Goal: Task Accomplishment & Management: Manage account settings

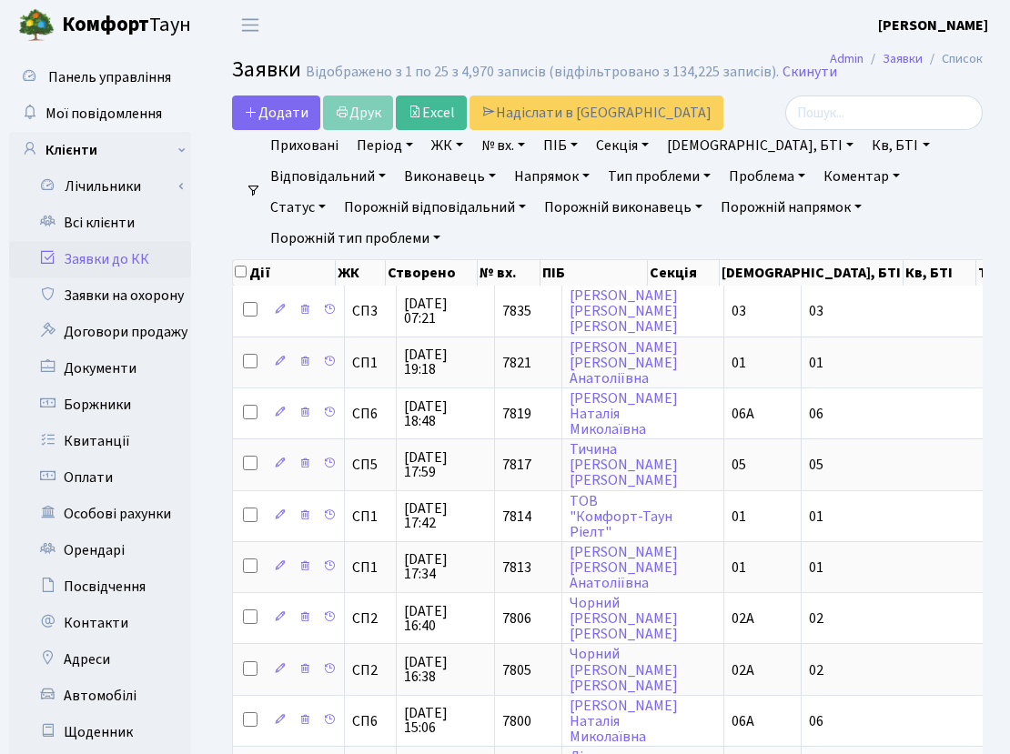
select select "25"
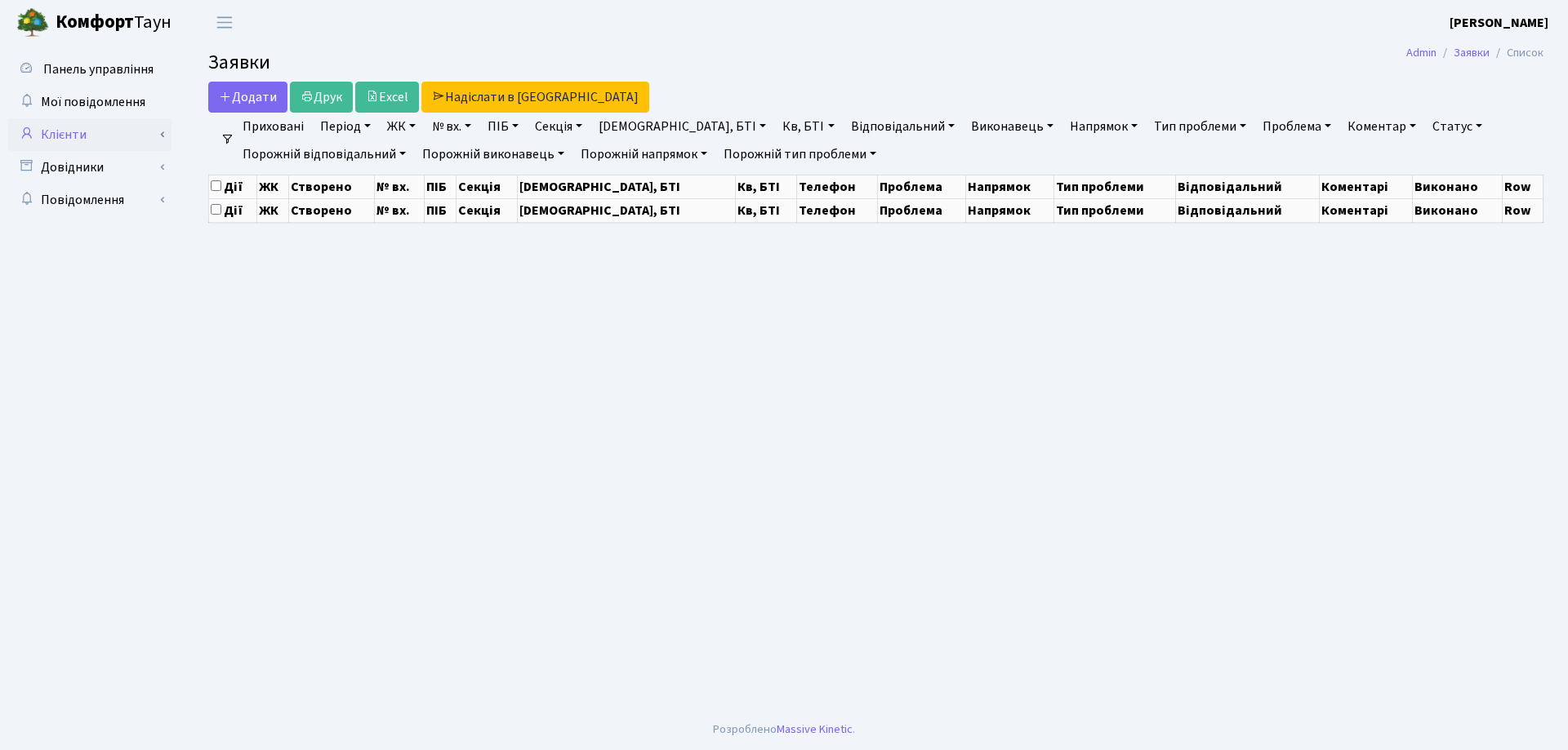
select select "25"
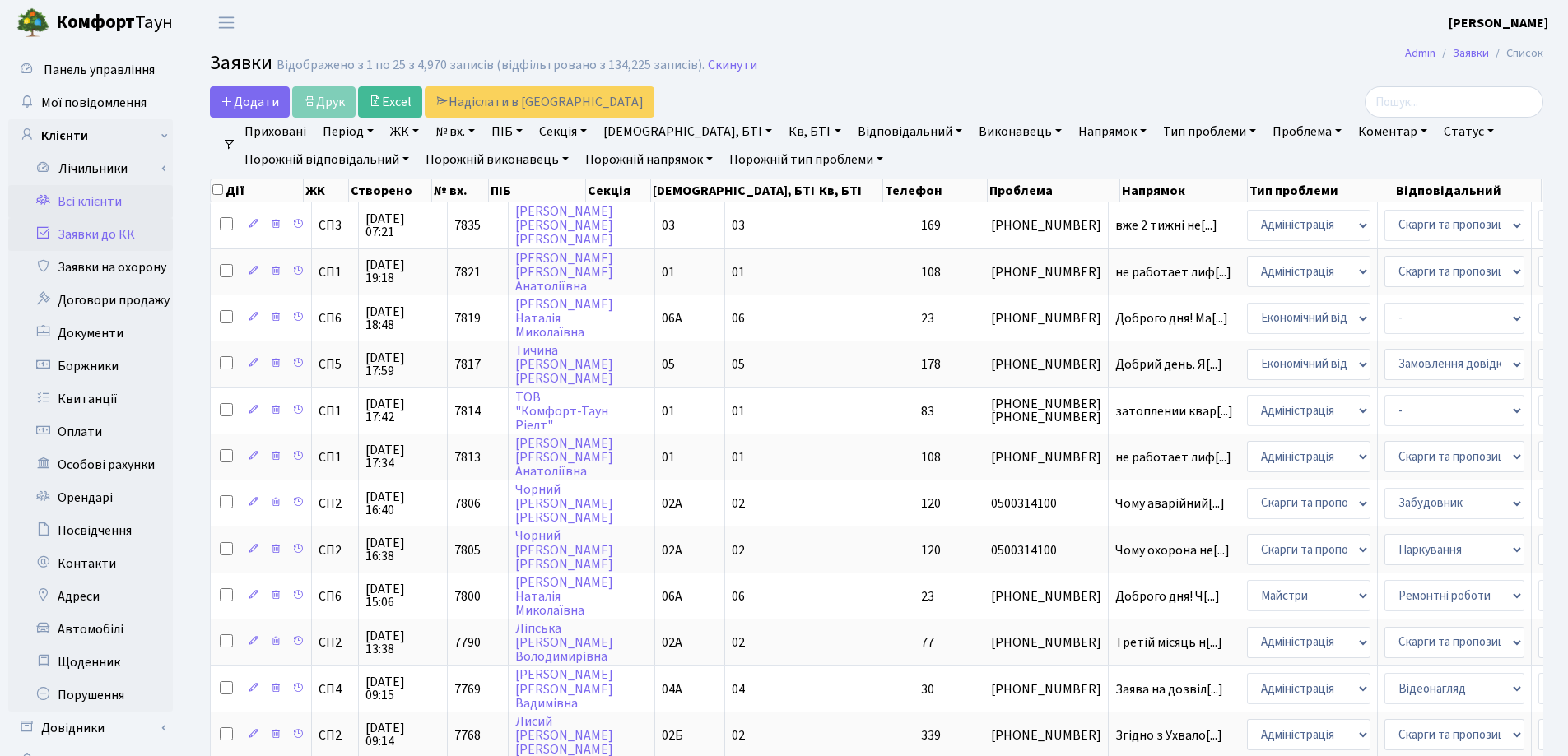
click at [102, 196] on link "Всі клієнти" at bounding box center [90, 202] width 165 height 33
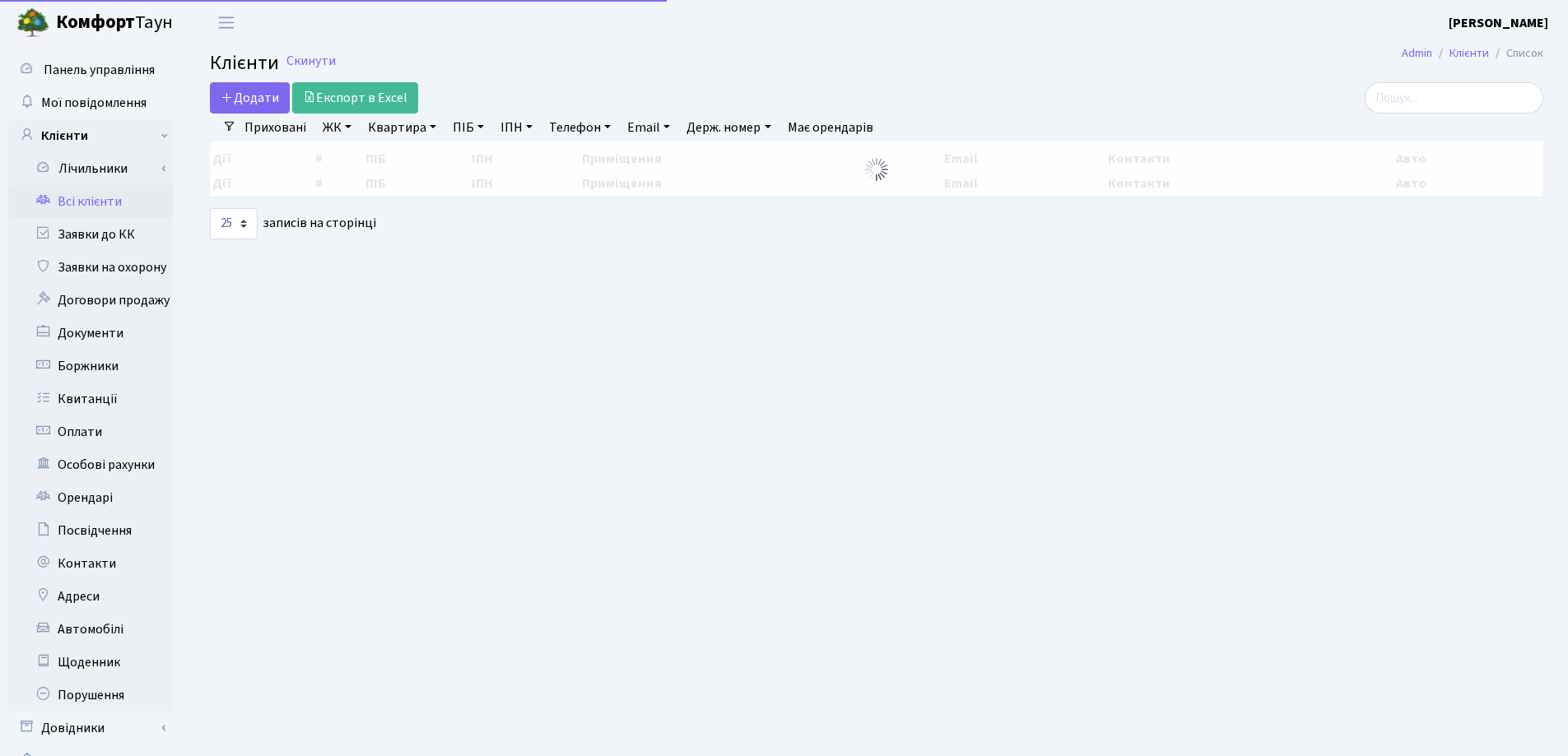
select select "25"
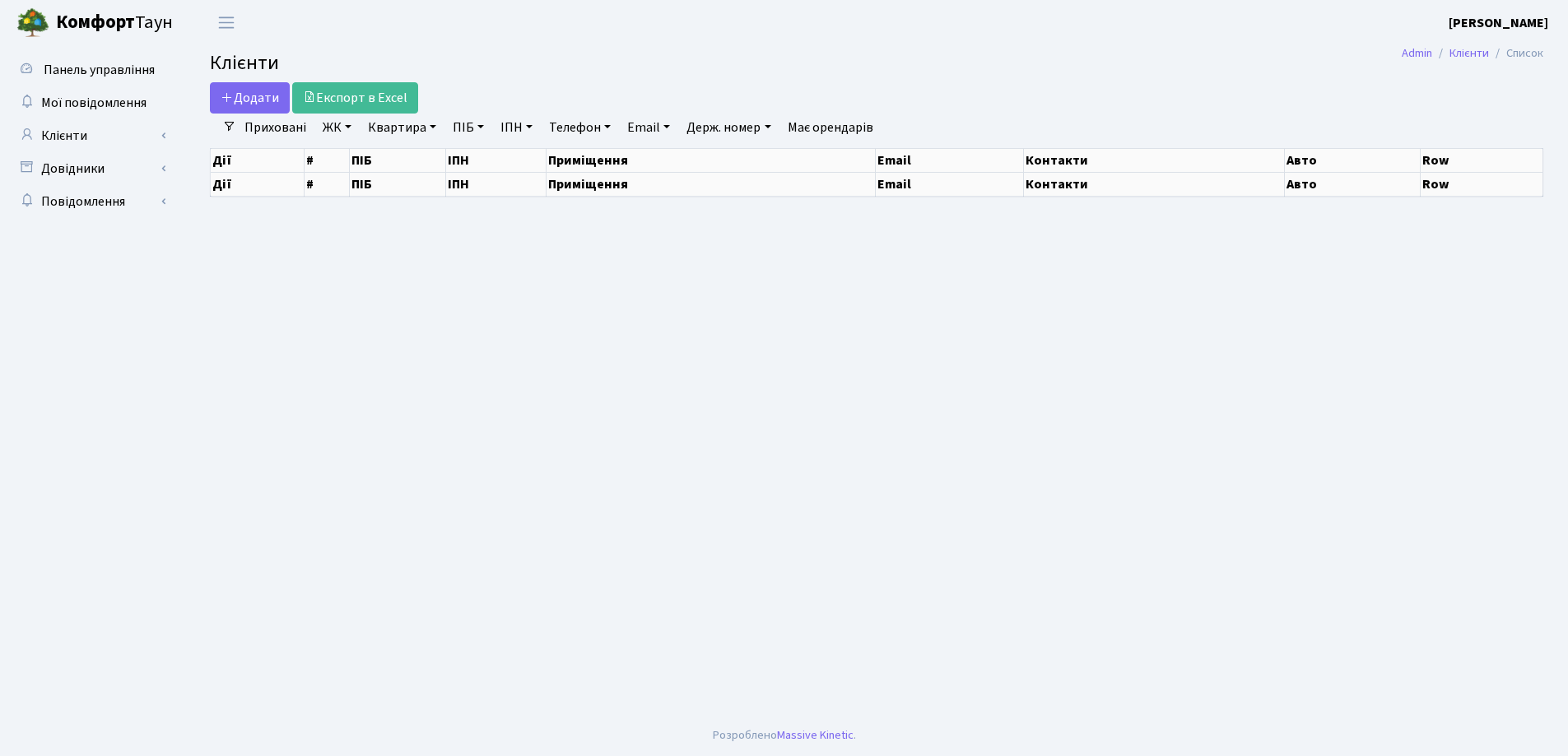
select select "25"
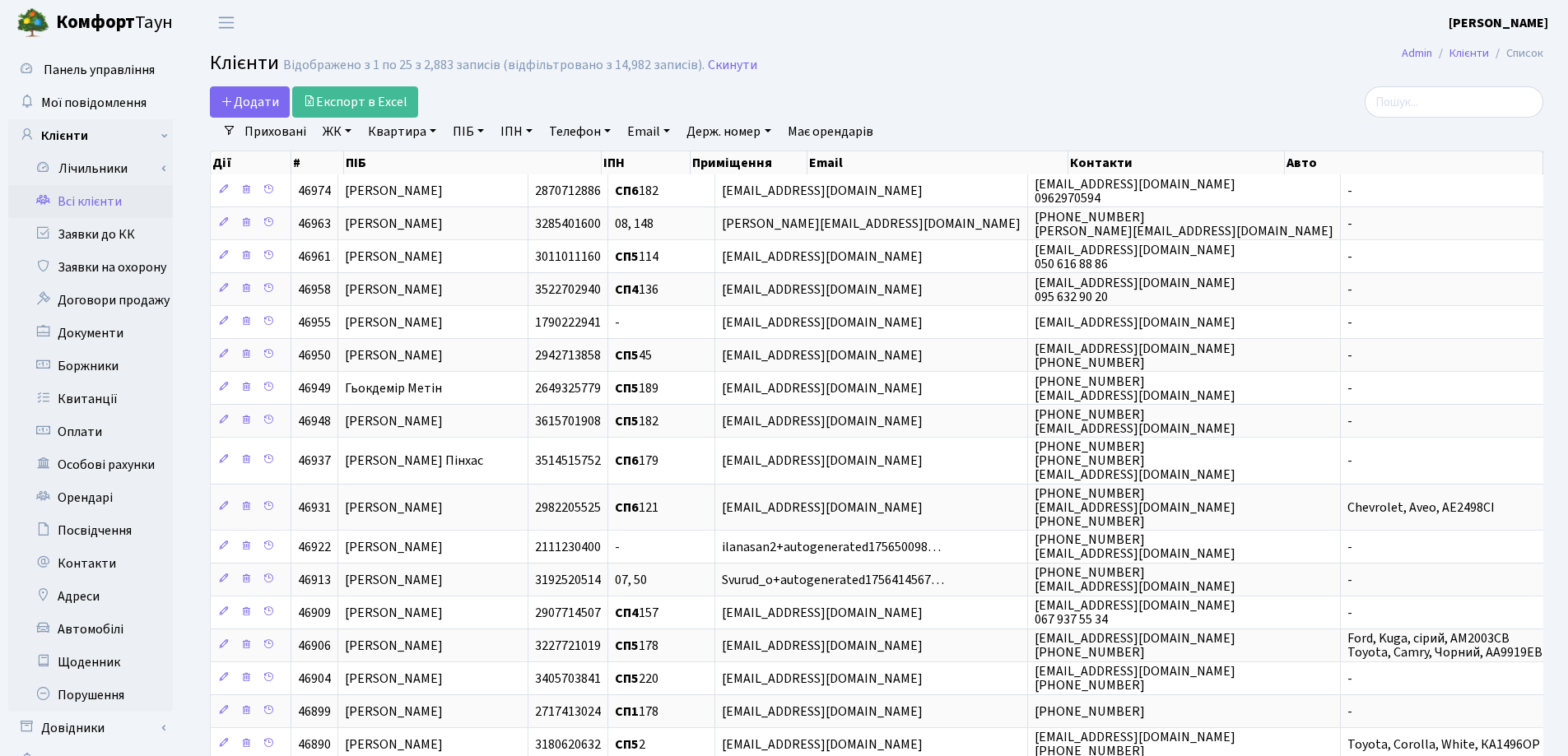
click at [432, 128] on link "Квартира" at bounding box center [402, 131] width 81 height 28
type input "94"
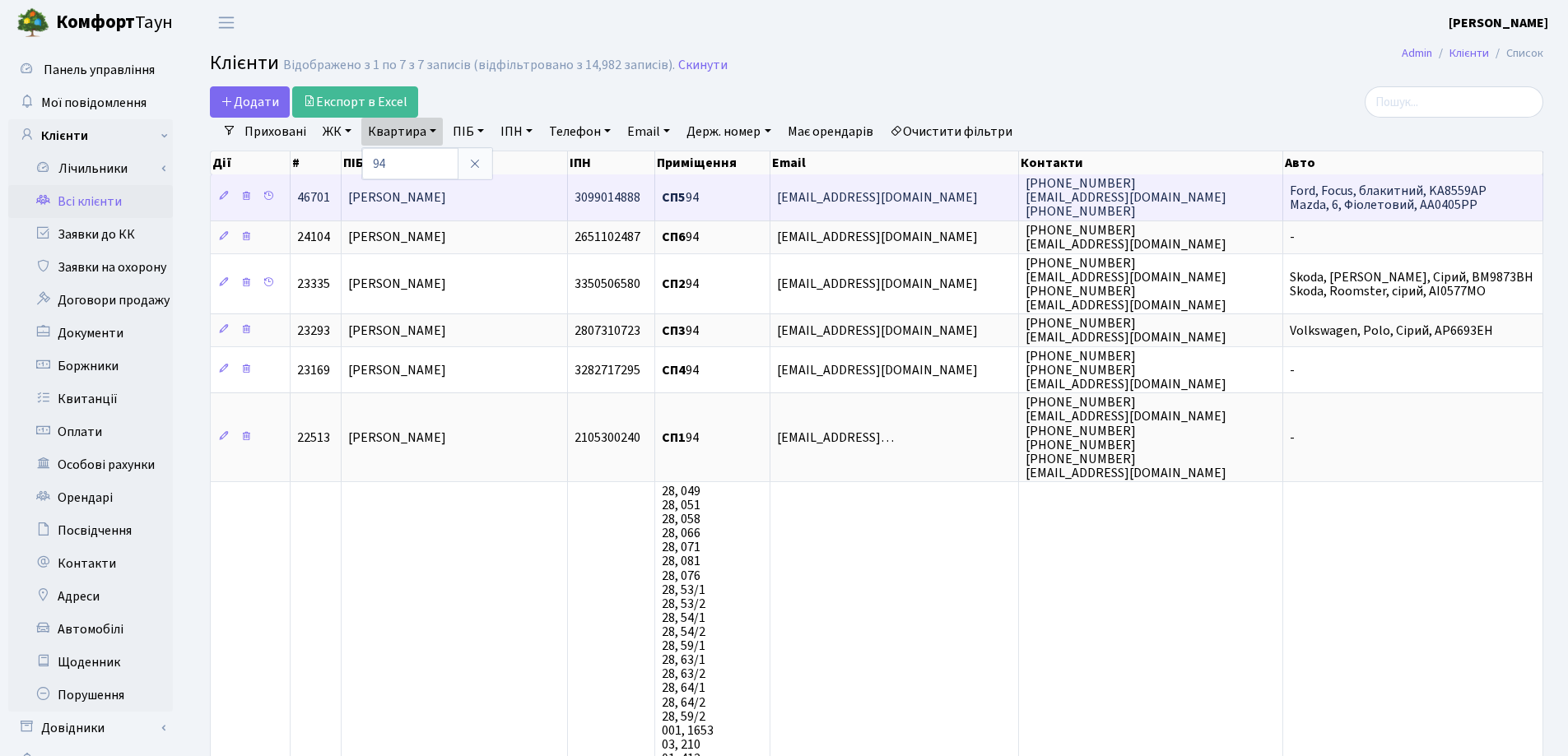
click at [523, 189] on td "[PERSON_NAME]" at bounding box center [454, 197] width 225 height 45
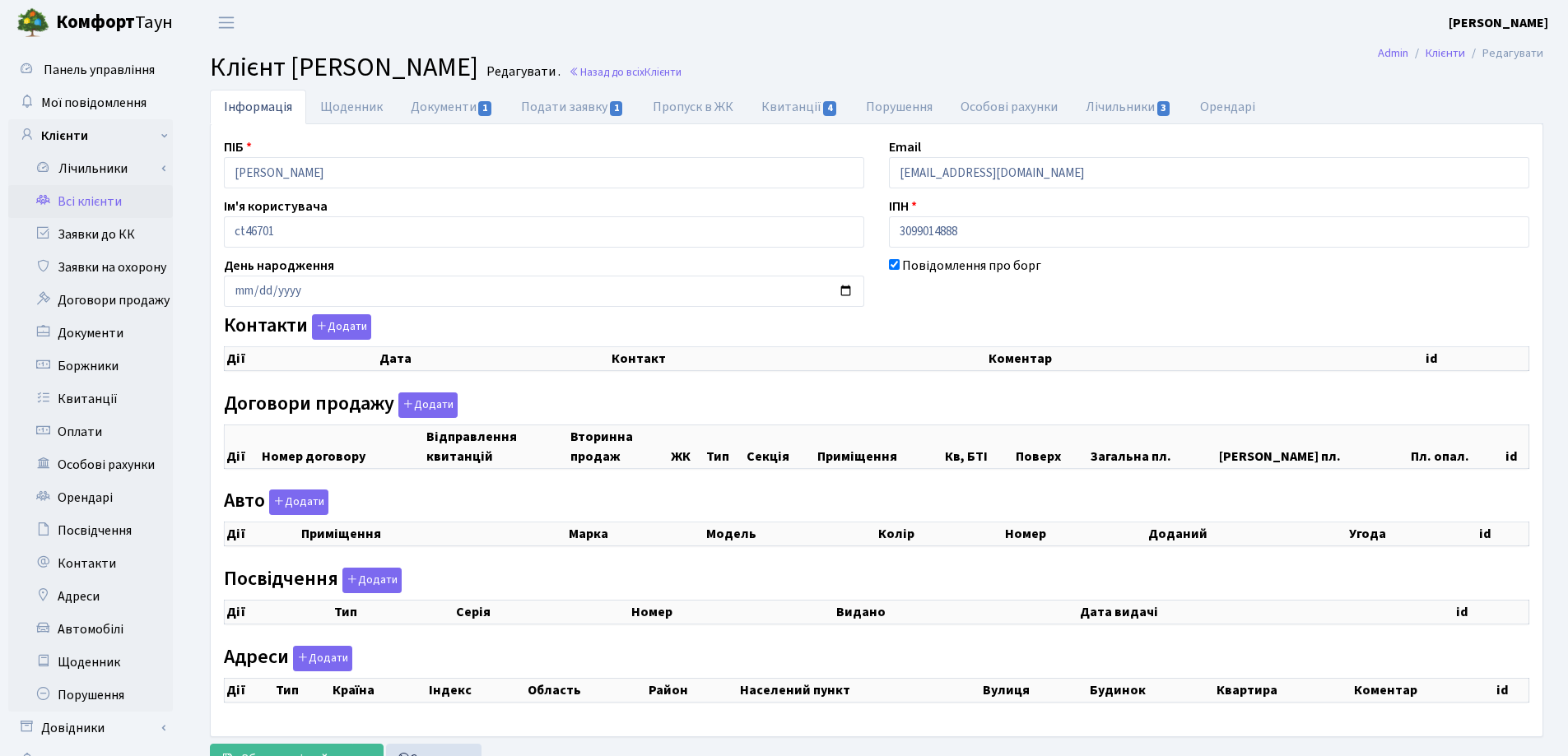
checkbox input "true"
select select "25"
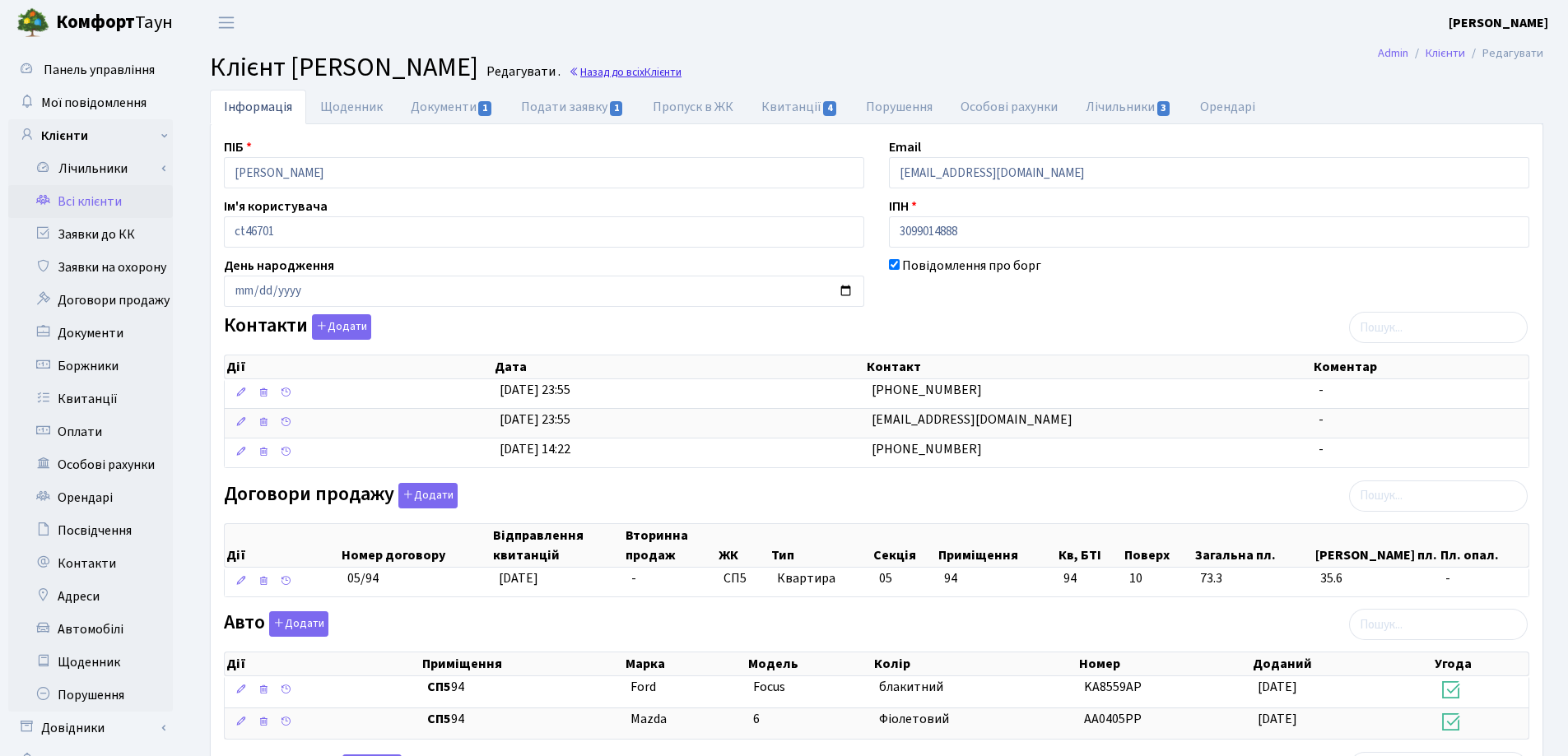
click at [681, 67] on link "Назад до всіх Клієнти" at bounding box center [625, 71] width 113 height 15
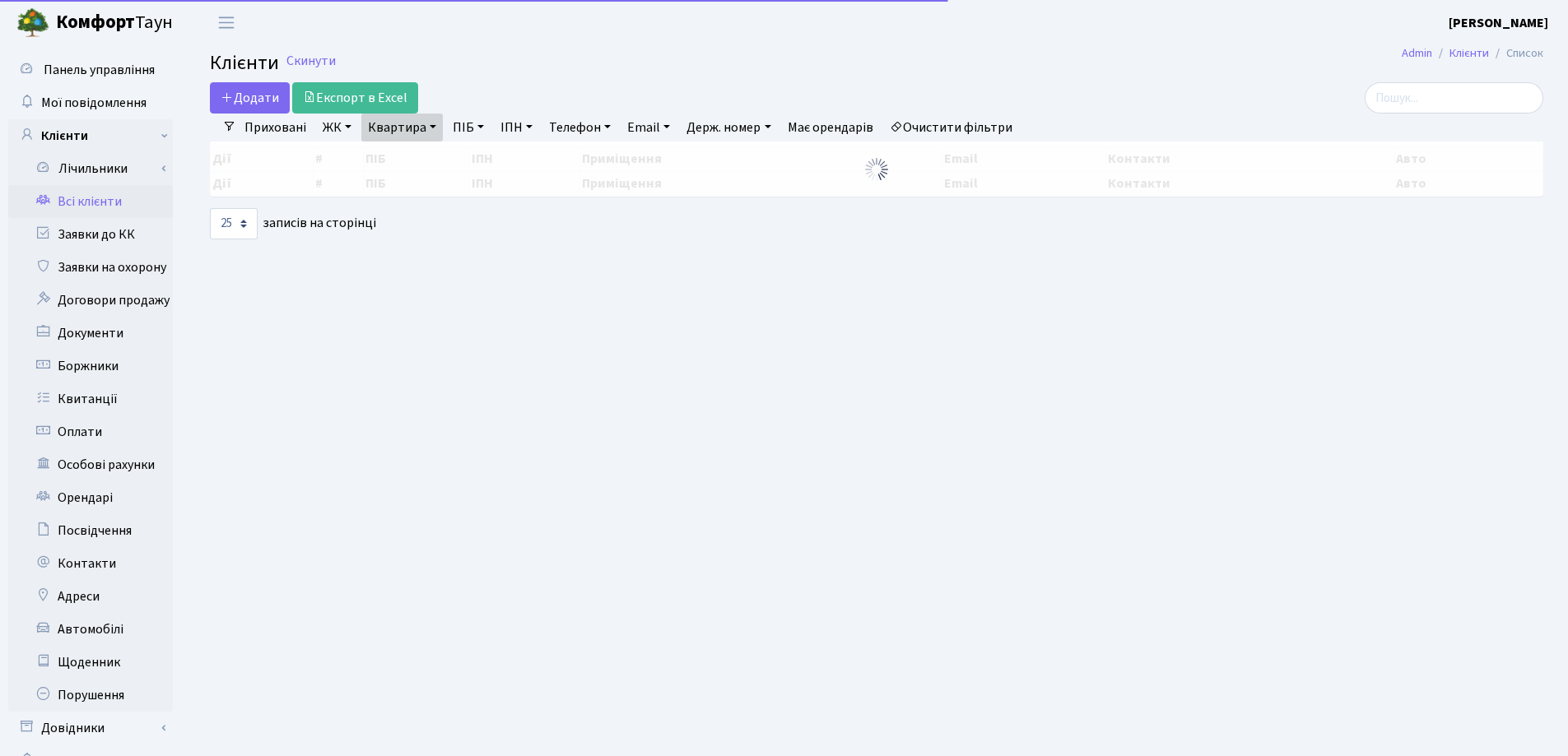
select select "25"
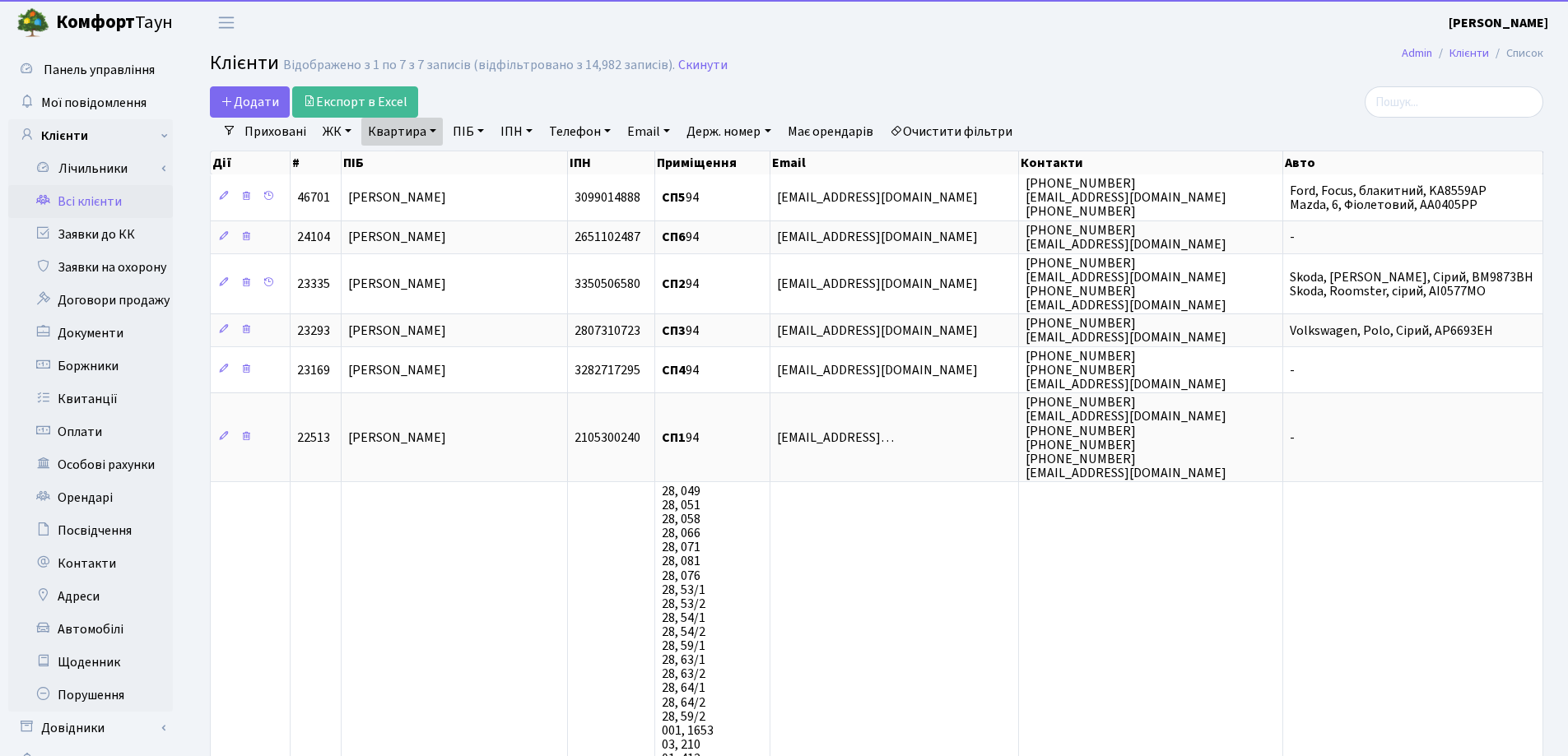
click at [434, 129] on link "Квартира" at bounding box center [402, 131] width 81 height 28
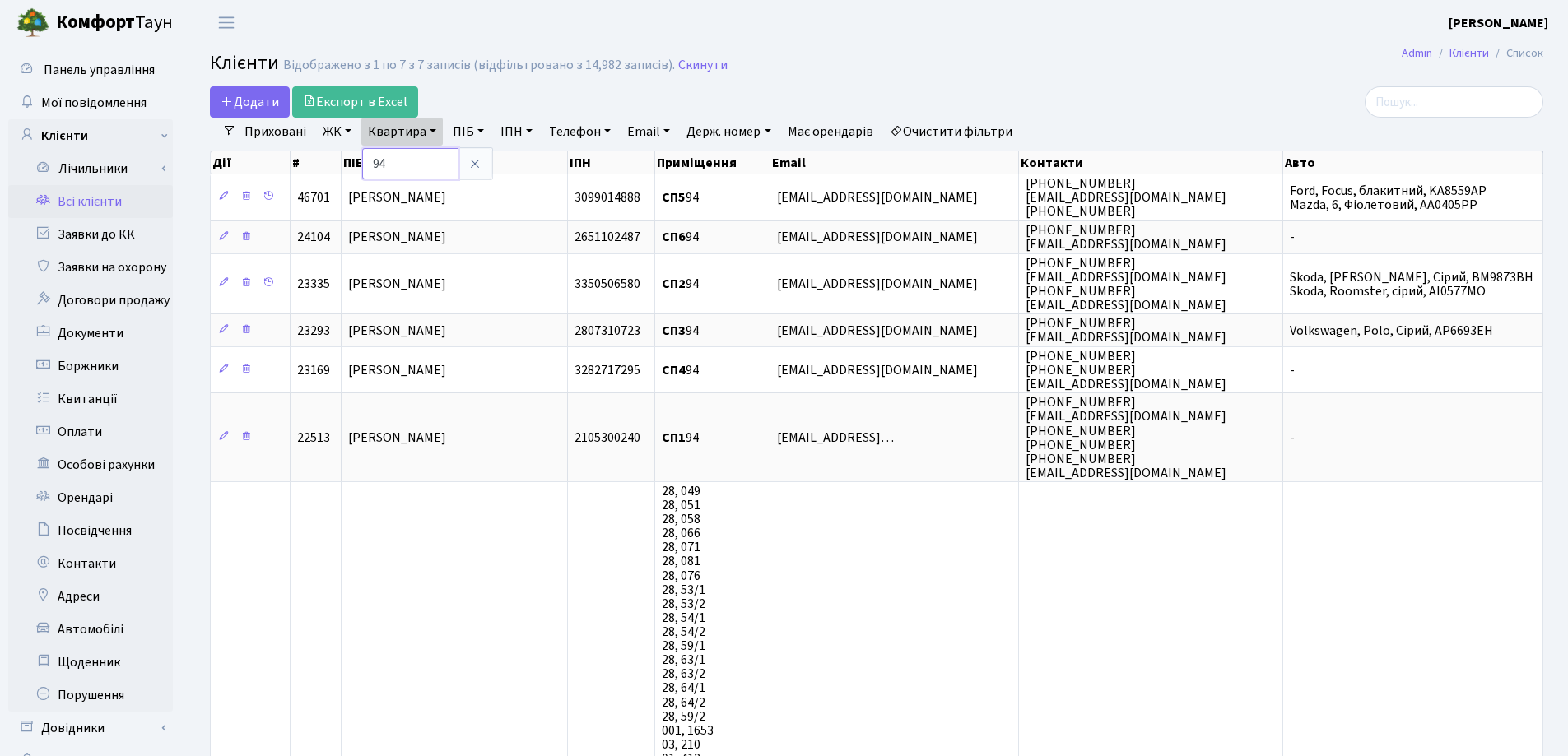
click at [435, 150] on input "94" at bounding box center [410, 164] width 96 height 32
type input "9"
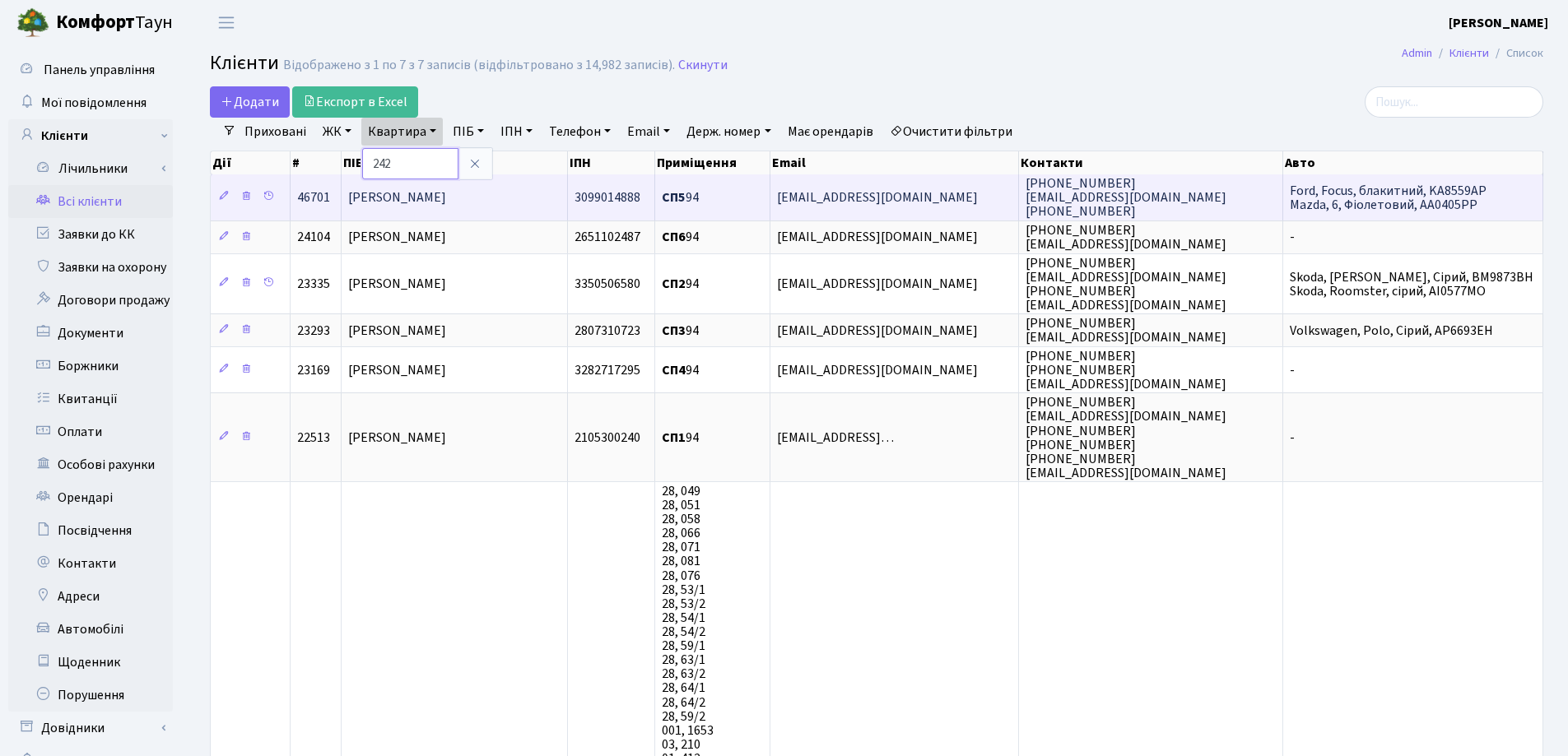
type input "242"
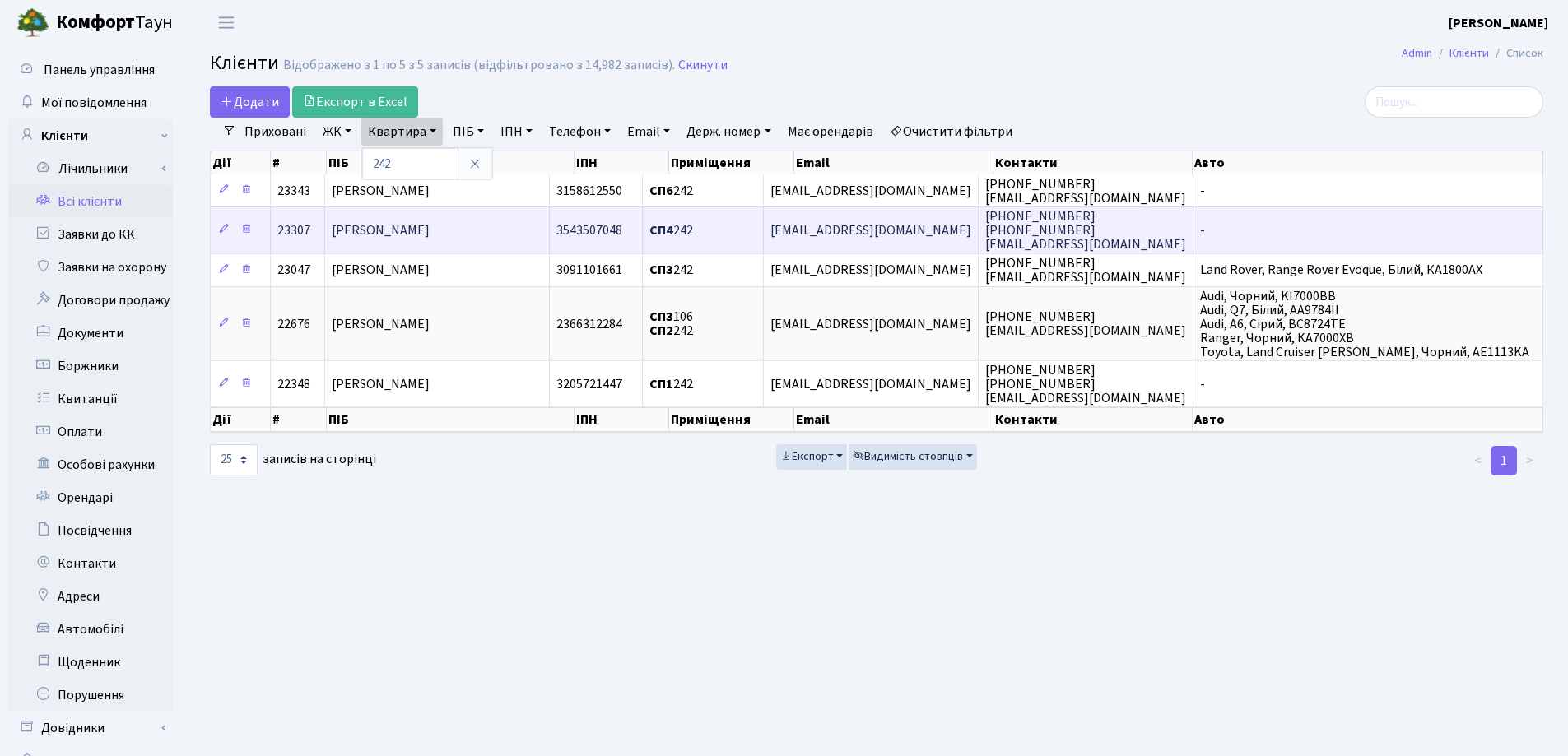
click at [528, 224] on td "[PERSON_NAME]" at bounding box center [437, 229] width 224 height 46
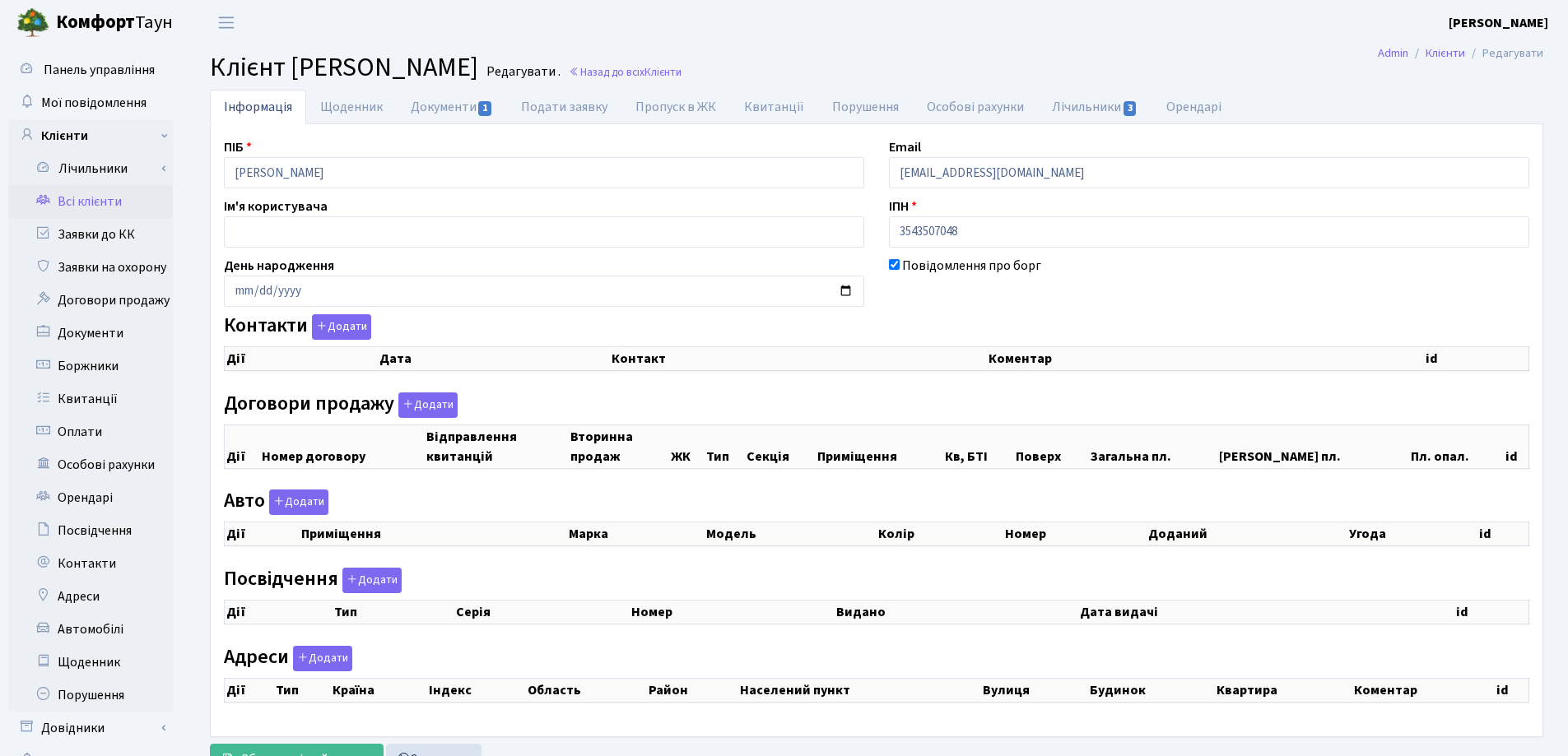
checkbox input "true"
select select "25"
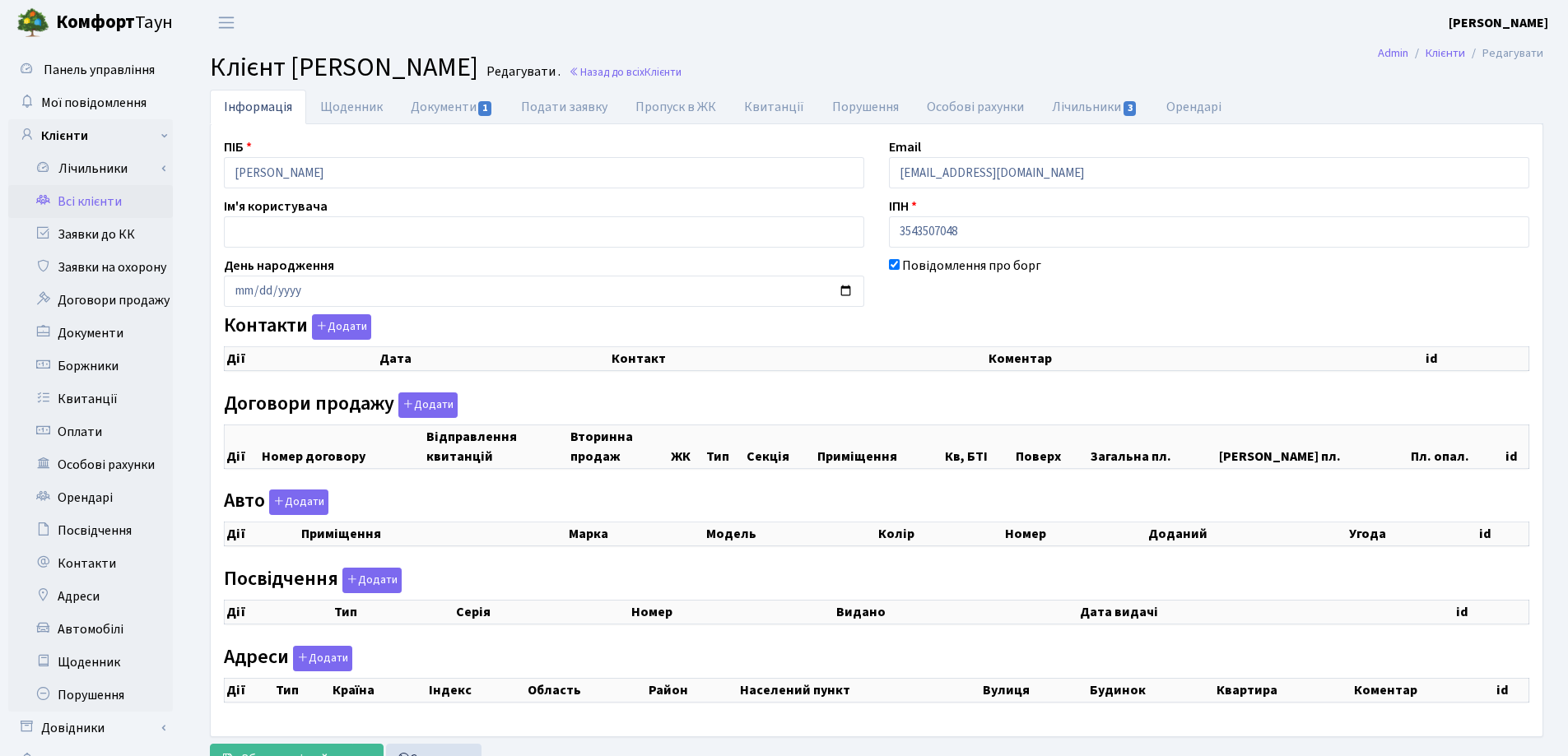
select select "25"
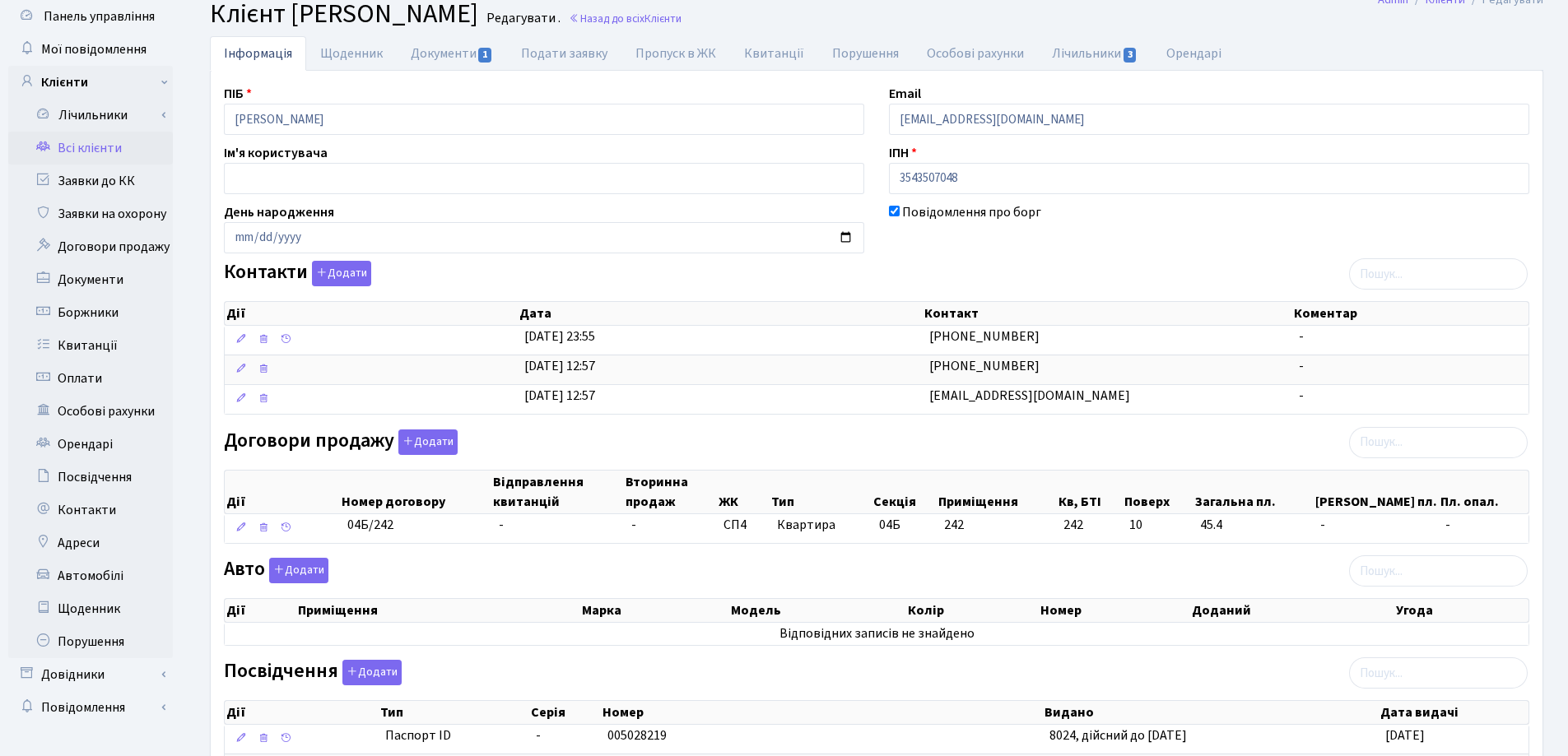
scroll to position [82, 0]
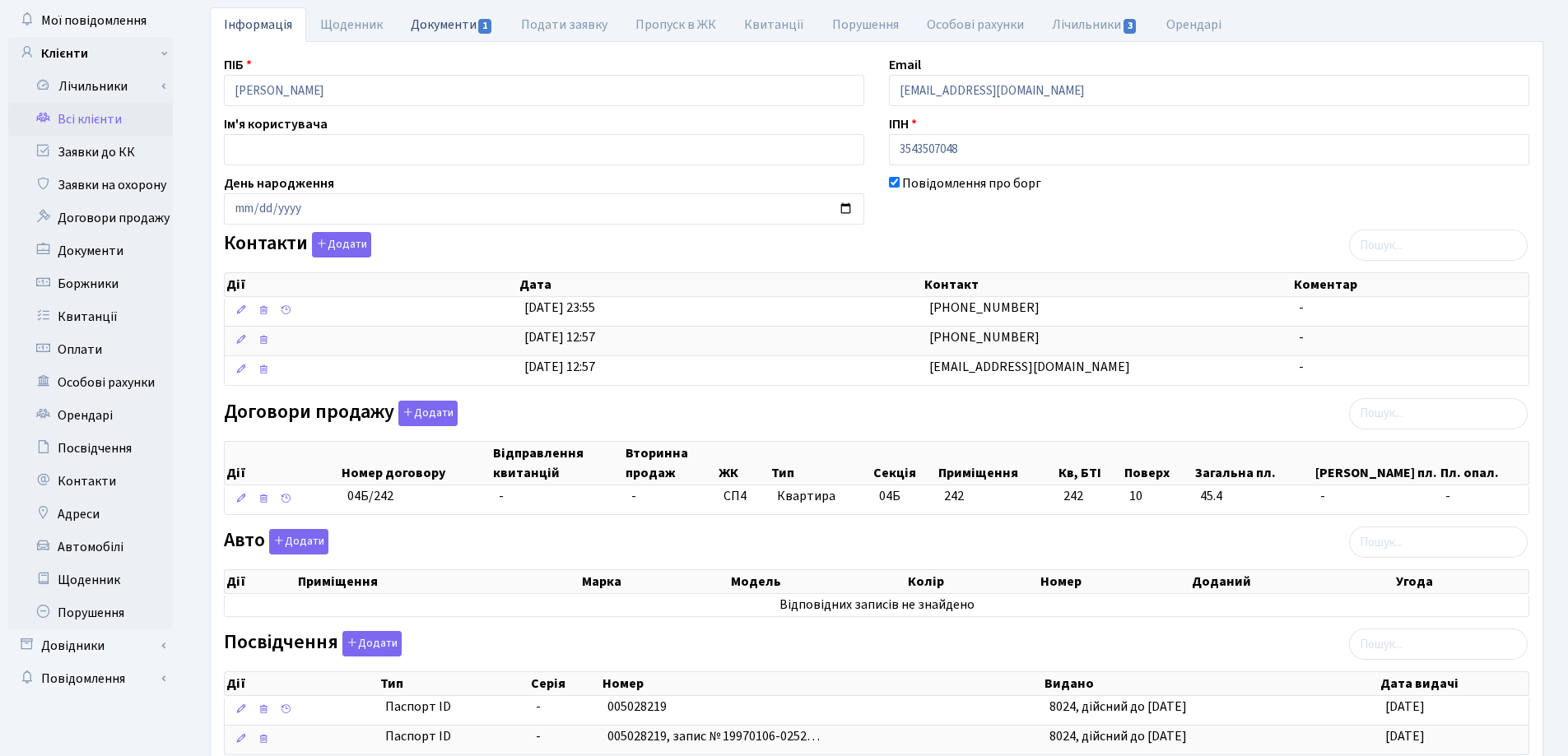
click at [419, 25] on link "Документи 1" at bounding box center [452, 24] width 110 height 33
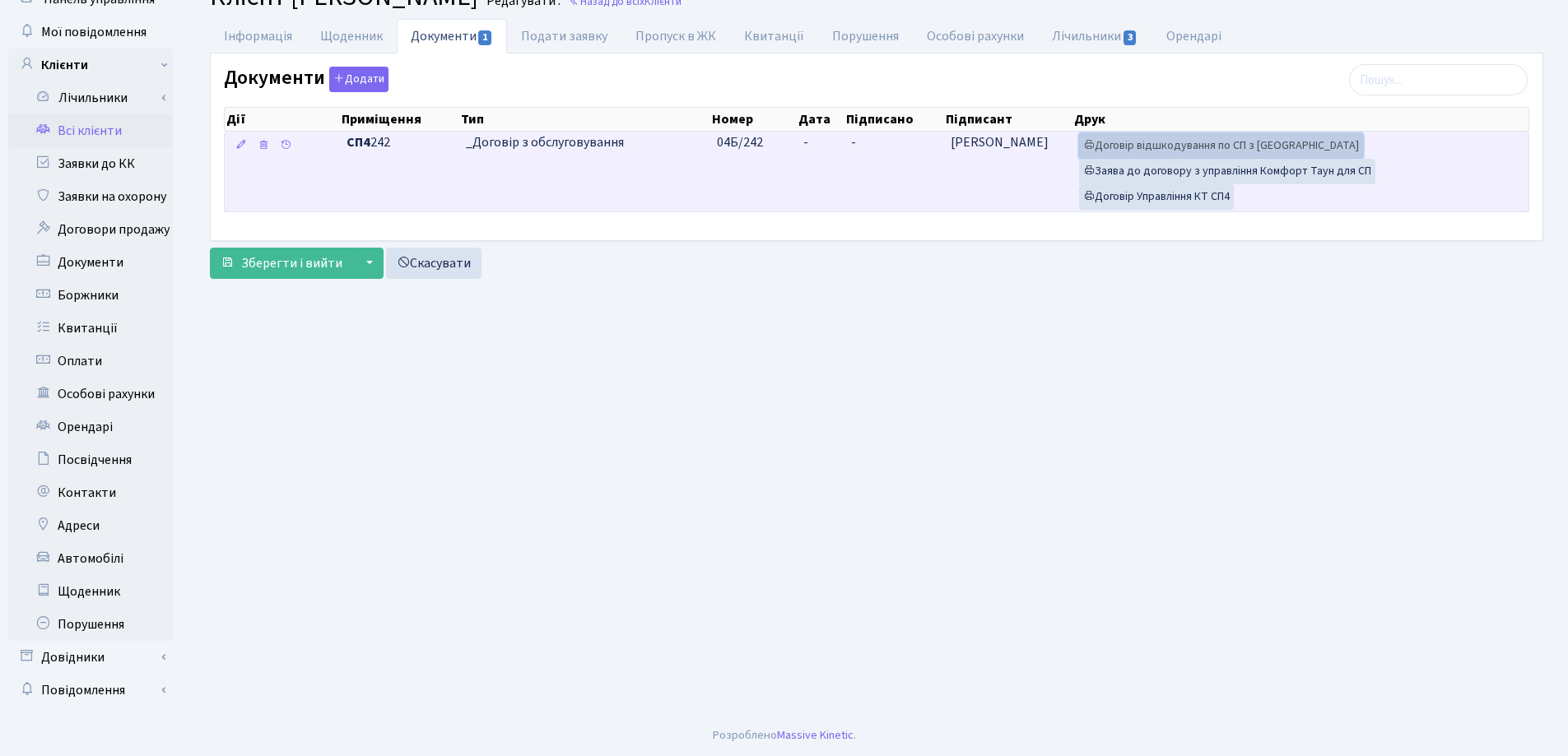
click at [1174, 146] on link "Договір відшкодування по СП з Екві" at bounding box center [1221, 146] width 284 height 25
click at [1175, 193] on link "Договір Управління КТ СП4" at bounding box center [1156, 197] width 155 height 25
click at [1132, 169] on link "Заява до договору з управління Комфорт Таун для СП" at bounding box center [1228, 172] width 297 height 25
click at [811, 139] on td "-" at bounding box center [821, 172] width 48 height 80
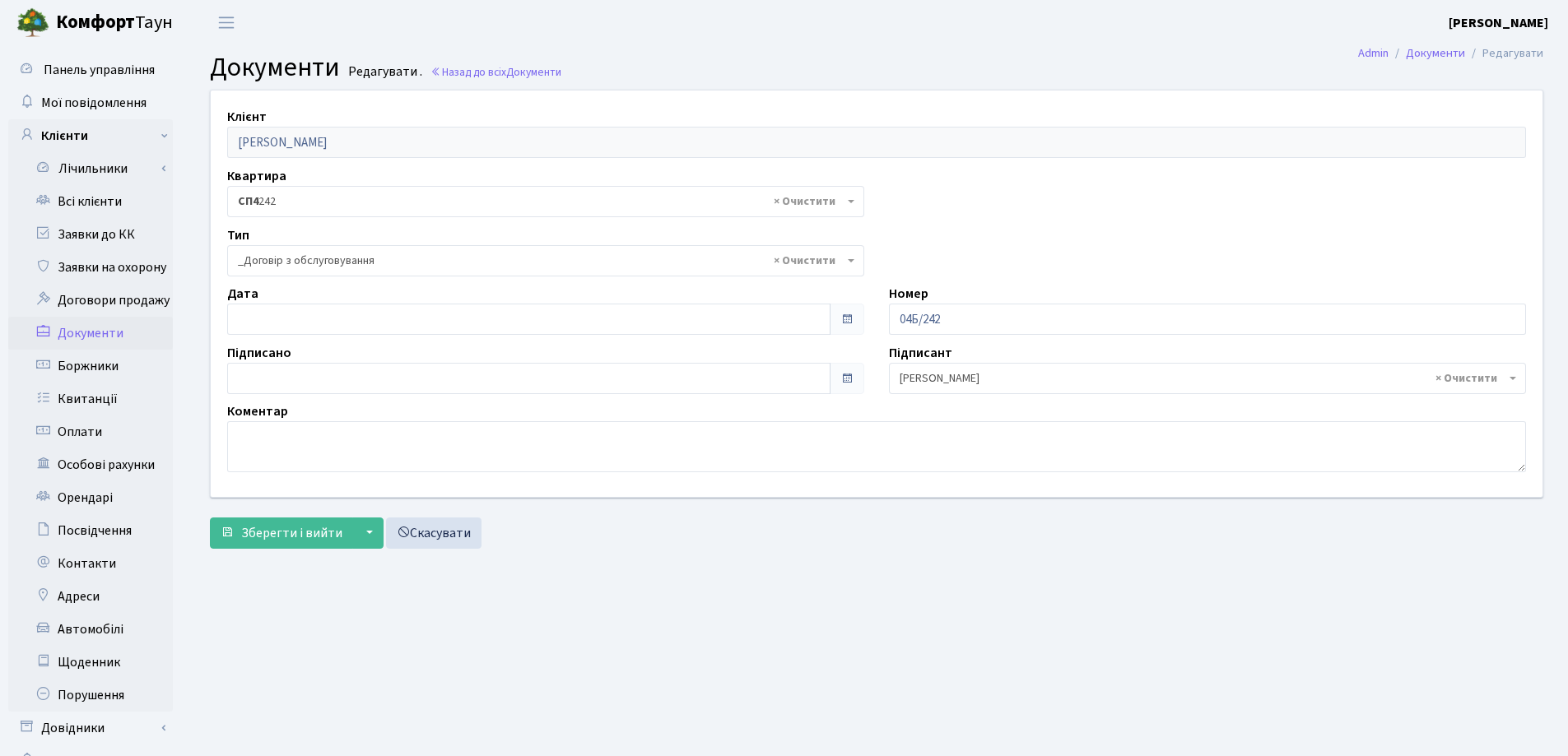
select select "289"
type input "[DATE]"
click at [297, 320] on input "09.09.2025" at bounding box center [528, 319] width 603 height 32
click at [259, 539] on span "Зберегти і вийти" at bounding box center [292, 534] width 101 height 18
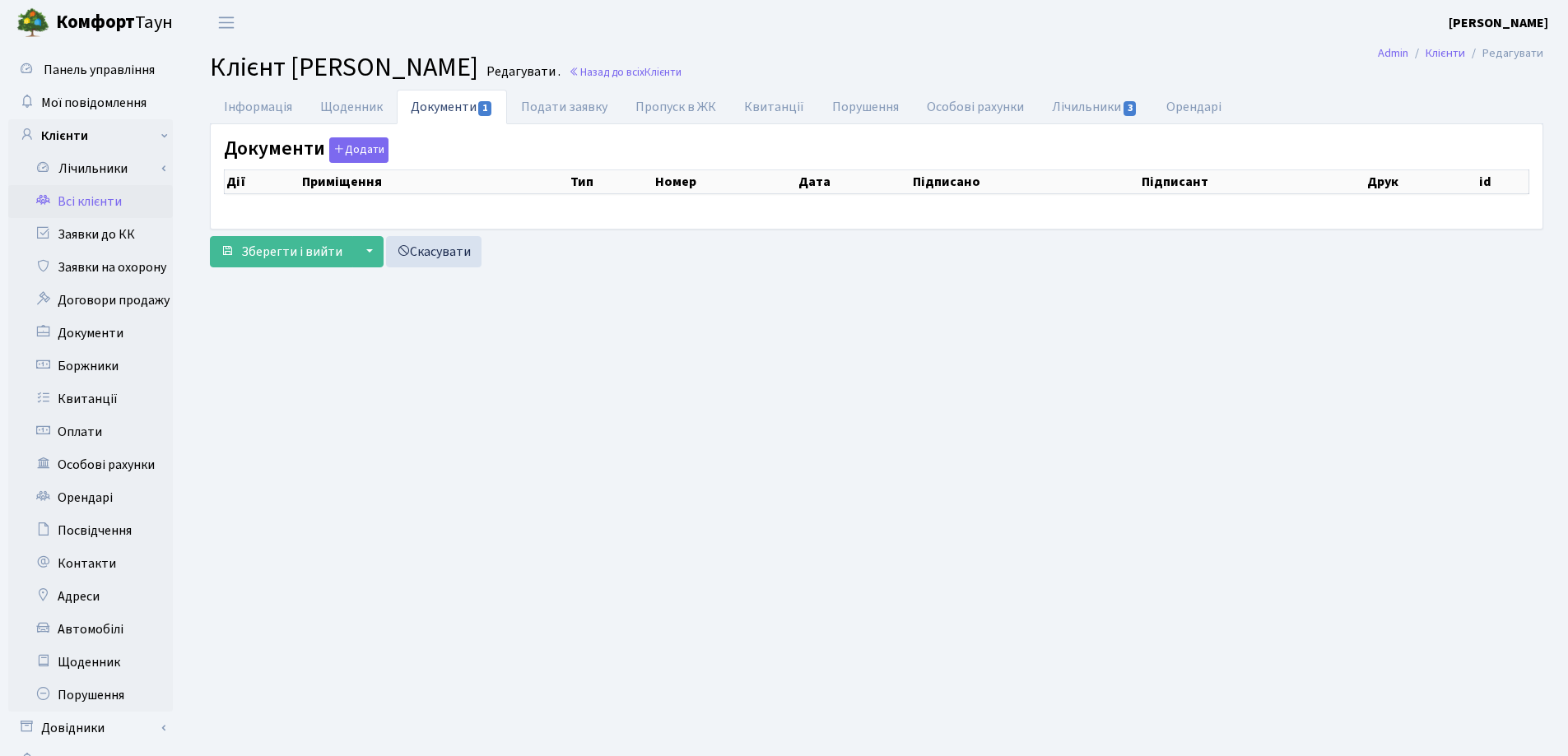
checkbox input "true"
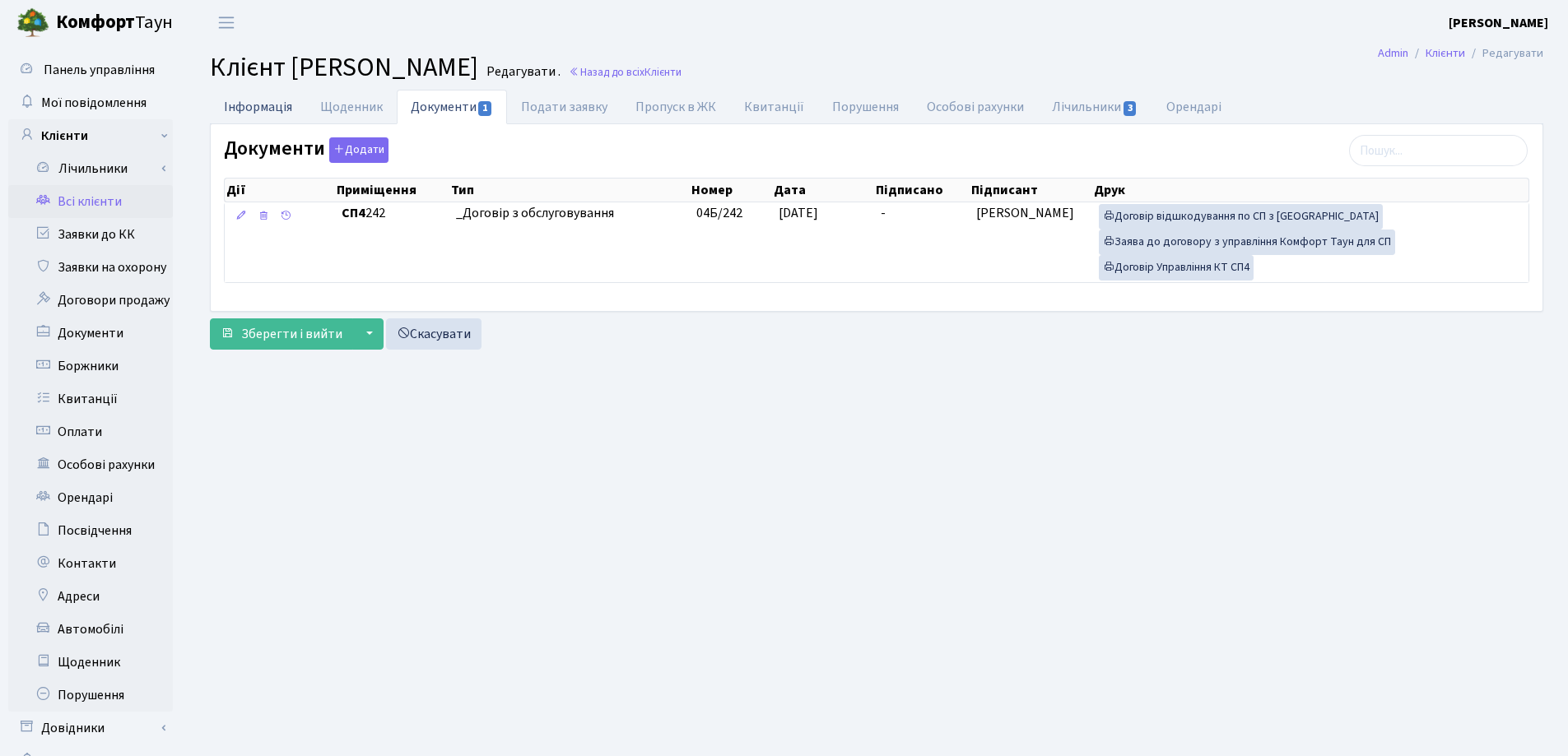
click at [279, 105] on link "Інформація" at bounding box center [258, 106] width 96 height 33
select select "25"
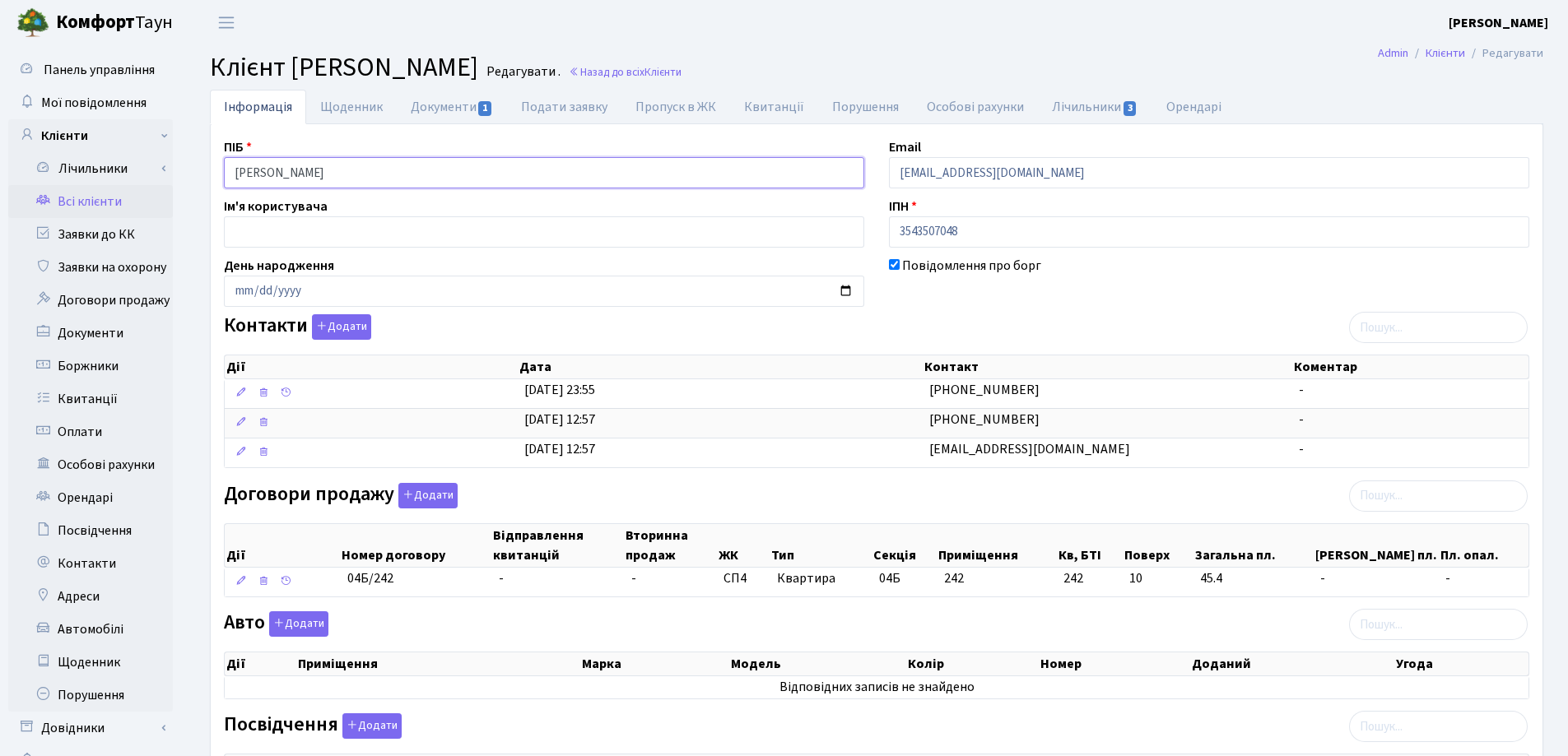
drag, startPoint x: 462, startPoint y: 171, endPoint x: 139, endPoint y: 199, distance: 324.2
click at [141, 199] on div "Панель управління Мої повідомлення Клієнти Лічильники Показання" at bounding box center [784, 562] width 1568 height 1035
click at [696, 43] on header "Комфорт Таун Лоскутова В. С. Мій обліковий запис Вийти" at bounding box center [784, 23] width 1568 height 45
click at [681, 68] on link "Назад до всіх Клієнти" at bounding box center [625, 71] width 113 height 15
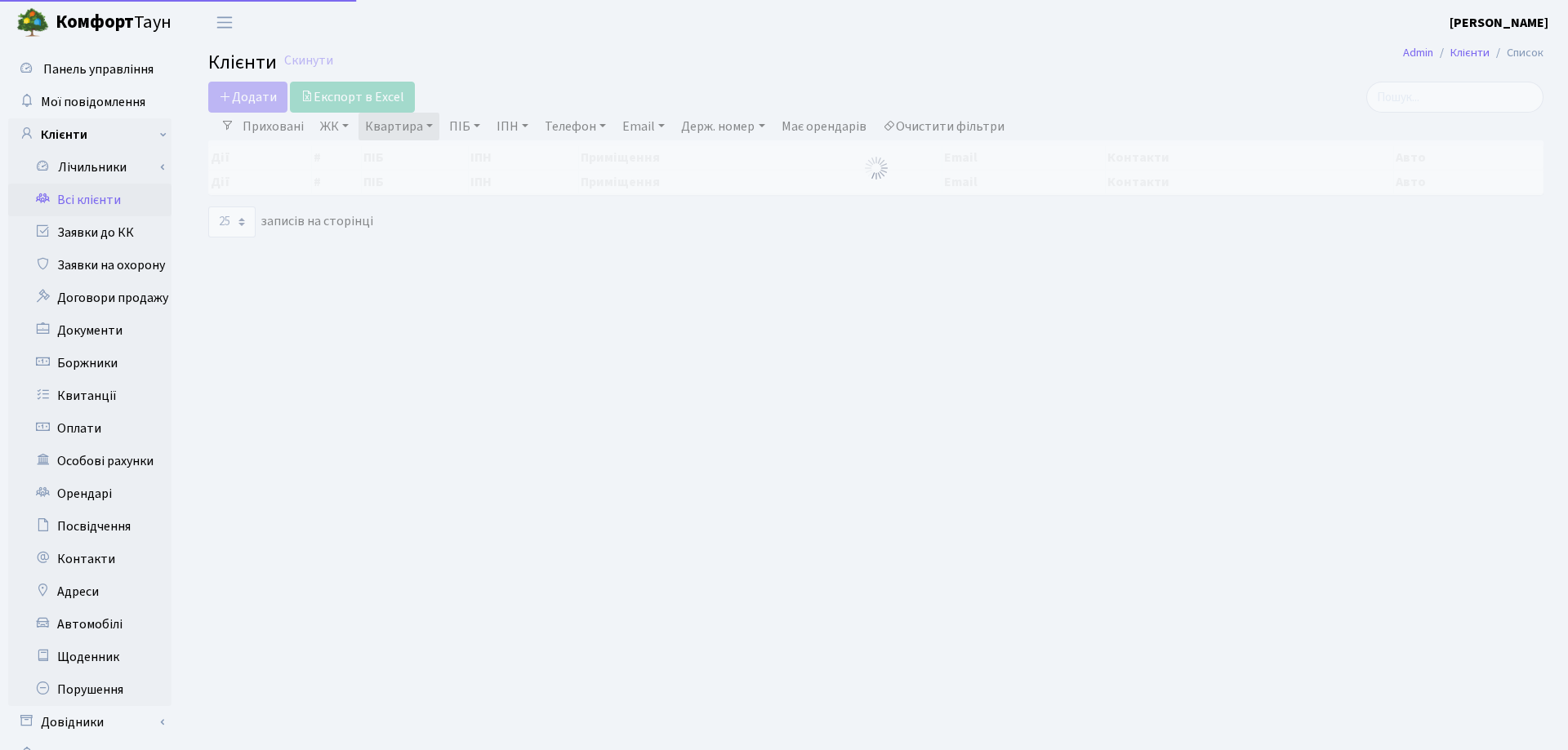
select select "25"
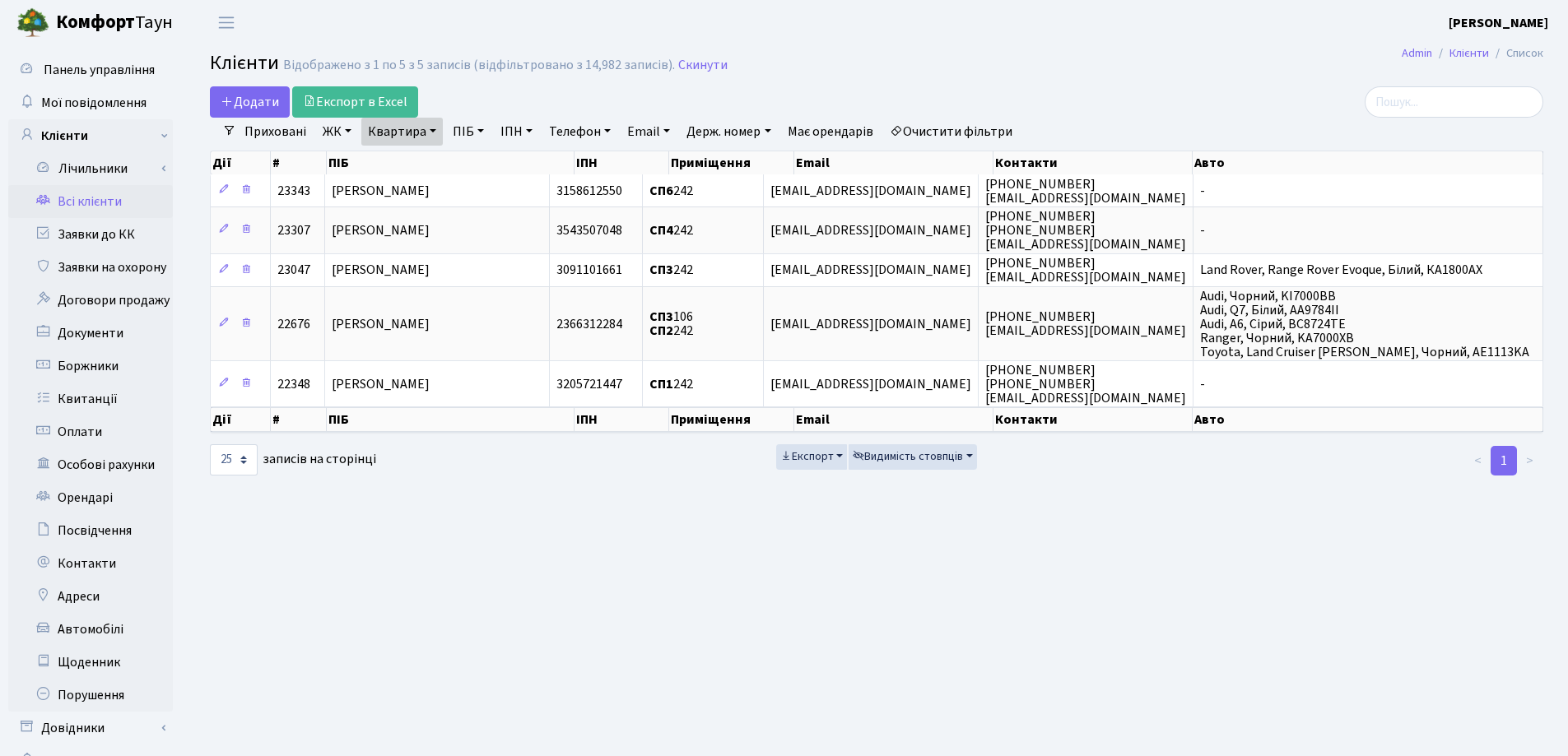
click at [429, 131] on link "Квартира" at bounding box center [402, 131] width 81 height 28
click at [475, 163] on icon at bounding box center [475, 164] width 14 height 14
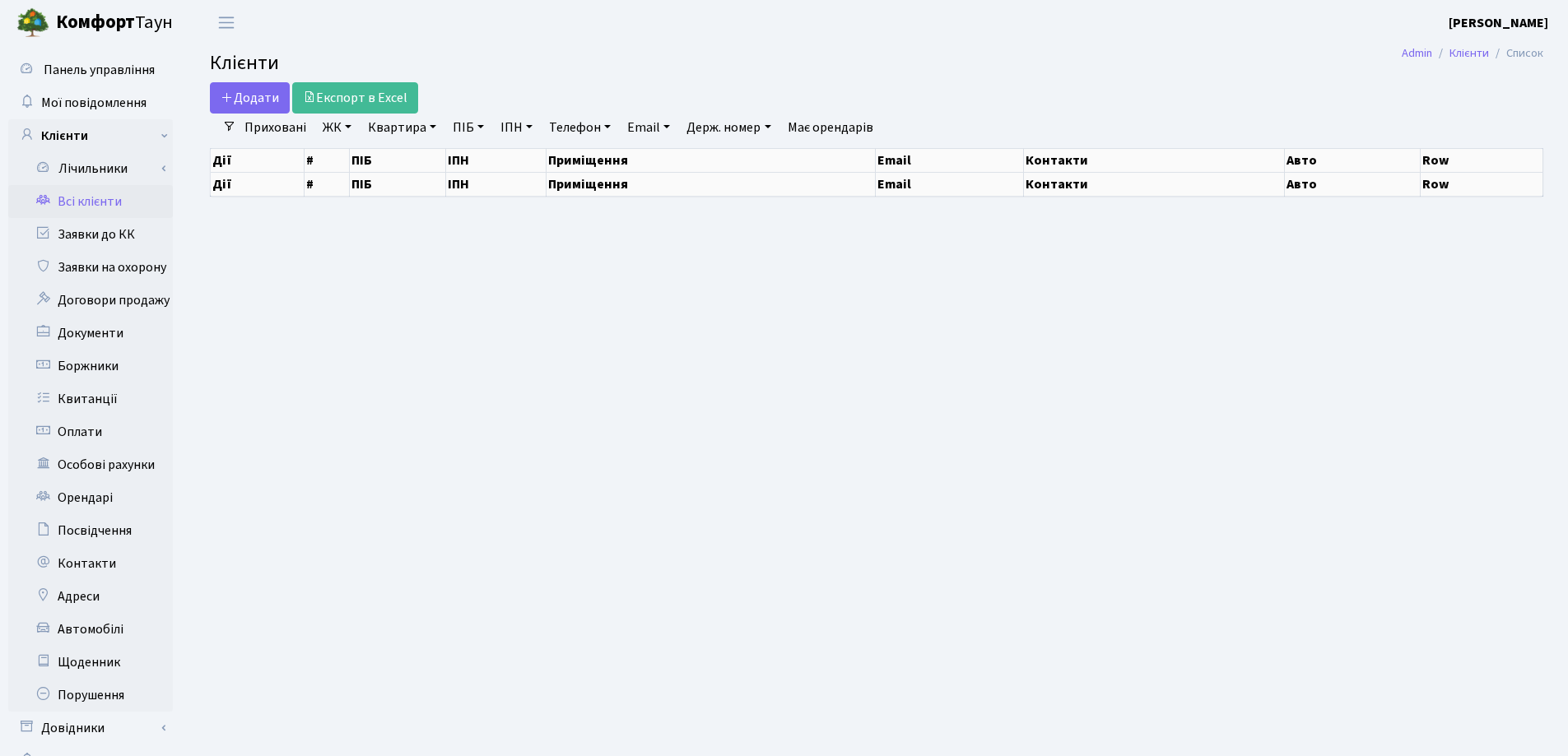
select select "25"
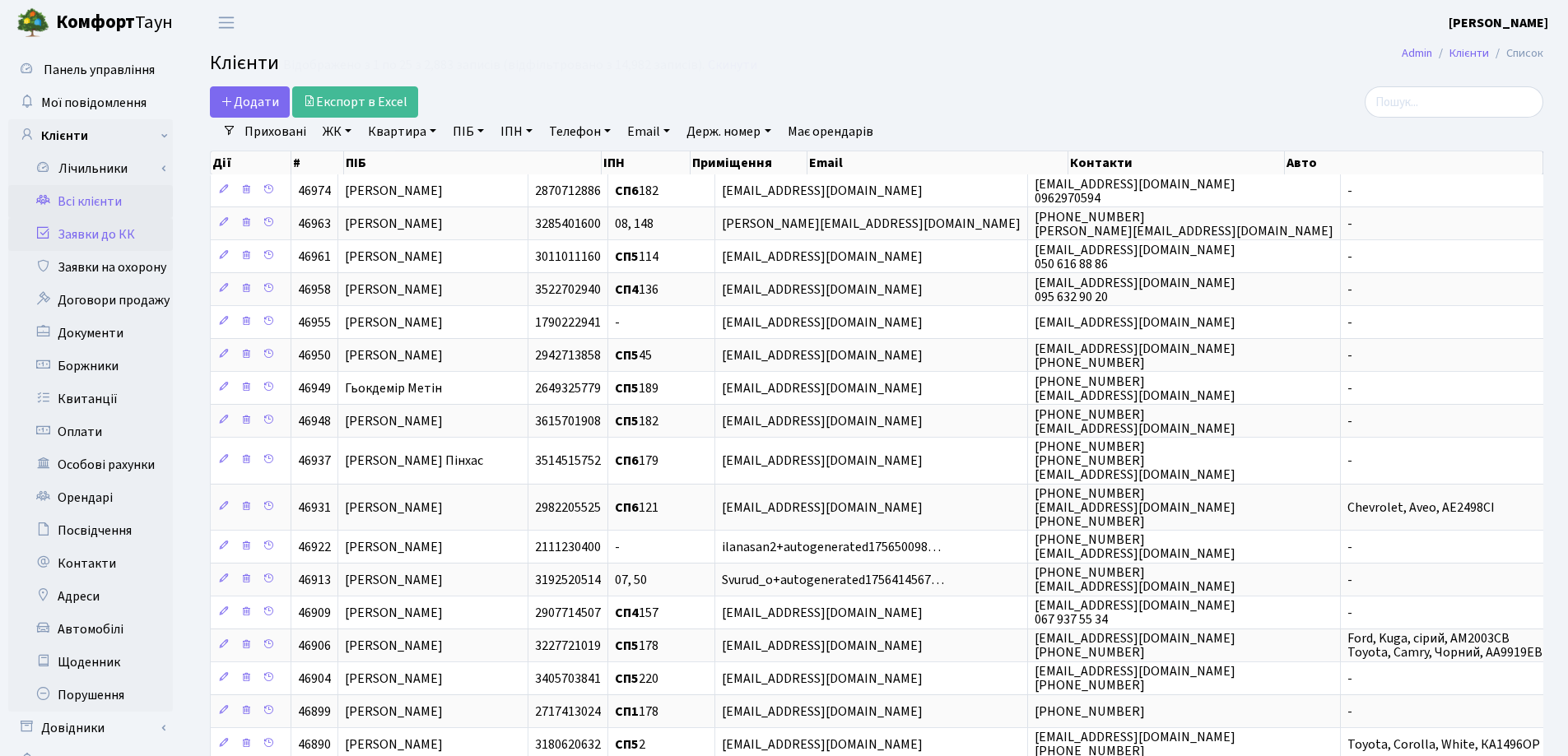
click at [83, 234] on link "Заявки до КК" at bounding box center [90, 234] width 165 height 33
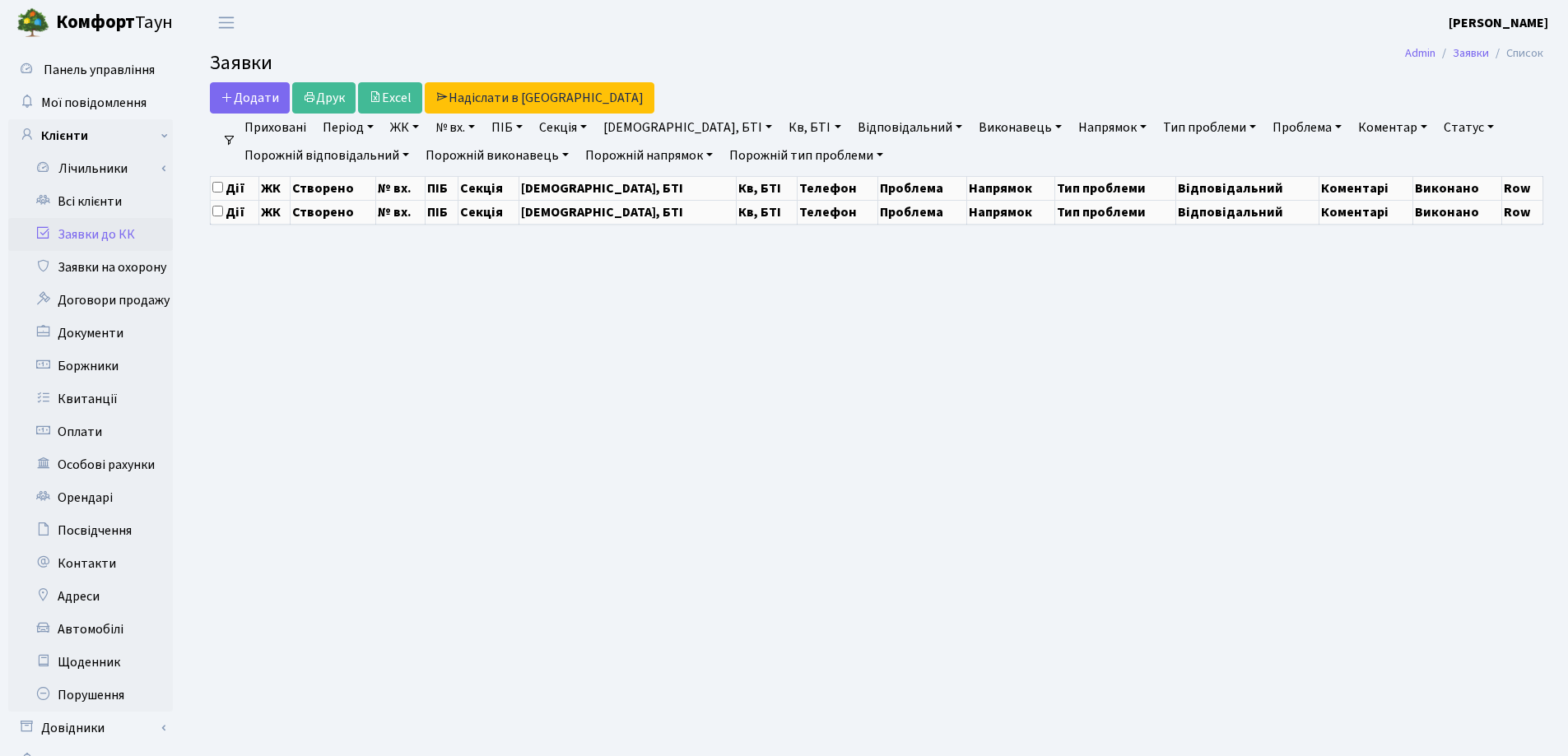
select select "25"
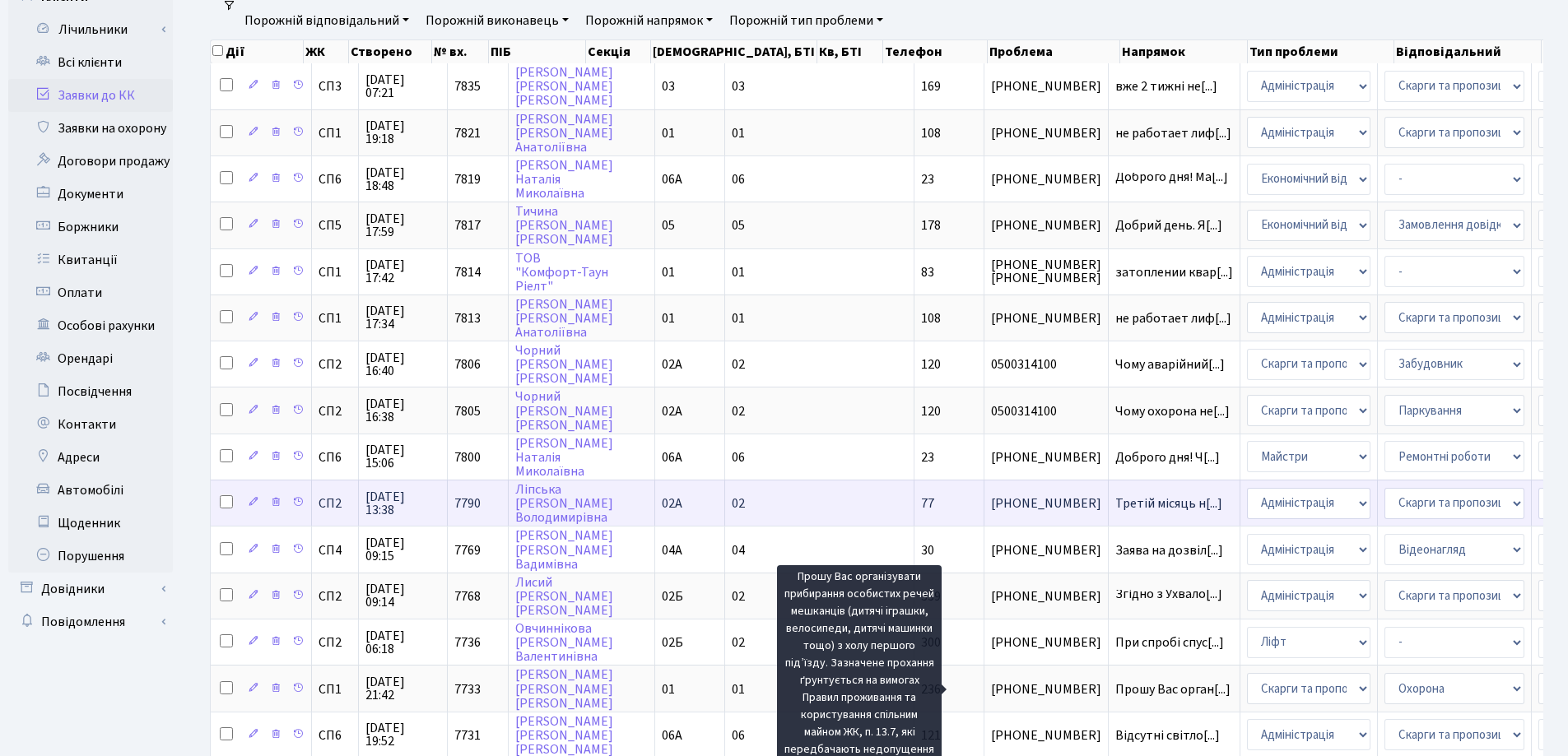
scroll to position [165, 0]
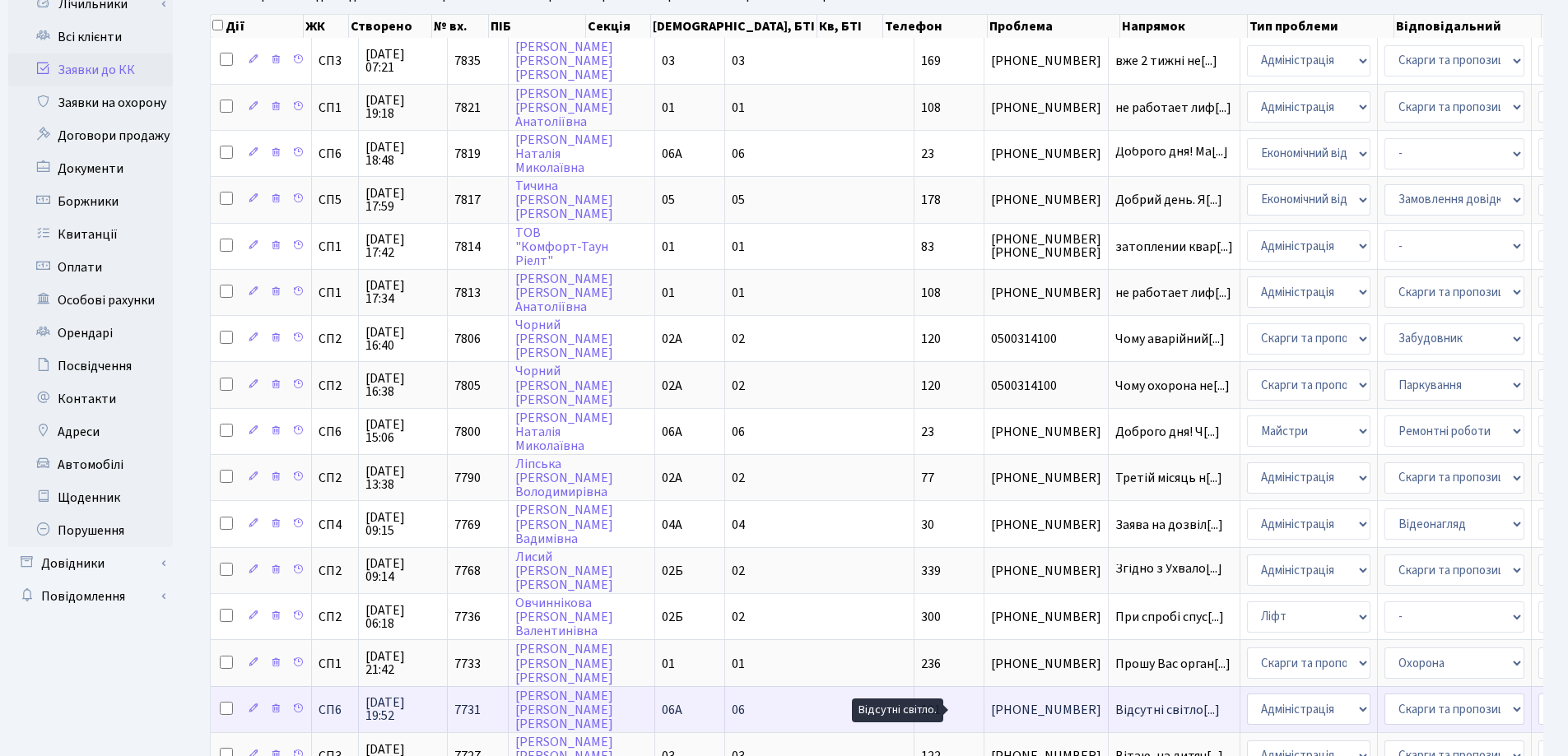
click at [1116, 710] on span "Відсутні світло[...]" at bounding box center [1168, 710] width 105 height 18
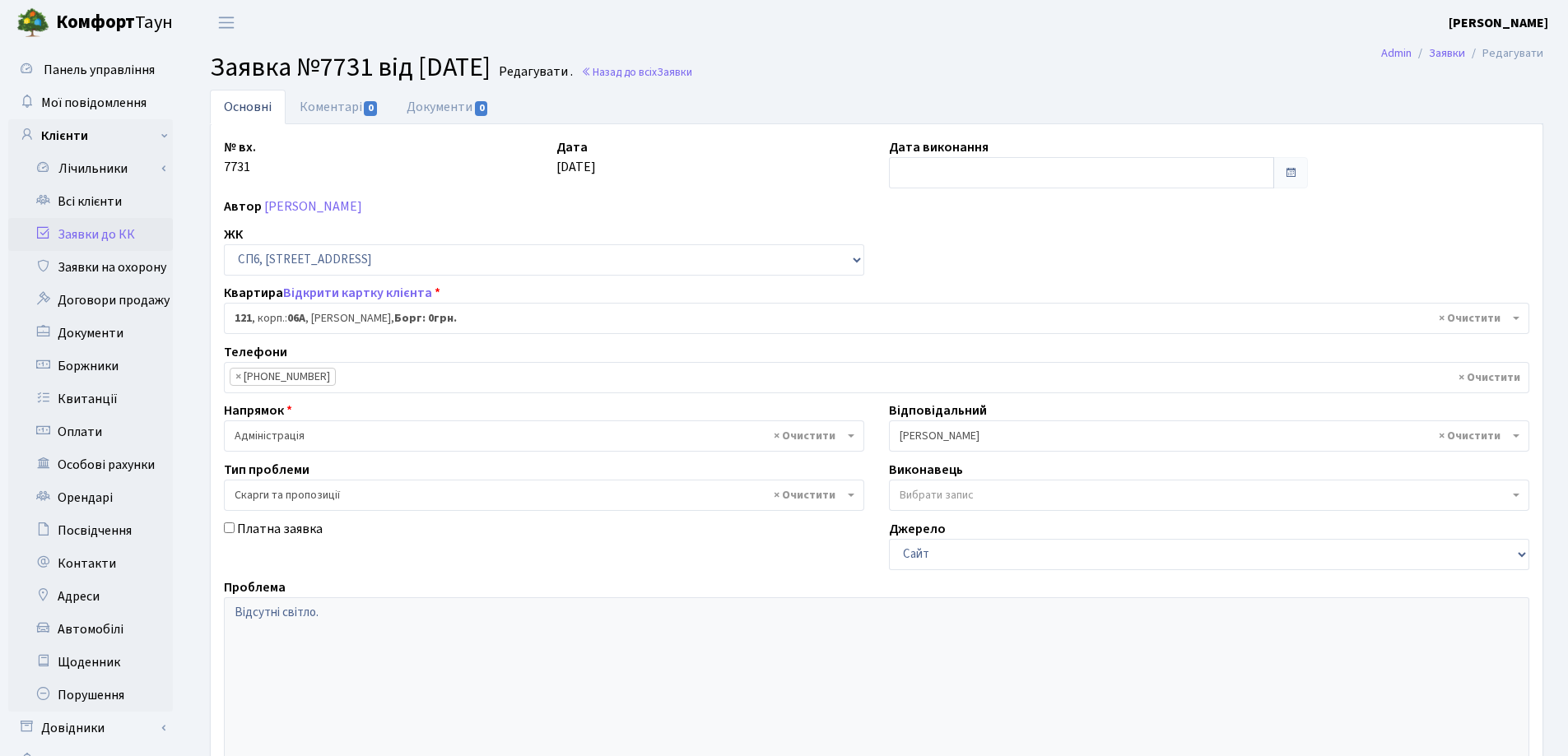
select select "21789"
select select "55"
click at [960, 156] on label "Дата виконання" at bounding box center [939, 147] width 100 height 20
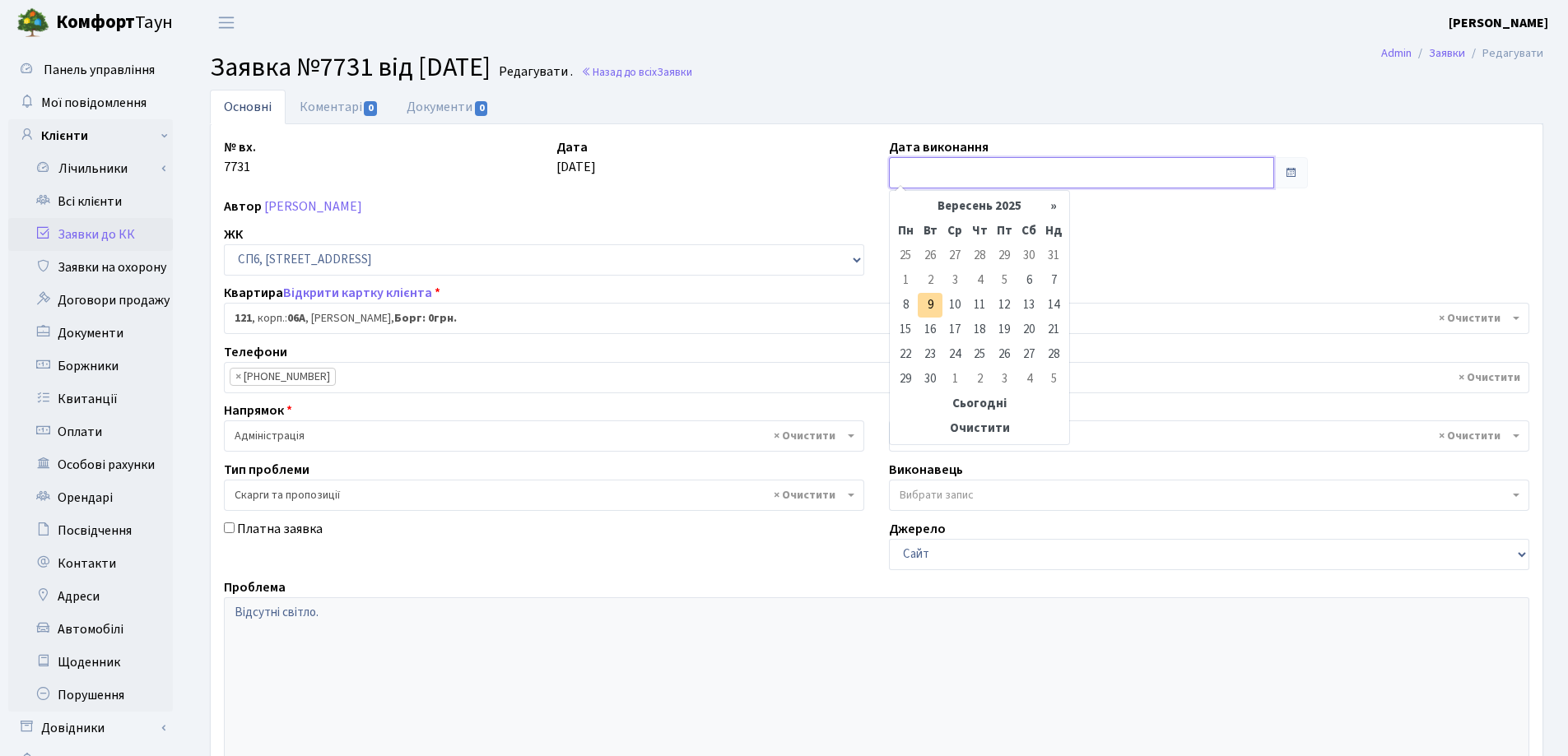
click at [953, 173] on input "text" at bounding box center [1082, 173] width 385 height 32
type input "[DATE]"
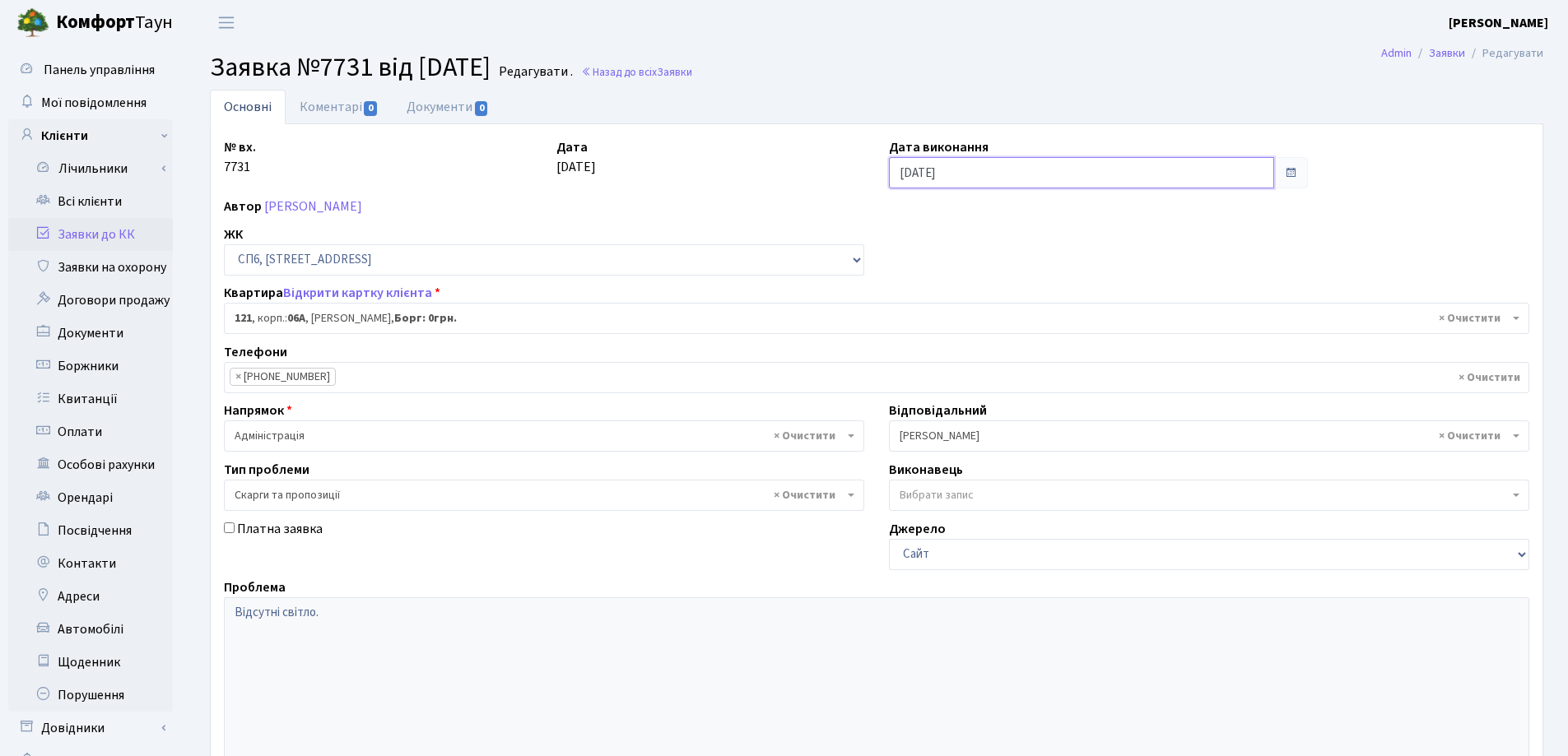
scroll to position [224, 0]
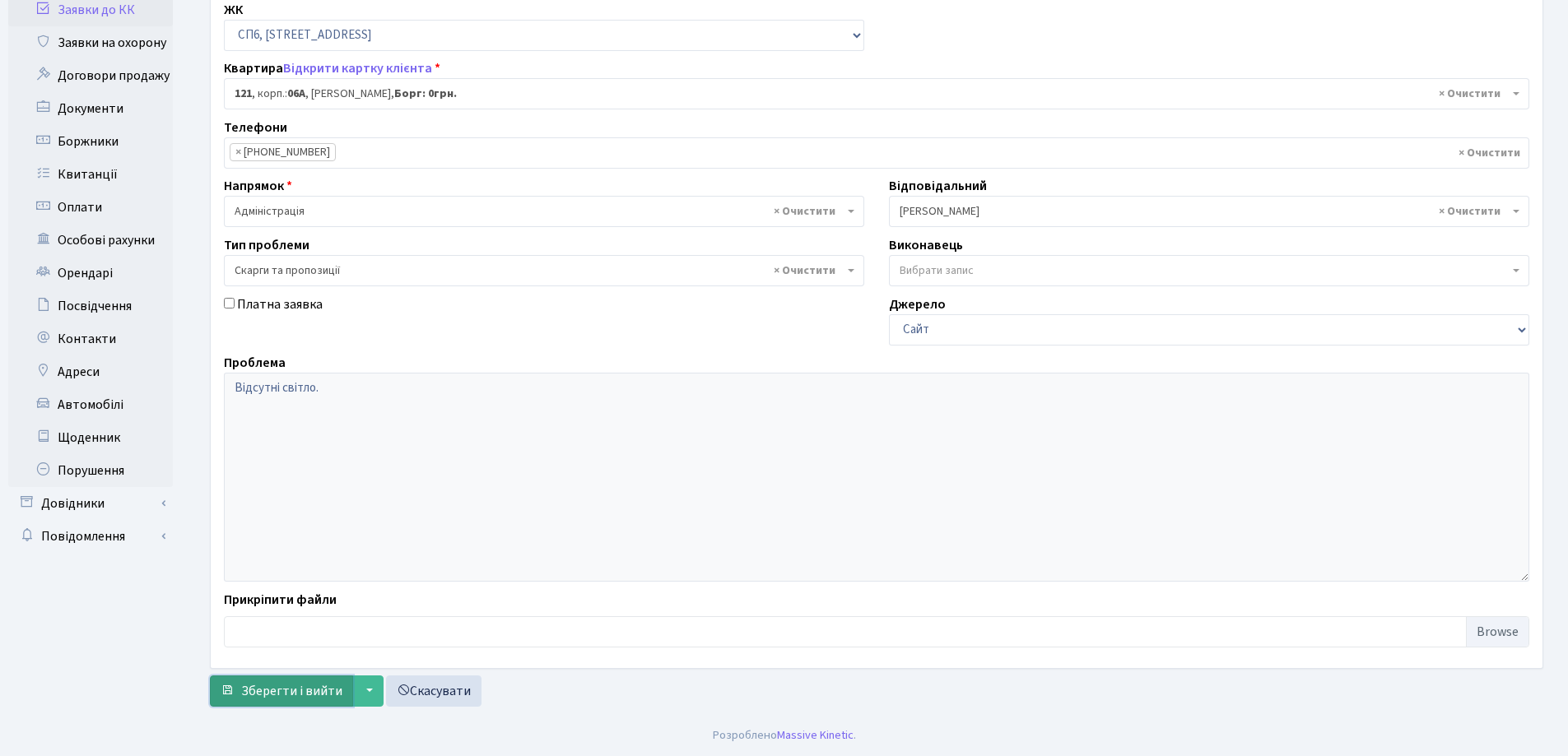
click at [264, 685] on span "Зберегти і вийти" at bounding box center [292, 691] width 101 height 18
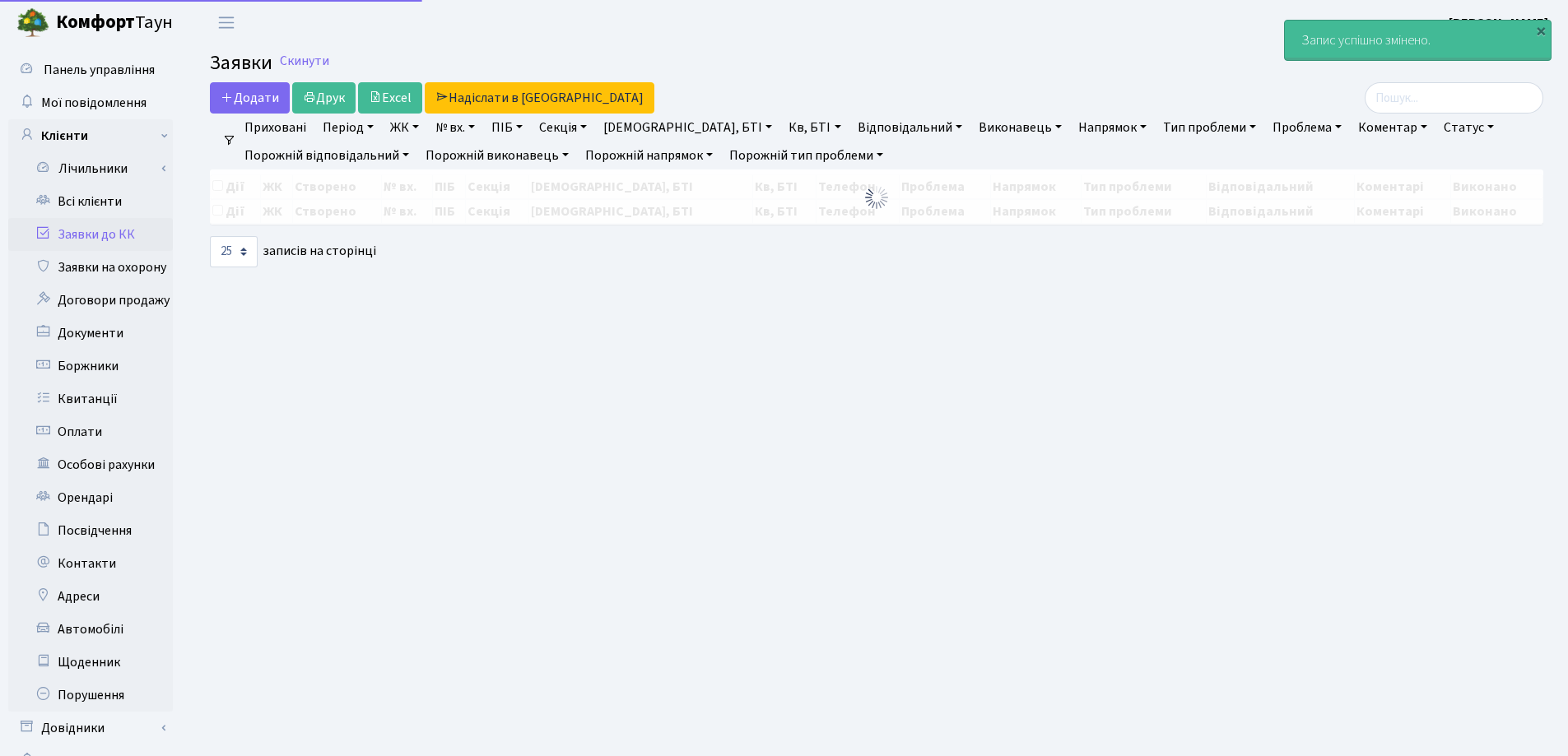
select select "25"
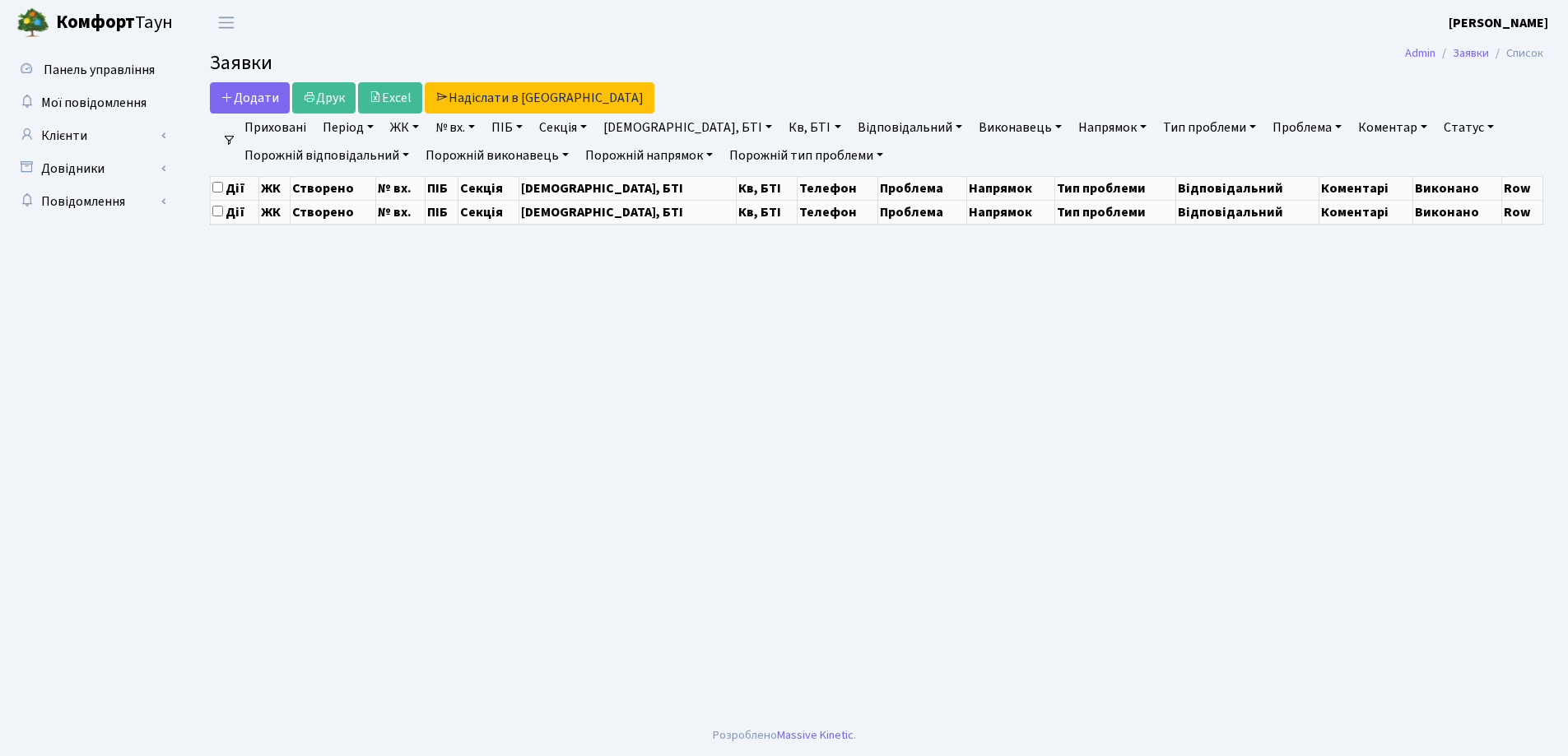
select select "25"
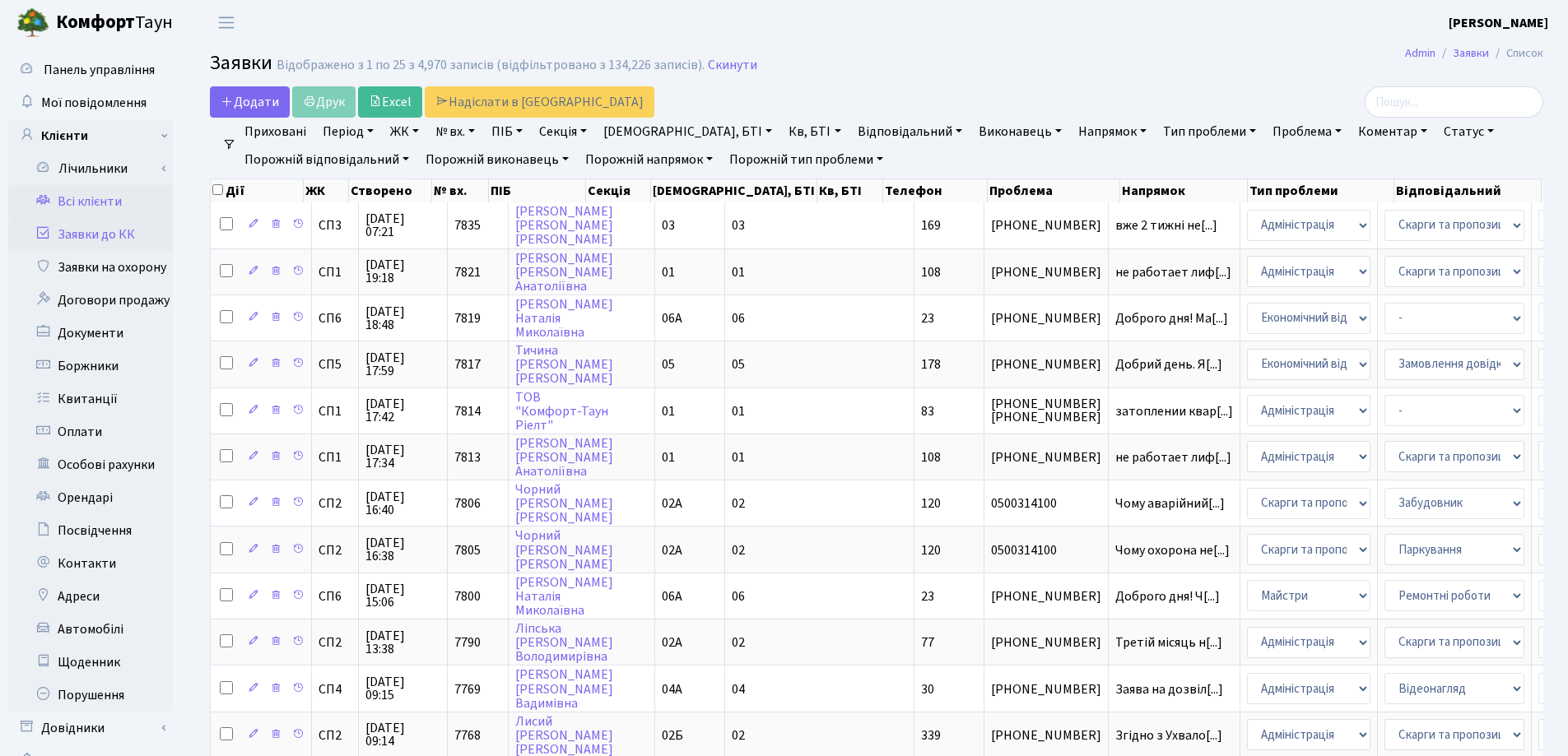
click at [83, 197] on link "Всі клієнти" at bounding box center [90, 202] width 165 height 33
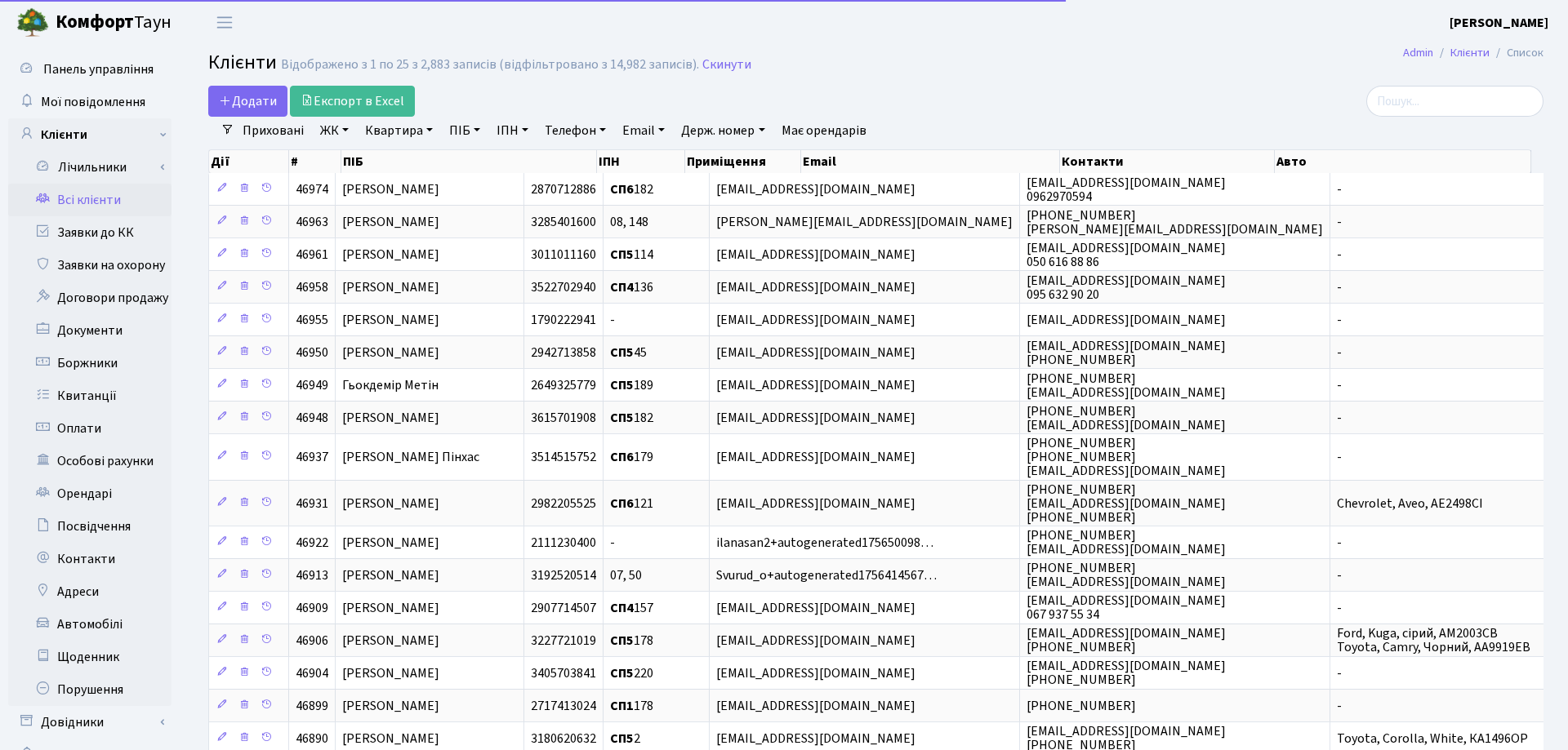
select select "25"
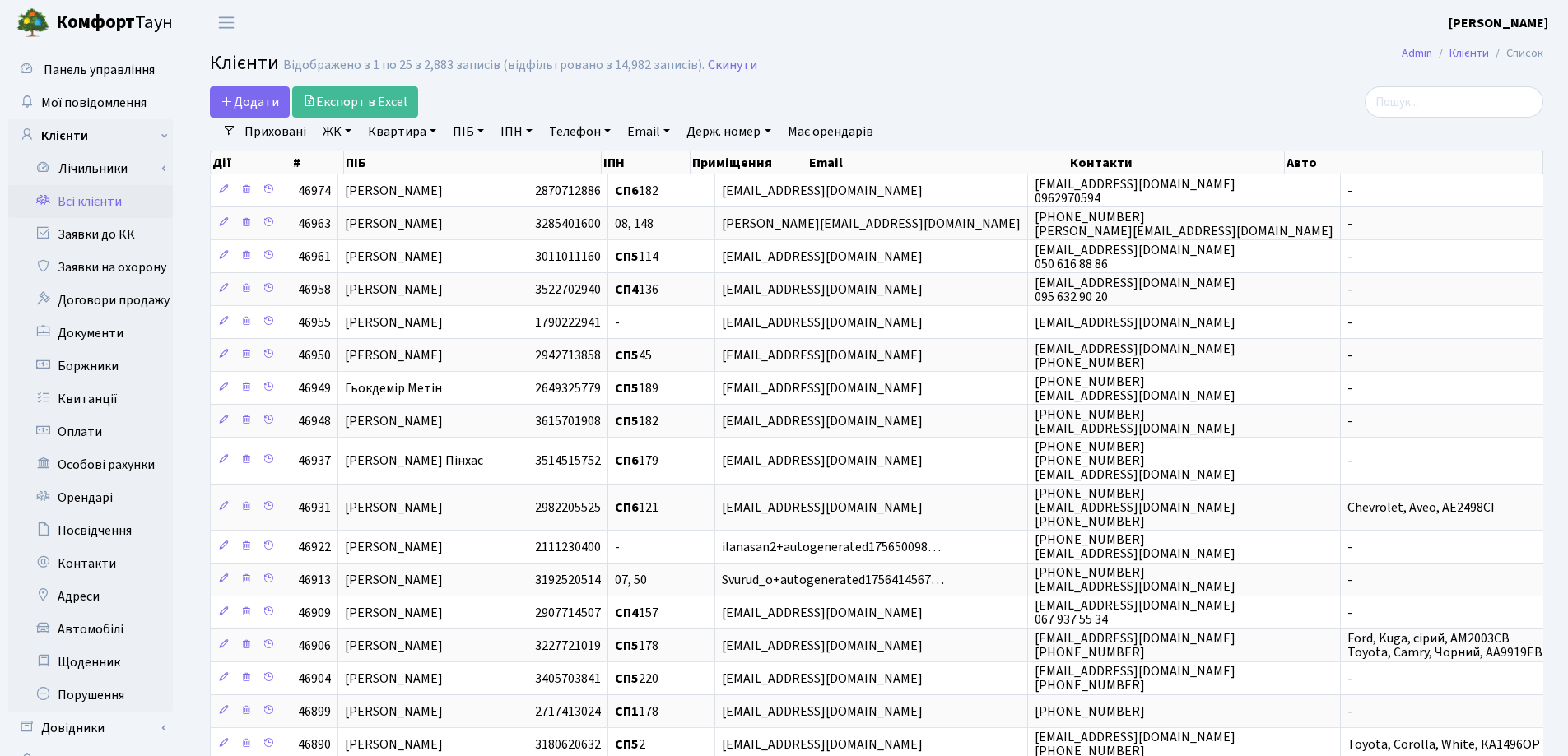
click at [430, 129] on link "Квартира" at bounding box center [402, 131] width 81 height 28
type input "66"
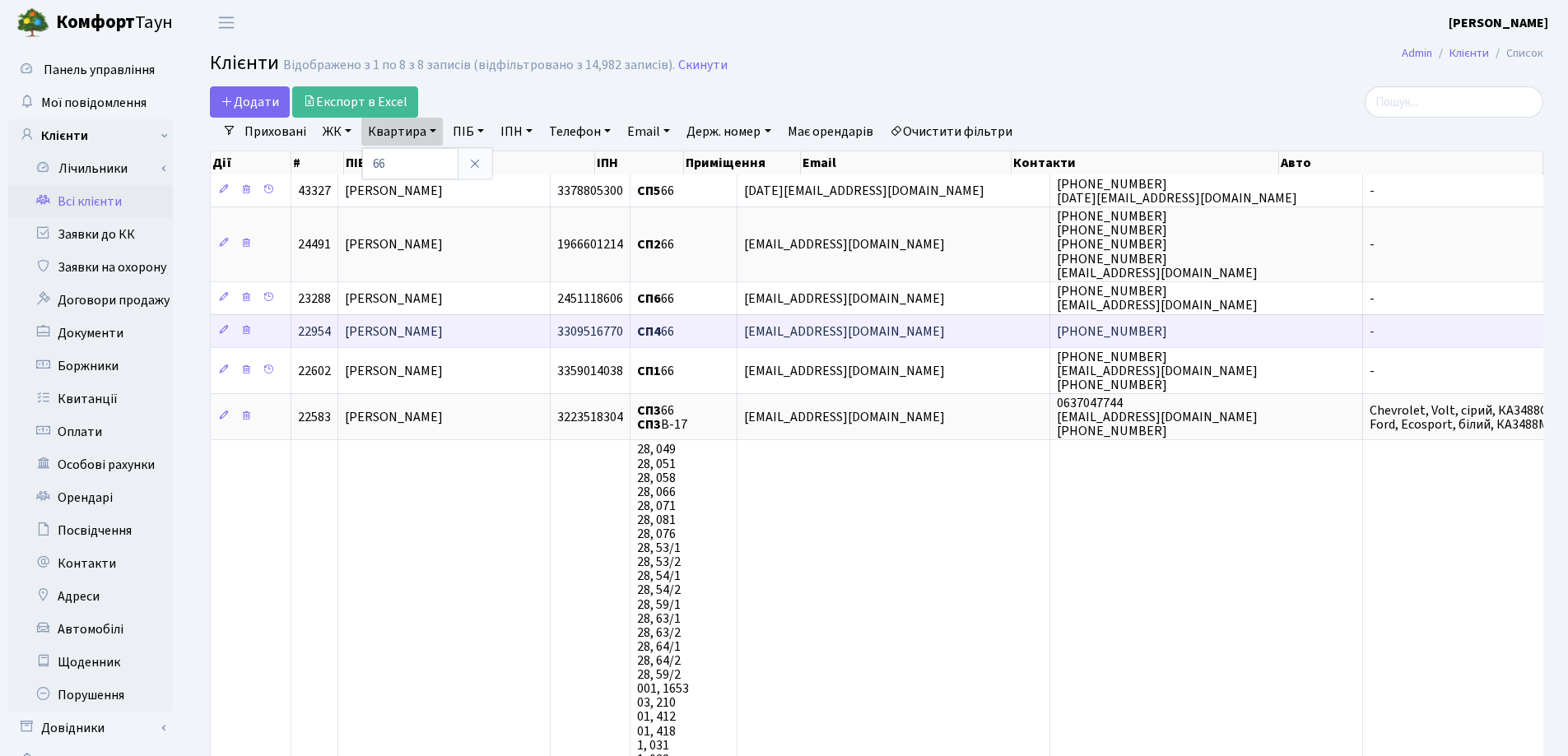
click at [443, 333] on span "[PERSON_NAME]" at bounding box center [394, 332] width 98 height 18
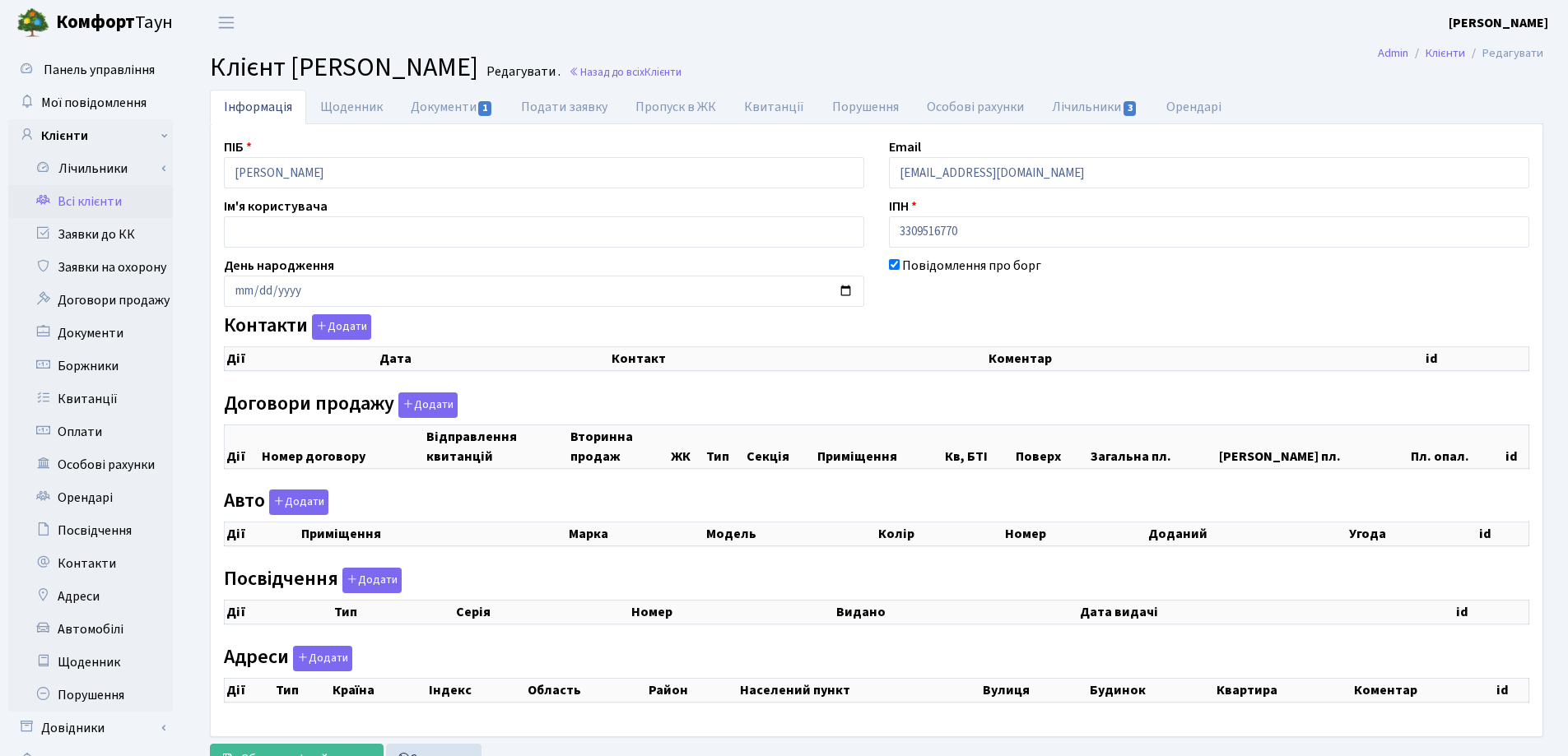
checkbox input "true"
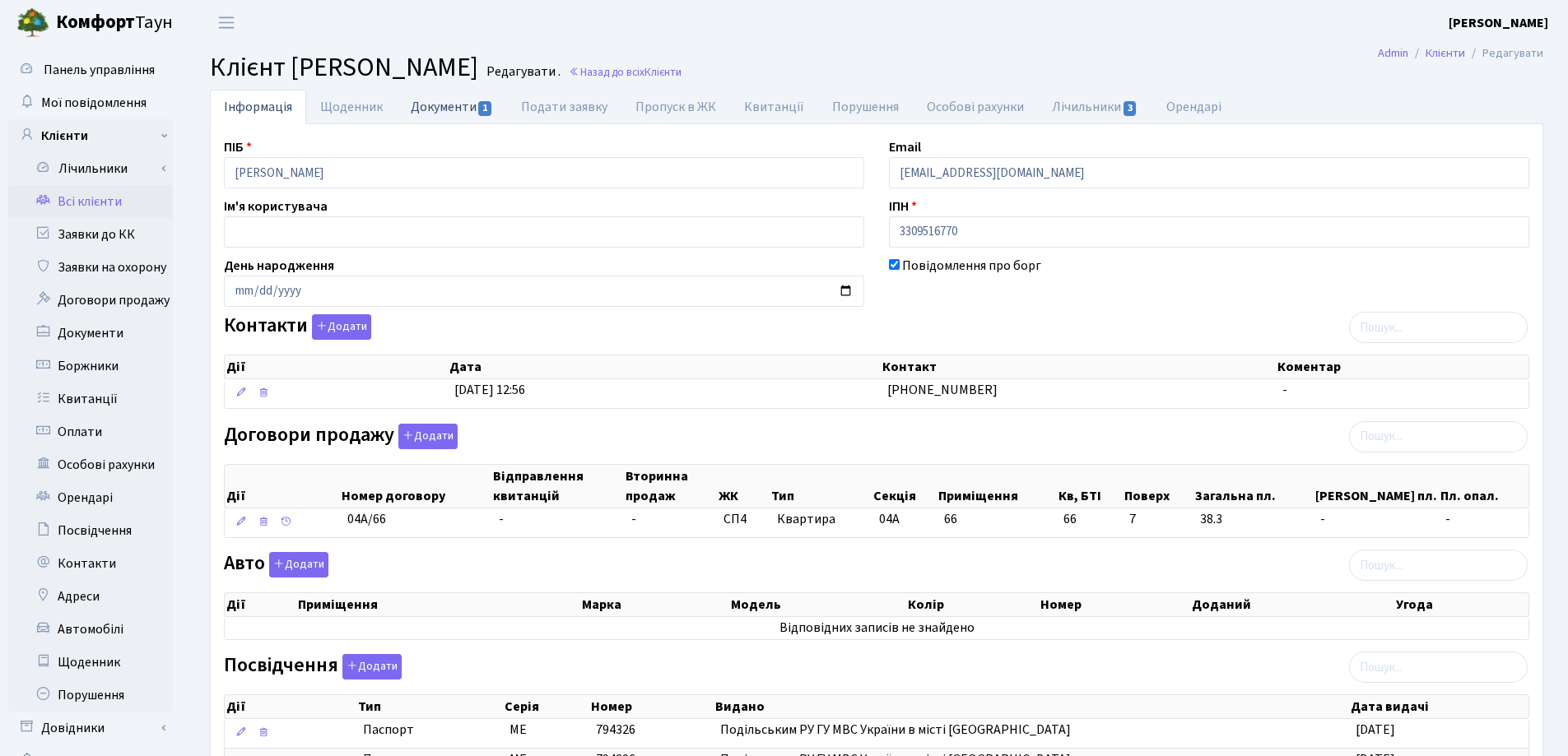
click at [436, 105] on link "Документи 1" at bounding box center [452, 106] width 110 height 33
select select "25"
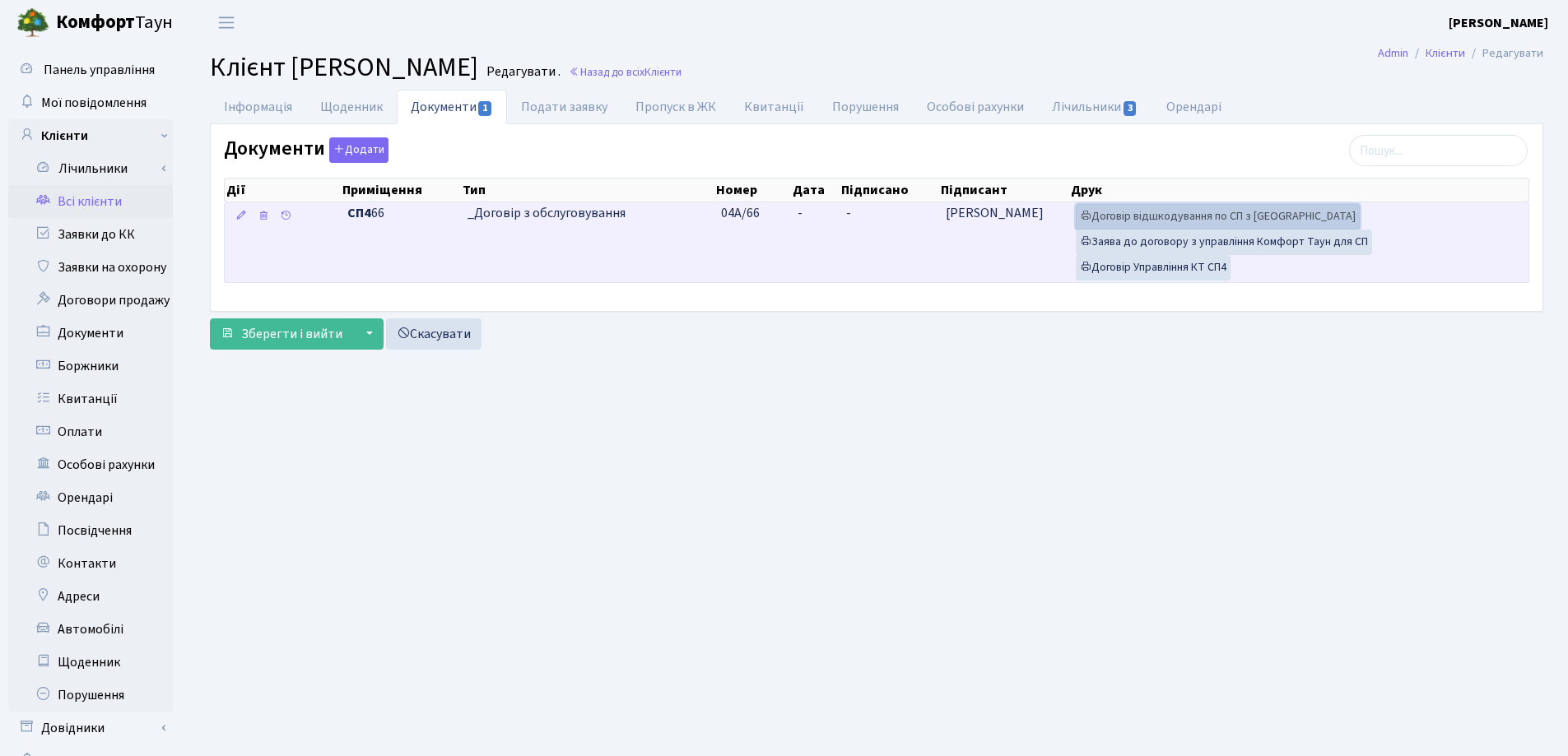
click at [1125, 214] on link "Договір відшкодування по СП з Екві" at bounding box center [1218, 217] width 284 height 25
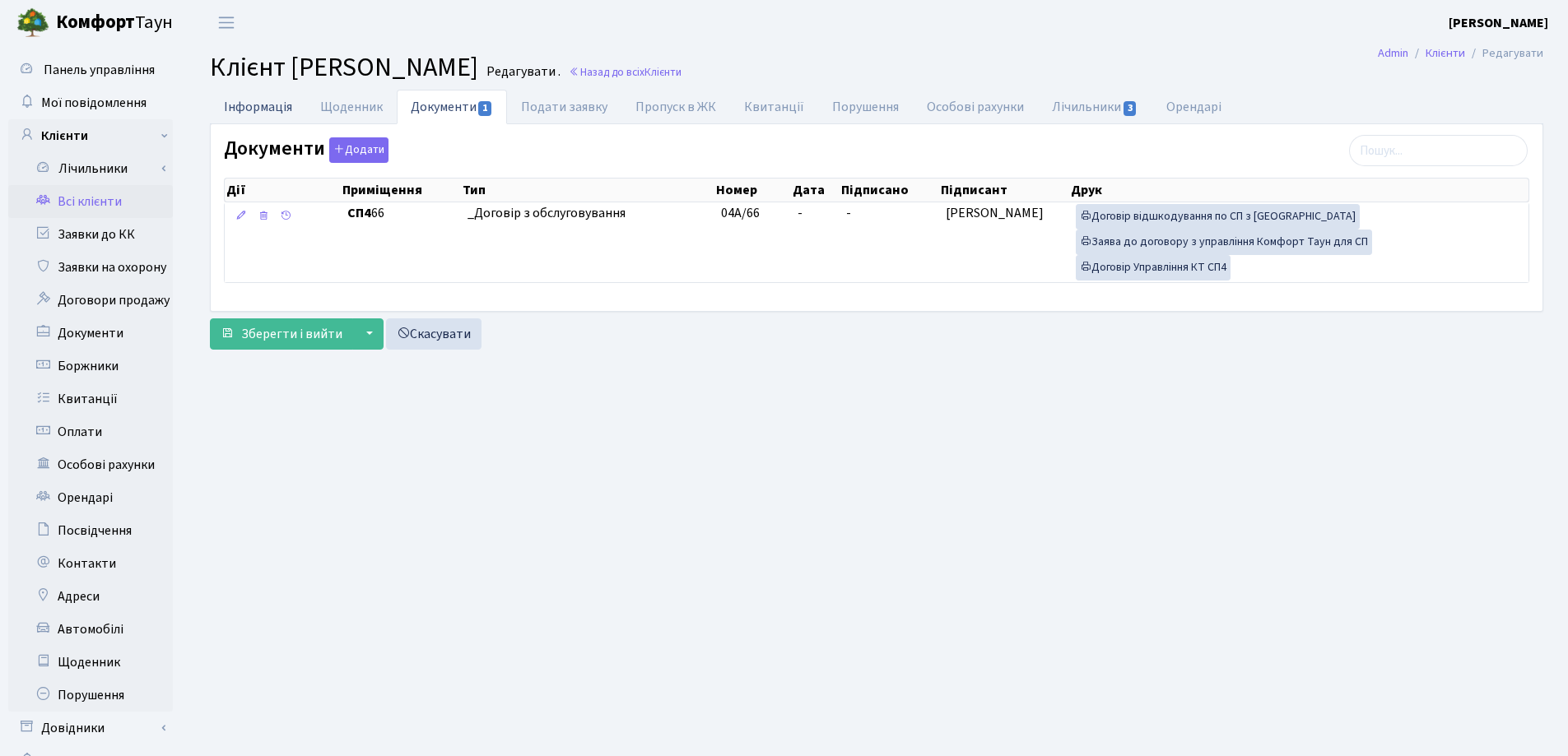
click at [239, 107] on link "Інформація" at bounding box center [258, 106] width 96 height 33
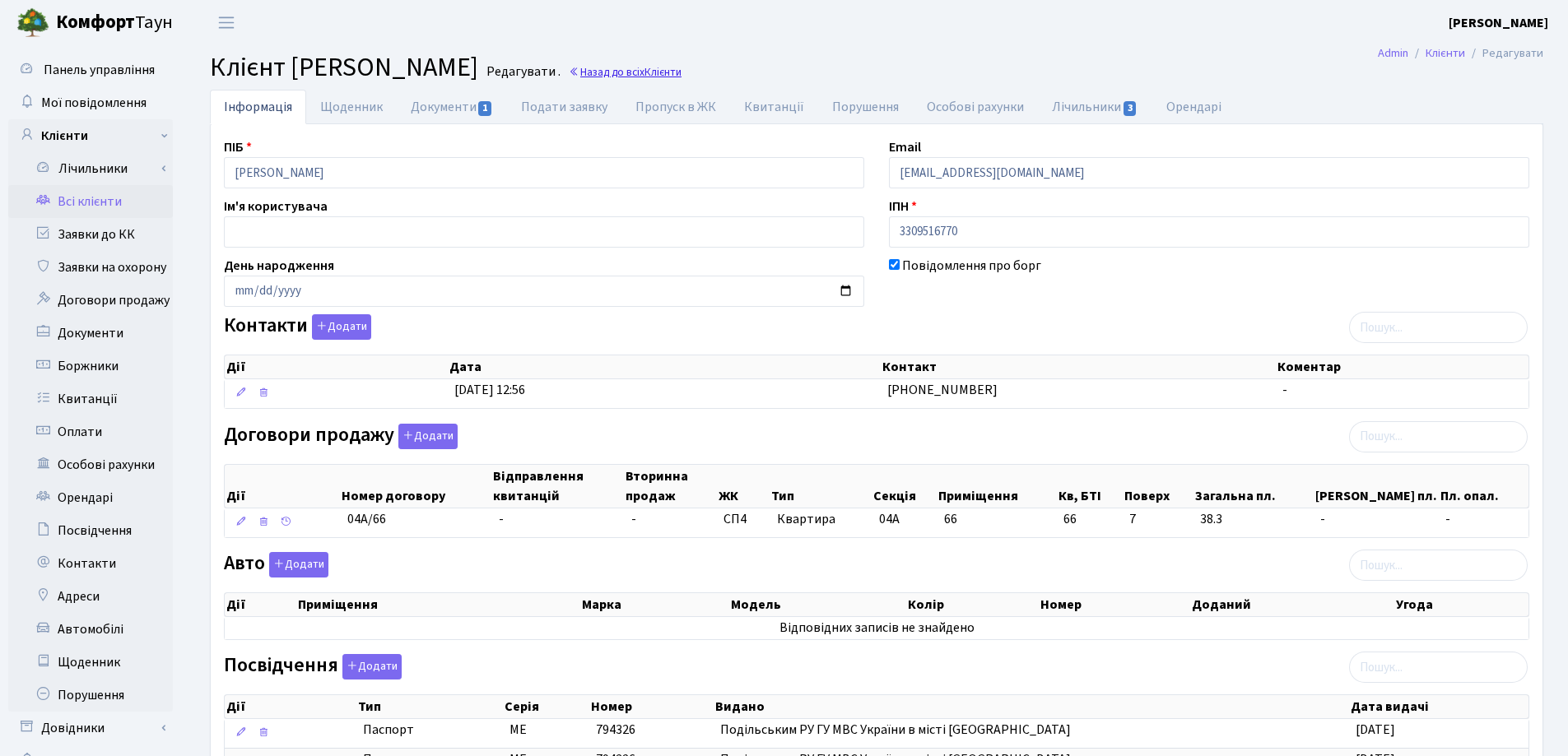
click at [681, 78] on link "Назад до всіх Клієнти" at bounding box center [625, 71] width 113 height 15
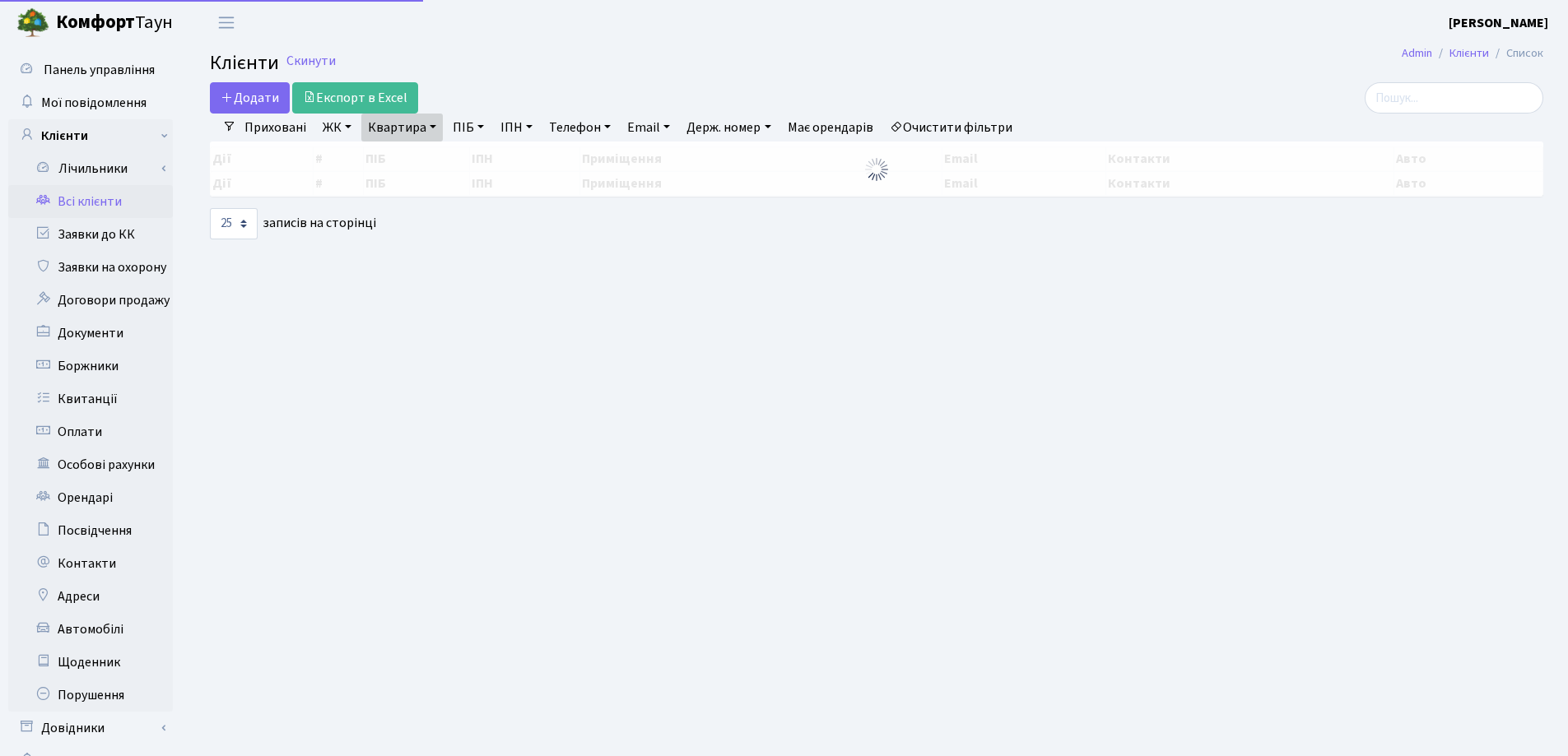
select select "25"
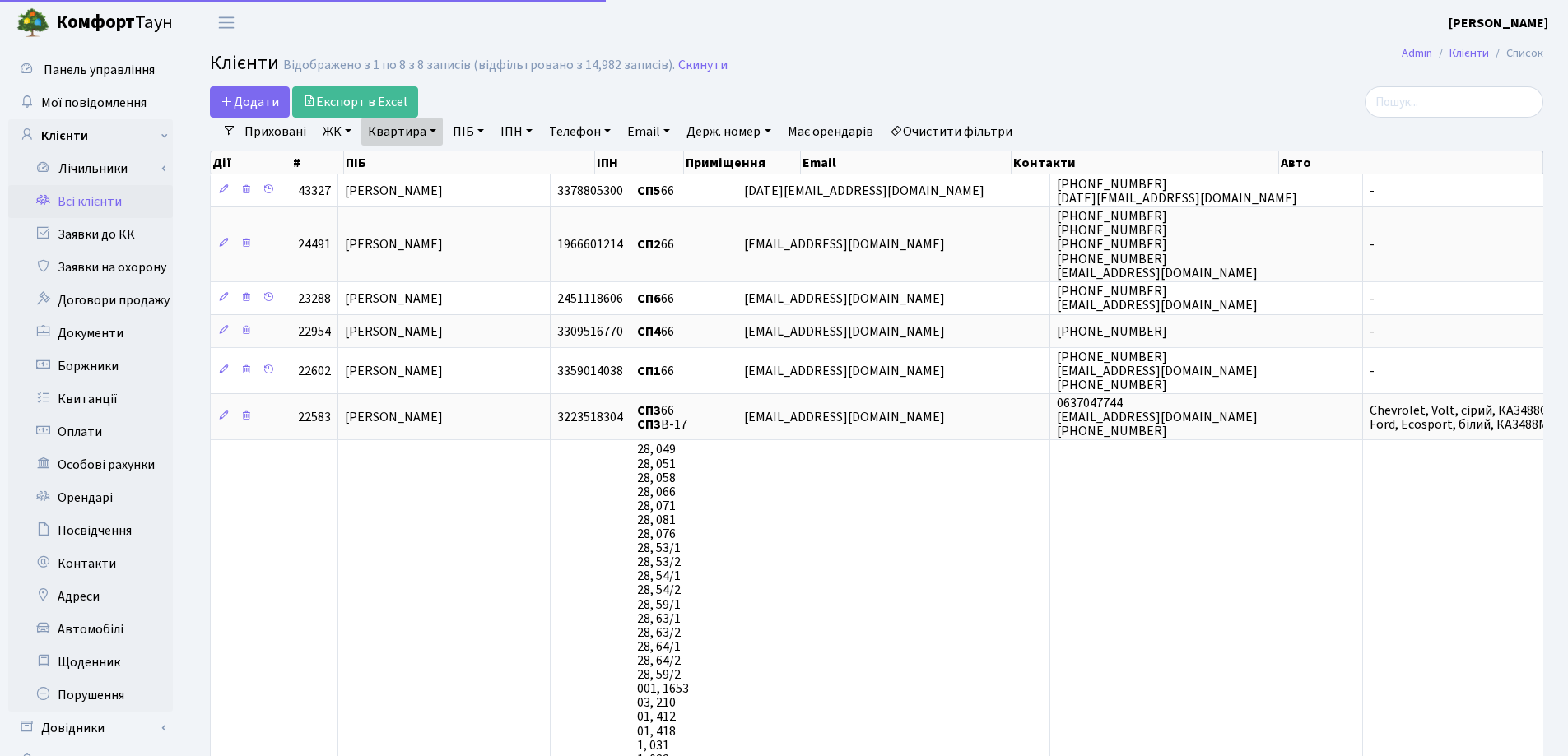
click at [435, 126] on link "Квартира" at bounding box center [402, 131] width 81 height 28
drag, startPoint x: 425, startPoint y: 152, endPoint x: 425, endPoint y: 162, distance: 10.0
click at [425, 153] on input "66" at bounding box center [410, 164] width 96 height 32
type input "6"
type input "301"
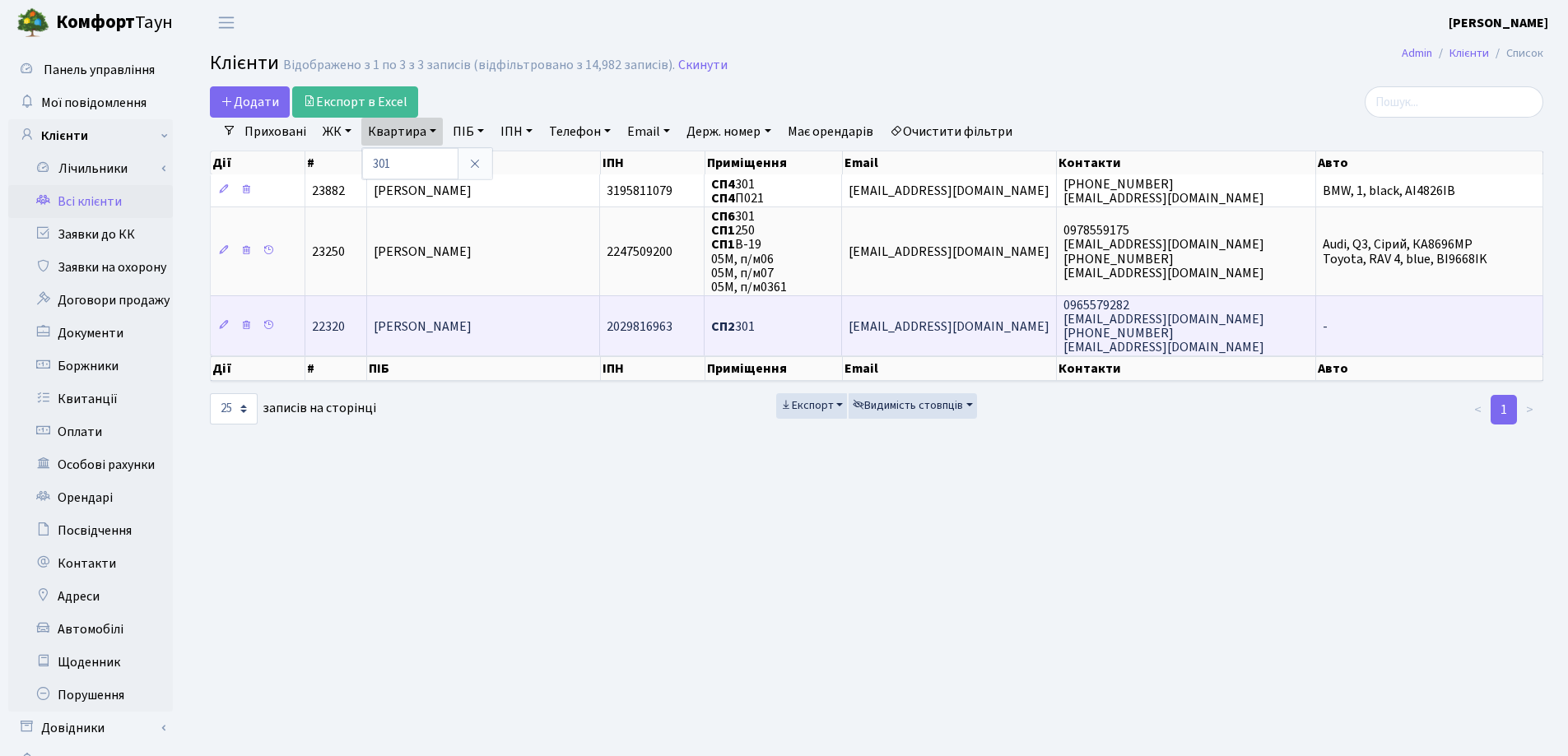
click at [508, 333] on td "Буняк Наталія Іванівна" at bounding box center [484, 326] width 233 height 60
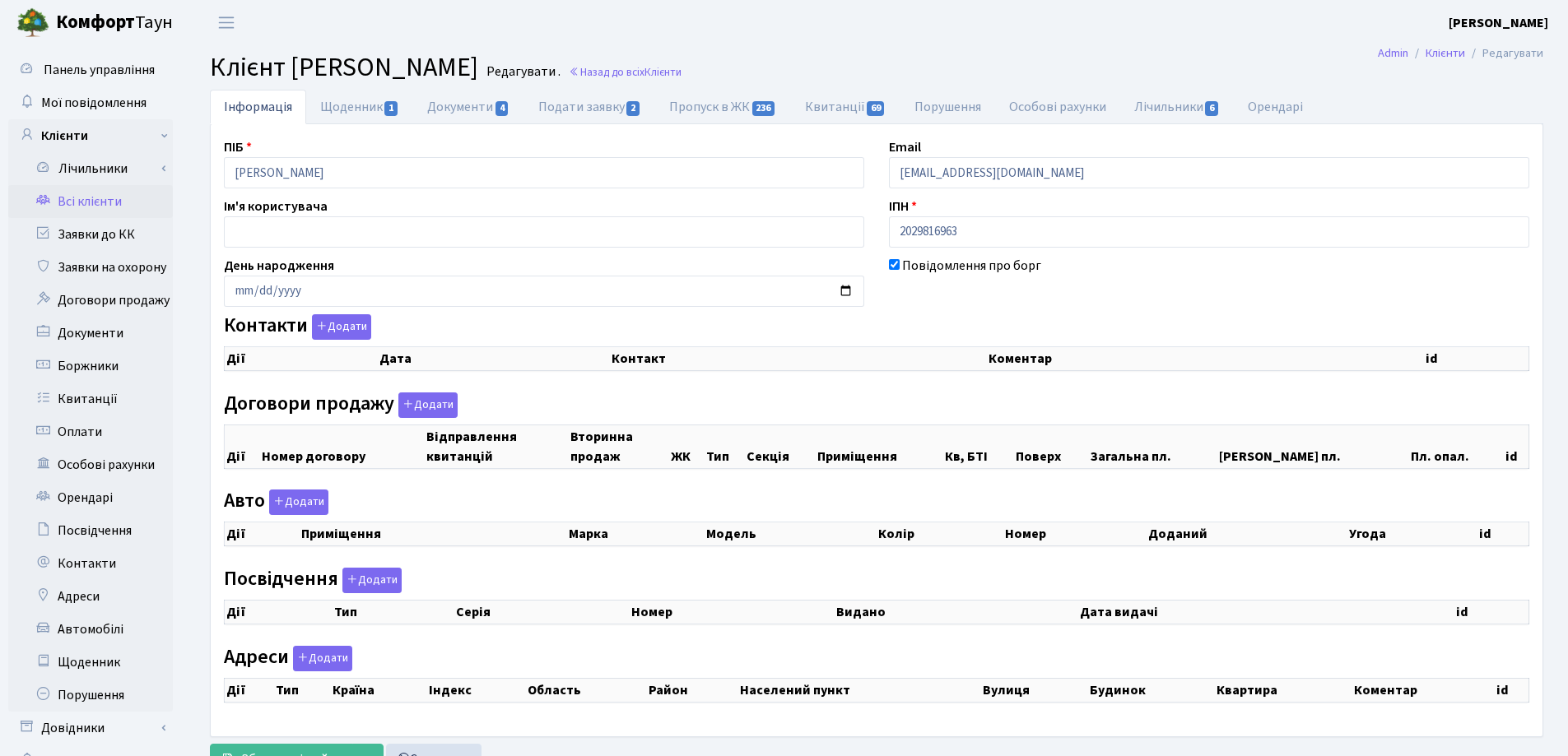
checkbox input "true"
select select "25"
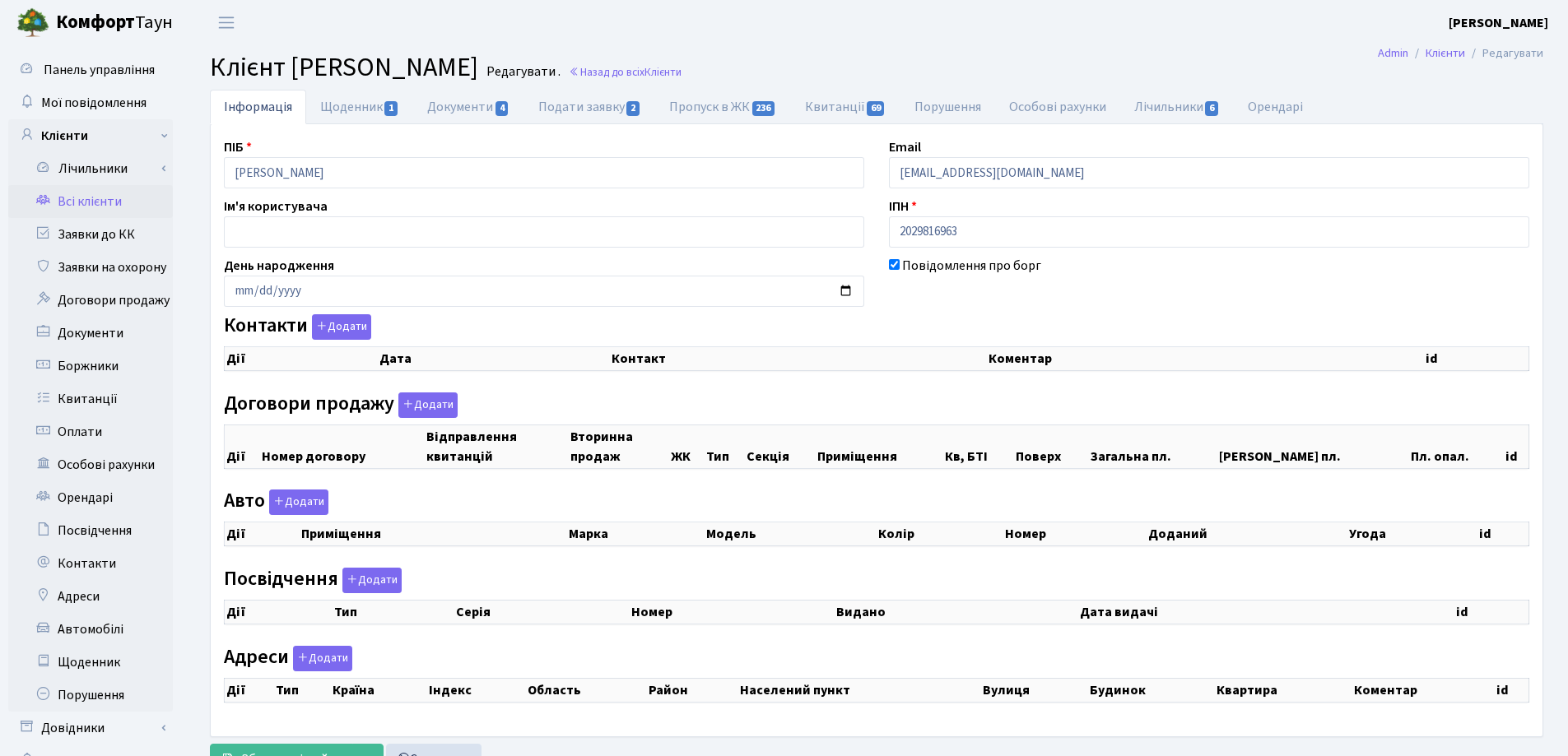
select select "25"
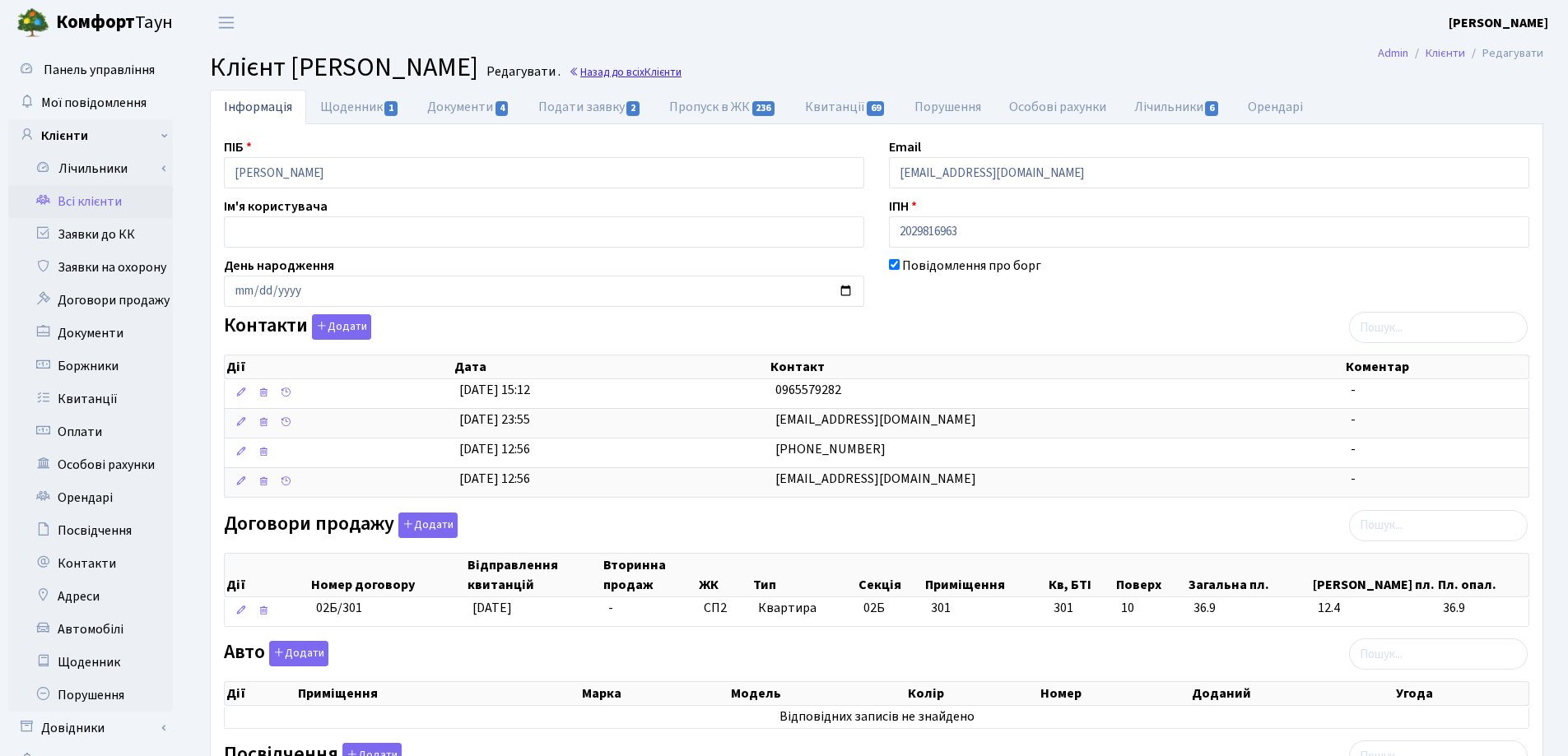
click at [681, 71] on link "Назад до всіх Клієнти" at bounding box center [625, 71] width 113 height 15
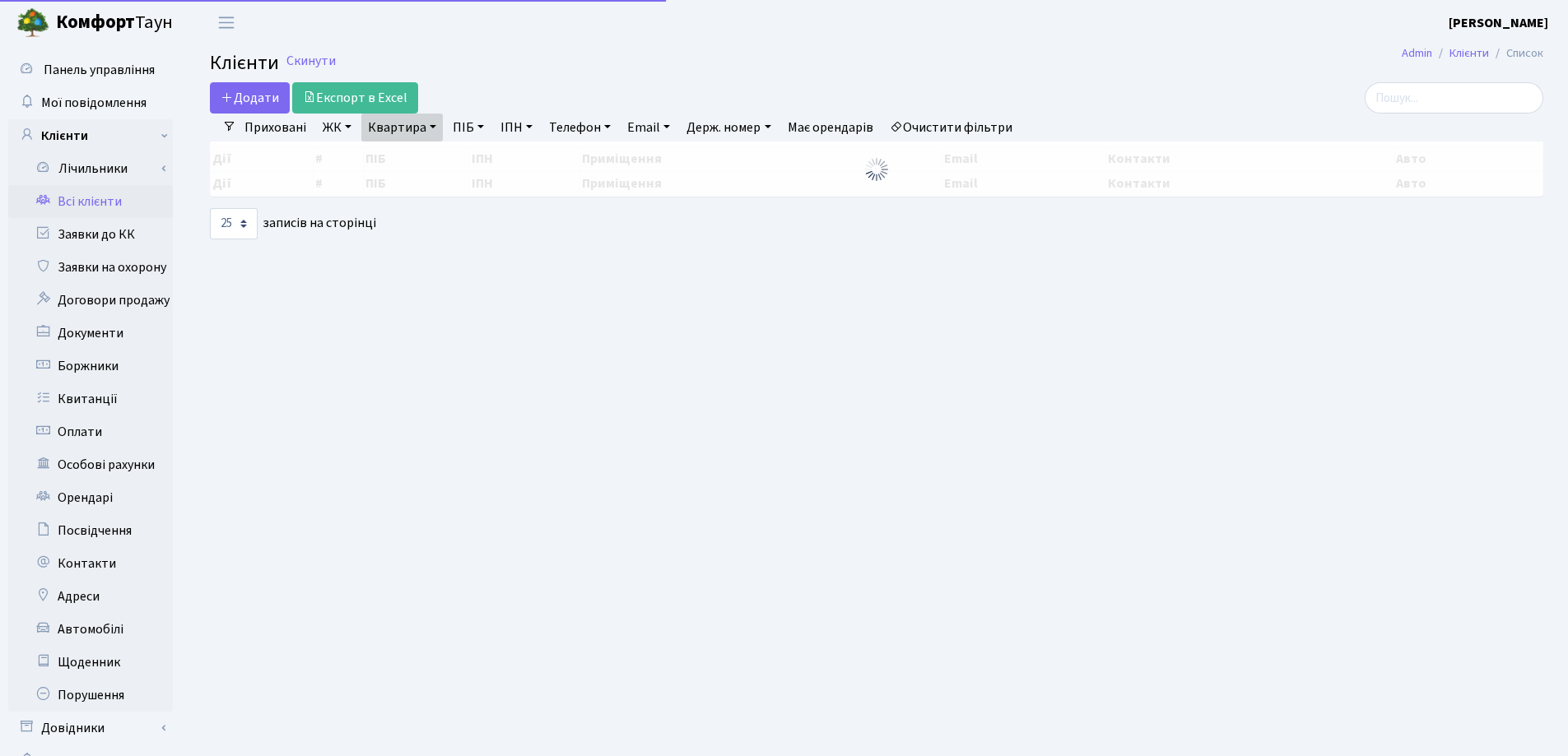
select select "25"
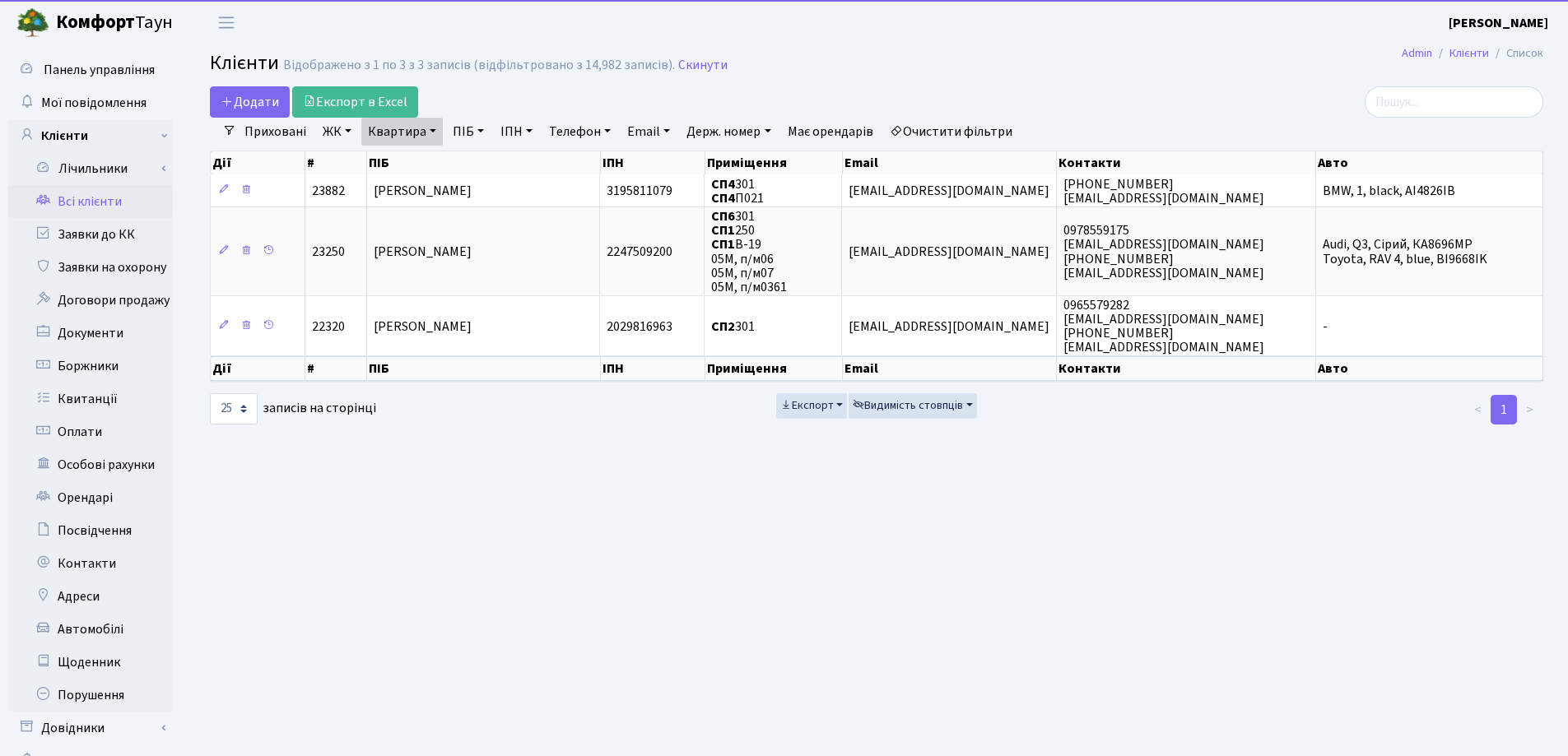
click at [433, 128] on link "Квартира" at bounding box center [402, 131] width 81 height 28
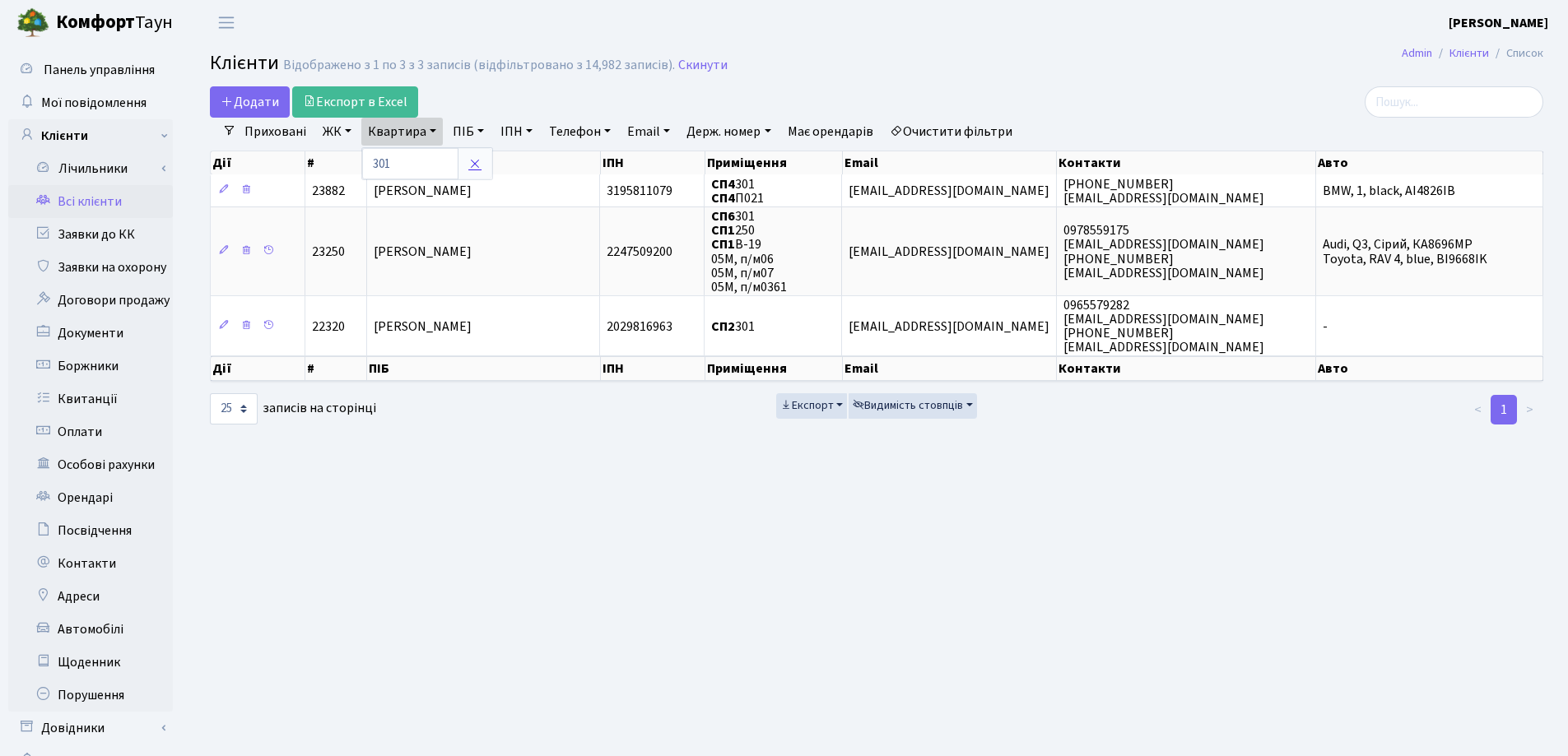
click at [480, 158] on icon at bounding box center [475, 164] width 14 height 14
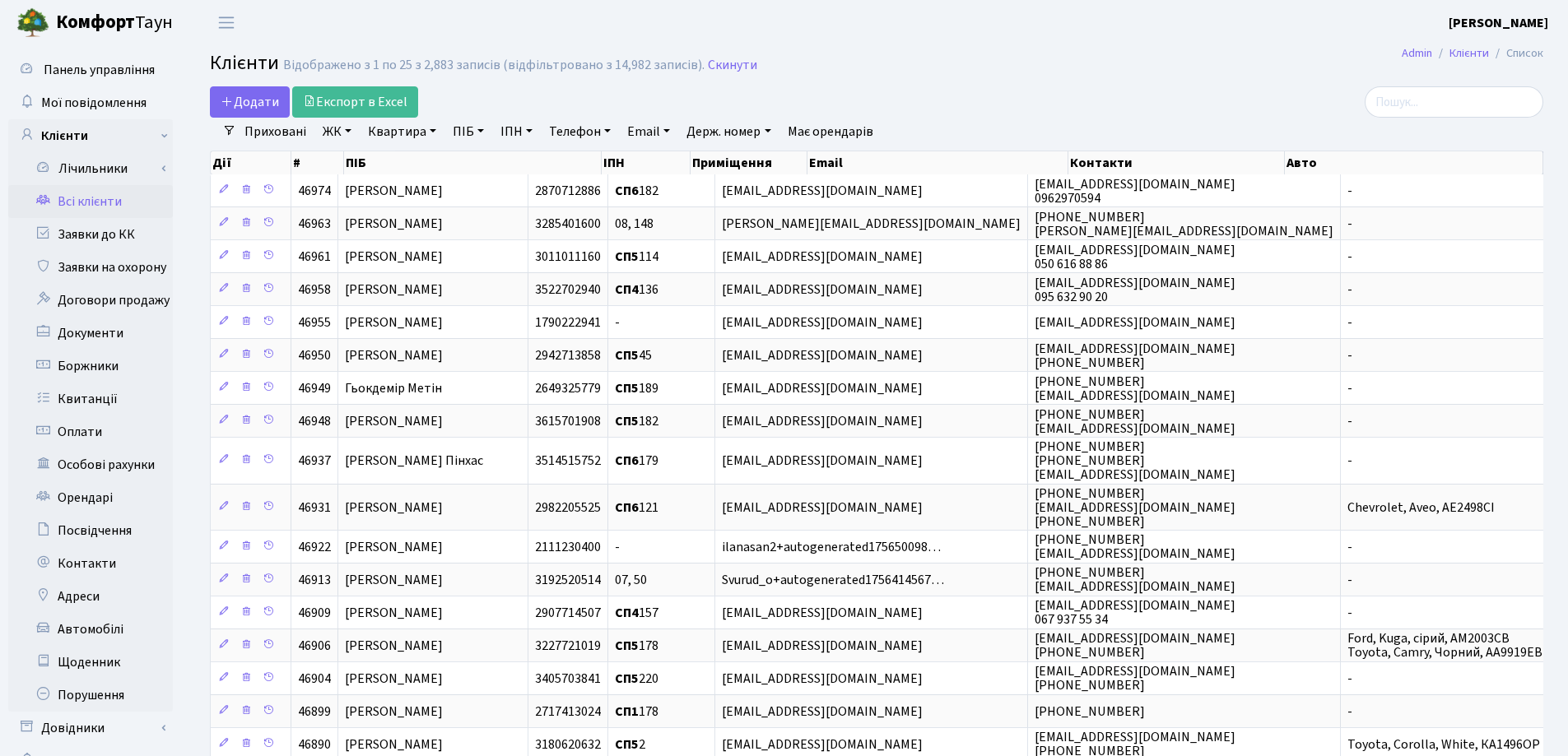
click at [431, 129] on link "Квартира" at bounding box center [402, 131] width 81 height 28
click at [433, 152] on input "text" at bounding box center [410, 164] width 96 height 32
type input "66"
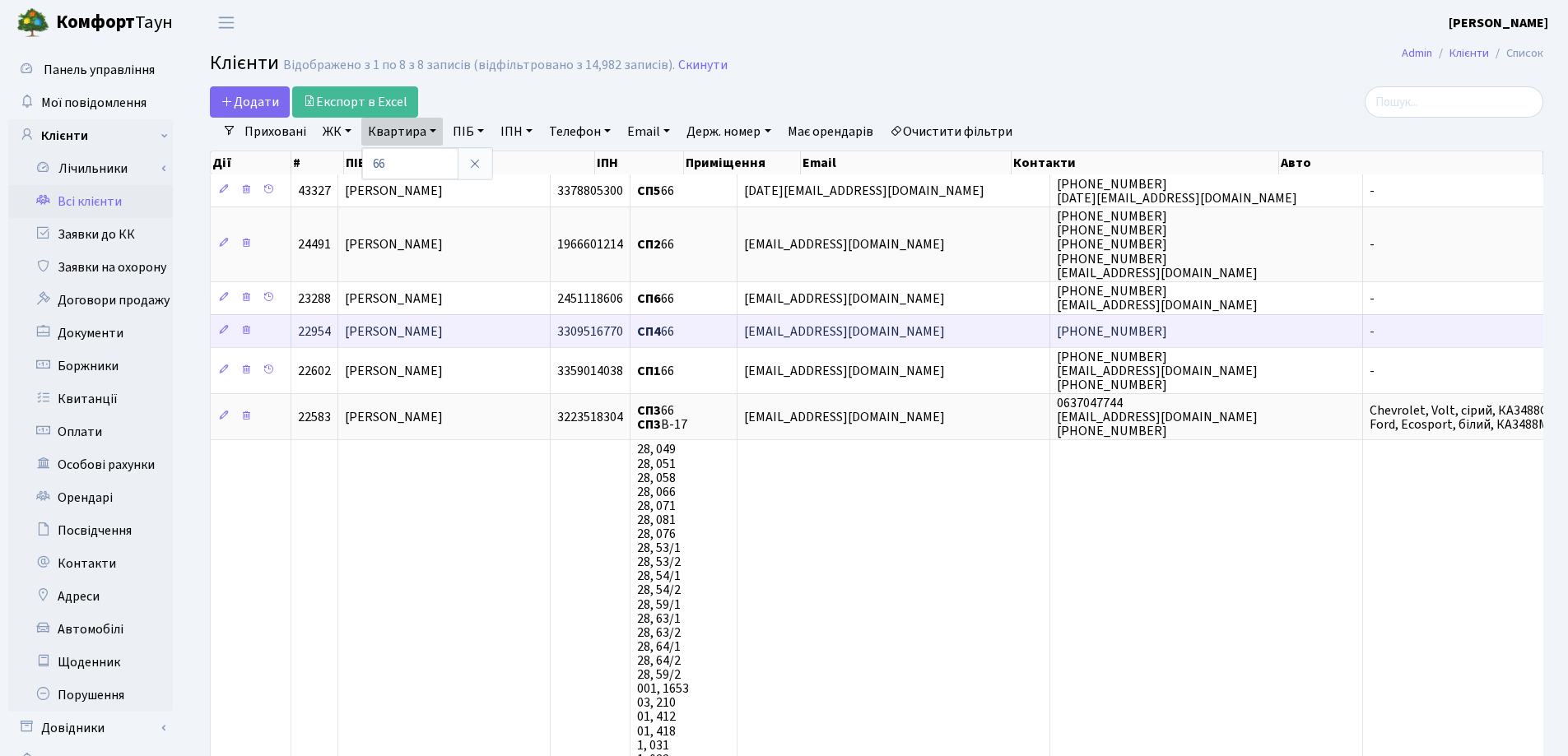
click at [443, 334] on span "[PERSON_NAME]" at bounding box center [394, 332] width 98 height 18
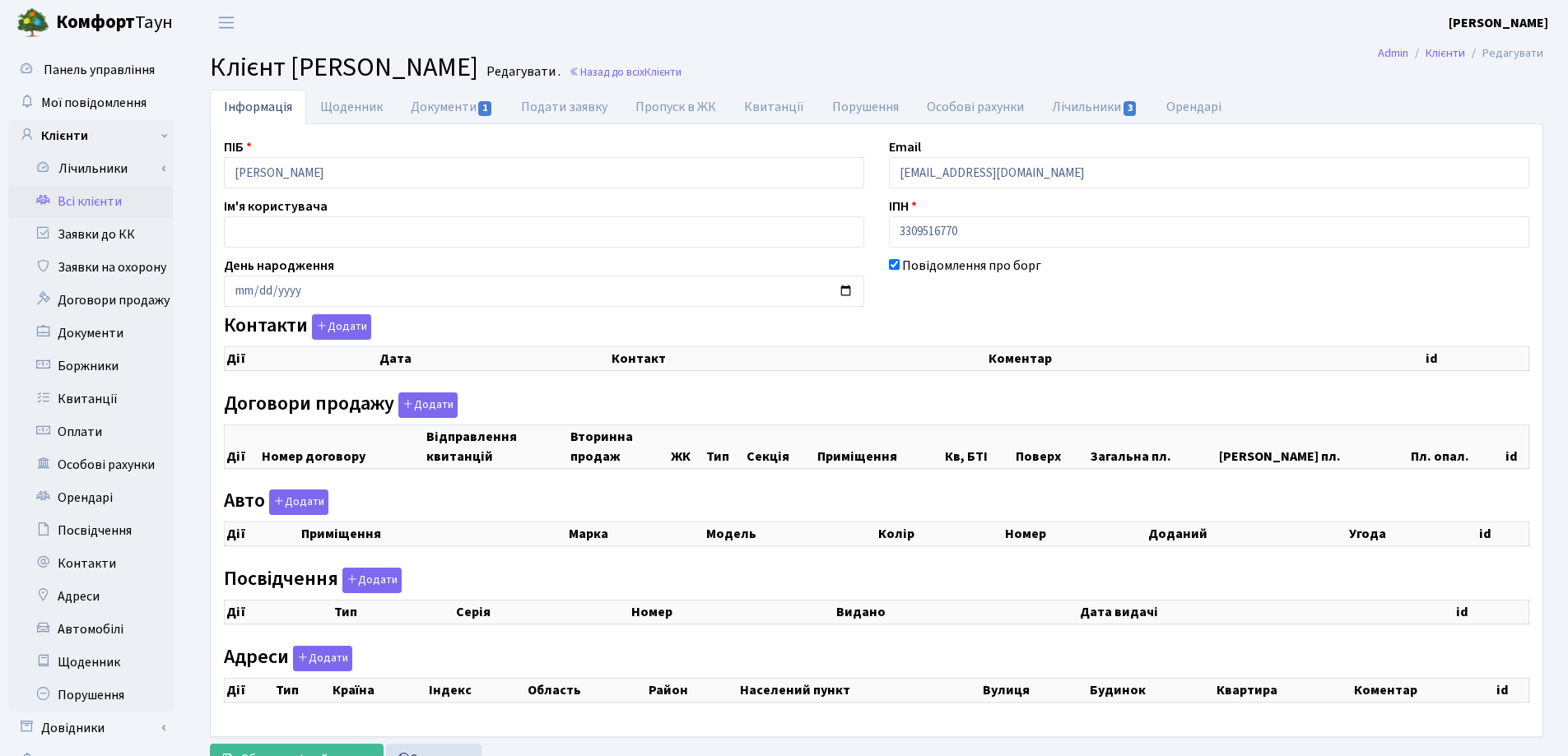
checkbox input "true"
select select "25"
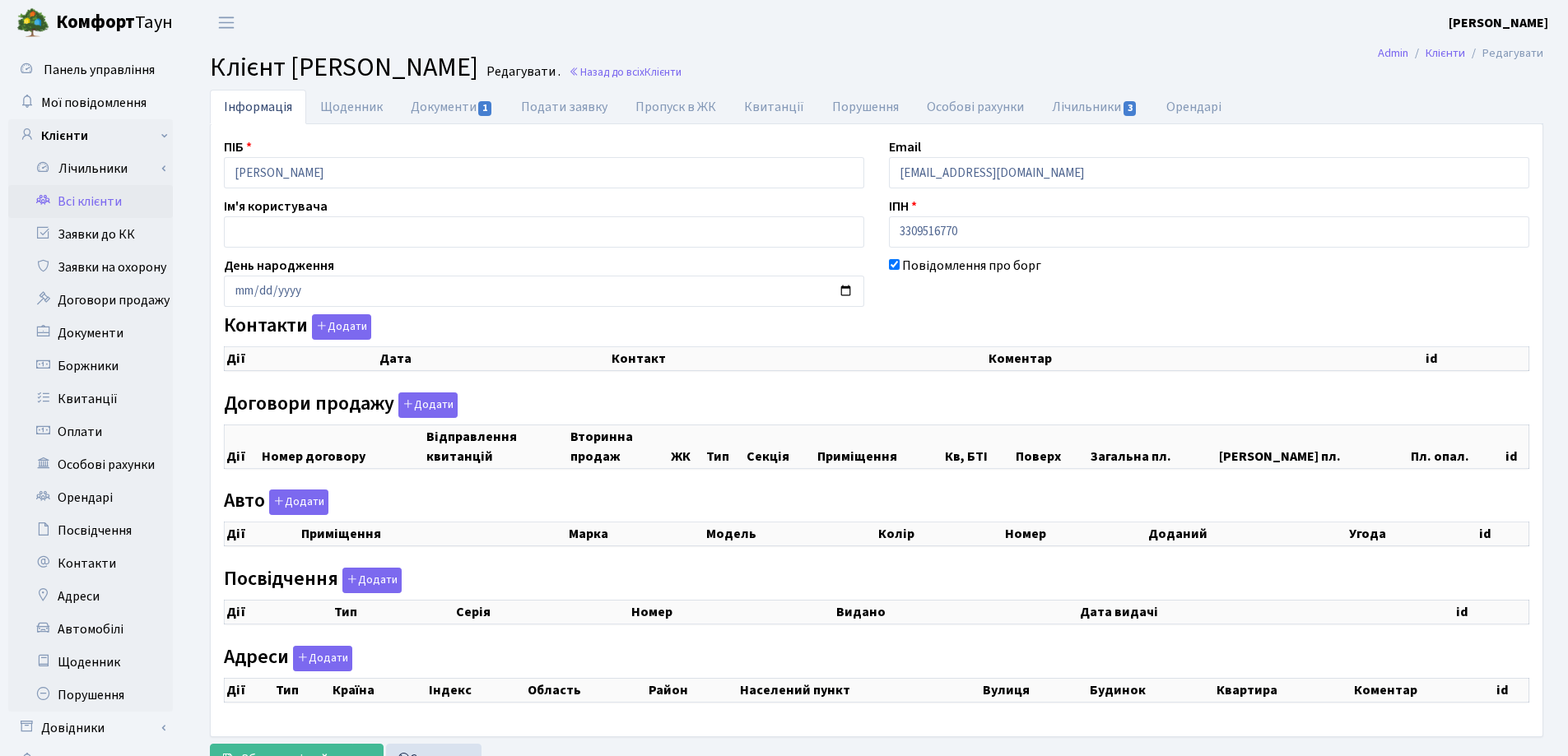
select select "25"
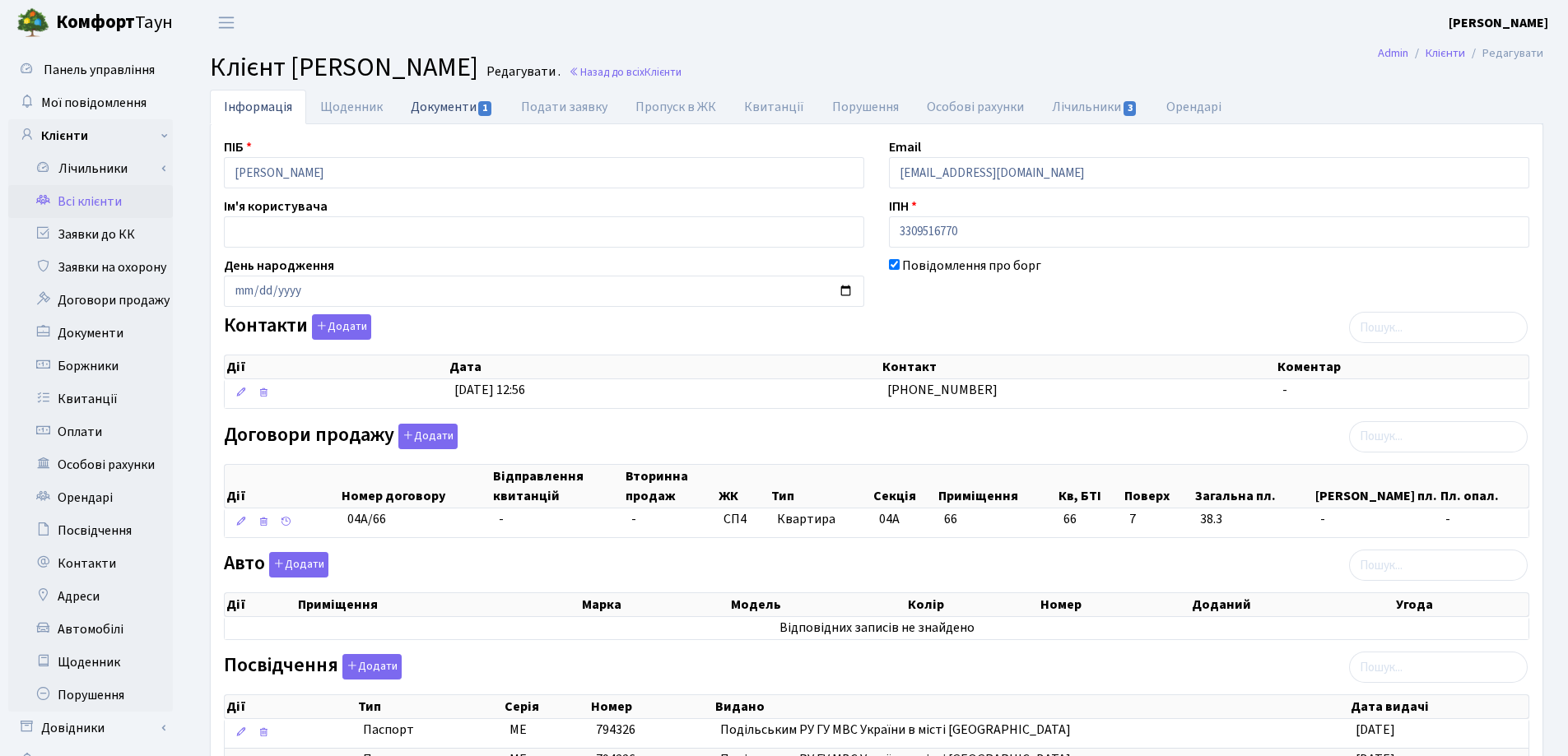
click at [434, 103] on link "Документи 1" at bounding box center [452, 106] width 110 height 33
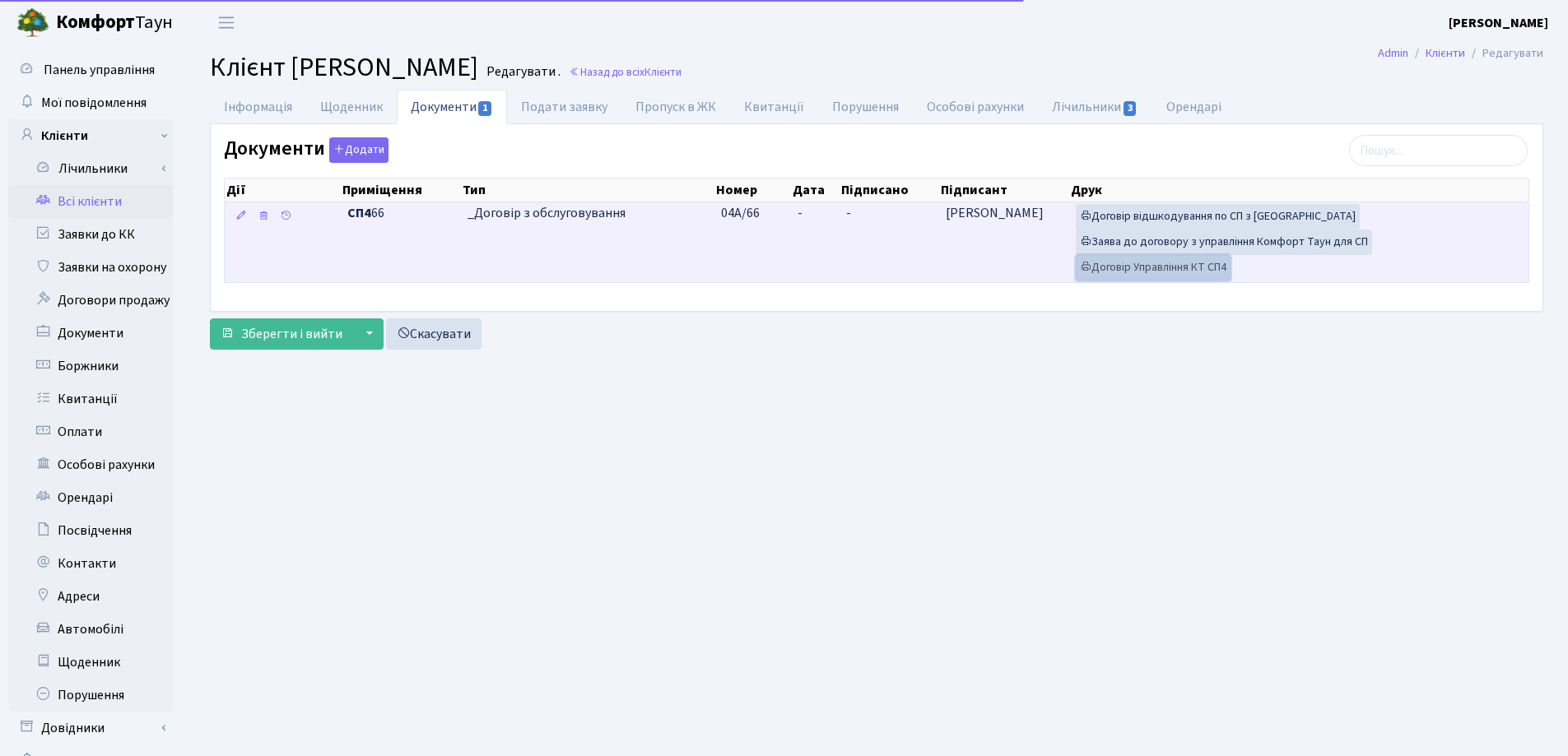
click at [1138, 269] on link "Договір Управління КТ СП4" at bounding box center [1153, 268] width 155 height 25
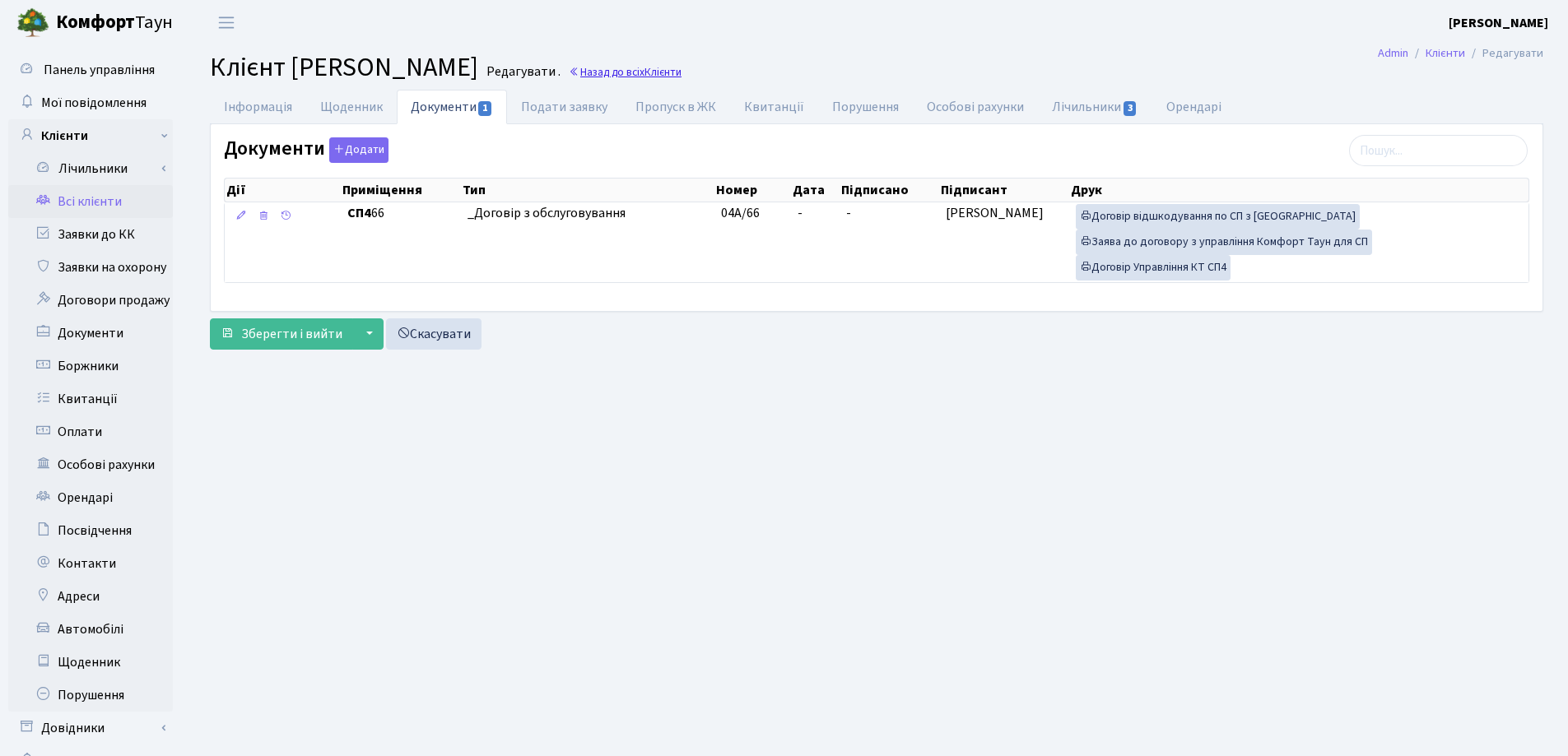
click at [681, 70] on span "Клієнти" at bounding box center [663, 71] width 37 height 15
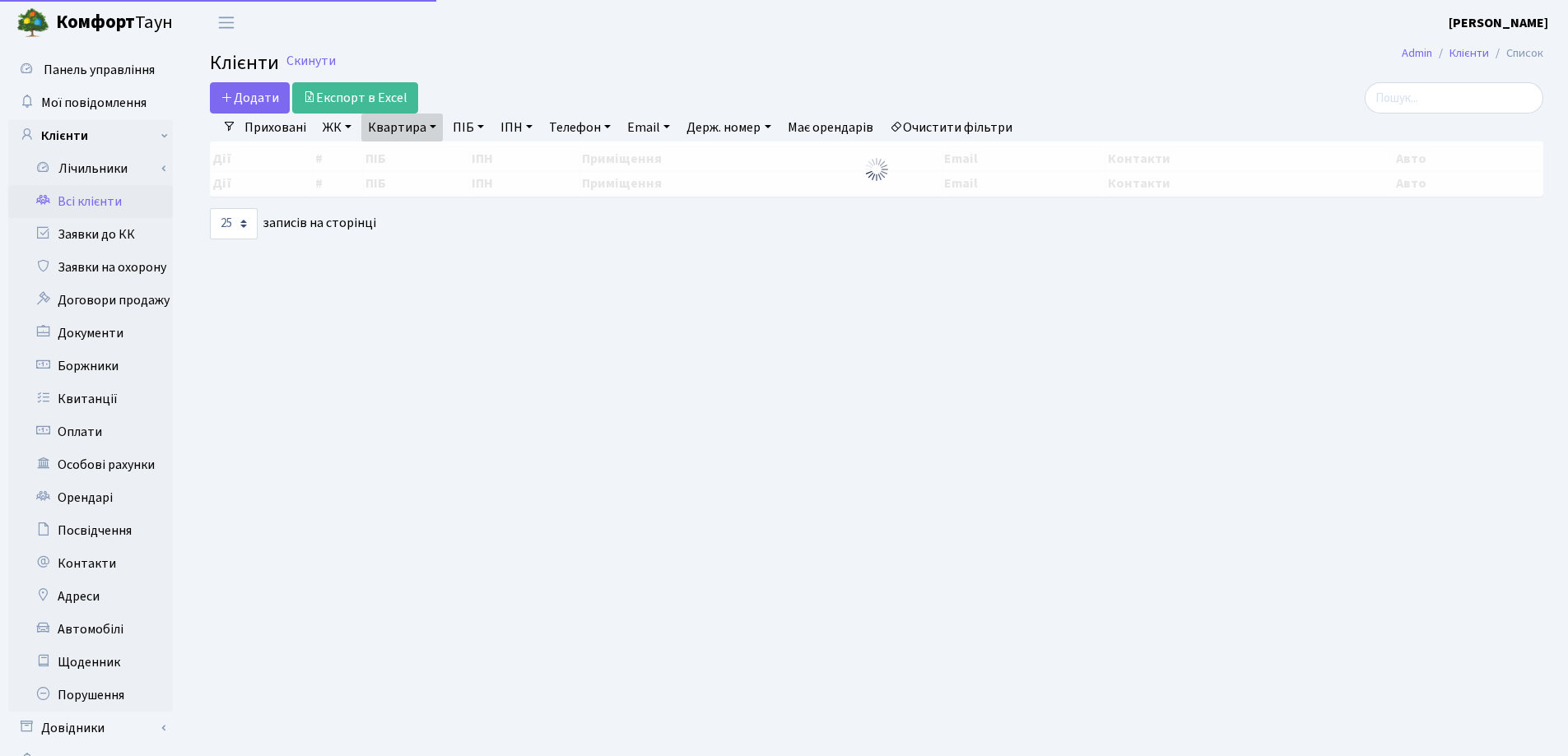
select select "25"
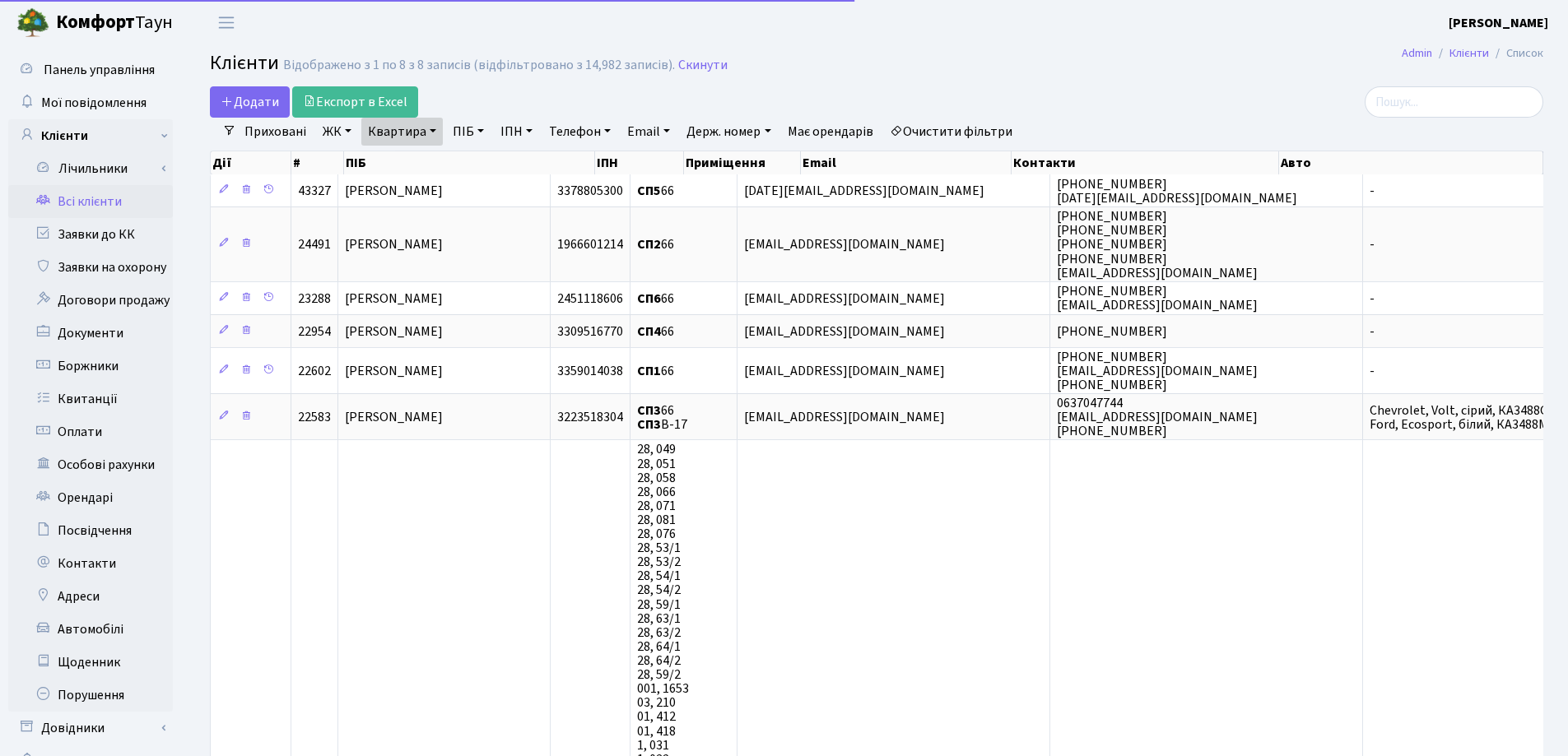
click at [435, 137] on link "Квартира" at bounding box center [402, 131] width 81 height 28
click at [442, 155] on input "66" at bounding box center [410, 164] width 96 height 32
type input "6"
click at [1391, 95] on input "search" at bounding box center [1454, 102] width 178 height 32
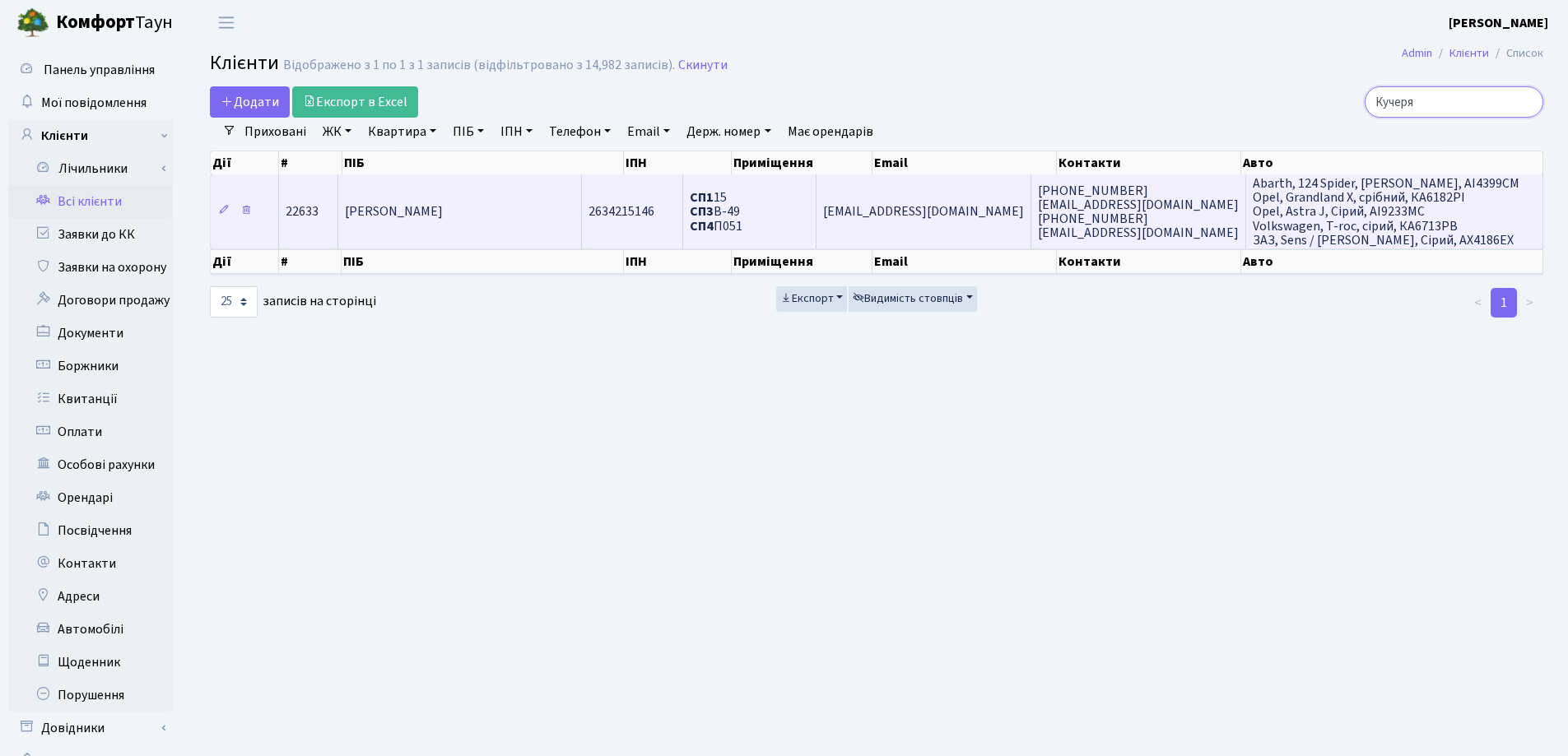
type input "Кучеря"
click at [443, 220] on span "[PERSON_NAME]" at bounding box center [394, 213] width 98 height 18
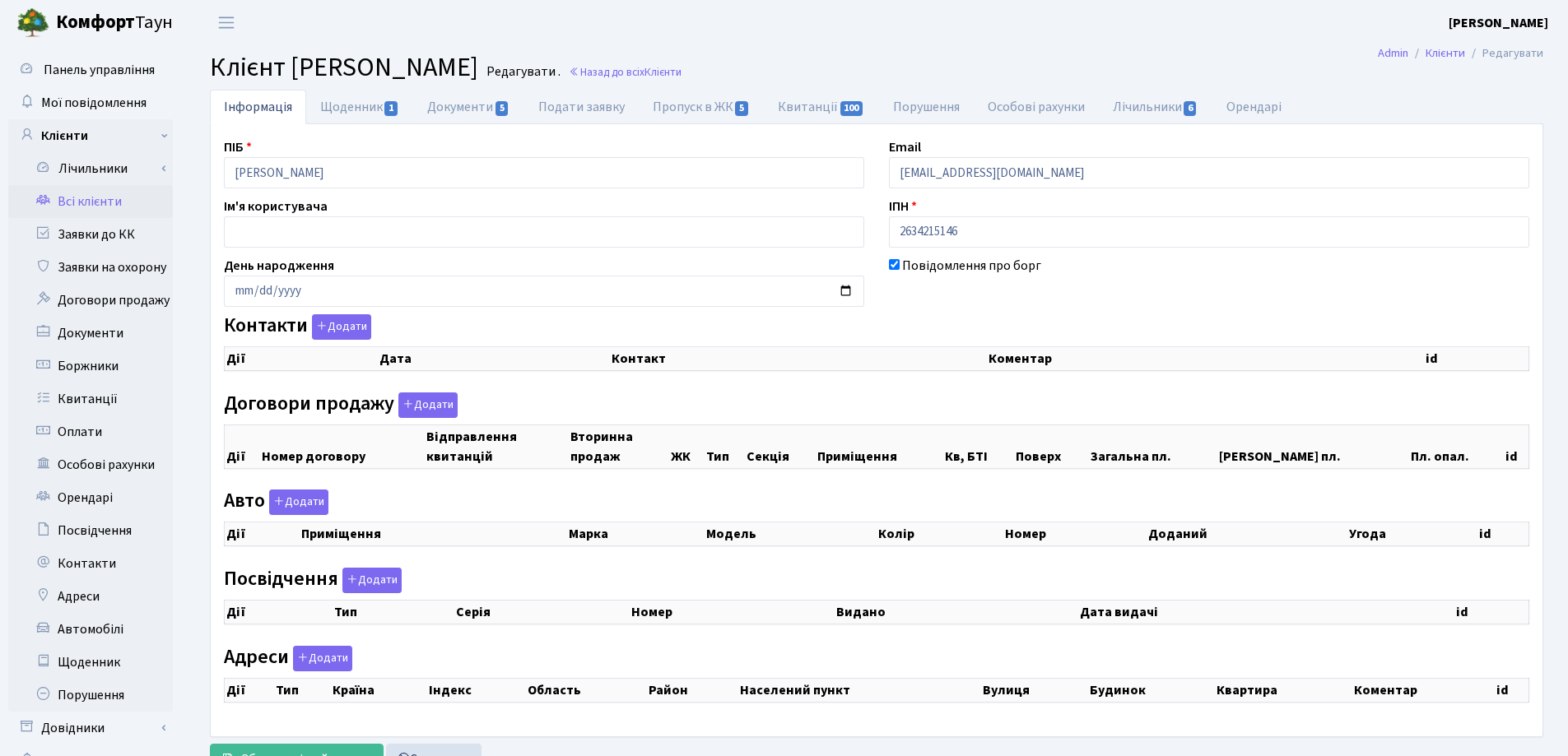
checkbox input "true"
select select "25"
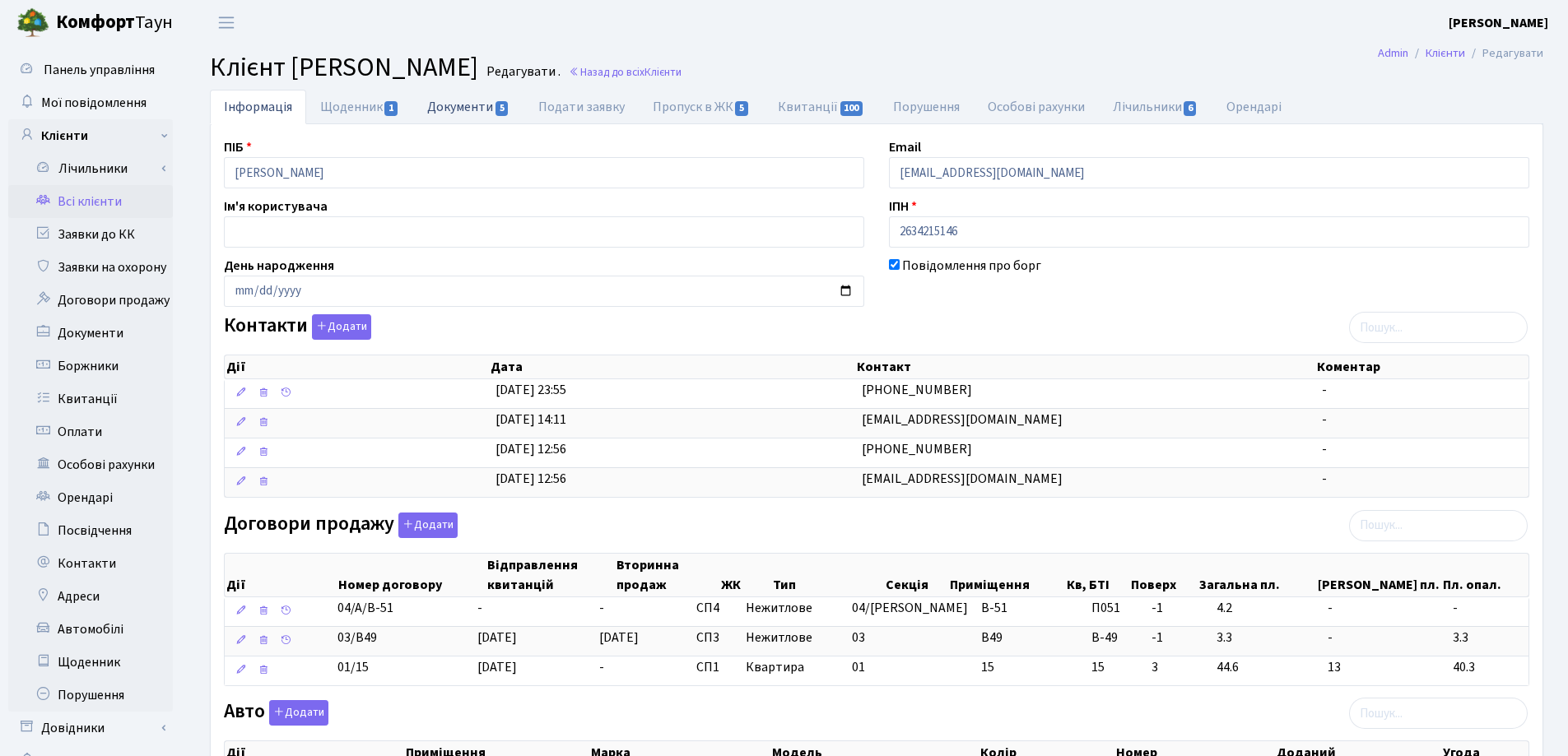
click at [470, 105] on link "Документи 5" at bounding box center [469, 106] width 110 height 33
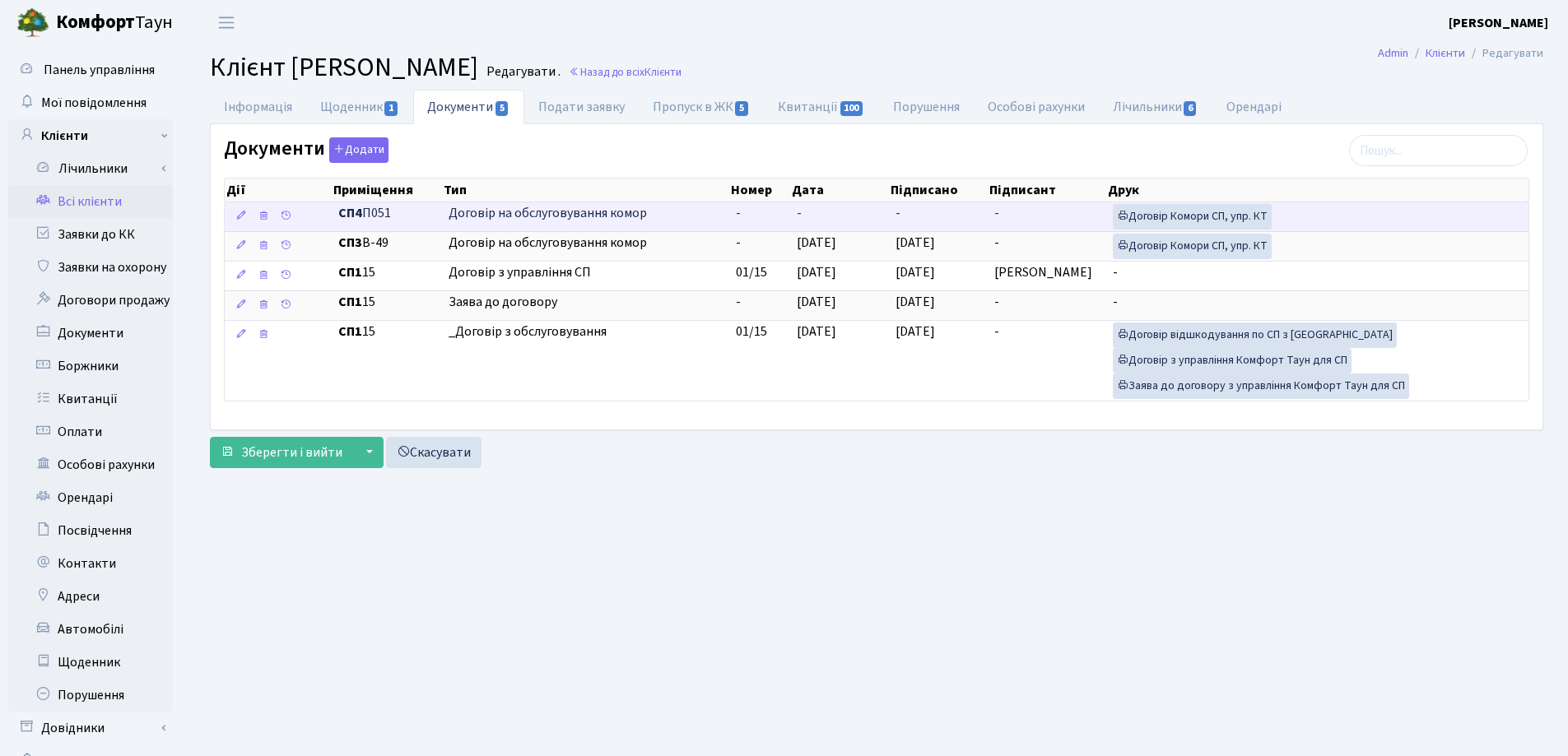
click at [819, 215] on td "-" at bounding box center [840, 217] width 99 height 29
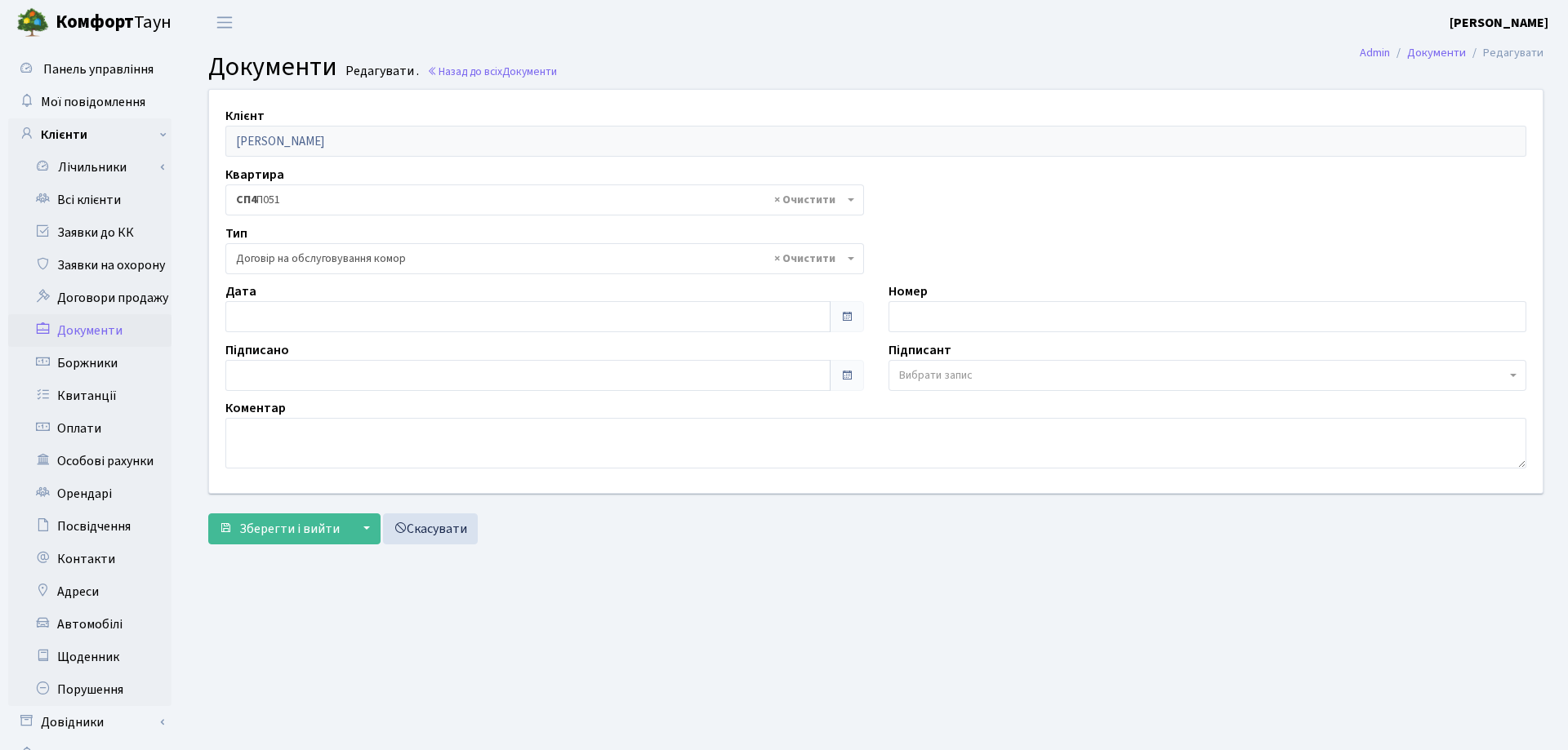
select select "309"
type input "[DATE]"
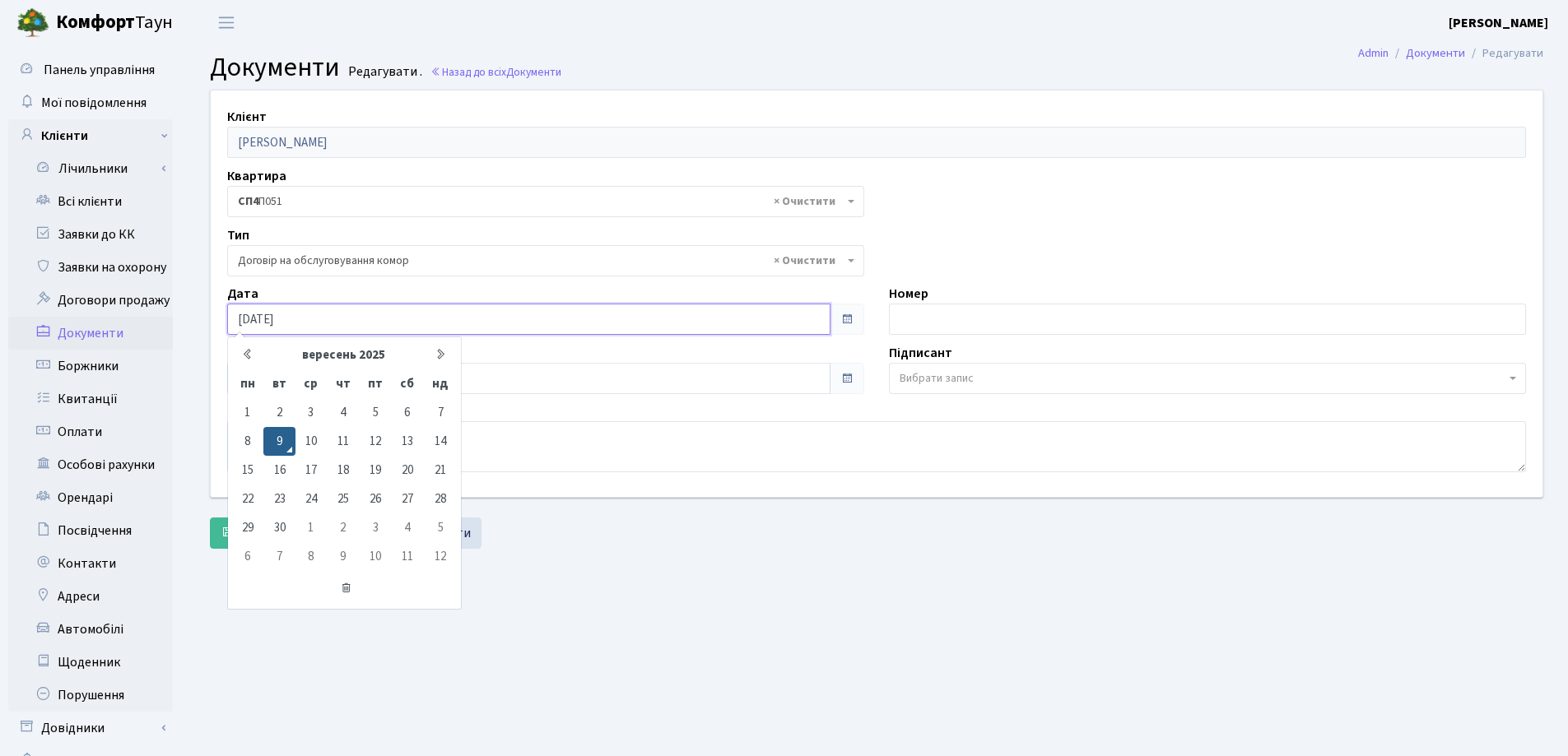
click at [407, 321] on input "[DATE]" at bounding box center [528, 319] width 603 height 32
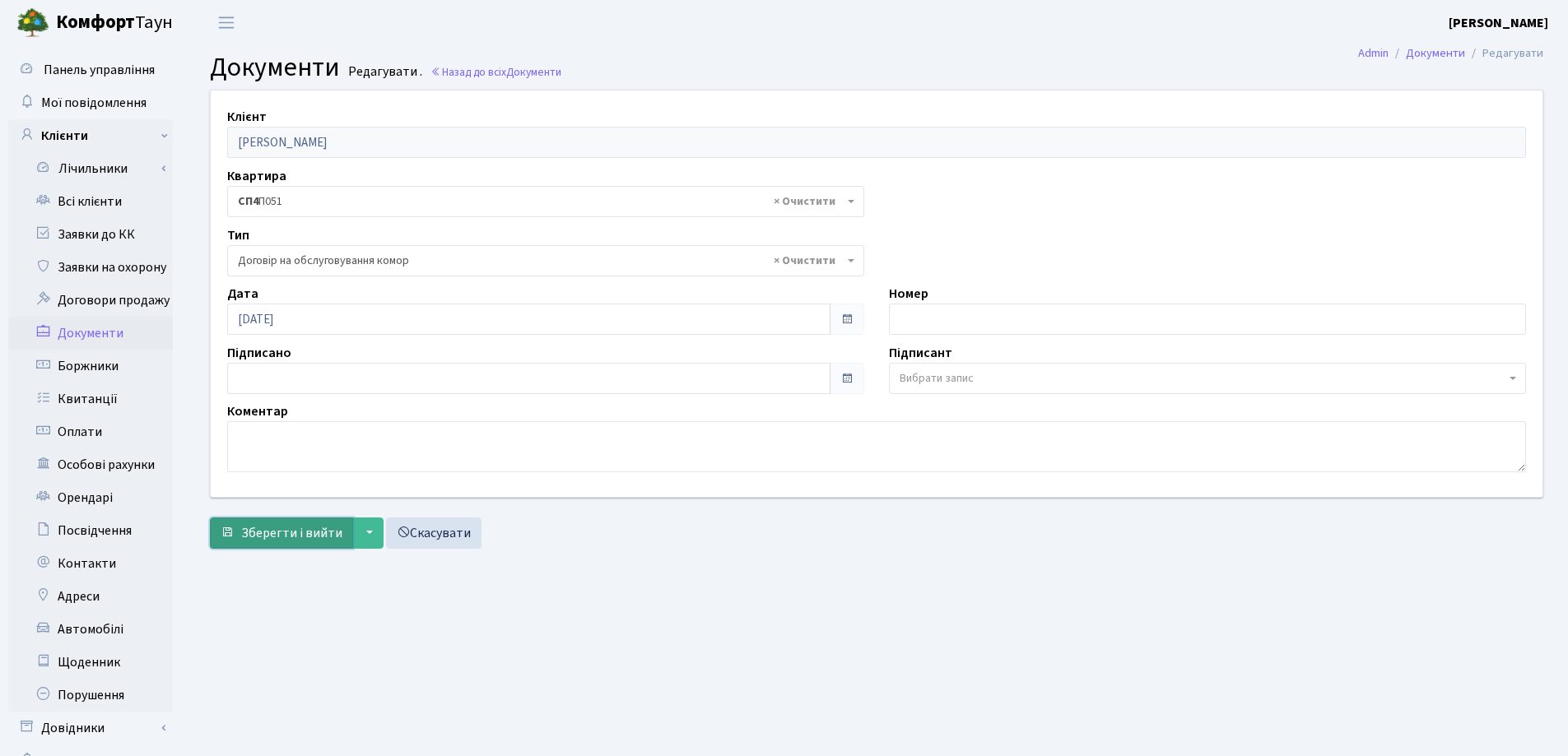
click at [290, 539] on span "Зберегти і вийти" at bounding box center [292, 534] width 101 height 18
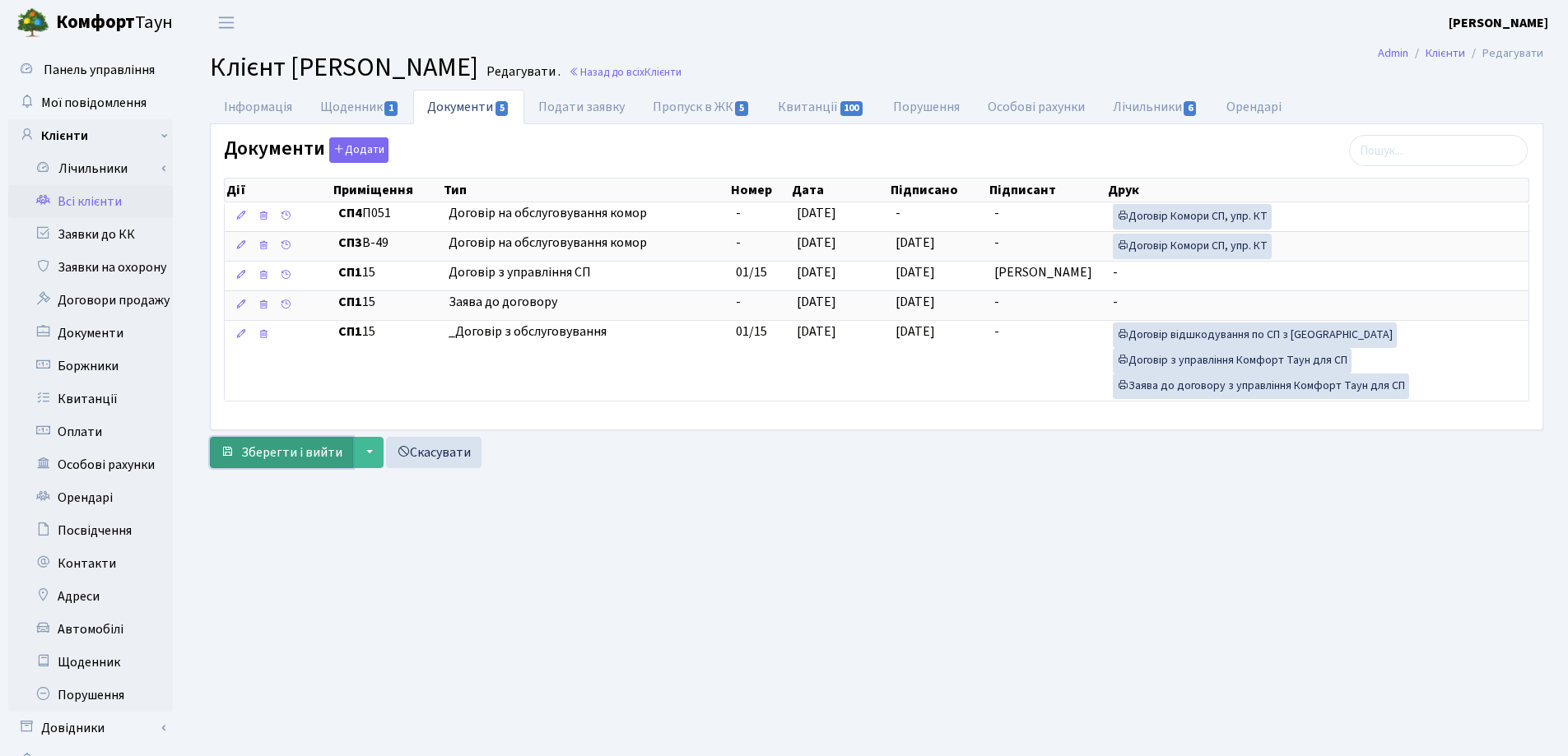
click at [273, 453] on span "Зберегти і вийти" at bounding box center [292, 452] width 101 height 18
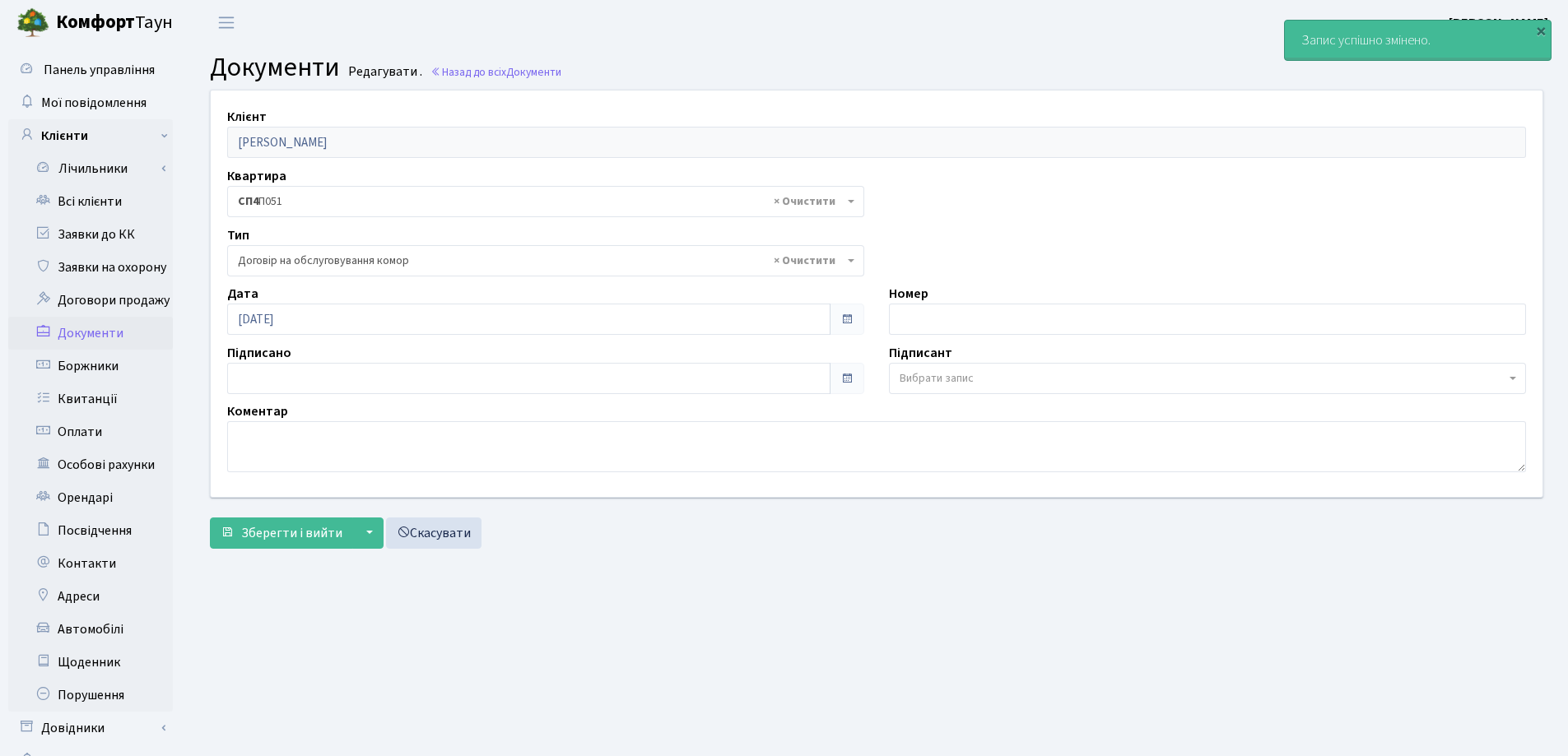
select select "309"
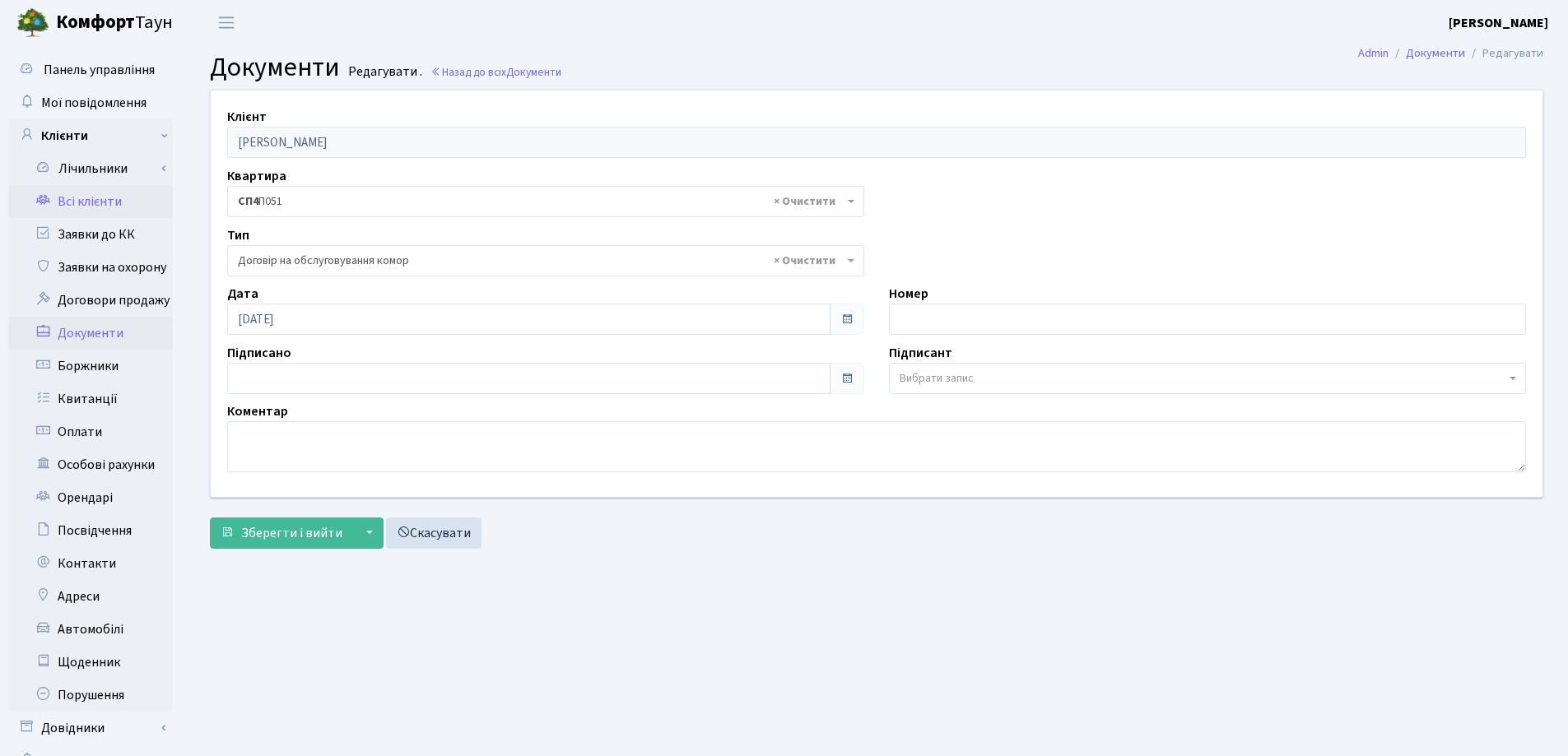
click at [78, 202] on link "Всі клієнти" at bounding box center [90, 202] width 165 height 33
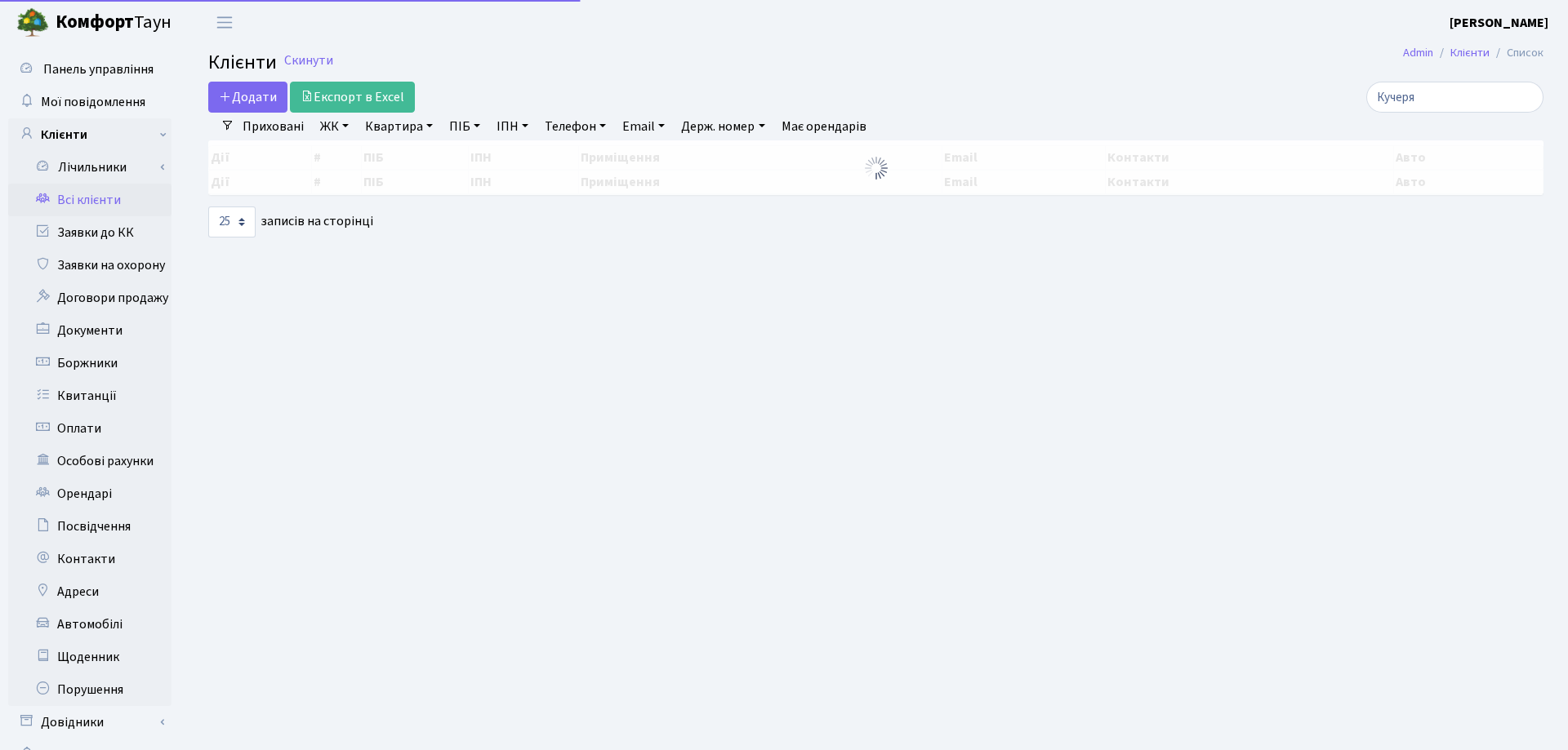
select select "25"
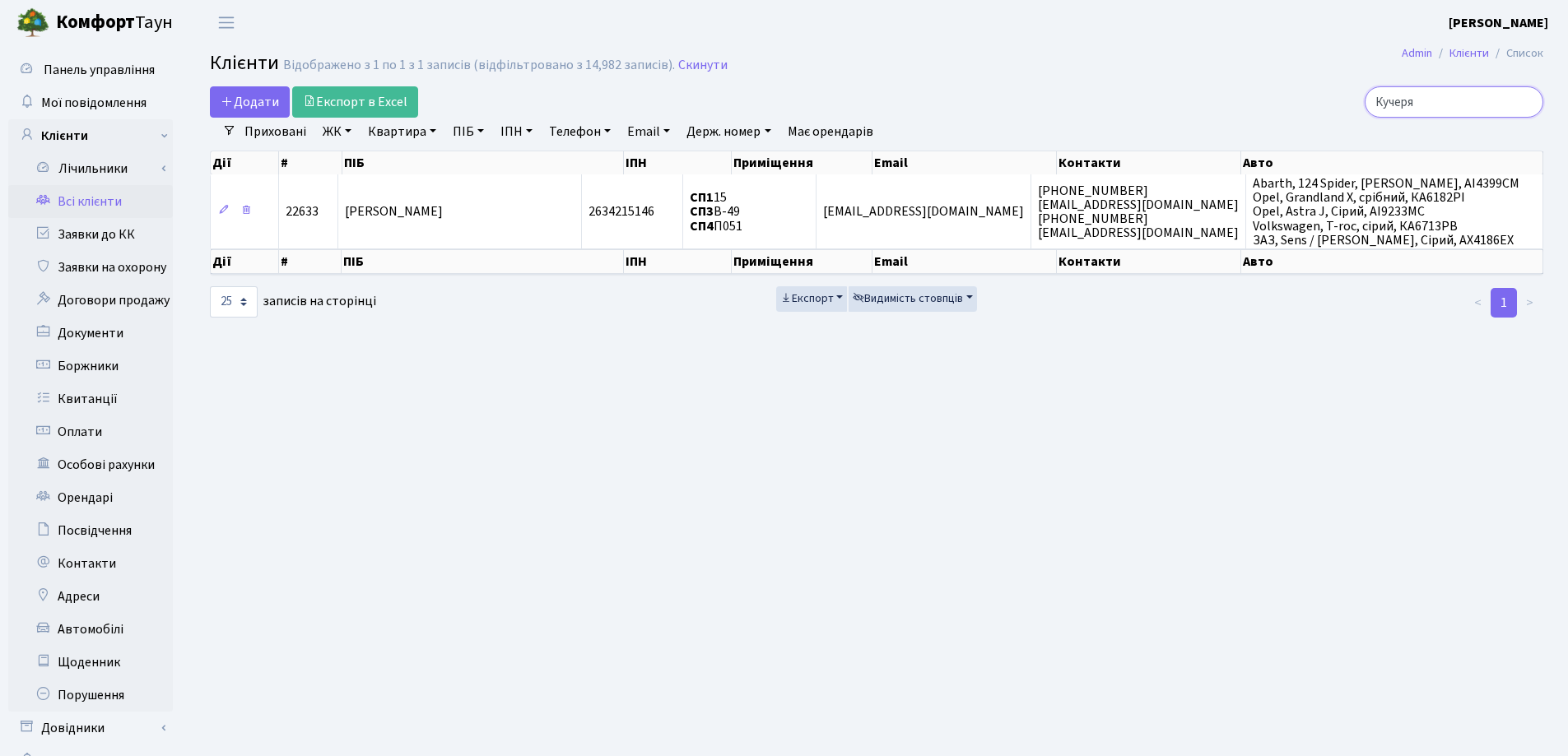
click at [1527, 105] on input "Кучеря" at bounding box center [1454, 102] width 178 height 32
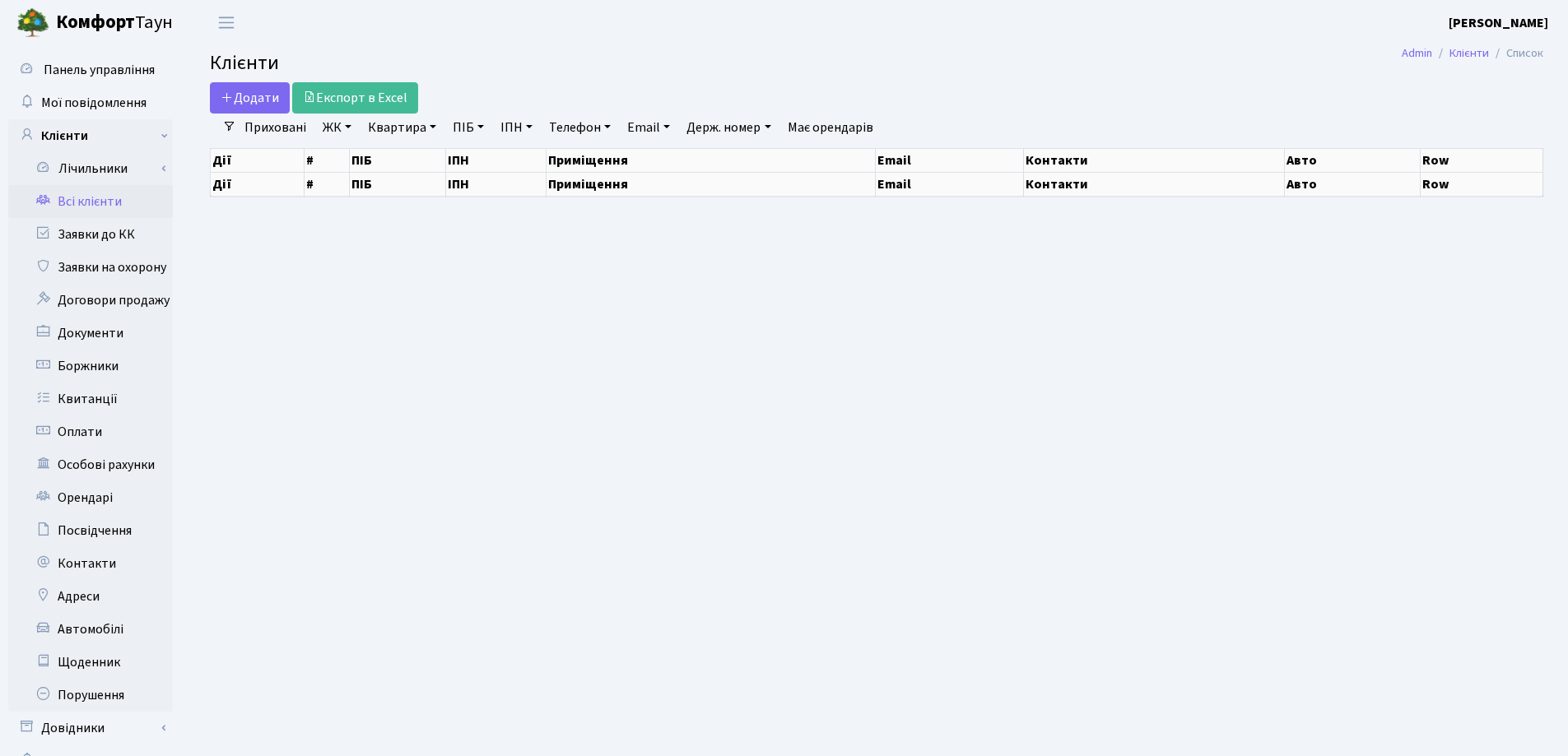
select select "25"
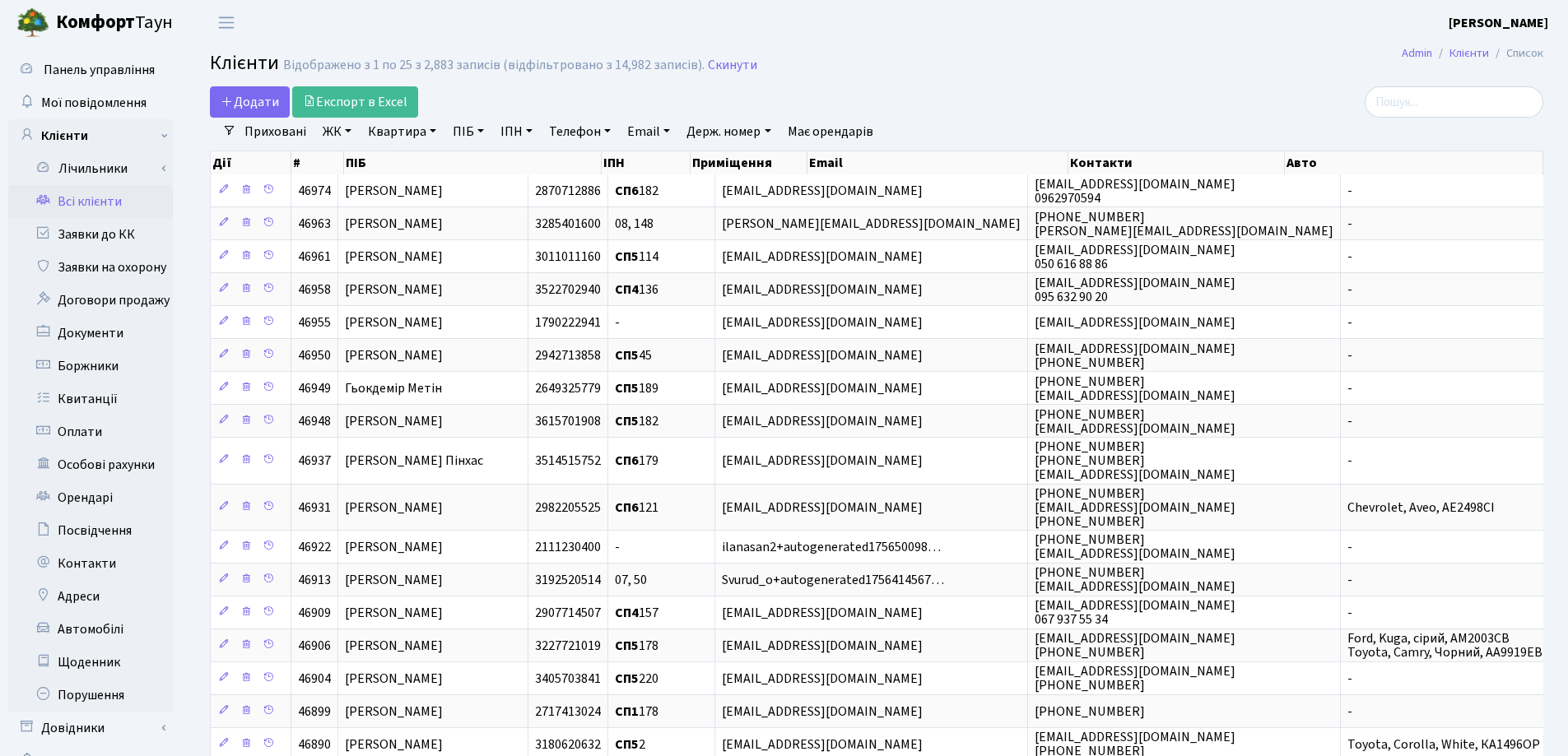
click at [431, 133] on link "Квартира" at bounding box center [402, 131] width 81 height 28
click at [437, 158] on input "text" at bounding box center [410, 164] width 96 height 32
click at [1430, 102] on input "search" at bounding box center [1454, 102] width 178 height 32
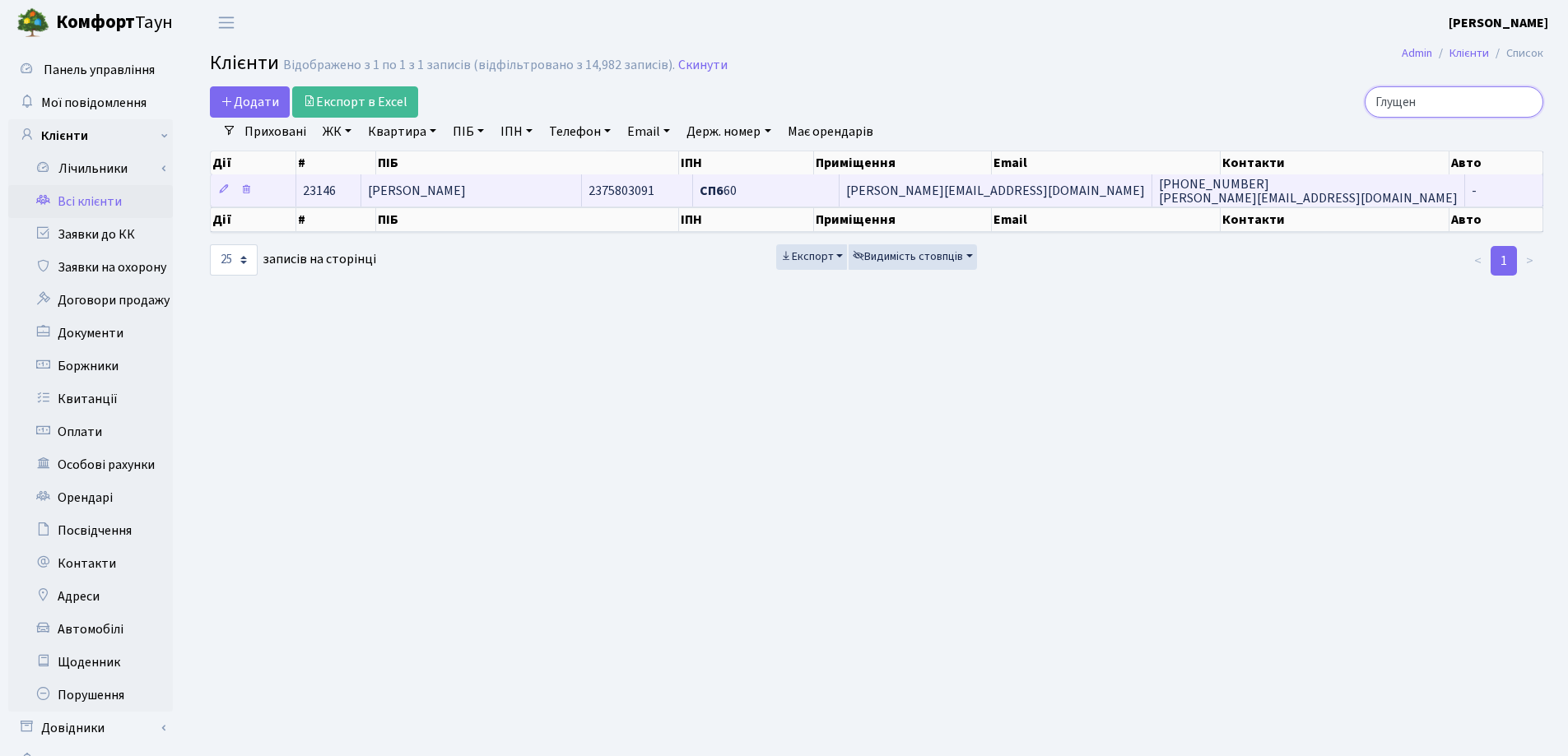
type input "Глущен"
click at [581, 184] on td "[PERSON_NAME]" at bounding box center [470, 190] width 220 height 32
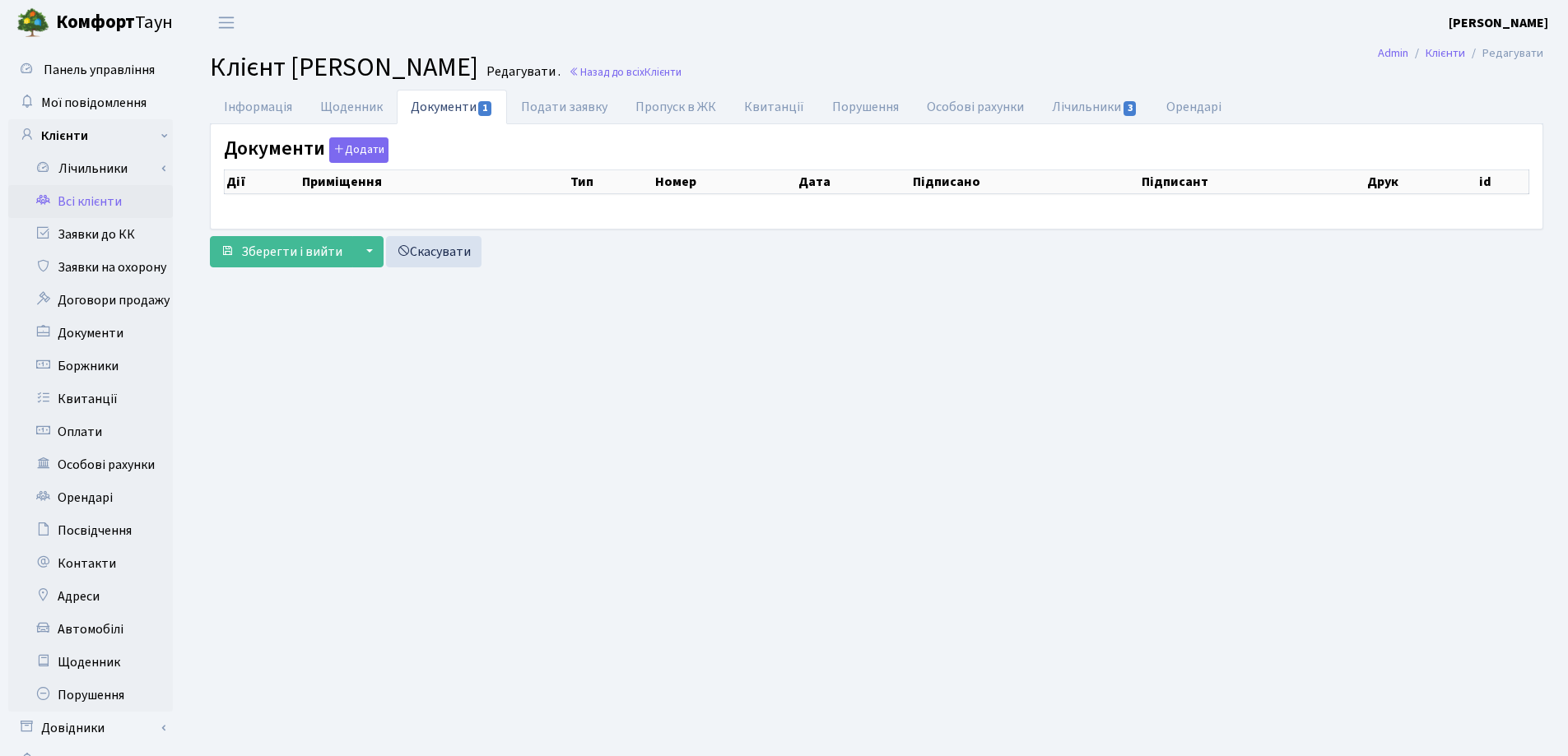
checkbox input "true"
select select "25"
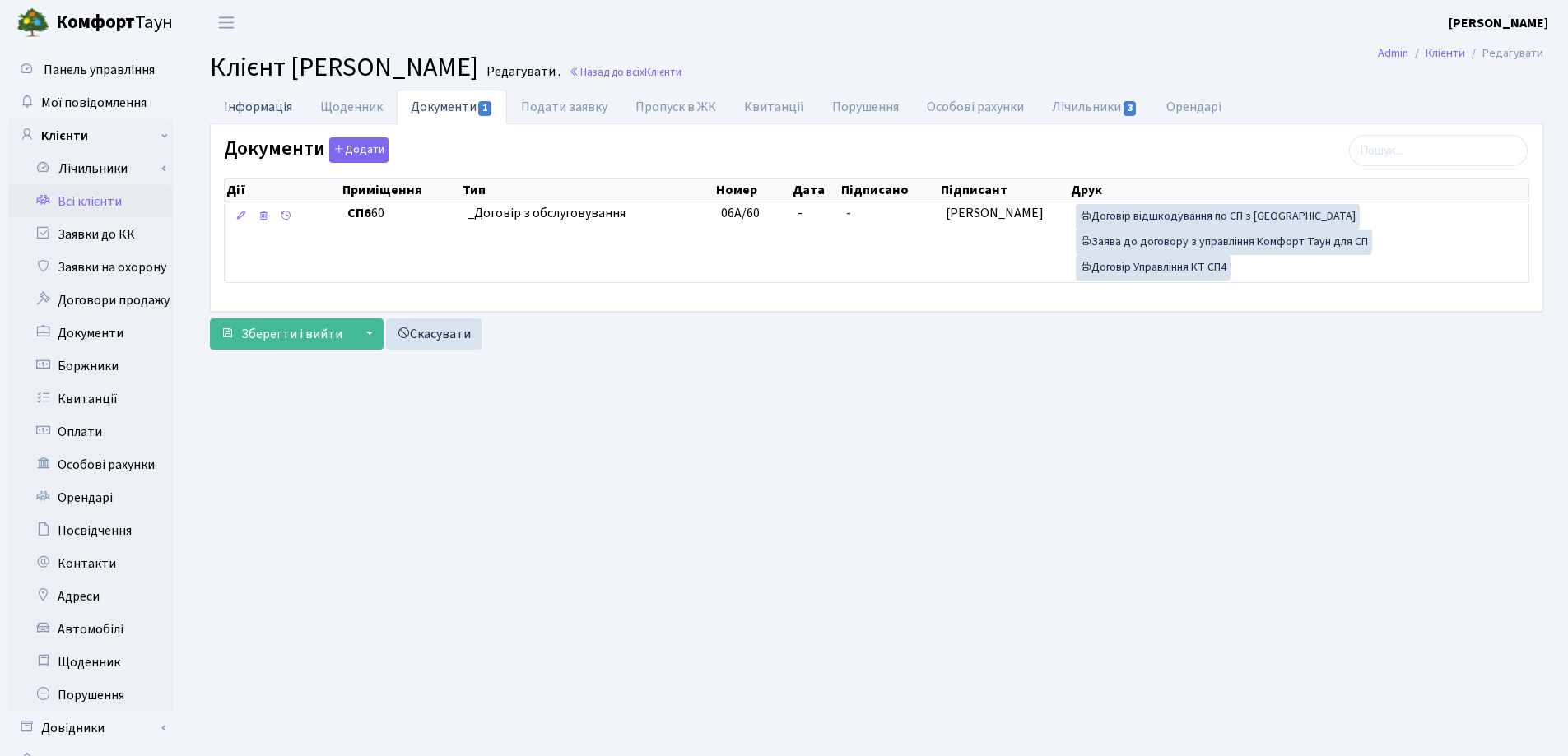
click at [244, 106] on link "Інформація" at bounding box center [258, 106] width 96 height 33
select select "25"
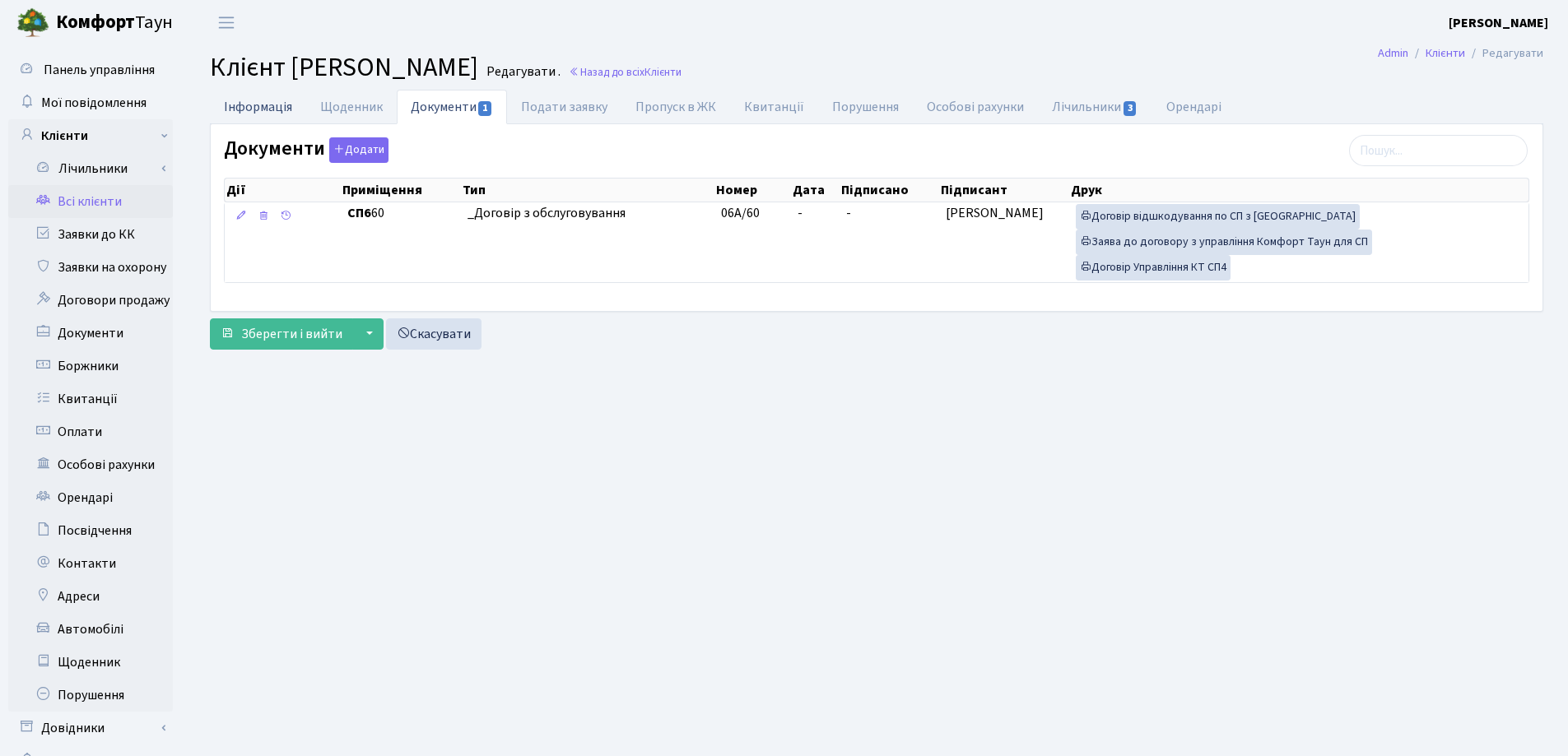
select select "25"
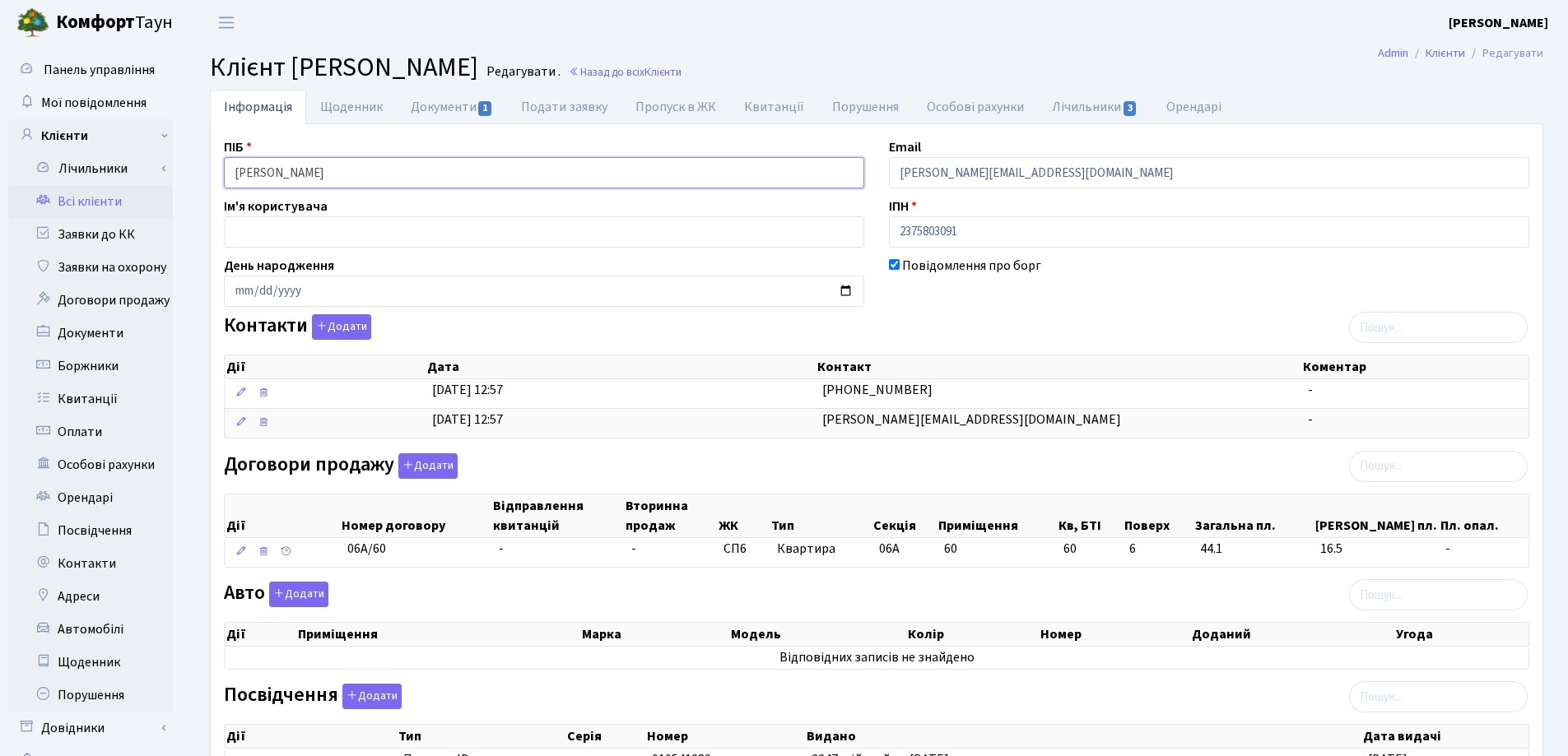
drag, startPoint x: 438, startPoint y: 175, endPoint x: 204, endPoint y: 175, distance: 234.0
click at [204, 175] on div "Інформація Щоденник Документи 1 Подати заявку Пропуск в ЖК Квитанції Порушення …" at bounding box center [876, 600] width 1358 height 1020
click at [848, 67] on h2 "Клієнт Глущенко Сергій Вікторович Редагувати . Назад до всіх Клієнти" at bounding box center [877, 67] width 1334 height 32
click at [681, 67] on link "Назад до всіх Клієнти" at bounding box center [625, 71] width 113 height 15
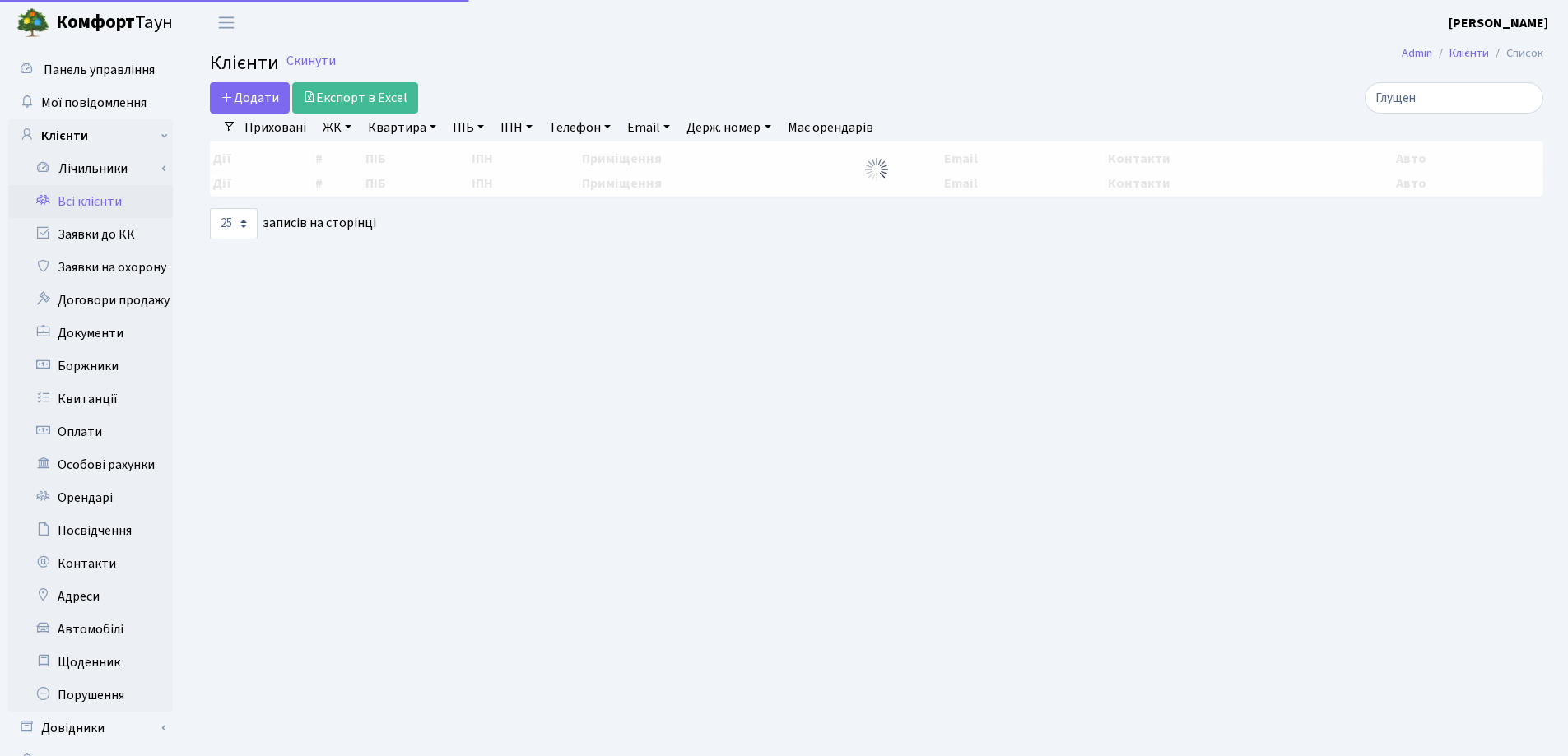
select select "25"
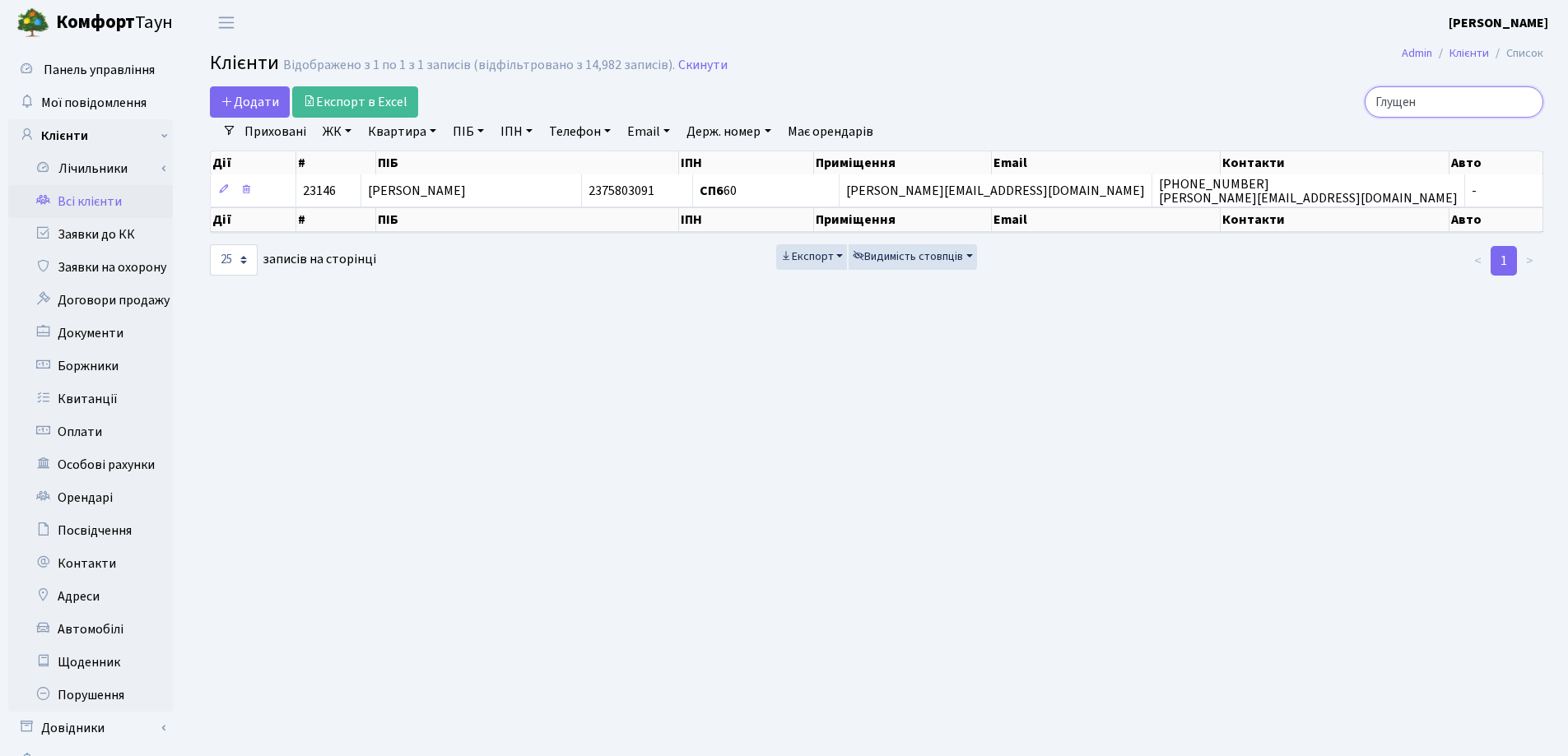
click at [1525, 102] on input "Глущен" at bounding box center [1454, 102] width 178 height 32
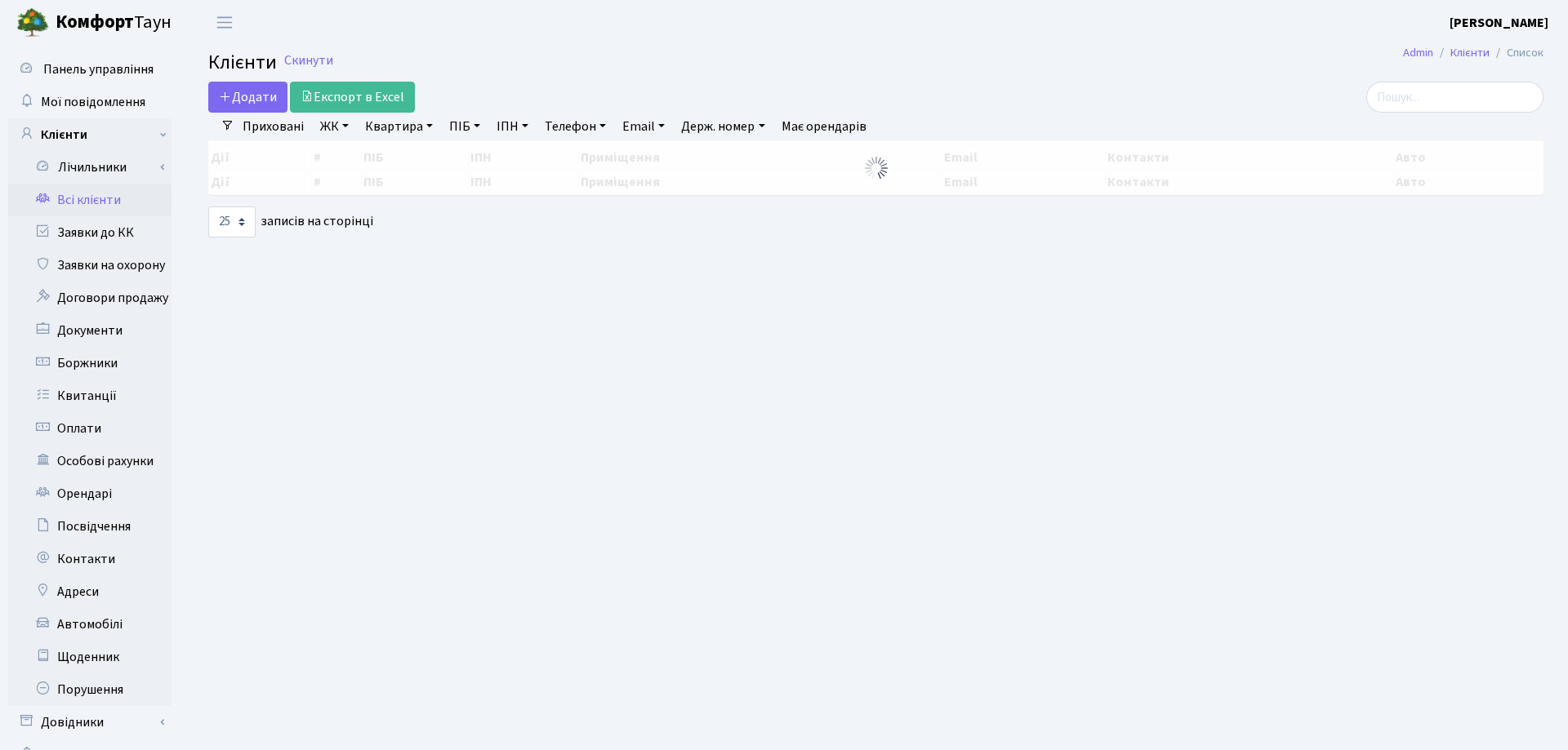
select select "25"
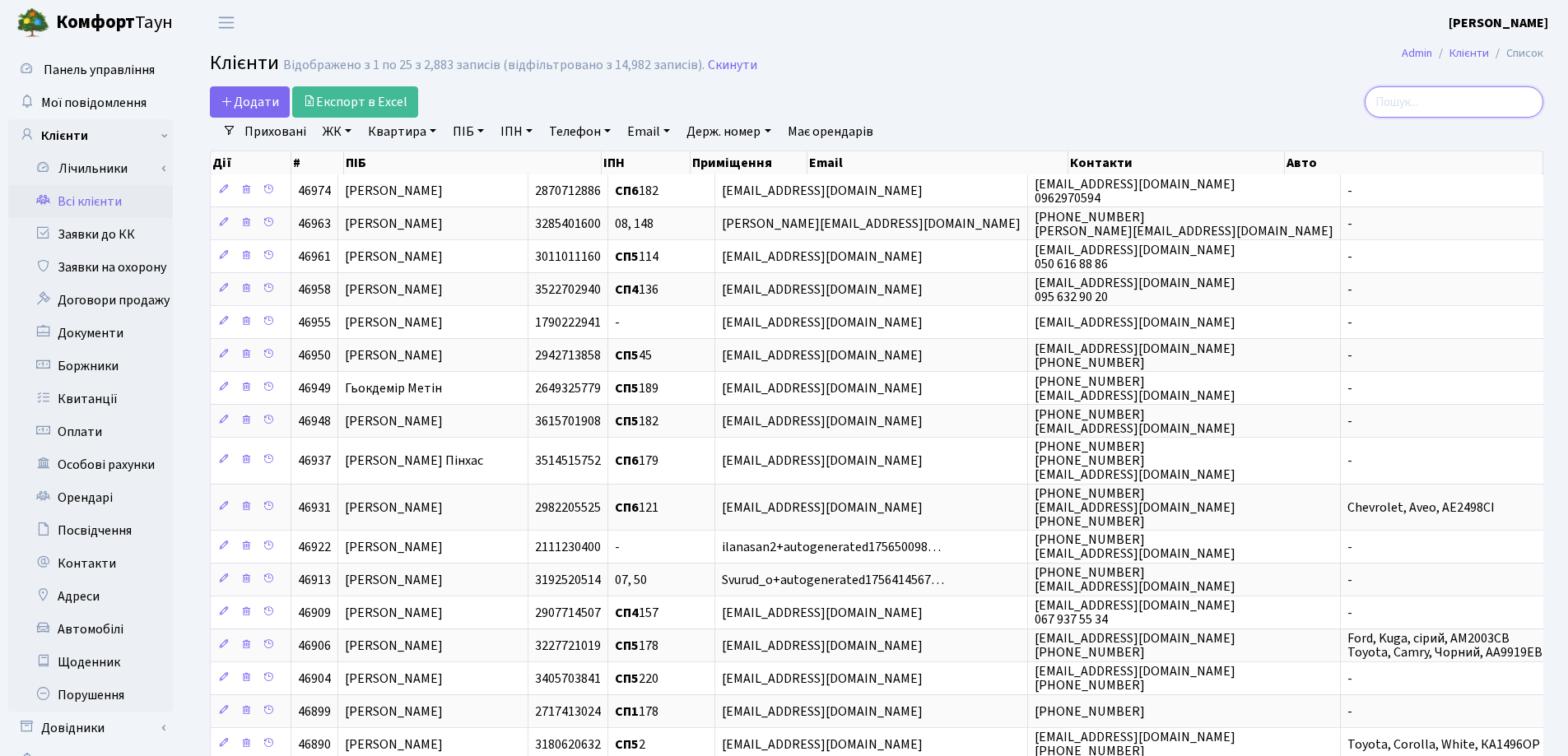
click at [1404, 109] on input "search" at bounding box center [1454, 102] width 178 height 32
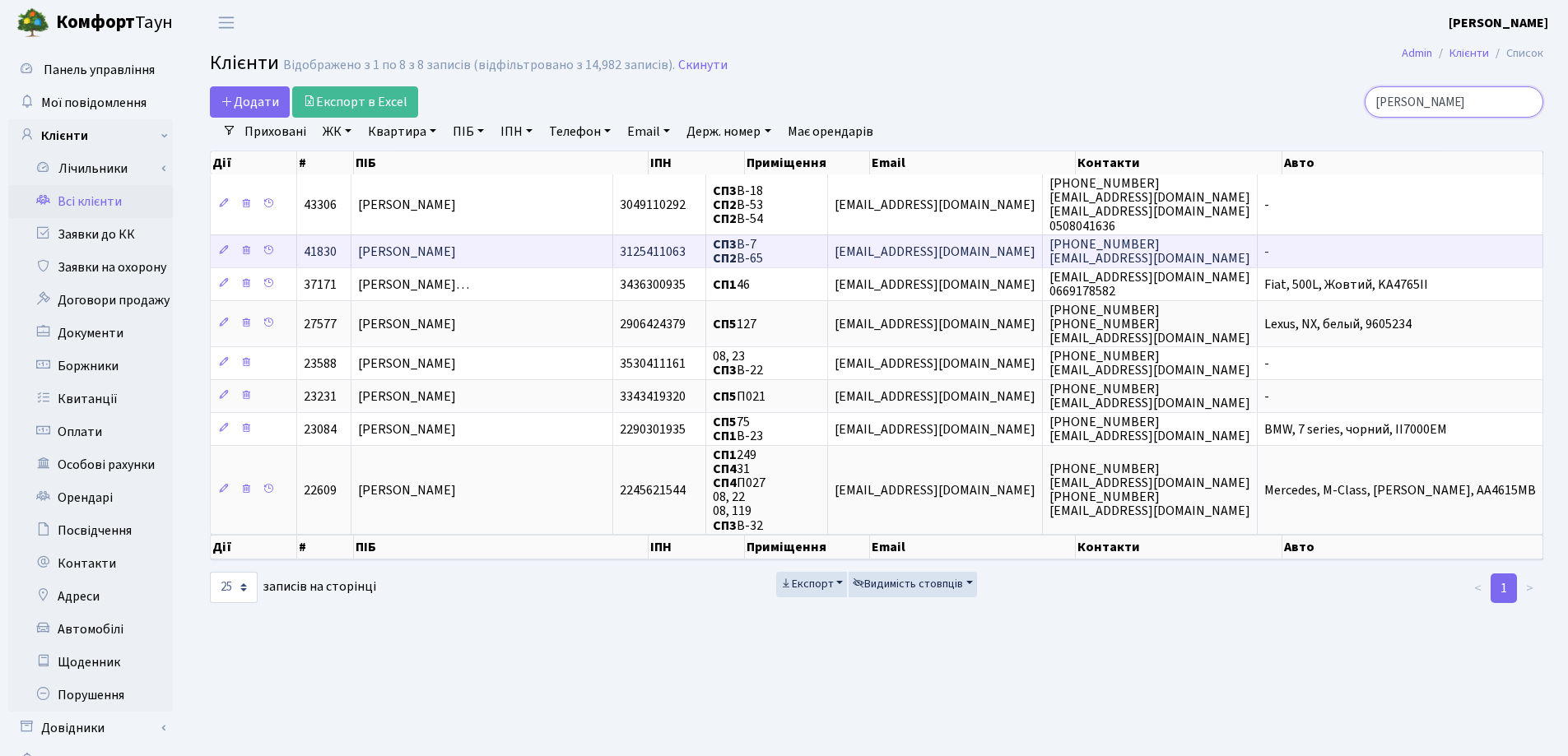
type input "[PERSON_NAME]"
click at [601, 250] on td "[PERSON_NAME]" at bounding box center [482, 250] width 261 height 33
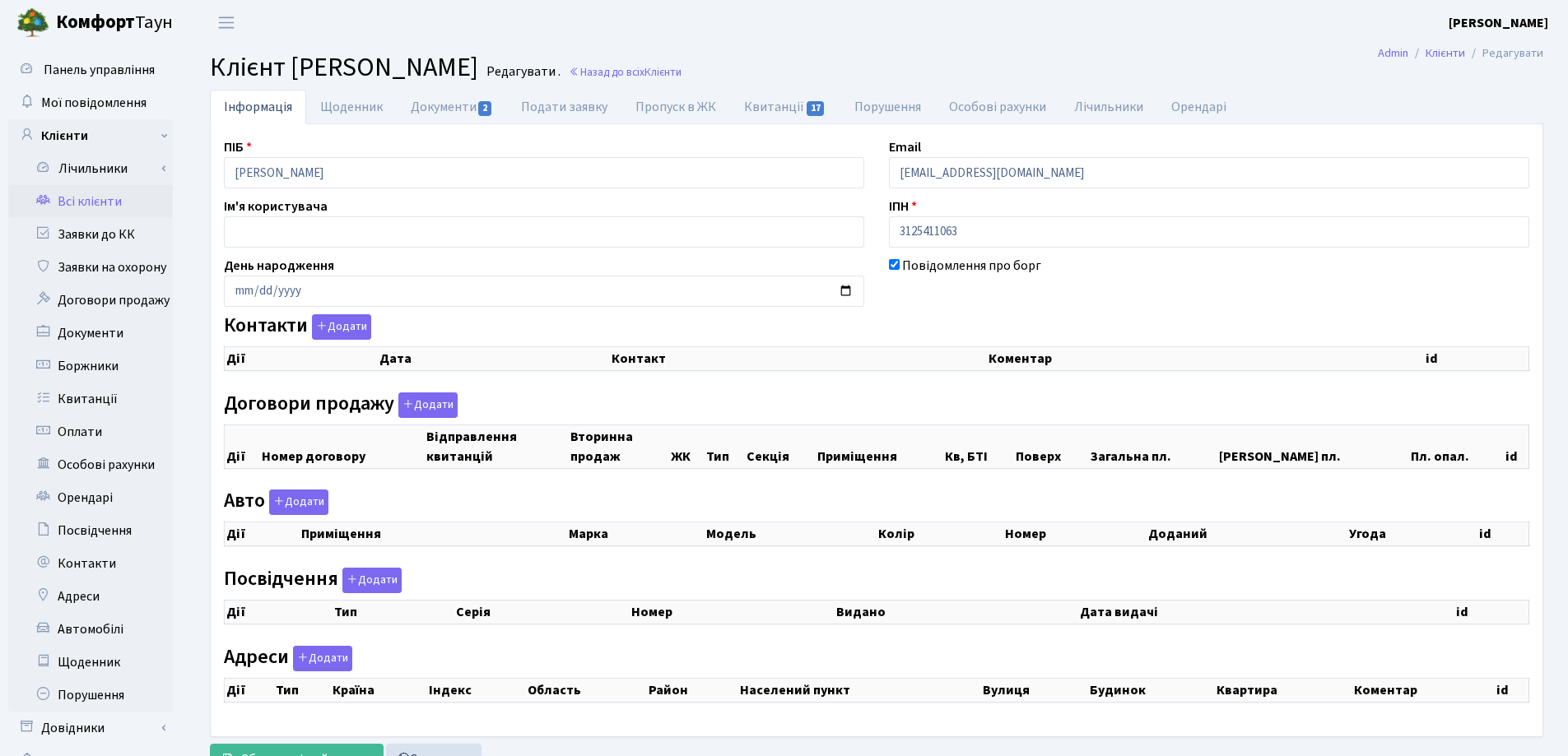
checkbox input "true"
select select "25"
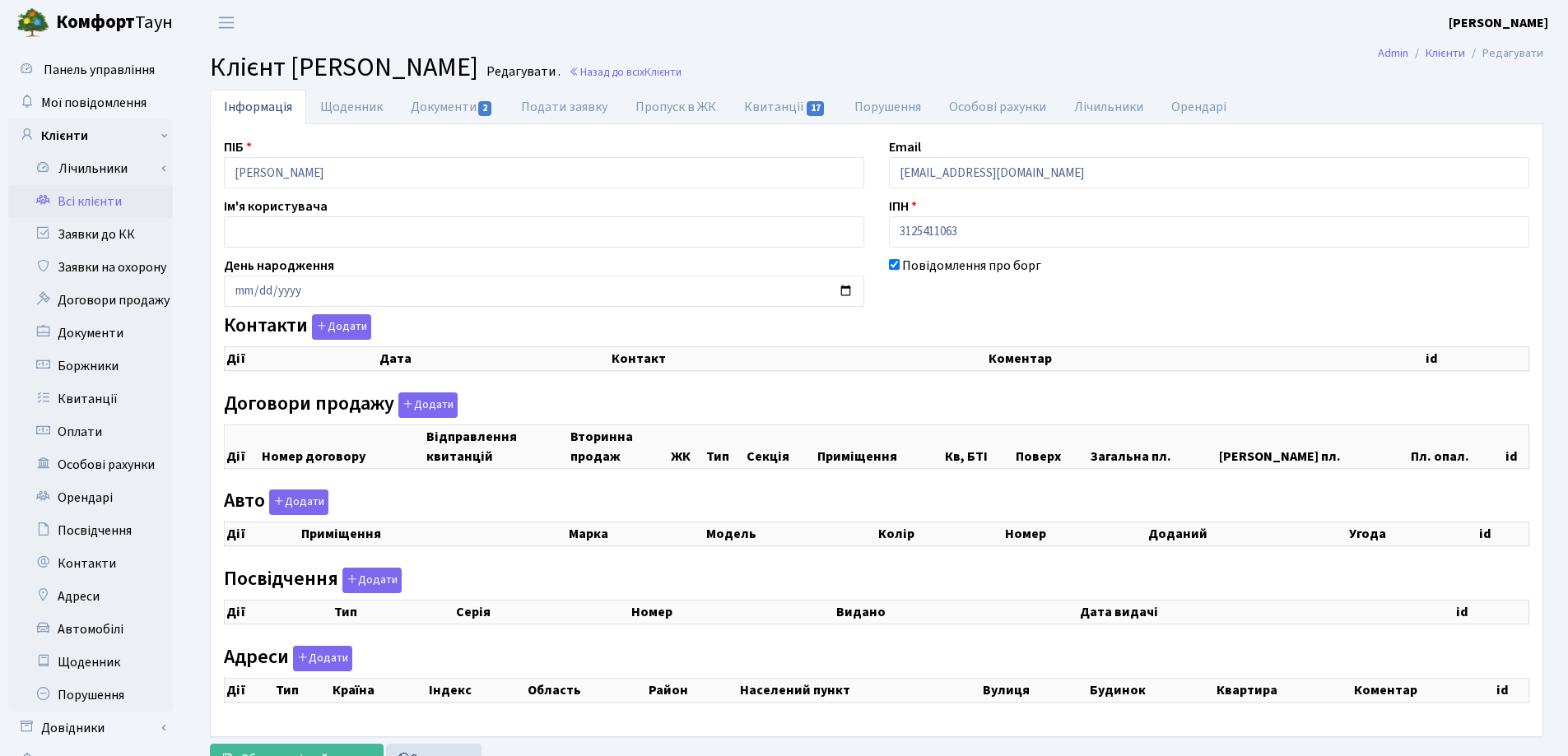
select select "25"
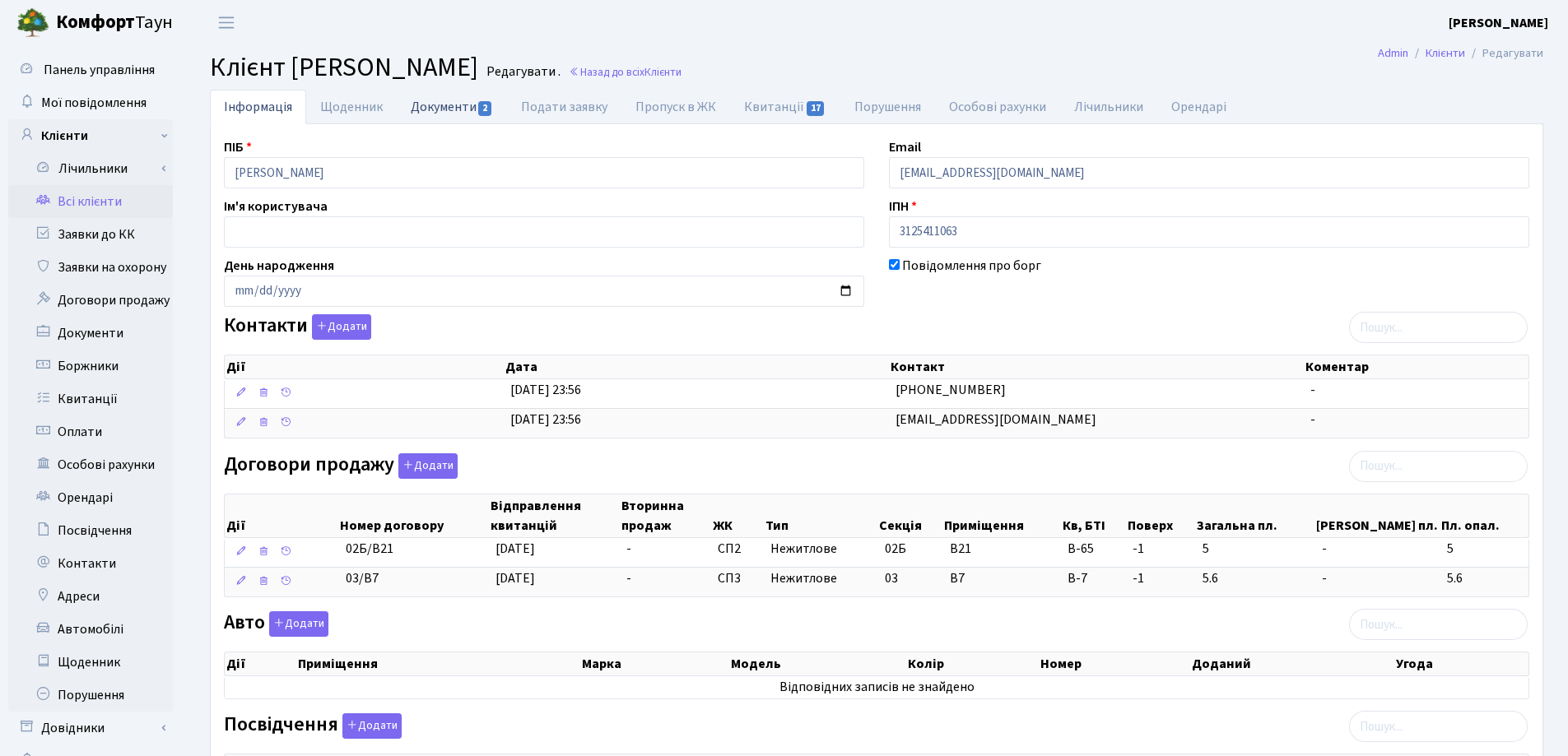
click at [443, 103] on link "Документи 2" at bounding box center [452, 106] width 110 height 33
select select "25"
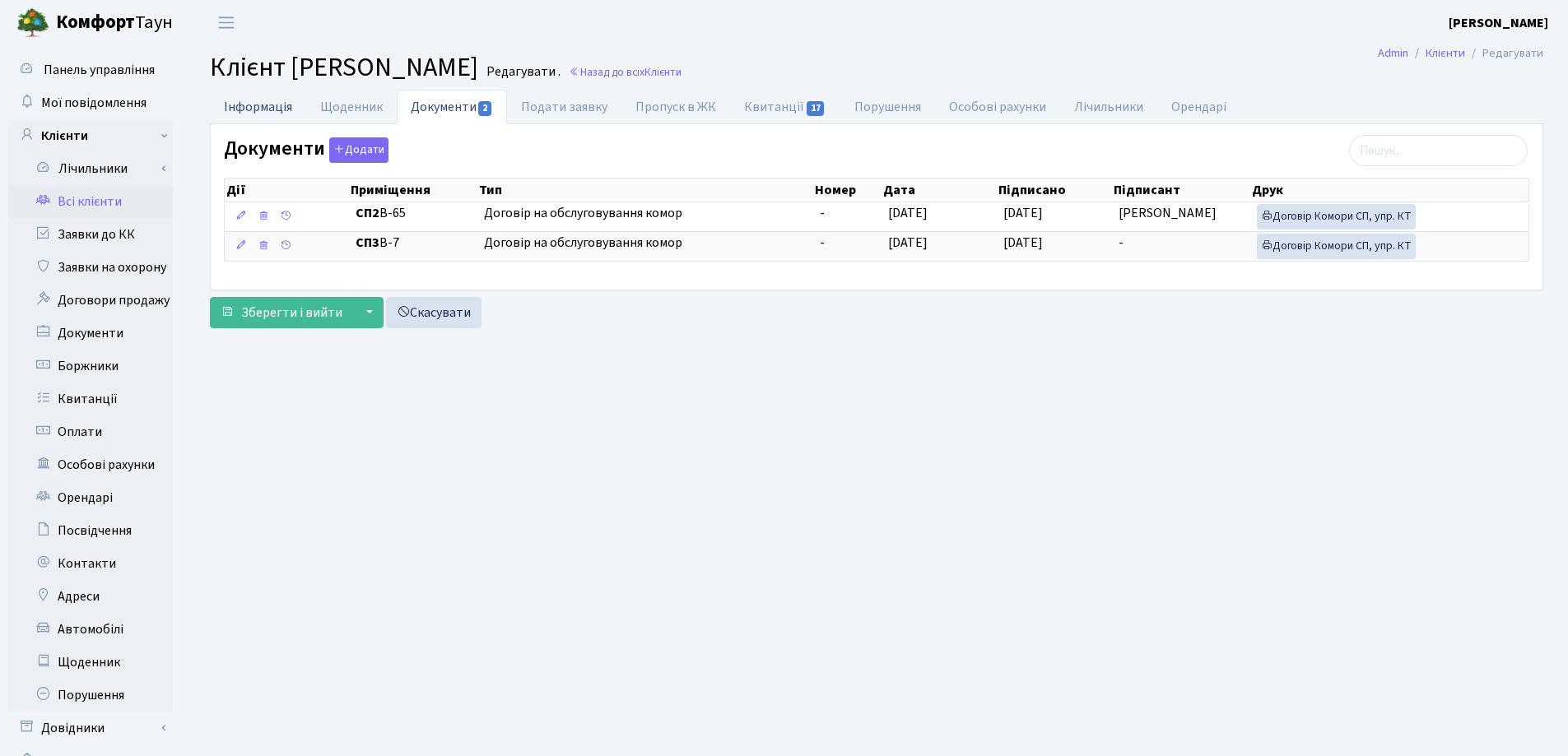
click at [230, 107] on link "Інформація" at bounding box center [258, 106] width 96 height 33
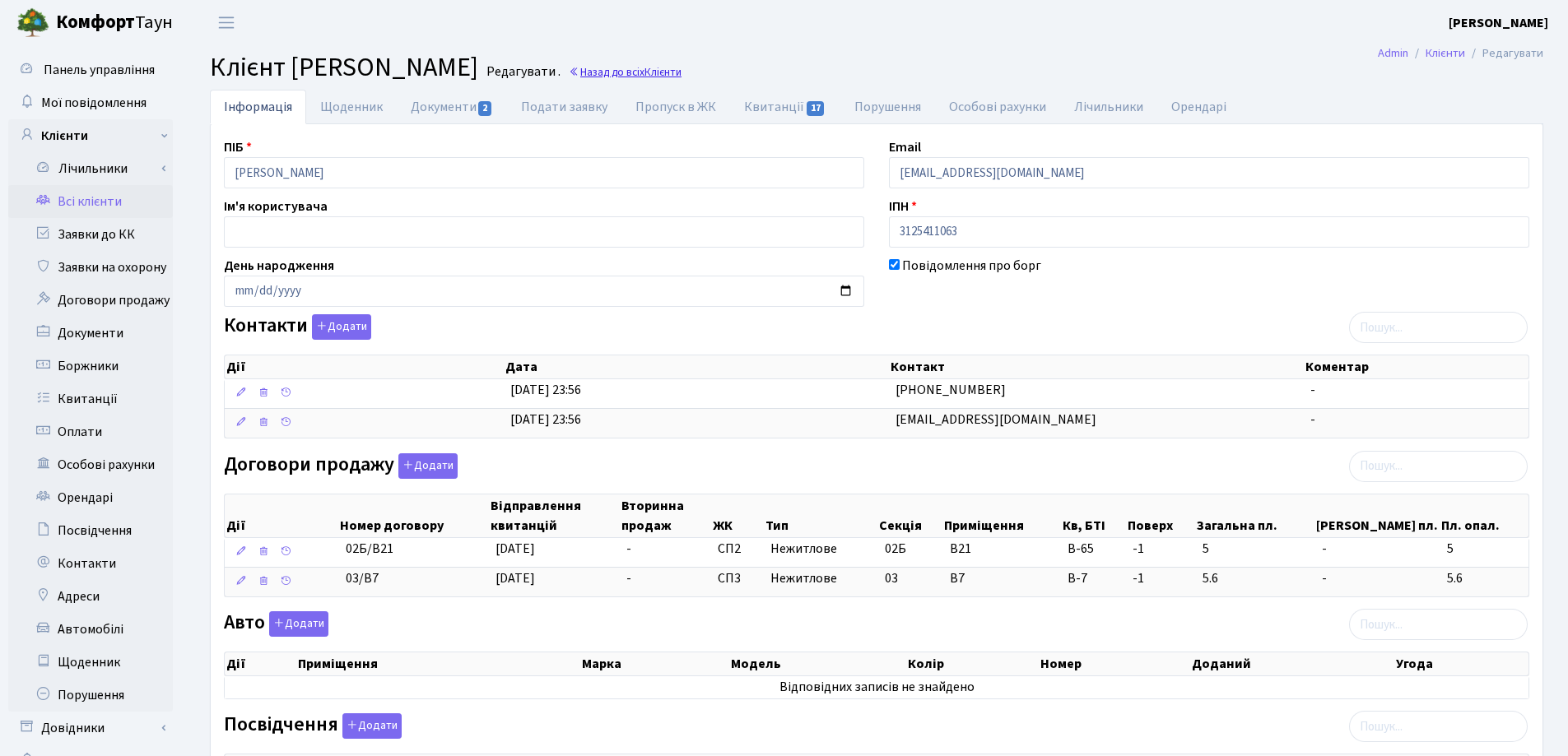
click at [681, 72] on link "Назад до всіх Клієнти" at bounding box center [625, 71] width 113 height 15
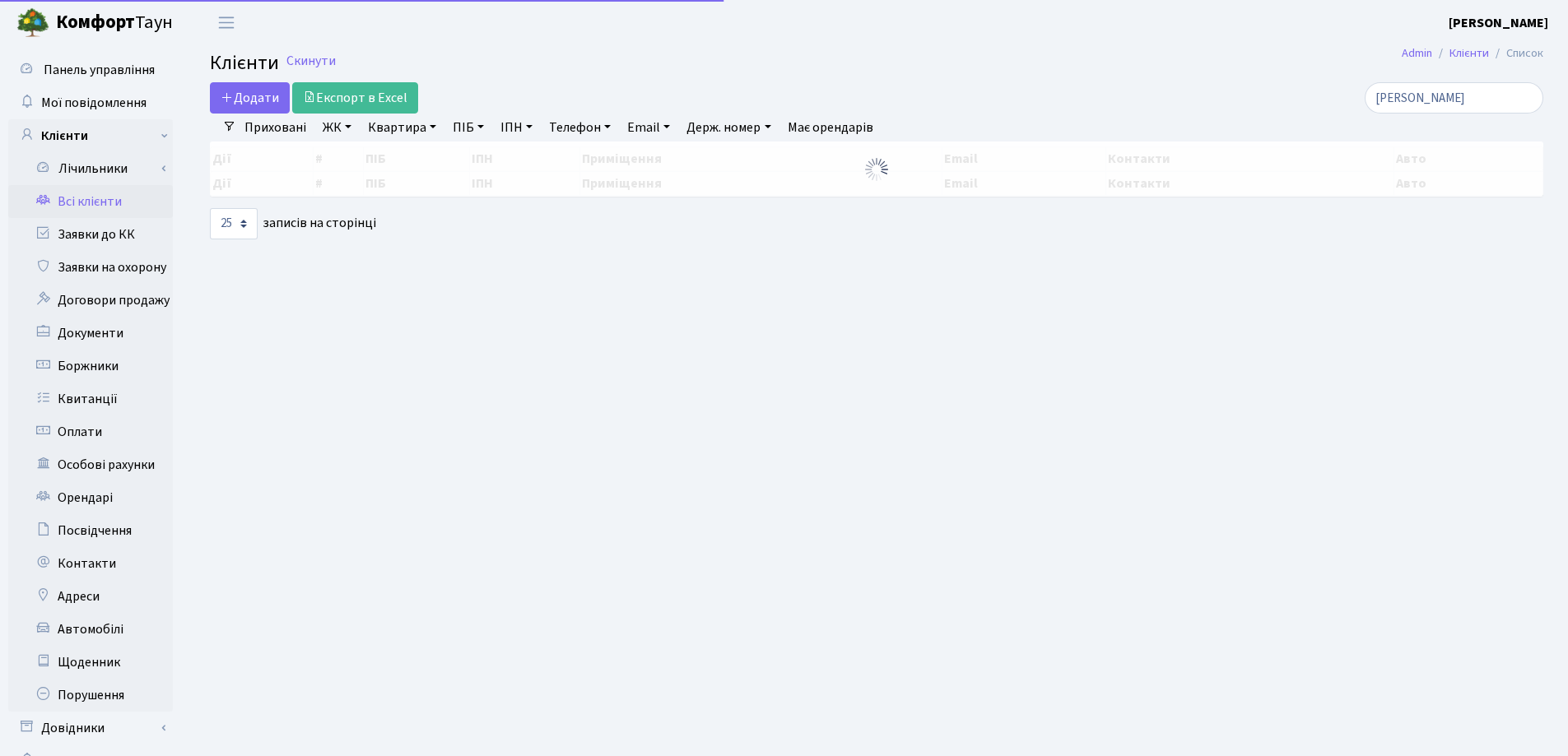
select select "25"
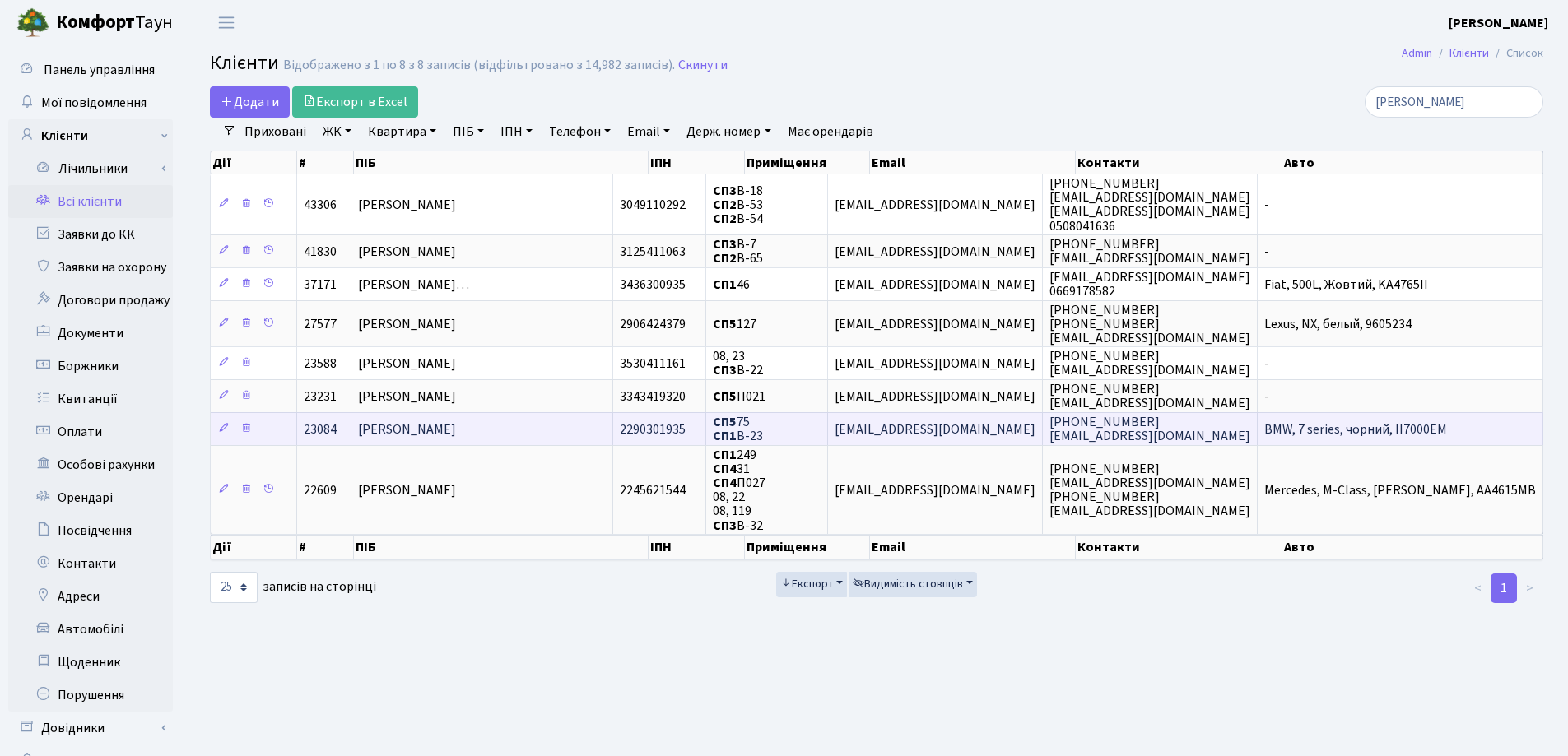
click at [456, 421] on span "[PERSON_NAME]" at bounding box center [407, 430] width 98 height 18
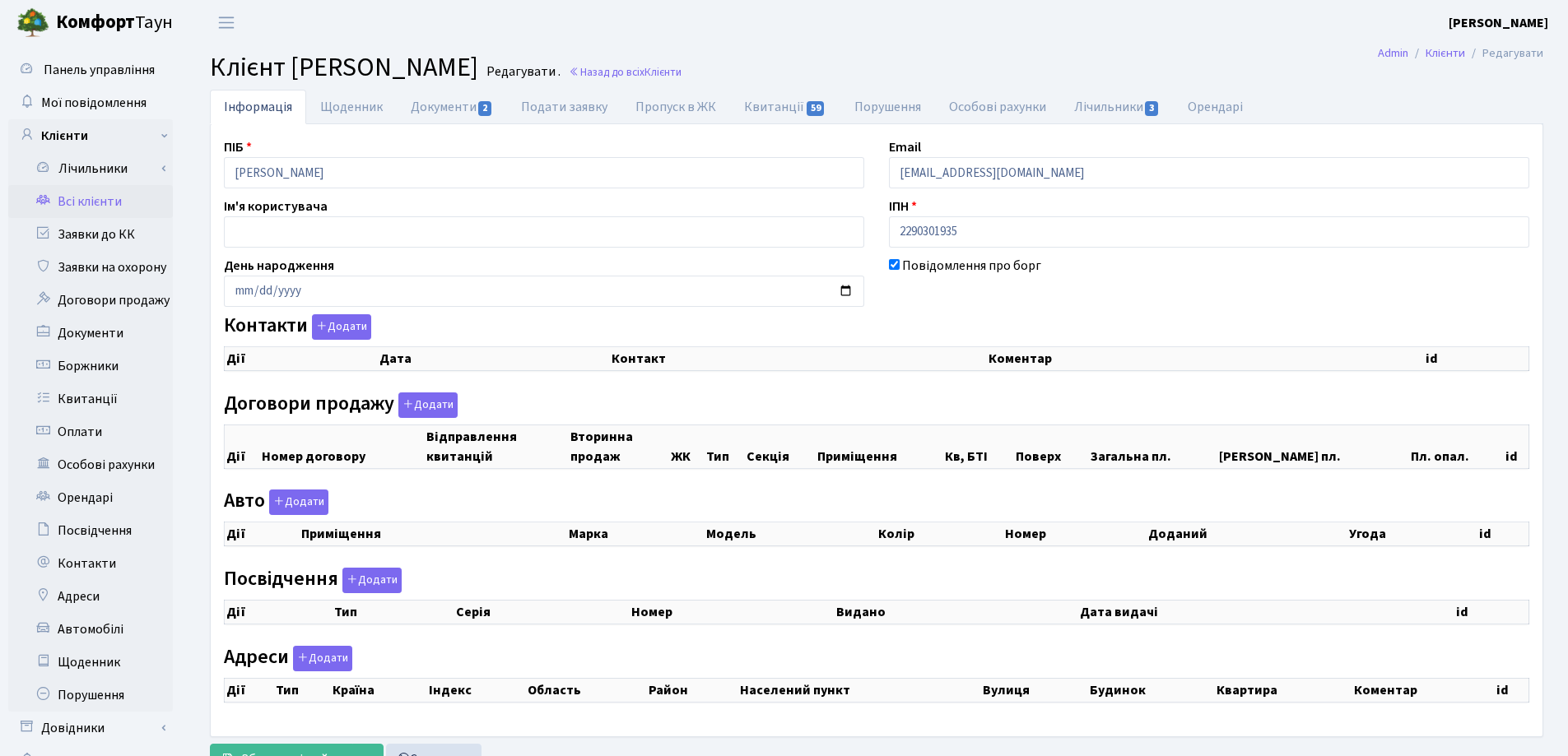
checkbox input "true"
select select "25"
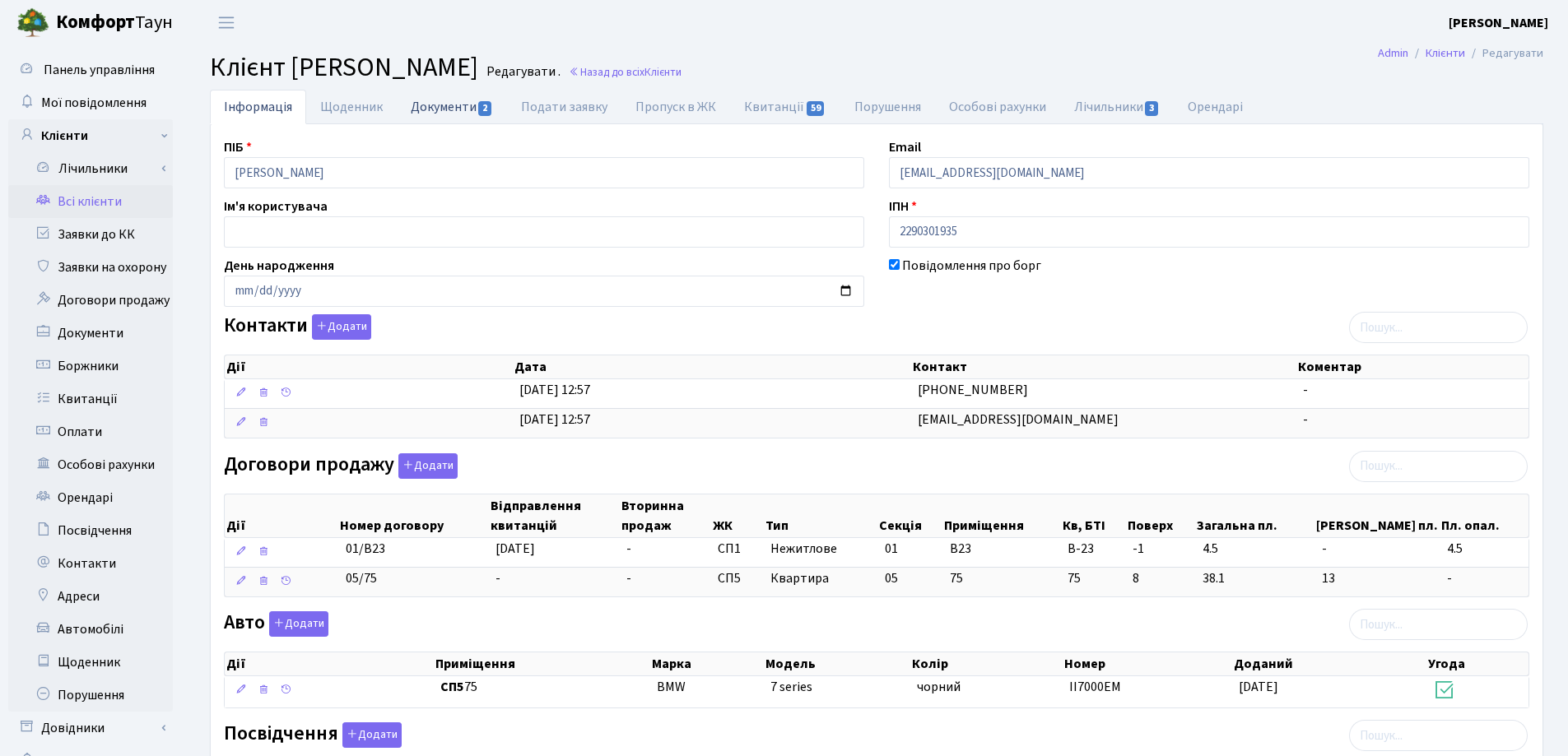
click at [441, 110] on link "Документи 2" at bounding box center [452, 106] width 110 height 33
select select "25"
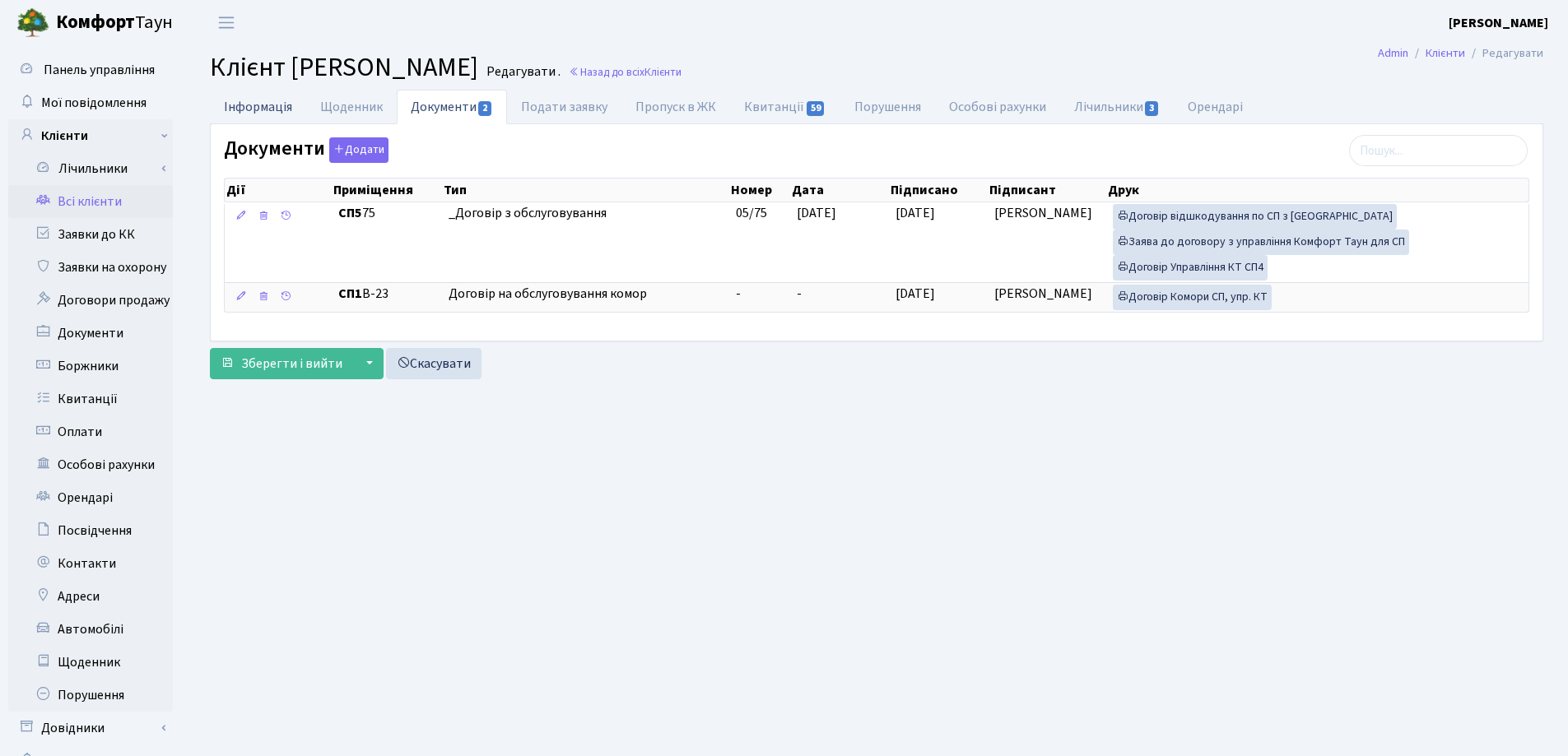
click at [242, 117] on link "Інформація" at bounding box center [258, 106] width 96 height 33
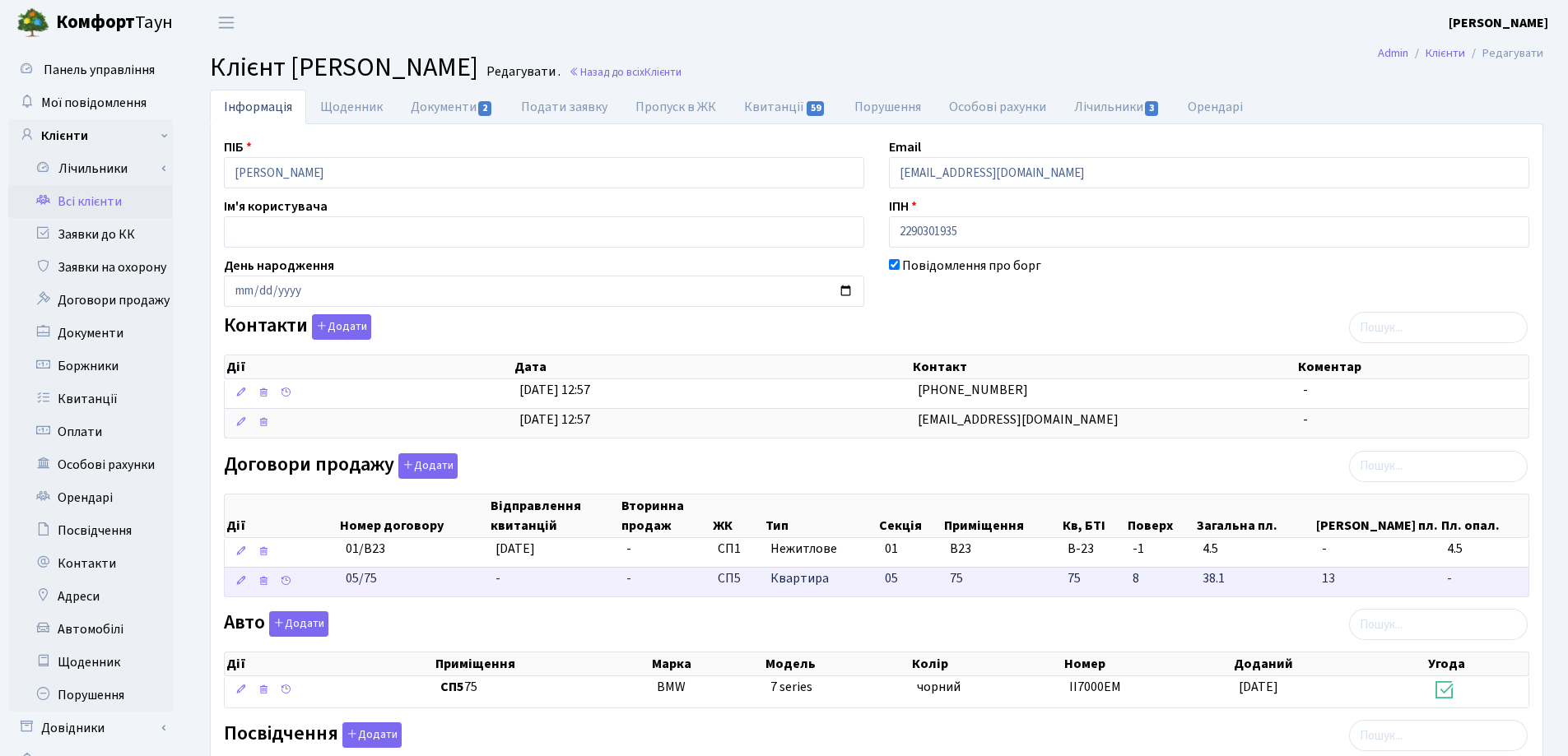
click at [512, 580] on td "-" at bounding box center [555, 581] width 131 height 30
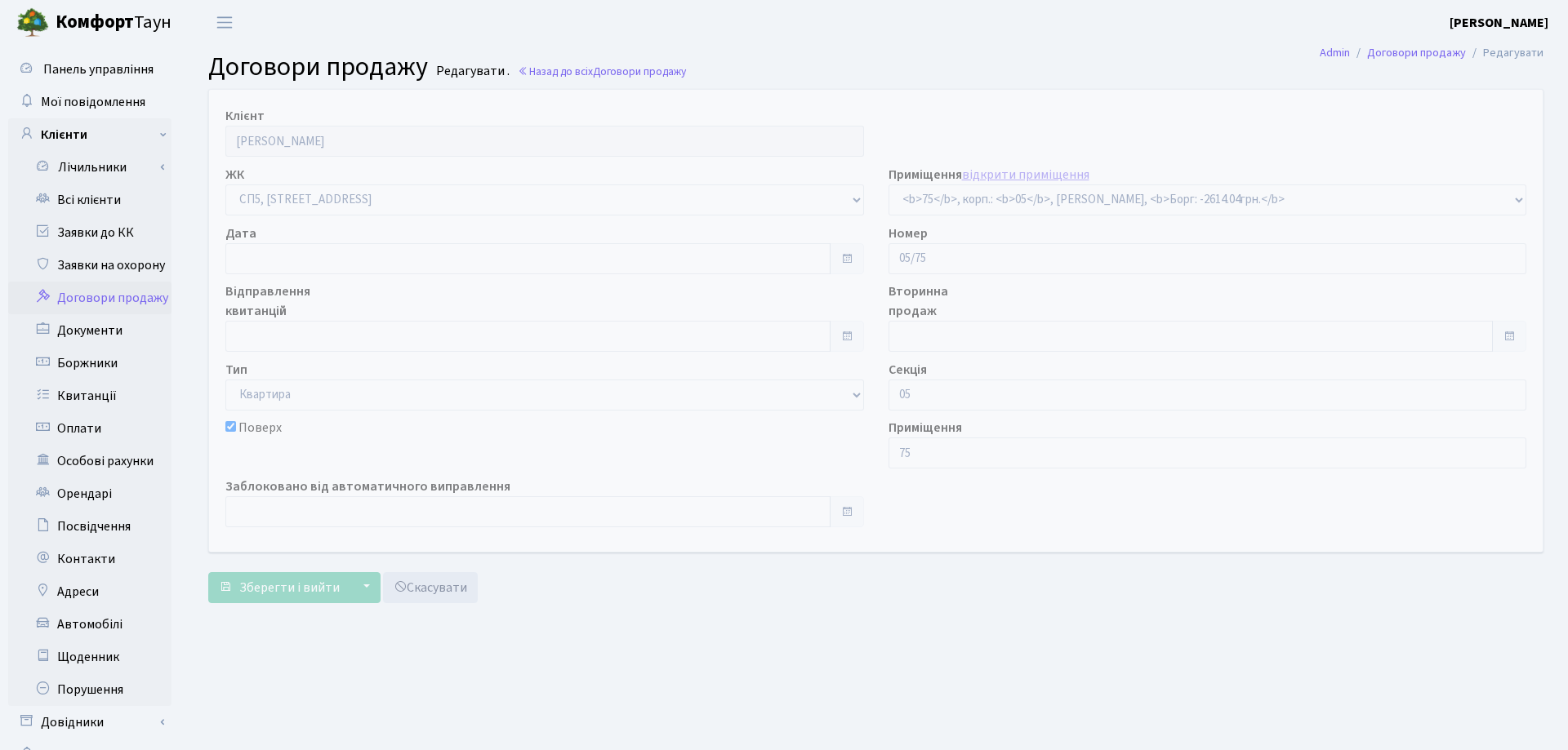
select select "21484"
checkbox input "true"
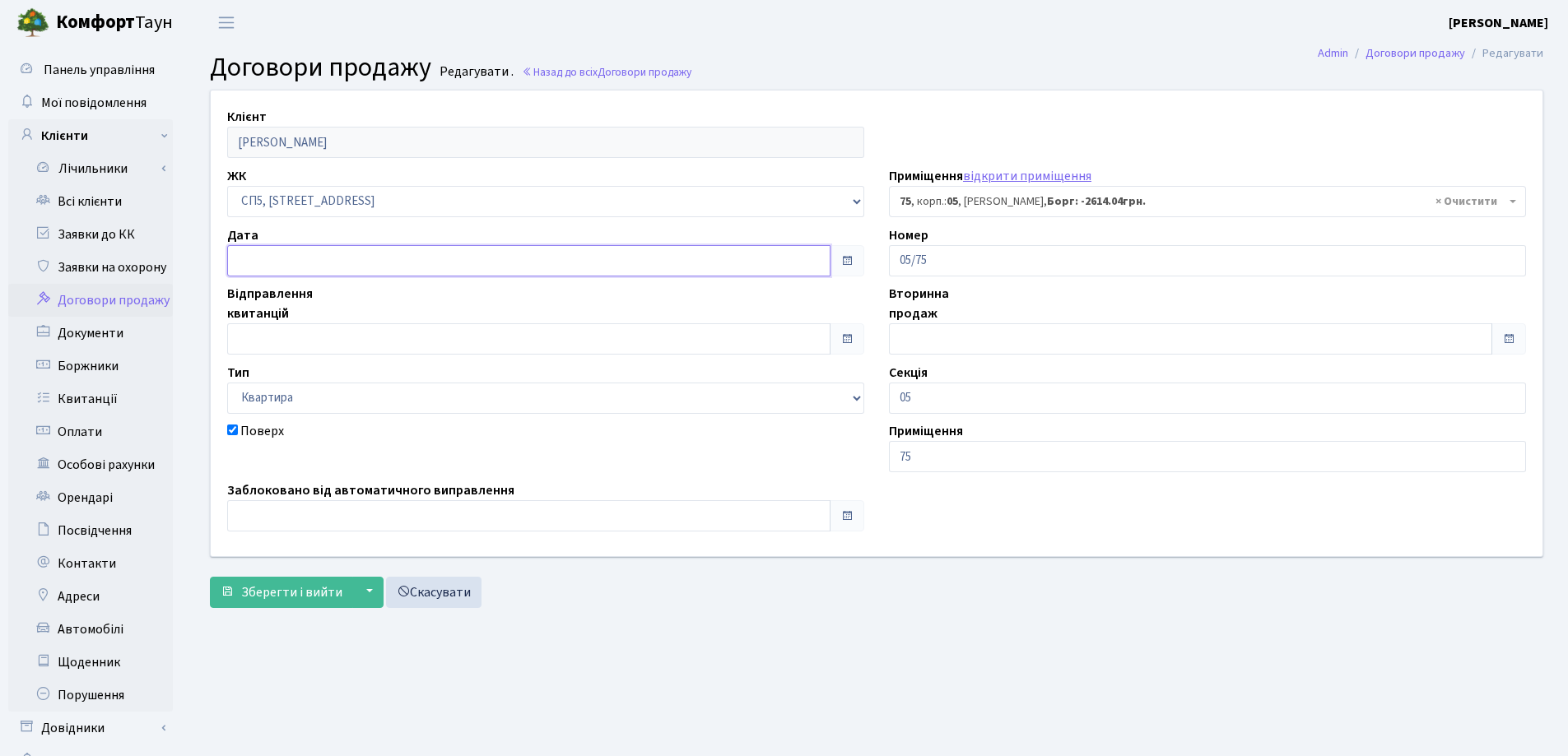
click at [334, 260] on input "text" at bounding box center [528, 260] width 603 height 32
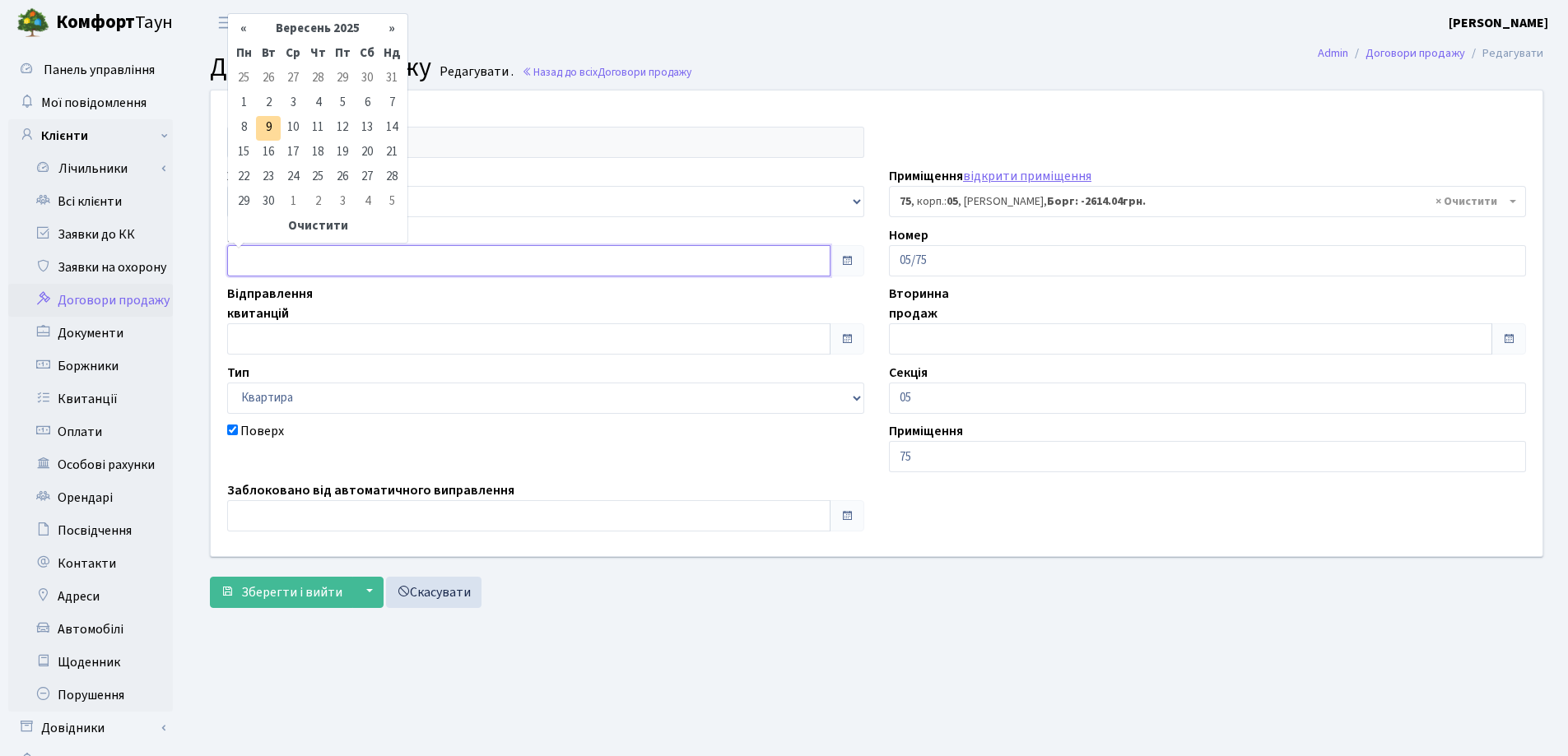
type input "09.09.2025"
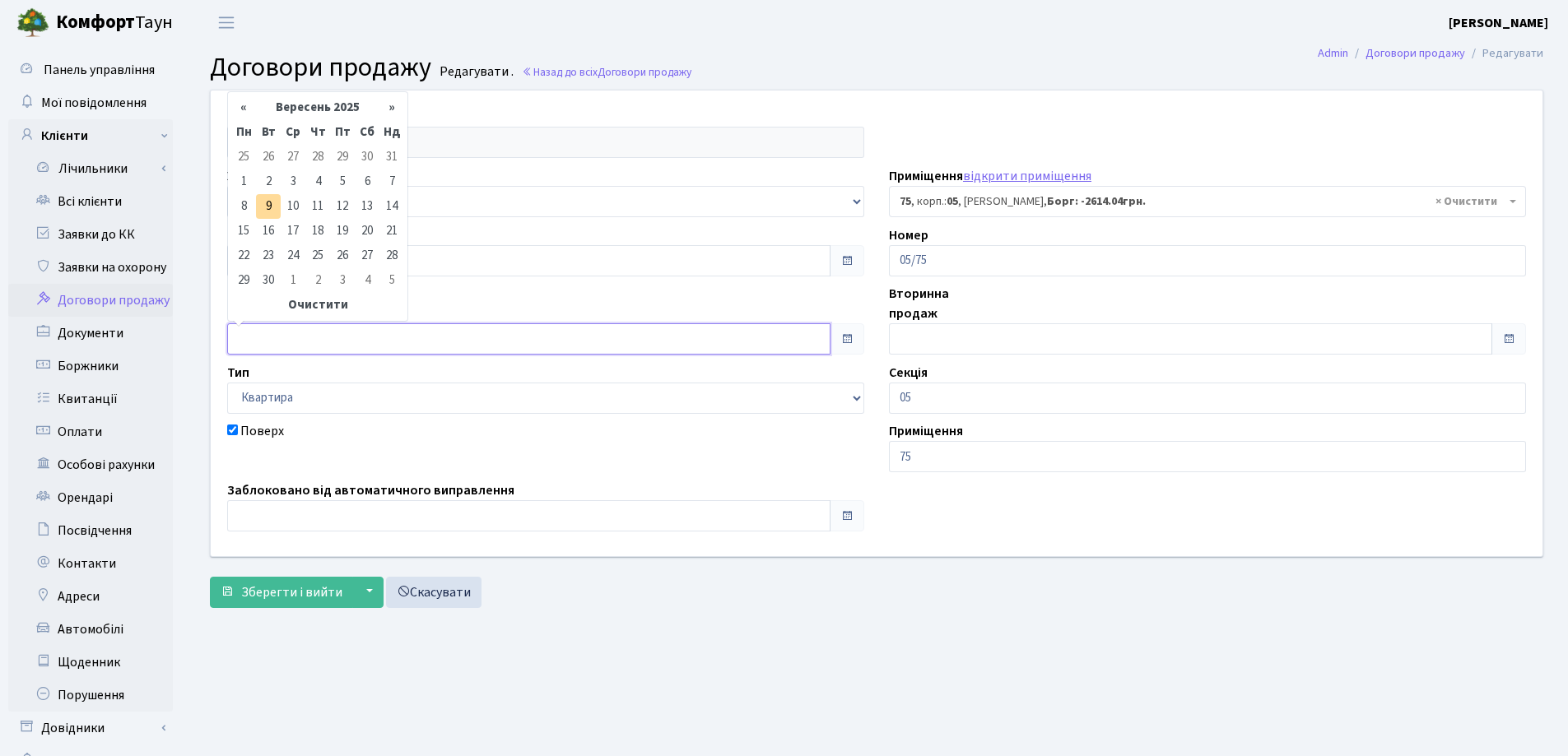
click at [351, 334] on input "text" at bounding box center [528, 339] width 603 height 32
type input "09.09.2025"
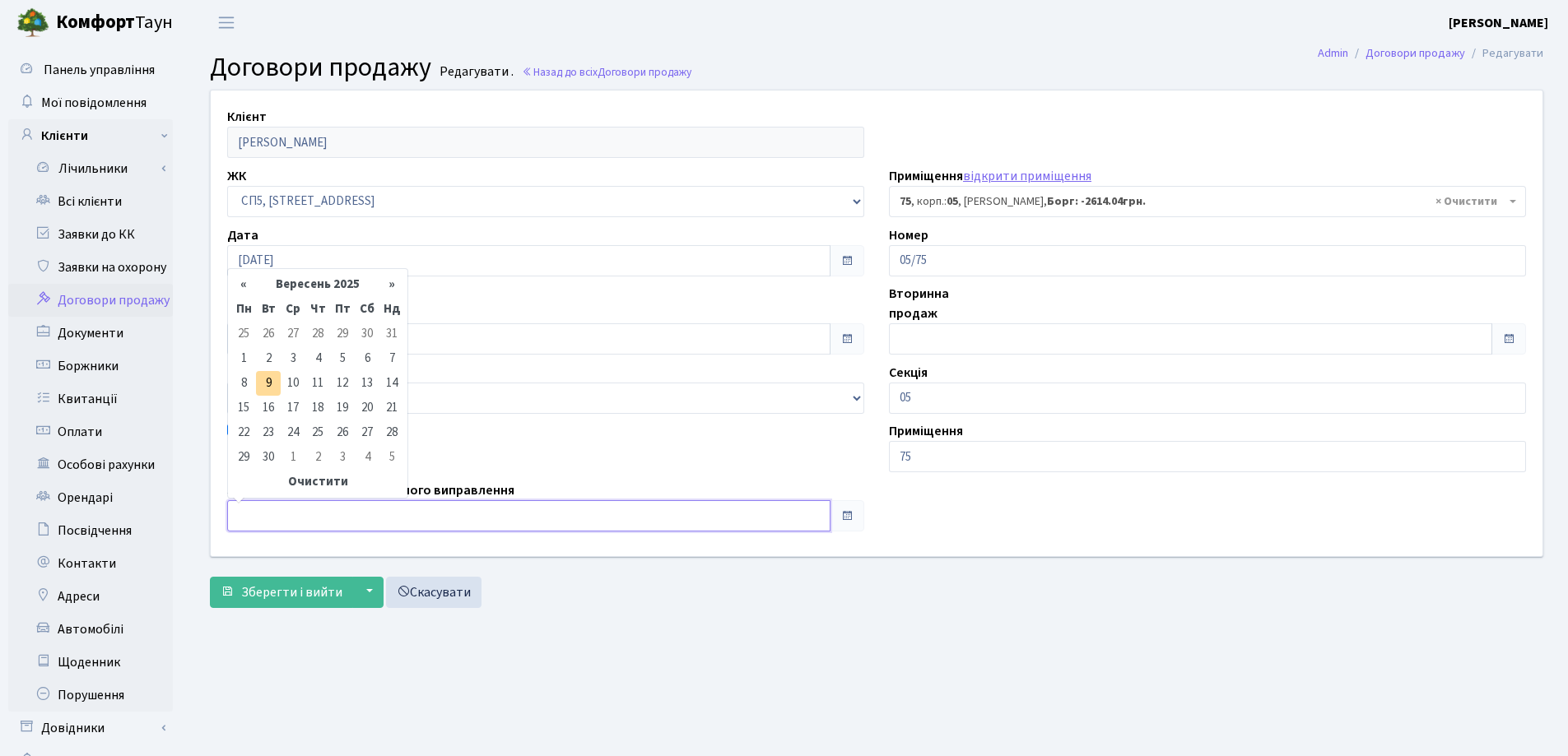
click at [315, 509] on input "text" at bounding box center [528, 515] width 603 height 32
type input "09.09.2025"
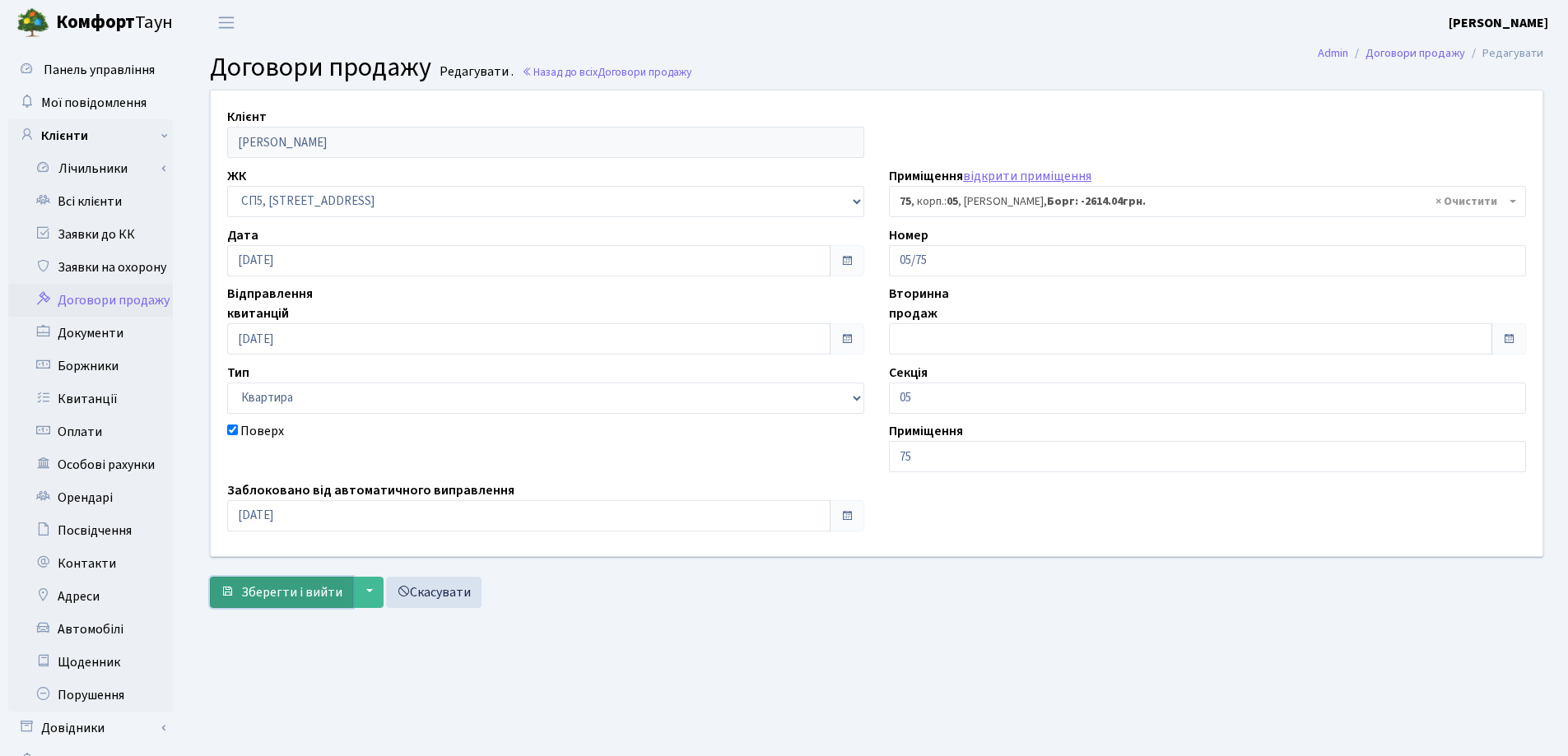
click at [286, 602] on button "Зберегти і вийти" at bounding box center [281, 592] width 143 height 32
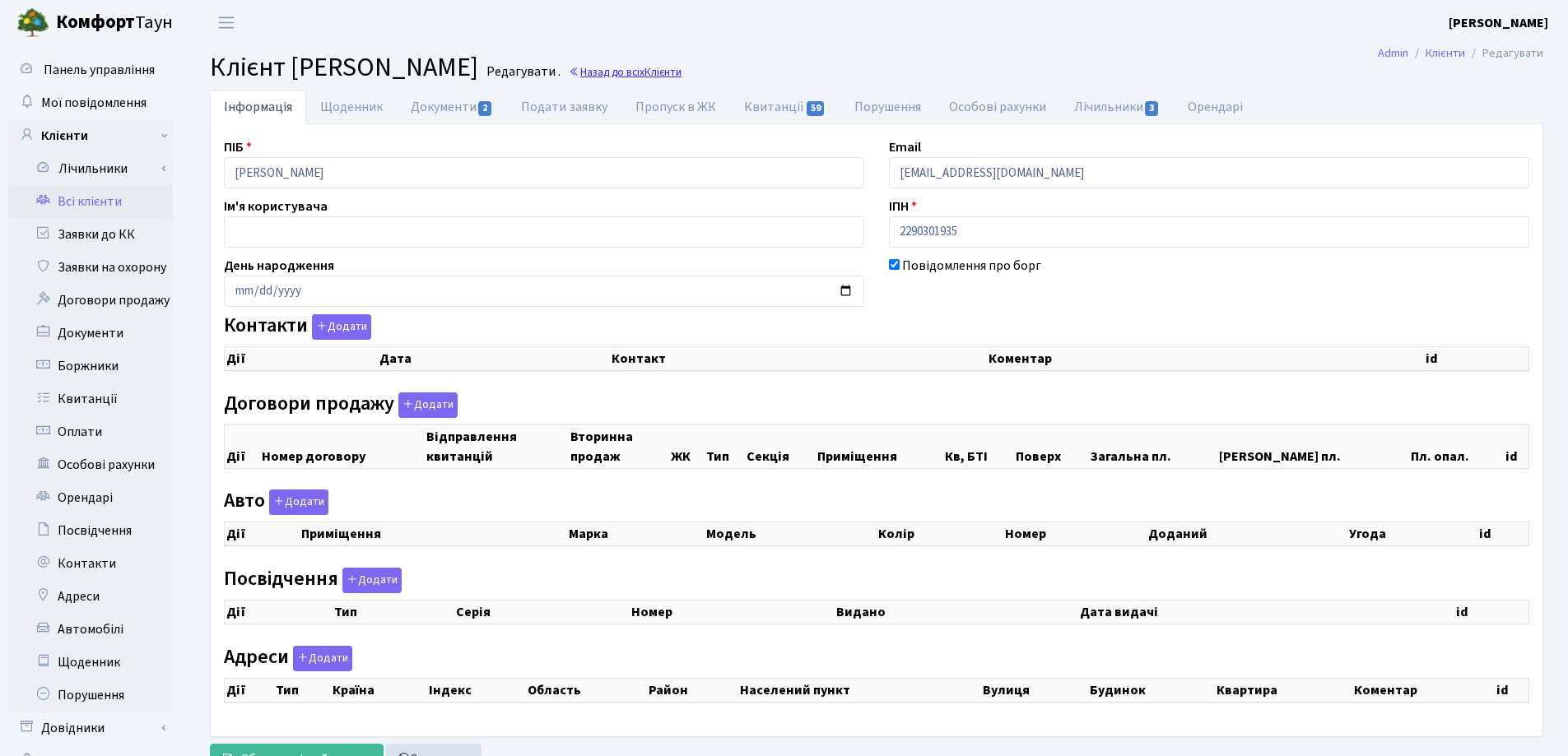
select select "25"
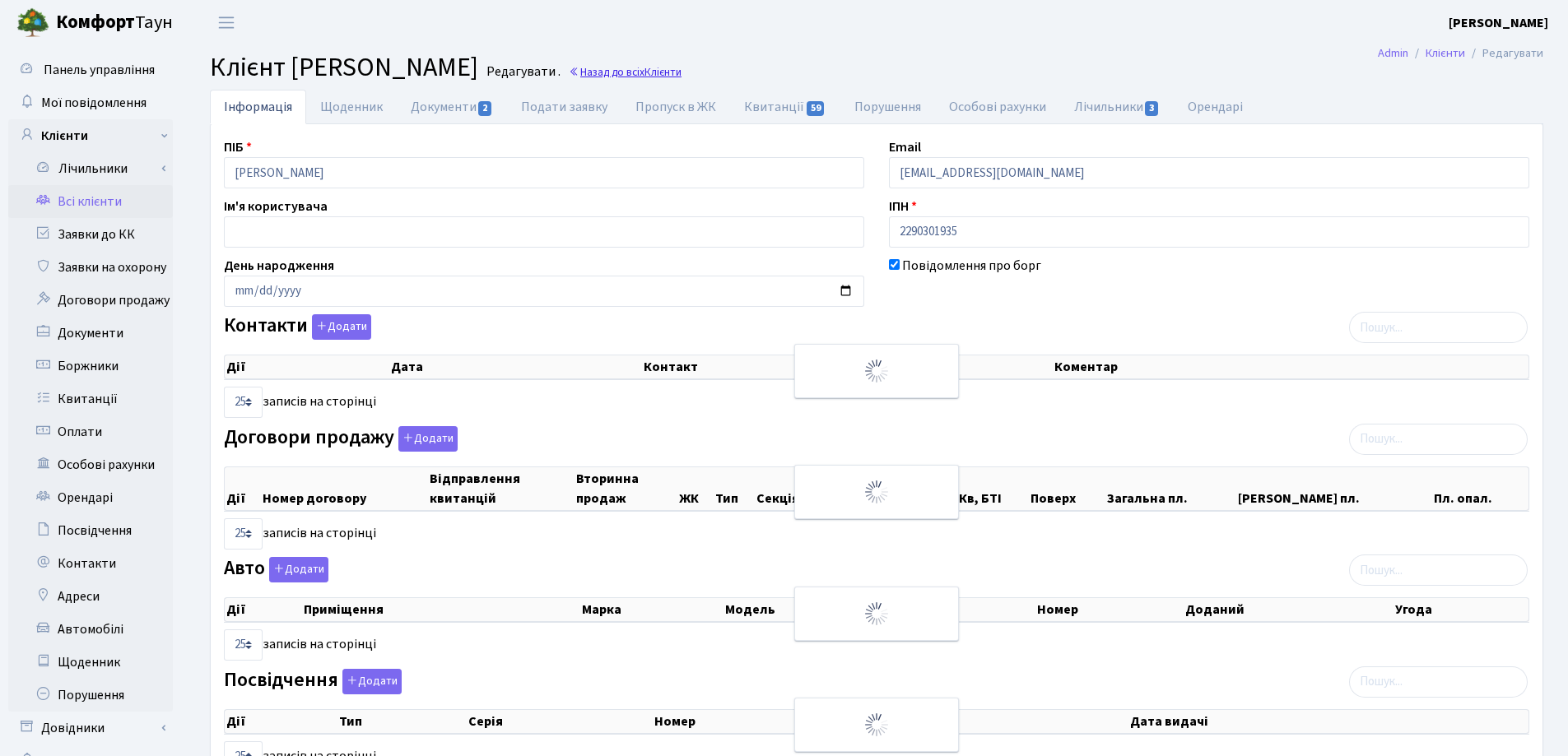
checkbox input "true"
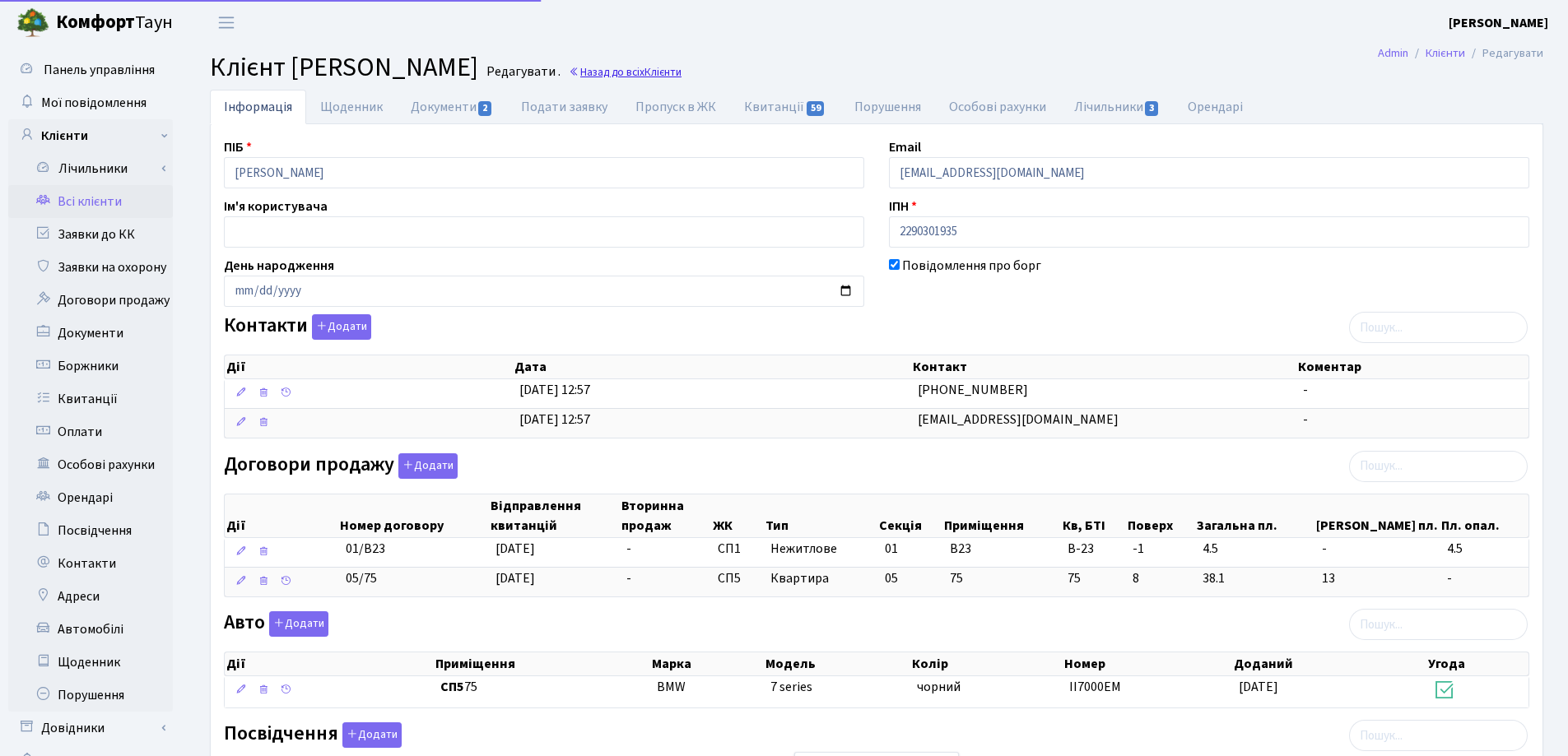
click at [681, 74] on link "Назад до всіх Клієнти" at bounding box center [625, 71] width 113 height 15
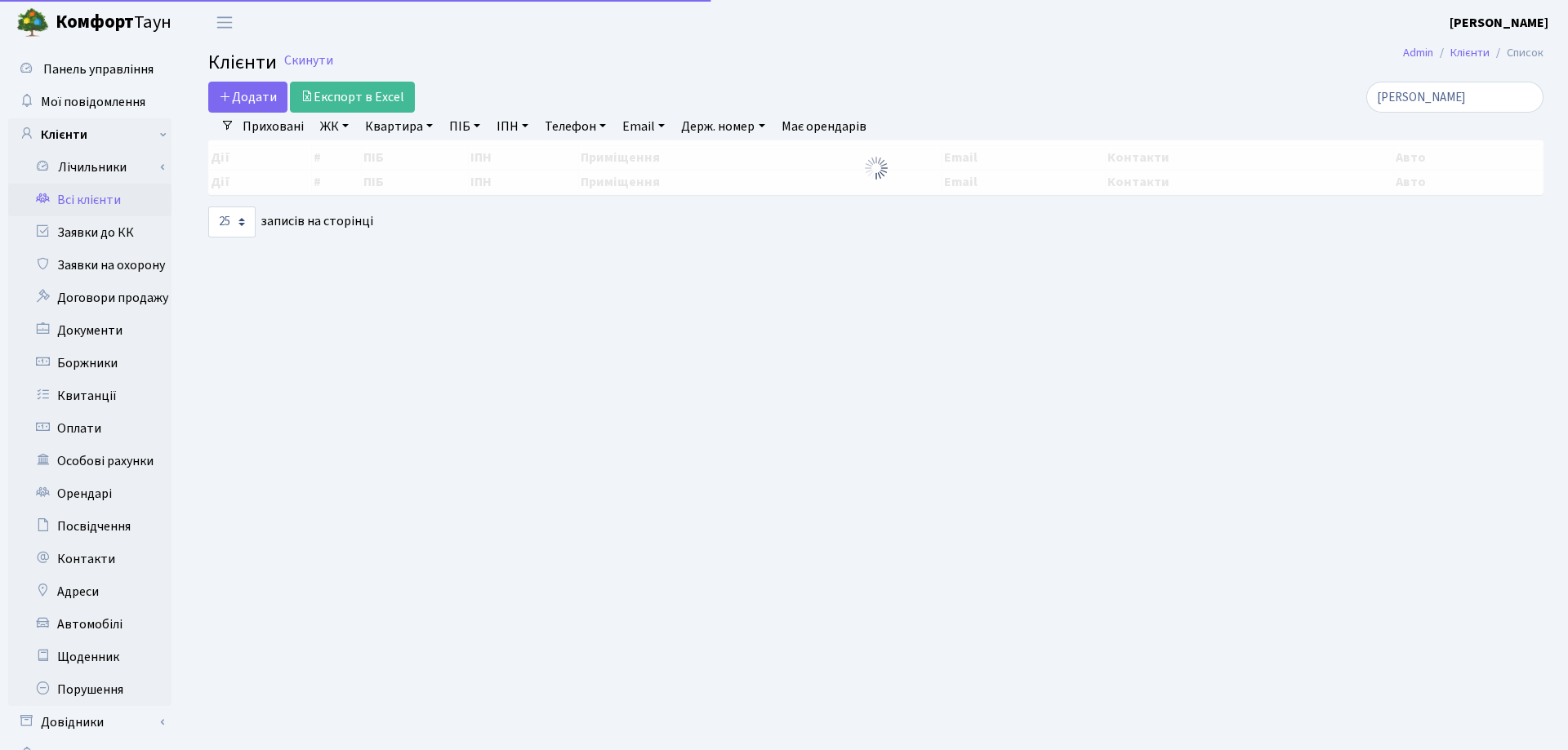
select select "25"
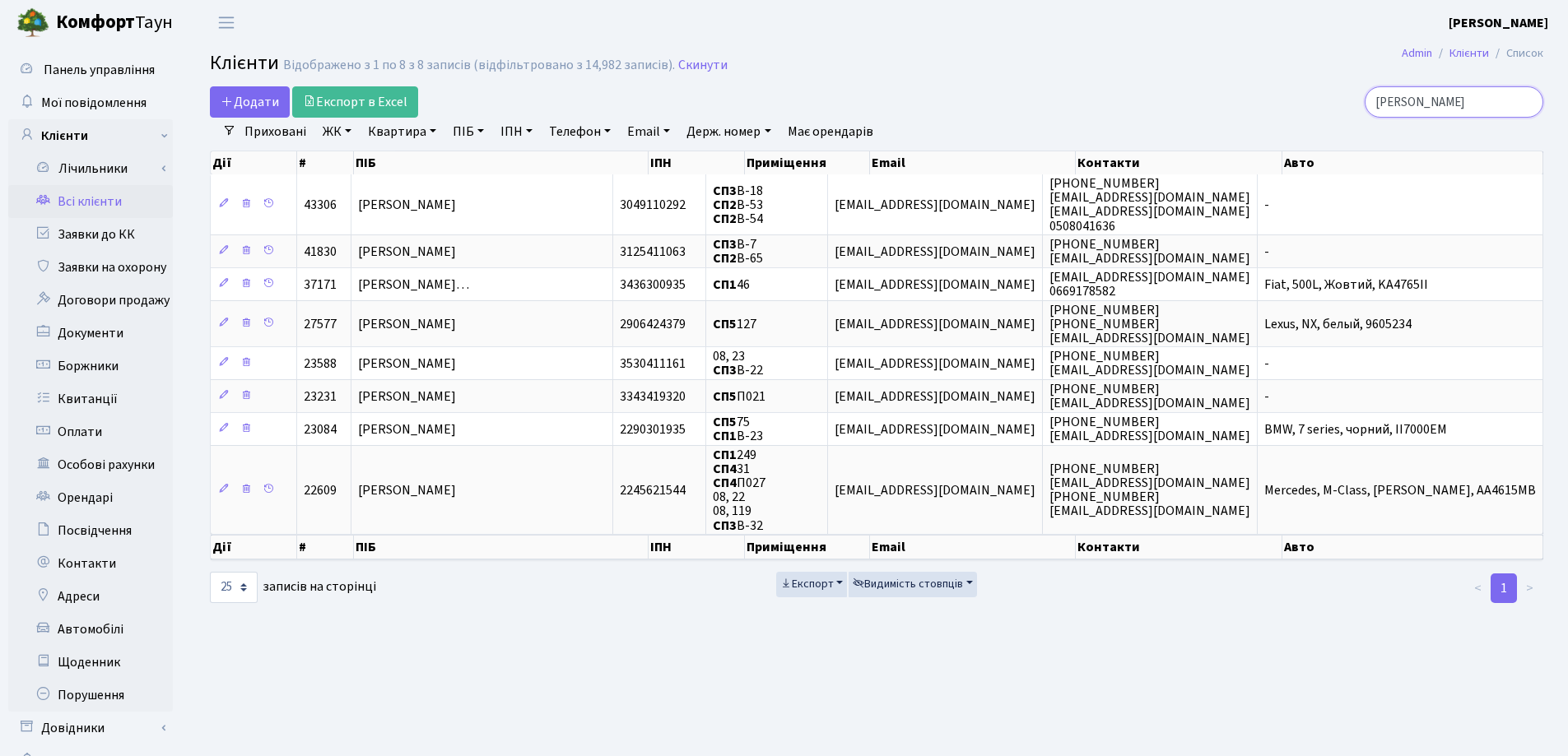
click at [1525, 101] on input "[PERSON_NAME]" at bounding box center [1454, 102] width 178 height 32
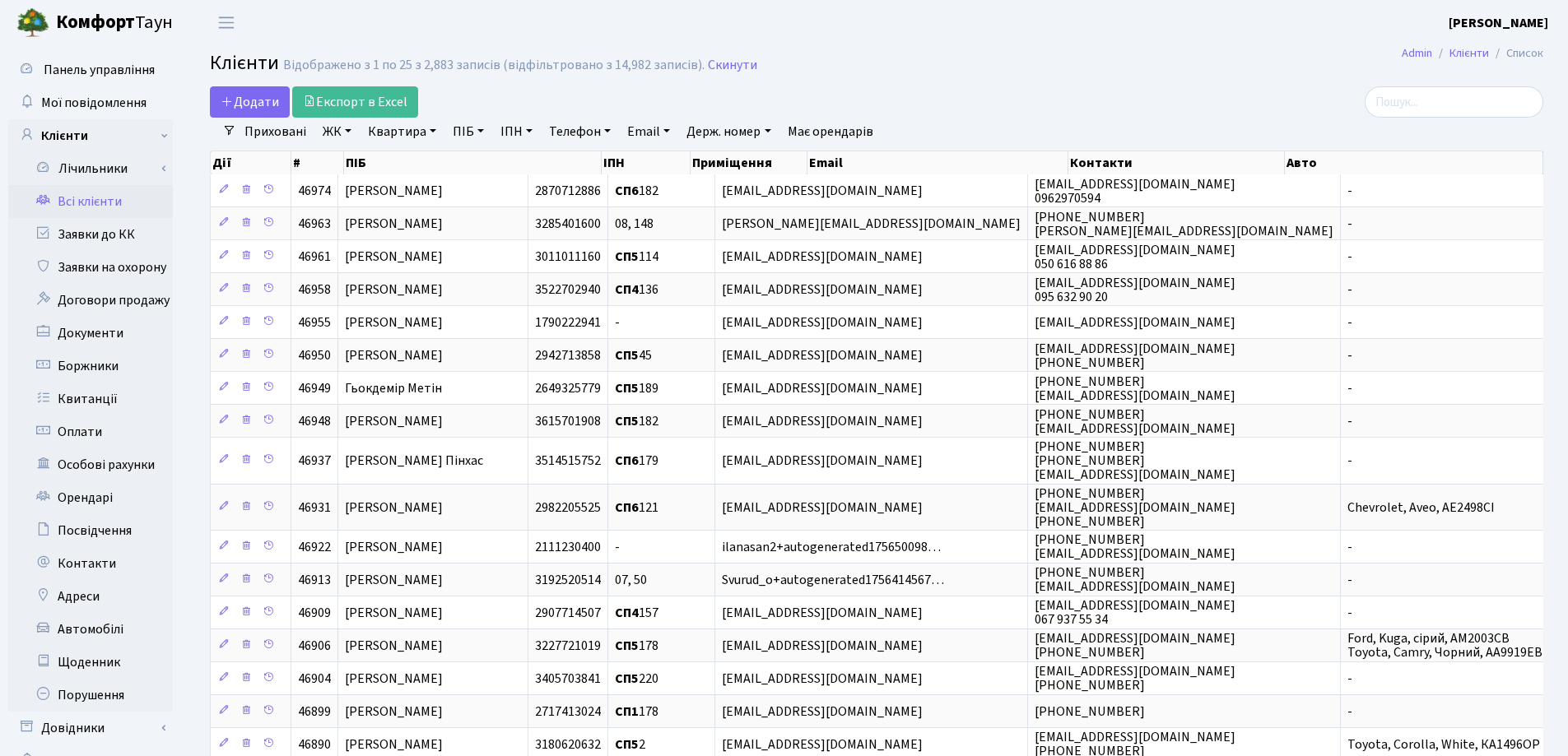
click at [430, 128] on link "Квартира" at bounding box center [402, 131] width 81 height 28
click at [427, 148] on input "text" at bounding box center [410, 164] width 96 height 32
type input "60"
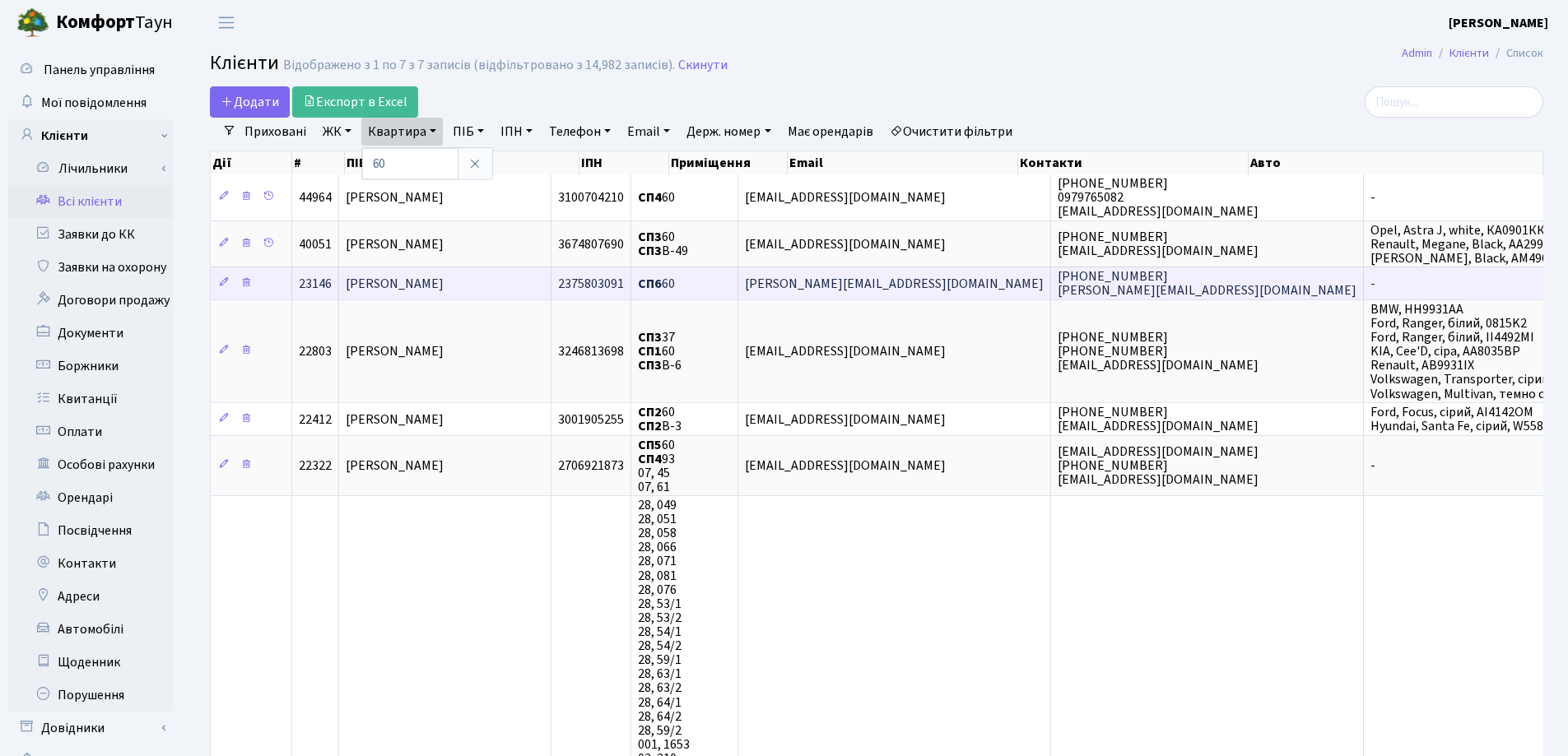
click at [443, 277] on span "[PERSON_NAME]" at bounding box center [394, 284] width 98 height 18
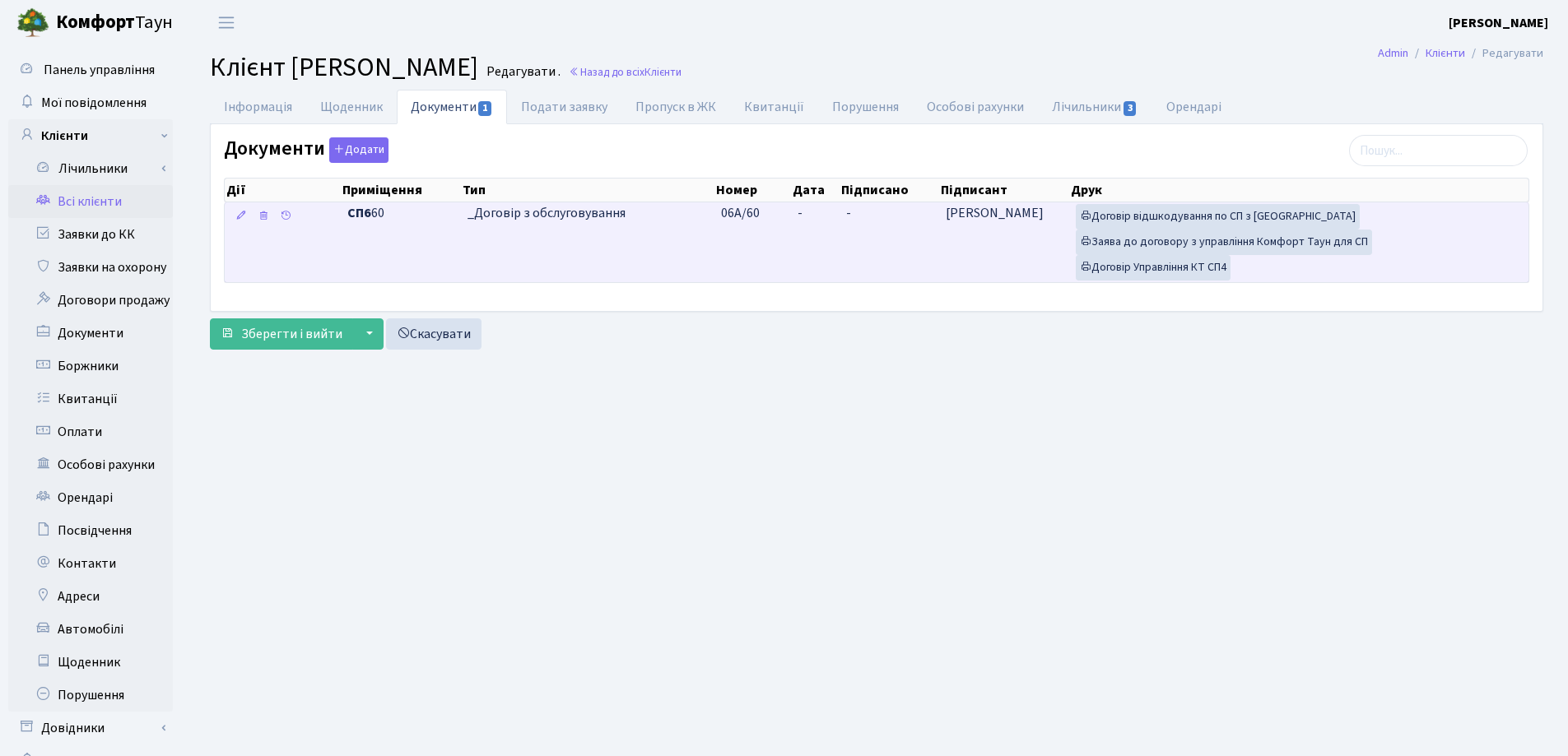
click at [803, 215] on td "-" at bounding box center [815, 242] width 49 height 80
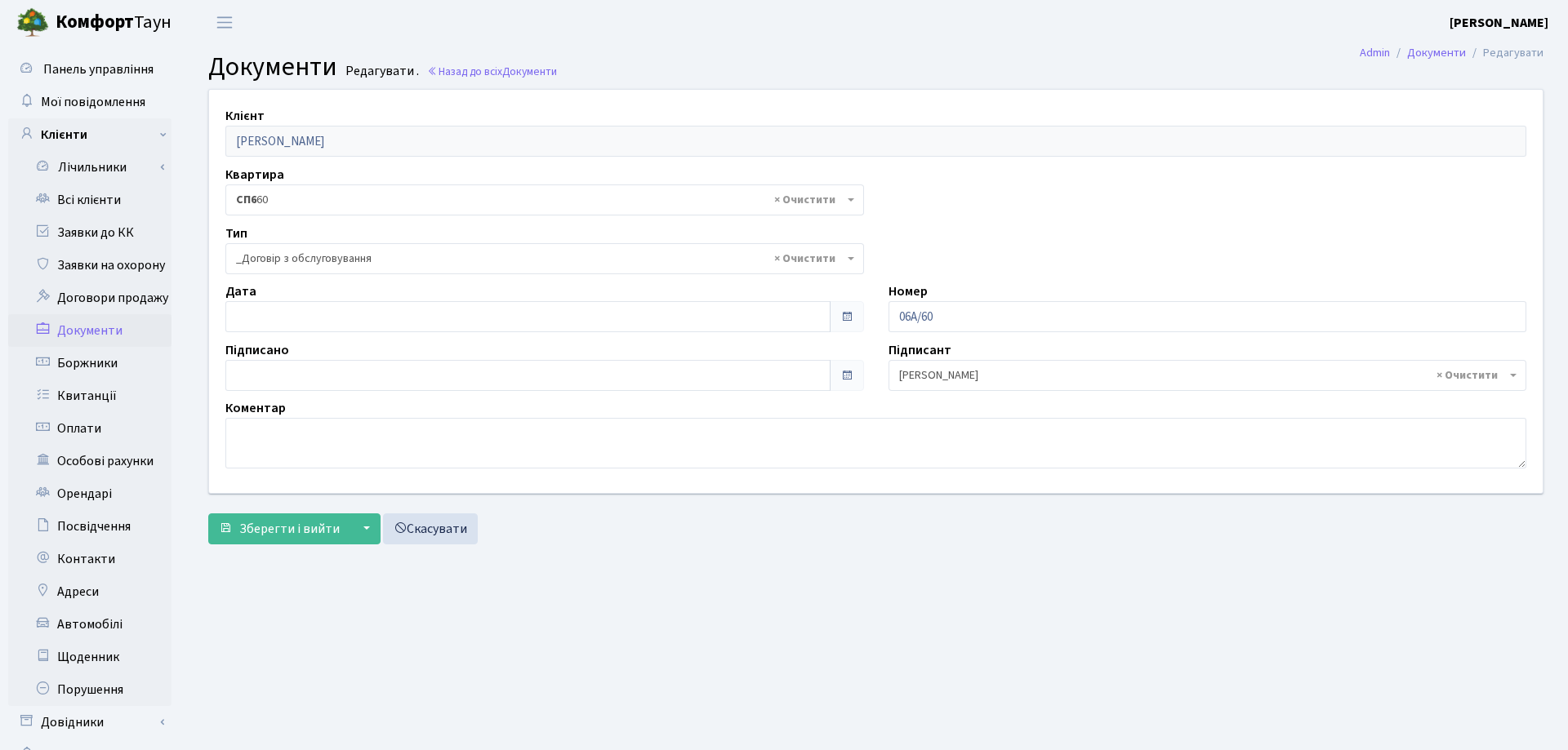
select select "289"
type input "09.09.2025"
click at [390, 312] on input "09.09.2025" at bounding box center [524, 317] width 599 height 31
click at [273, 540] on button "Зберегти і вийти" at bounding box center [279, 528] width 142 height 31
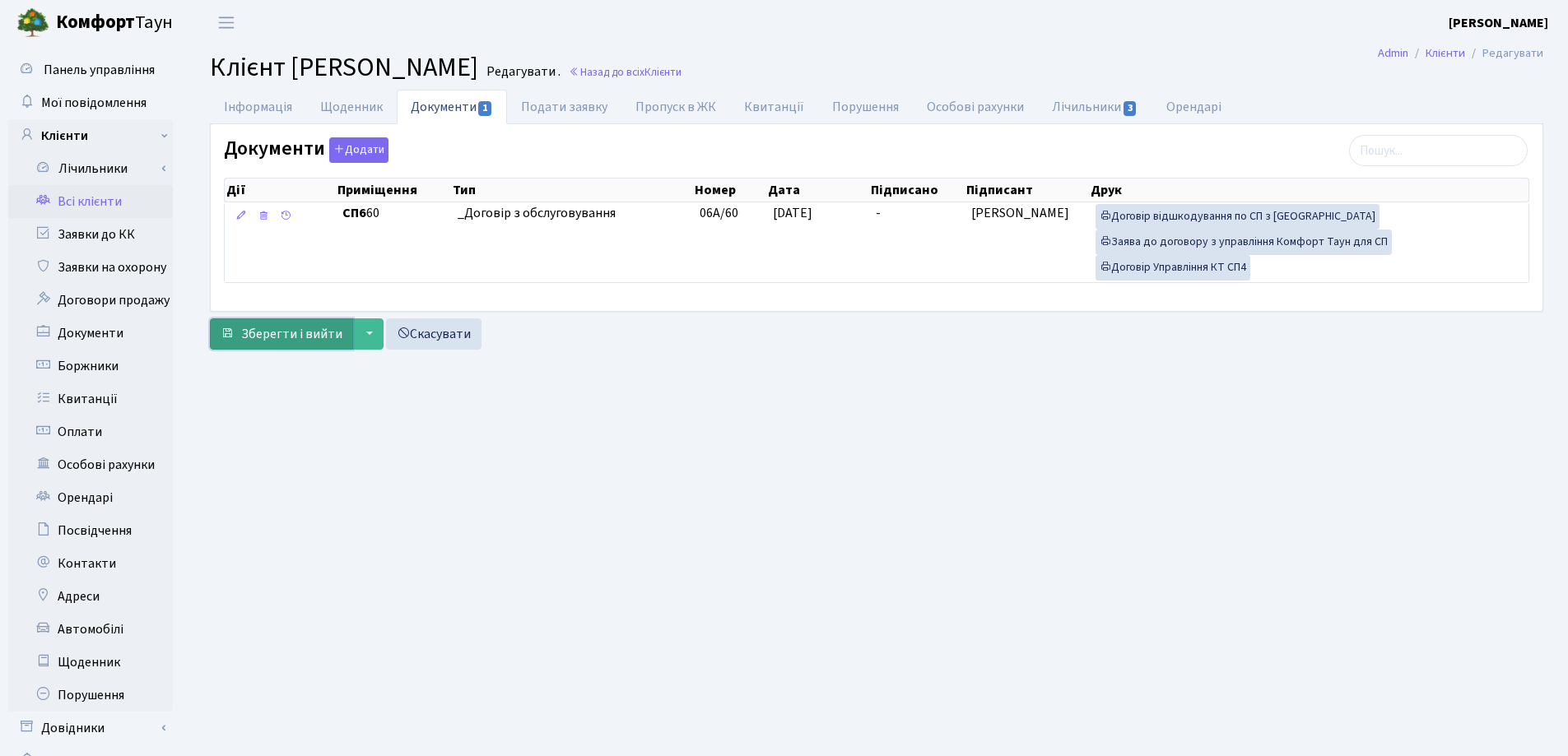
click at [269, 333] on span "Зберегти і вийти" at bounding box center [292, 334] width 101 height 18
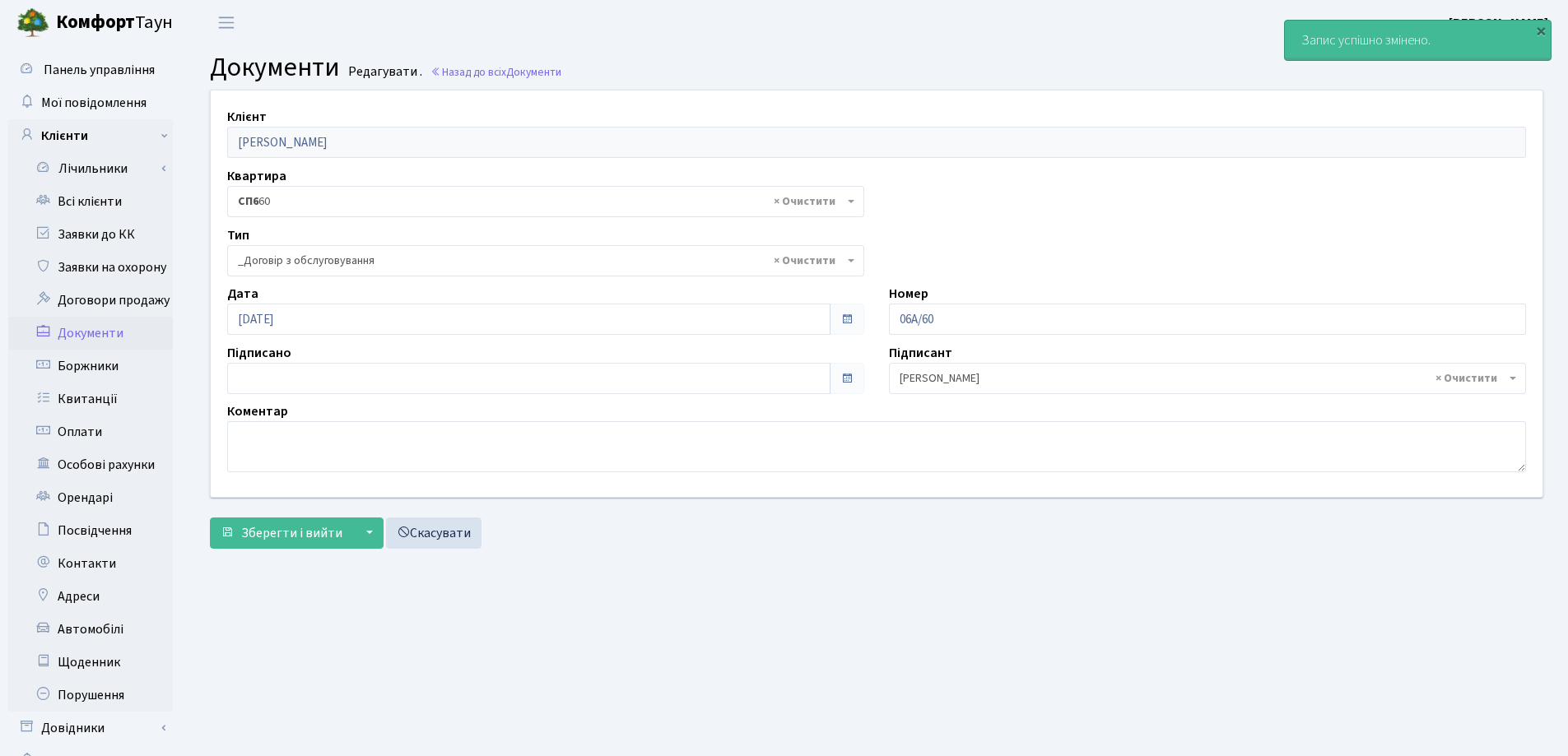
select select "289"
click at [87, 199] on link "Всі клієнти" at bounding box center [90, 202] width 165 height 33
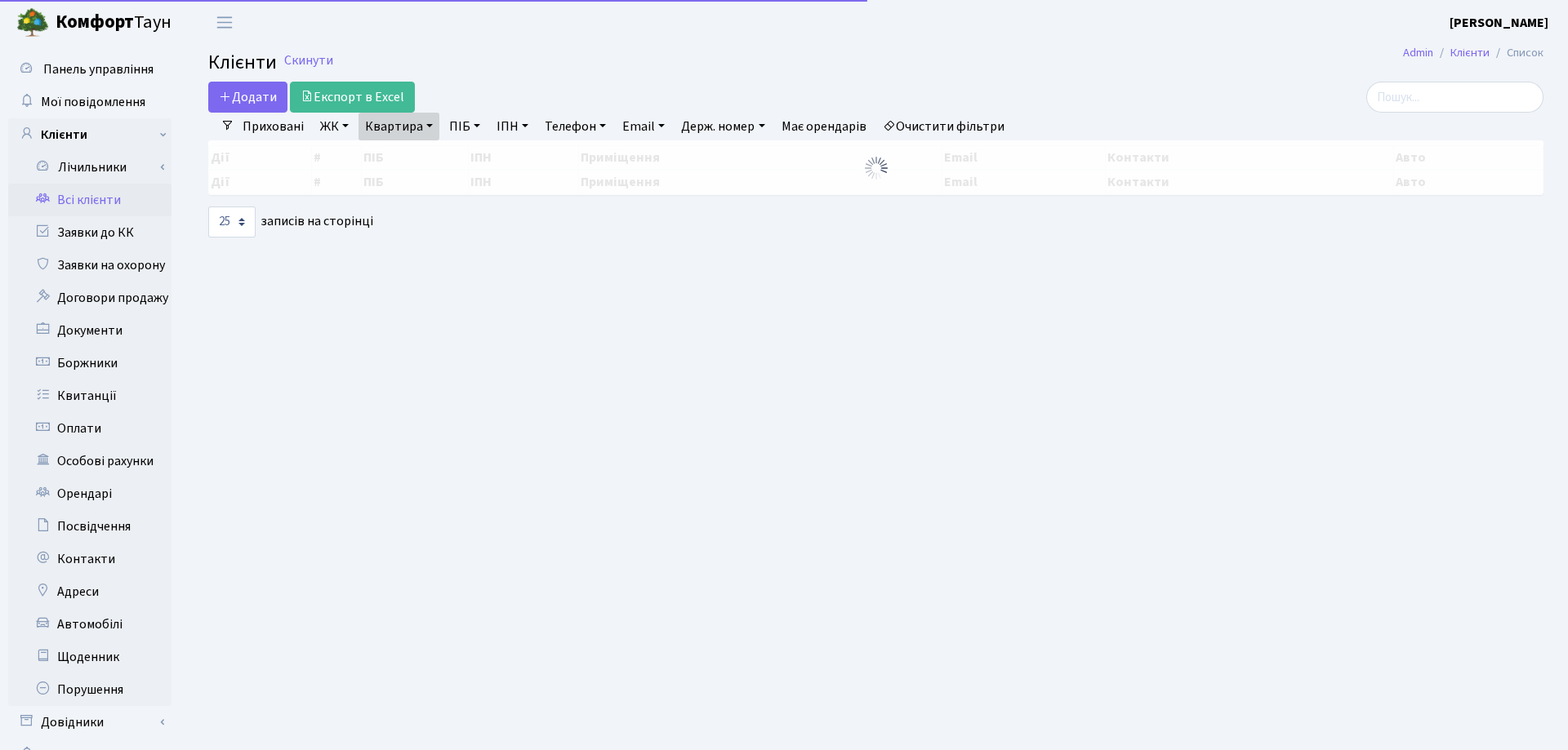
select select "25"
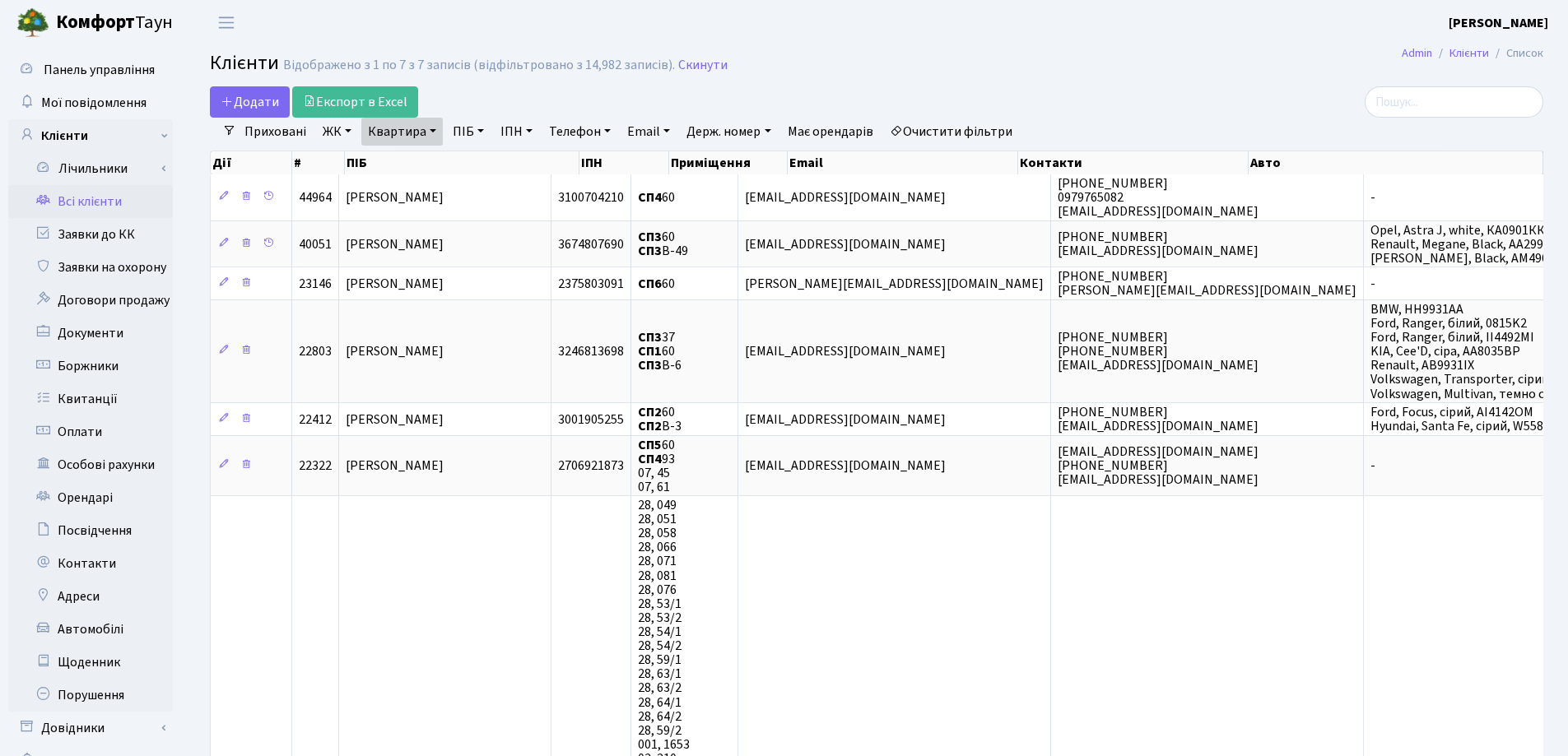
click at [432, 127] on link "Квартира" at bounding box center [402, 131] width 81 height 28
click at [441, 165] on input "60" at bounding box center [410, 164] width 96 height 32
type input "6"
type input "75"
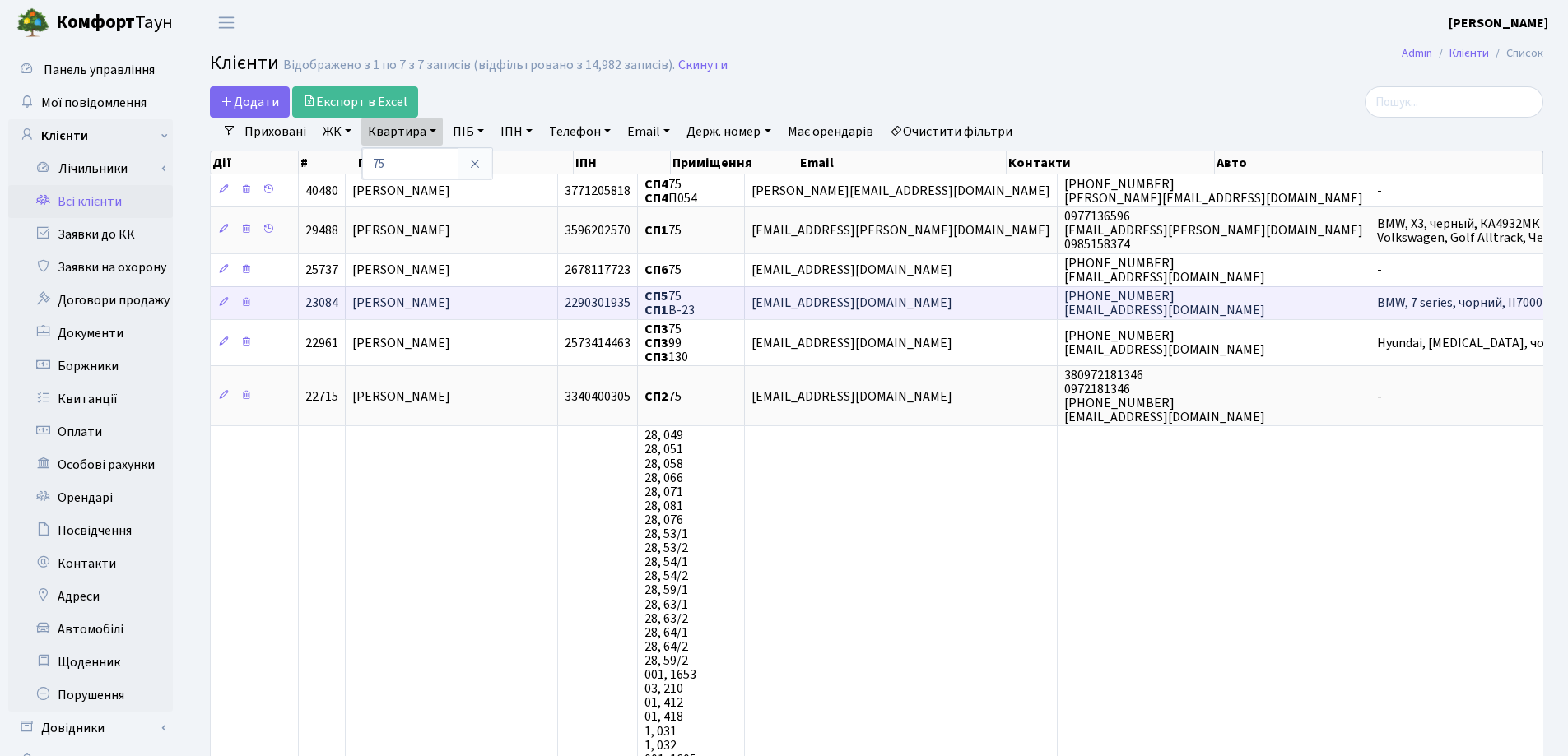
click at [472, 292] on td "[PERSON_NAME]" at bounding box center [451, 303] width 213 height 33
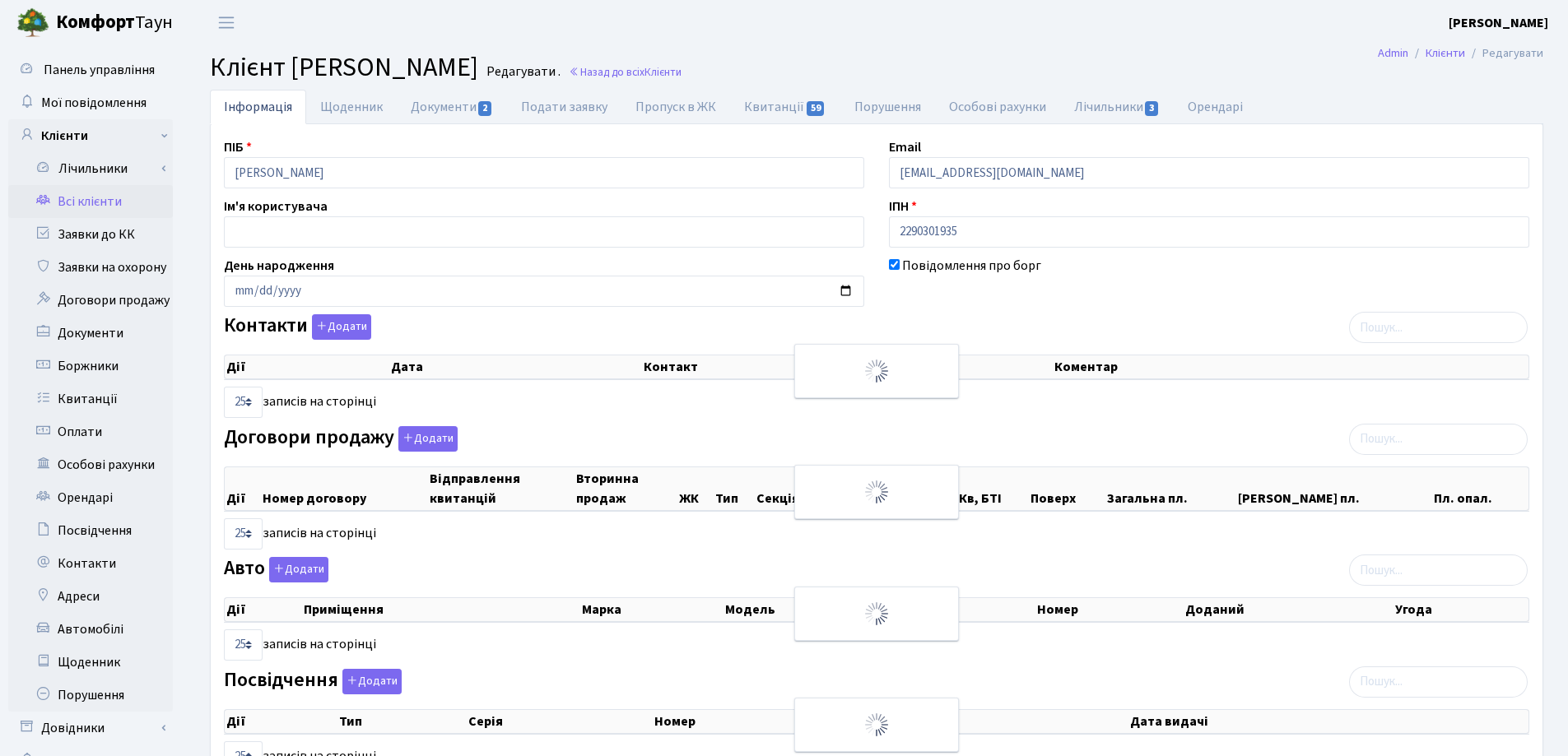
select select "25"
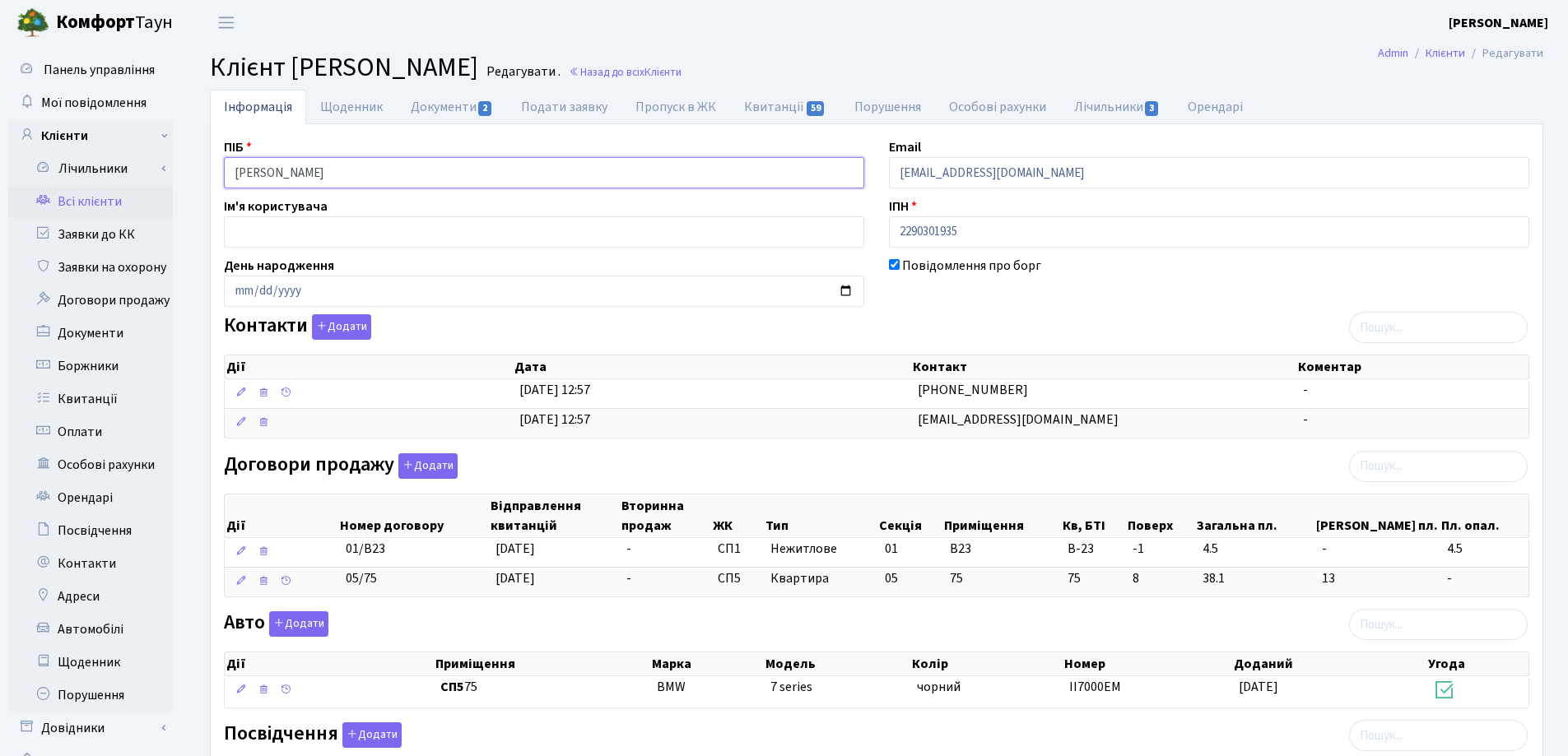
drag, startPoint x: 429, startPoint y: 176, endPoint x: 180, endPoint y: 179, distance: 249.0
click at [180, 179] on div "Панель управління Мої повідомлення Клієнти Лічильники Показання" at bounding box center [784, 627] width 1568 height 1163
click at [439, 245] on input "text" at bounding box center [545, 232] width 641 height 32
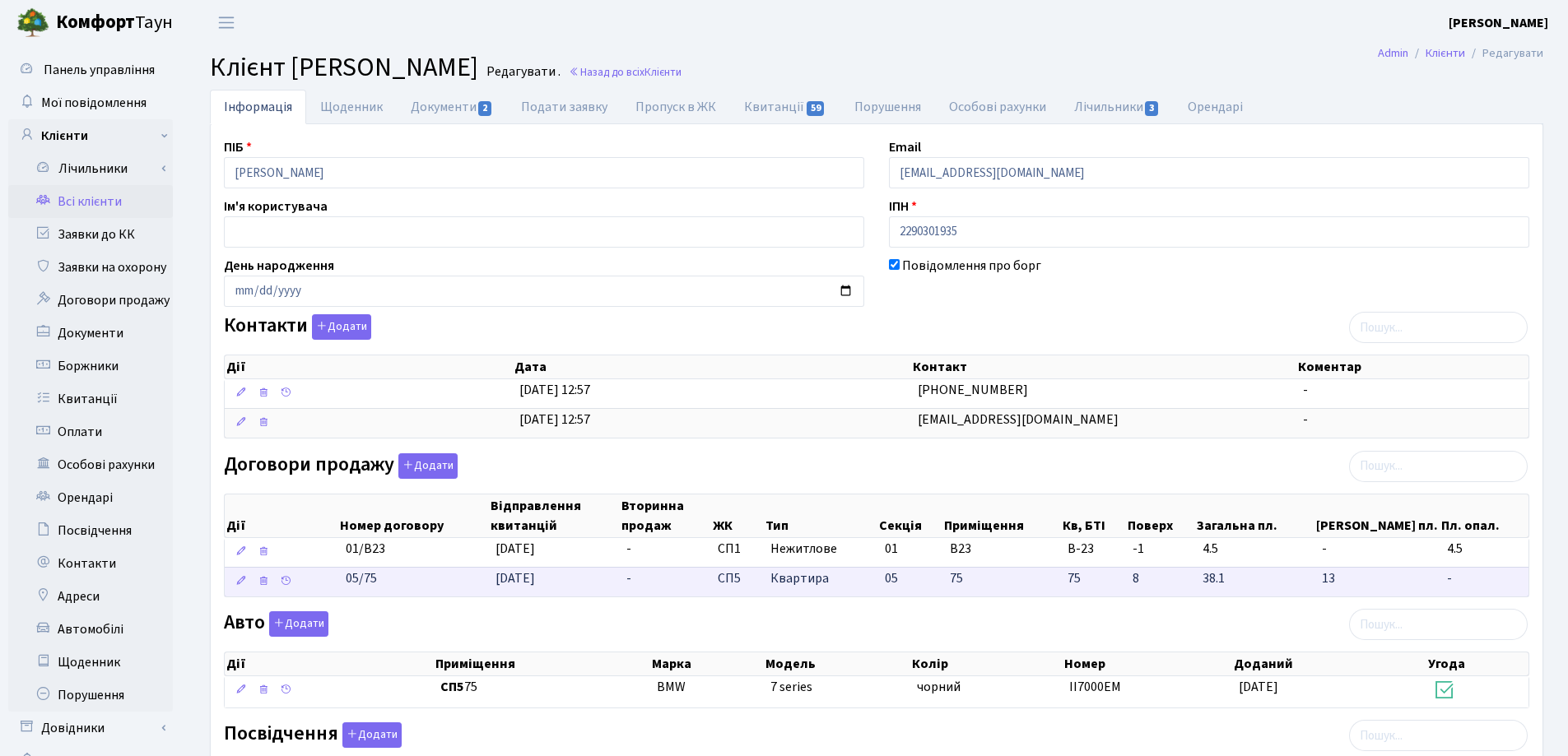
drag, startPoint x: 421, startPoint y: 584, endPoint x: 333, endPoint y: 591, distance: 88.3
click at [333, 591] on \<\/span\>\a "05/75 09.09.2025 - СП5 Квартира 05 75 75 -" at bounding box center [876, 581] width 1304 height 30
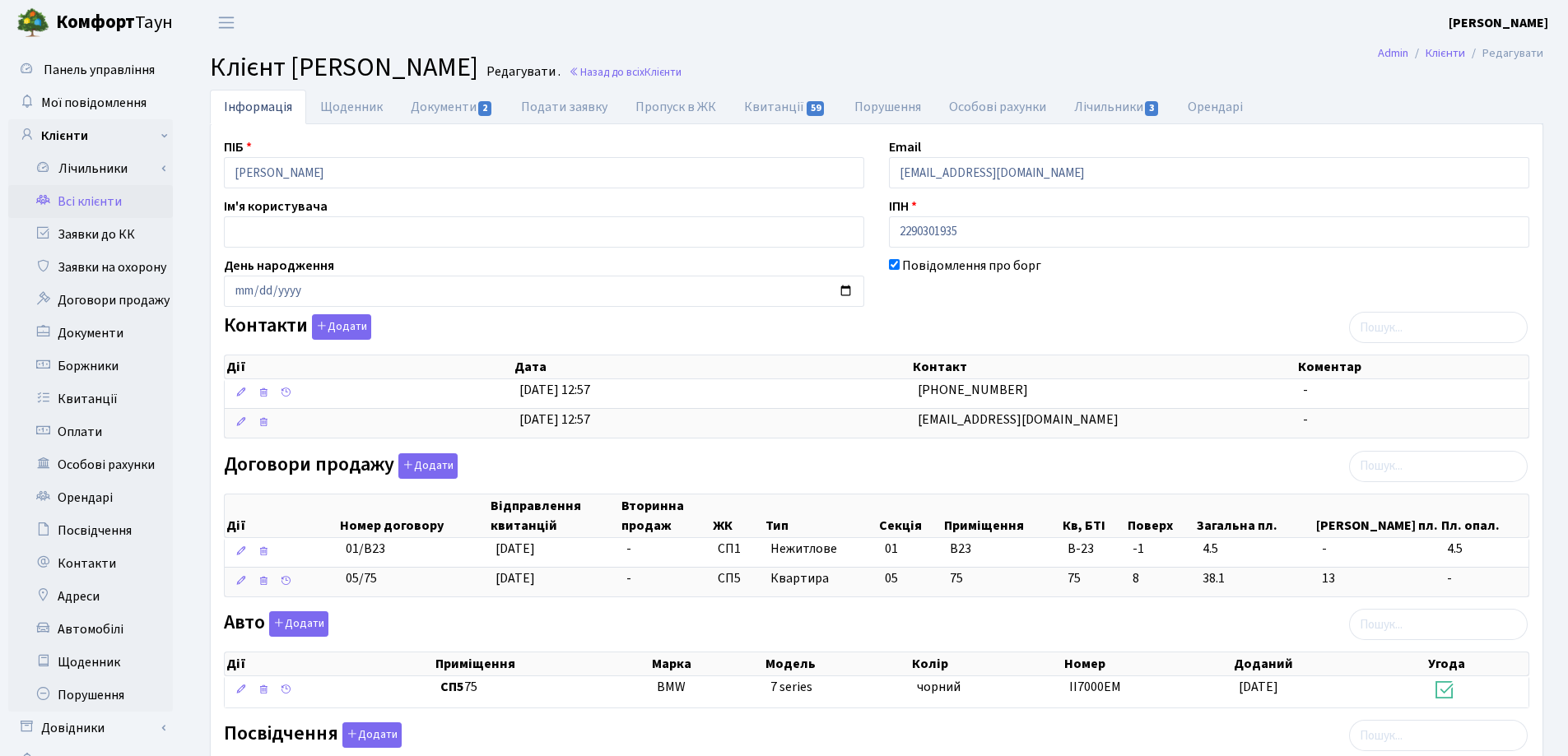
click at [948, 68] on h2 "Клієнт Алексєєв Михайло Іванович Редагувати . Назад до всіх Клієнти" at bounding box center [877, 67] width 1334 height 32
click at [429, 101] on link "Документи 2" at bounding box center [452, 106] width 110 height 33
select select "25"
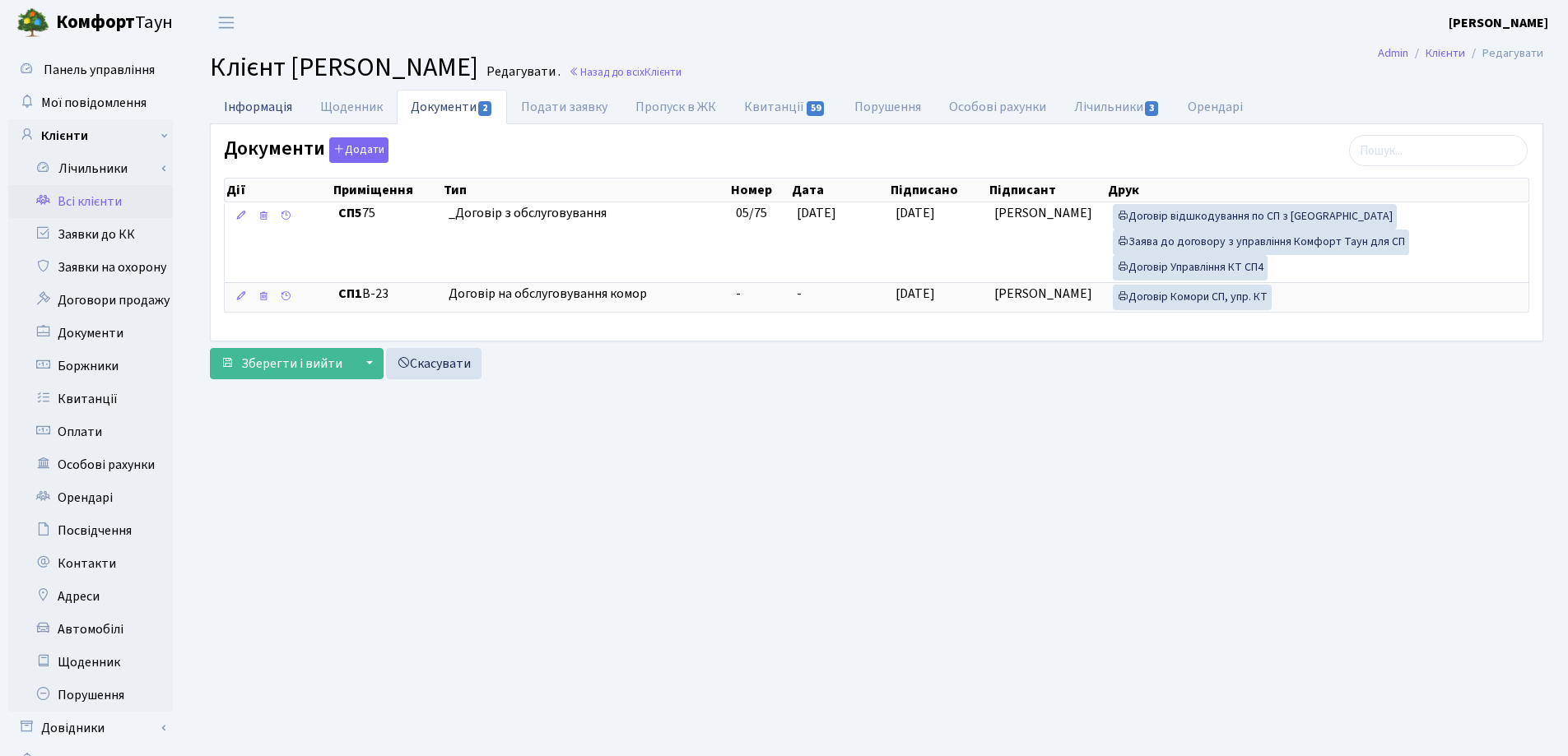
click at [237, 106] on link "Інформація" at bounding box center [258, 106] width 96 height 33
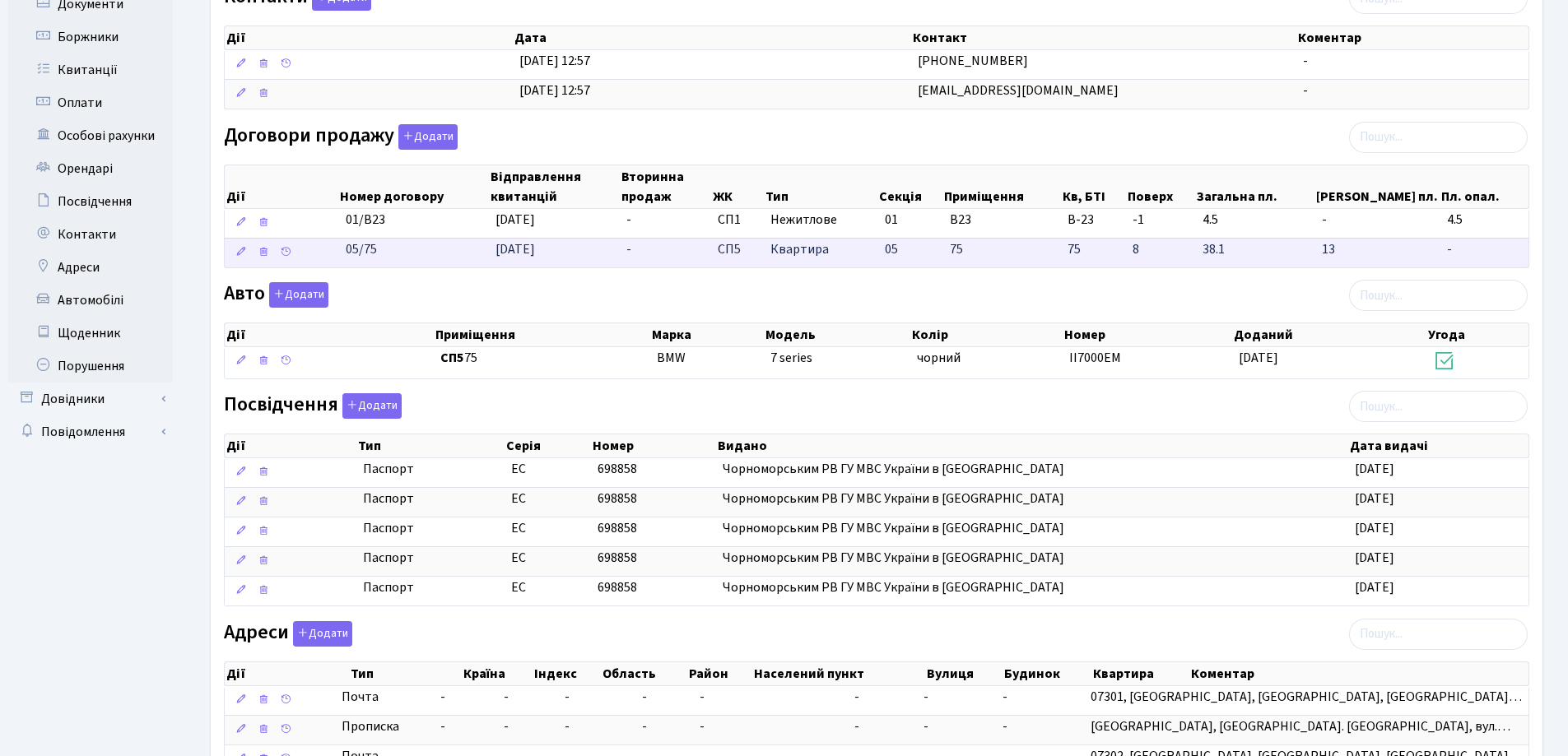
scroll to position [493, 0]
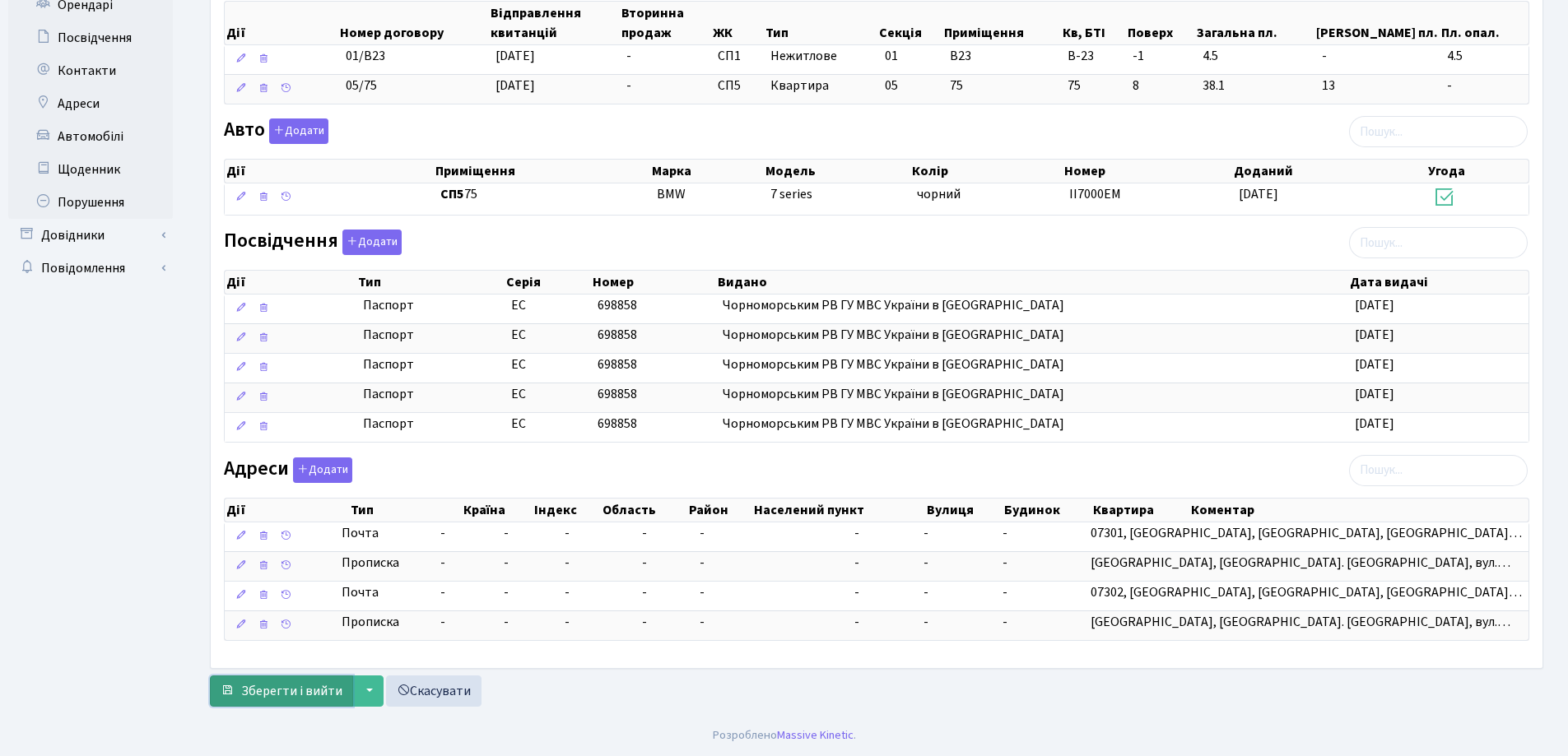
click at [314, 695] on span "Зберегти і вийти" at bounding box center [292, 691] width 101 height 18
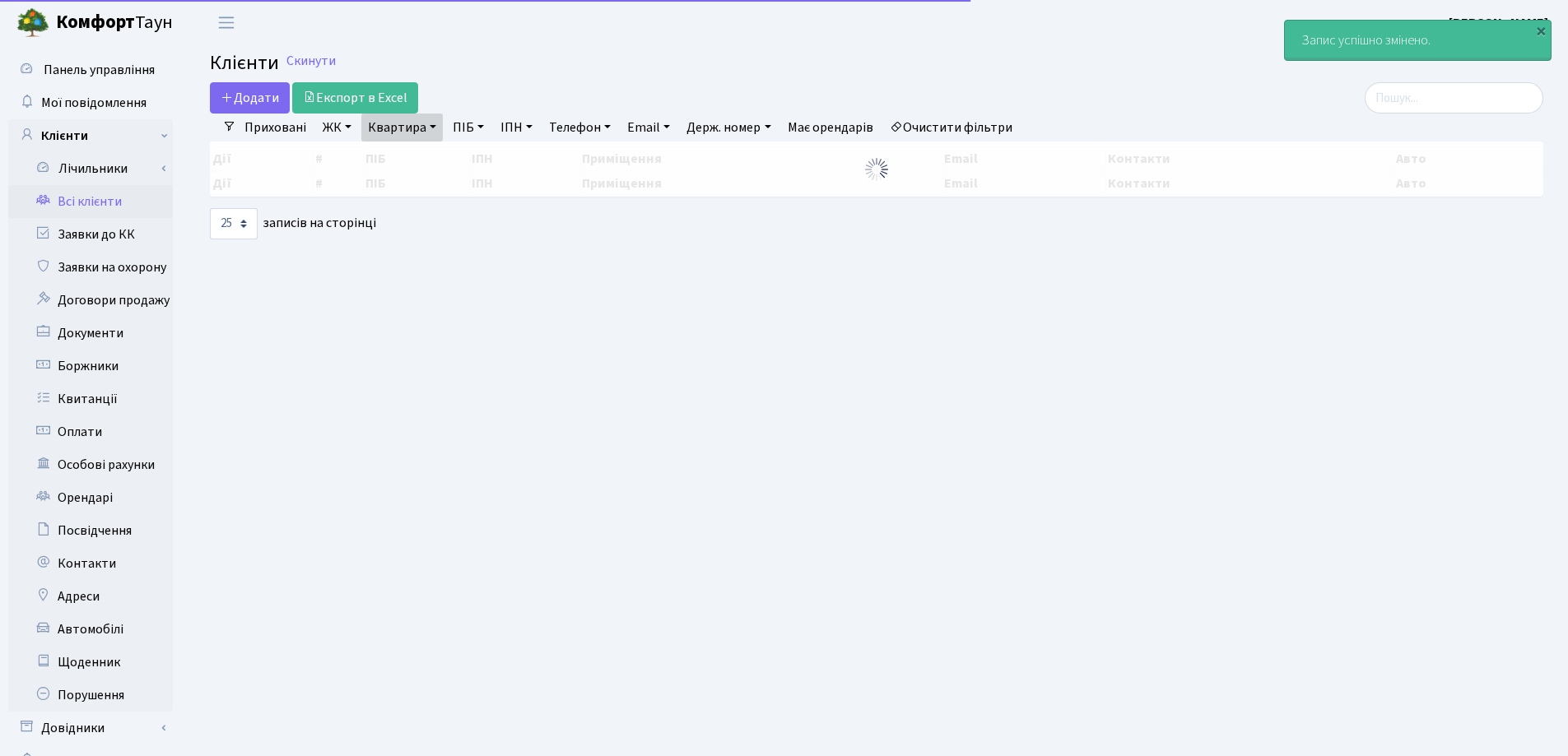
select select "25"
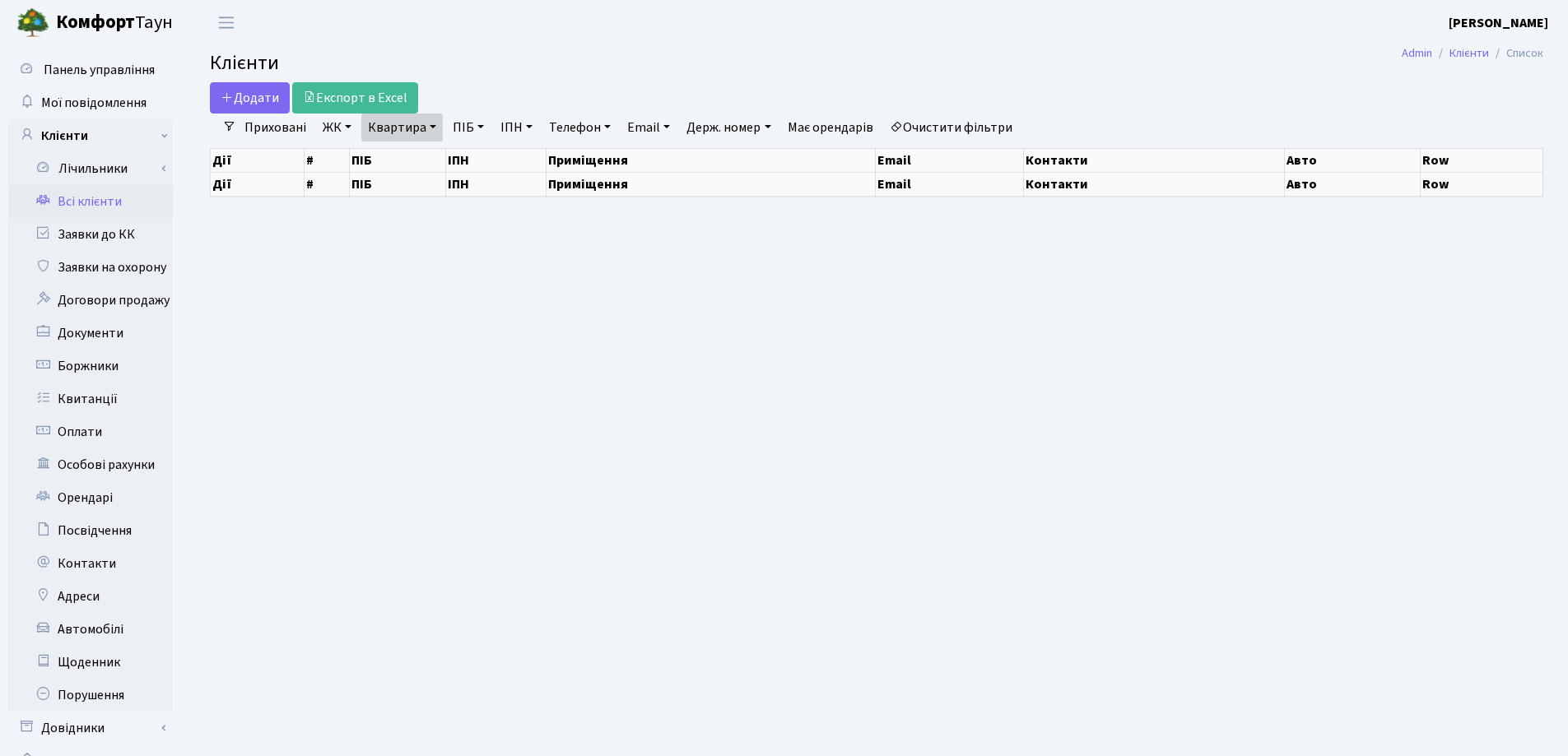
select select "25"
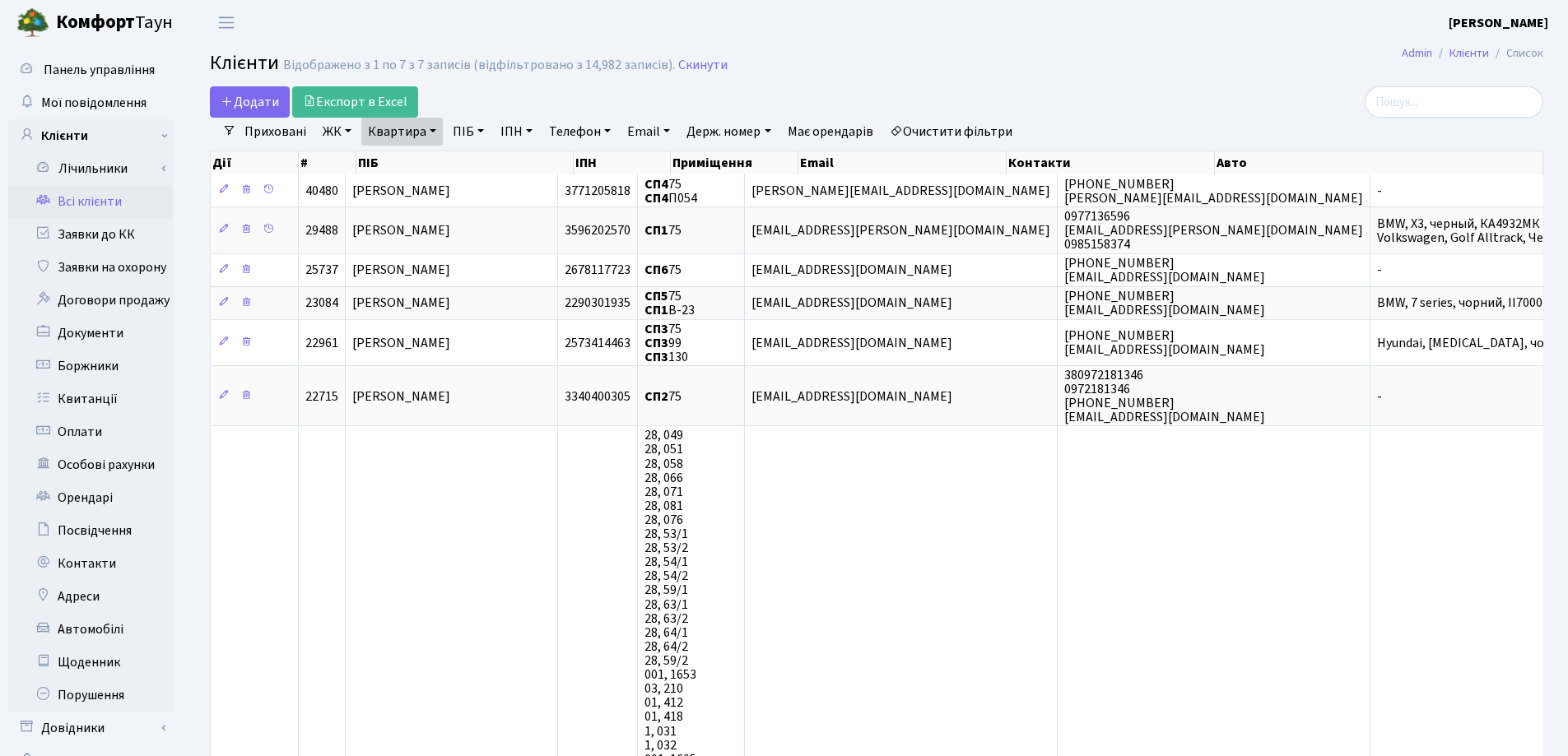
click at [436, 131] on link "Квартира" at bounding box center [402, 131] width 81 height 28
click at [482, 166] on link at bounding box center [475, 164] width 34 height 32
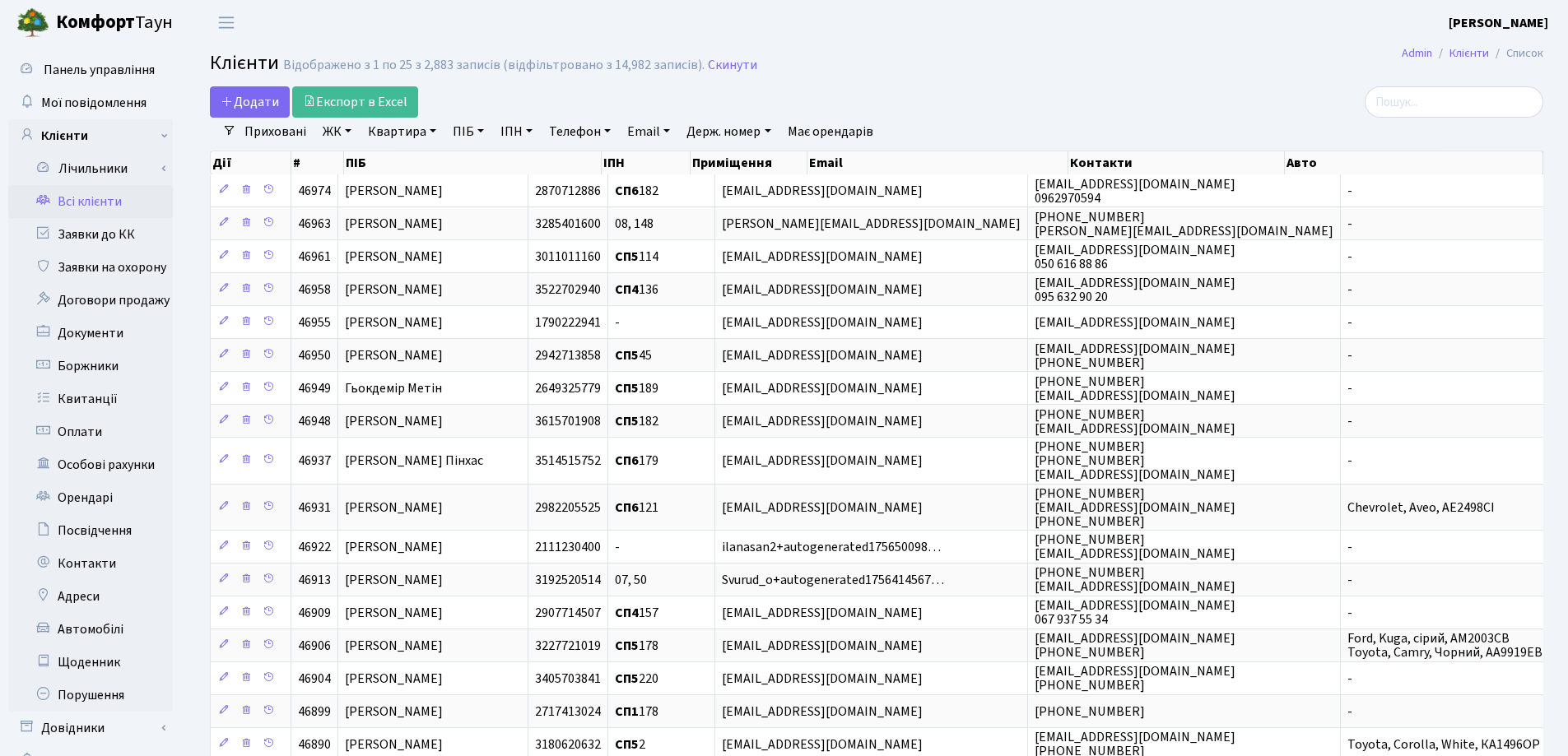
click at [433, 131] on link "Квартира" at bounding box center [402, 131] width 81 height 28
click at [421, 160] on input "text" at bounding box center [410, 164] width 96 height 32
type input "66"
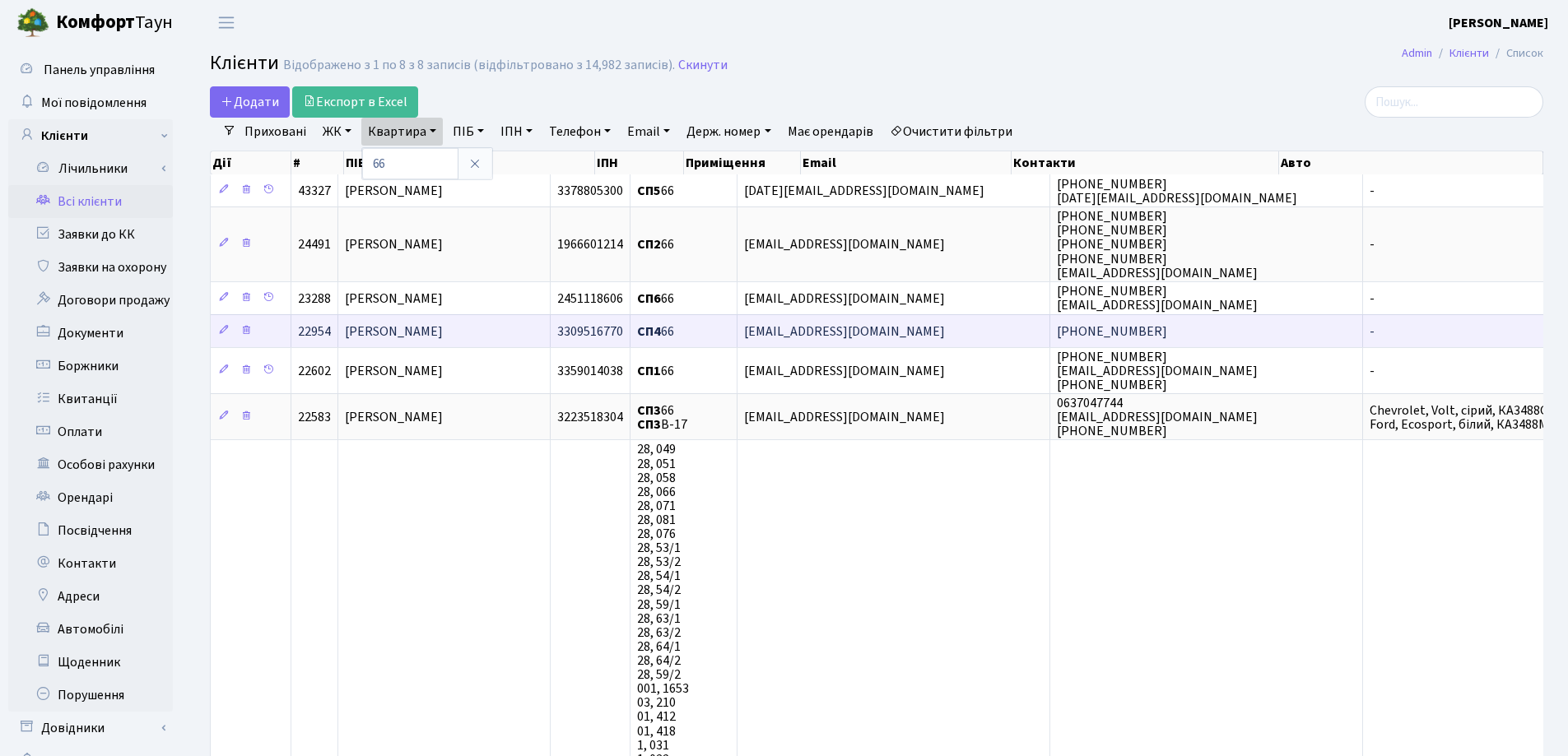
click at [535, 326] on td "[PERSON_NAME]" at bounding box center [444, 331] width 213 height 33
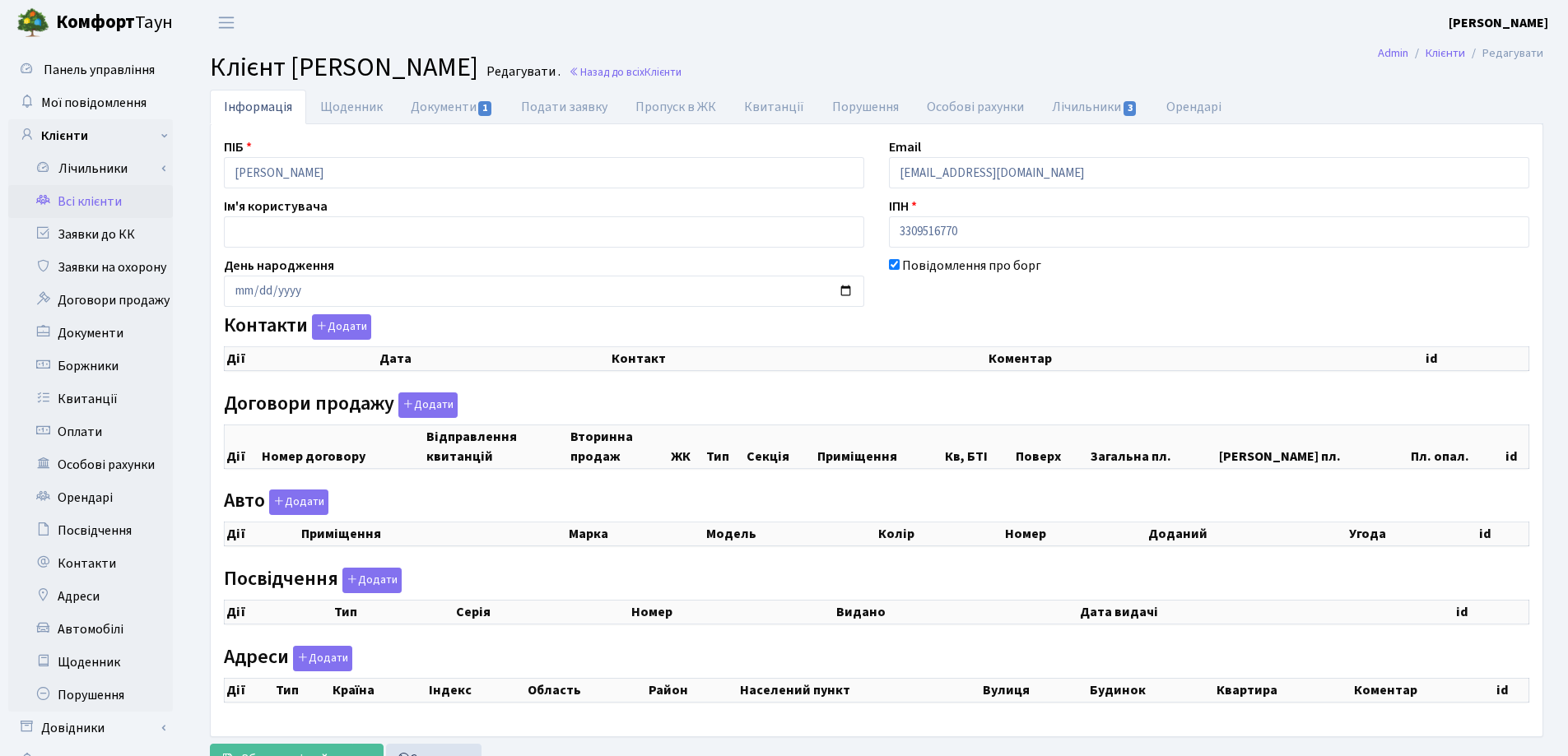
checkbox input "true"
select select "25"
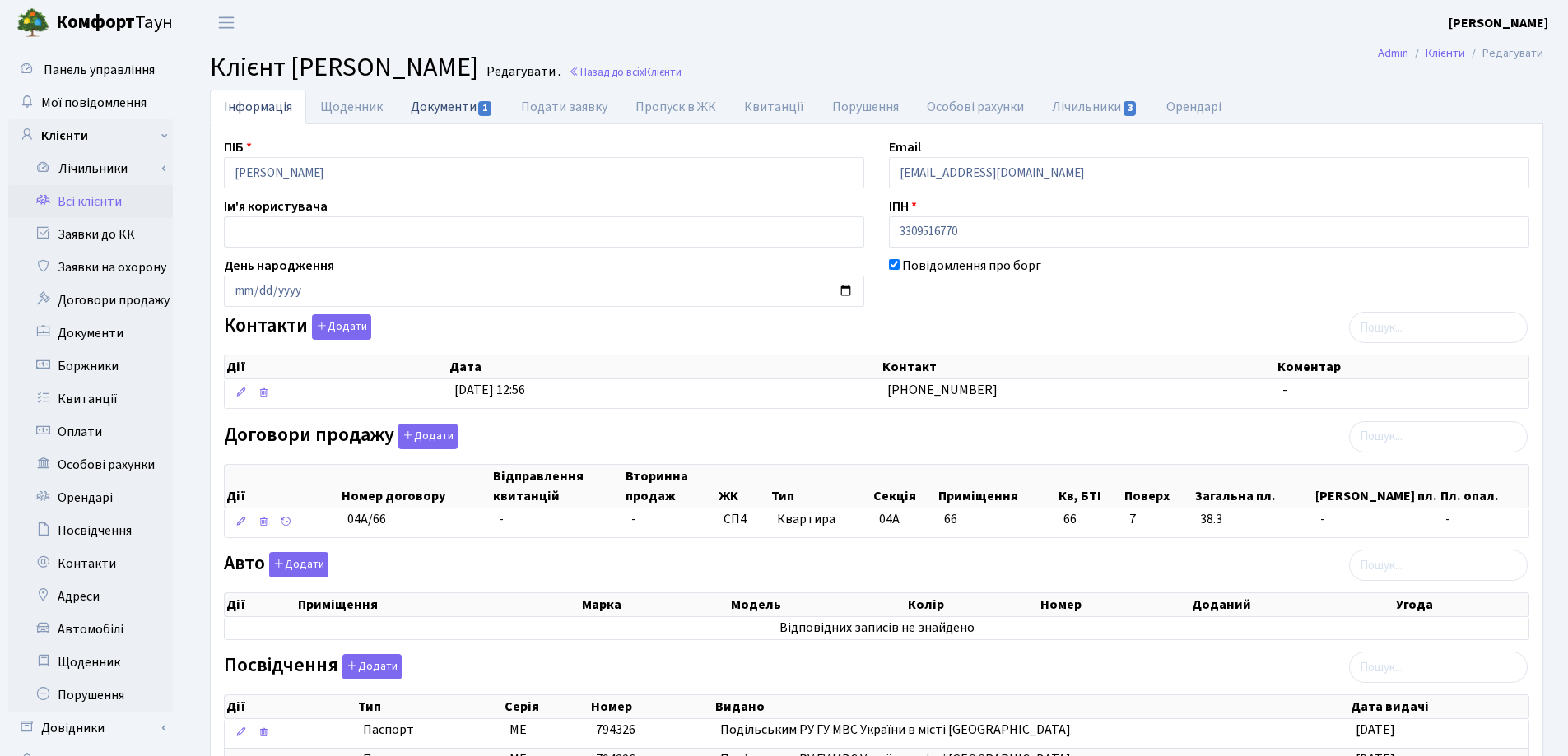
click at [447, 114] on link "Документи 1" at bounding box center [452, 106] width 110 height 33
select select "25"
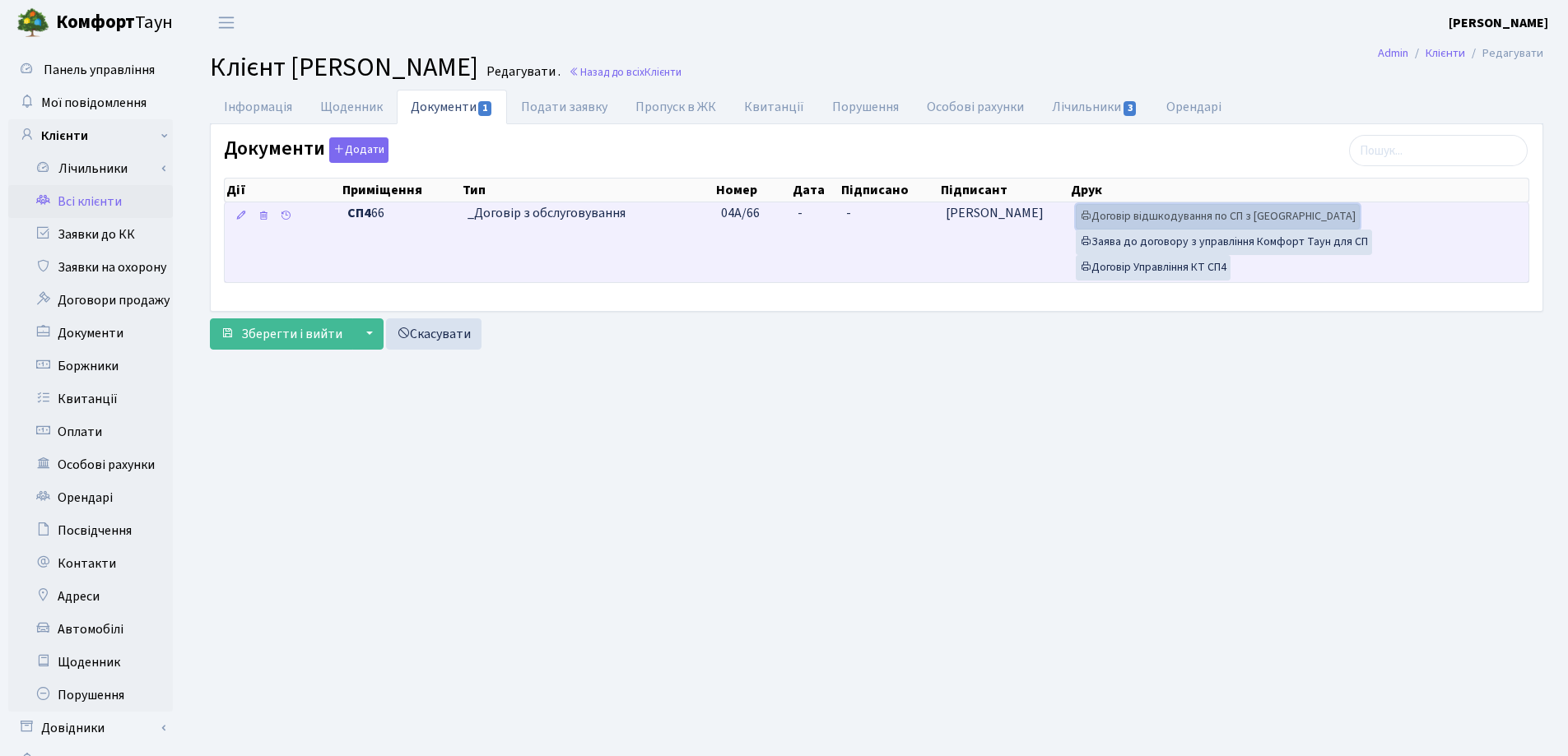
click at [1155, 209] on link "Договір відшкодування по СП з Екві" at bounding box center [1218, 217] width 284 height 25
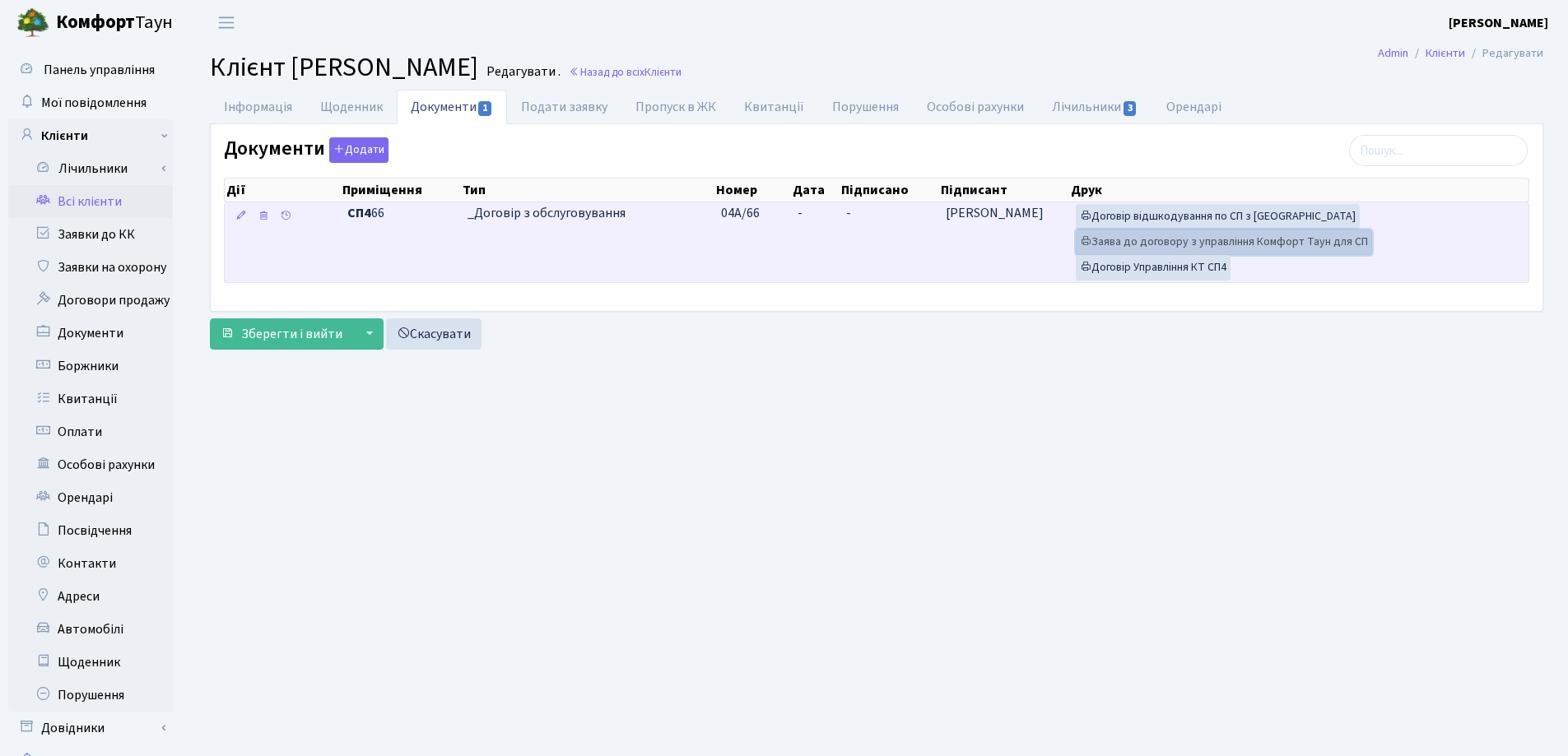
click at [1193, 248] on link "Заява до договору з управління Комфорт Таун для СП" at bounding box center [1224, 242] width 297 height 25
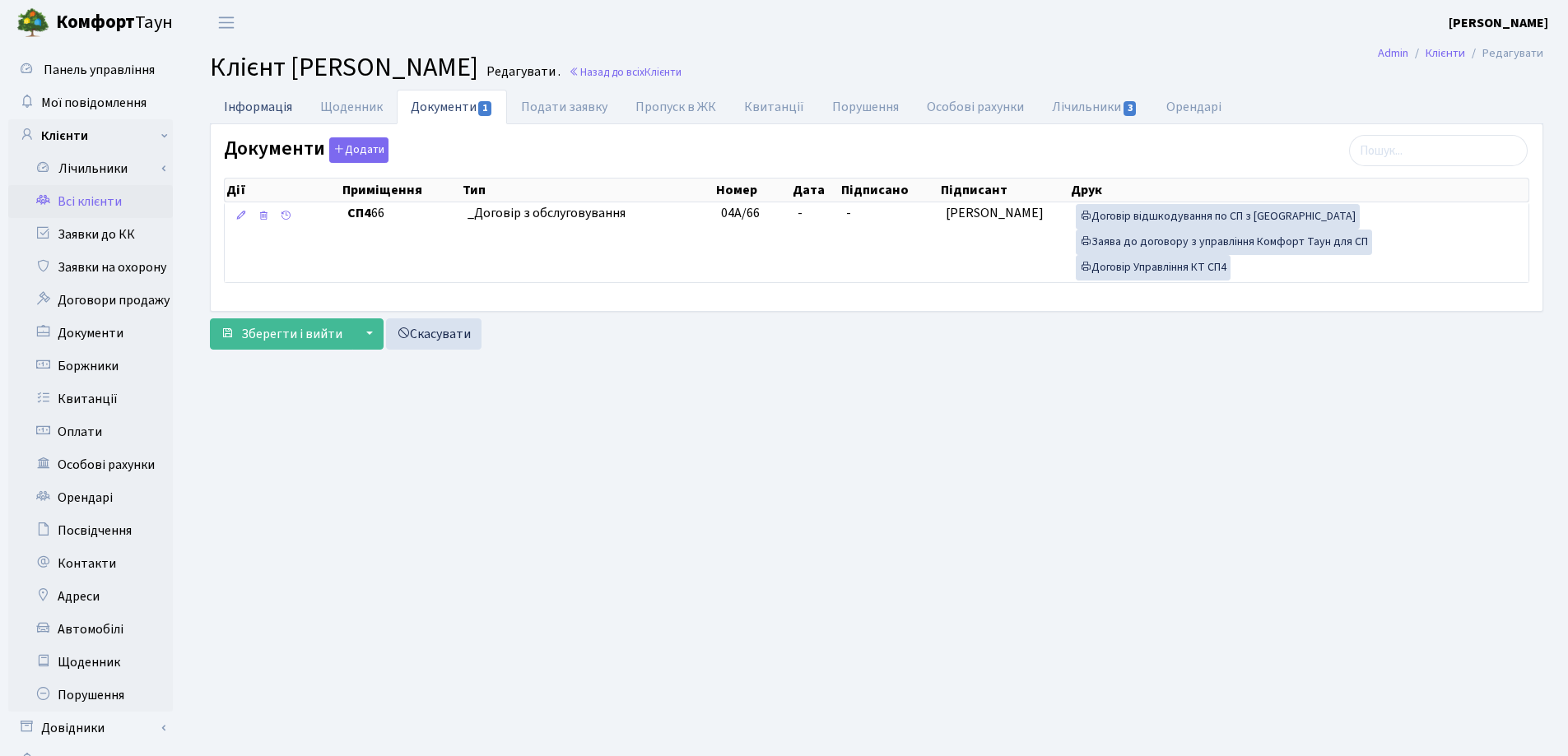
click at [256, 106] on link "Інформація" at bounding box center [258, 106] width 96 height 33
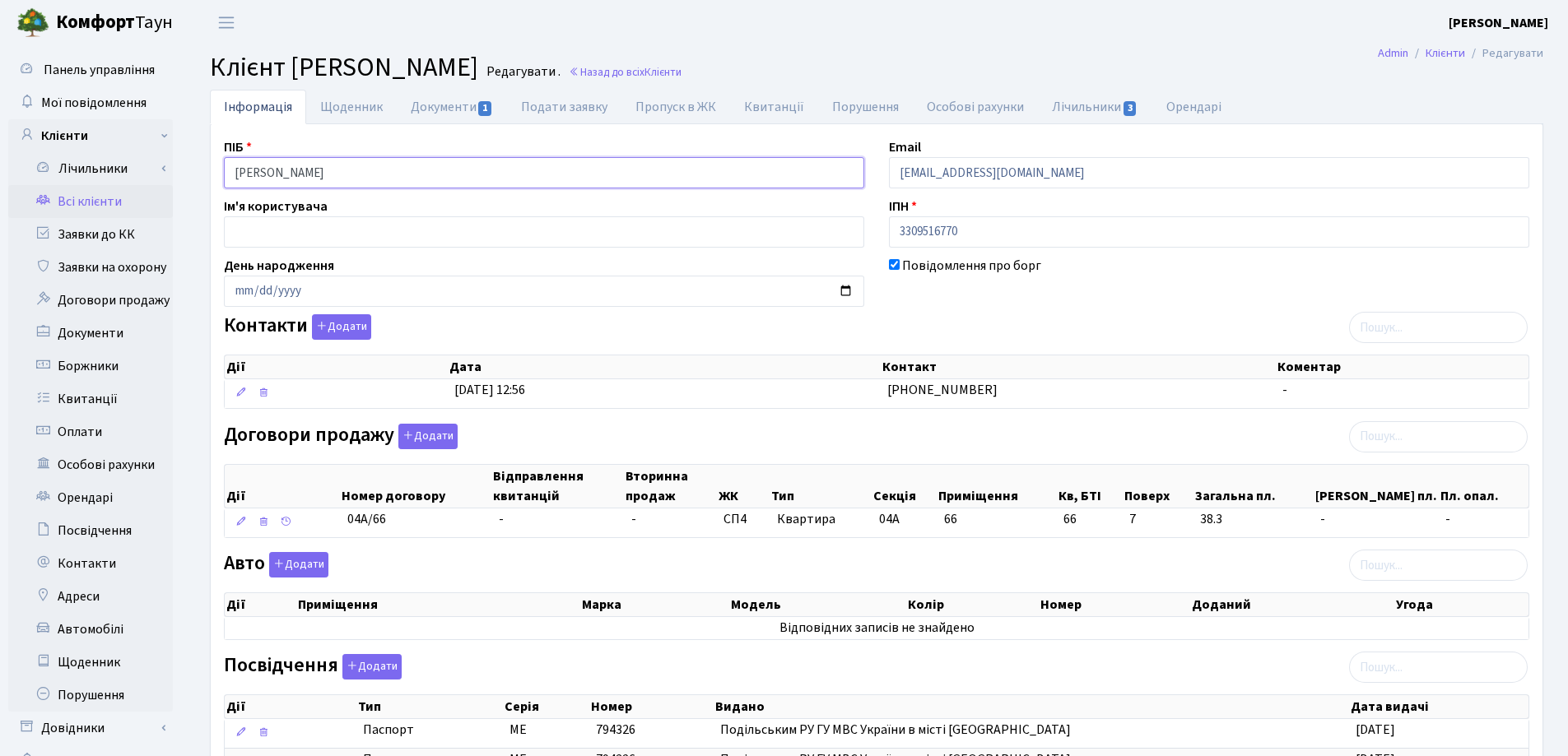
drag, startPoint x: 463, startPoint y: 182, endPoint x: 214, endPoint y: 198, distance: 249.5
click at [117, 196] on div "Панель управління Мої повідомлення Клієнти Лічильники Показання" at bounding box center [784, 562] width 1568 height 1035
click at [762, 41] on header "Комфорт Таун Лоскутова В. С. Мій обліковий запис Вийти" at bounding box center [784, 23] width 1568 height 45
click at [681, 71] on link "Назад до всіх Клієнти" at bounding box center [625, 71] width 113 height 15
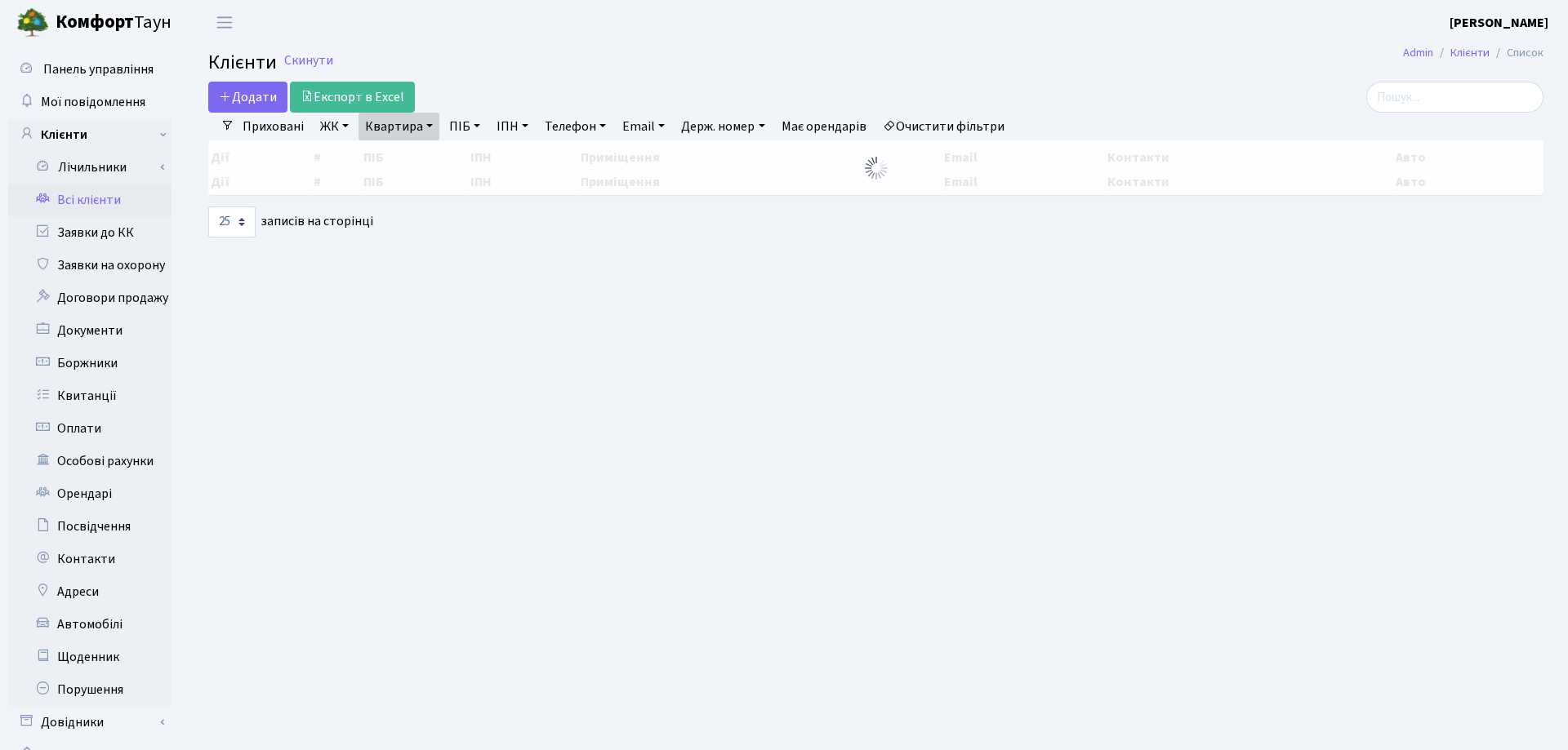
select select "25"
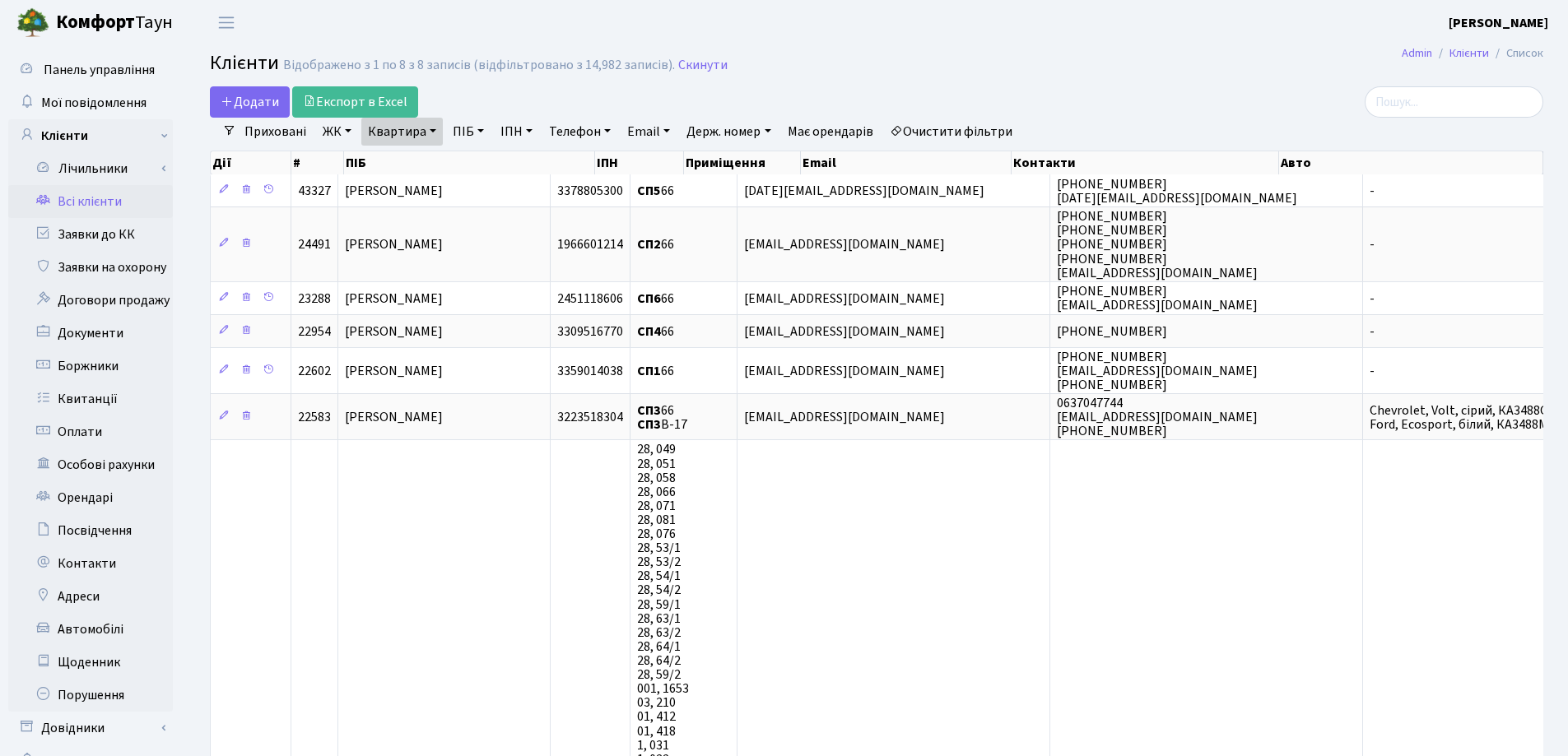
click at [429, 134] on link "Квартира" at bounding box center [402, 131] width 81 height 28
click at [472, 161] on icon at bounding box center [475, 164] width 14 height 14
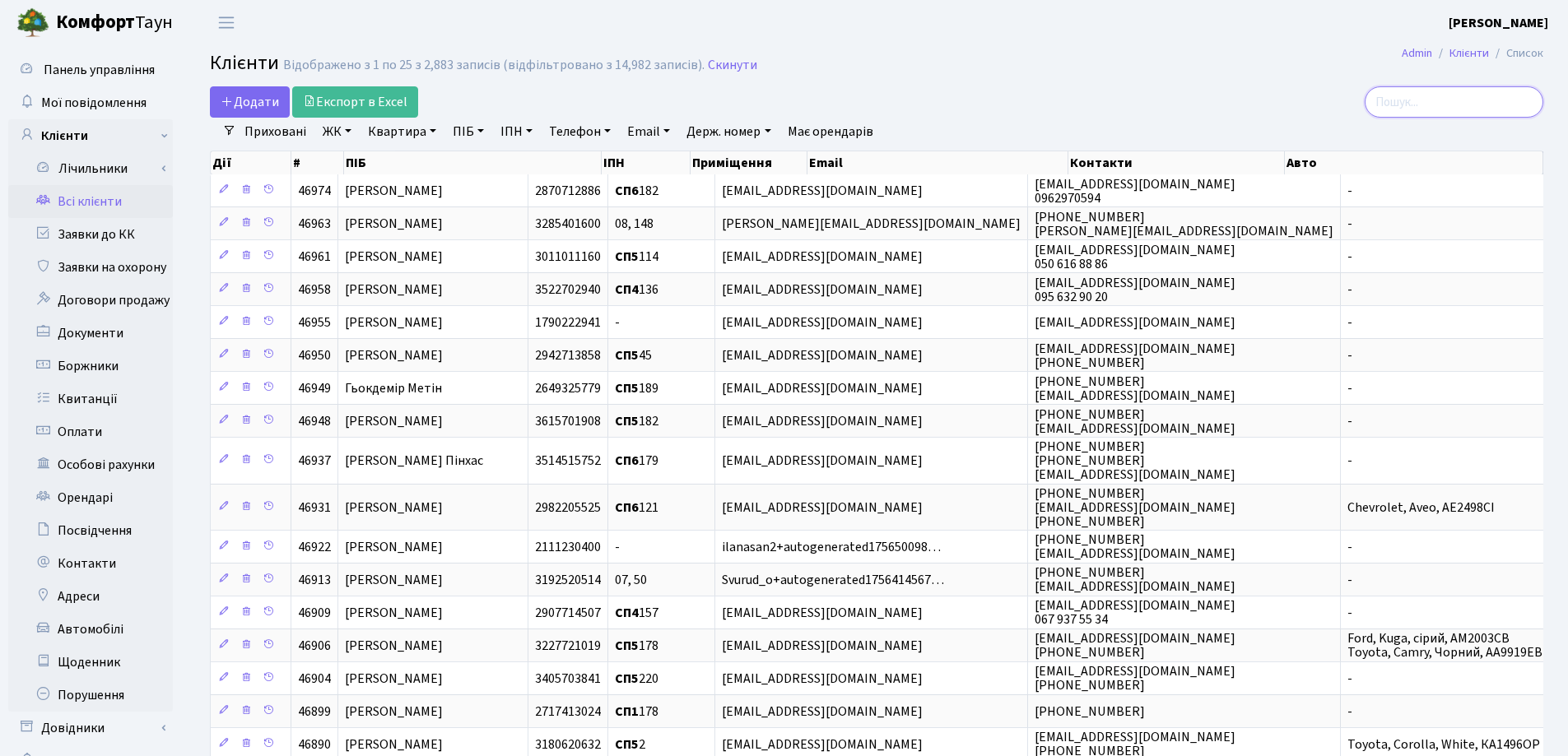
click at [1407, 97] on input "search" at bounding box center [1454, 102] width 178 height 32
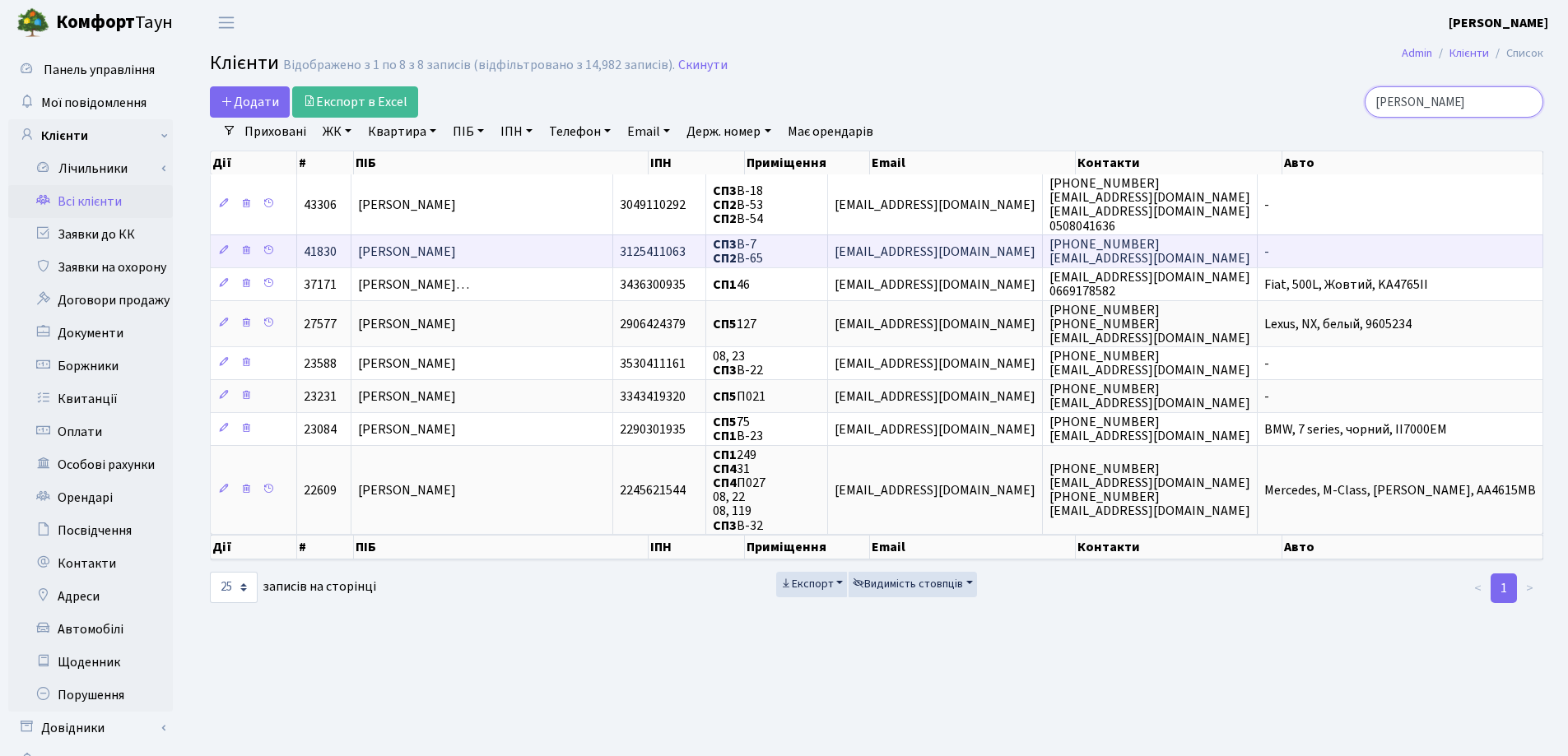
type input "Алекс"
click at [407, 249] on span "[PERSON_NAME]" at bounding box center [407, 251] width 98 height 18
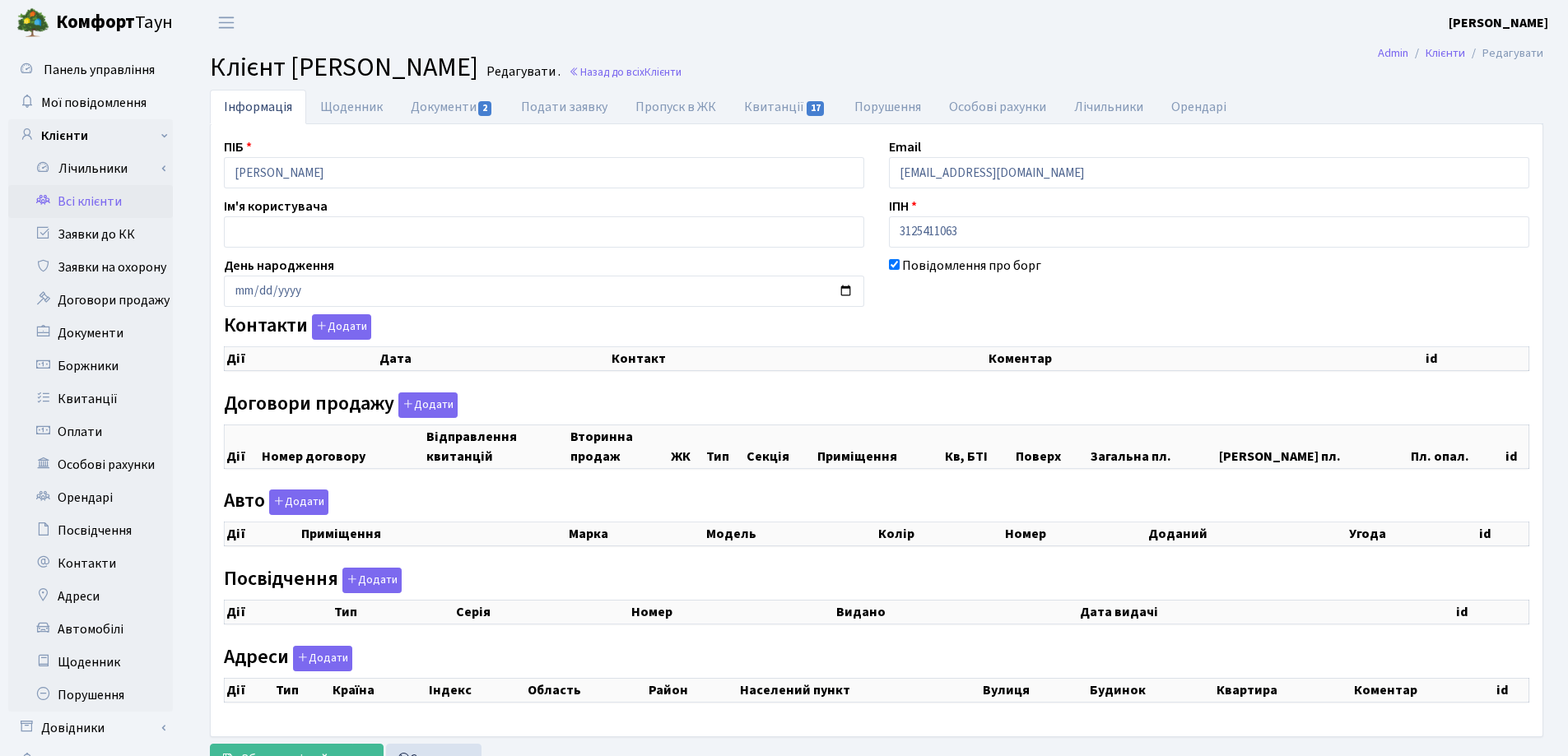
checkbox input "true"
select select "25"
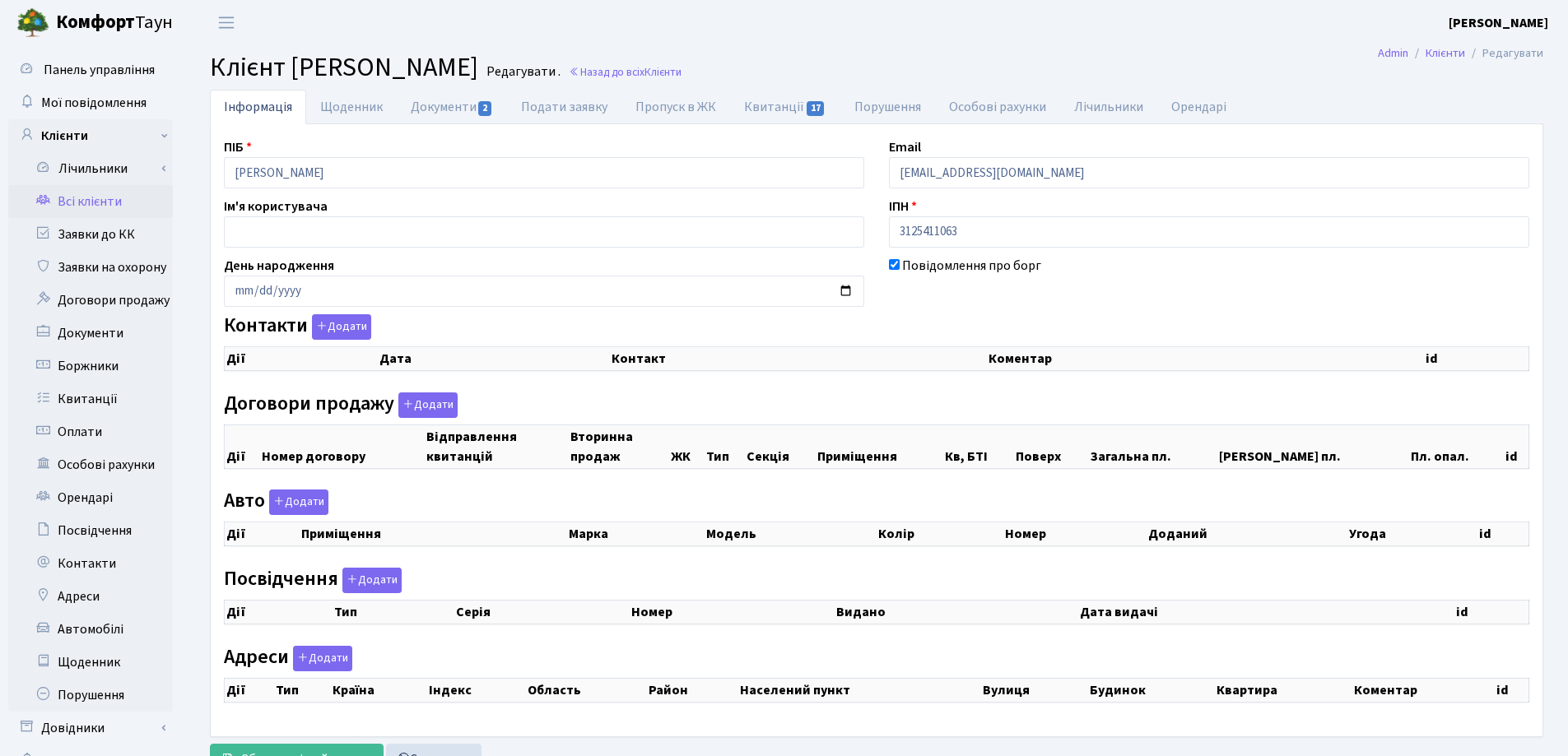
select select "25"
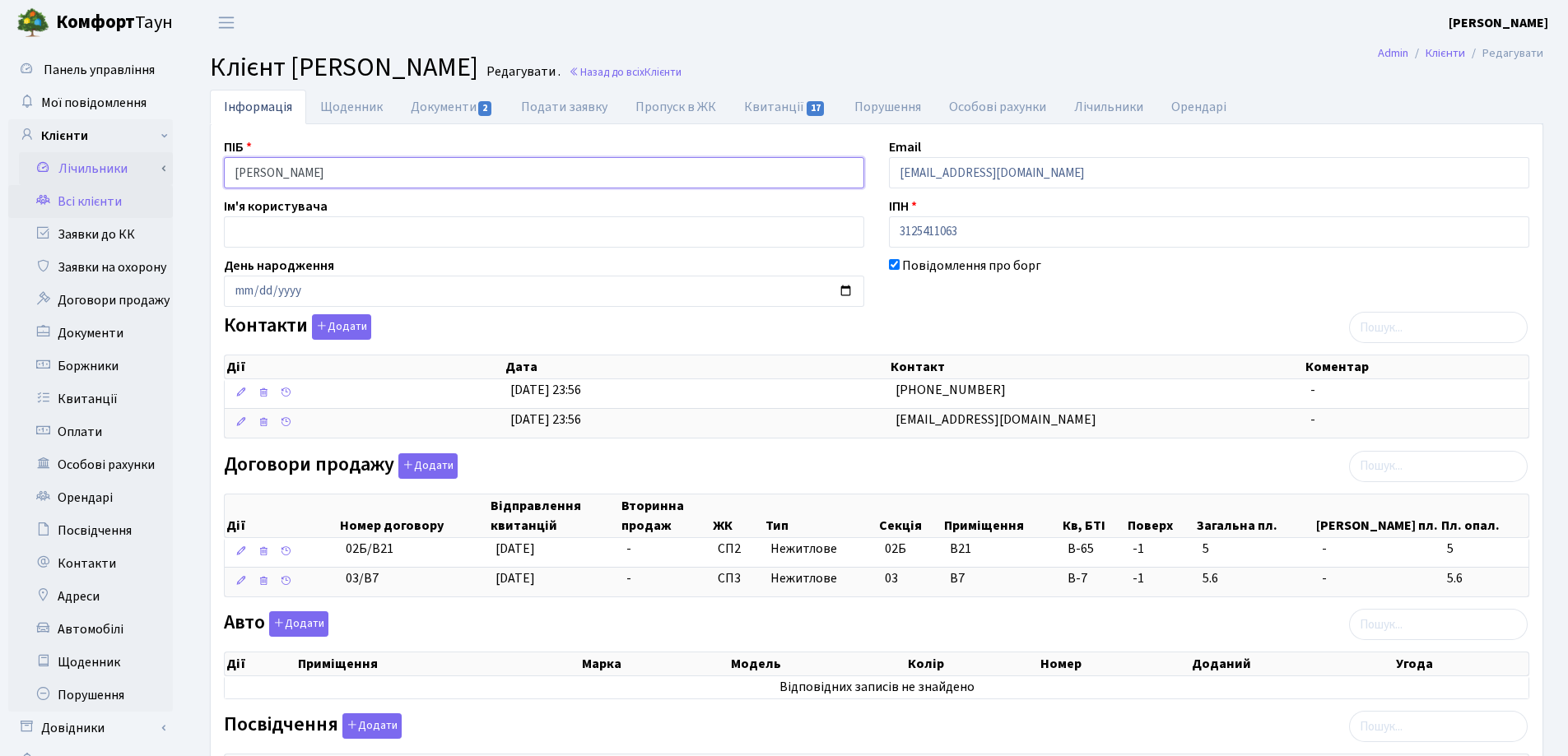
drag, startPoint x: 452, startPoint y: 178, endPoint x: 160, endPoint y: 182, distance: 292.0
click at [160, 182] on div "Панель управління Мої повідомлення Клієнти Лічильники Показання" at bounding box center [784, 533] width 1568 height 976
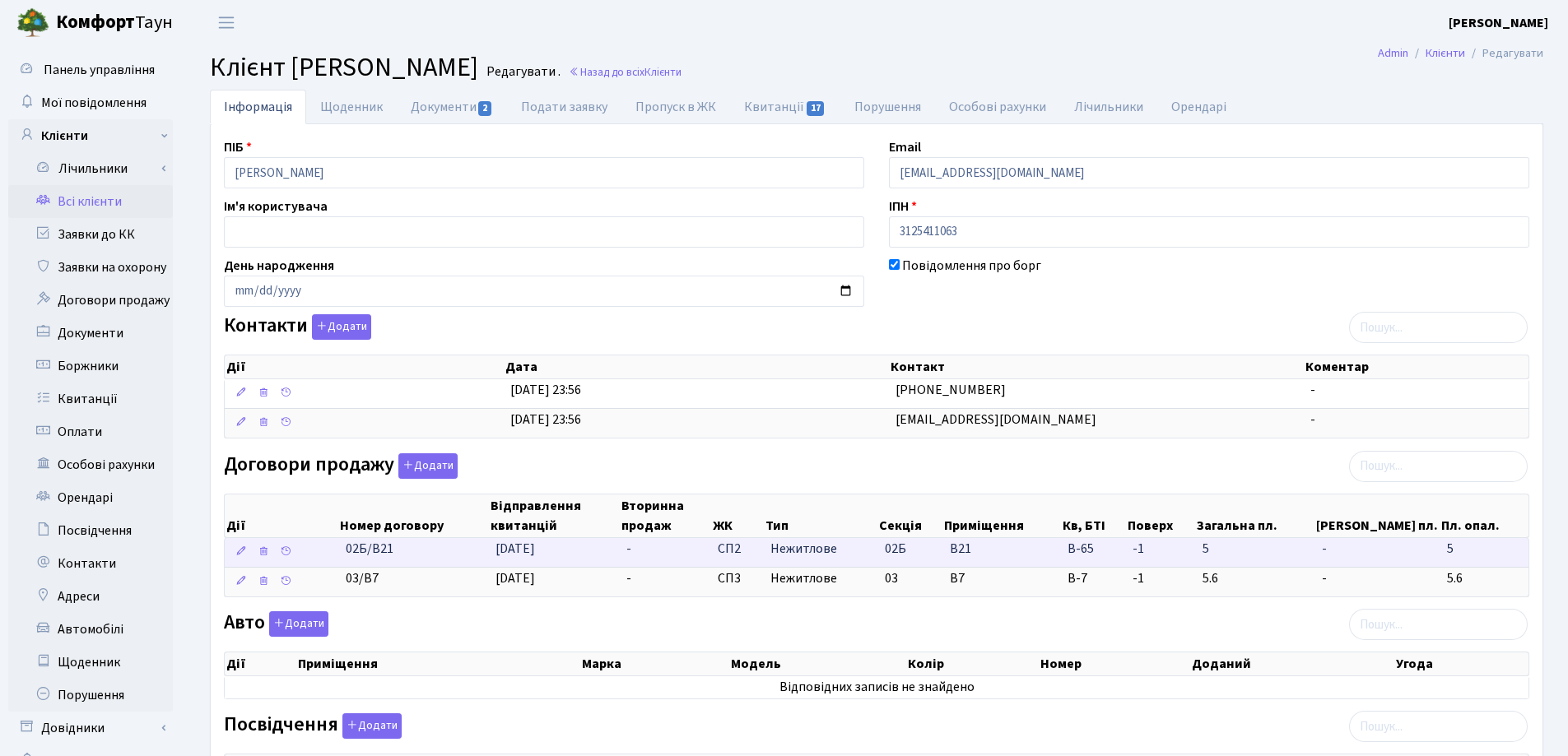
drag, startPoint x: 414, startPoint y: 553, endPoint x: 318, endPoint y: 556, distance: 96.0
click at [318, 556] on \<\/span\>\a "02Б/В21 05.09.2025 - СП2 Нежитлове 02Б В21 В-65 -" at bounding box center [876, 553] width 1304 height 29
copy span "02Б/В21"
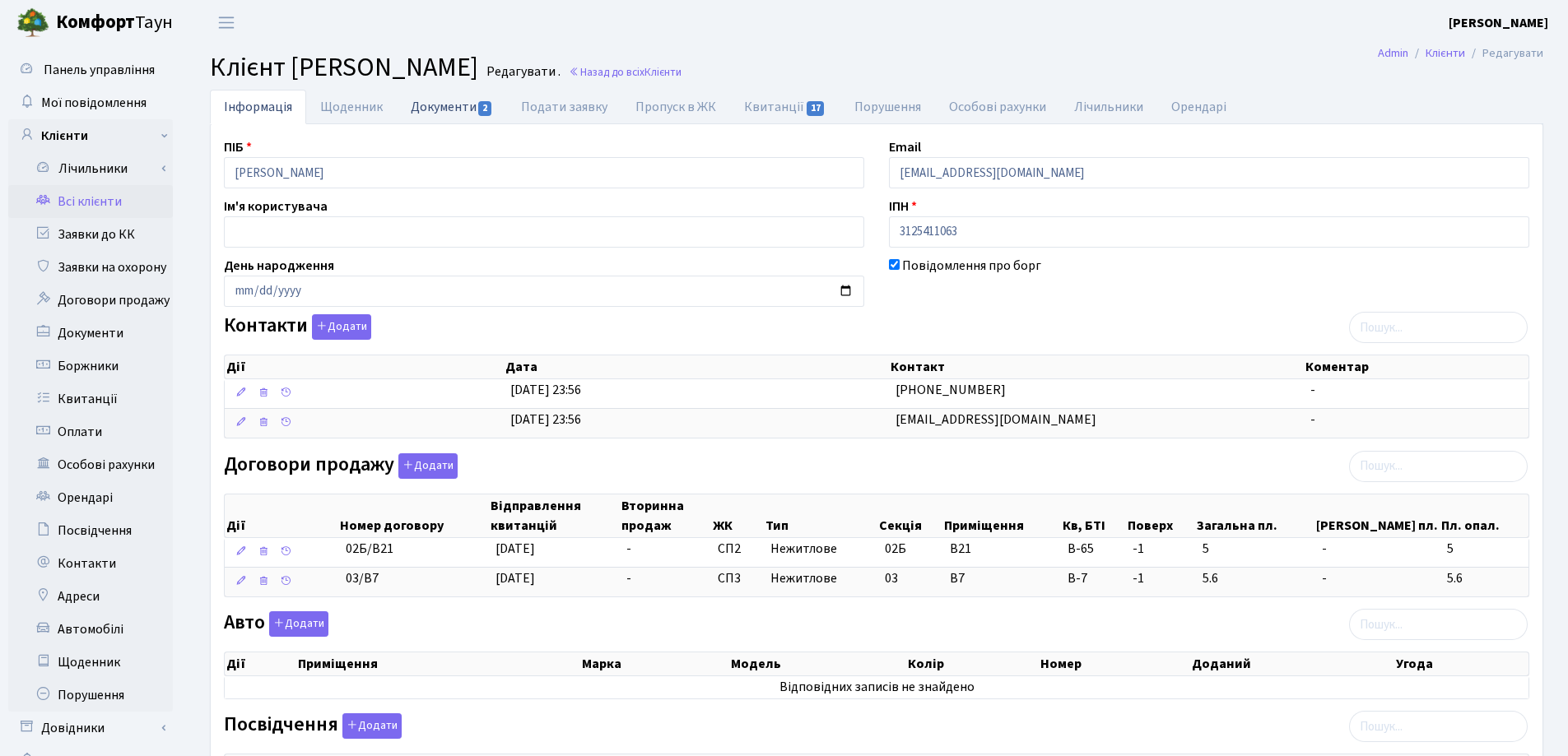
click at [433, 107] on link "Документи 2" at bounding box center [452, 106] width 110 height 33
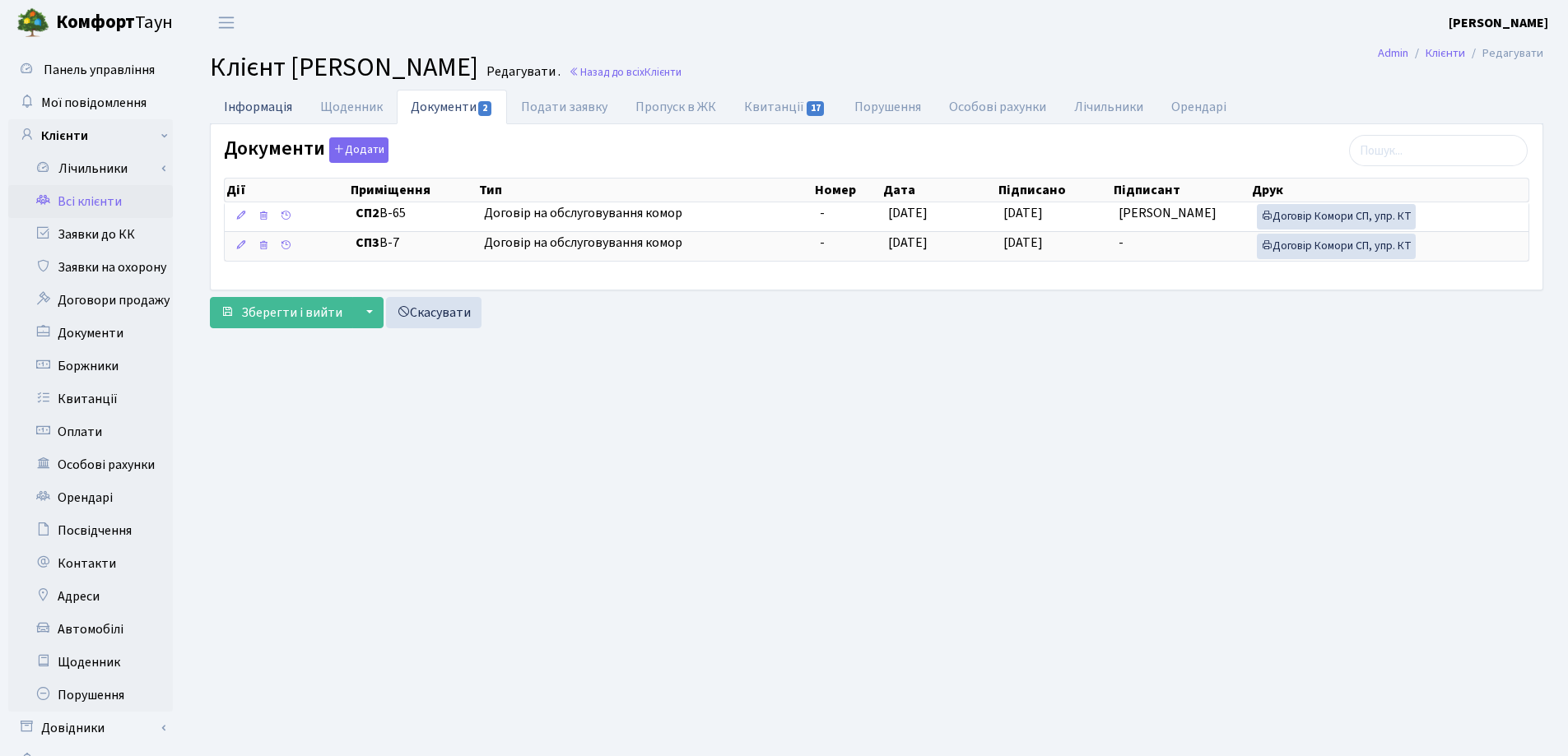
click at [233, 99] on link "Інформація" at bounding box center [258, 106] width 96 height 33
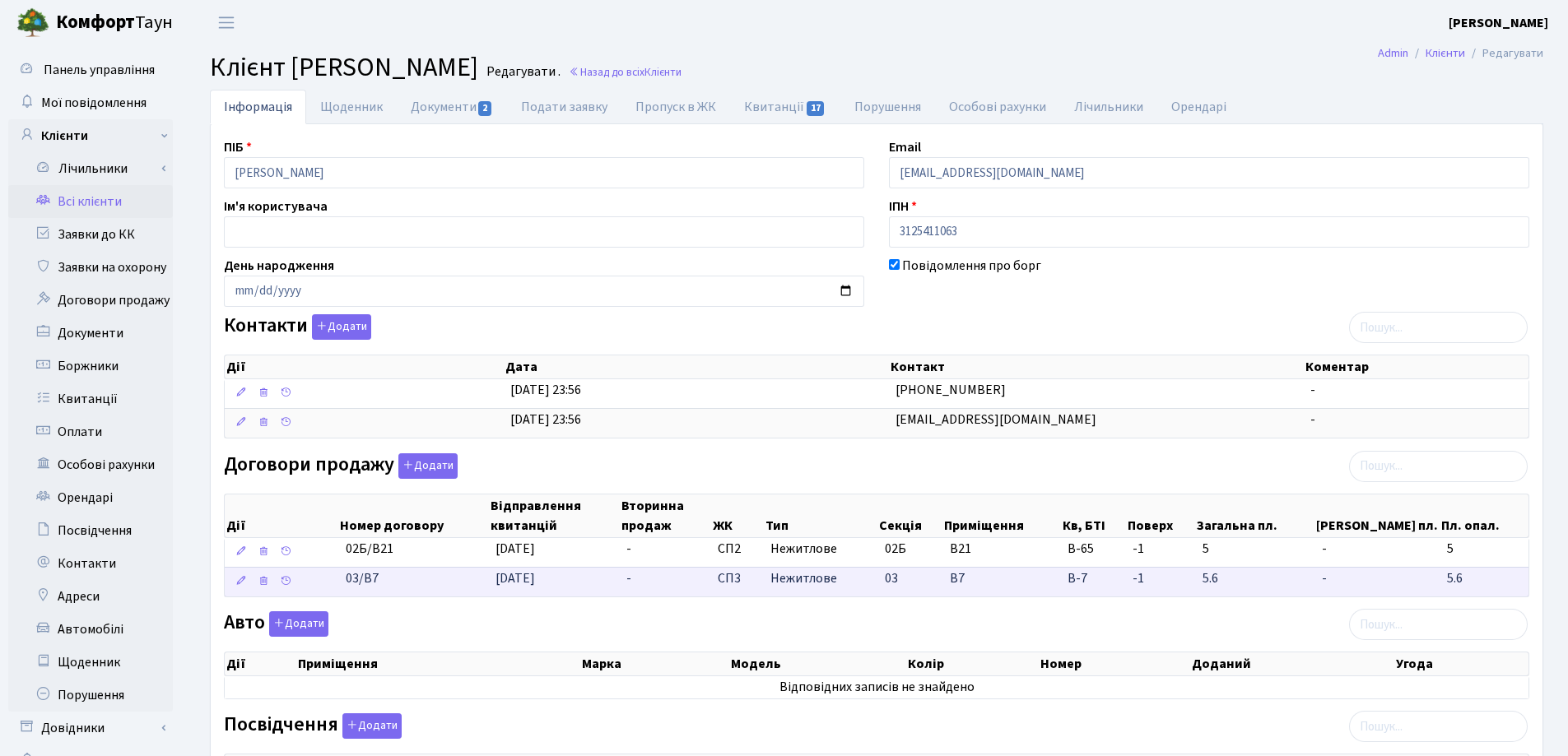
click at [664, 572] on td "-" at bounding box center [665, 581] width 91 height 30
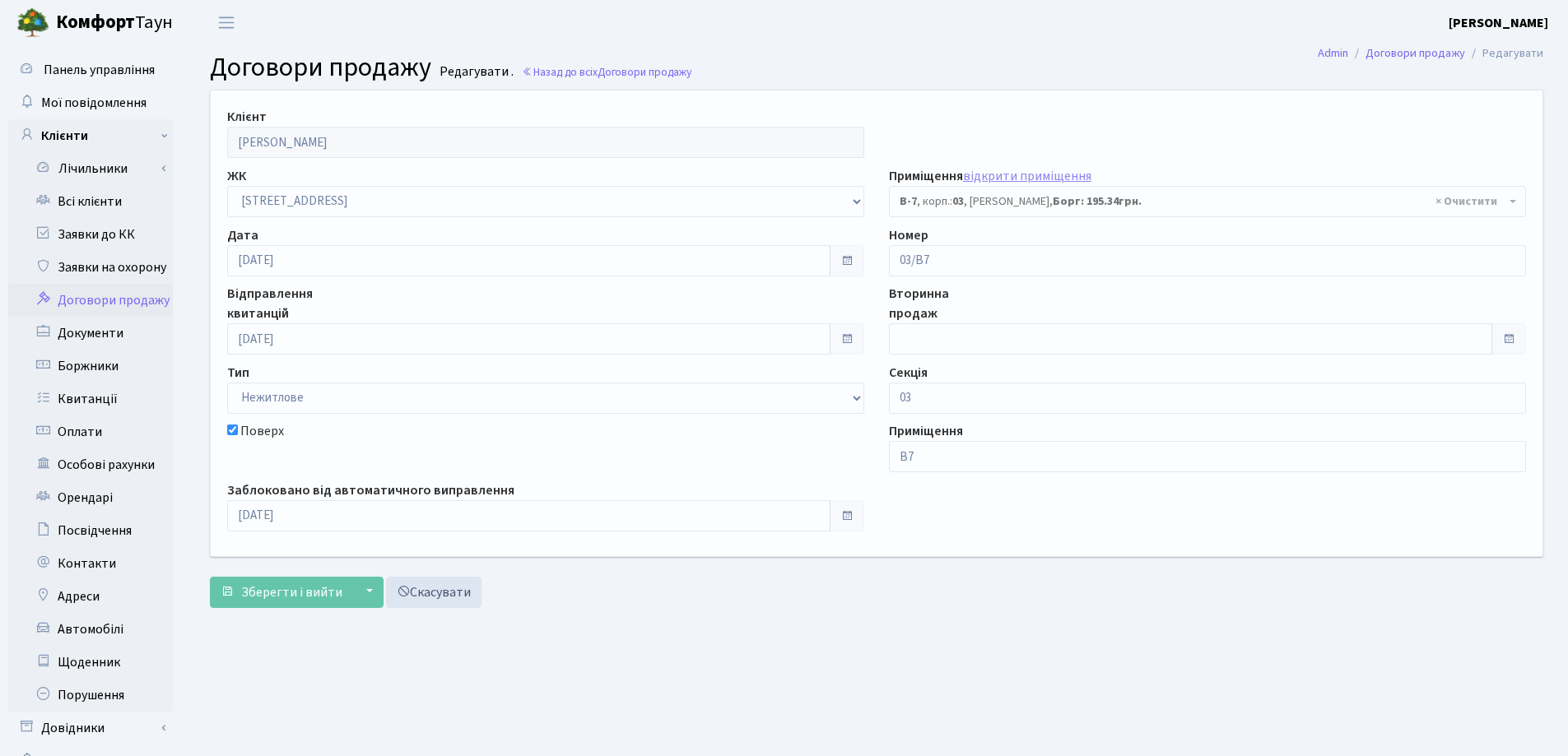
select select "20971"
click at [289, 586] on span "Зберегти і вийти" at bounding box center [292, 592] width 101 height 18
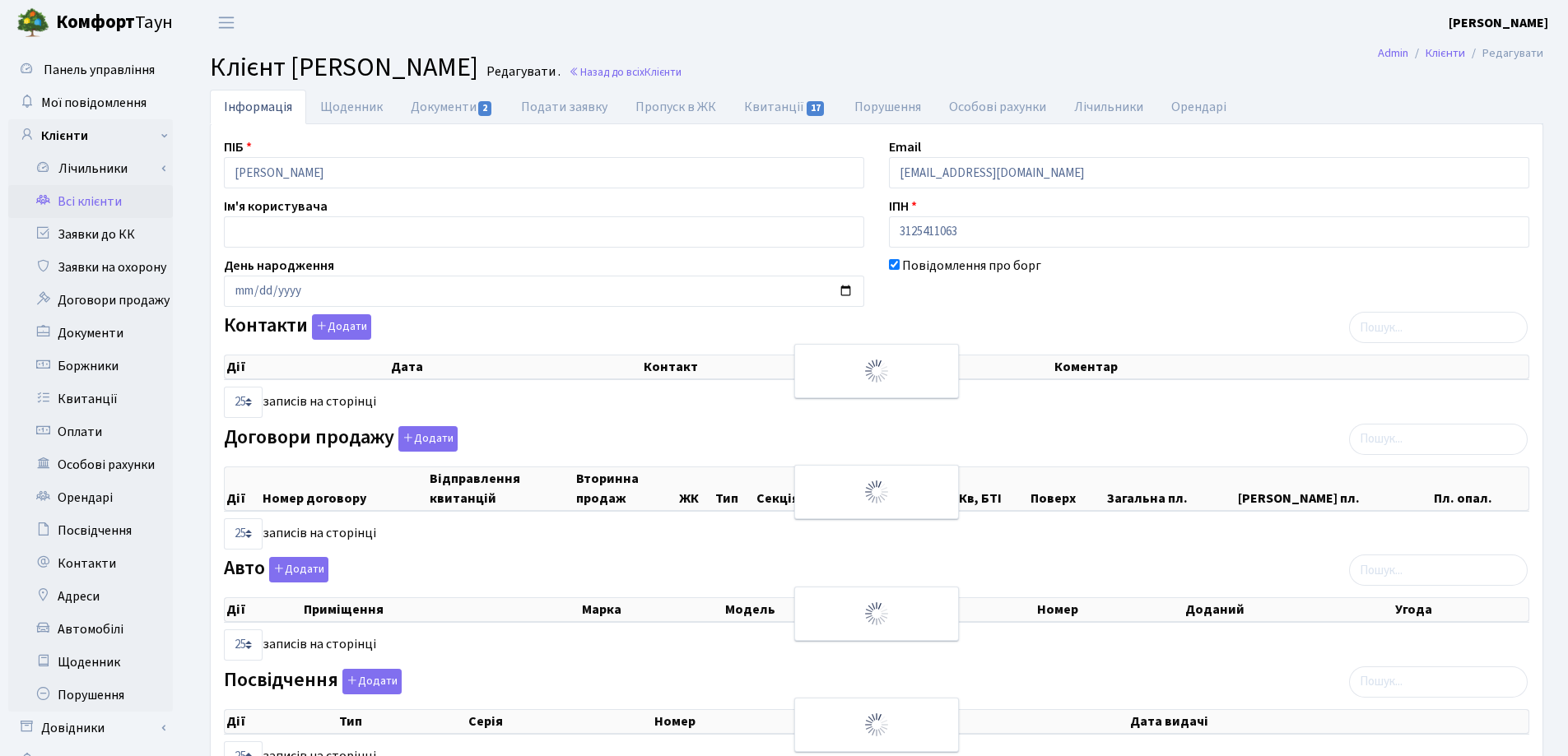
select select "25"
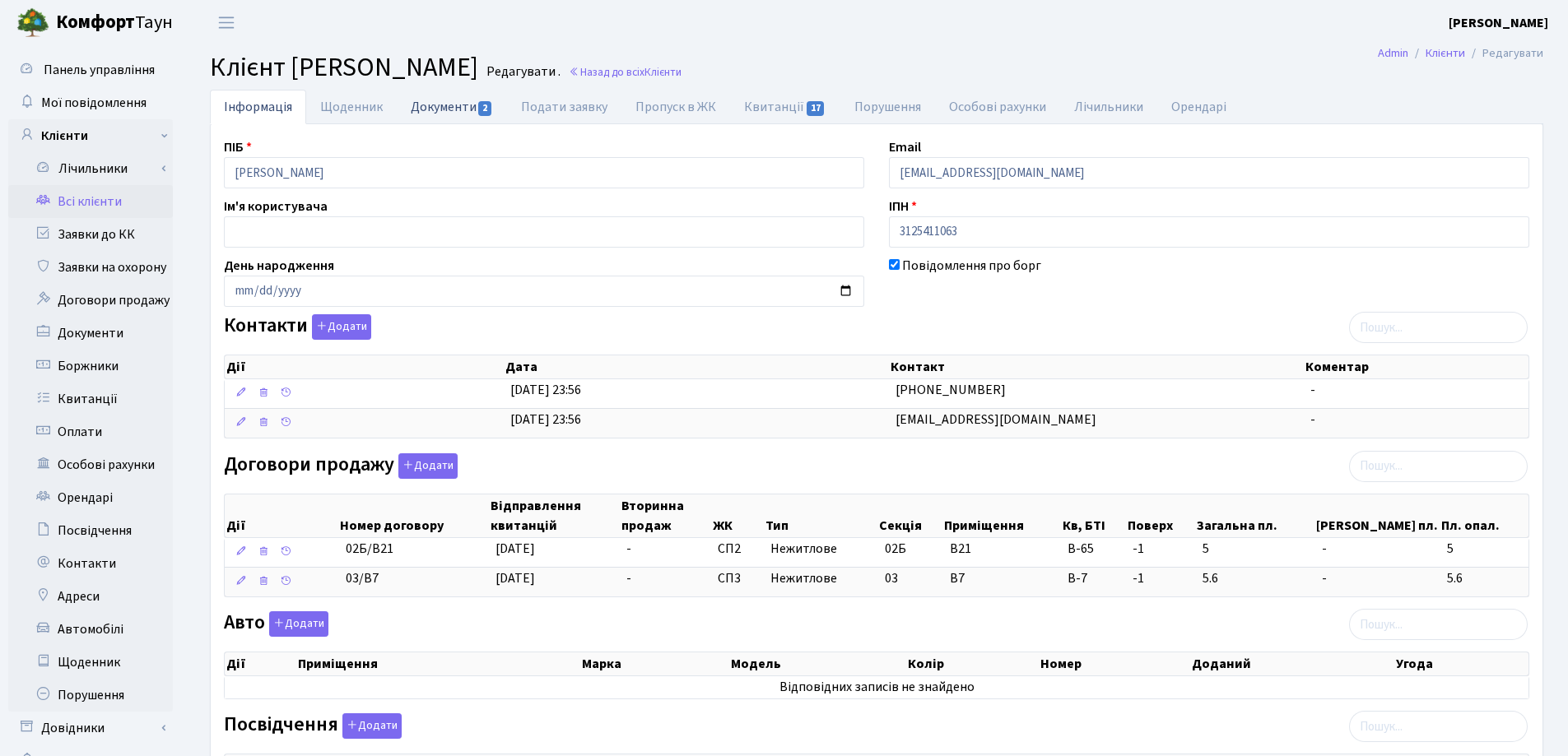
click at [435, 109] on link "Документи 2" at bounding box center [452, 106] width 110 height 33
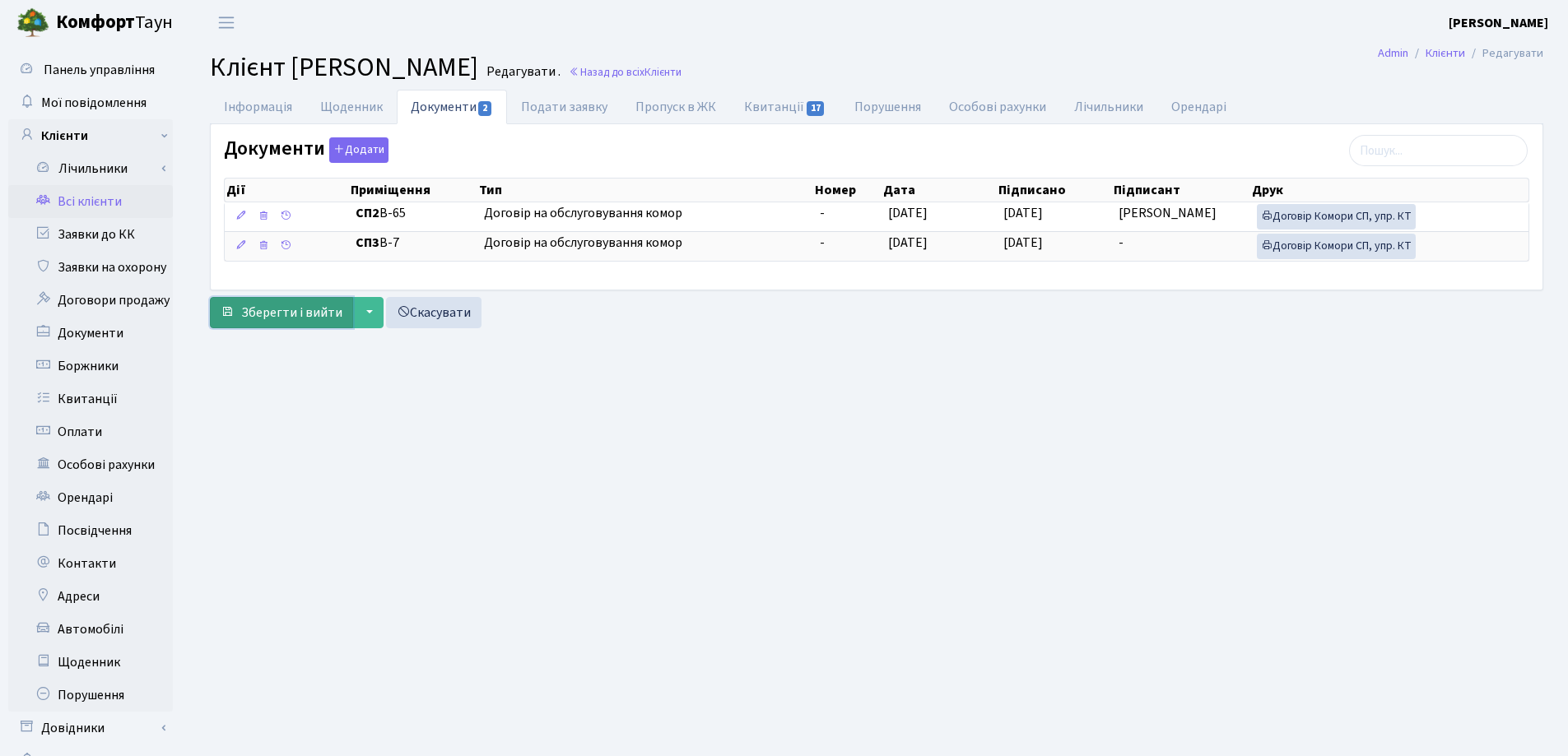
click at [238, 316] on button "Зберегти і вийти" at bounding box center [281, 312] width 143 height 32
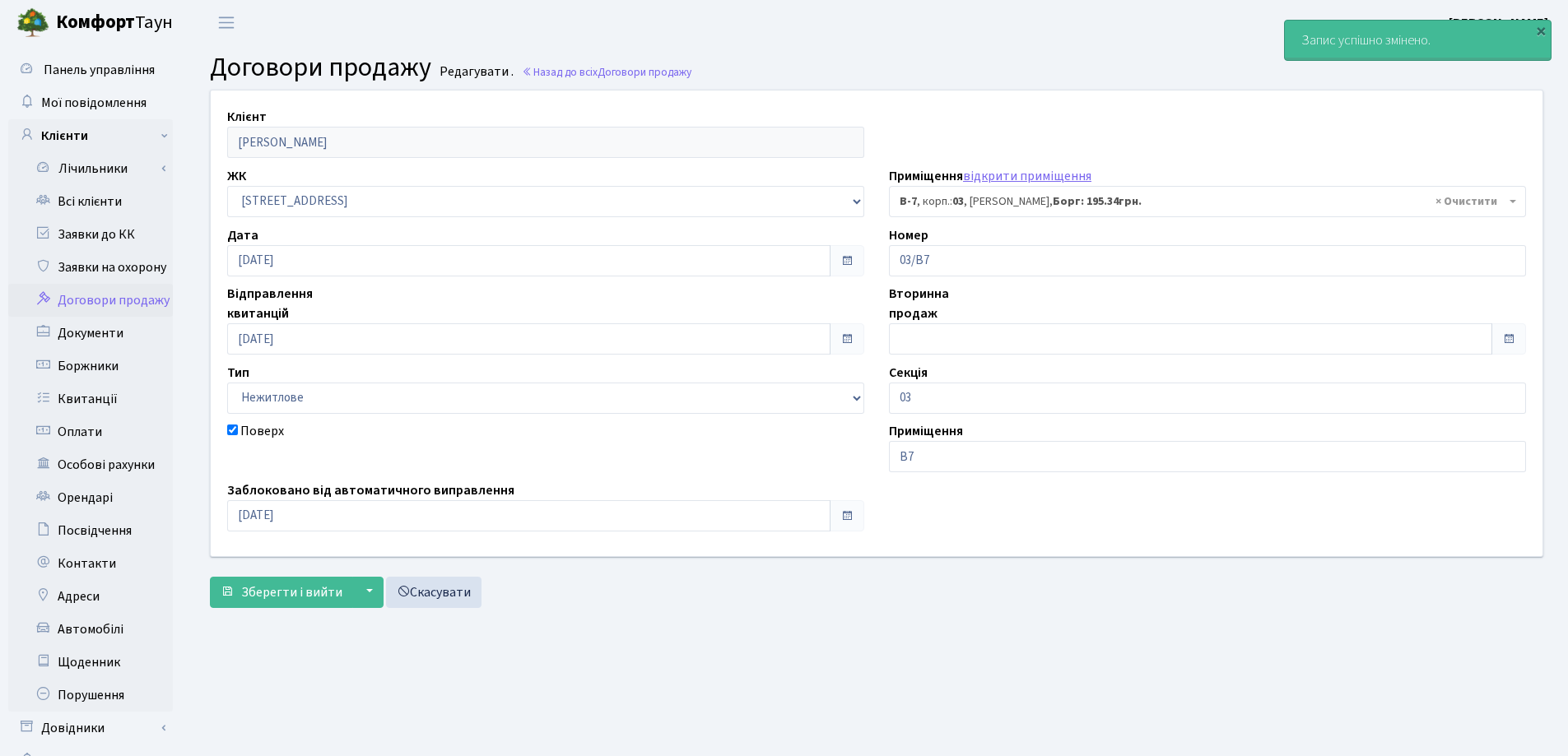
select select "20971"
click at [96, 232] on link "Заявки до КК" at bounding box center [90, 234] width 165 height 33
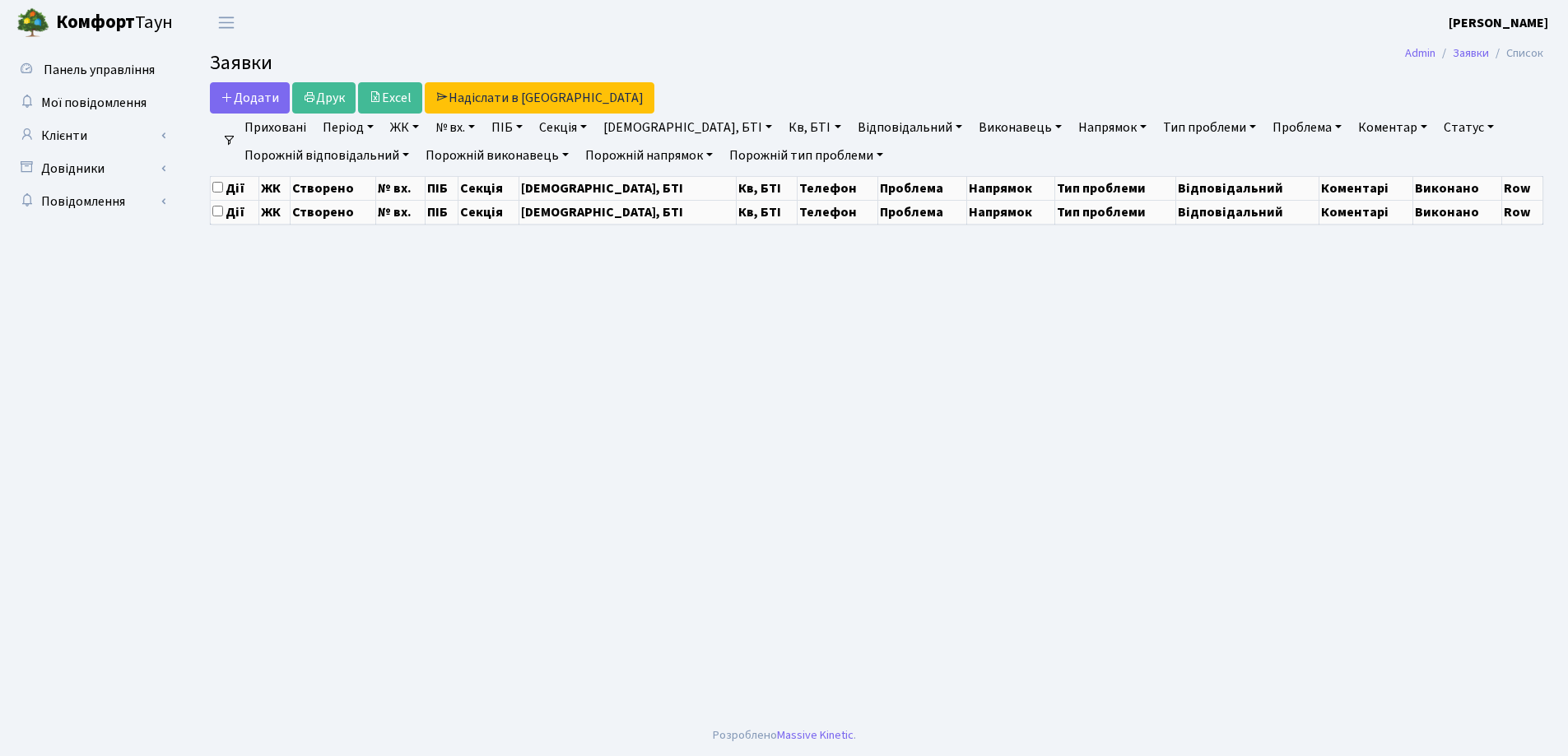
select select "25"
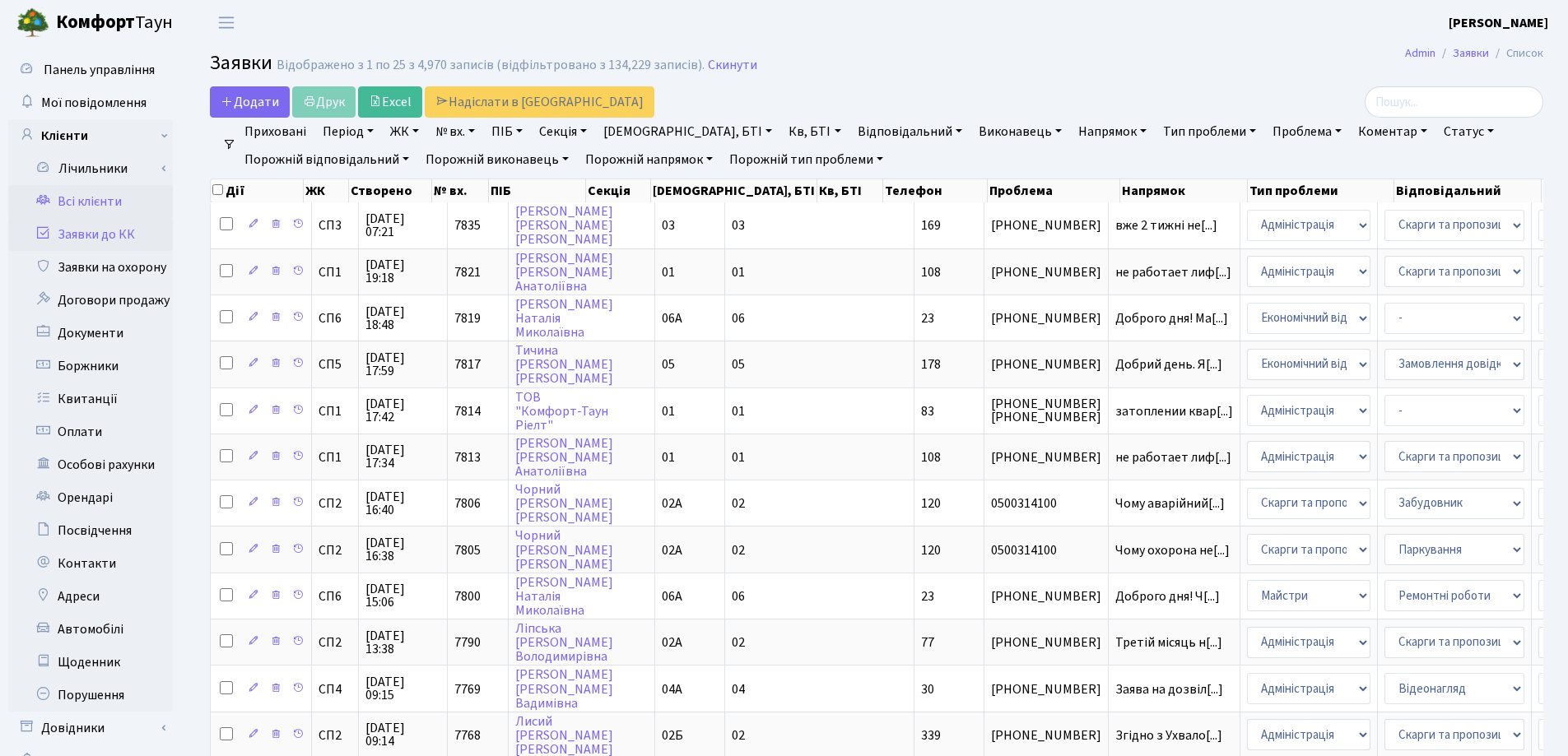
click at [83, 201] on link "Всі клієнти" at bounding box center [90, 202] width 165 height 33
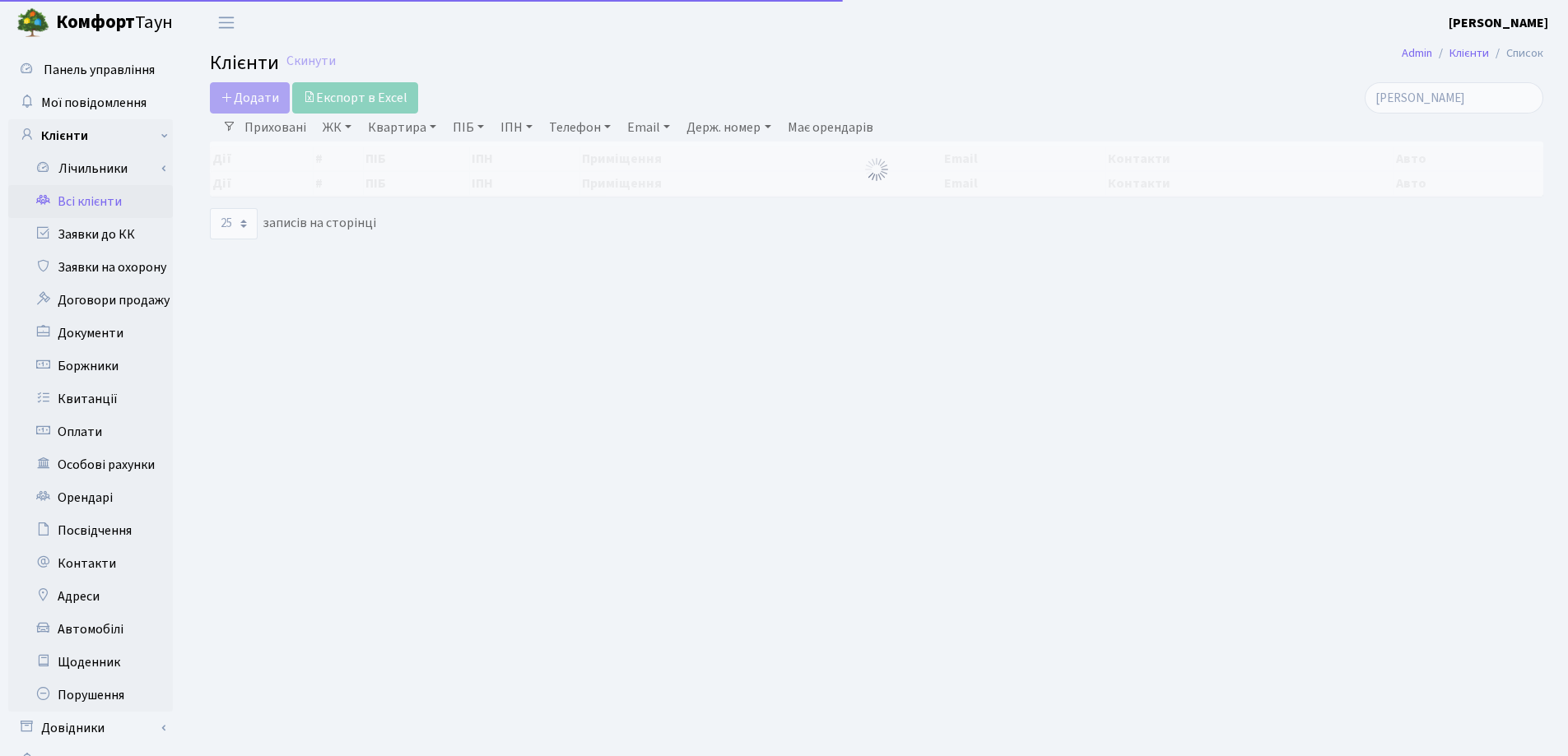
select select "25"
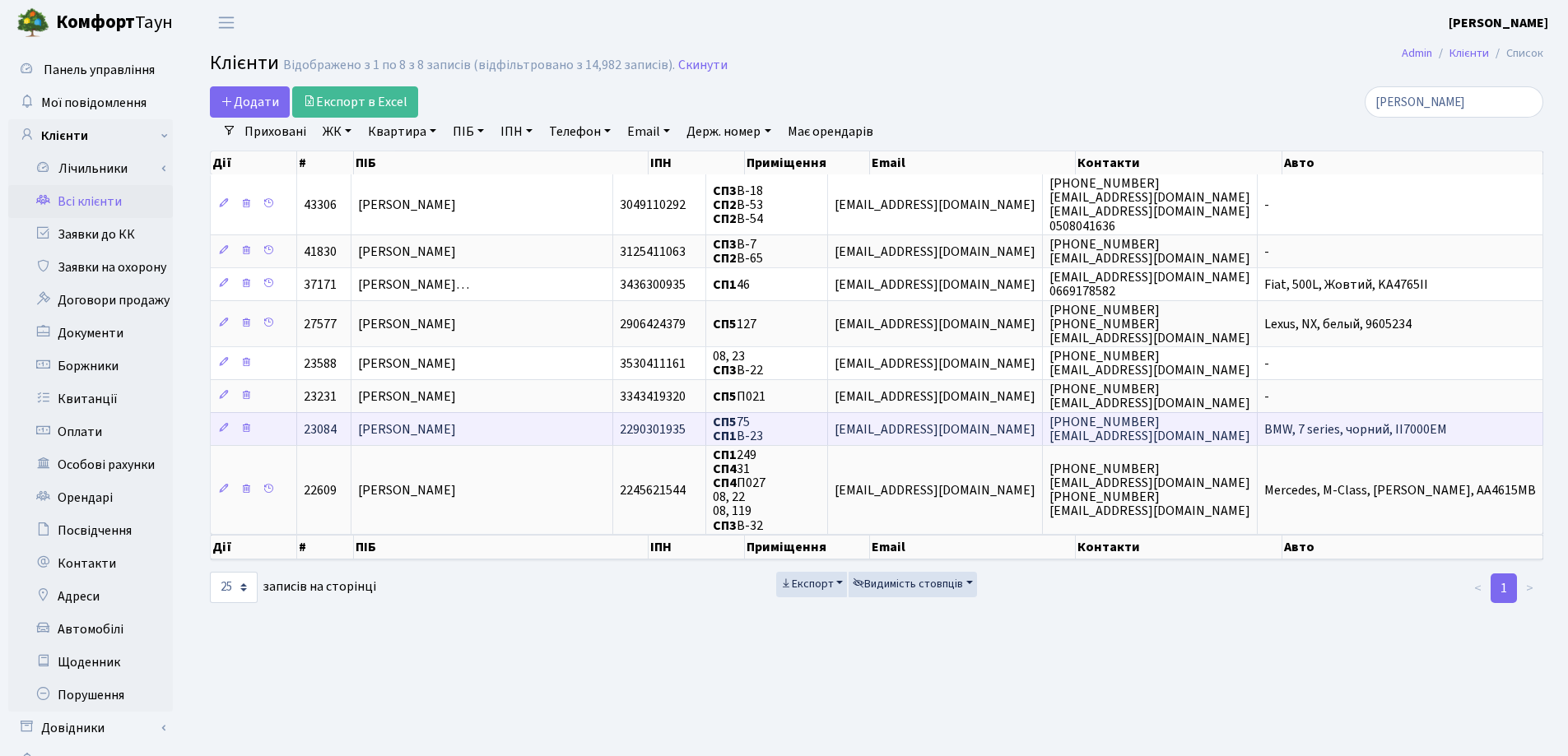
click at [560, 437] on td "[PERSON_NAME]" at bounding box center [482, 429] width 261 height 33
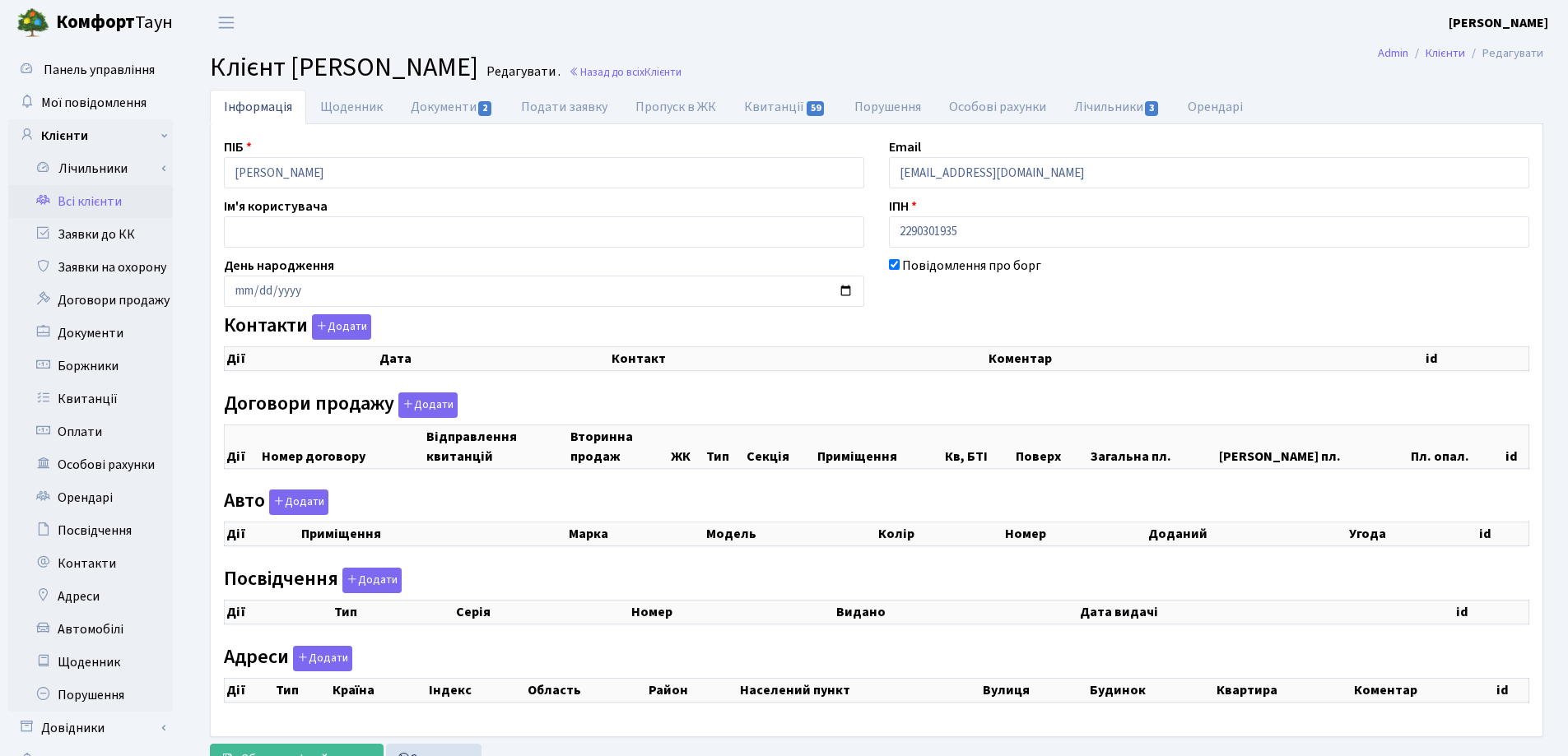
checkbox input "true"
select select "25"
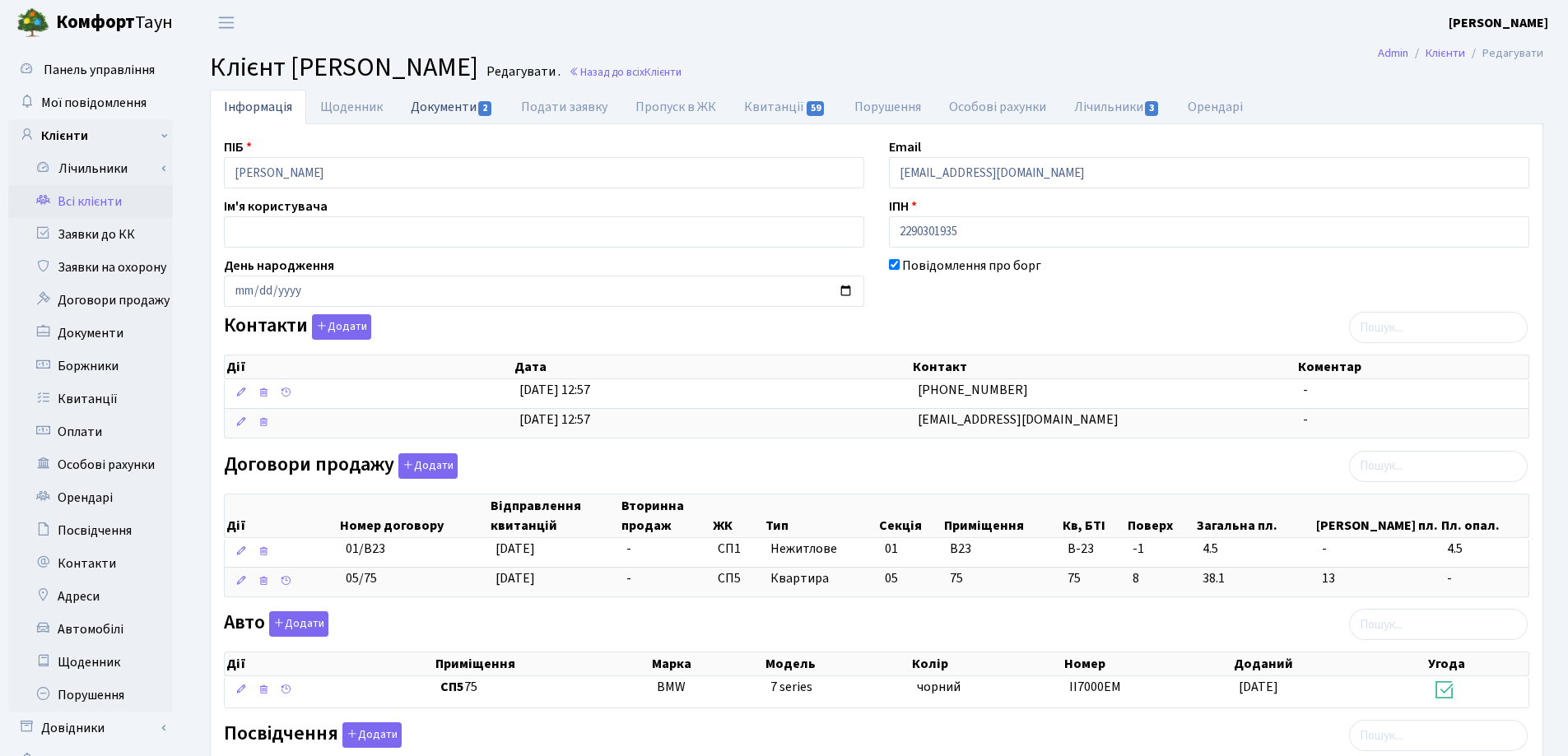
click at [431, 112] on link "Документи 2" at bounding box center [452, 106] width 110 height 33
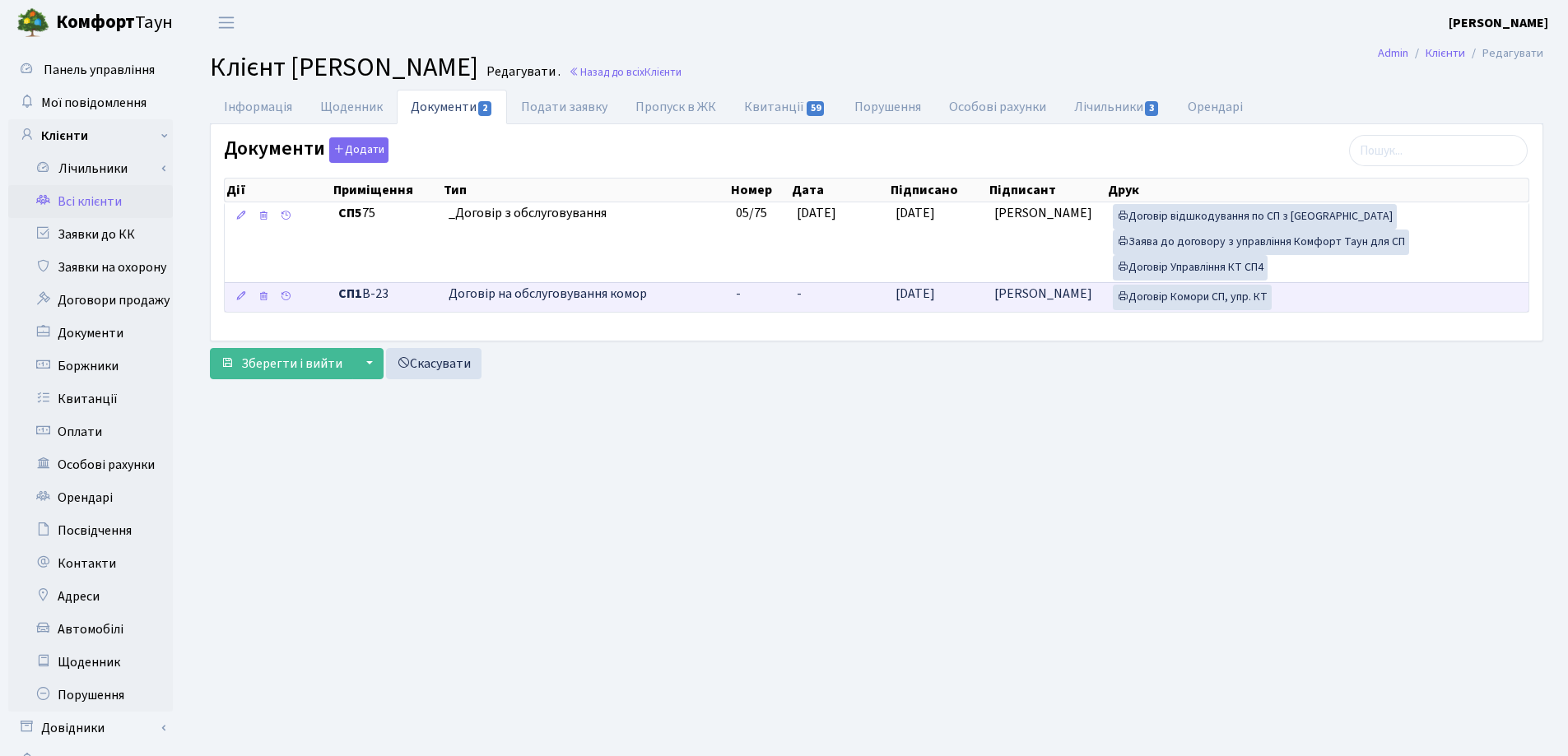
click at [855, 302] on td "-" at bounding box center [840, 297] width 99 height 30
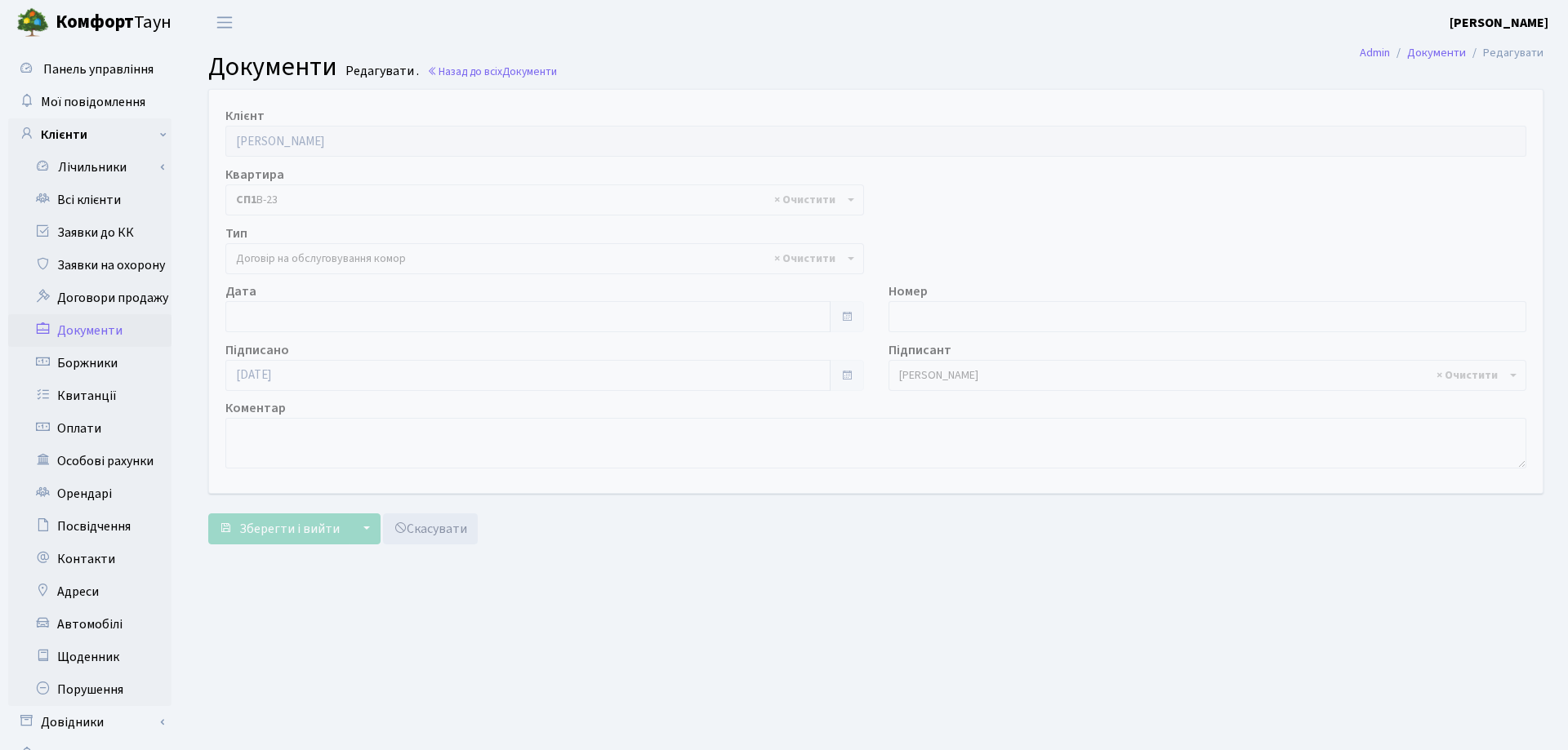
select select "309"
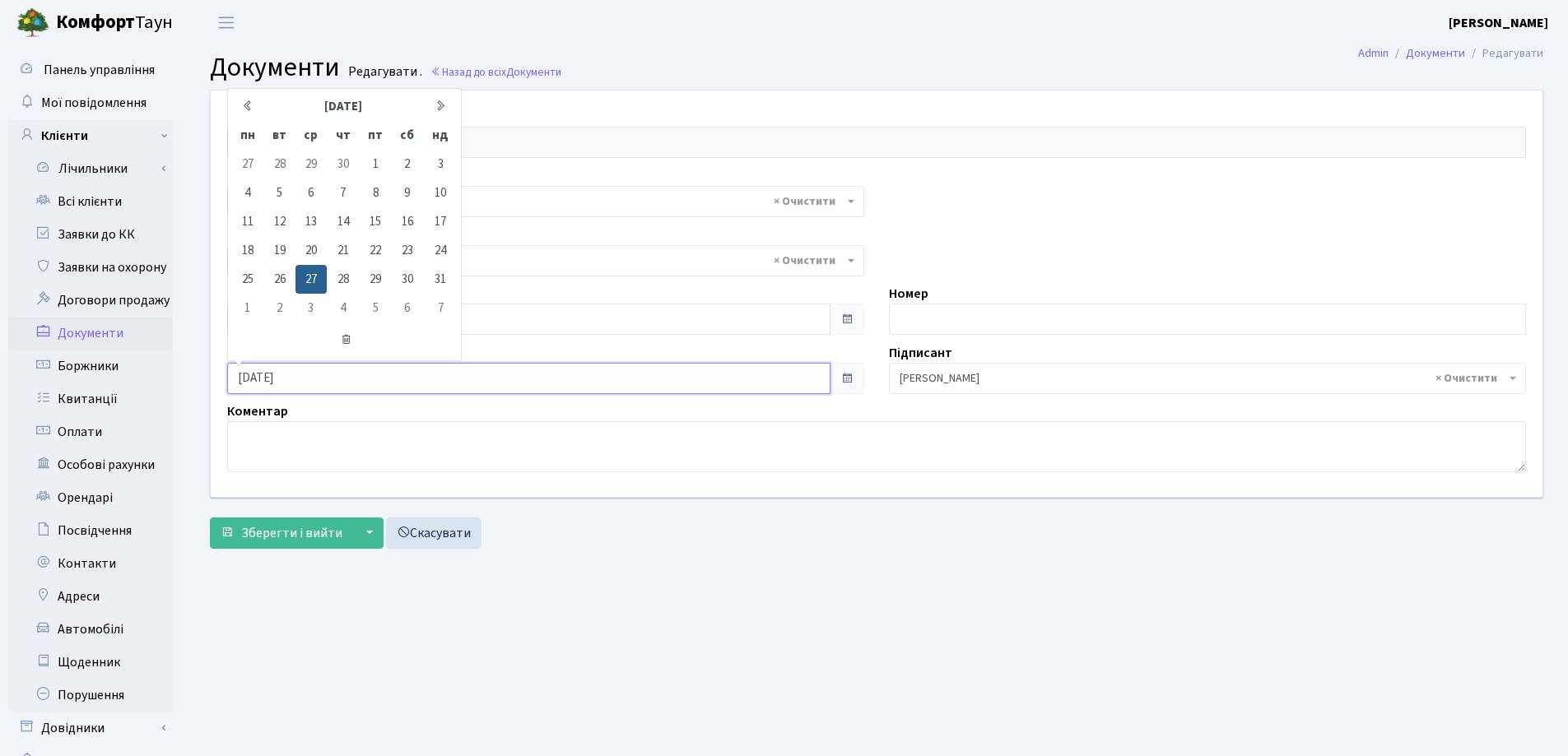
drag, startPoint x: 311, startPoint y: 379, endPoint x: 214, endPoint y: 381, distance: 97.0
click at [214, 381] on div "Клієнт [PERSON_NAME] Квартира - <b>СП5</b>&nbsp;&nbsp;&nbsp;75 <b>СП1</b>&nbsp;…" at bounding box center [877, 294] width 1357 height 407
click at [670, 546] on div "Зберегти і вийти ▼ Зберегти та продовжити редагування Зберегти та створити Скас…" at bounding box center [877, 533] width 1334 height 32
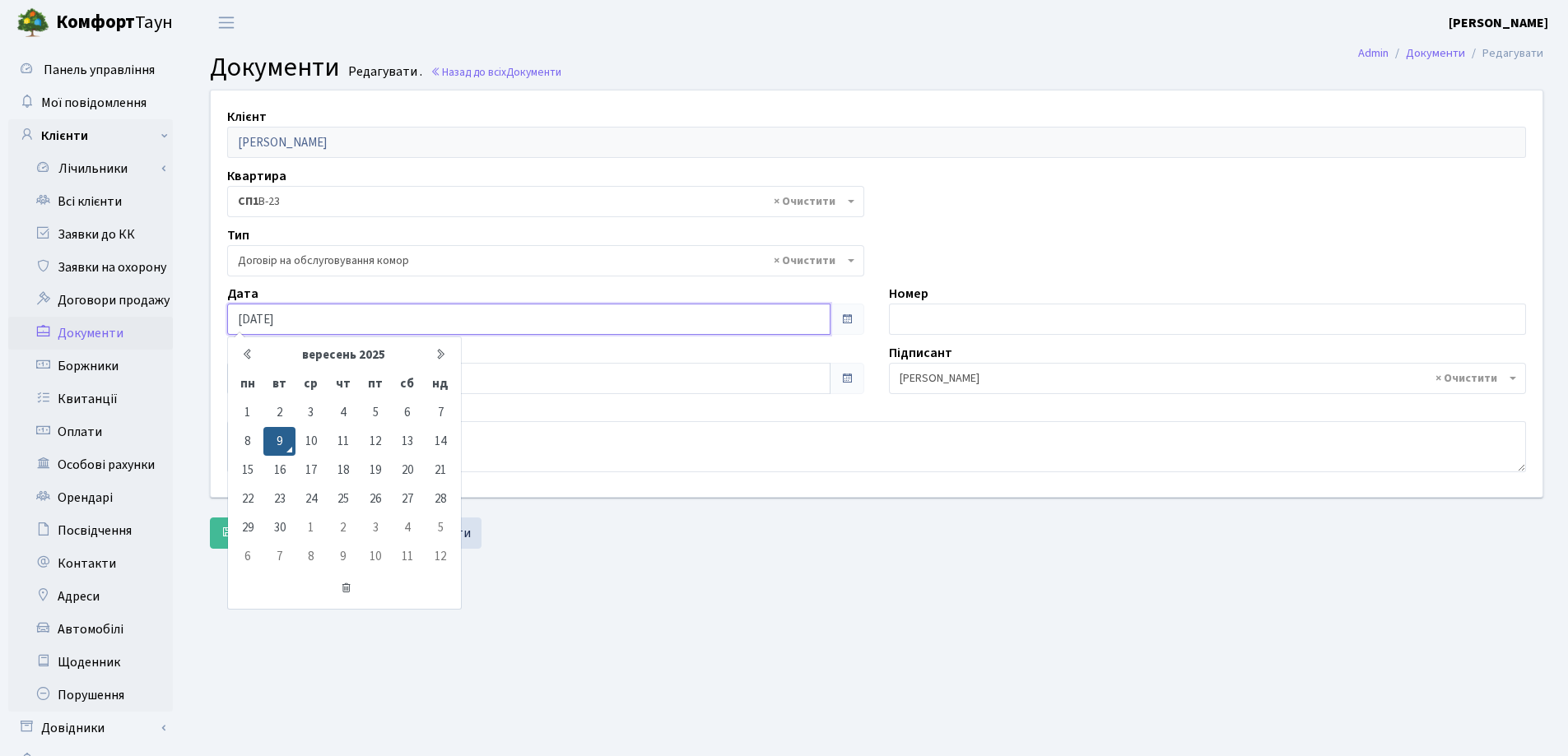
drag, startPoint x: 256, startPoint y: 317, endPoint x: 517, endPoint y: 316, distance: 261.0
click at [517, 316] on input "09.09.2025" at bounding box center [528, 319] width 603 height 32
type input "0"
paste input "[DATE]"
type input "[DATE]"
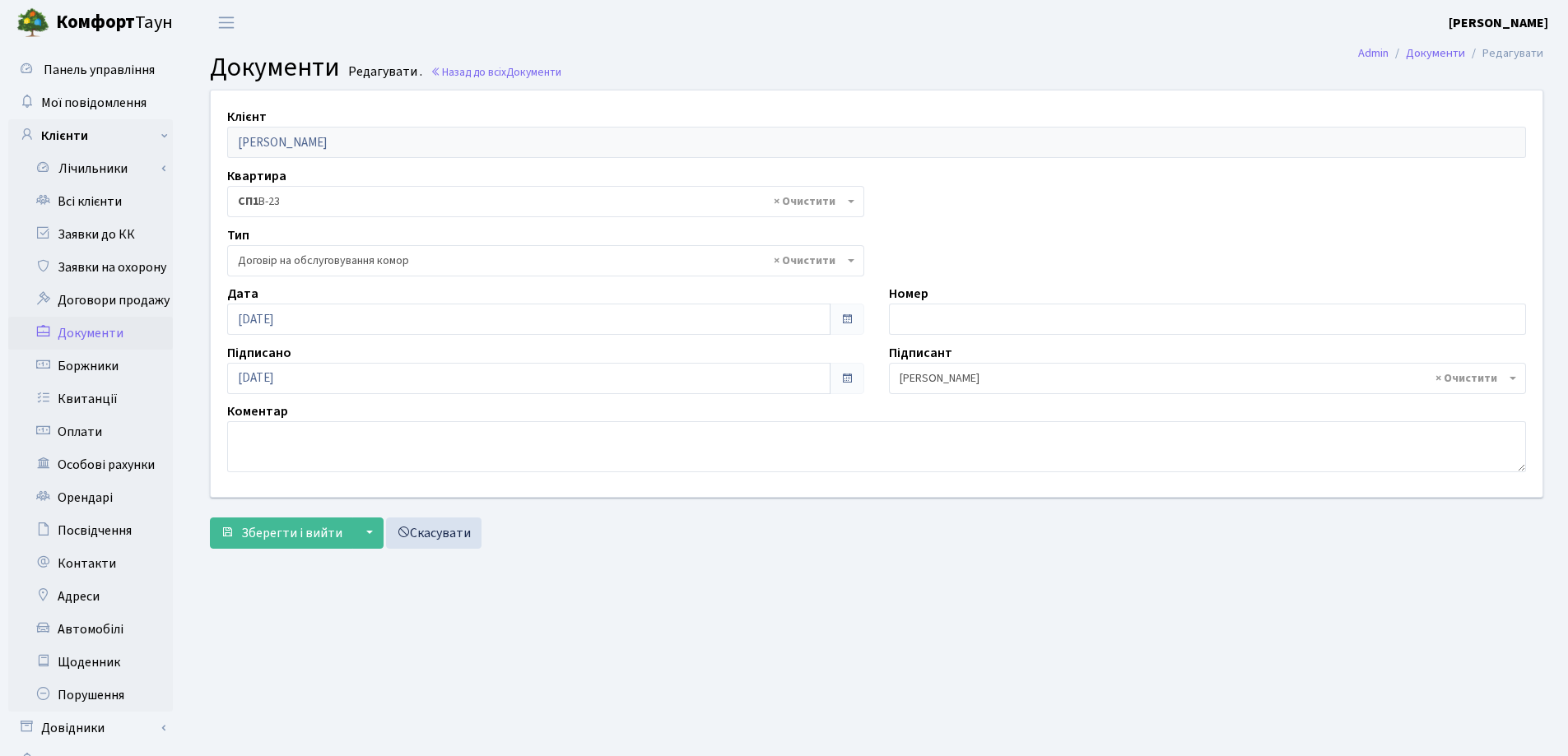
click at [705, 581] on main "Admin Документи Редагувати Документи Редагувати . Назад до всіх Документи Клієн…" at bounding box center [877, 415] width 1383 height 741
click at [275, 537] on span "Зберегти і вийти" at bounding box center [292, 534] width 101 height 18
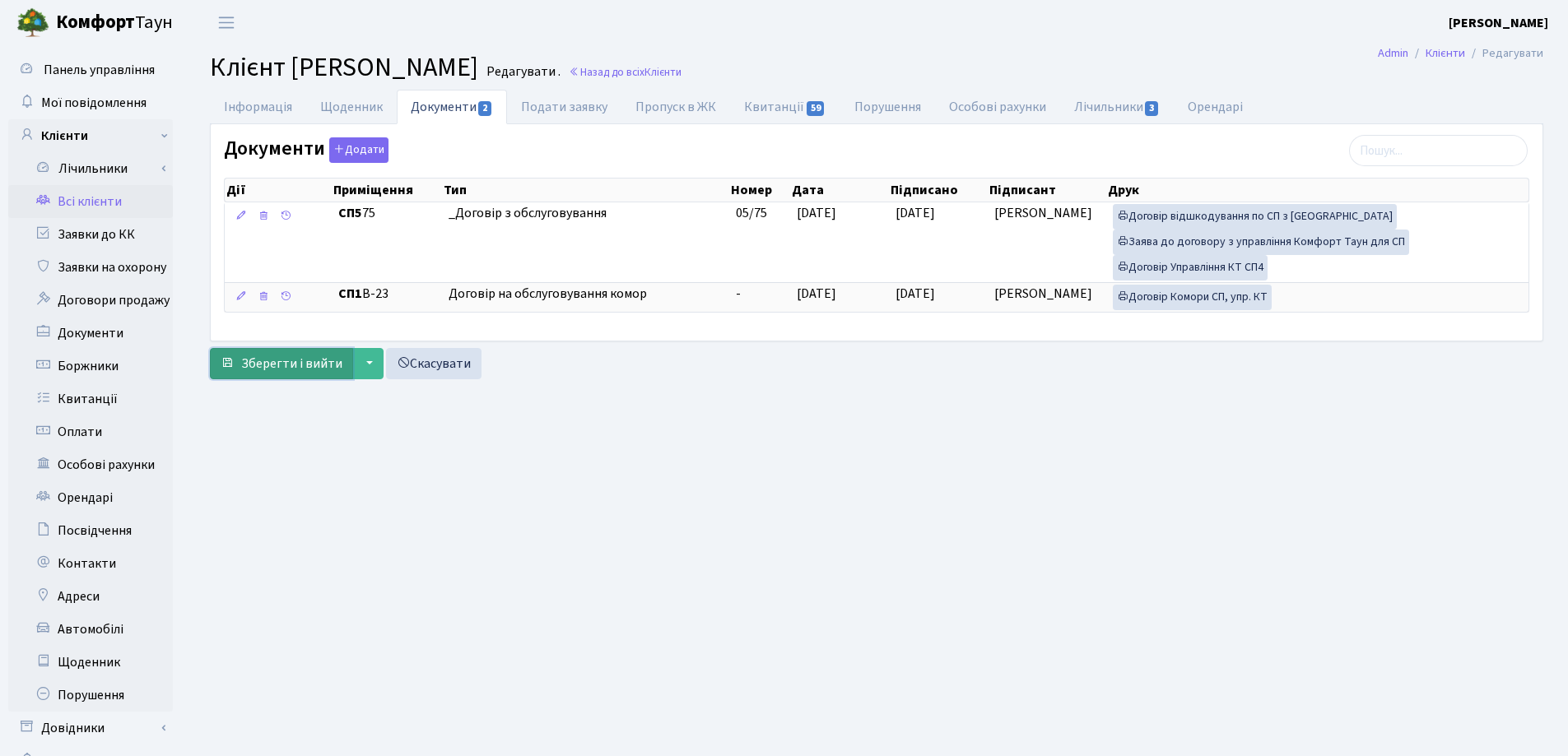
click at [288, 369] on span "Зберегти і вийти" at bounding box center [292, 364] width 101 height 18
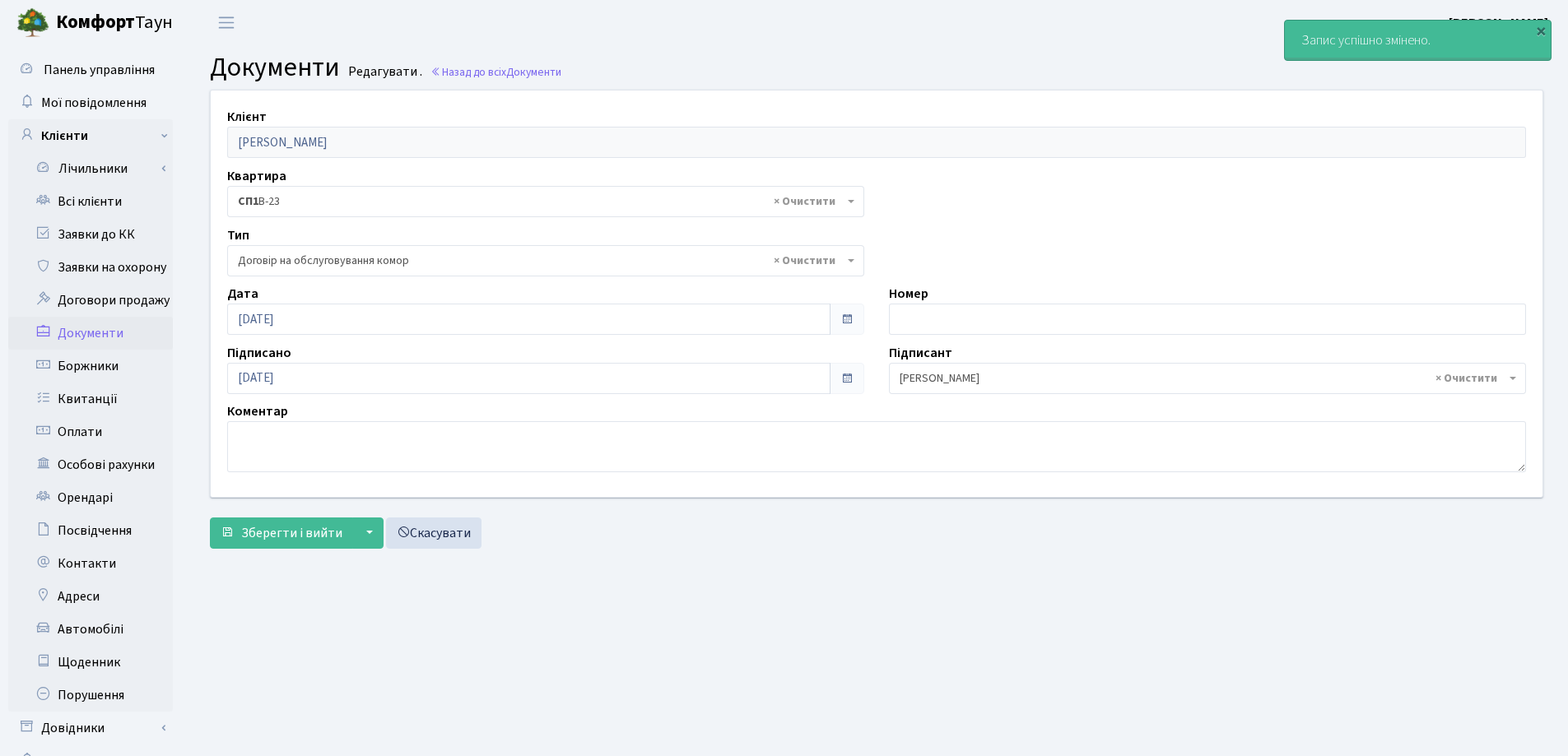
select select "309"
click at [101, 203] on link "Всі клієнти" at bounding box center [90, 202] width 165 height 33
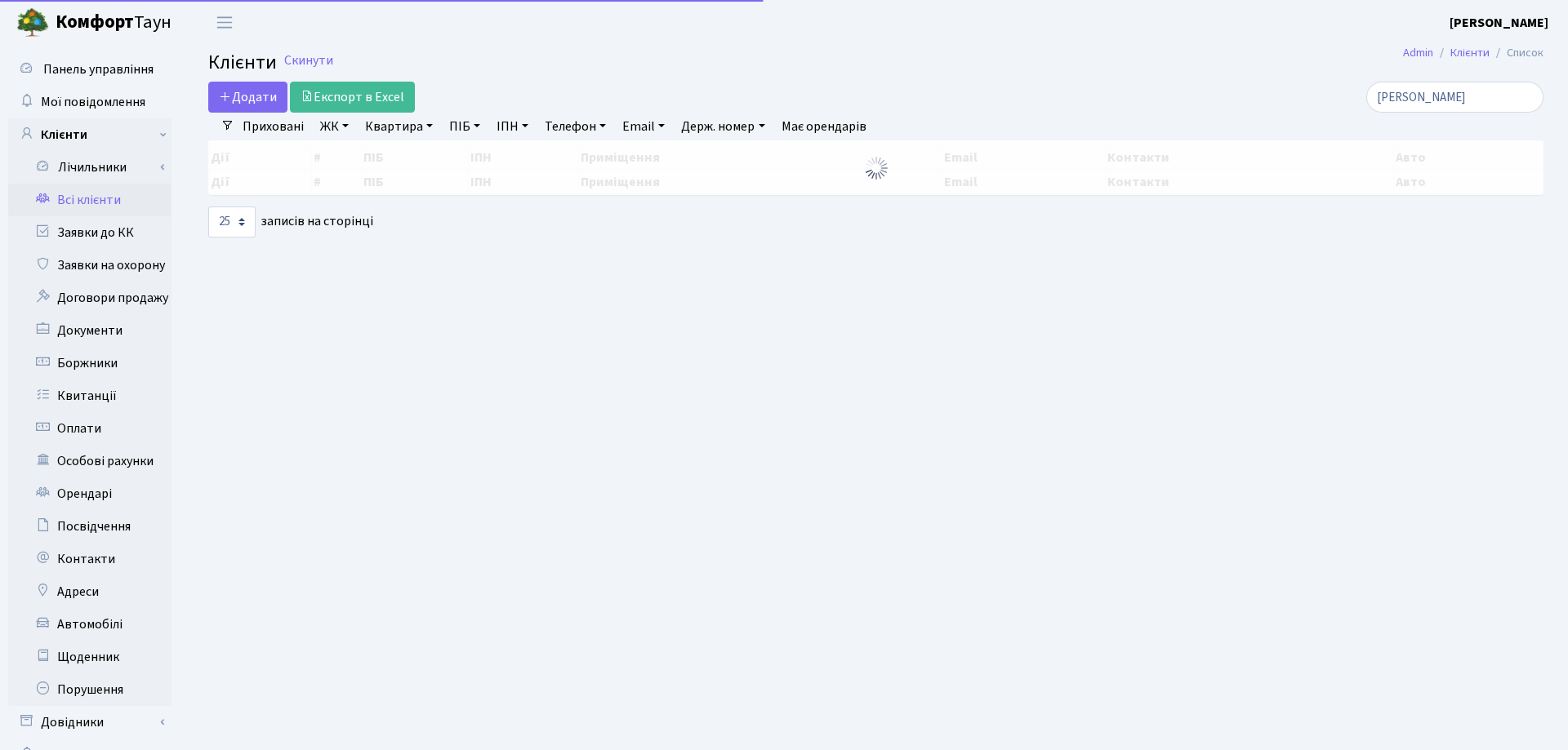
select select "25"
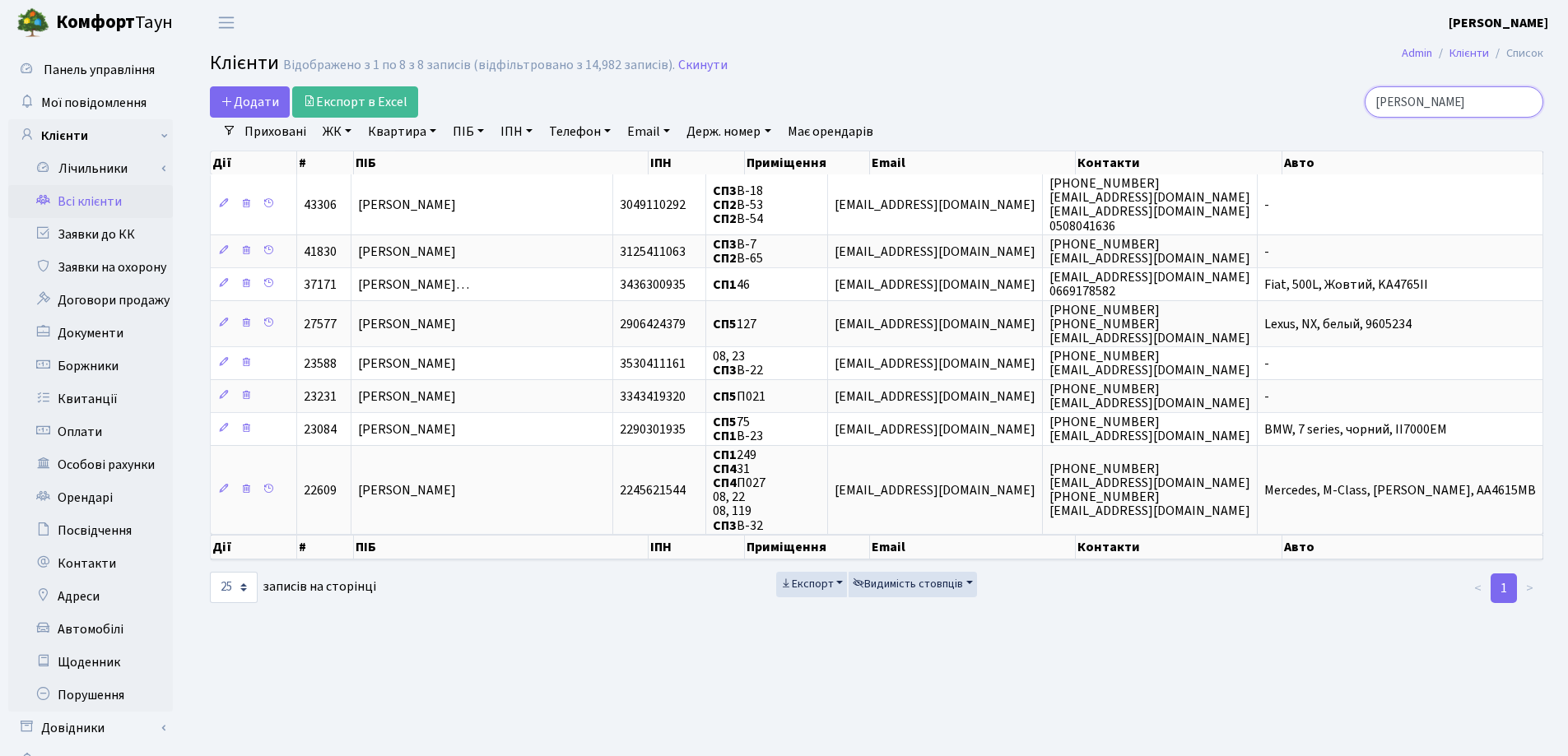
click at [1526, 100] on input "Алекс" at bounding box center [1454, 102] width 178 height 32
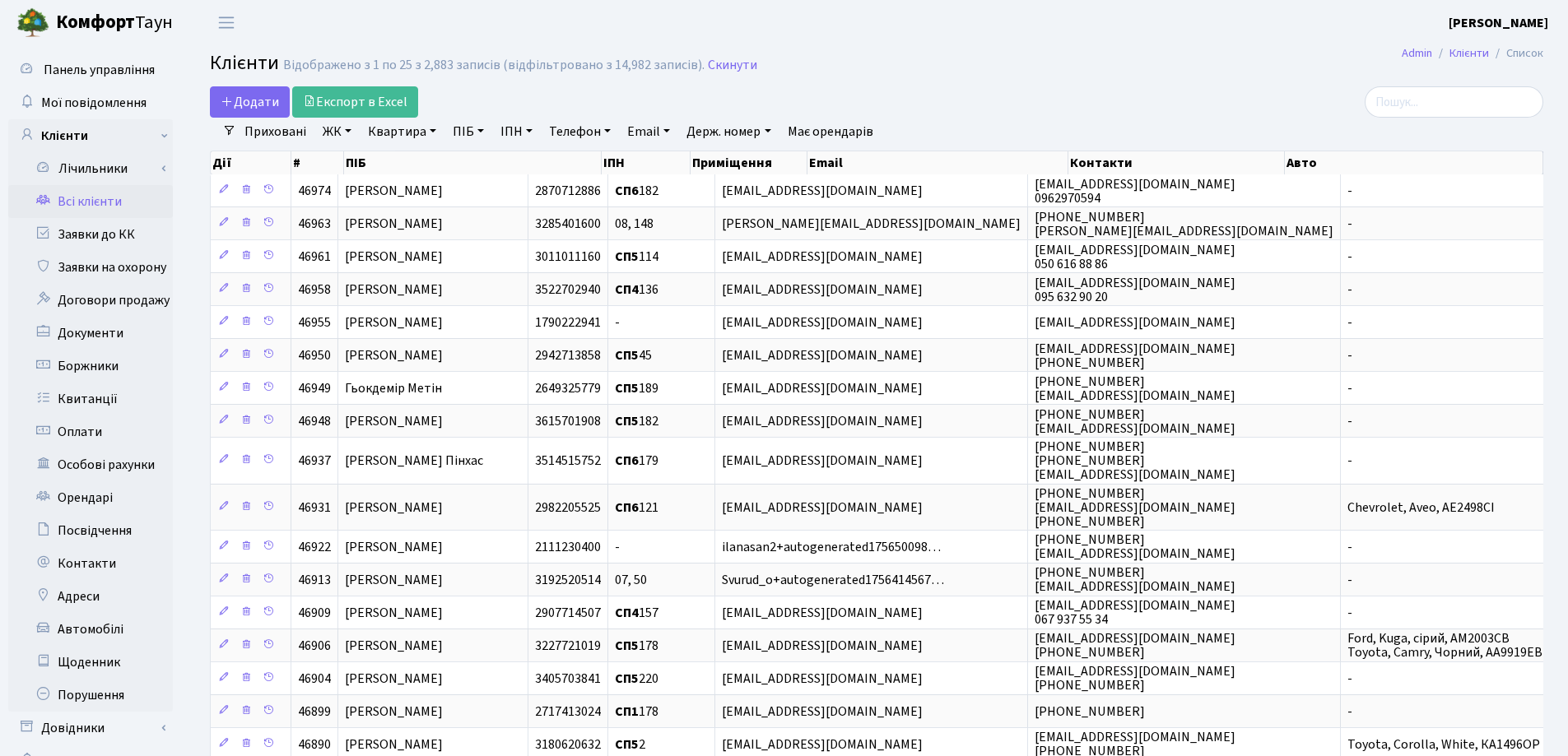
click at [436, 135] on link "Квартира" at bounding box center [402, 131] width 81 height 28
type input "346"
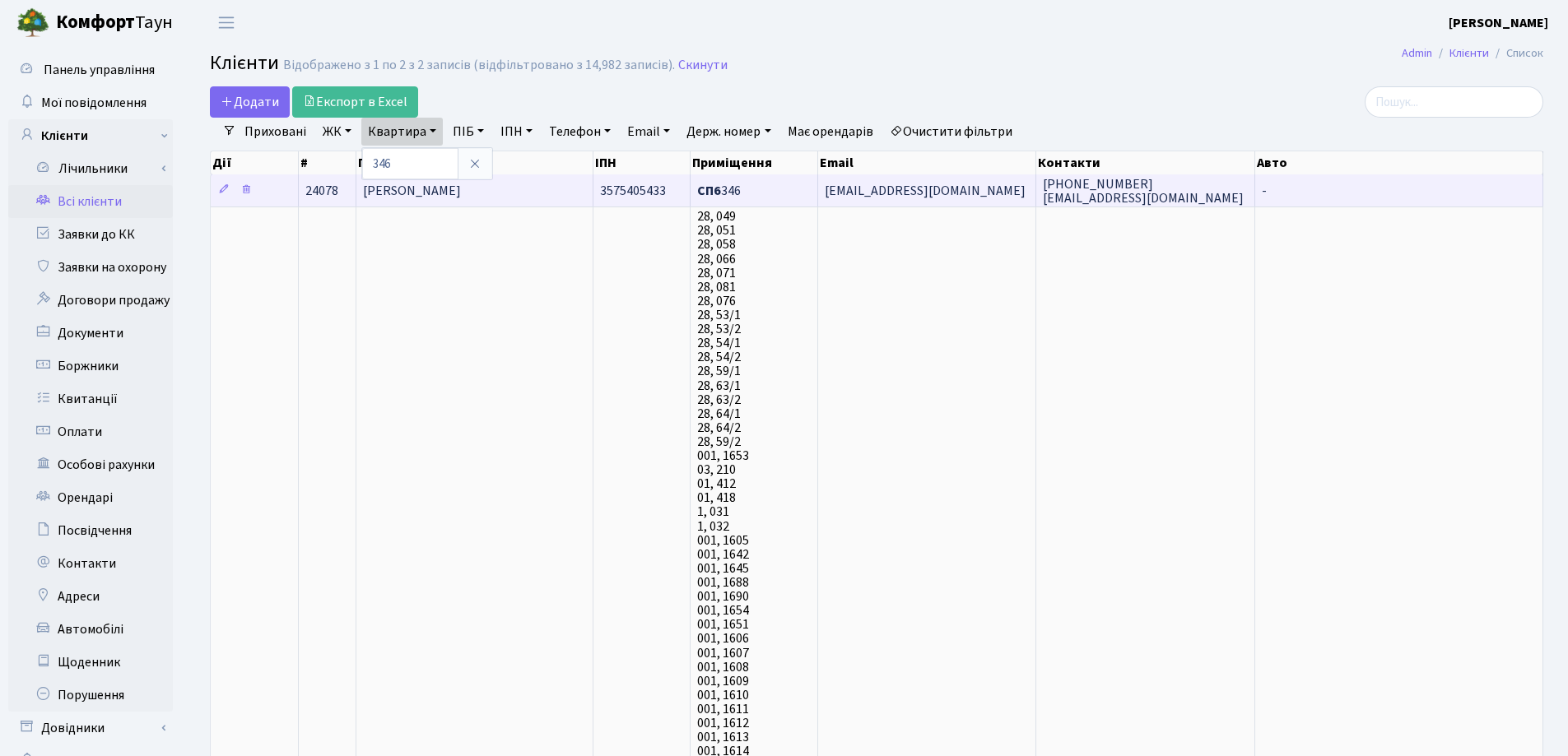
click at [461, 192] on span "[PERSON_NAME]" at bounding box center [412, 191] width 98 height 18
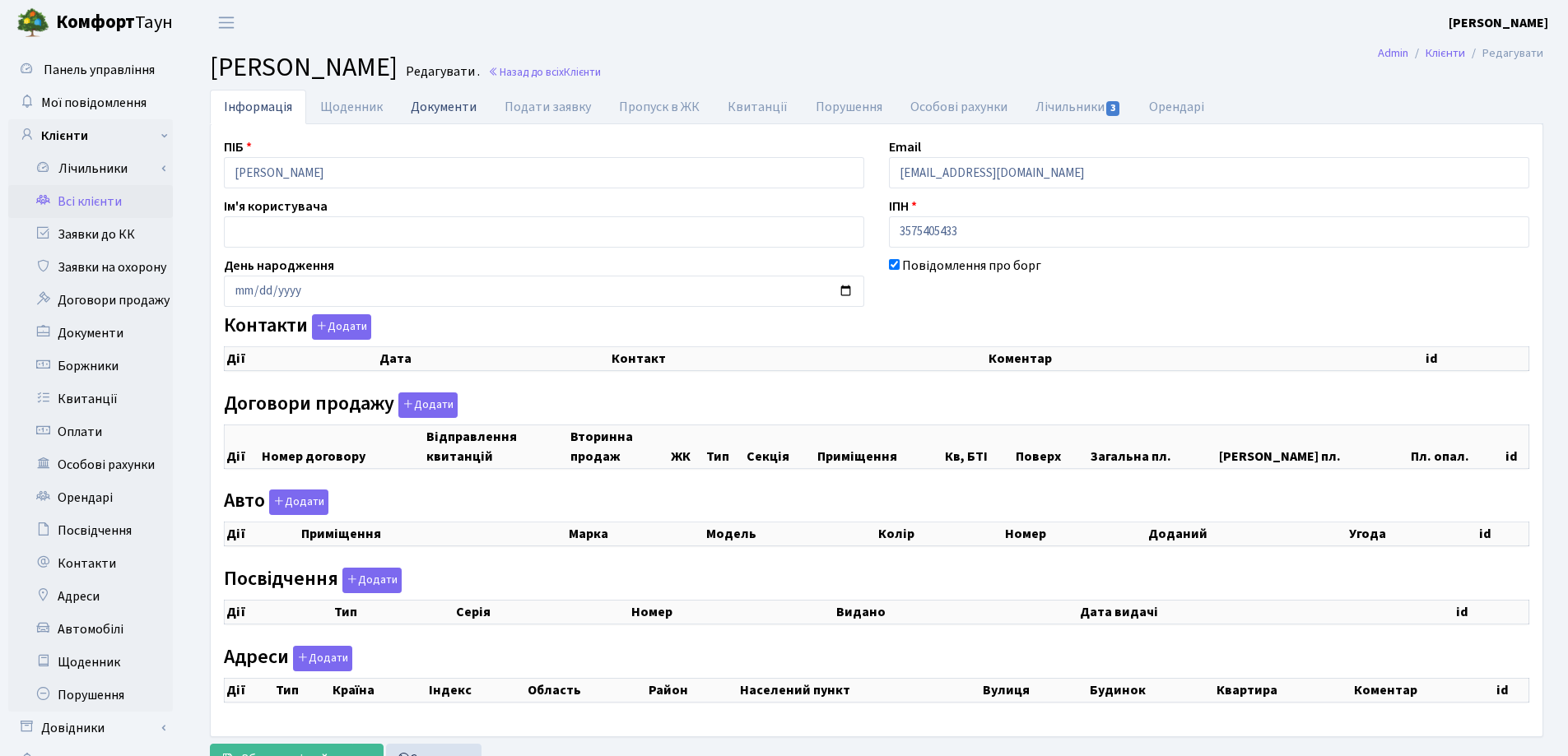
checkbox input "true"
select select "25"
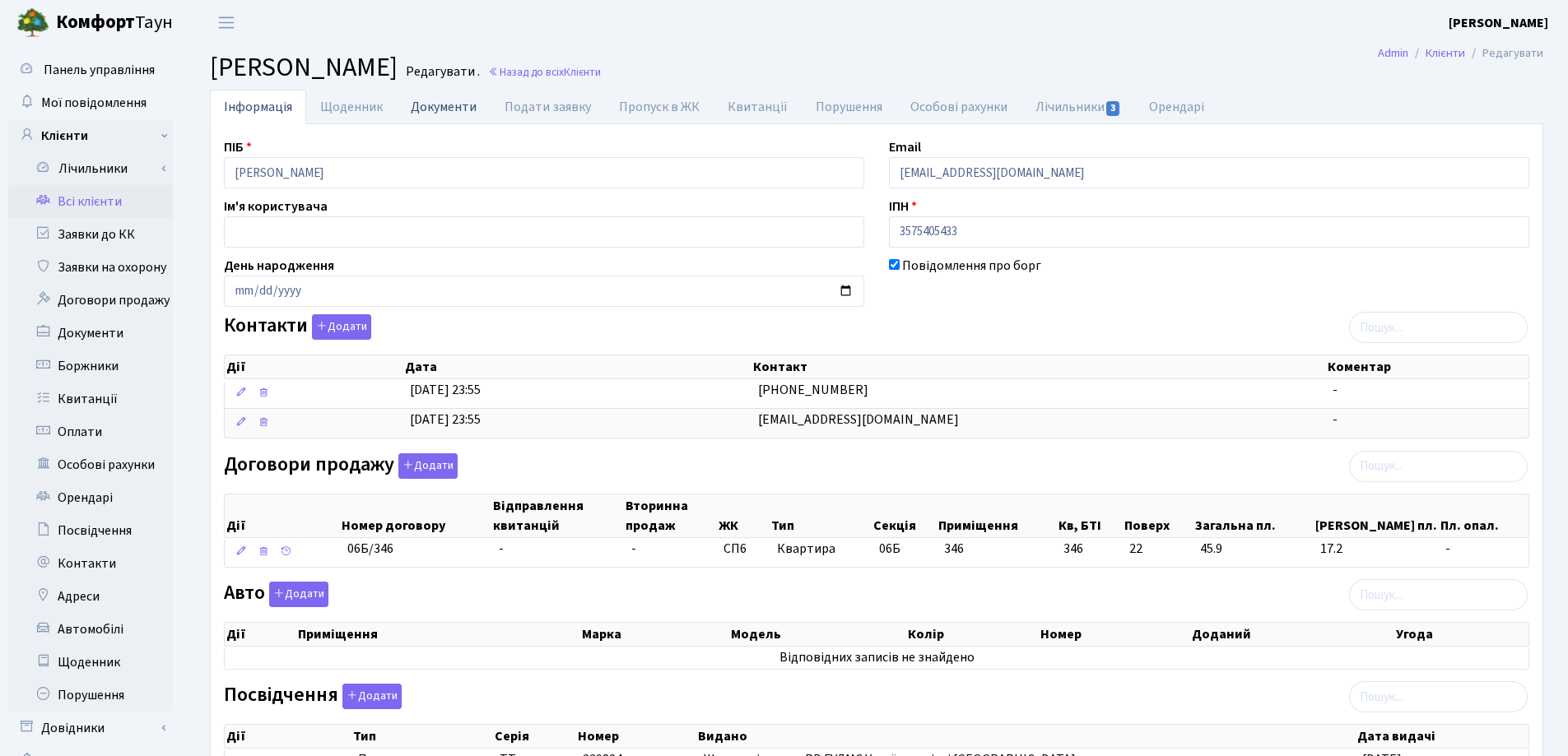
click at [446, 105] on link "Документи" at bounding box center [444, 106] width 94 height 33
select select "25"
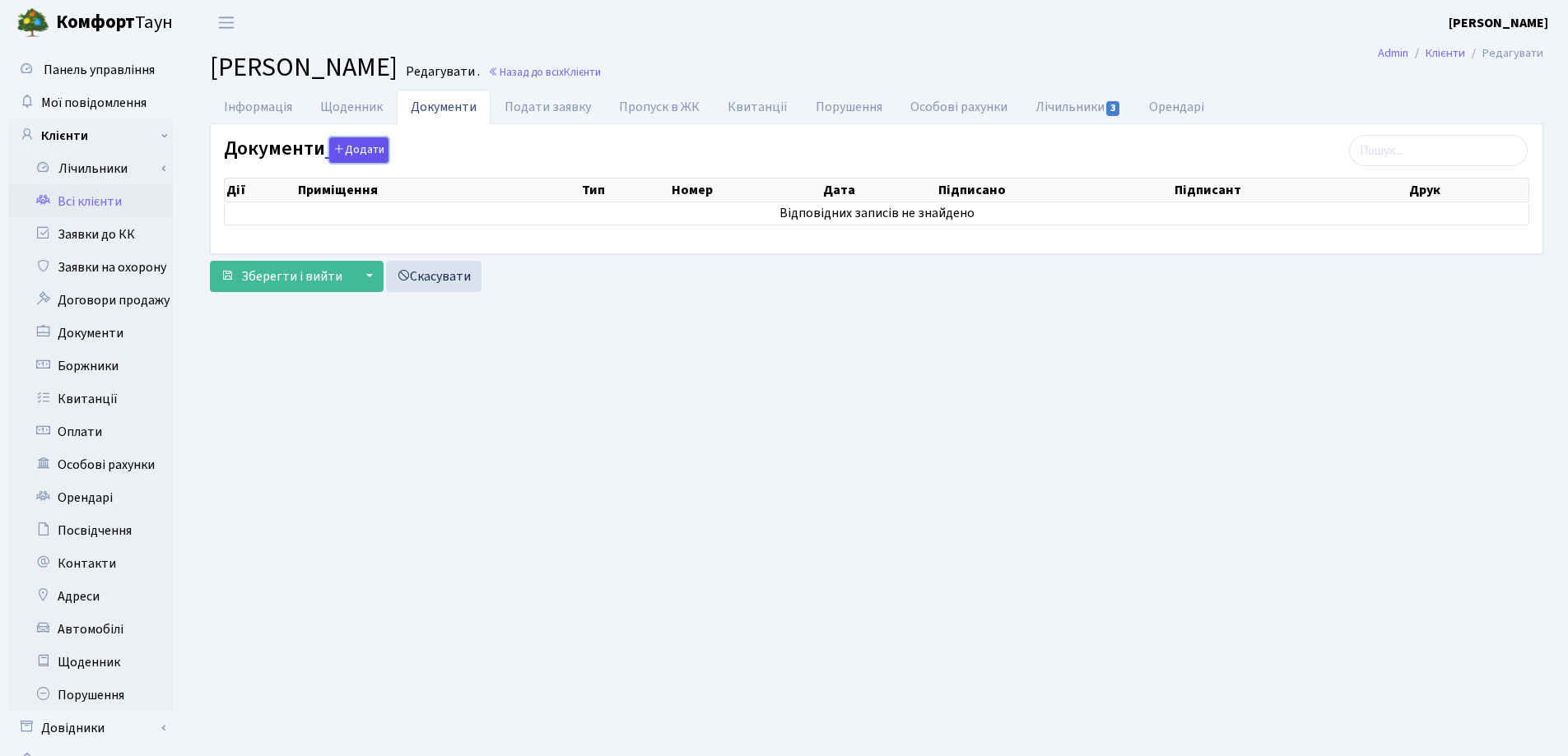
click at [360, 145] on button "Додати" at bounding box center [359, 150] width 60 height 25
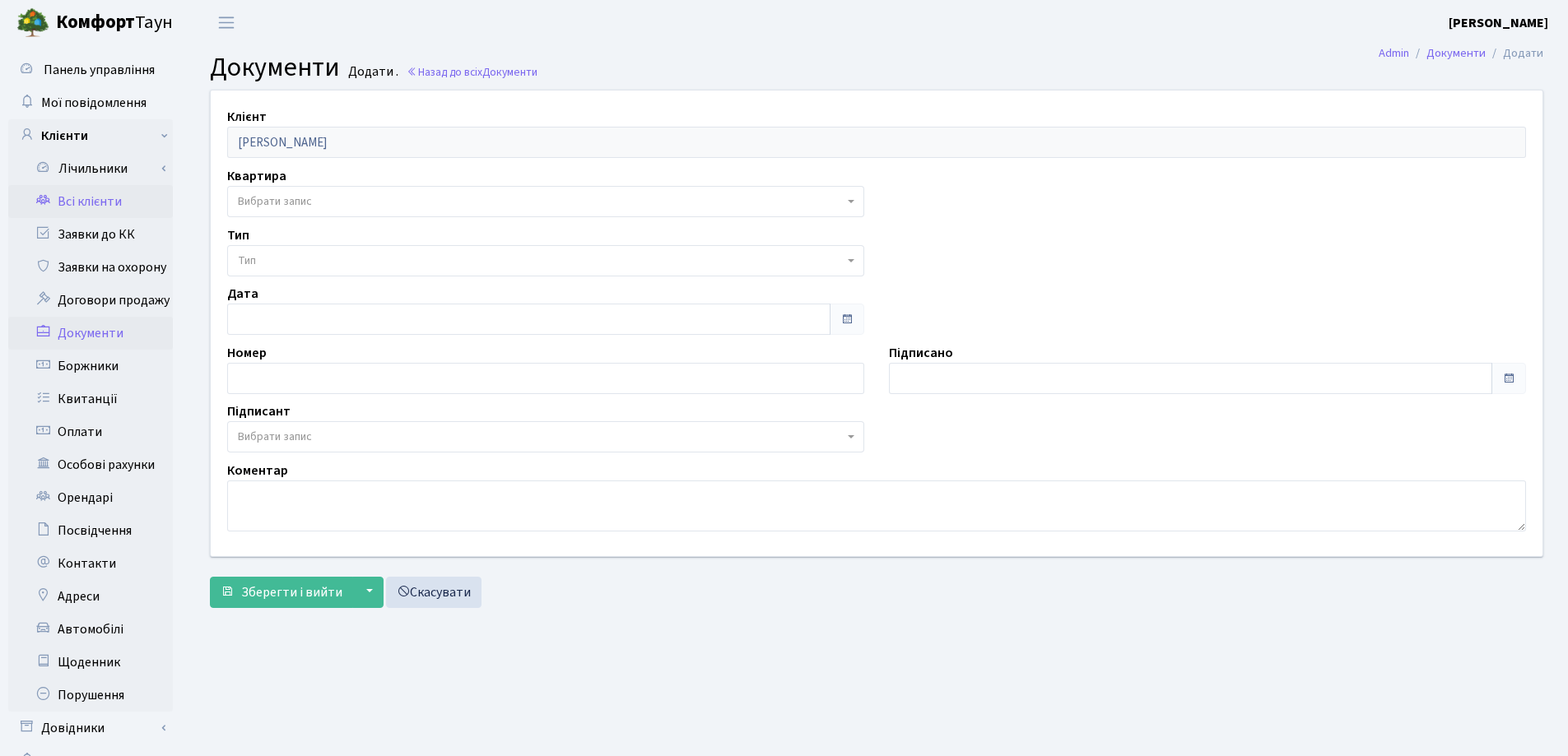
click at [71, 207] on link "Всі клієнти" at bounding box center [90, 202] width 165 height 33
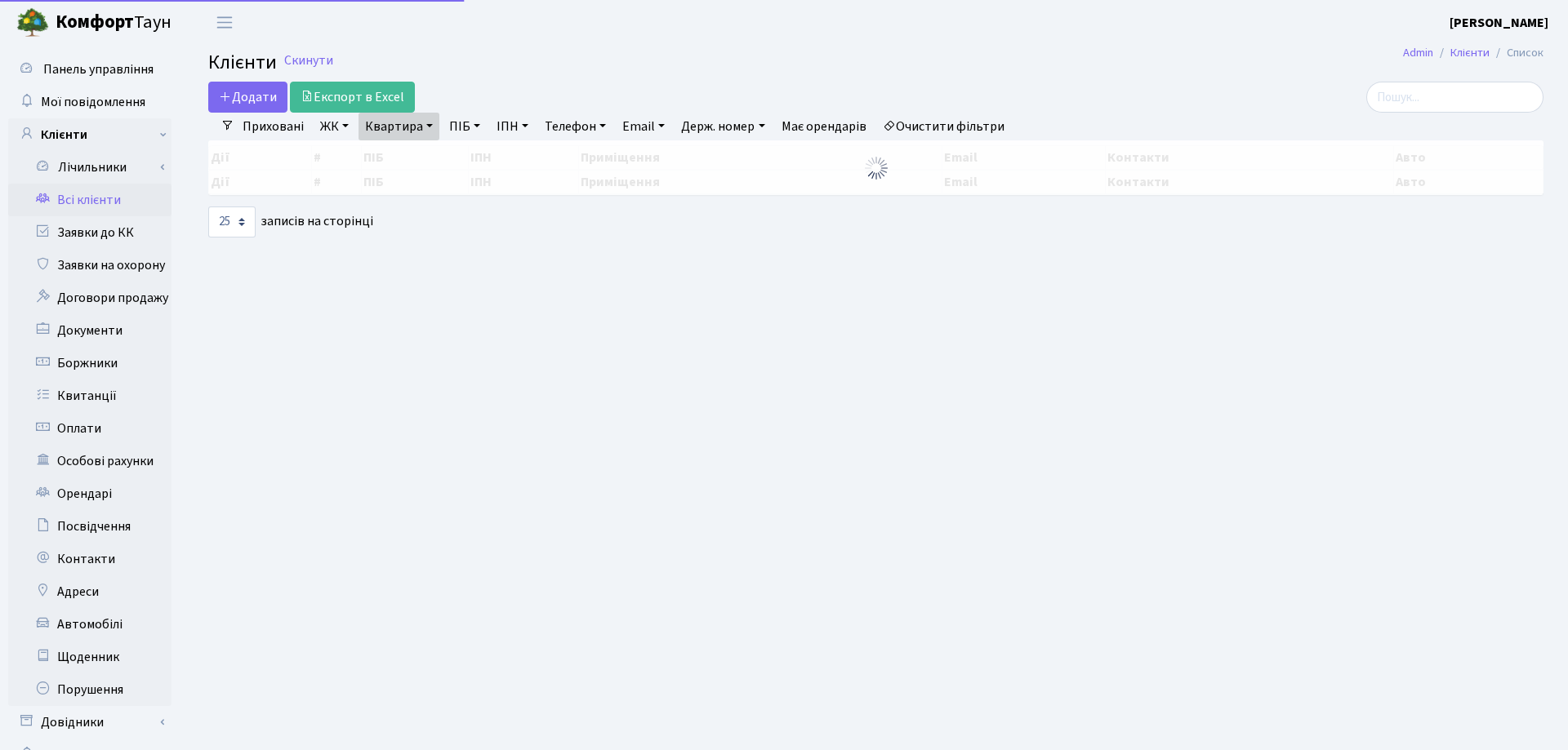
select select "25"
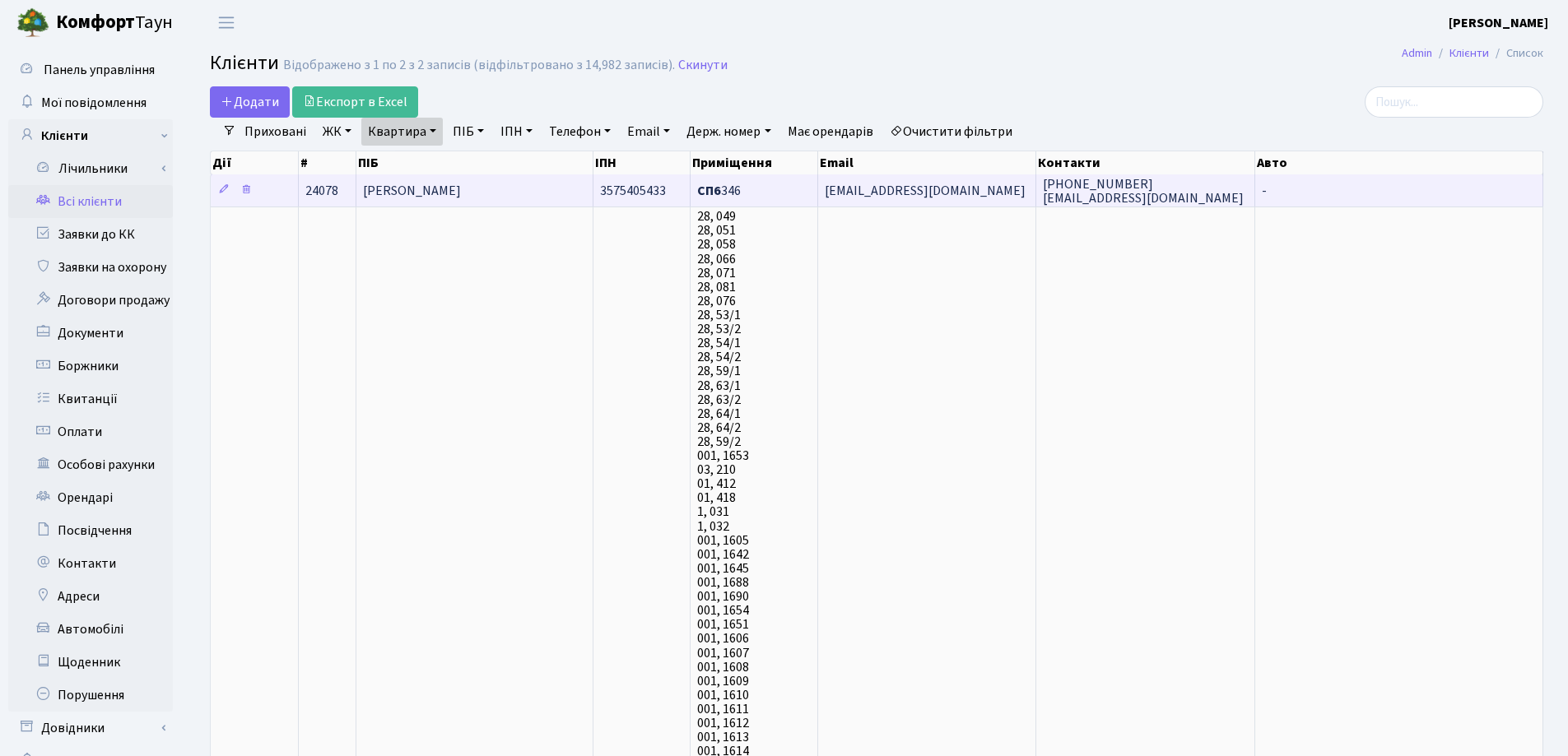
click at [461, 189] on span "[PERSON_NAME]" at bounding box center [412, 191] width 98 height 18
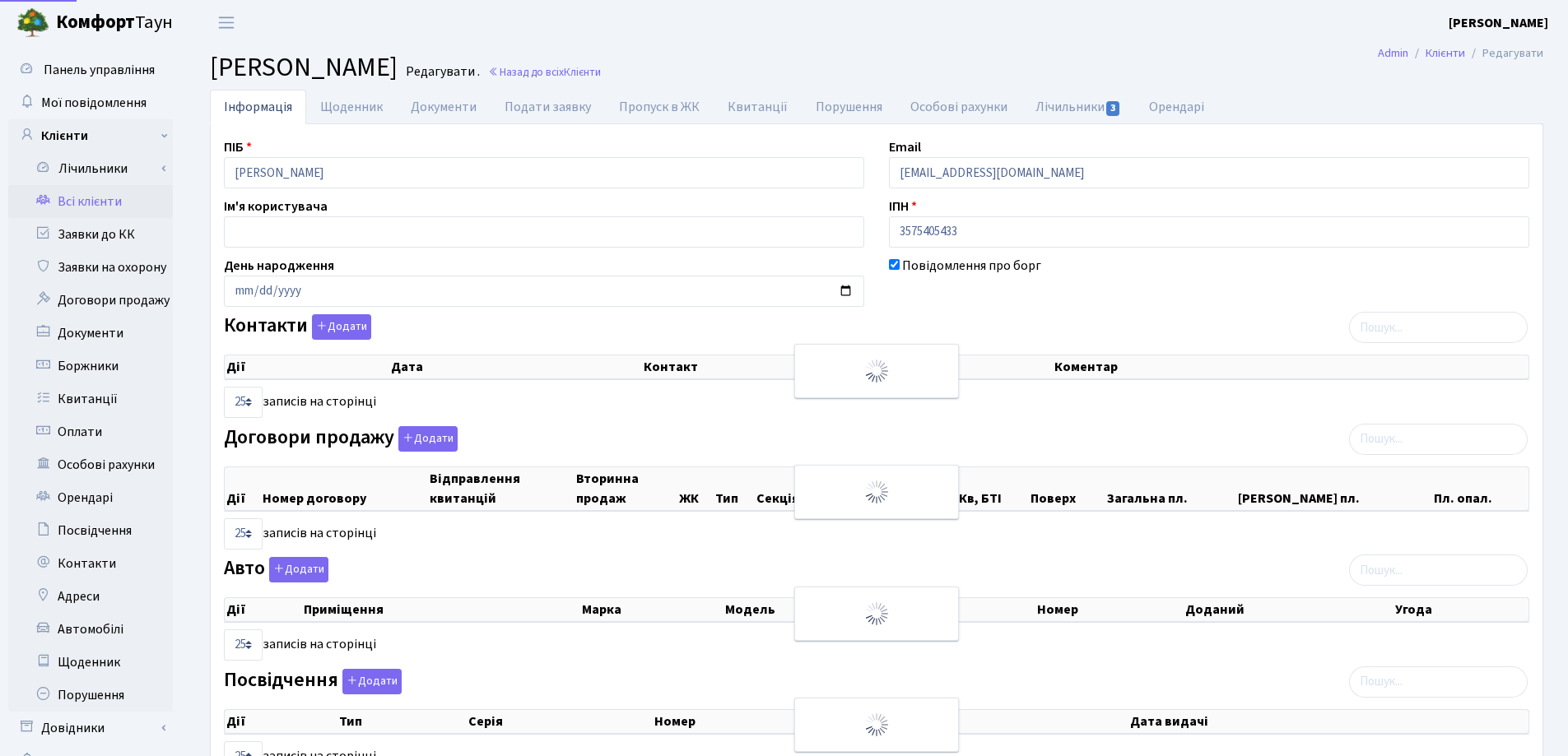
select select "25"
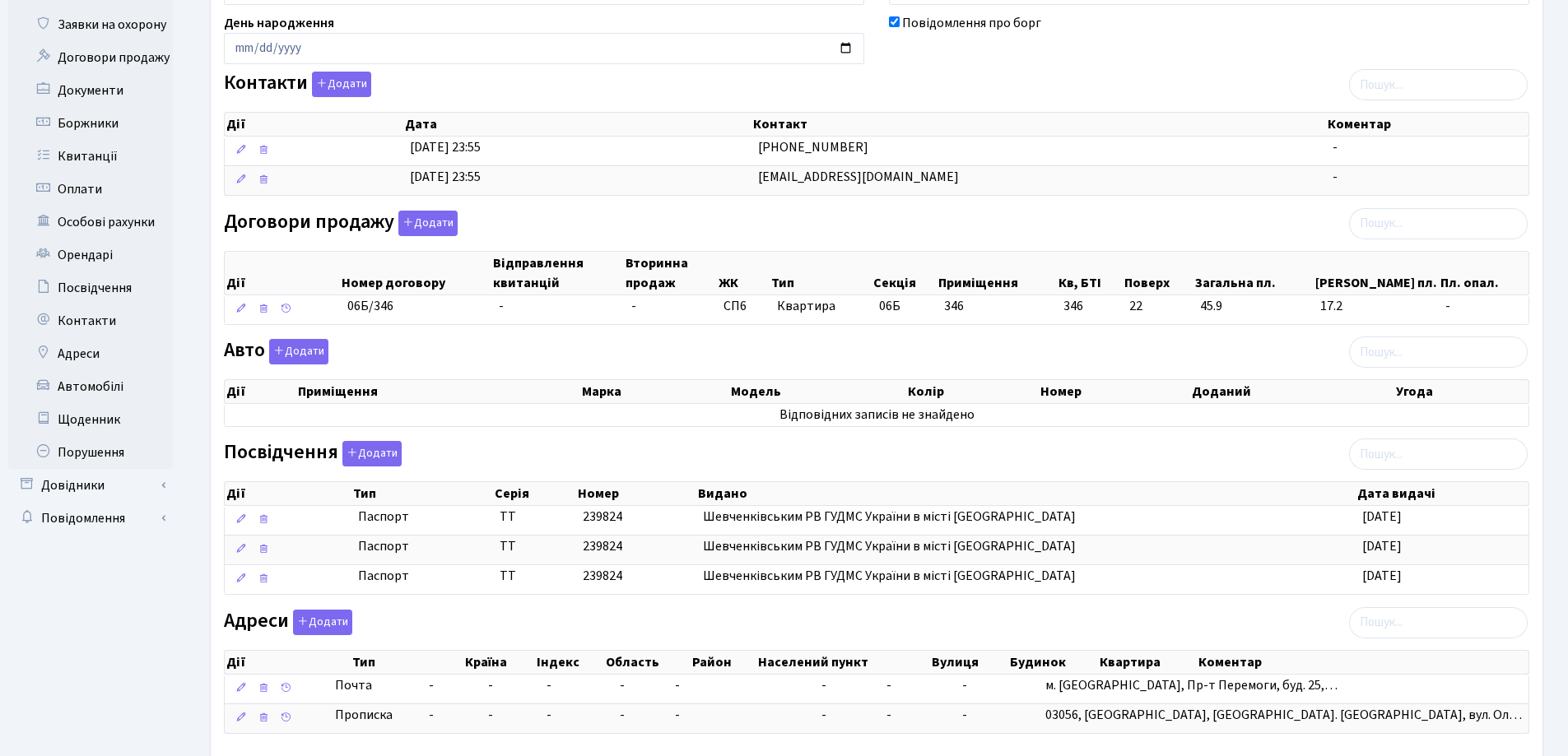
scroll to position [6, 0]
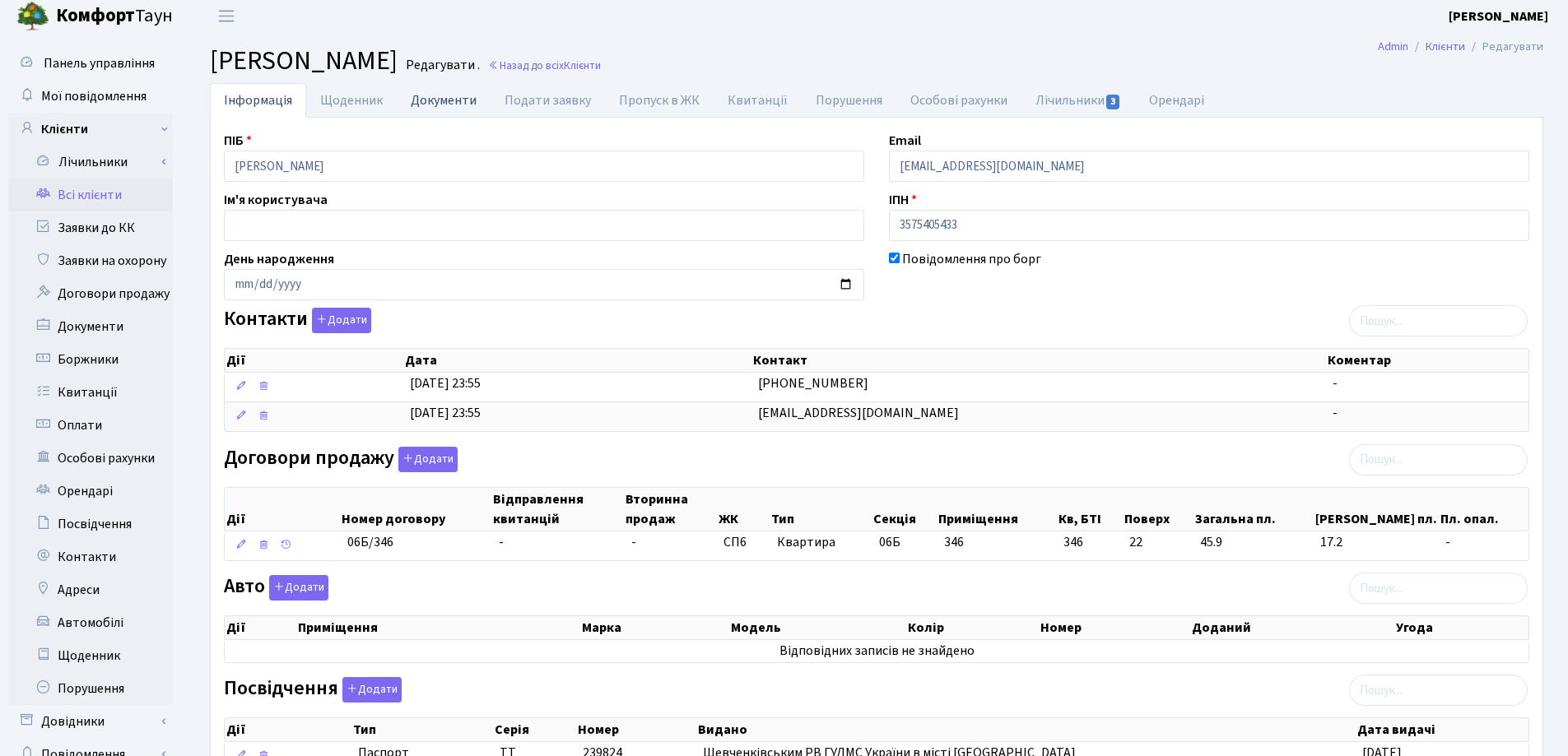
click at [421, 101] on link "Документи" at bounding box center [444, 99] width 94 height 33
select select "25"
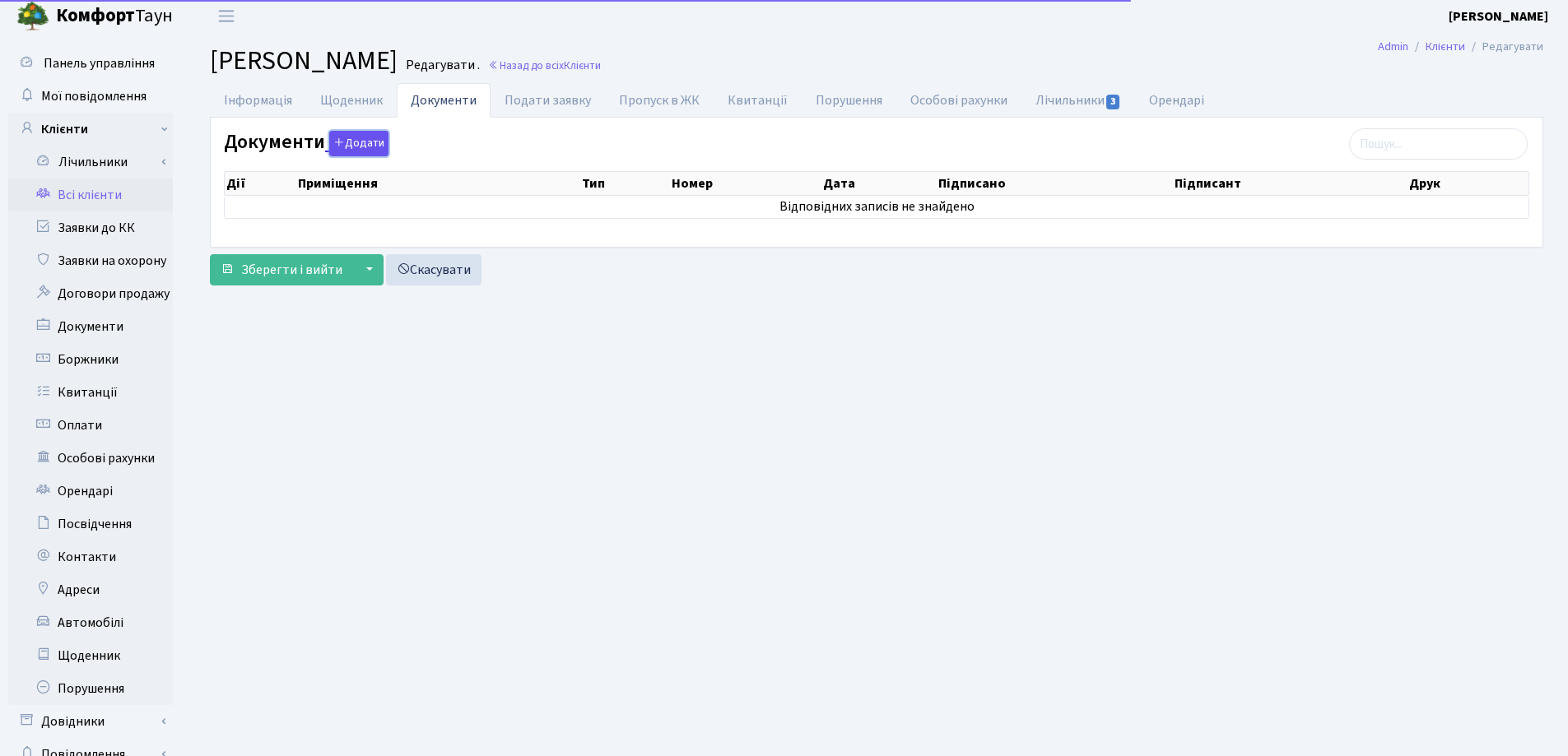
click at [349, 148] on button "Додати" at bounding box center [359, 144] width 60 height 25
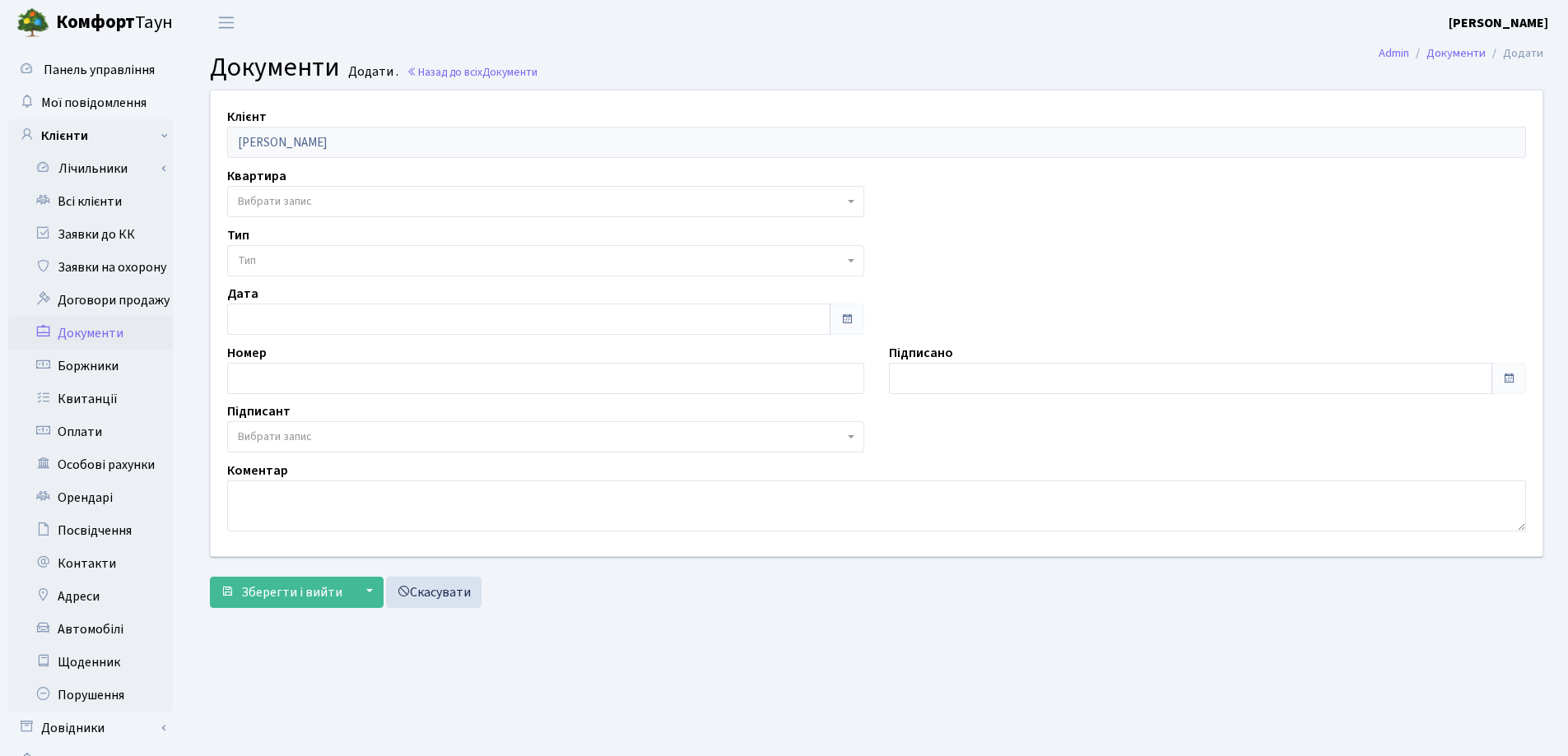
click at [320, 196] on span "Вибрати запис" at bounding box center [541, 202] width 606 height 16
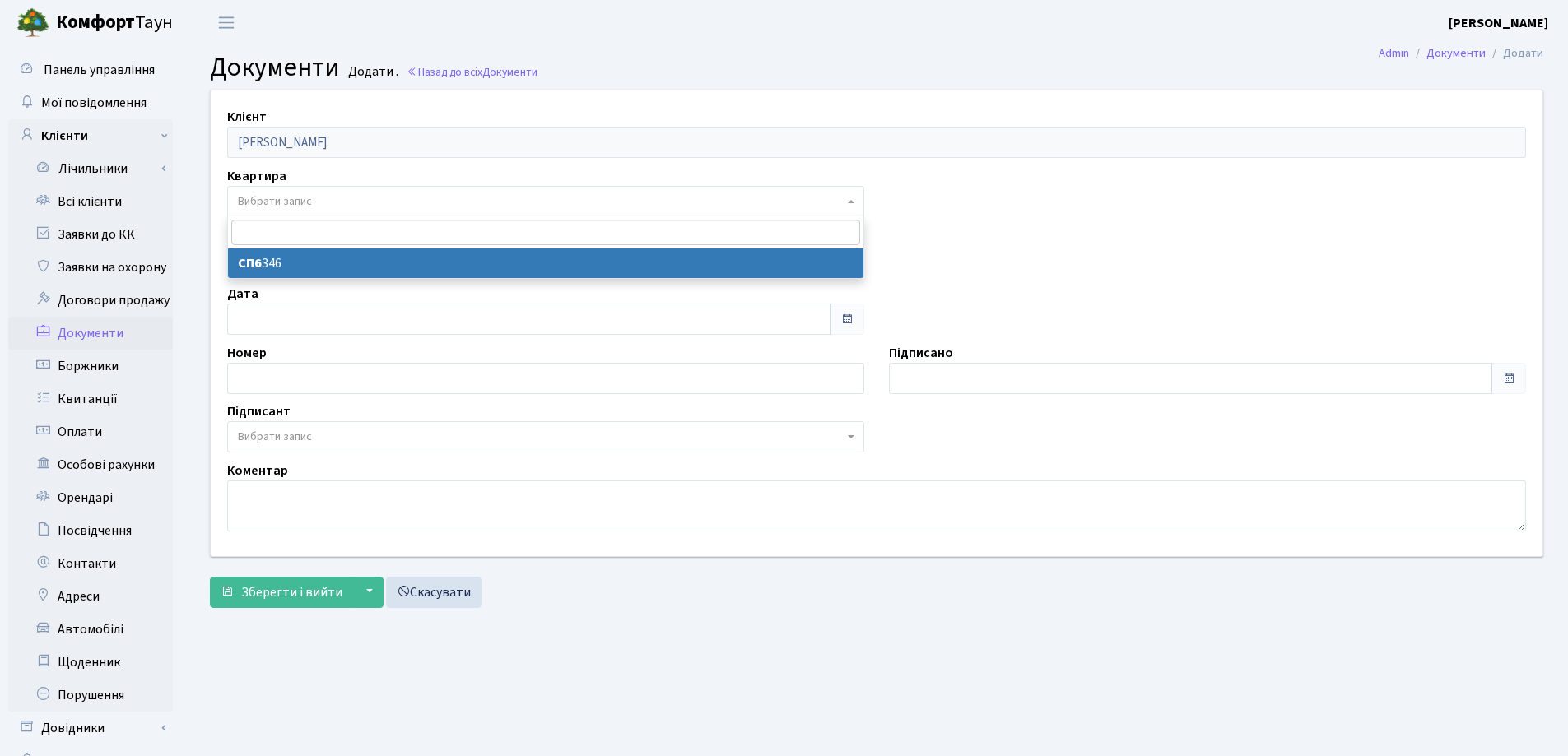
select select "38358"
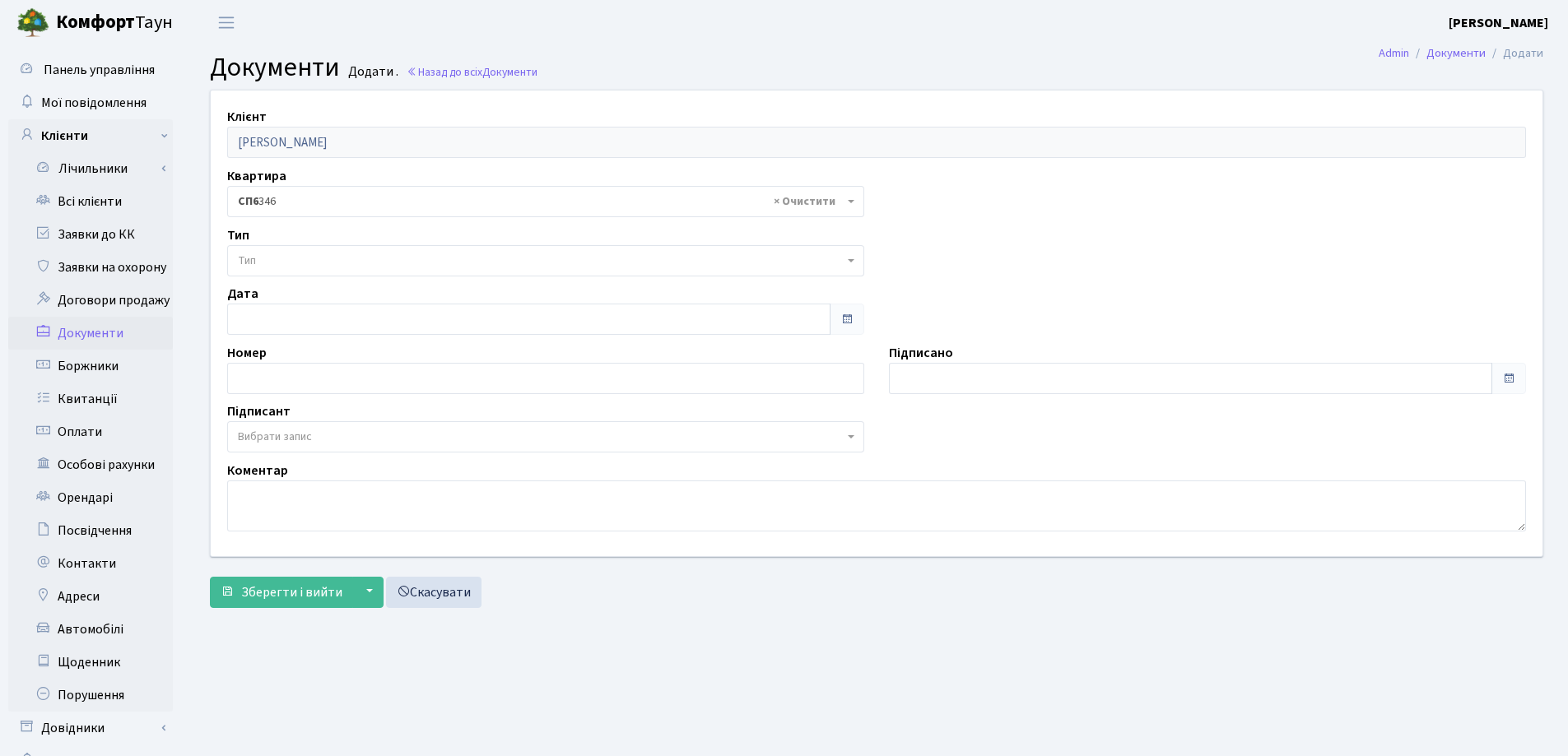
click at [305, 259] on span "Тип" at bounding box center [541, 260] width 606 height 16
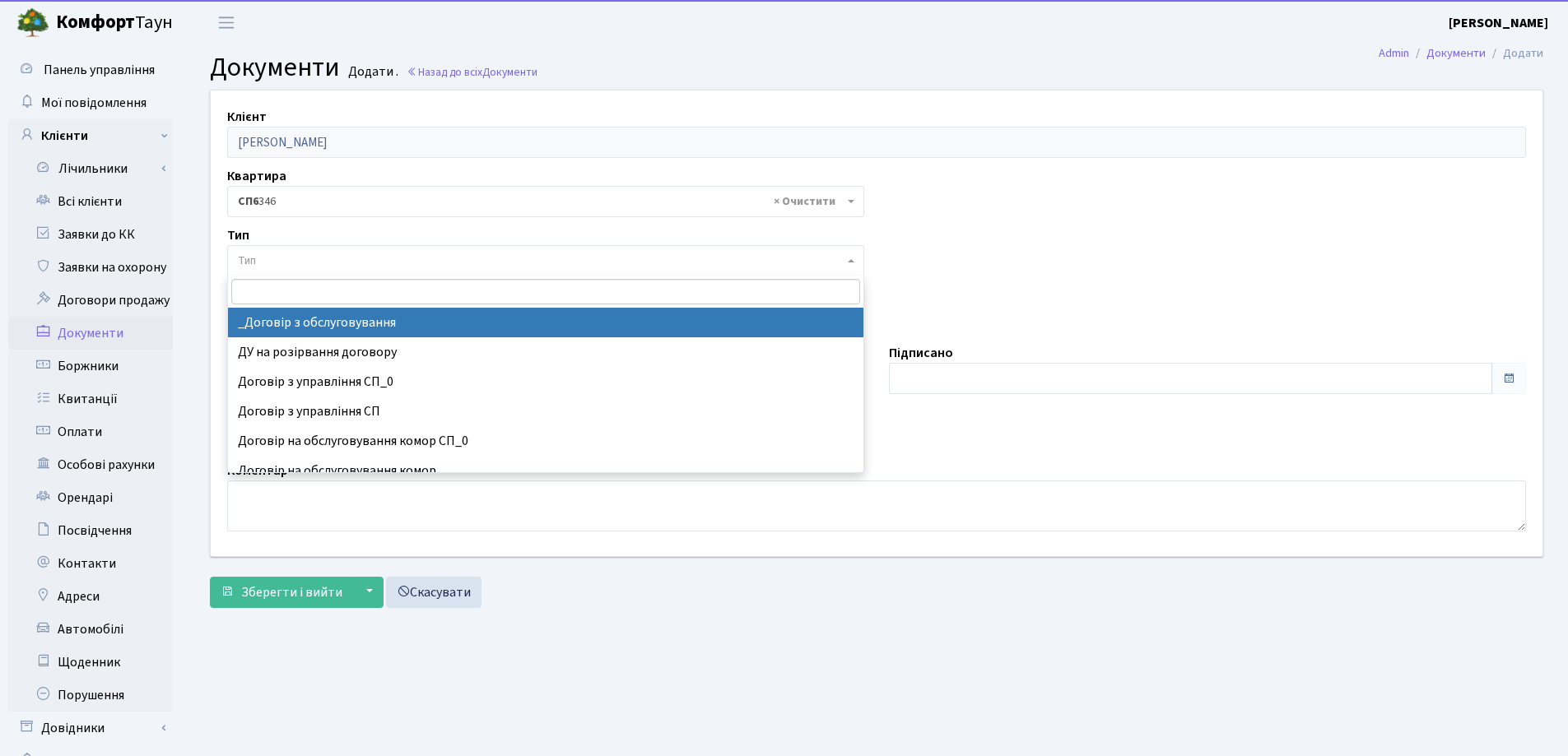
select select "289"
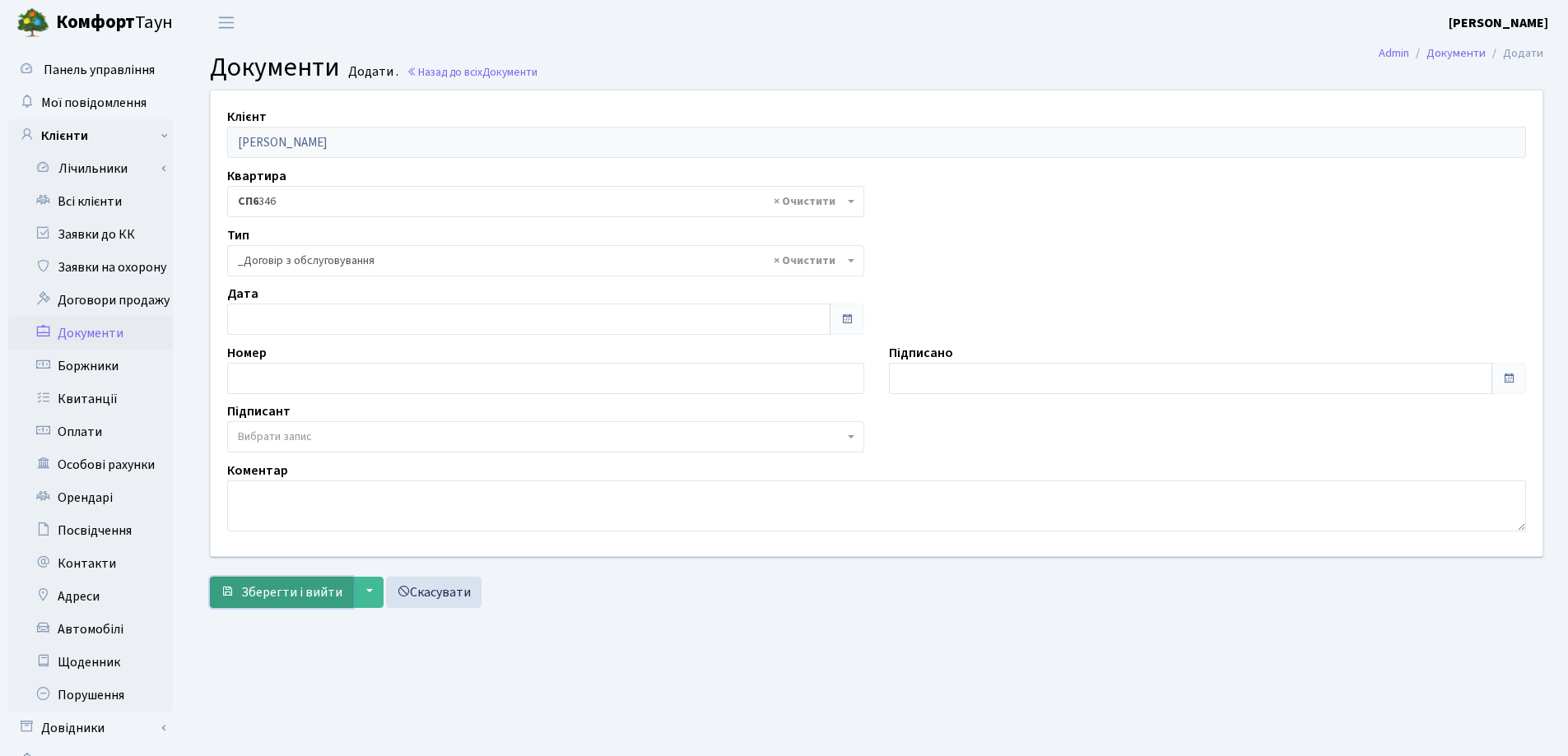
click at [290, 590] on span "Зберегти і вийти" at bounding box center [292, 592] width 101 height 18
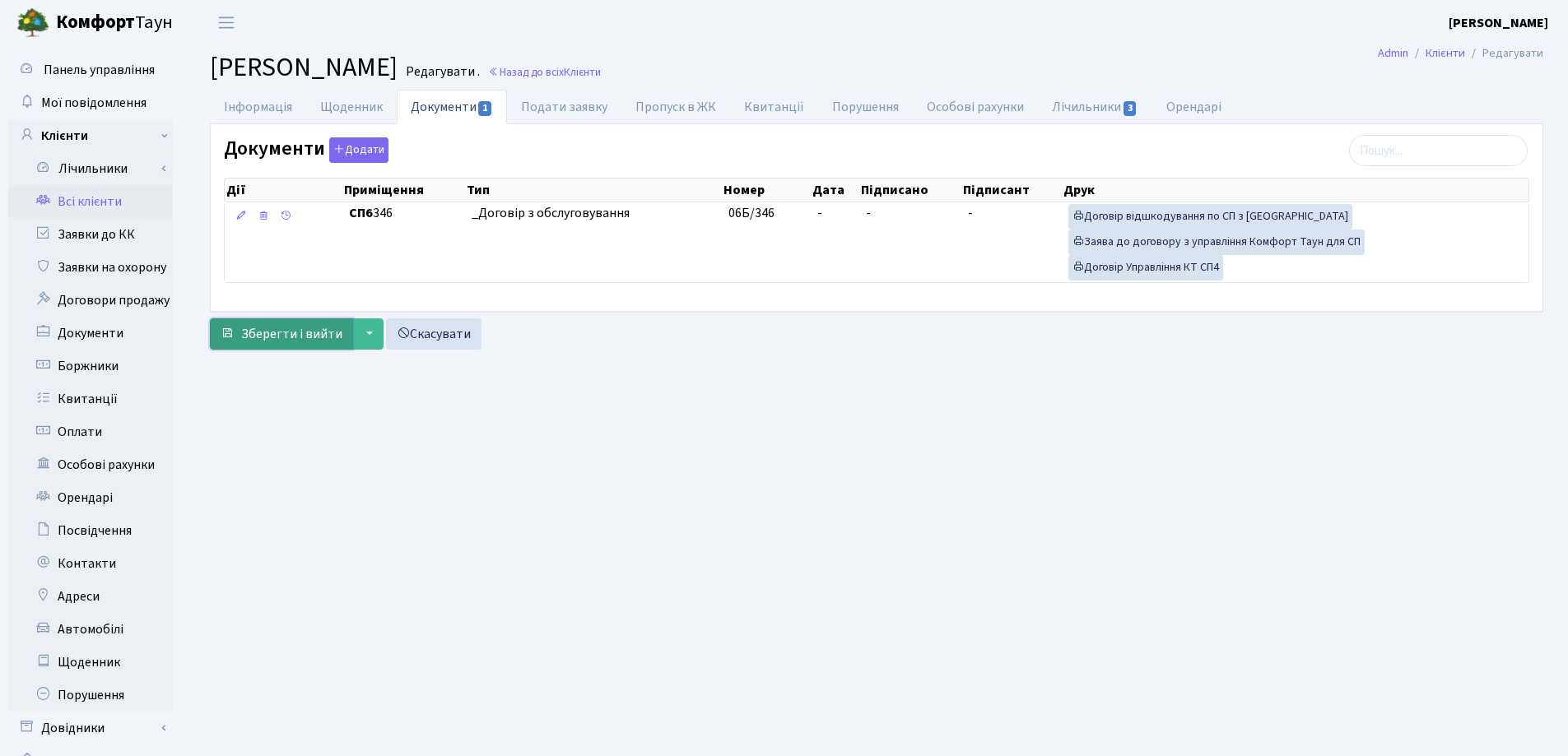
click at [279, 339] on span "Зберегти і вийти" at bounding box center [292, 334] width 101 height 18
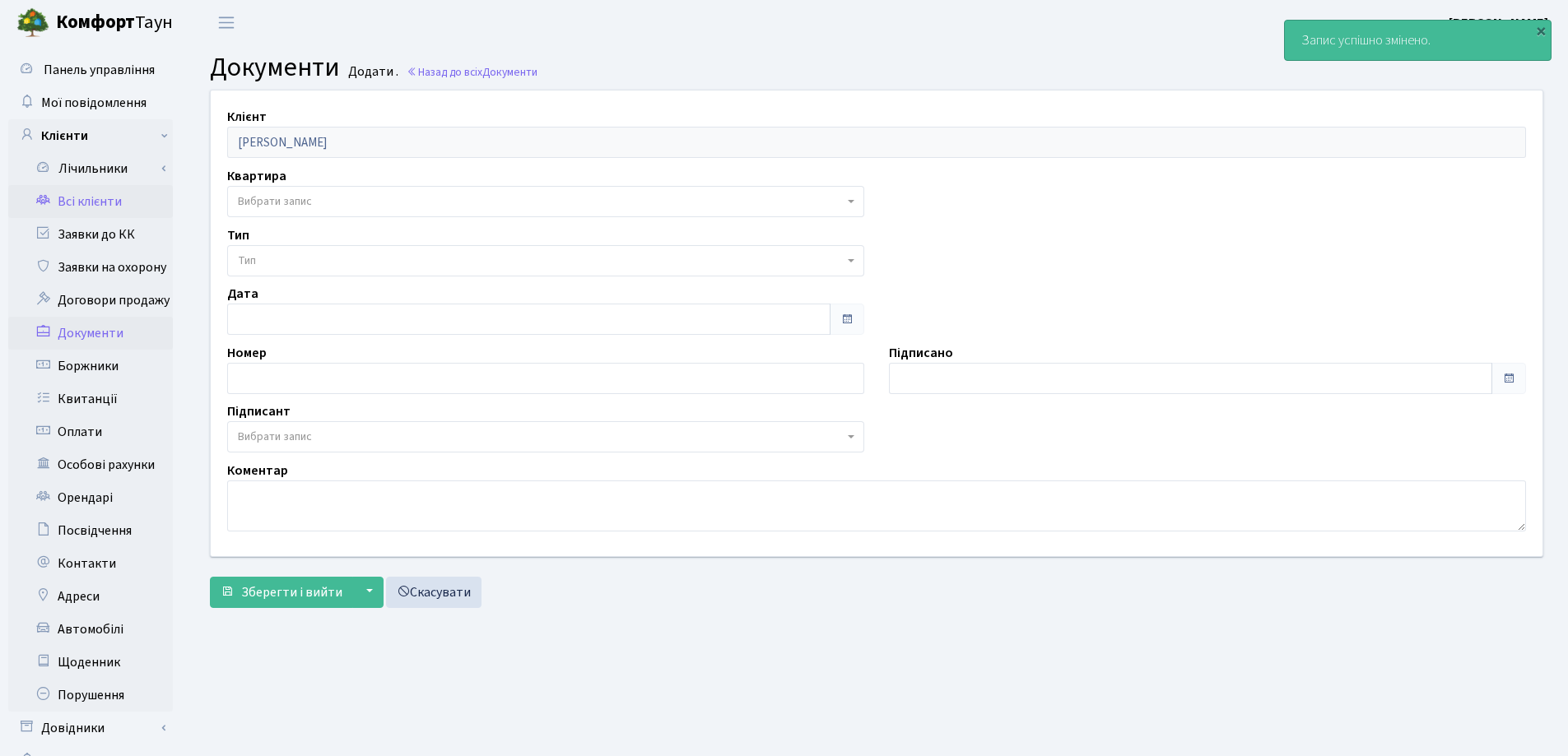
click at [65, 194] on link "Всі клієнти" at bounding box center [90, 202] width 165 height 33
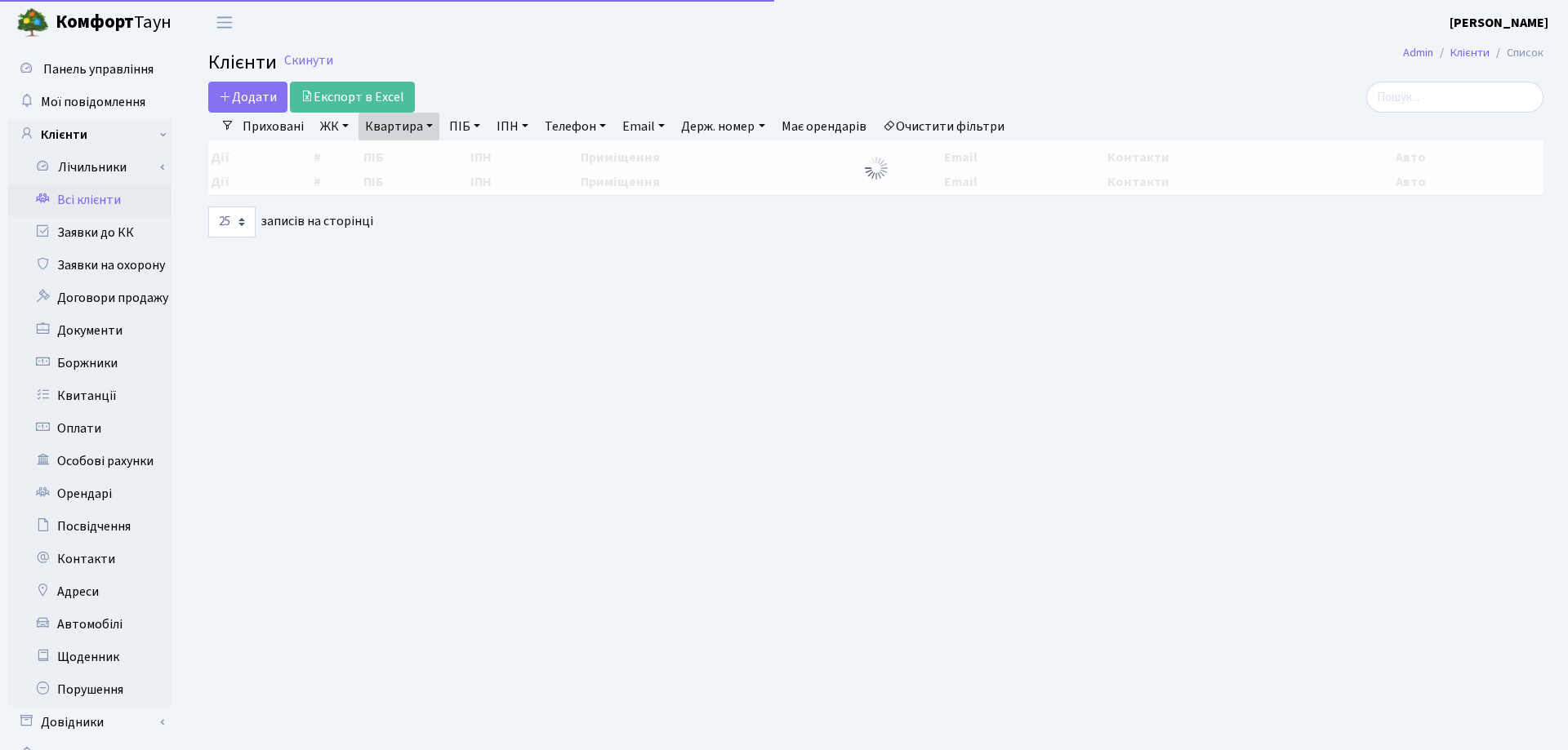
select select "25"
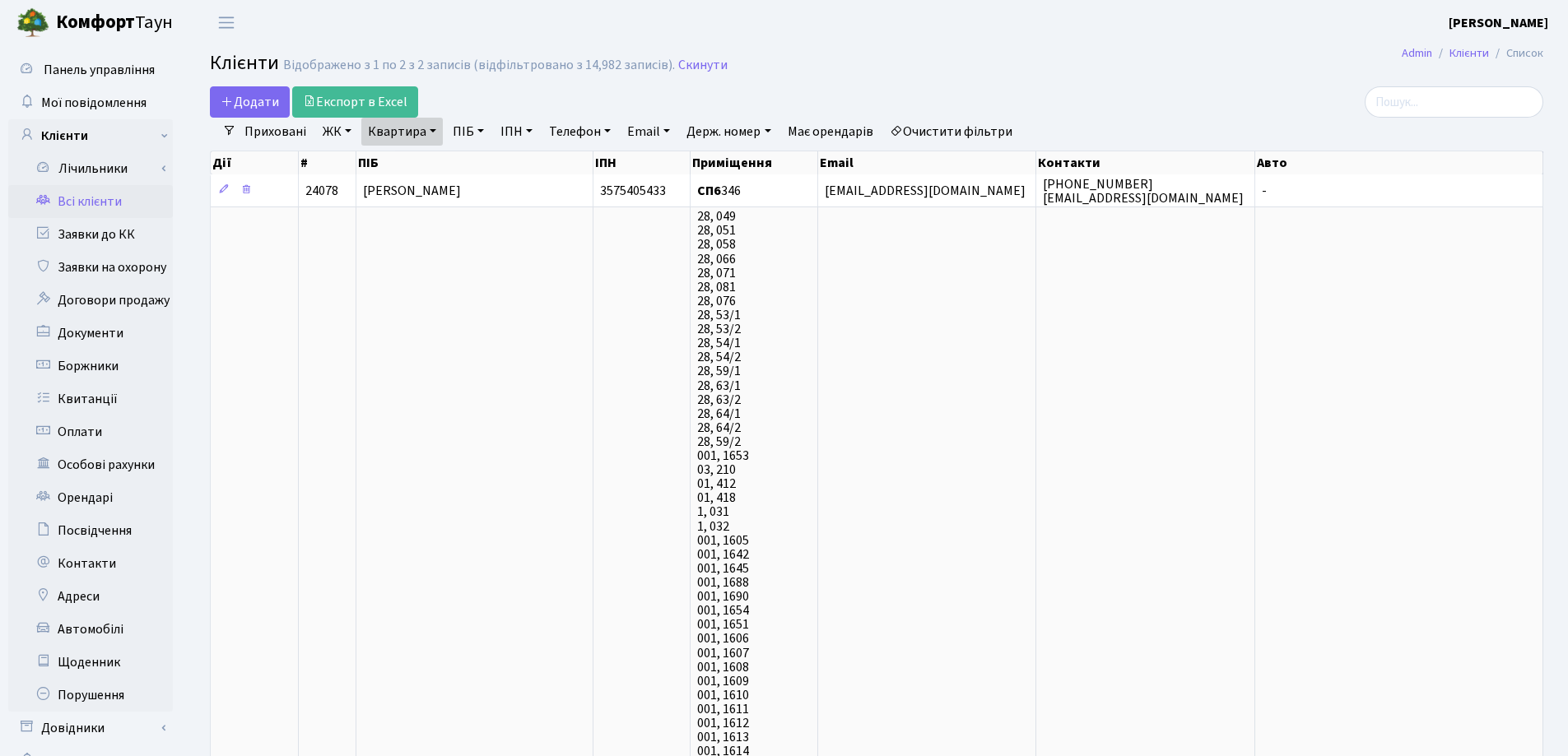
drag, startPoint x: 434, startPoint y: 128, endPoint x: 434, endPoint y: 138, distance: 10.0
click at [433, 130] on link "Квартира" at bounding box center [402, 131] width 81 height 28
click at [437, 159] on input "346" at bounding box center [410, 164] width 96 height 32
type input "3"
type input "43"
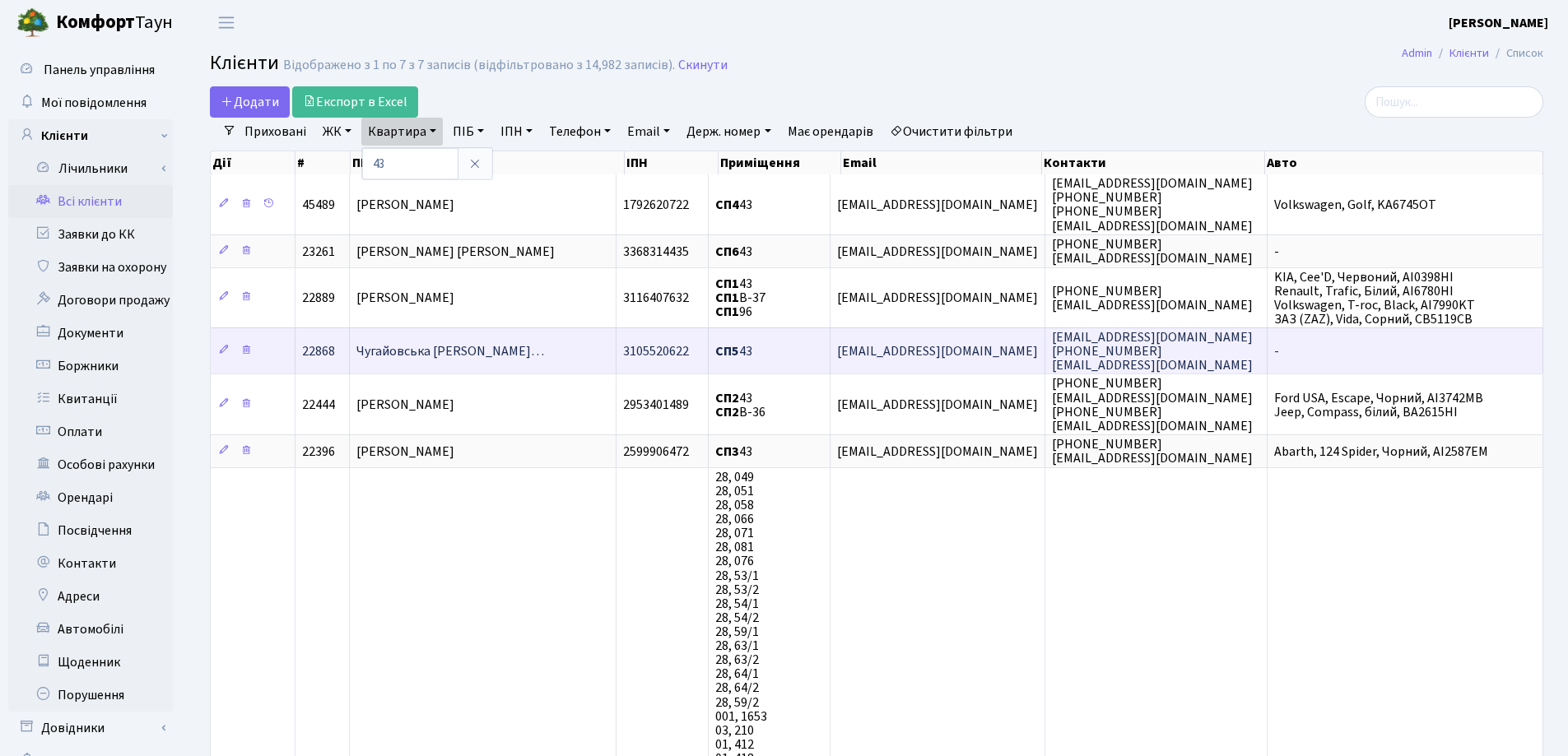
click at [537, 333] on td "Чугайовська [PERSON_NAME]…" at bounding box center [483, 350] width 267 height 46
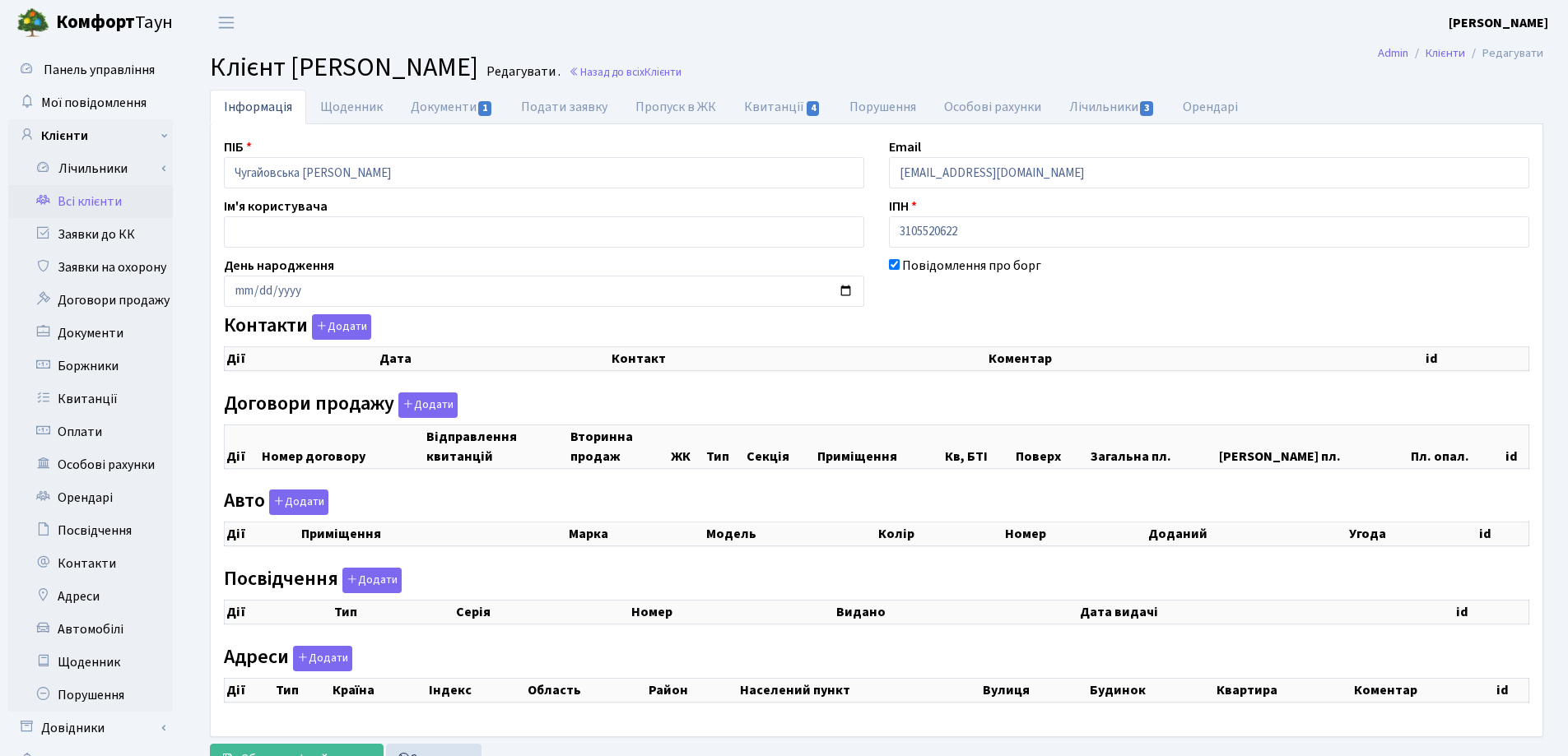
click at [432, 109] on link "Документи 1" at bounding box center [452, 107] width 110 height 34
checkbox input "true"
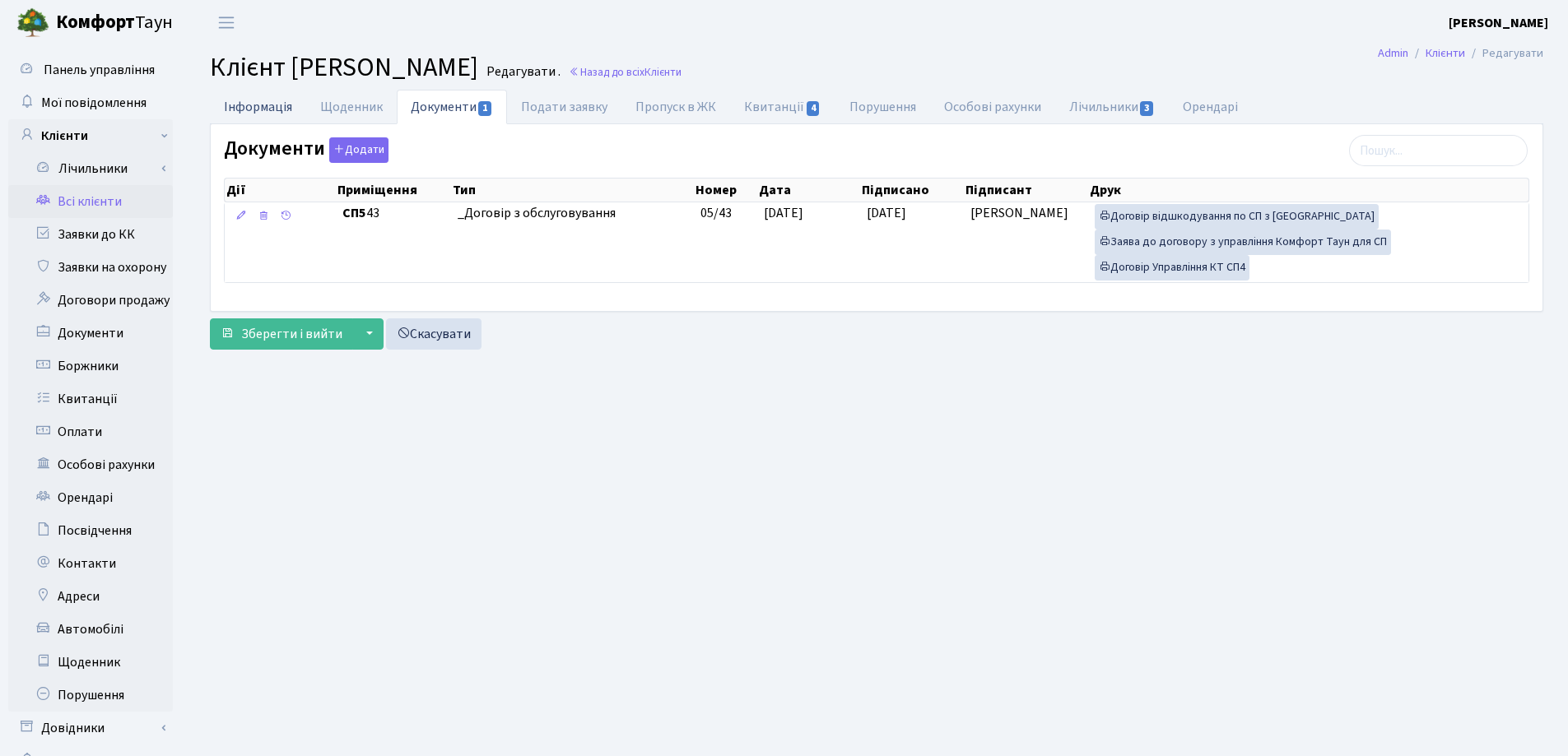
click at [272, 99] on link "Інформація" at bounding box center [258, 106] width 96 height 33
select select "25"
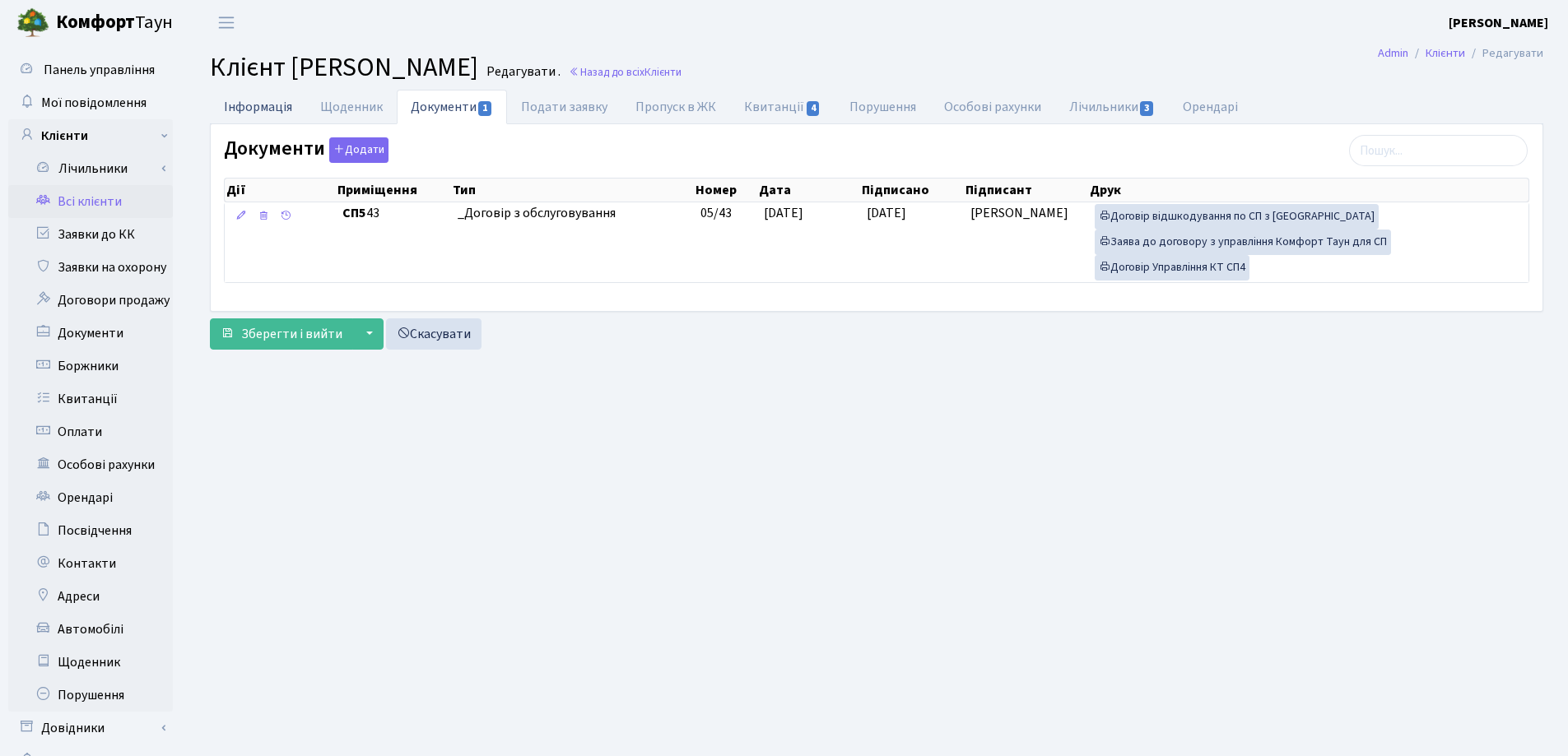
select select "25"
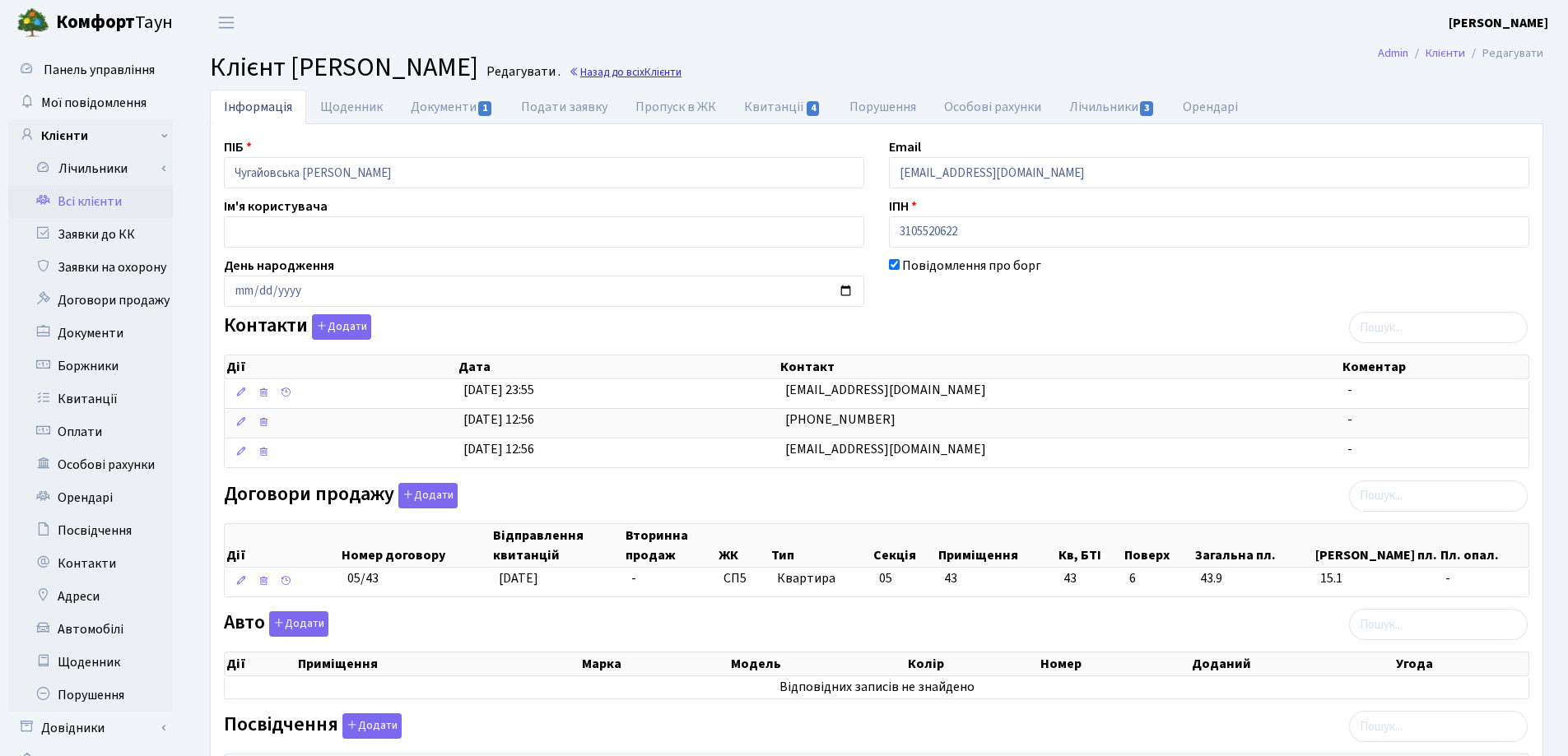
click at [681, 71] on span "Клієнти" at bounding box center [663, 71] width 37 height 15
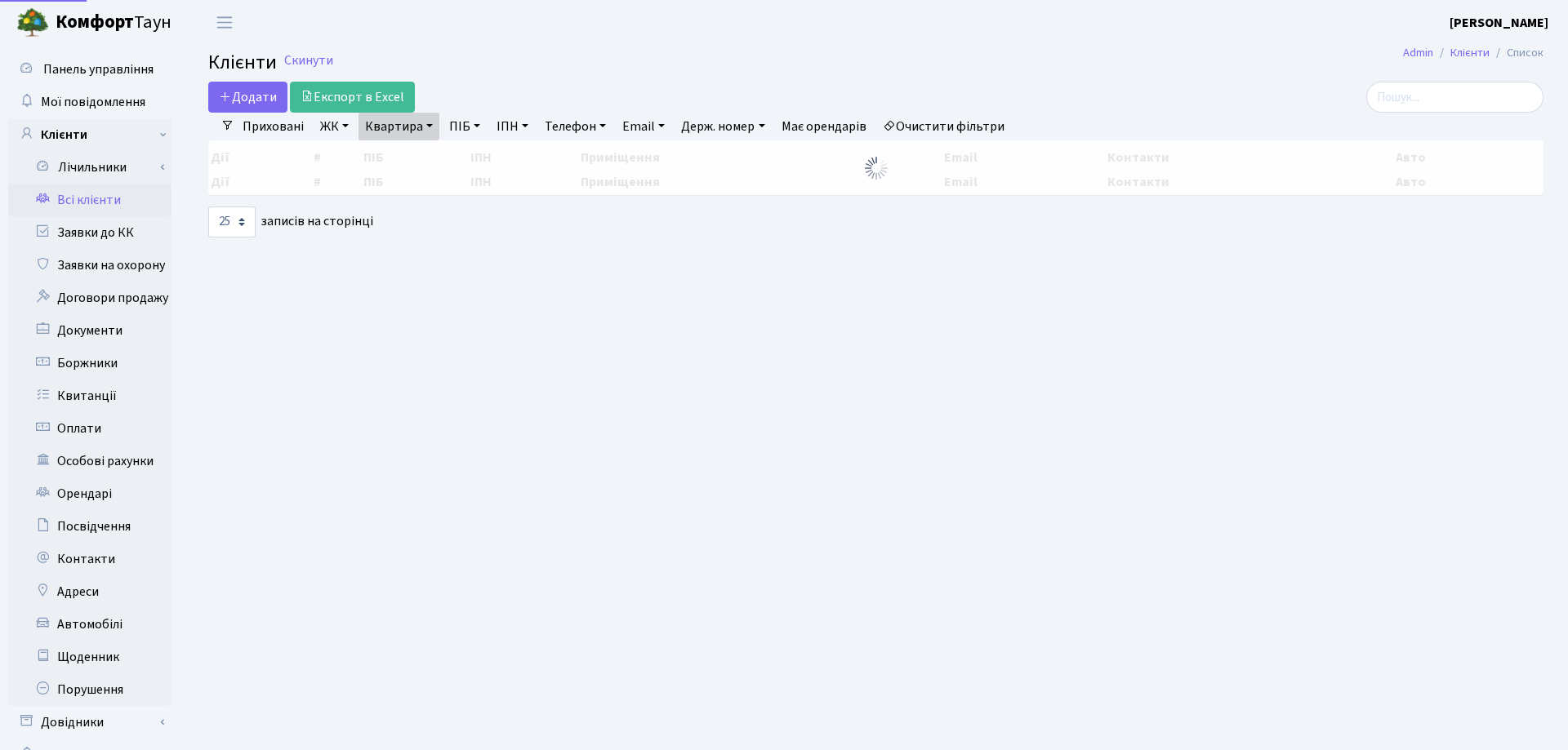
select select "25"
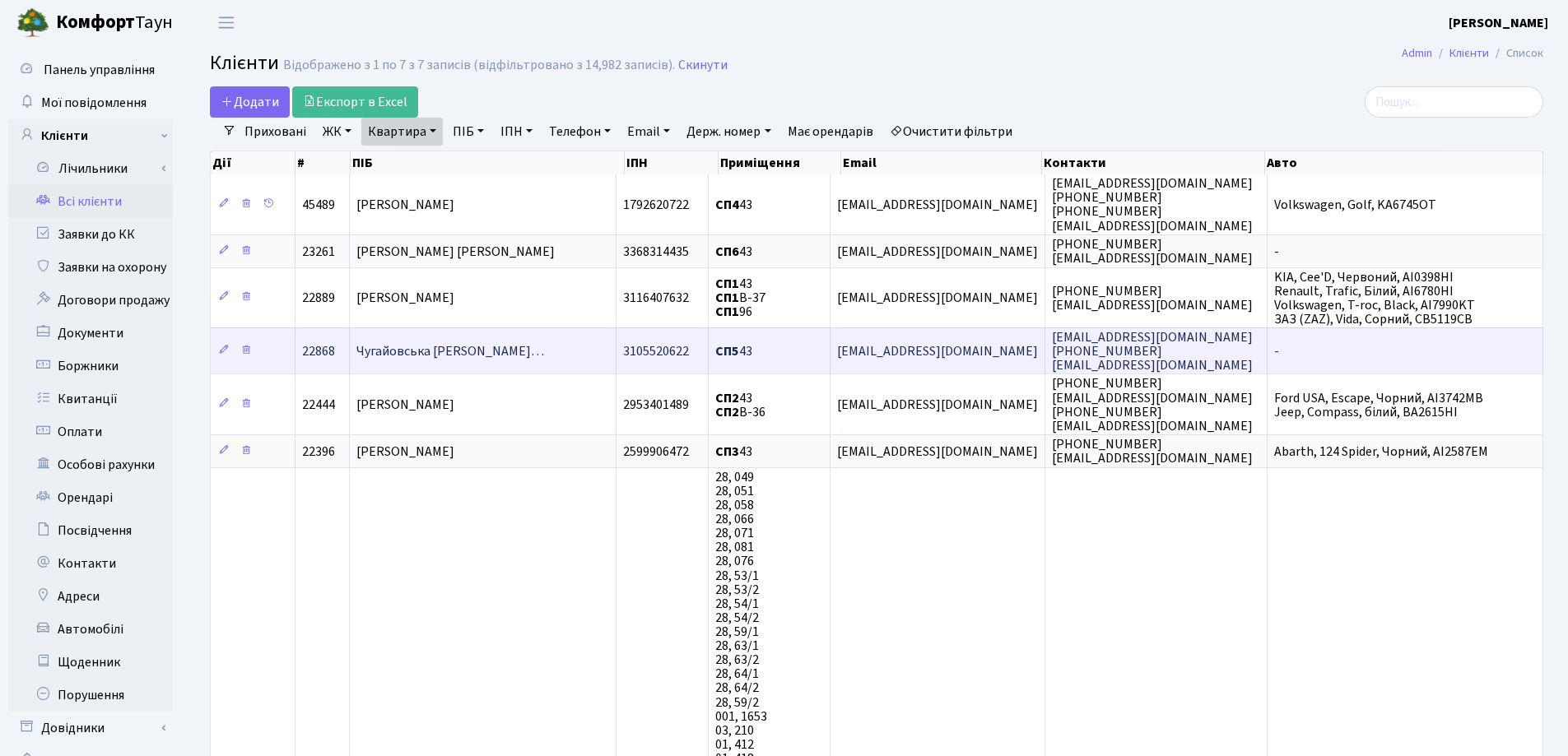
click at [521, 351] on span "Чугайовська Світлана Володимирів…" at bounding box center [450, 352] width 187 height 18
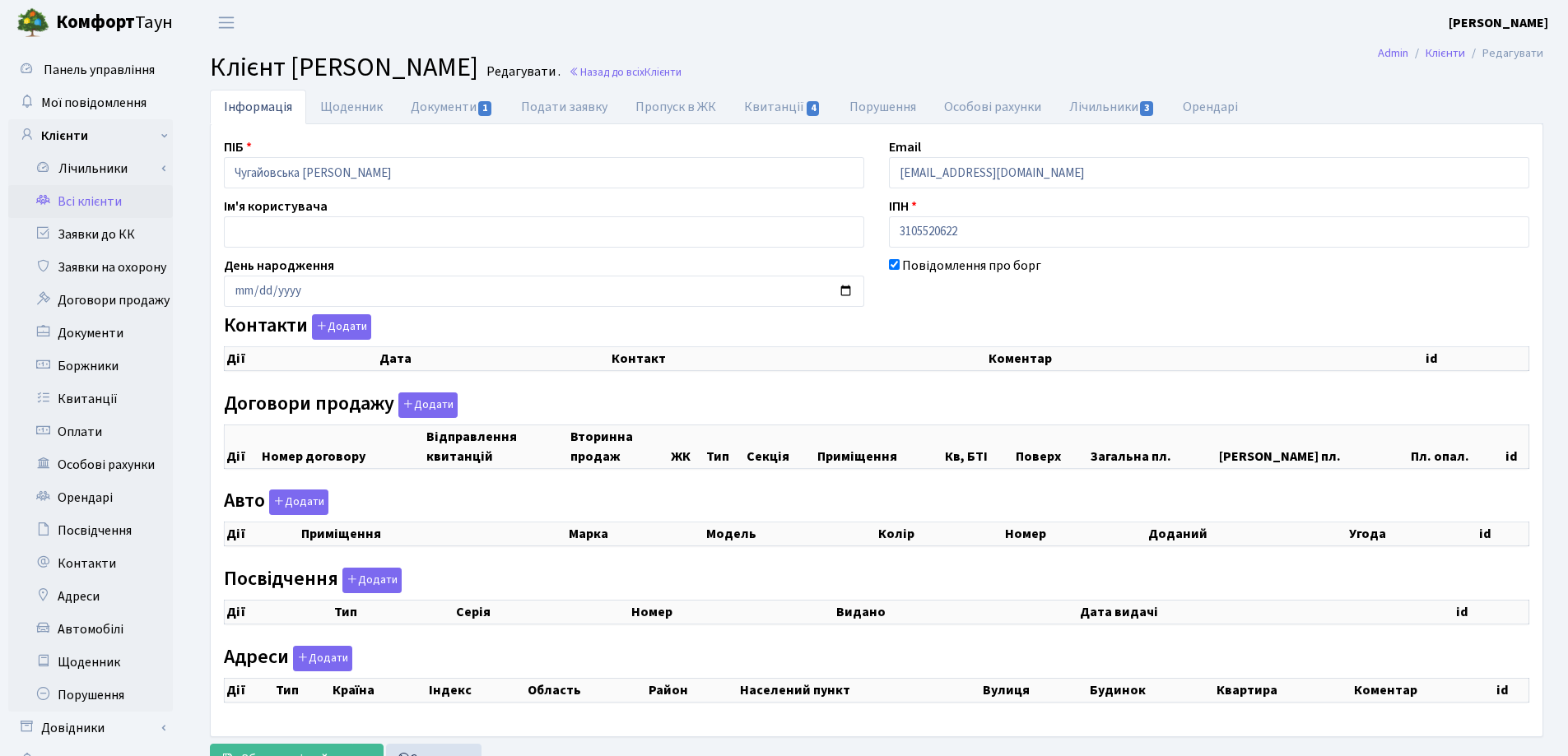
checkbox input "true"
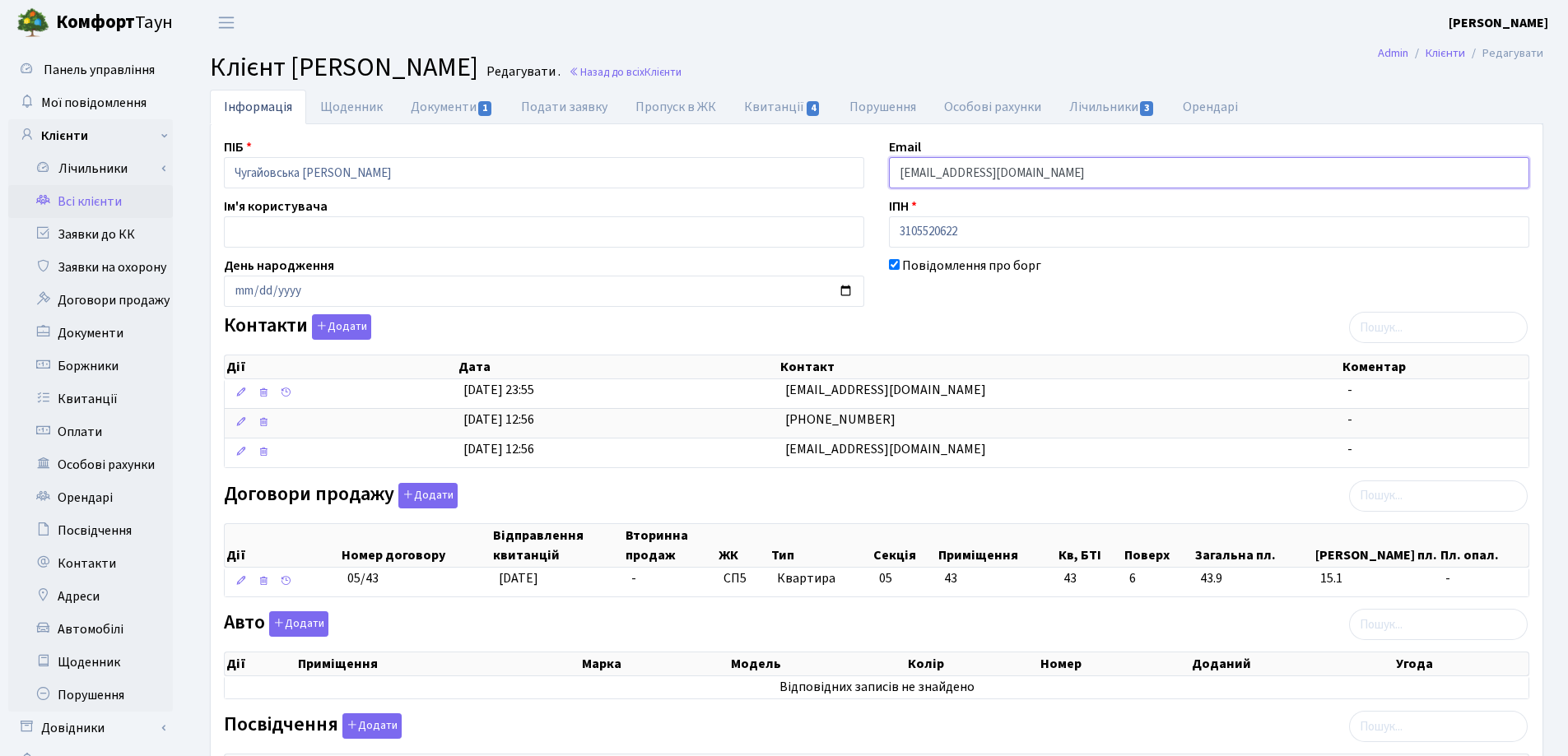
drag, startPoint x: 1052, startPoint y: 173, endPoint x: 877, endPoint y: 174, distance: 175.0
click at [877, 174] on div "Email [EMAIL_ADDRESS][DOMAIN_NAME]" at bounding box center [1209, 163] width 665 height 51
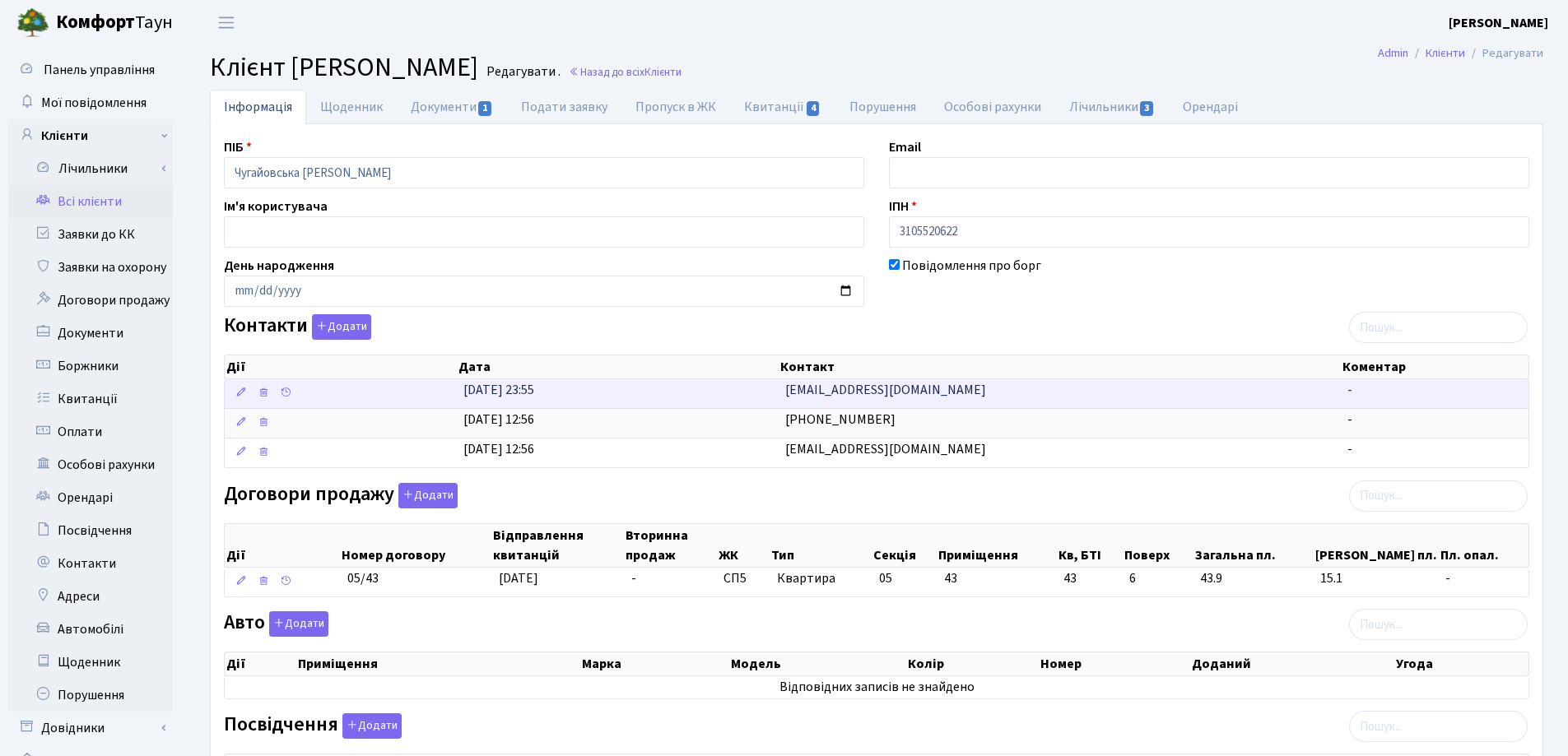
drag, startPoint x: 1003, startPoint y: 397, endPoint x: 782, endPoint y: 389, distance: 221.1
click at [782, 389] on td "[EMAIL_ADDRESS][DOMAIN_NAME]" at bounding box center [1060, 393] width 563 height 29
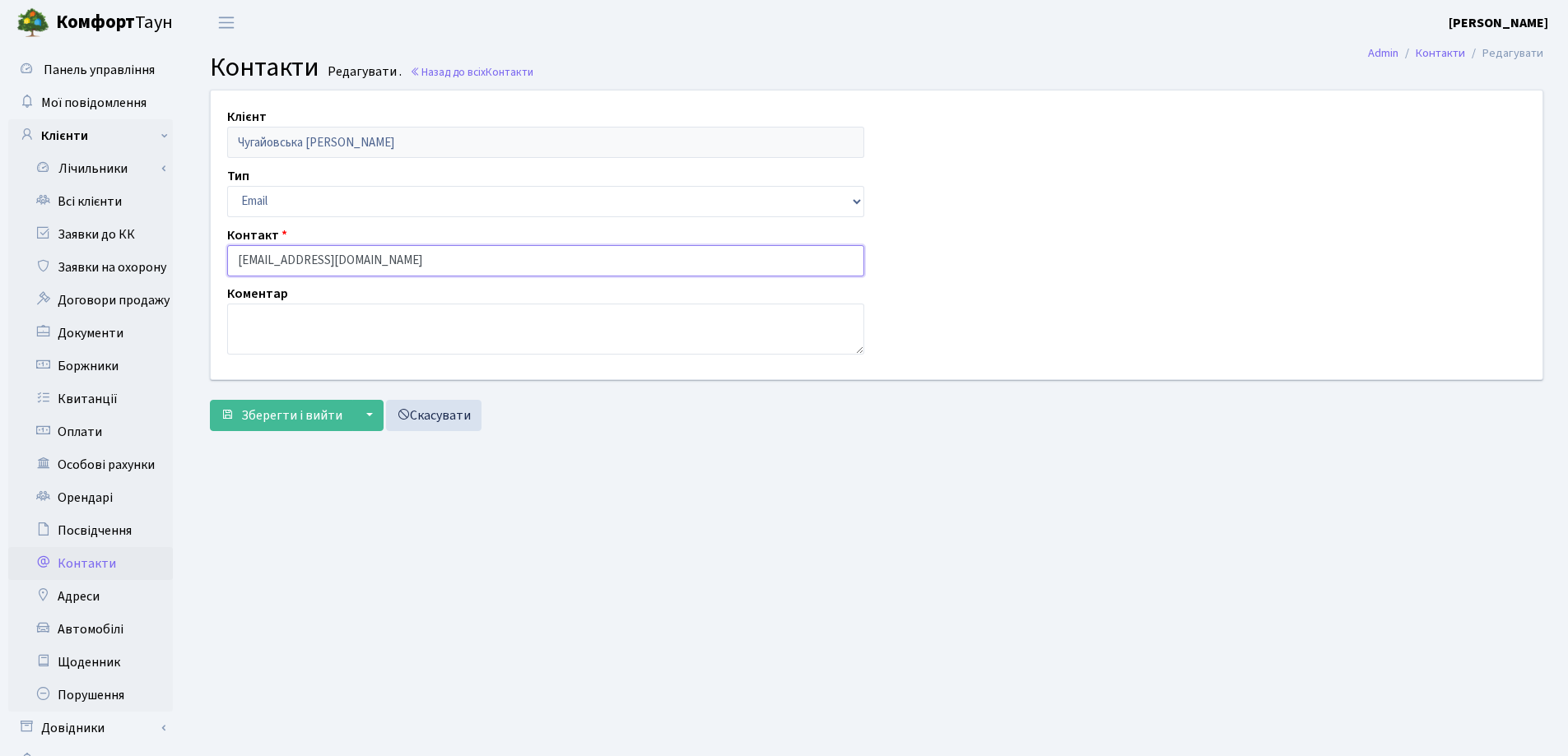
drag, startPoint x: 458, startPoint y: 263, endPoint x: 224, endPoint y: 247, distance: 234.5
click at [215, 244] on div "Контакт [EMAIL_ADDRESS][DOMAIN_NAME]" at bounding box center [546, 250] width 662 height 51
click at [307, 407] on span "Зберегти і вийти" at bounding box center [292, 416] width 101 height 18
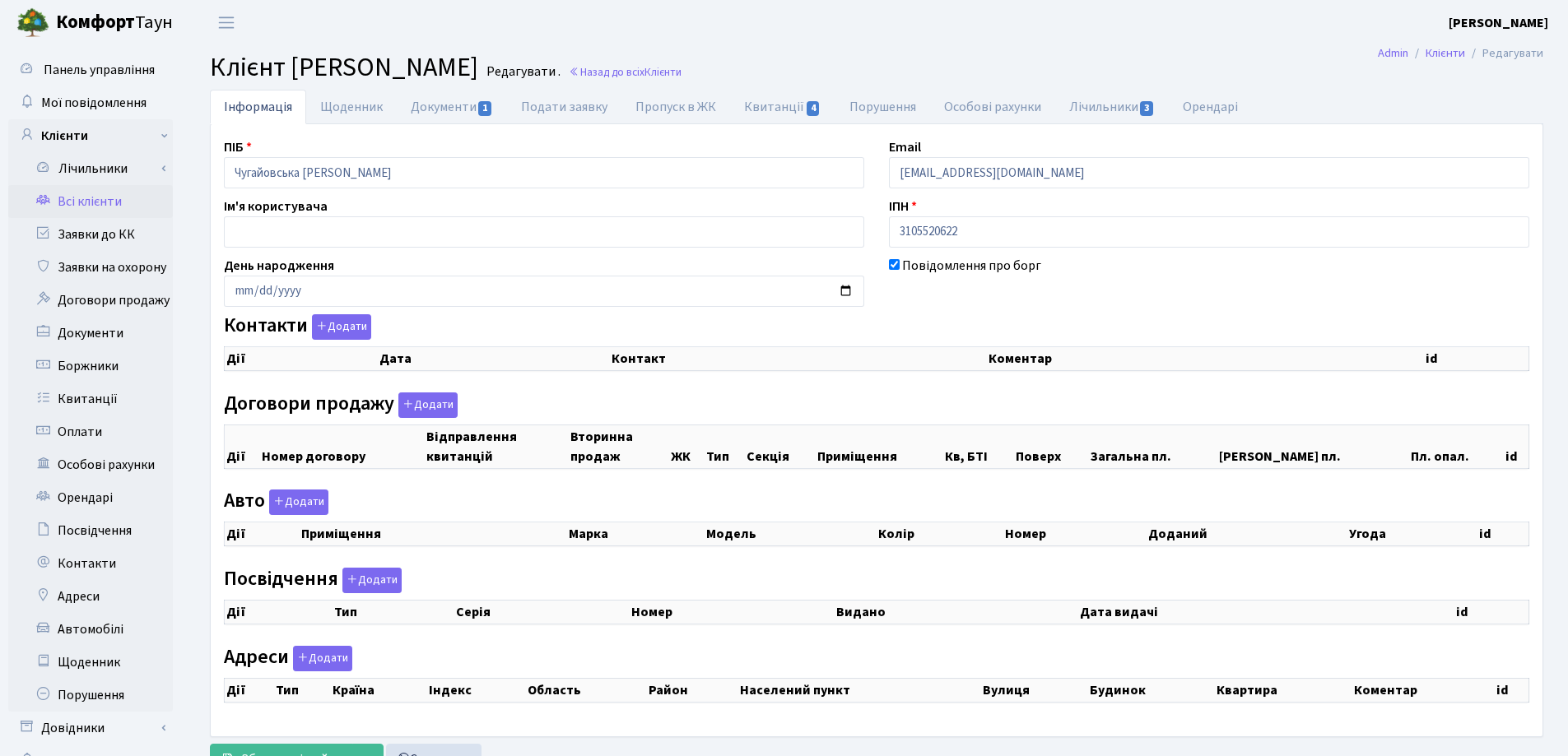
checkbox input "true"
select select "25"
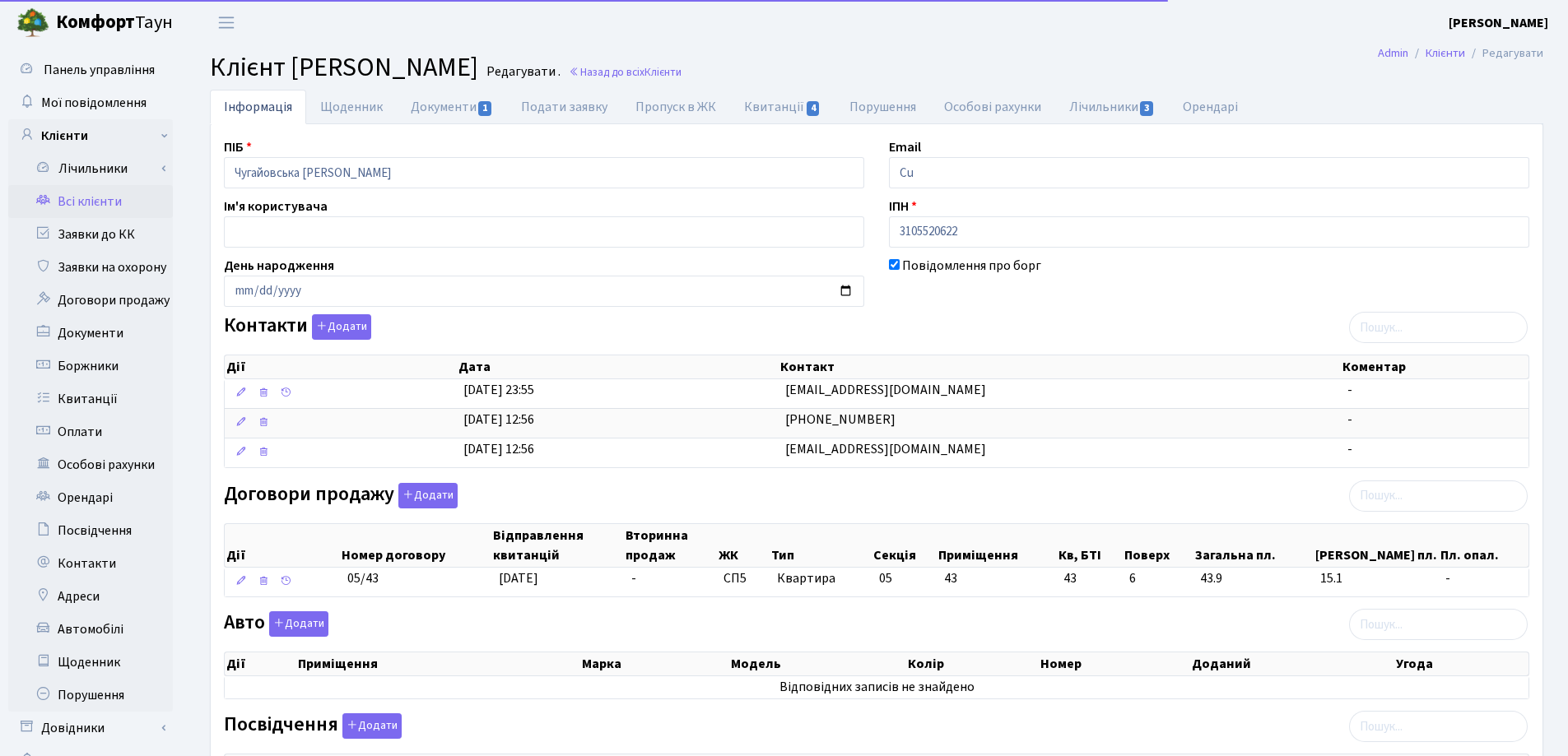
type input "C"
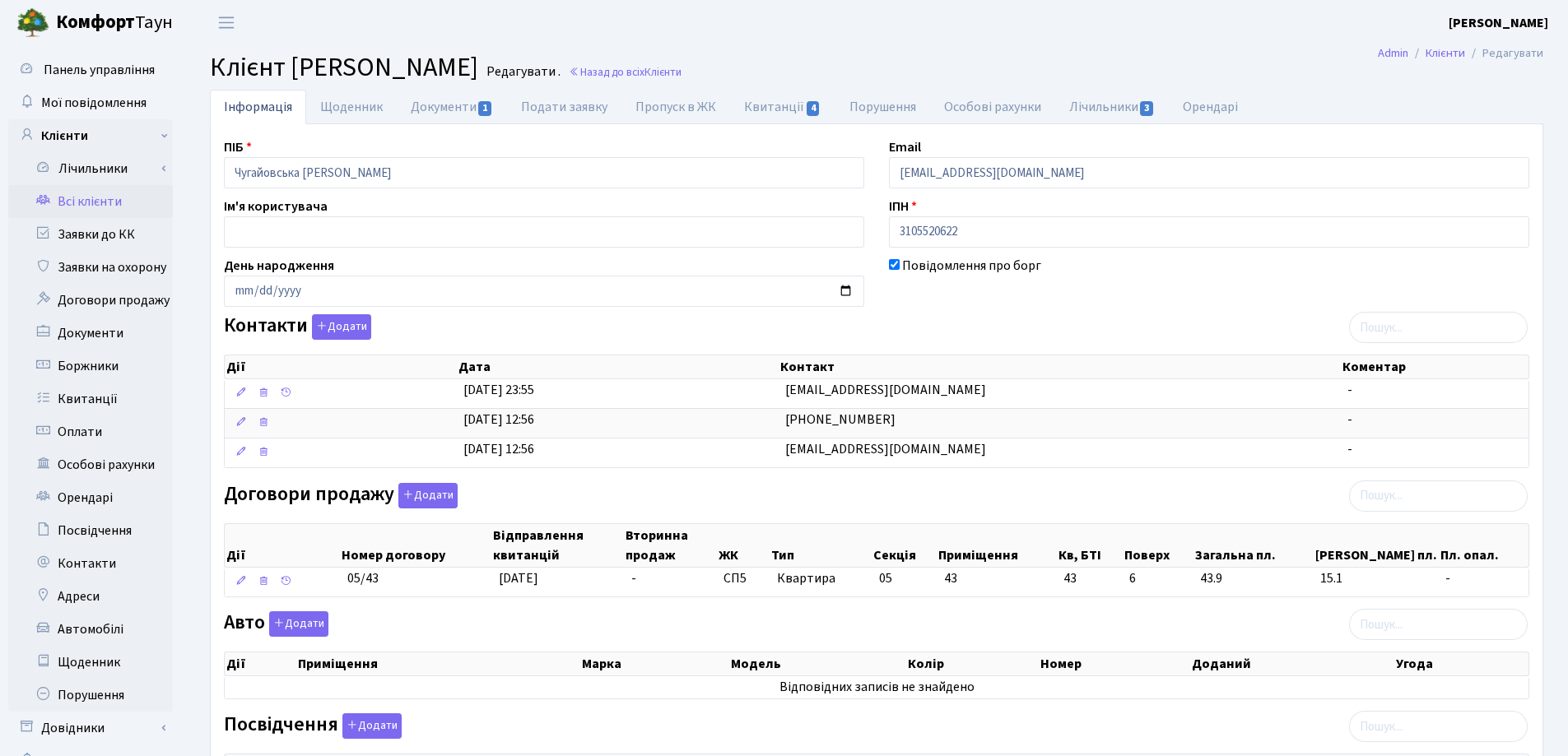
click at [907, 173] on input "[EMAIL_ADDRESS][DOMAIN_NAME]" at bounding box center [1210, 173] width 641 height 32
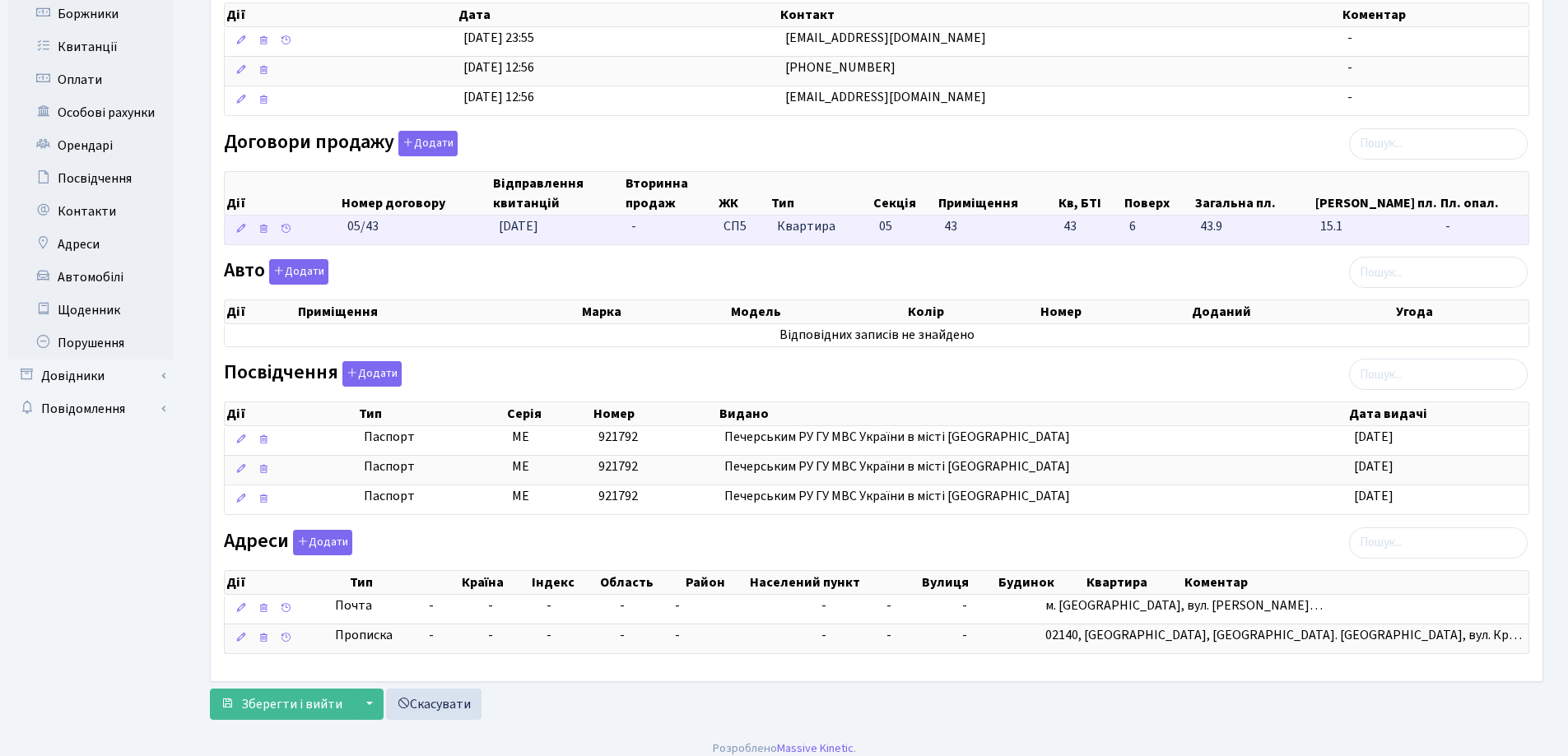
scroll to position [365, 0]
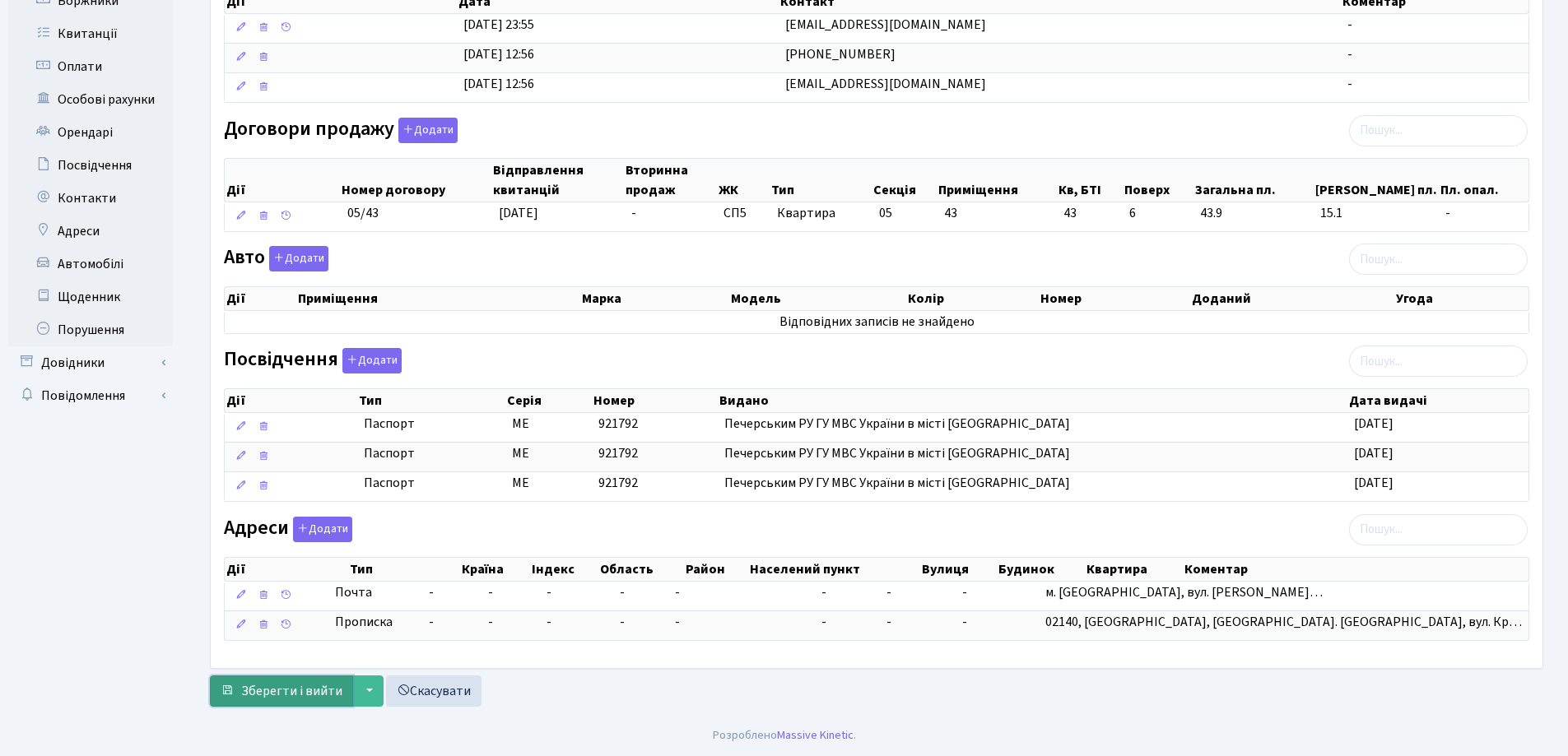
click at [281, 694] on span "Зберегти і вийти" at bounding box center [292, 691] width 101 height 18
type input "[EMAIL_ADDRESS][DOMAIN_NAME]"
click at [275, 691] on span "Зберегти і вийти" at bounding box center [292, 691] width 101 height 18
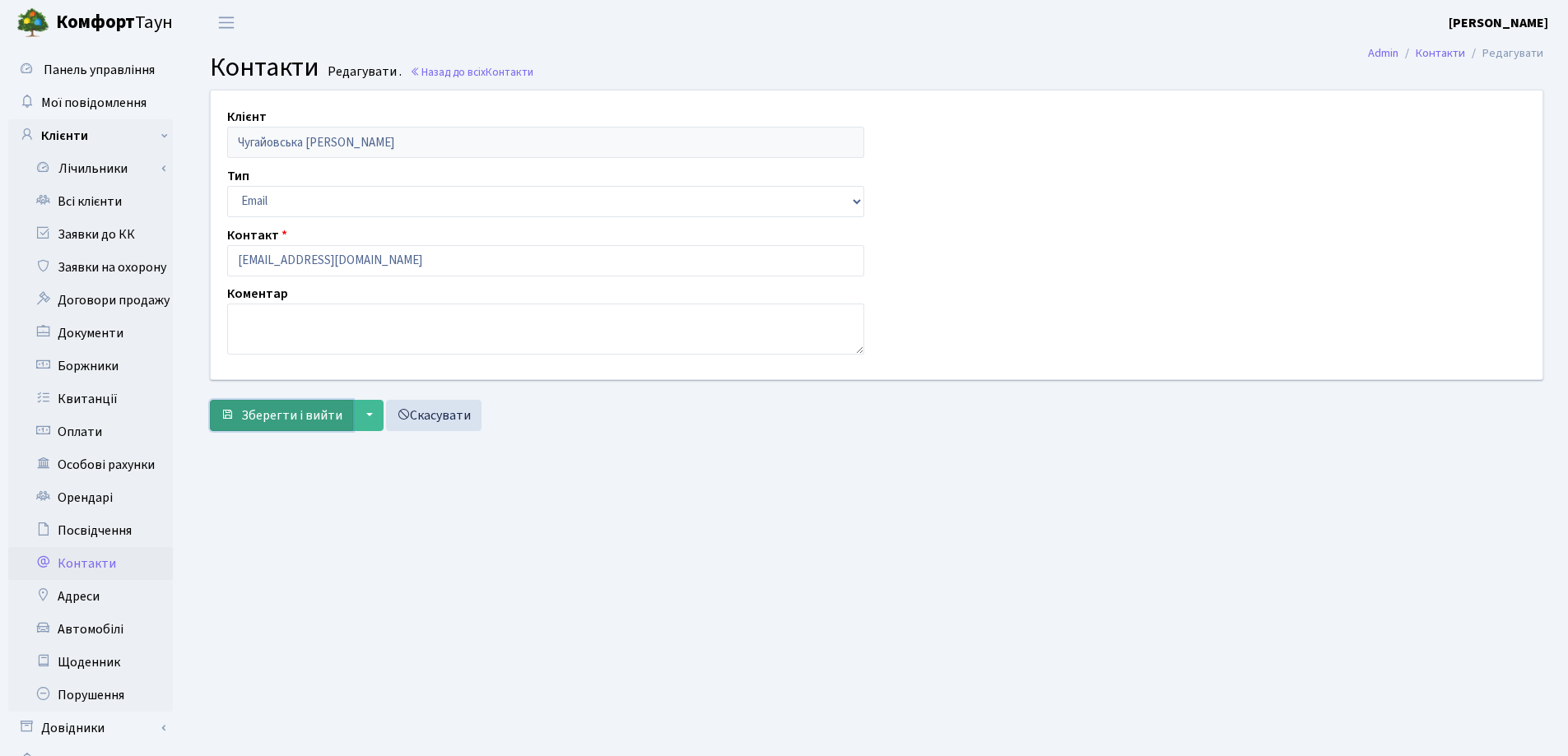
click at [308, 421] on span "Зберегти і вийти" at bounding box center [292, 416] width 101 height 18
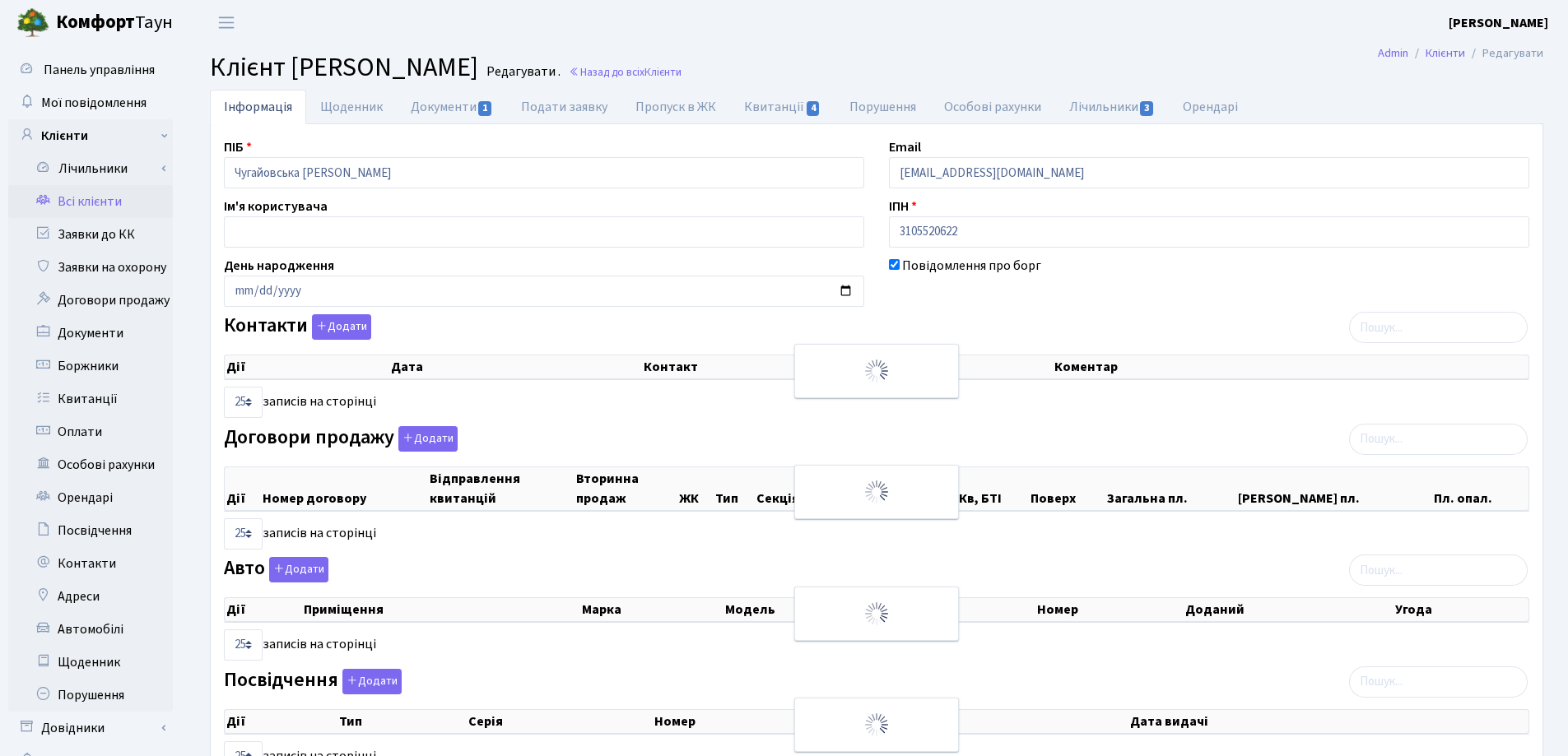
select select "25"
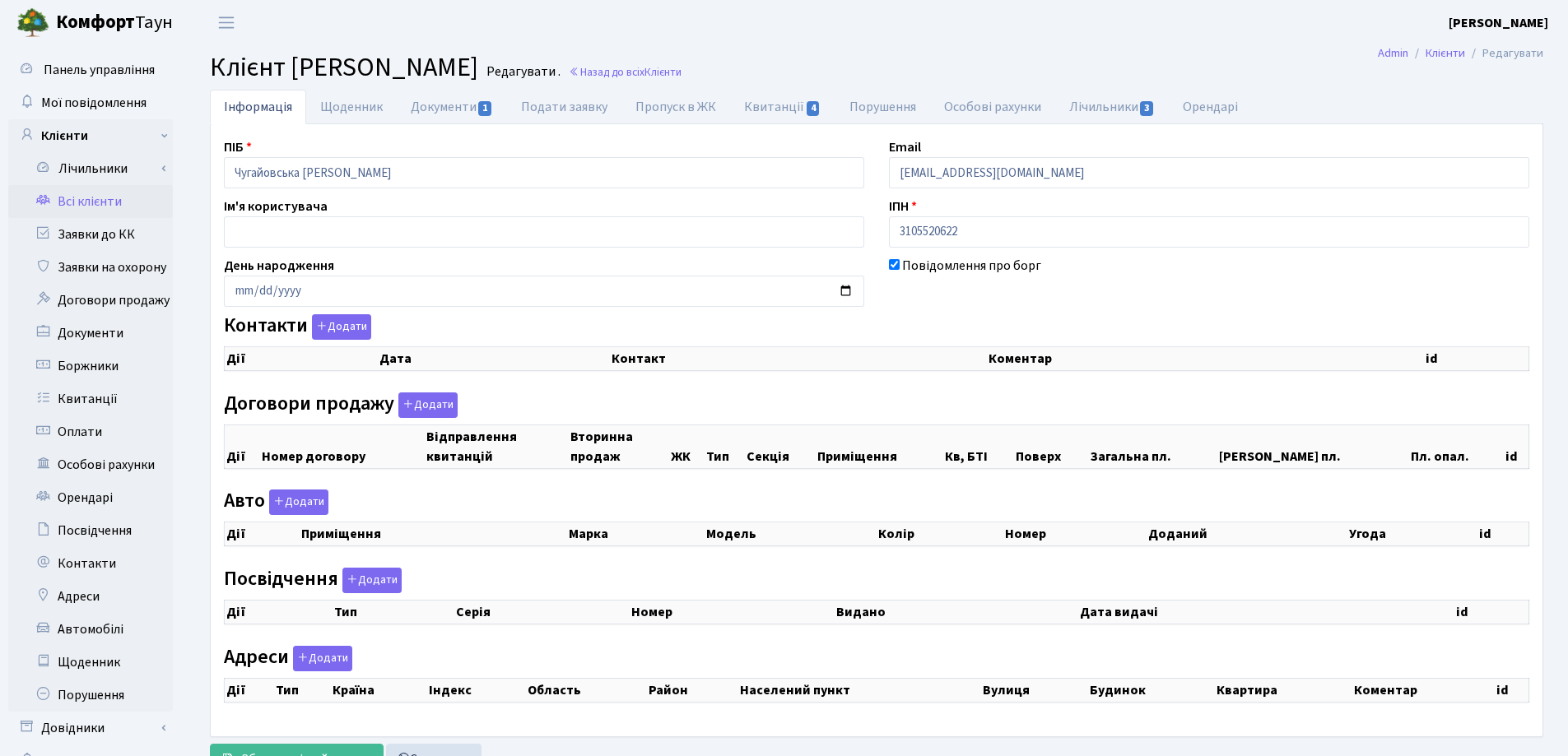
checkbox input "true"
select select "25"
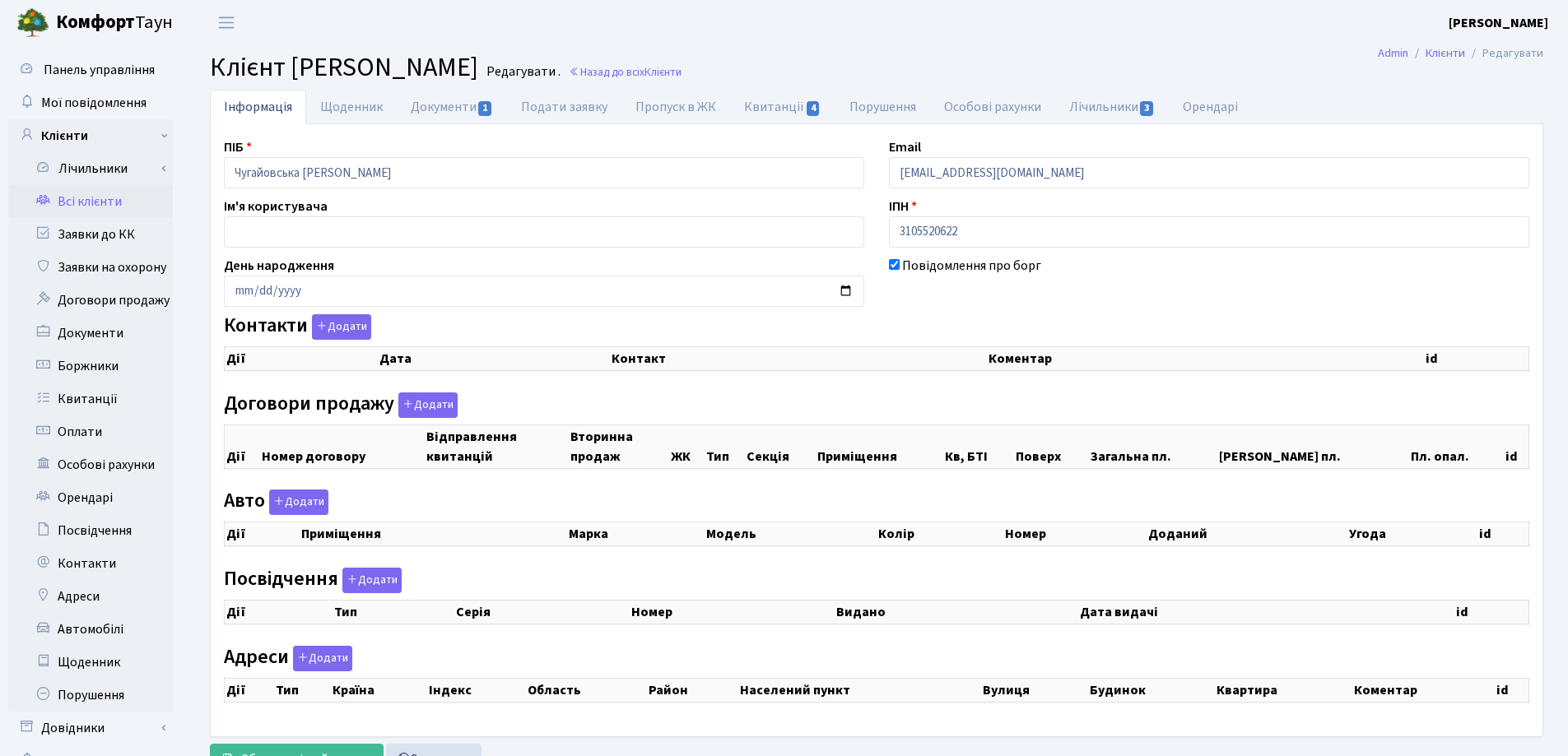
select select "25"
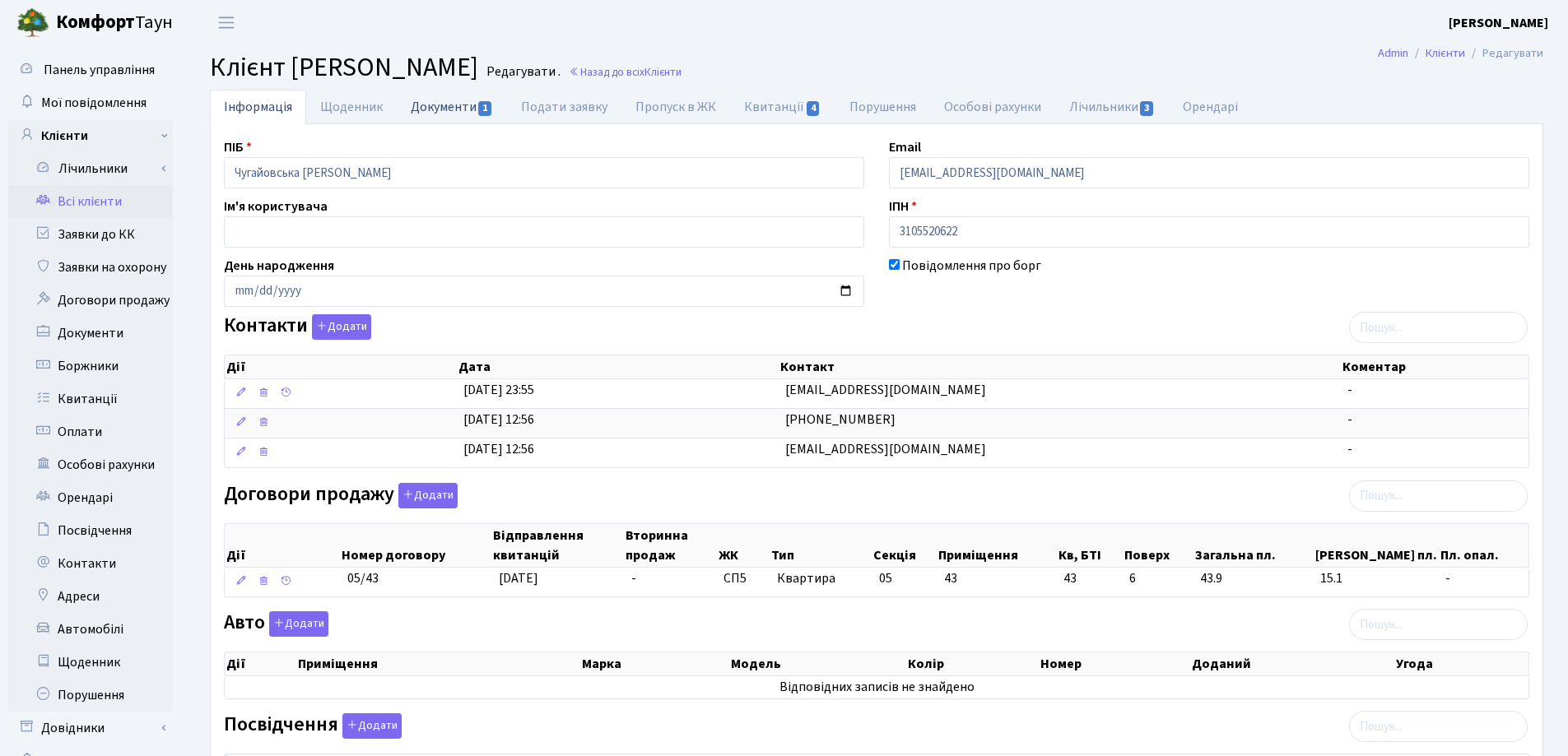
click at [450, 111] on link "Документи 1" at bounding box center [452, 106] width 110 height 33
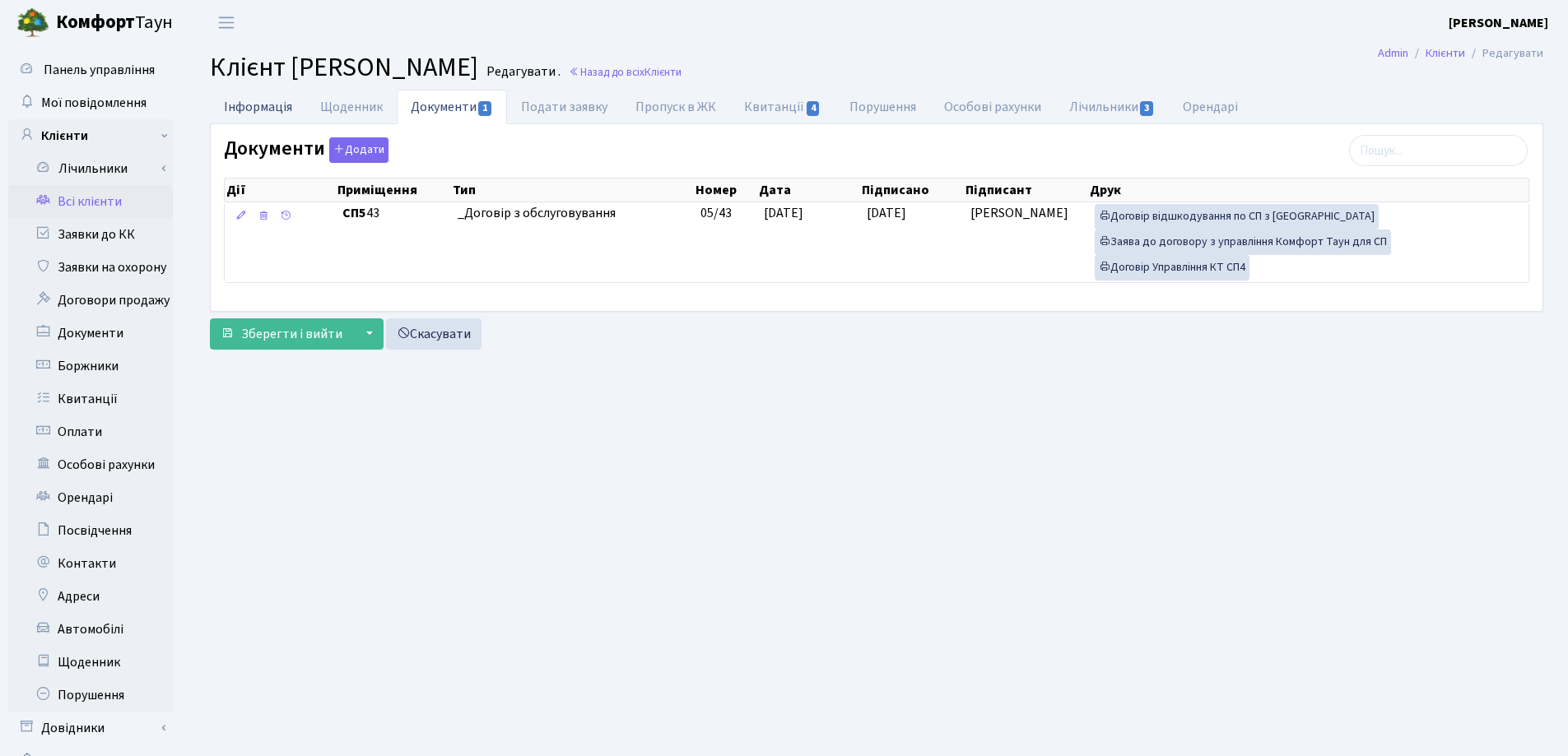
click at [264, 109] on link "Інформація" at bounding box center [258, 106] width 96 height 33
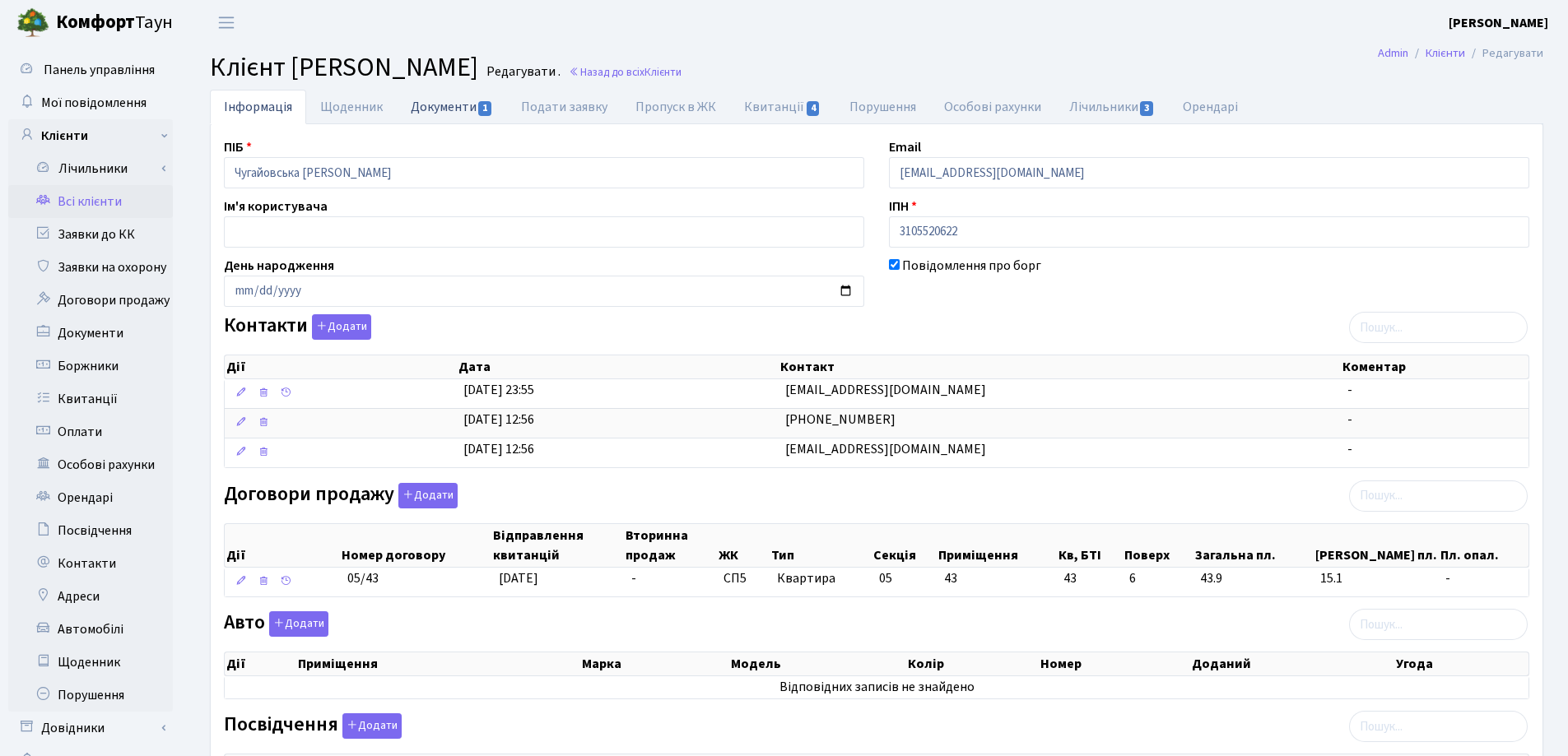
click at [449, 106] on link "Документи 1" at bounding box center [452, 106] width 110 height 33
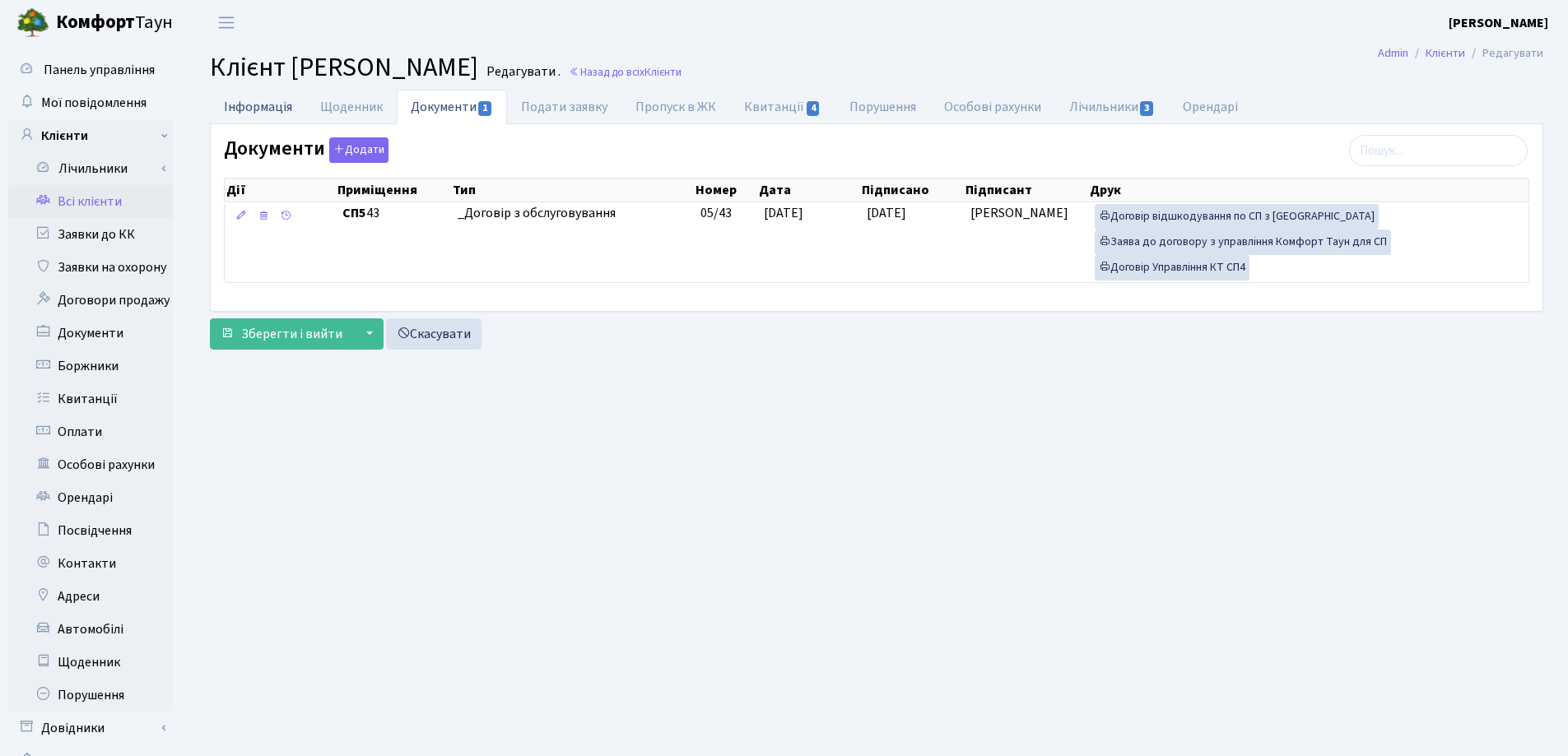
click at [252, 108] on link "Інформація" at bounding box center [258, 106] width 96 height 33
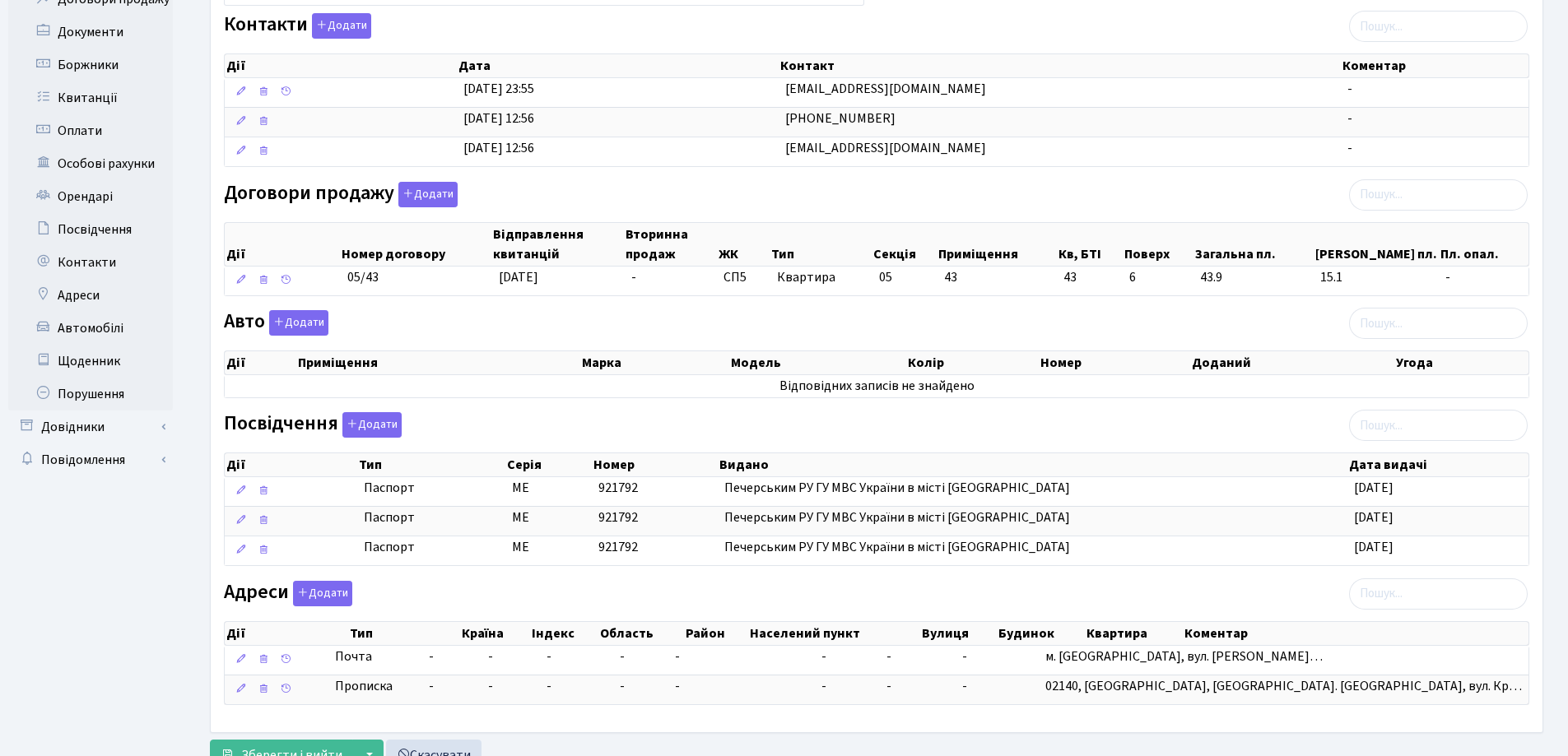
scroll to position [365, 0]
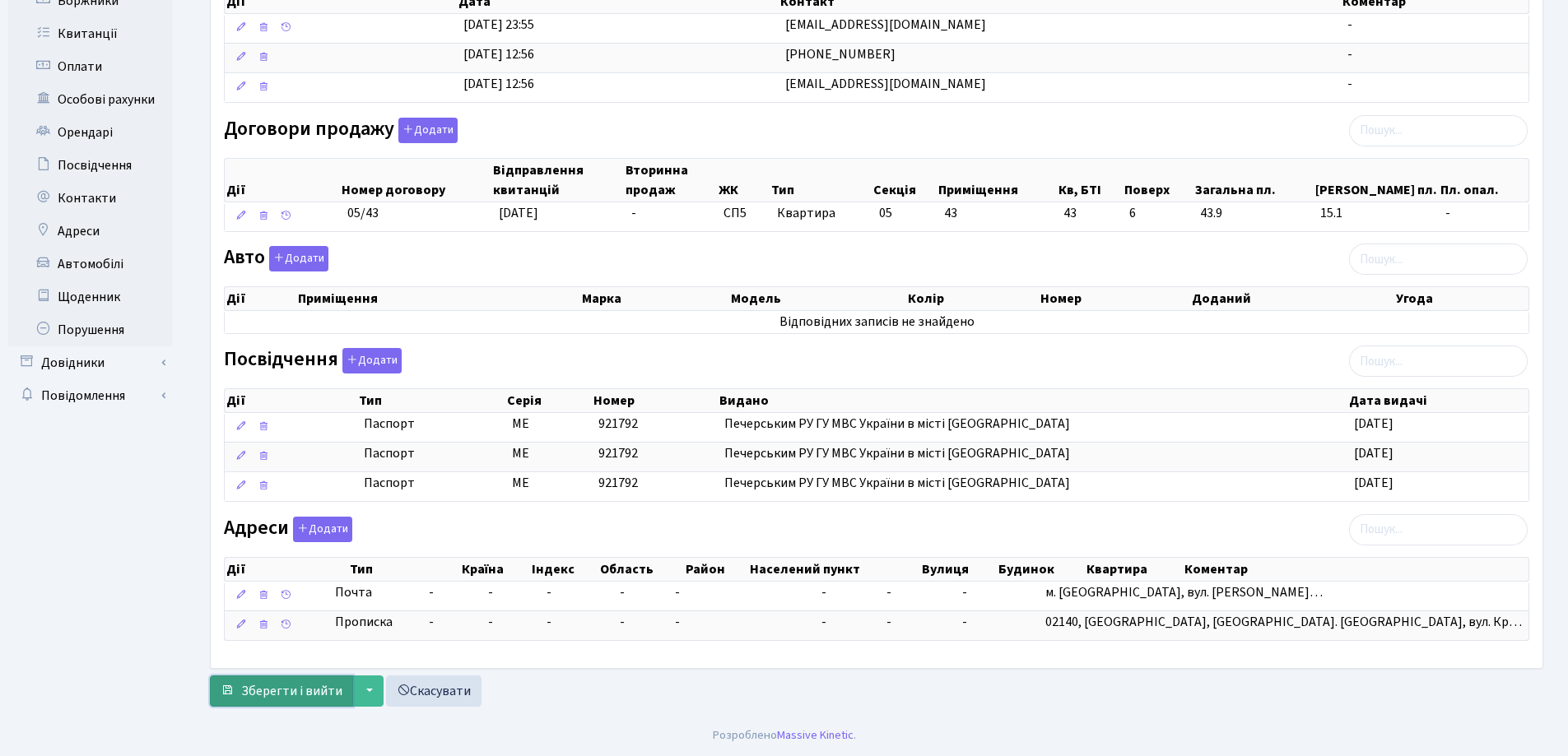
click at [292, 699] on span "Зберегти і вийти" at bounding box center [292, 691] width 101 height 18
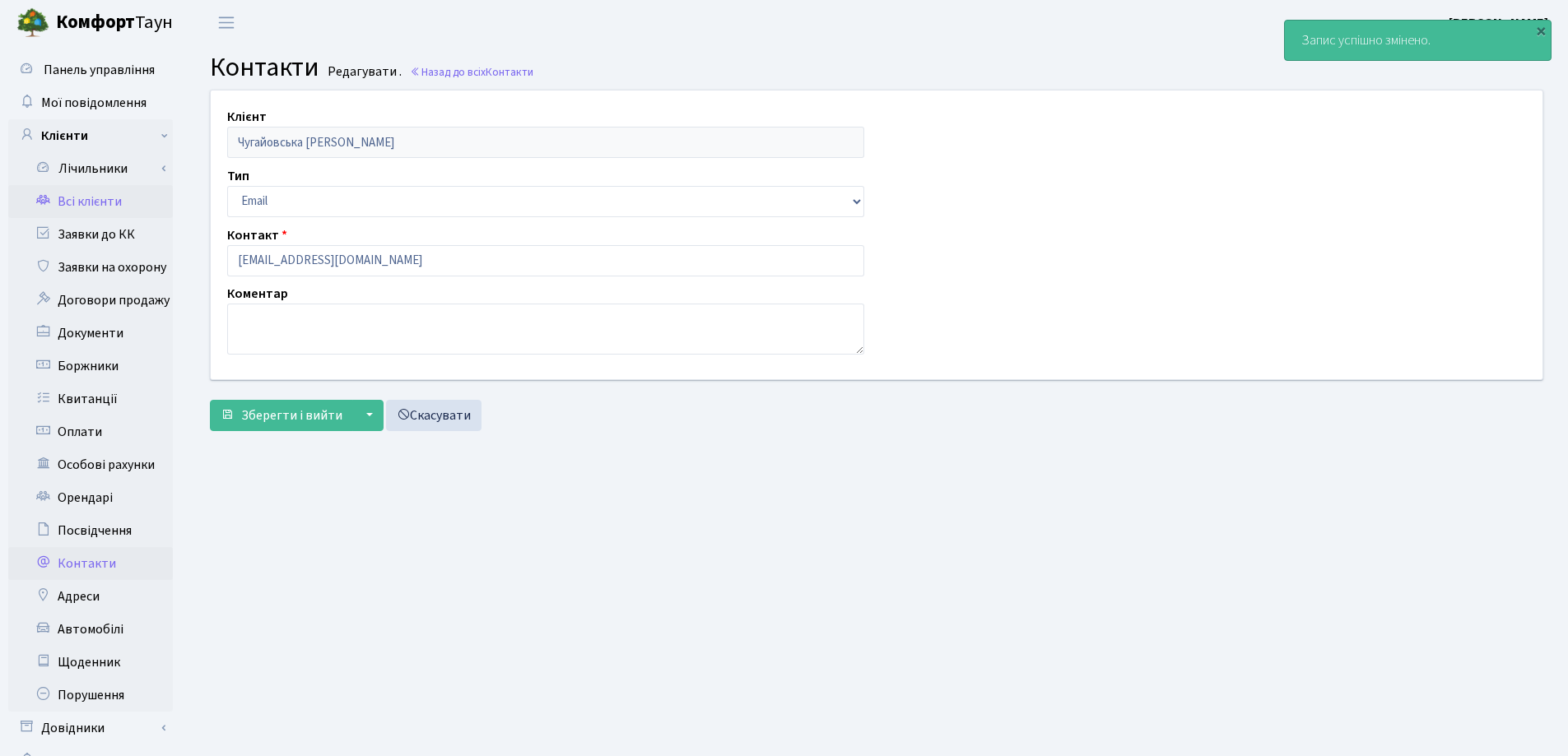
click at [85, 196] on link "Всі клієнти" at bounding box center [90, 202] width 165 height 33
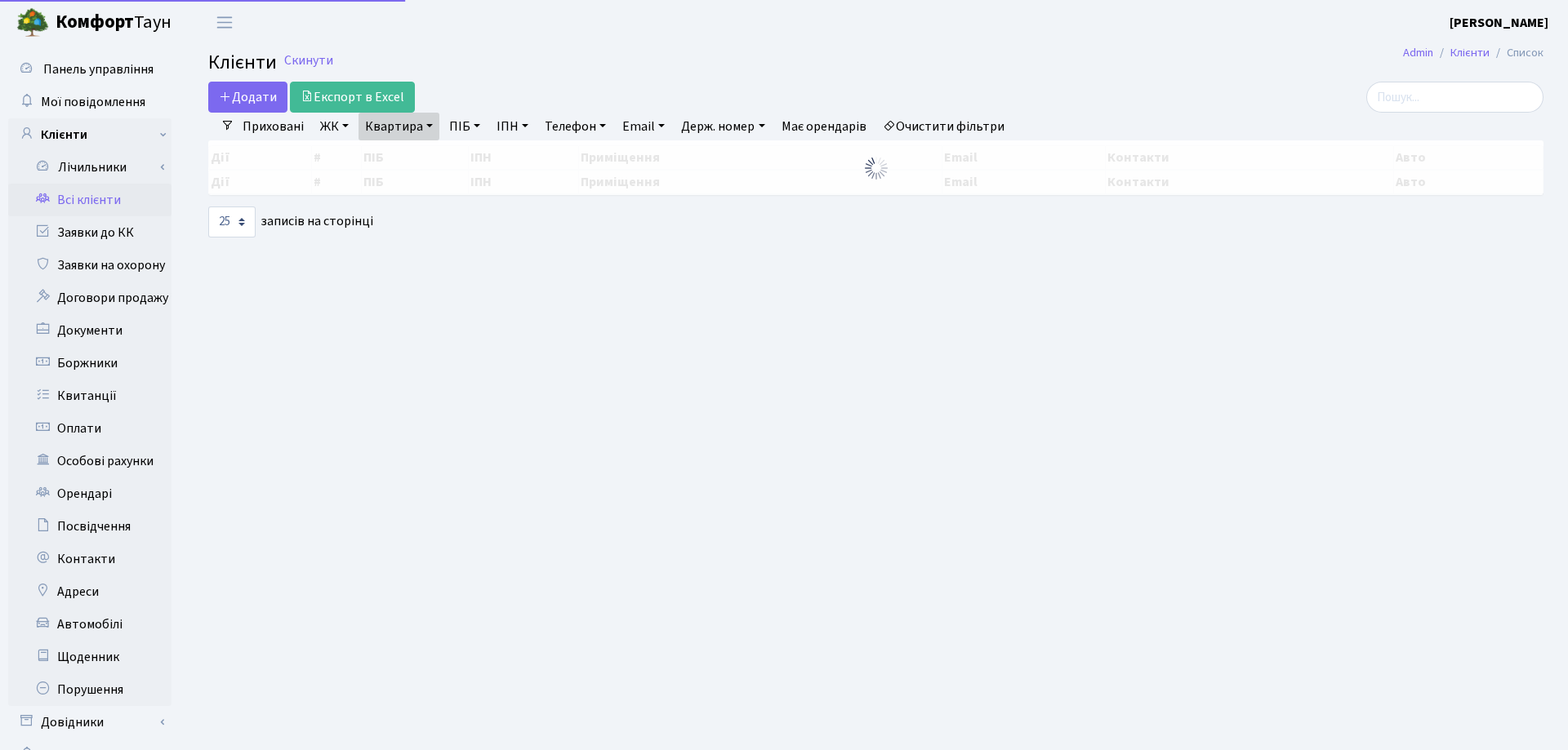
select select "25"
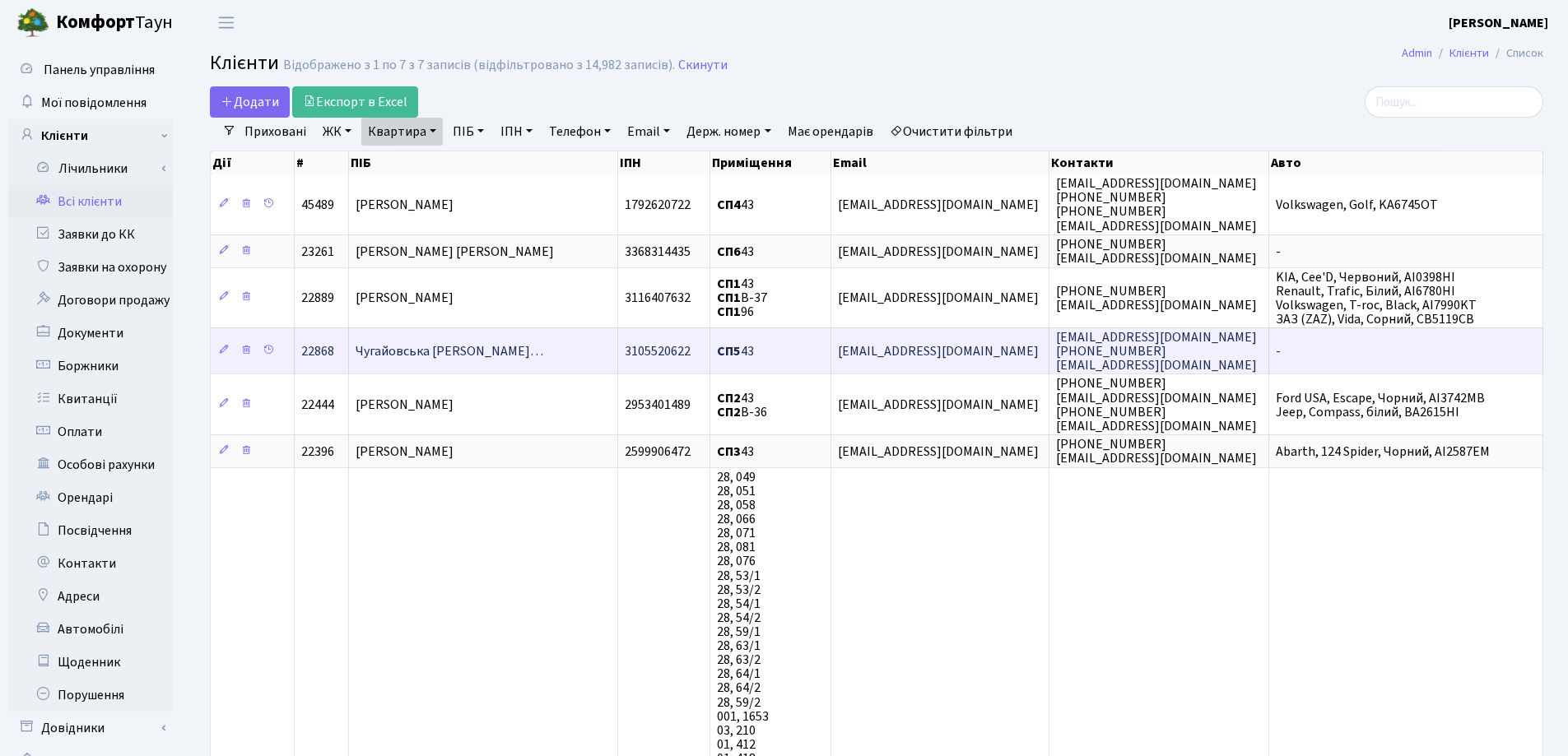
click at [591, 346] on td "Чугайовська [PERSON_NAME]…" at bounding box center [484, 350] width 270 height 46
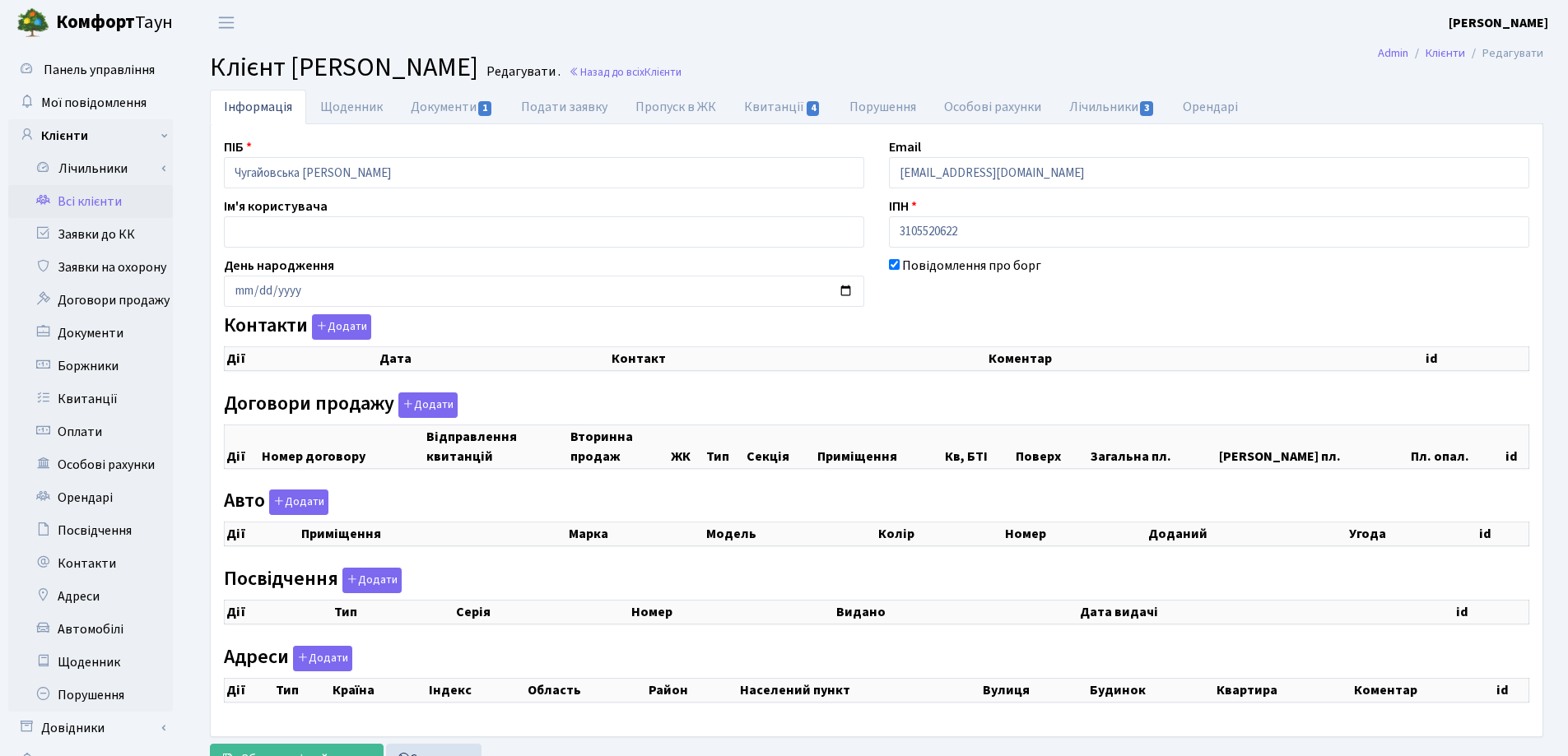
select select "25"
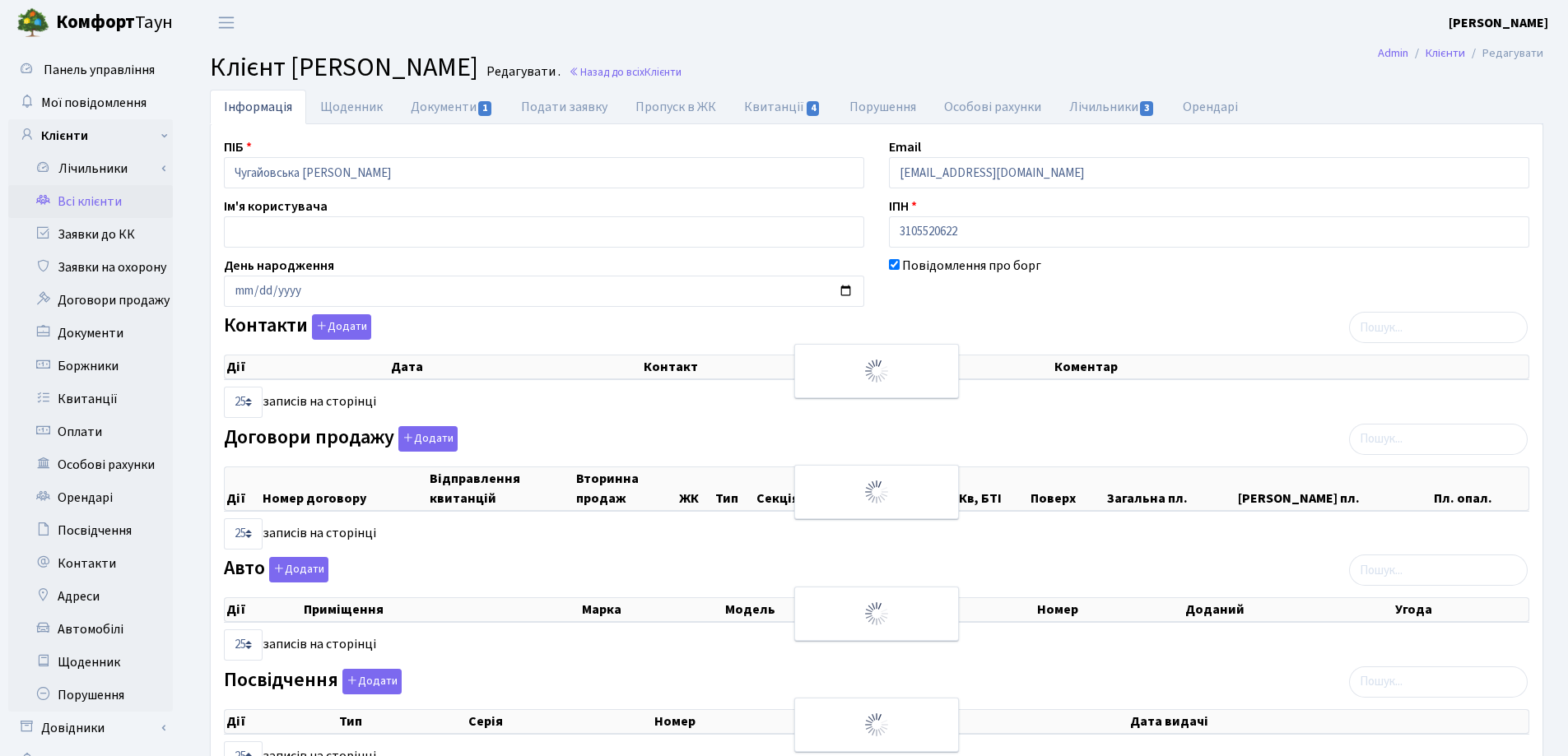
checkbox input "true"
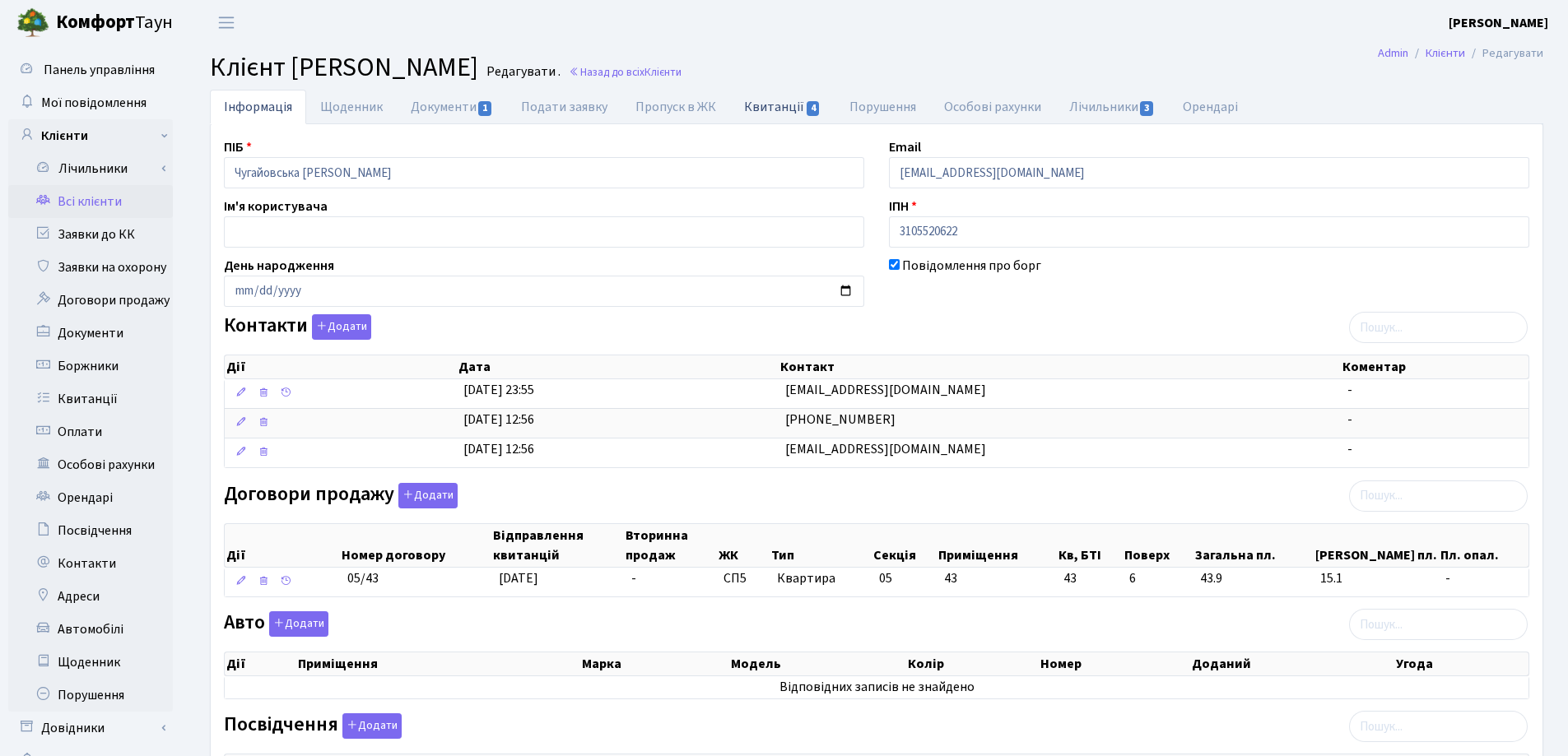
click at [755, 107] on link "Квитанції 4" at bounding box center [783, 106] width 105 height 33
select select "25"
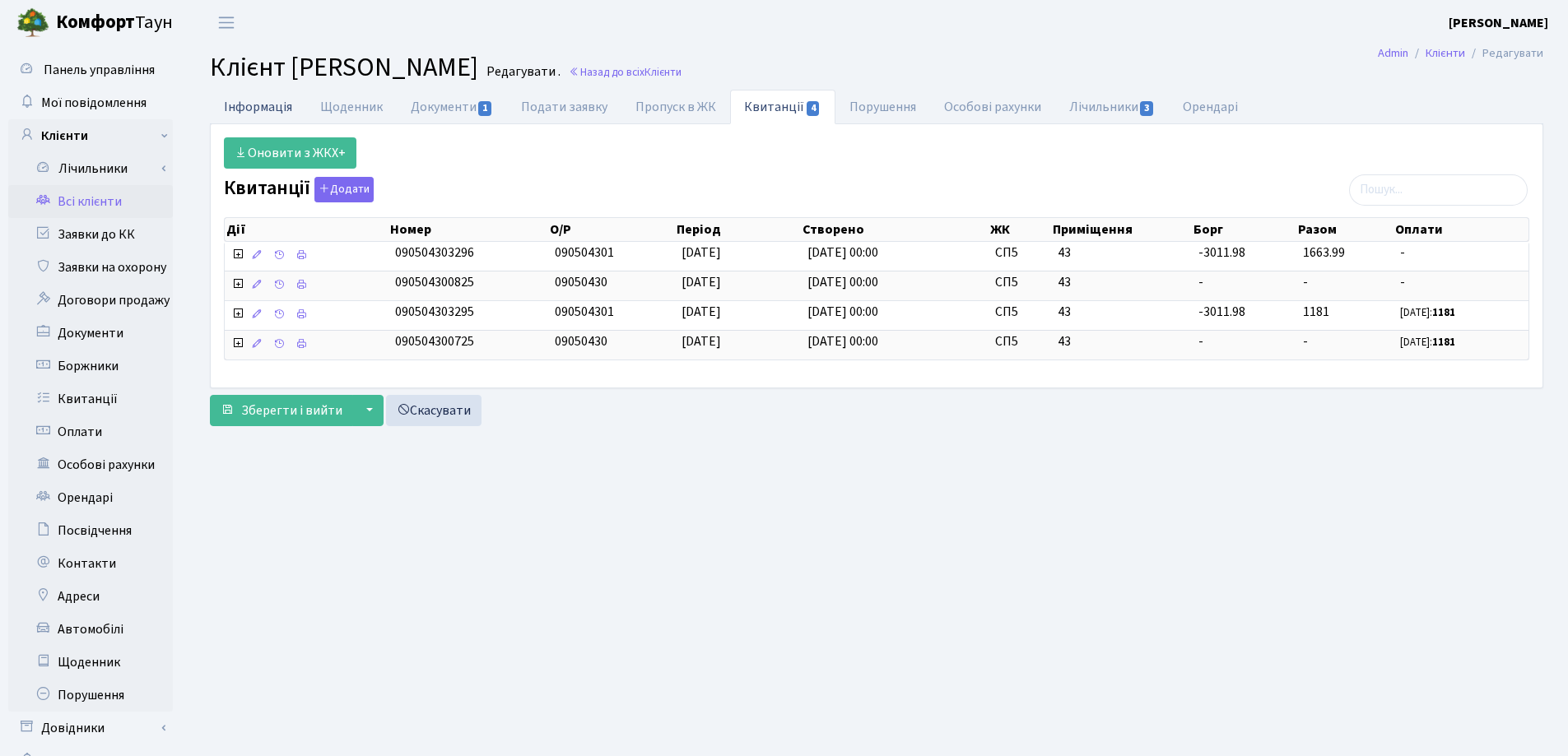
click at [237, 109] on link "Інформація" at bounding box center [258, 106] width 96 height 33
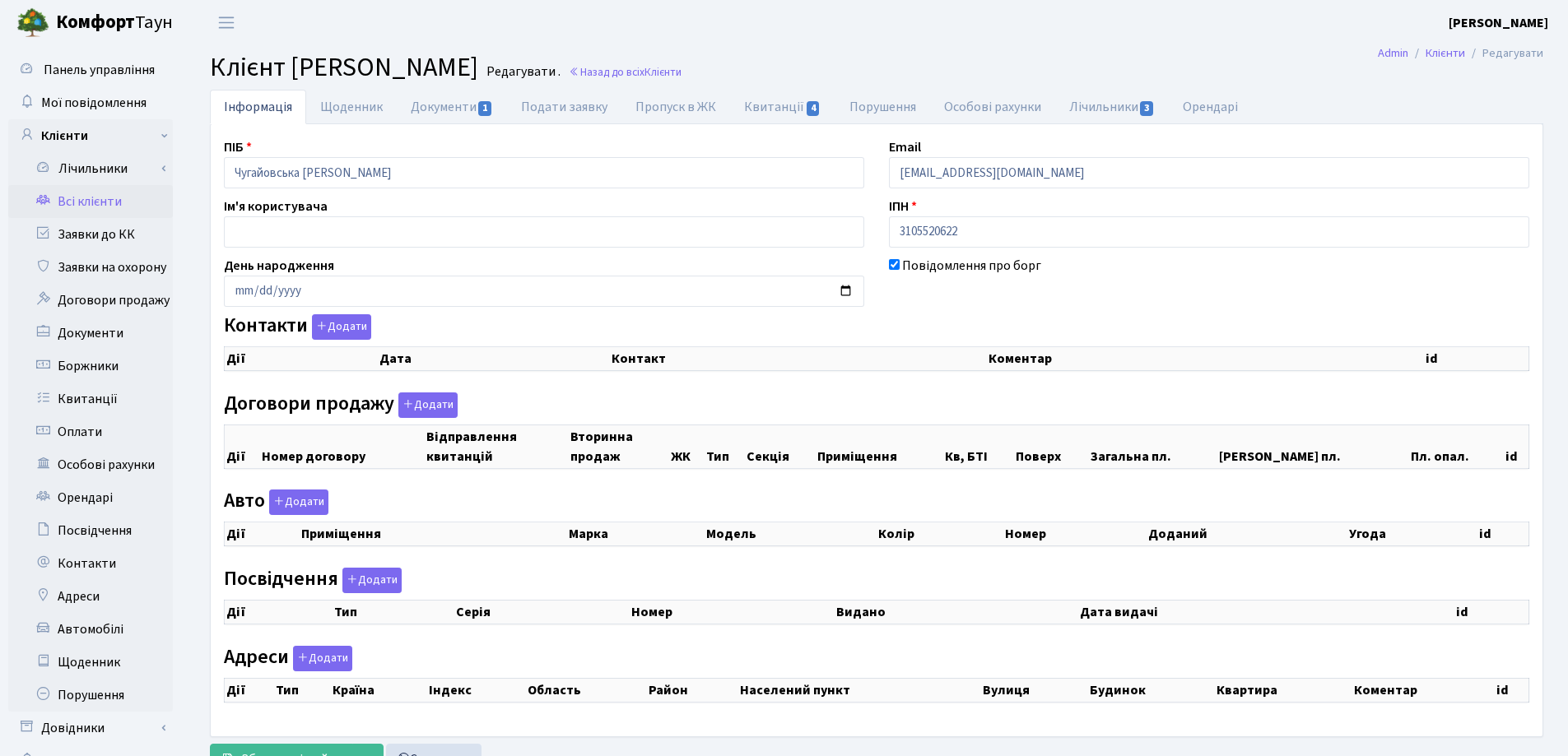
checkbox input "true"
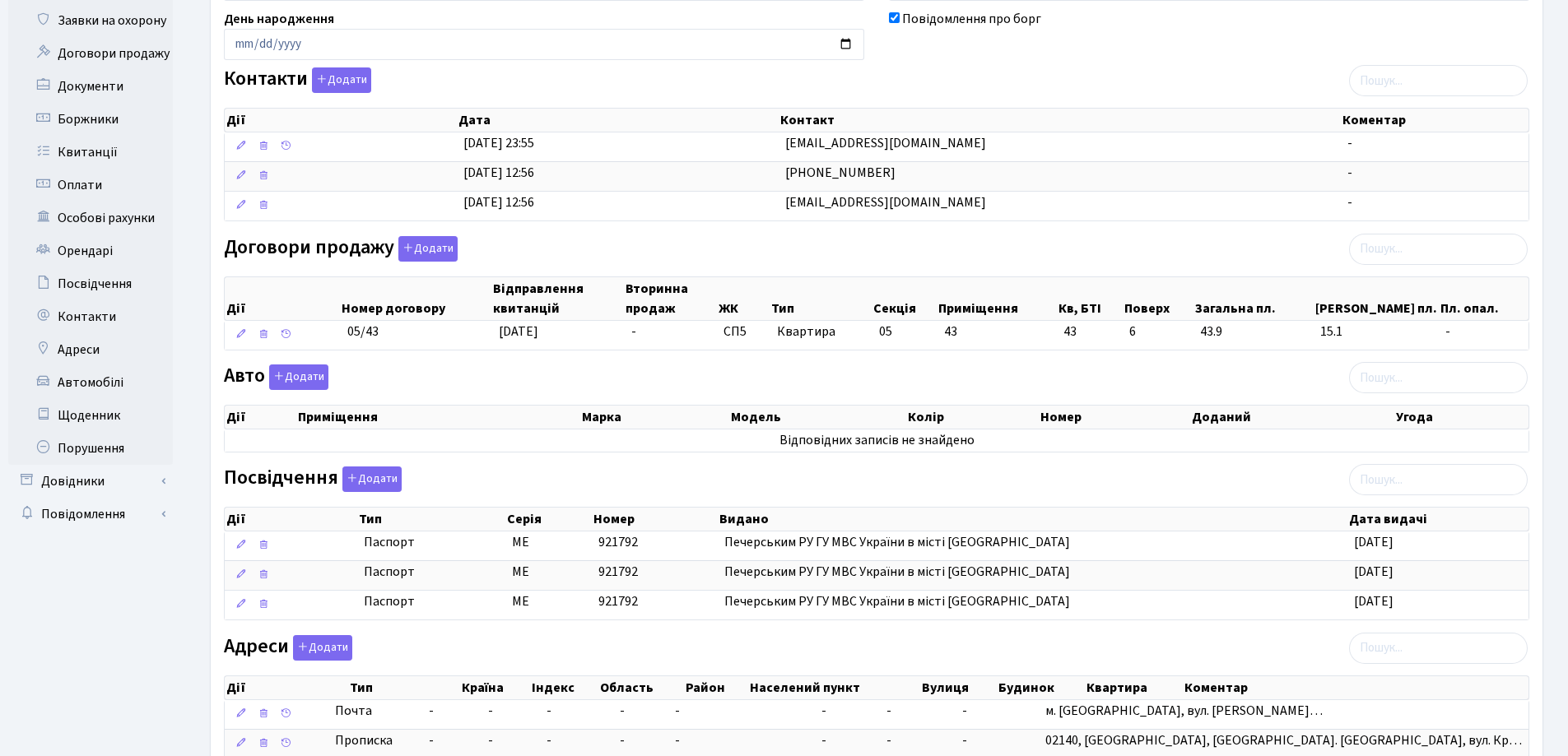
scroll to position [365, 0]
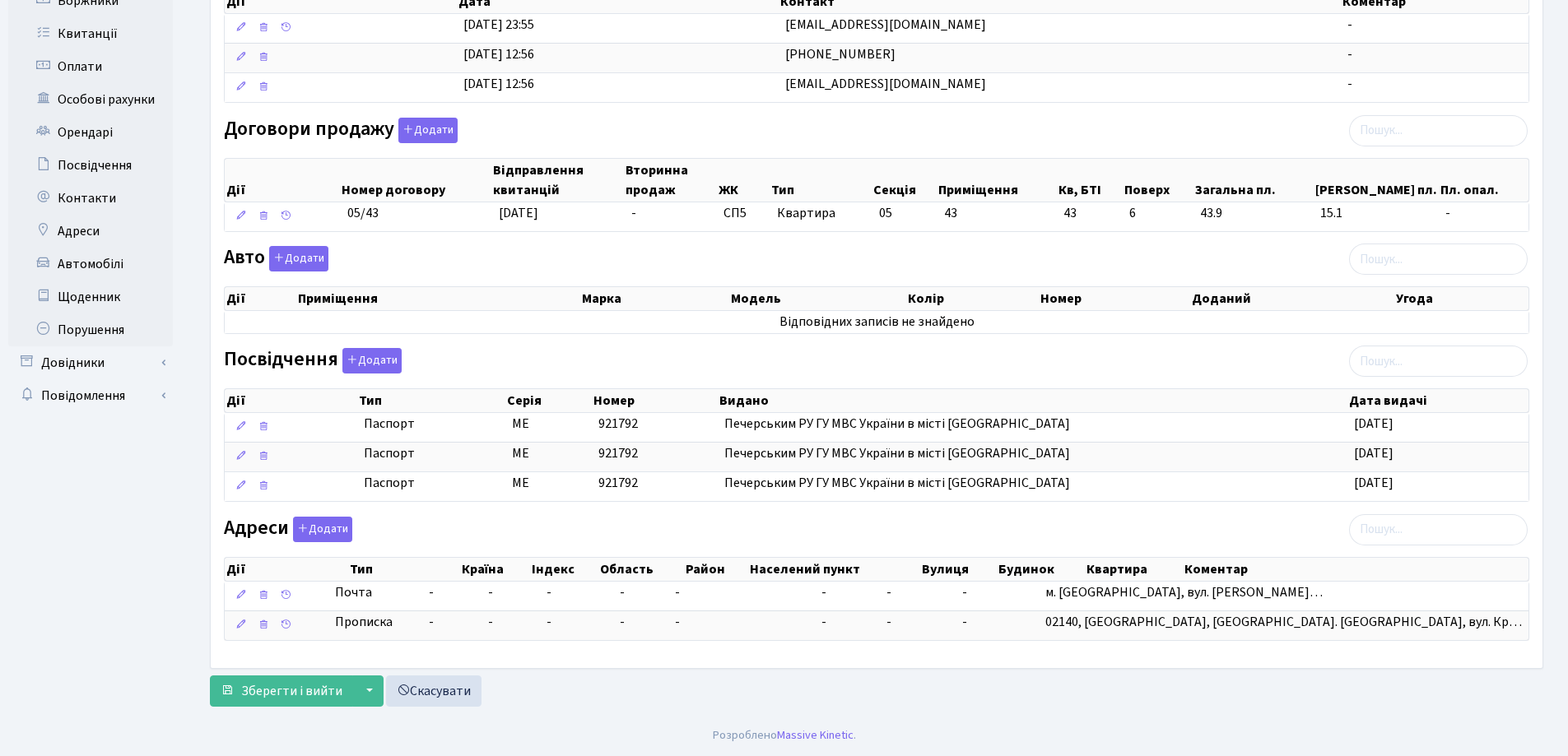
click at [956, 681] on div "Зберегти і вийти ▼ Зберегти та продовжити редагування Зберегти та створити Скас…" at bounding box center [877, 691] width 1334 height 32
click at [283, 695] on span "Зберегти і вийти" at bounding box center [292, 691] width 101 height 18
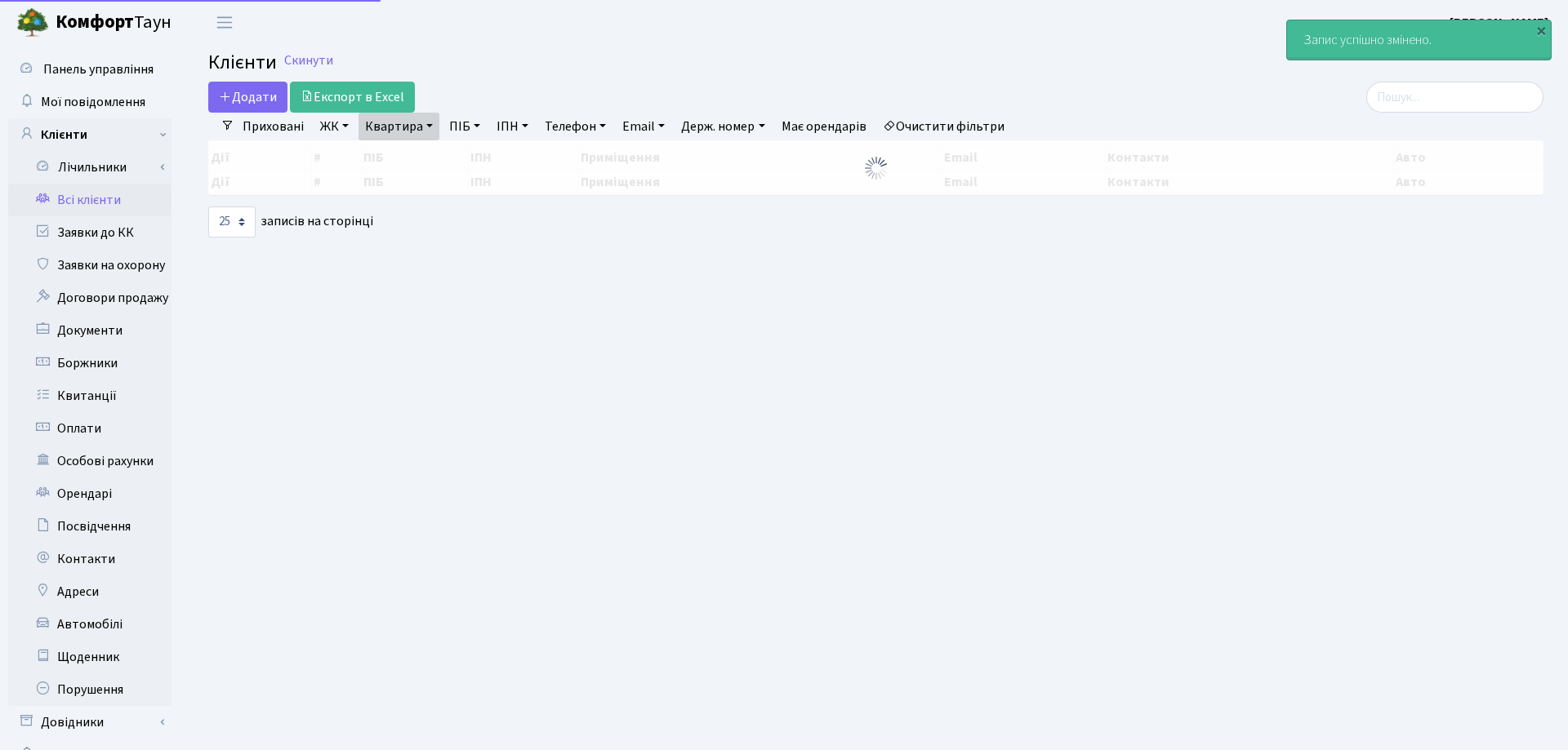
select select "25"
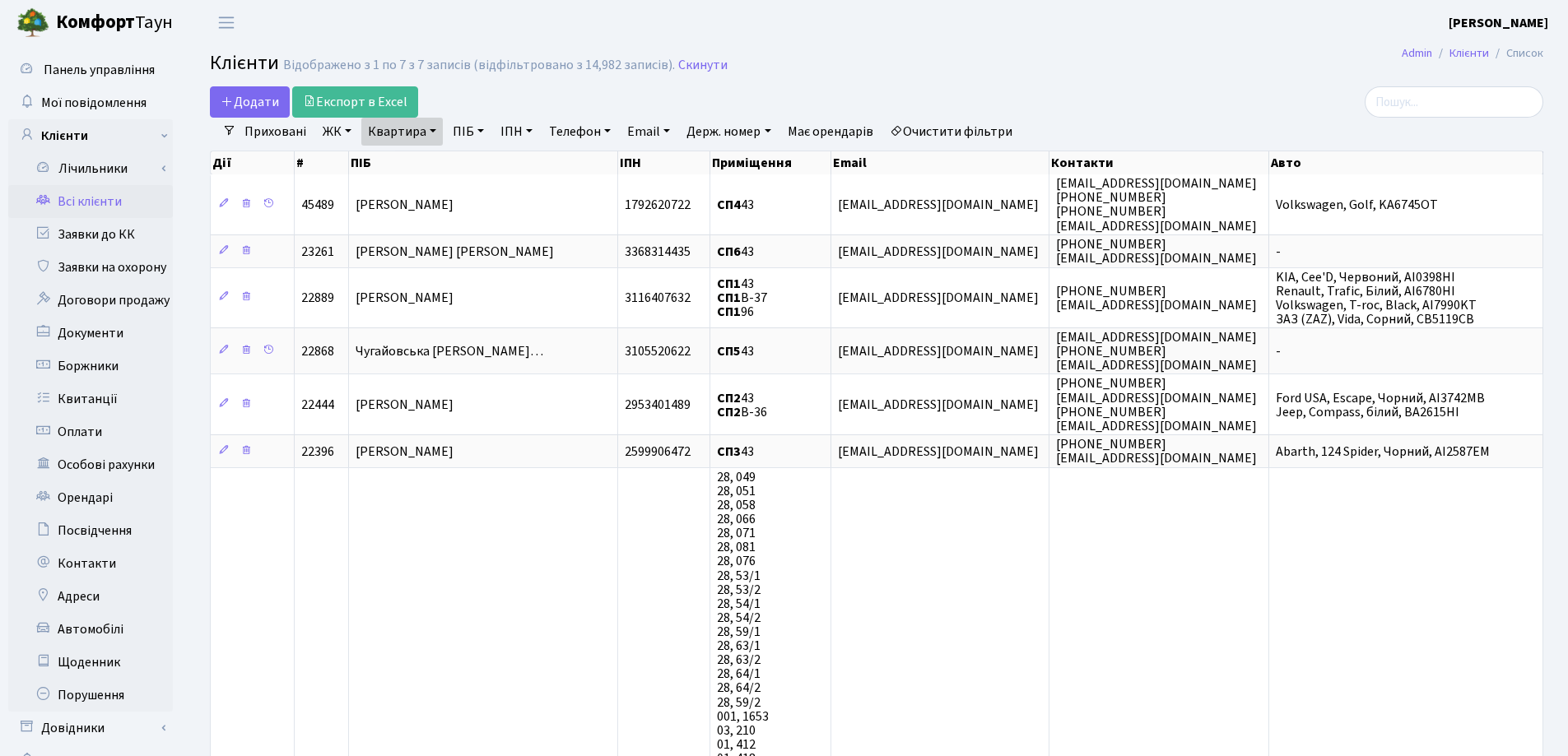
click at [435, 128] on link "Квартира" at bounding box center [402, 131] width 81 height 28
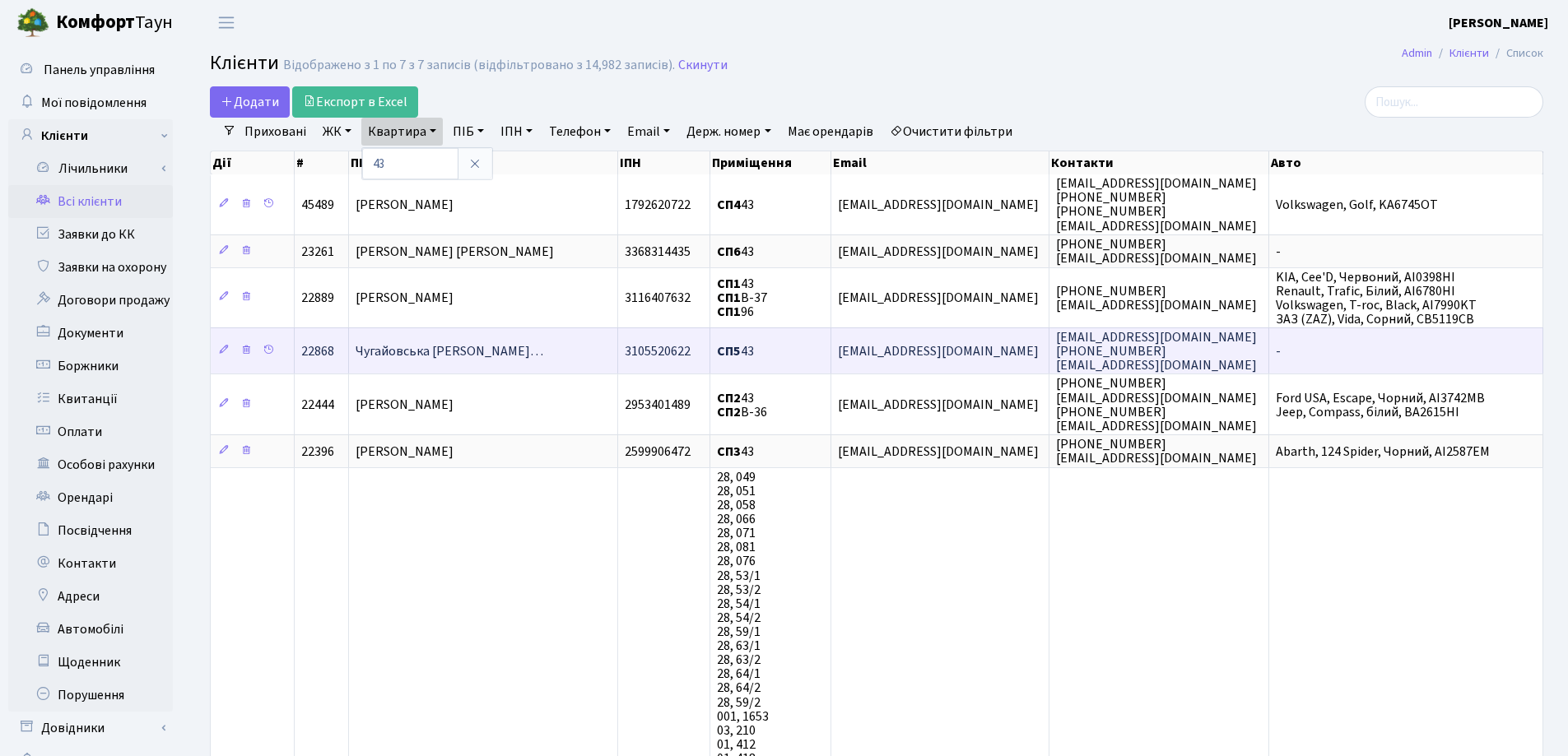
click at [544, 350] on span "Чугайовська [PERSON_NAME]…" at bounding box center [449, 352] width 187 height 18
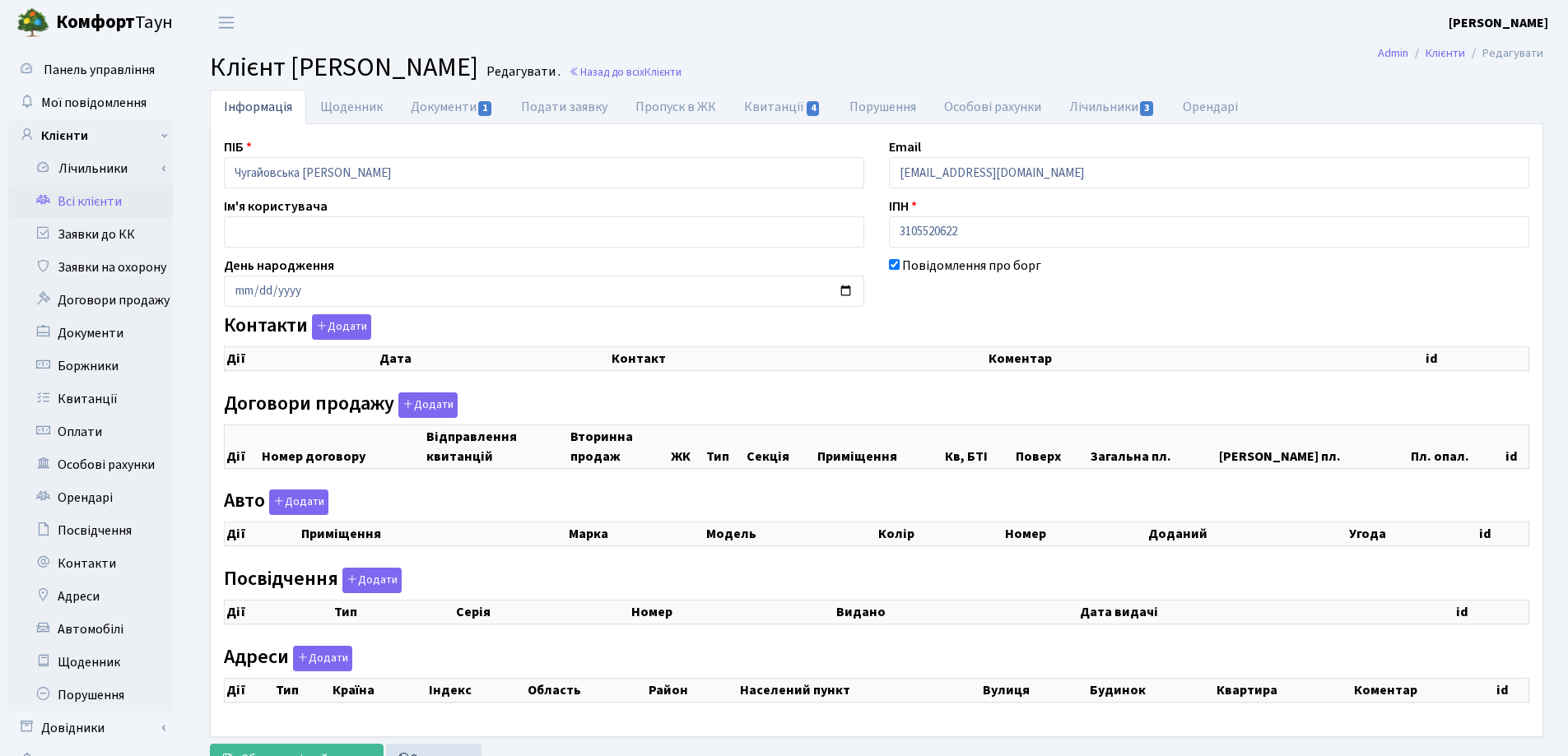
checkbox input "true"
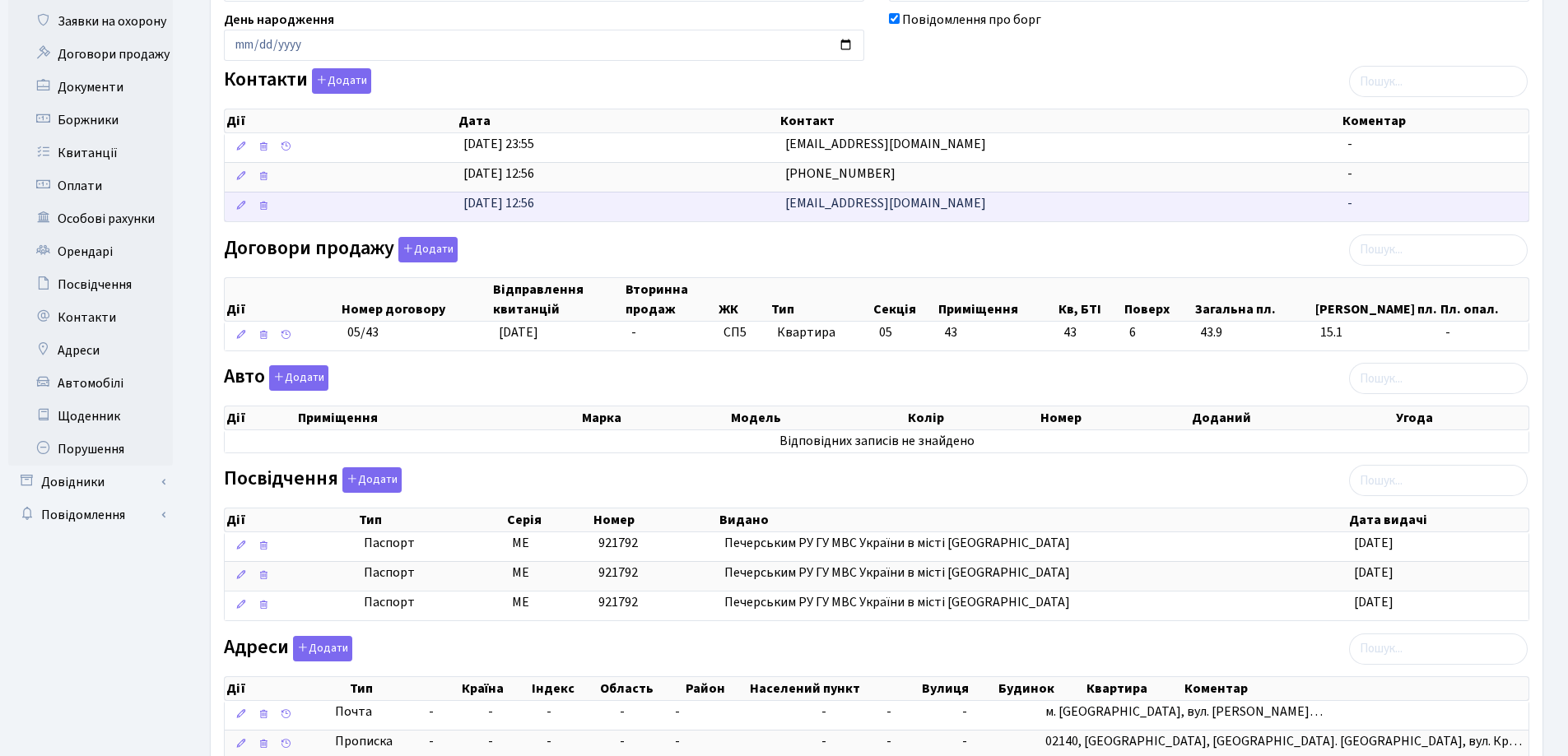
scroll to position [247, 0]
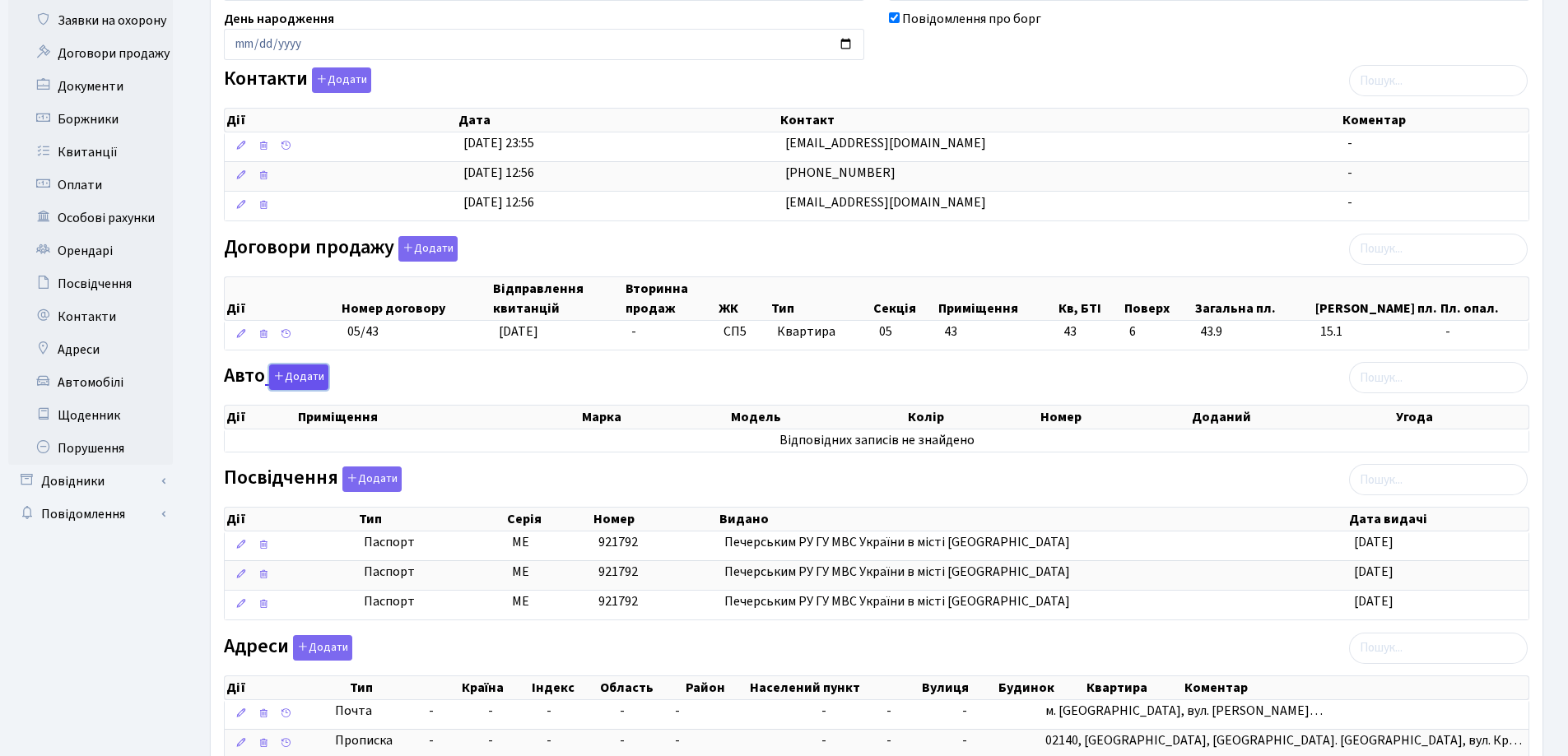
click at [298, 377] on button "Додати" at bounding box center [299, 377] width 60 height 25
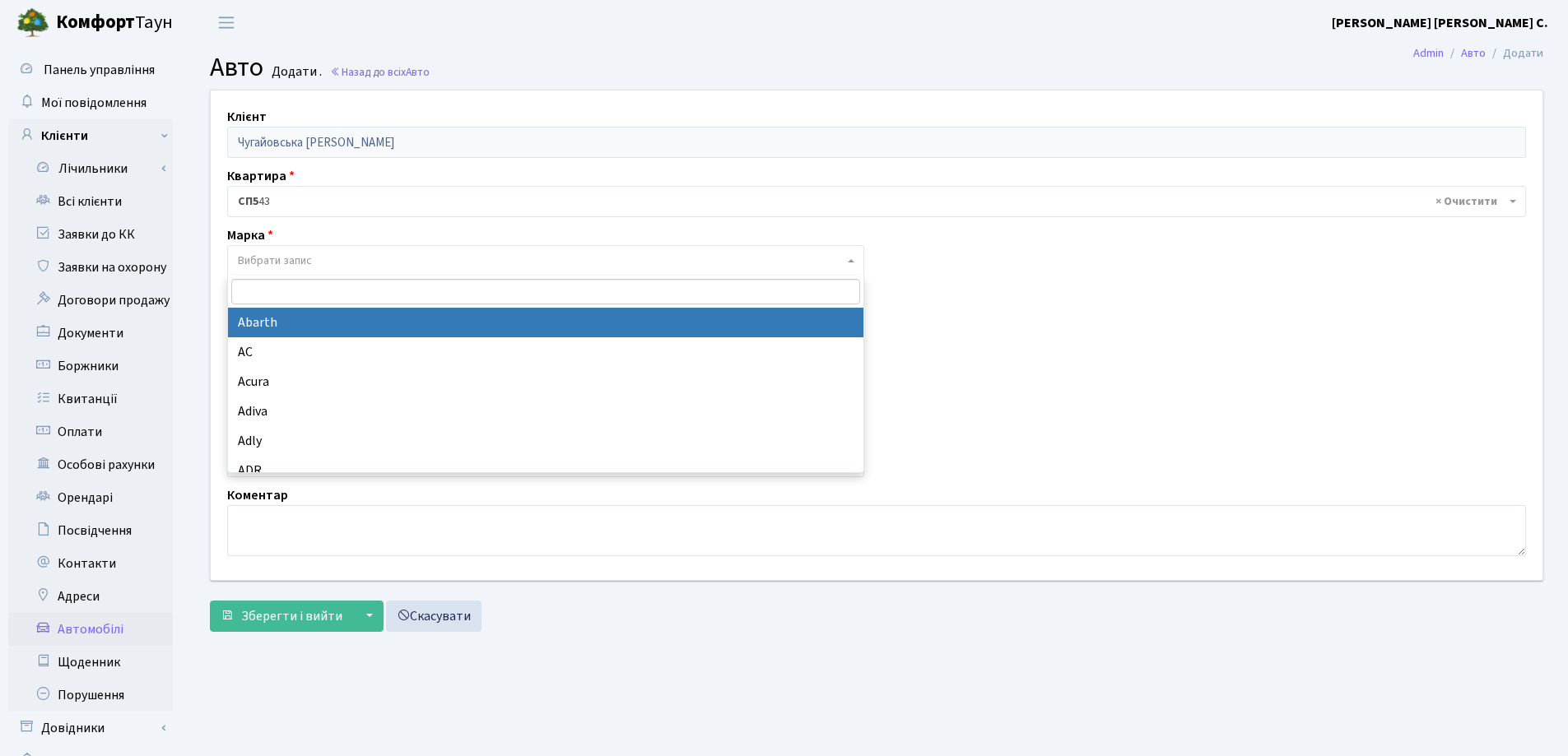
click at [375, 260] on span "Вибрати запис" at bounding box center [541, 260] width 606 height 16
type input "A"
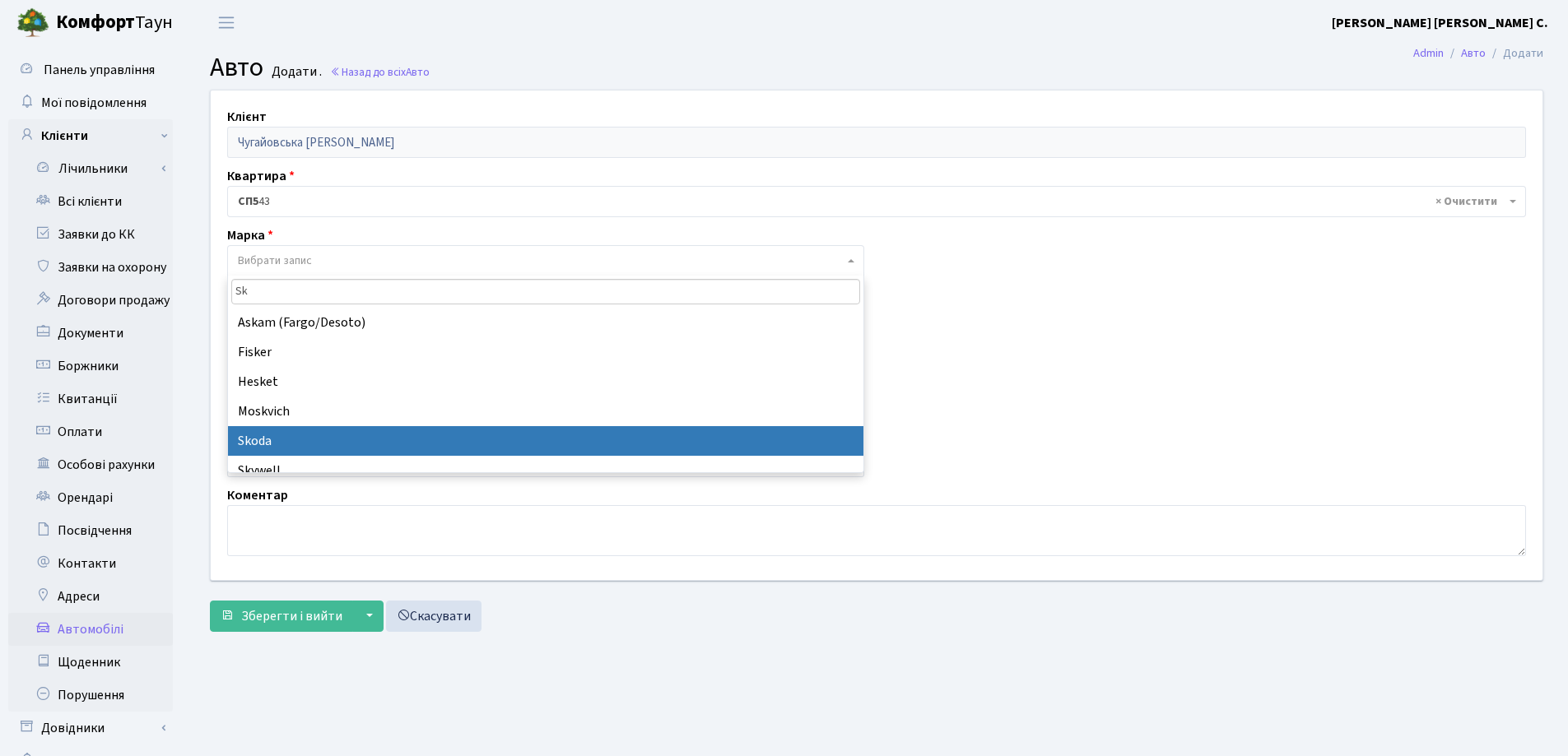
type input "Sk"
select select "121"
select select
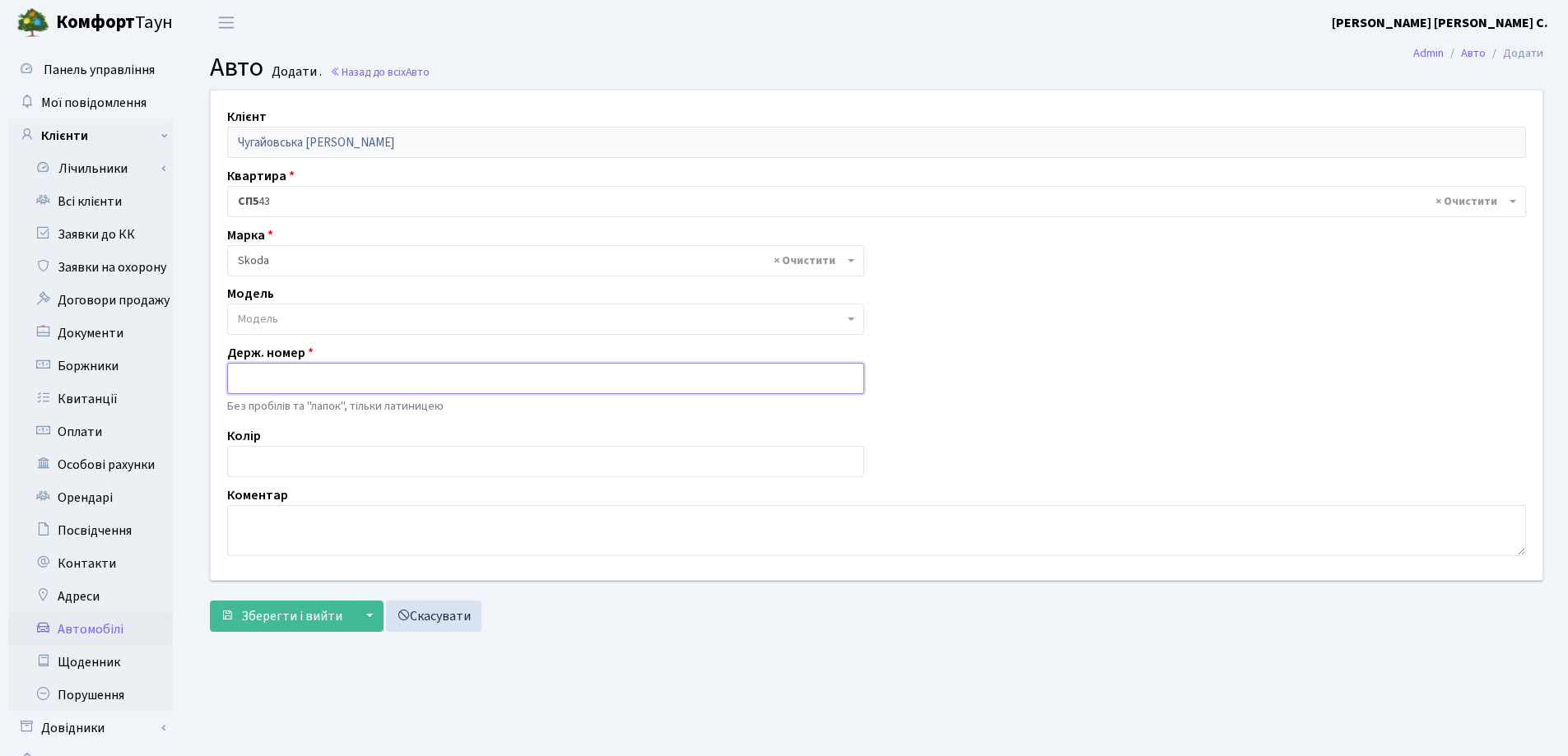
click at [330, 383] on input "text" at bounding box center [546, 378] width 637 height 32
type input "AI1524OE"
click at [271, 614] on span "Зберегти і вийти" at bounding box center [292, 617] width 101 height 18
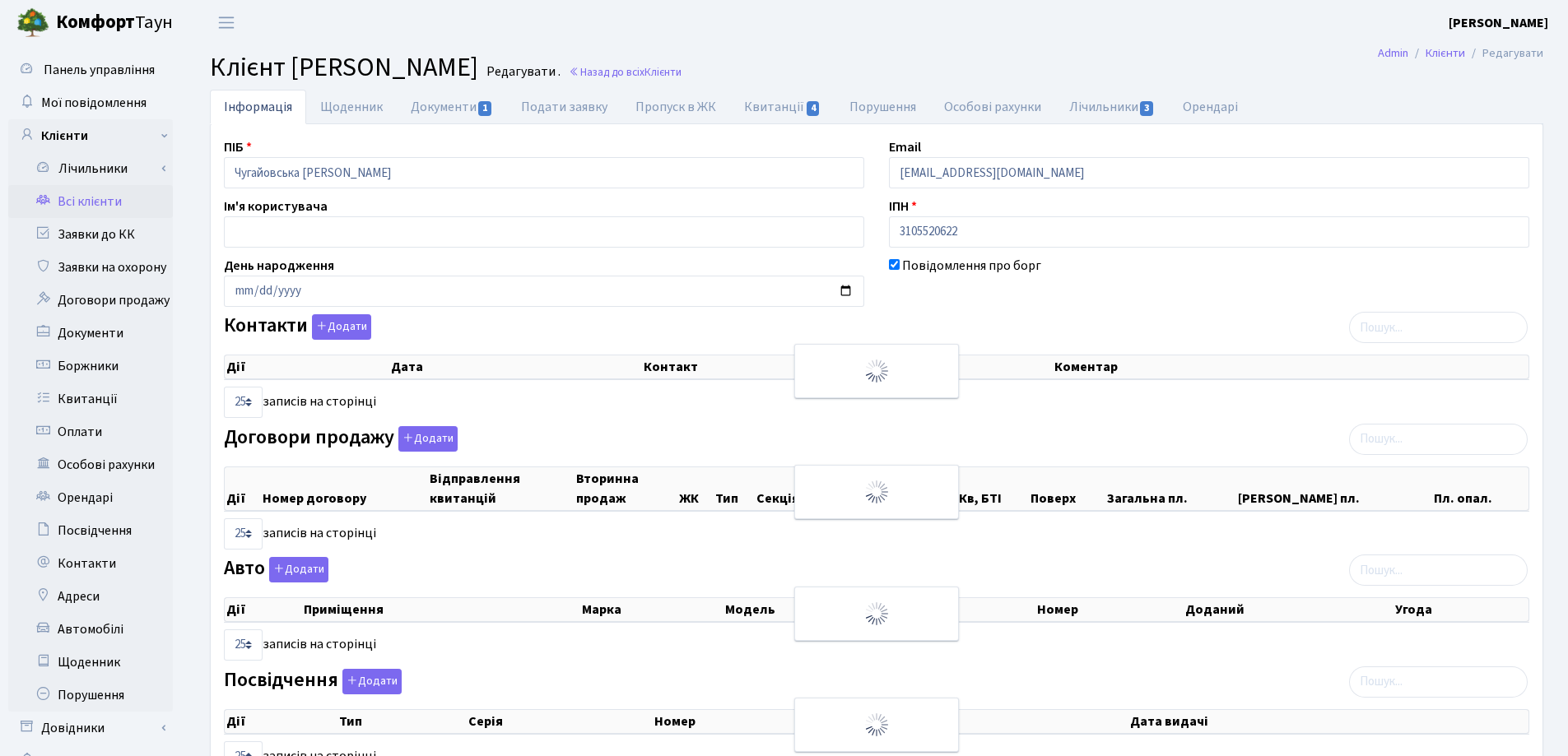
select select "25"
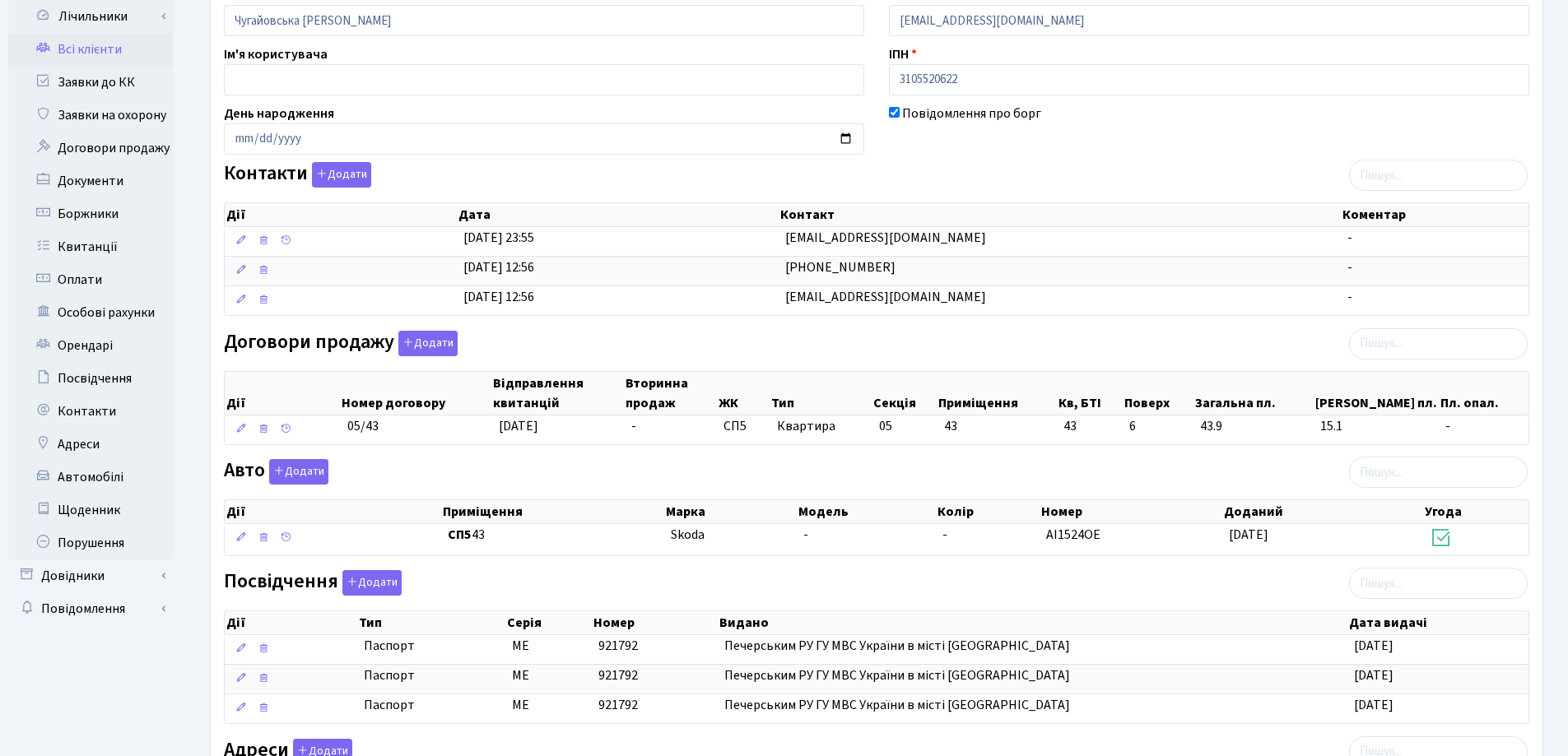
scroll to position [165, 0]
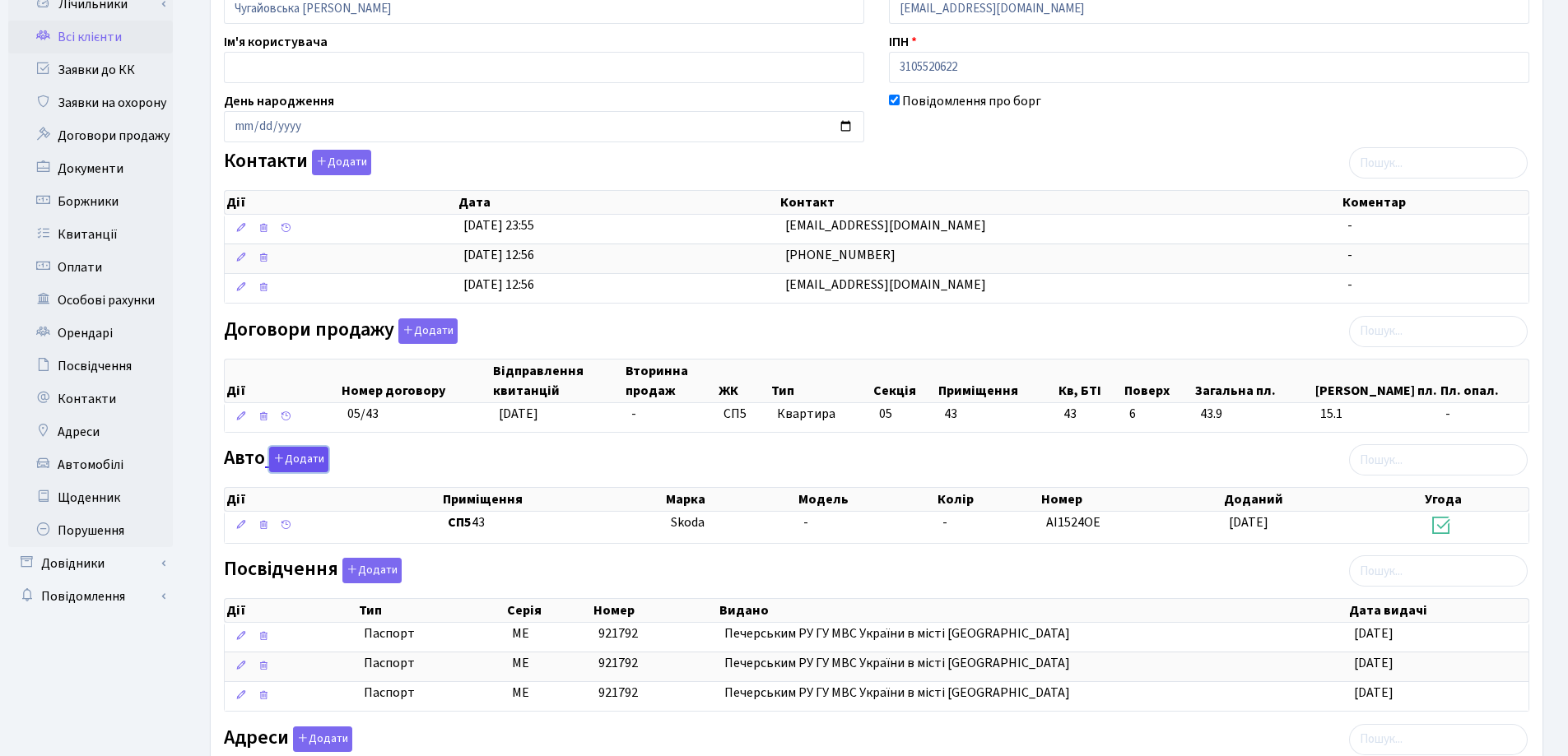
click at [289, 456] on button "Додати" at bounding box center [299, 459] width 60 height 25
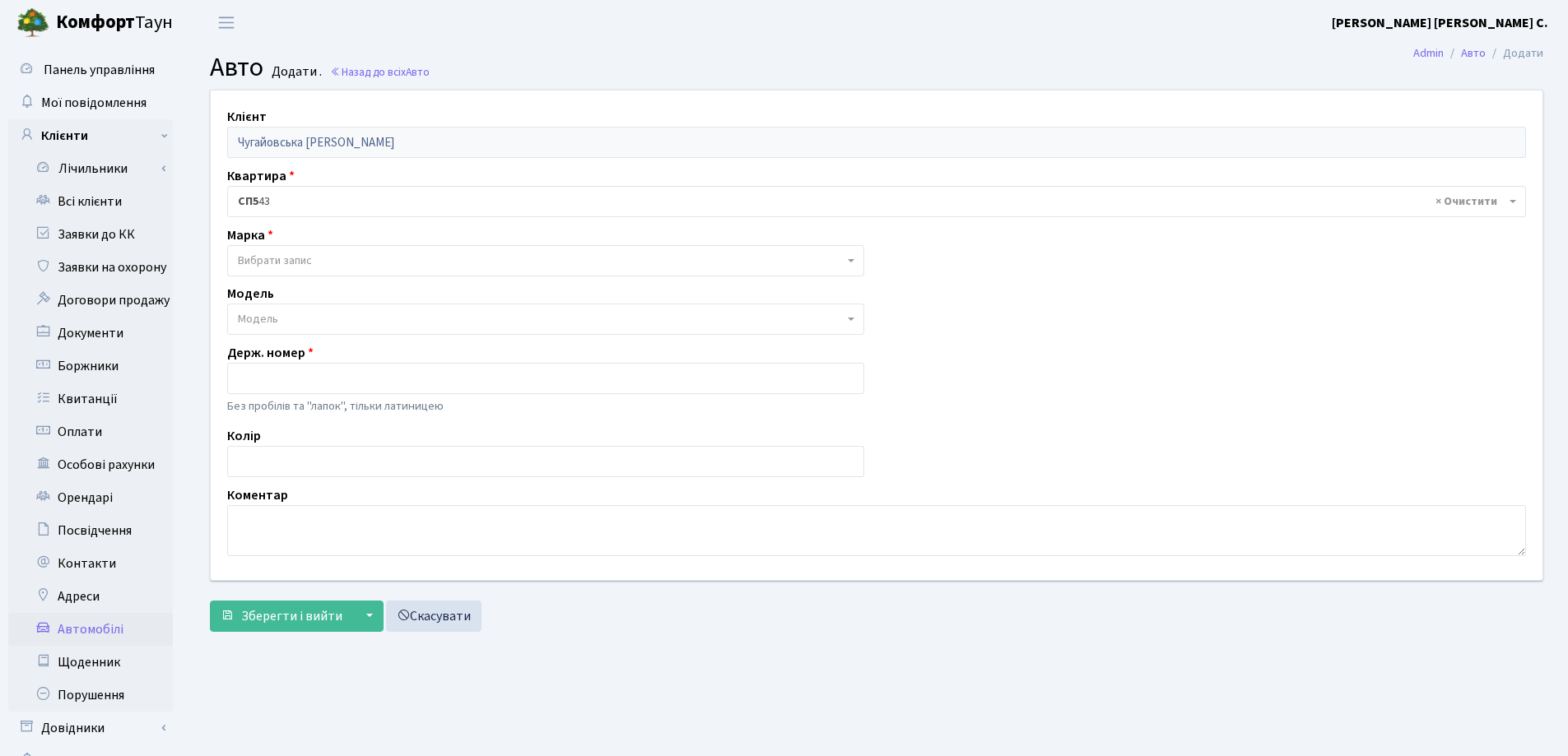
click at [290, 261] on span "Вибрати запис" at bounding box center [275, 260] width 74 height 16
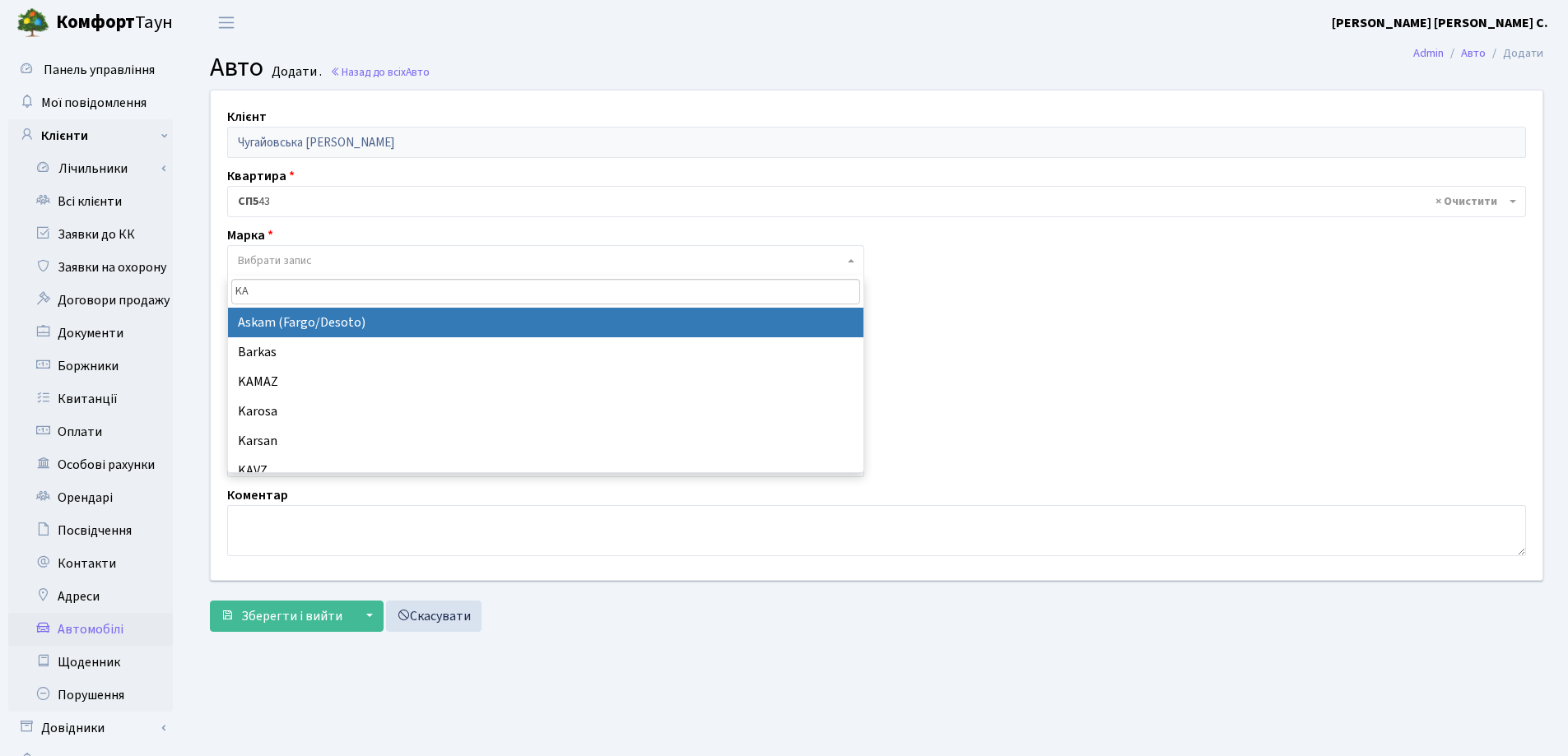
type input "K"
click at [338, 290] on input "search" at bounding box center [546, 291] width 629 height 25
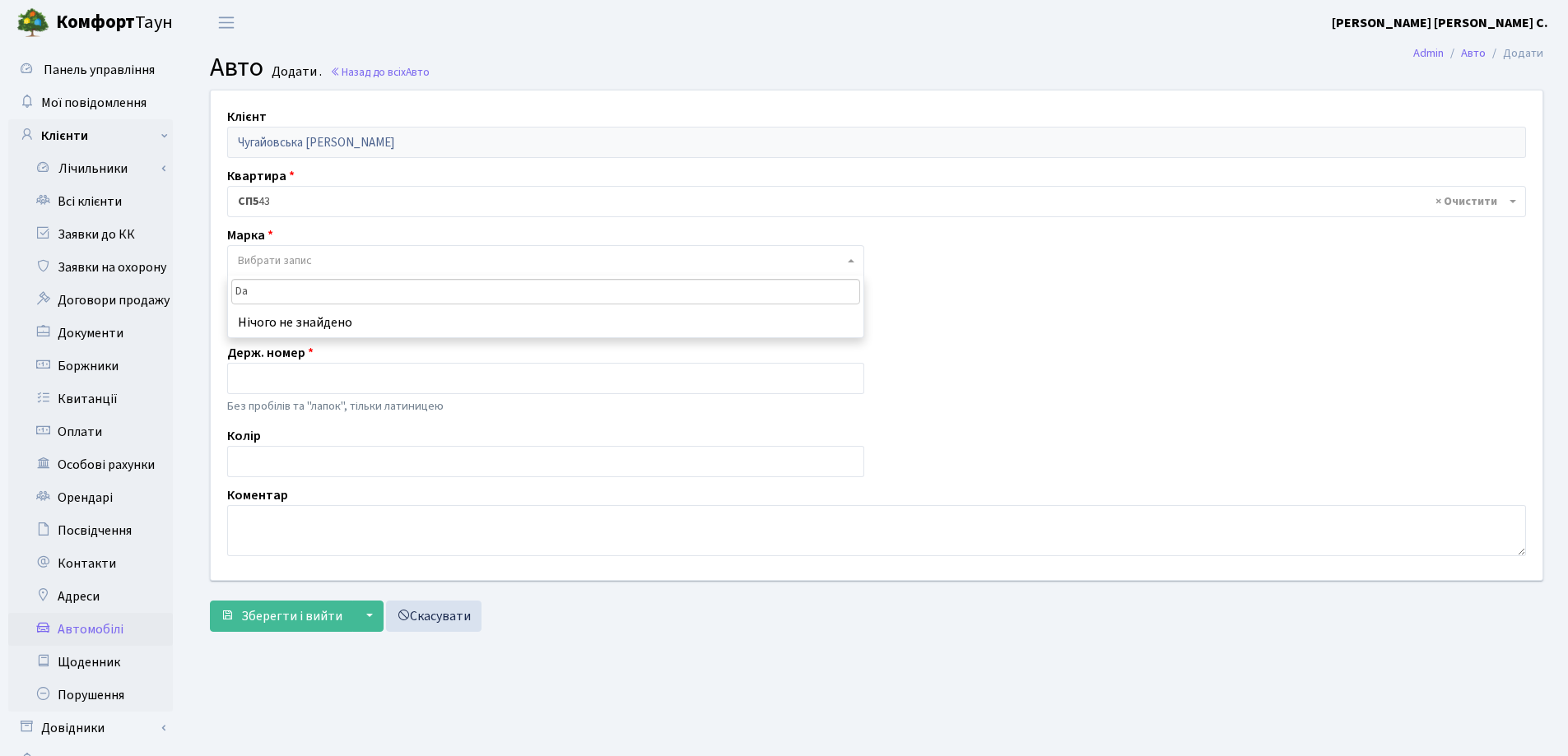
type input "D"
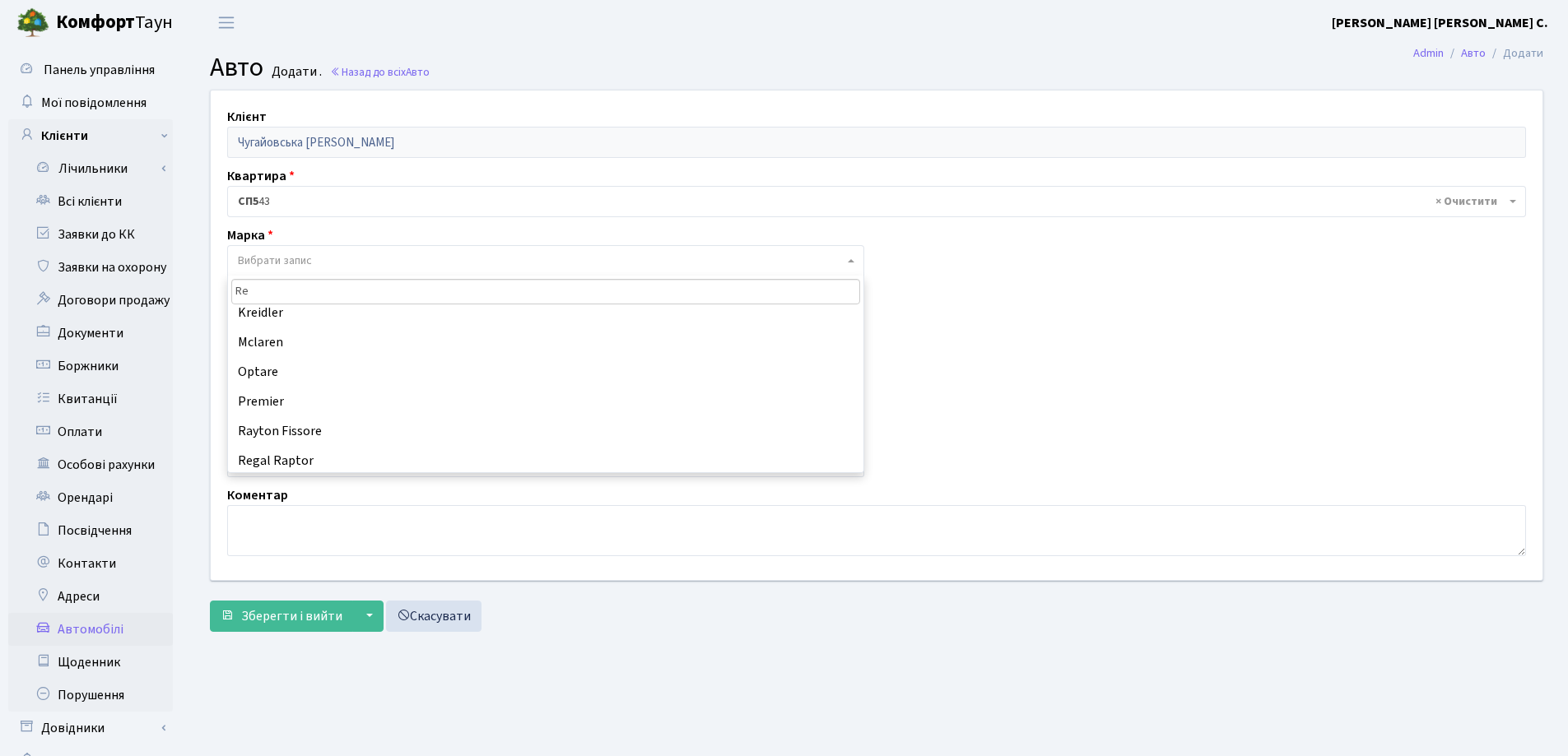
scroll to position [329, 0]
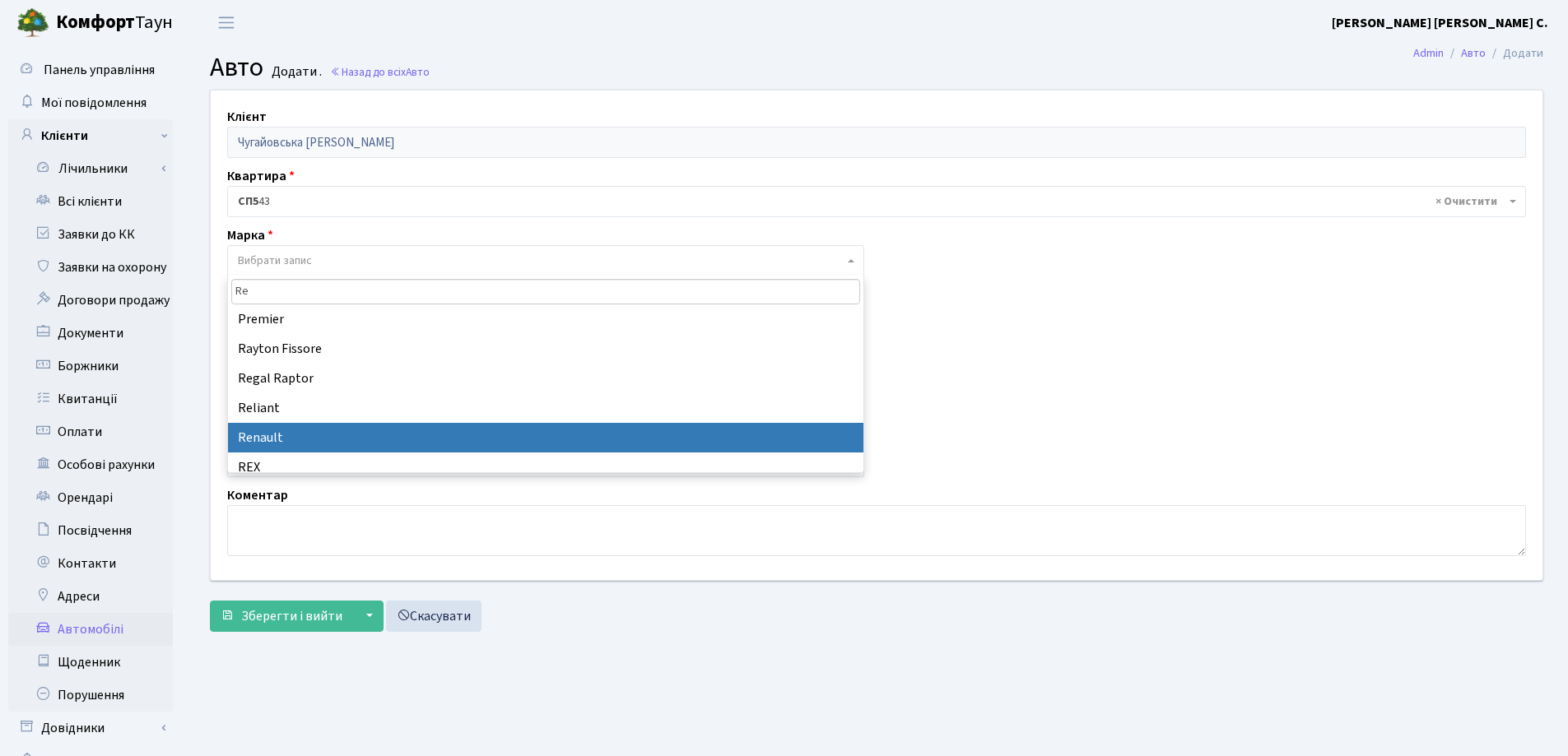
type input "Re"
select select "111"
select select
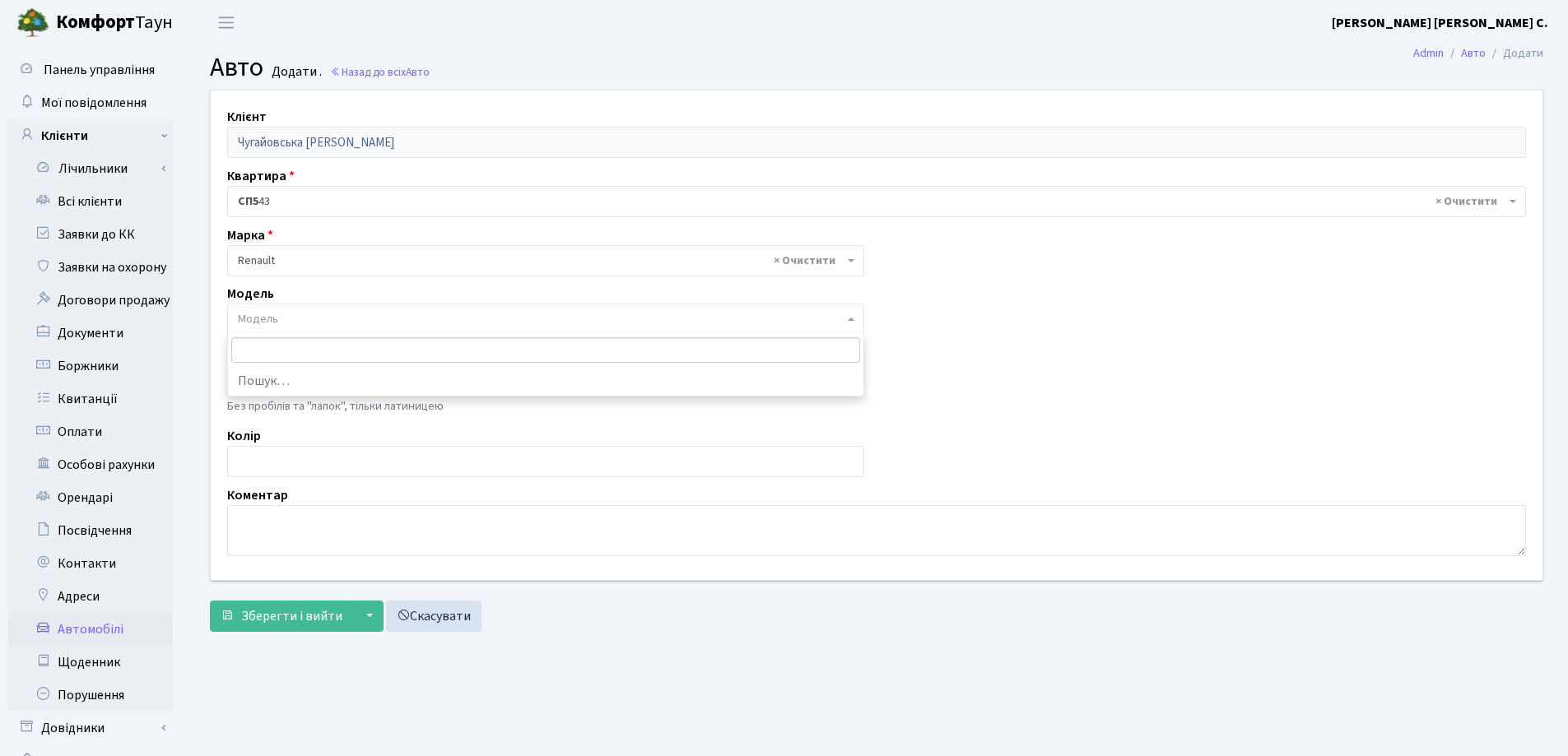
click at [332, 320] on span "Модель" at bounding box center [541, 319] width 606 height 16
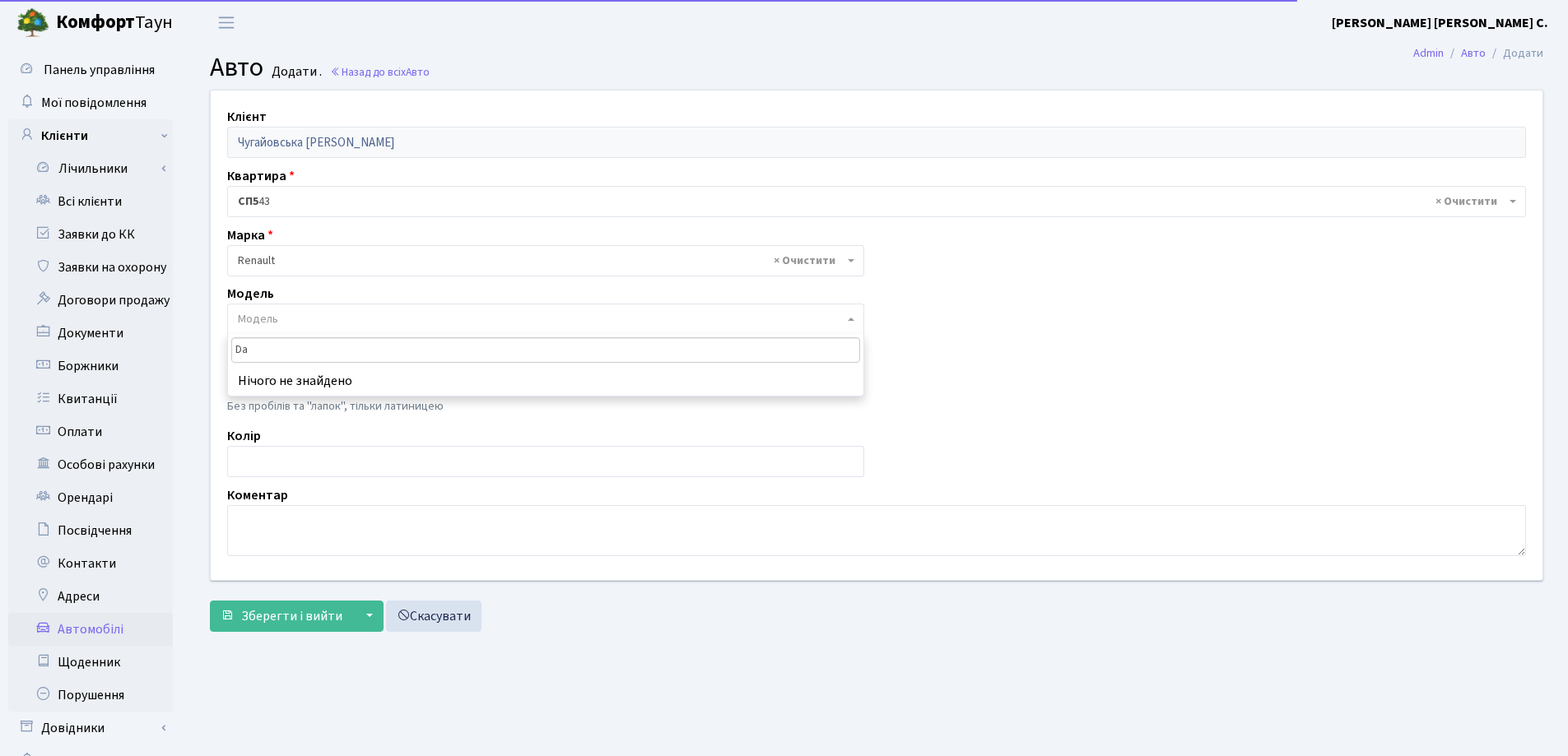
type input "D"
click at [598, 617] on div "Зберегти і вийти ▼ Зберегти та продовжити редагування Зберегти та створити Скас…" at bounding box center [877, 616] width 1334 height 32
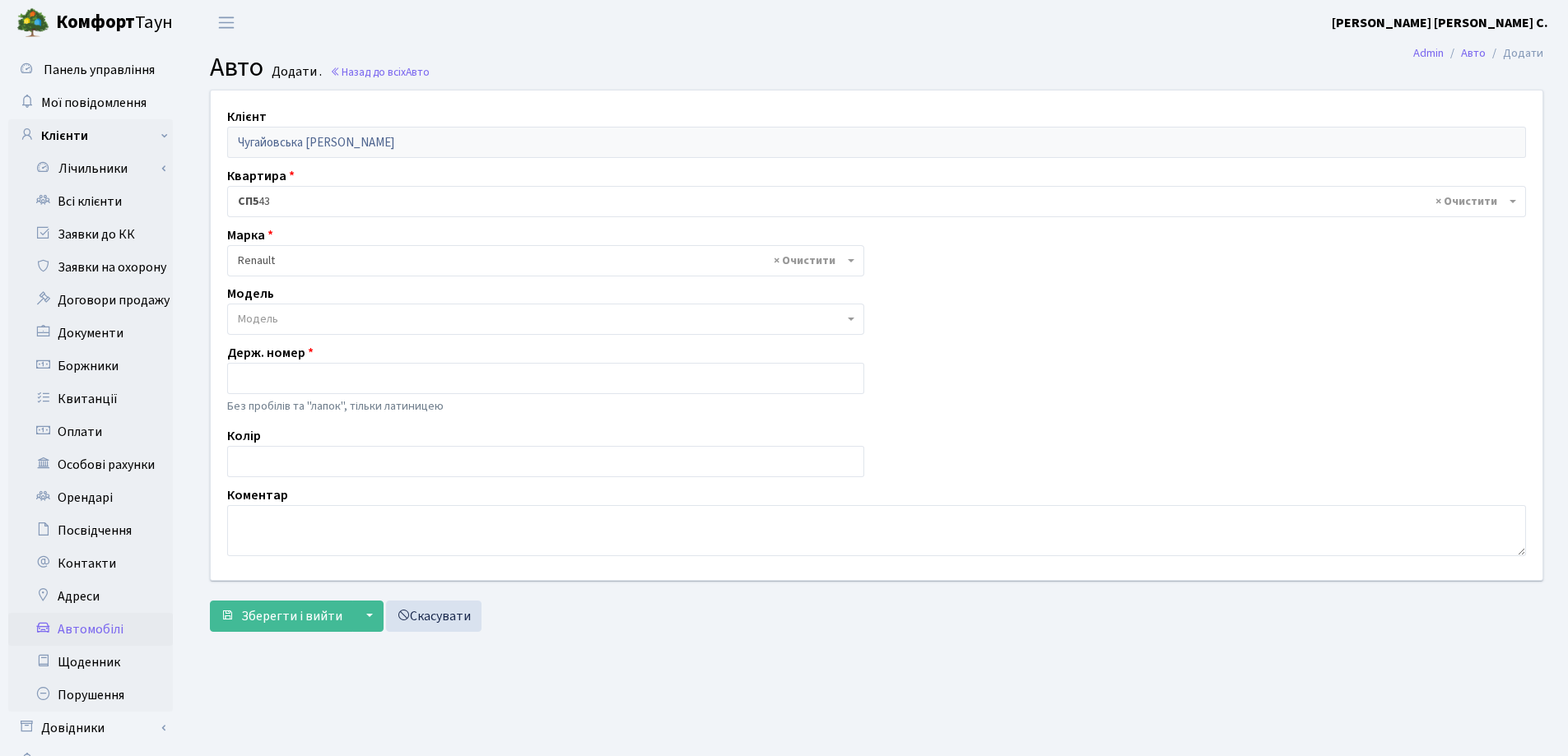
click at [305, 321] on span "Модель" at bounding box center [541, 319] width 606 height 16
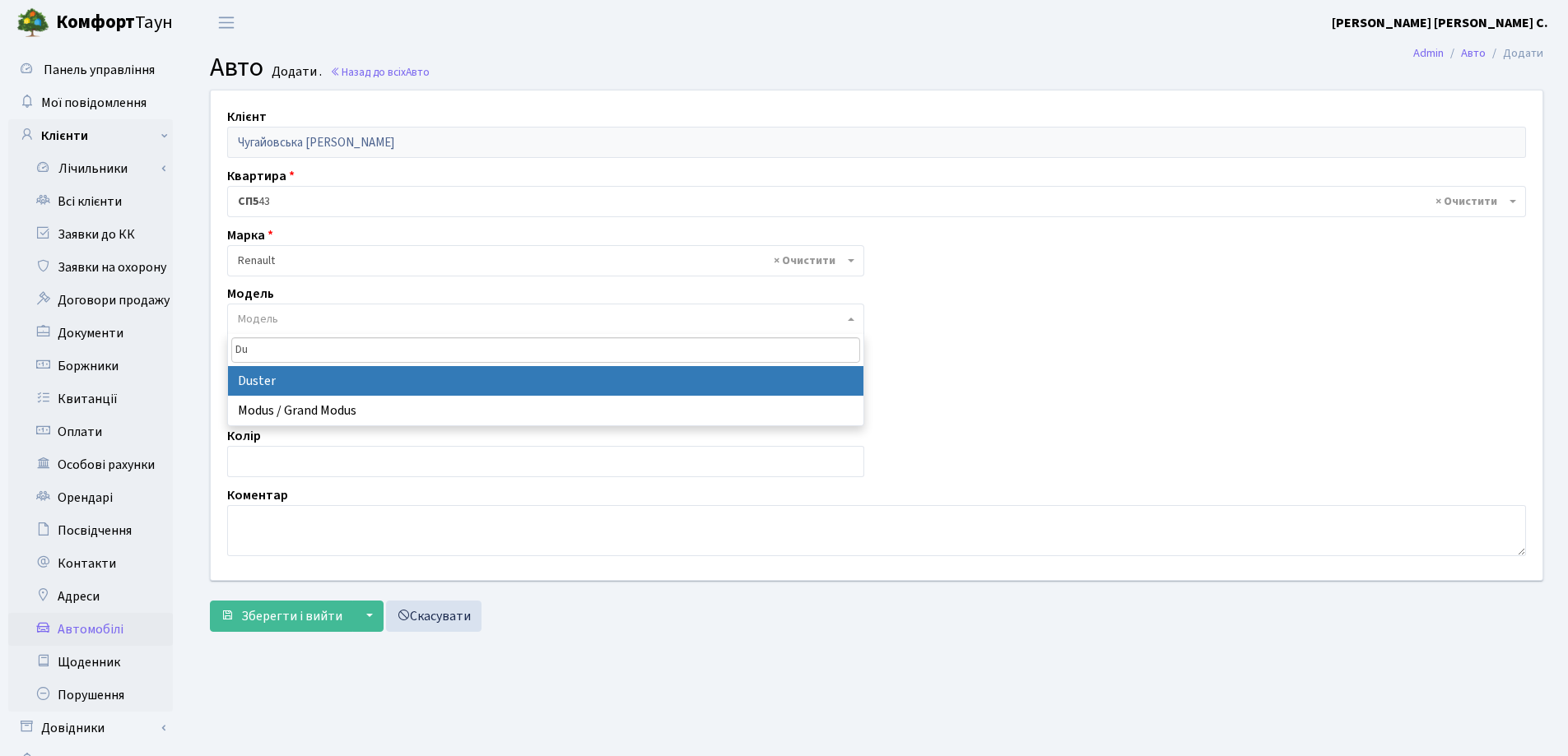
type input "Du"
select select "2799"
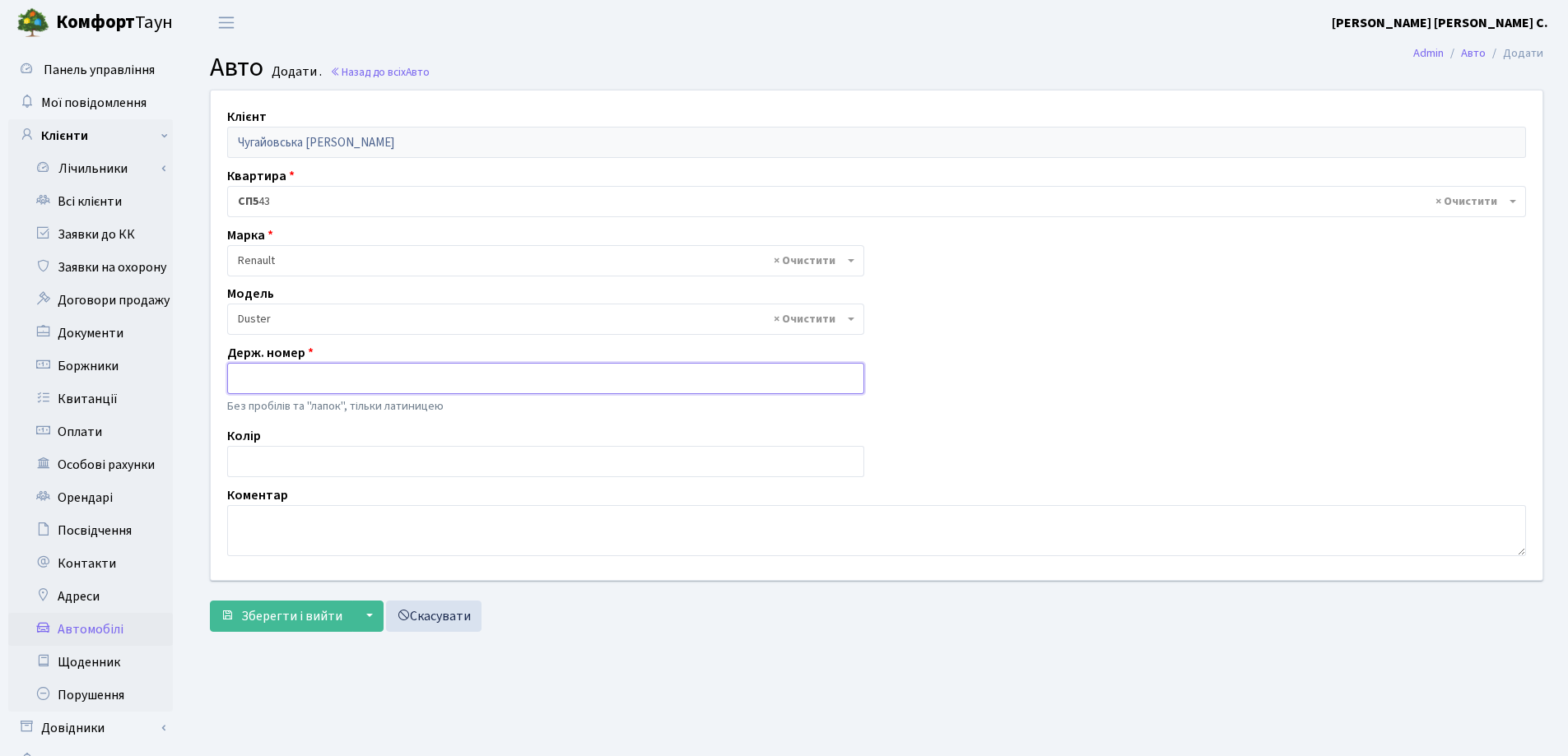
click at [328, 383] on input "text" at bounding box center [546, 378] width 637 height 32
type input "KA0265HK"
click at [316, 614] on span "Зберегти і вийти" at bounding box center [292, 617] width 101 height 18
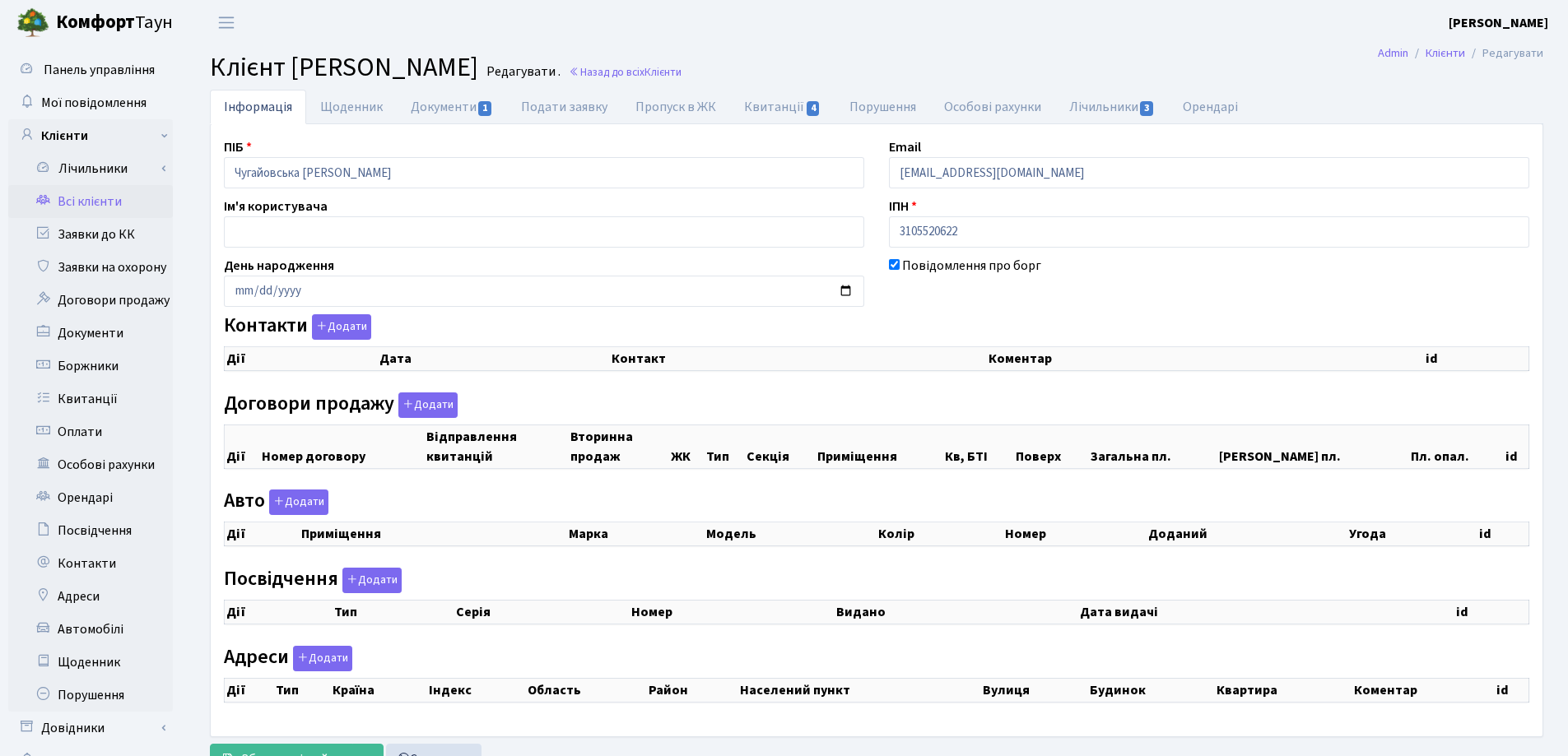
checkbox input "true"
select select "25"
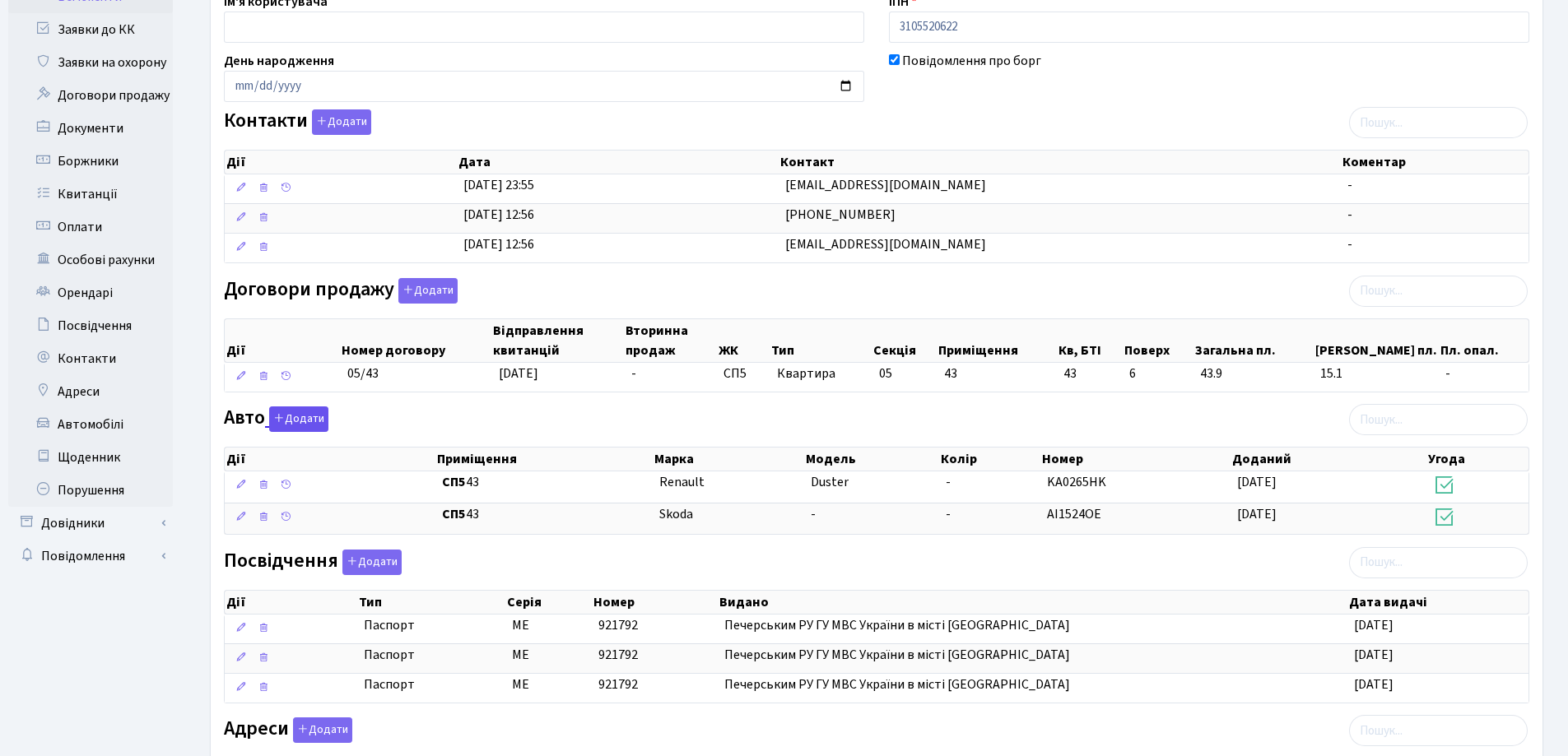
scroll to position [247, 0]
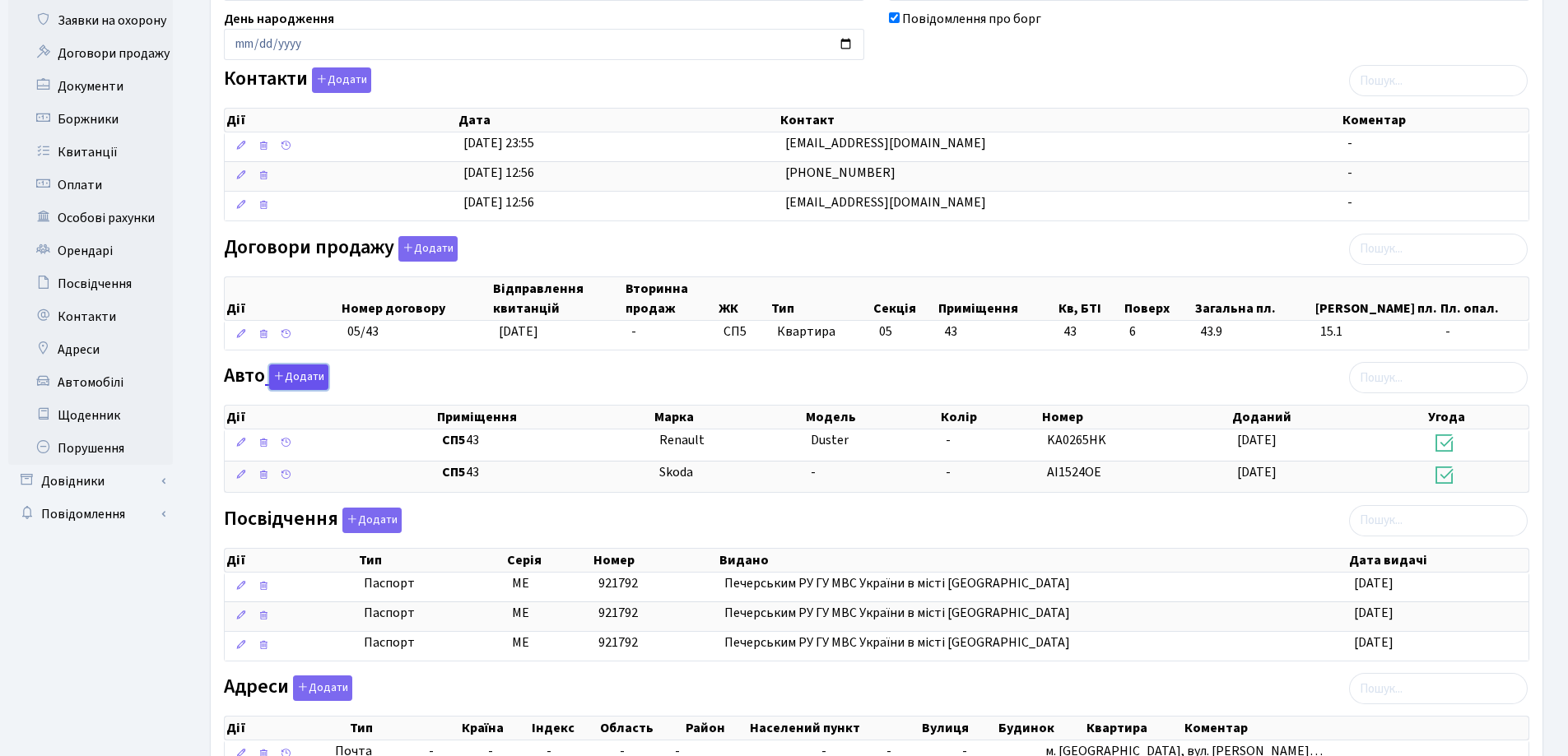
click at [294, 374] on button "Додати" at bounding box center [299, 377] width 60 height 25
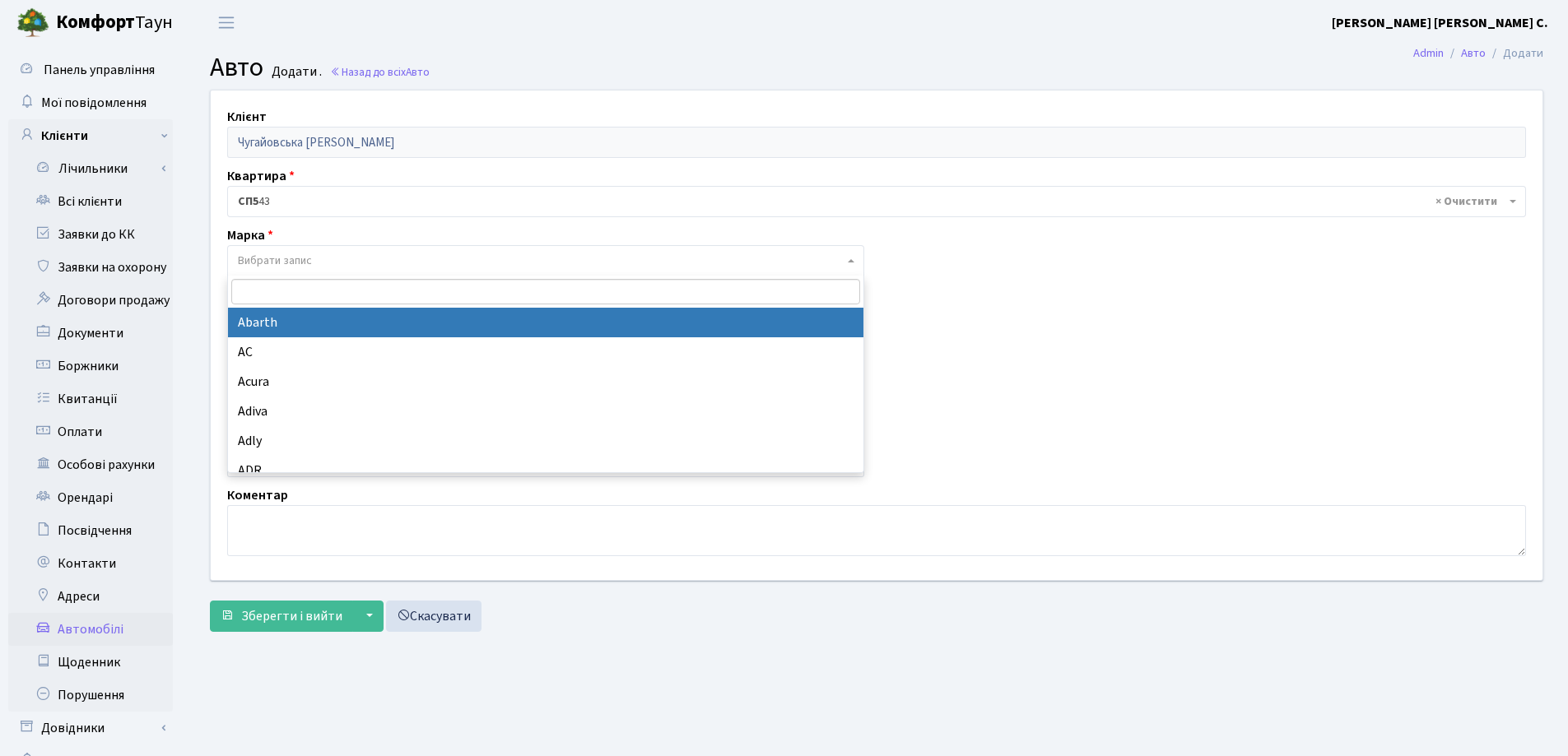
click at [324, 260] on span "Вибрати запис" at bounding box center [541, 260] width 606 height 16
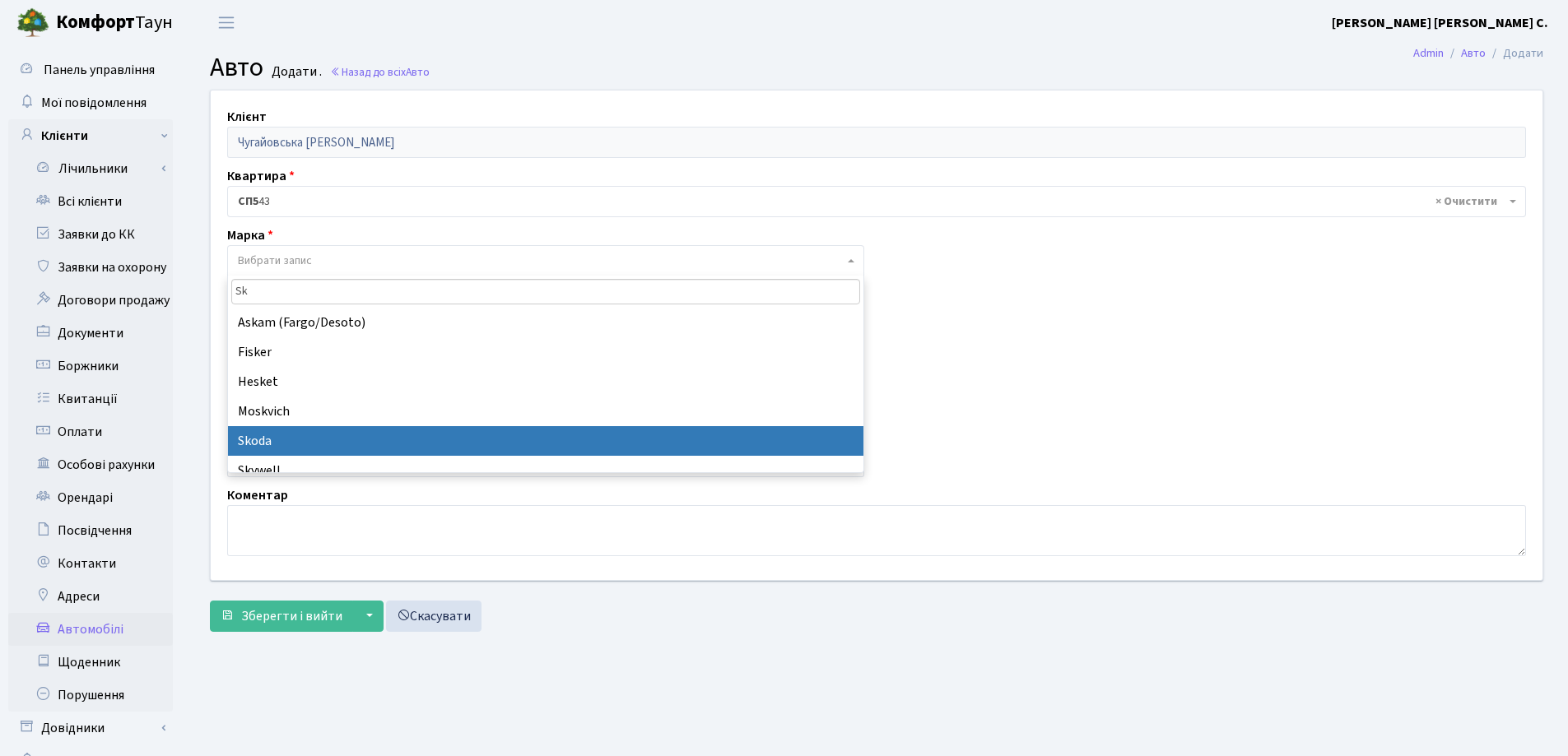
type input "Sk"
select select "121"
select select
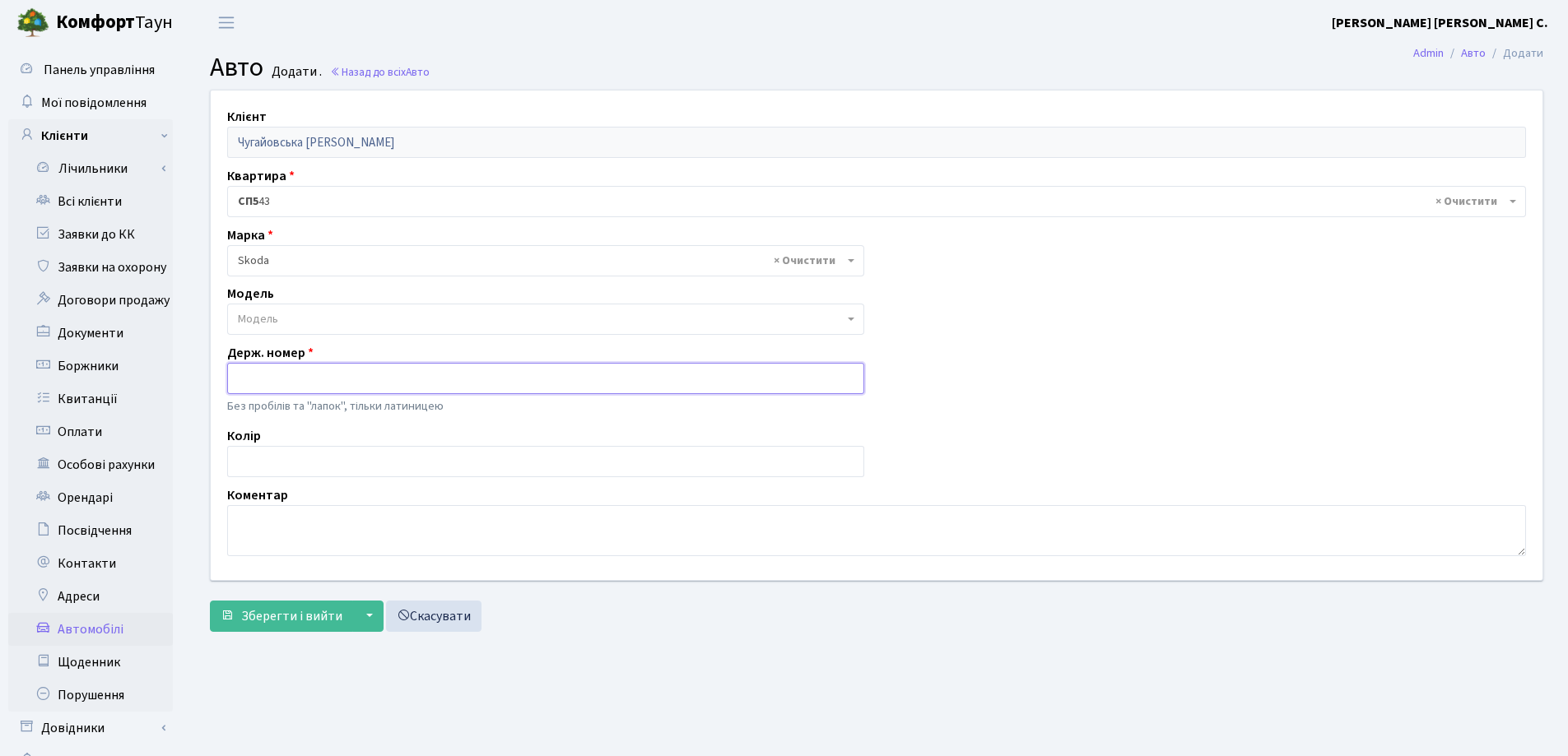
click at [296, 370] on input "text" at bounding box center [546, 378] width 637 height 32
type input "AI7287MP"
click at [299, 614] on span "Зберегти і вийти" at bounding box center [292, 617] width 101 height 18
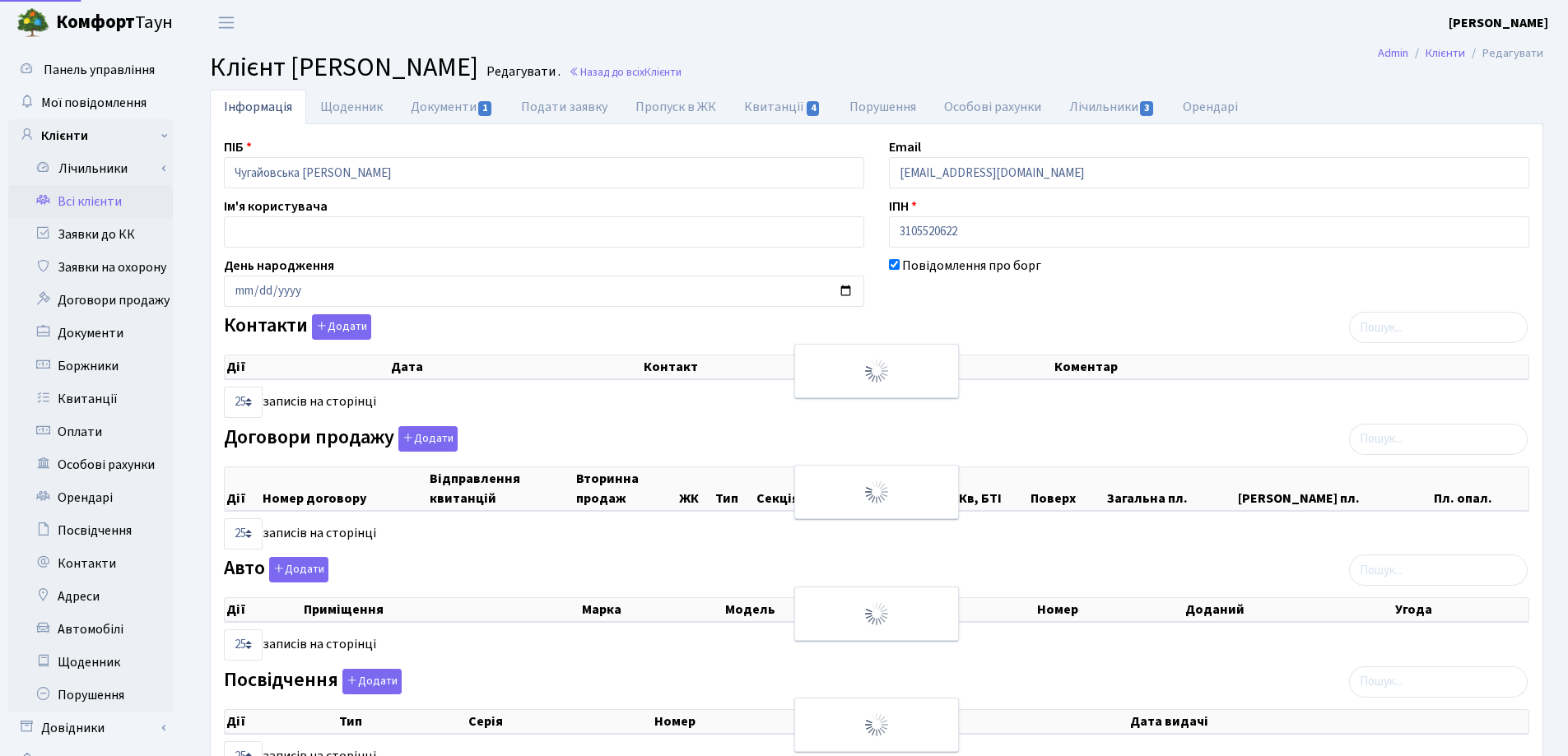
select select "25"
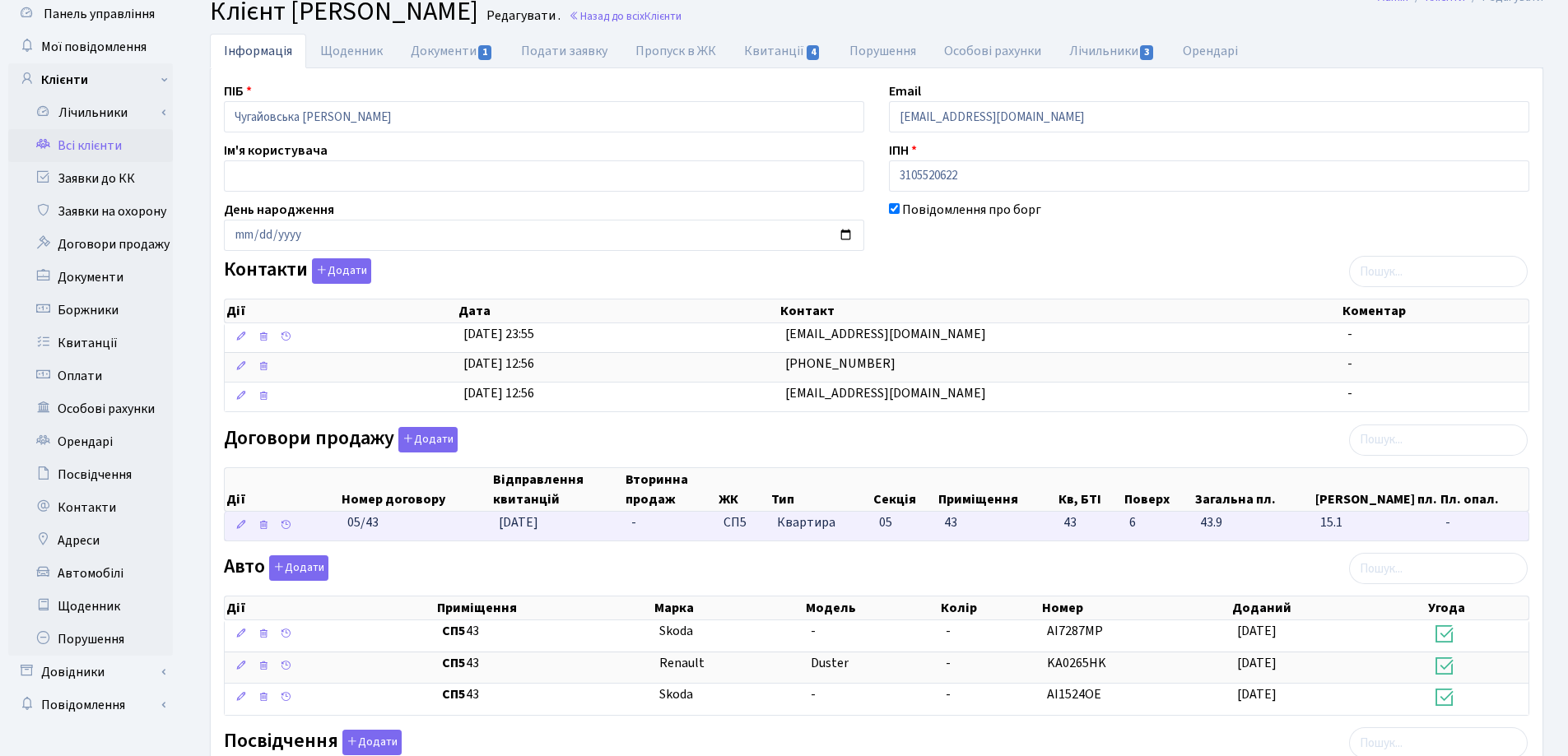
scroll to position [82, 0]
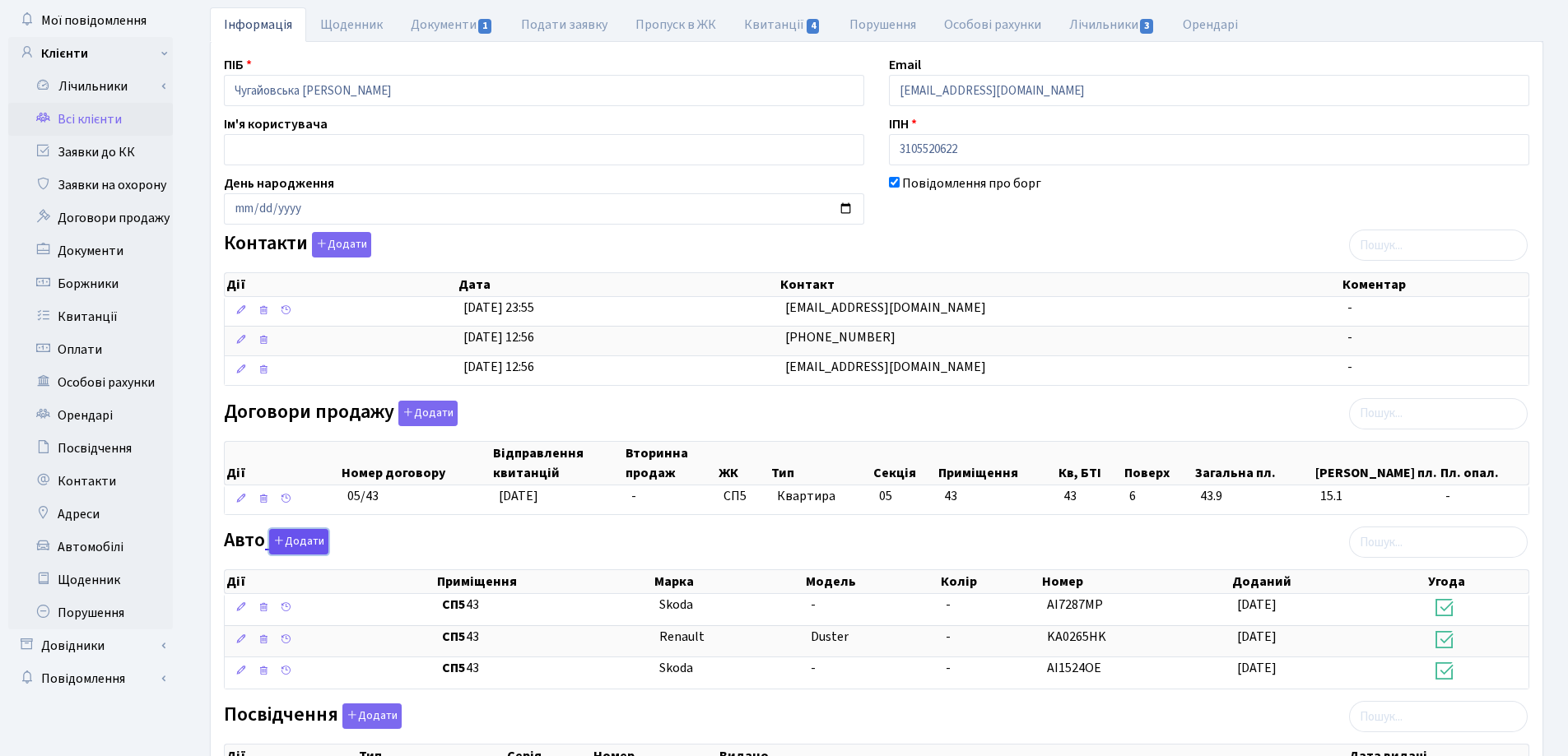
click at [319, 543] on button "Додати" at bounding box center [299, 542] width 60 height 25
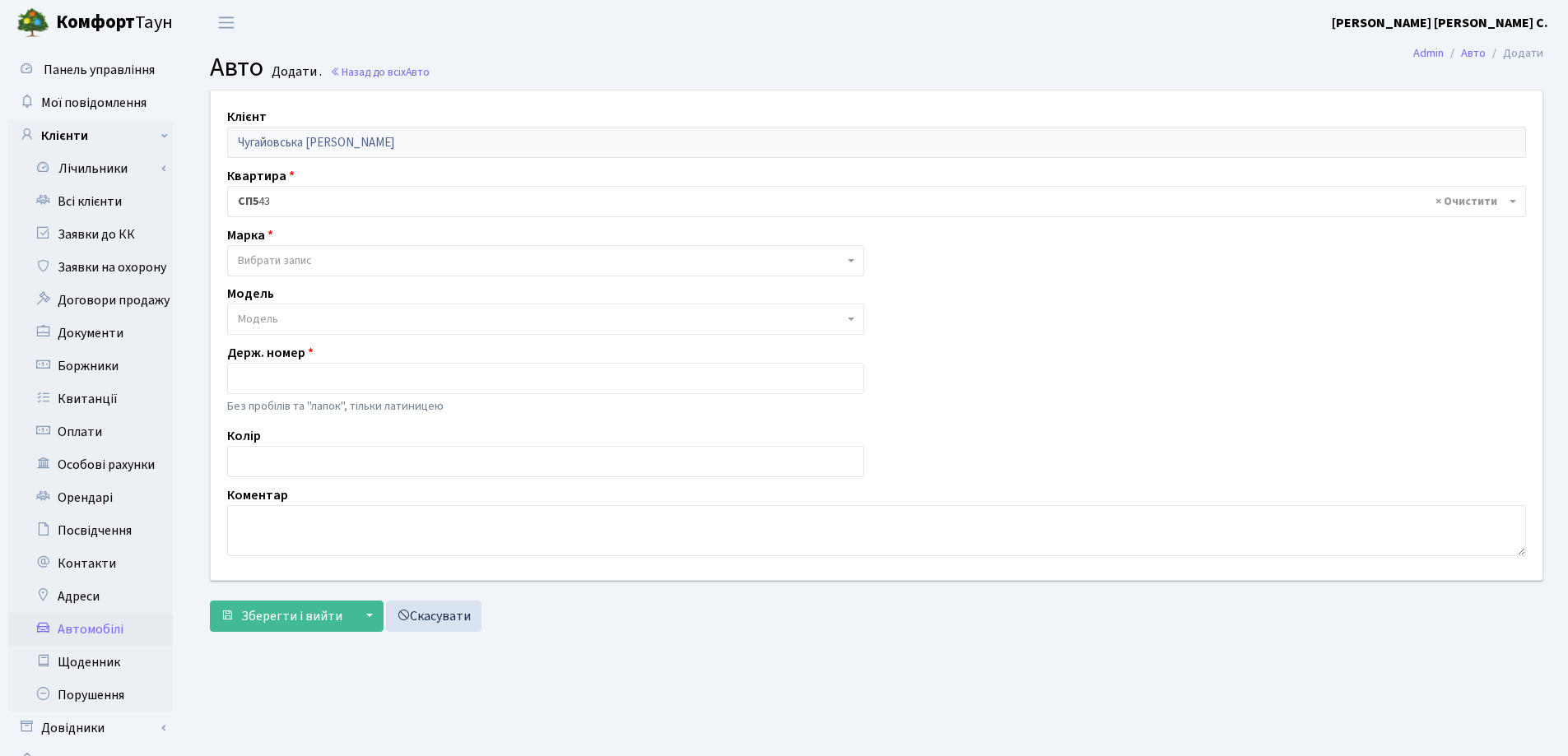
click at [310, 258] on span "Вибрати запис" at bounding box center [275, 260] width 74 height 16
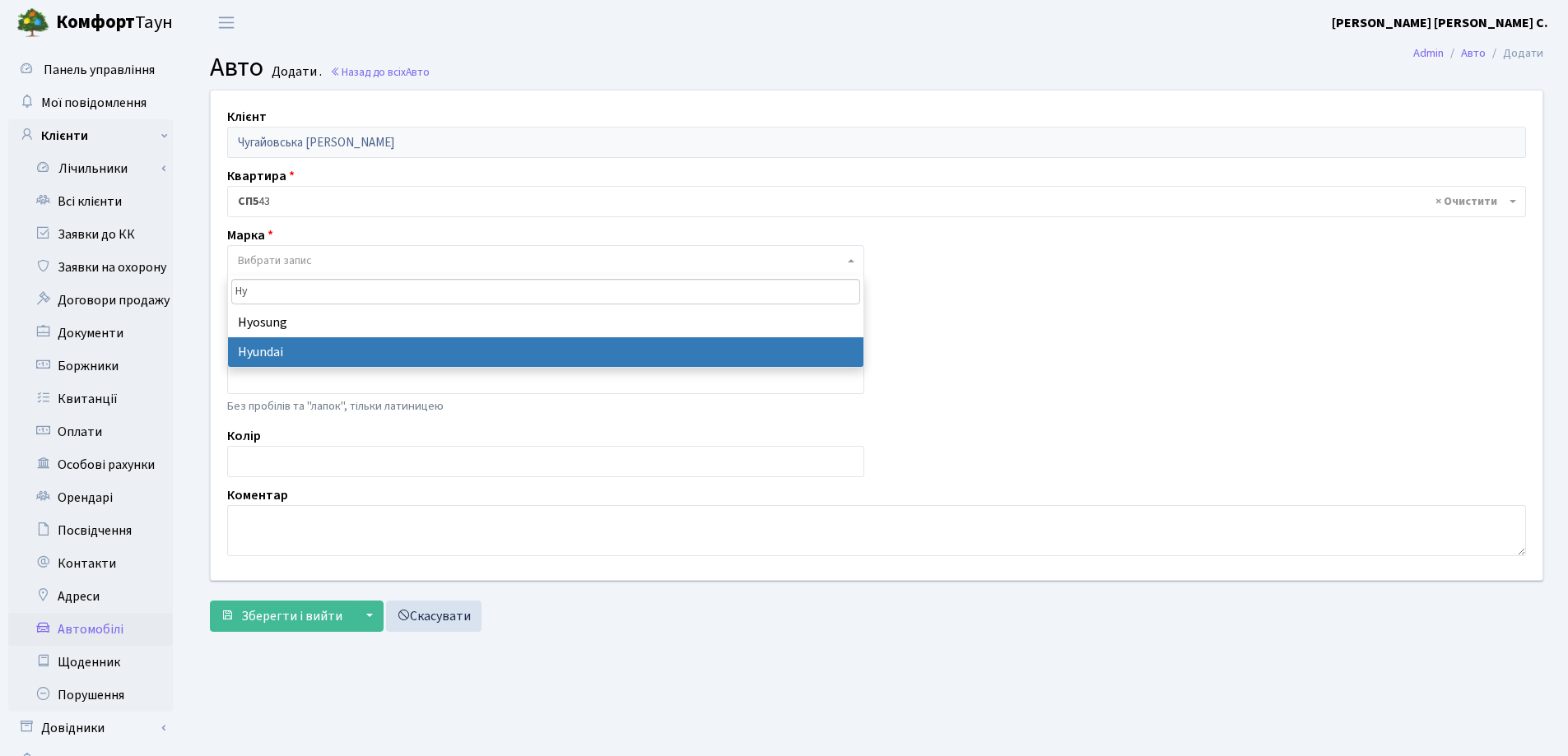
type input "Hy"
select select "59"
select select
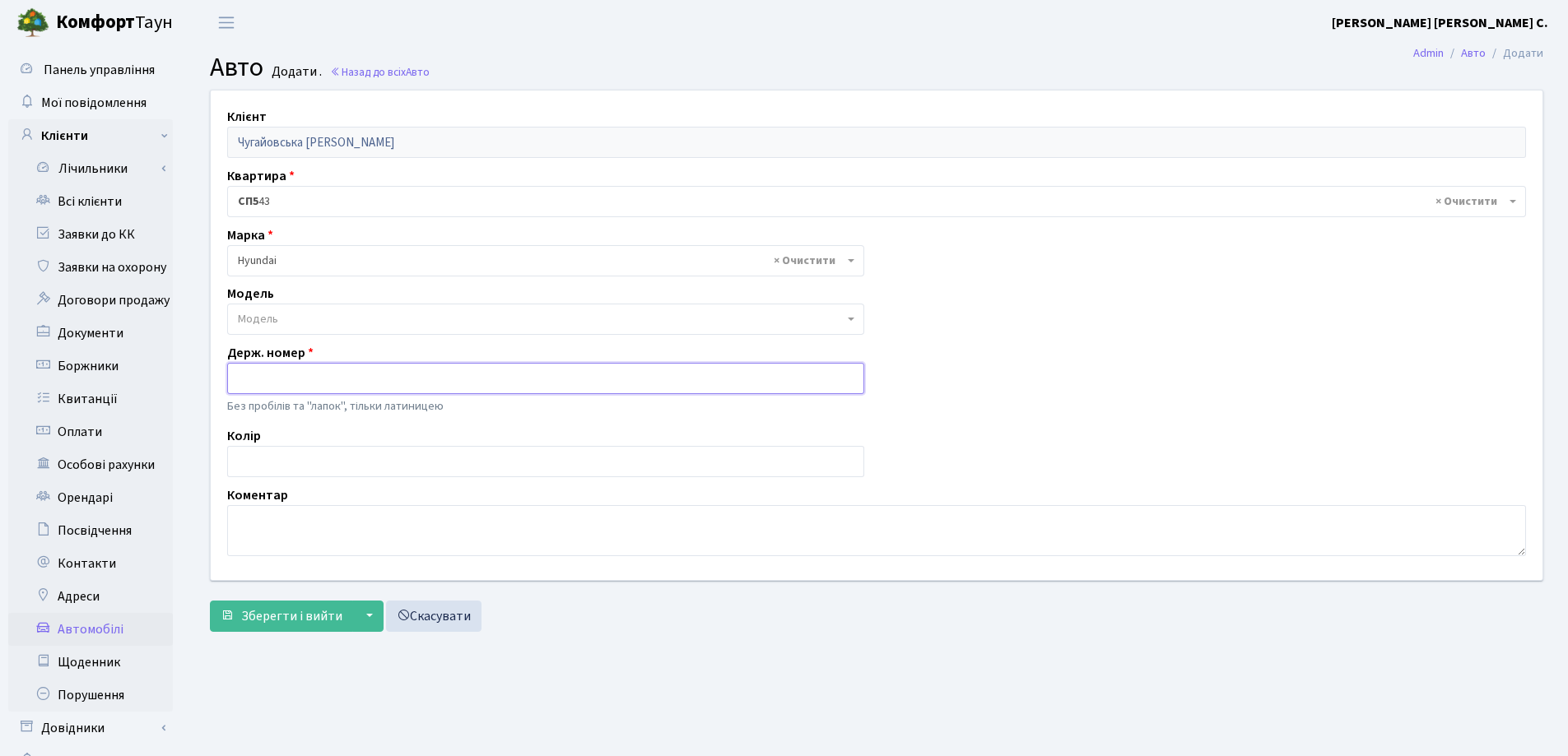
click at [281, 380] on input "text" at bounding box center [546, 378] width 637 height 32
type input "AA7038IE"
click at [307, 623] on span "Зберегти і вийти" at bounding box center [292, 617] width 101 height 18
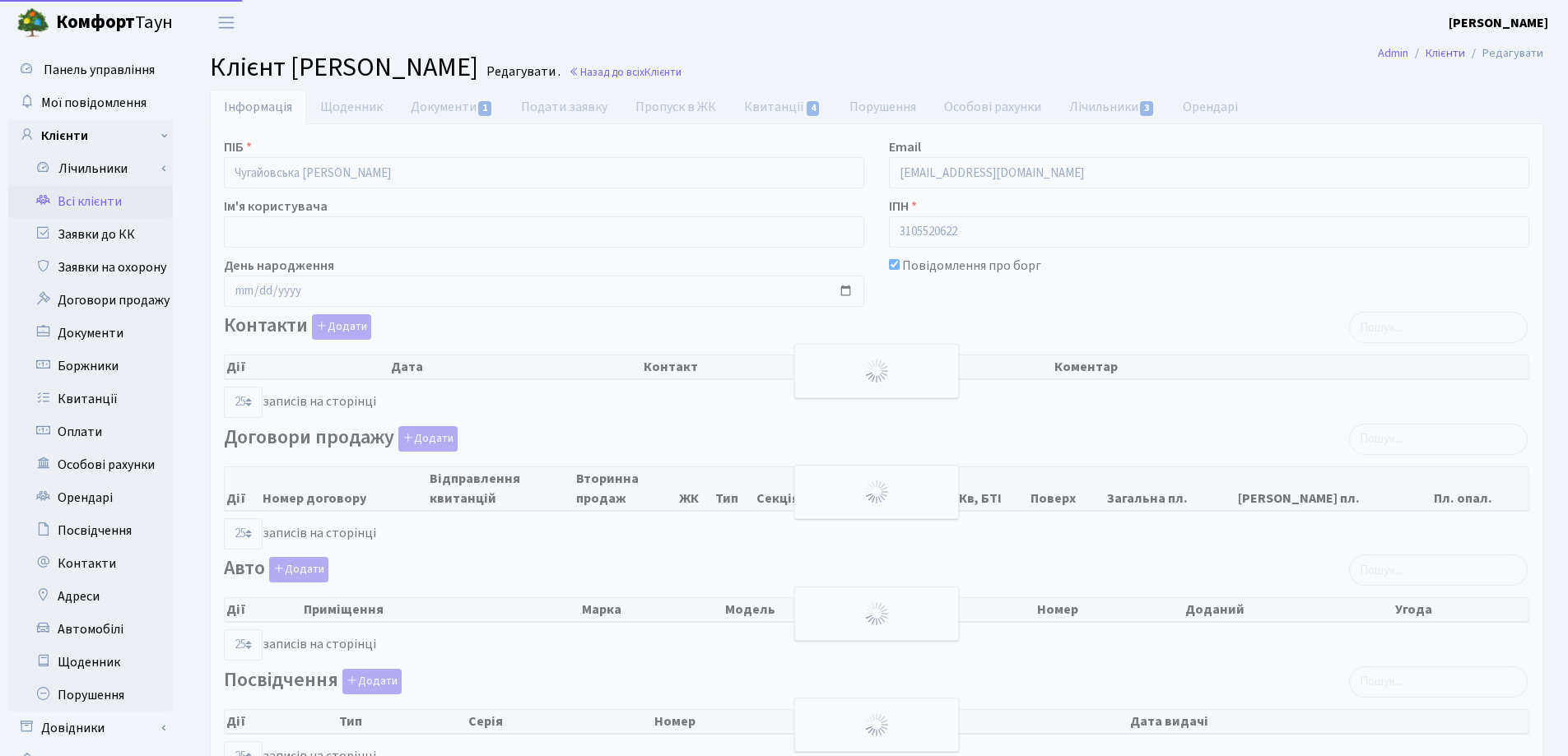
select select "25"
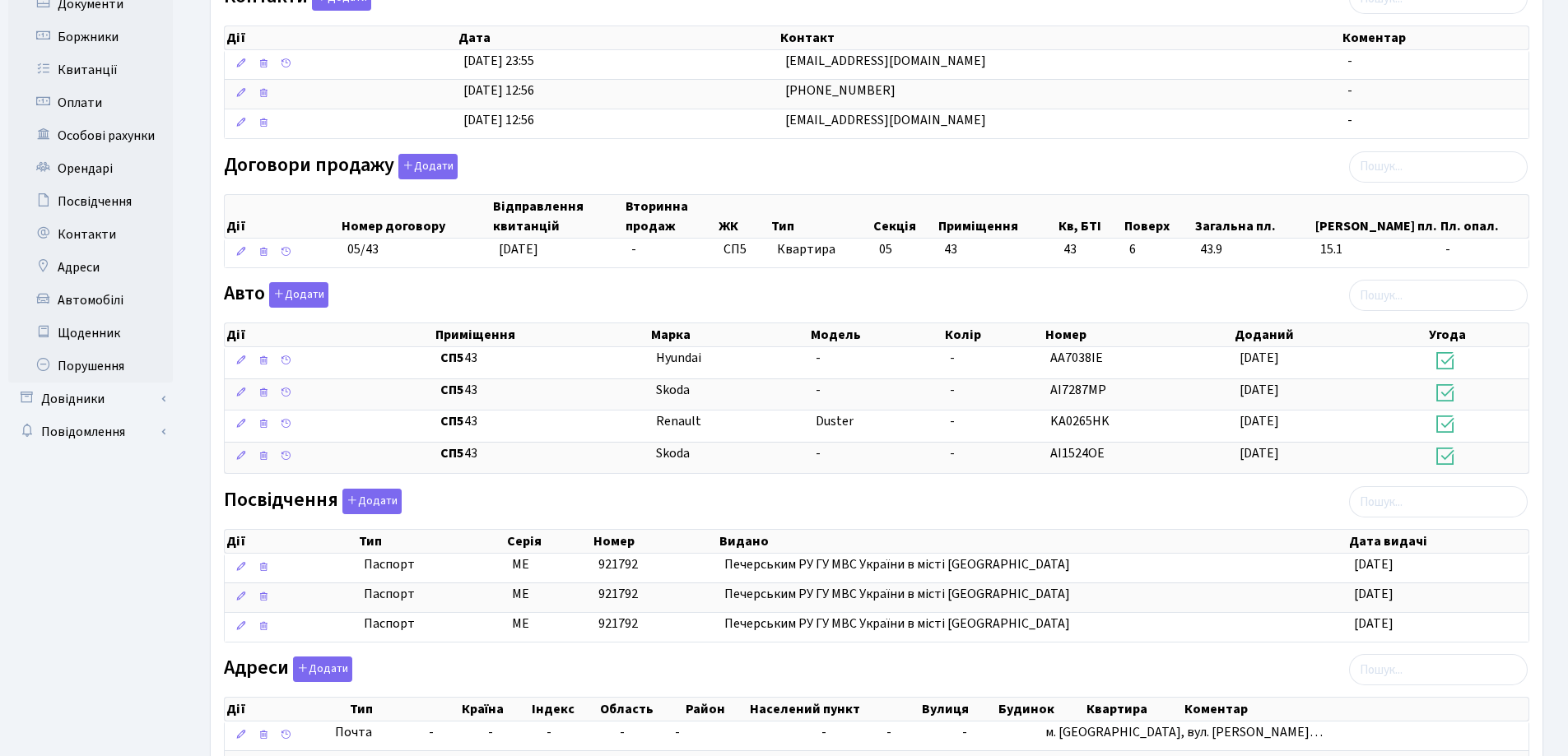
scroll to position [470, 0]
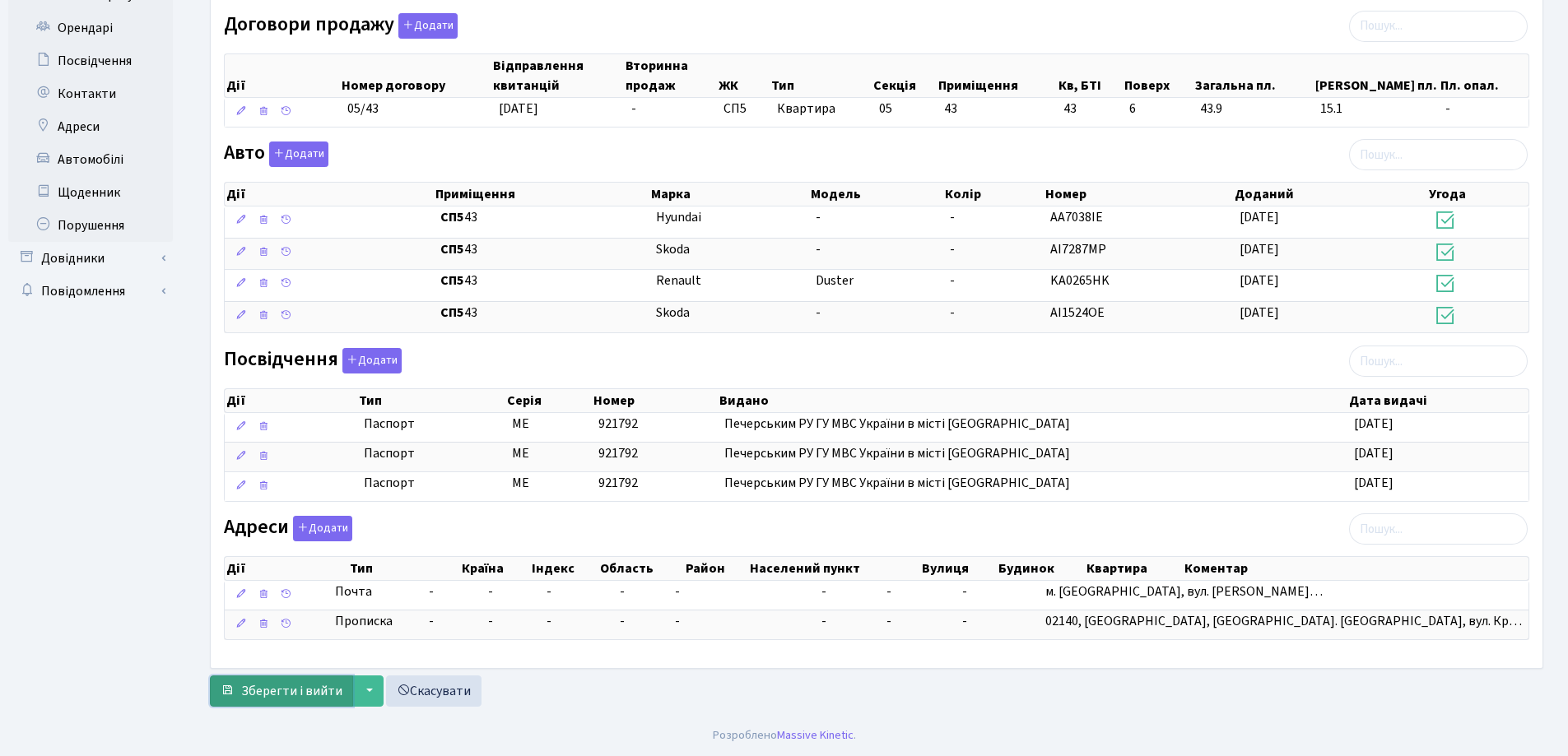
click at [308, 688] on span "Зберегти і вийти" at bounding box center [292, 691] width 101 height 18
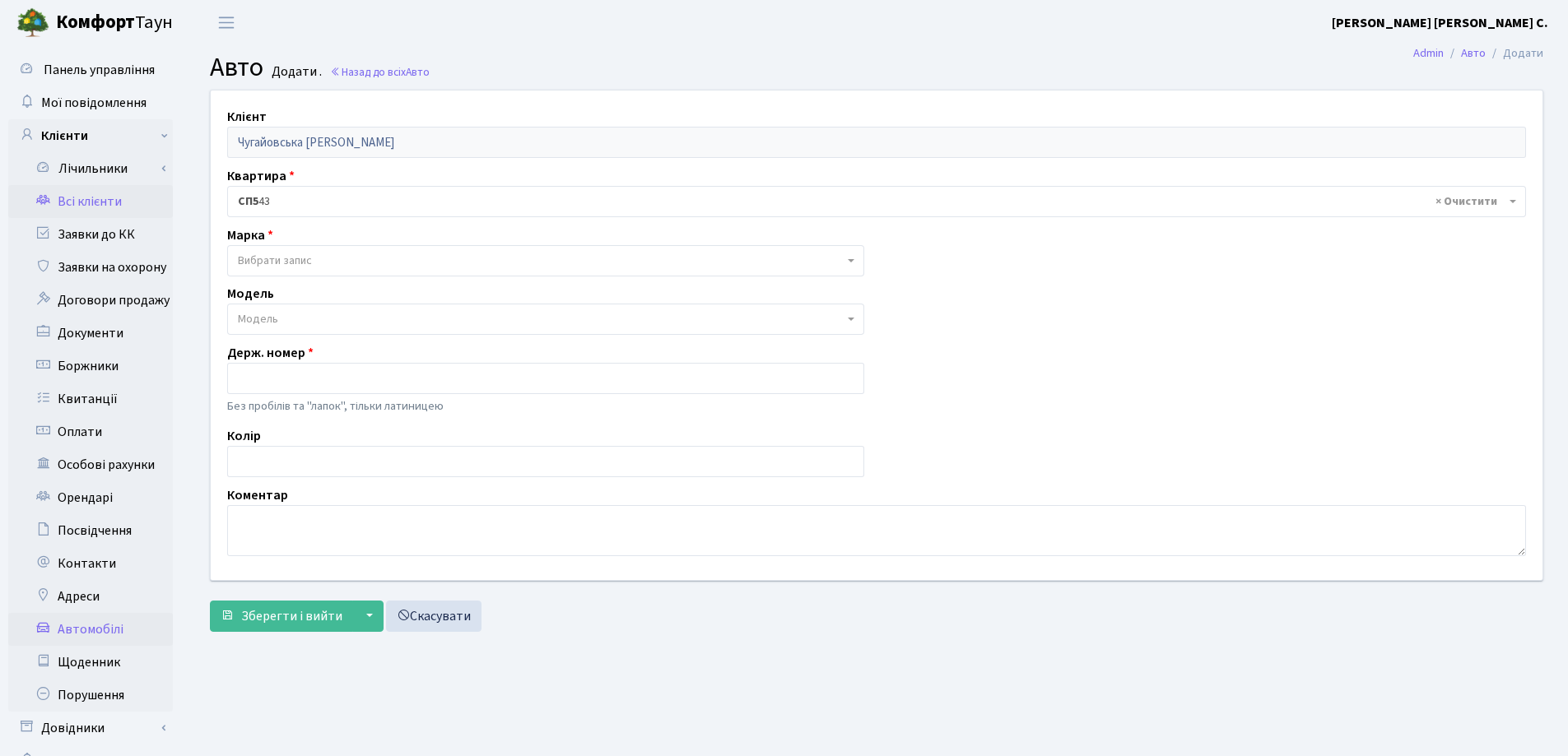
click at [79, 206] on link "Всі клієнти" at bounding box center [90, 202] width 165 height 33
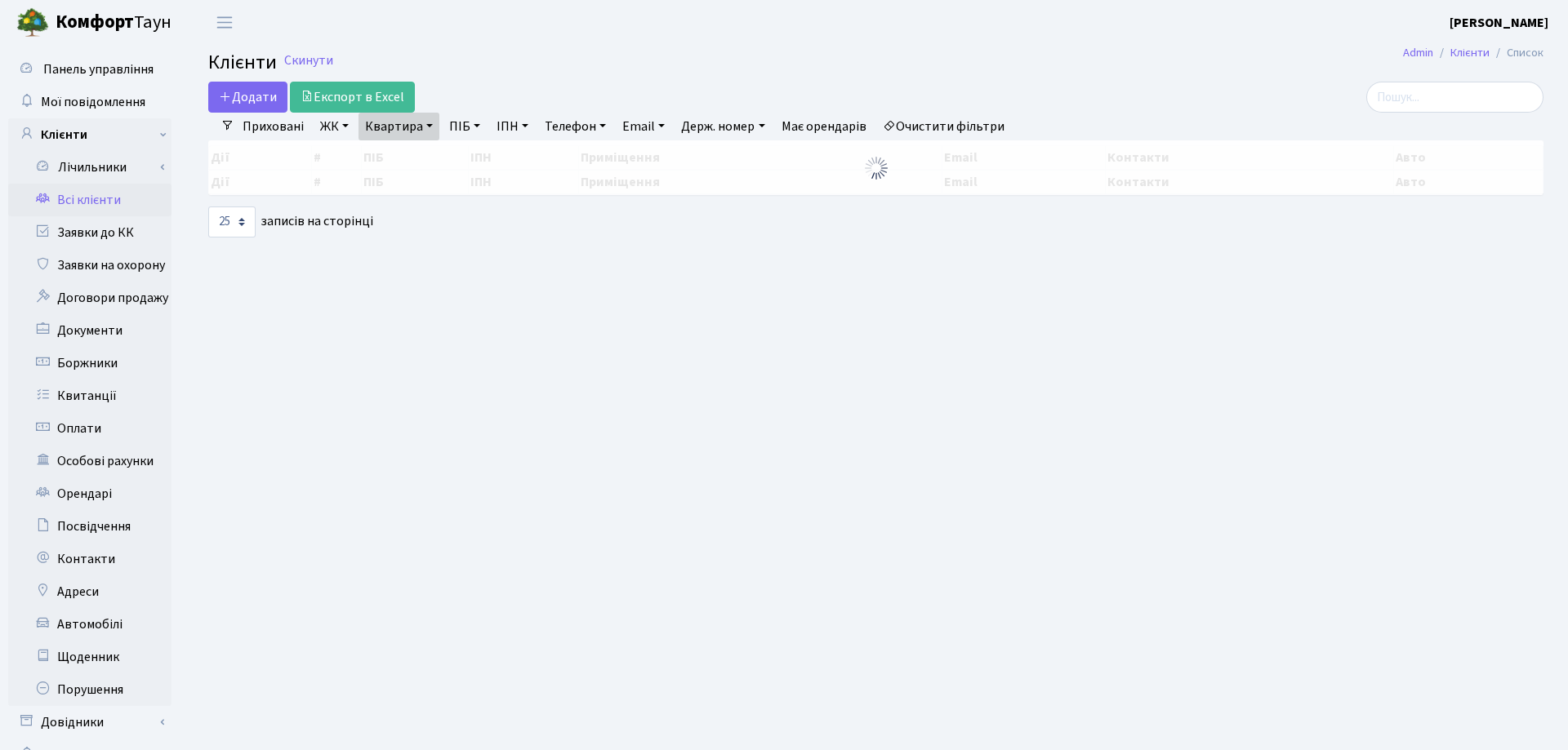
select select "25"
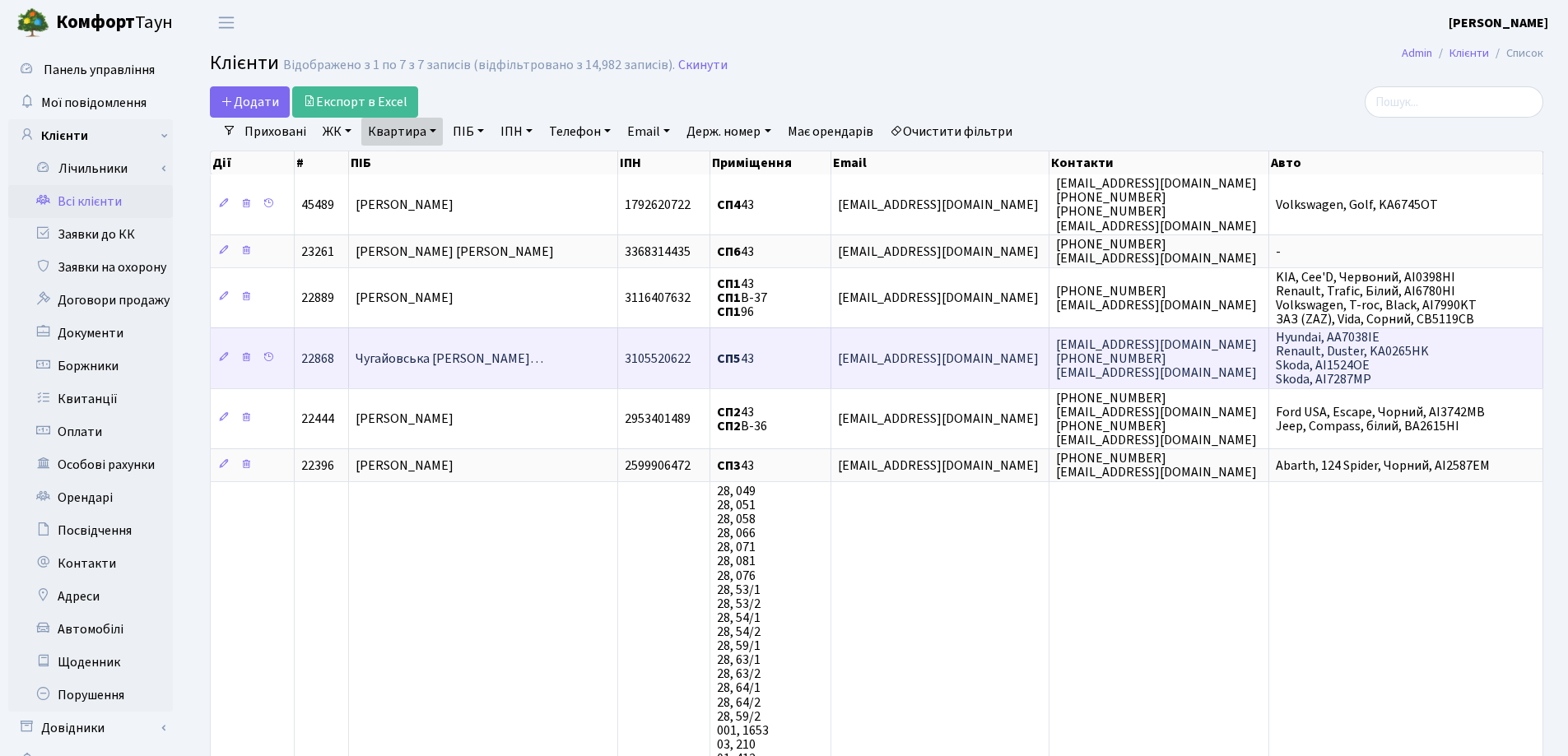
click at [485, 348] on td "Чугайовська [PERSON_NAME]…" at bounding box center [484, 357] width 270 height 60
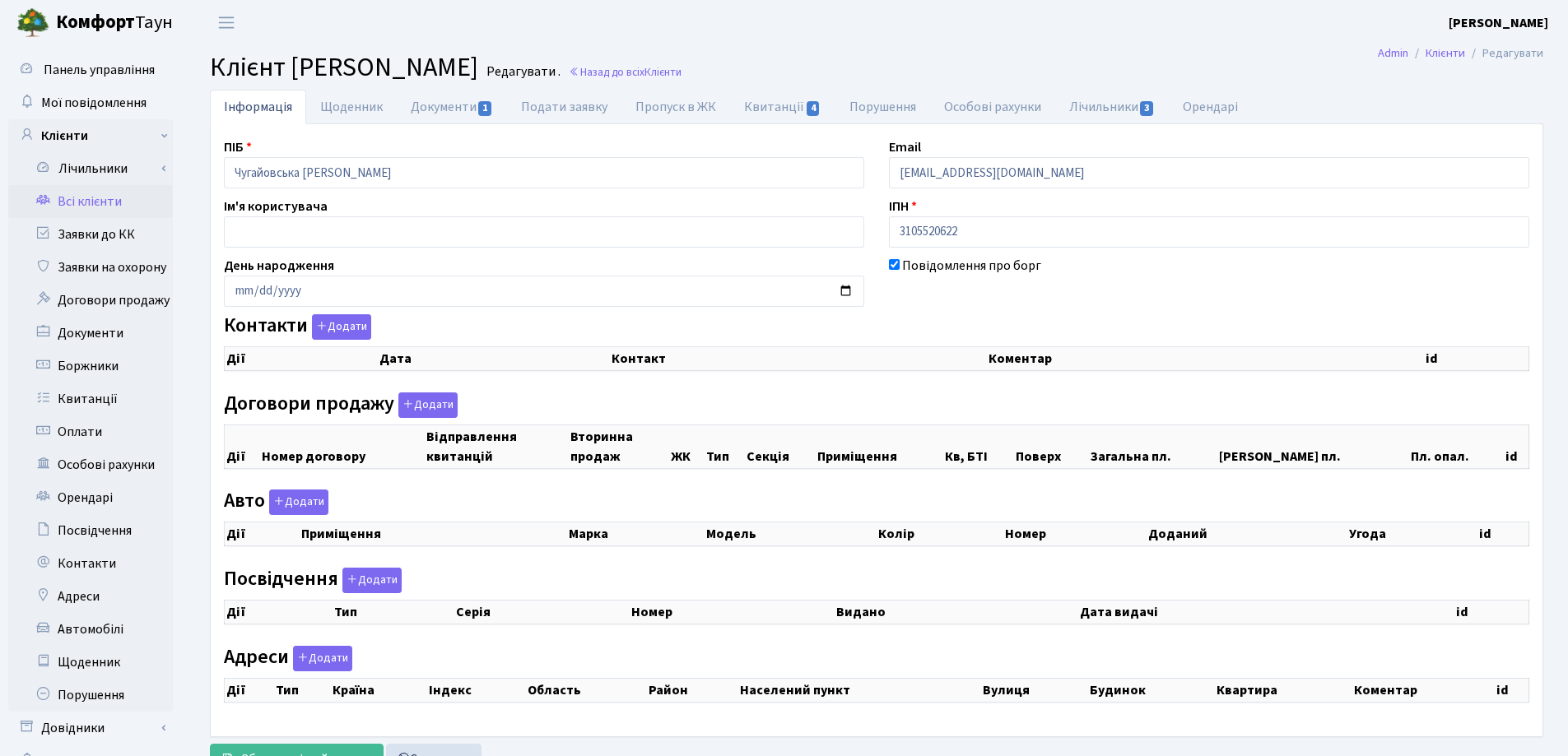
checkbox input "true"
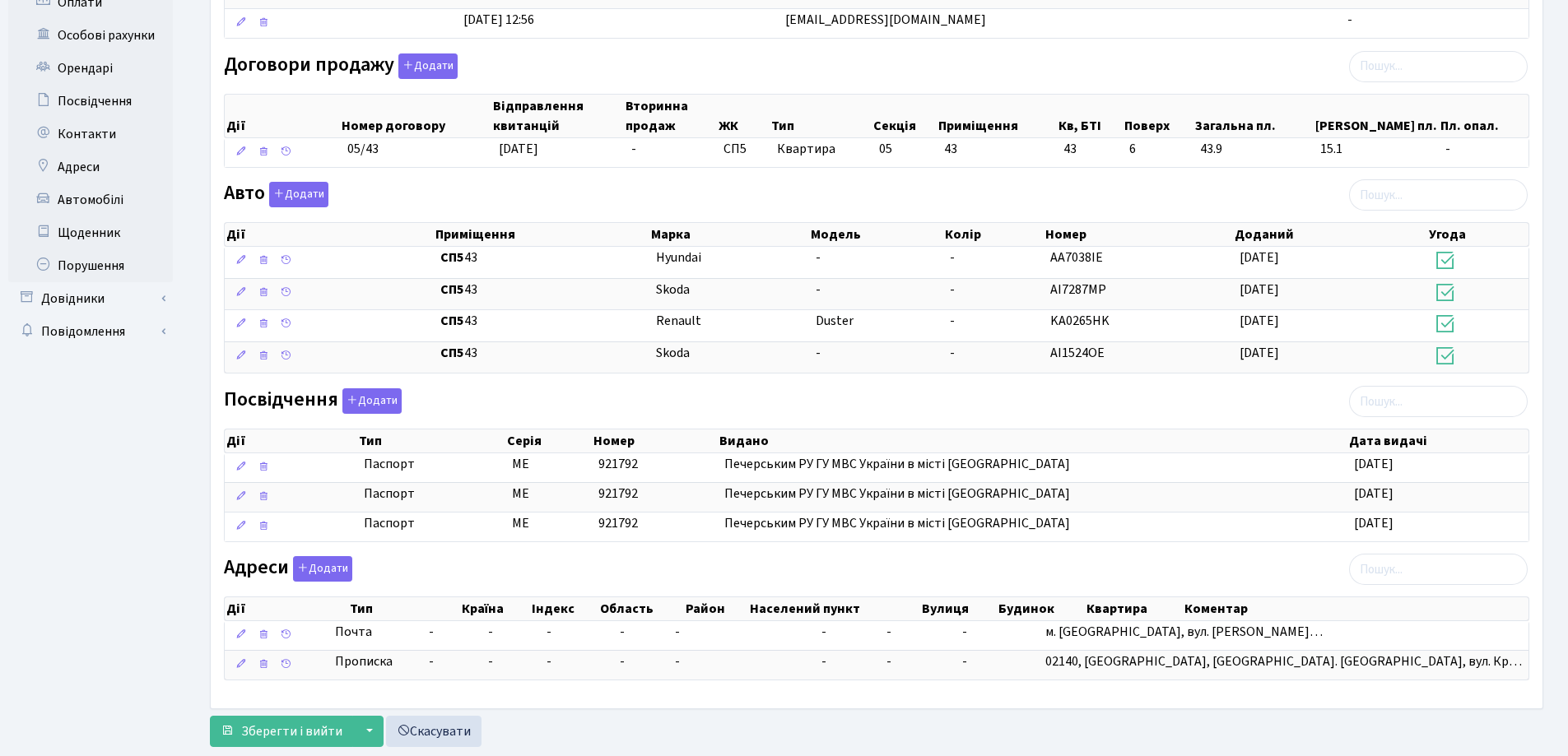
scroll to position [470, 0]
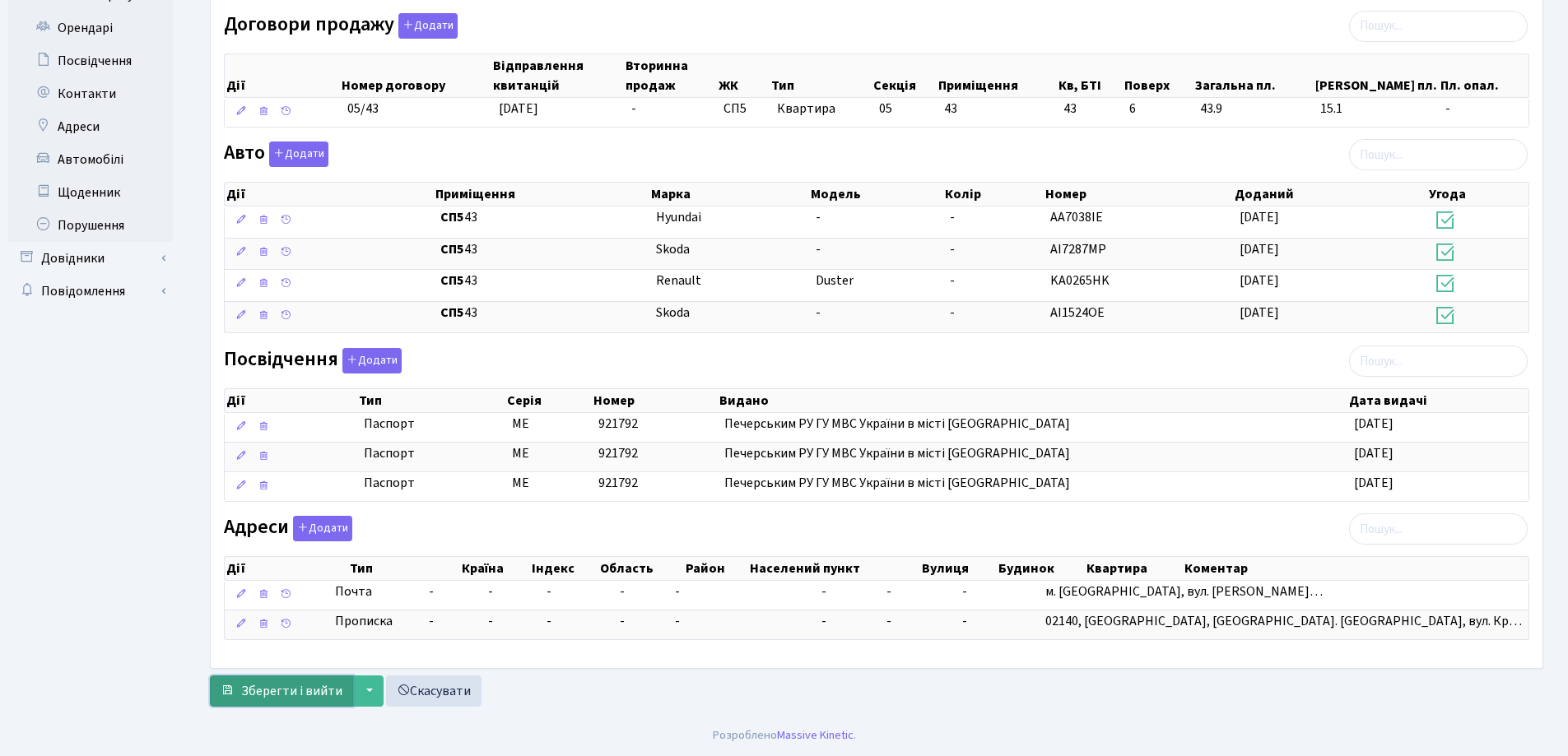
click at [255, 685] on span "Зберегти і вийти" at bounding box center [292, 691] width 101 height 18
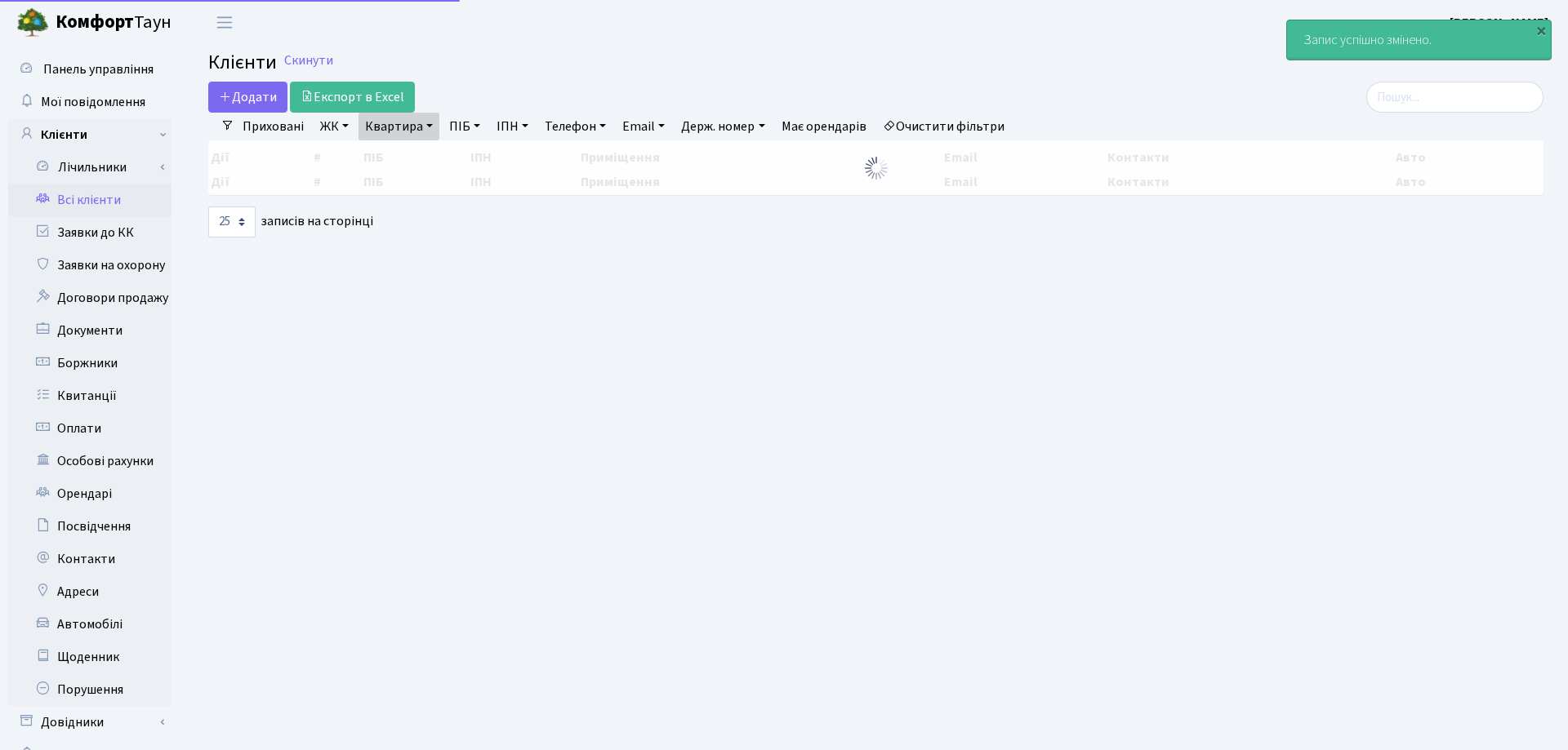
select select "25"
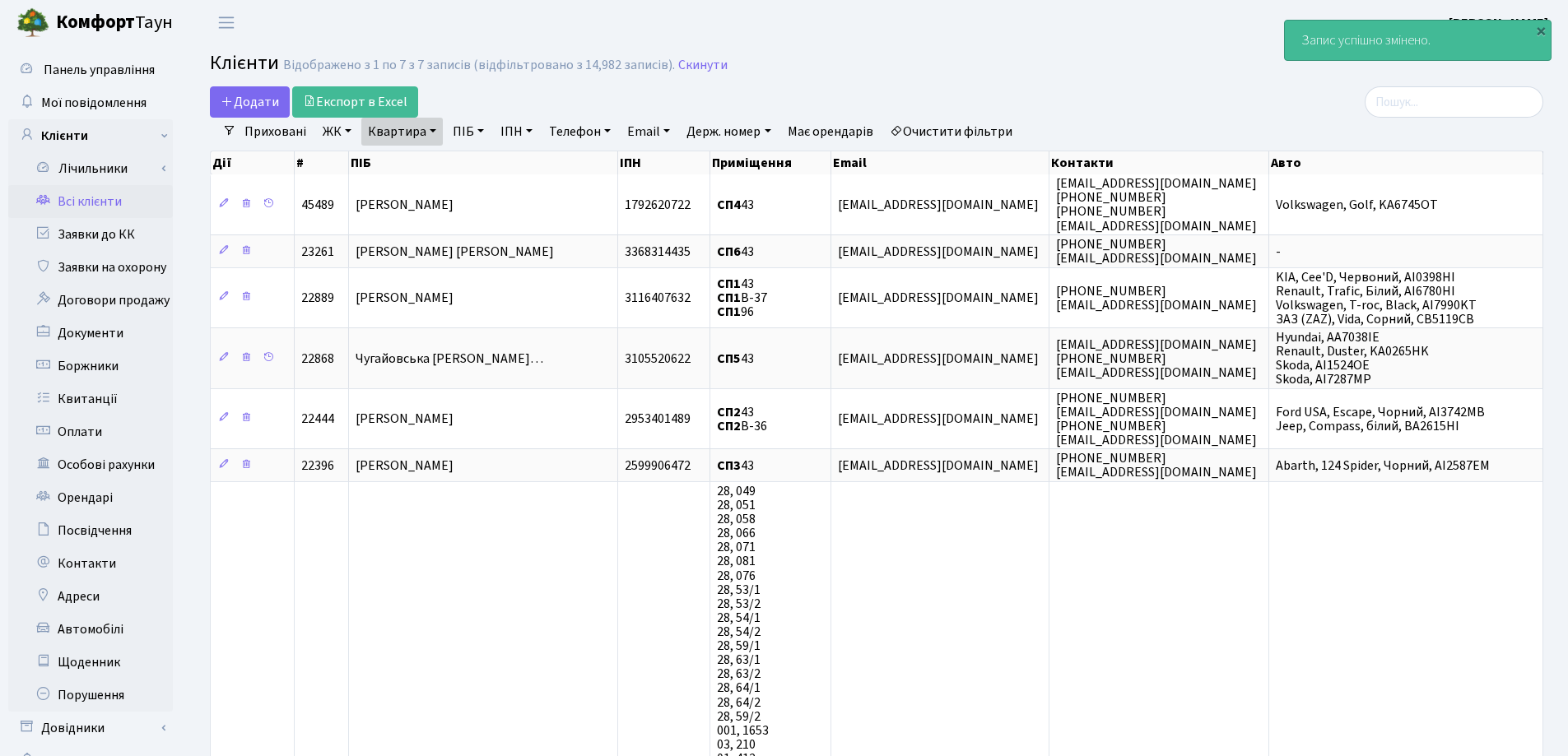
click at [428, 135] on link "Квартира" at bounding box center [402, 131] width 81 height 28
click at [480, 165] on icon at bounding box center [475, 164] width 14 height 14
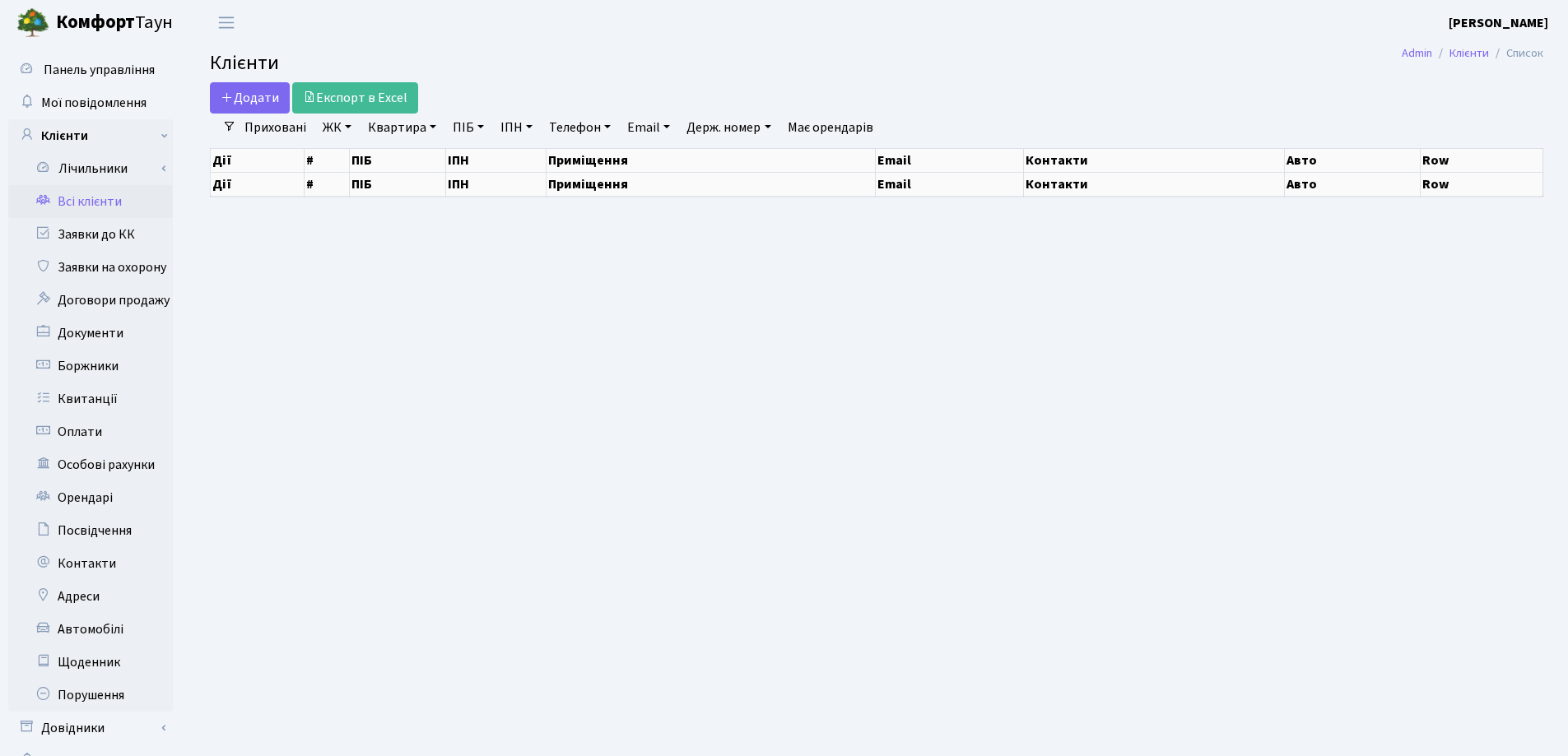
select select "25"
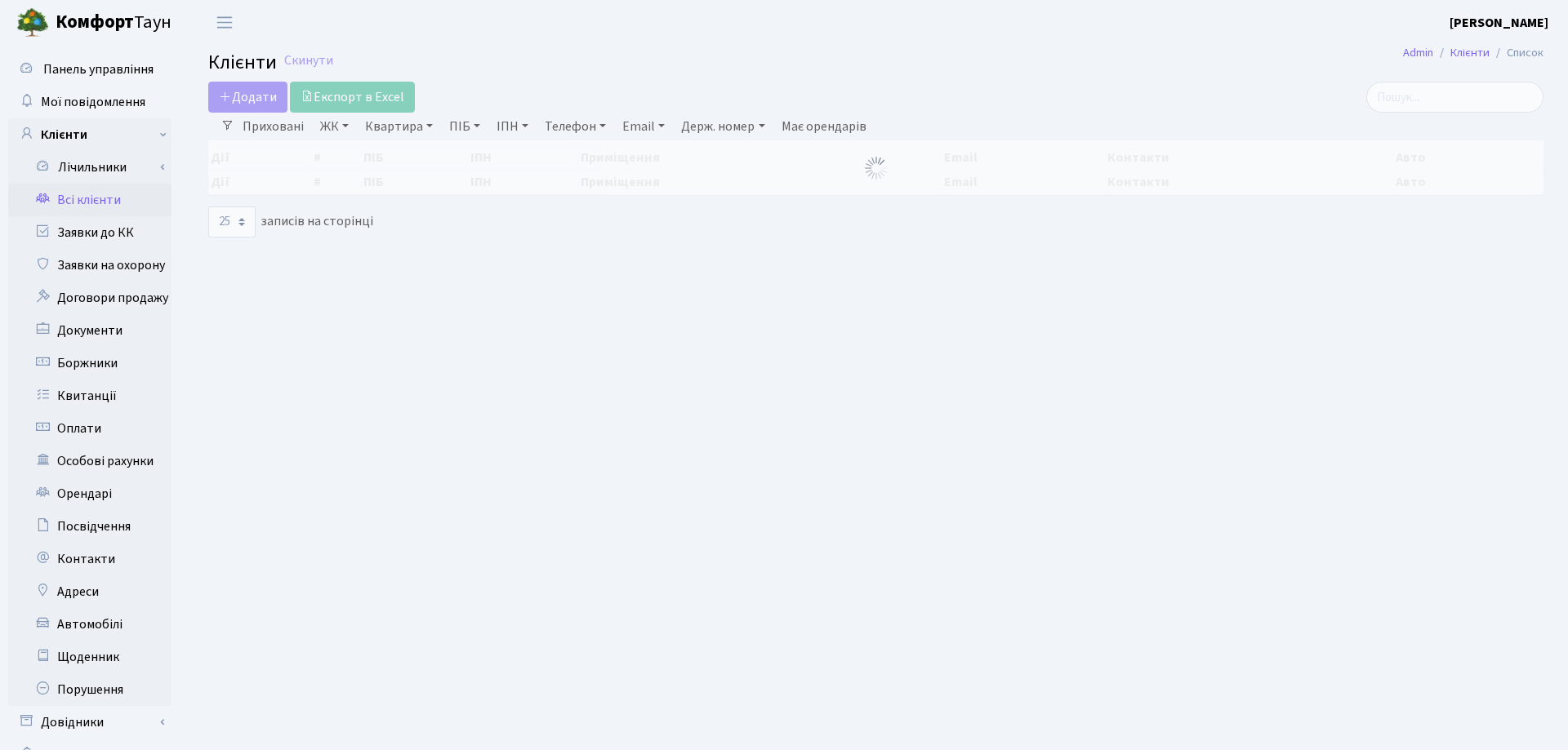
select select "25"
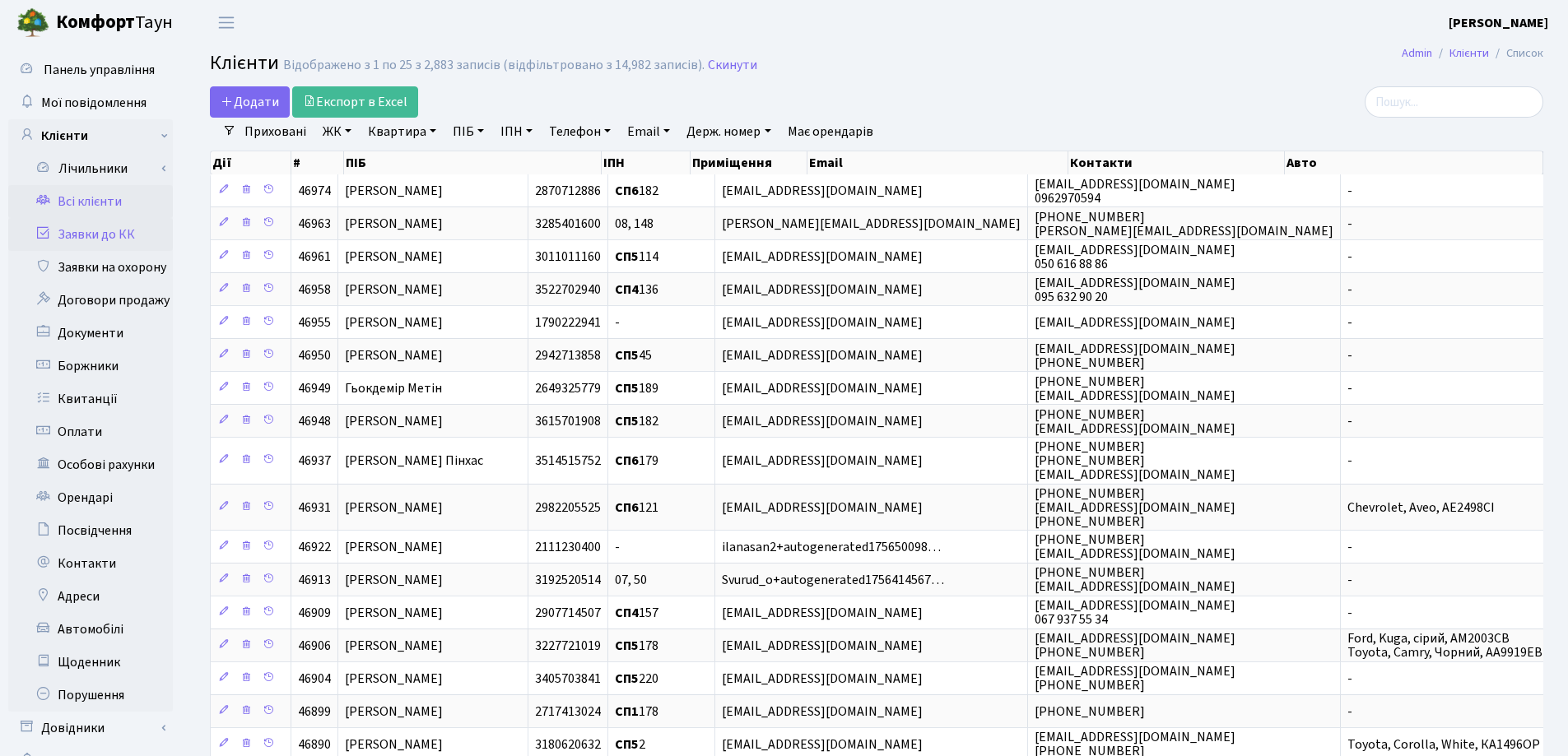
click at [107, 233] on link "Заявки до КК" at bounding box center [90, 234] width 165 height 33
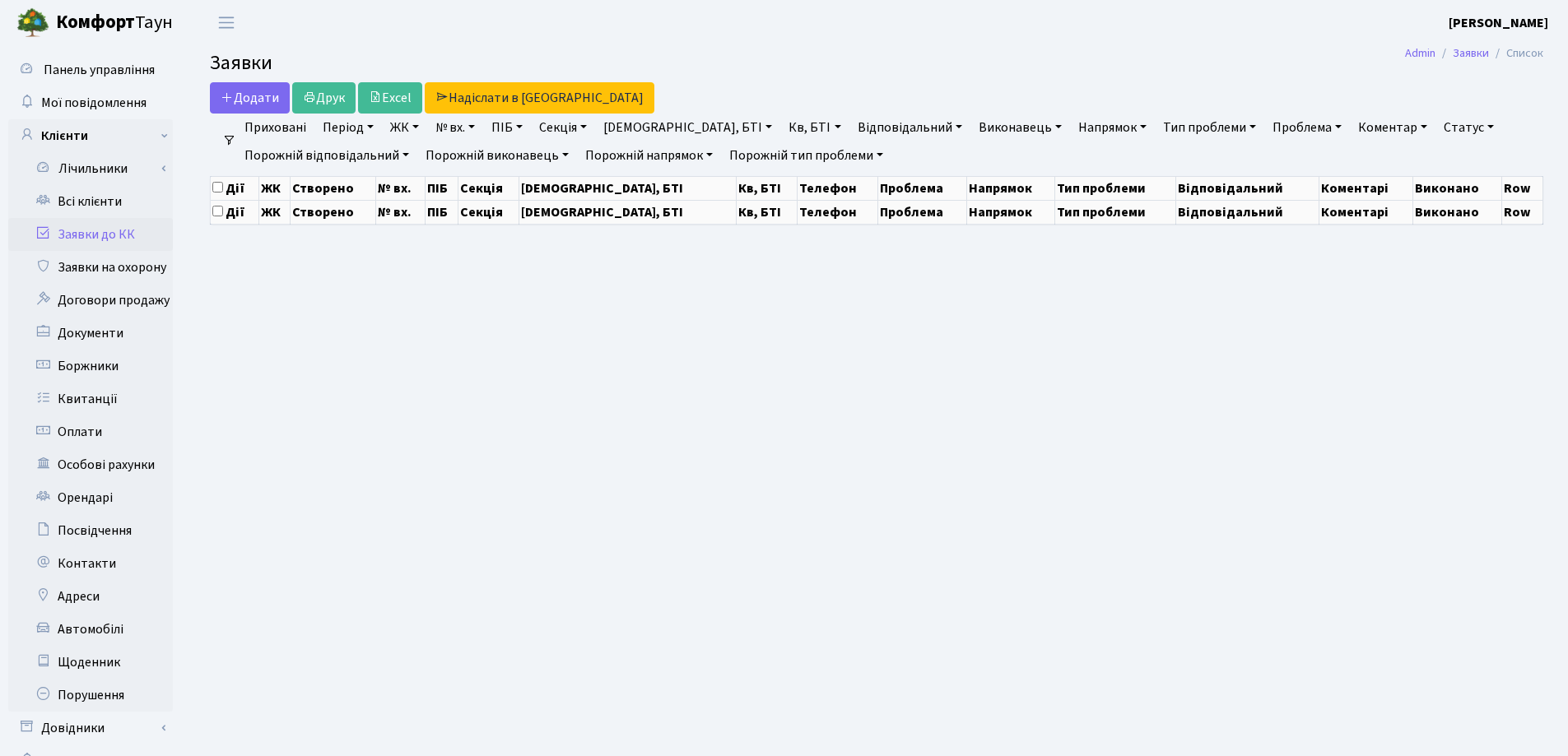
select select "25"
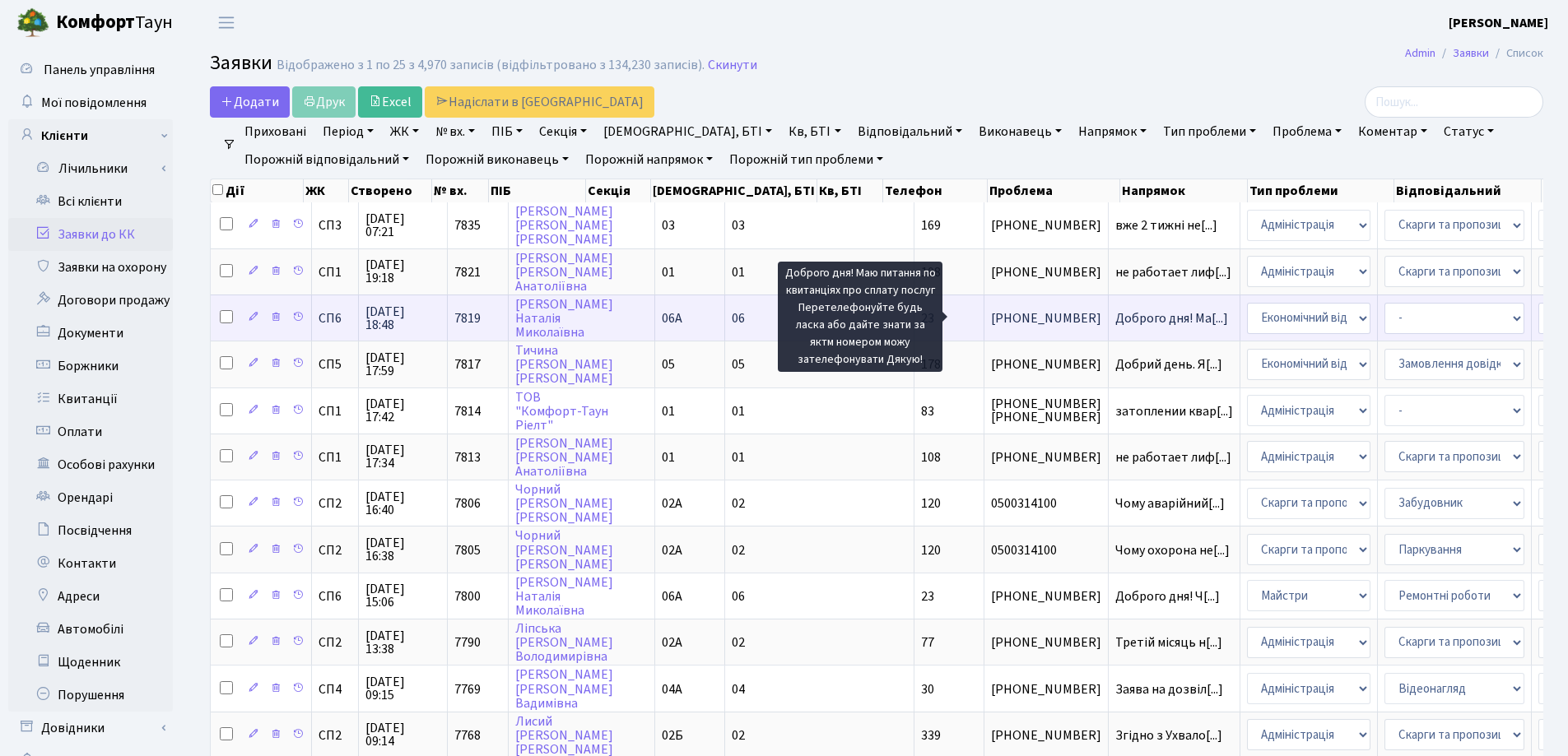
scroll to position [3, 0]
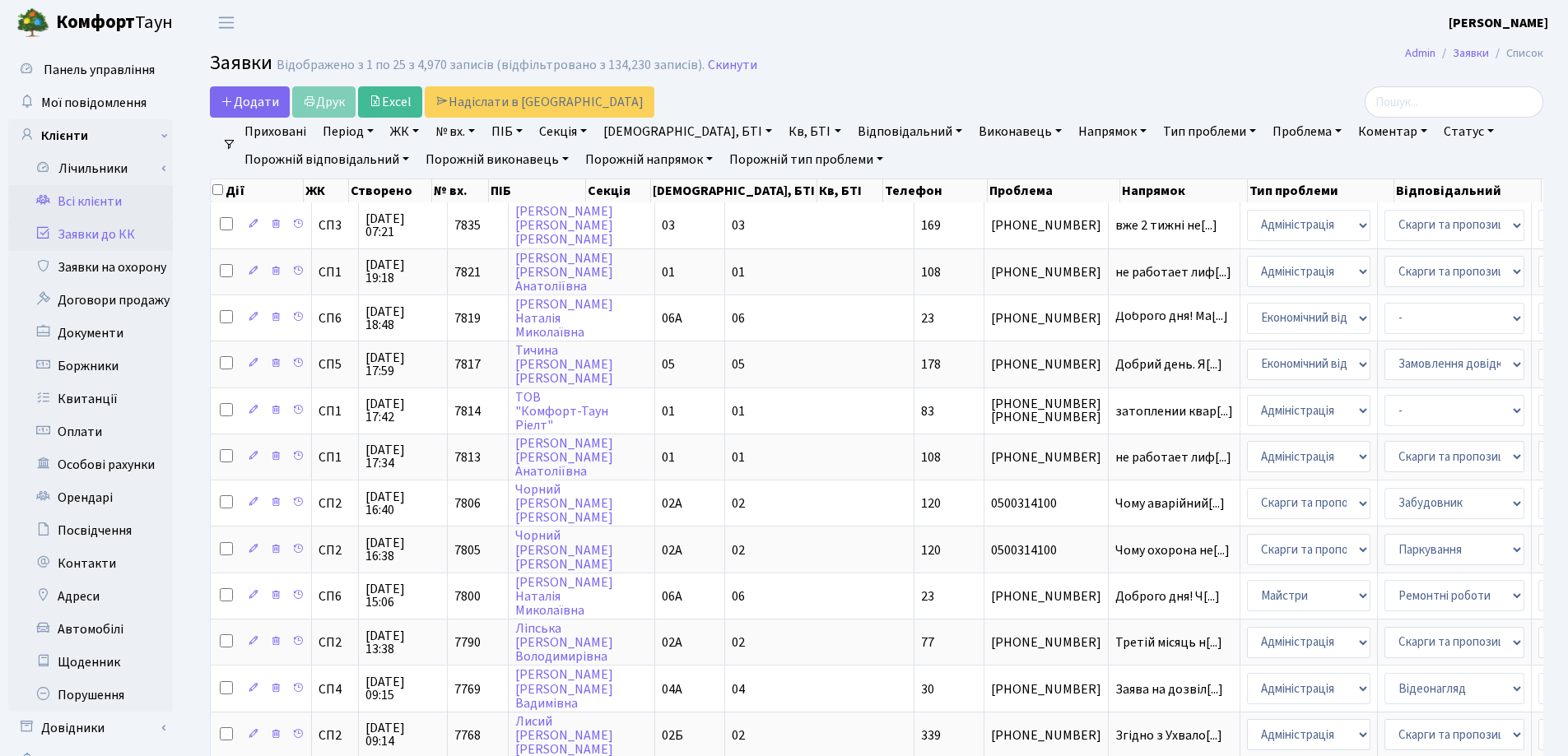
click at [68, 196] on link "Всі клієнти" at bounding box center [90, 202] width 165 height 33
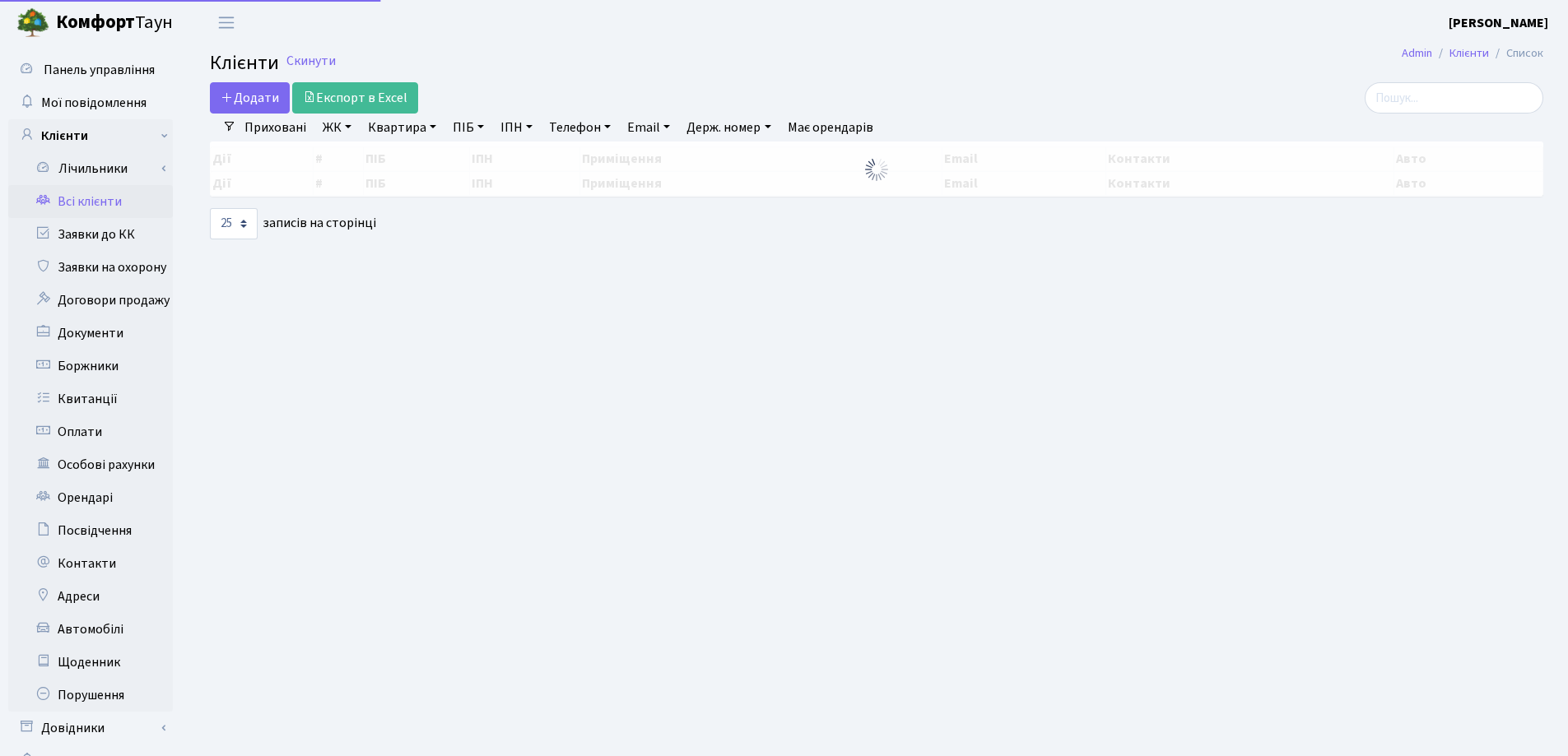
select select "25"
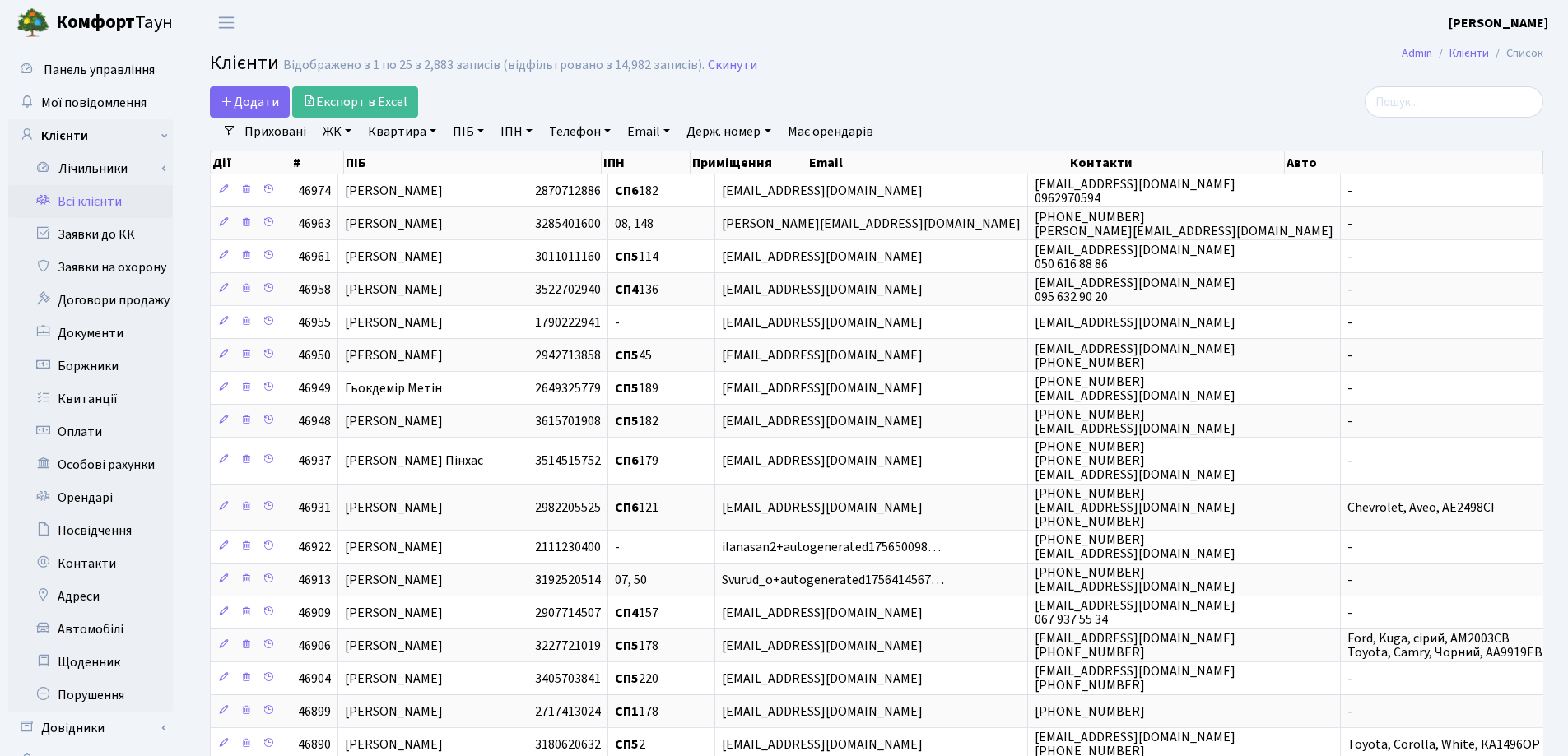
click at [431, 130] on link "Квартира" at bounding box center [402, 131] width 81 height 28
type input "68"
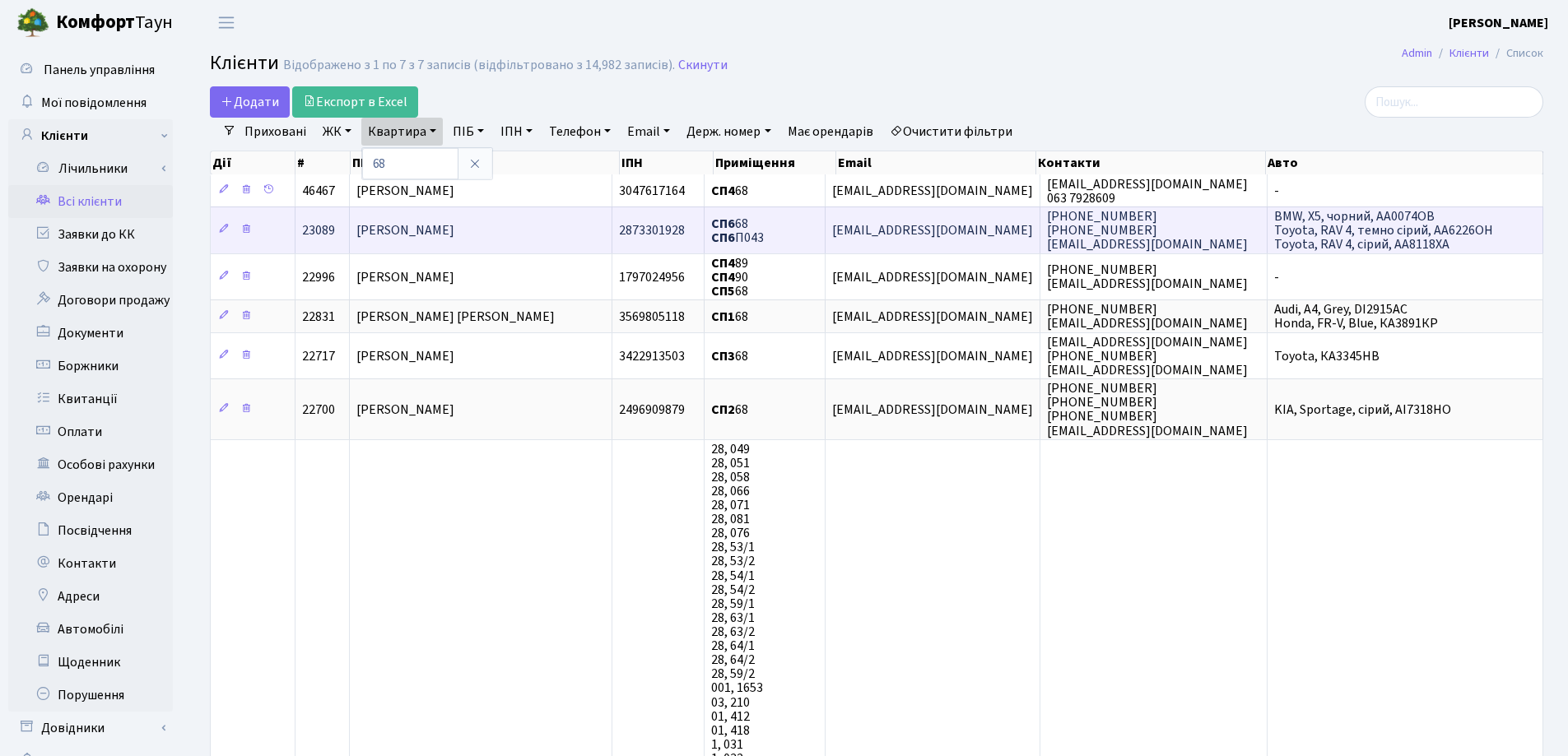
click at [532, 225] on td "Лукша Алла Вікторівна" at bounding box center [481, 229] width 262 height 46
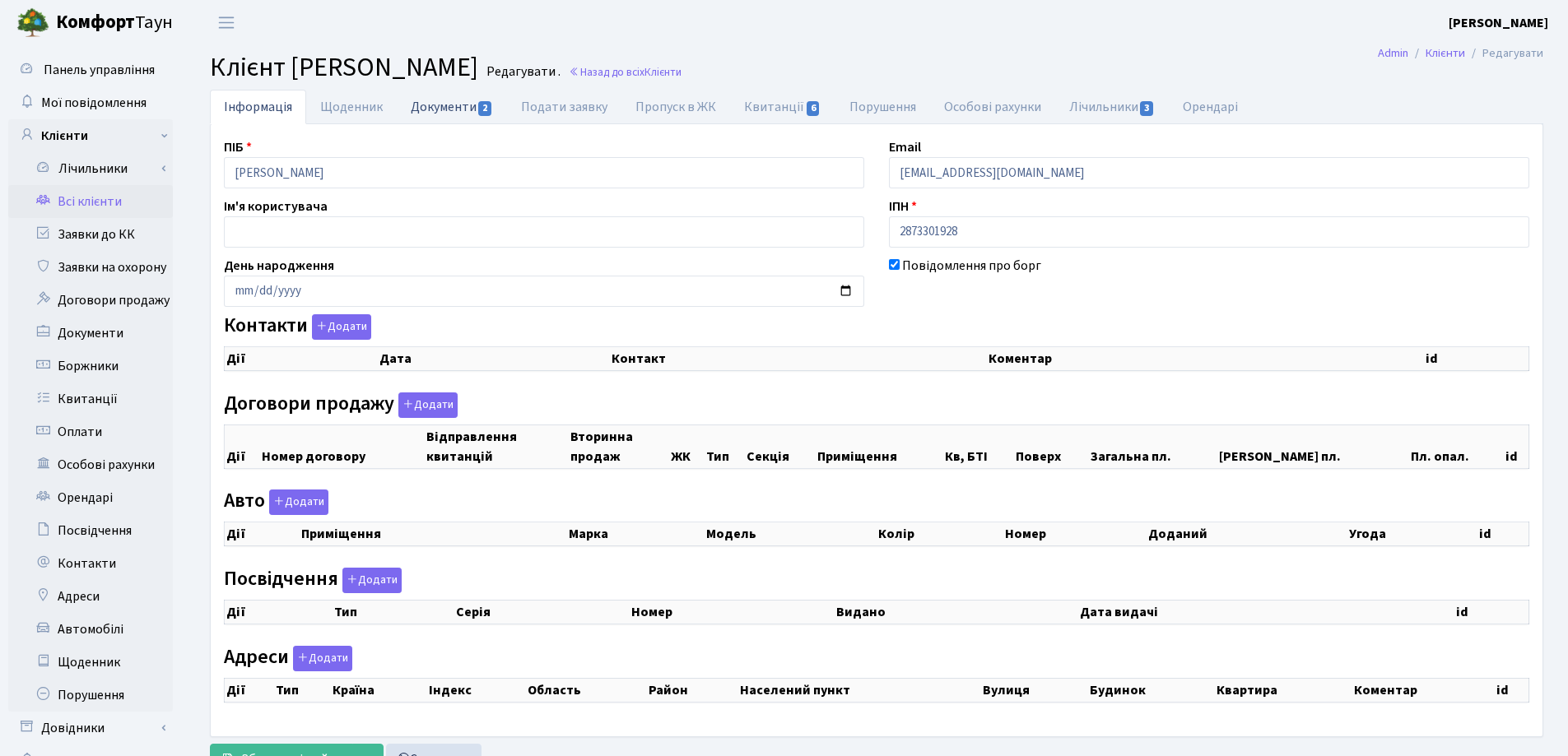
click at [425, 108] on link "Документи 2" at bounding box center [452, 106] width 110 height 33
select select "25"
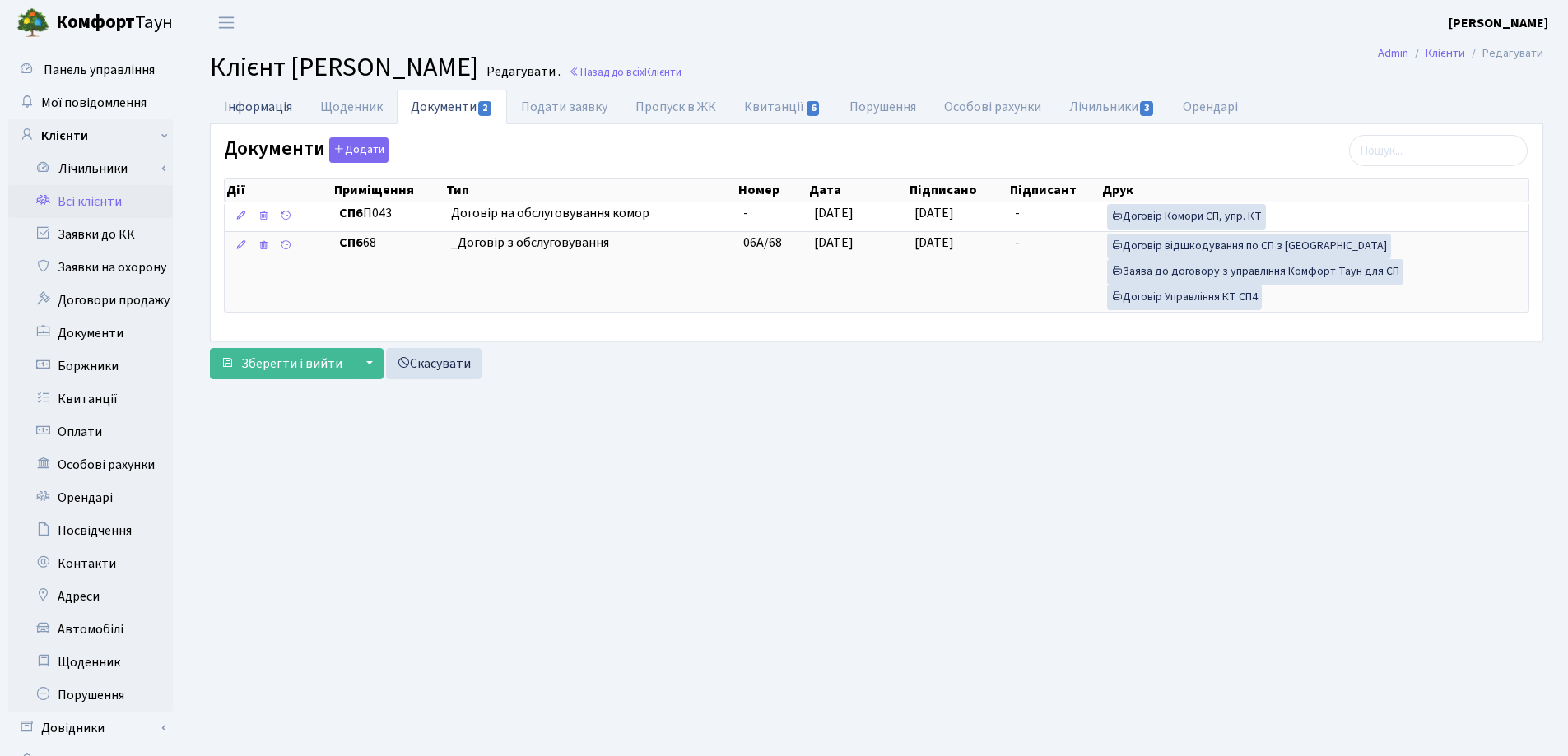
click at [237, 109] on link "Інформація" at bounding box center [258, 106] width 96 height 33
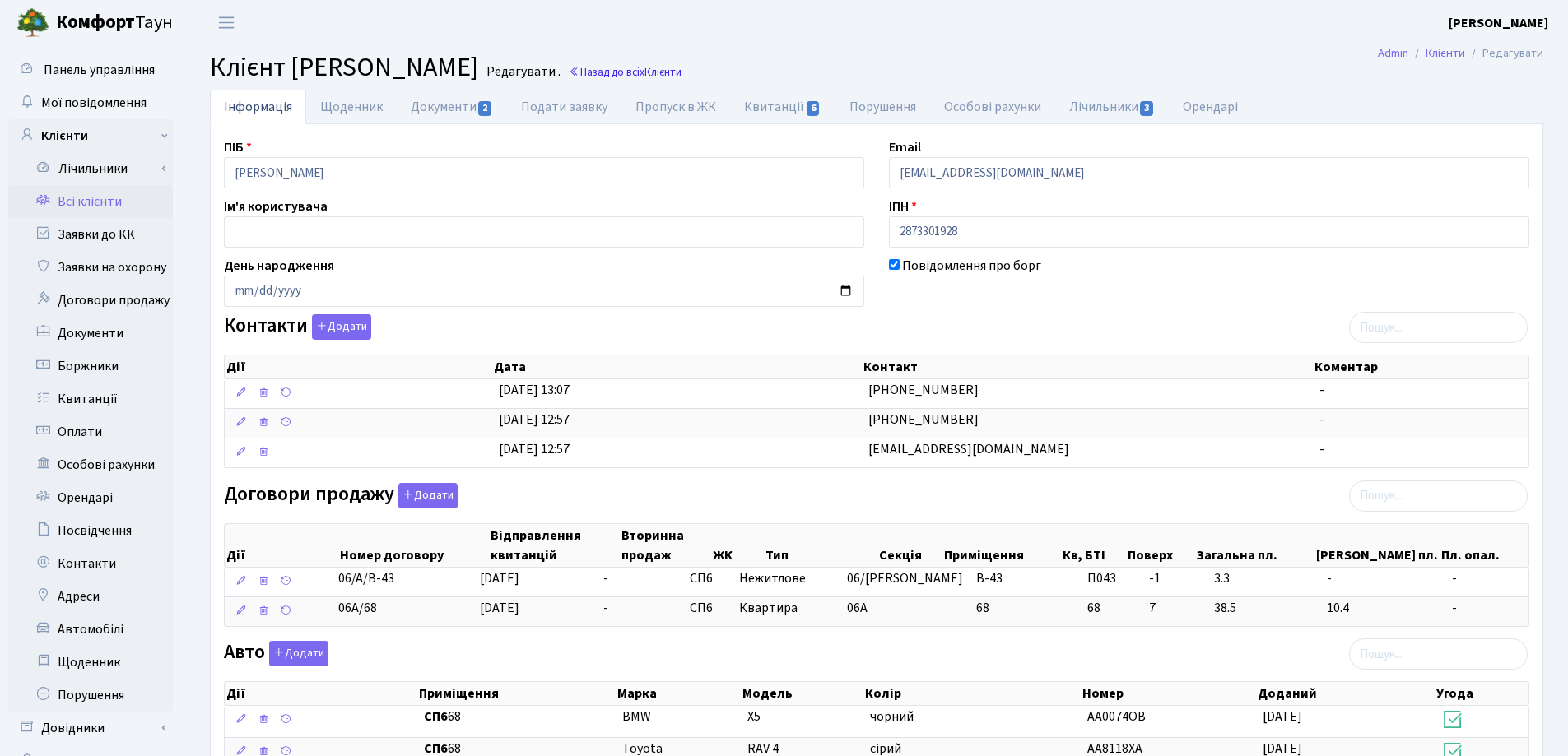
click at [681, 71] on link "Назад до всіх Клієнти" at bounding box center [625, 71] width 113 height 15
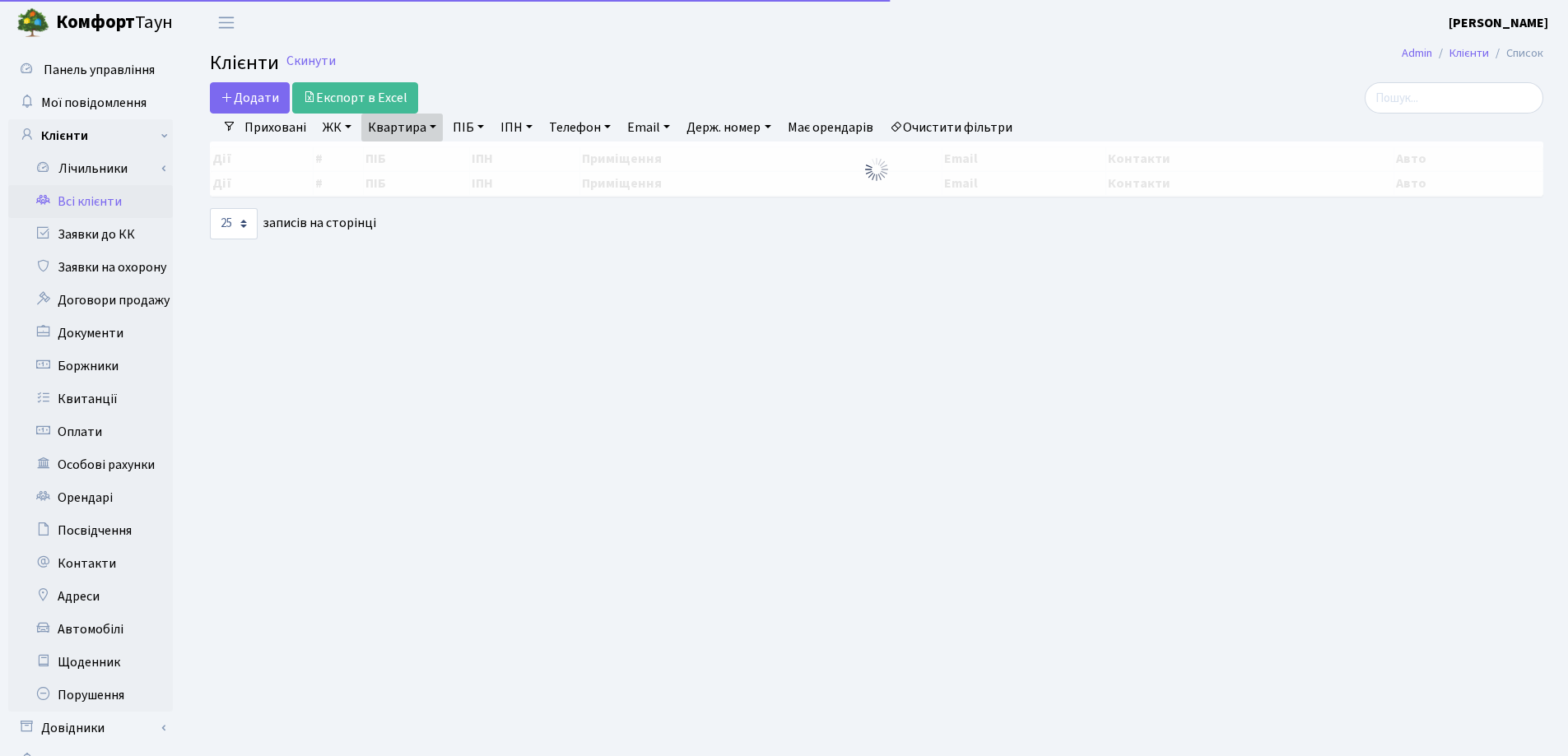
select select "25"
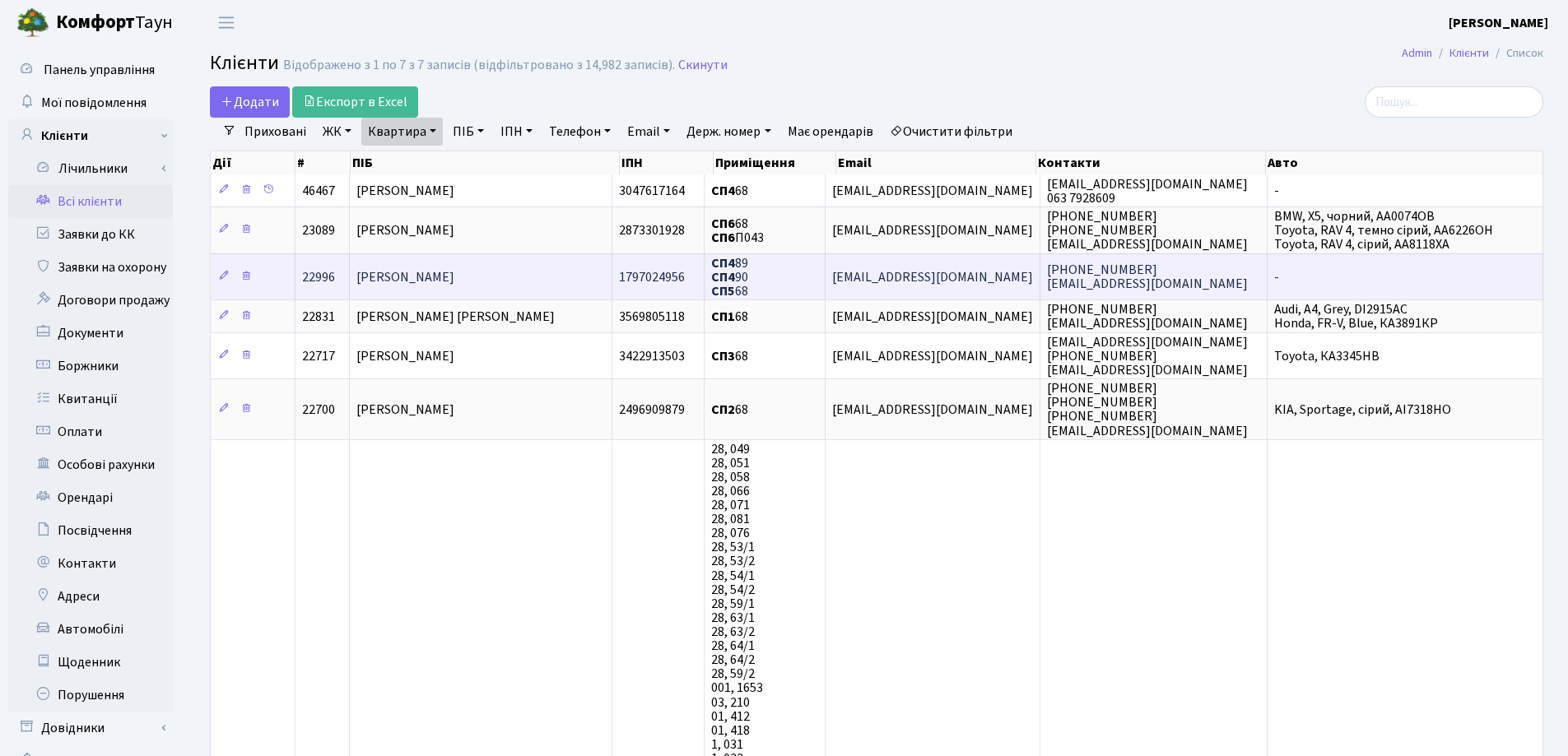
click at [543, 294] on td "[PERSON_NAME]" at bounding box center [481, 276] width 262 height 46
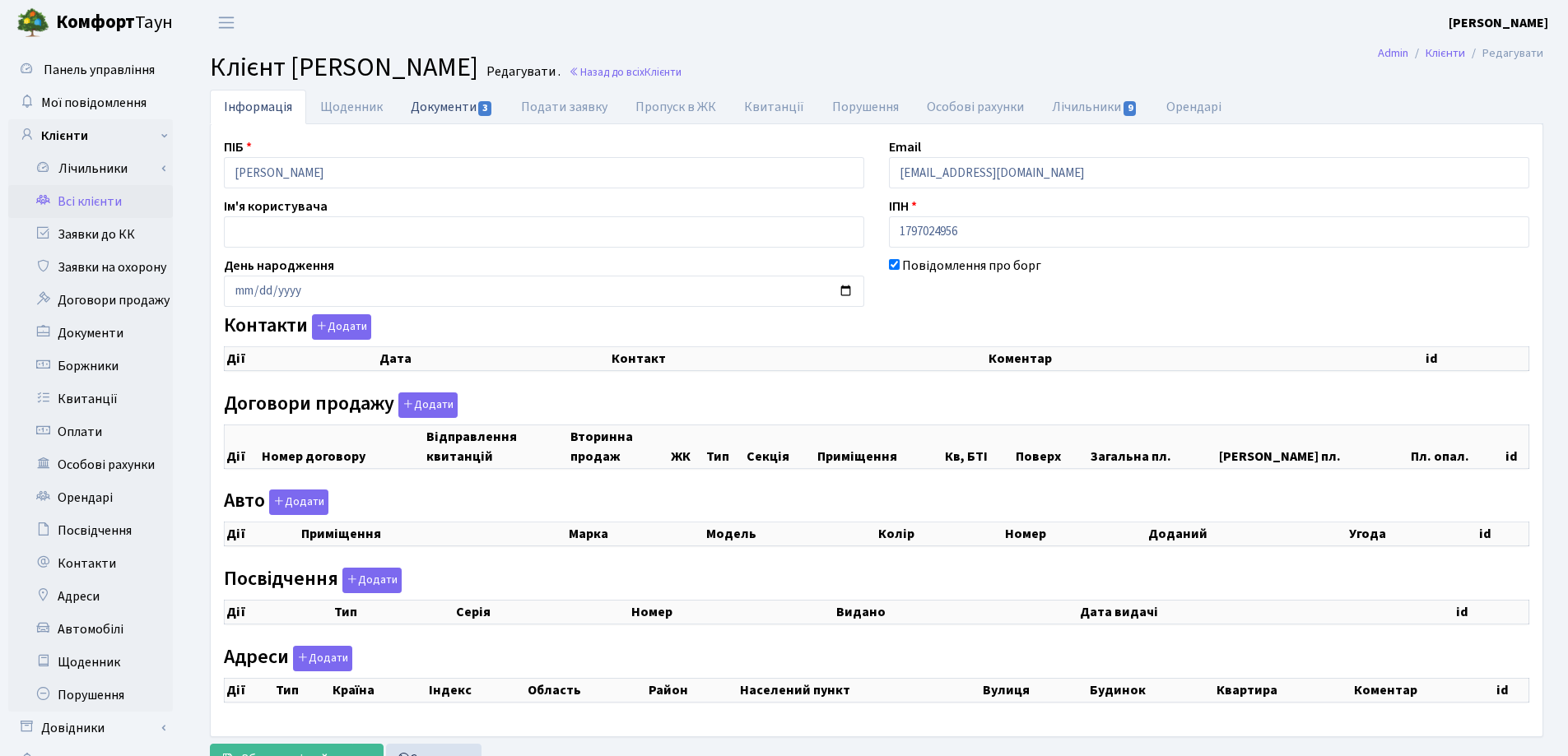
checkbox input "true"
select select "25"
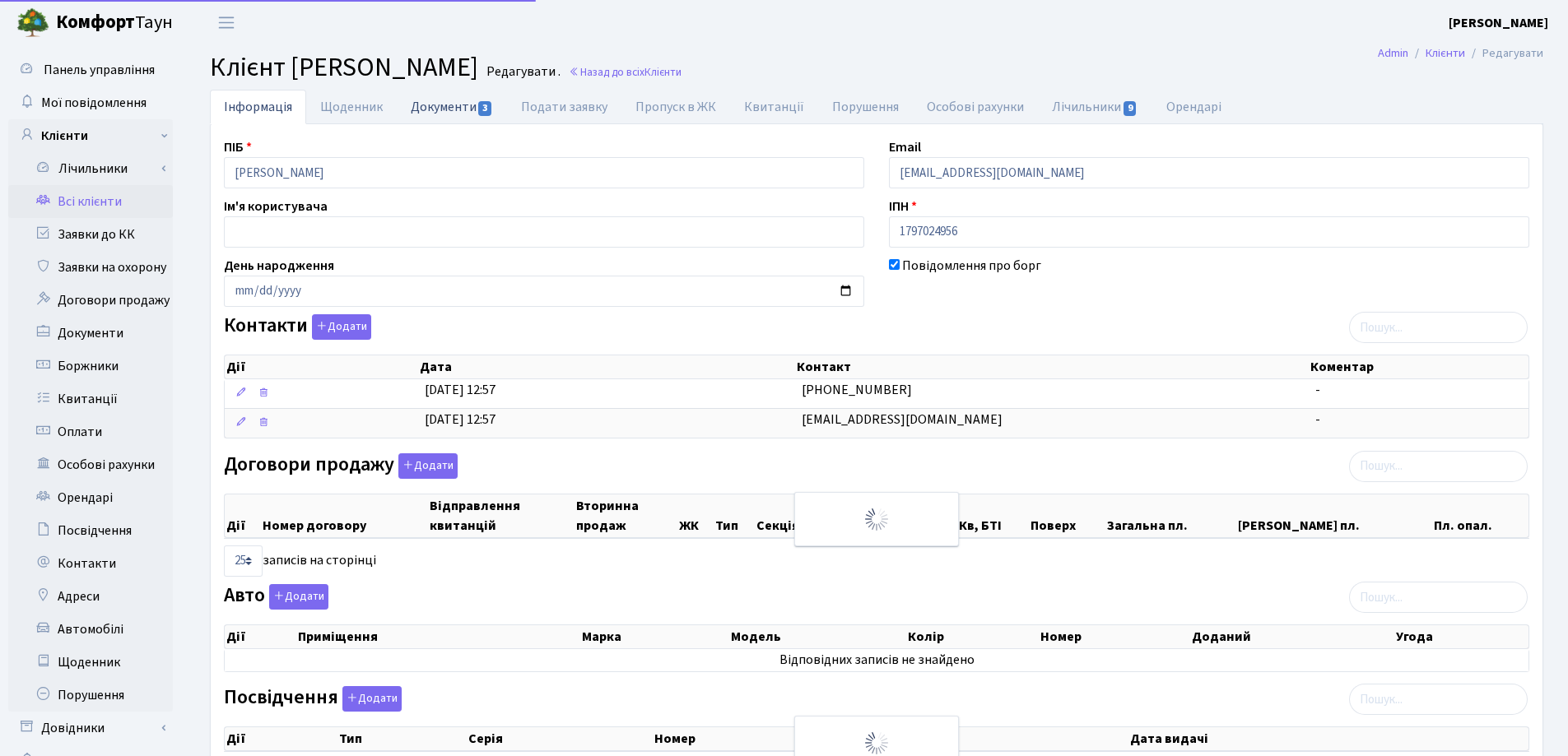
click at [451, 104] on link "Документи 3" at bounding box center [452, 106] width 110 height 33
select select "25"
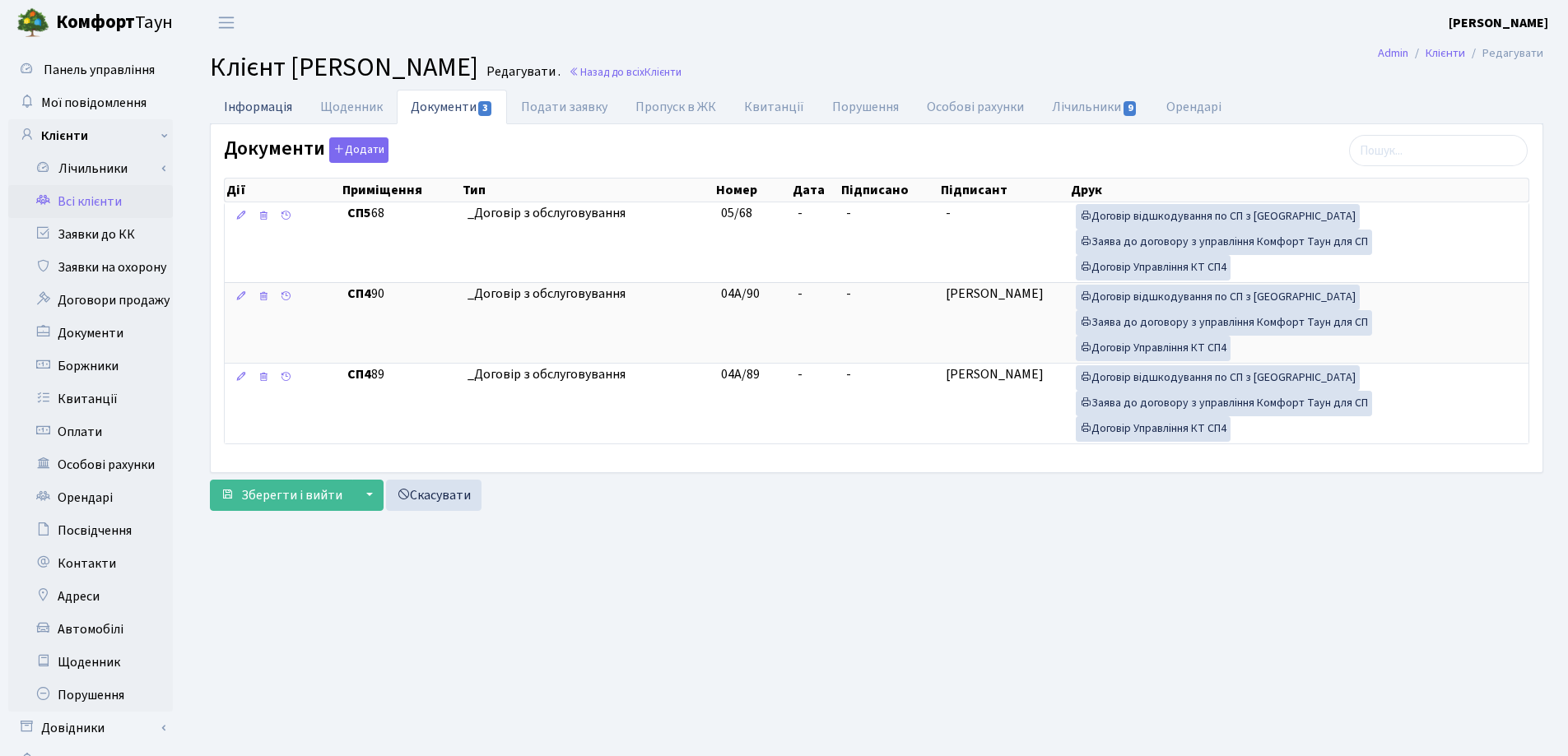
click at [233, 105] on link "Інформація" at bounding box center [258, 106] width 96 height 33
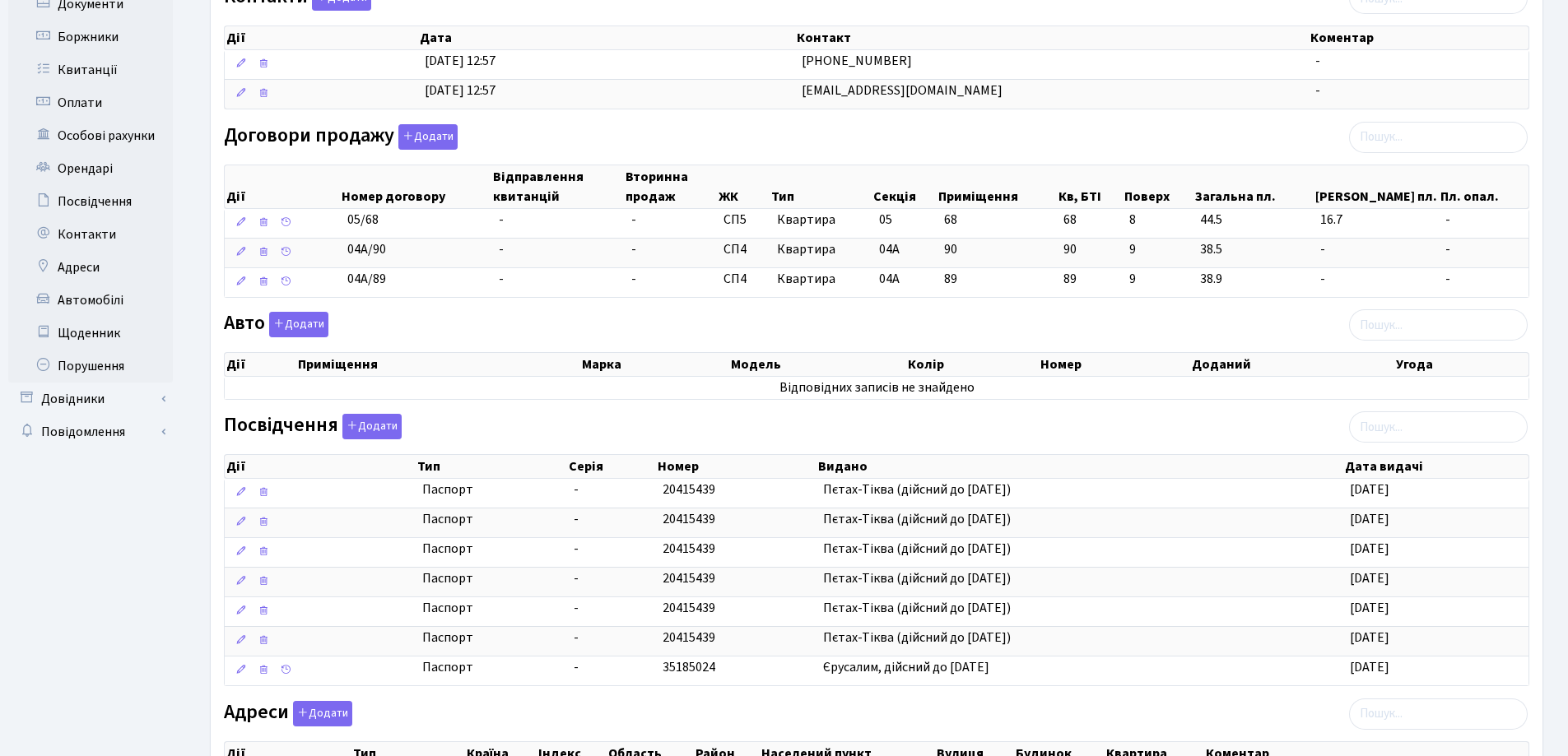
scroll to position [514, 0]
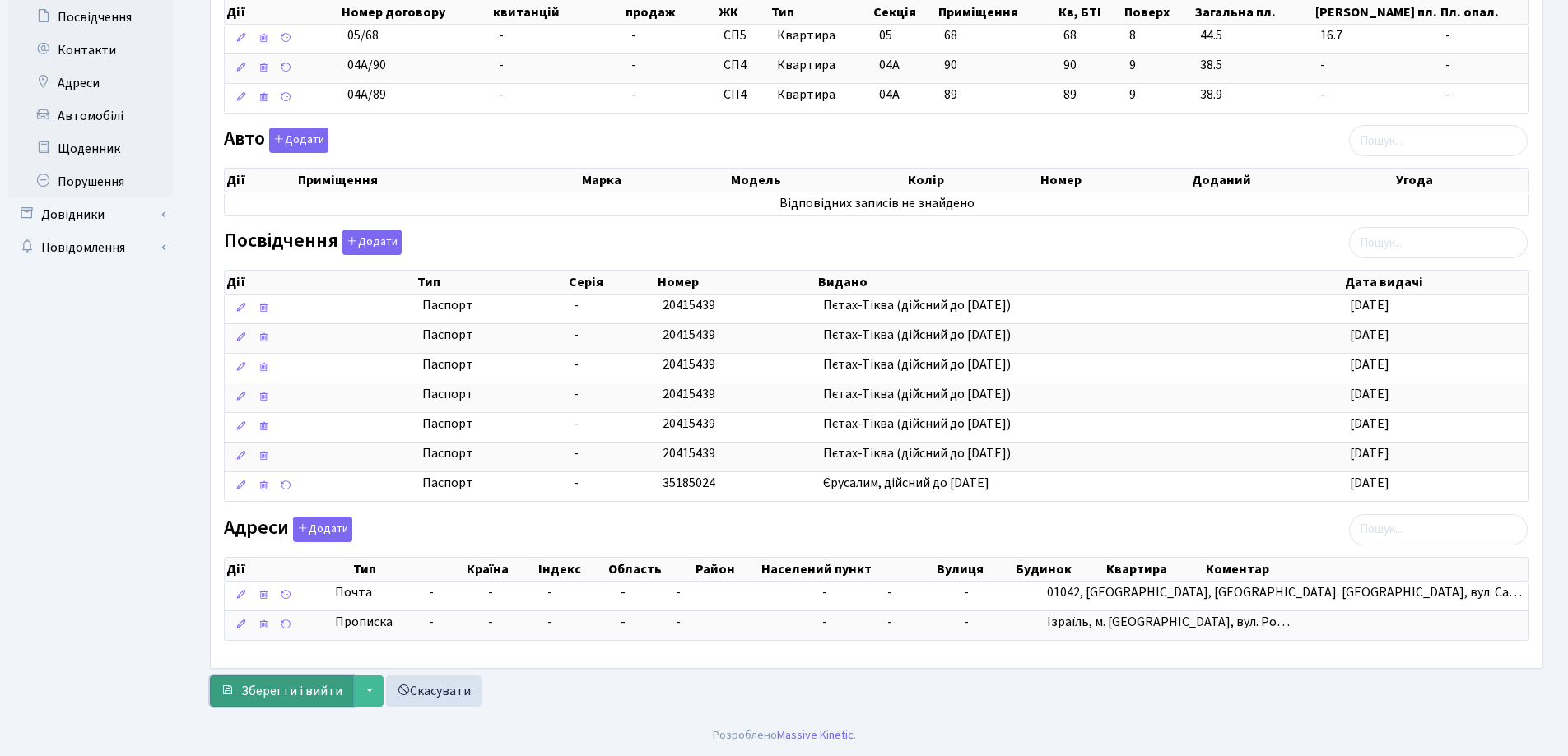
click at [286, 680] on button "Зберегти і вийти" at bounding box center [281, 691] width 143 height 32
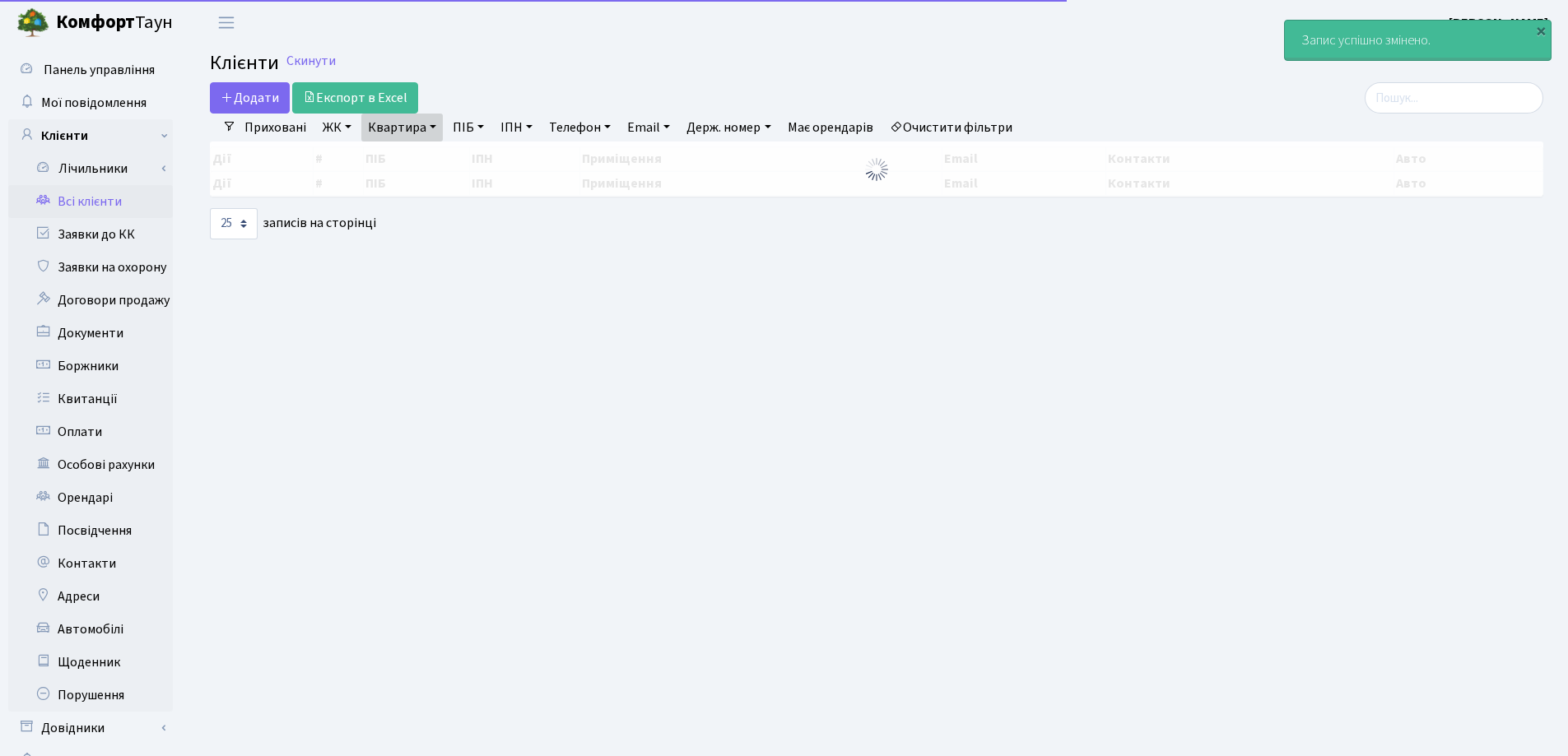
select select "25"
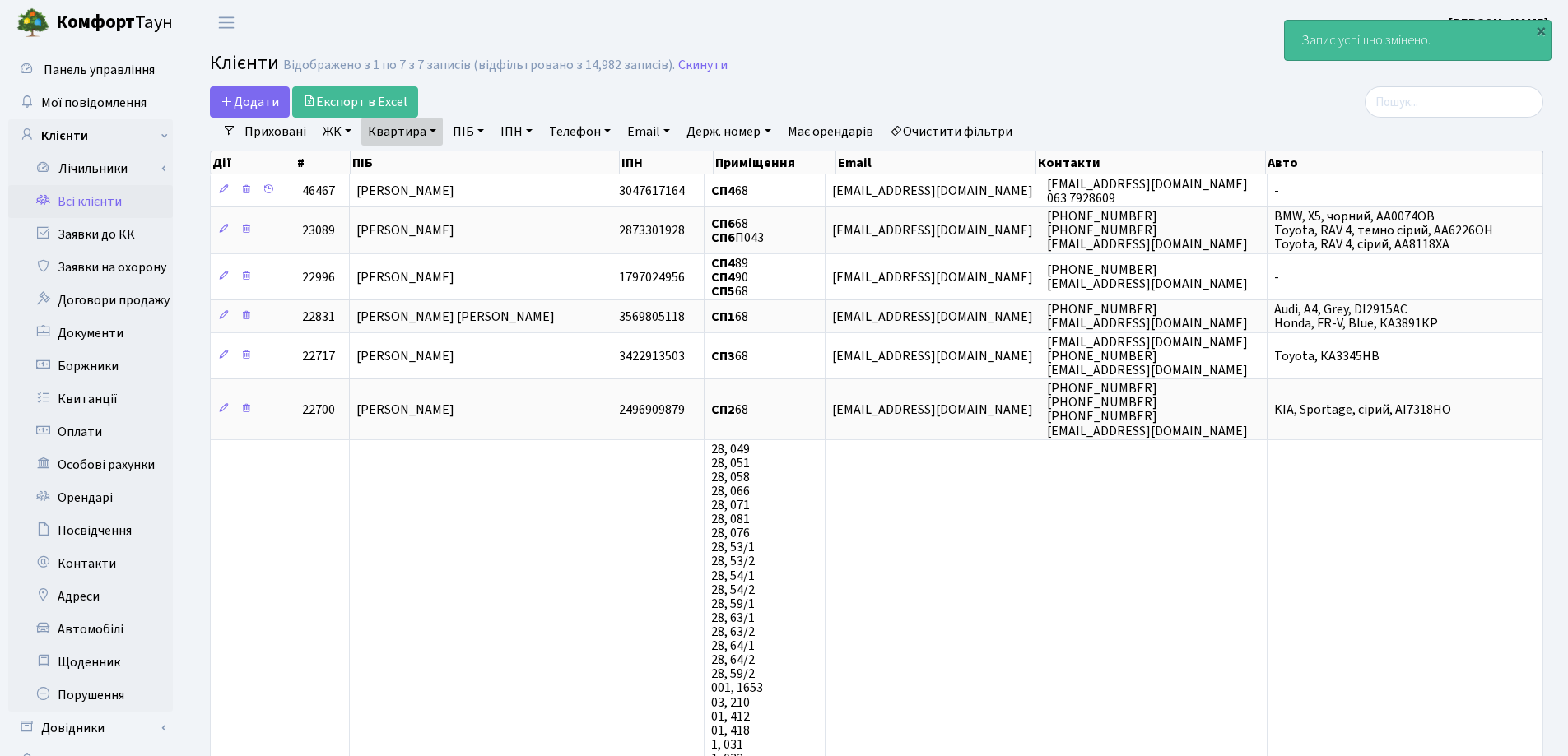
click at [435, 137] on link "Квартира" at bounding box center [402, 131] width 81 height 28
click at [473, 165] on icon at bounding box center [475, 164] width 14 height 14
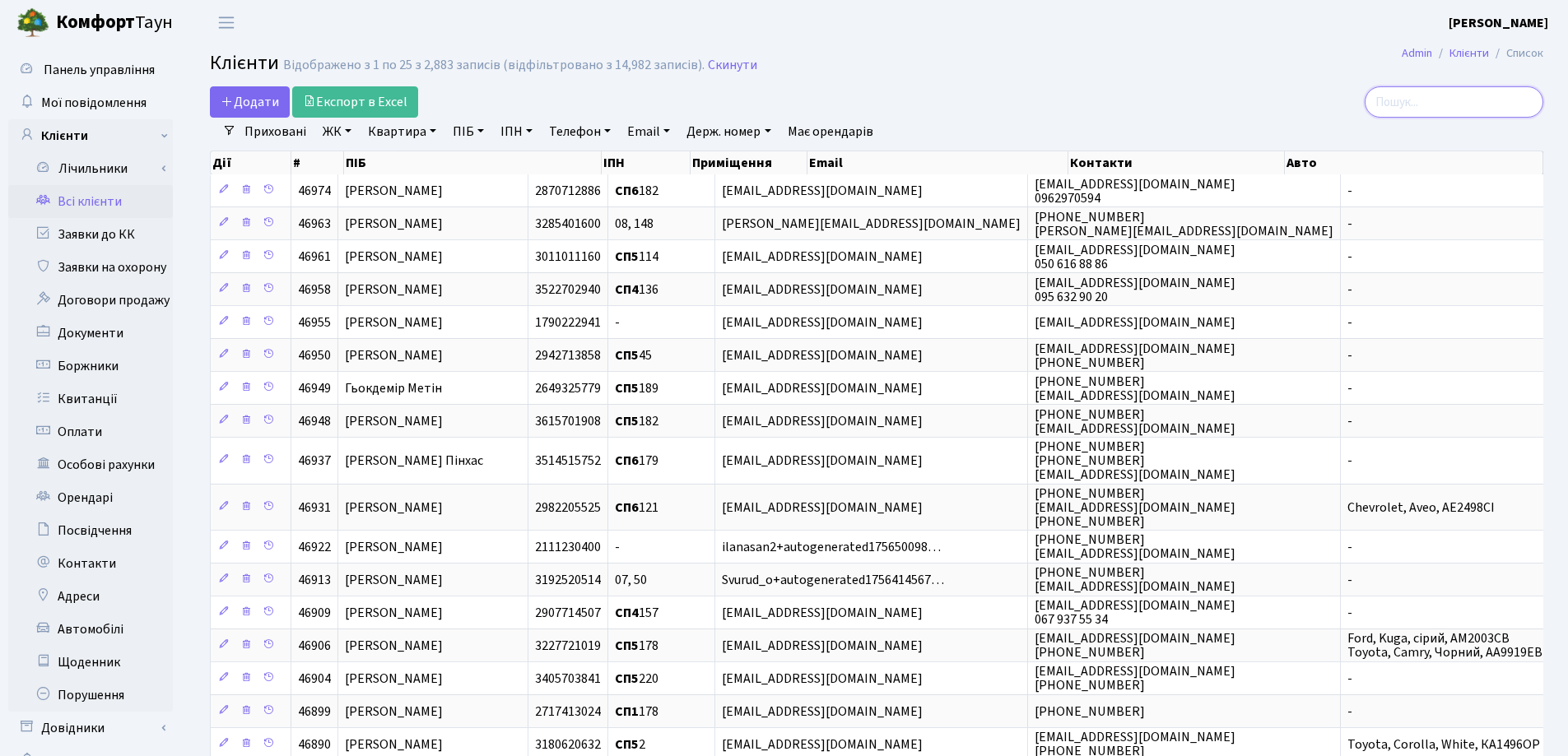
click at [1430, 96] on input "search" at bounding box center [1454, 102] width 178 height 32
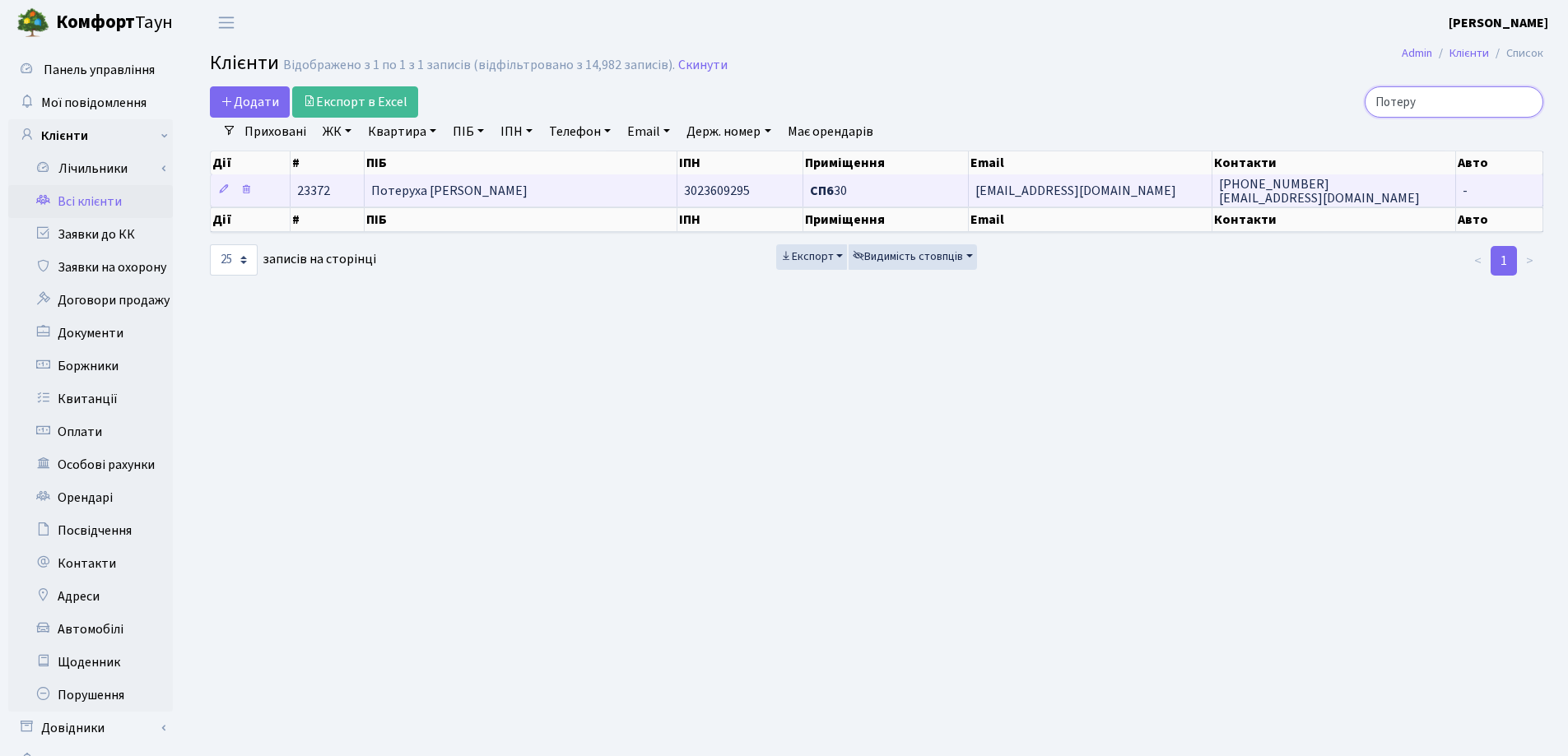
type input "Потеру"
click at [627, 185] on td "Потеруха В’ячеслав Григорович" at bounding box center [521, 190] width 313 height 32
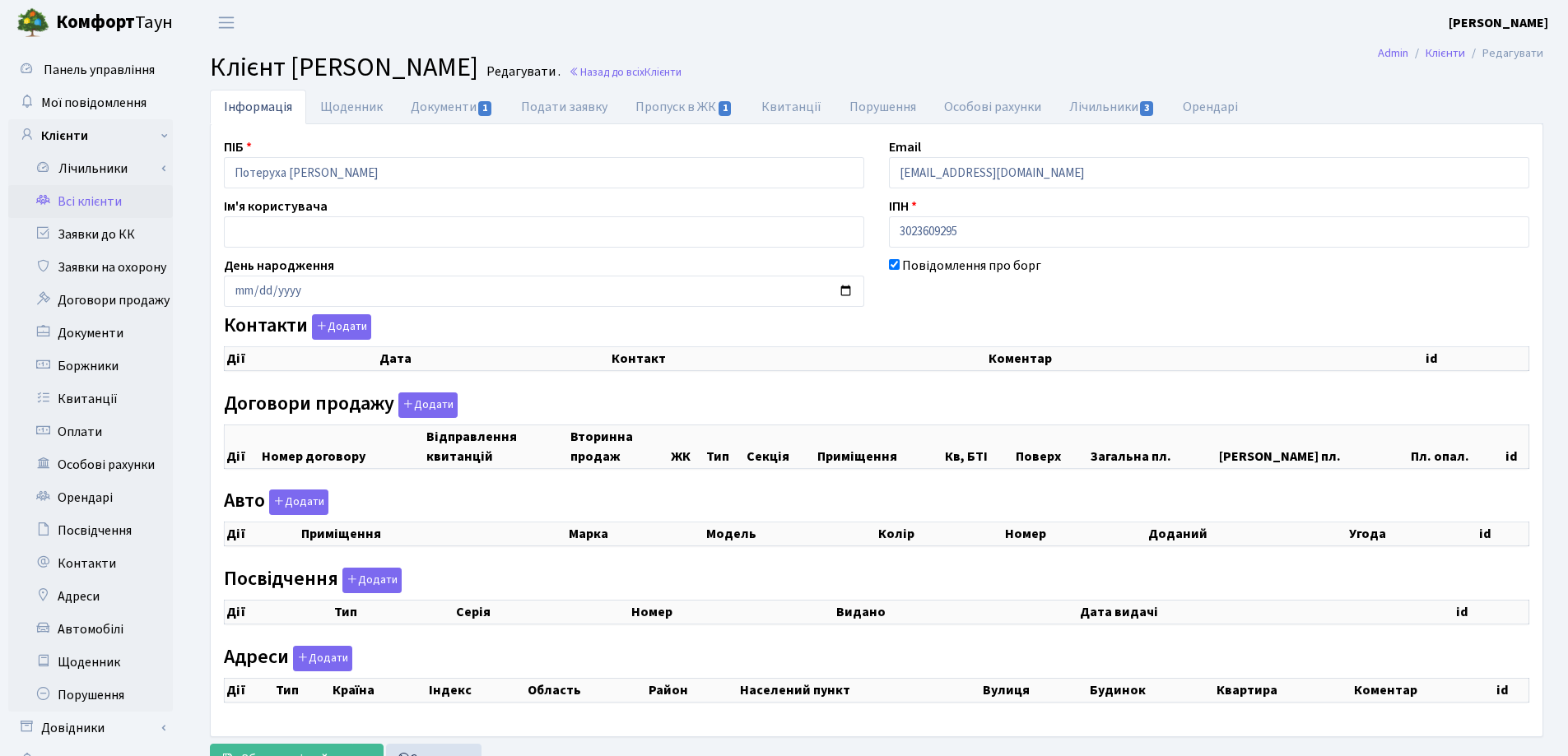
checkbox input "true"
select select "25"
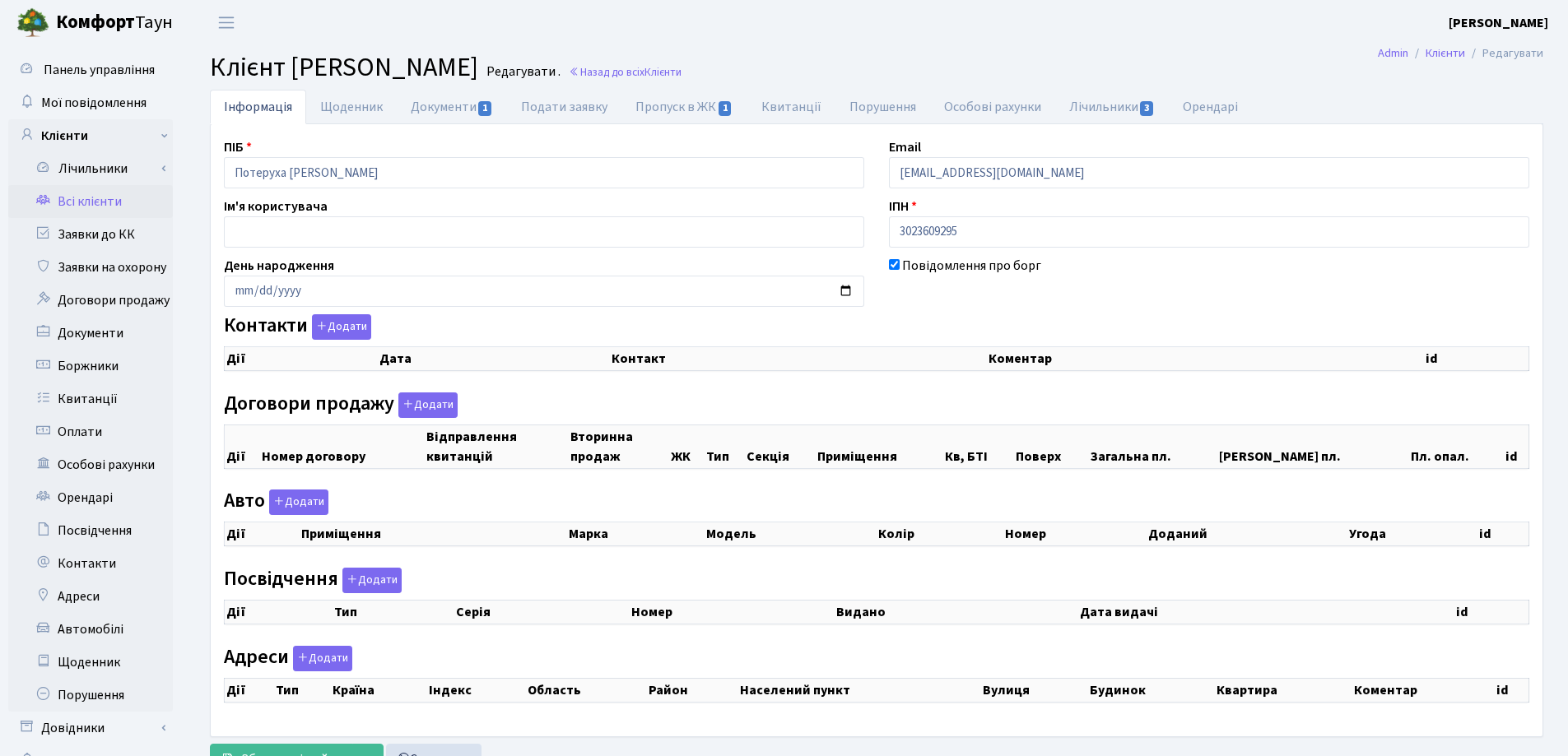
select select "25"
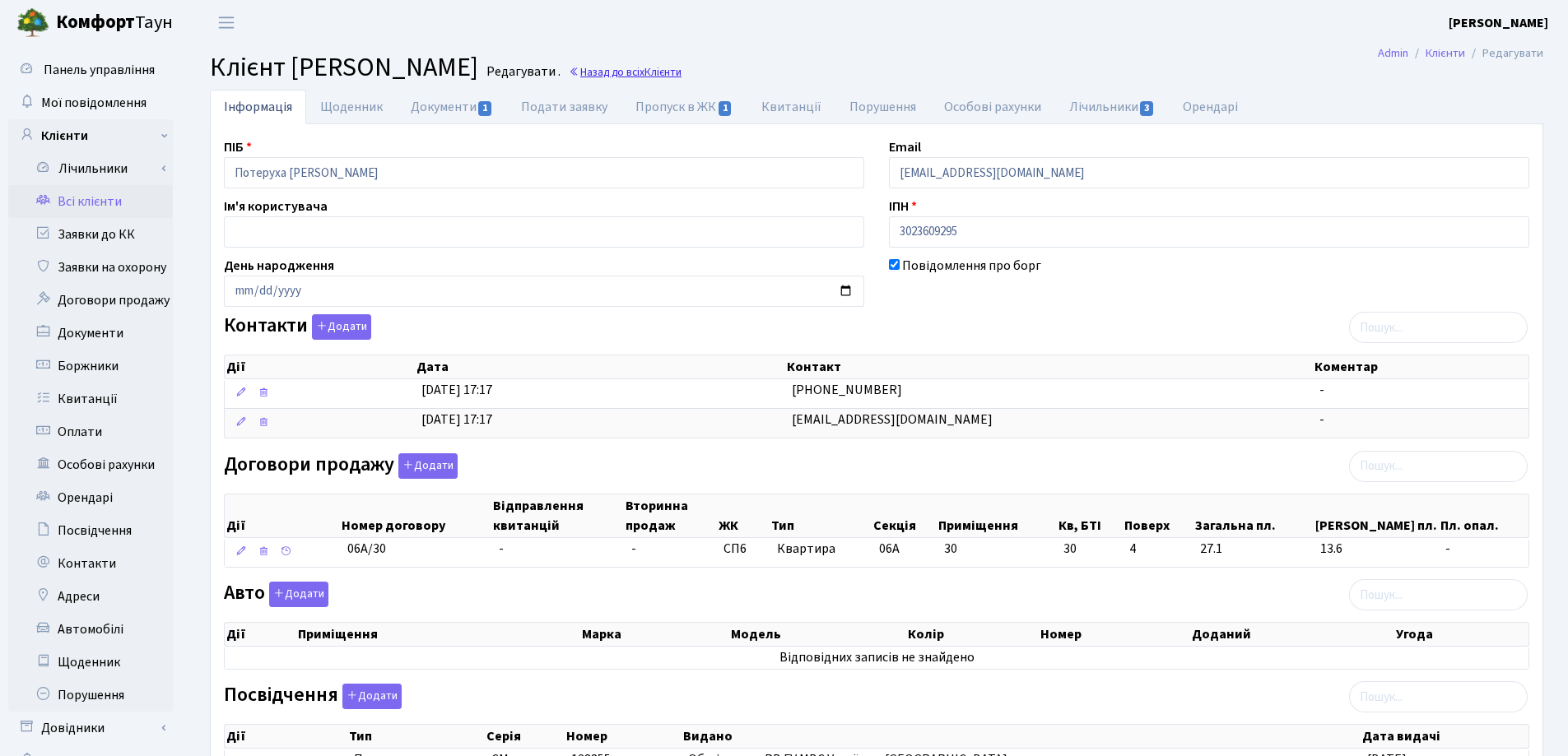
click at [681, 67] on span "Клієнти" at bounding box center [663, 71] width 37 height 15
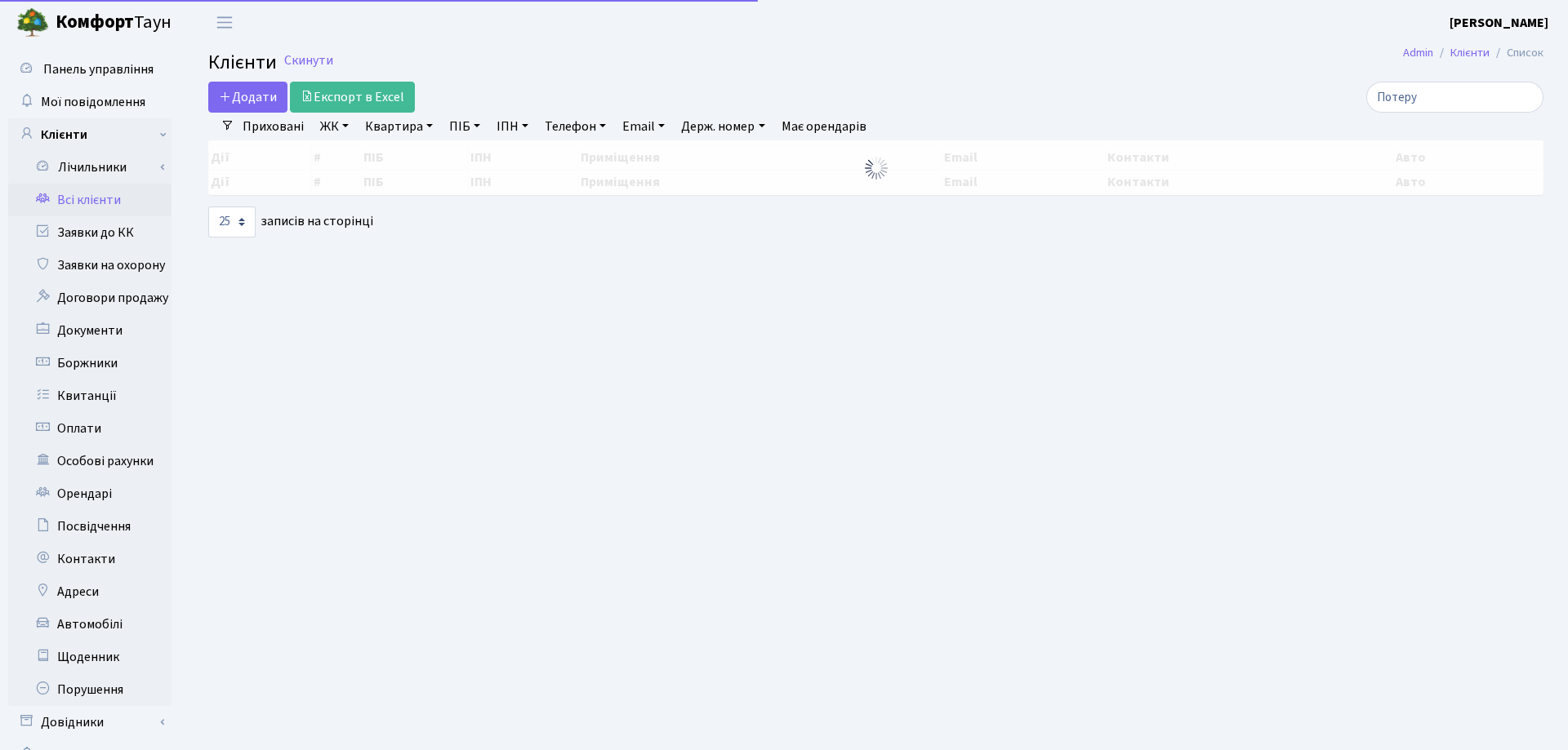
select select "25"
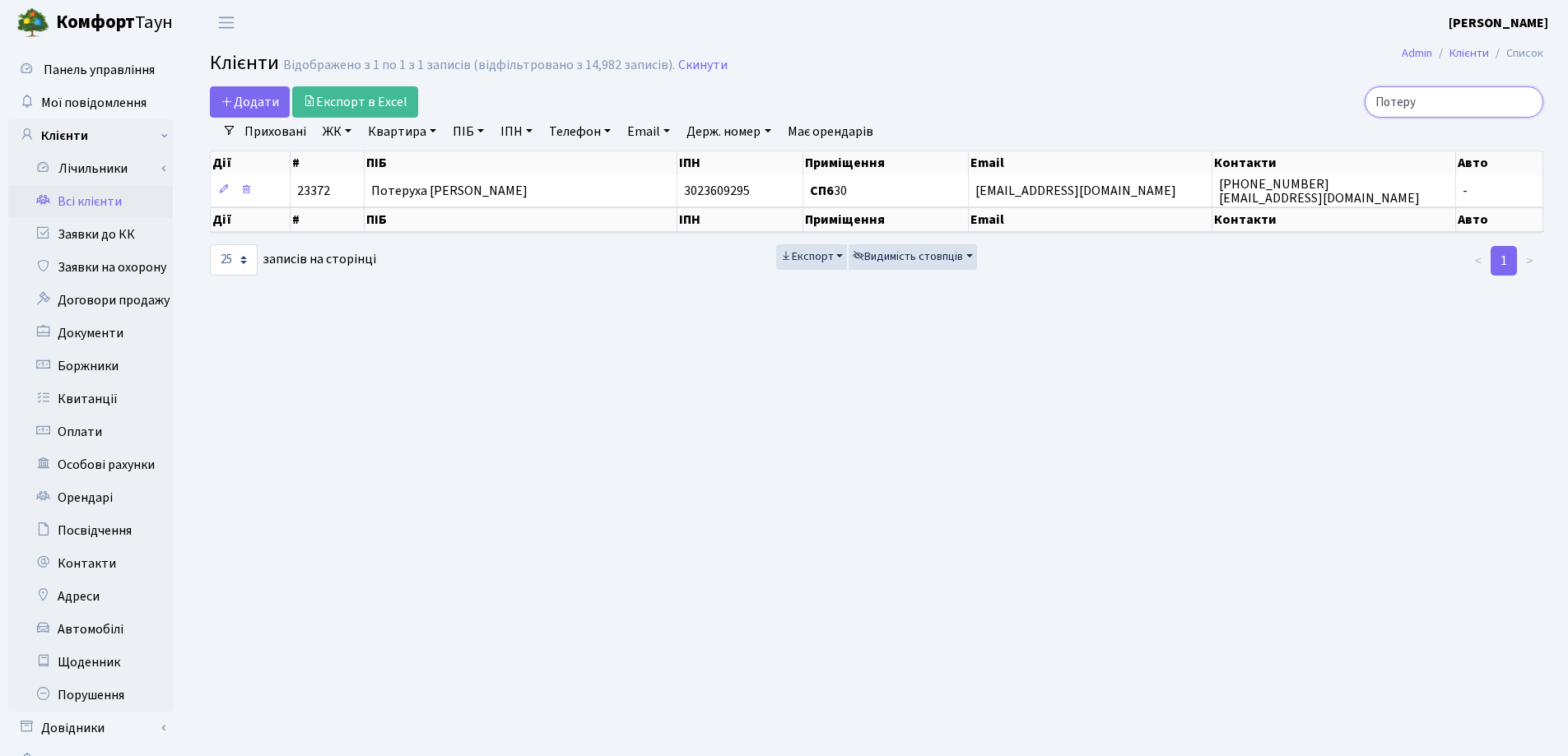
click at [1528, 101] on input "Потеру" at bounding box center [1454, 102] width 178 height 32
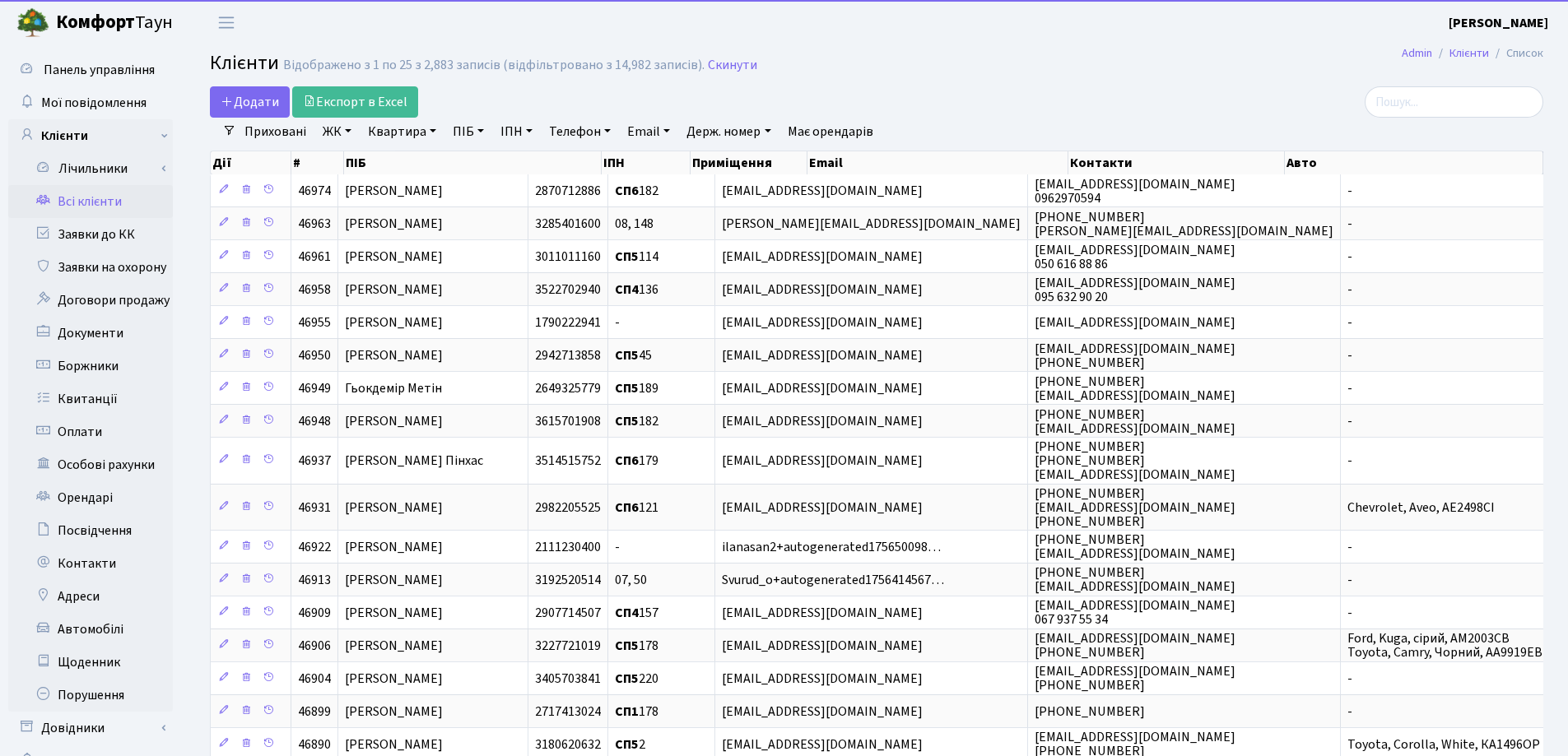
click at [435, 130] on link "Квартира" at bounding box center [402, 131] width 81 height 28
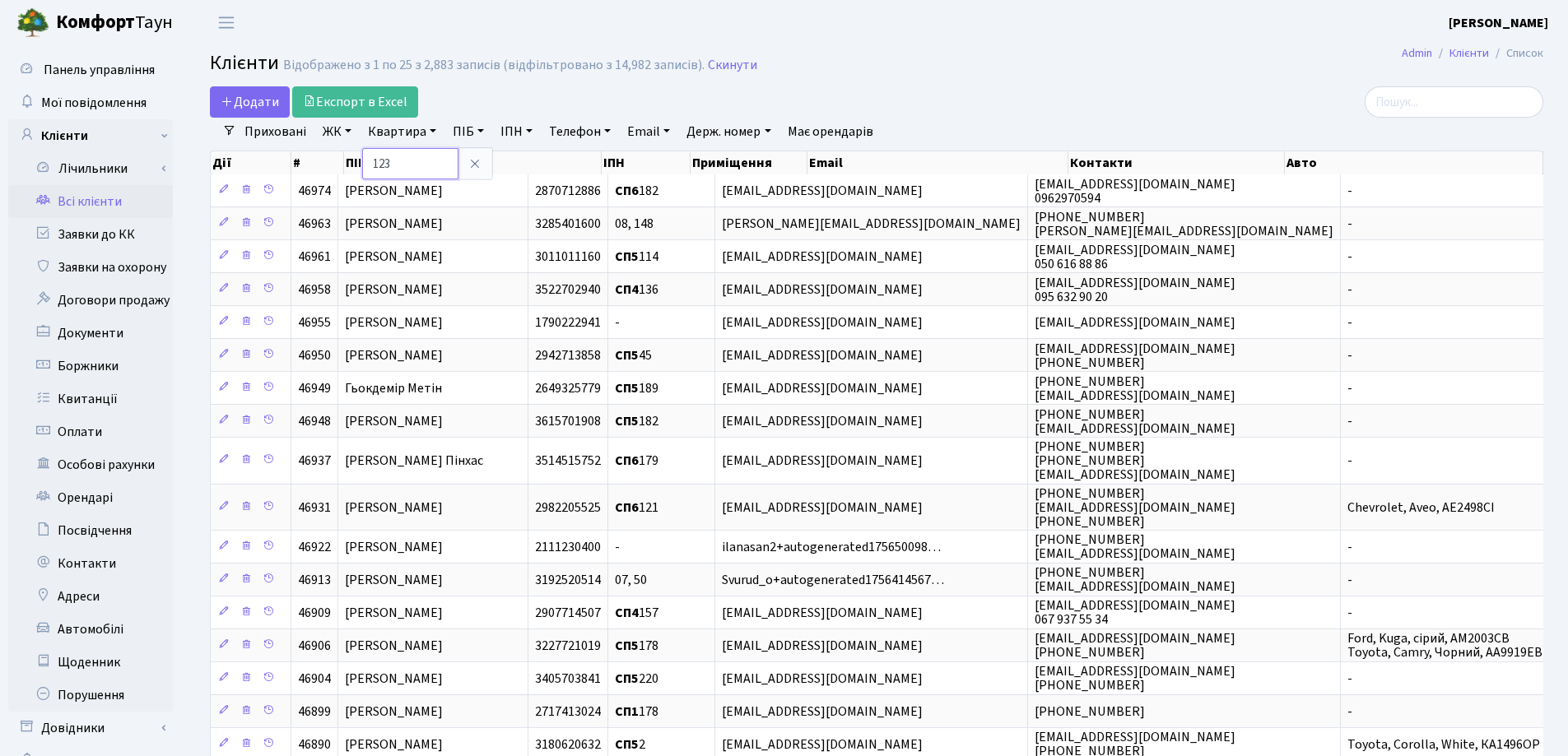
type input "123"
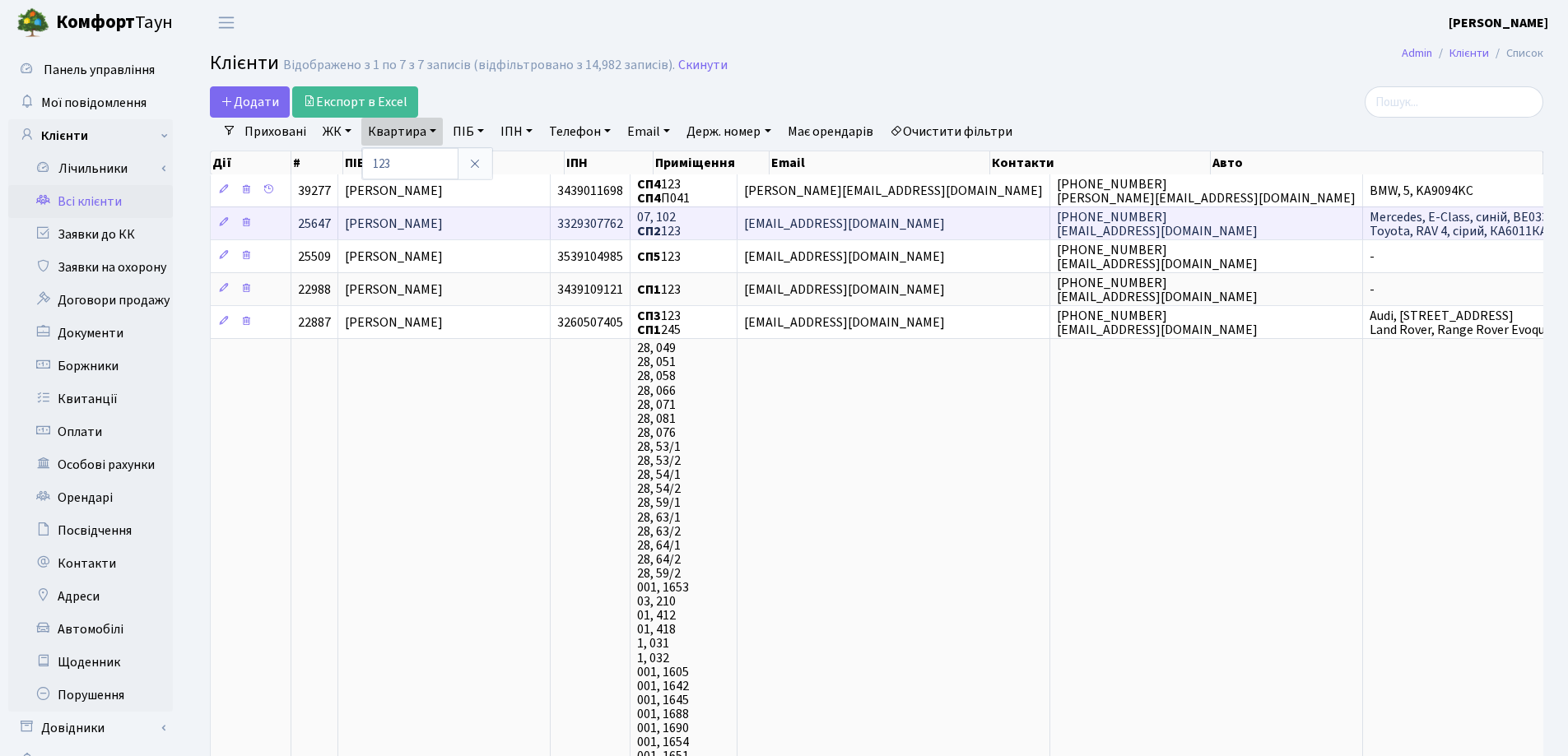
click at [537, 217] on td "Сущенко Катерина Ігорівна" at bounding box center [444, 222] width 213 height 33
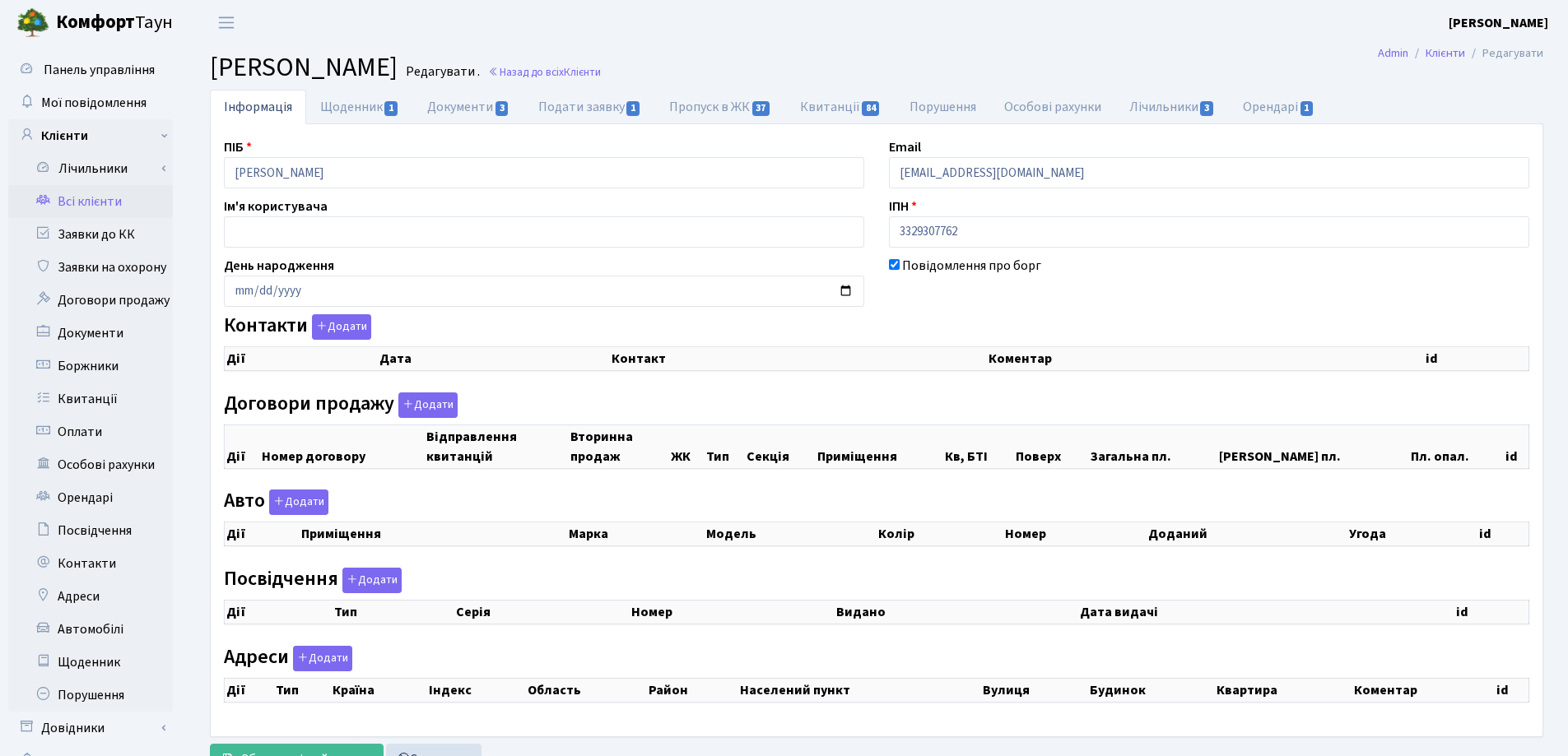
checkbox input "true"
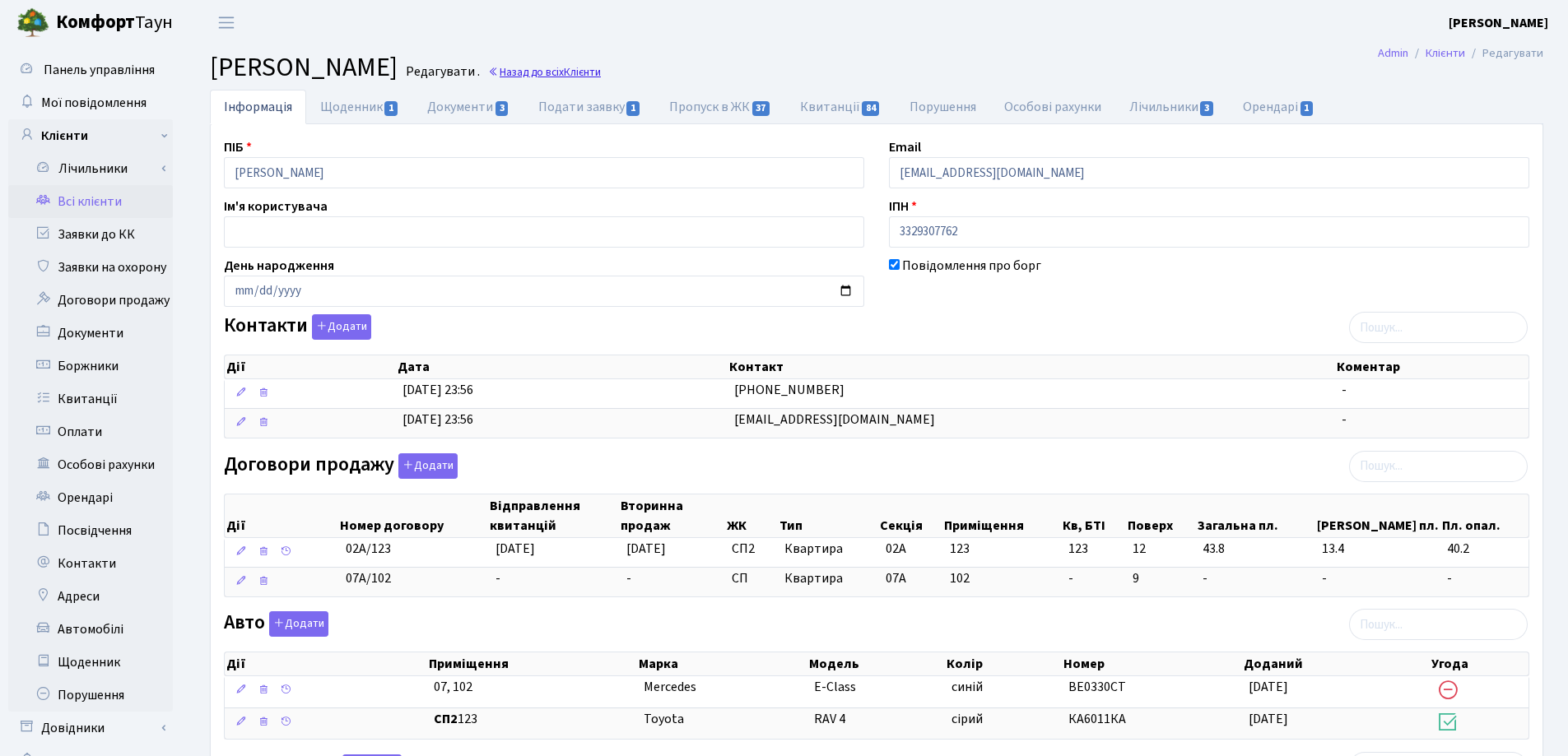
click at [601, 69] on link "Назад до всіх Клієнти" at bounding box center [545, 71] width 113 height 15
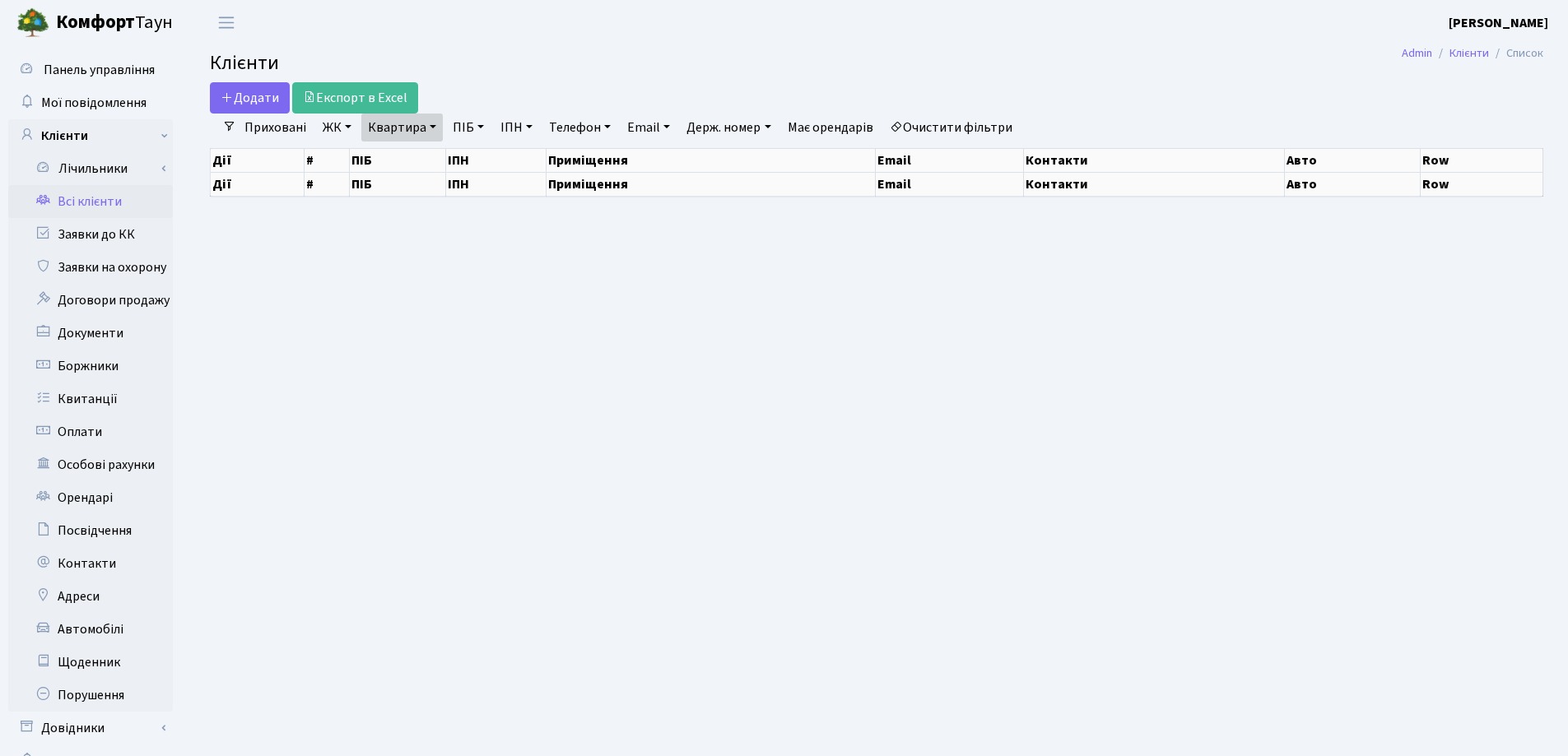
select select "25"
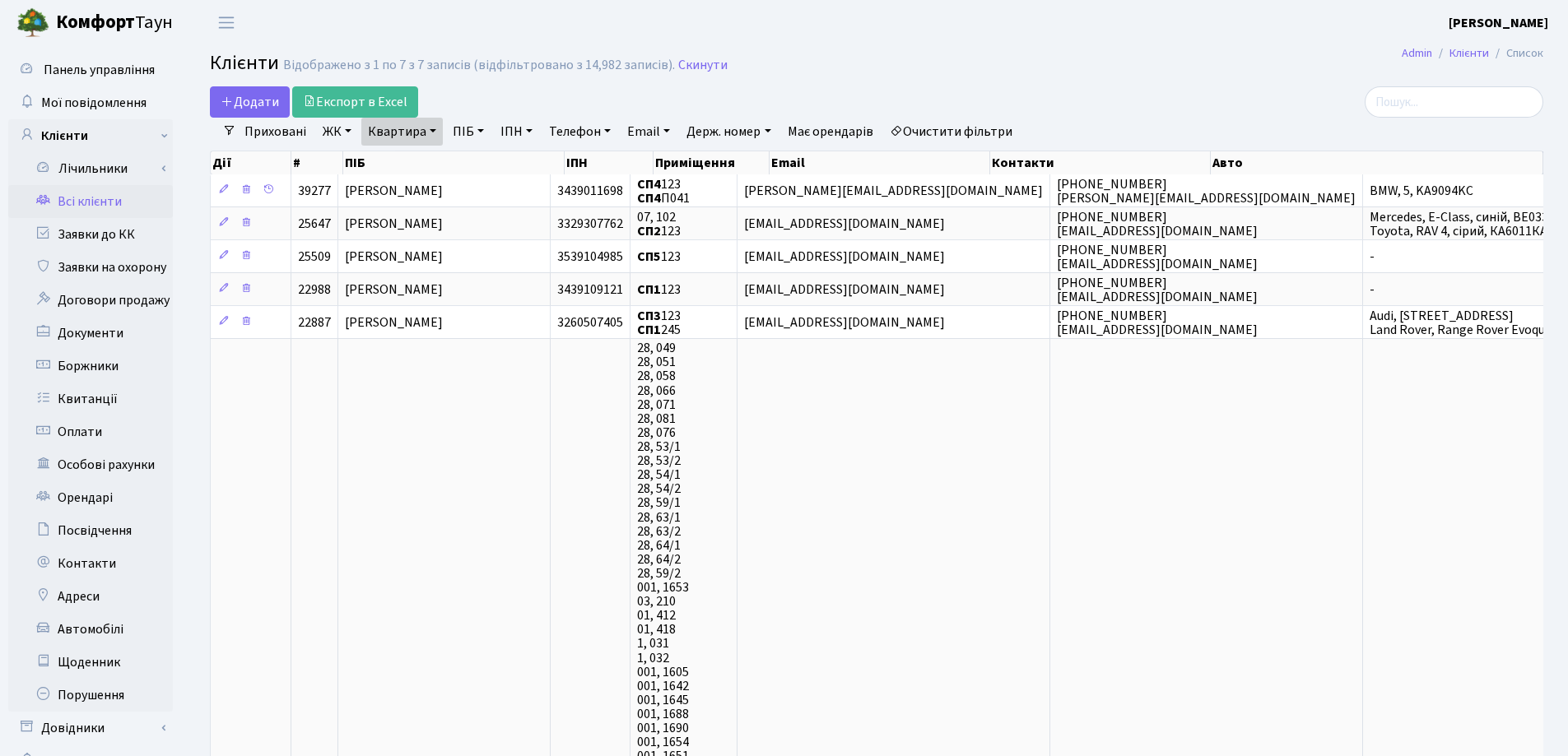
click at [430, 128] on link "Квартира" at bounding box center [402, 131] width 81 height 28
click at [476, 161] on icon at bounding box center [475, 164] width 14 height 14
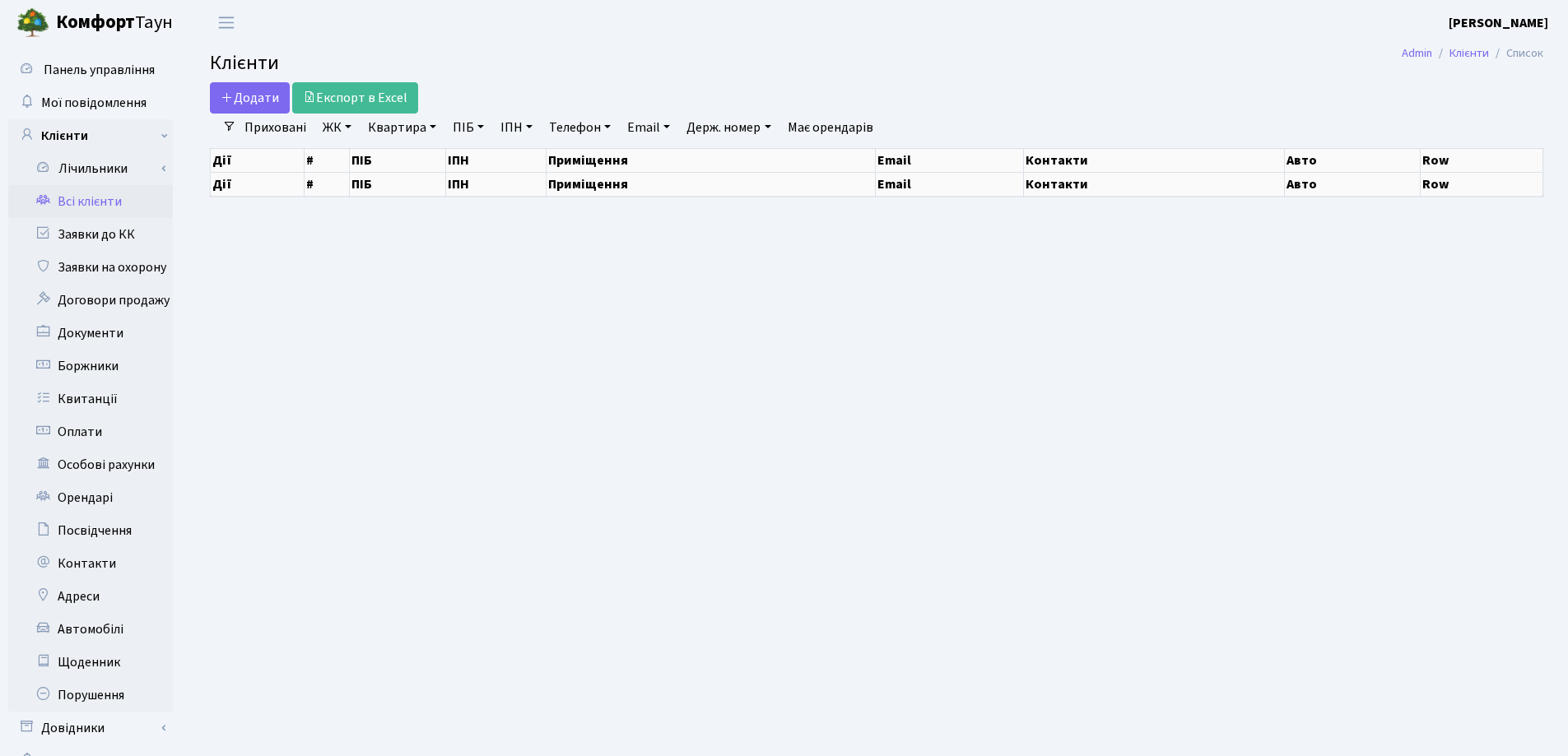
select select "25"
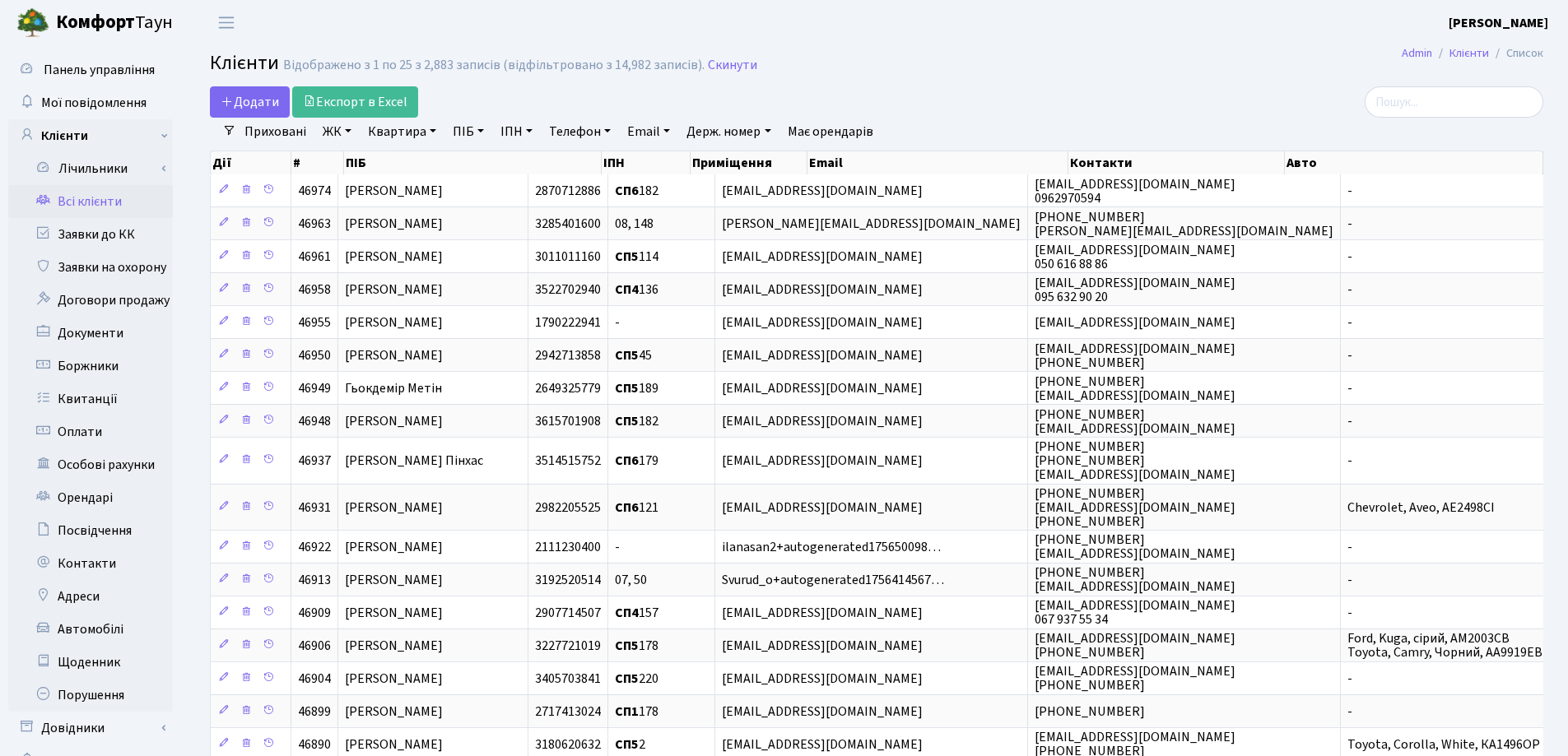
click at [432, 132] on link "Квартира" at bounding box center [402, 131] width 81 height 28
type input "43"
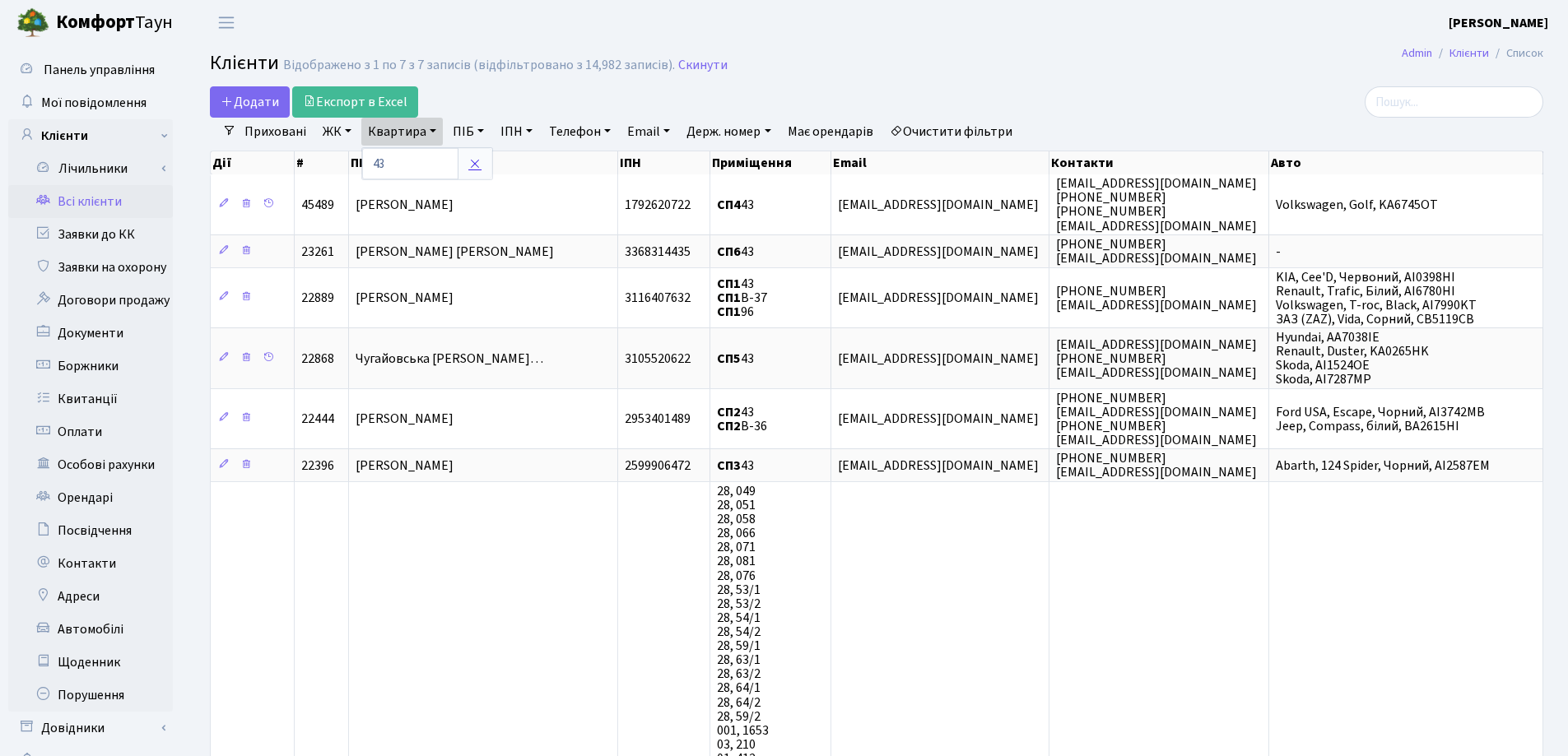
click at [482, 169] on link at bounding box center [475, 164] width 34 height 32
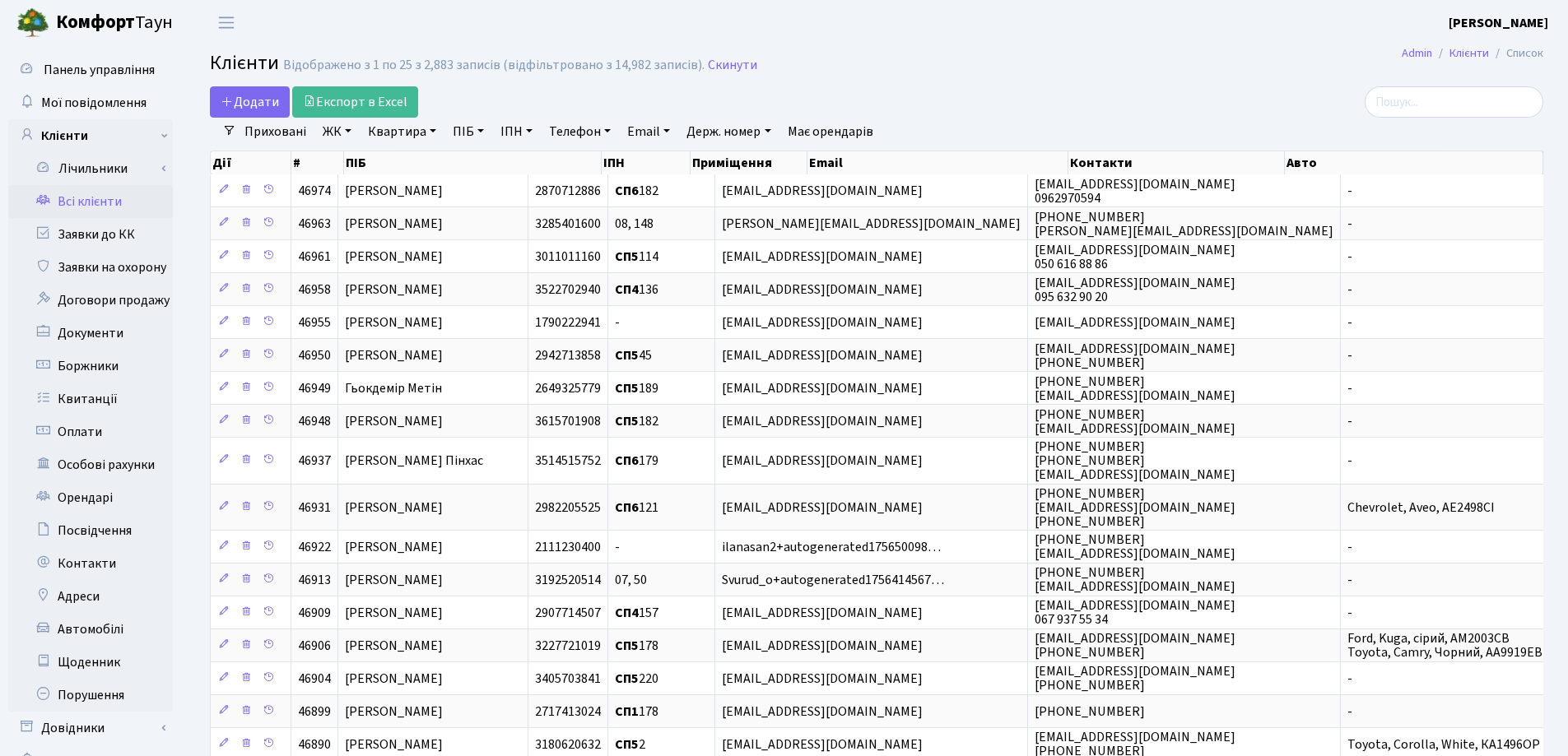
click at [434, 133] on link "Квартира" at bounding box center [402, 131] width 81 height 28
click at [442, 156] on input "text" at bounding box center [410, 164] width 96 height 32
type input "30"
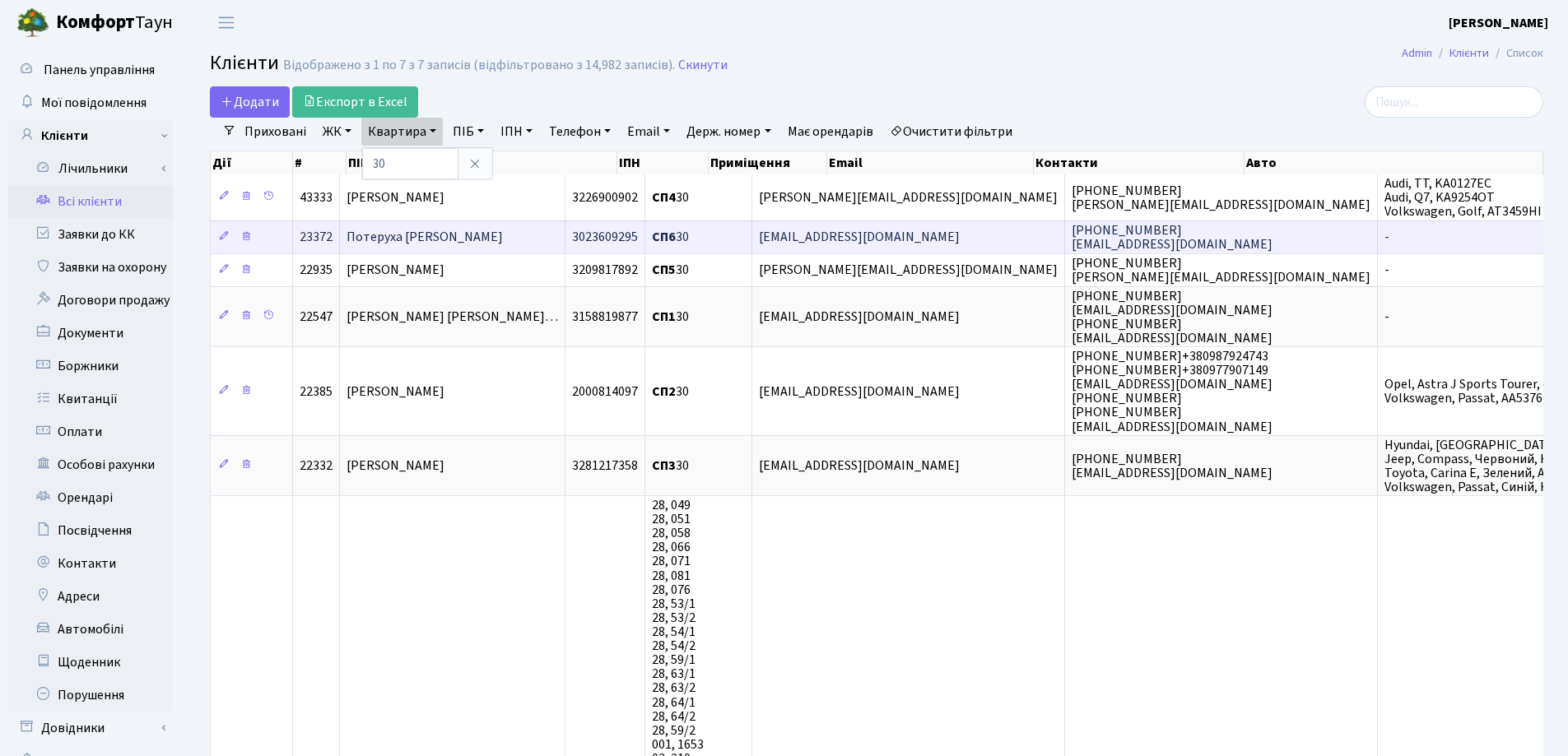
click at [503, 241] on span "Потеруха [PERSON_NAME]" at bounding box center [424, 238] width 157 height 18
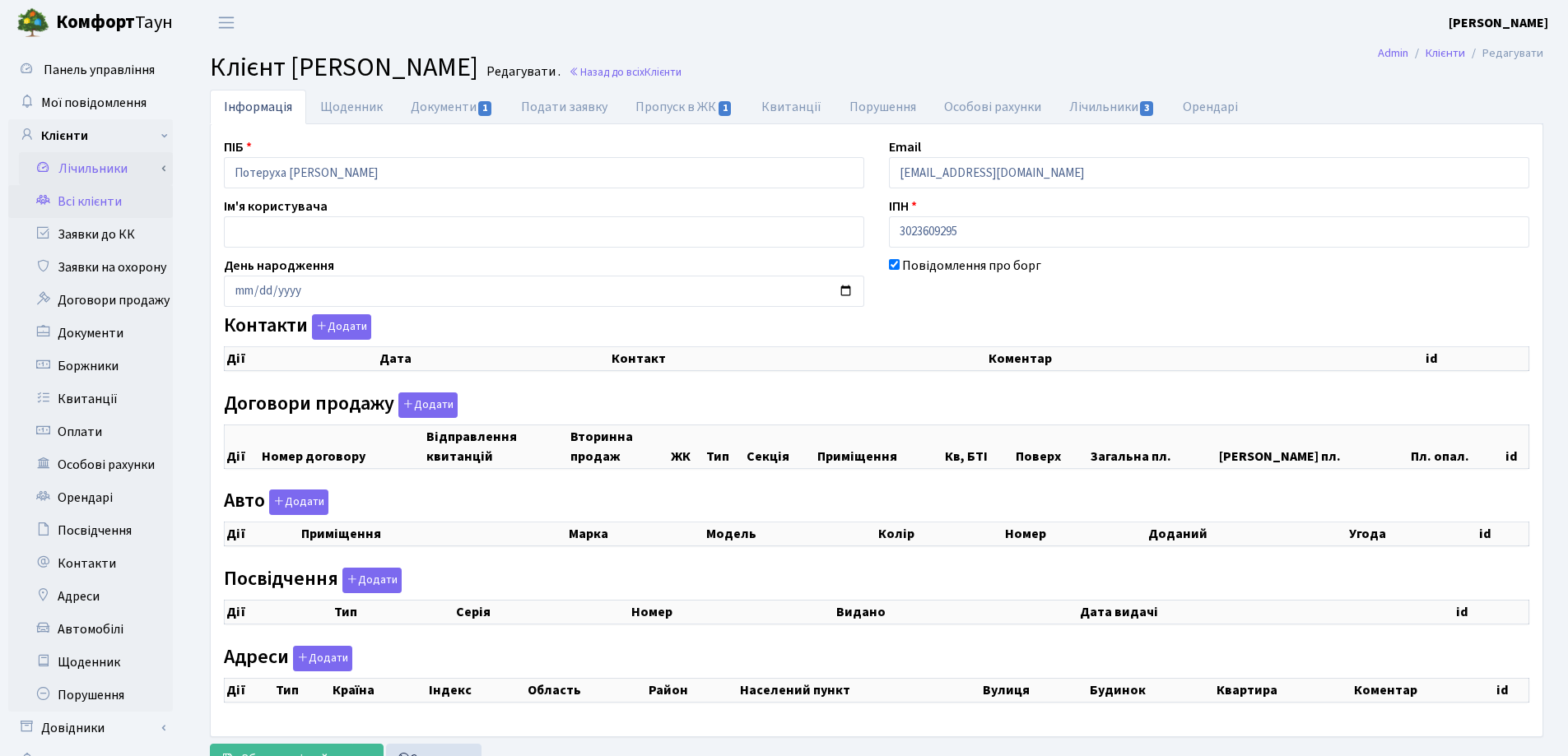
click at [125, 182] on div "Панель управління Мої повідомлення Клієнти Лічильники Показання" at bounding box center [784, 415] width 1568 height 741
checkbox input "true"
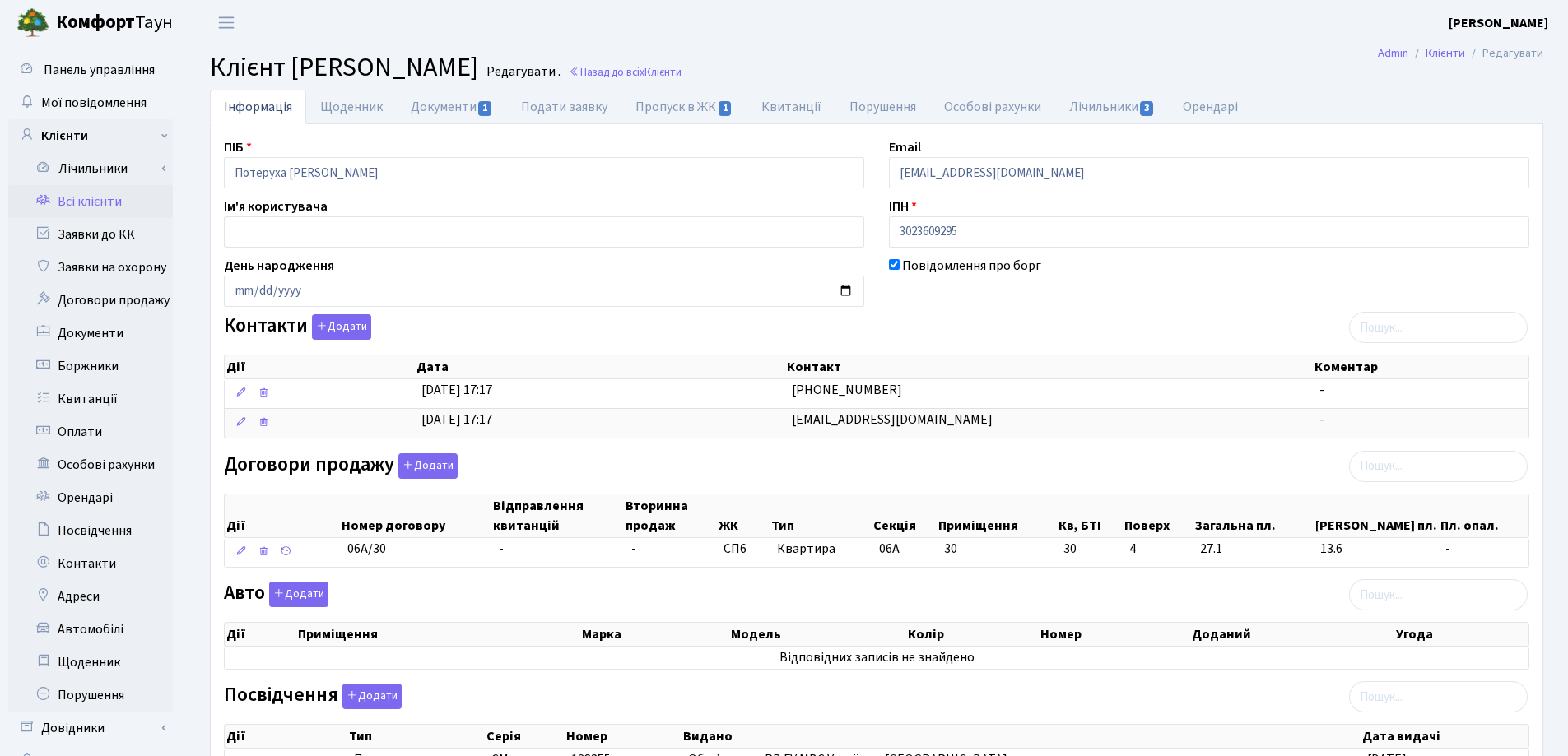
drag, startPoint x: 461, startPoint y: 560, endPoint x: 326, endPoint y: 569, distance: 135.3
click at [326, 569] on div "Дії Номер договору Відправлення квитанцій Вторинна продаж ЖК Тип Секція Приміще…" at bounding box center [877, 527] width 1306 height 96
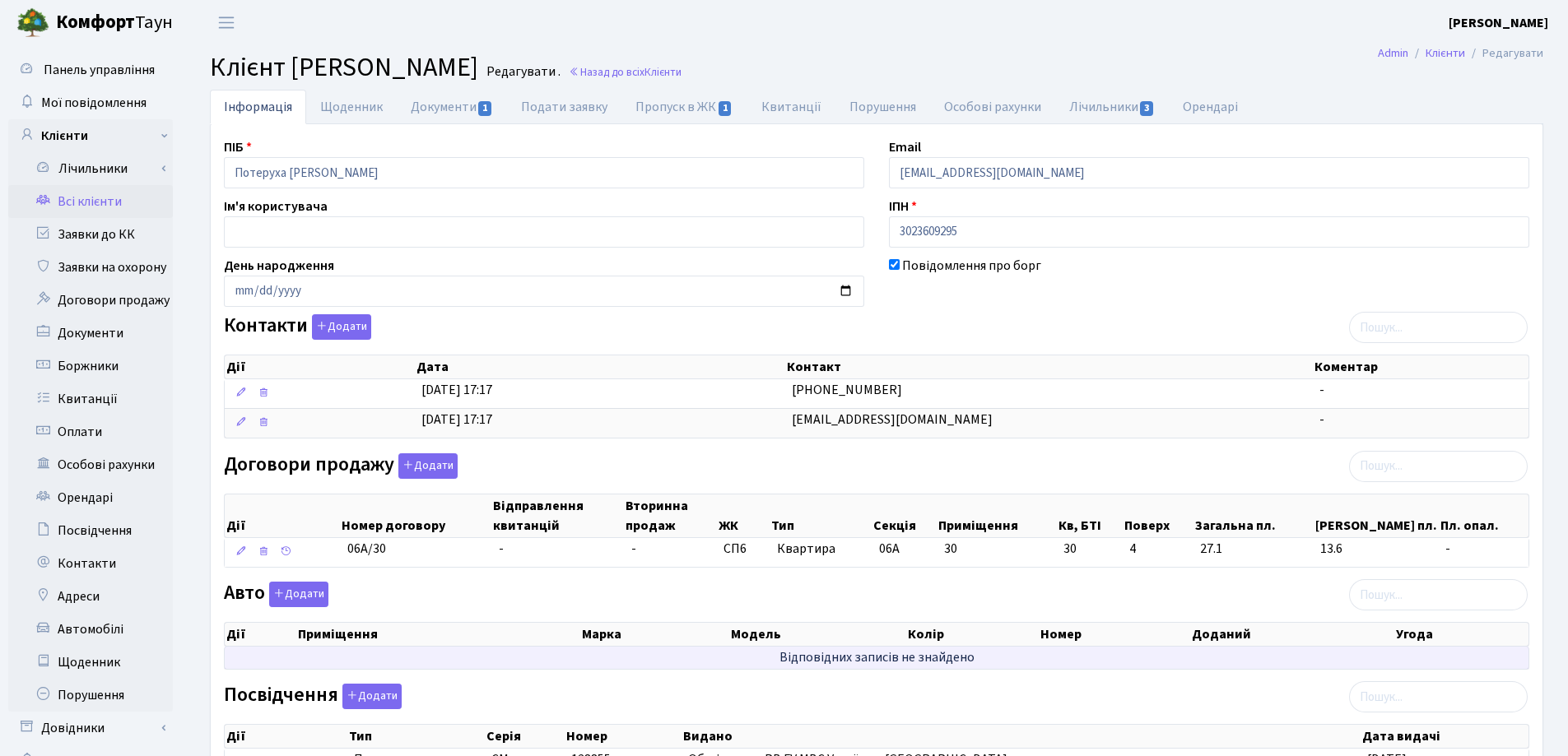
click at [440, 648] on td "Відповідних записів не знайдено" at bounding box center [876, 657] width 1304 height 23
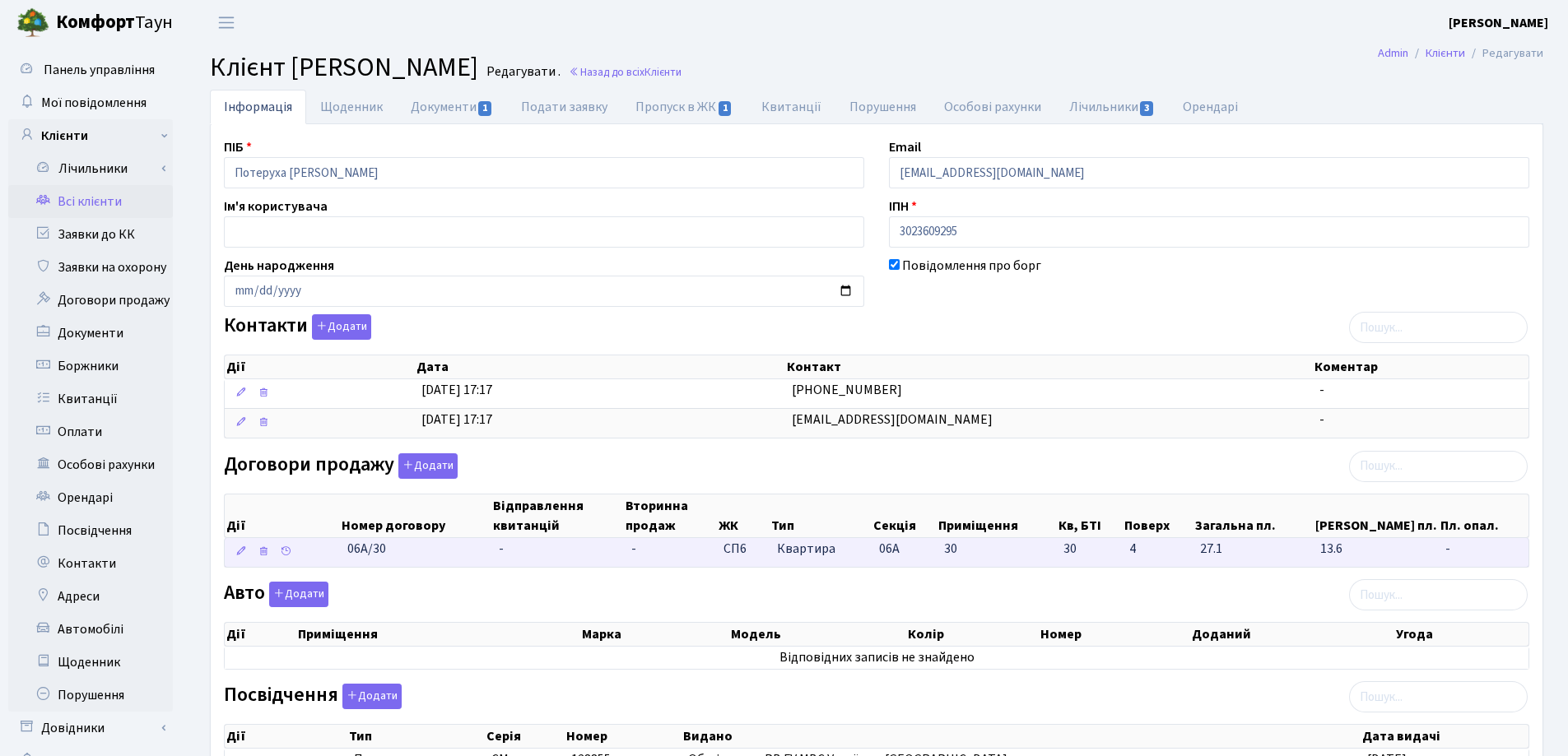
drag, startPoint x: 398, startPoint y: 551, endPoint x: 335, endPoint y: 550, distance: 63.0
click at [335, 550] on \<\/span\>\a "06А/30 - - СП6 Квартира 06А 30 30 -" at bounding box center [876, 553] width 1304 height 29
copy span "06А/30"
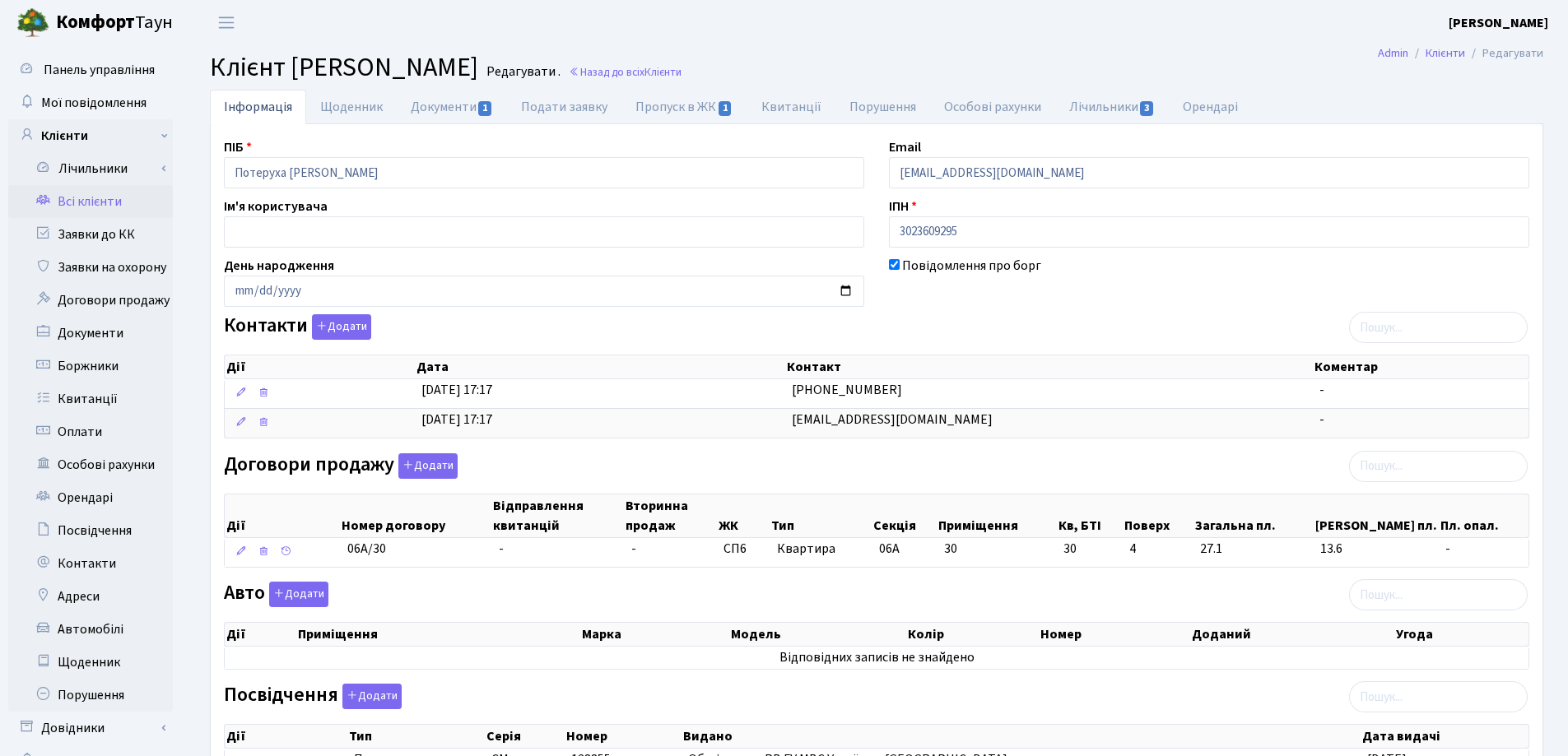
click at [1055, 41] on header "Комфорт Таун Лоскутова В. С. Мій обліковий запис Вийти" at bounding box center [784, 23] width 1568 height 45
click at [433, 105] on link "Документи 1" at bounding box center [452, 106] width 110 height 33
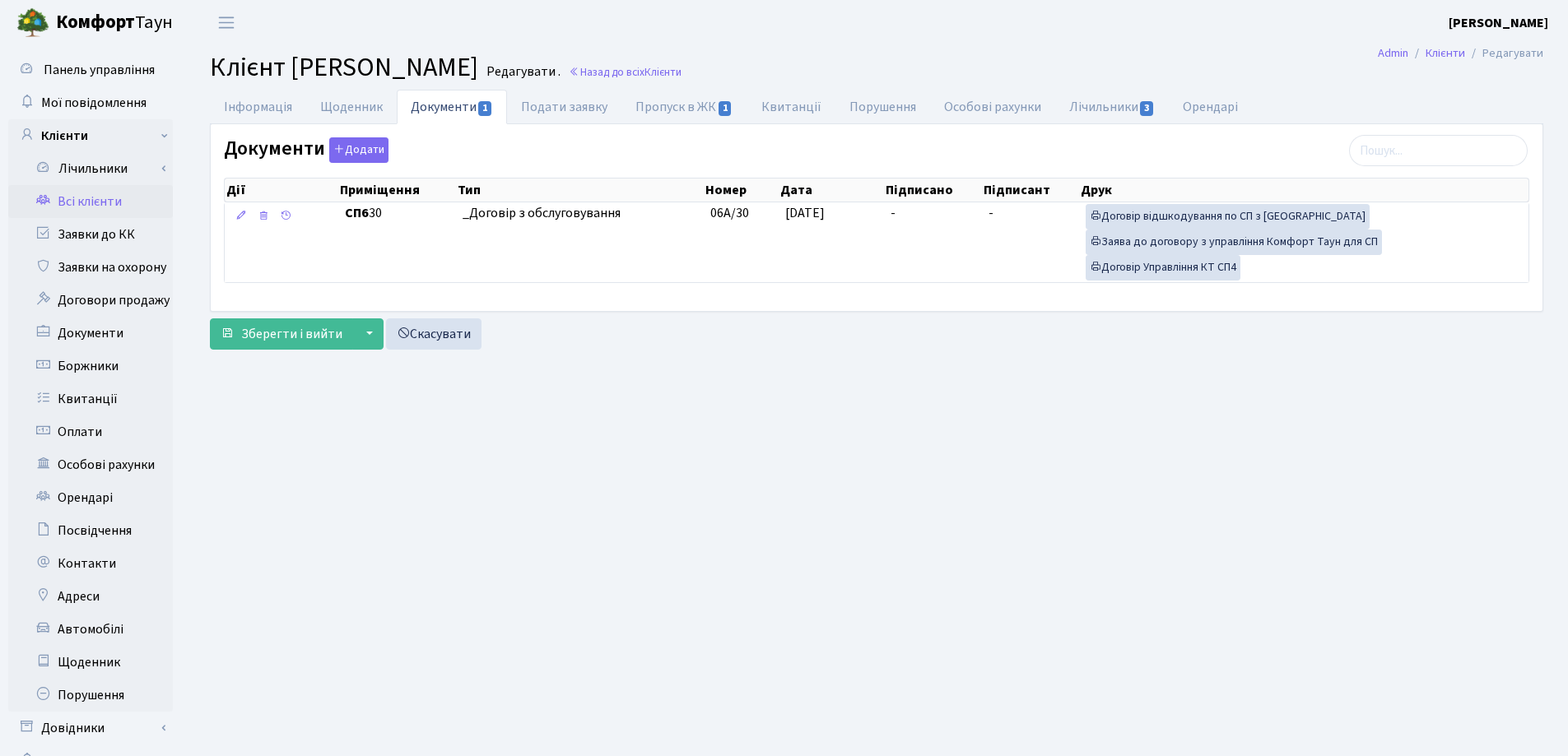
click at [908, 202] on th "Підписано" at bounding box center [933, 189] width 98 height 23
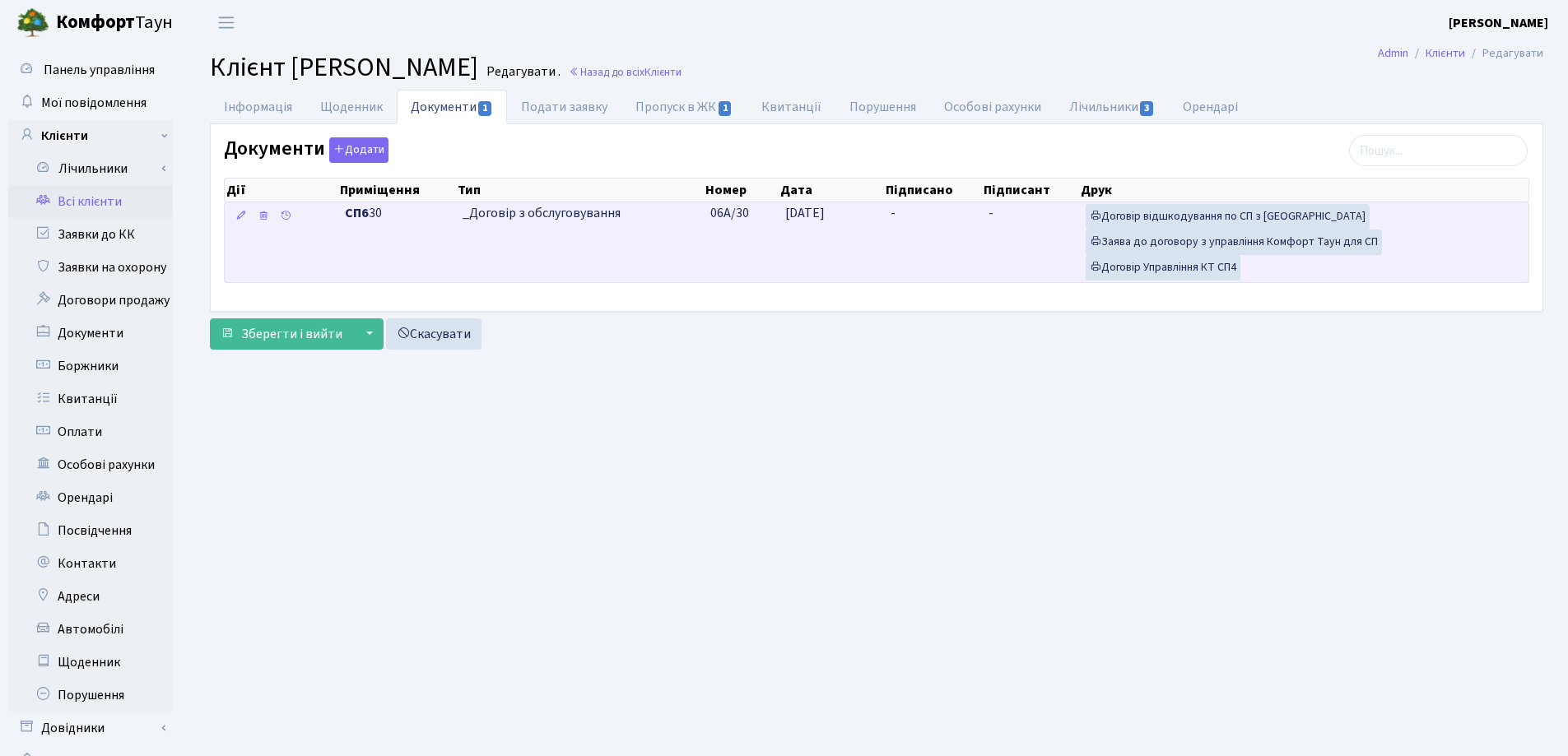
click at [908, 217] on td "-" at bounding box center [933, 242] width 98 height 80
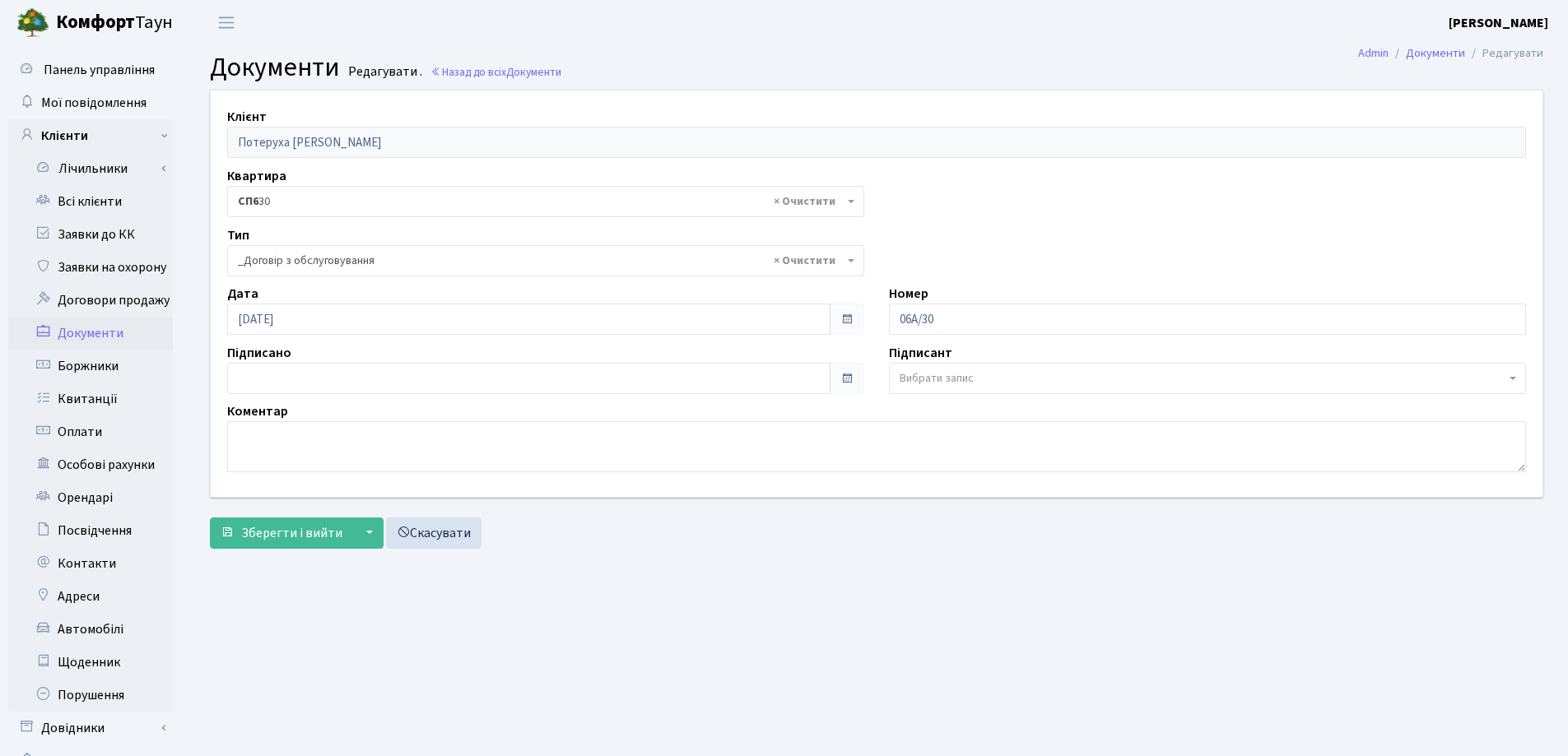
select select "289"
type input "[DATE]"
click at [362, 379] on input "[DATE]" at bounding box center [528, 378] width 603 height 32
click at [263, 520] on button "Зберегти і вийти" at bounding box center [281, 533] width 143 height 32
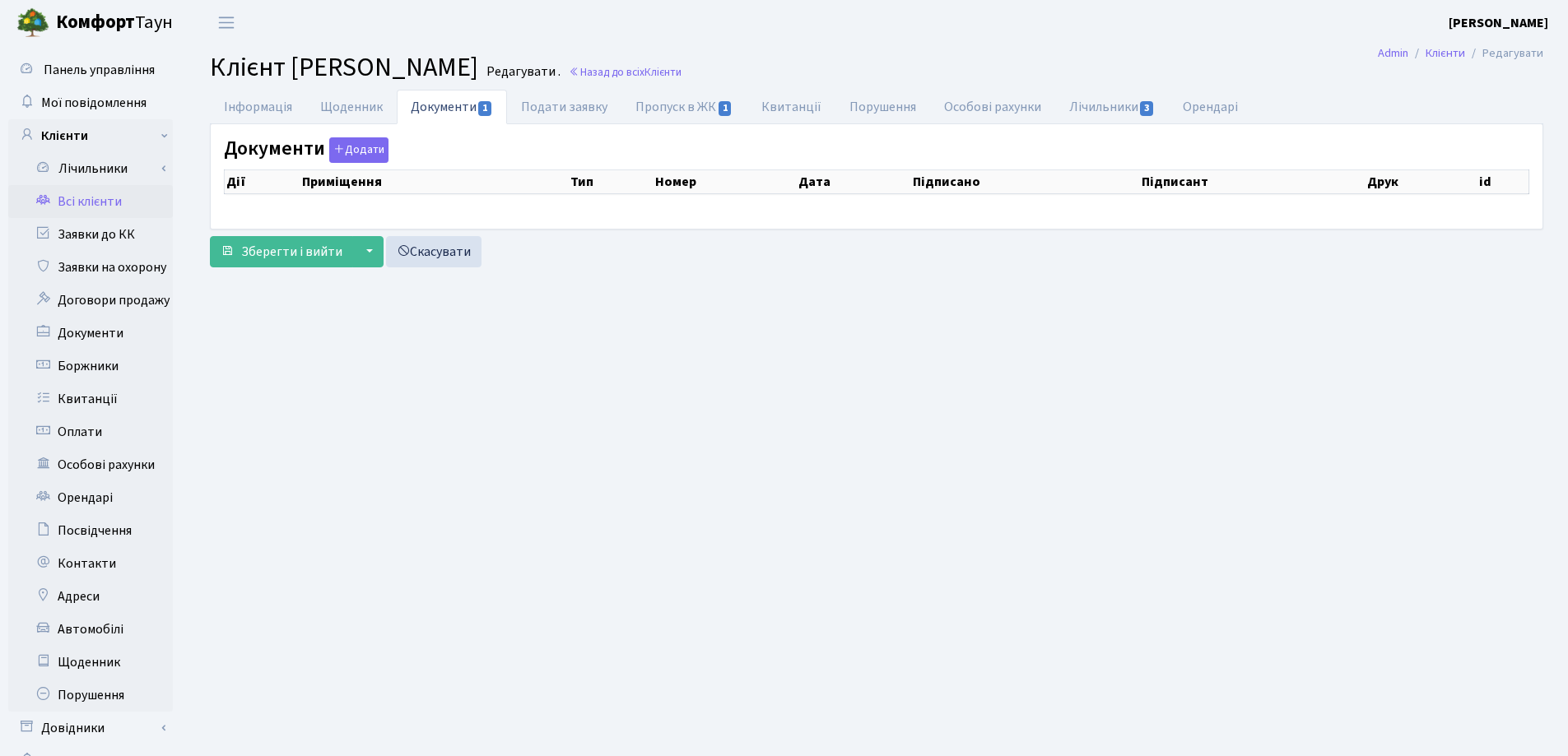
checkbox input "true"
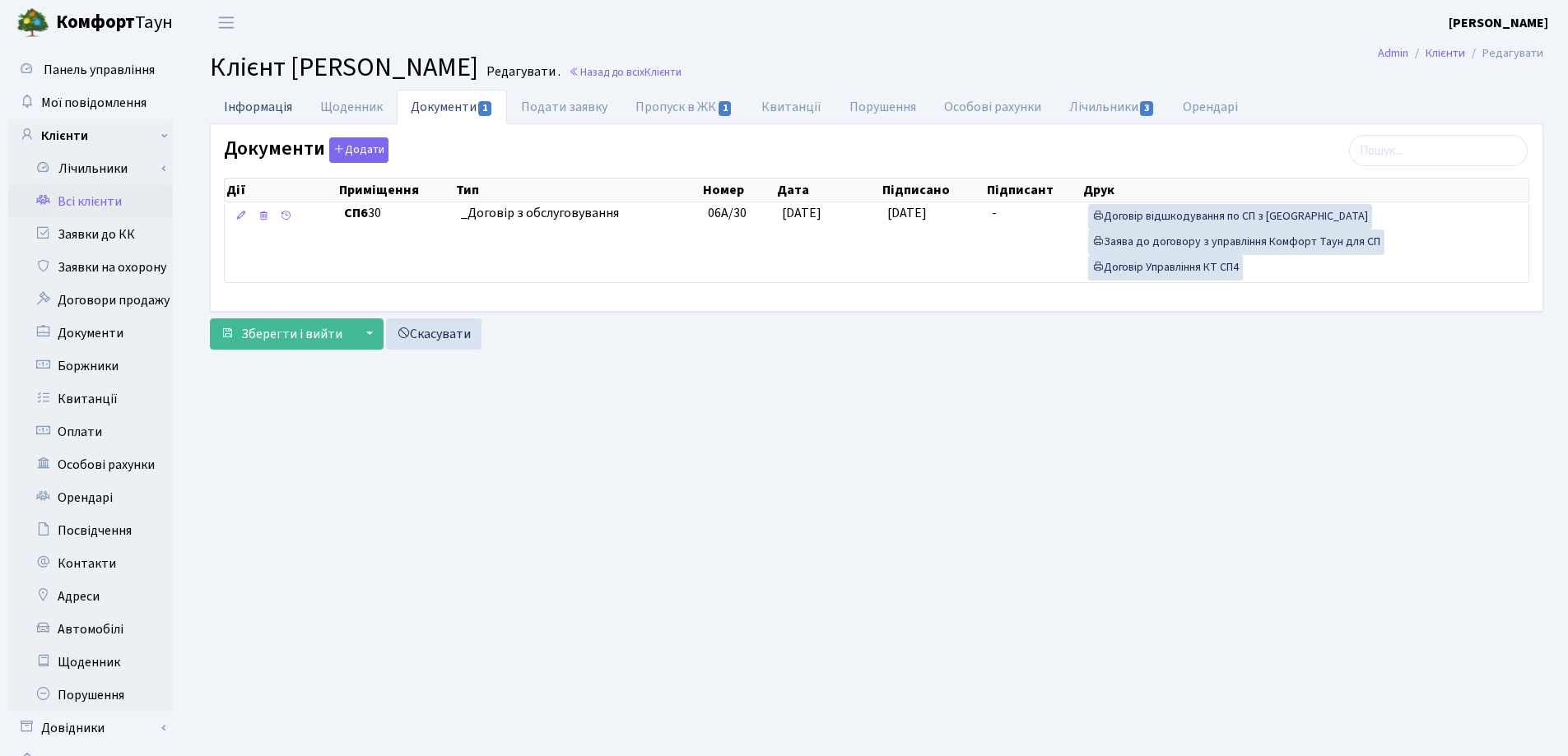
click at [254, 105] on link "Інформація" at bounding box center [258, 106] width 96 height 33
select select "25"
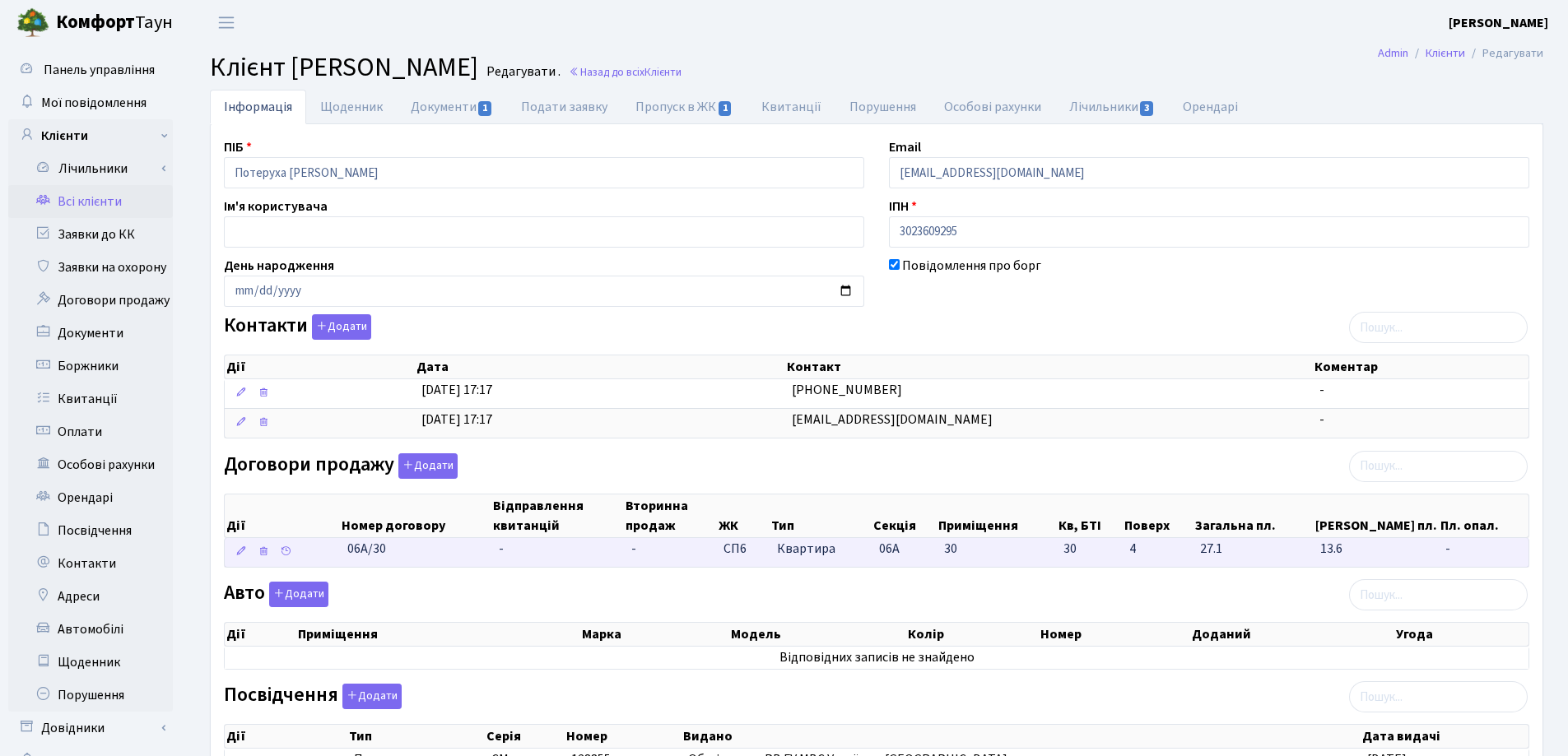
click at [512, 548] on td "-" at bounding box center [558, 553] width 133 height 29
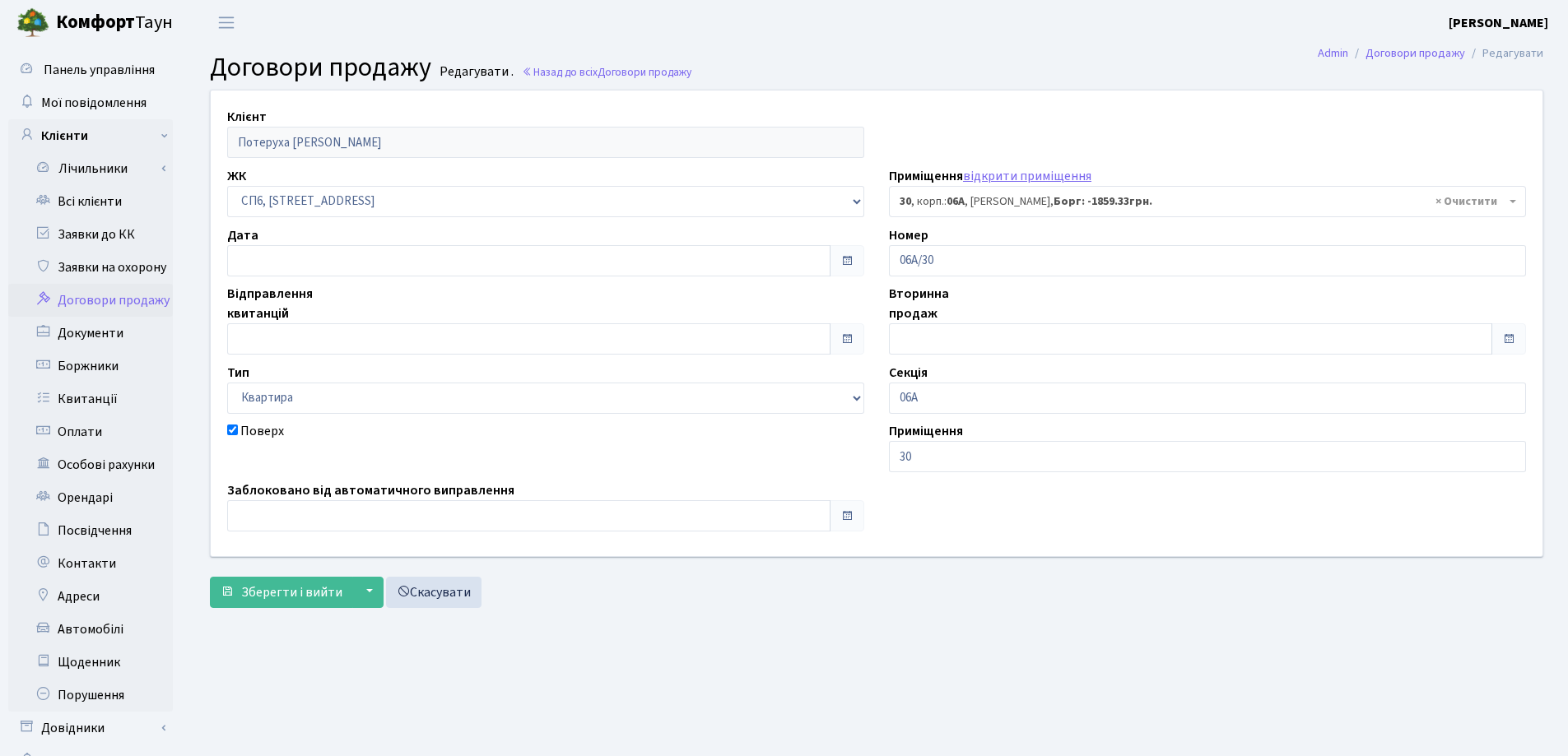
select select "21698"
click at [321, 254] on input "text" at bounding box center [528, 260] width 603 height 32
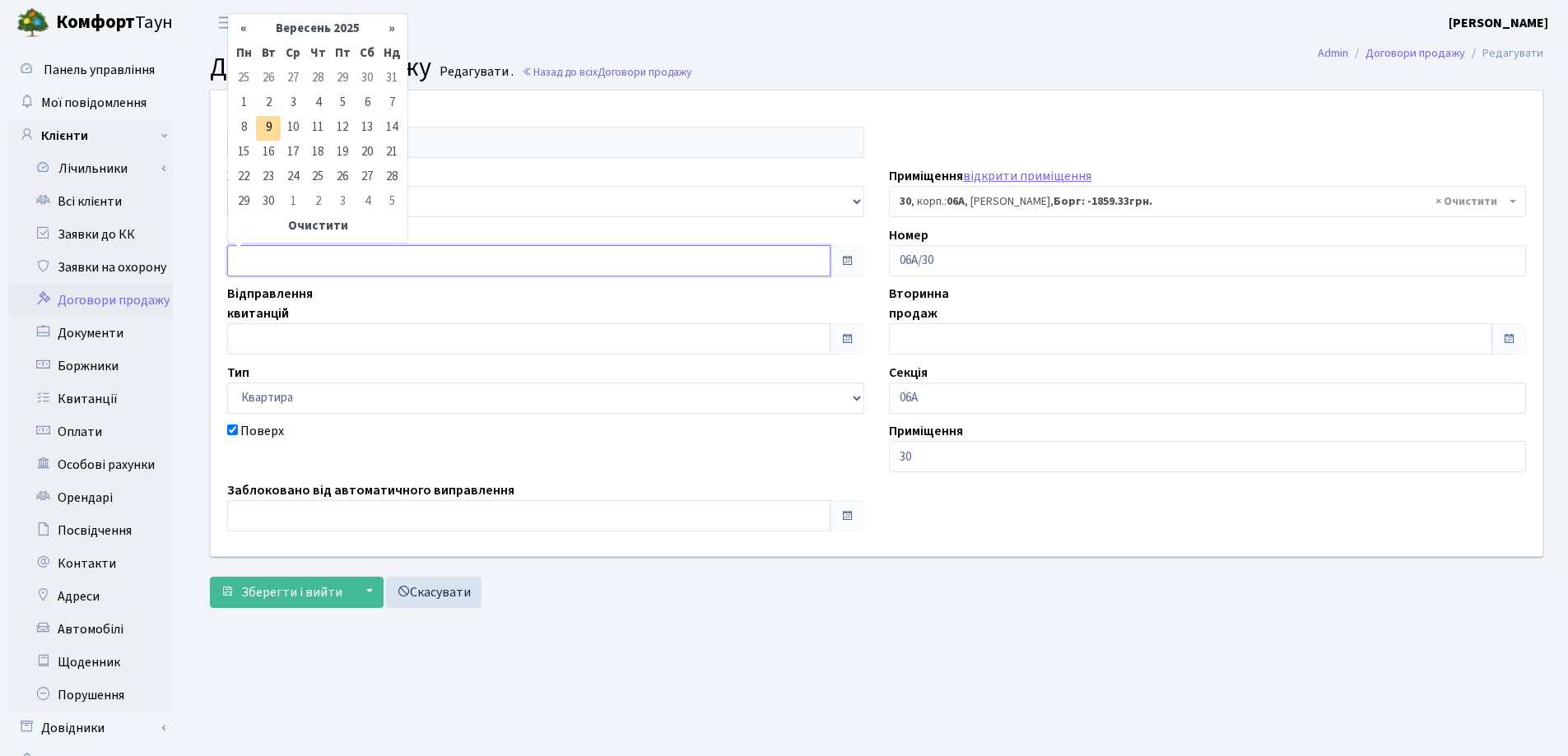
type input "[DATE]"
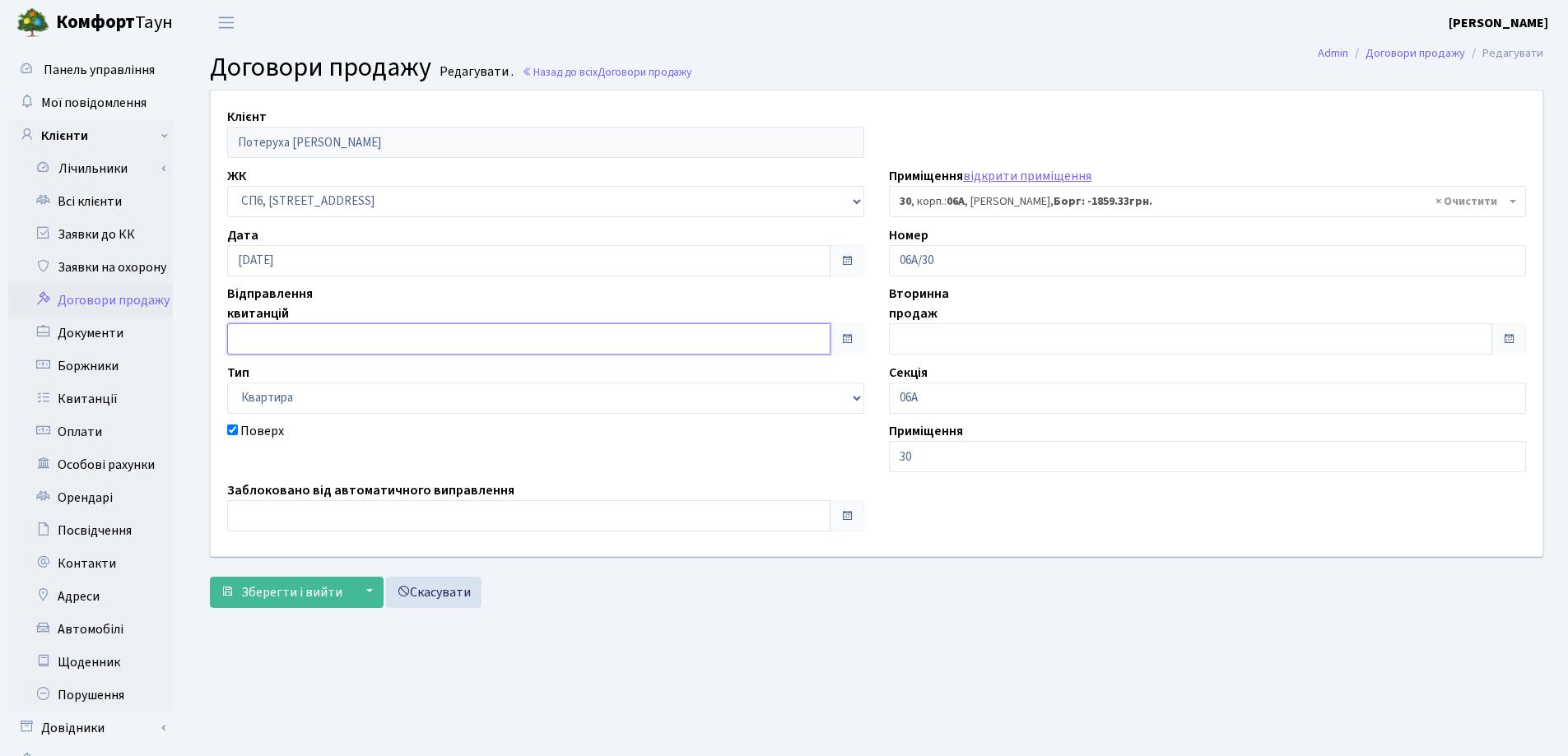
click at [315, 343] on input "text" at bounding box center [528, 339] width 603 height 32
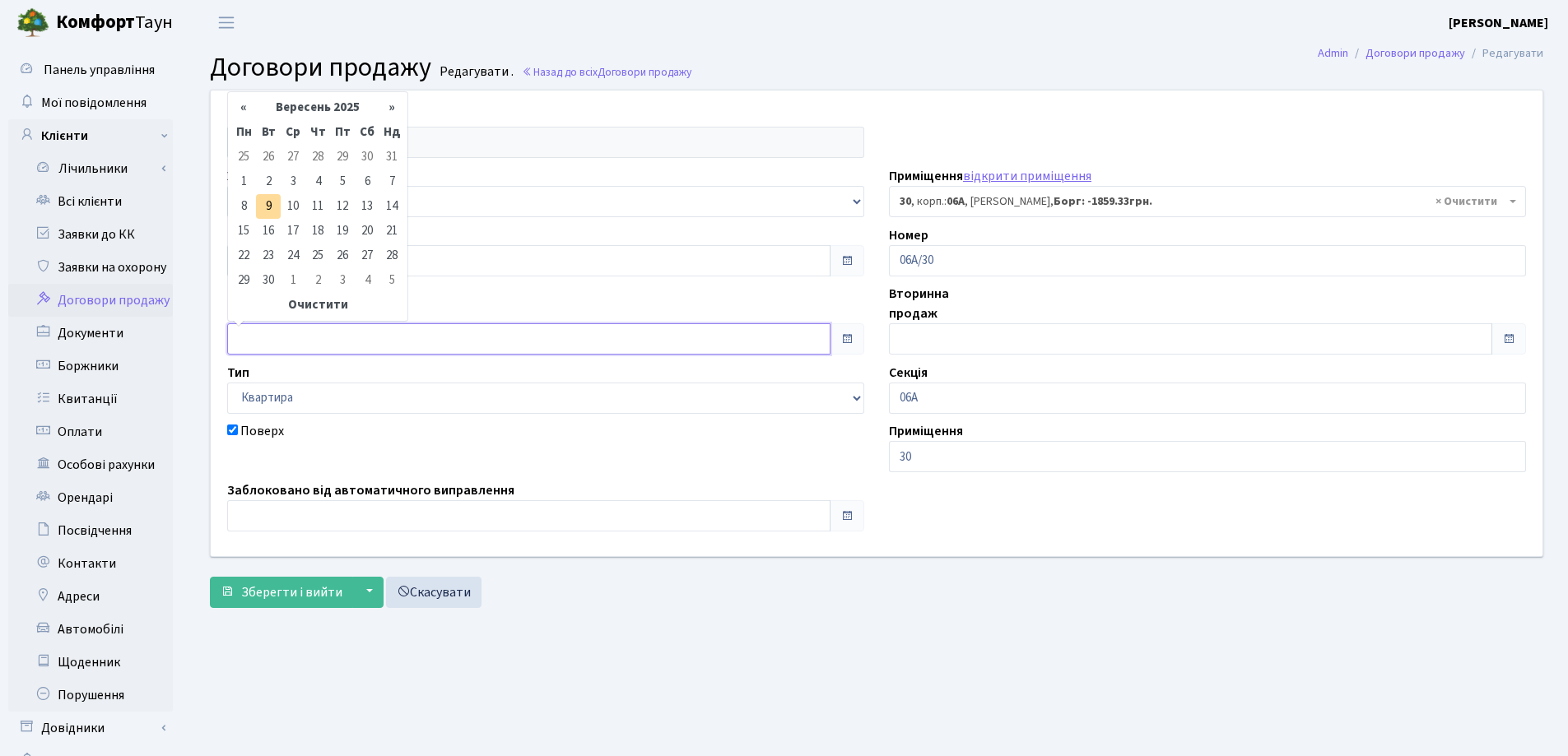
type input "[DATE]"
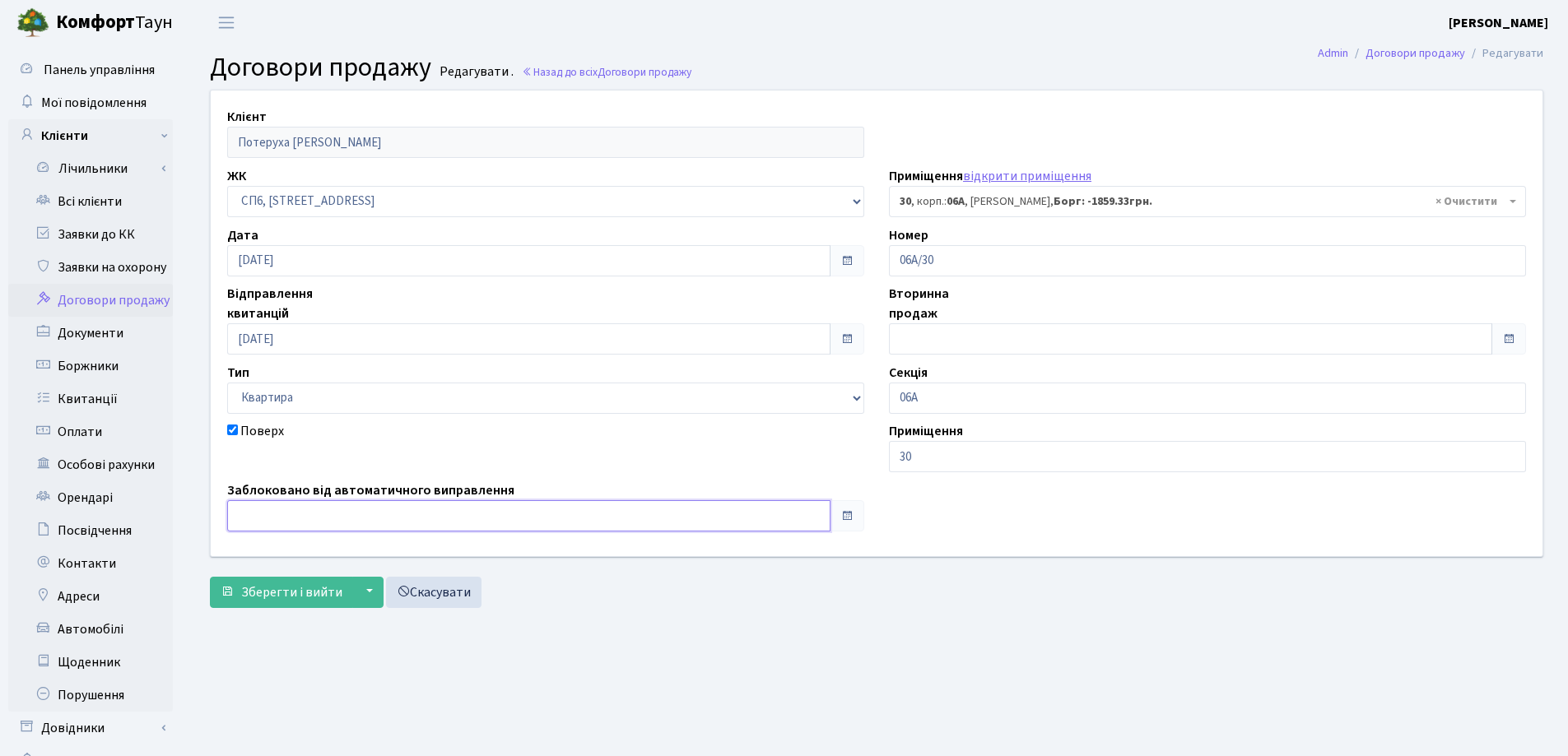
click at [349, 512] on input "text" at bounding box center [528, 515] width 603 height 32
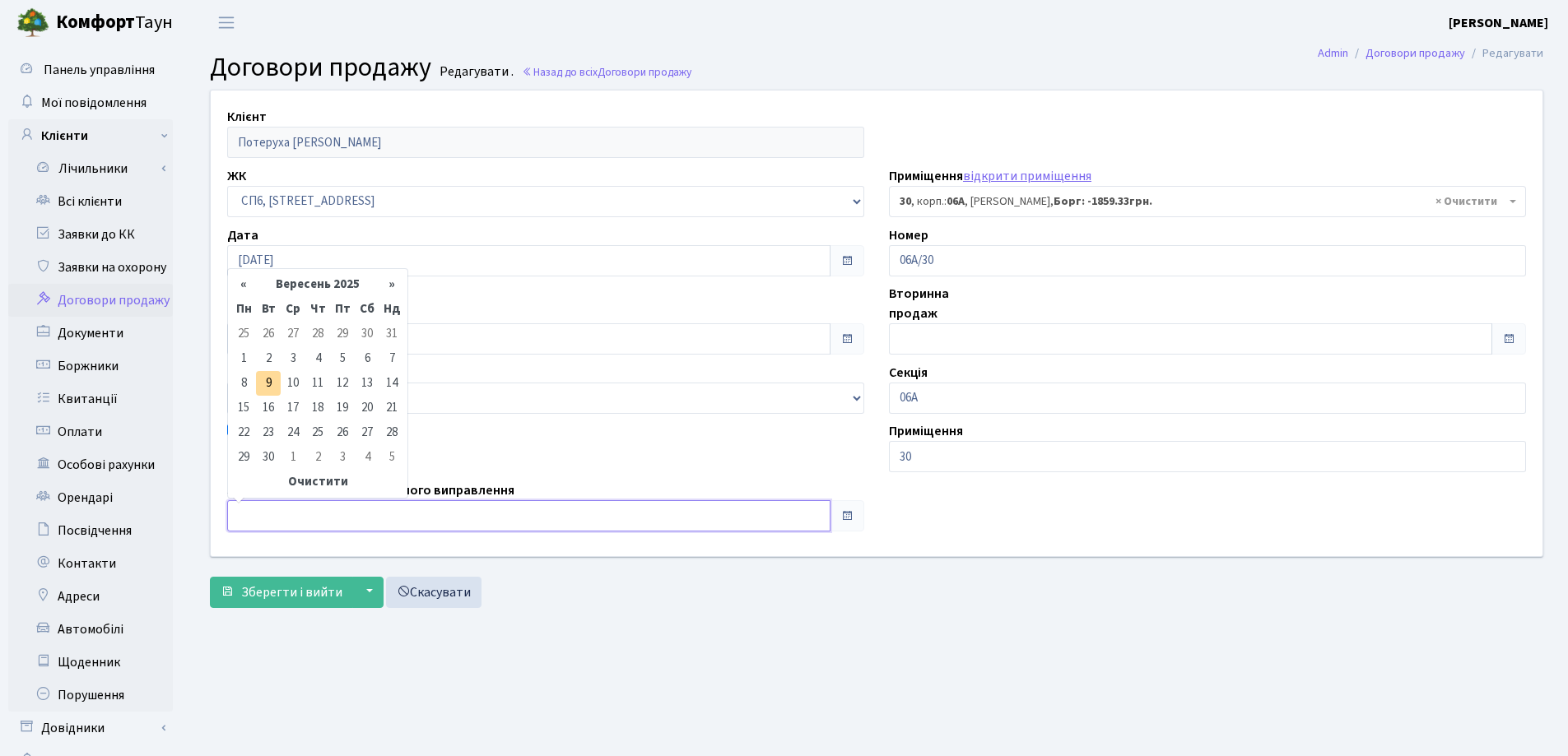
type input "[DATE]"
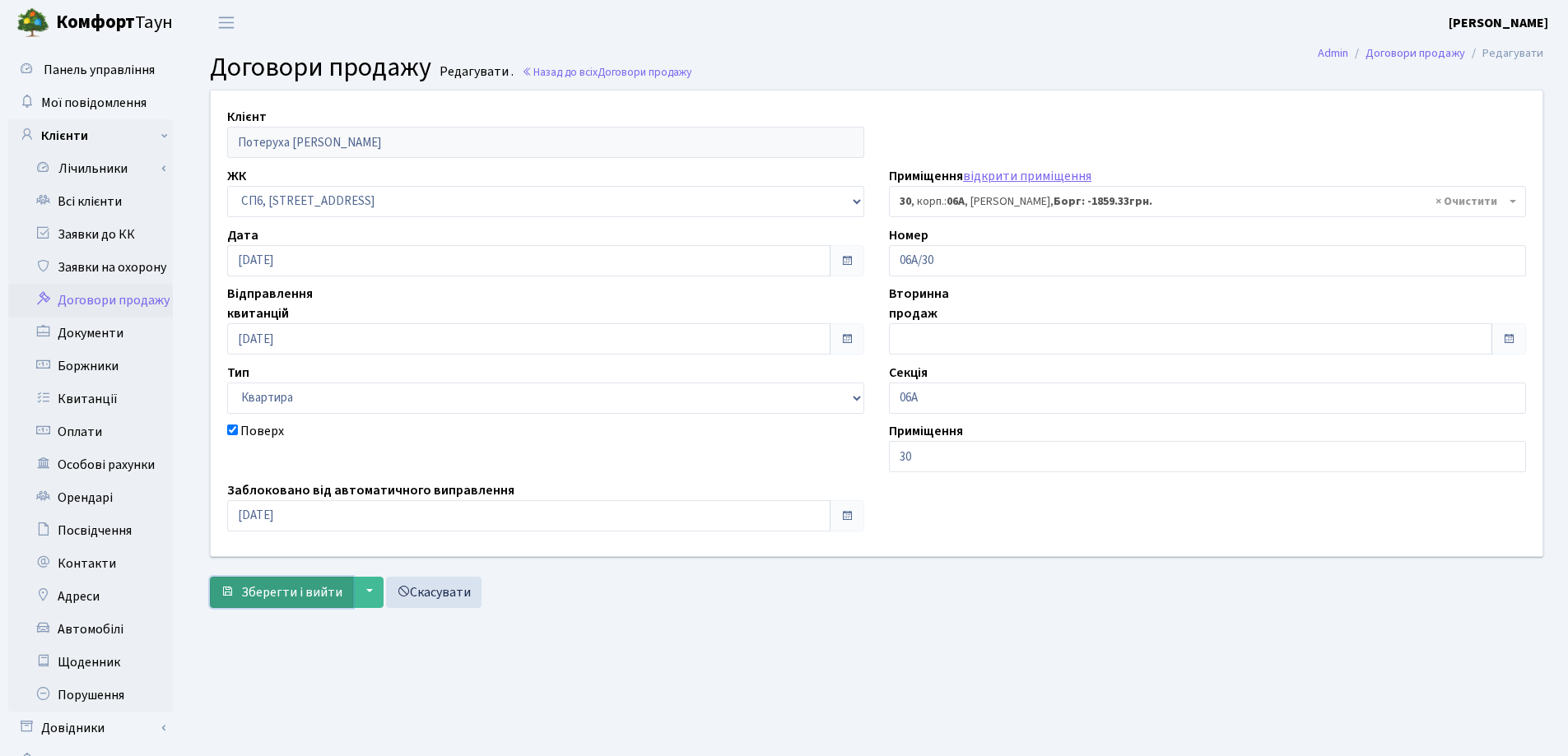
click at [299, 593] on span "Зберегти і вийти" at bounding box center [292, 592] width 101 height 18
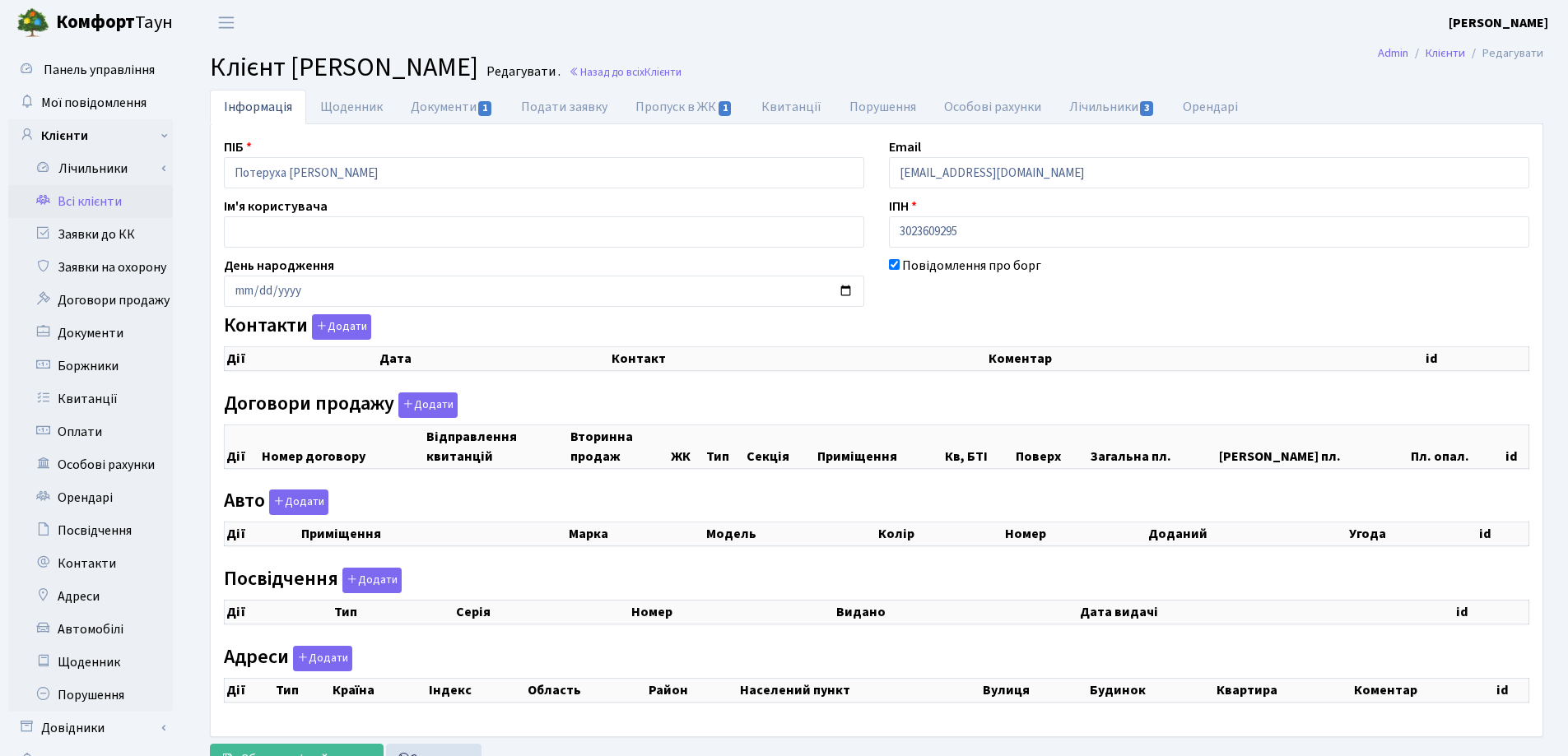
select select "25"
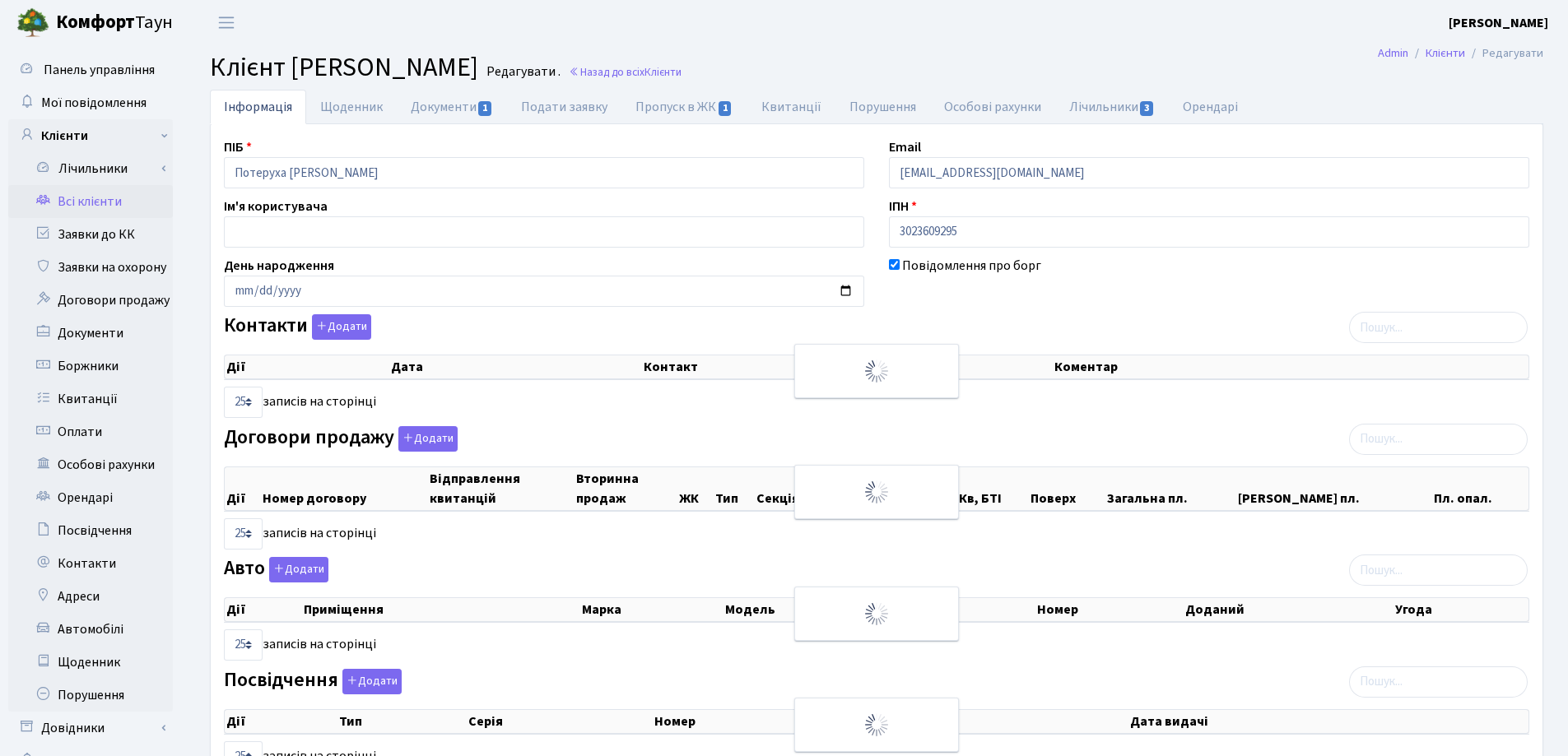
checkbox input "true"
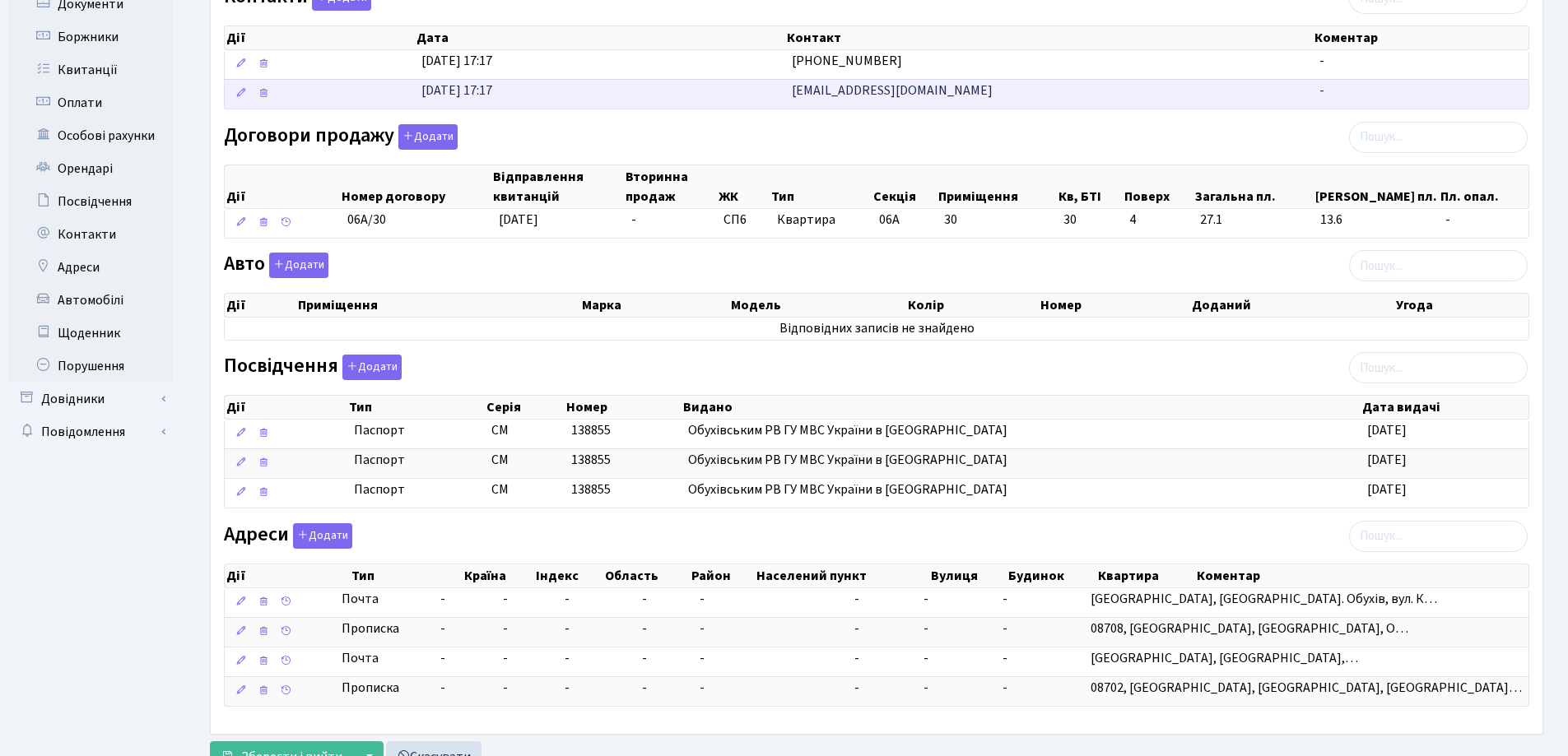
scroll to position [395, 0]
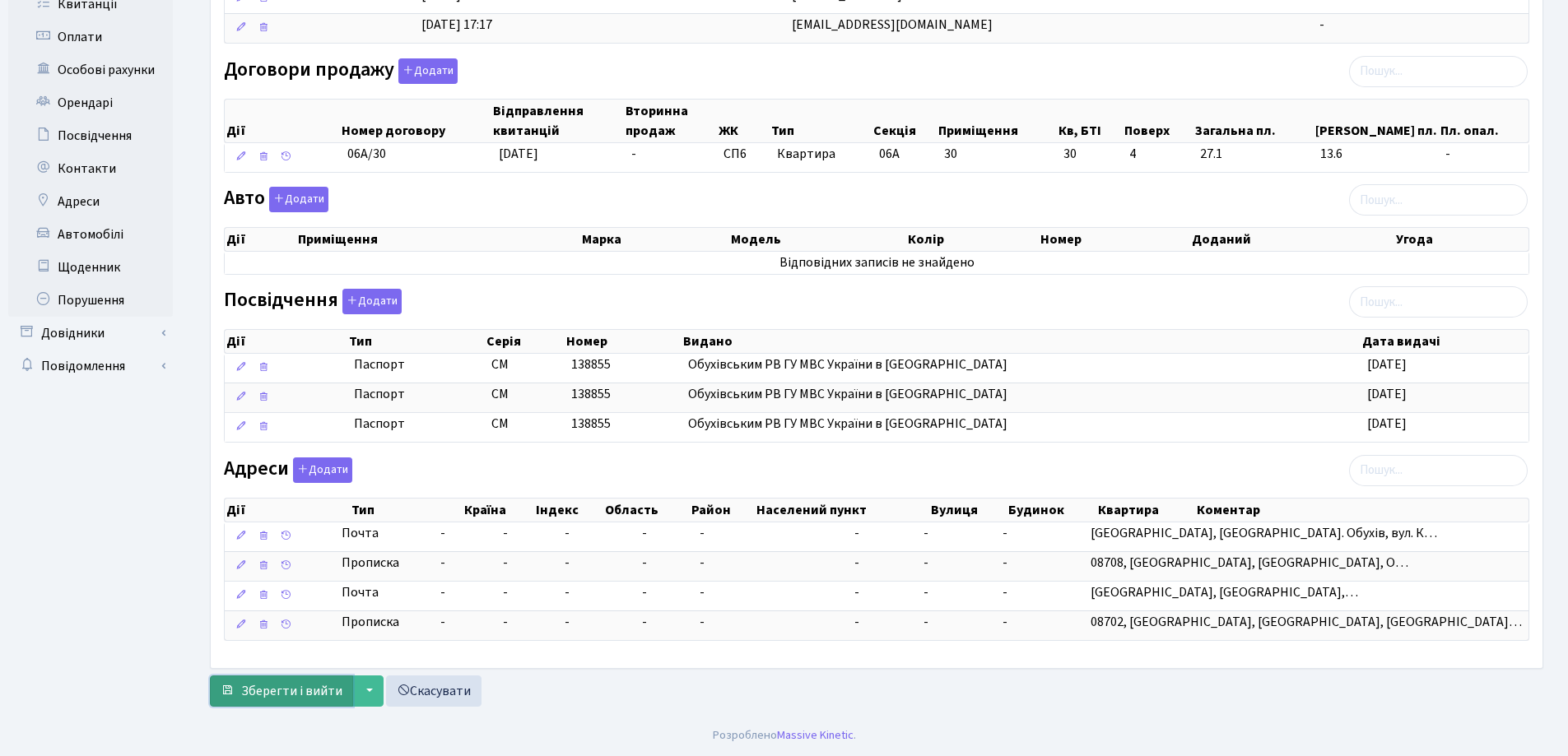
click at [299, 690] on span "Зберегти і вийти" at bounding box center [292, 691] width 101 height 18
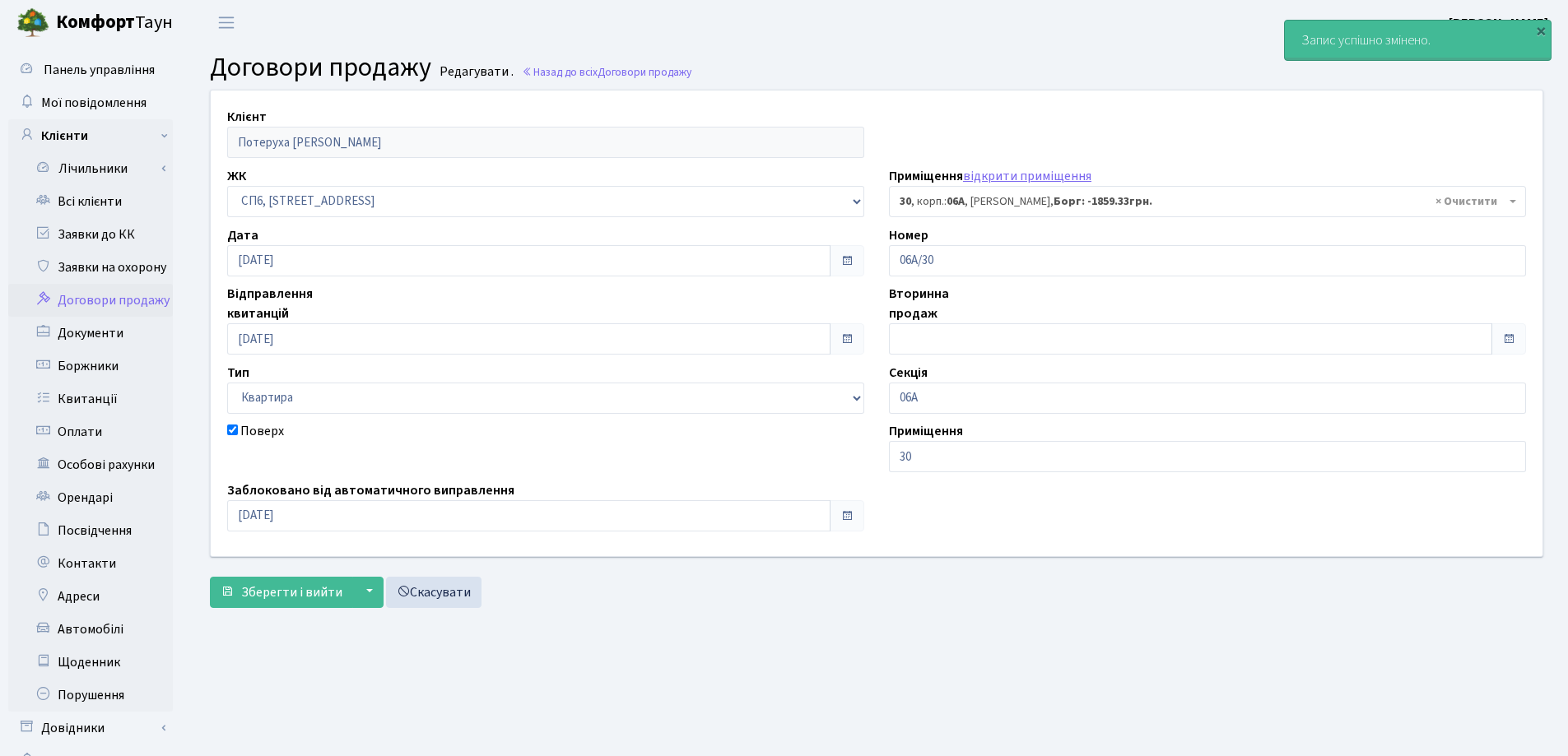
select select "21698"
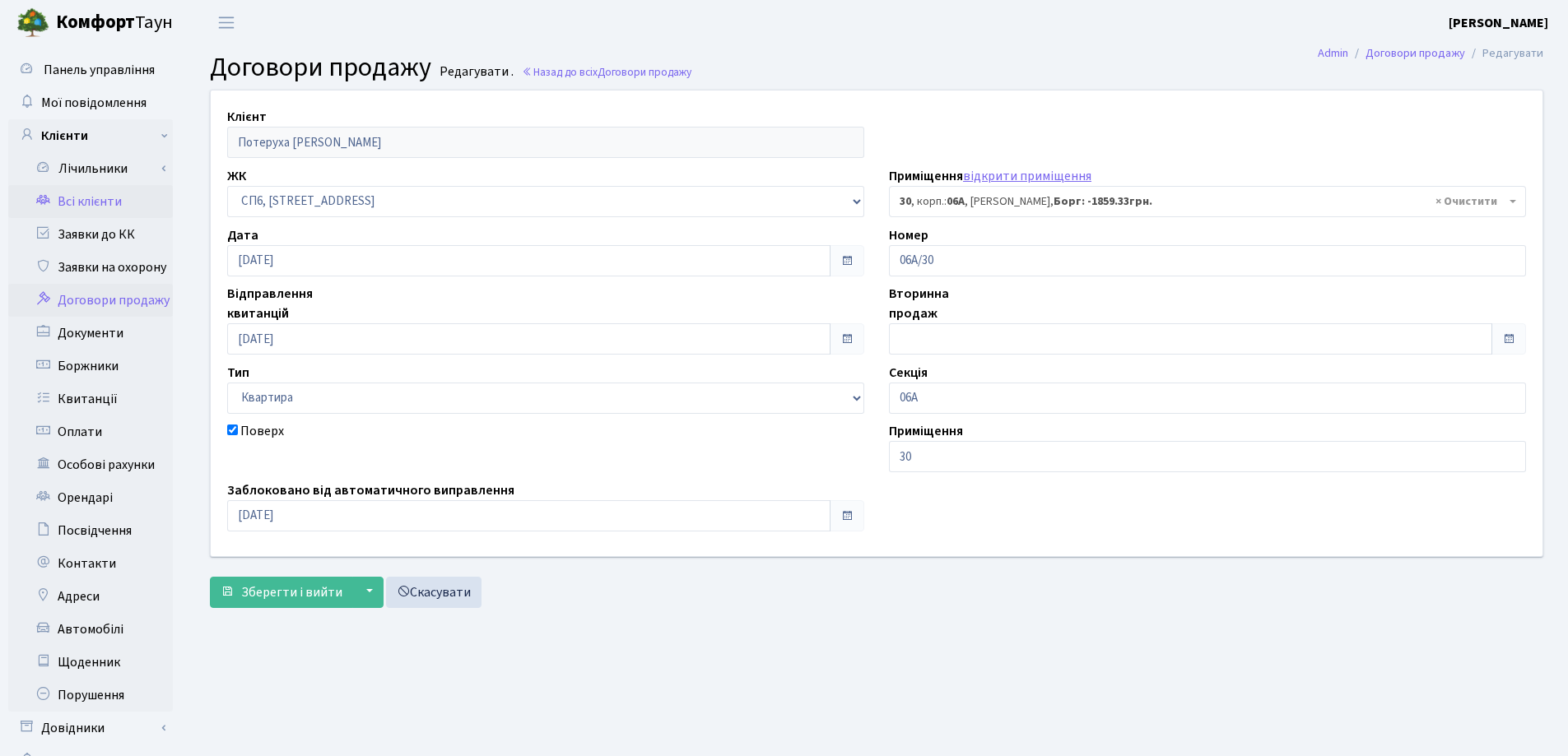
click at [97, 196] on link "Всі клієнти" at bounding box center [90, 202] width 165 height 33
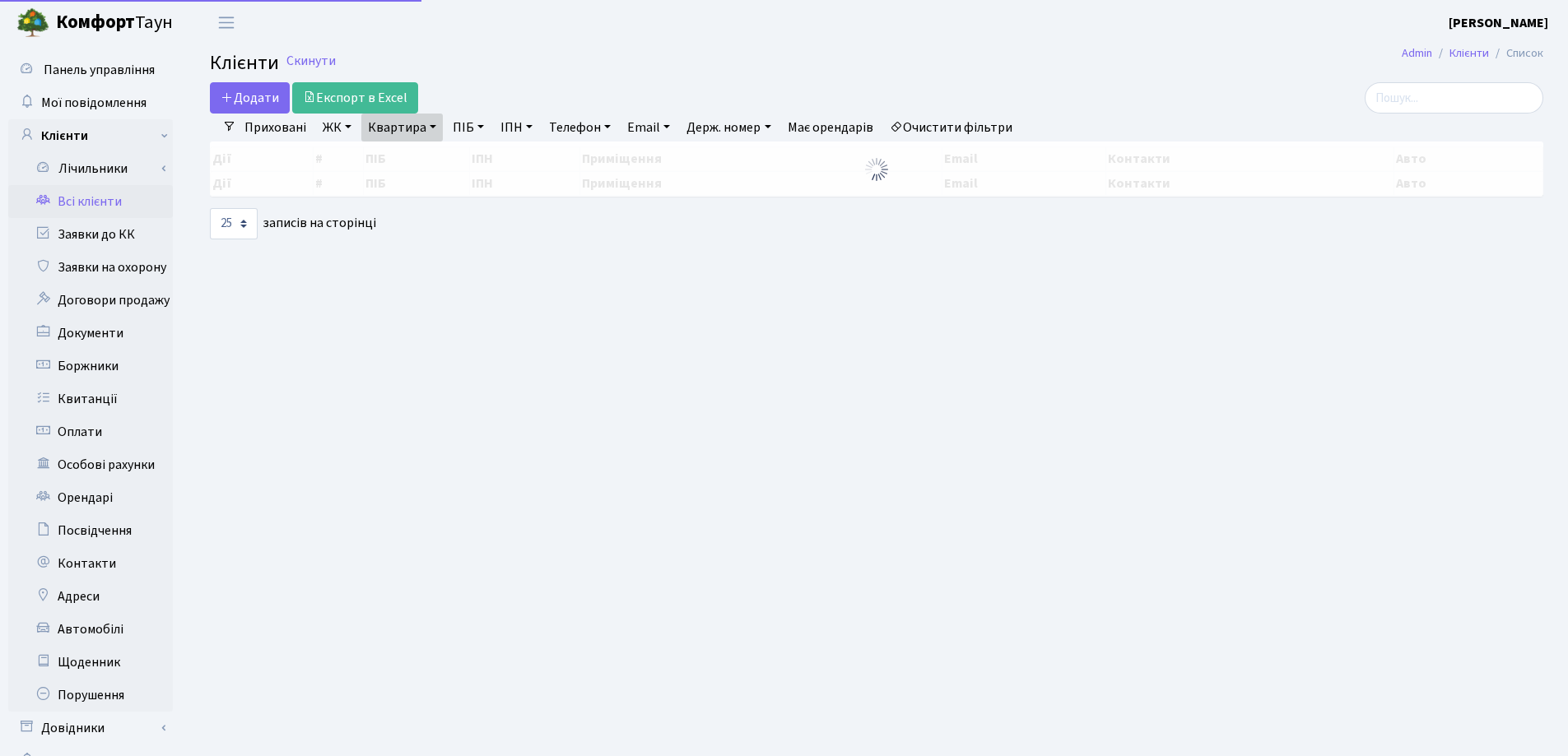
select select "25"
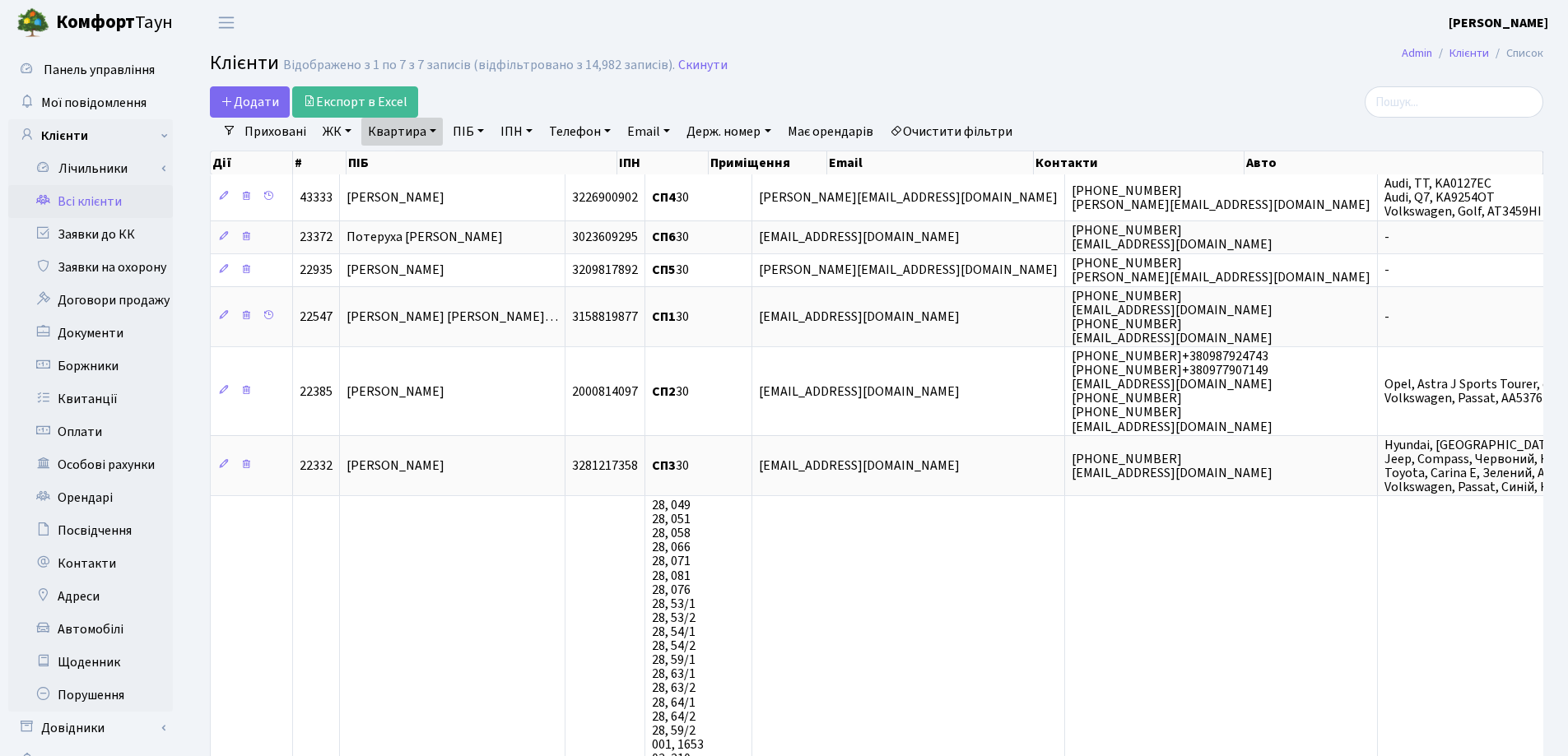
click at [436, 135] on link "Квартира" at bounding box center [402, 131] width 81 height 28
click at [474, 167] on icon at bounding box center [475, 164] width 14 height 14
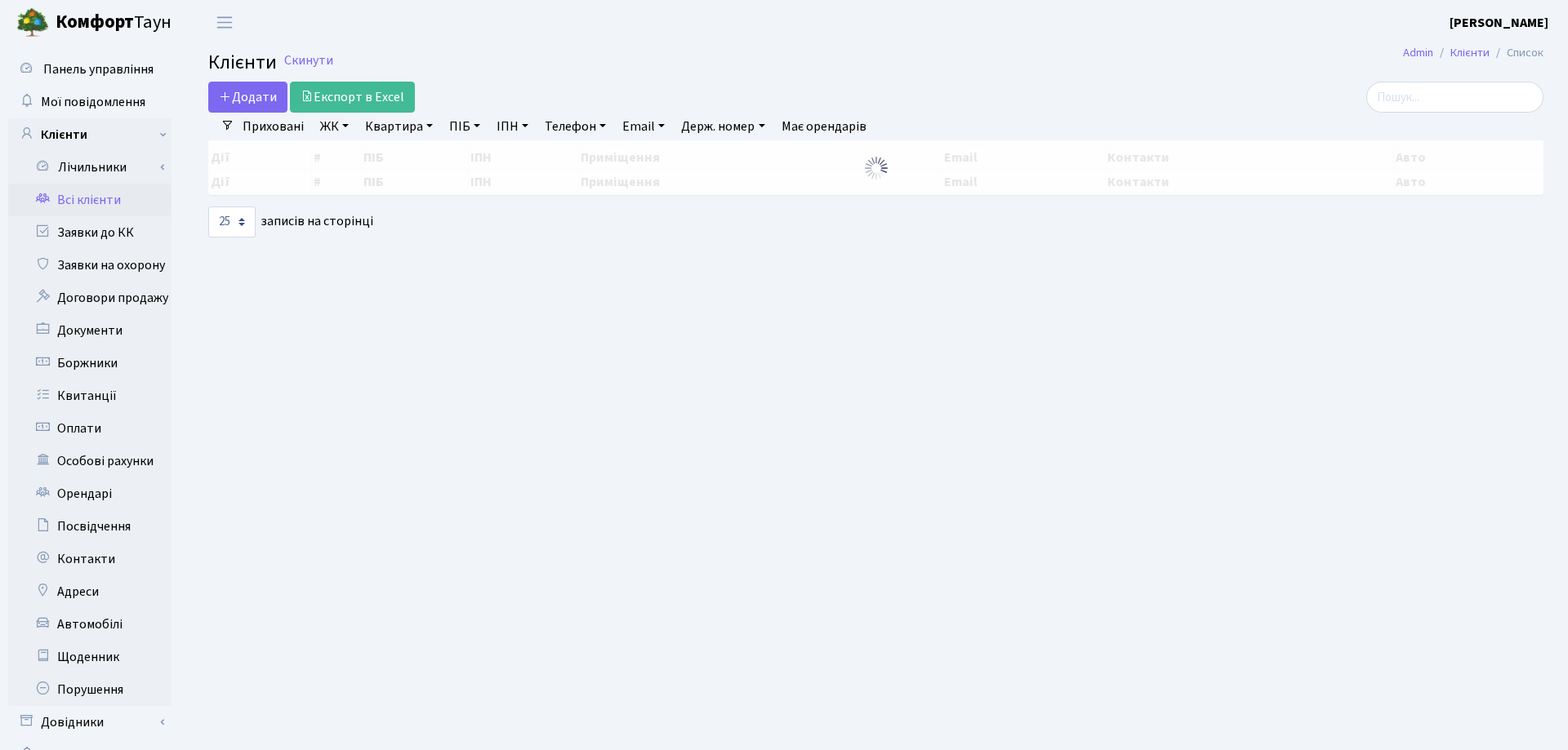
select select "25"
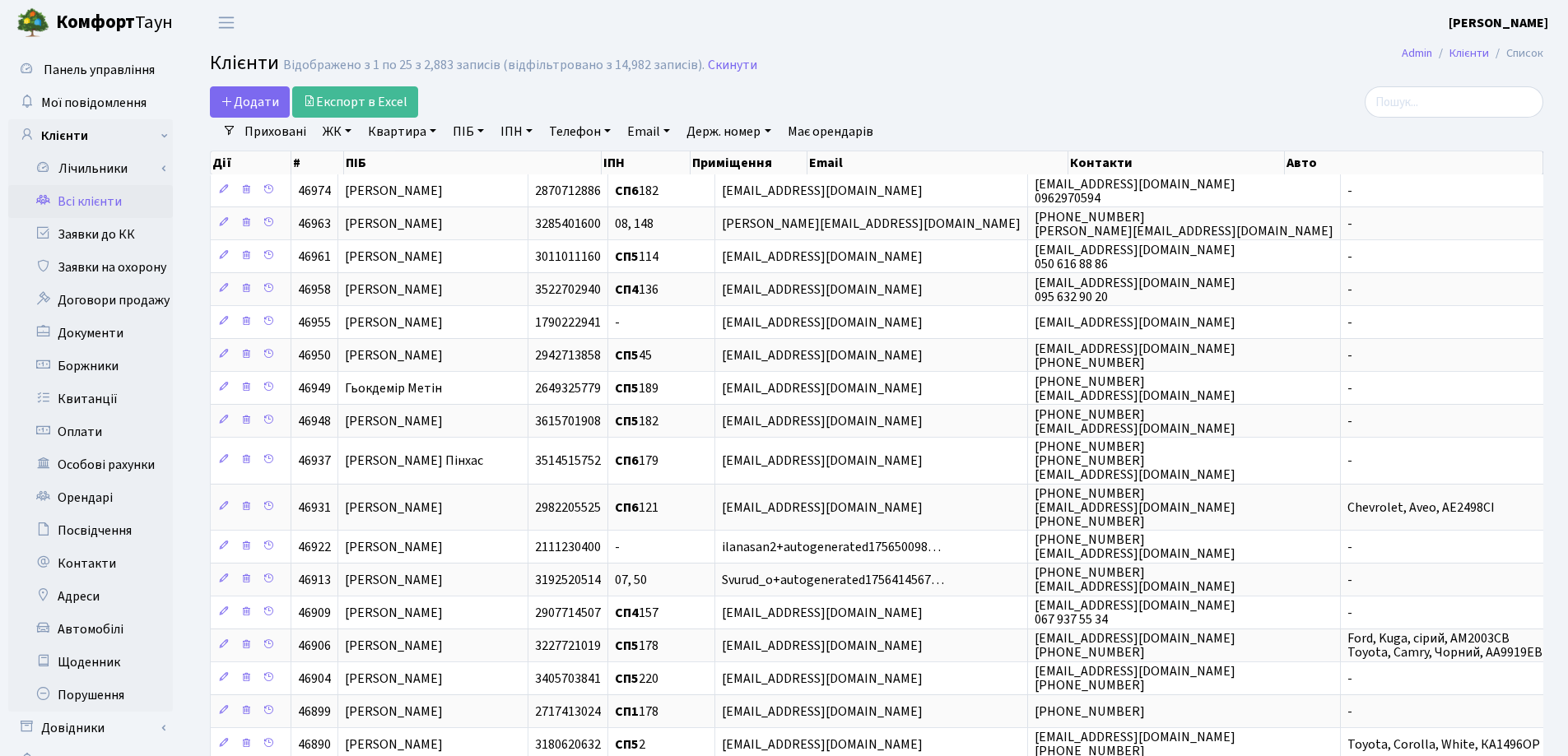
click at [434, 136] on link "Квартира" at bounding box center [402, 131] width 81 height 28
type input "131"
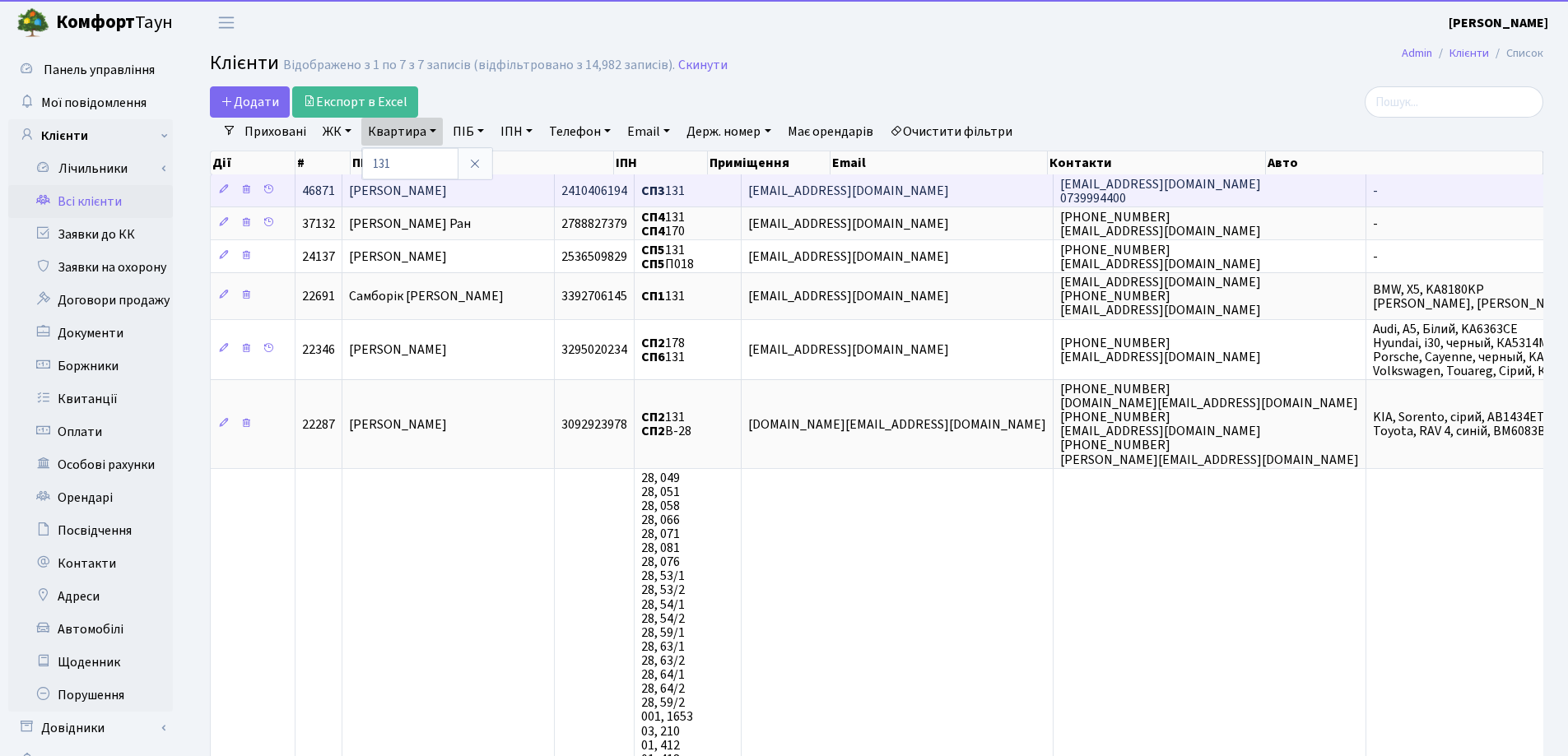
click at [447, 192] on span "[PERSON_NAME]" at bounding box center [398, 191] width 98 height 18
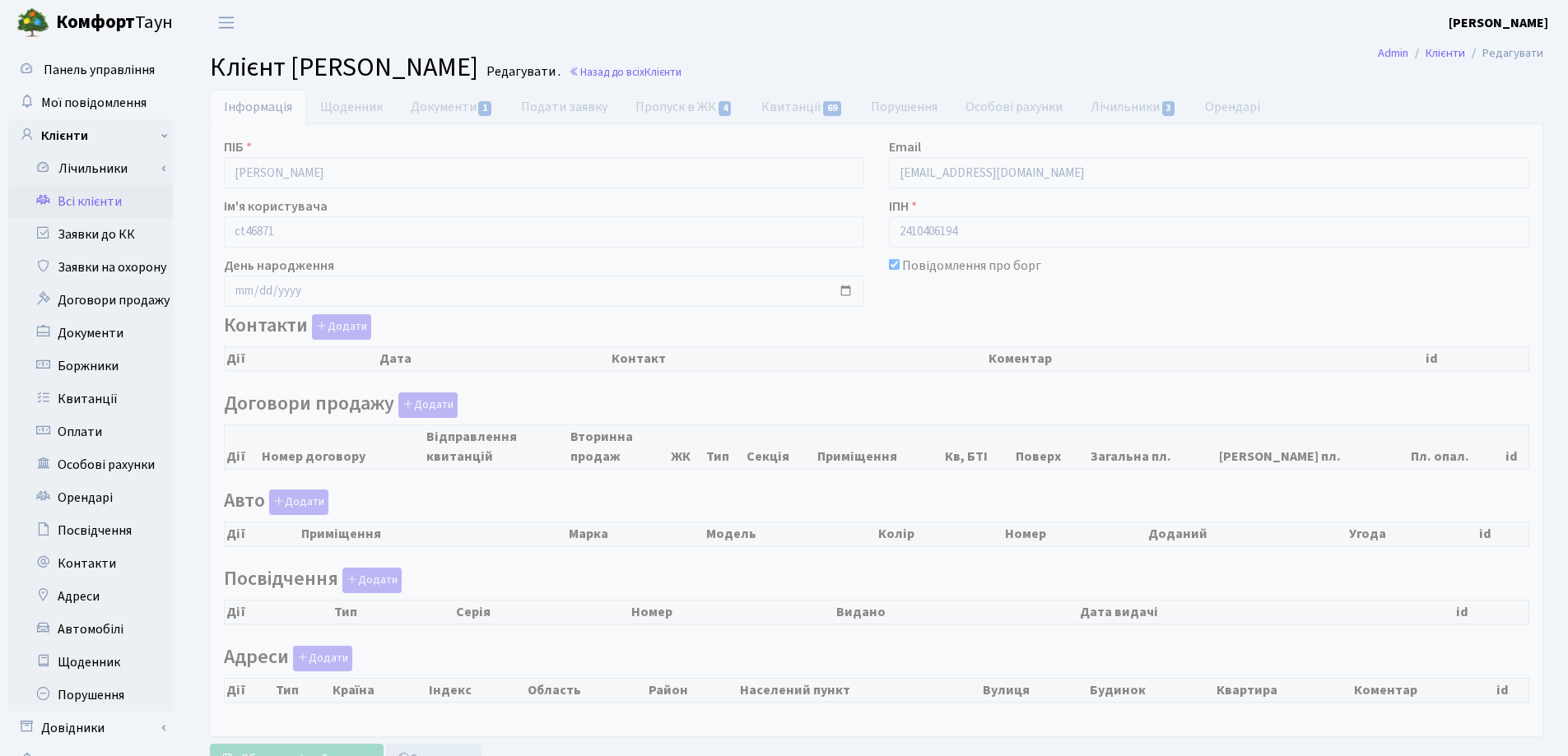
checkbox input "true"
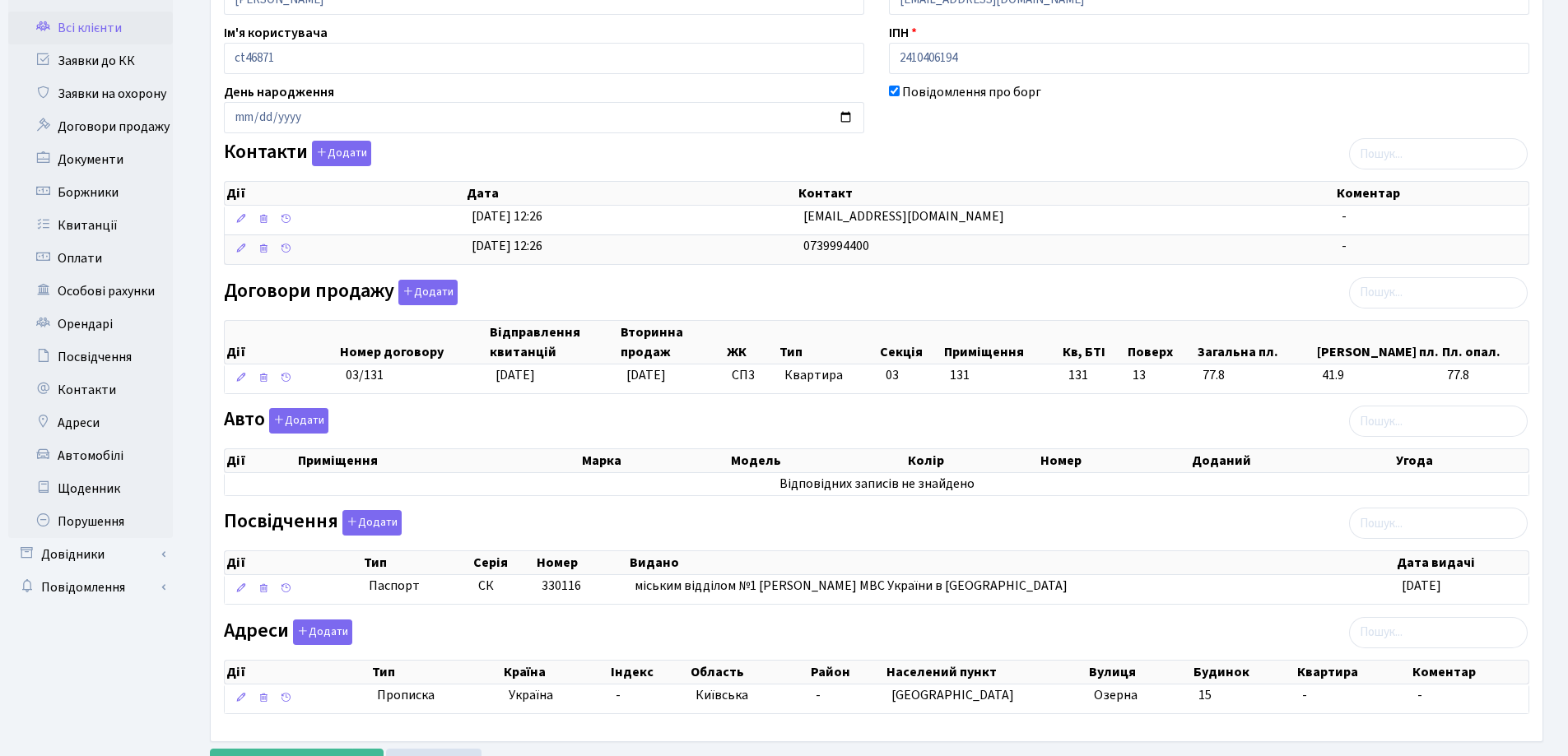
scroll to position [247, 0]
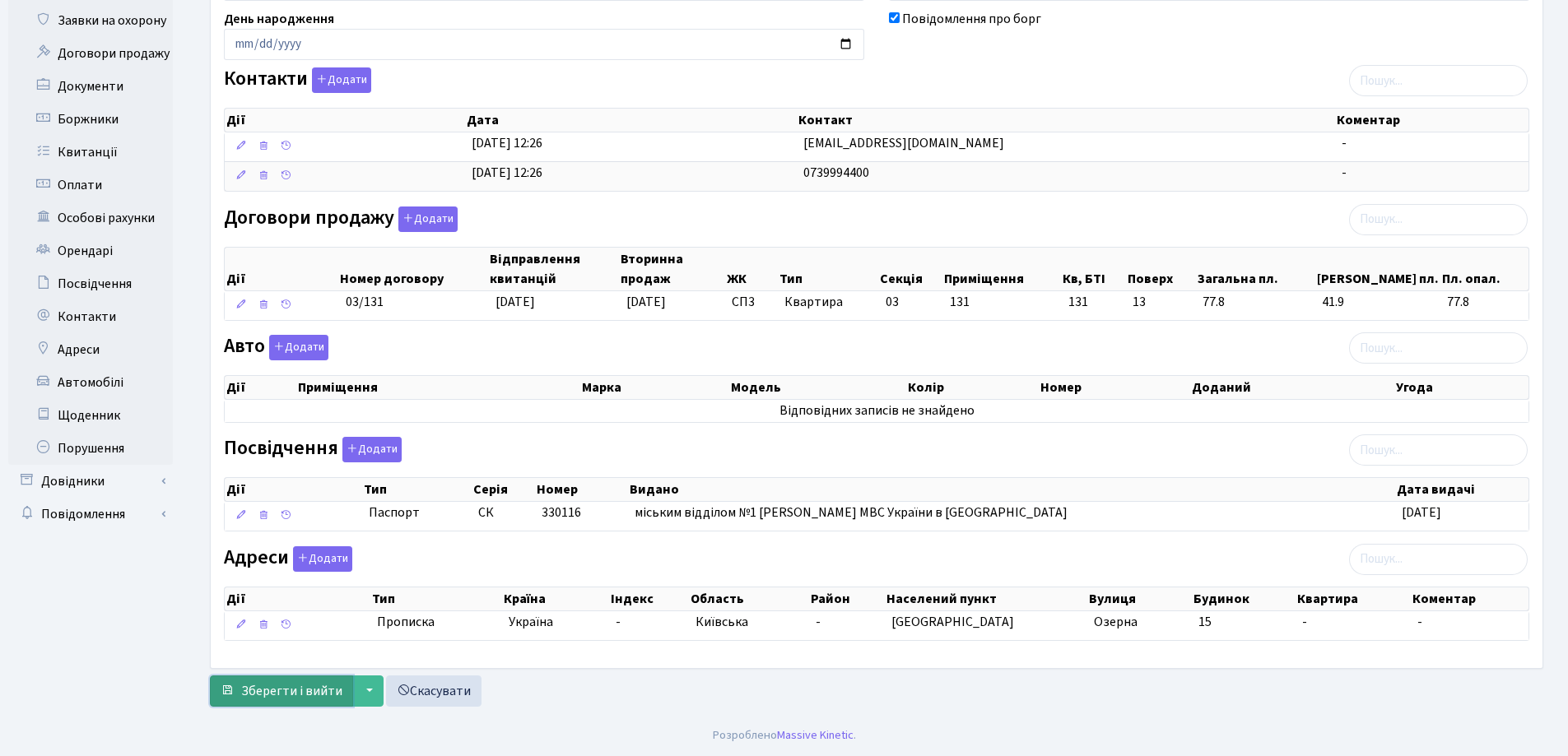
click at [286, 697] on span "Зберегти і вийти" at bounding box center [292, 691] width 101 height 18
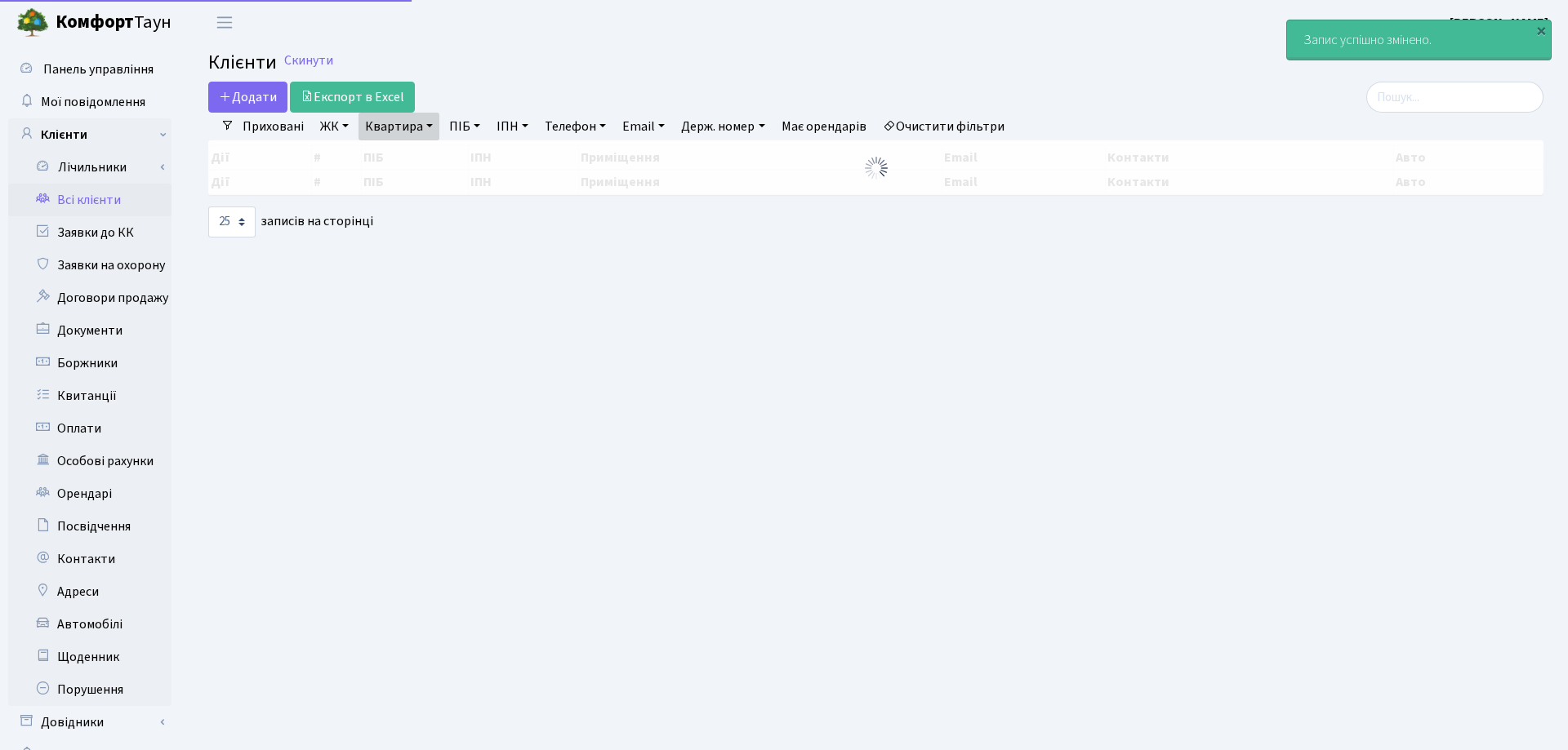
select select "25"
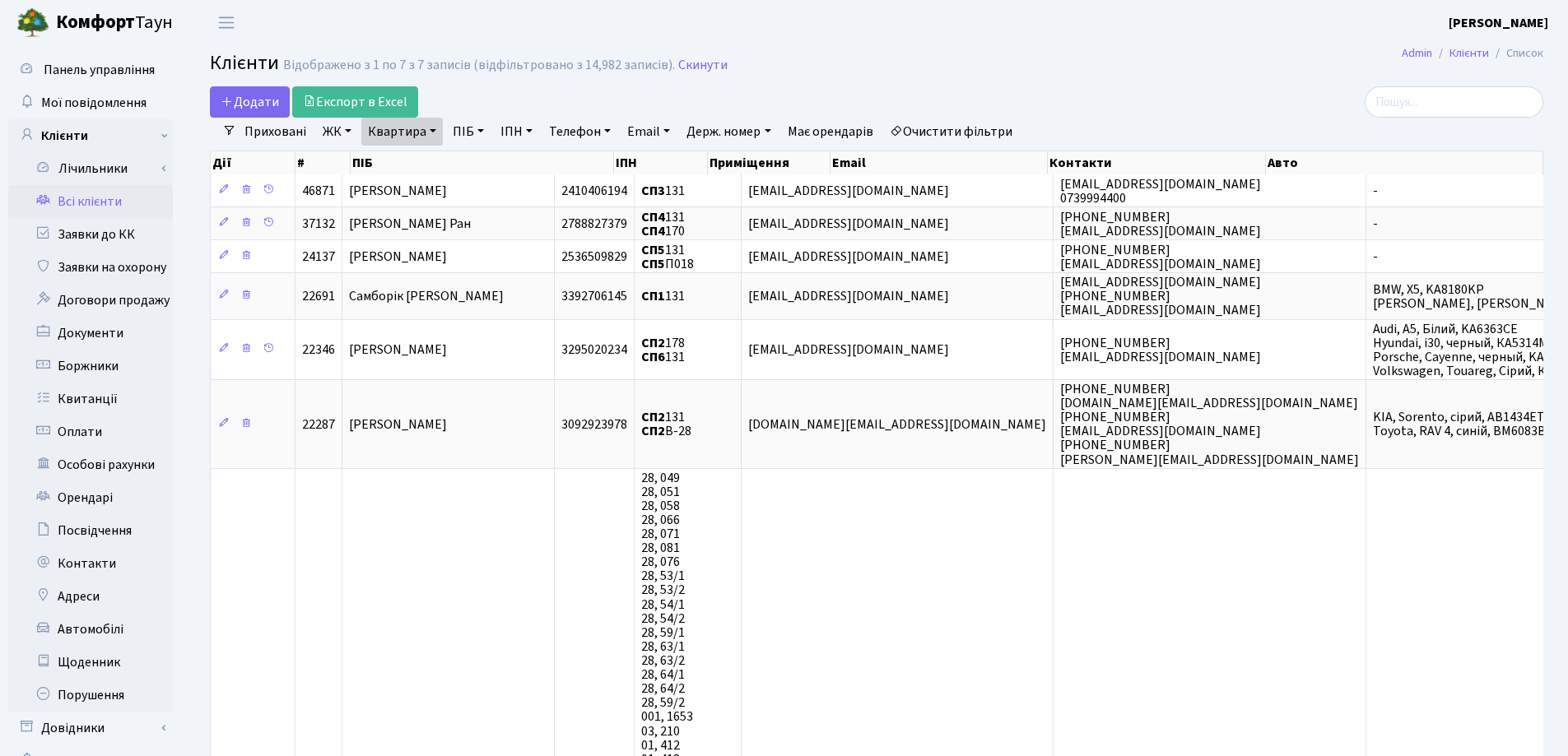
click at [435, 130] on link "Квартира" at bounding box center [402, 131] width 81 height 28
click at [474, 170] on icon at bounding box center [475, 164] width 14 height 14
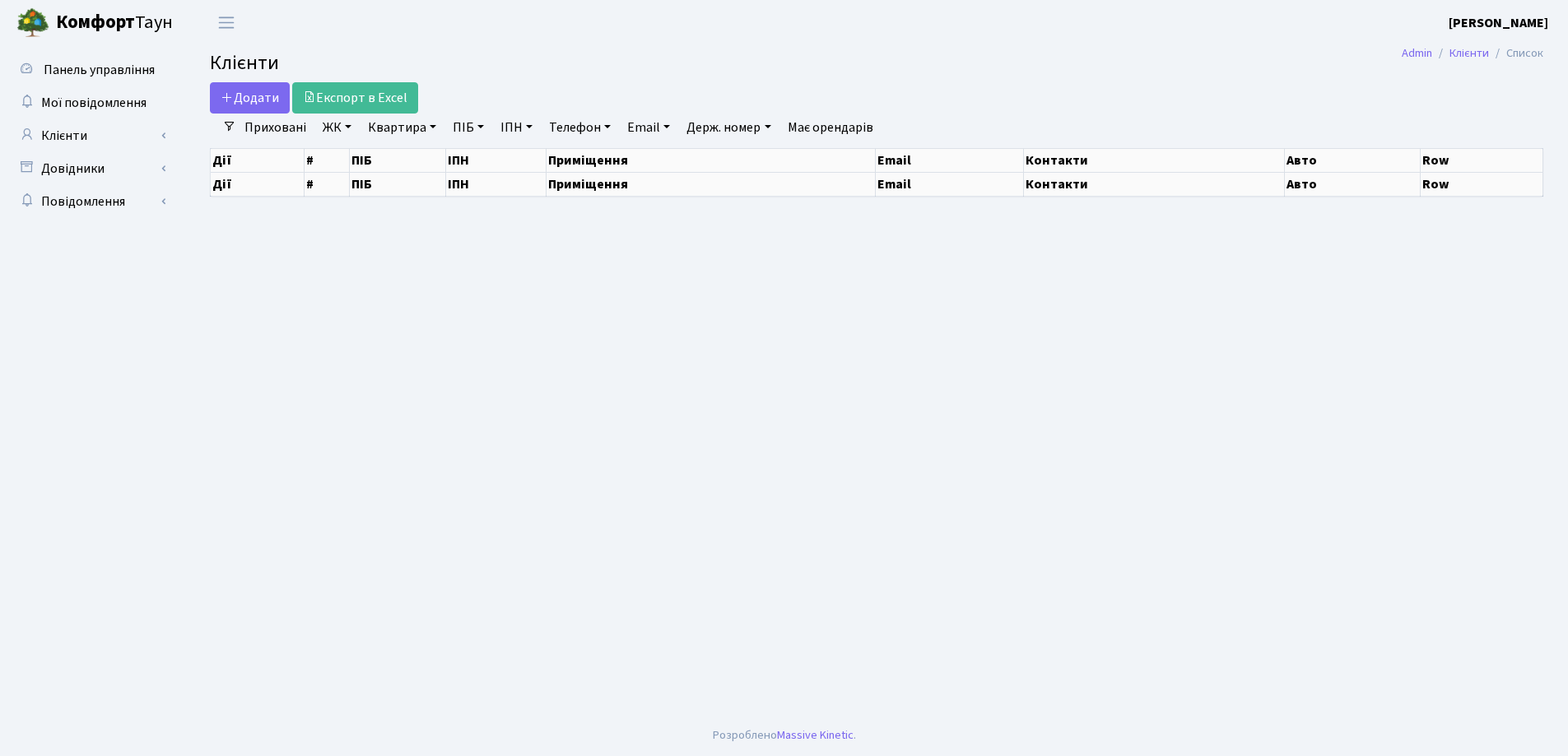
select select "25"
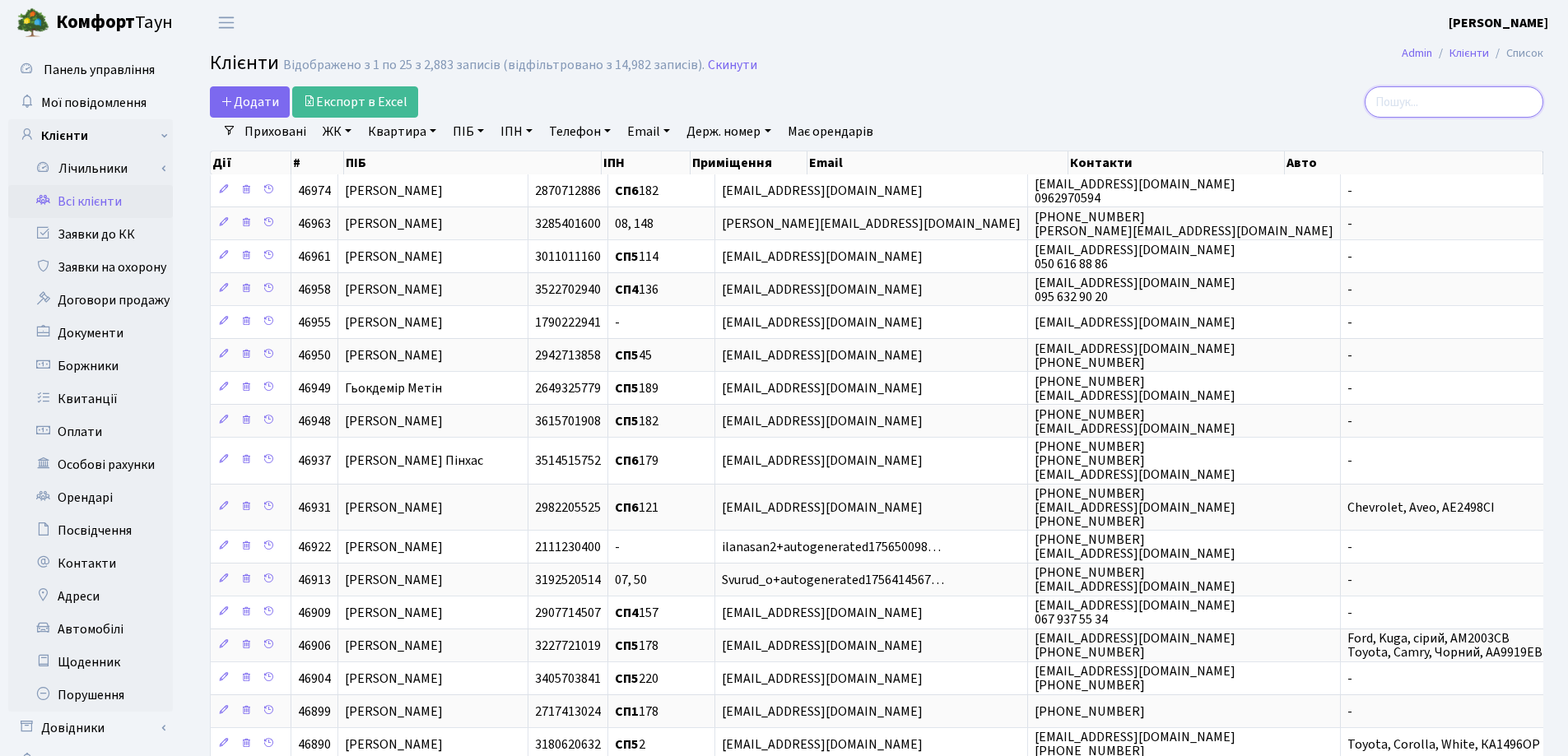
click at [1424, 98] on input "search" at bounding box center [1454, 102] width 178 height 32
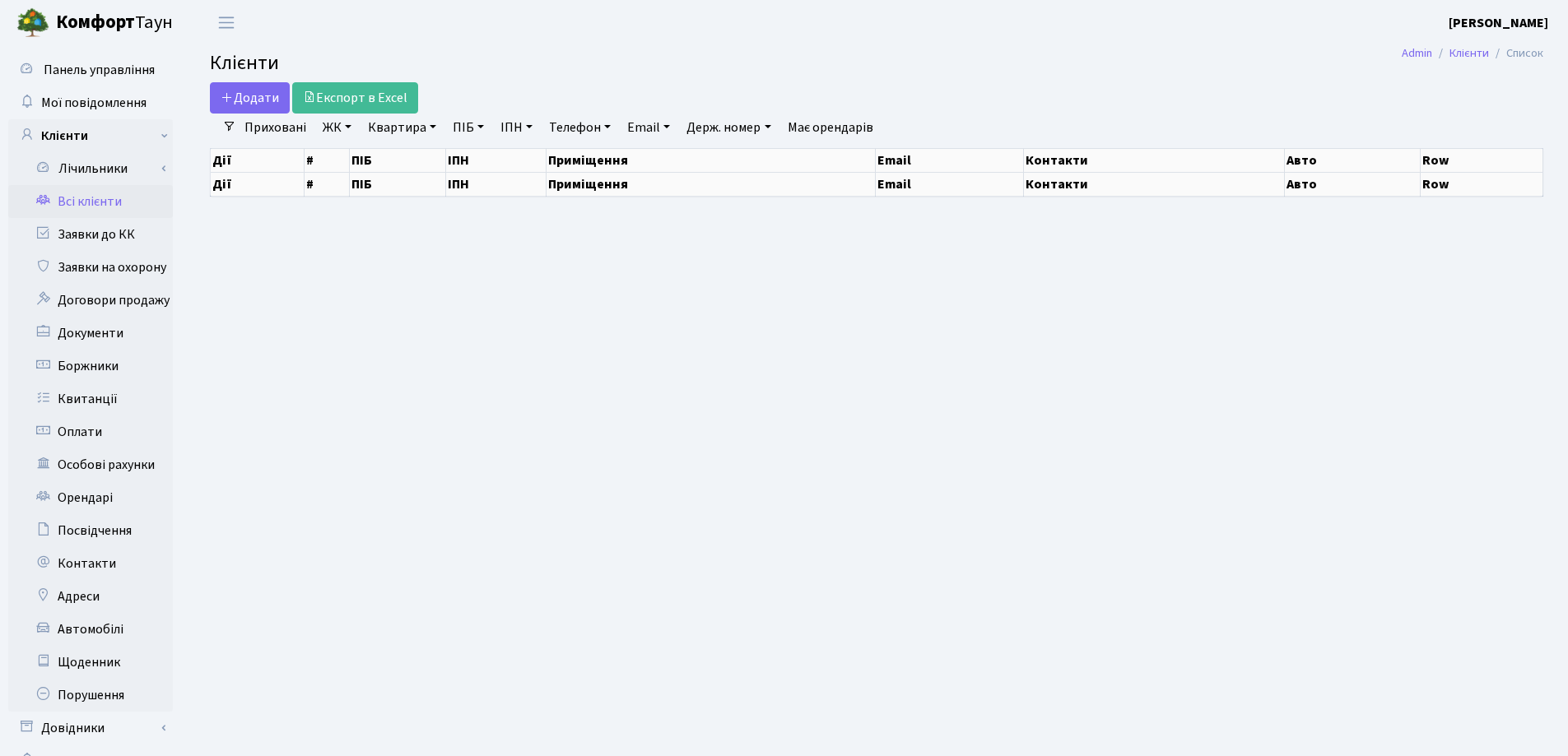
select select "25"
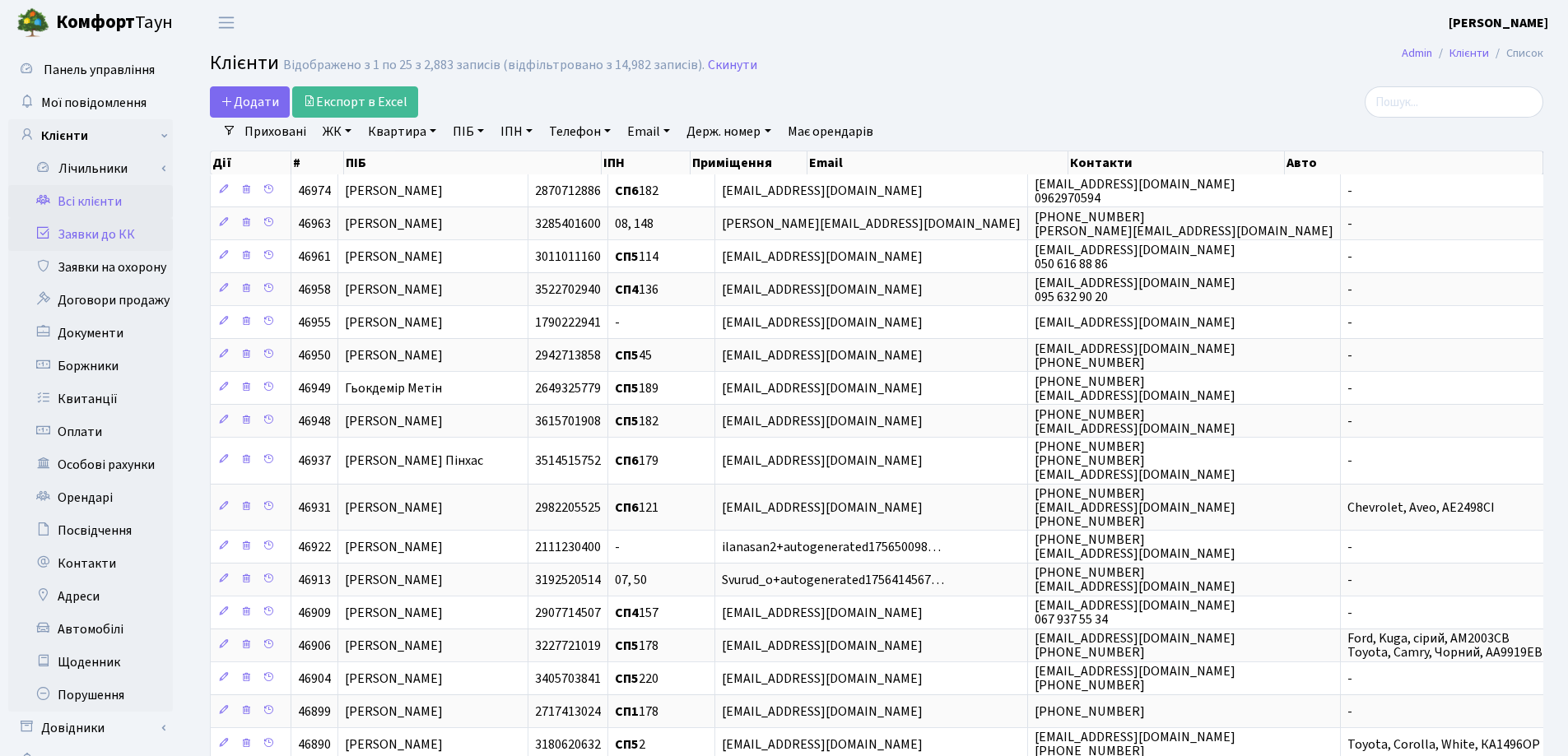
click at [83, 233] on link "Заявки до КК" at bounding box center [90, 234] width 165 height 33
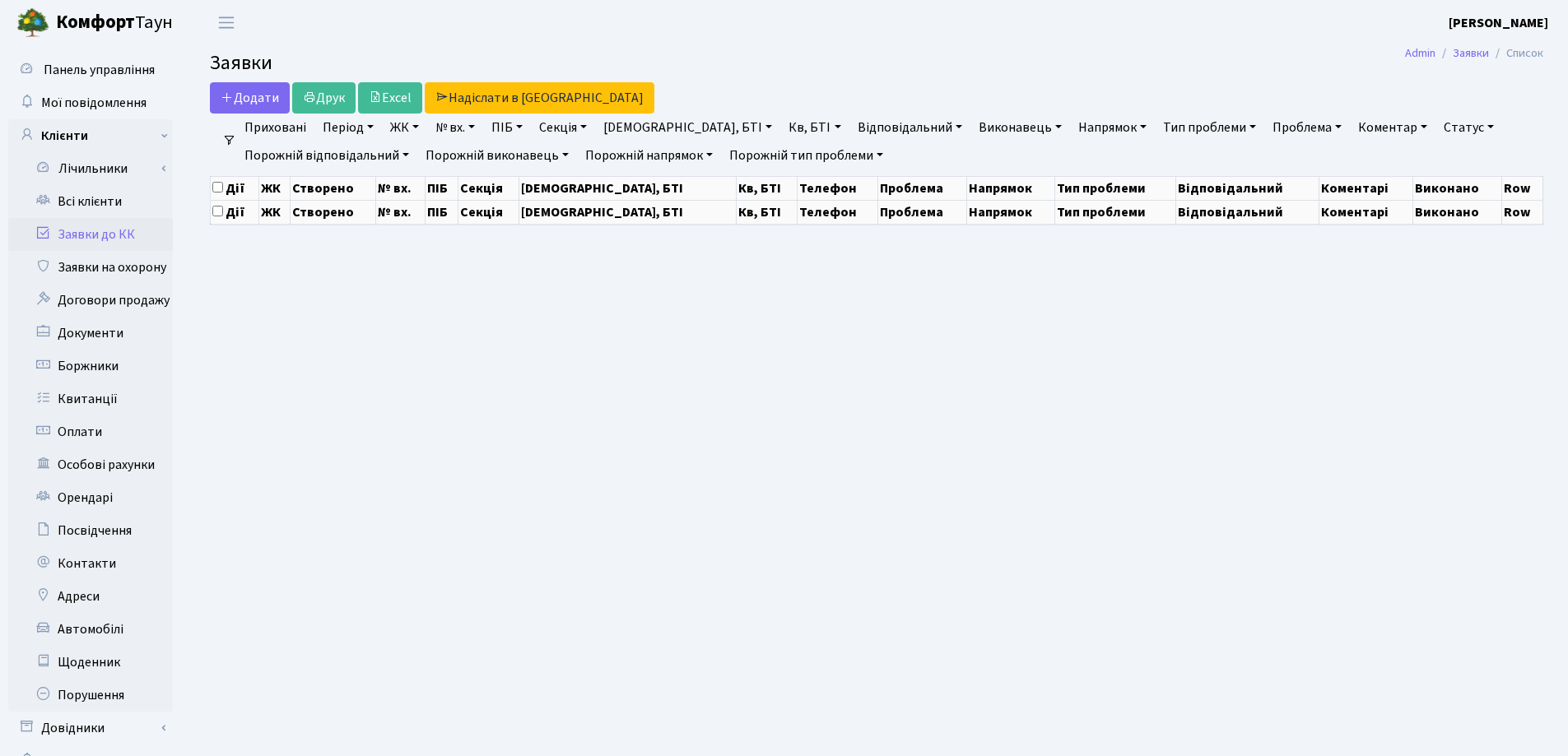
select select "25"
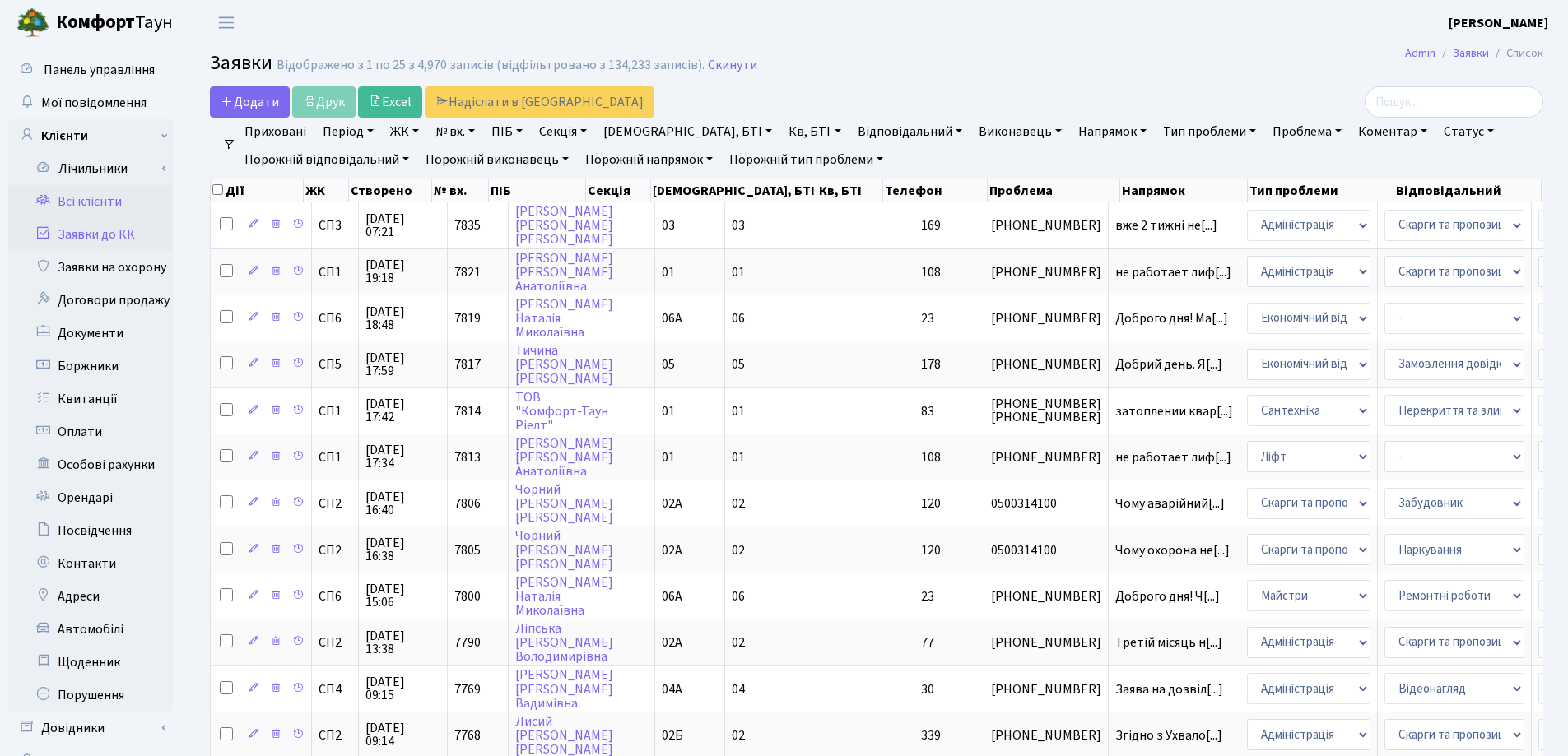
click at [82, 199] on link "Всі клієнти" at bounding box center [90, 202] width 165 height 33
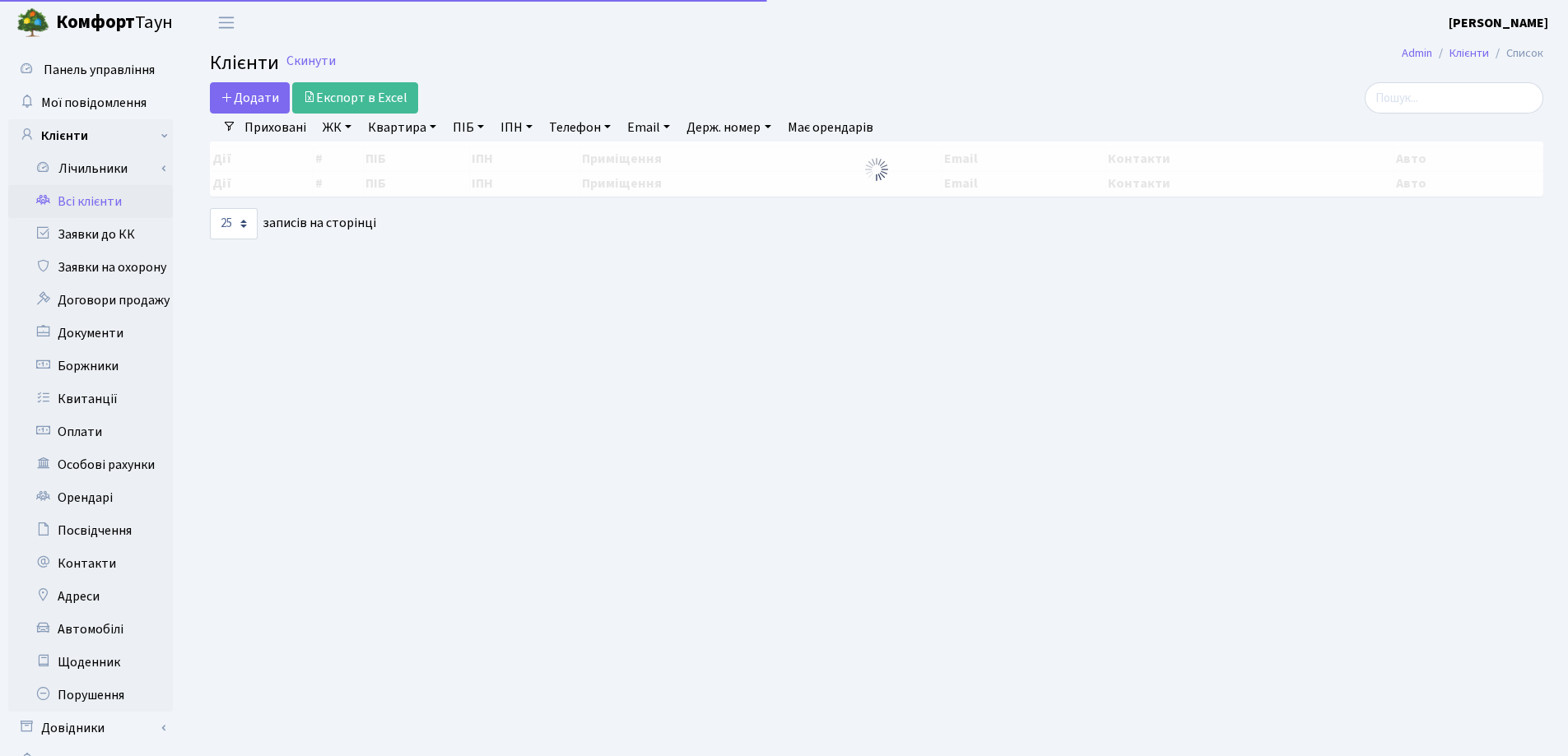
select select "25"
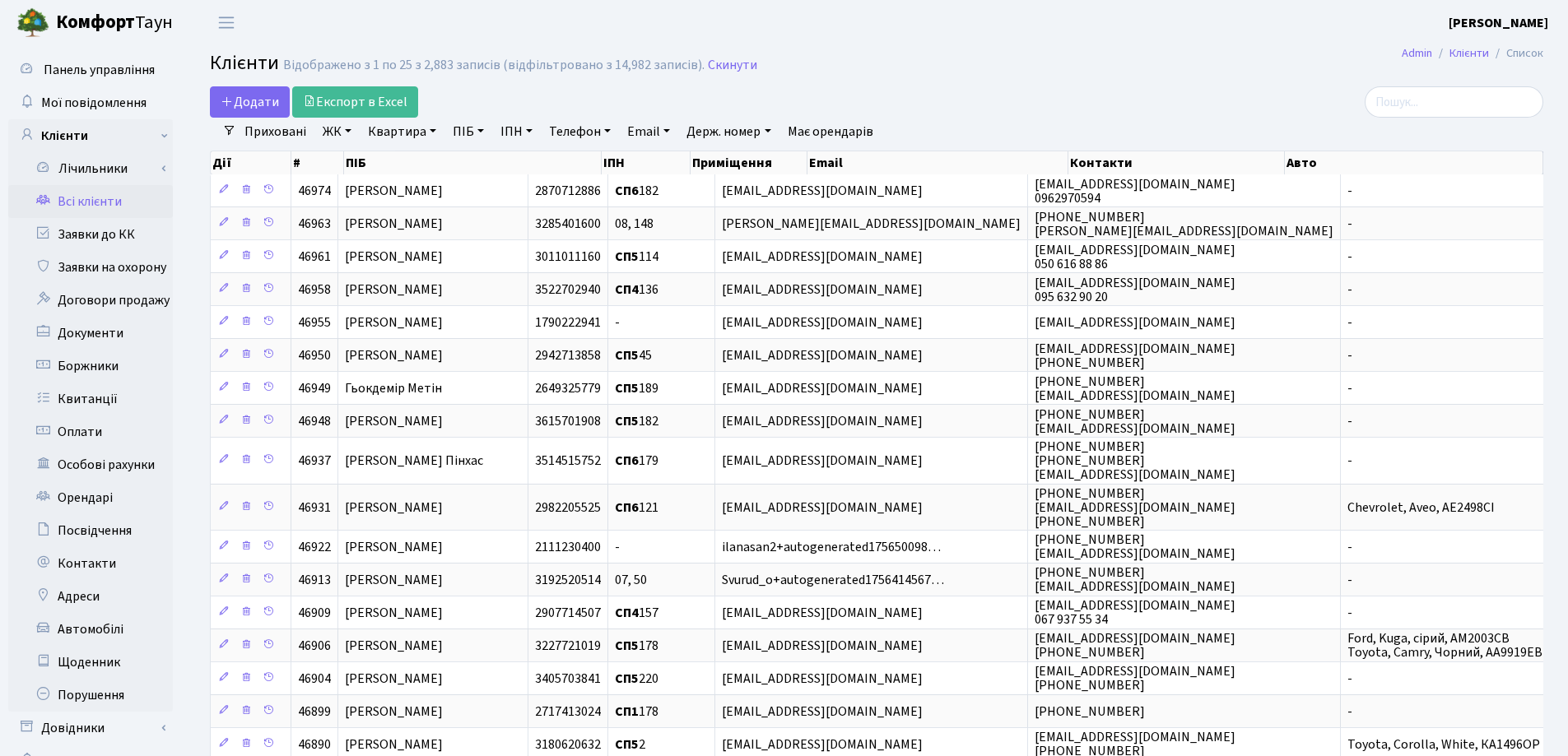
click at [434, 131] on link "Квартира" at bounding box center [402, 131] width 81 height 28
type input "208"
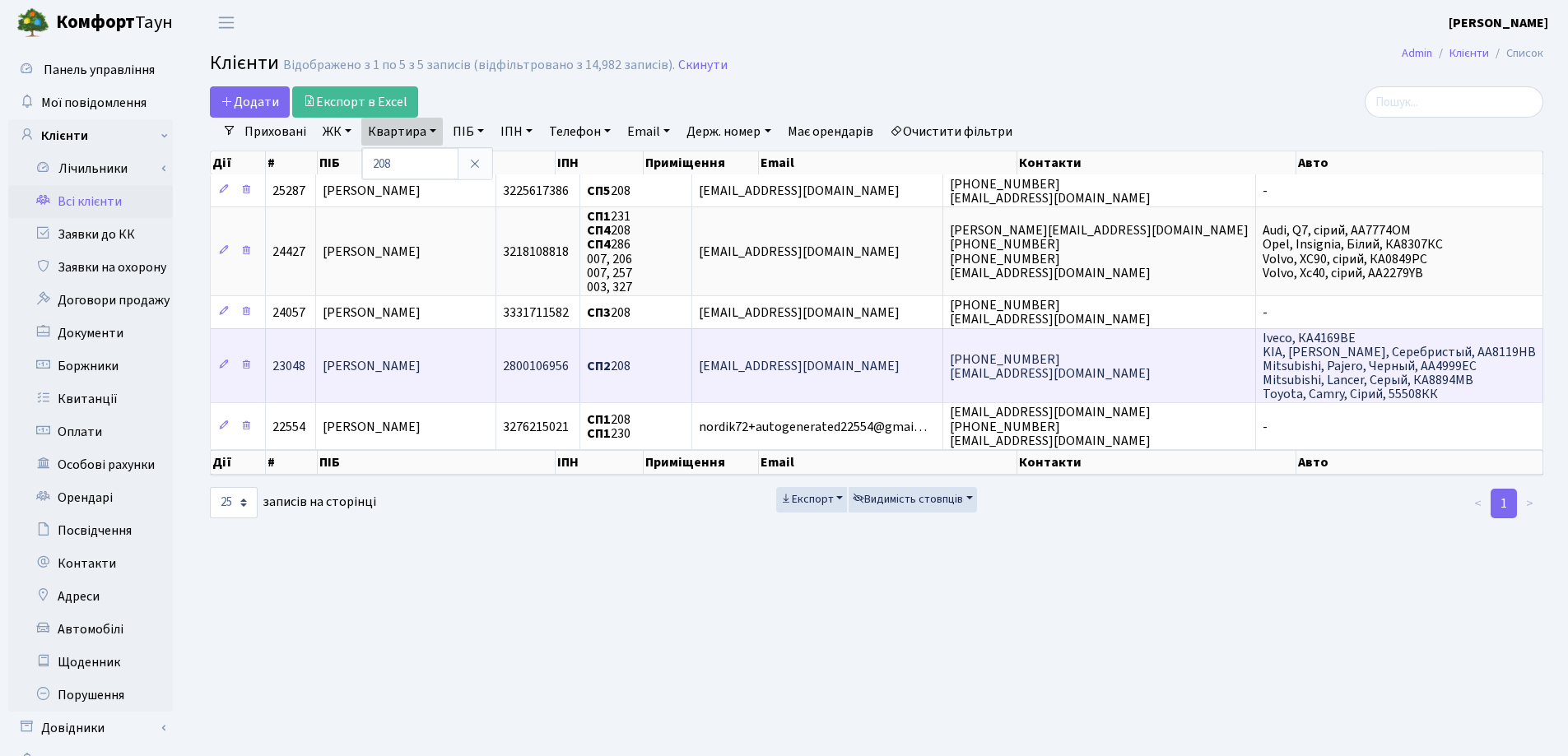
click at [496, 359] on td "[PERSON_NAME]" at bounding box center [405, 365] width 180 height 75
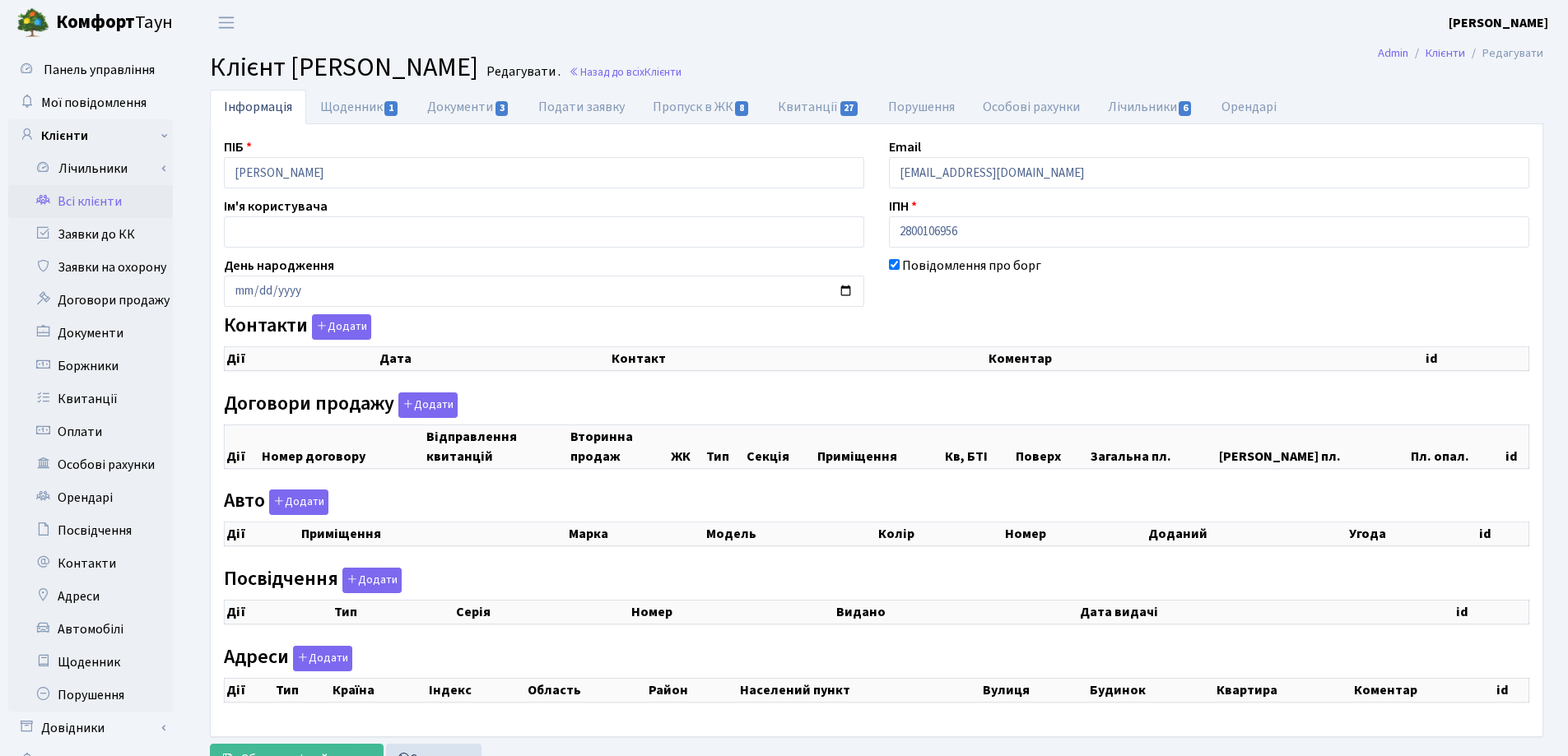
checkbox input "true"
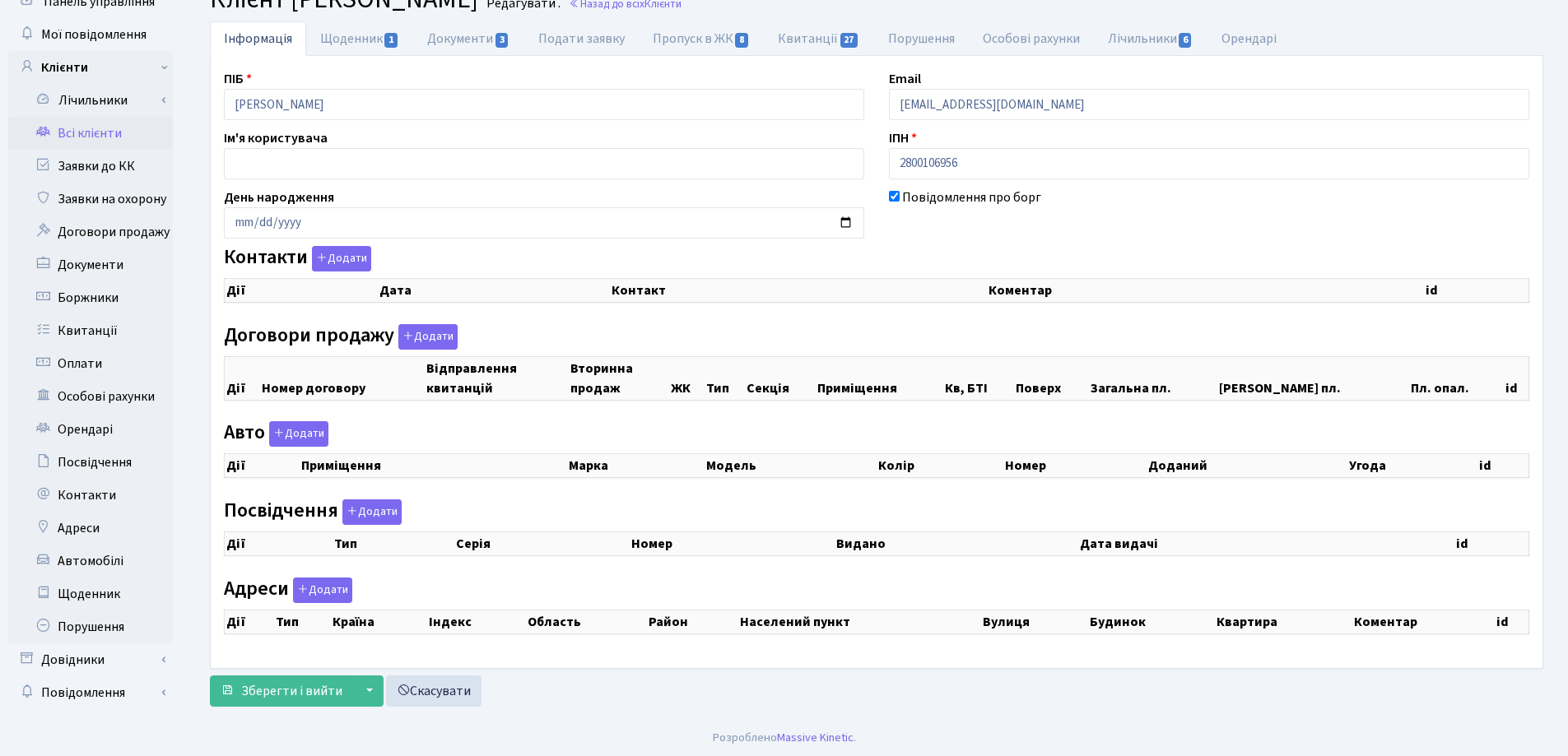
select select "25"
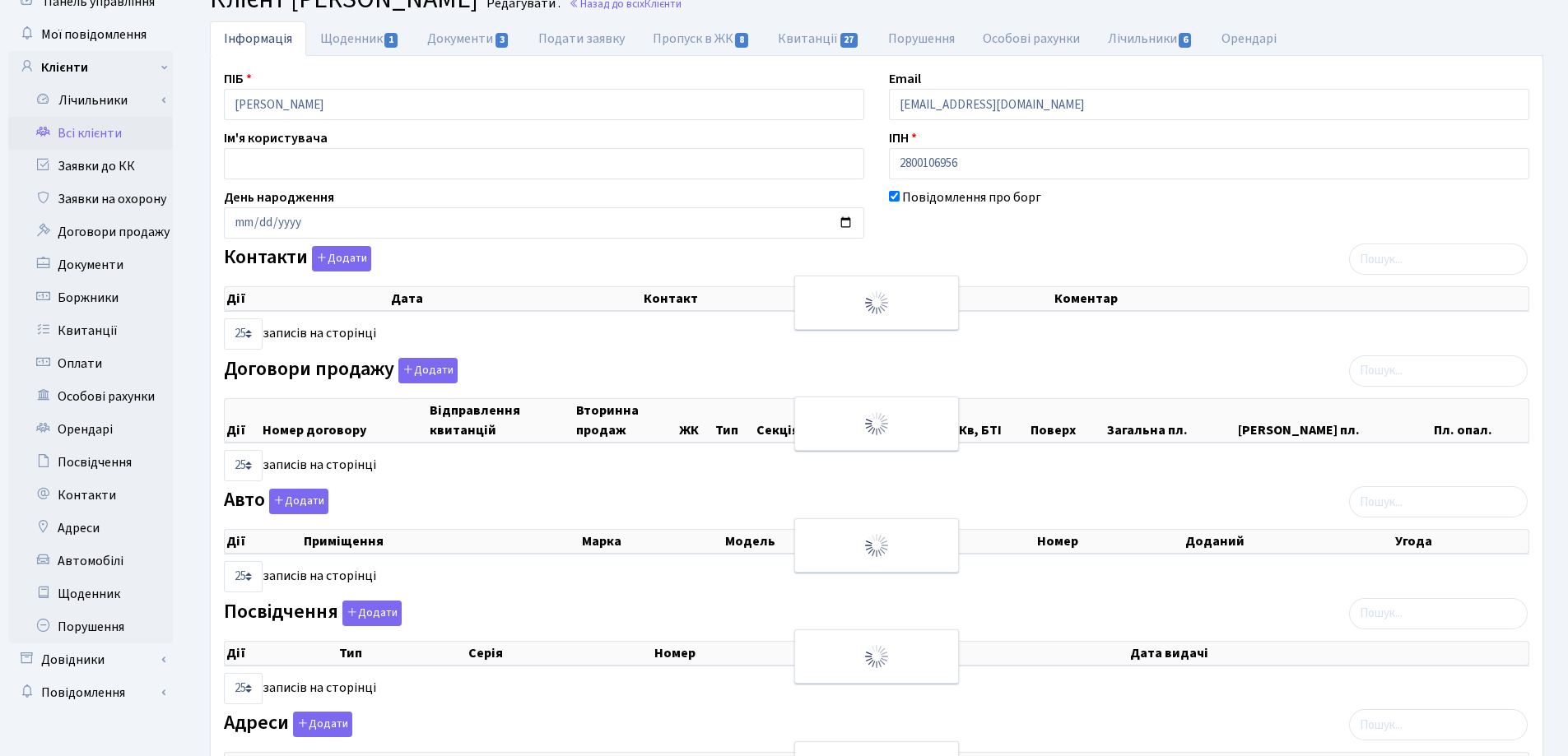
checkbox input "true"
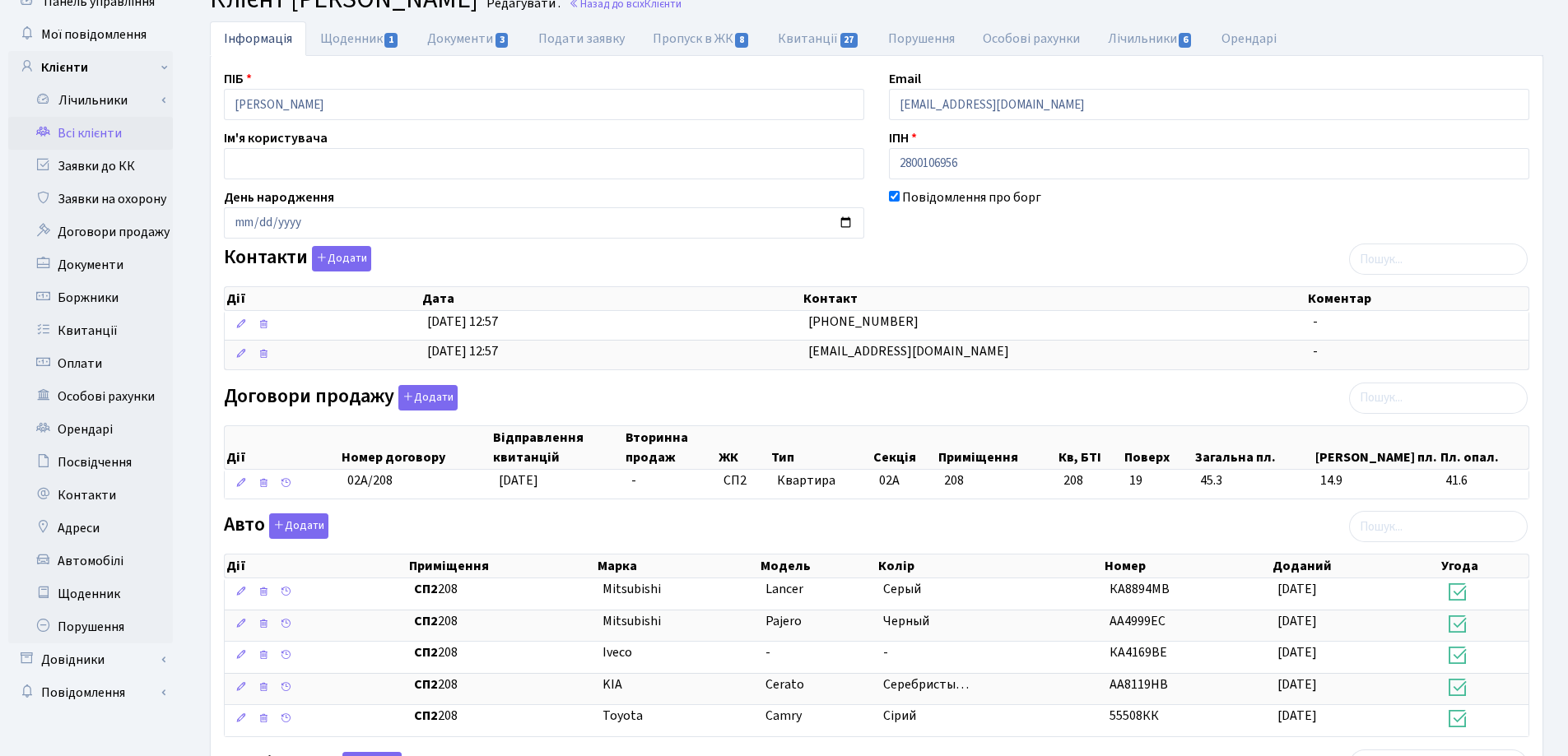
scroll to position [0, 0]
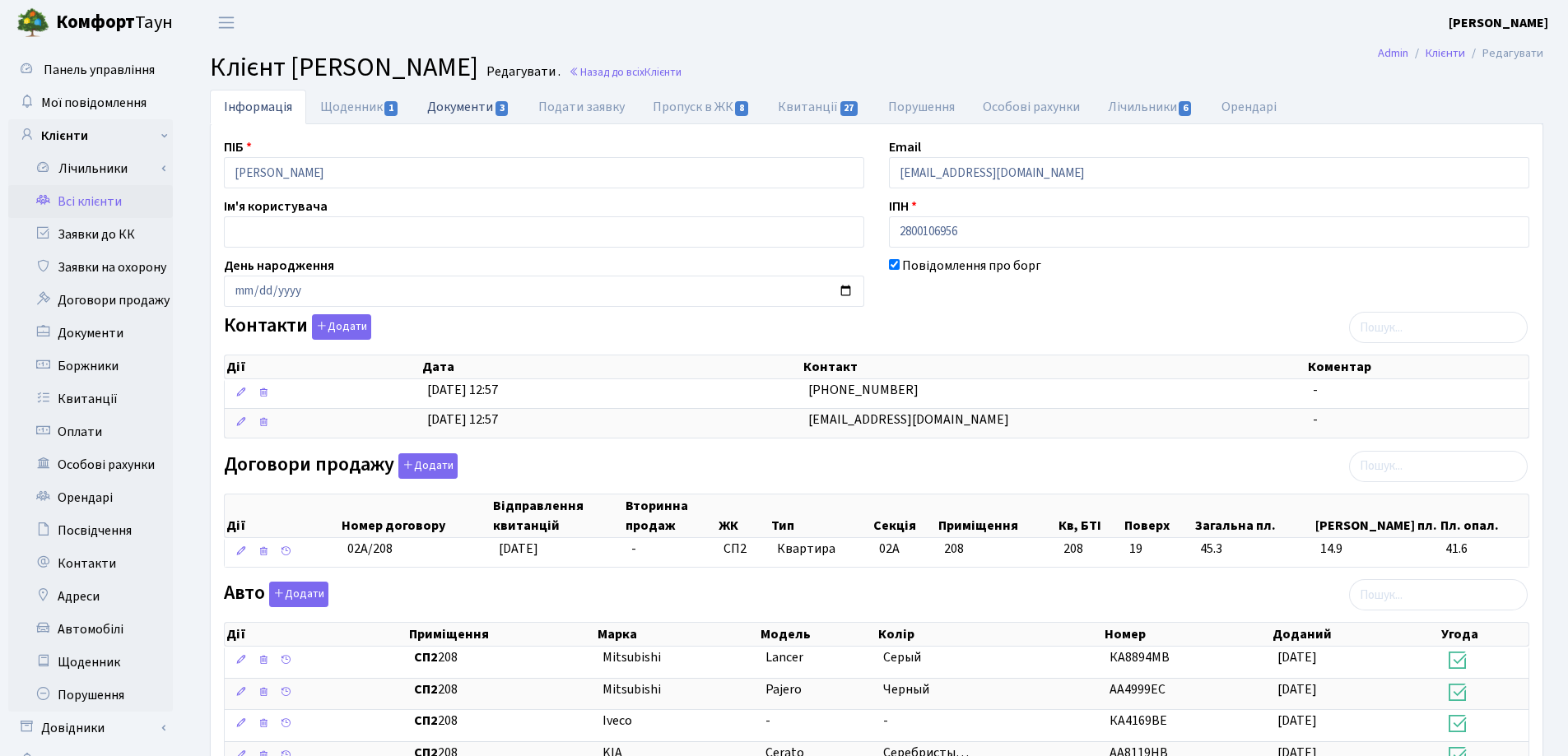
click at [460, 108] on link "Документи 3" at bounding box center [469, 106] width 110 height 33
select select "25"
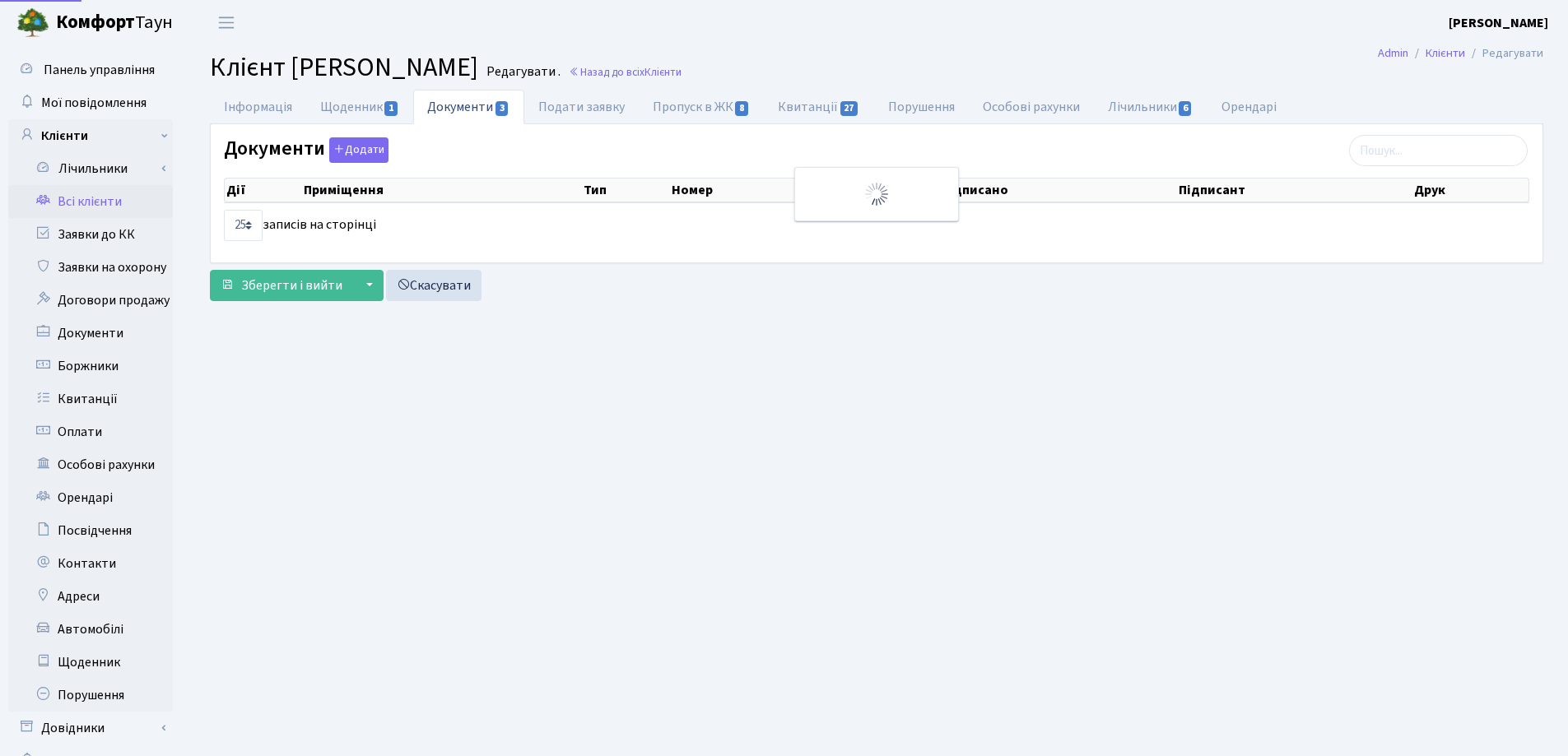
scroll to position [69, 0]
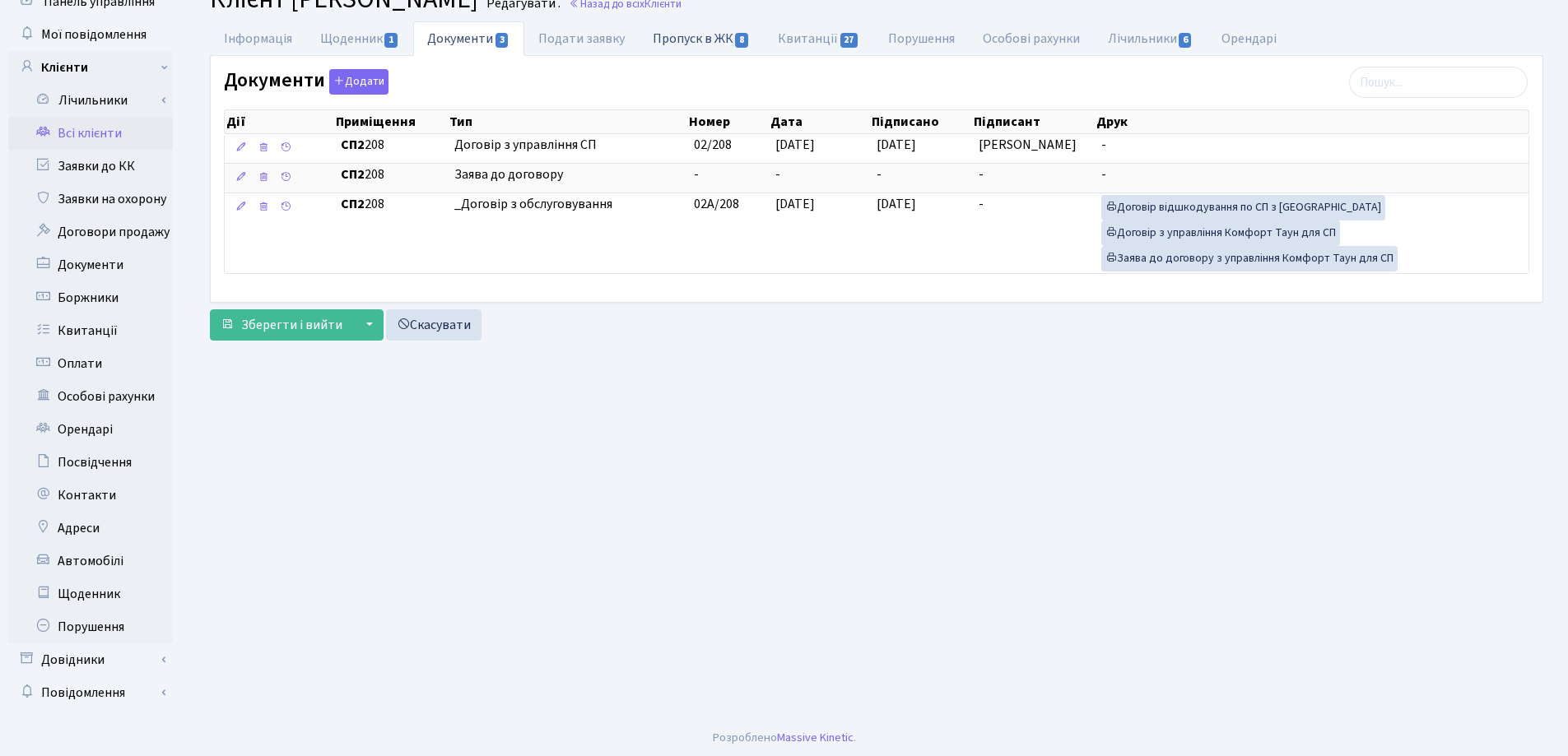
click at [683, 41] on link "Пропуск в ЖК 8" at bounding box center [701, 38] width 125 height 33
select select "25"
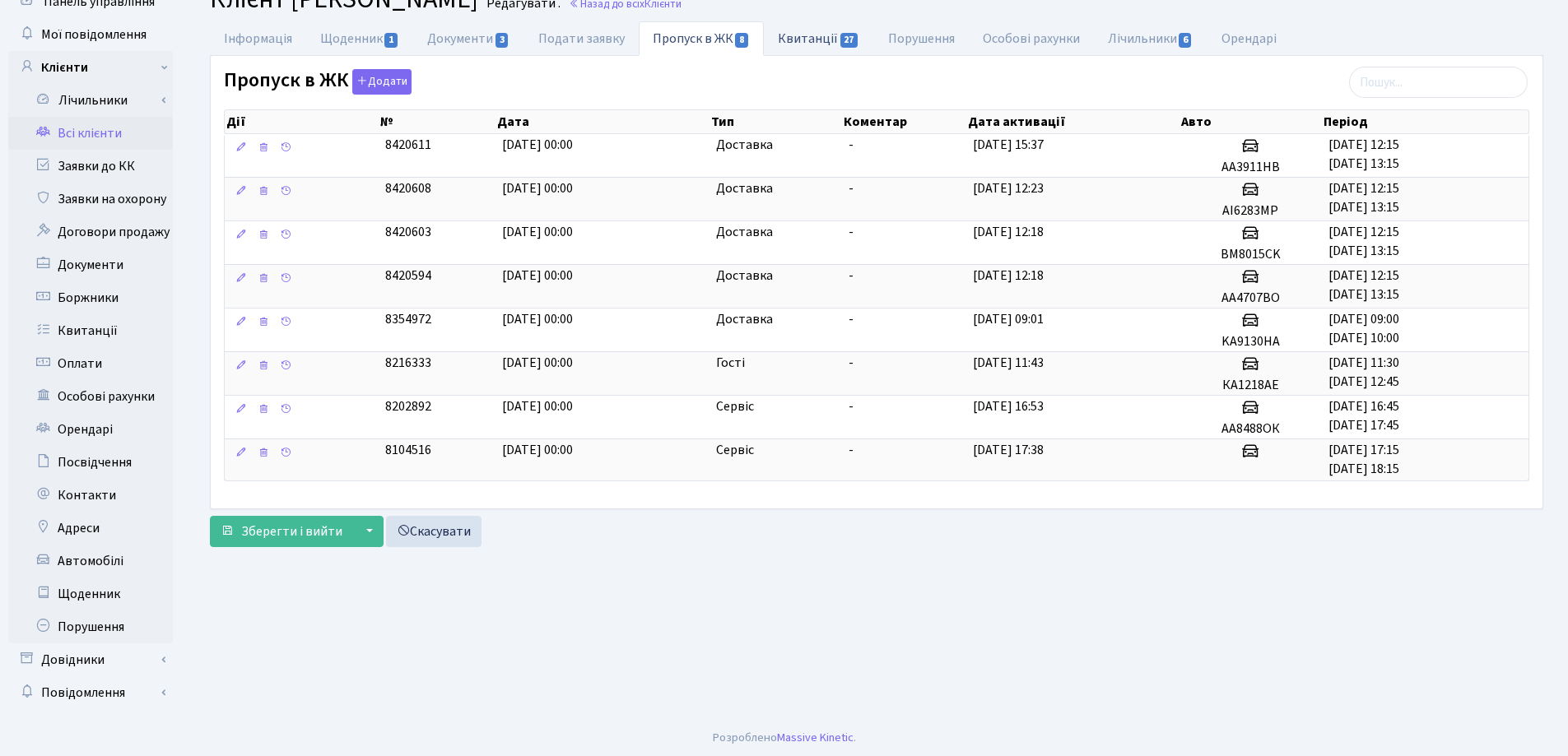
click at [801, 33] on link "Квитанції 27" at bounding box center [818, 38] width 109 height 33
select select "25"
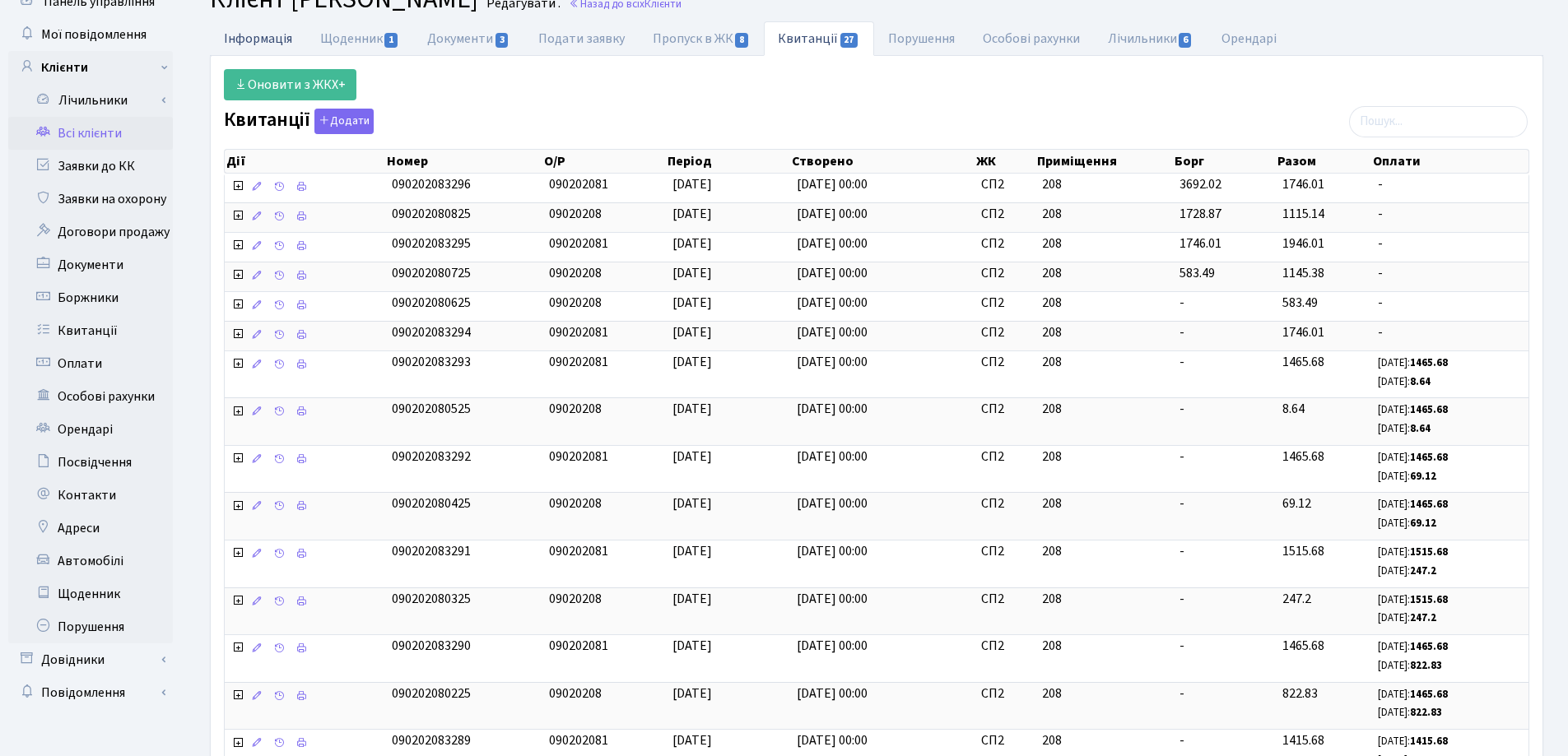
click at [252, 41] on link "Інформація" at bounding box center [258, 38] width 96 height 33
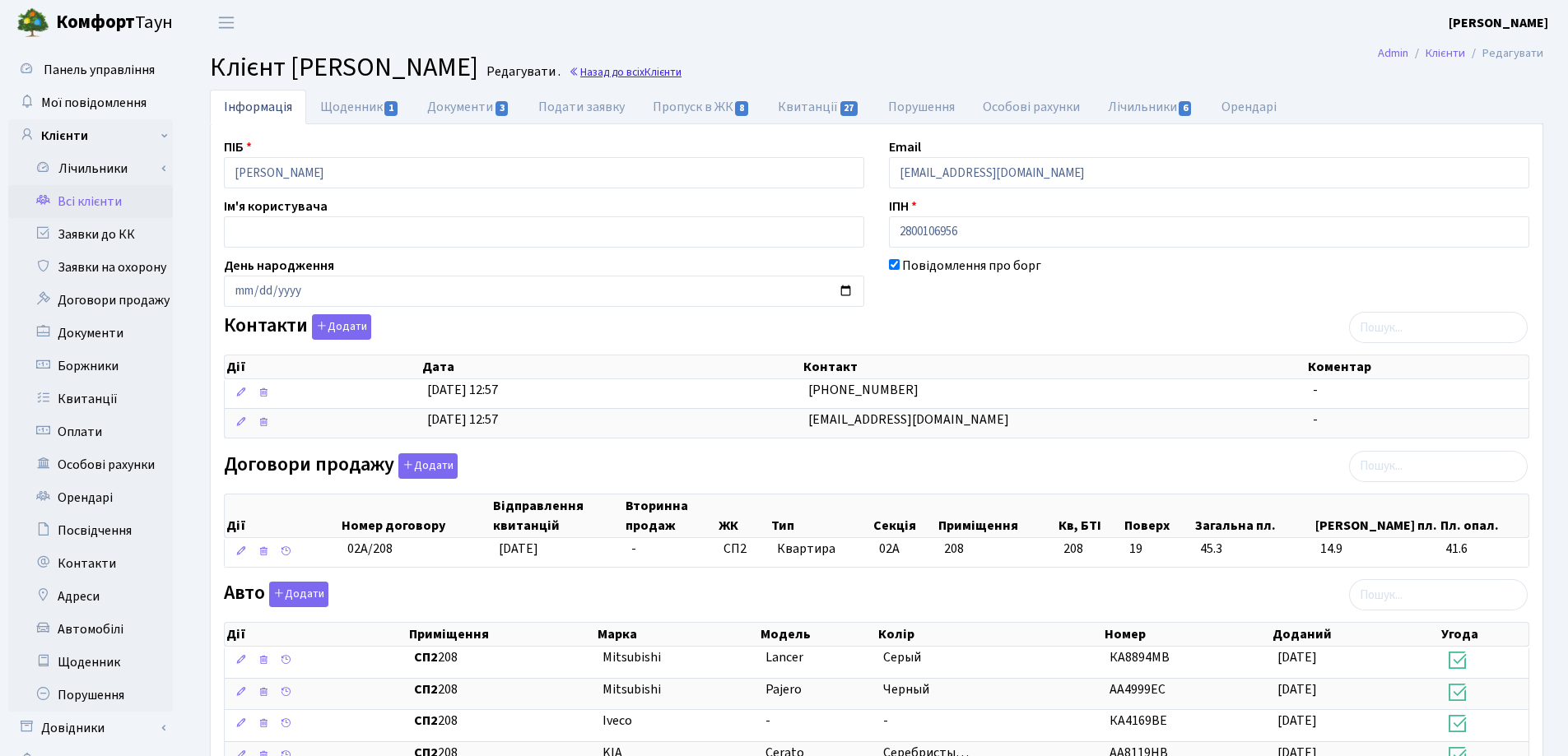
click at [681, 71] on link "Назад до всіх Клієнти" at bounding box center [625, 71] width 113 height 15
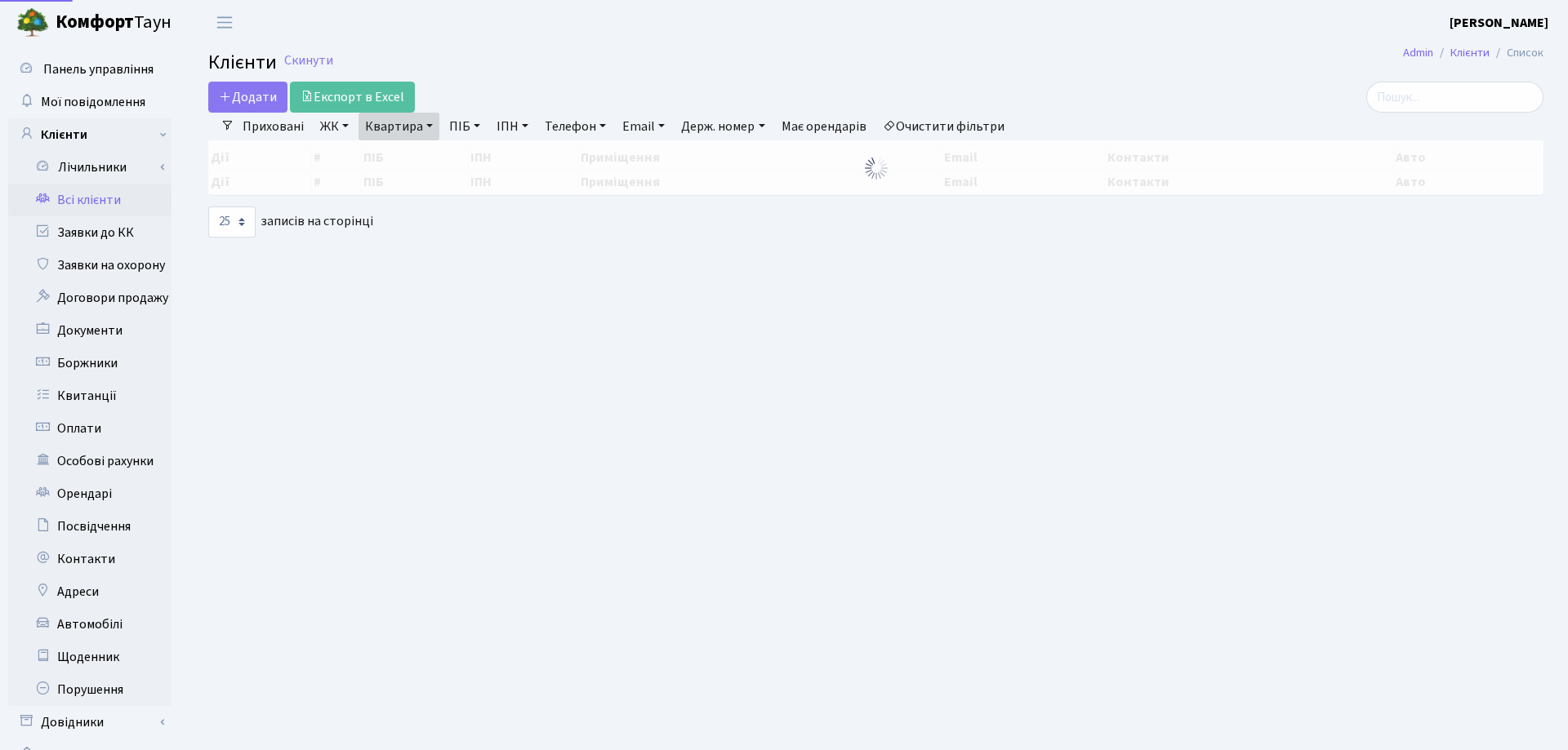
select select "25"
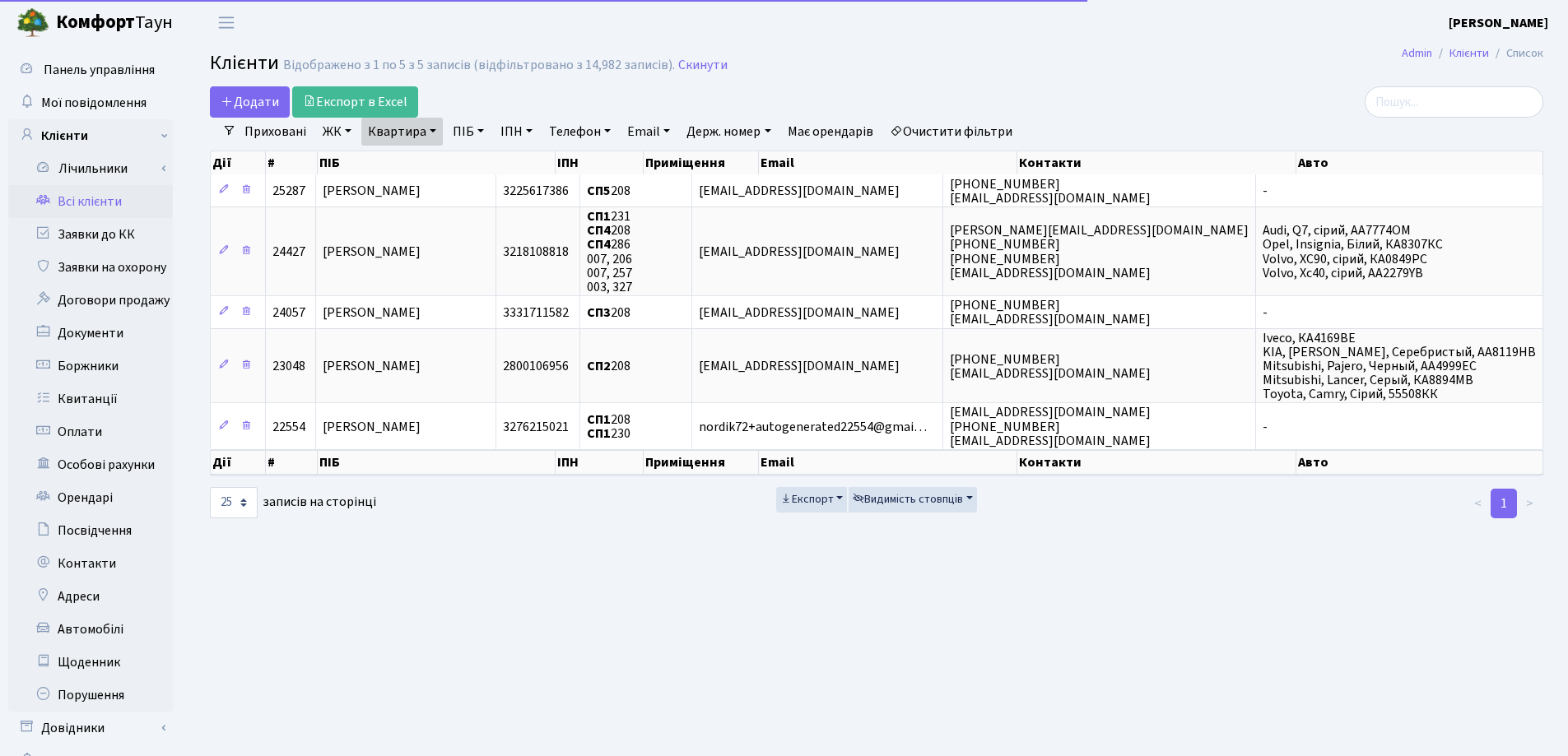
click at [434, 129] on link "Квартира" at bounding box center [402, 131] width 81 height 28
click at [440, 156] on input "208" at bounding box center [410, 164] width 96 height 32
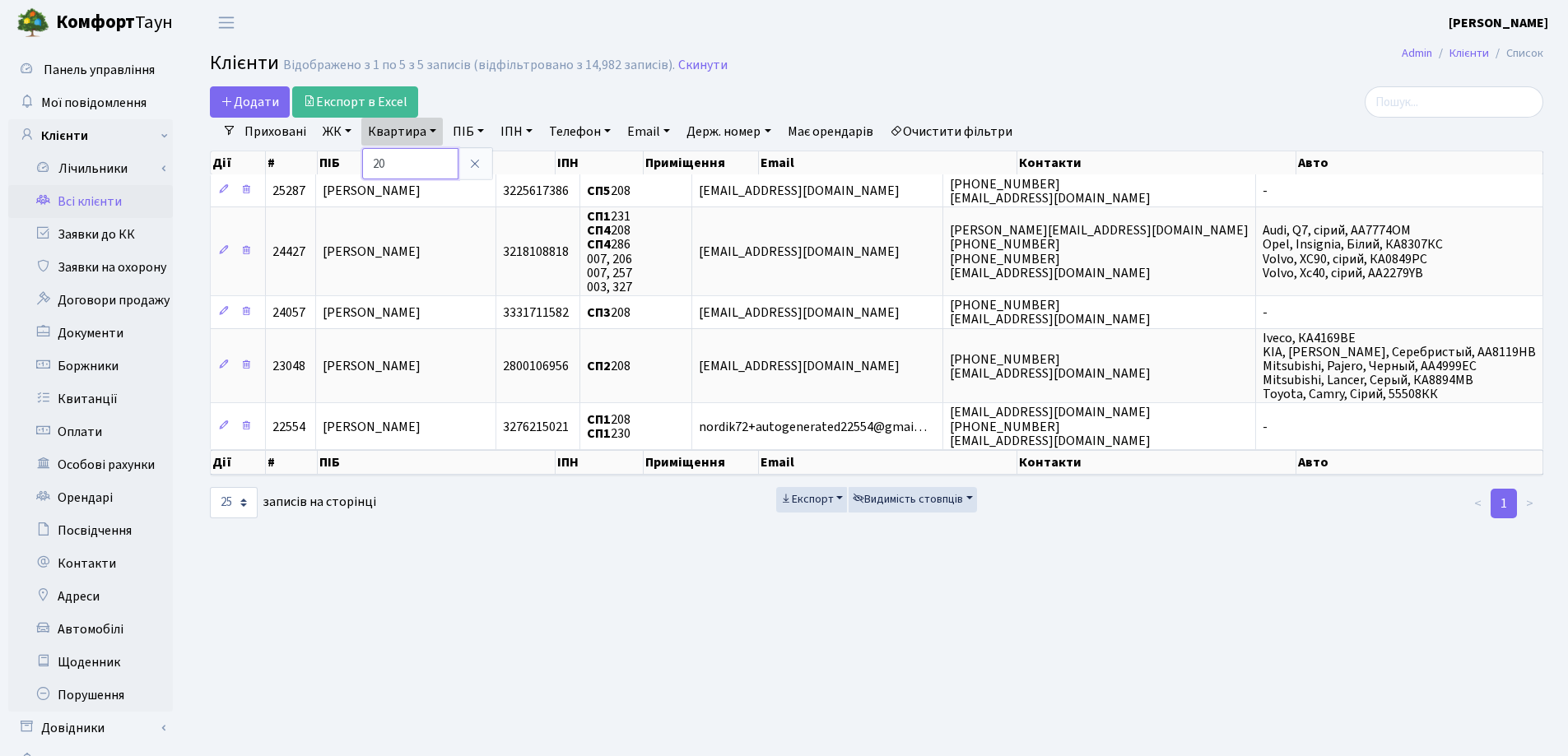
type input "2"
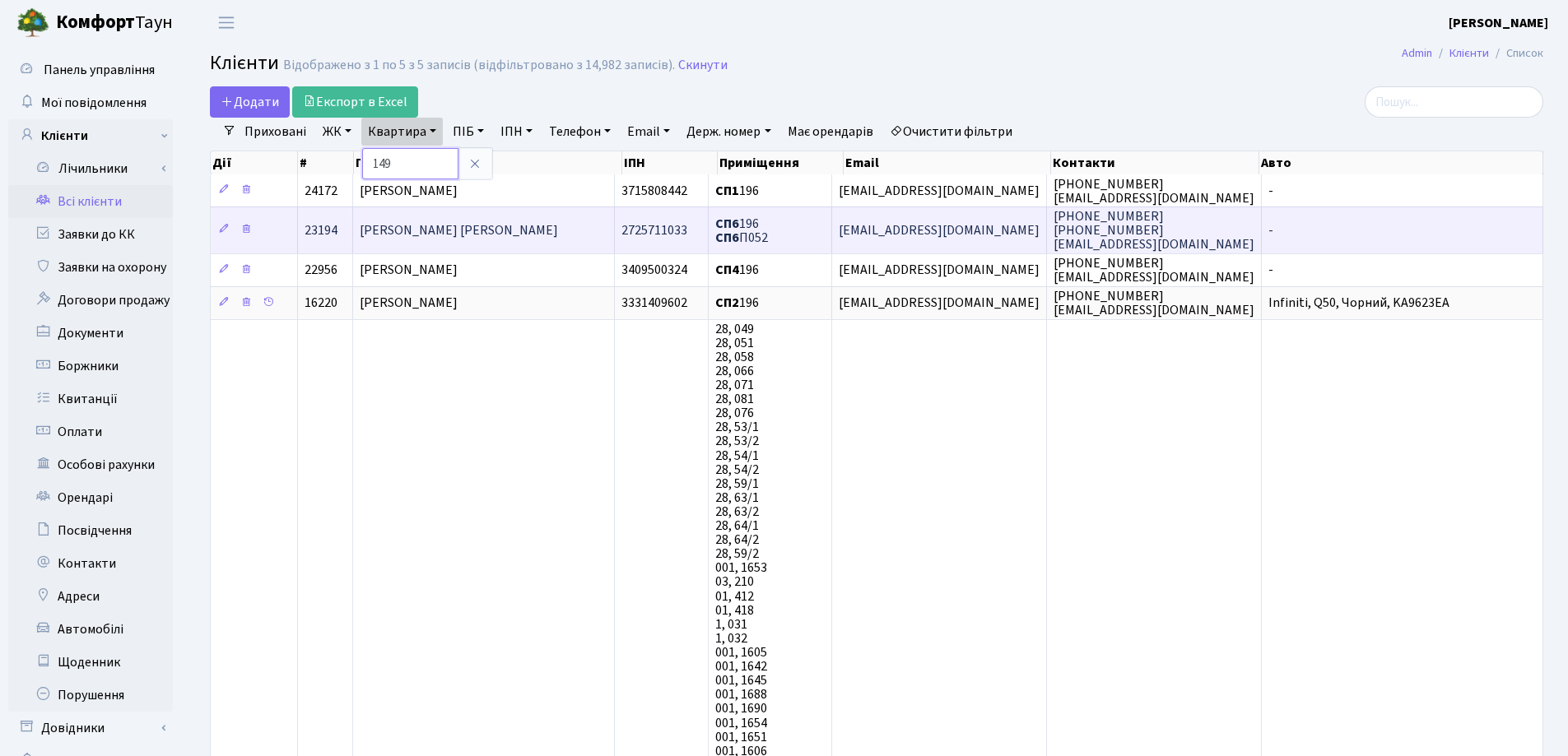
type input "149"
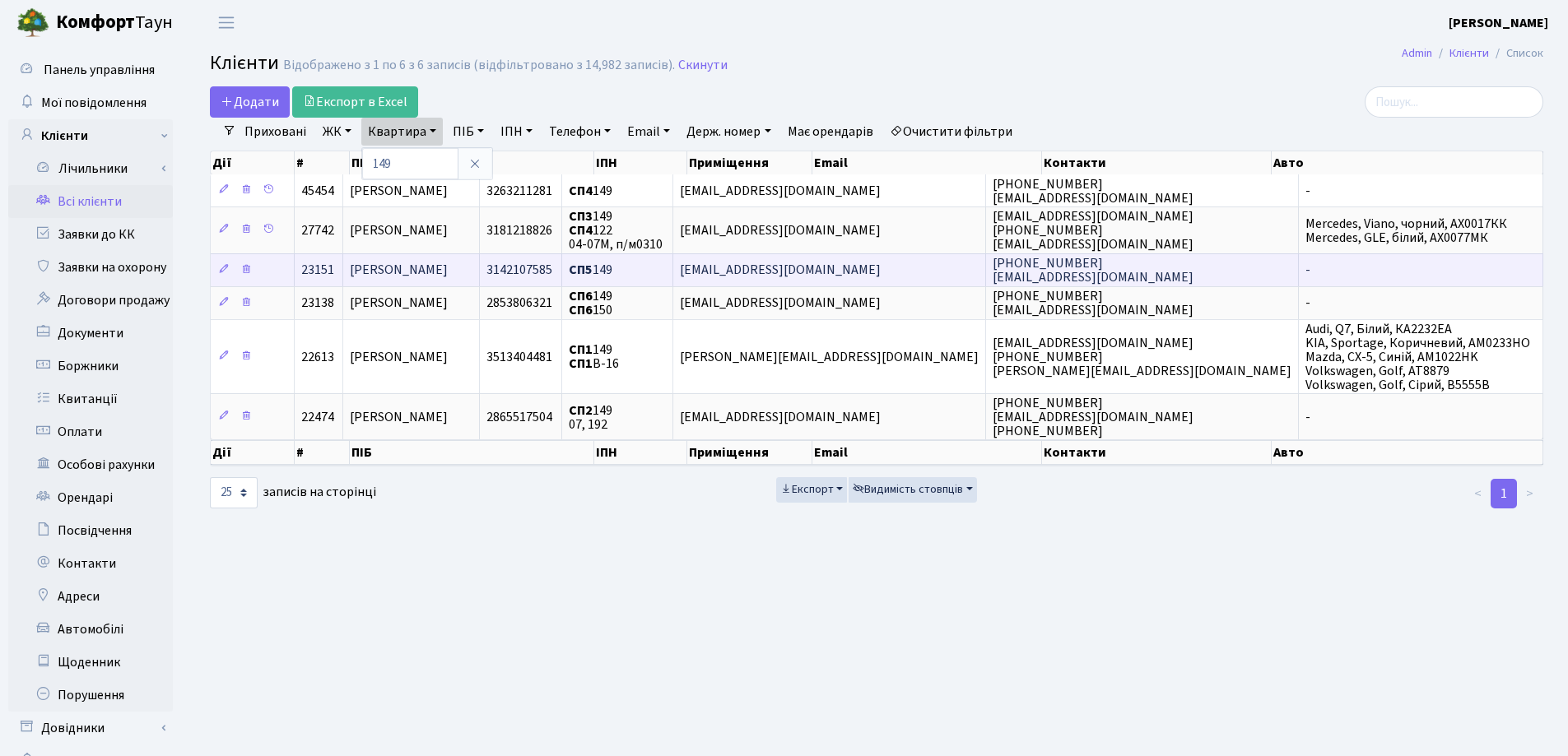
click at [448, 269] on span "[PERSON_NAME]" at bounding box center [399, 270] width 98 height 18
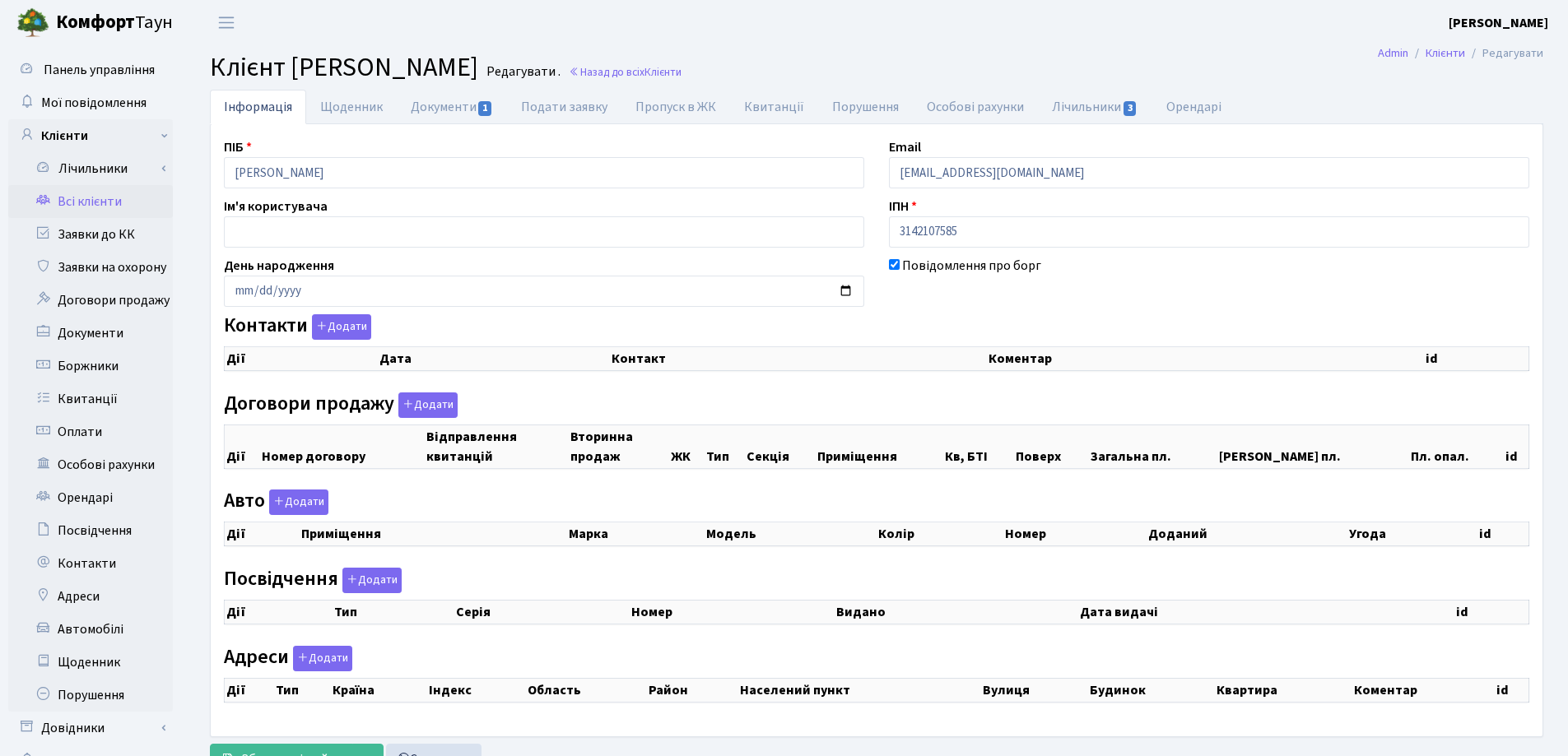
checkbox input "true"
select select "25"
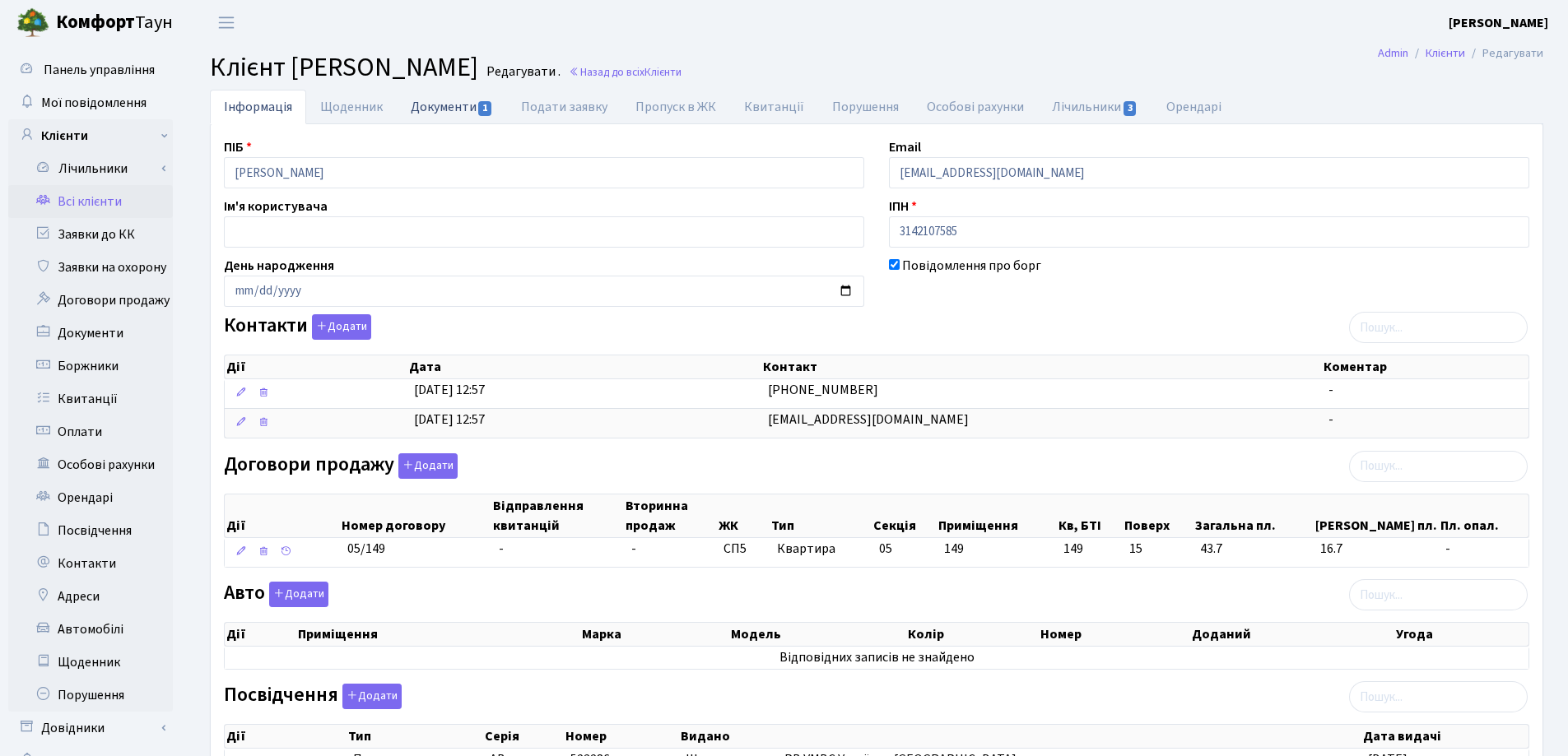
click at [434, 112] on link "Документи 1" at bounding box center [452, 106] width 110 height 33
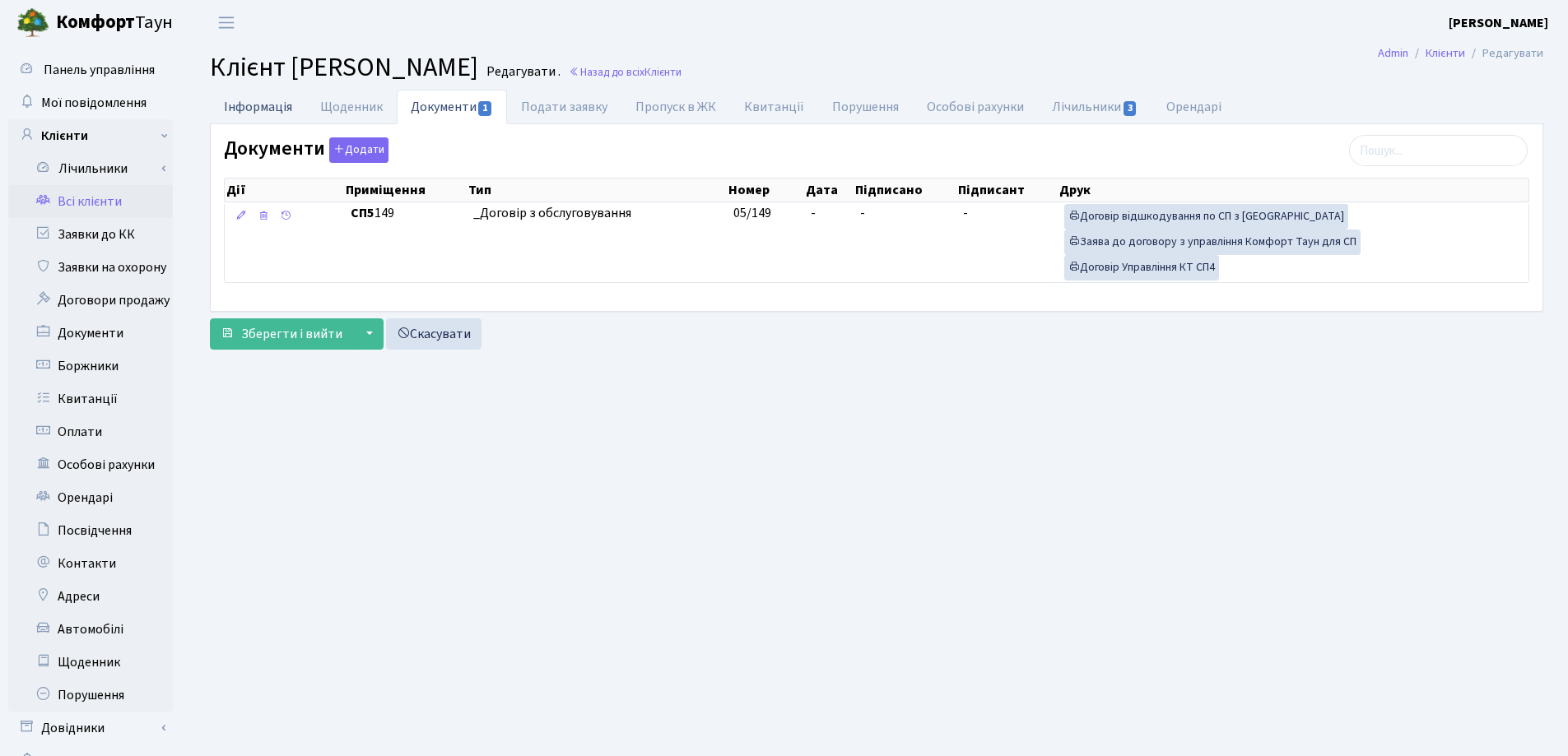
click at [250, 109] on link "Інформація" at bounding box center [258, 106] width 96 height 33
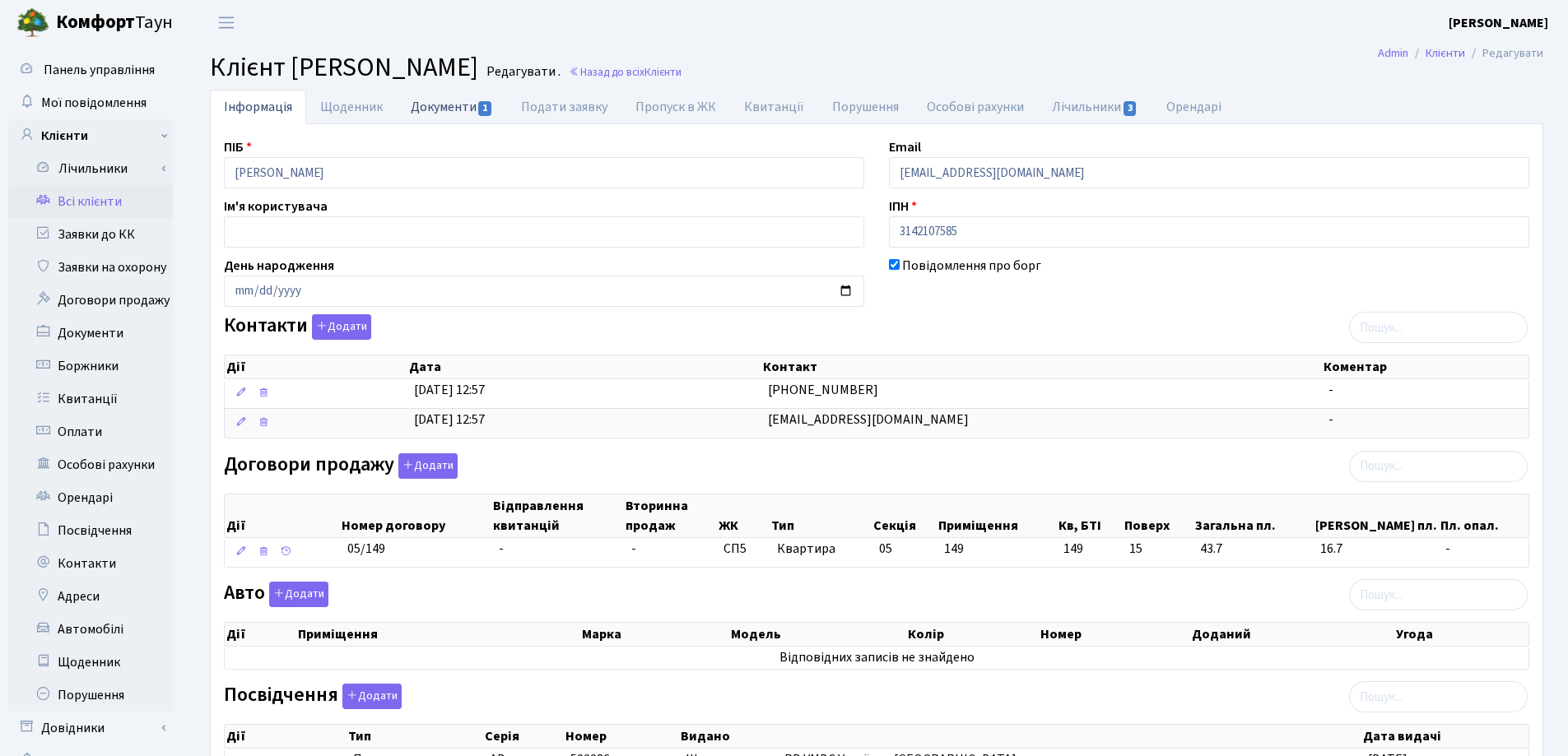
click at [434, 103] on link "Документи 1" at bounding box center [452, 106] width 110 height 33
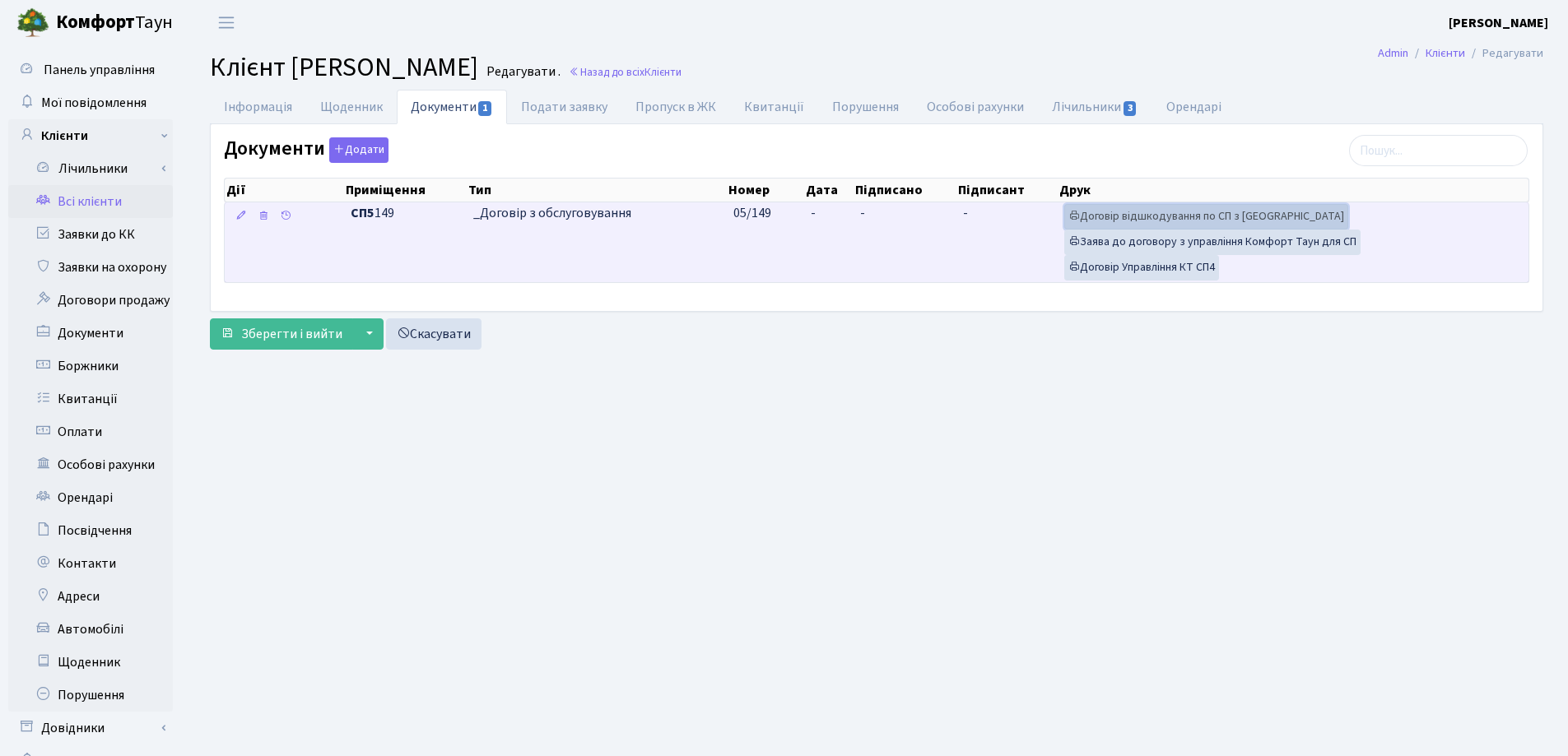
click at [1099, 212] on link "Договір відшкодування по СП з [GEOGRAPHIC_DATA]" at bounding box center [1207, 217] width 284 height 25
click at [1106, 220] on link "Договір відшкодування по СП з [GEOGRAPHIC_DATA]" at bounding box center [1207, 217] width 284 height 25
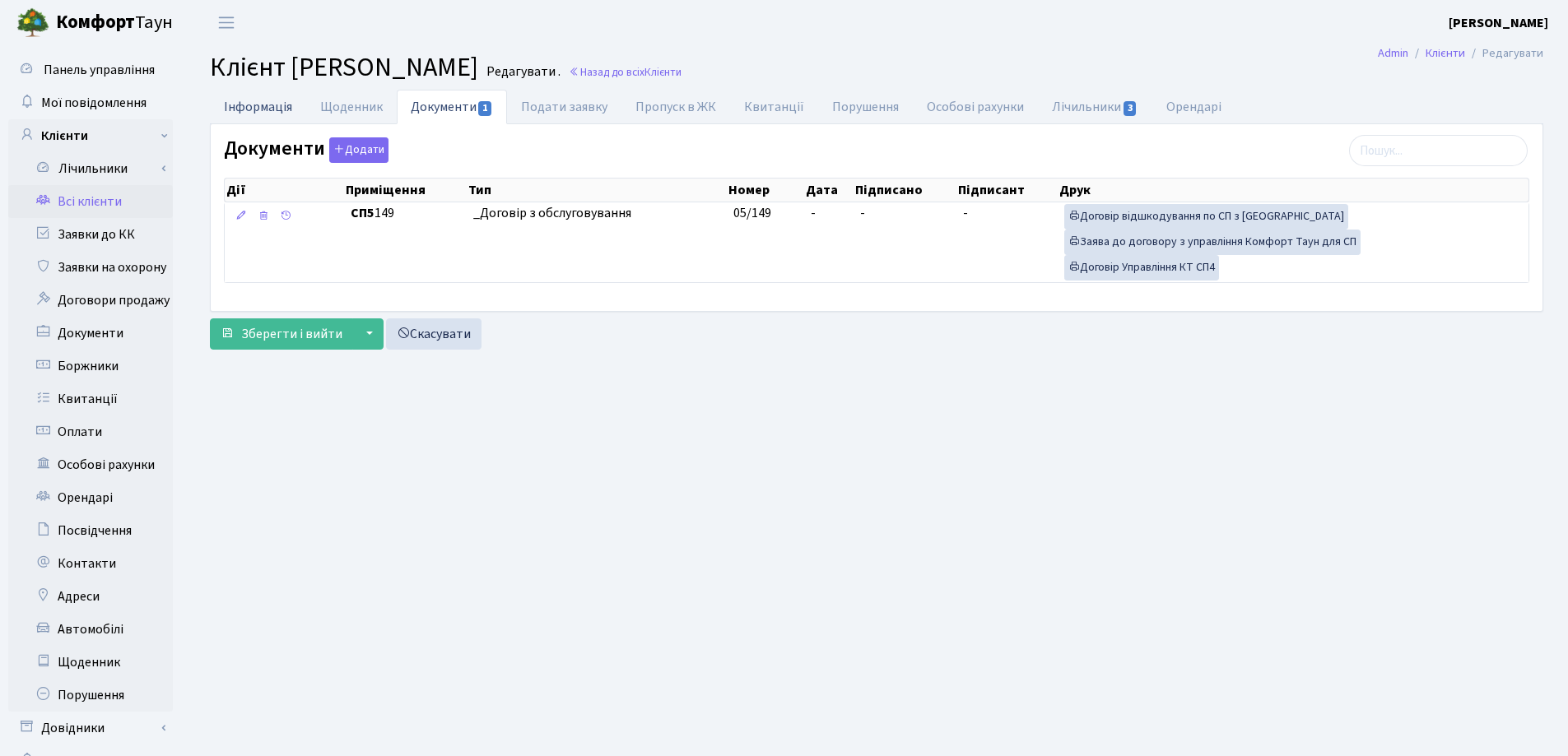
click at [238, 103] on link "Інформація" at bounding box center [258, 106] width 96 height 33
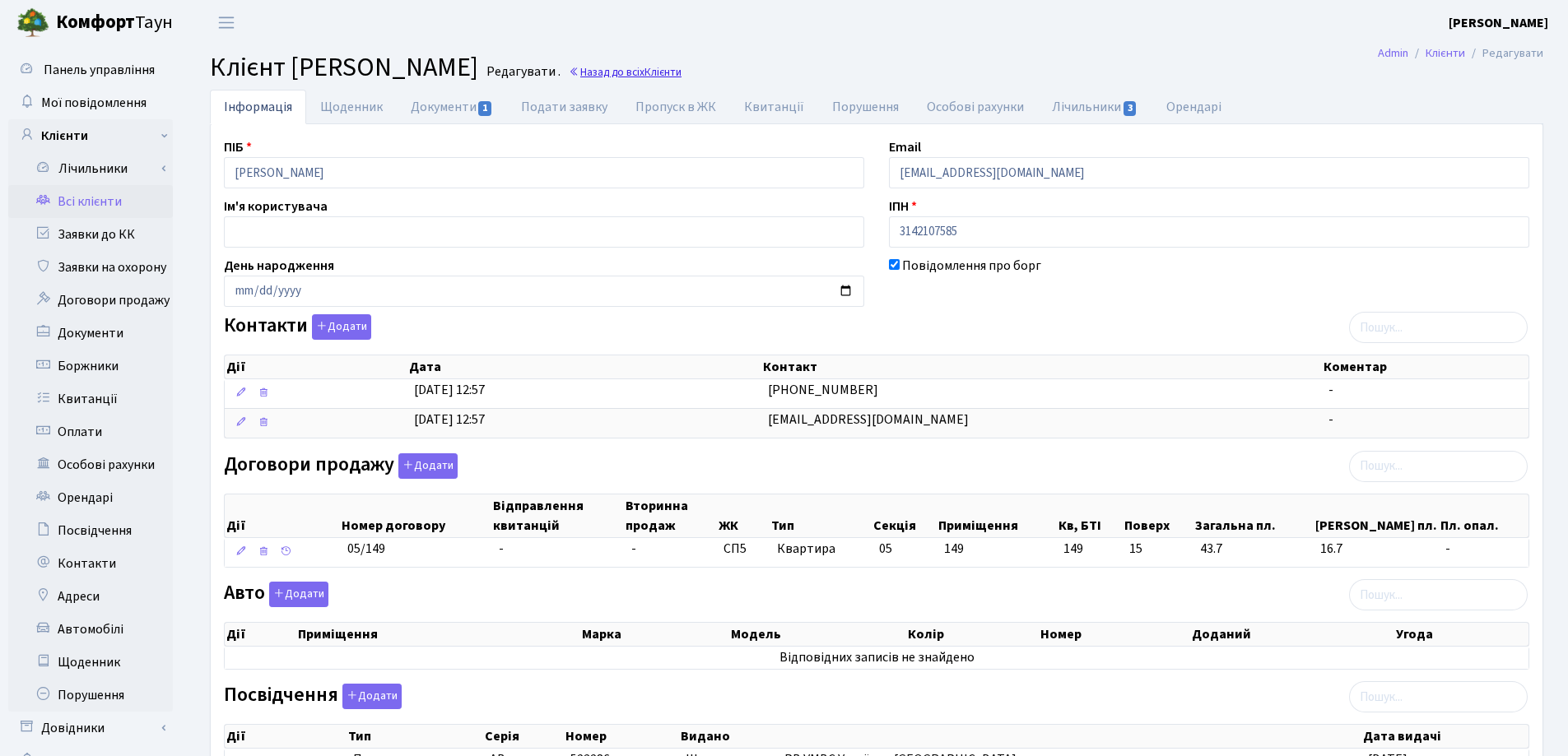
click at [681, 69] on link "Назад до всіх Клієнти" at bounding box center [625, 71] width 113 height 15
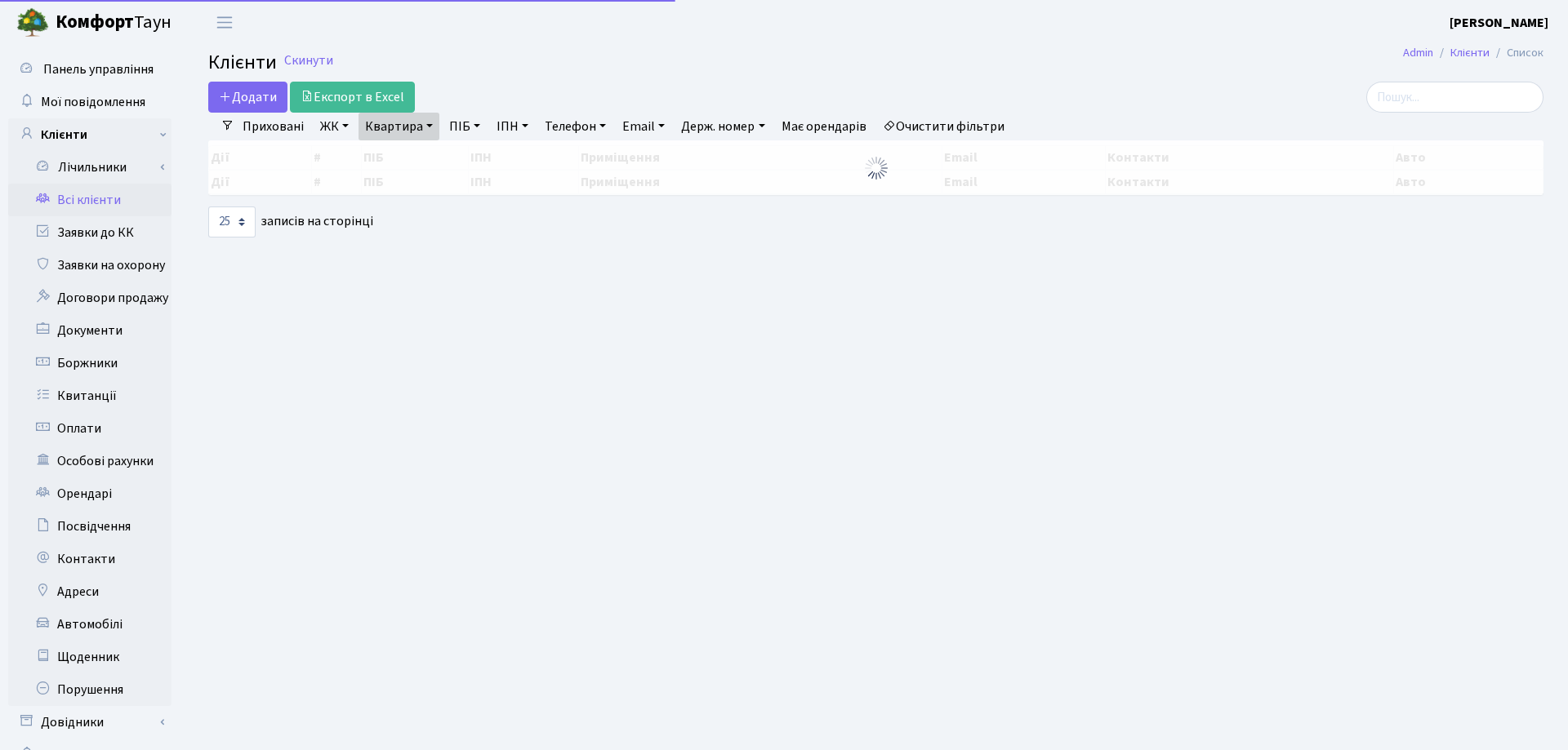
select select "25"
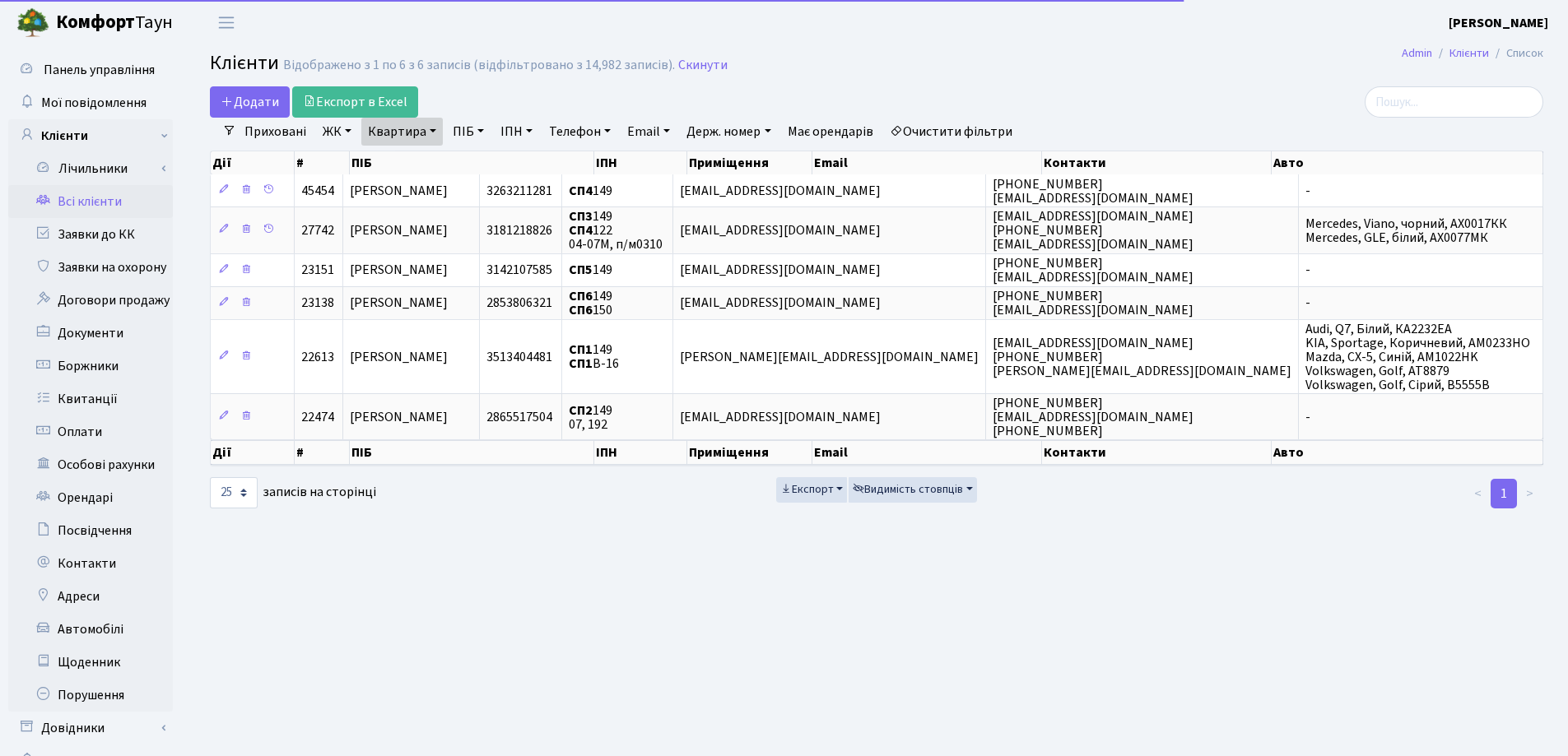
click at [430, 123] on link "Квартира" at bounding box center [402, 131] width 81 height 28
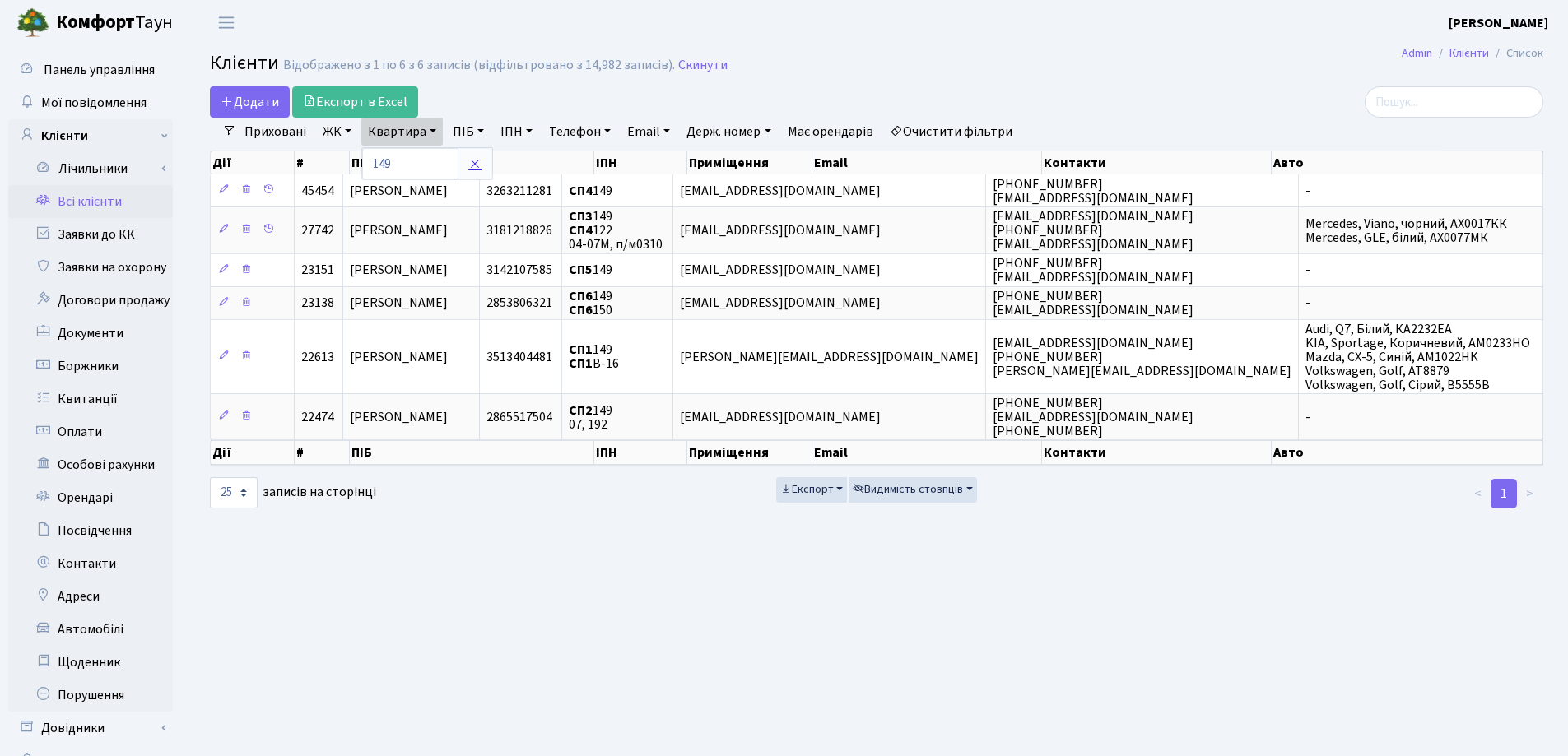
click at [478, 165] on icon at bounding box center [475, 164] width 14 height 14
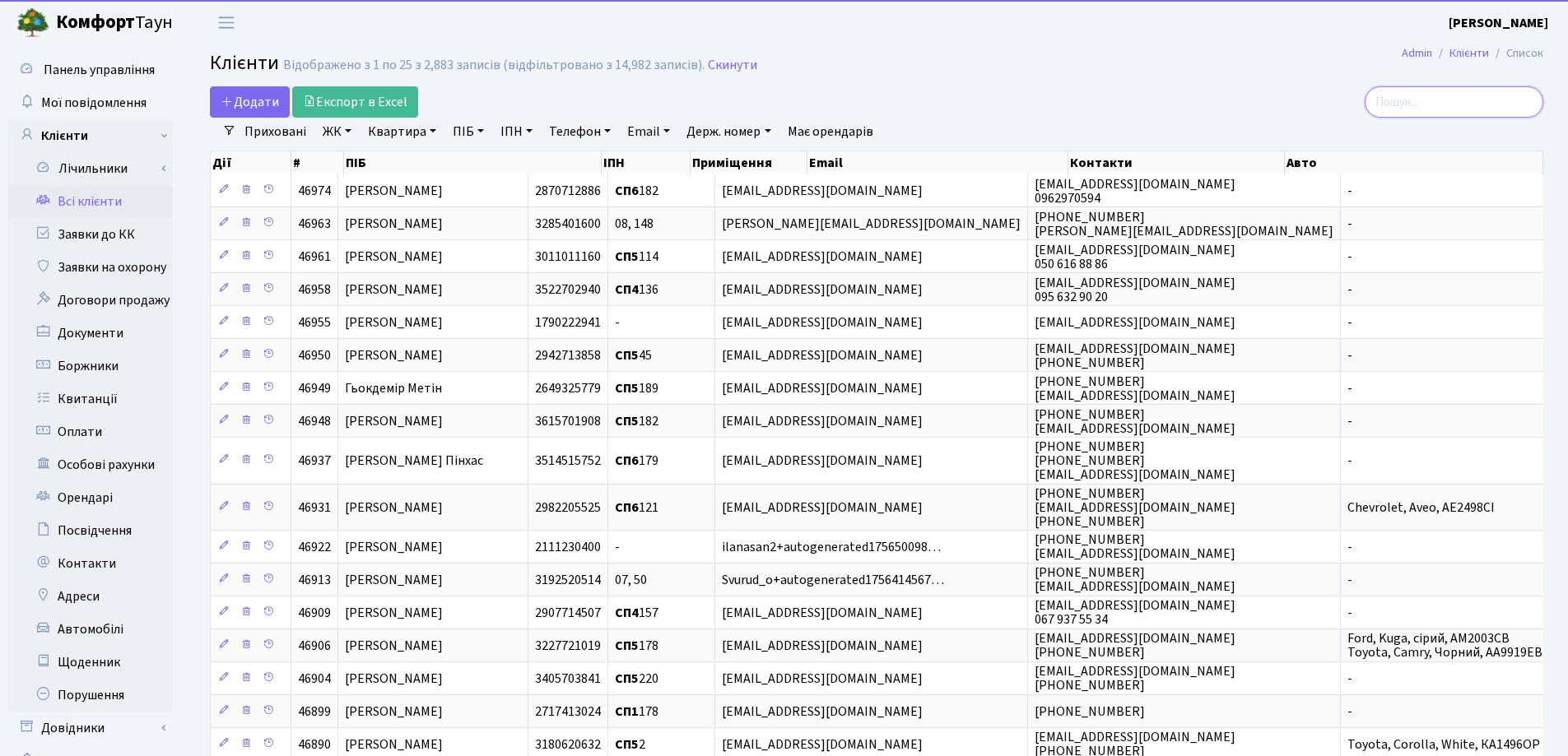
click at [1435, 94] on input "search" at bounding box center [1454, 102] width 178 height 32
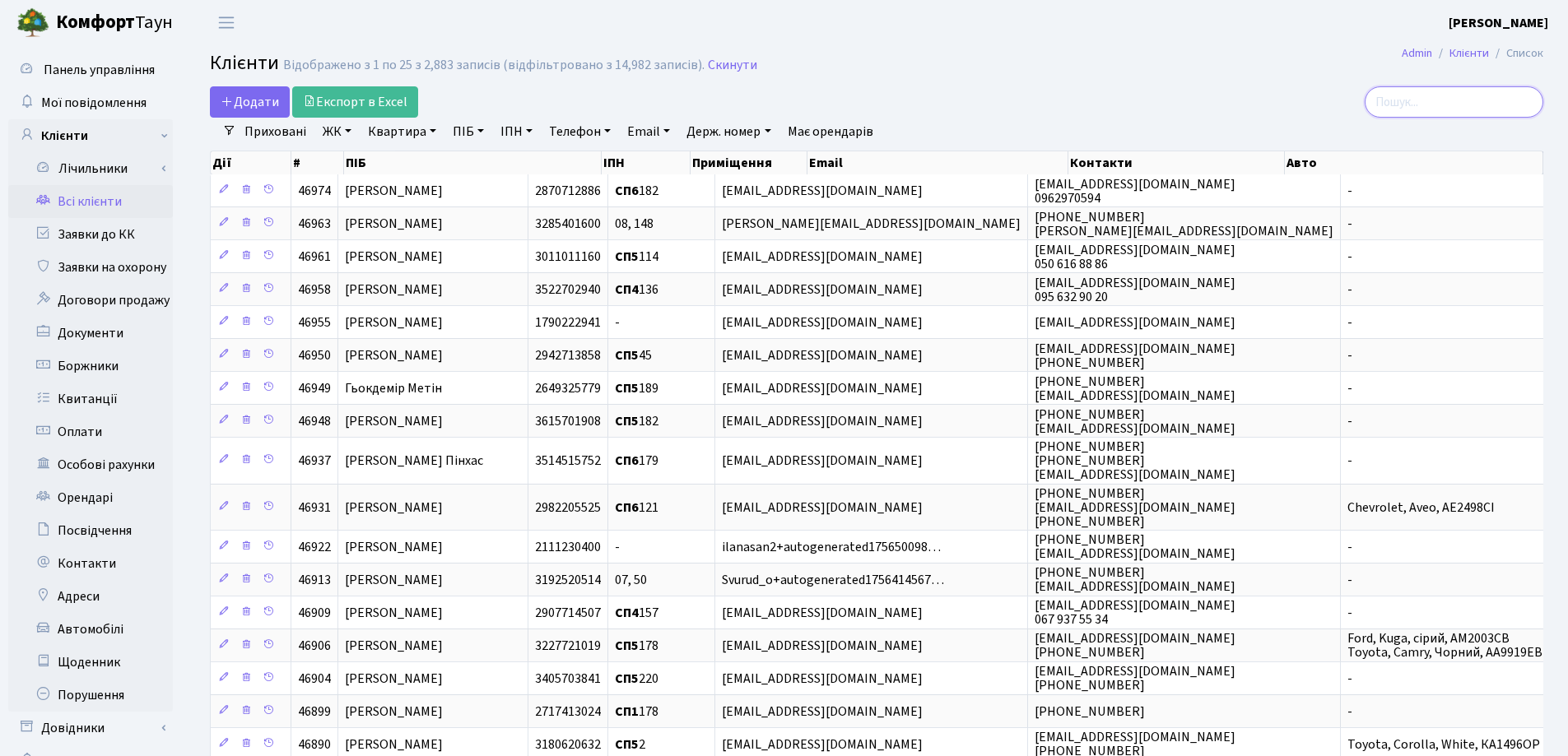
type input "З"
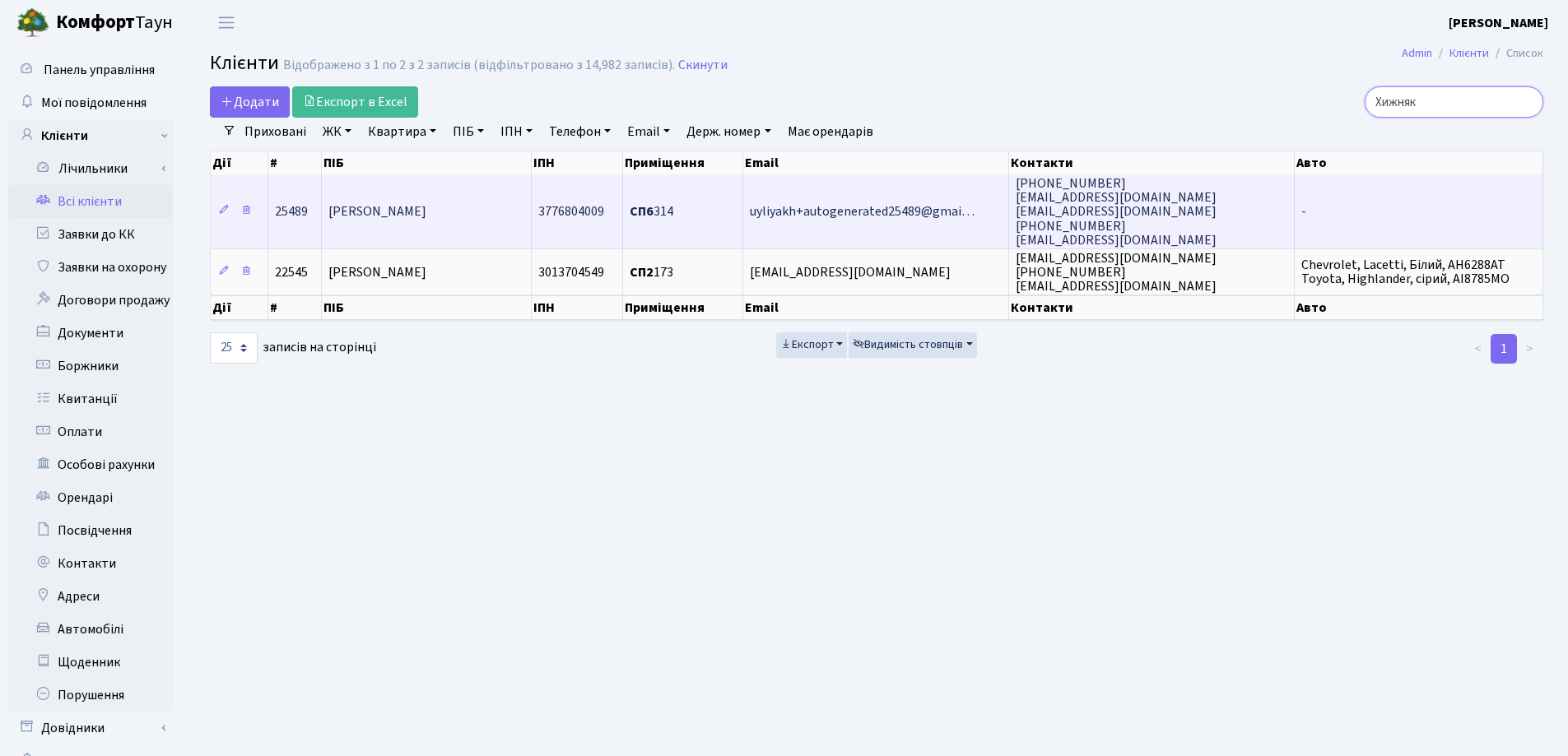
type input "Хижняк"
click at [381, 212] on span "[PERSON_NAME]" at bounding box center [377, 213] width 98 height 18
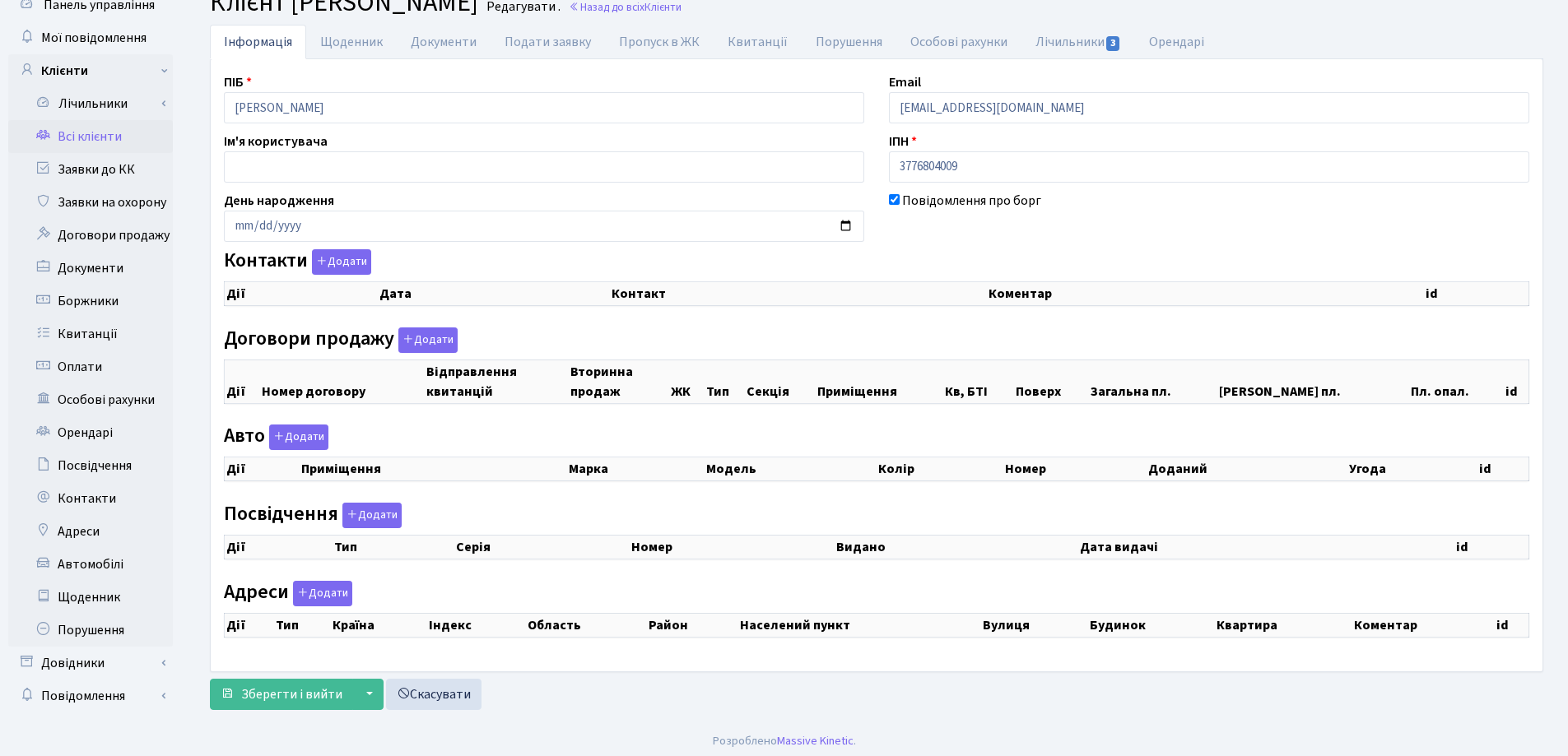
checkbox input "true"
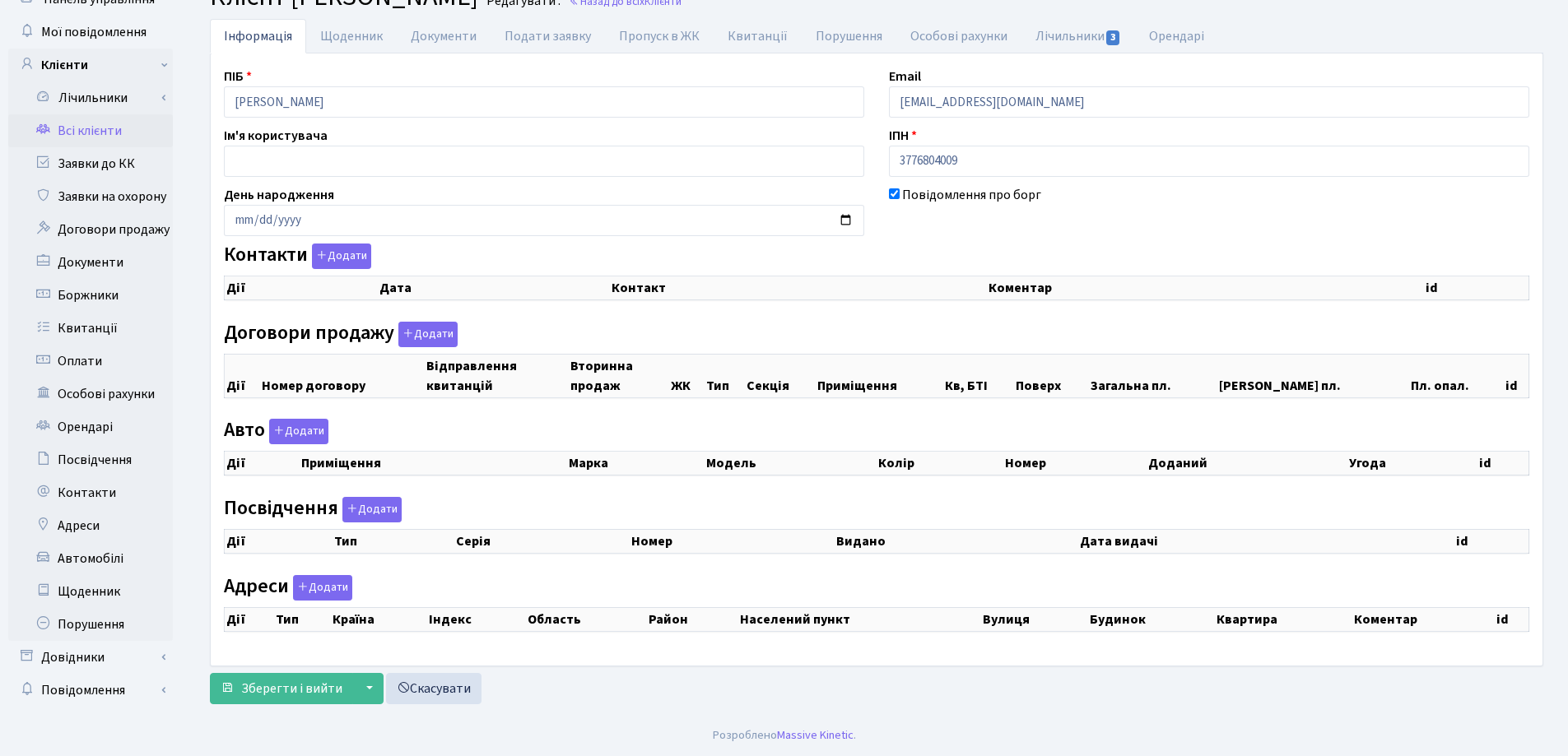
select select "25"
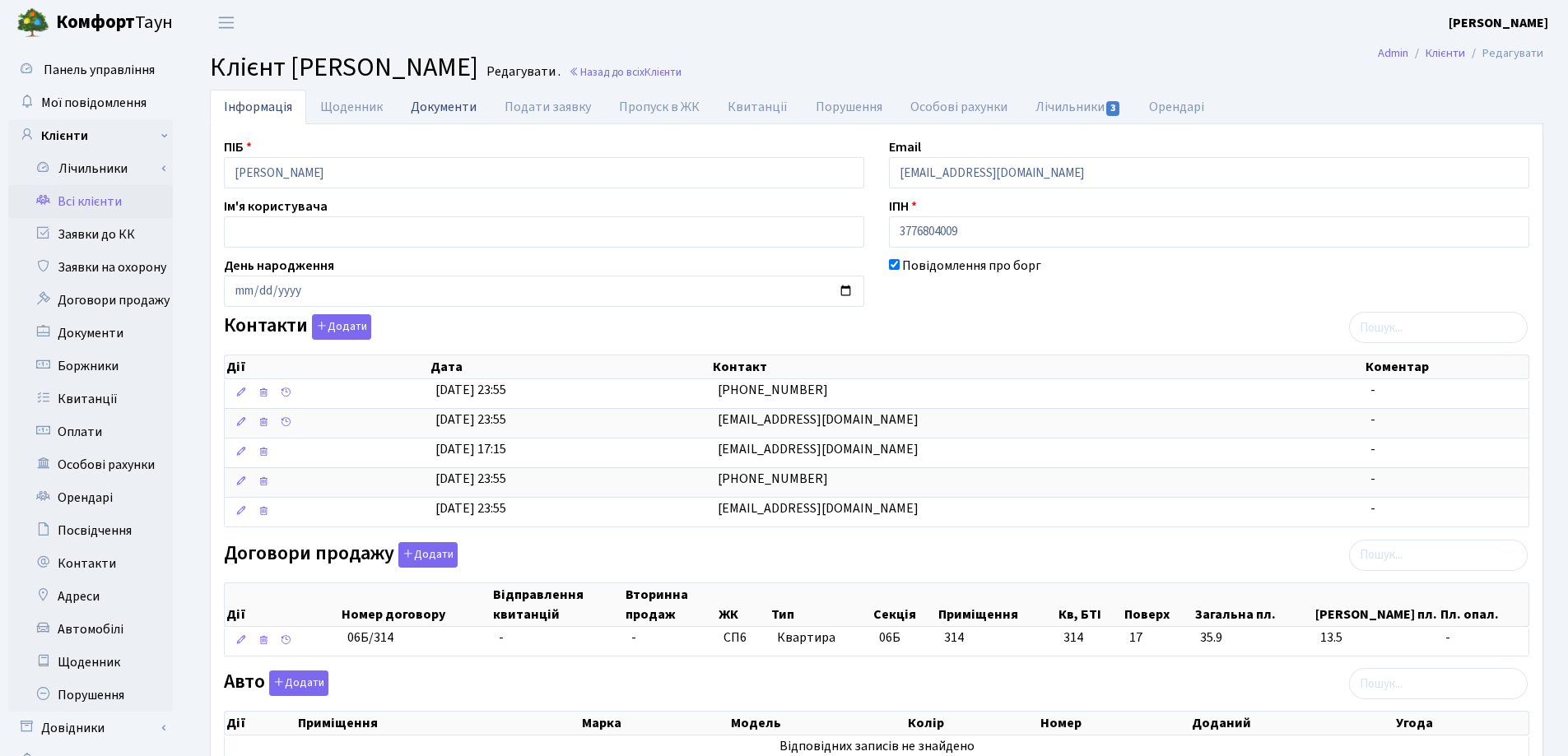
click at [429, 105] on link "Документи" at bounding box center [444, 106] width 94 height 33
select select "25"
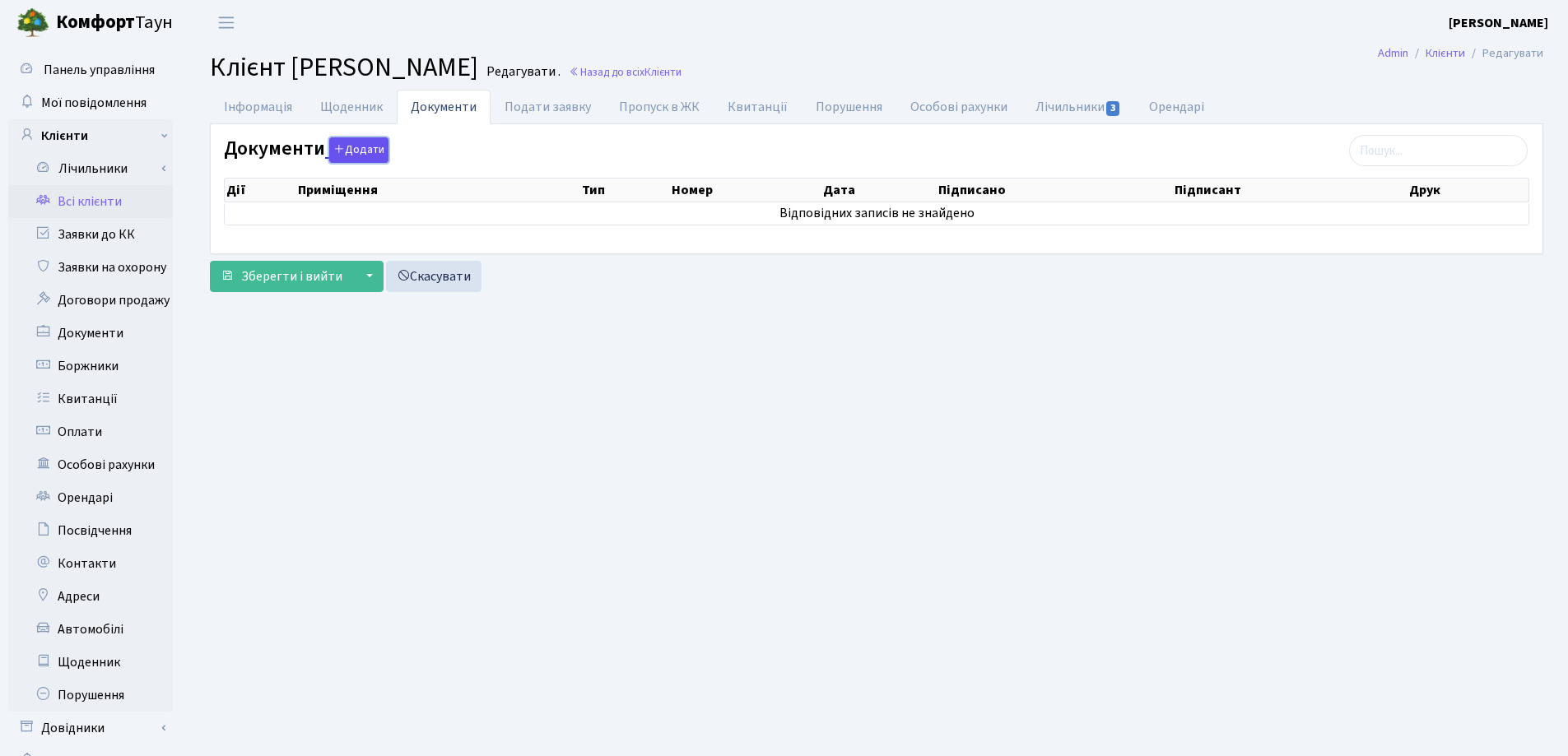
click at [362, 149] on button "Додати" at bounding box center [359, 150] width 60 height 25
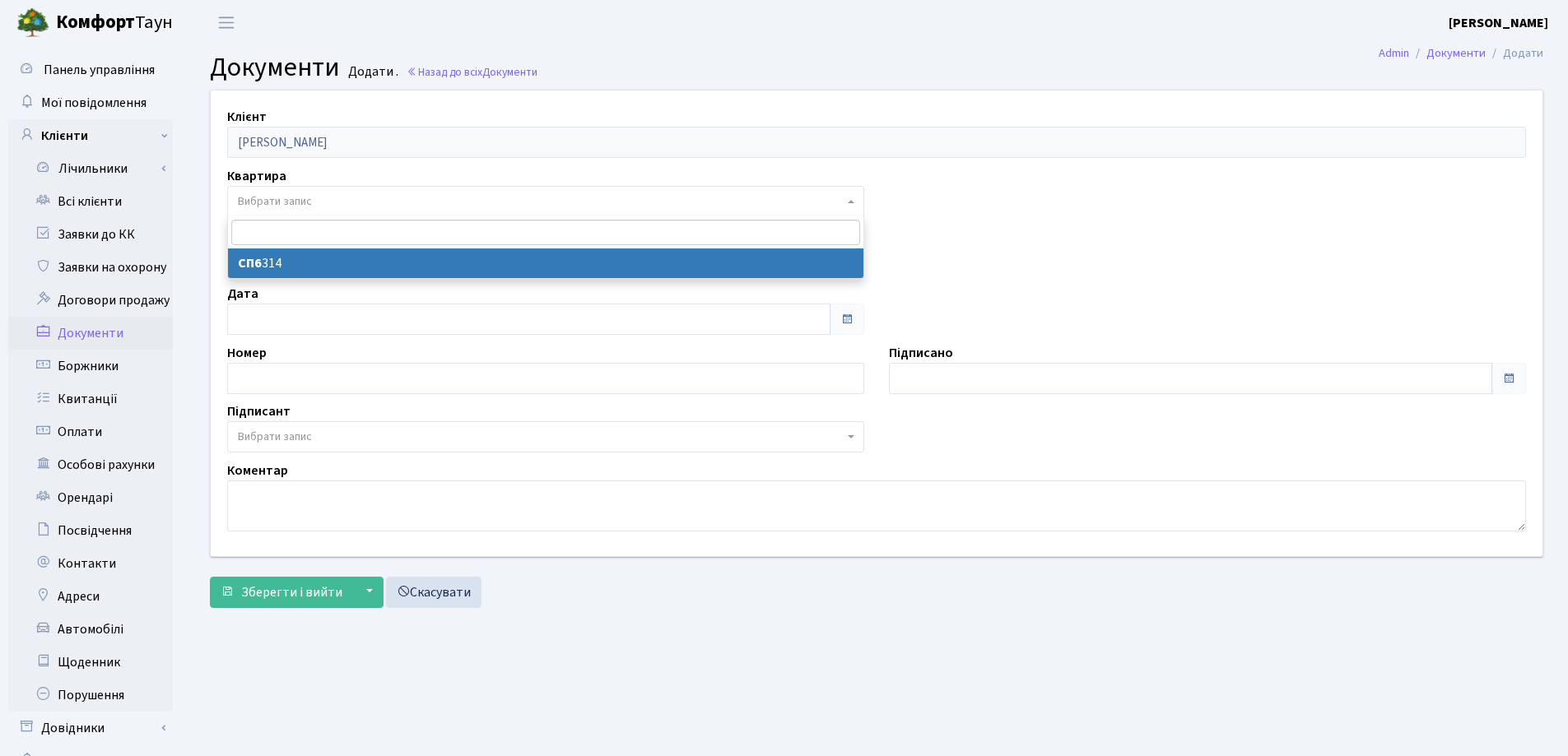
click at [351, 200] on span "Вибрати запис" at bounding box center [541, 202] width 606 height 16
select select "60419"
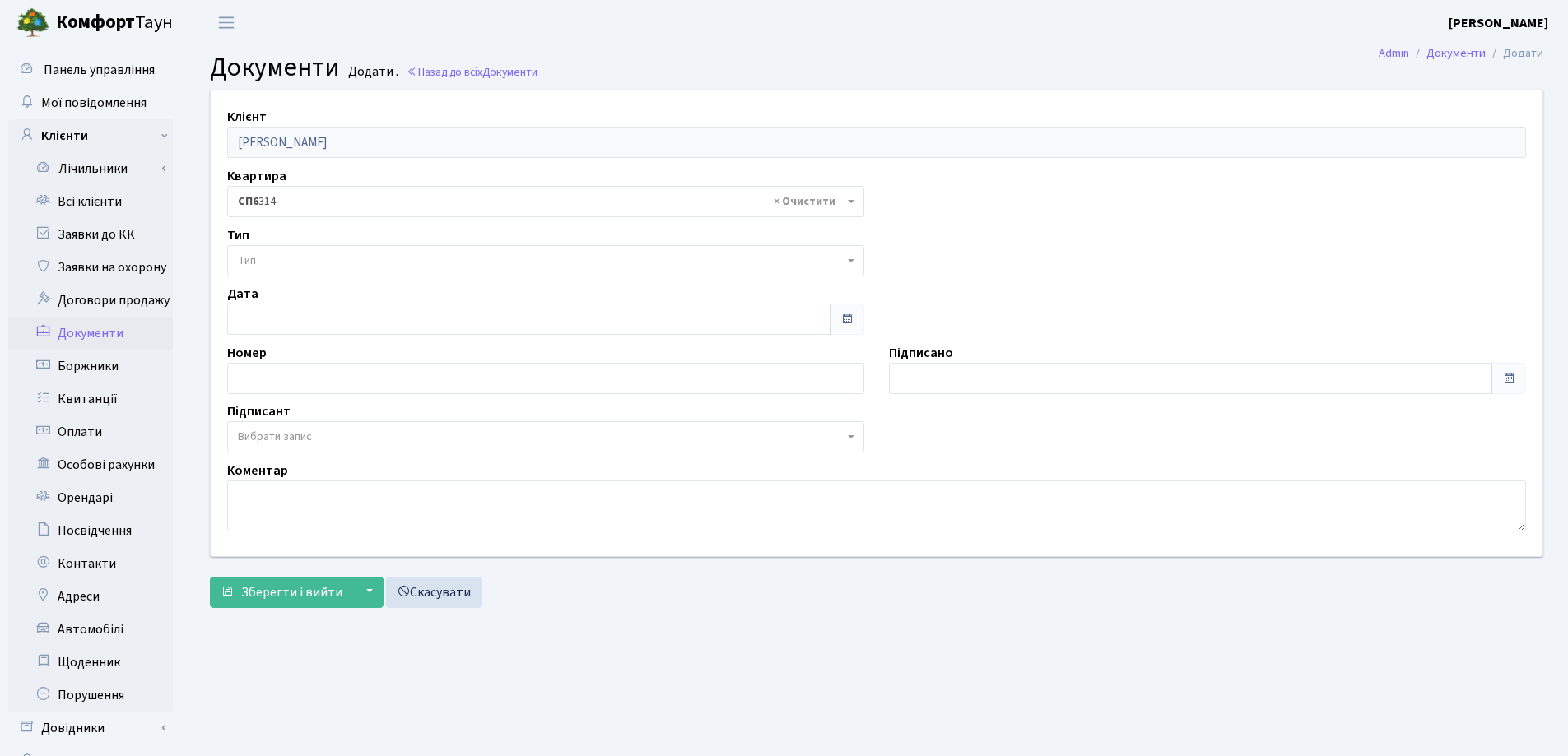
click at [352, 263] on span "Тип" at bounding box center [541, 260] width 606 height 16
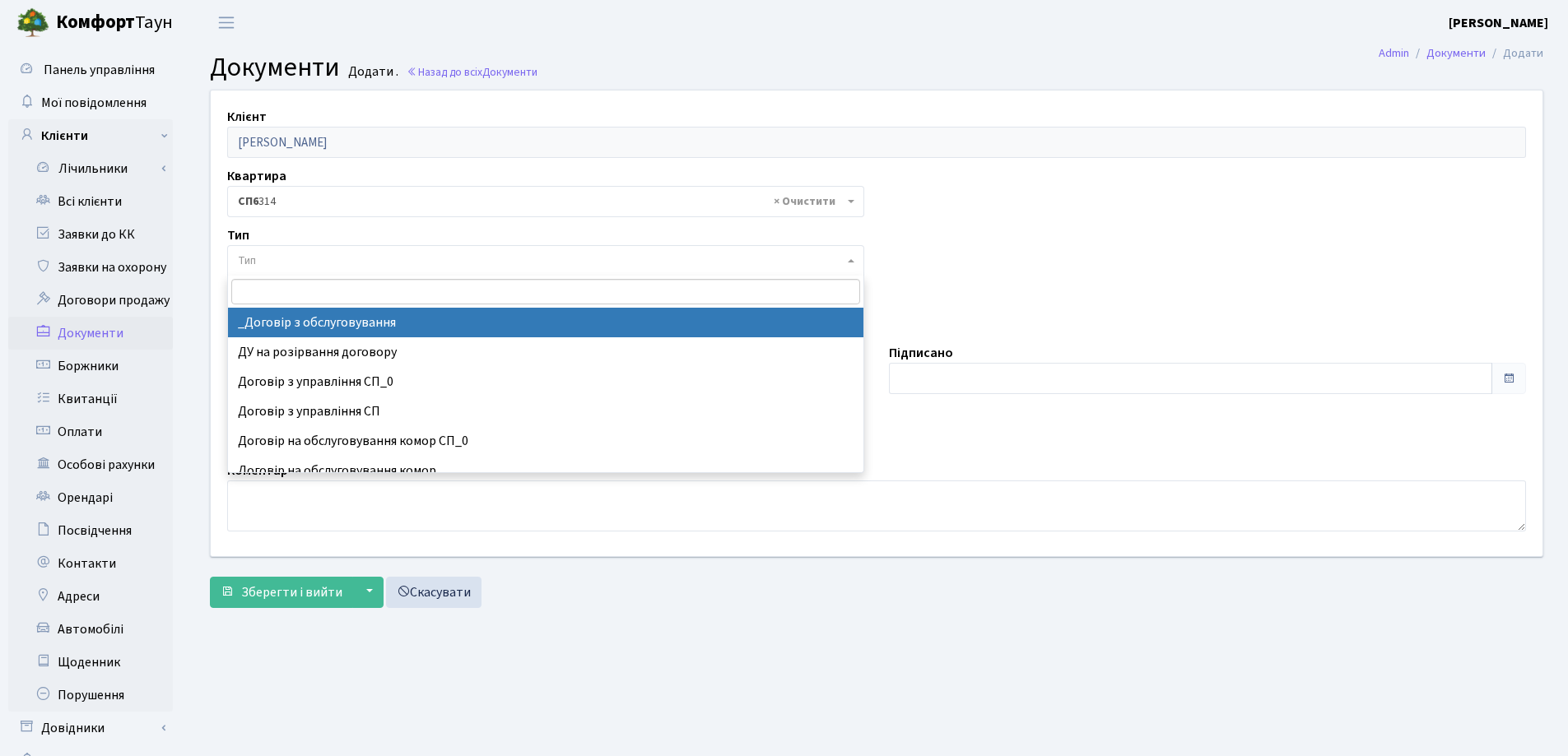
select select "289"
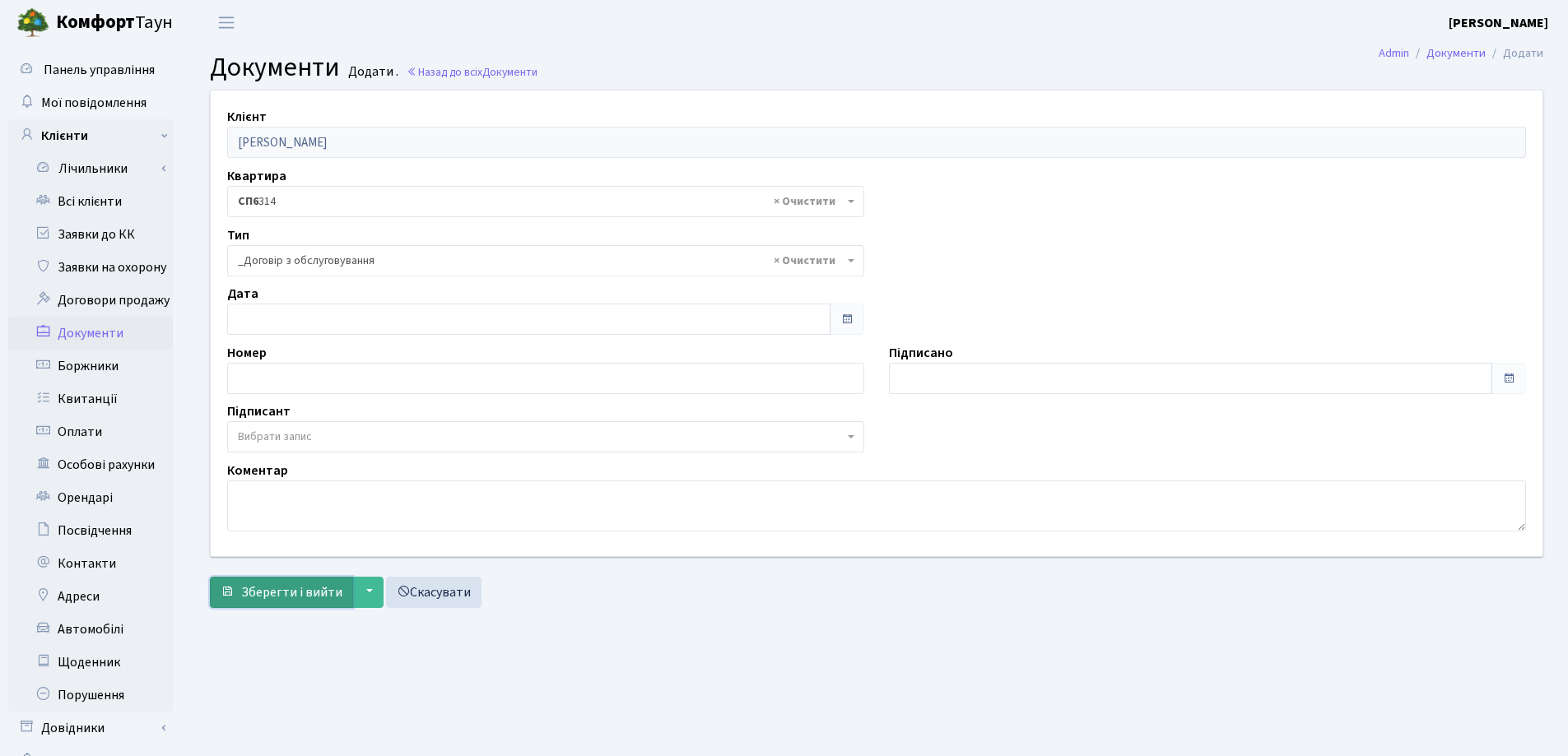
click at [309, 585] on span "Зберегти і вийти" at bounding box center [292, 592] width 101 height 18
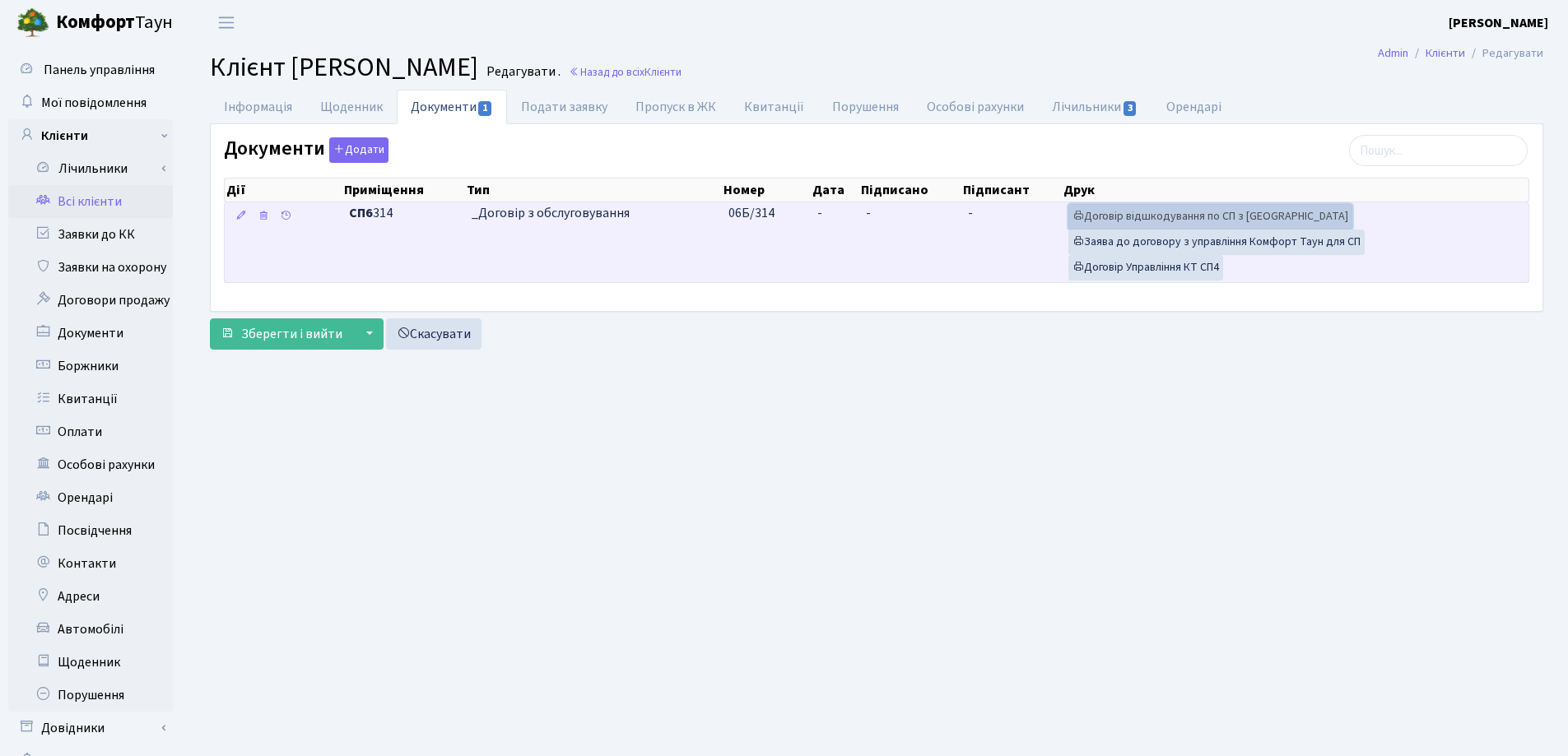
click at [1164, 216] on link "Договір відшкодування по СП з [GEOGRAPHIC_DATA]" at bounding box center [1211, 217] width 284 height 25
click at [1138, 268] on link "Договір Управління КТ СП4" at bounding box center [1145, 268] width 155 height 25
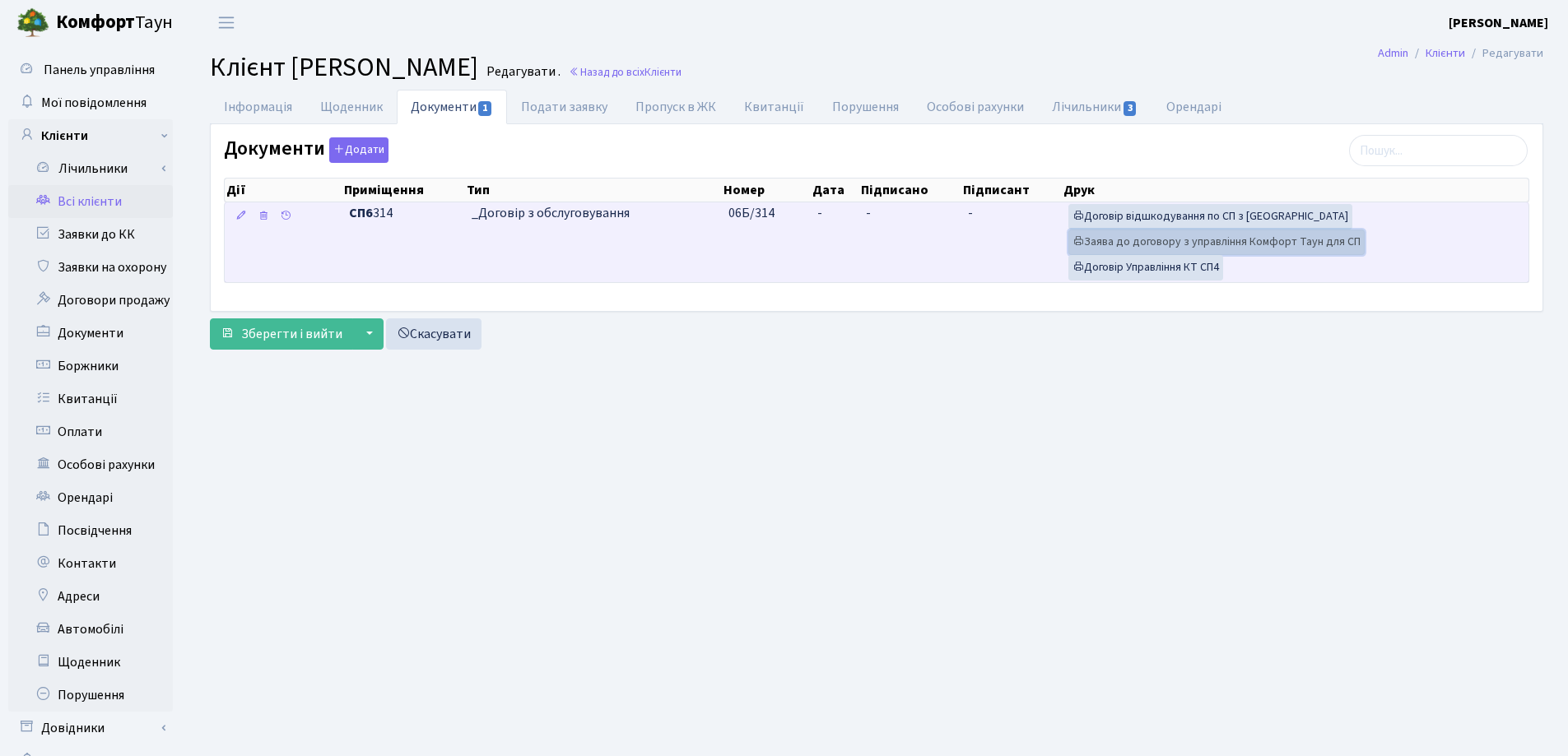
click at [1116, 241] on link "Заява до договору з управління Комфорт Таун для СП" at bounding box center [1217, 242] width 297 height 25
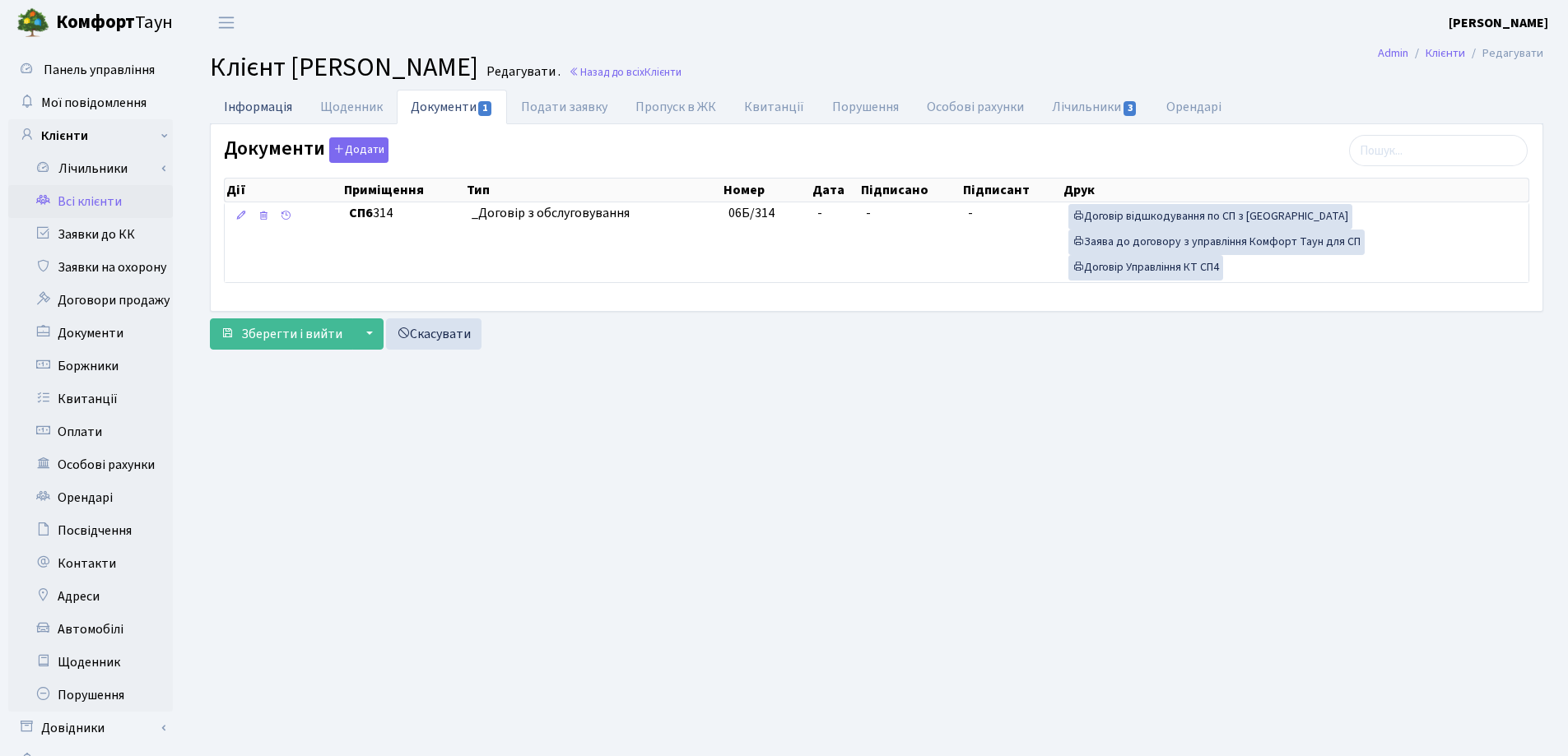
click at [270, 103] on link "Інформація" at bounding box center [258, 106] width 96 height 33
select select "25"
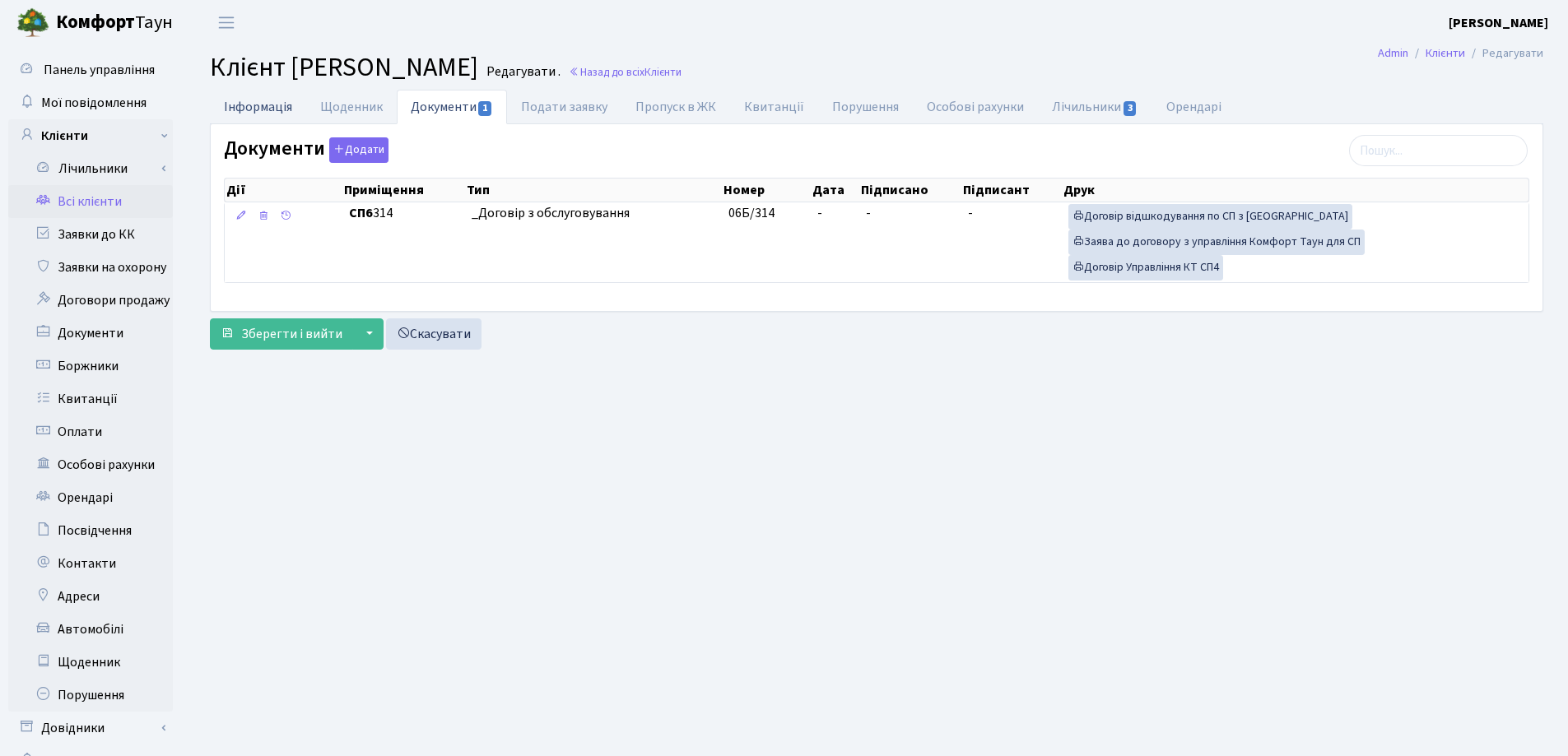
select select "25"
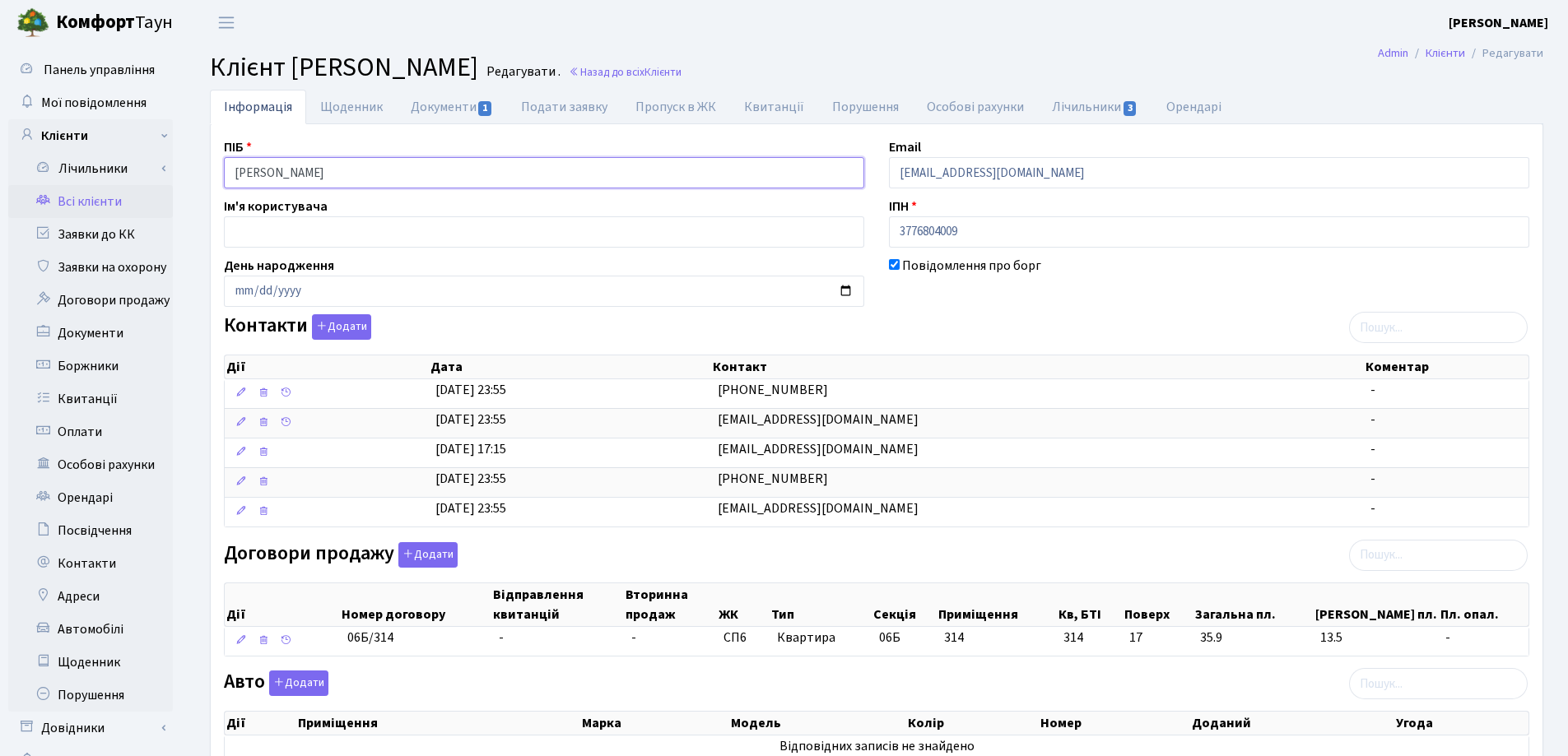
drag, startPoint x: 412, startPoint y: 179, endPoint x: 237, endPoint y: 156, distance: 176.5
click at [164, 153] on div "Панель управління Мої повідомлення Клієнти Лічильники Показання" at bounding box center [784, 622] width 1568 height 1154
click at [759, 49] on main "Admin Клієнти Редагувати Клієнт [PERSON_NAME] . Назад до всіх Клієнти Інформаці…" at bounding box center [877, 622] width 1383 height 1154
click at [681, 70] on link "Назад до всіх Клієнти" at bounding box center [625, 71] width 113 height 15
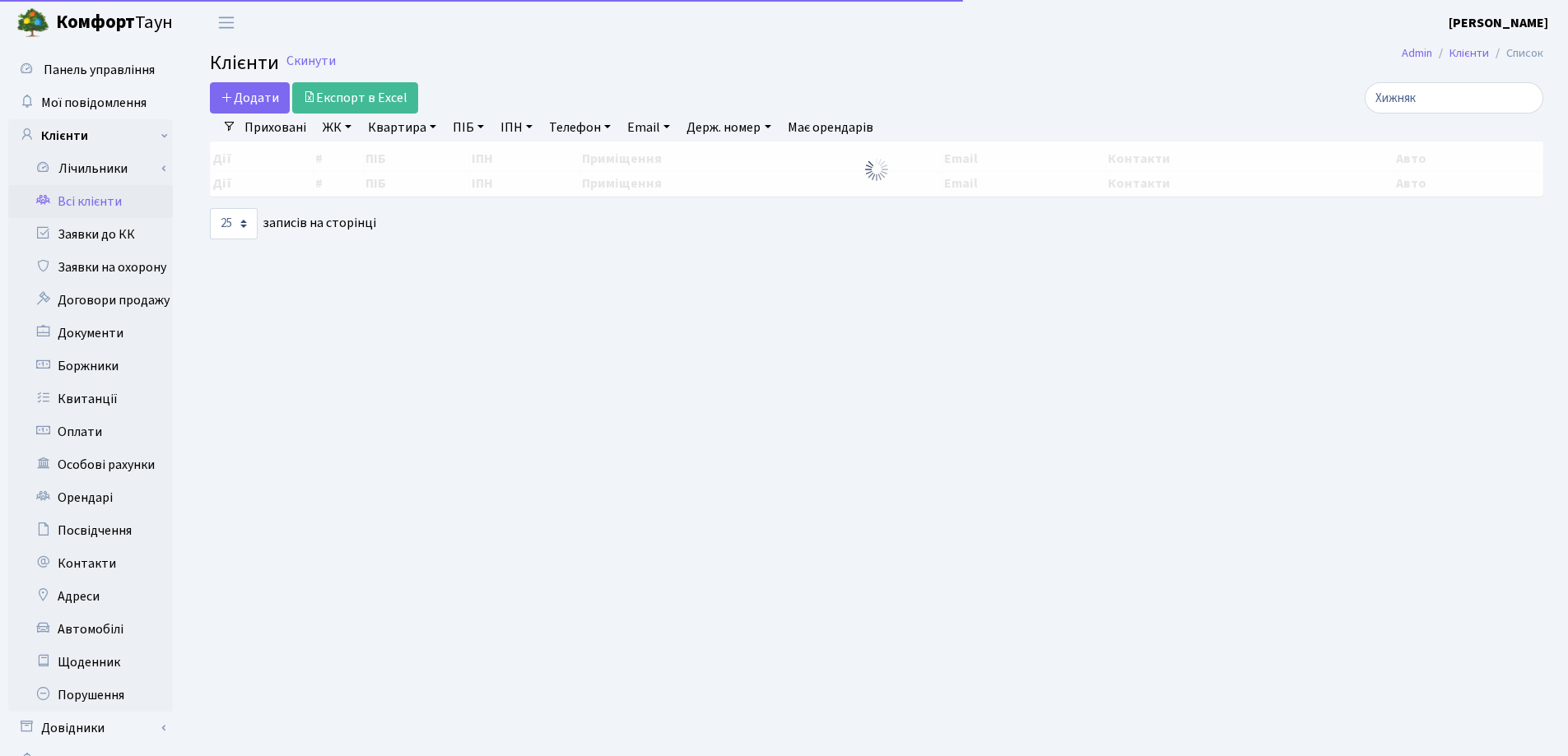
select select "25"
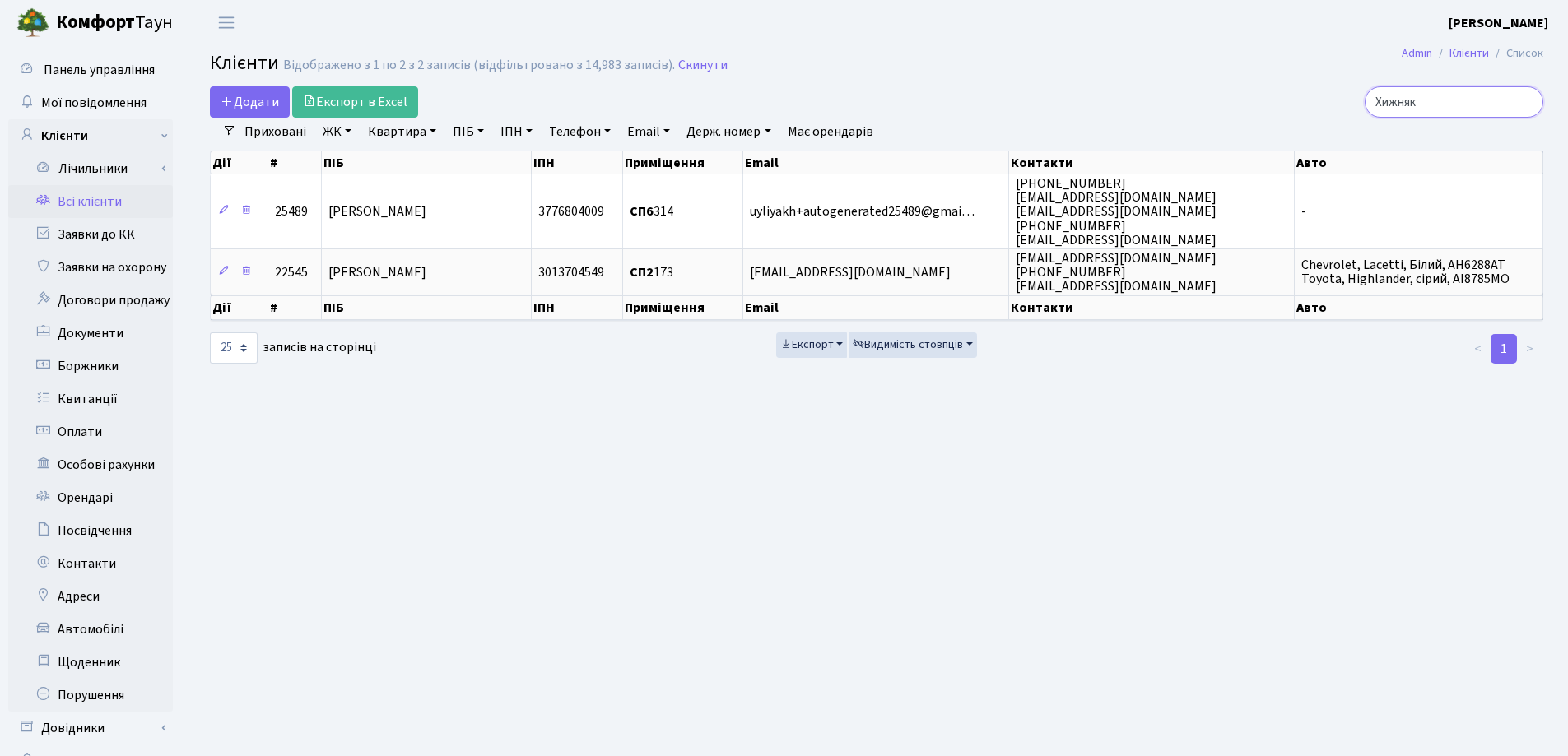
click at [1530, 105] on input "Хижняк" at bounding box center [1454, 102] width 178 height 32
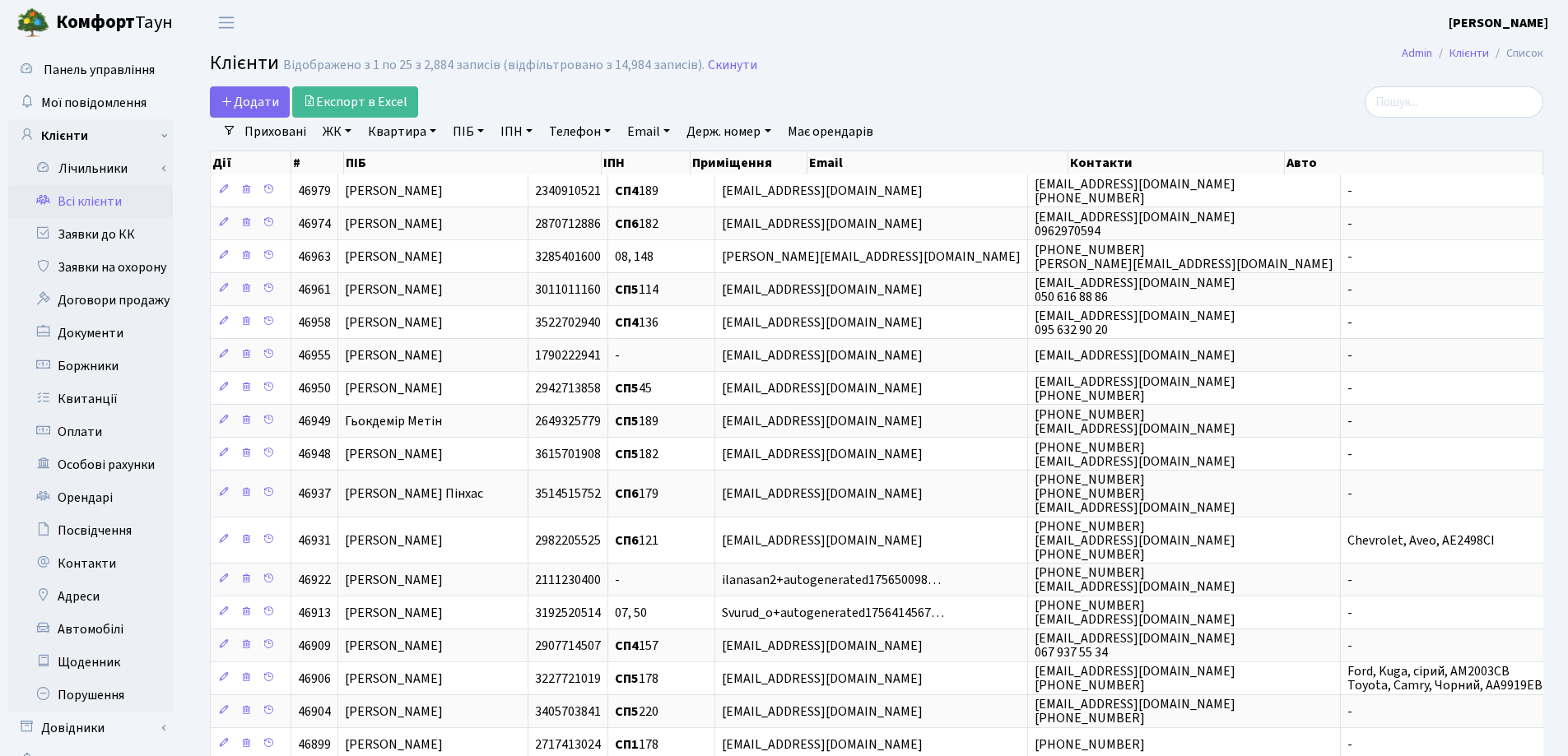
click at [435, 130] on link "Квартира" at bounding box center [402, 131] width 81 height 28
type input "56"
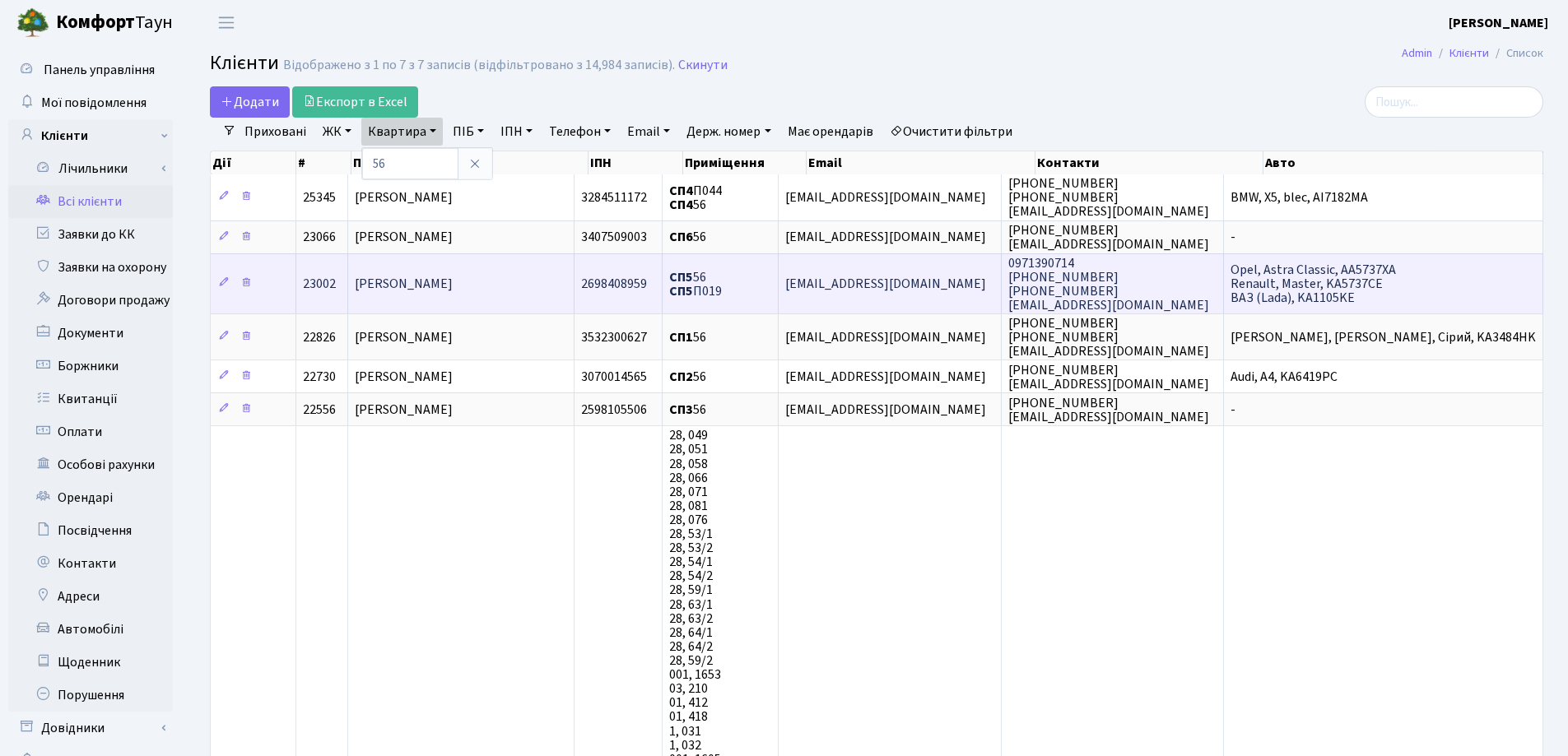
click at [420, 297] on td "[PERSON_NAME]" at bounding box center [461, 283] width 226 height 60
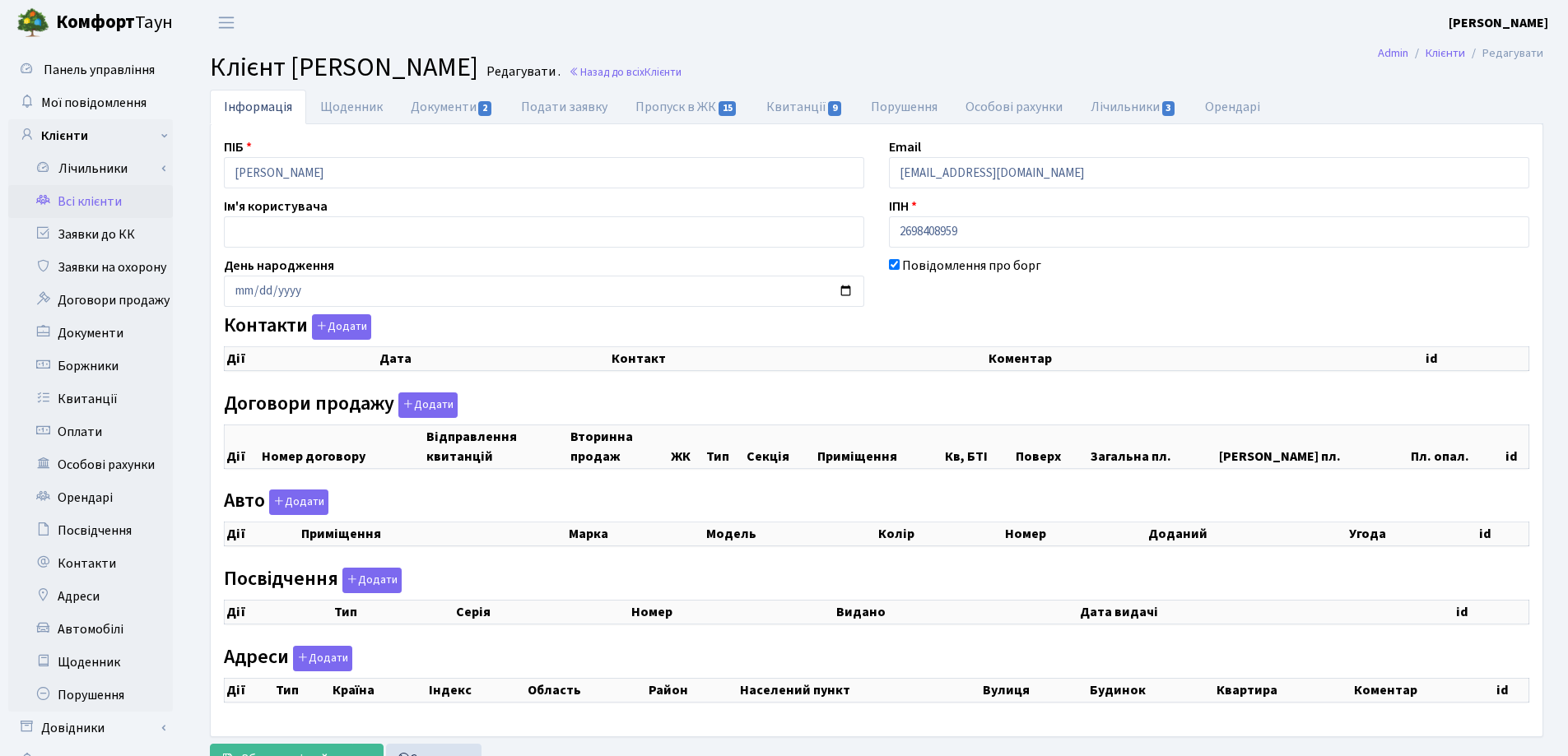
select select "25"
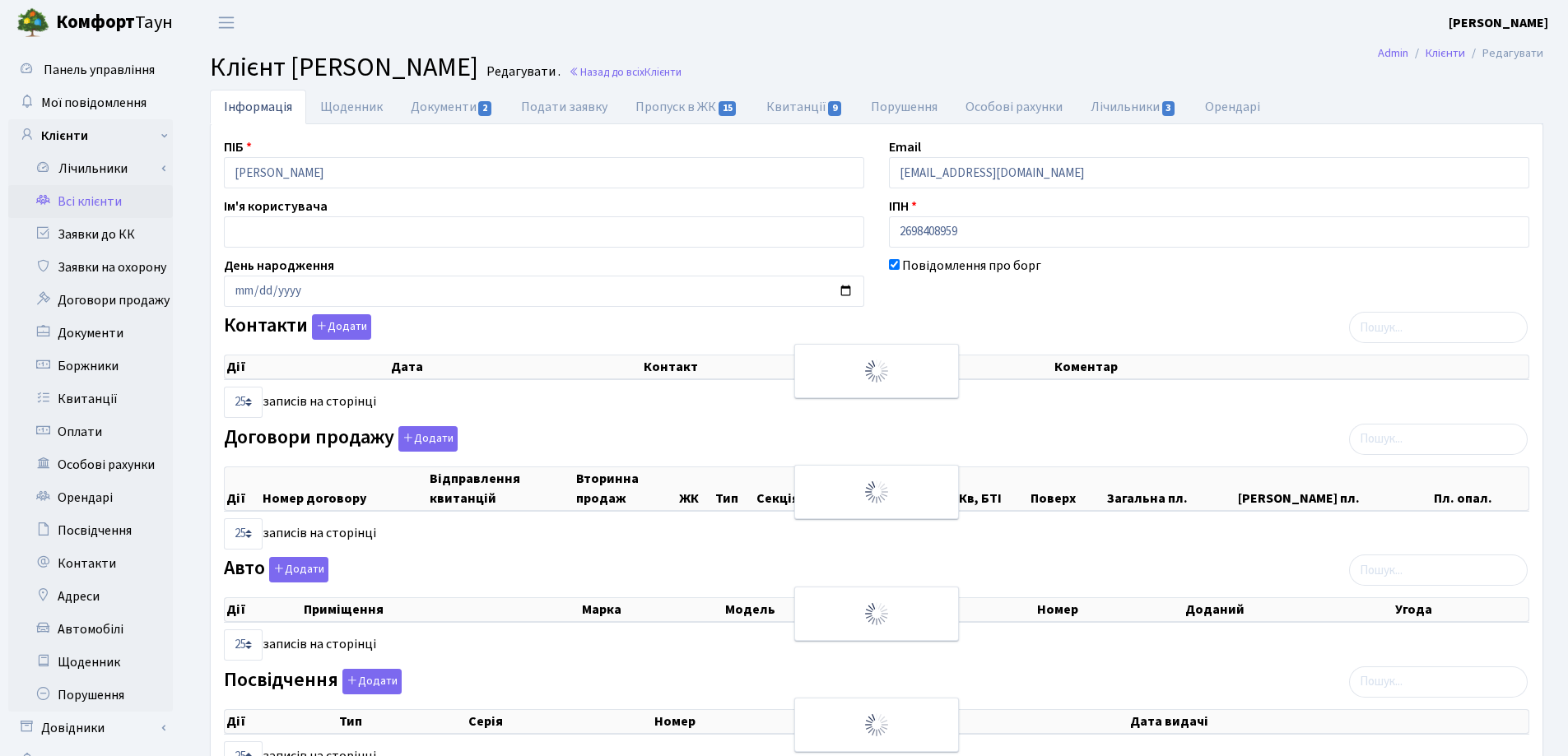
checkbox input "true"
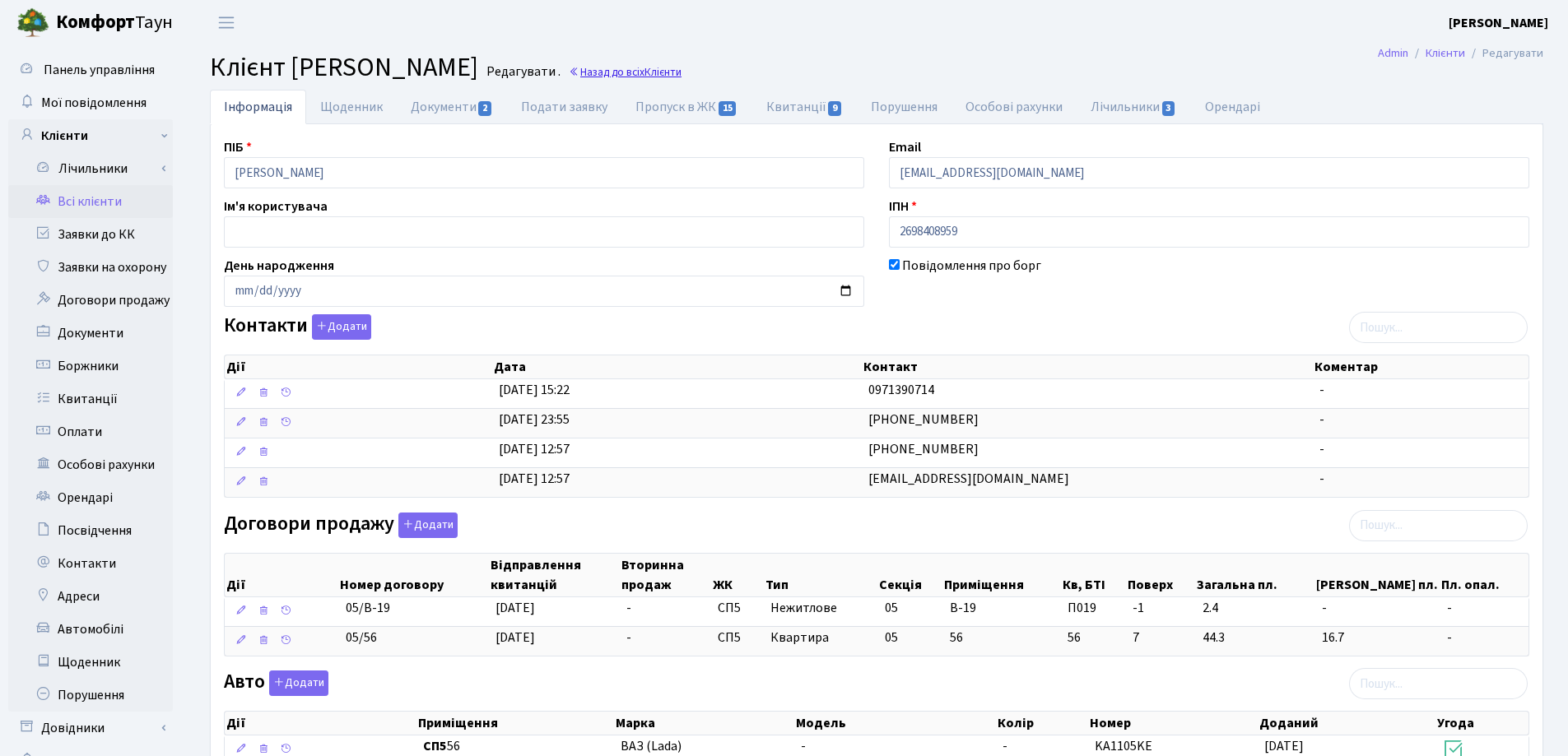
click at [681, 69] on link "Назад до всіх Клієнти" at bounding box center [625, 71] width 113 height 15
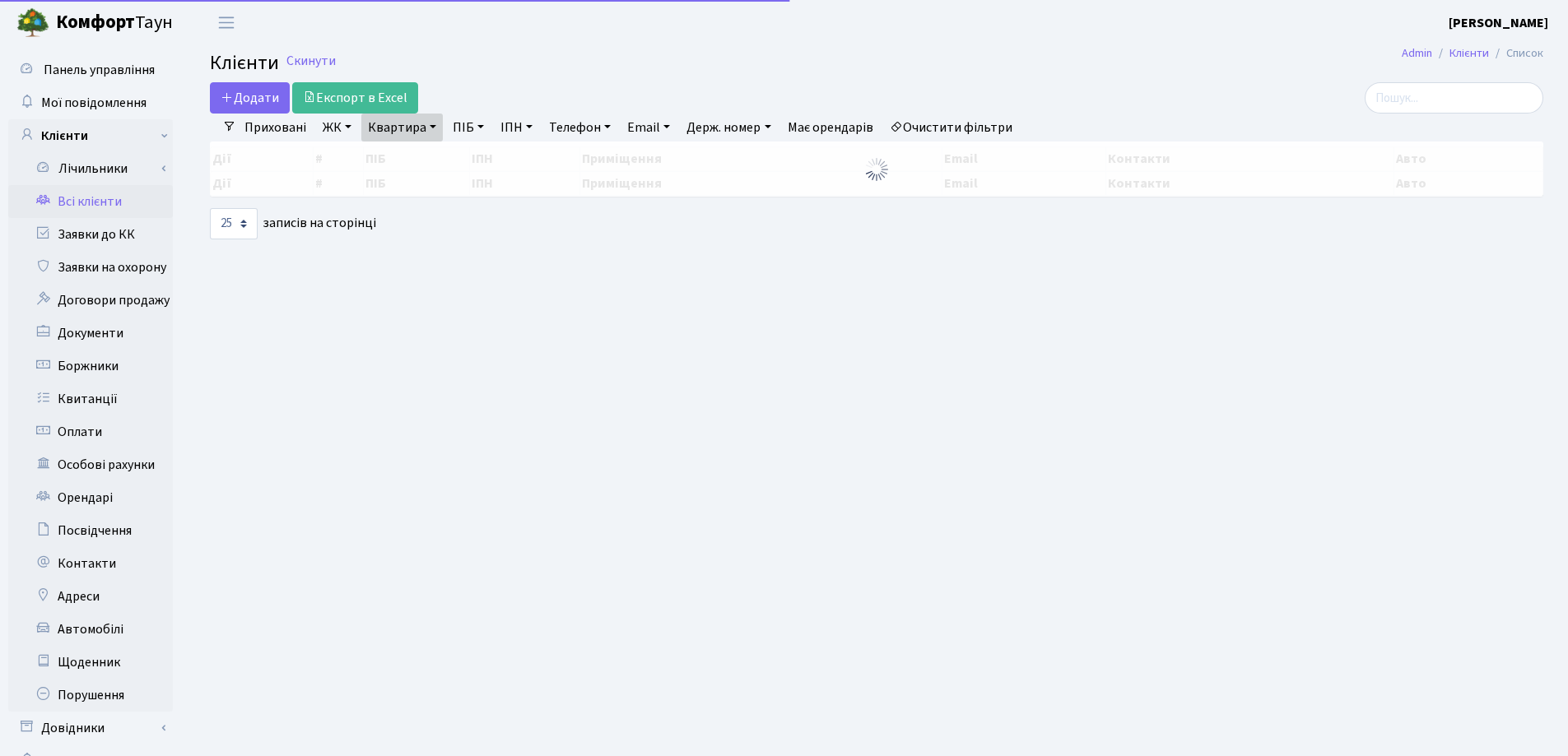
select select "25"
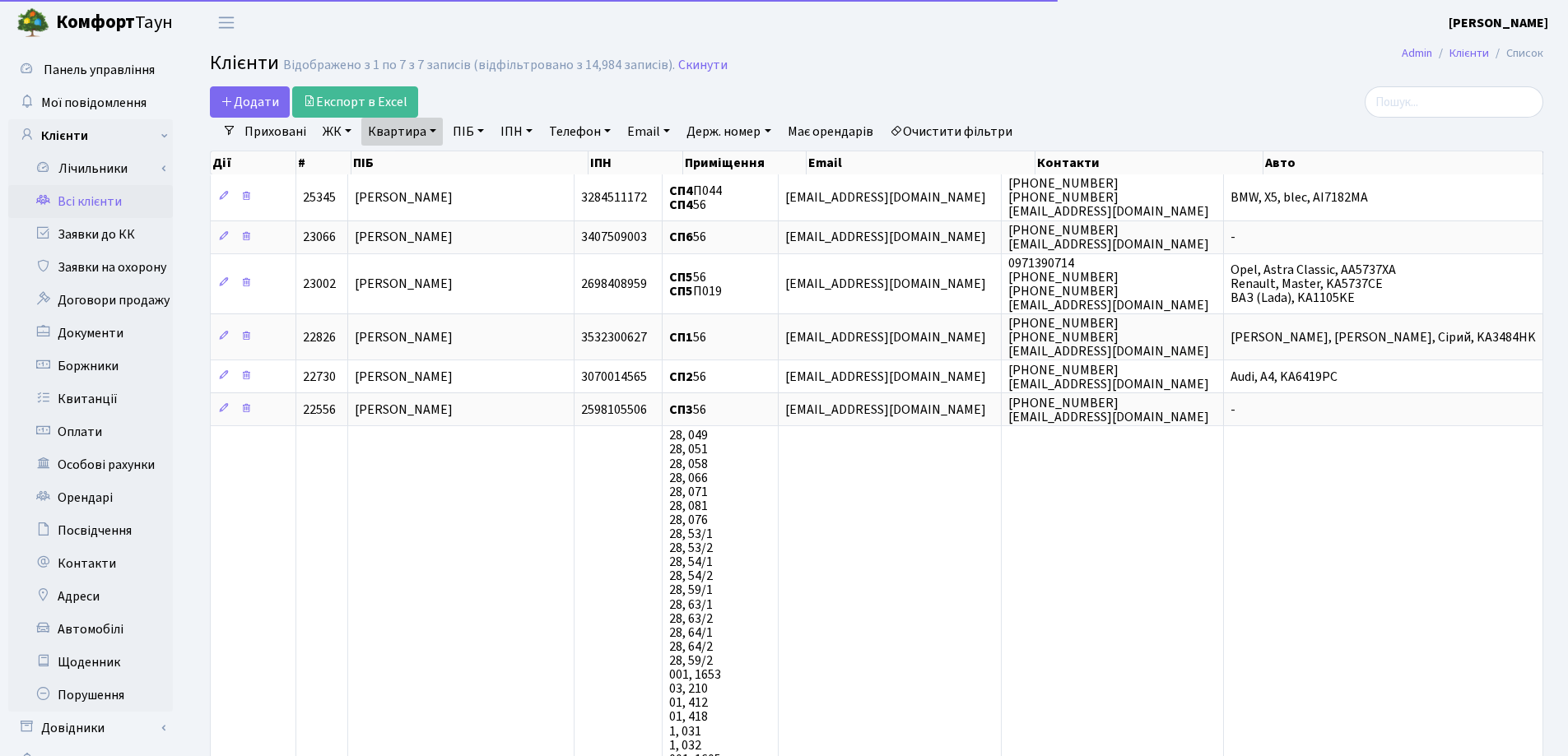
click at [433, 129] on link "Квартира" at bounding box center [402, 131] width 81 height 28
click at [442, 166] on input "56" at bounding box center [410, 164] width 96 height 32
type input "5"
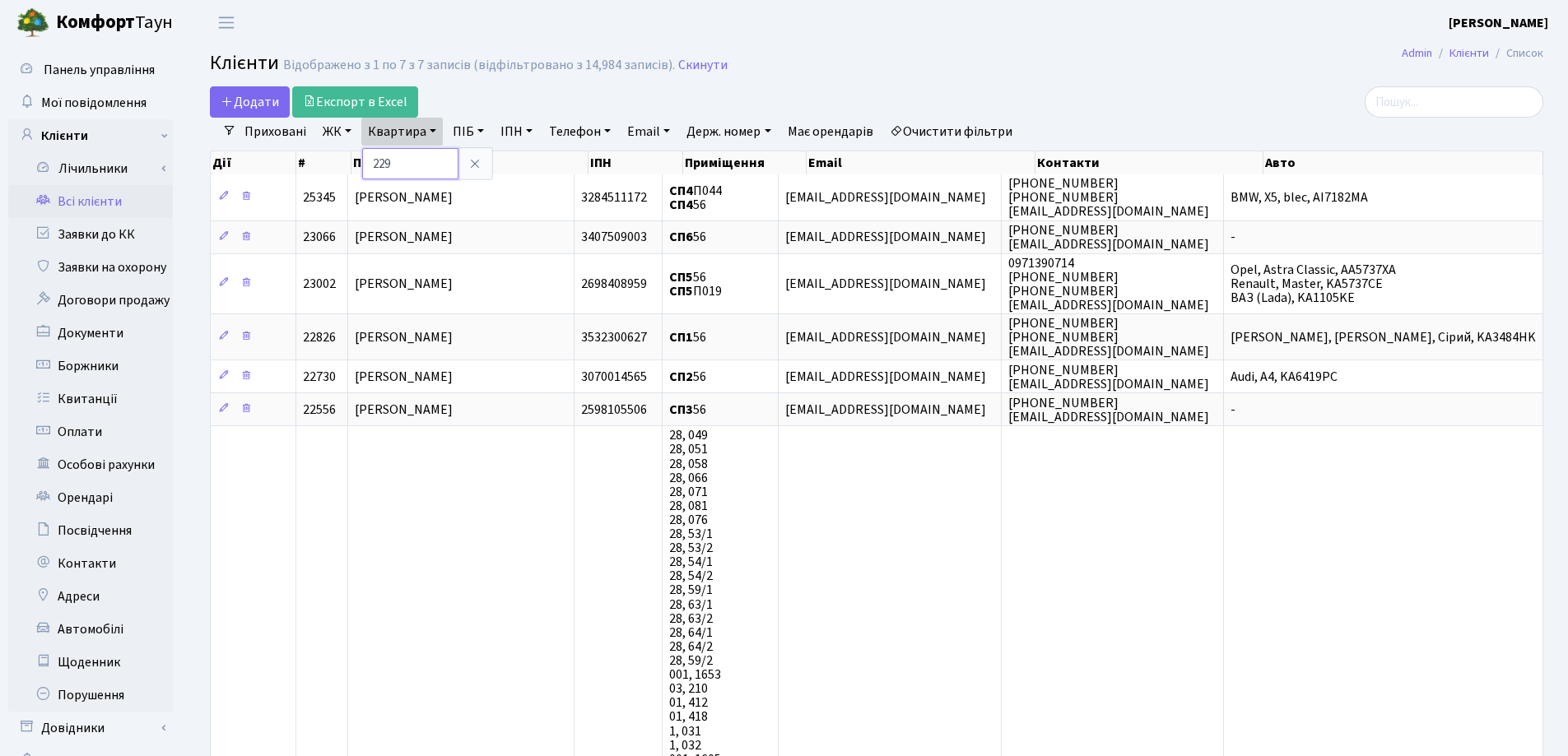
type input "229"
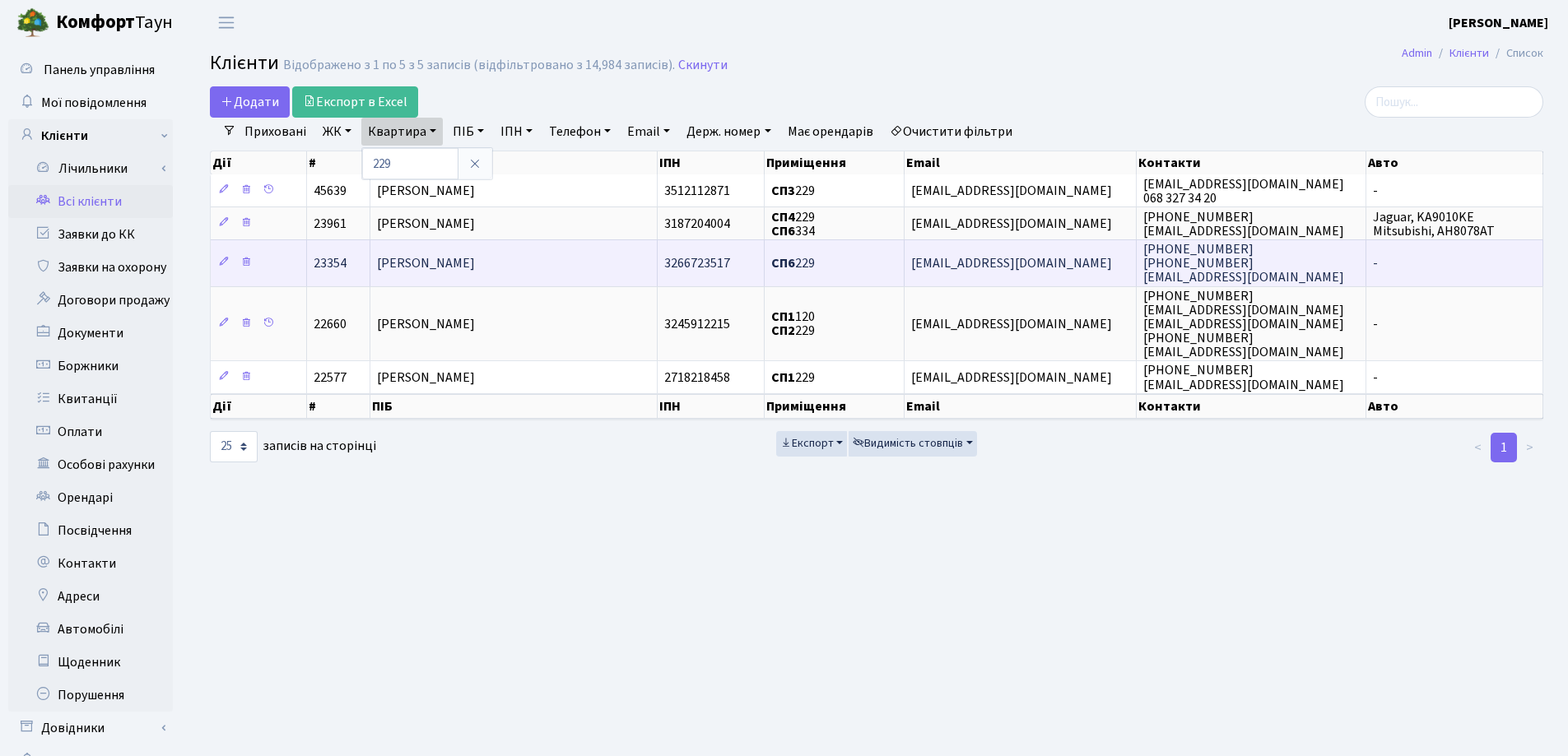
click at [585, 260] on td "[PERSON_NAME]" at bounding box center [514, 262] width 288 height 46
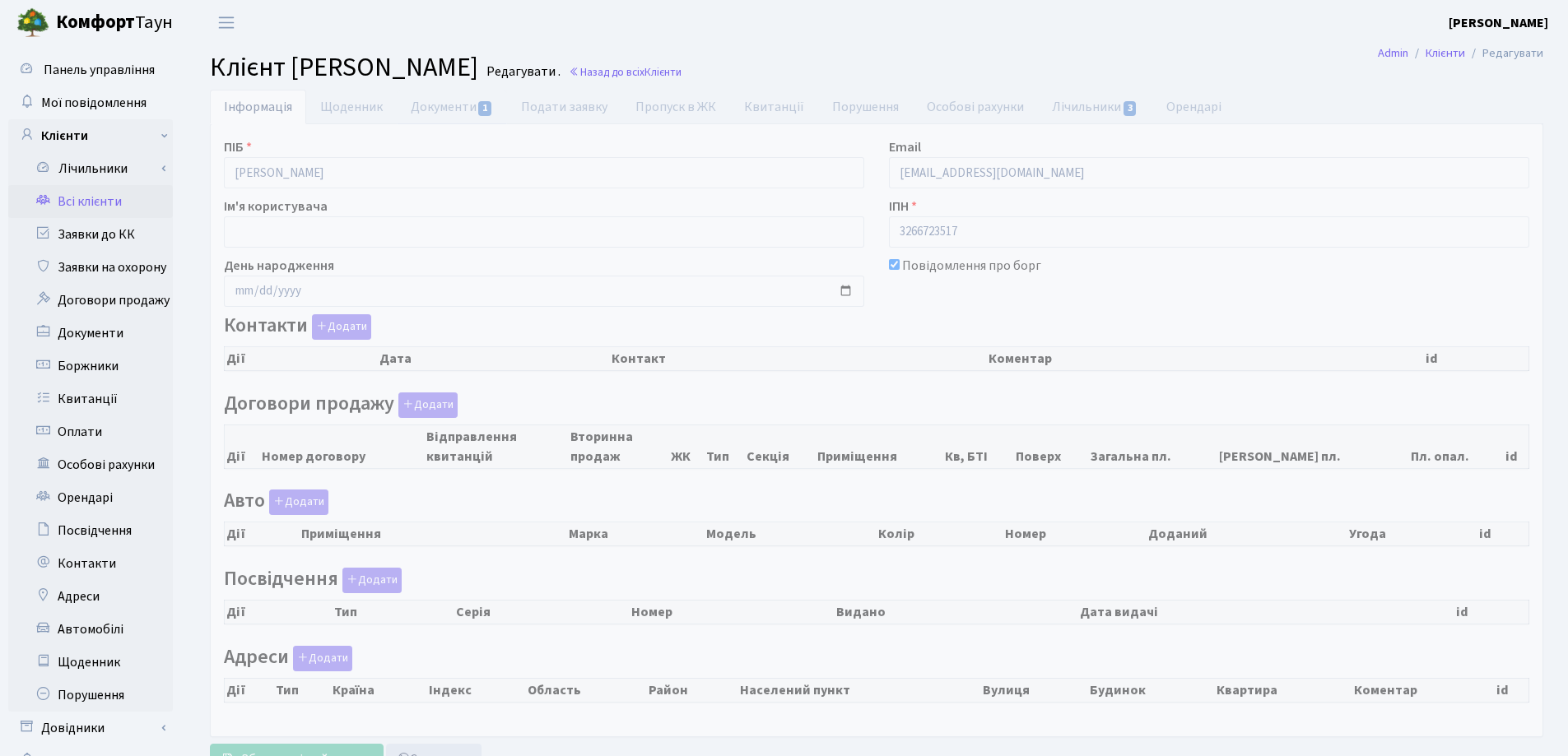
click at [437, 108] on link "Документи 1" at bounding box center [452, 107] width 110 height 34
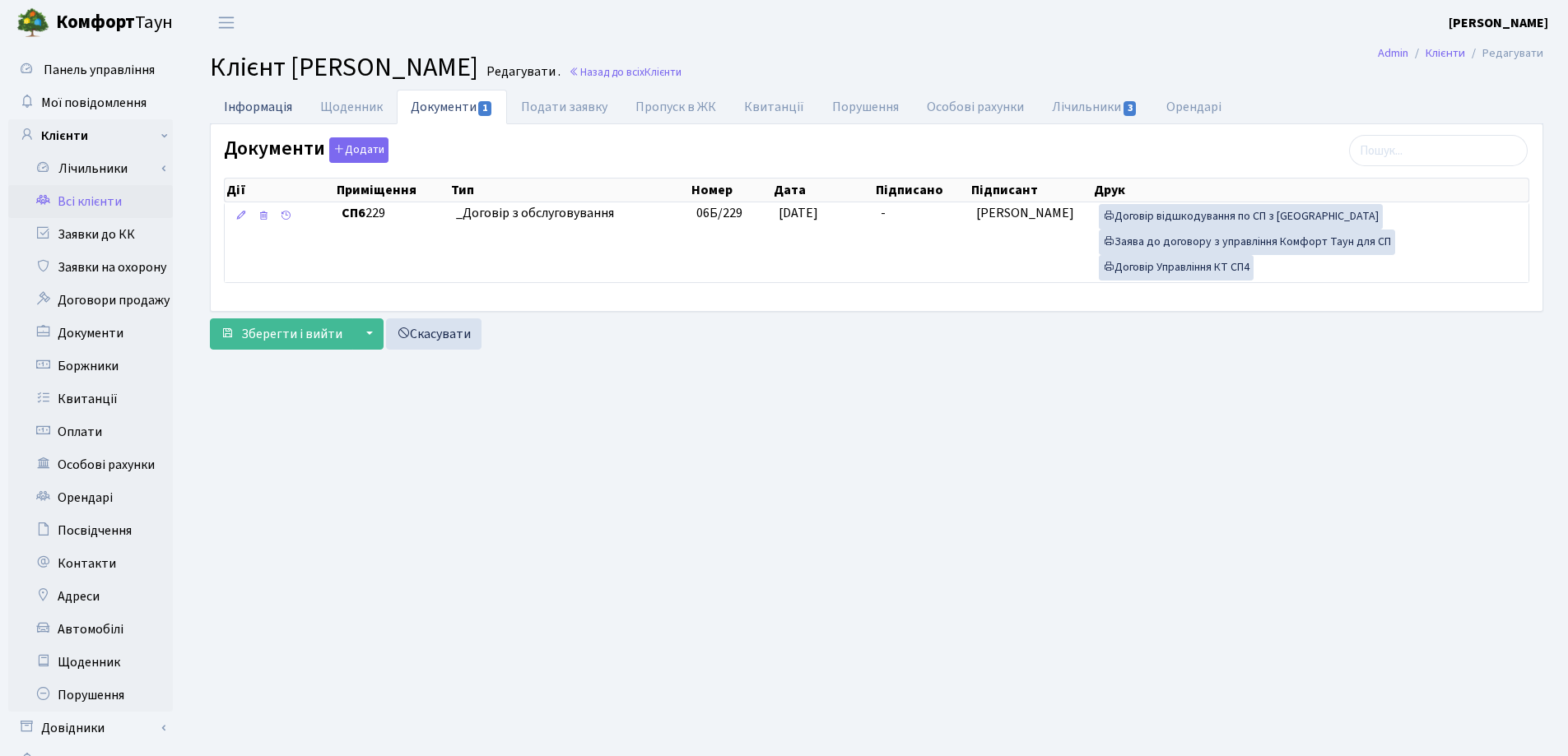
click at [243, 104] on link "Інформація" at bounding box center [258, 106] width 96 height 33
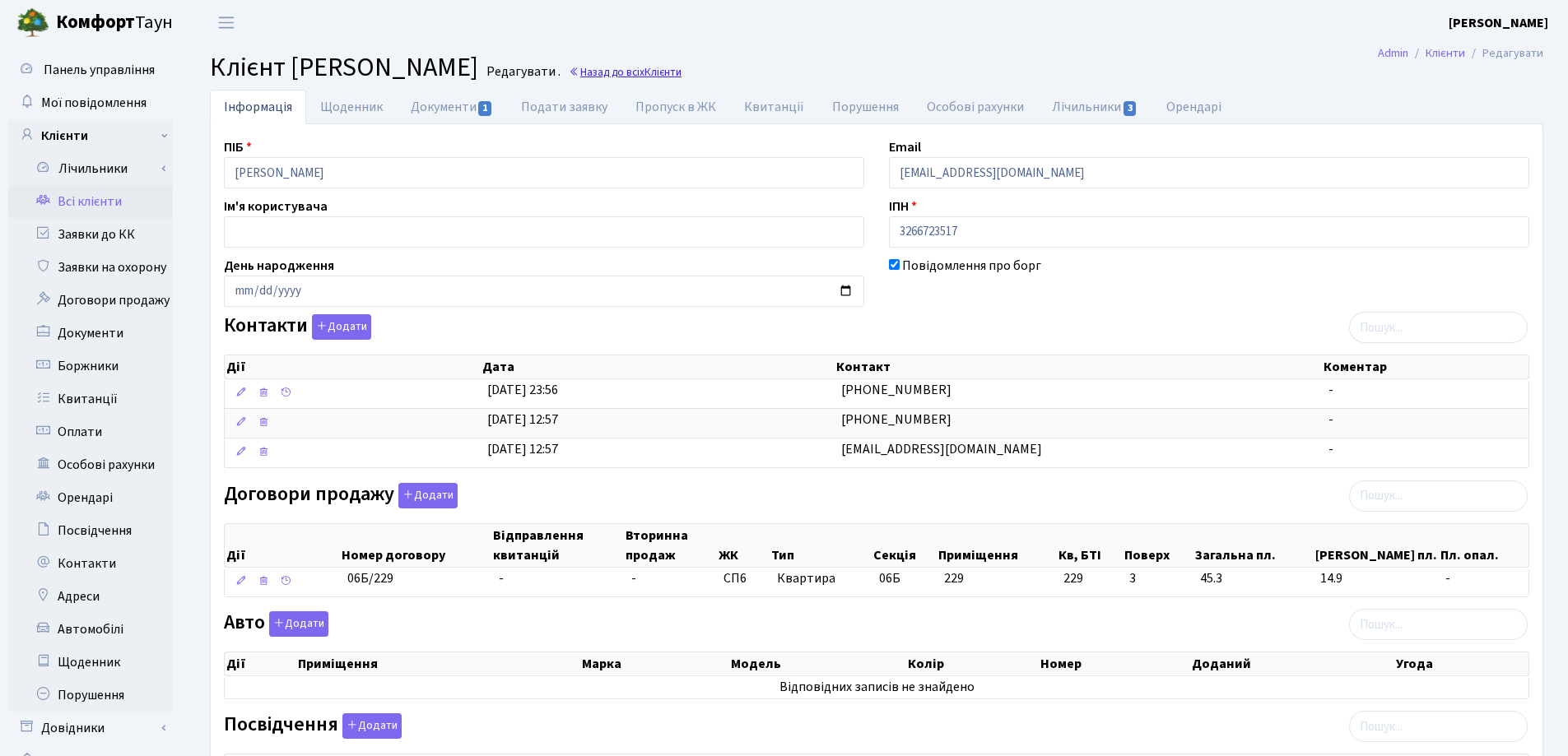
click at [681, 69] on link "Назад до всіх Клієнти" at bounding box center [625, 71] width 113 height 15
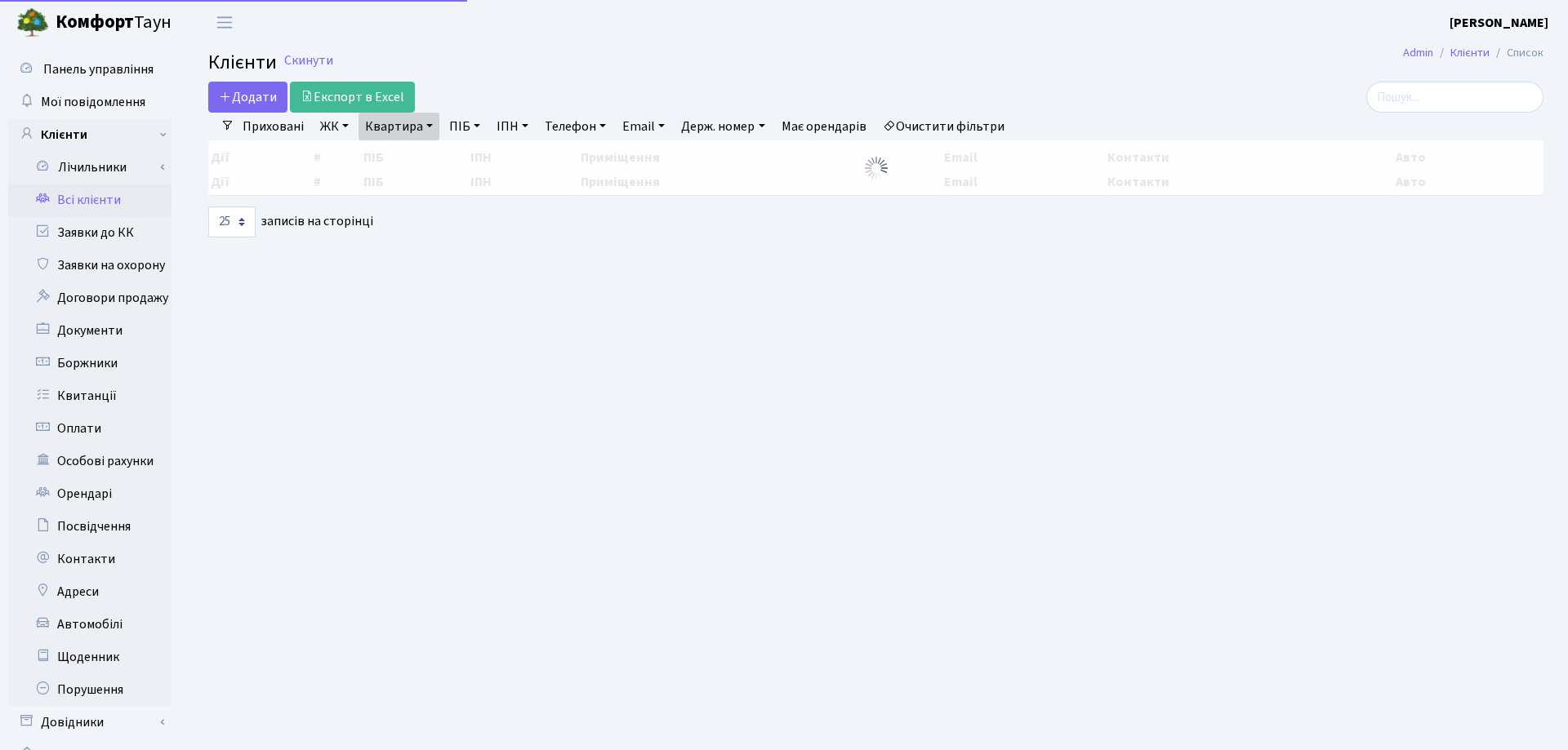
select select "25"
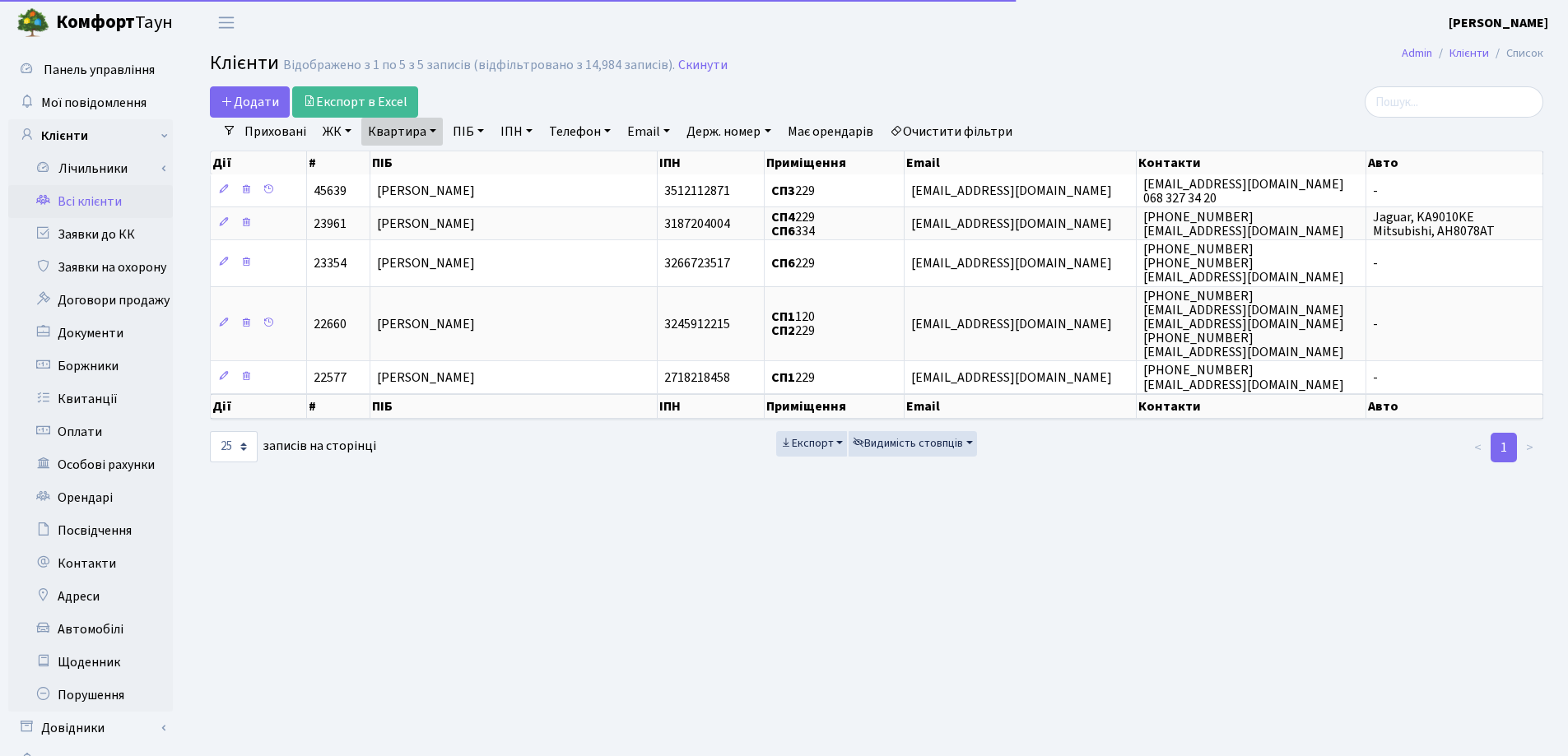
click at [432, 129] on link "Квартира" at bounding box center [402, 131] width 81 height 28
click at [434, 151] on input "229" at bounding box center [410, 164] width 96 height 32
type input "2"
type input "66"
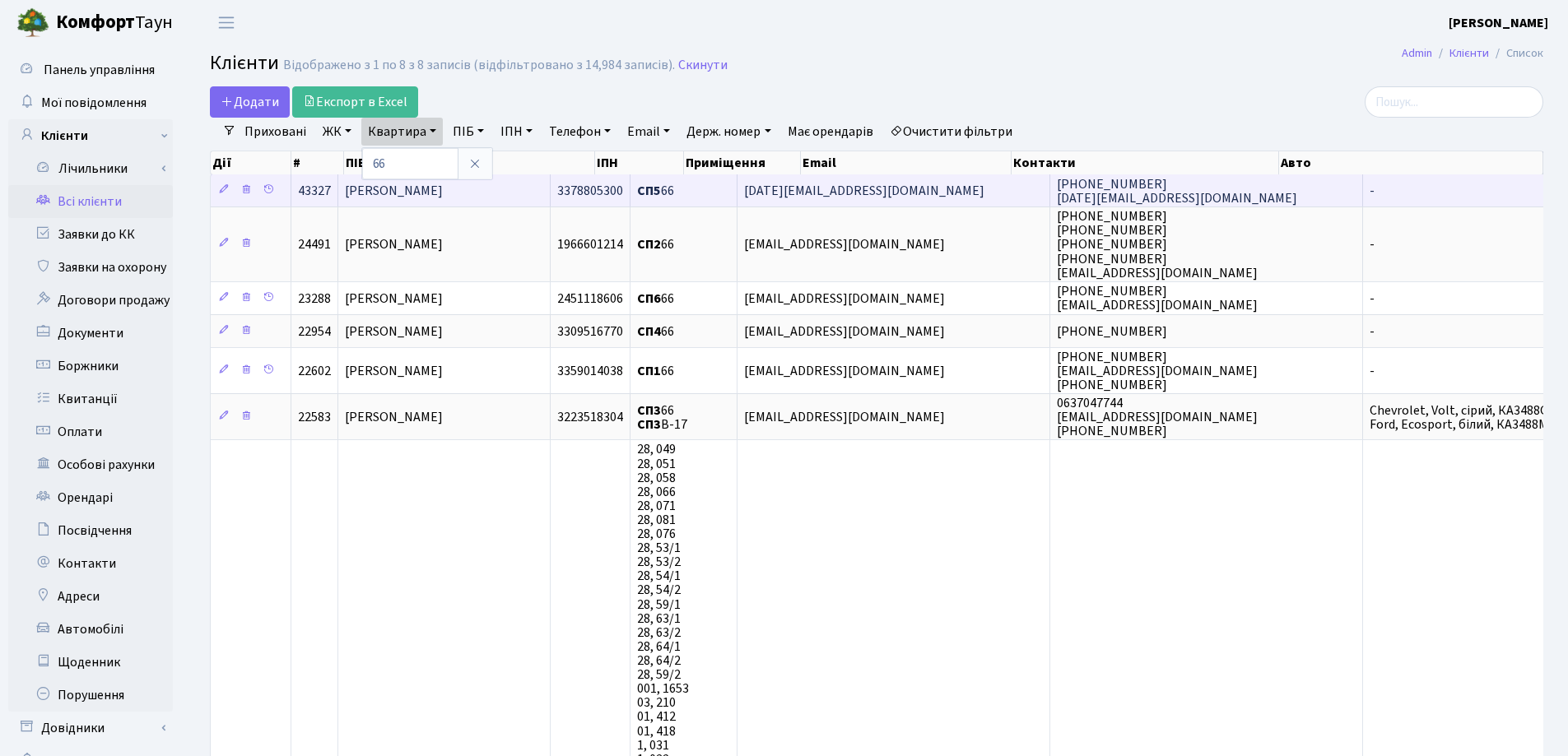
click at [489, 184] on td "Масько Наталія Юріївна" at bounding box center [444, 190] width 213 height 32
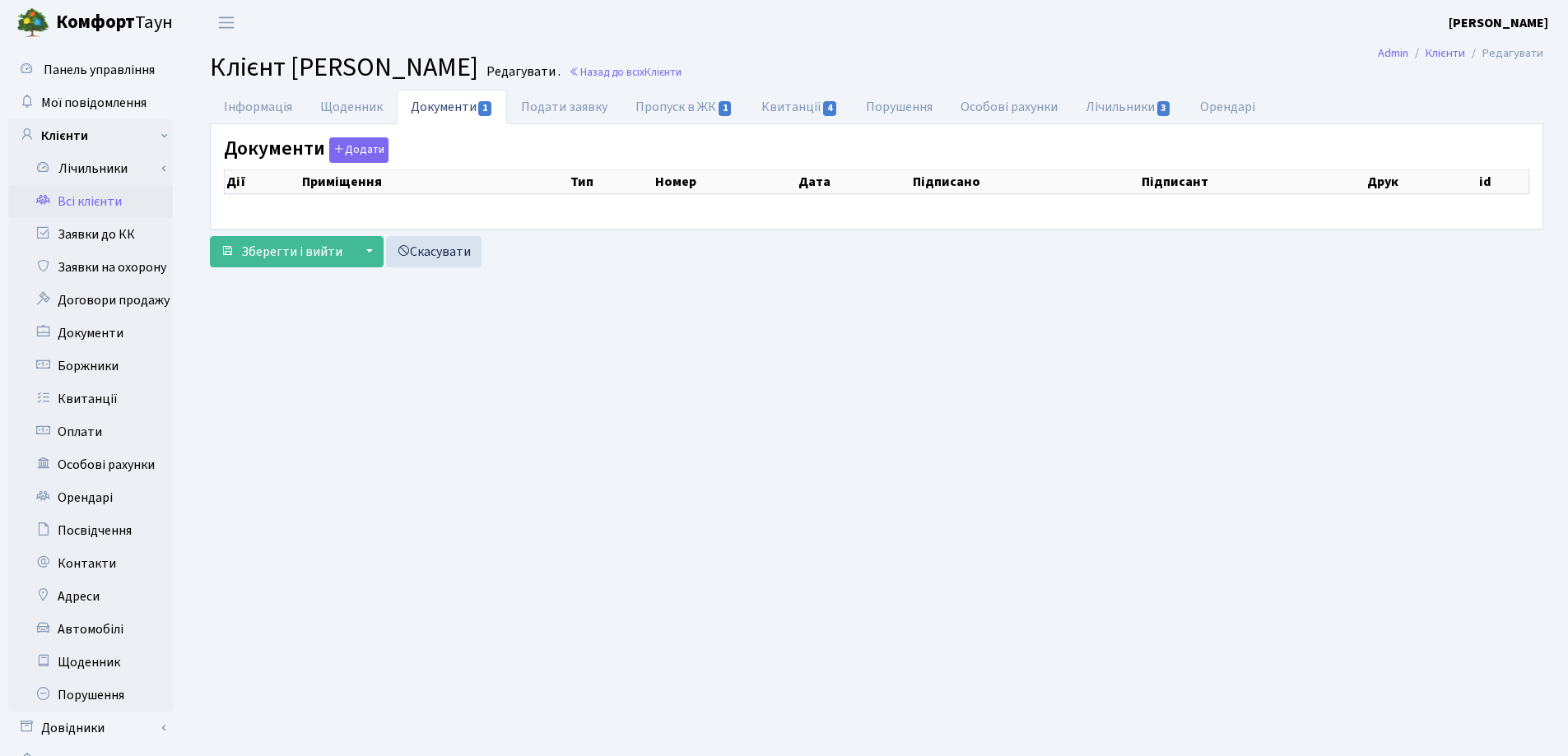
checkbox input "true"
select select "25"
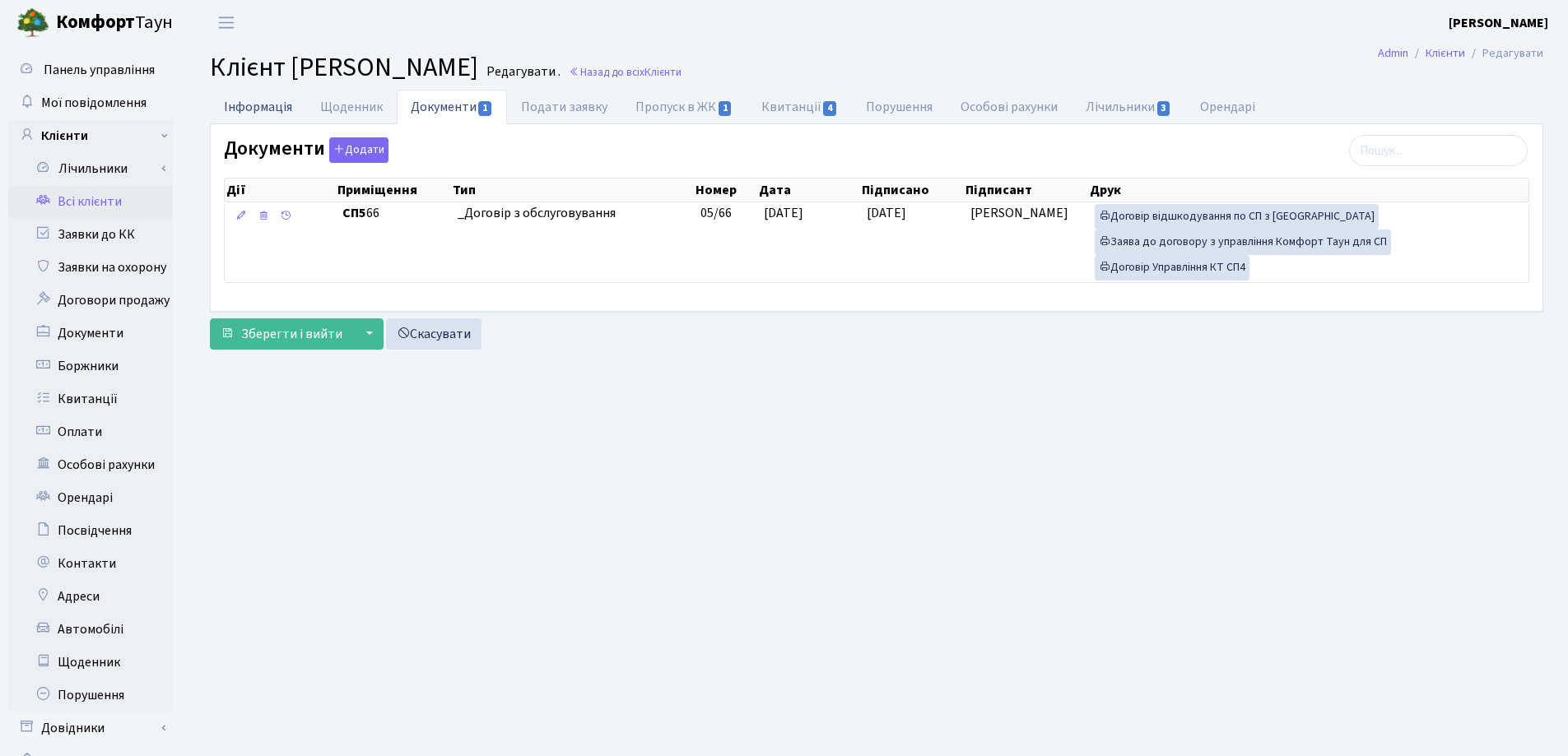
click at [249, 107] on link "Інформація" at bounding box center [258, 106] width 96 height 33
select select "25"
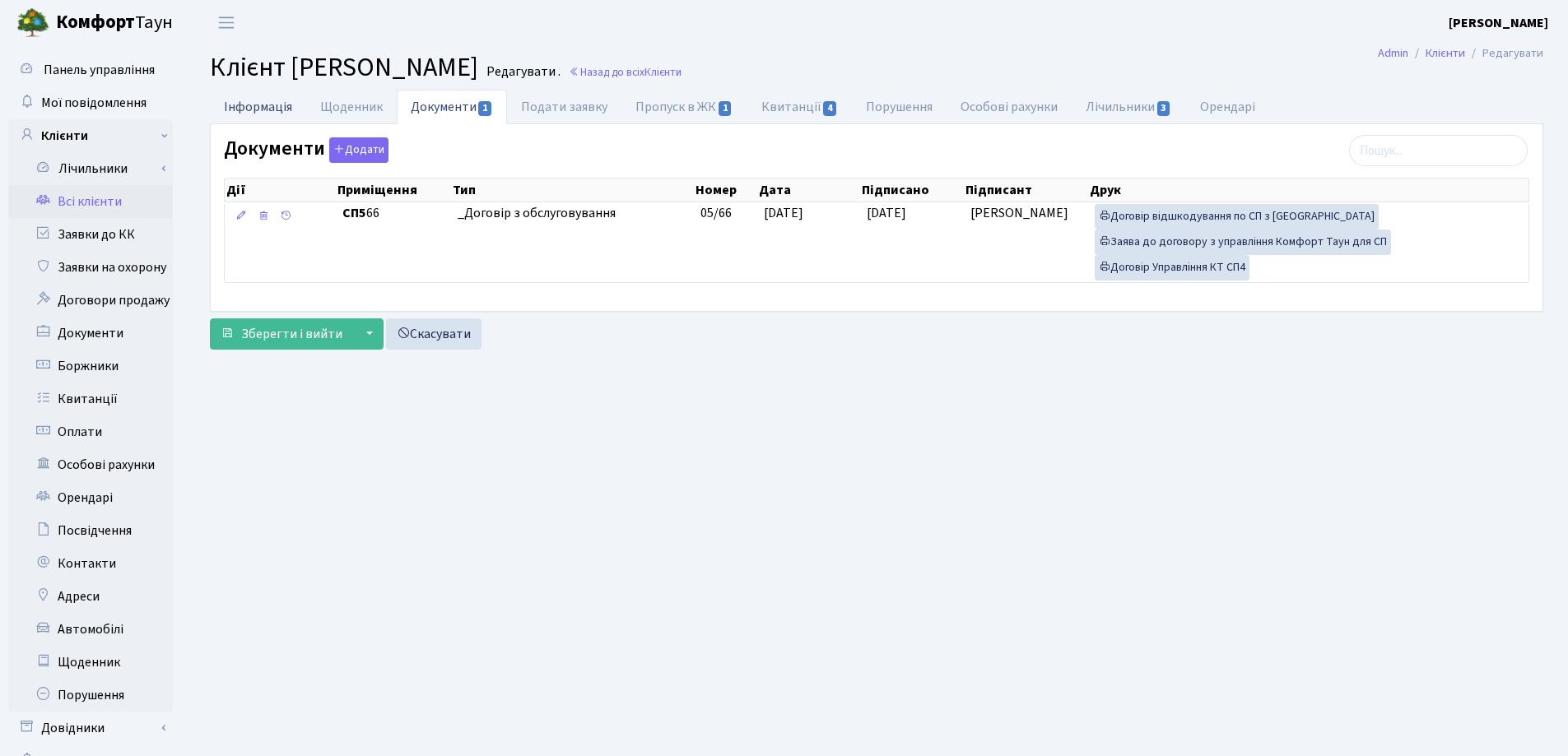
select select "25"
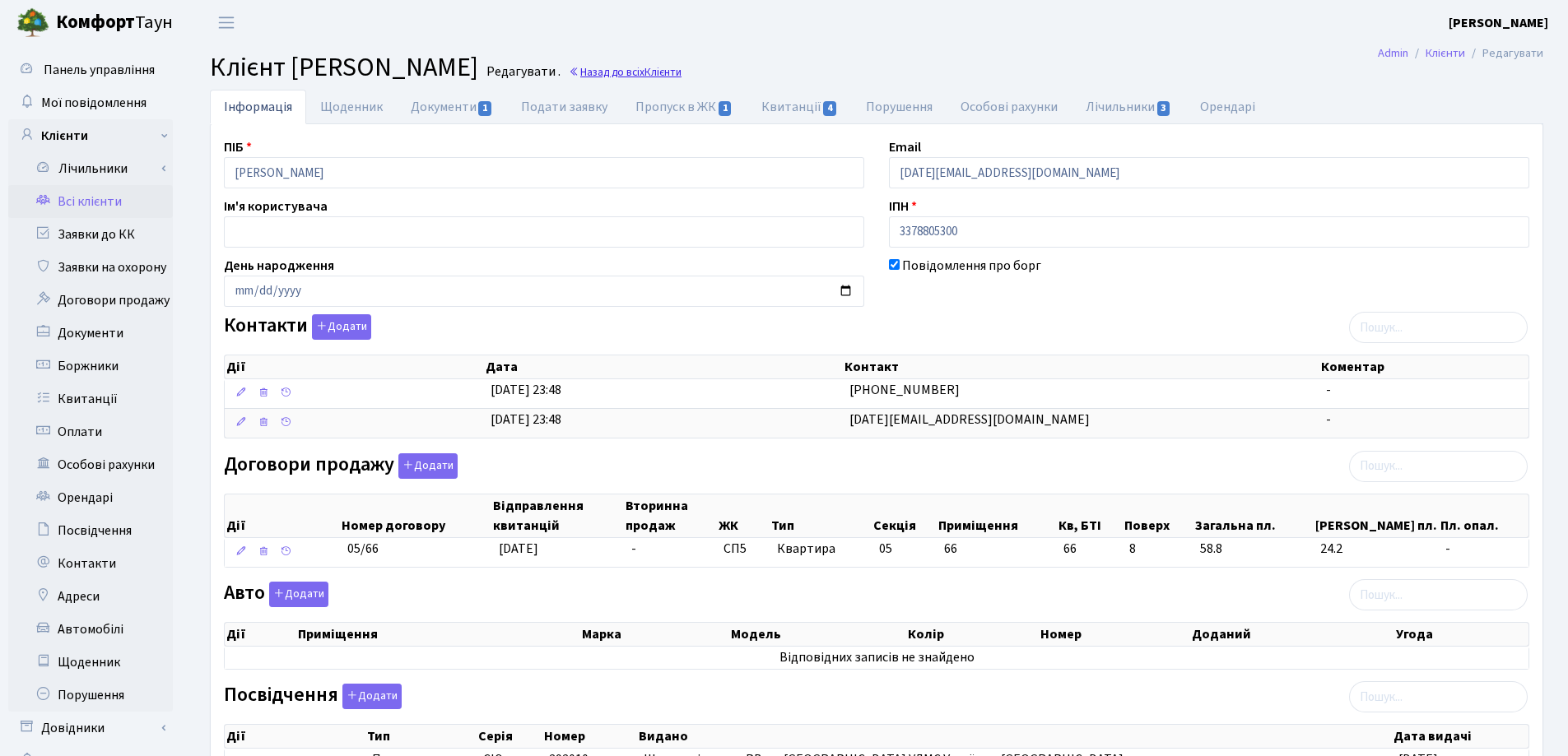
click at [681, 70] on link "Назад до всіх Клієнти" at bounding box center [625, 71] width 113 height 15
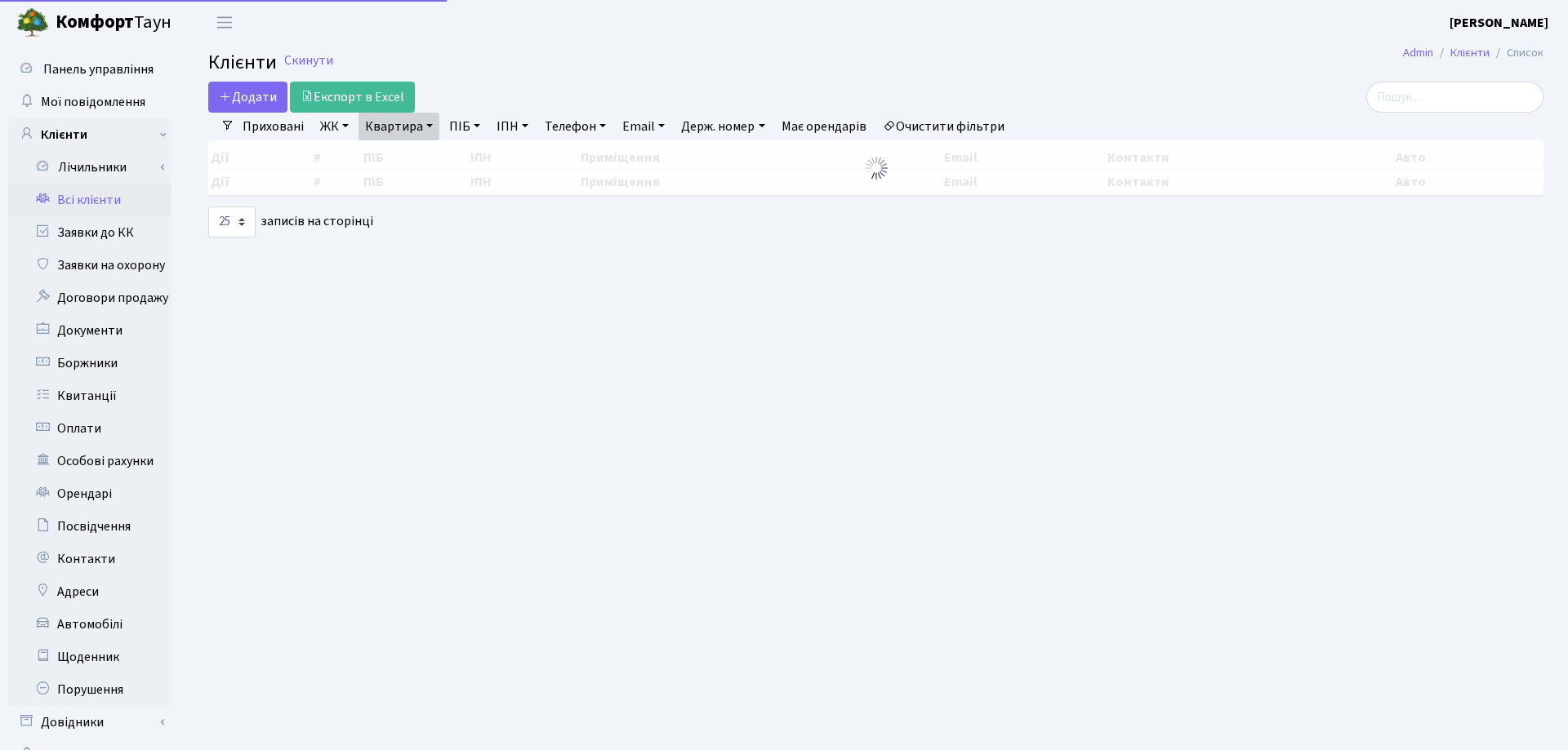
select select "25"
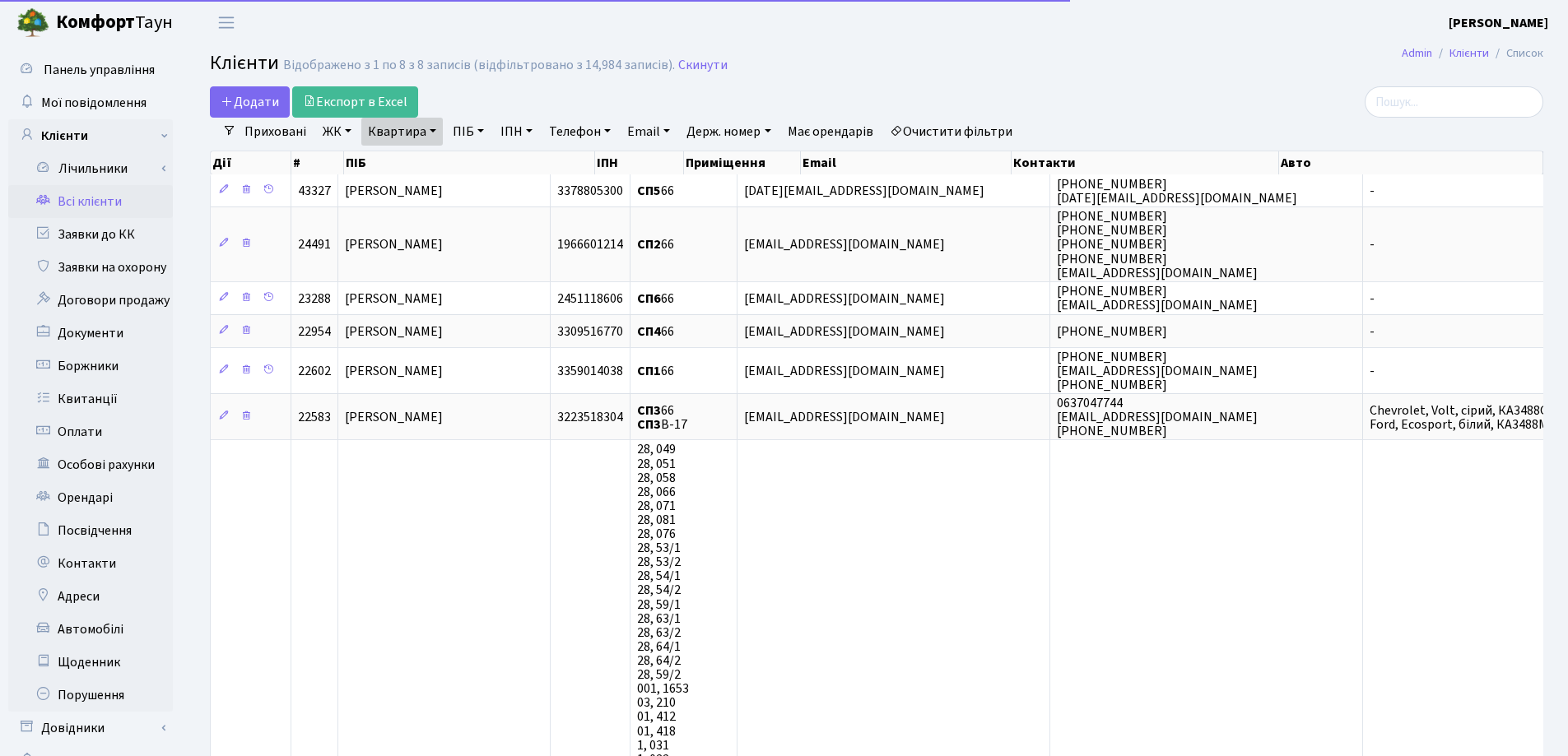
click at [433, 125] on link "Квартира" at bounding box center [402, 131] width 81 height 28
click at [434, 156] on input "66" at bounding box center [410, 164] width 96 height 32
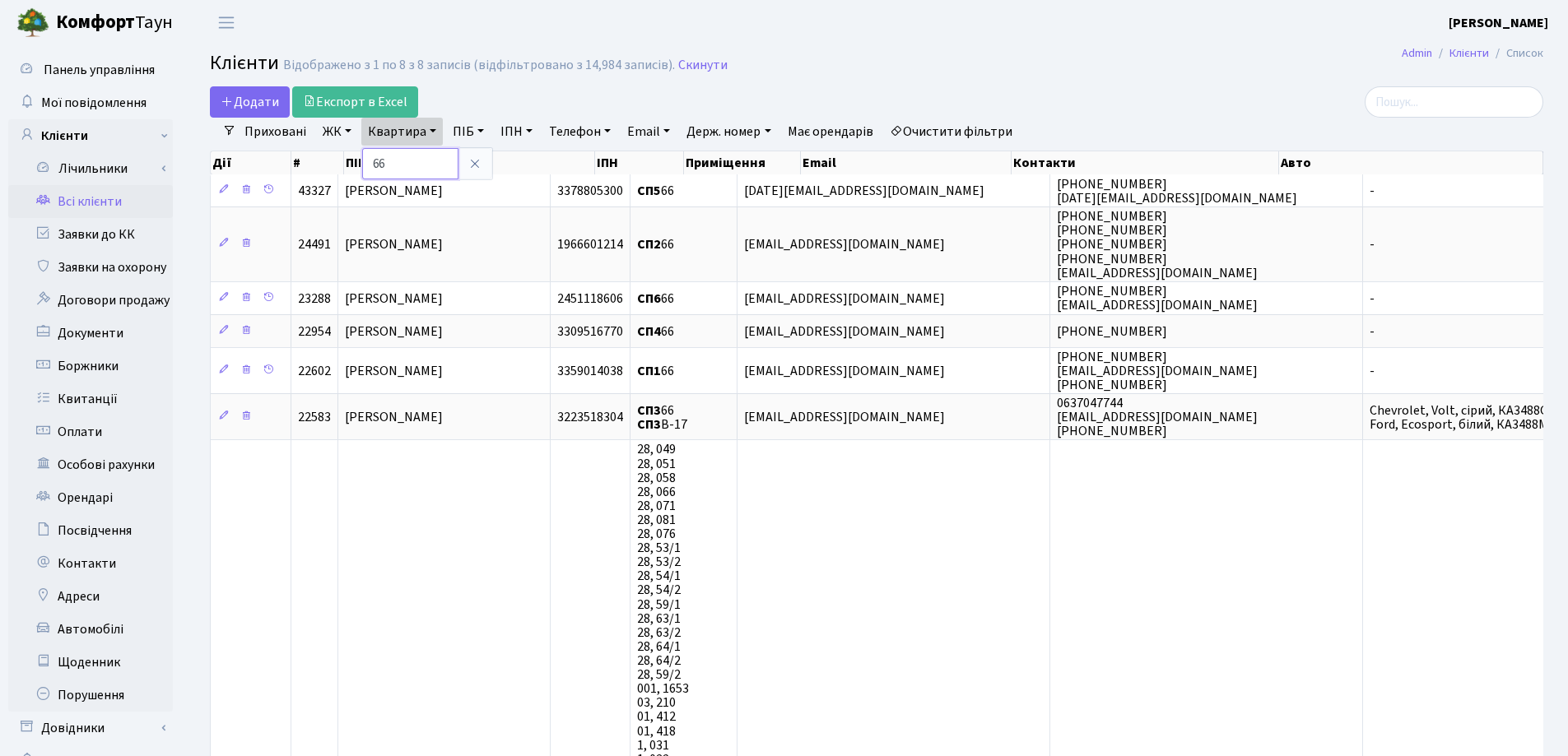
type input "6"
type input "28"
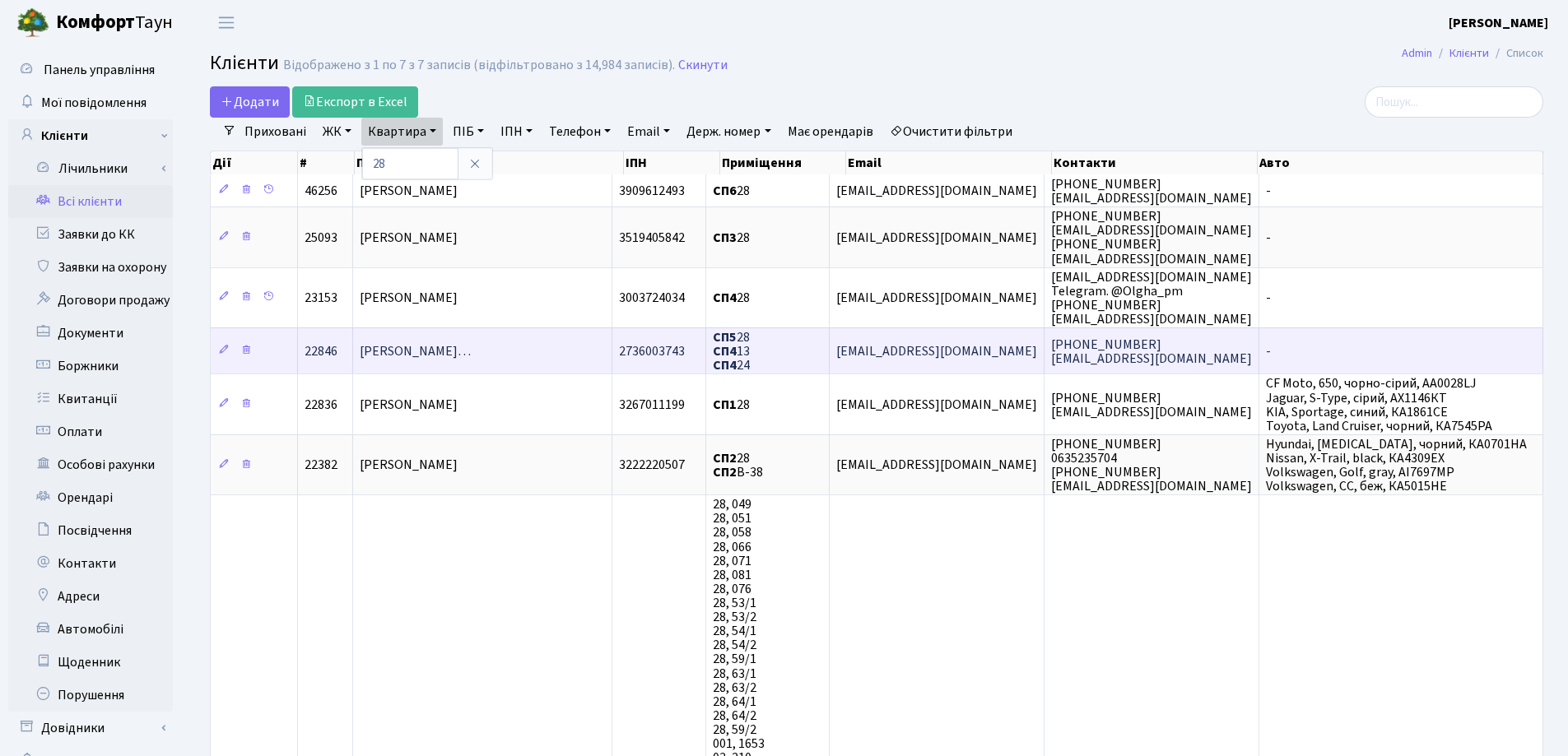
click at [470, 343] on span "[PERSON_NAME]…" at bounding box center [415, 352] width 111 height 18
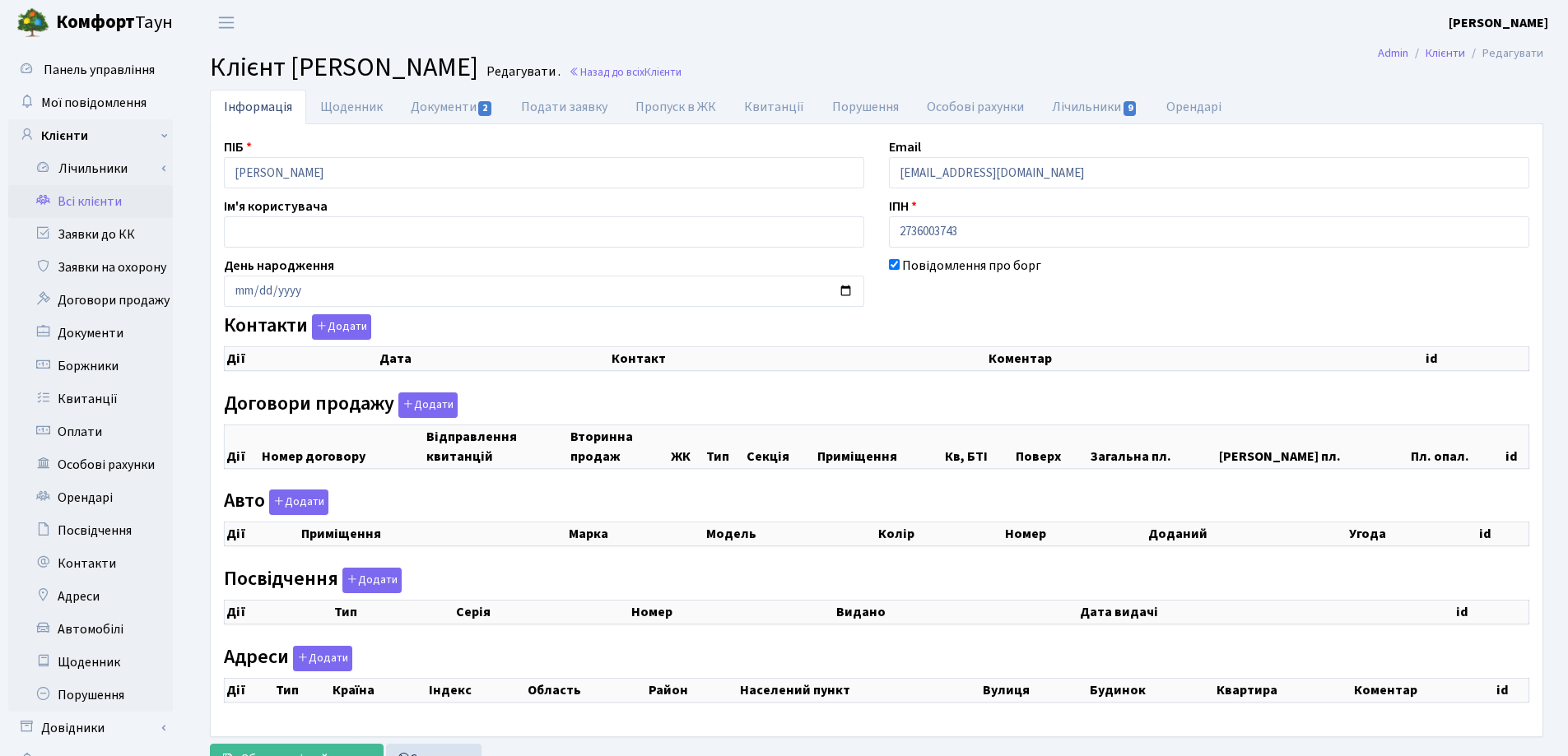
checkbox input "true"
select select "25"
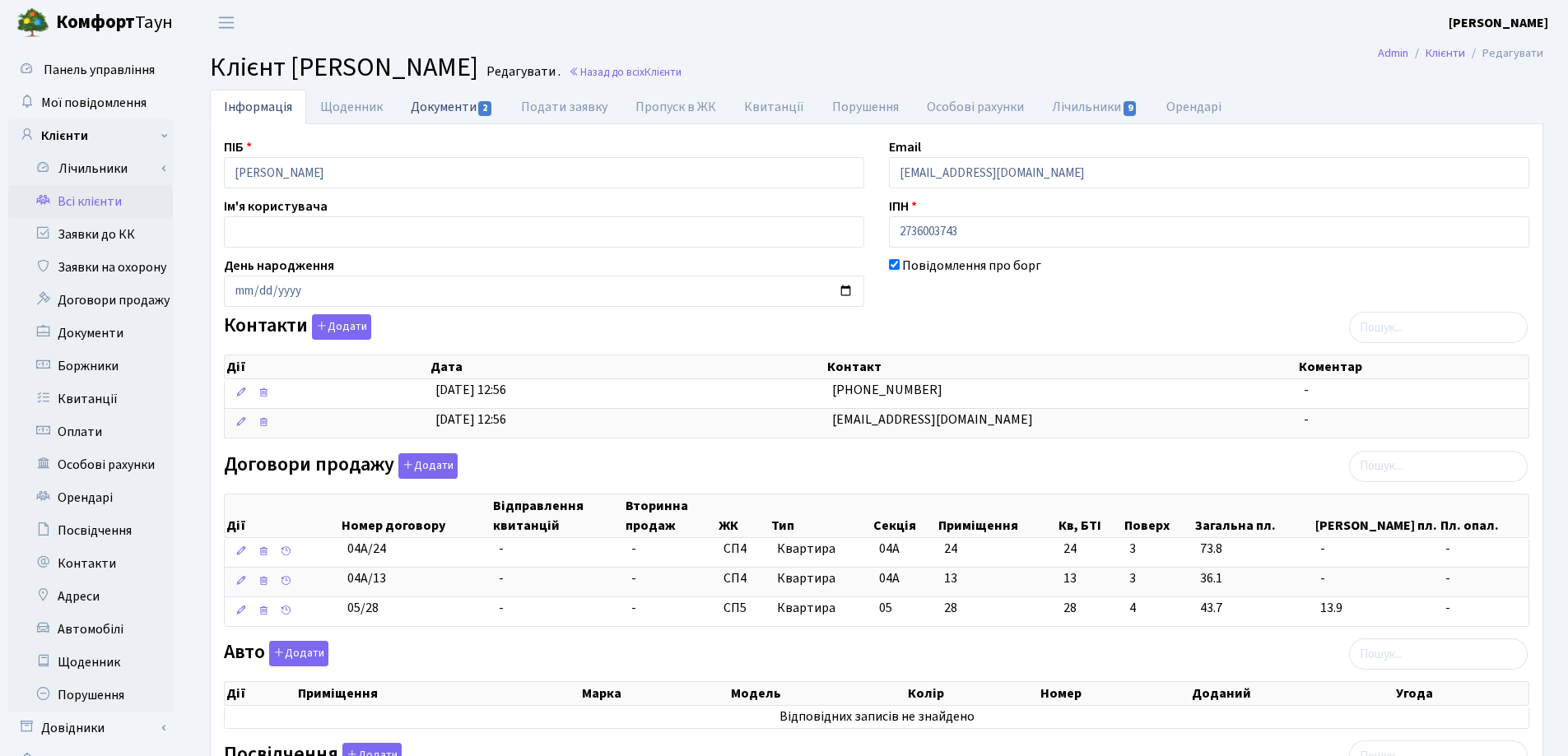
click at [439, 109] on link "Документи 2" at bounding box center [452, 106] width 110 height 33
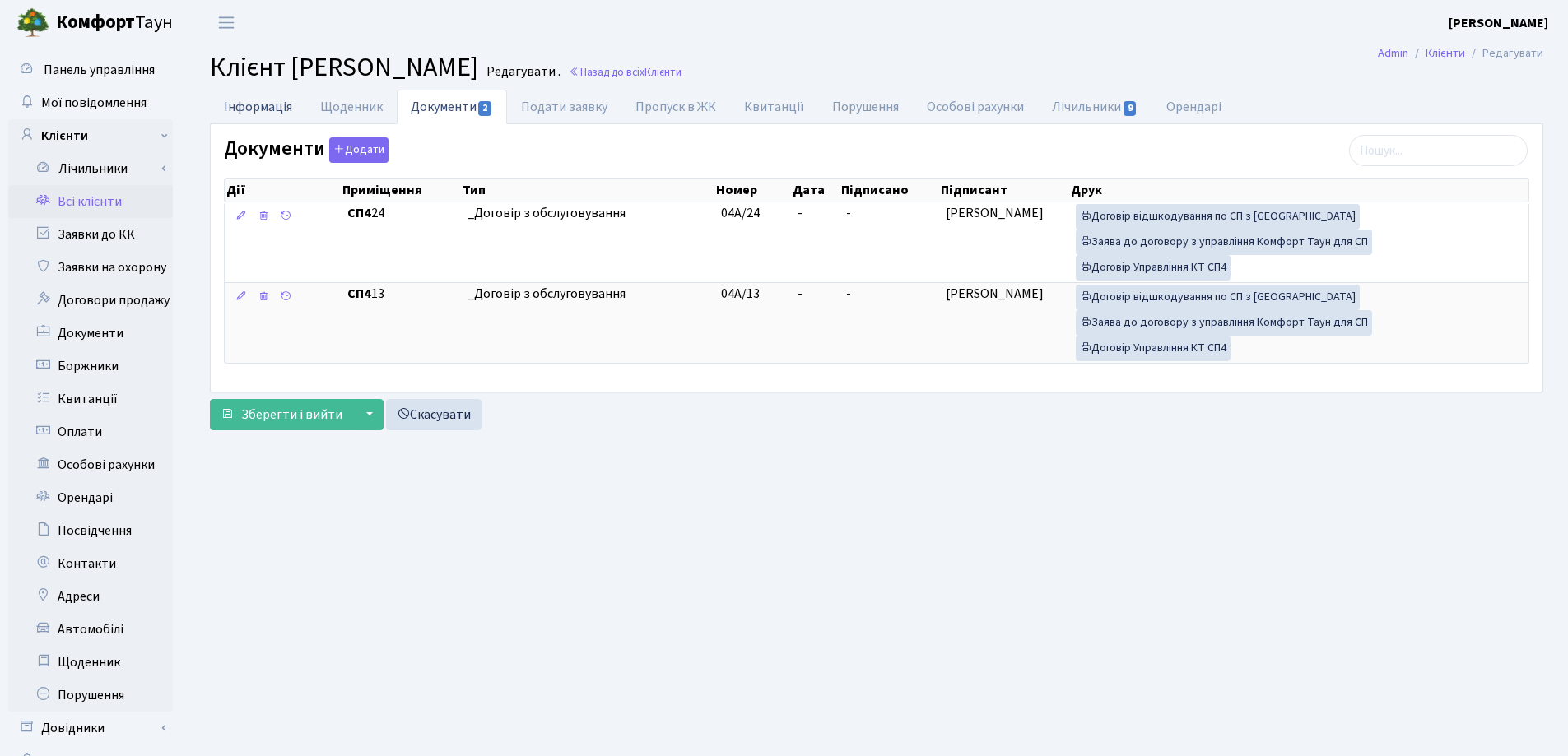
click at [256, 100] on link "Інформація" at bounding box center [258, 106] width 96 height 33
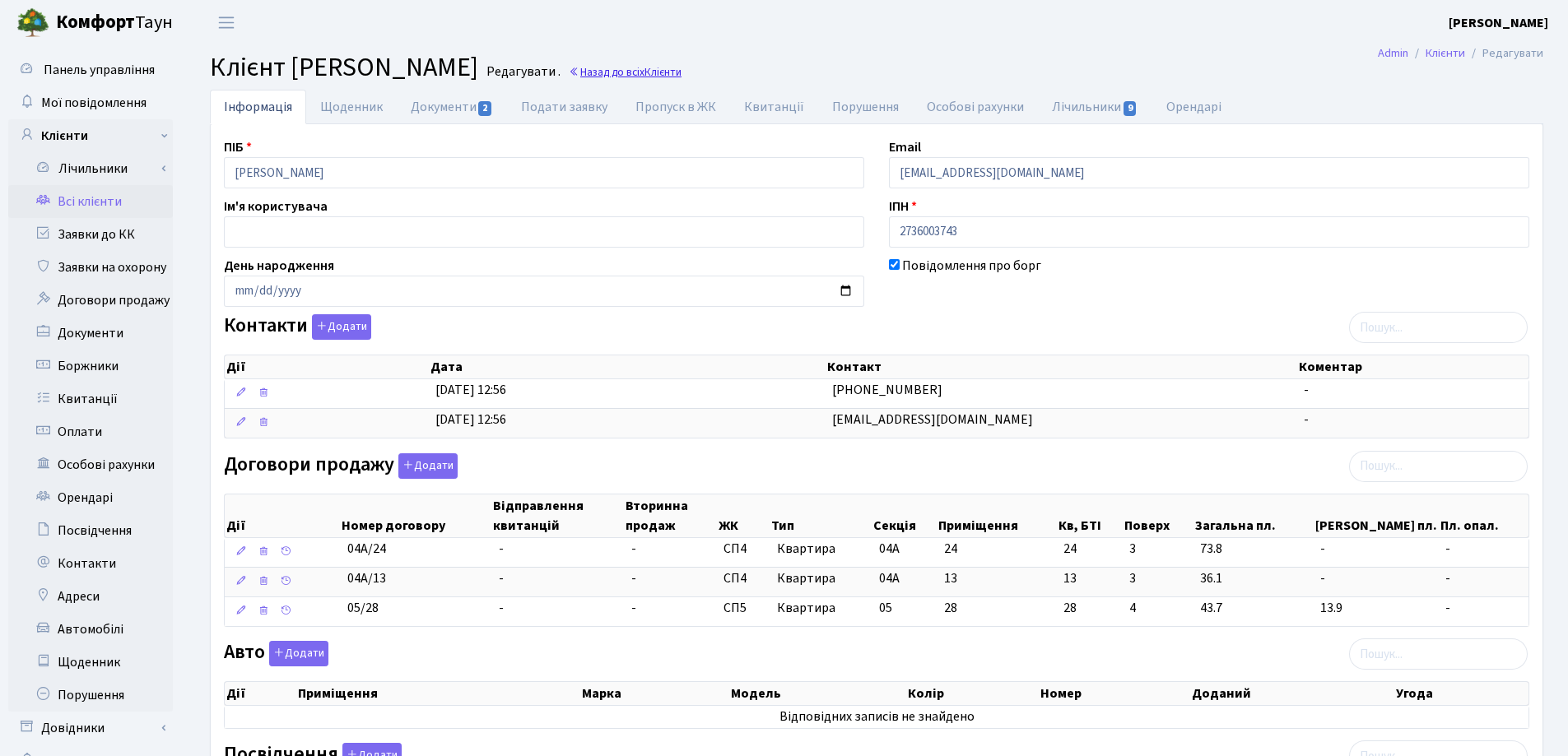
click at [681, 78] on link "Назад до всіх Клієнти" at bounding box center [625, 71] width 113 height 15
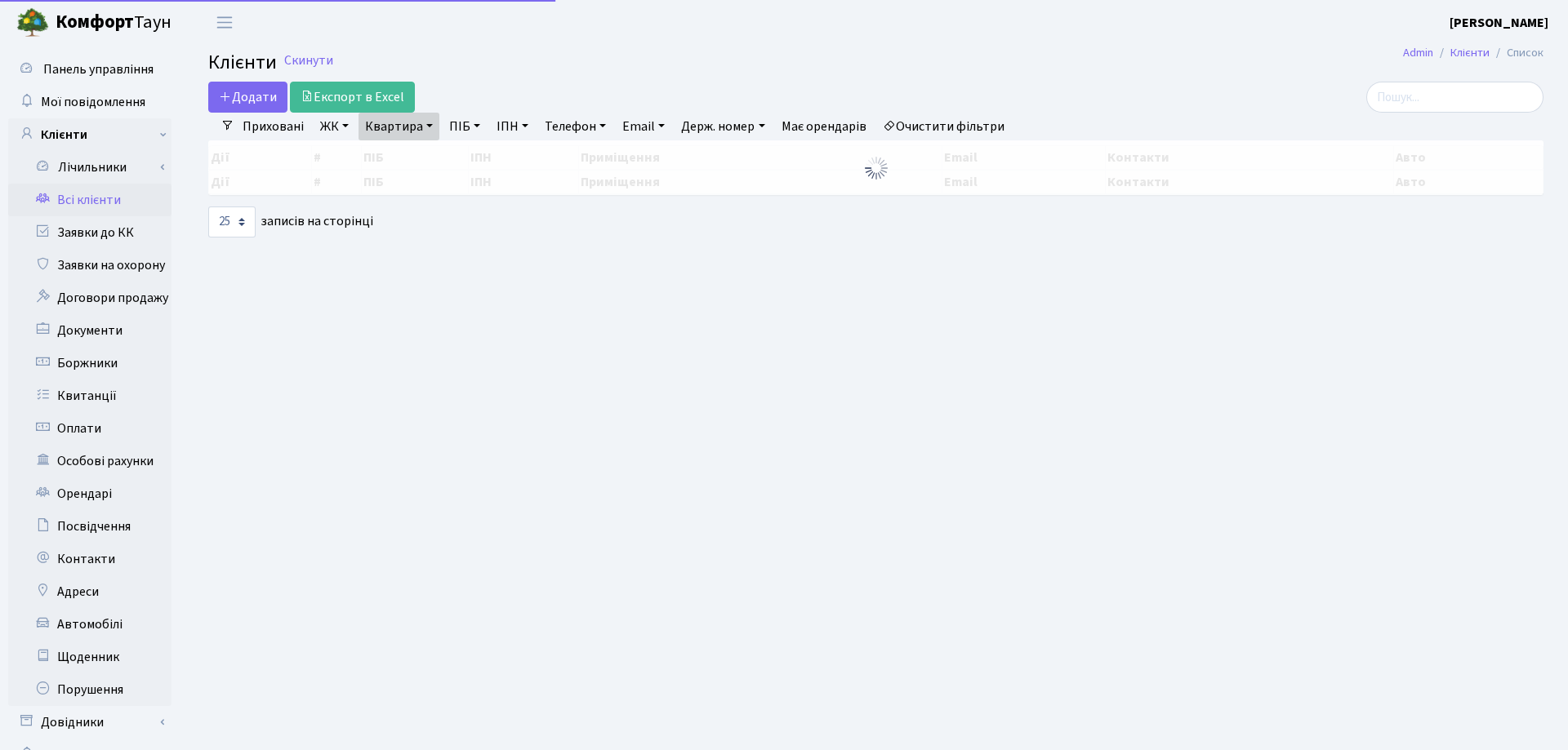
select select "25"
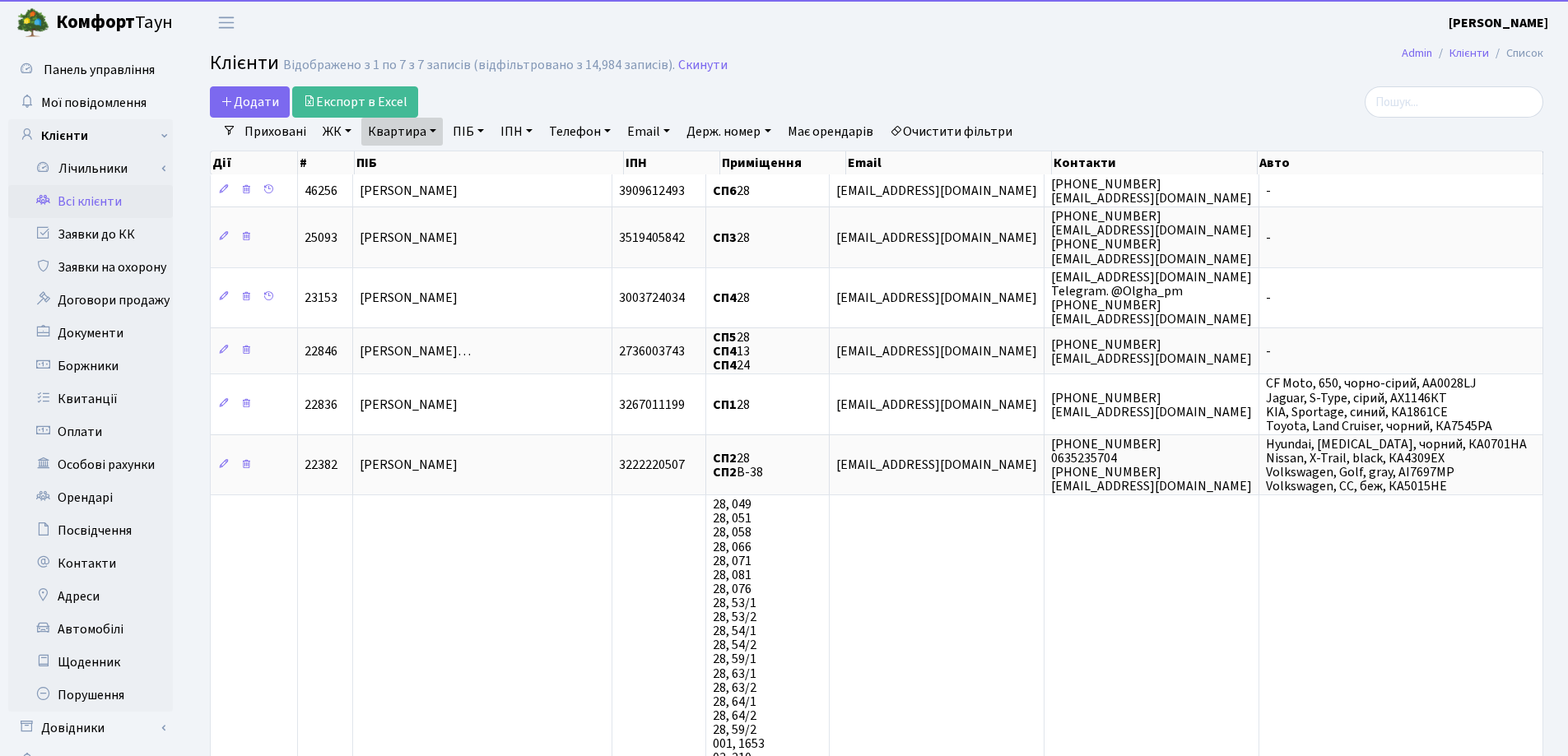
click at [435, 133] on link "Квартира" at bounding box center [402, 131] width 81 height 28
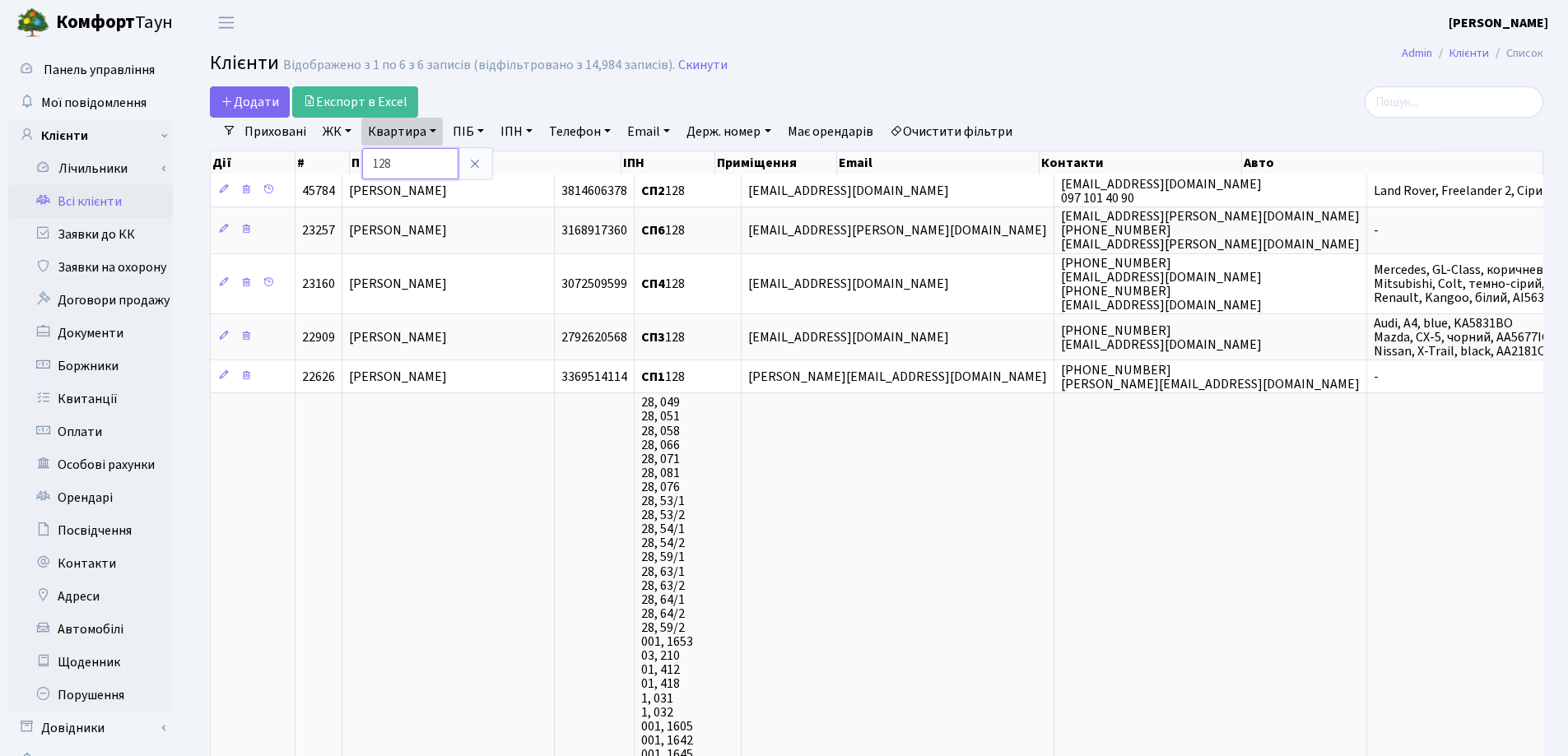
click at [441, 166] on input "128" at bounding box center [410, 164] width 96 height 32
type input "1"
type input "172"
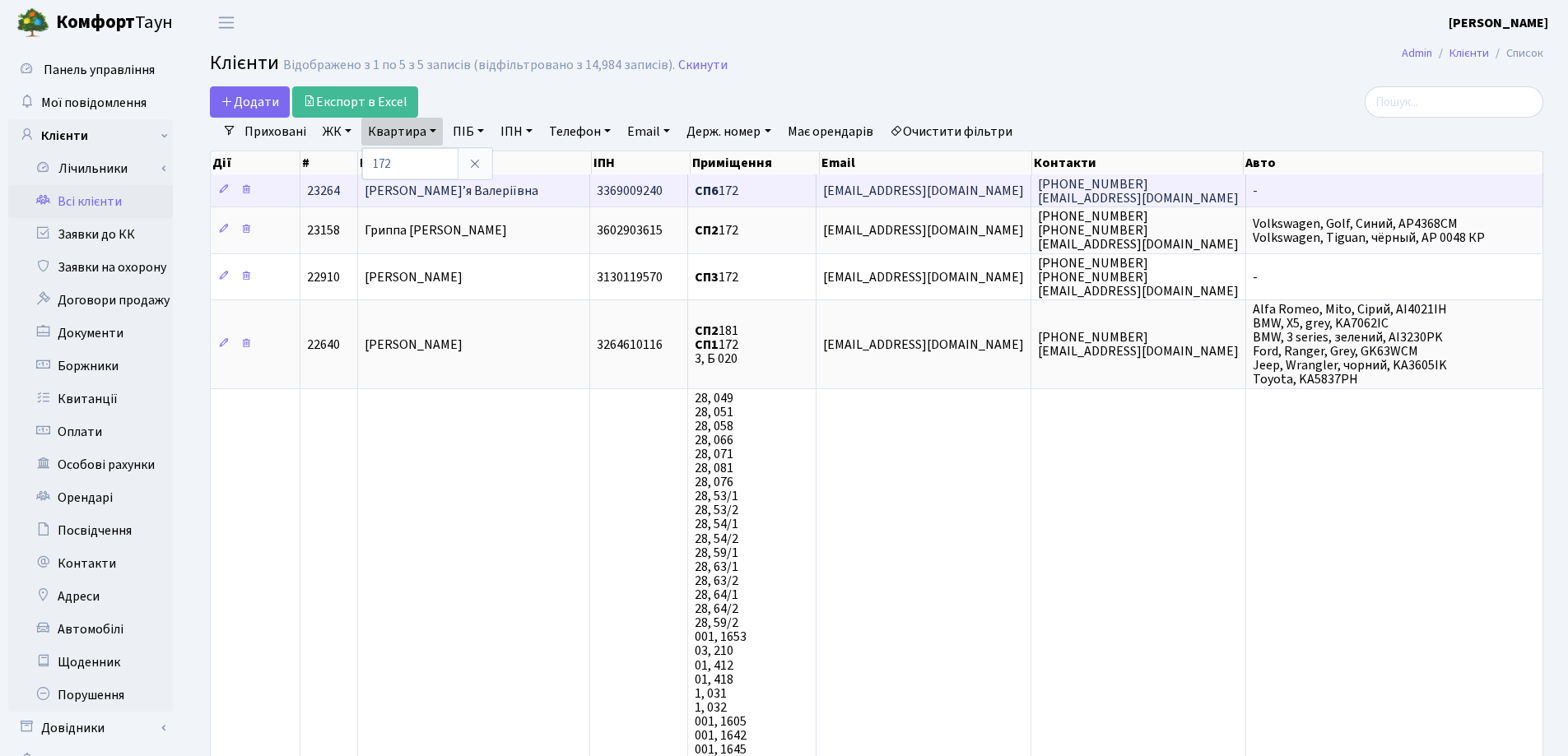
click at [554, 189] on td "[PERSON_NAME]’я Валеріївна" at bounding box center [474, 190] width 233 height 32
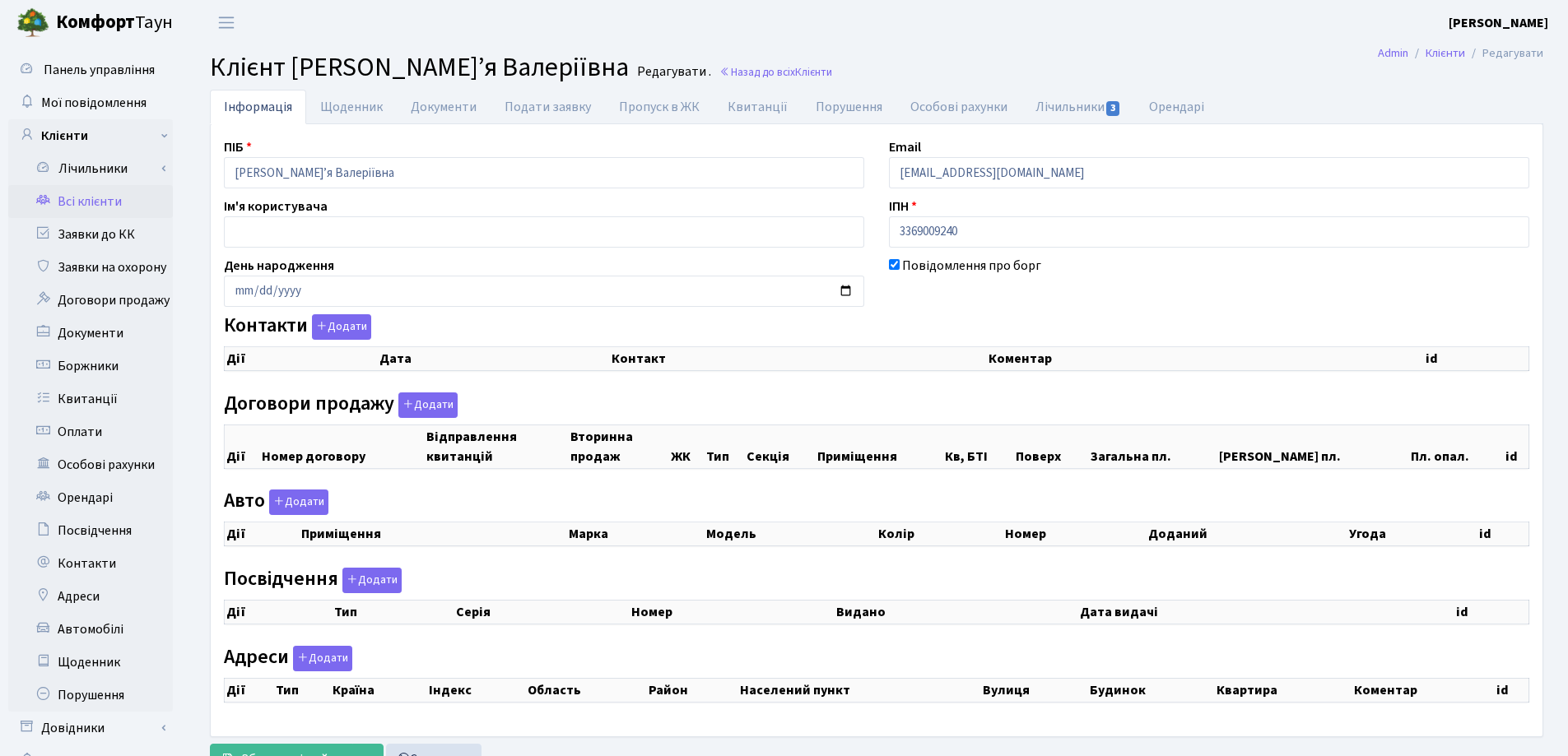
checkbox input "true"
select select "25"
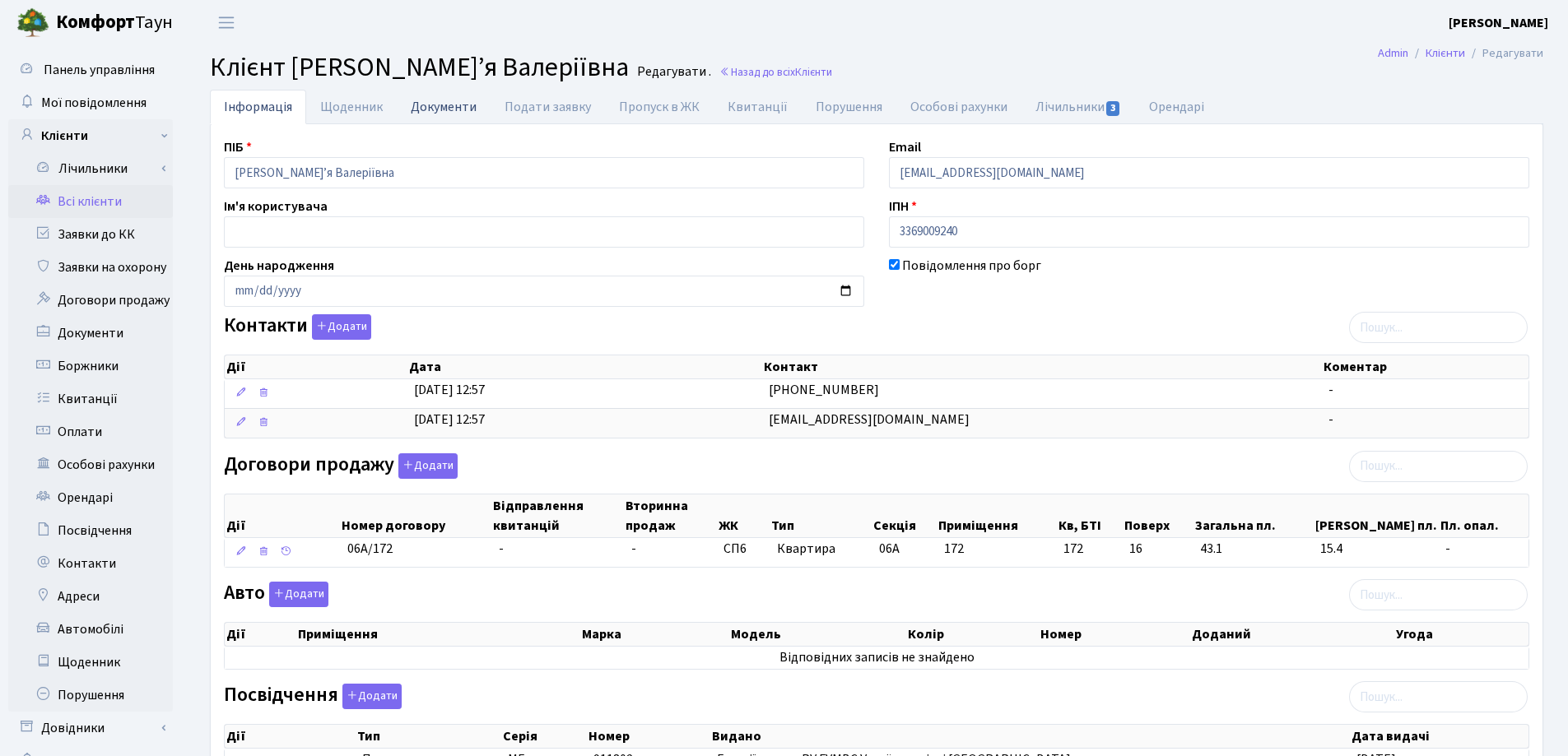
click at [421, 107] on link "Документи" at bounding box center [444, 106] width 94 height 33
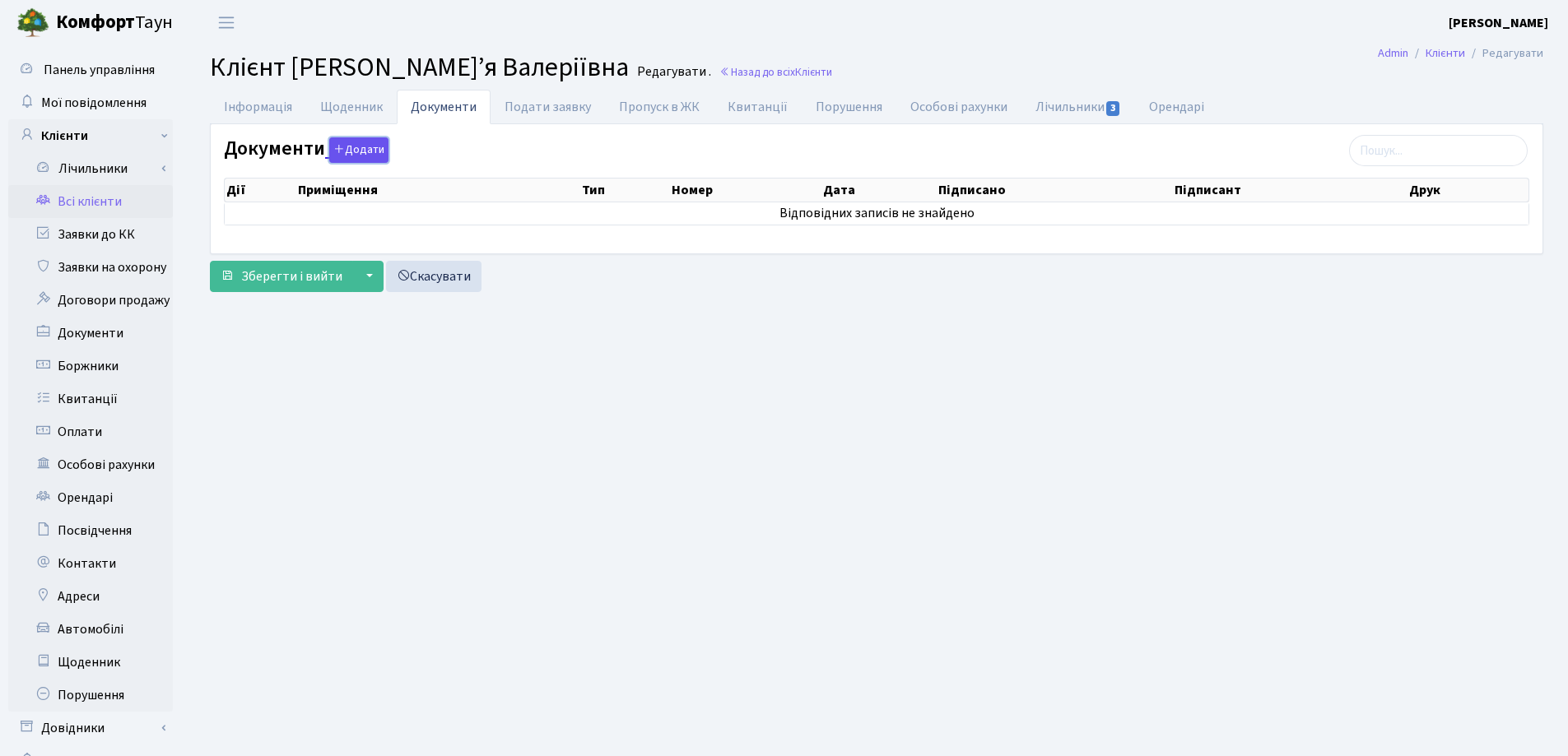
click at [361, 143] on button "Додати" at bounding box center [359, 150] width 60 height 25
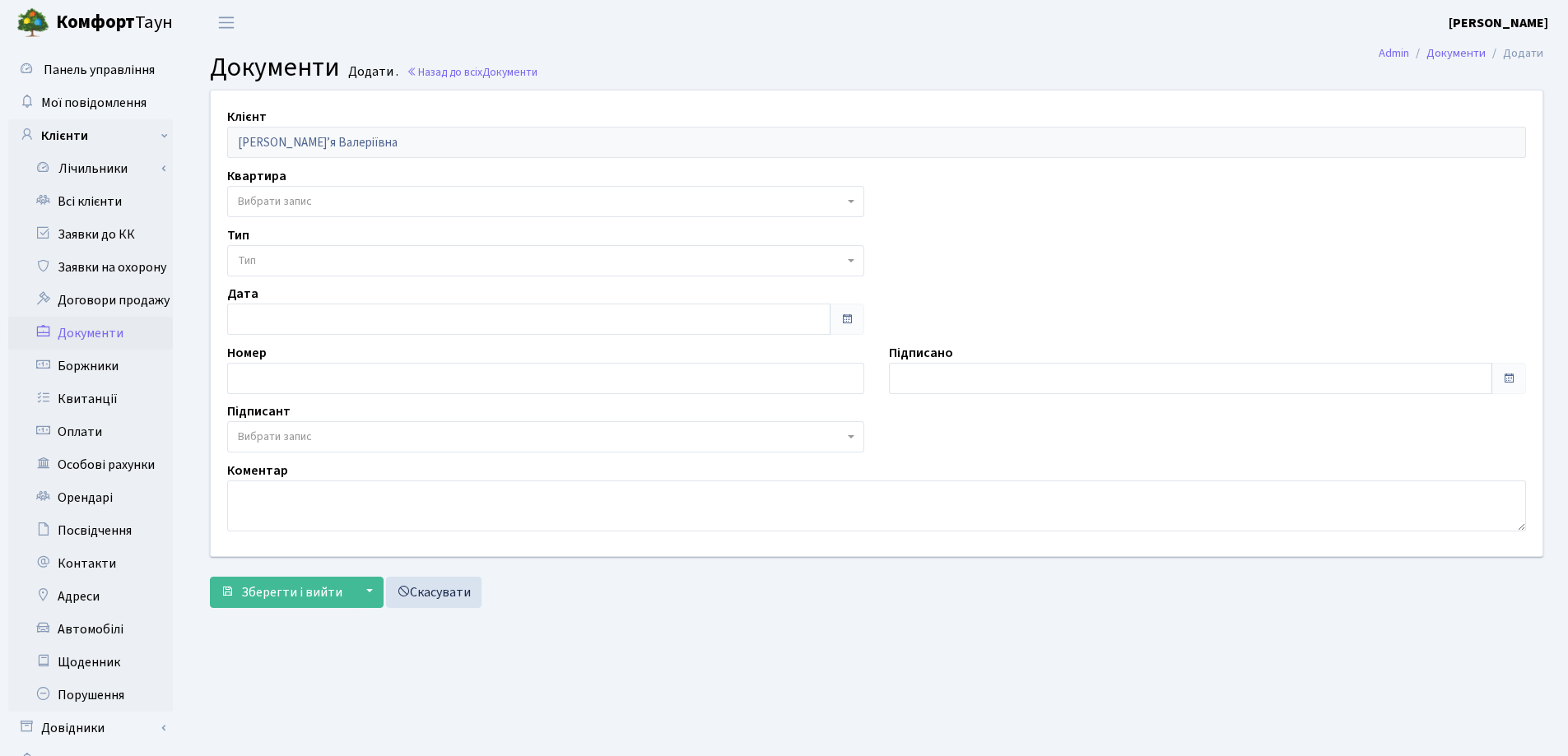
click at [344, 187] on span "Вибрати запис" at bounding box center [546, 202] width 637 height 32
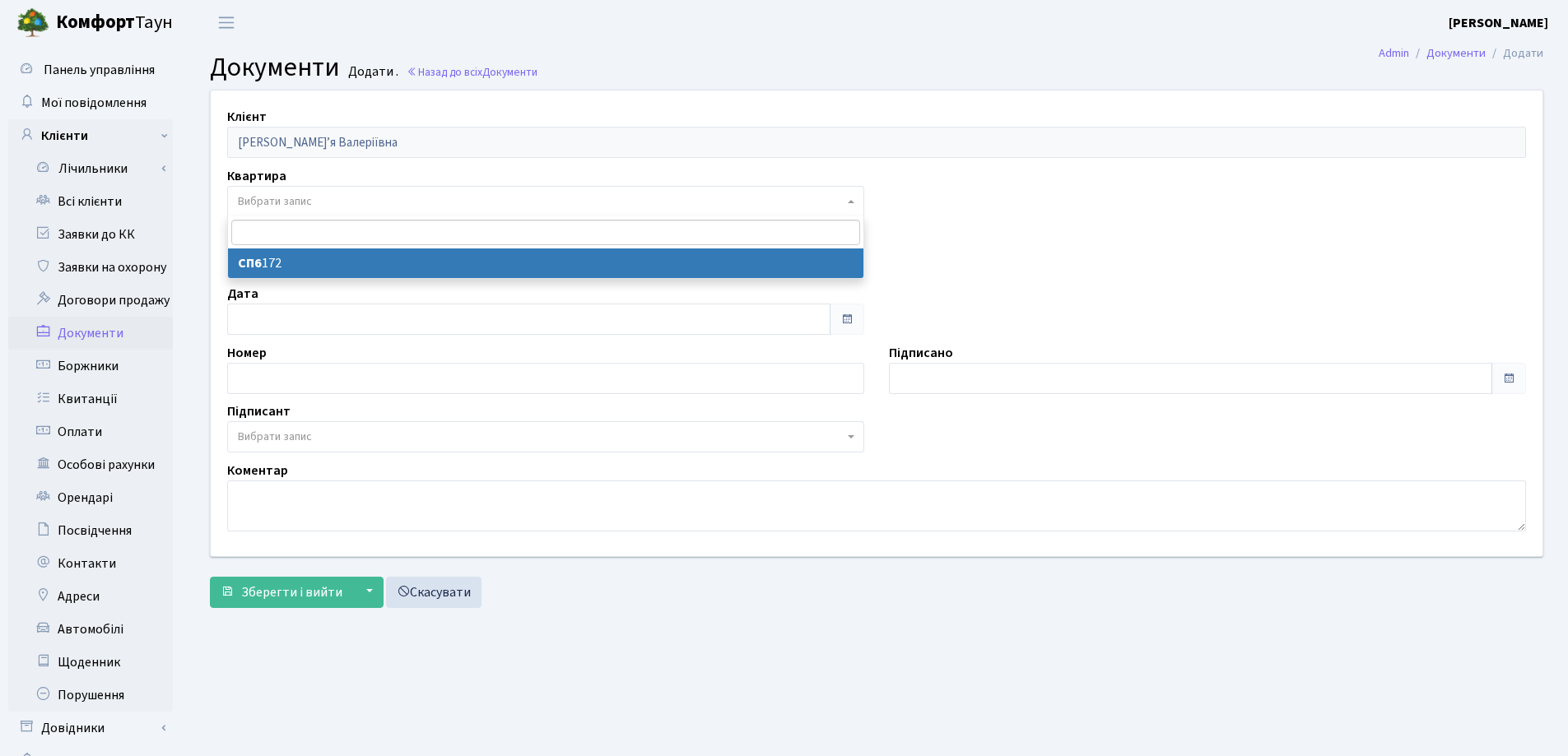
select select "36915"
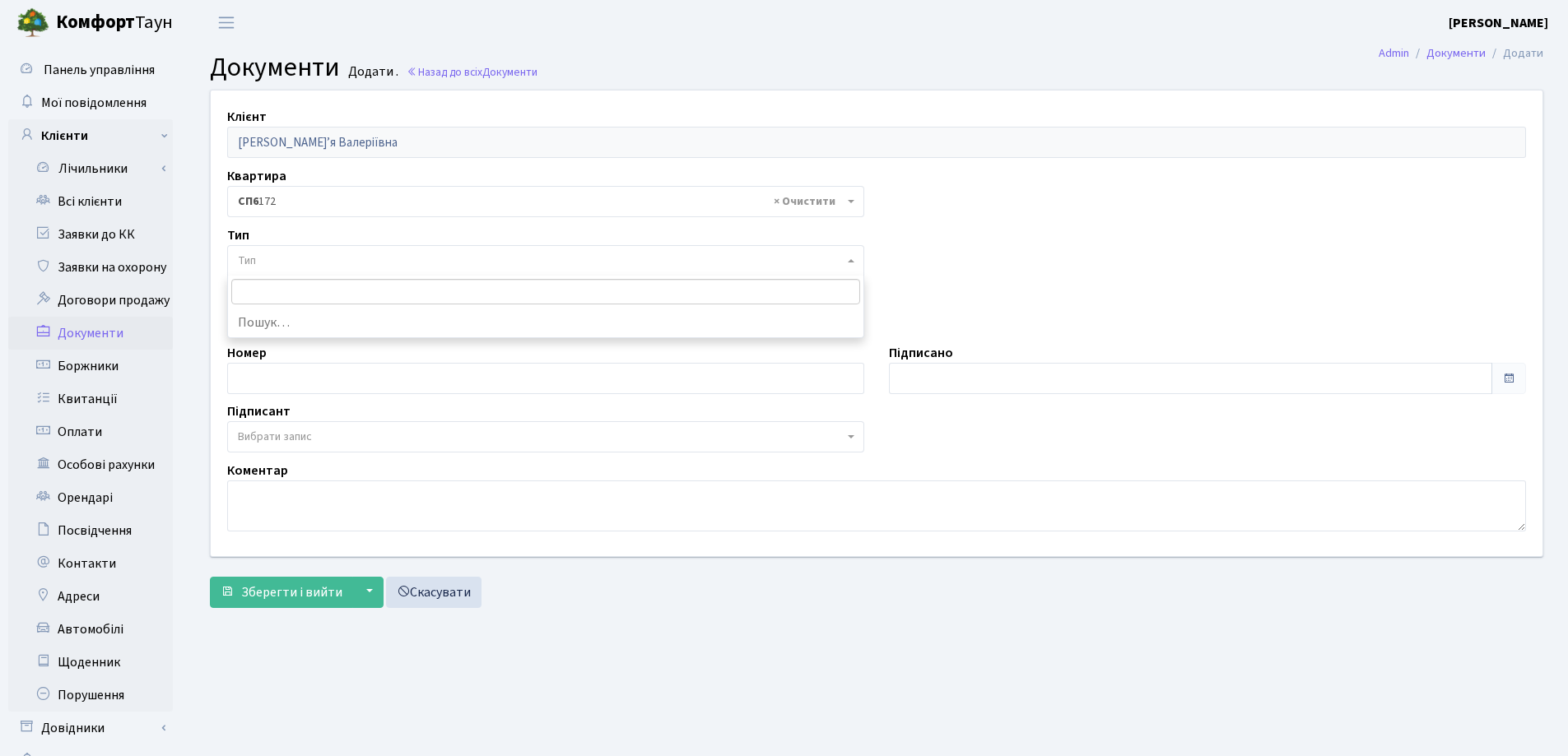
click at [338, 261] on span "Тип" at bounding box center [541, 260] width 606 height 16
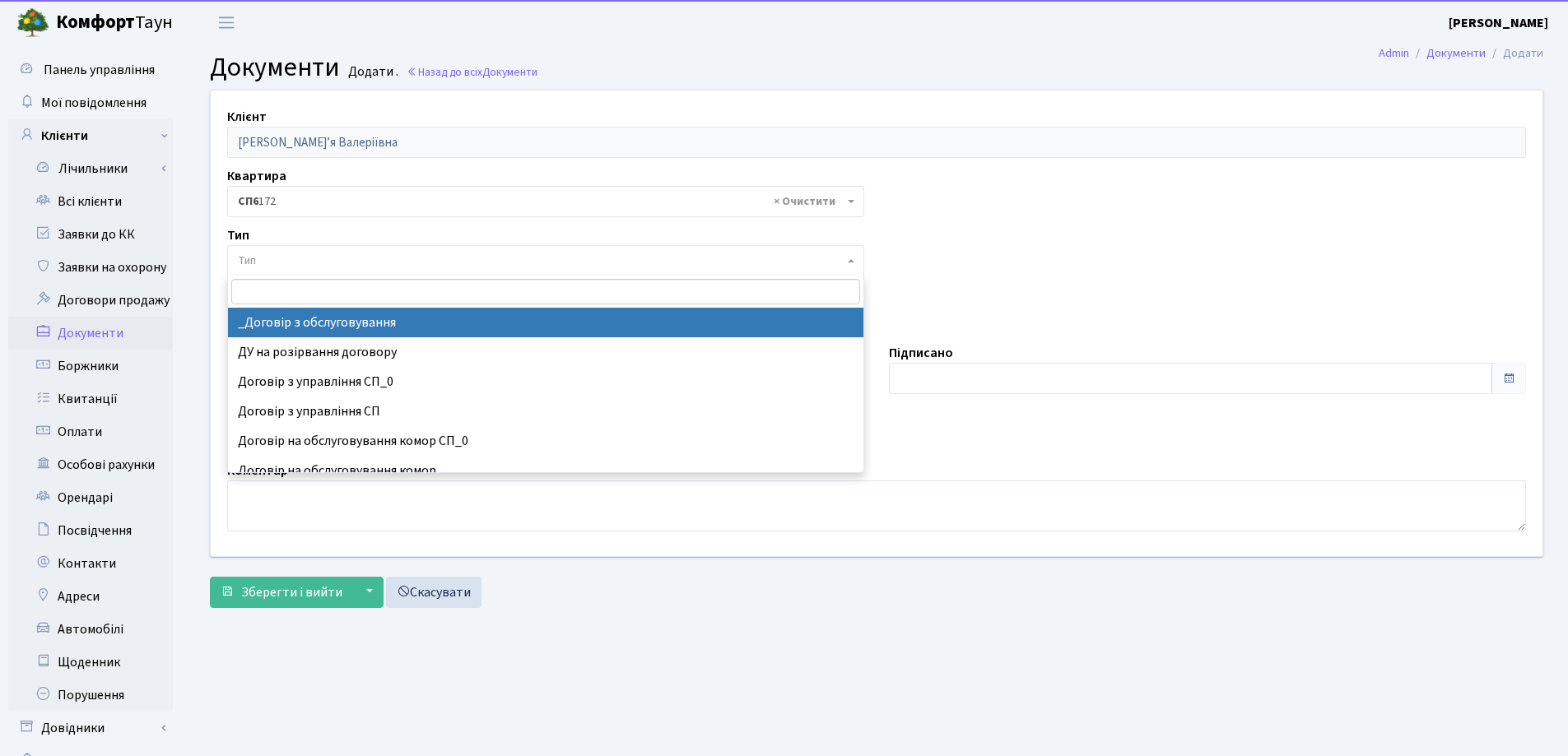
select select "289"
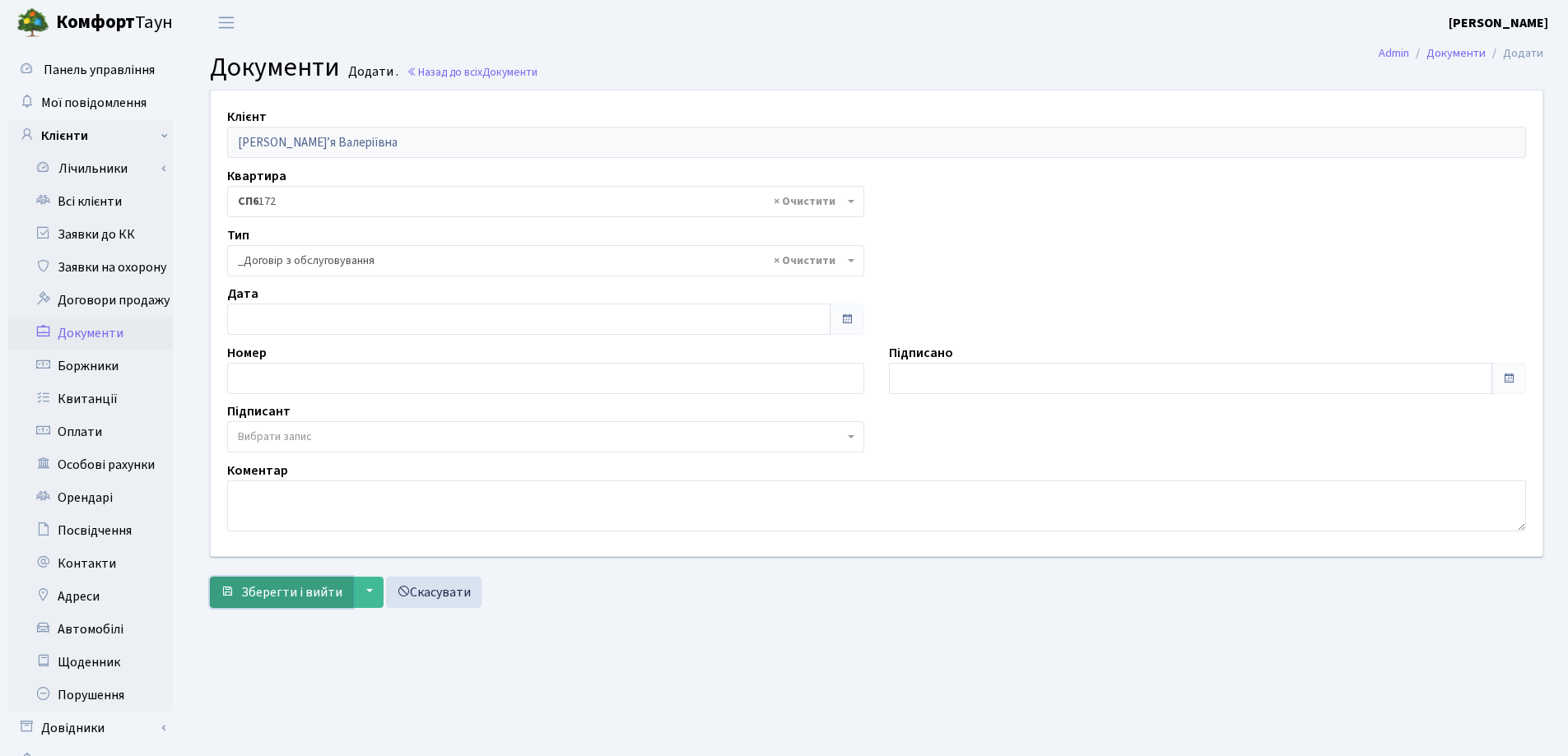
click at [272, 590] on span "Зберегти і вийти" at bounding box center [292, 592] width 101 height 18
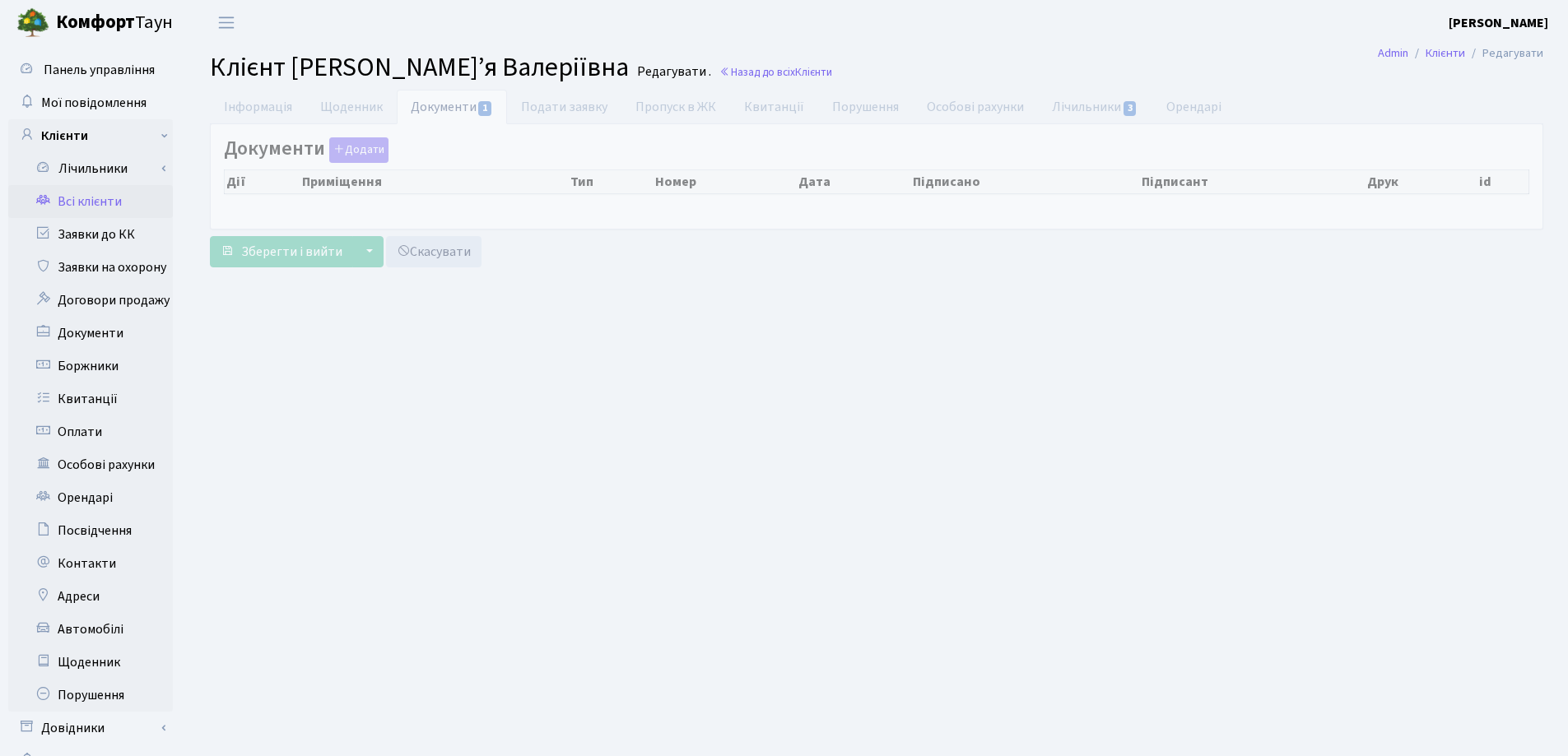
checkbox input "true"
select select "25"
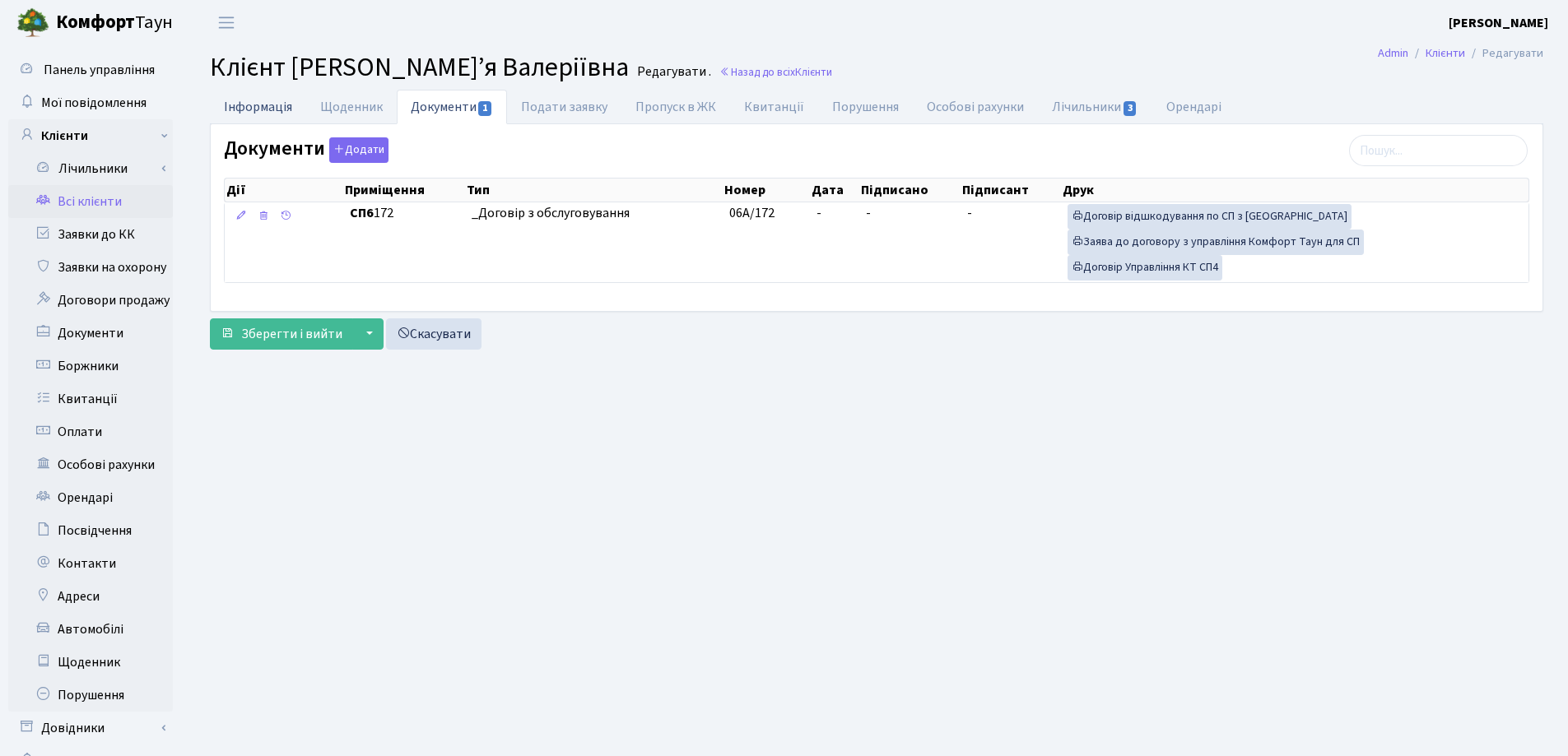
click at [259, 106] on link "Інформація" at bounding box center [258, 106] width 96 height 33
select select "25"
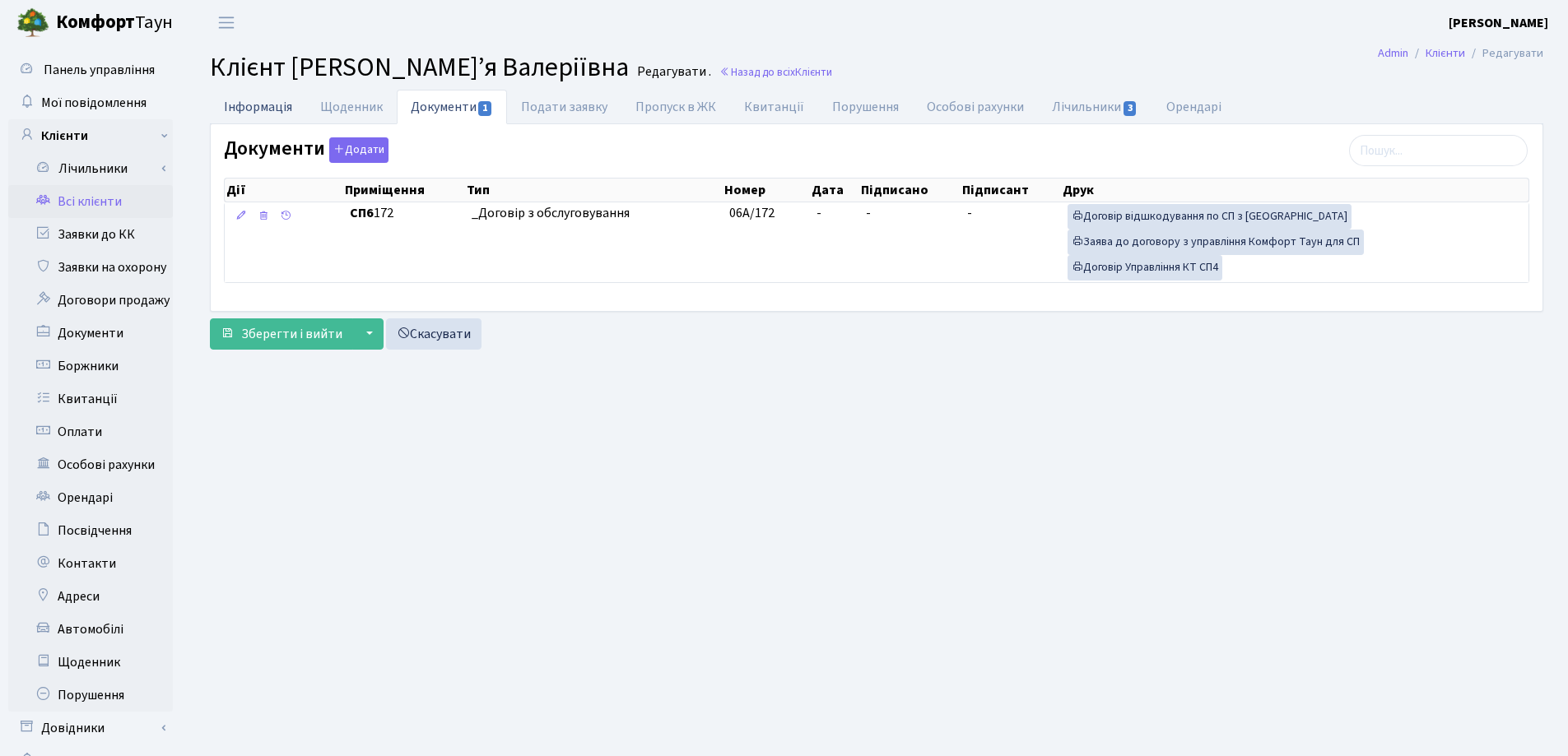
select select "25"
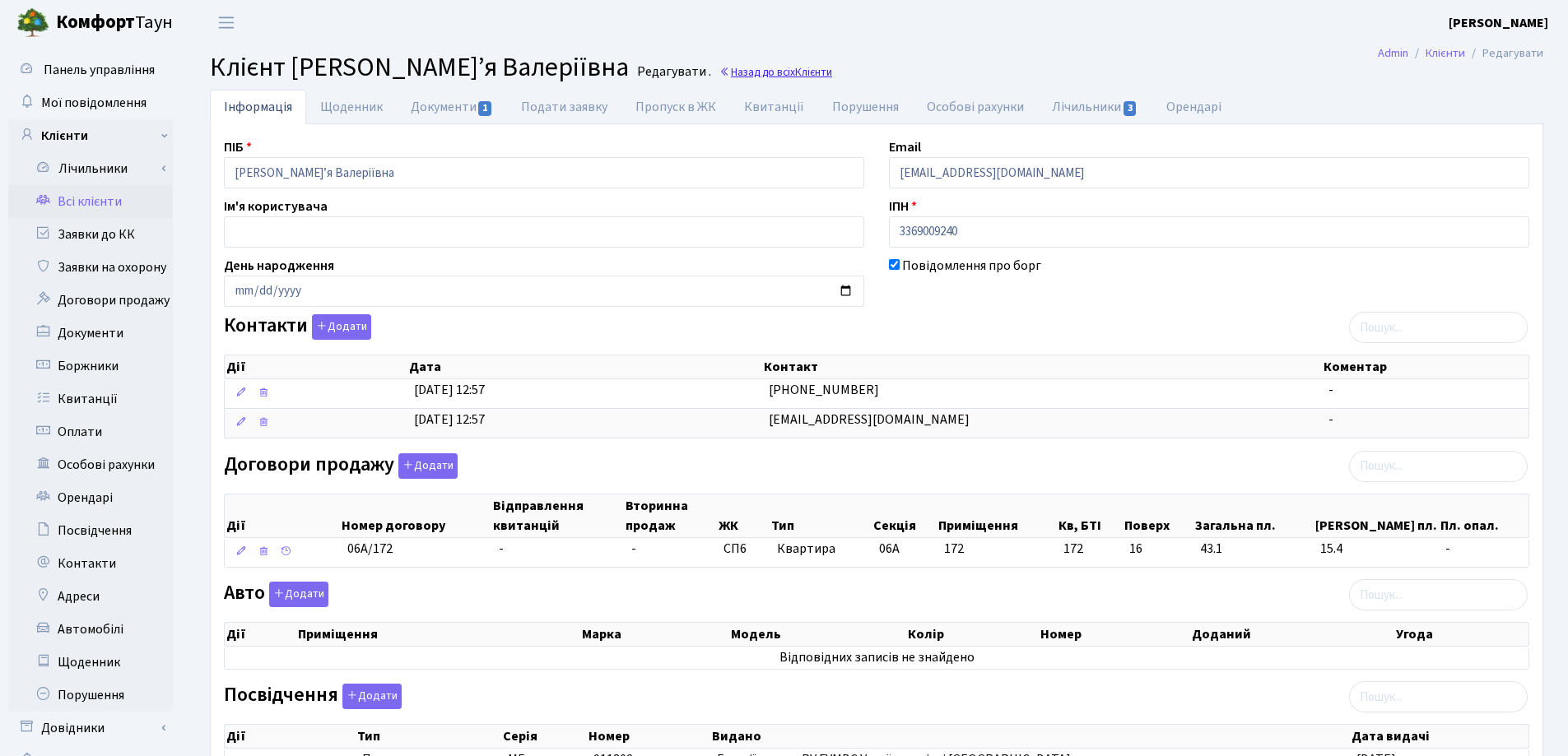
click at [754, 72] on link "Назад до всіх Клієнти" at bounding box center [775, 71] width 113 height 15
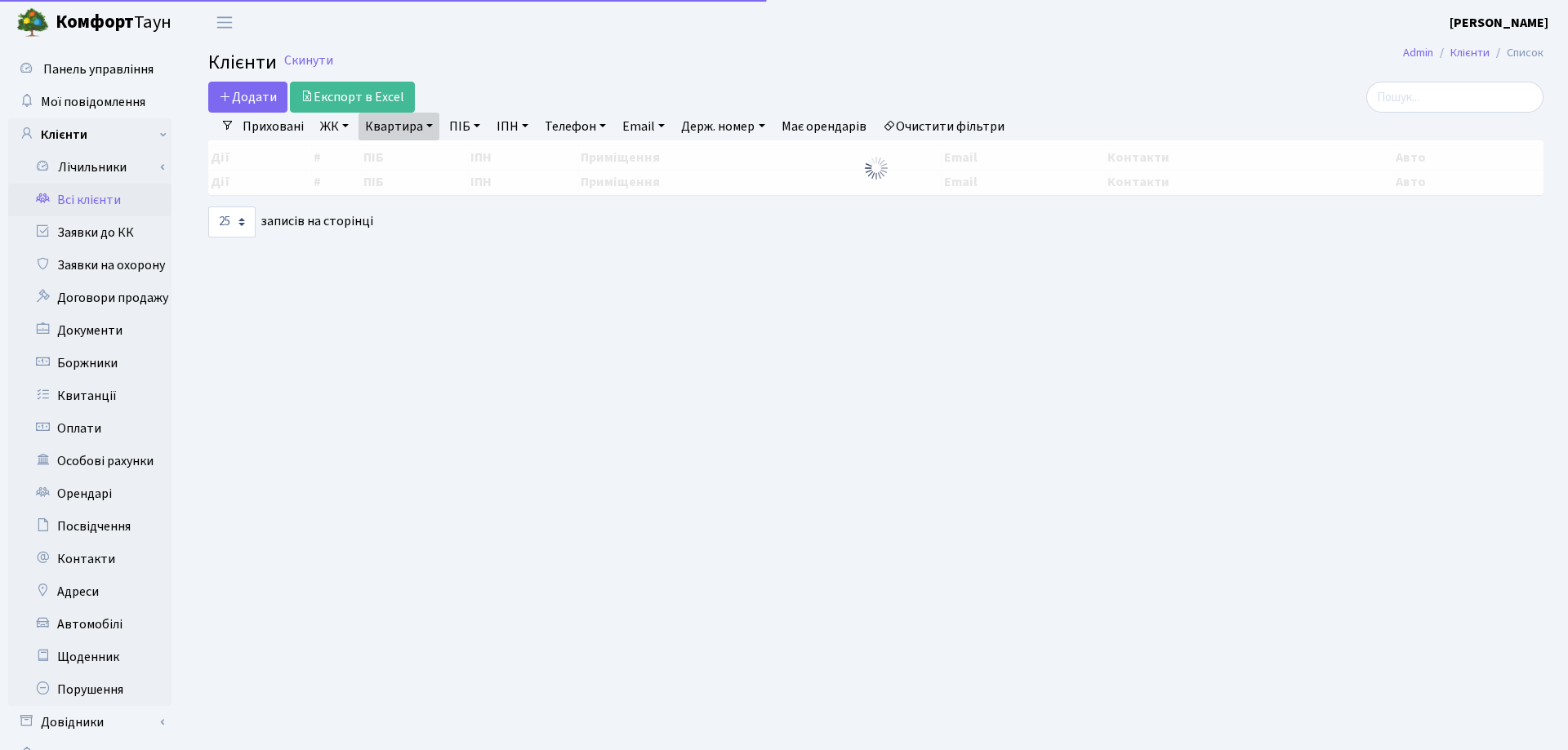
select select "25"
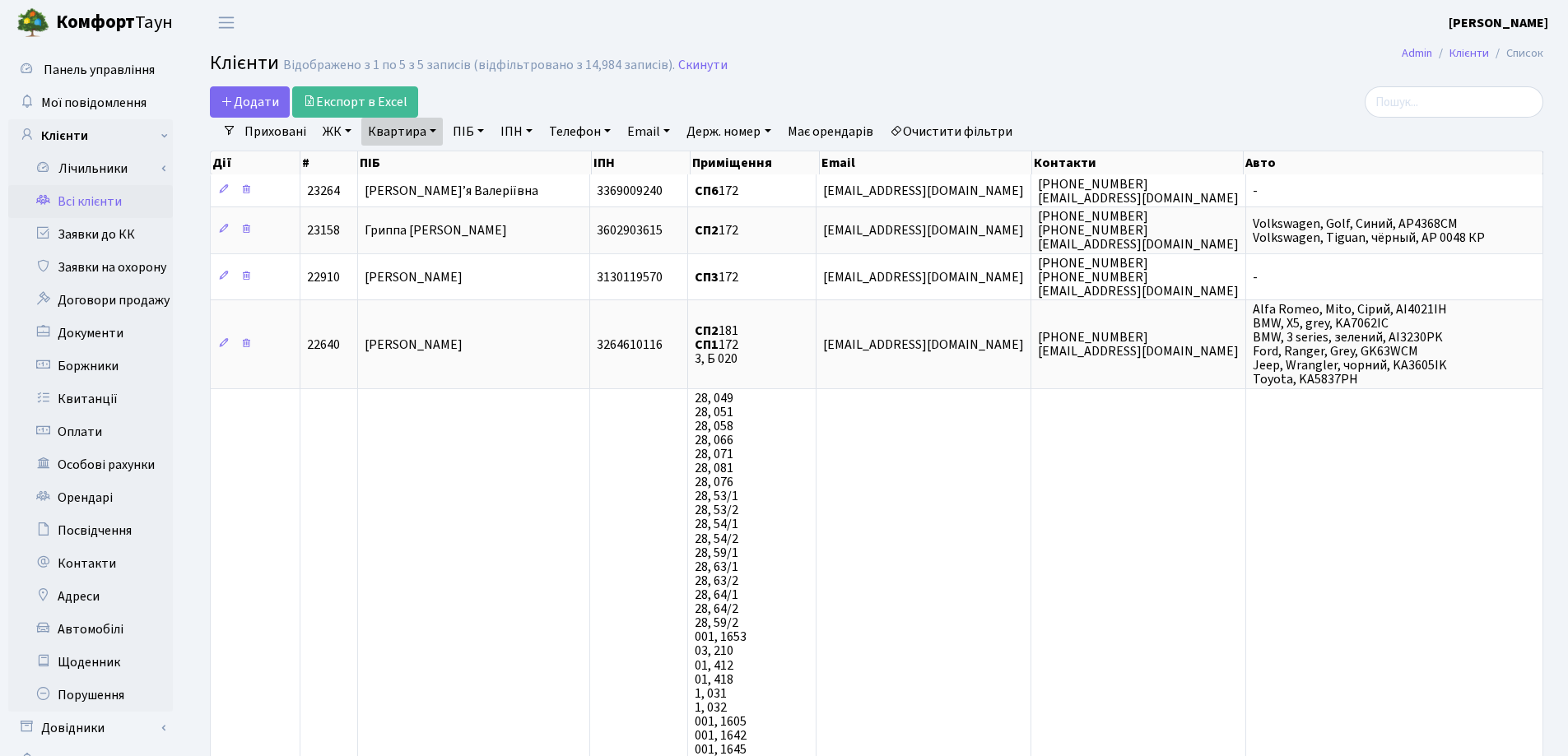
click at [438, 128] on link "Квартира" at bounding box center [402, 131] width 81 height 28
click at [481, 169] on icon at bounding box center [475, 164] width 14 height 14
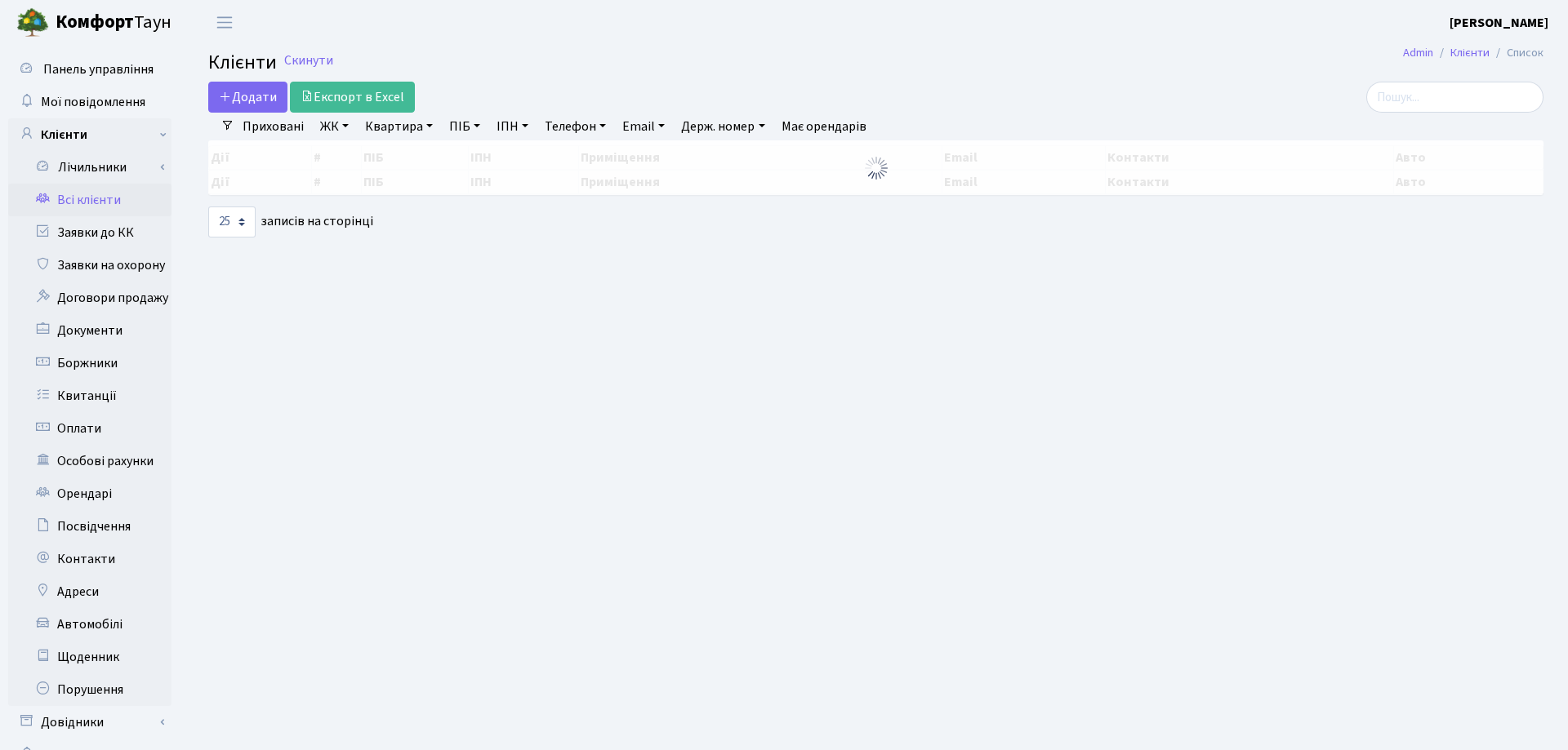
select select "25"
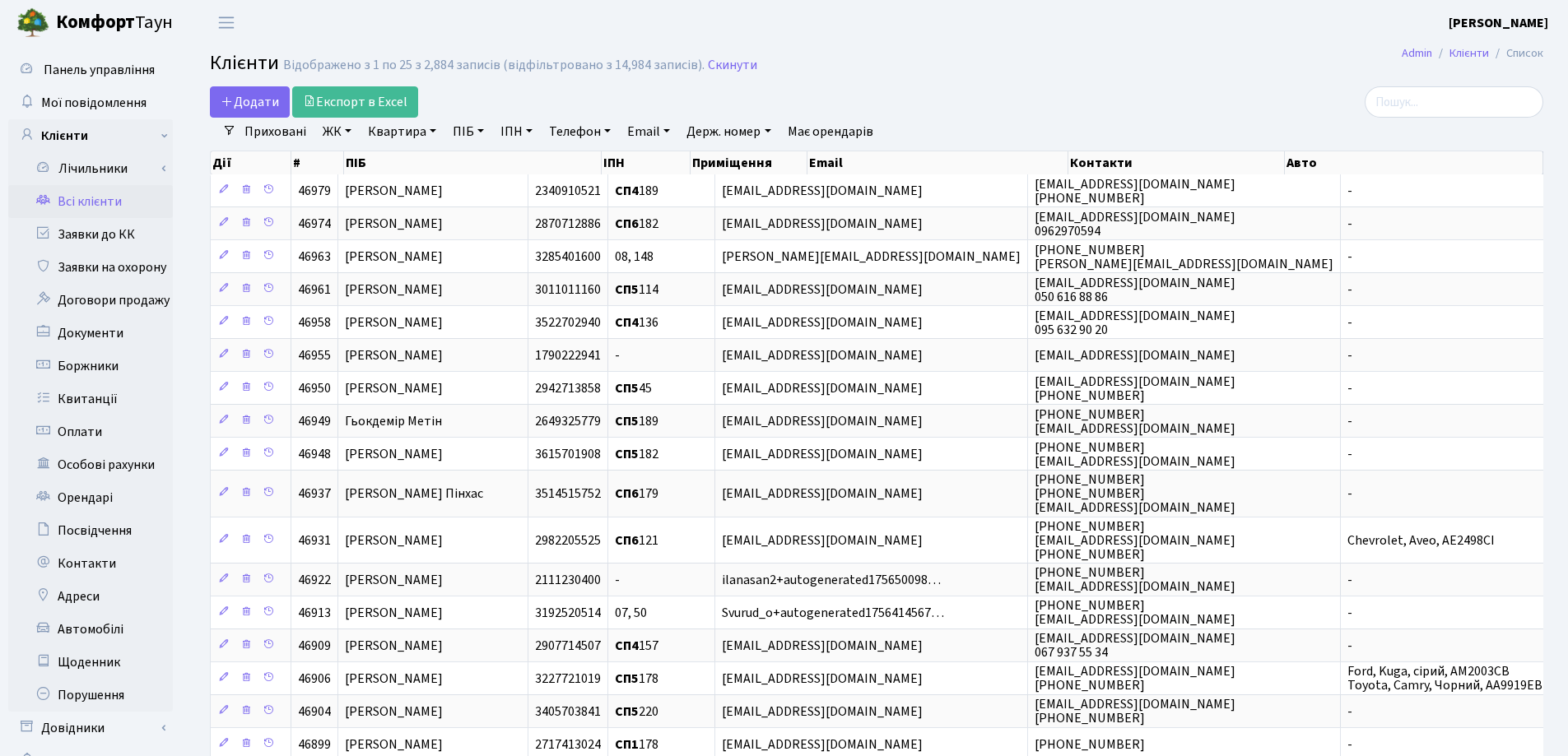
click at [429, 131] on link "Квартира" at bounding box center [402, 131] width 81 height 28
type input "68"
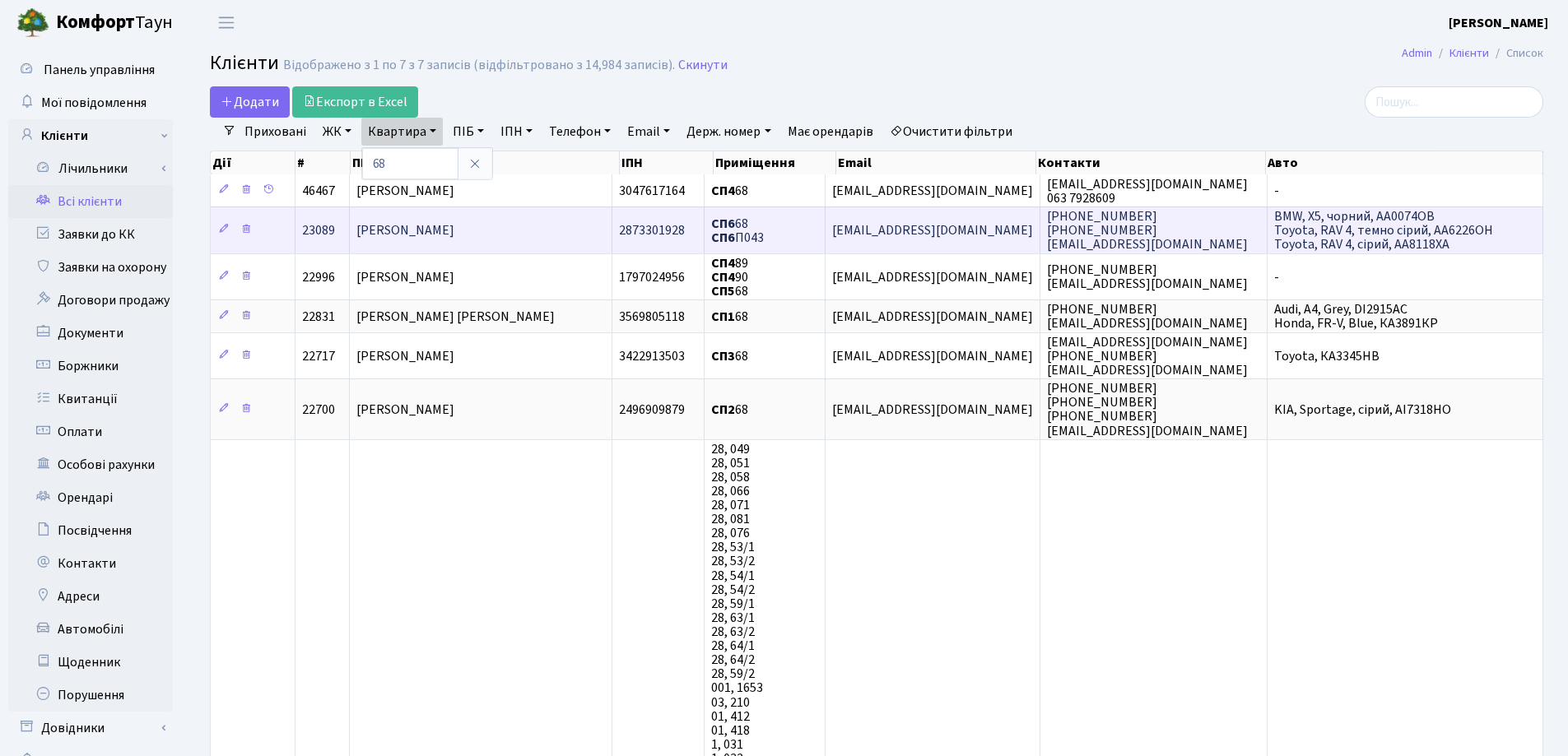
click at [539, 233] on td "[PERSON_NAME]" at bounding box center [481, 229] width 262 height 46
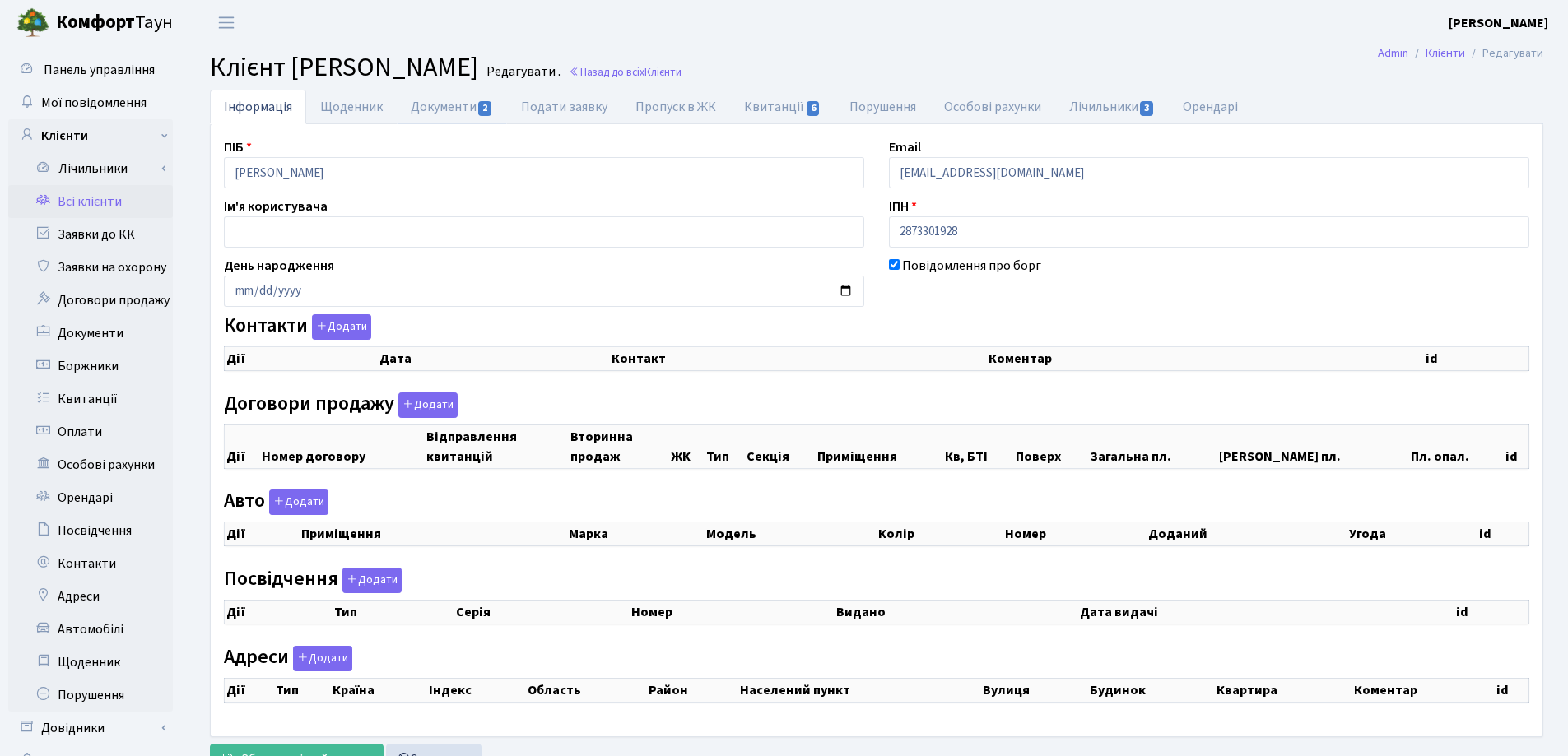
click at [446, 104] on link "Документи 2" at bounding box center [452, 107] width 110 height 34
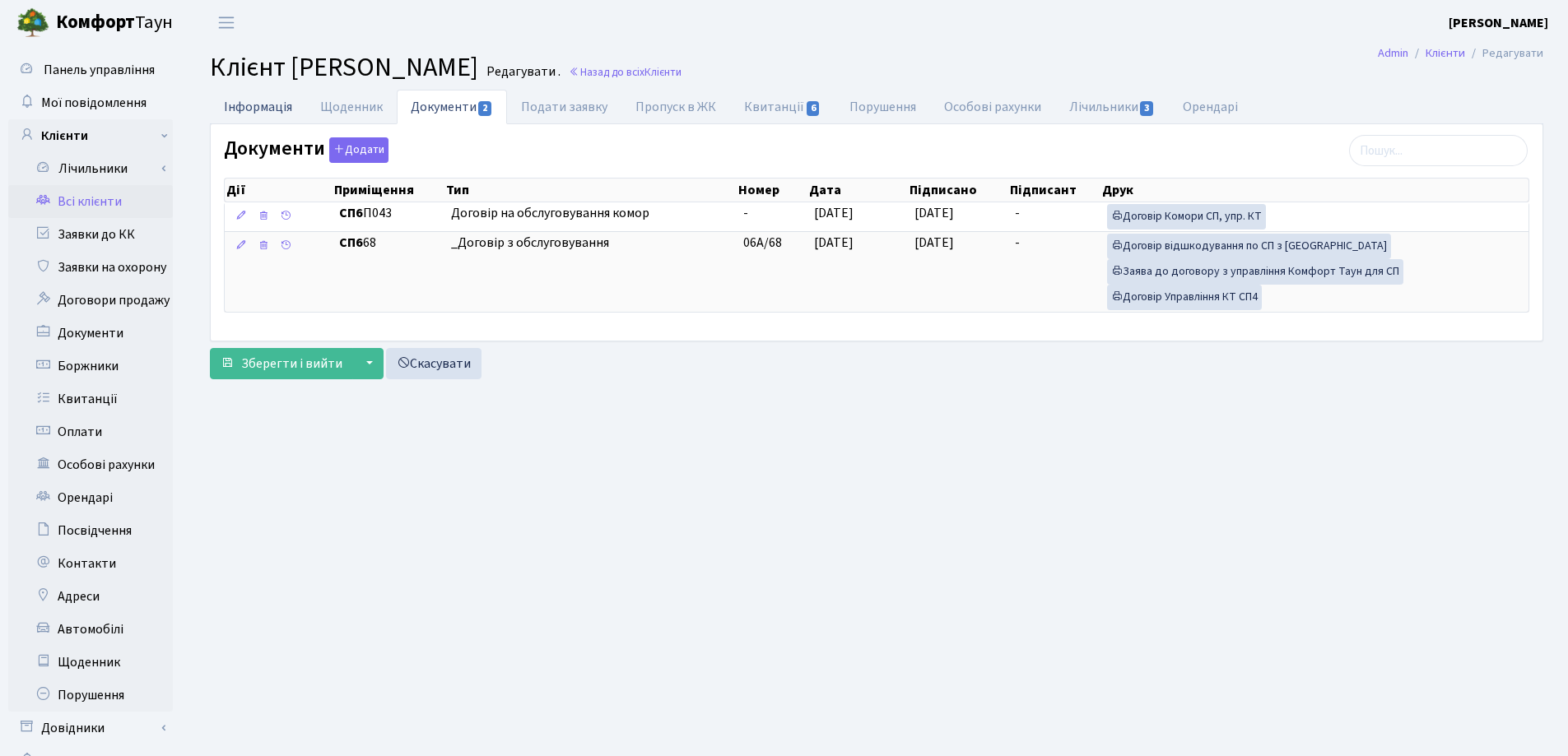
click at [269, 103] on link "Інформація" at bounding box center [258, 106] width 96 height 33
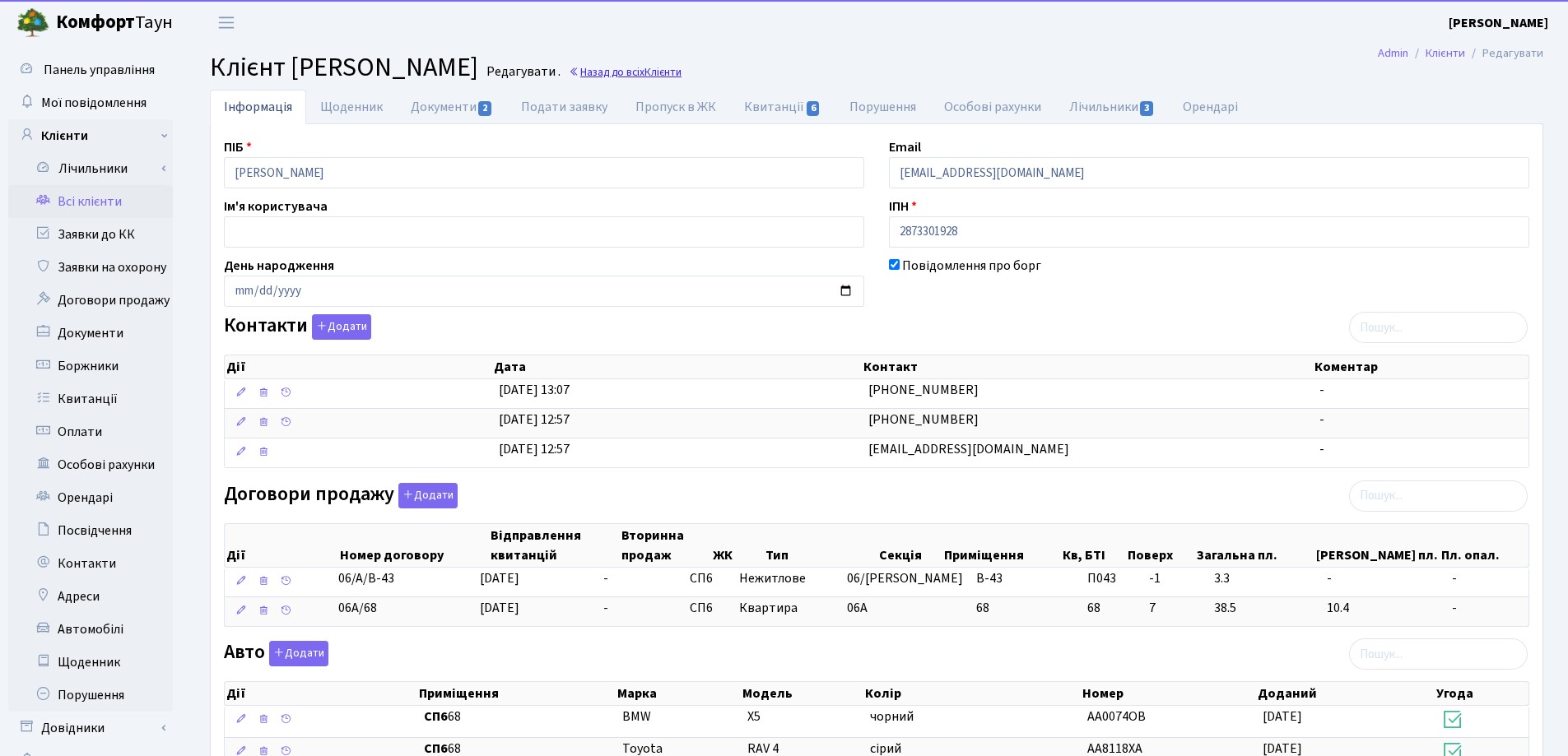
click at [681, 70] on link "Назад до всіх Клієнти" at bounding box center [625, 71] width 113 height 15
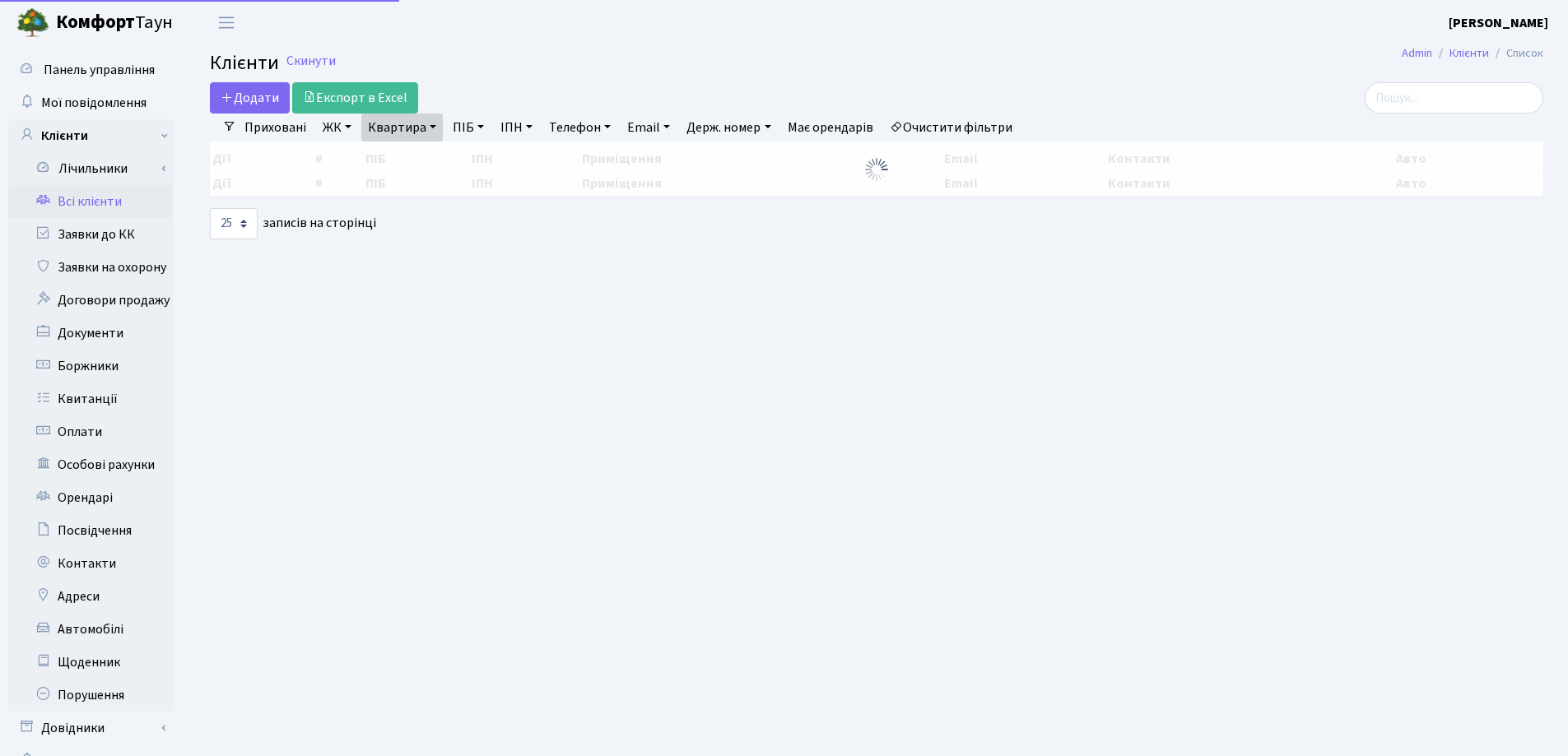
select select "25"
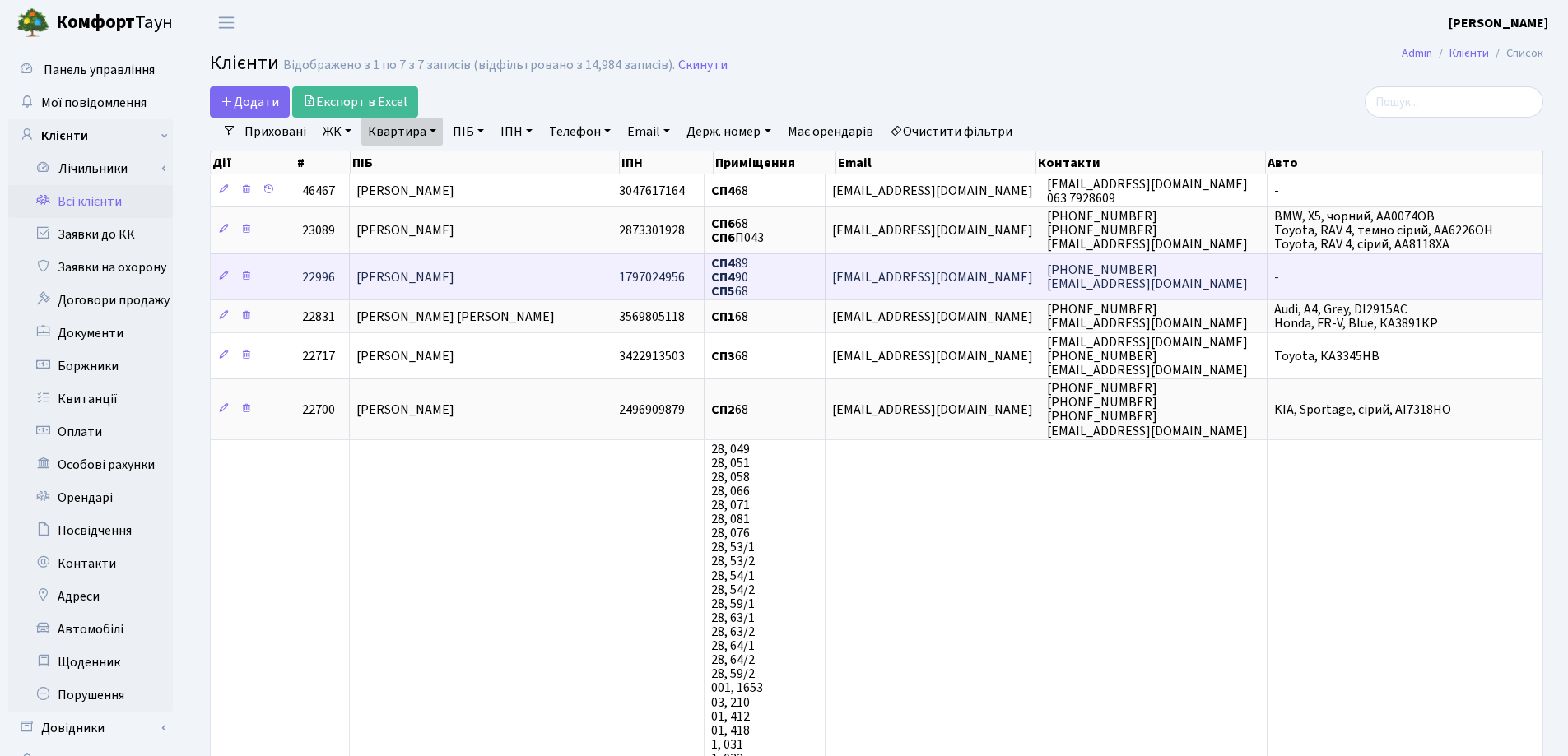
click at [565, 292] on td "Сандлер Юрій" at bounding box center [481, 276] width 262 height 46
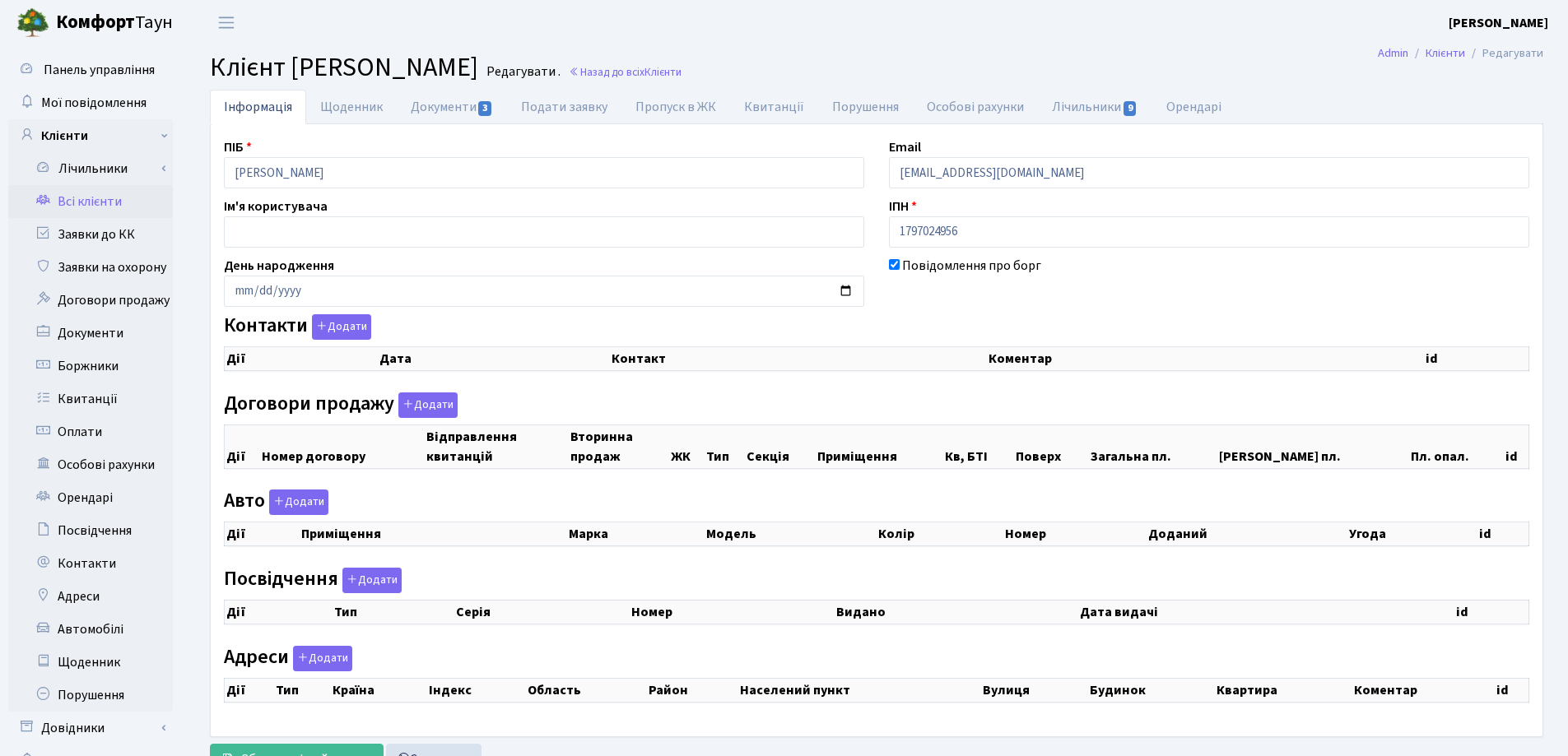
checkbox input "true"
select select "25"
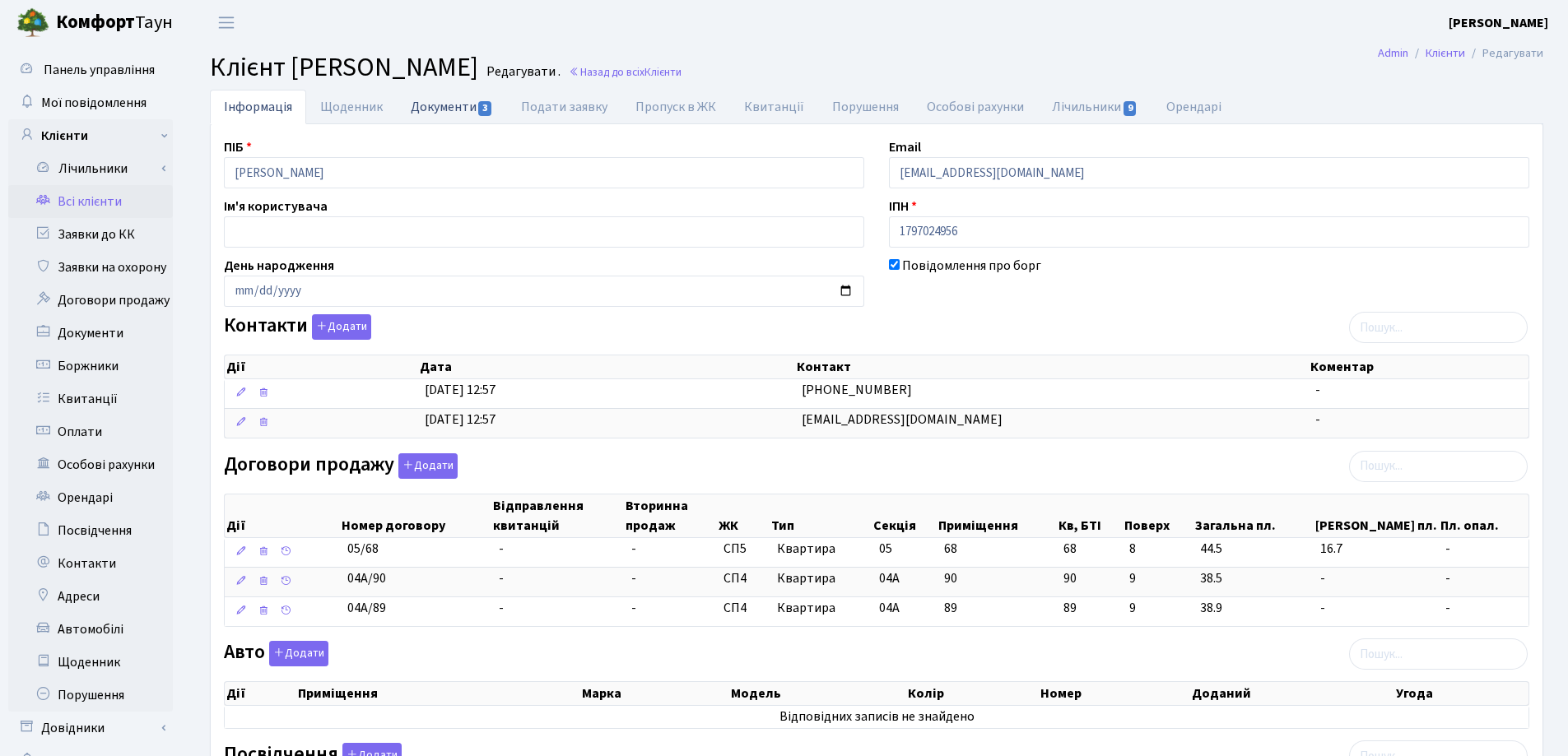
click at [451, 108] on link "Документи 3" at bounding box center [452, 106] width 110 height 33
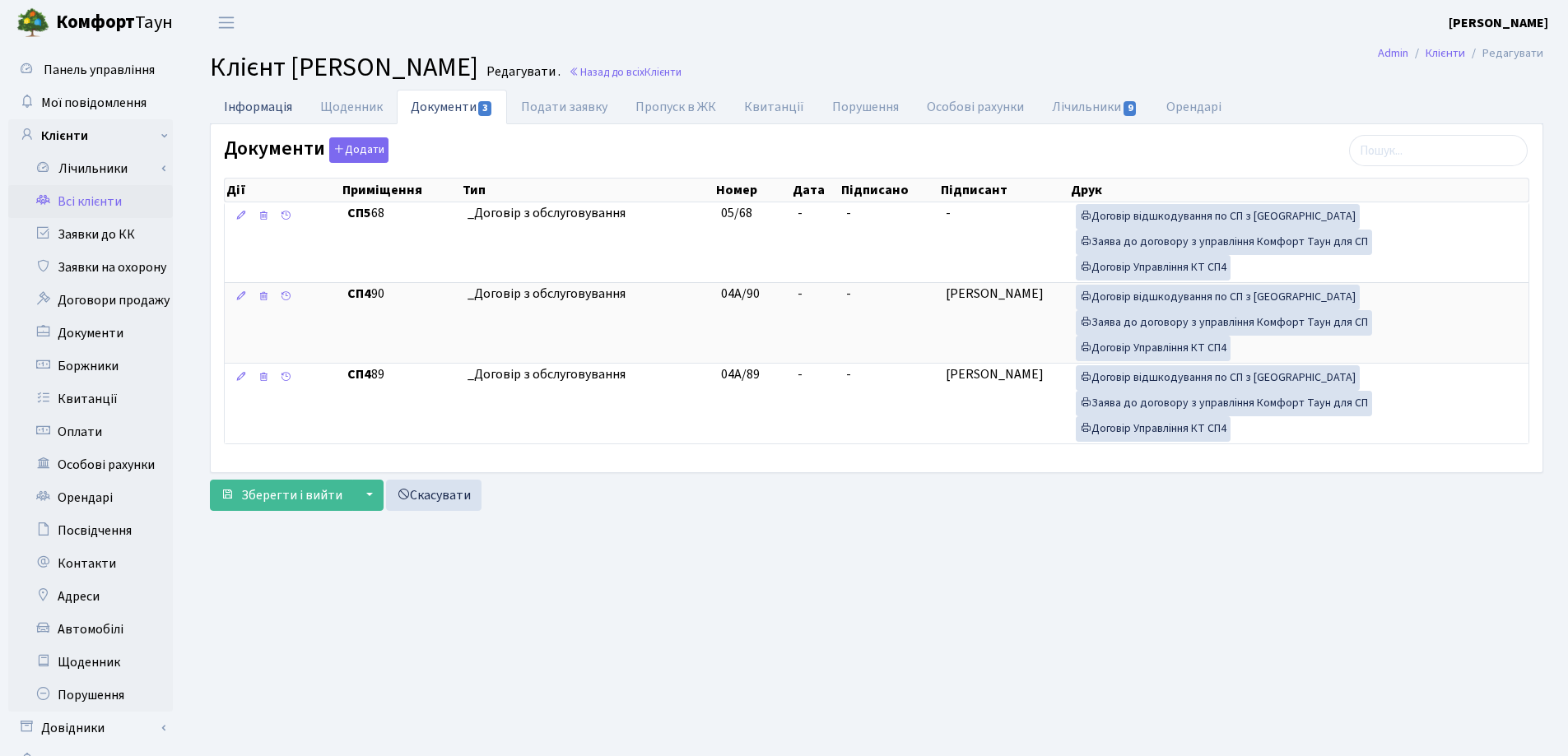
click at [252, 111] on link "Інформація" at bounding box center [258, 106] width 96 height 33
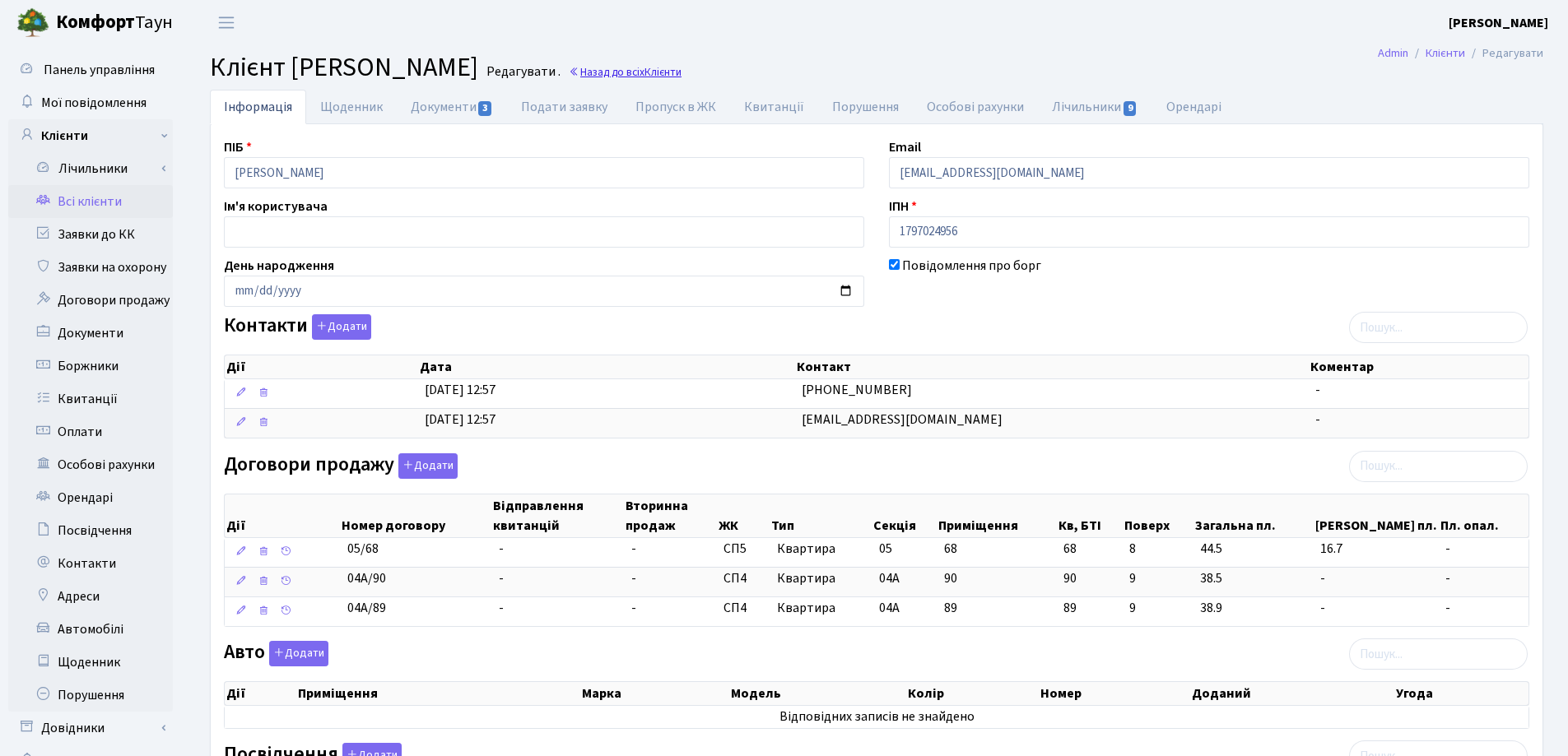
click at [576, 73] on link "Назад до всіх Клієнти" at bounding box center [625, 71] width 113 height 15
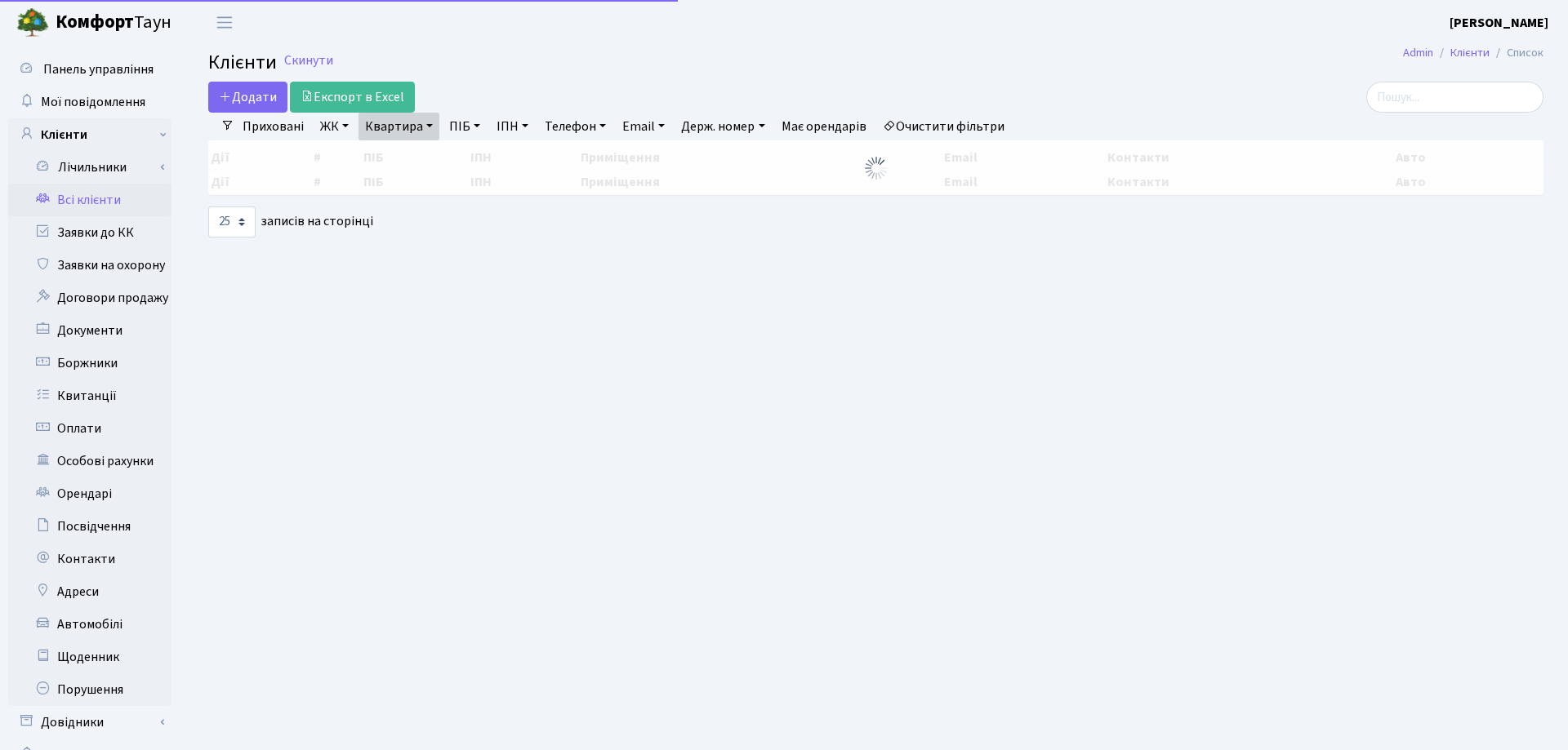
select select "25"
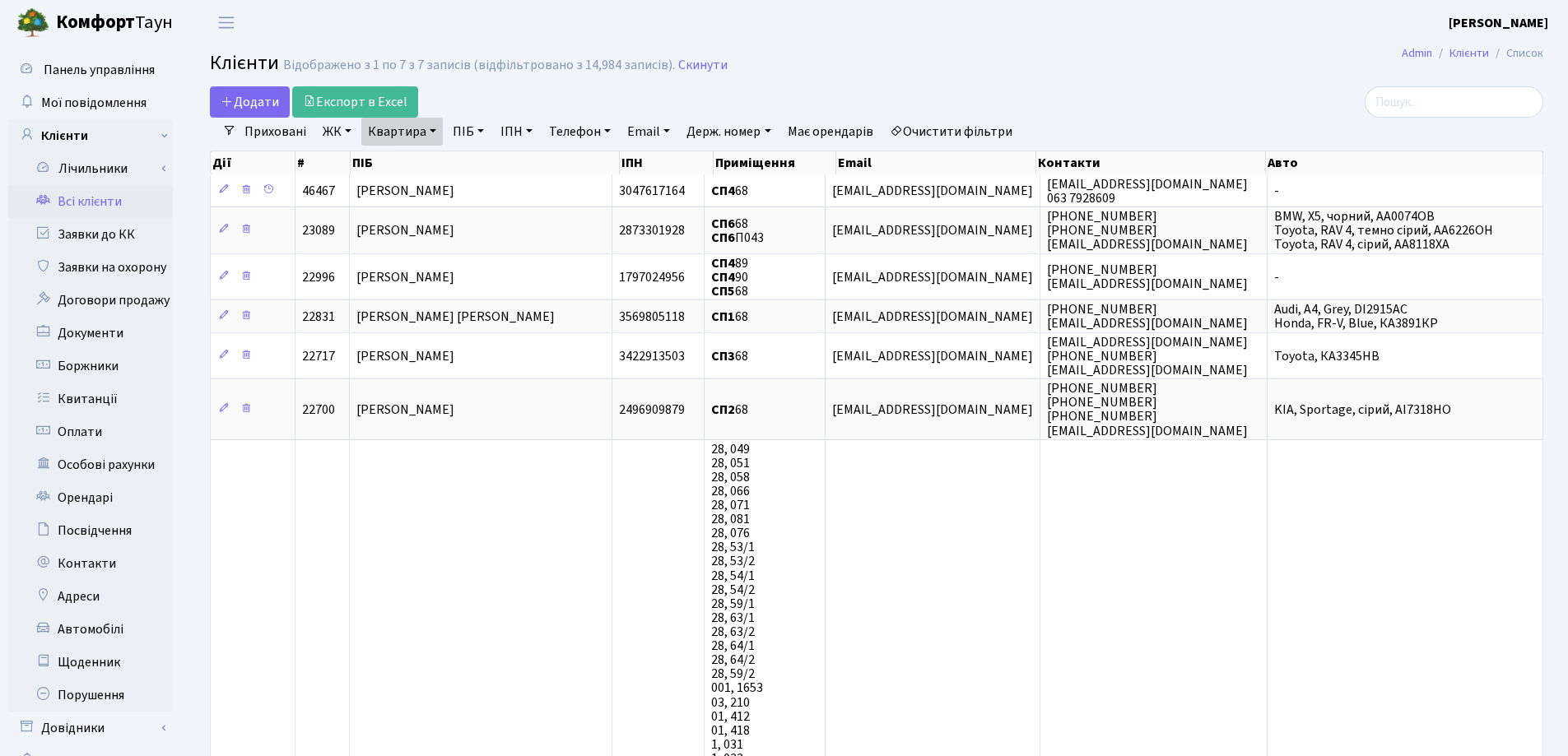
click at [431, 131] on link "Квартира" at bounding box center [402, 131] width 81 height 28
click at [481, 164] on icon at bounding box center [475, 164] width 14 height 14
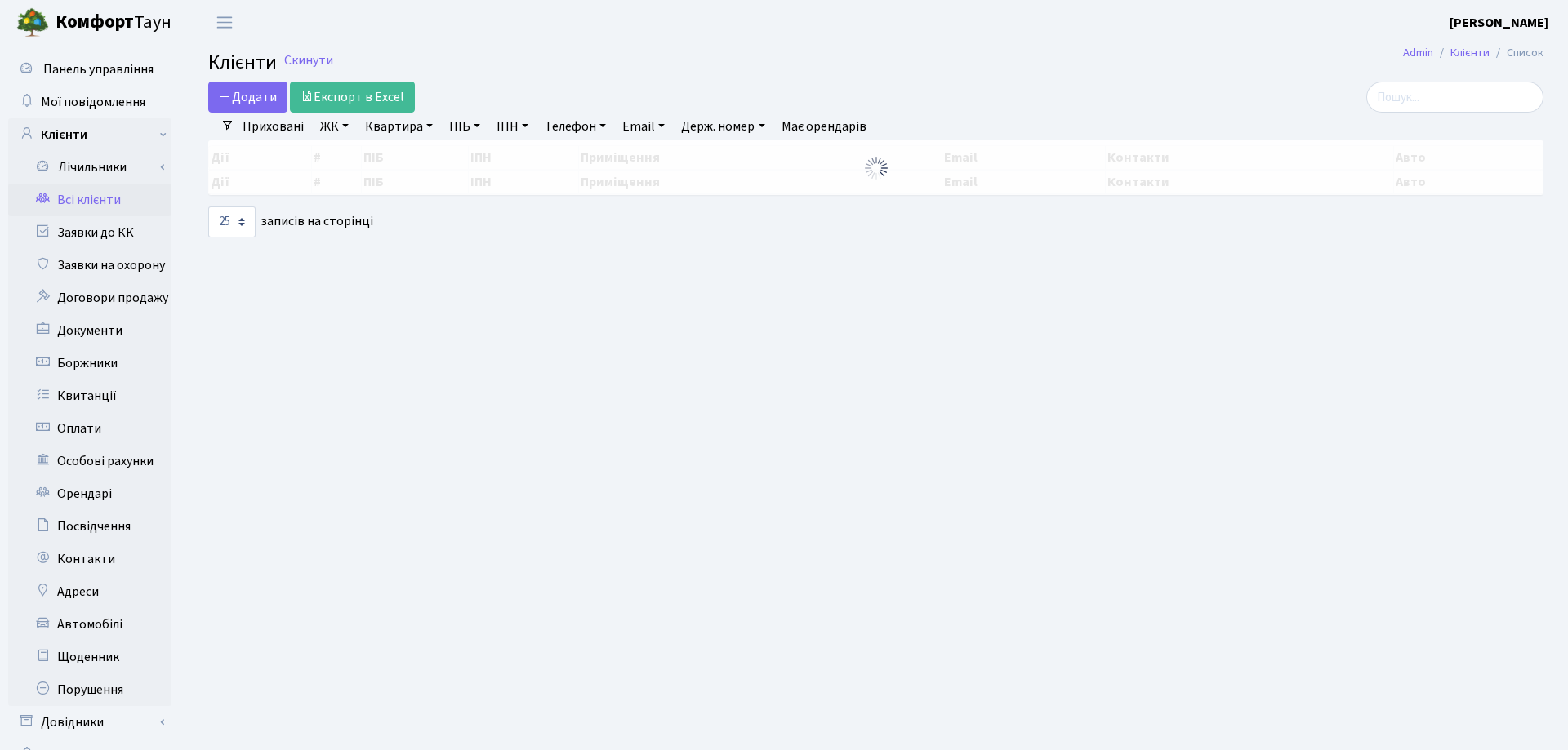
select select "25"
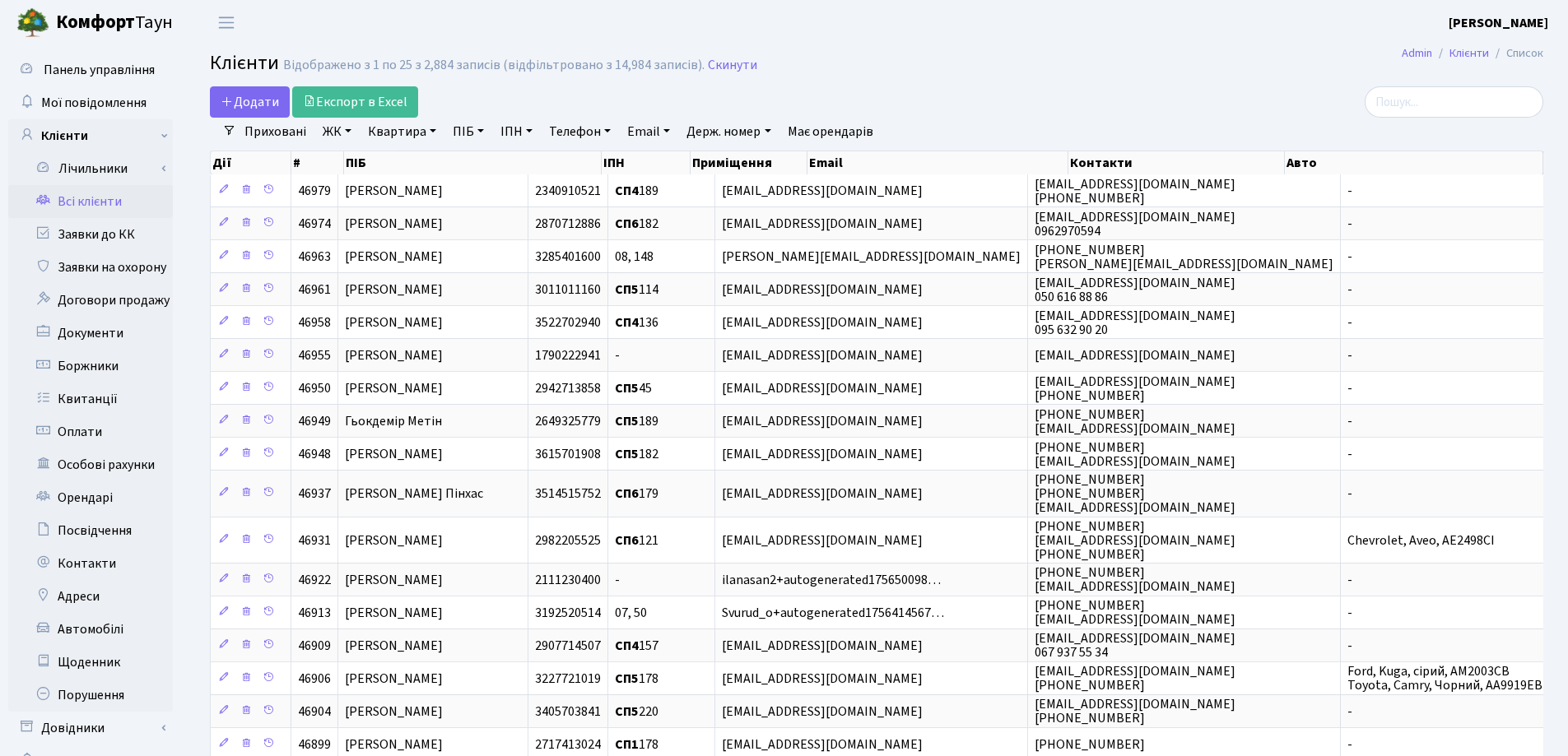
click at [843, 77] on h2 "Клієнти Відображено з 1 по 25 з 2,884 записів (відфільтровано з 14,984 записів)…" at bounding box center [877, 65] width 1334 height 28
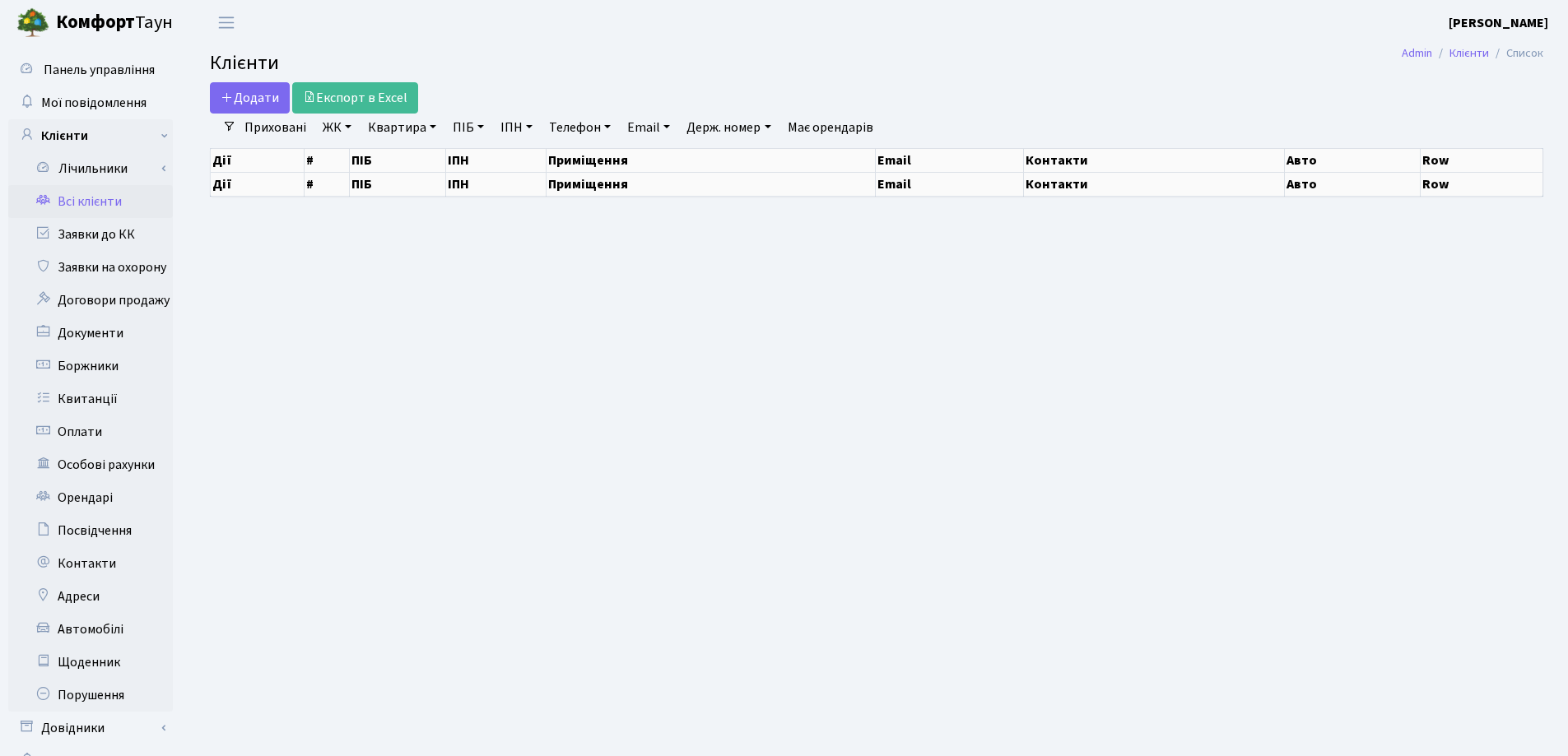
select select "25"
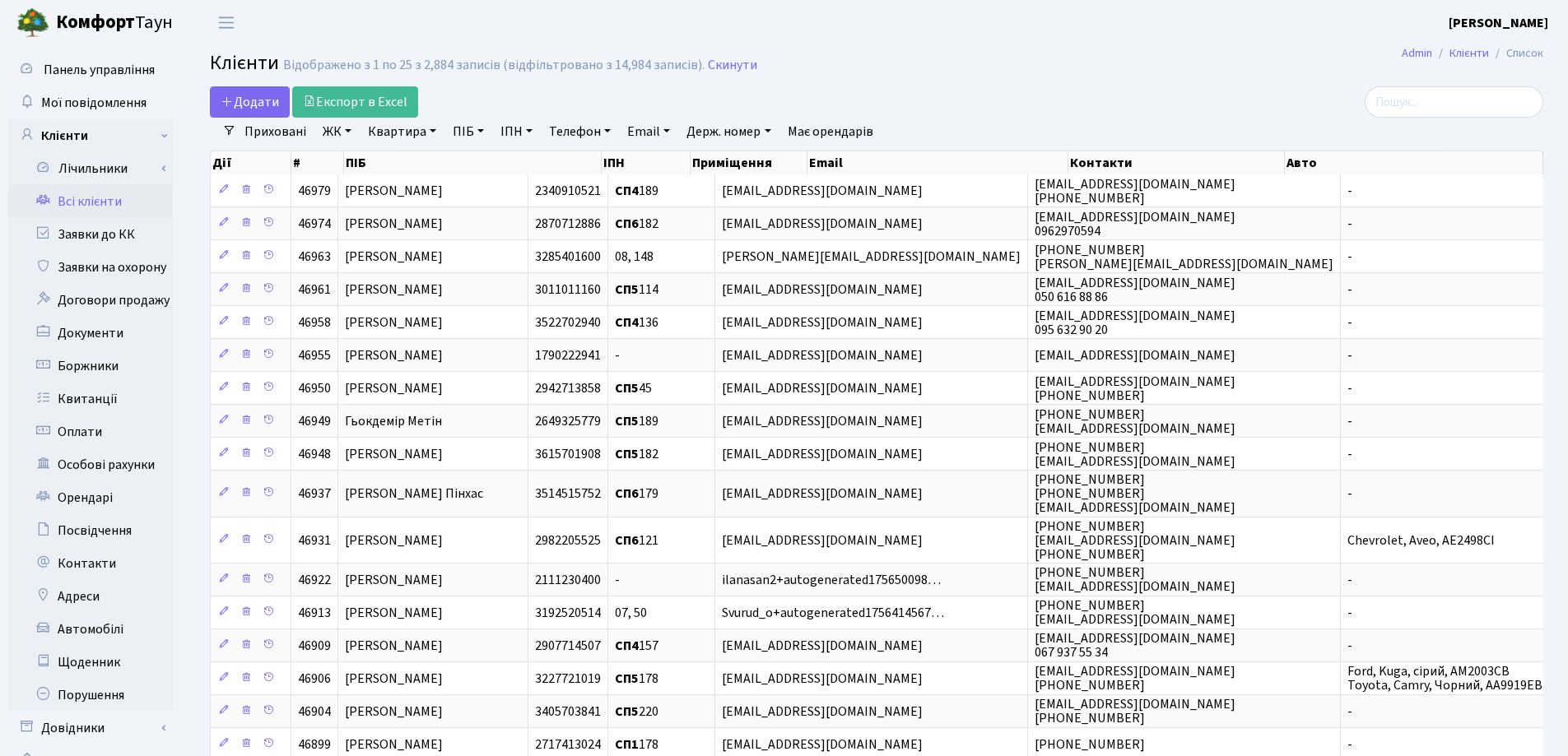
drag, startPoint x: 435, startPoint y: 131, endPoint x: 434, endPoint y: 147, distance: 16.0
click at [434, 132] on link "Квартира" at bounding box center [402, 131] width 81 height 28
type input "314"
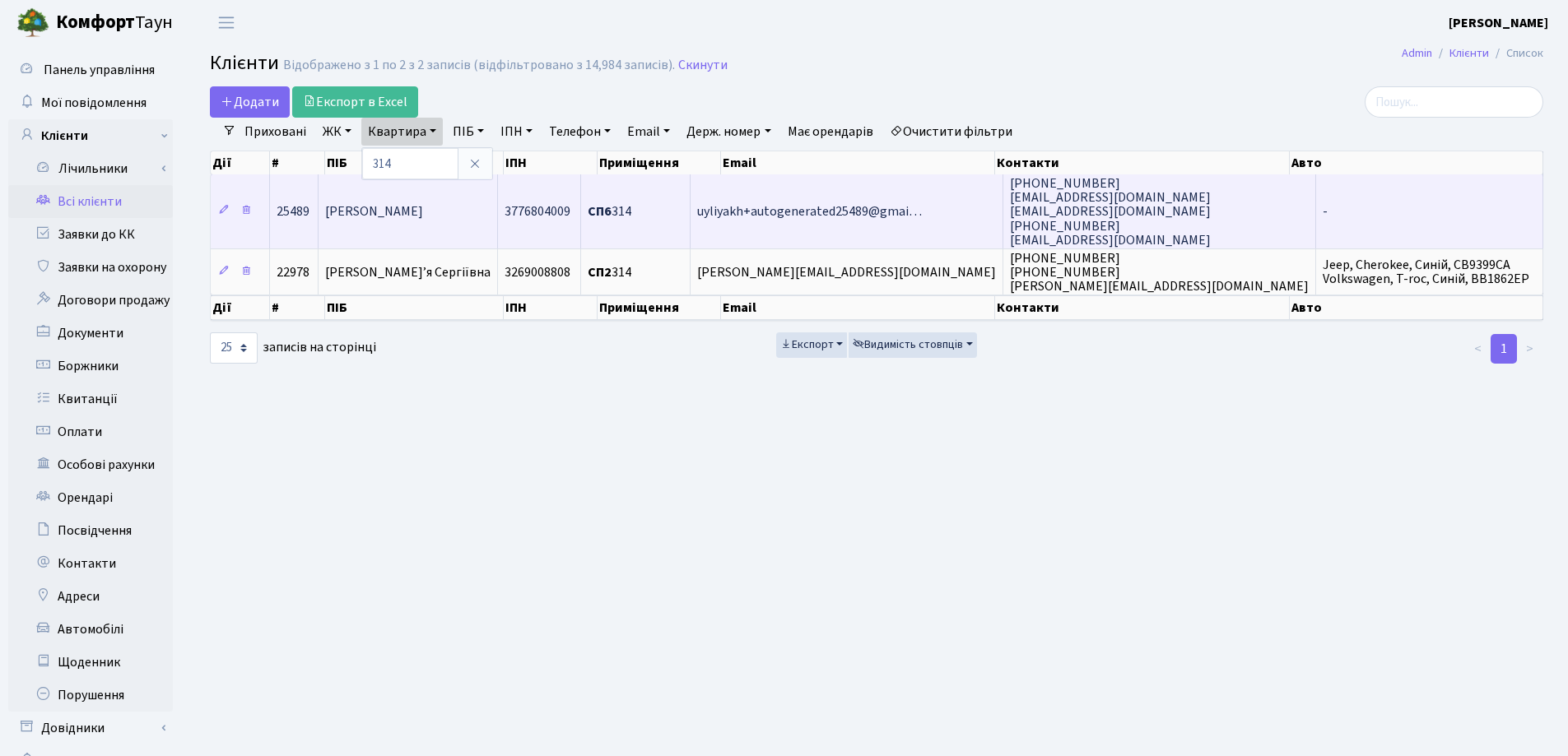
click at [423, 213] on span "[PERSON_NAME]" at bounding box center [374, 213] width 98 height 18
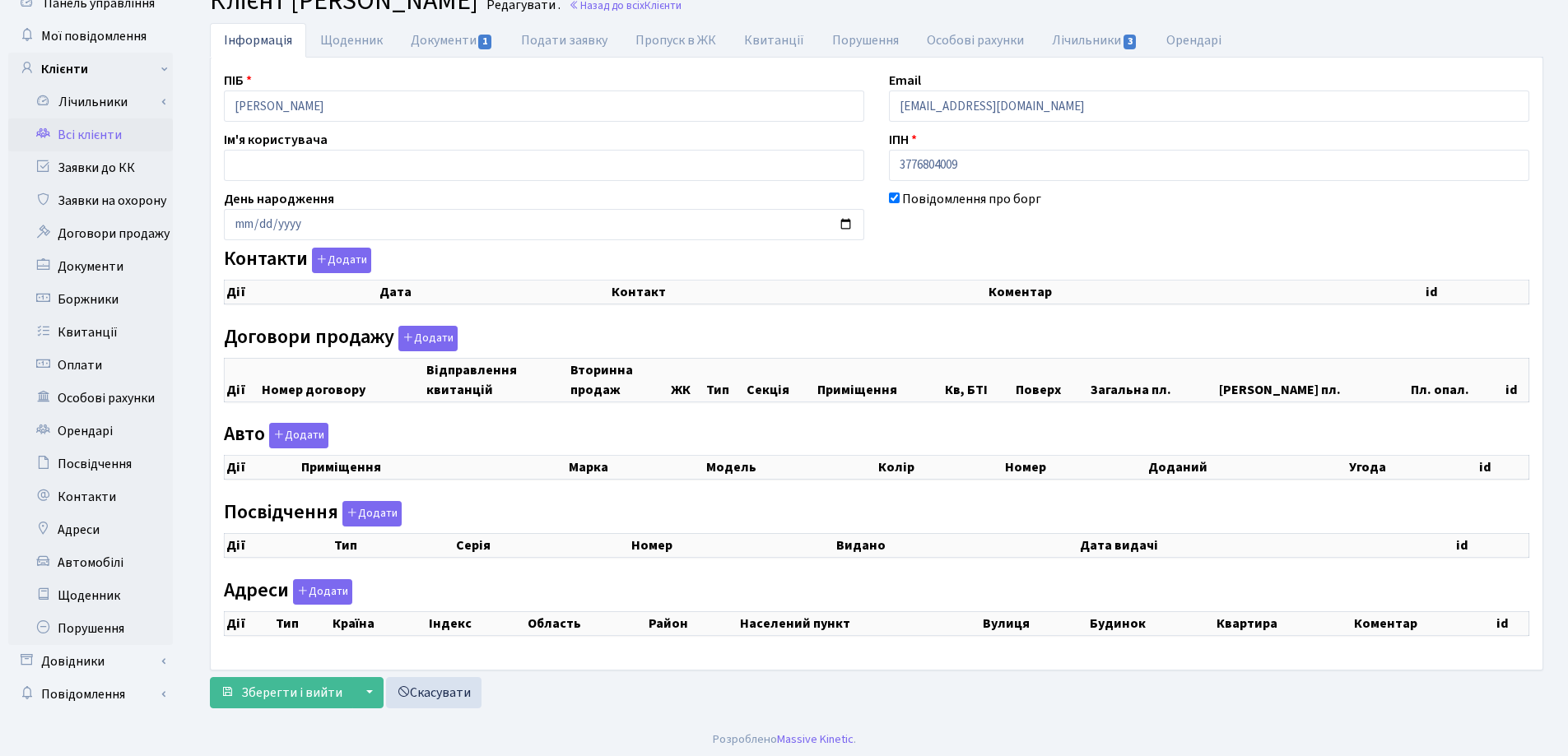
checkbox input "true"
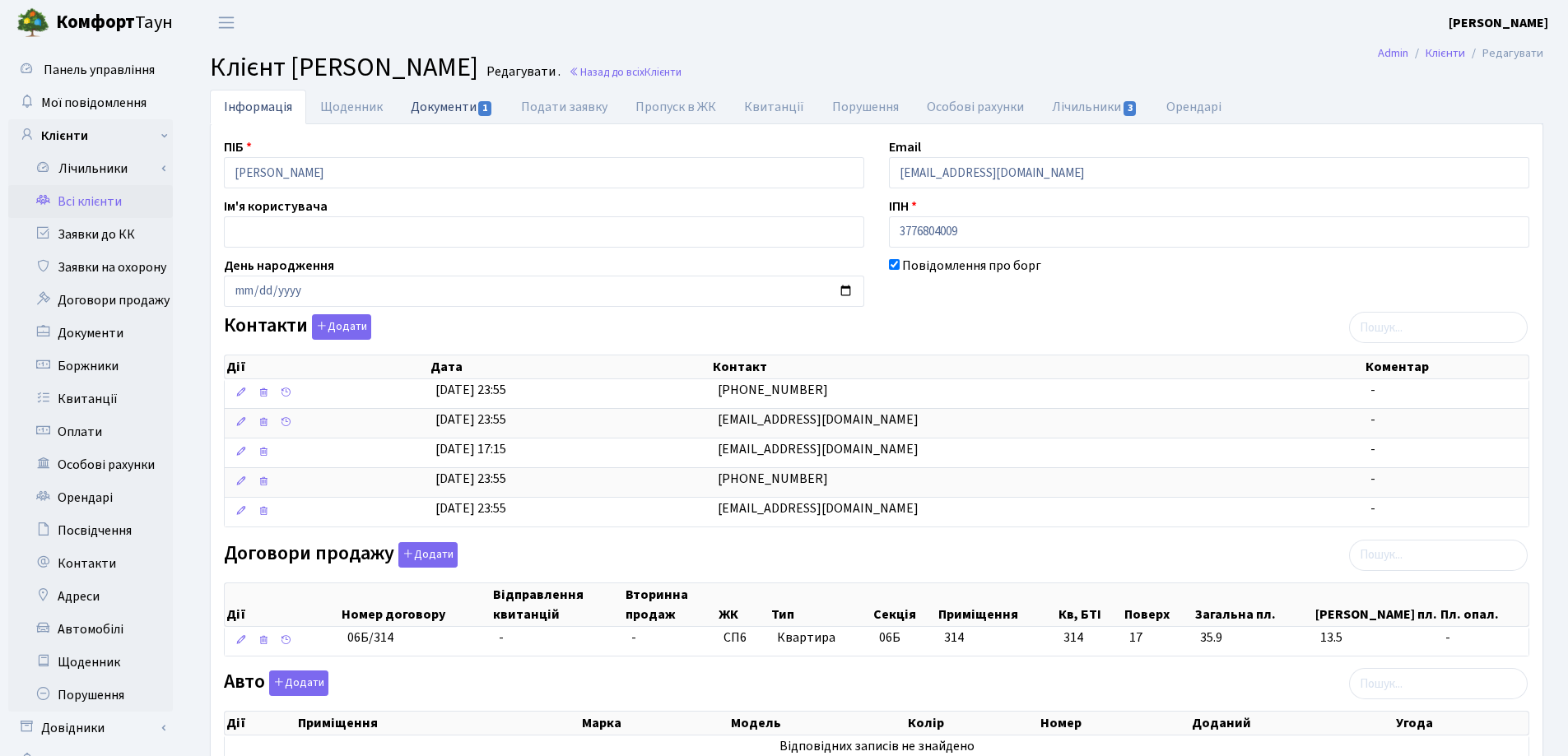
click at [419, 105] on link "Документи 1" at bounding box center [452, 106] width 110 height 33
select select "25"
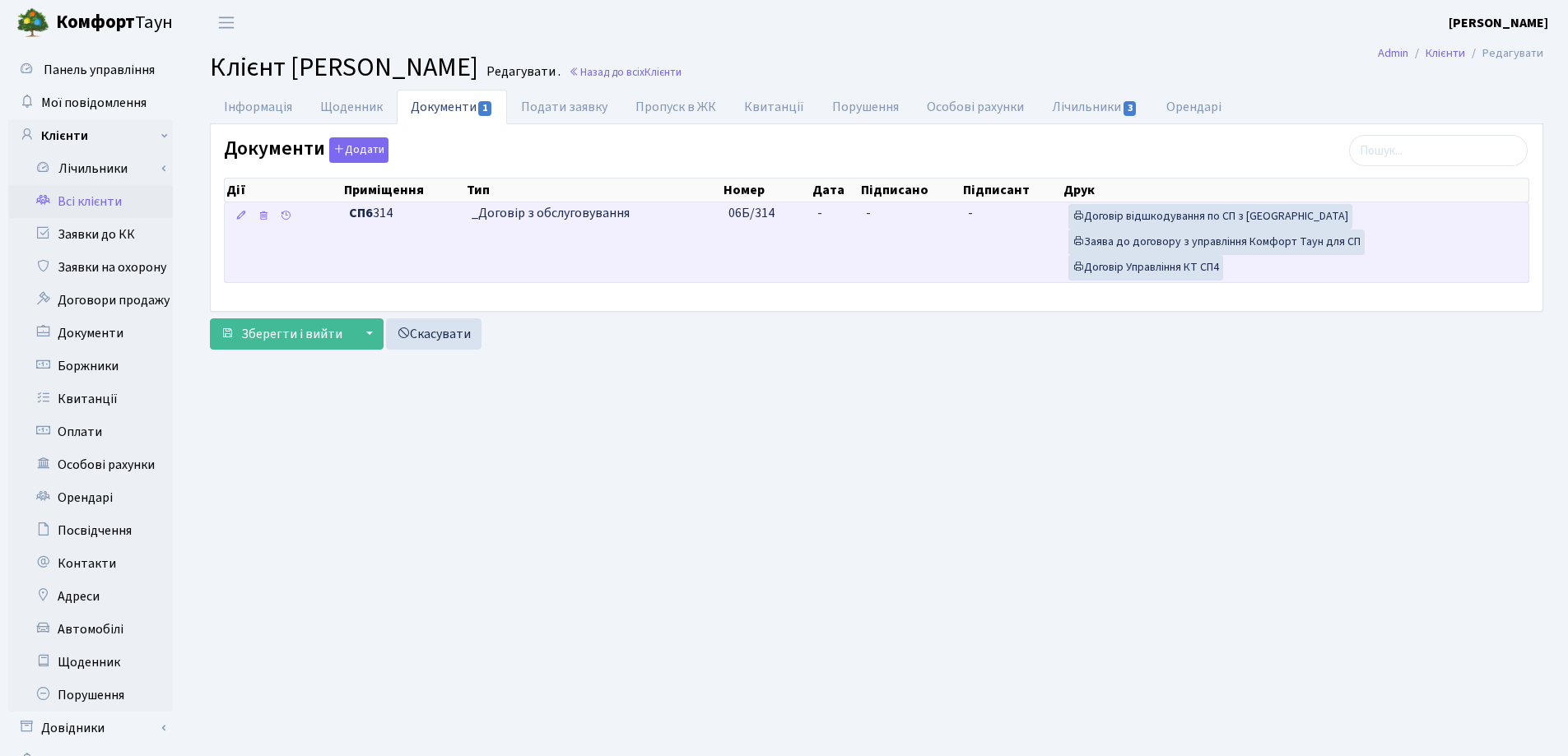
click at [827, 213] on td "-" at bounding box center [835, 242] width 50 height 80
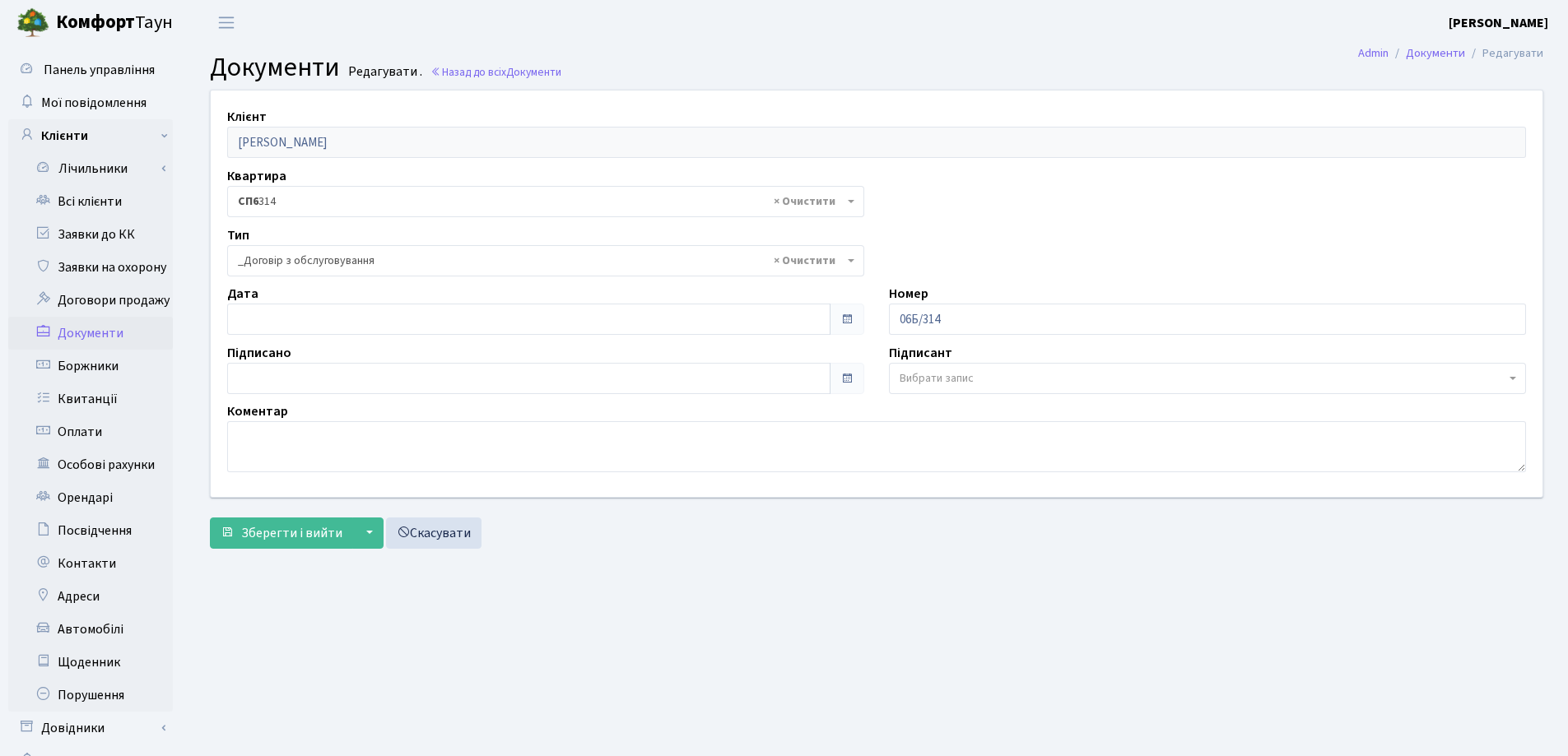
select select "289"
type input "[DATE]"
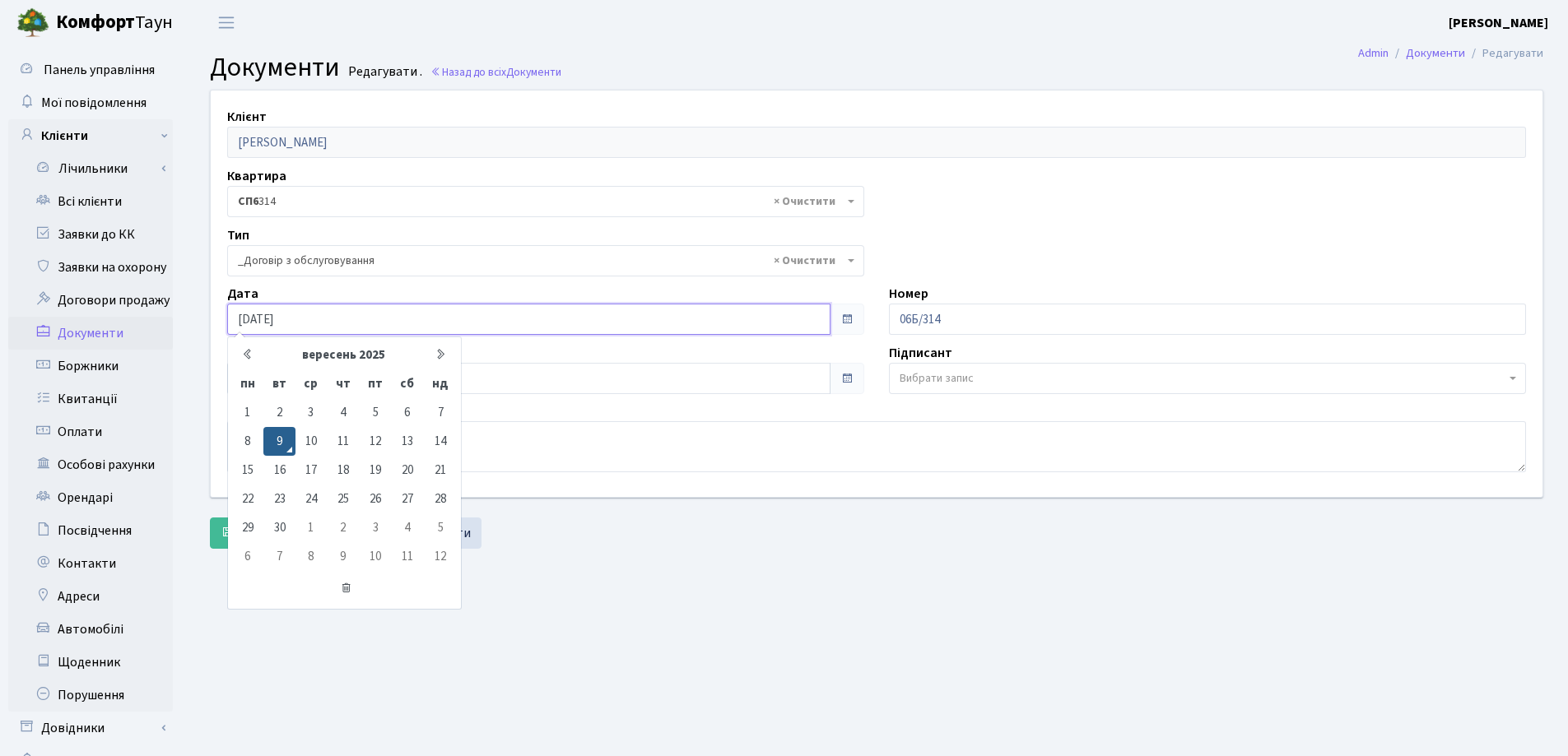
click at [490, 312] on input "09.09.2025" at bounding box center [528, 319] width 603 height 32
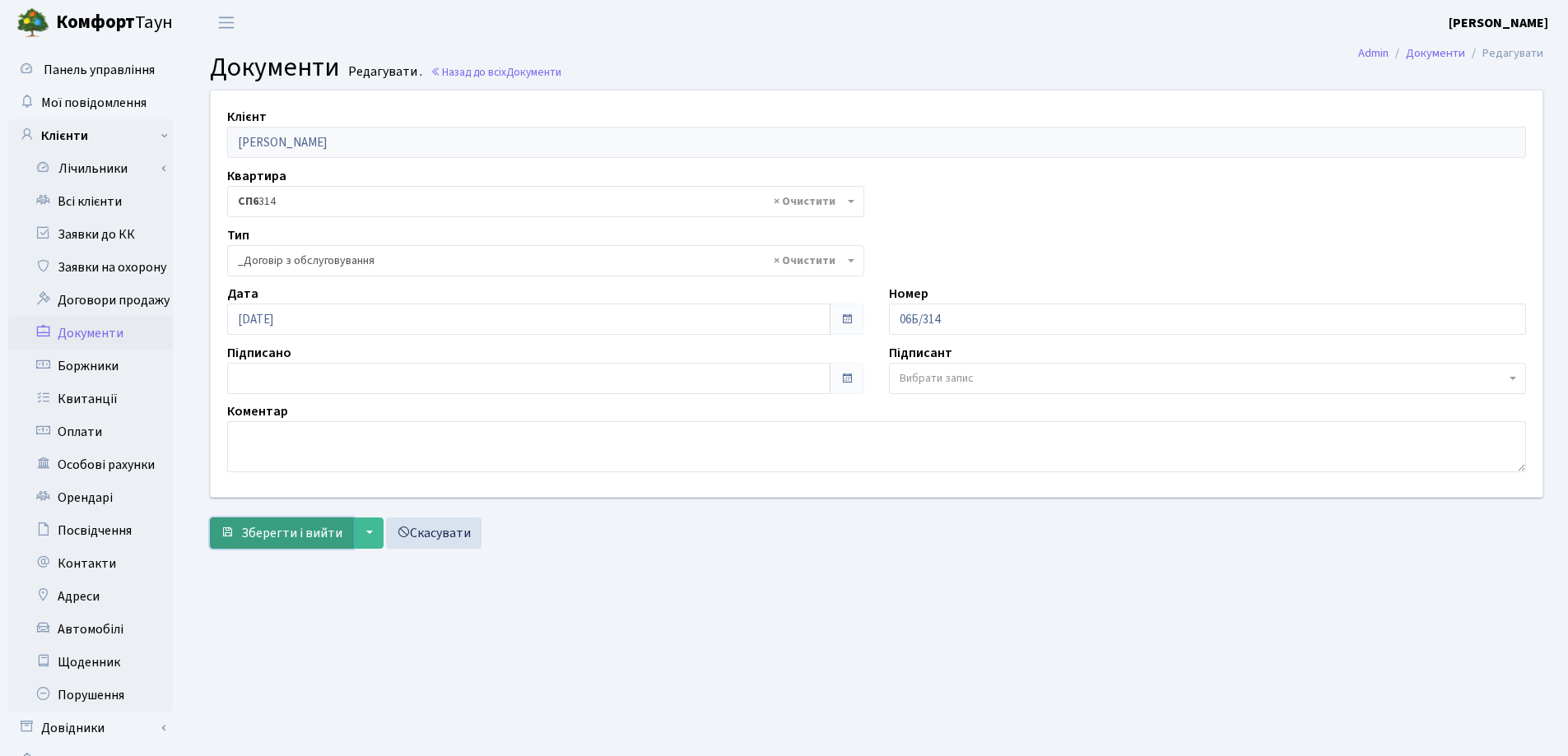
click at [283, 525] on span "Зберегти і вийти" at bounding box center [292, 534] width 101 height 18
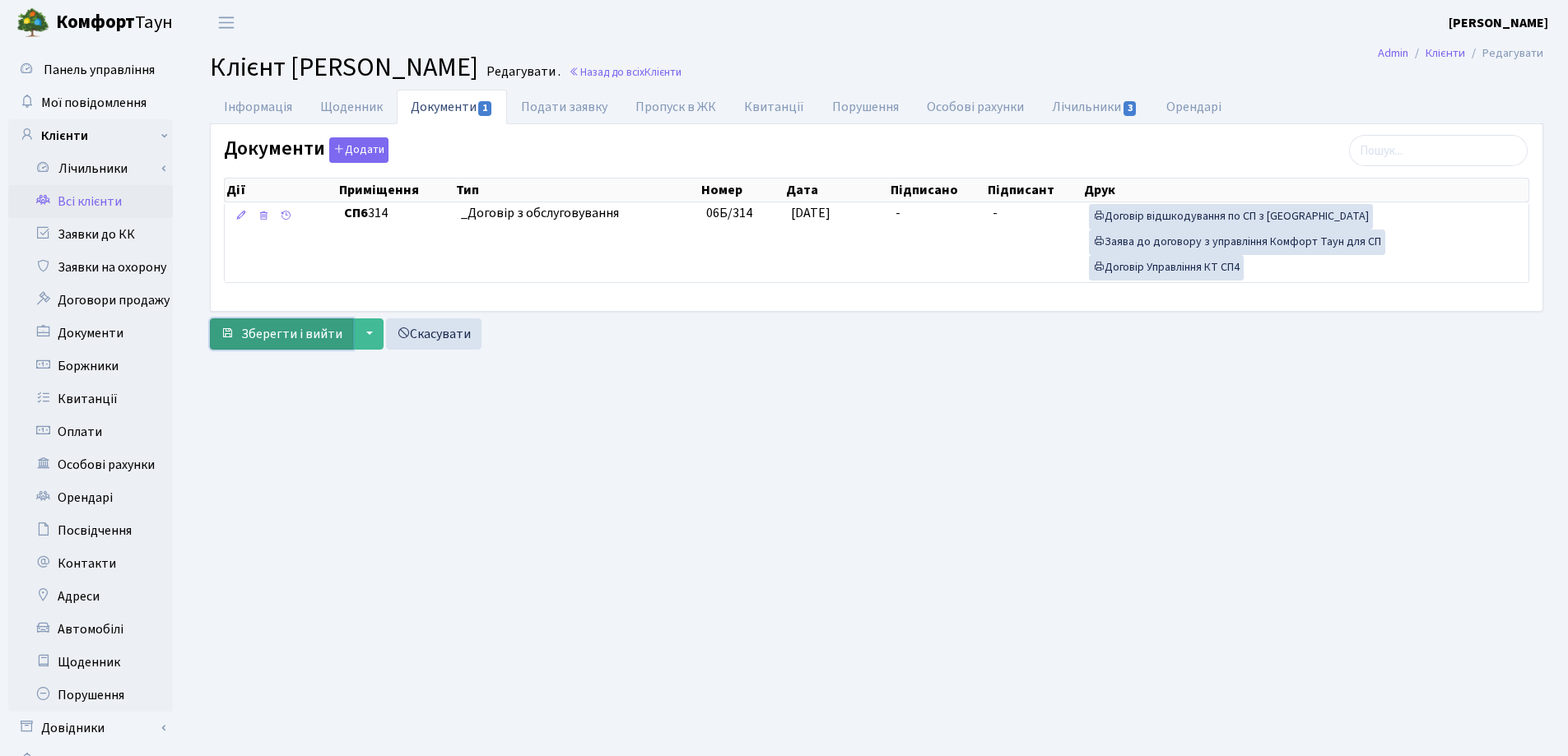
click at [261, 334] on span "Зберегти і вийти" at bounding box center [292, 334] width 101 height 18
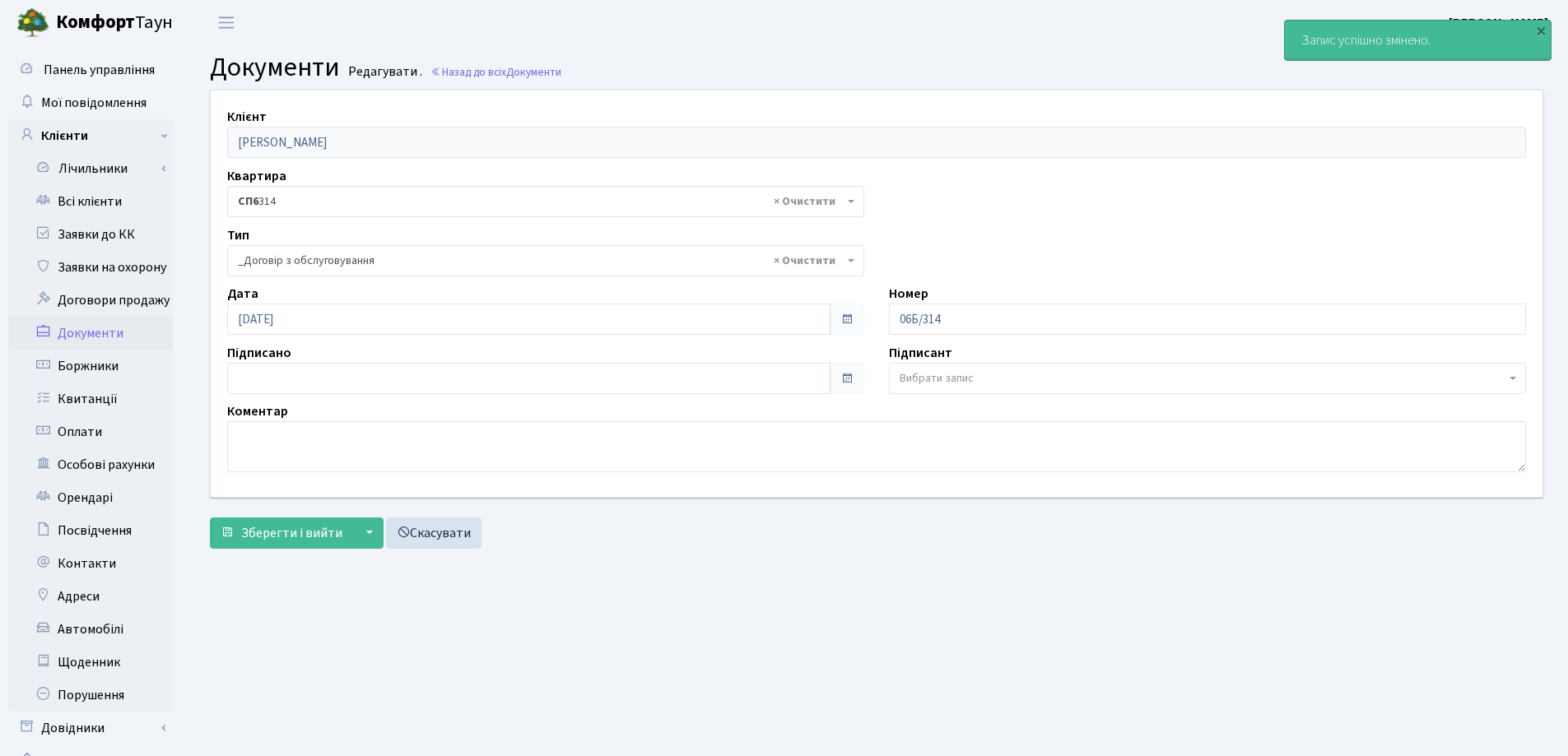
select select "289"
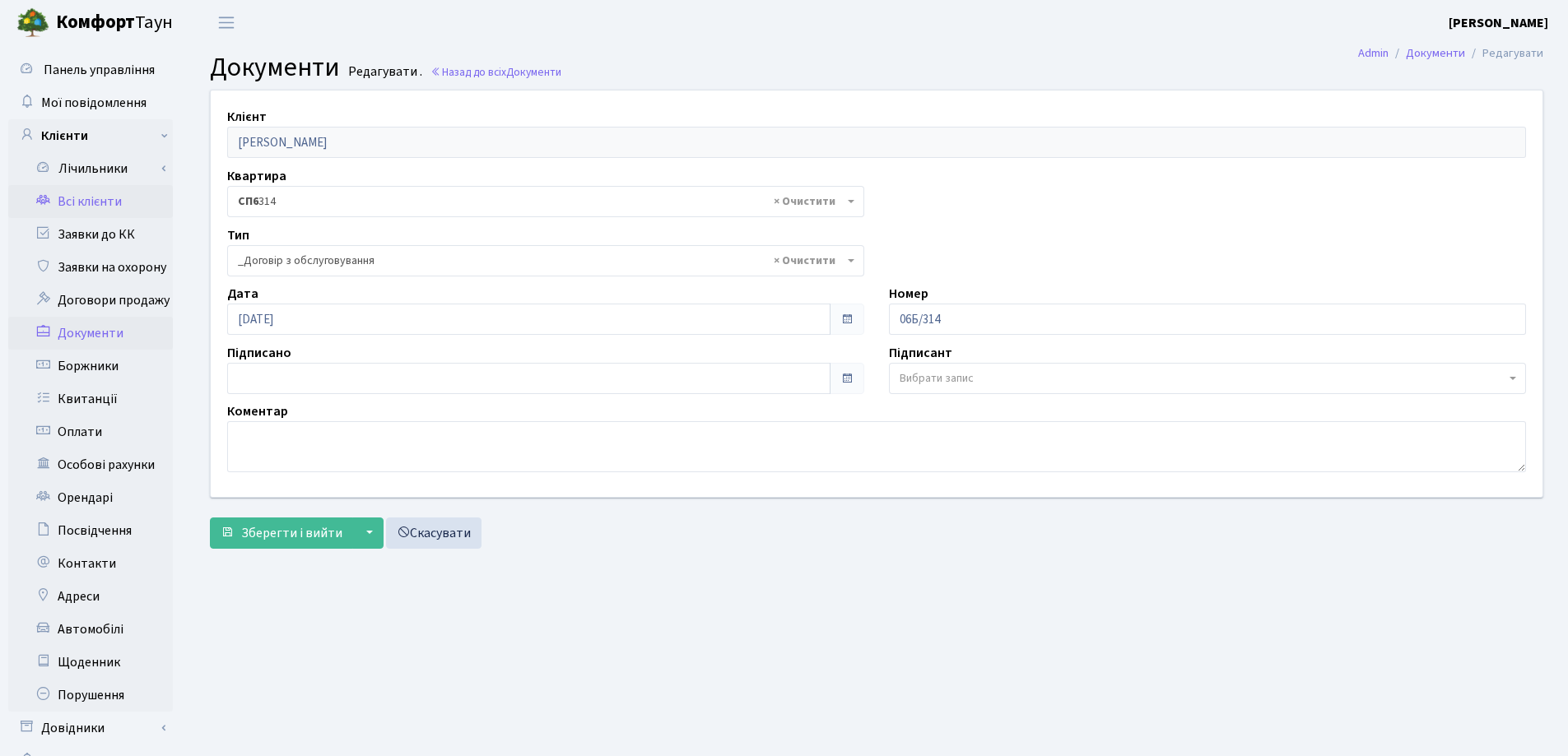
click at [109, 196] on link "Всі клієнти" at bounding box center [90, 202] width 165 height 33
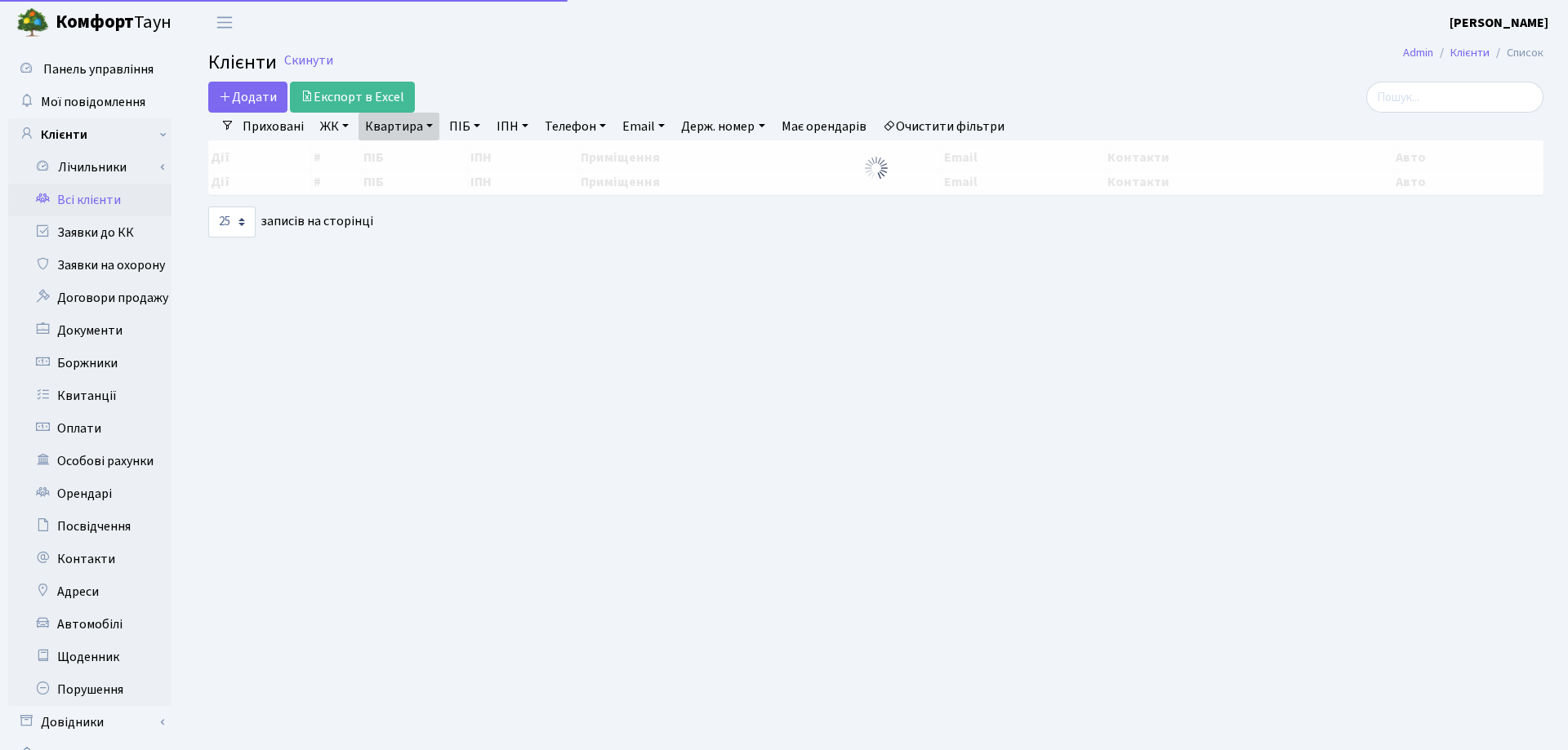
select select "25"
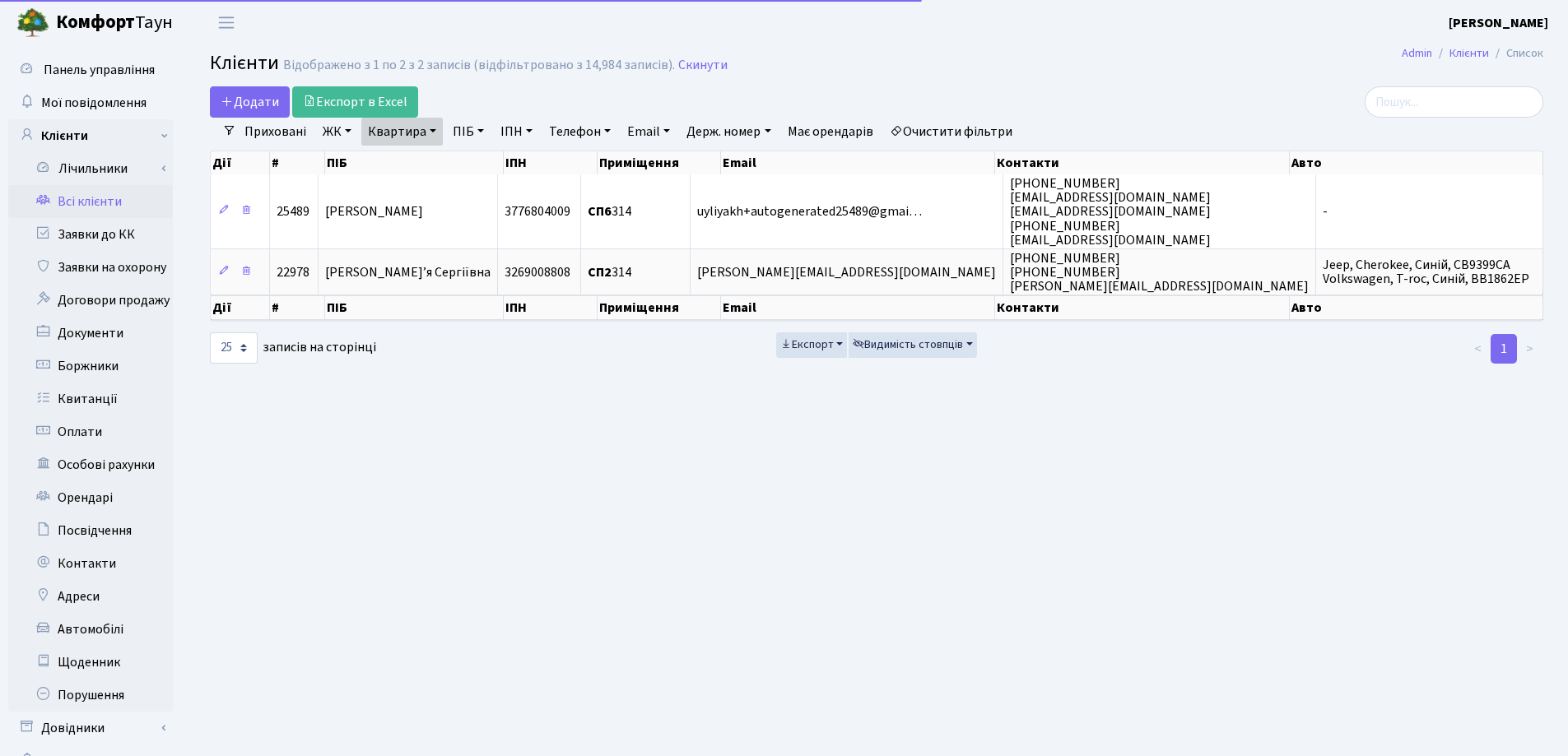
click at [436, 127] on link "Квартира" at bounding box center [402, 131] width 81 height 28
click at [474, 161] on icon at bounding box center [475, 164] width 14 height 14
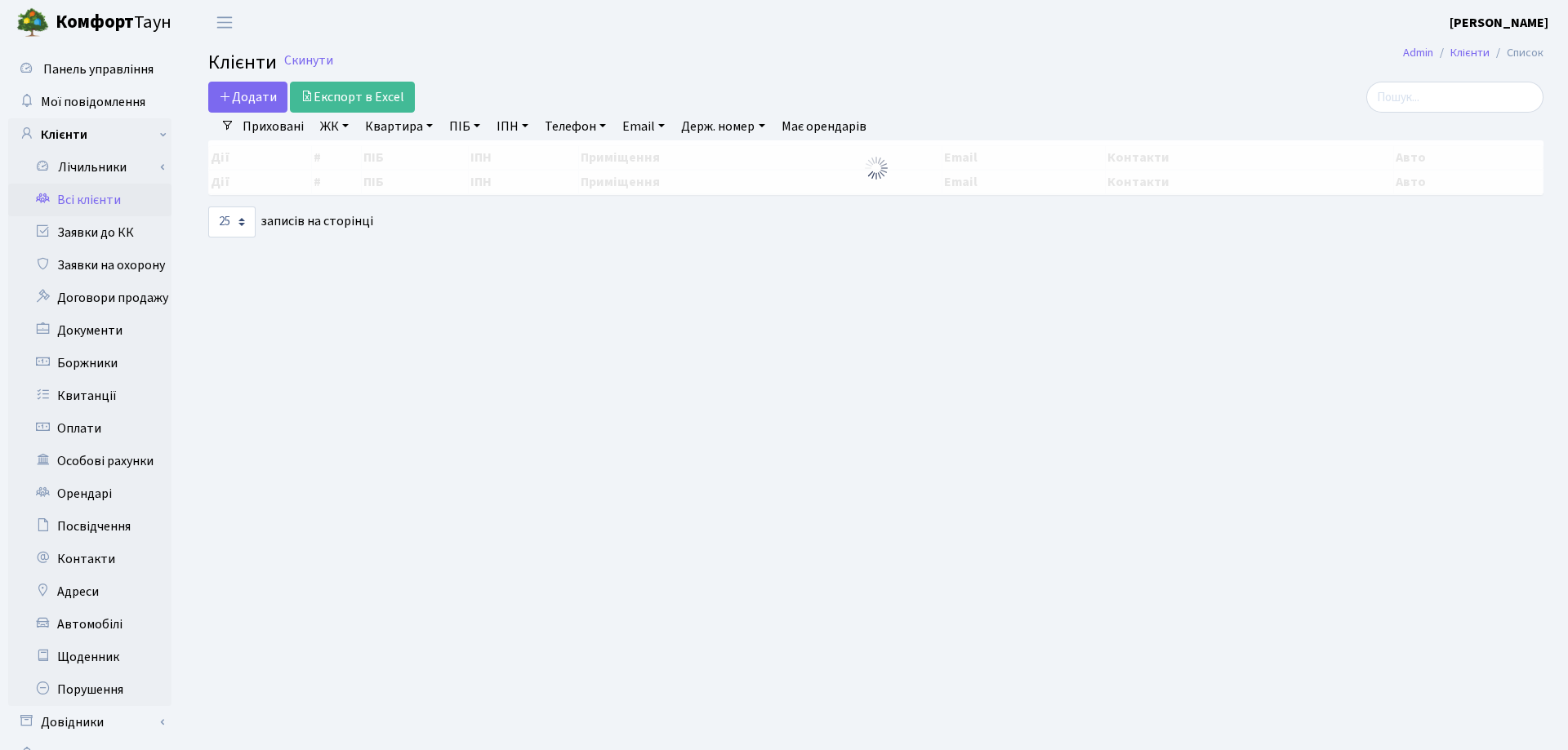
select select "25"
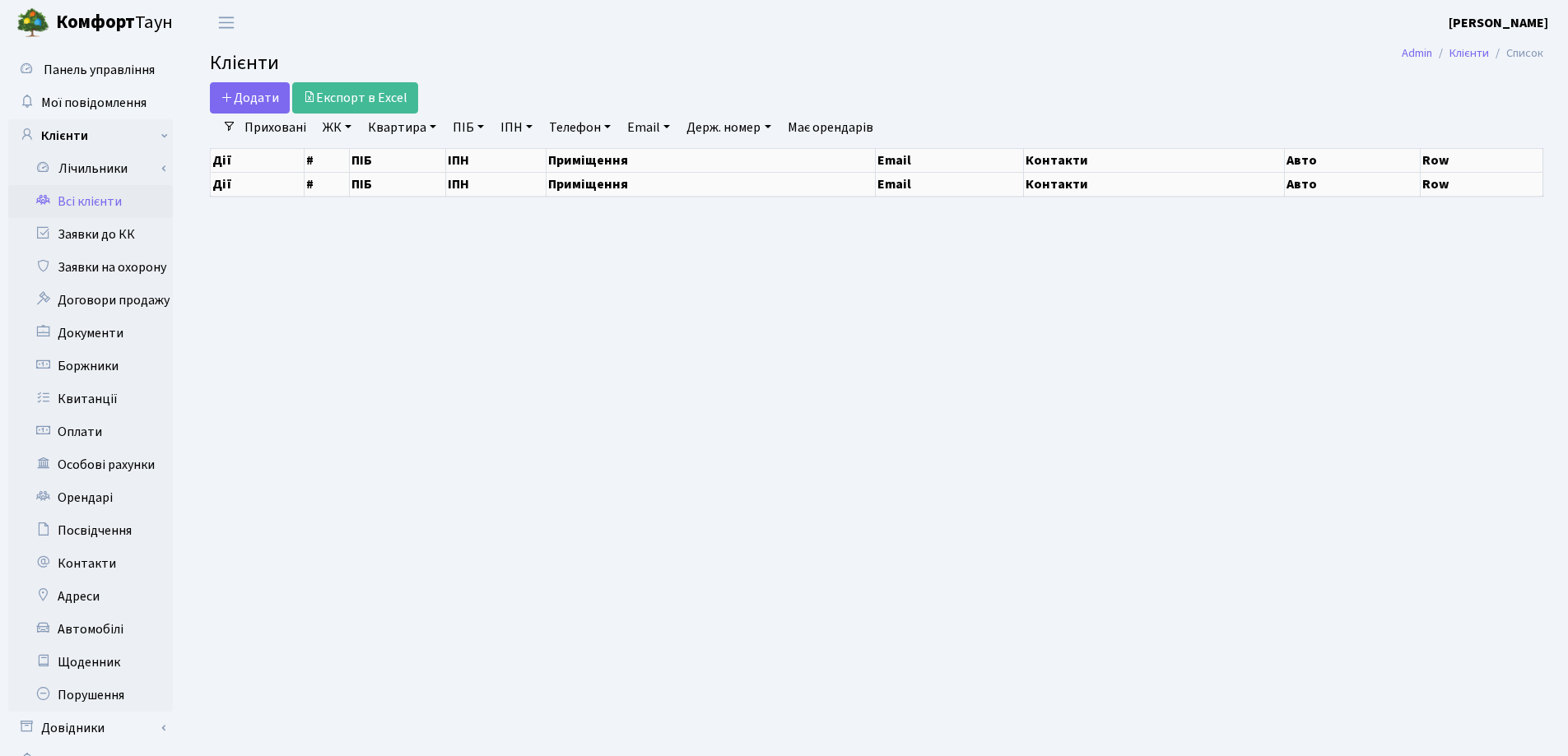
select select "25"
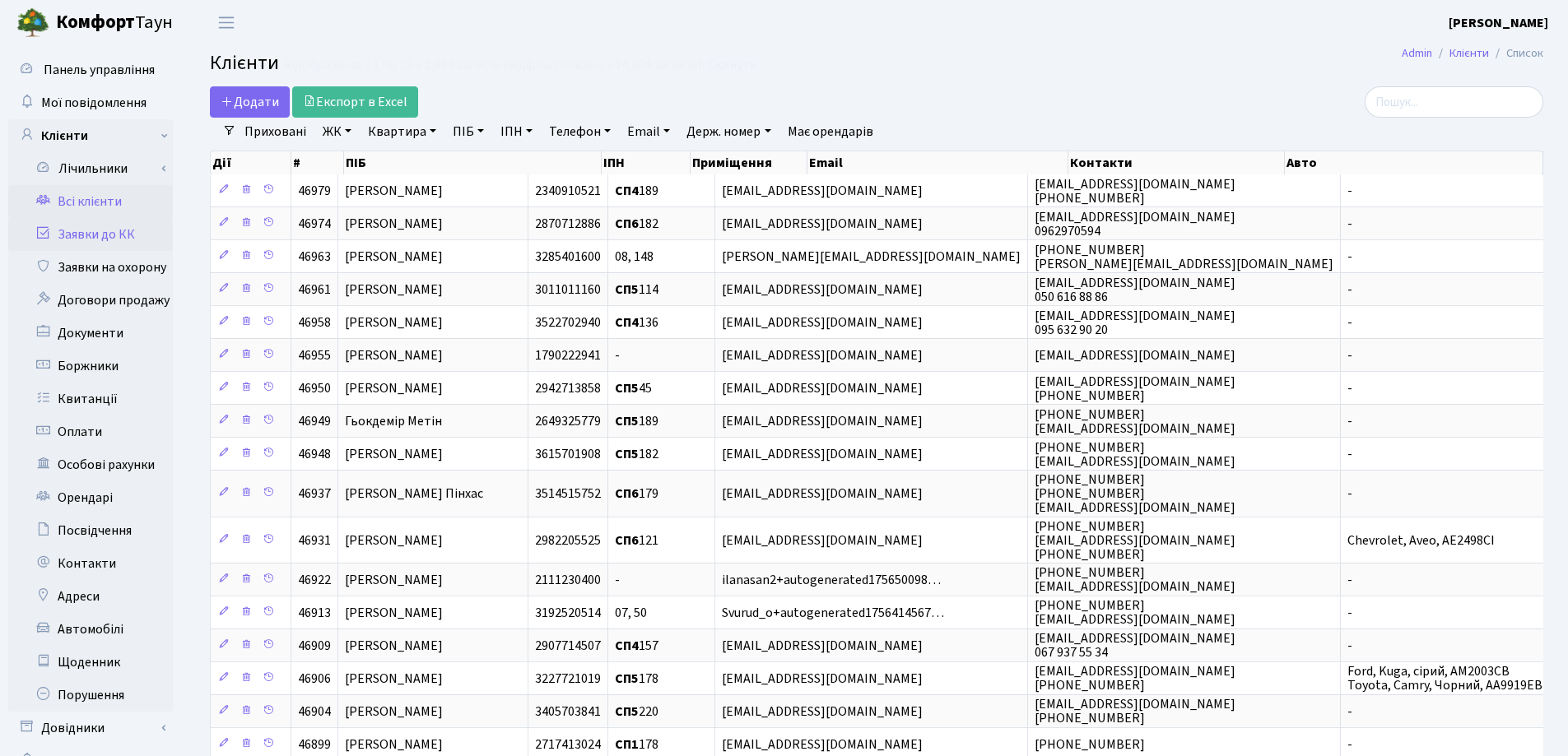
click at [78, 235] on link "Заявки до КК" at bounding box center [90, 234] width 165 height 33
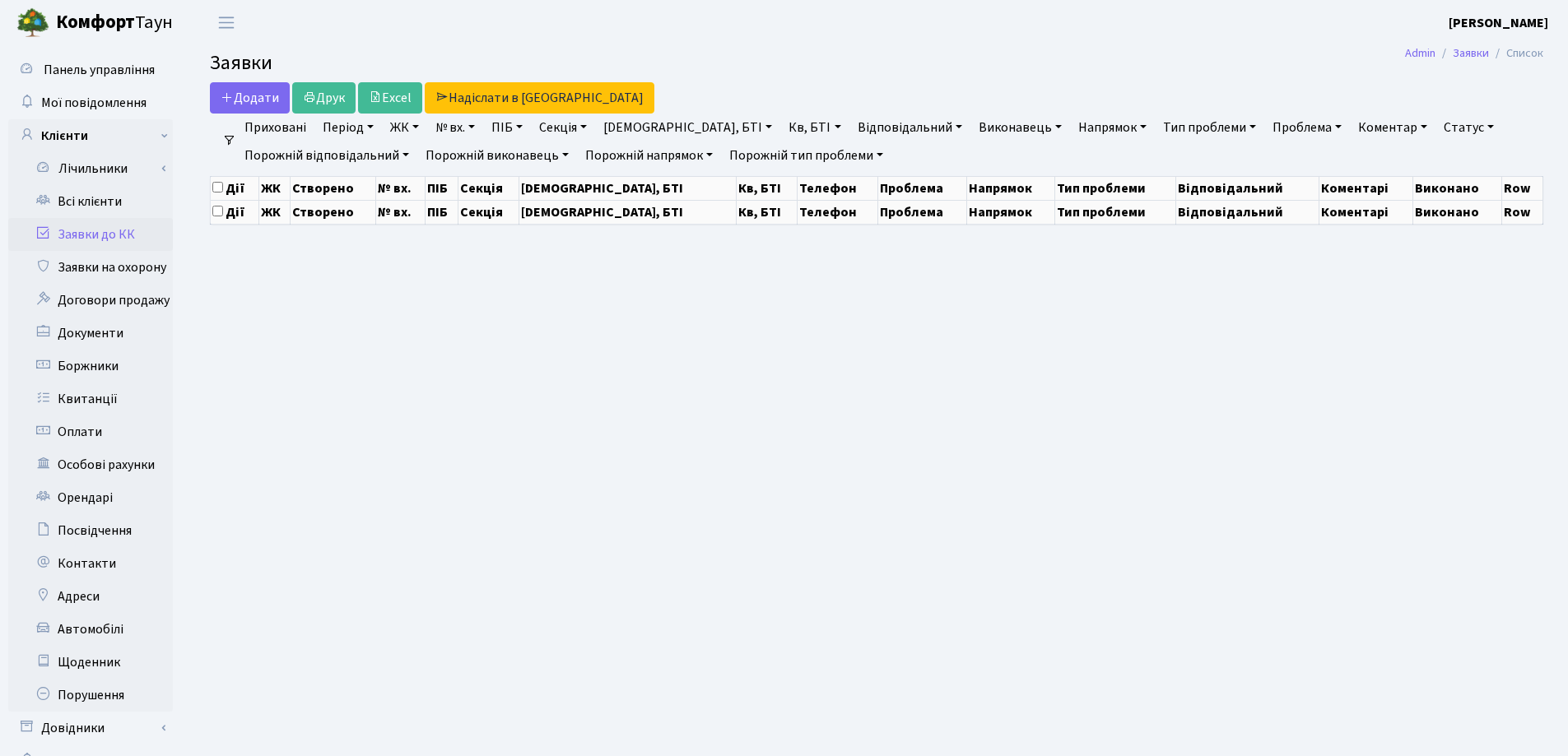
select select "25"
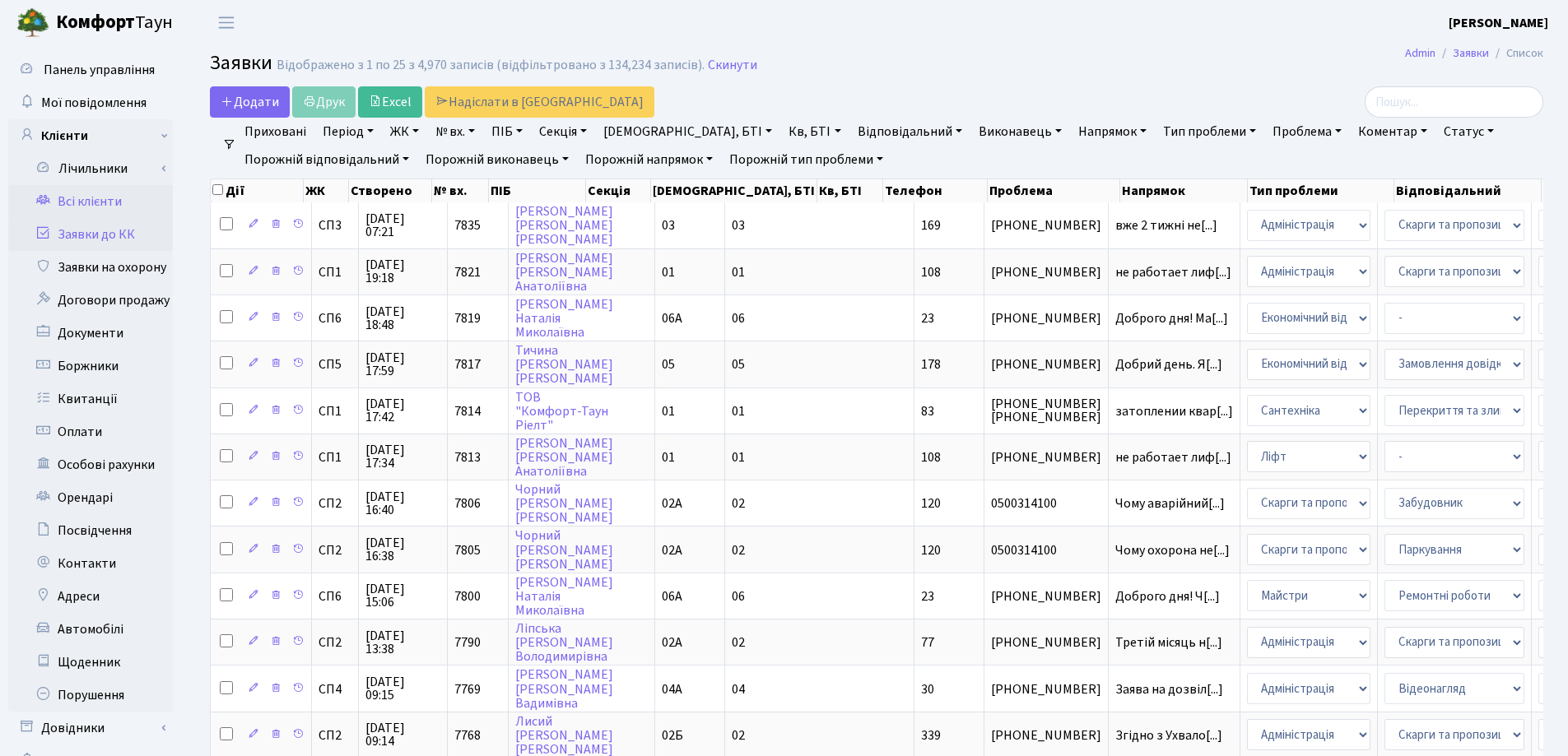
click at [64, 208] on link "Всі клієнти" at bounding box center [90, 202] width 165 height 33
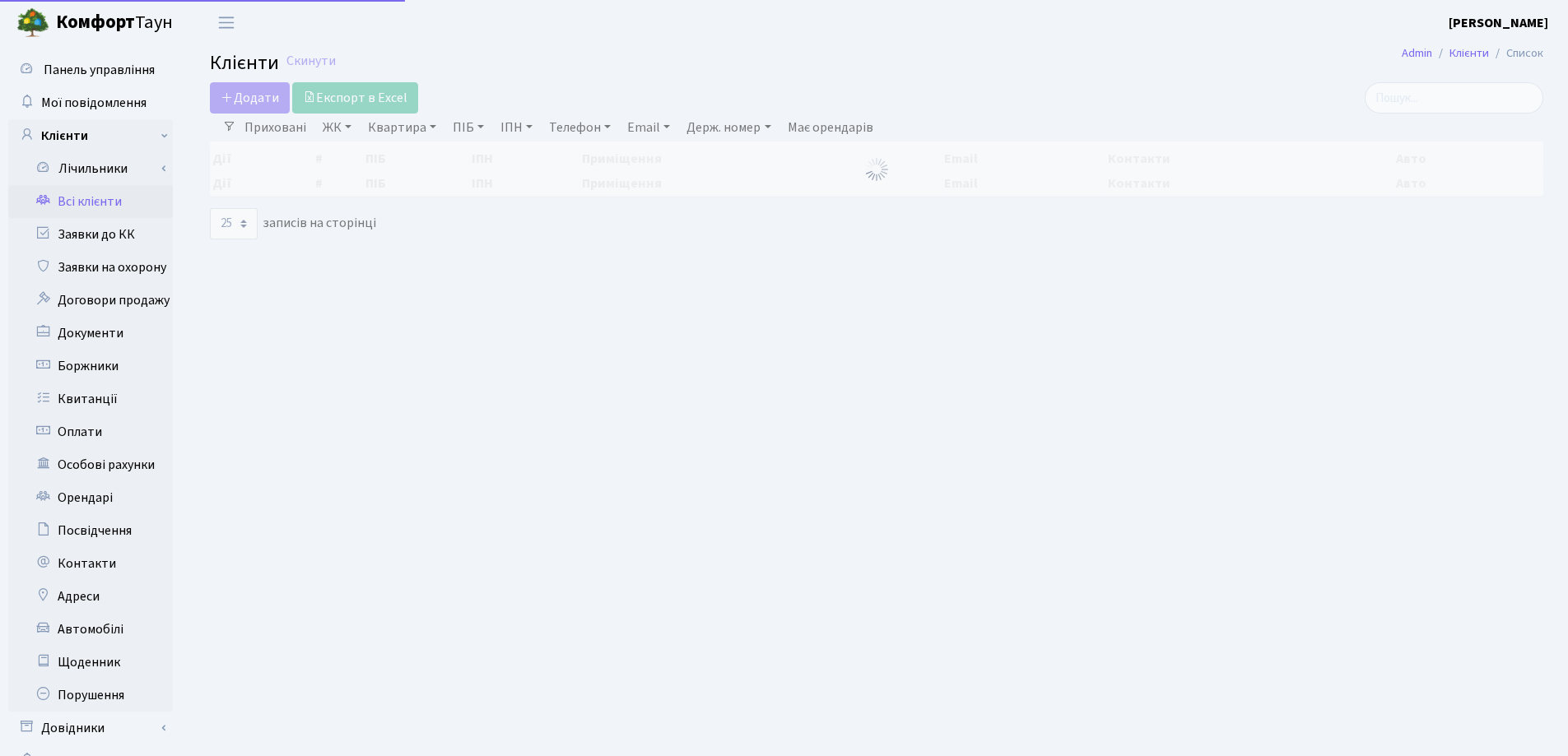
select select "25"
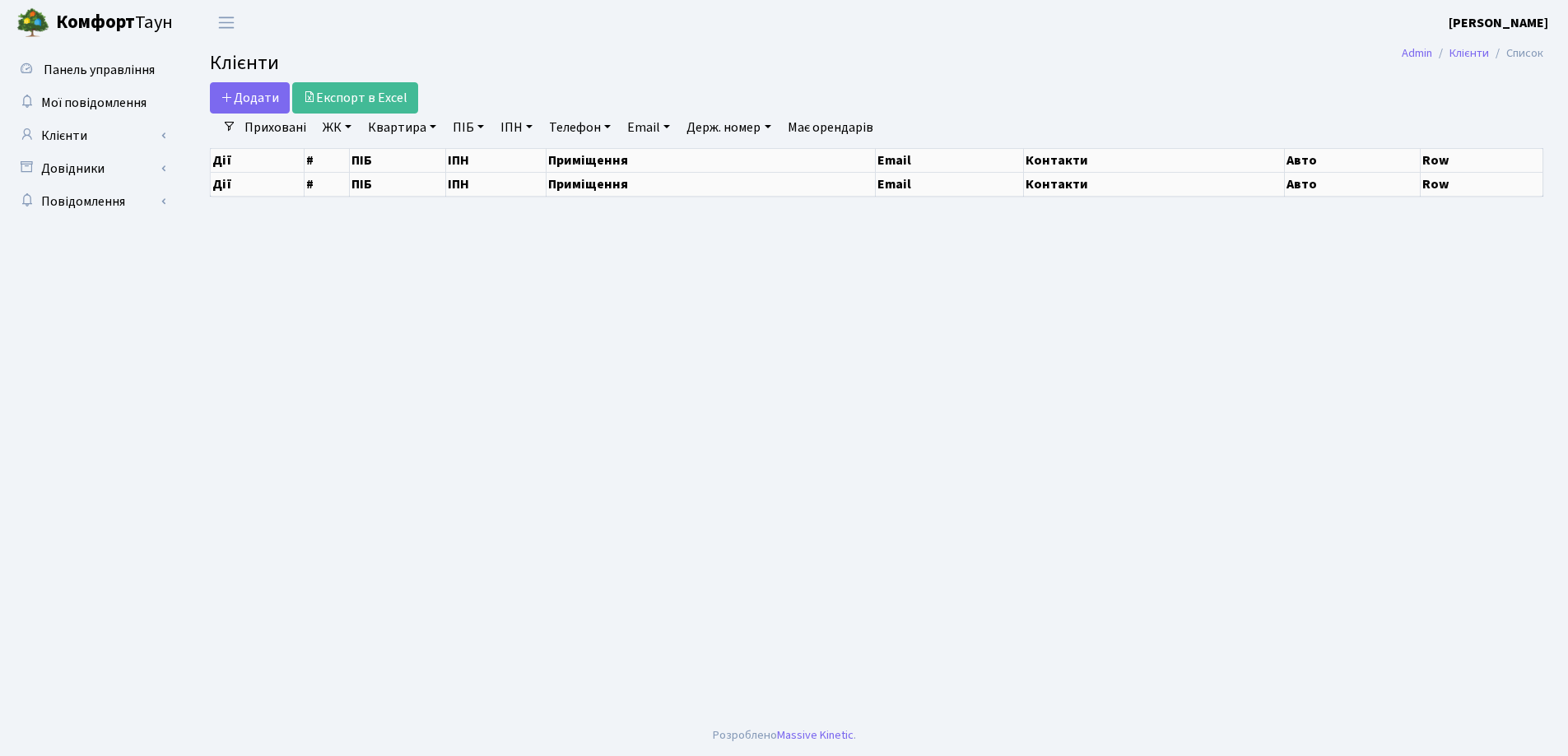
select select "25"
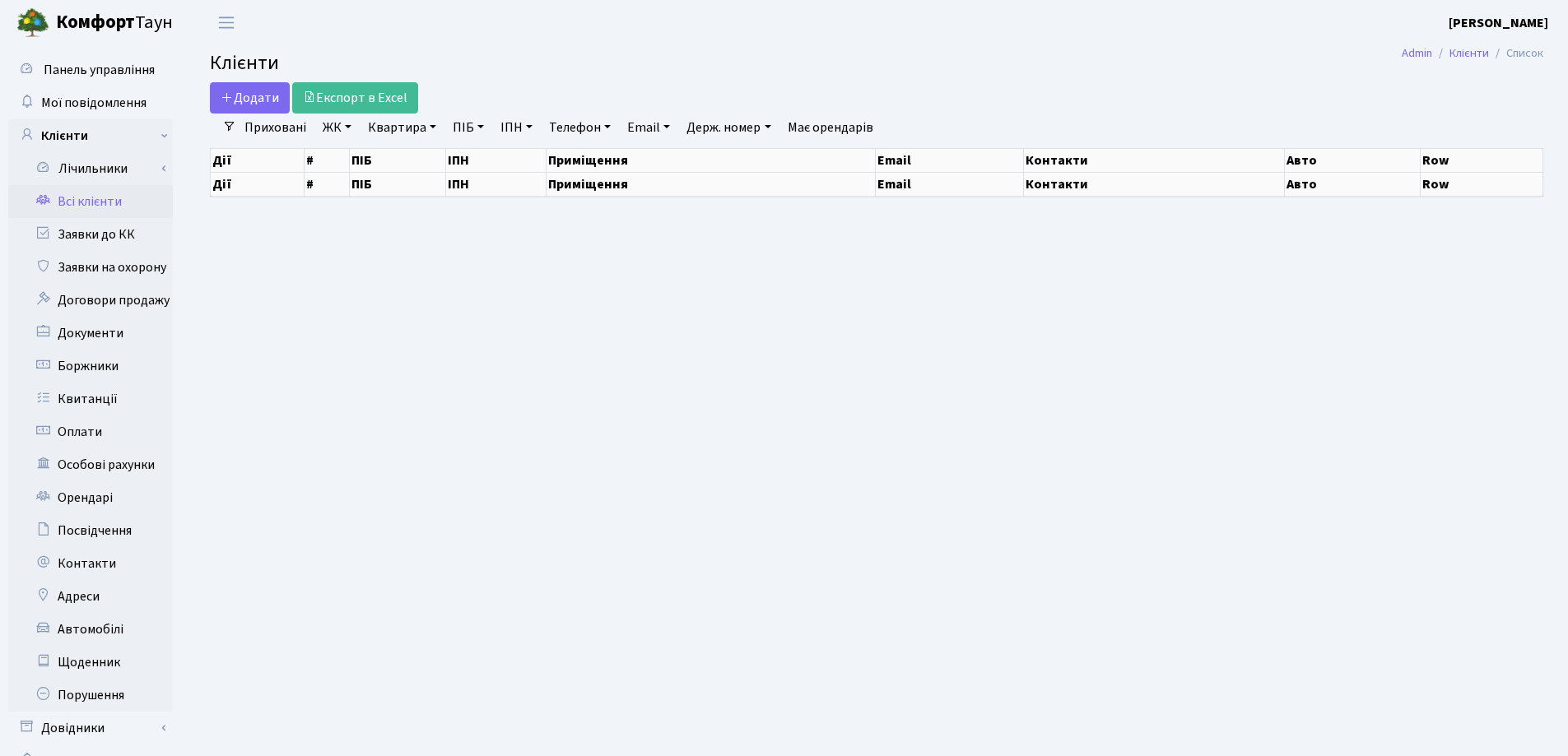
select select "25"
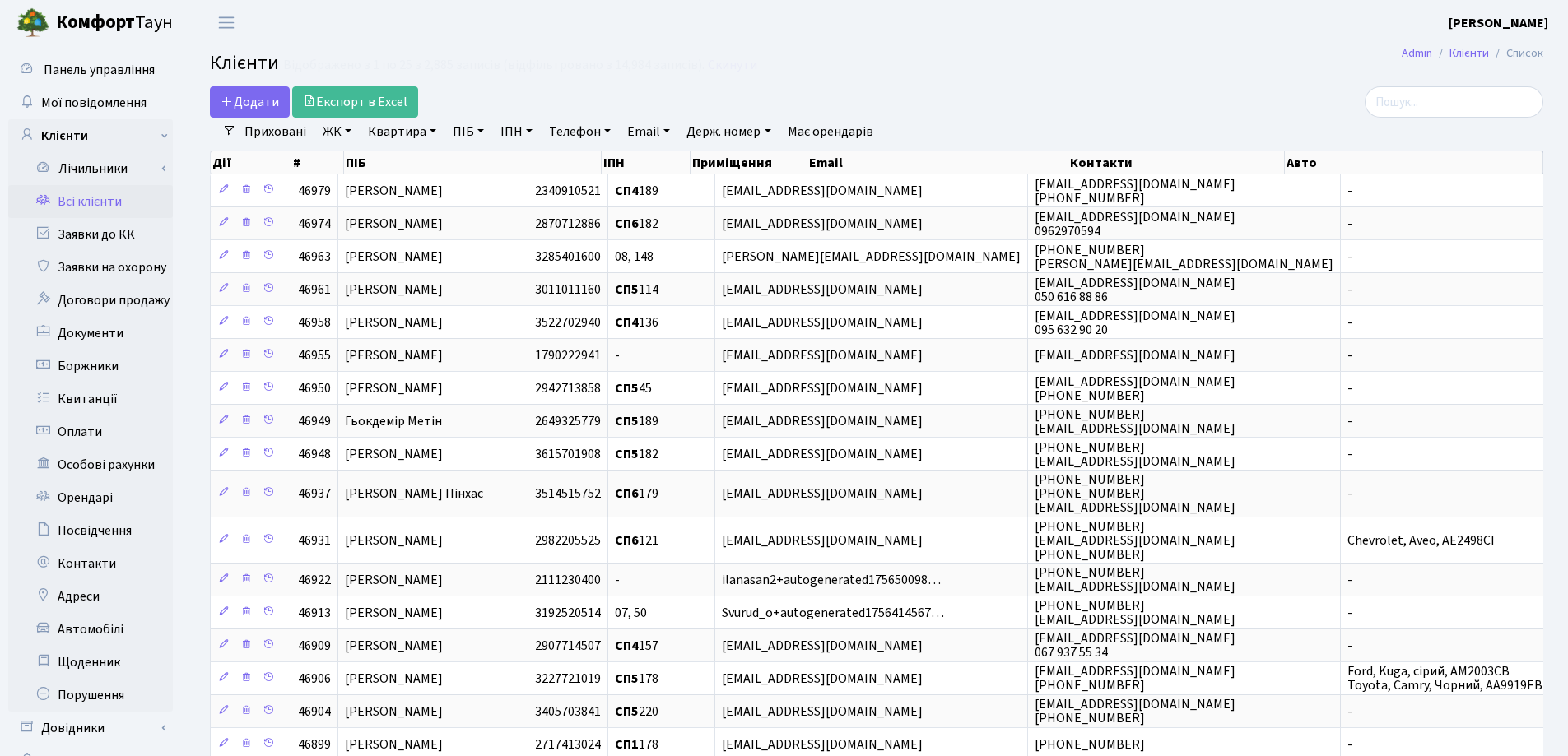
click at [432, 131] on link "Квартира" at bounding box center [402, 131] width 81 height 28
click at [433, 156] on input "text" at bounding box center [410, 164] width 96 height 32
type input "234"
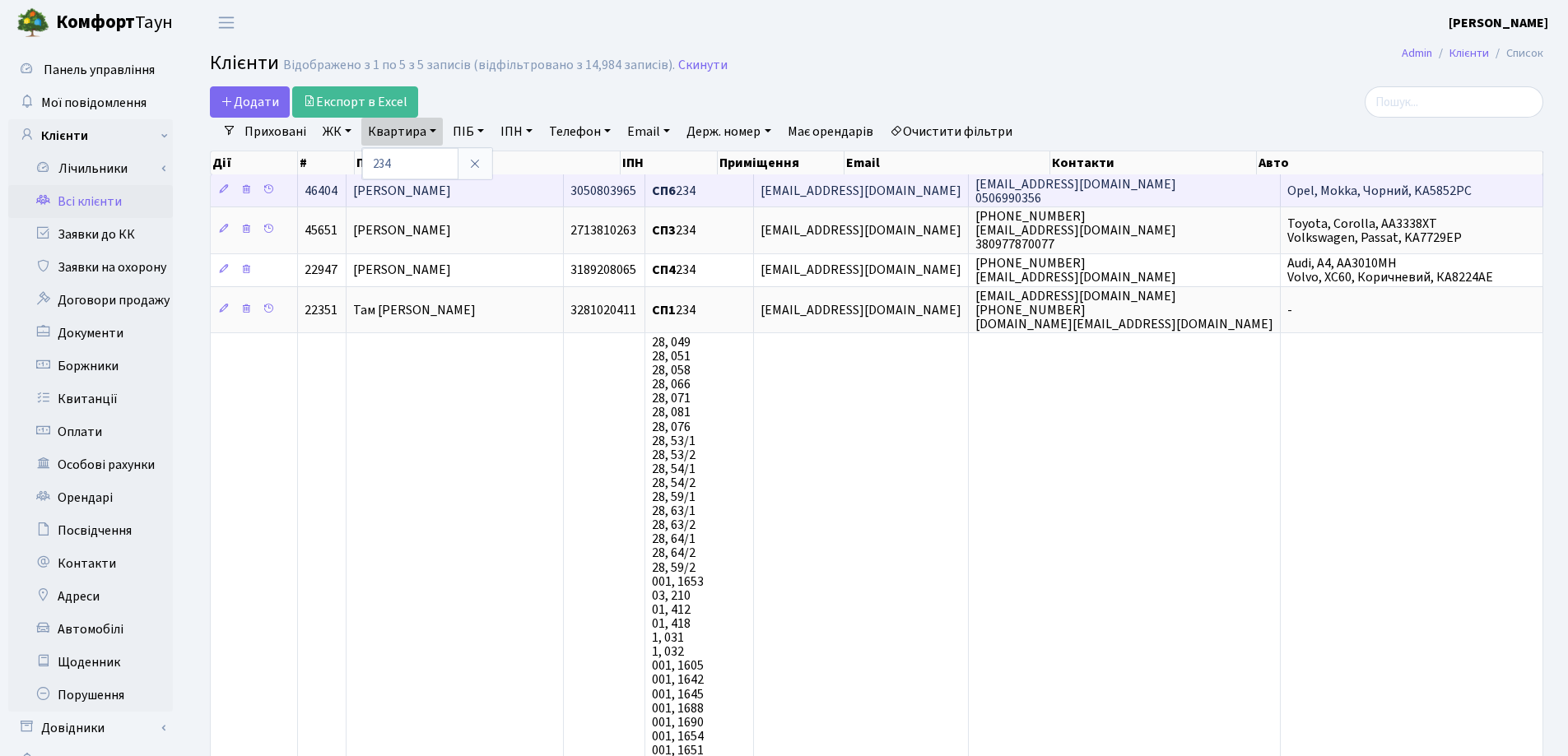
click at [549, 194] on td "[PERSON_NAME]" at bounding box center [455, 190] width 217 height 32
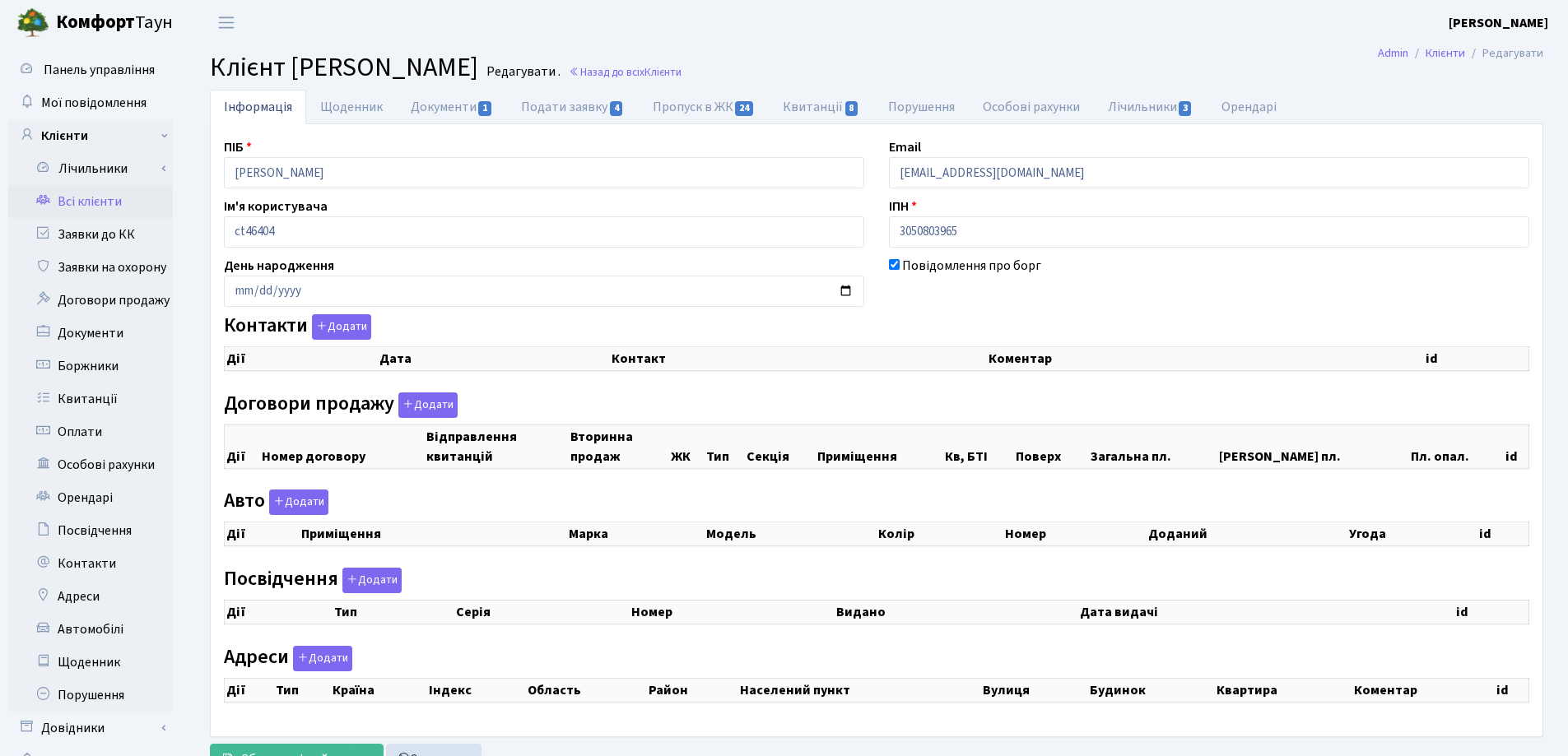
checkbox input "true"
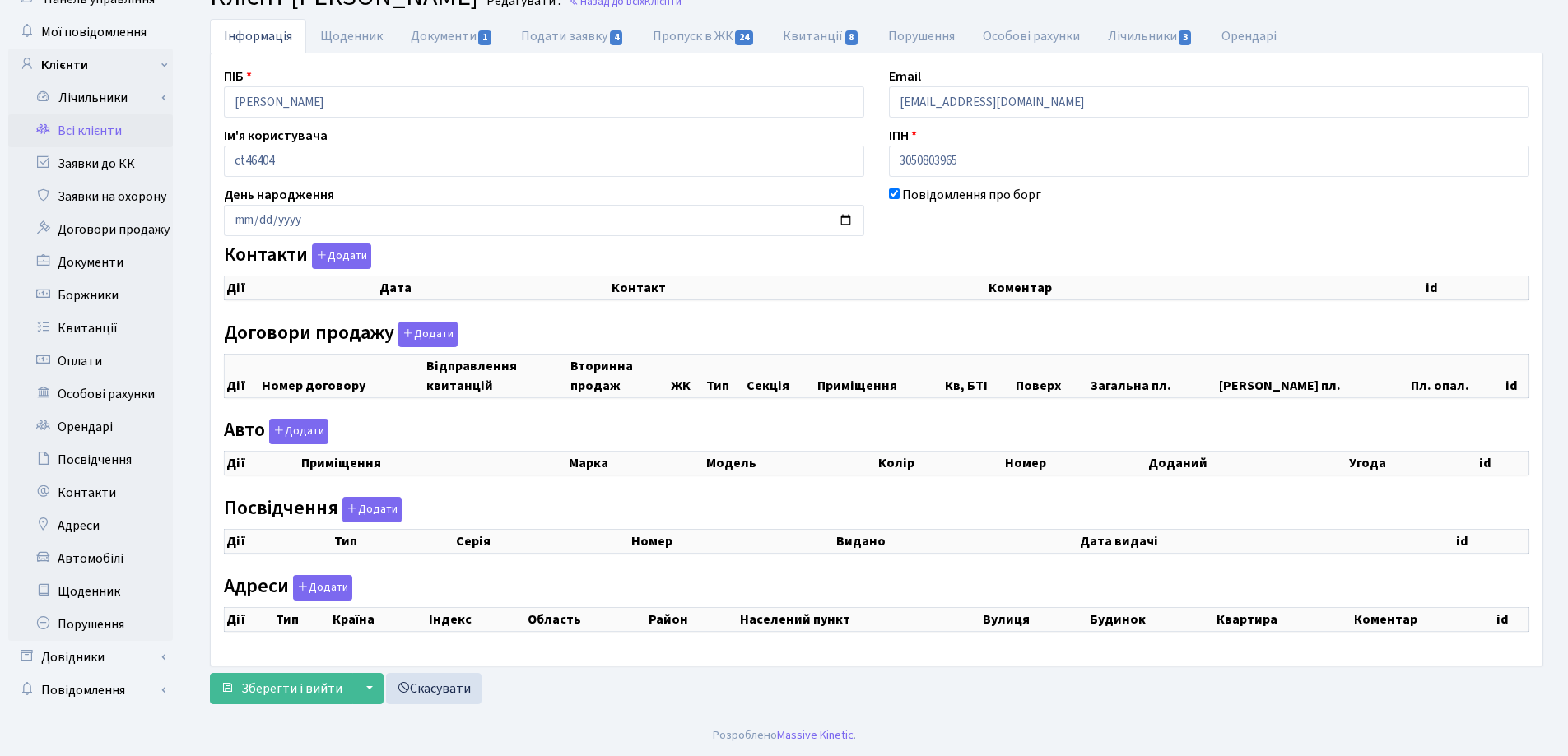
select select "25"
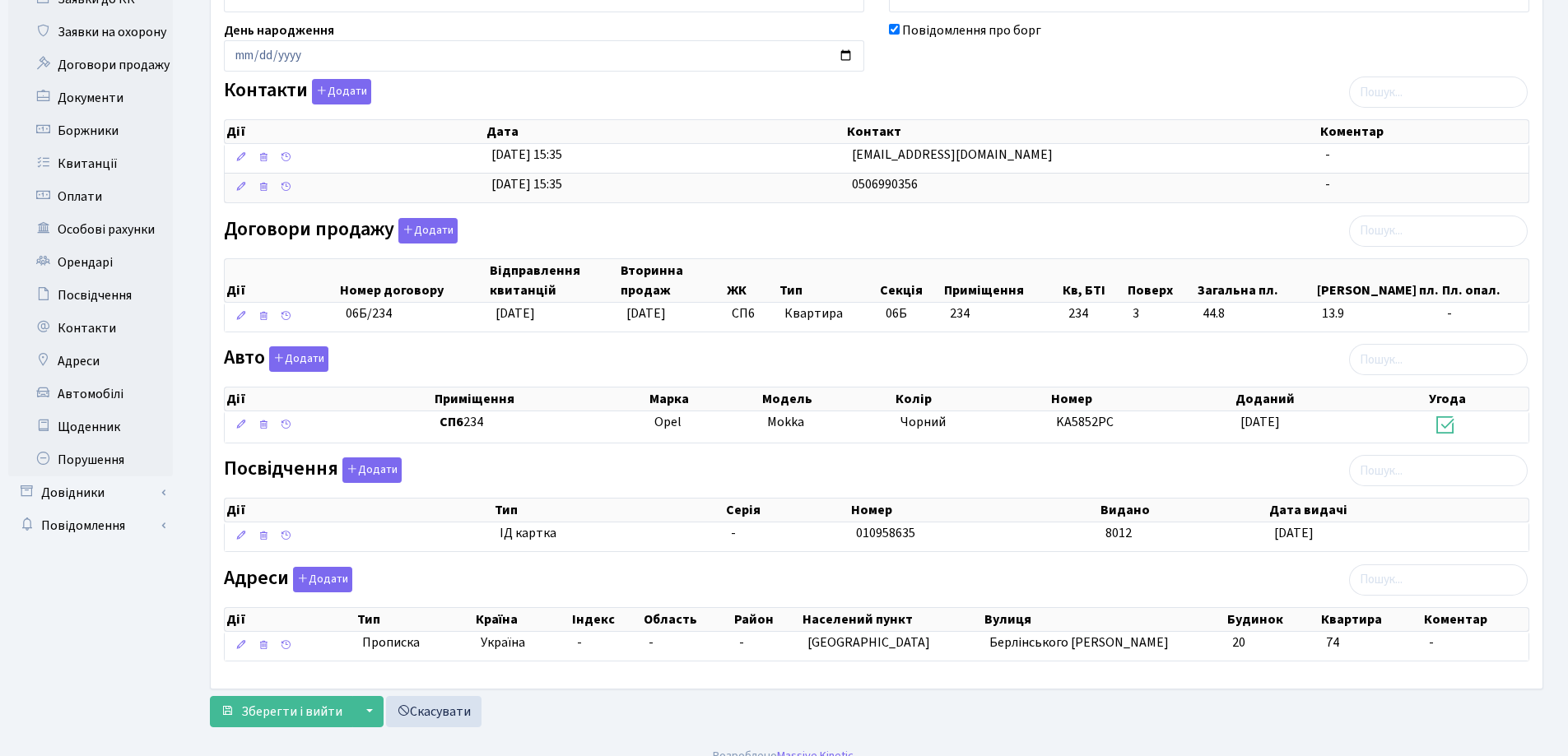
scroll to position [0, 0]
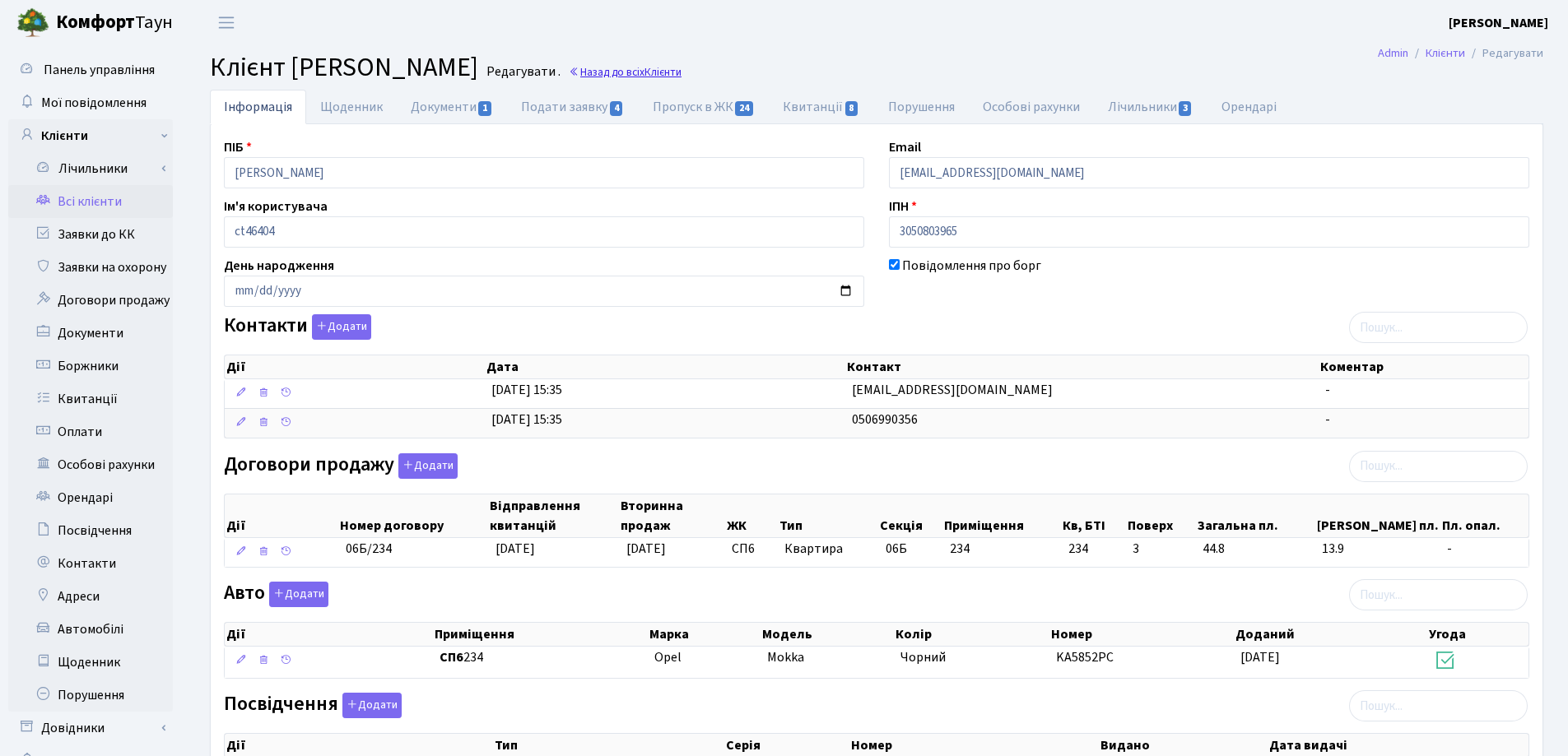
click at [681, 71] on link "Назад до всіх Клієнти" at bounding box center [625, 71] width 113 height 15
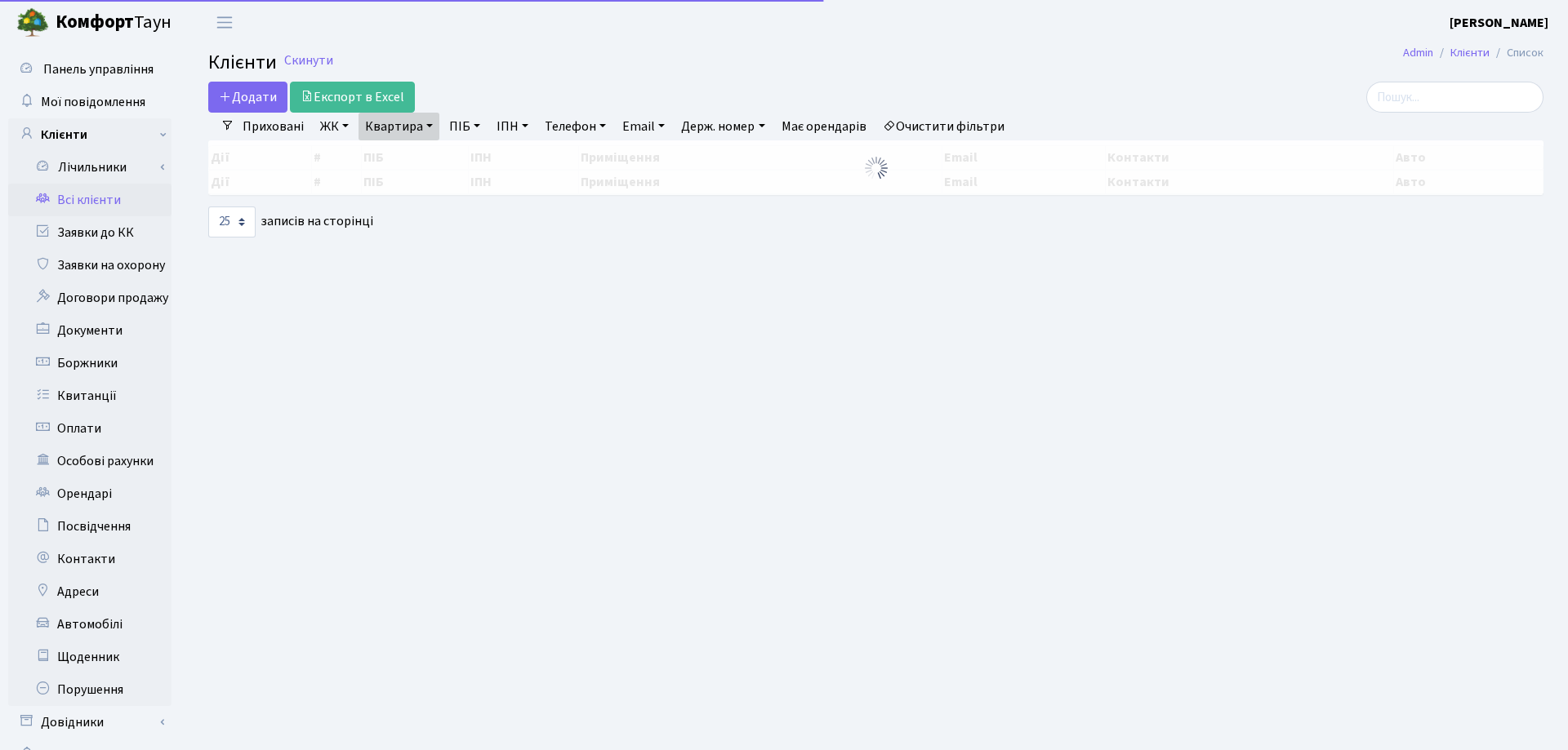
select select "25"
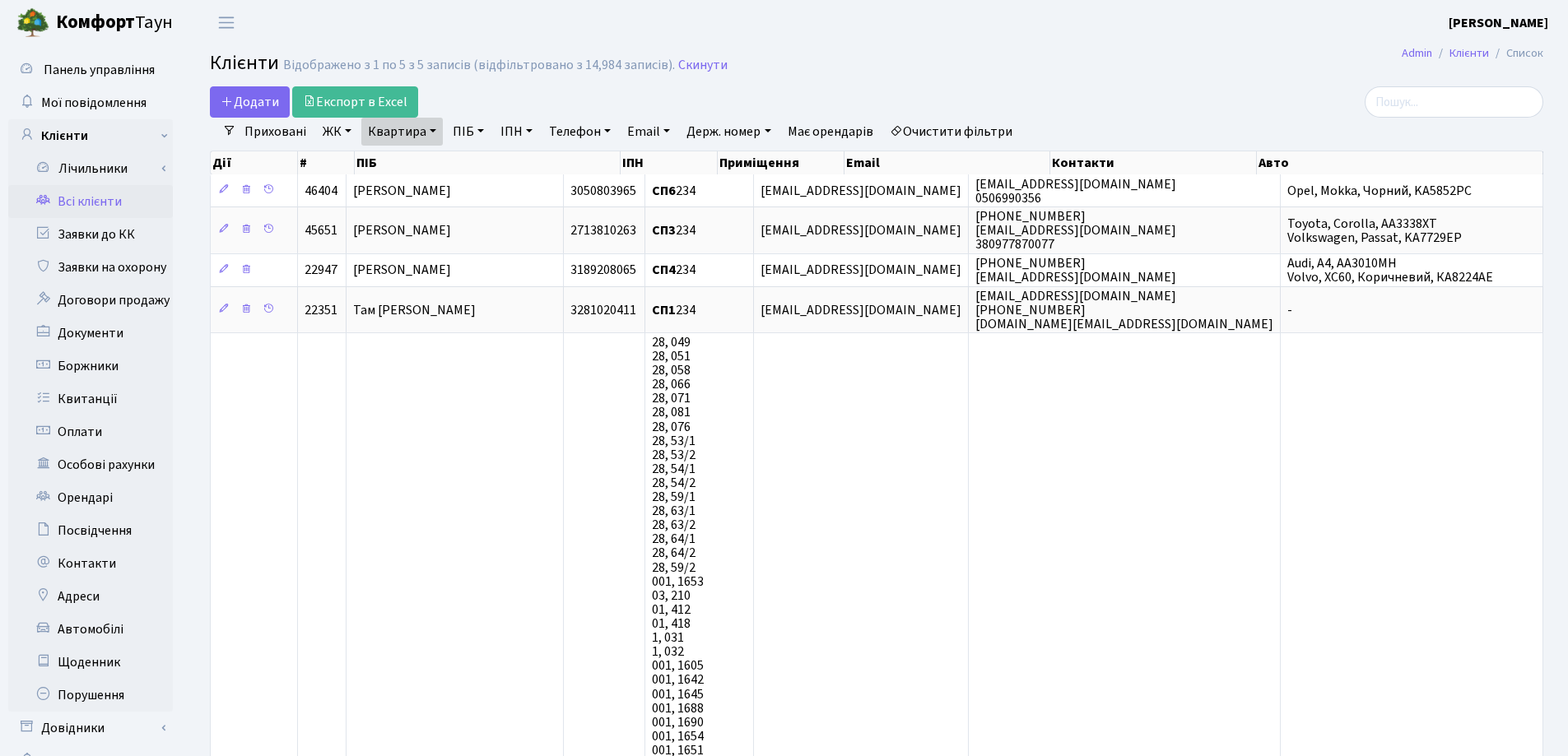
click at [435, 133] on link "Квартира" at bounding box center [402, 131] width 81 height 28
click at [480, 160] on icon at bounding box center [475, 164] width 14 height 14
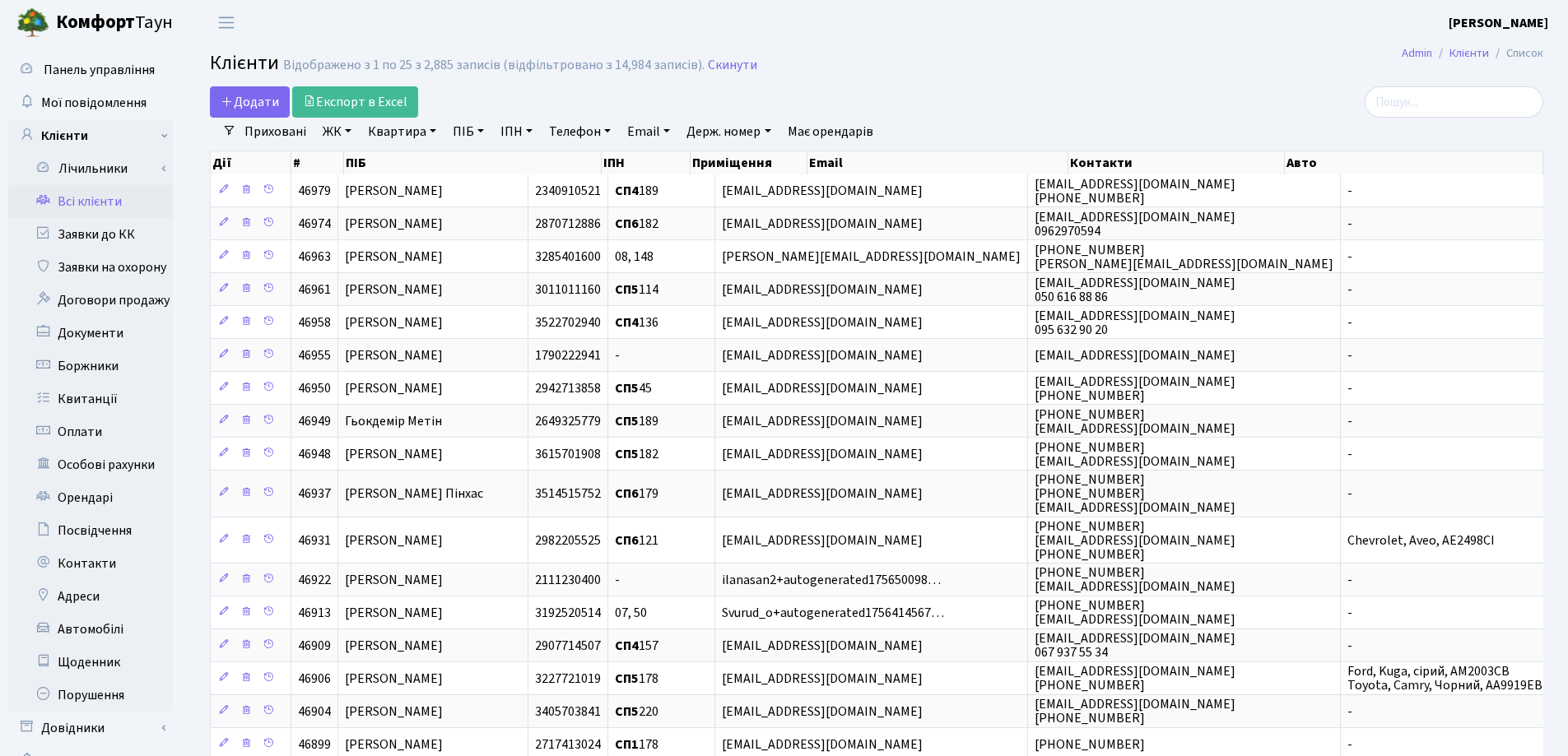
click at [429, 130] on link "Квартира" at bounding box center [402, 131] width 81 height 28
click at [410, 157] on input "text" at bounding box center [410, 164] width 96 height 32
type input "120"
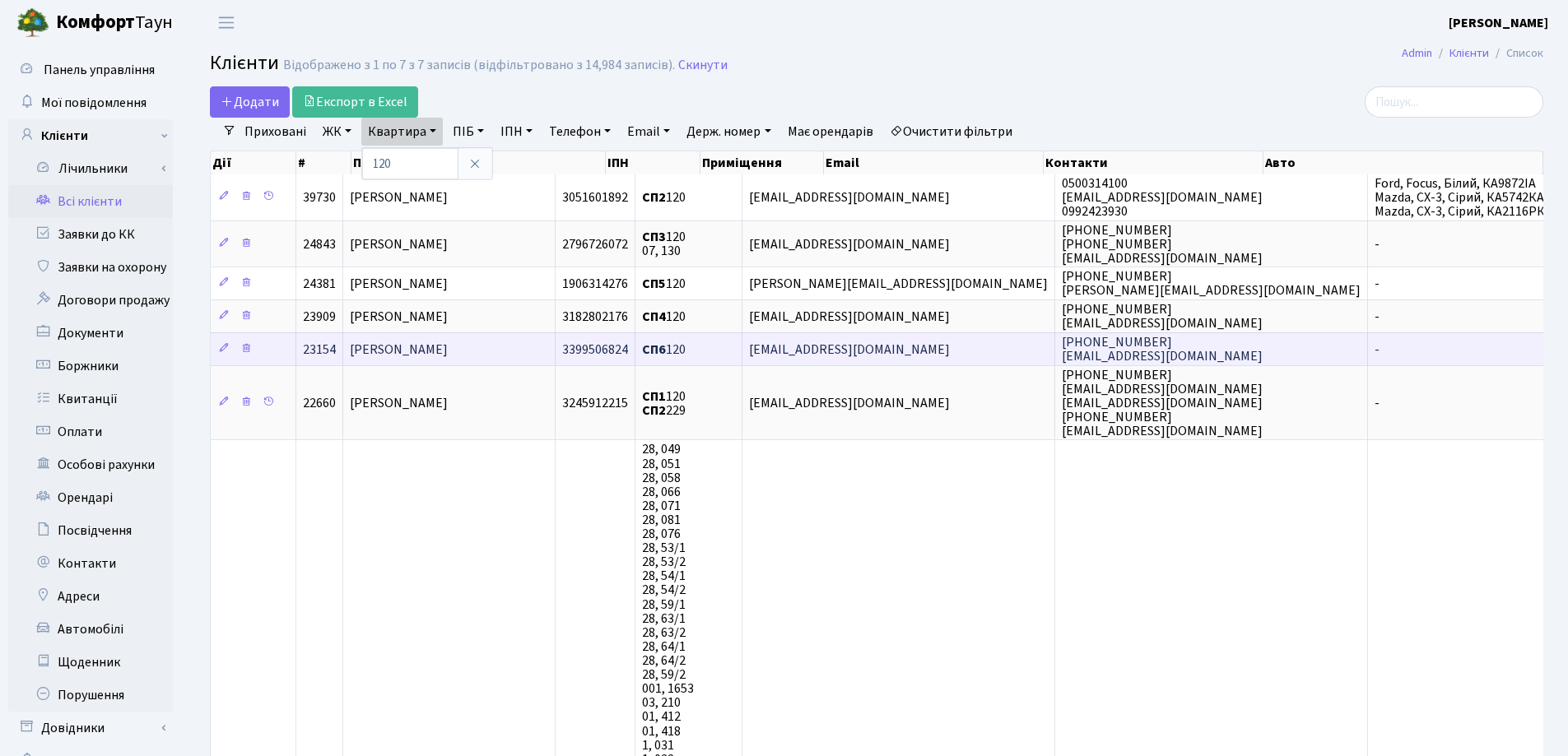
click at [556, 345] on td "[PERSON_NAME]" at bounding box center [449, 349] width 213 height 33
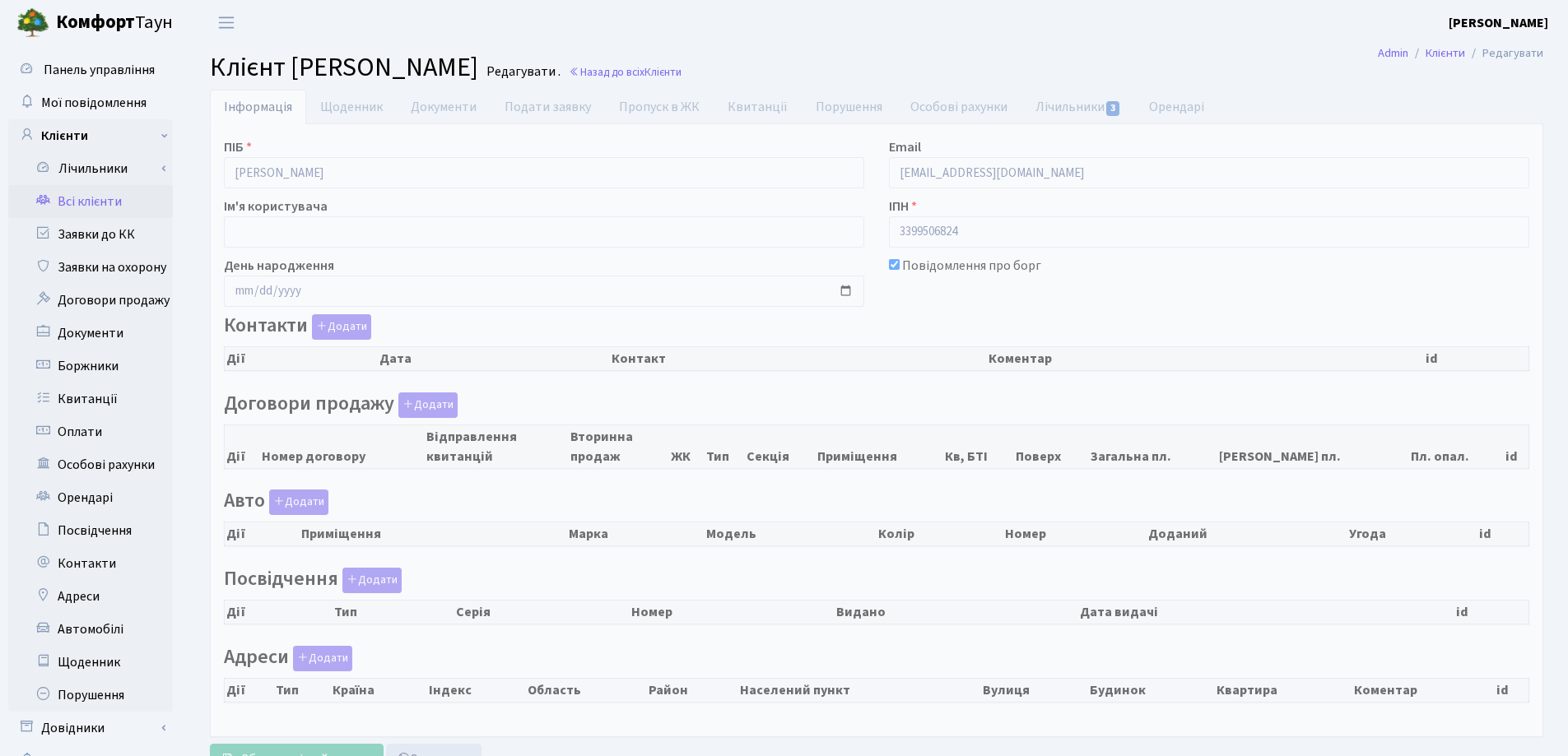
select select "25"
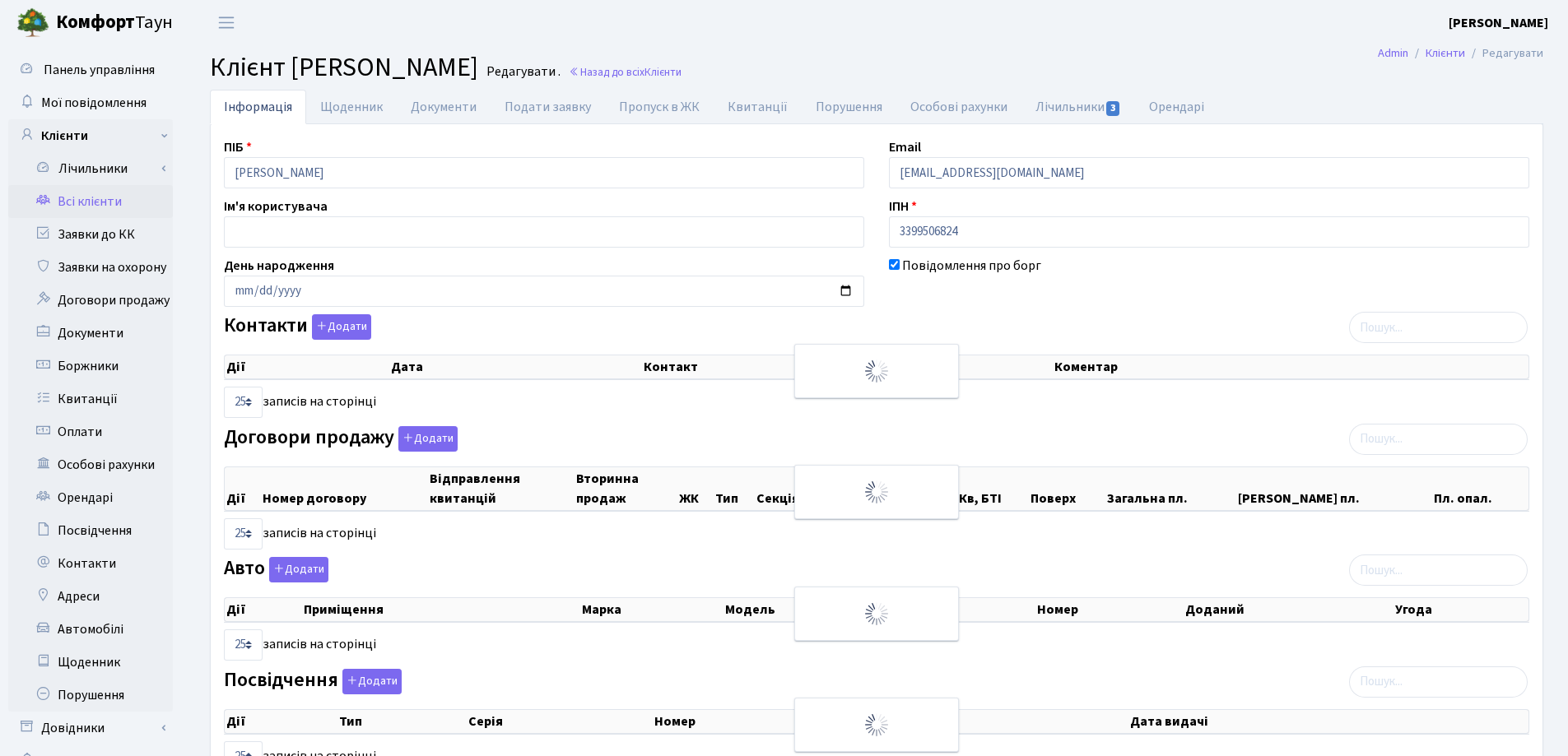
checkbox input "true"
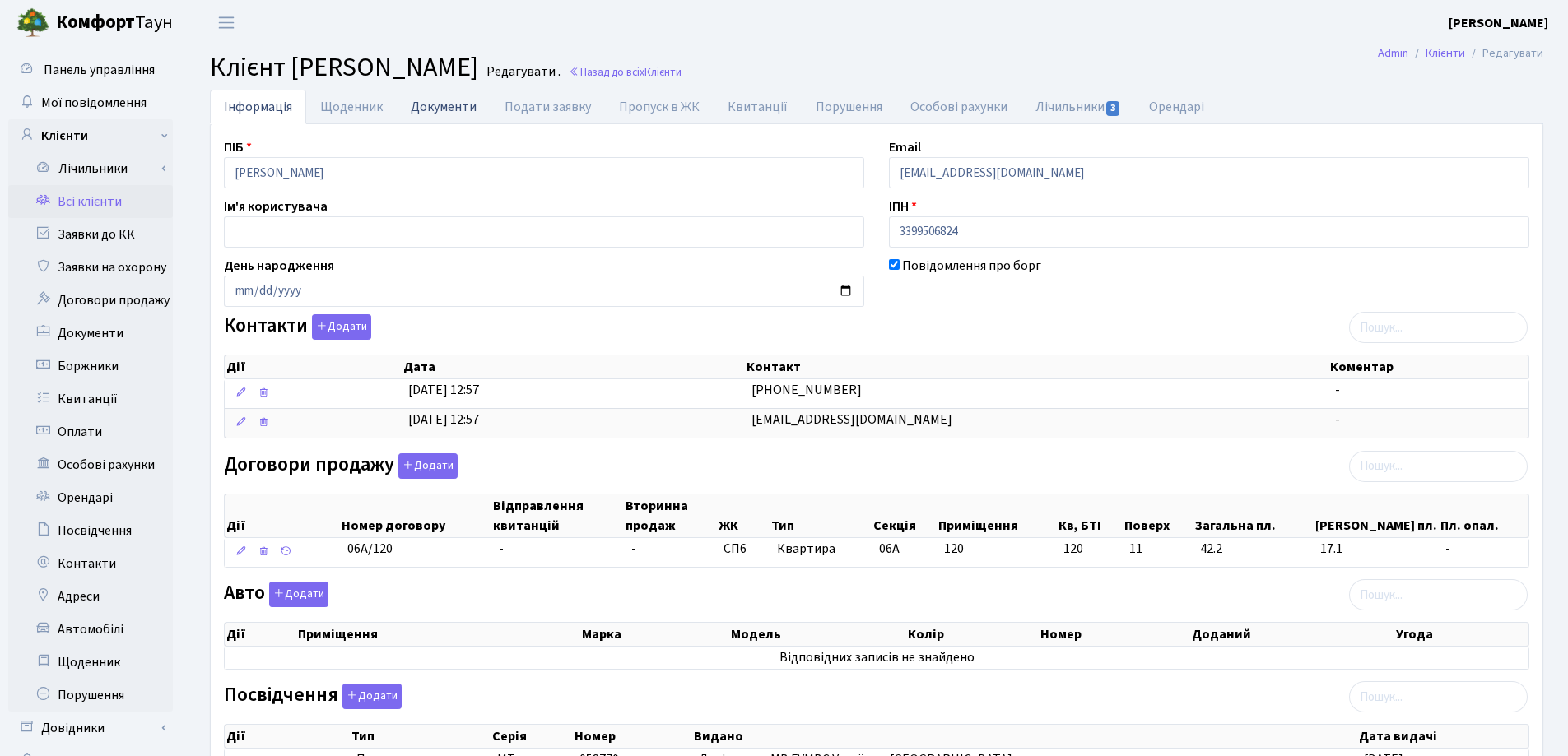
click at [444, 109] on link "Документи" at bounding box center [444, 106] width 94 height 33
select select "25"
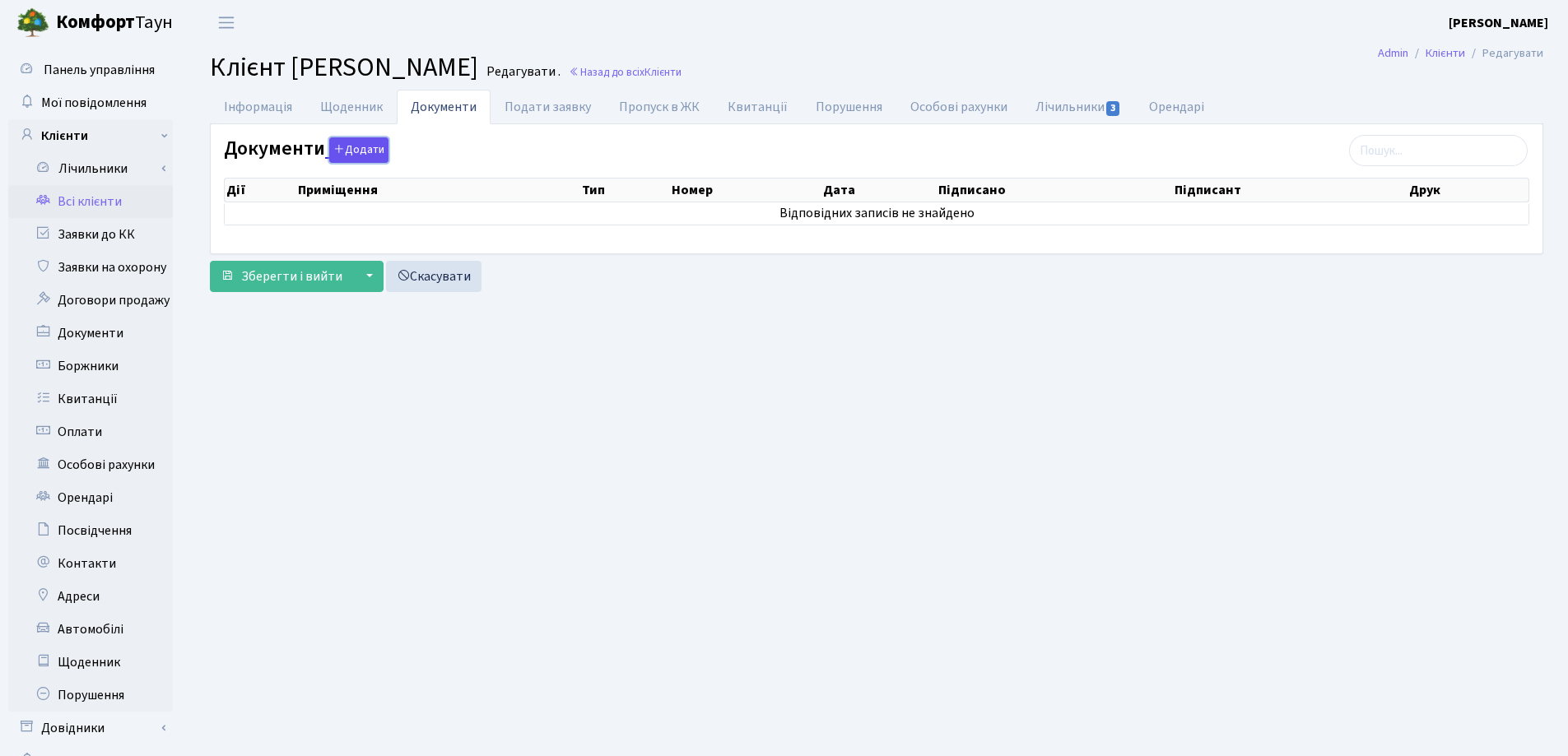
click at [364, 146] on button "Додати" at bounding box center [359, 150] width 60 height 25
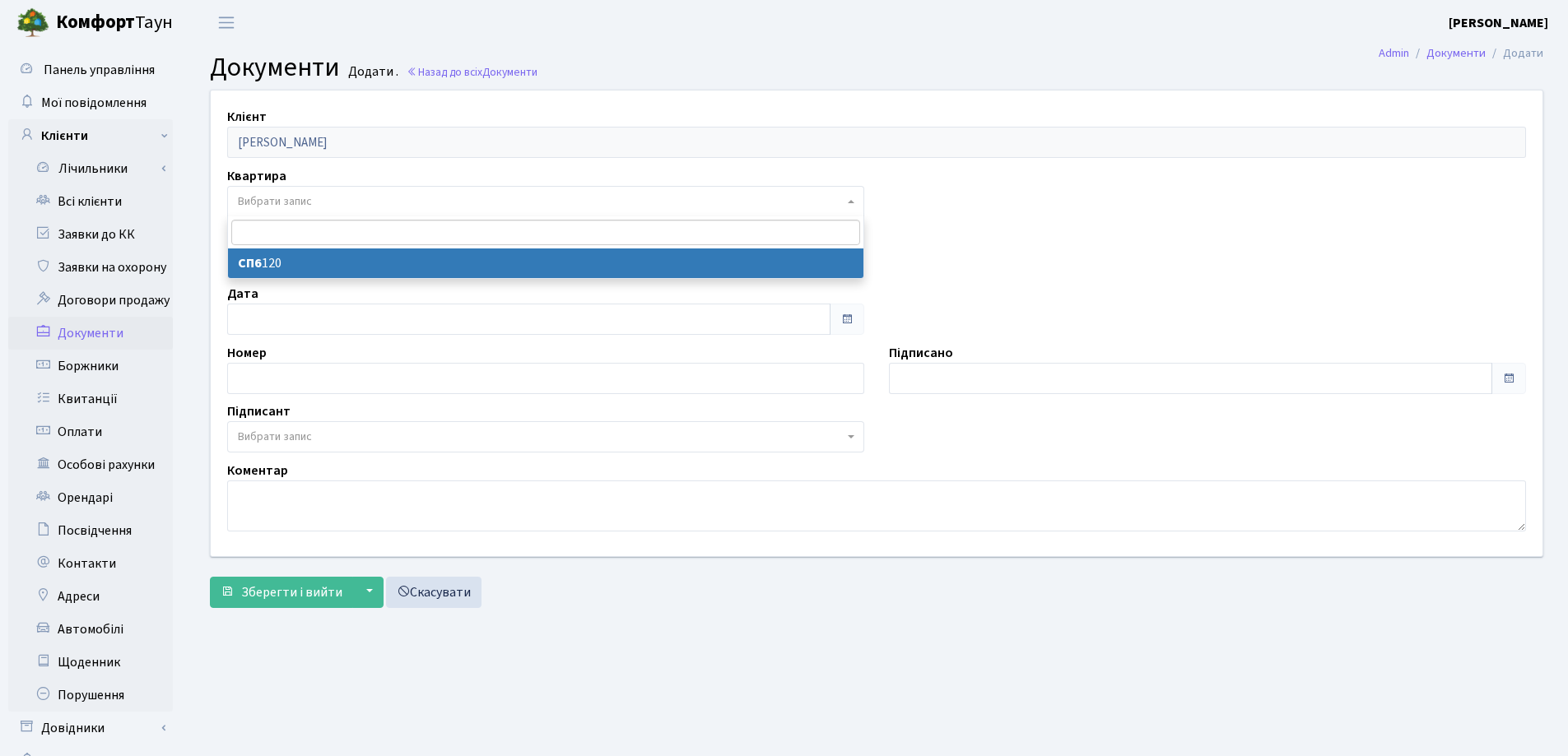
click at [363, 197] on span "Вибрати запис" at bounding box center [541, 202] width 606 height 16
select select "36773"
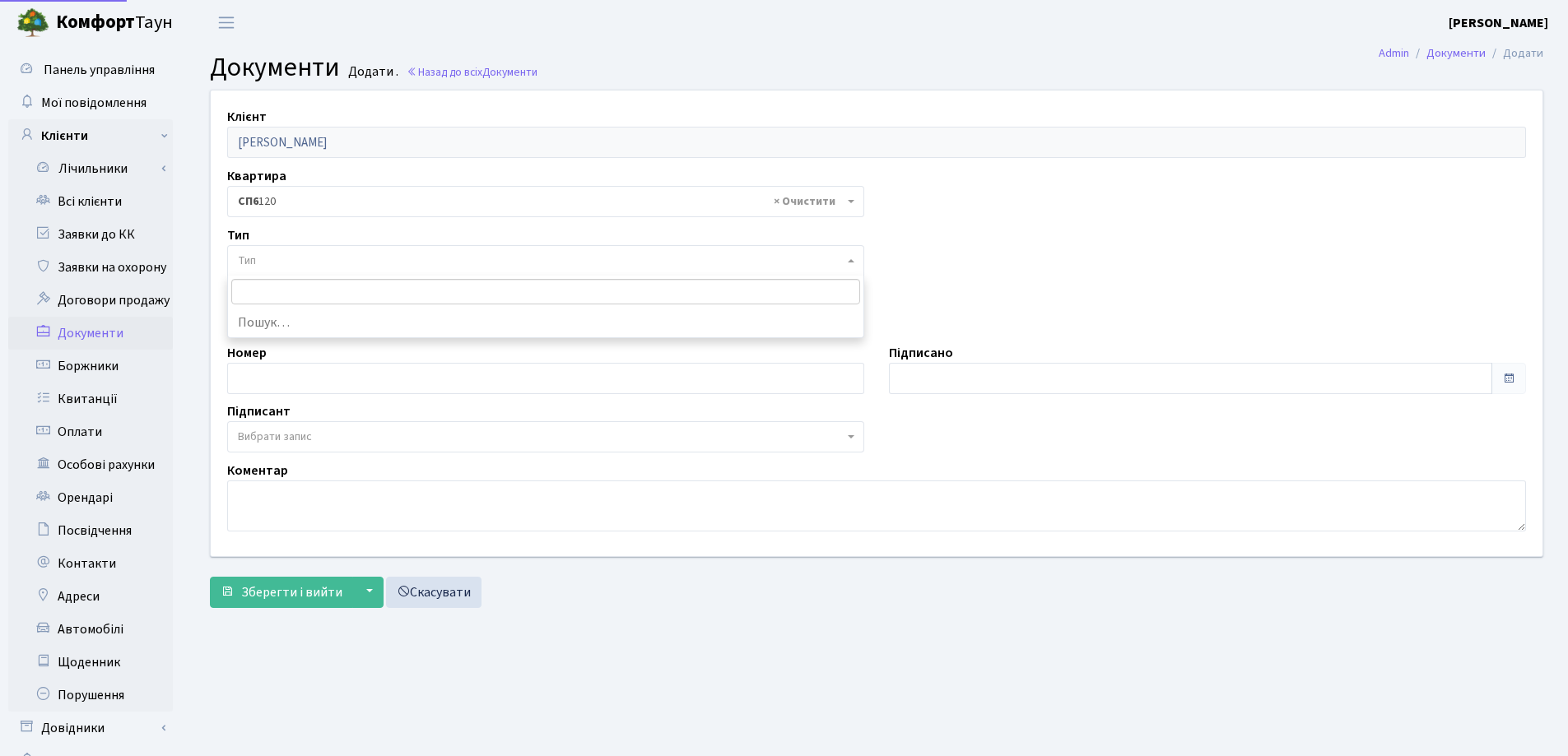
click at [361, 263] on span "Тип" at bounding box center [541, 260] width 606 height 16
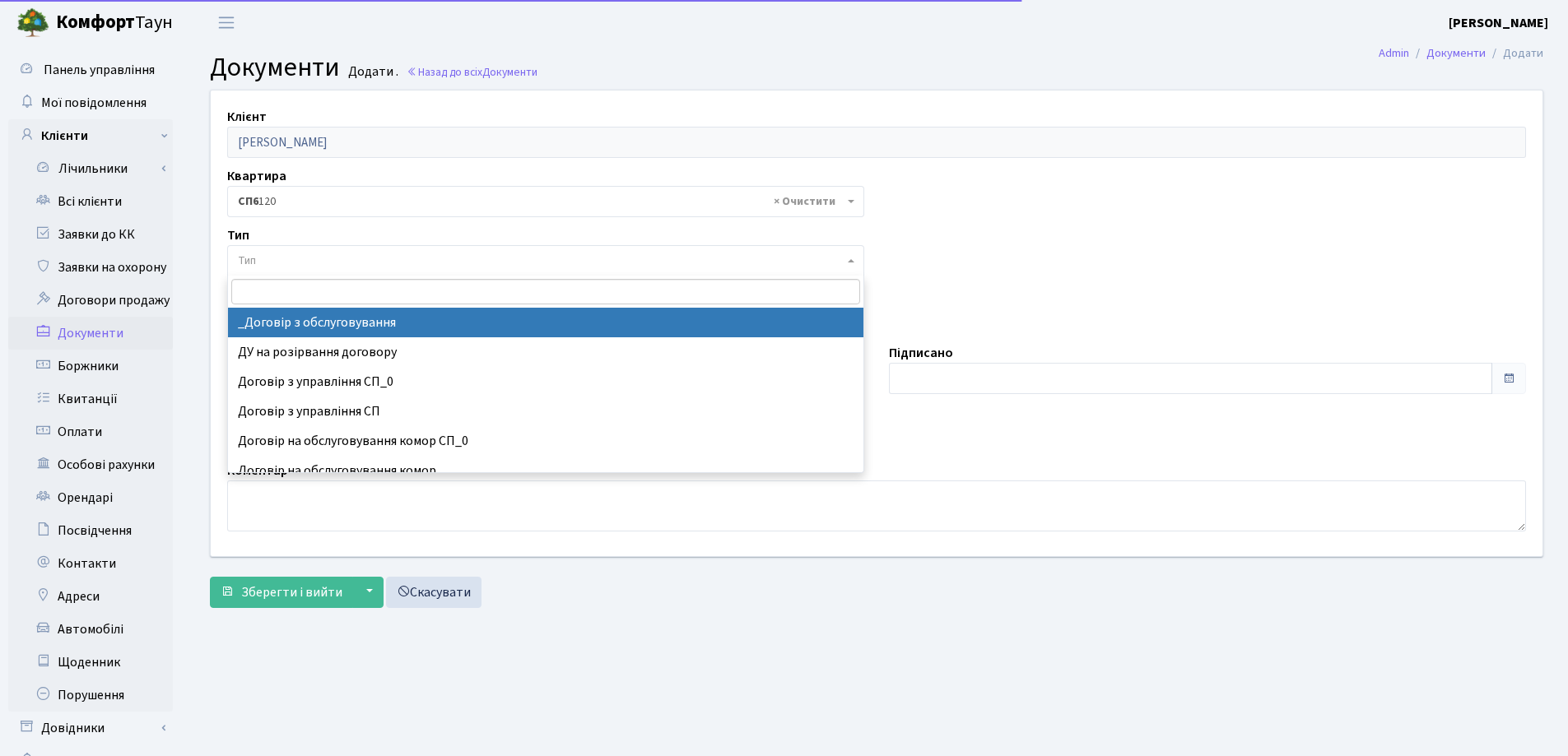
select select "289"
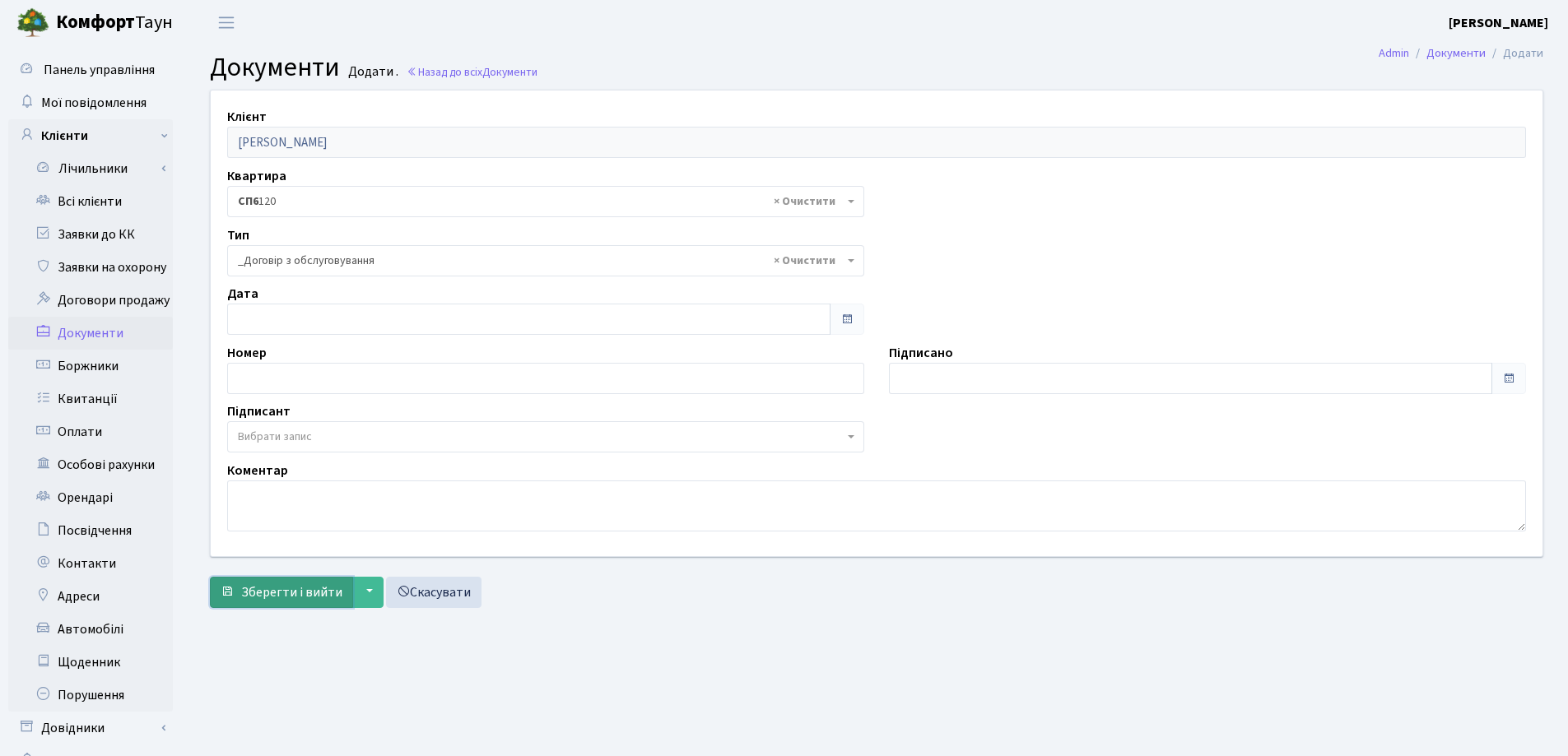
click at [273, 594] on span "Зберегти і вийти" at bounding box center [292, 592] width 101 height 18
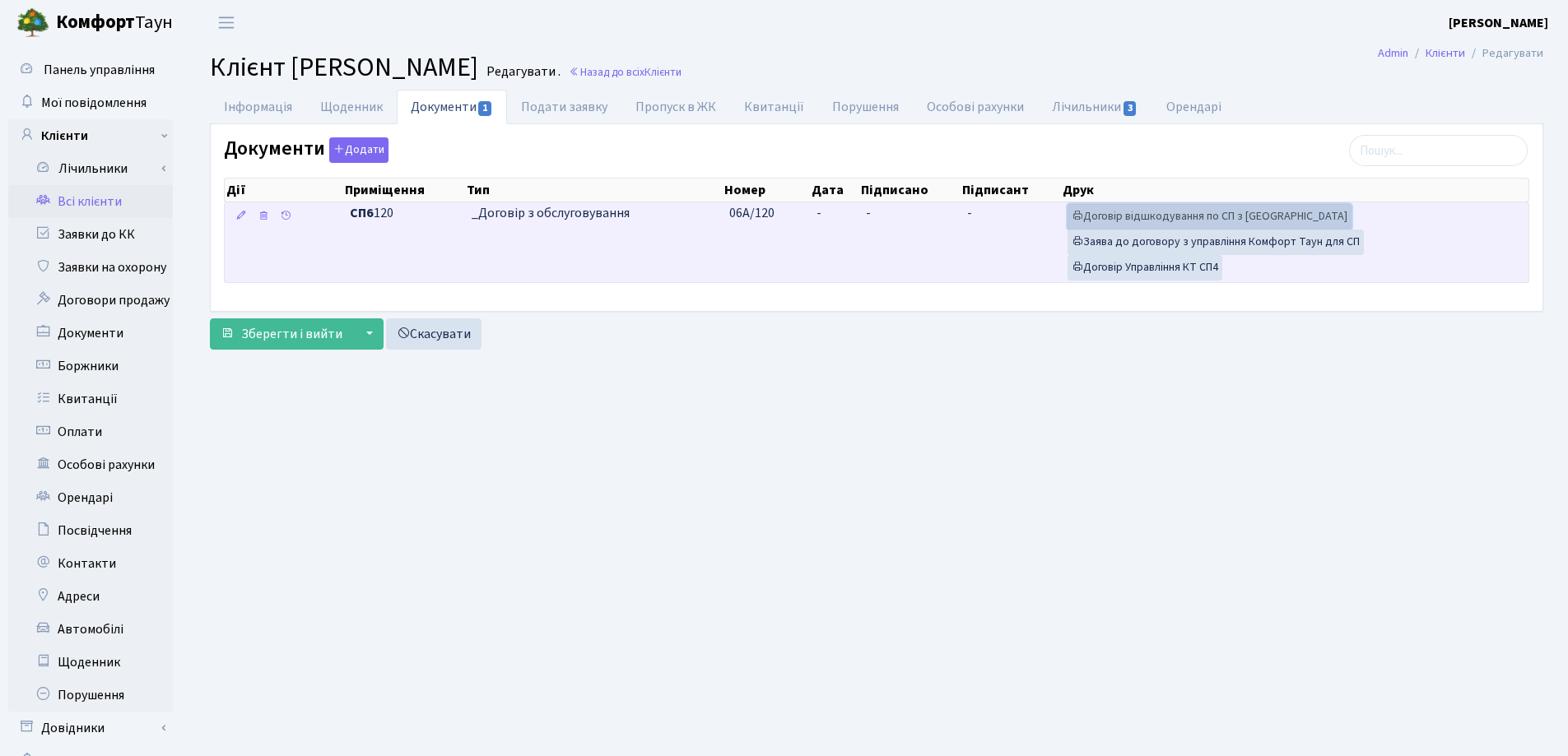
click at [1116, 213] on link "Договір відшкодування по СП з Екві" at bounding box center [1210, 217] width 284 height 25
click at [1164, 262] on link "Договір Управління КТ СП4" at bounding box center [1145, 268] width 155 height 25
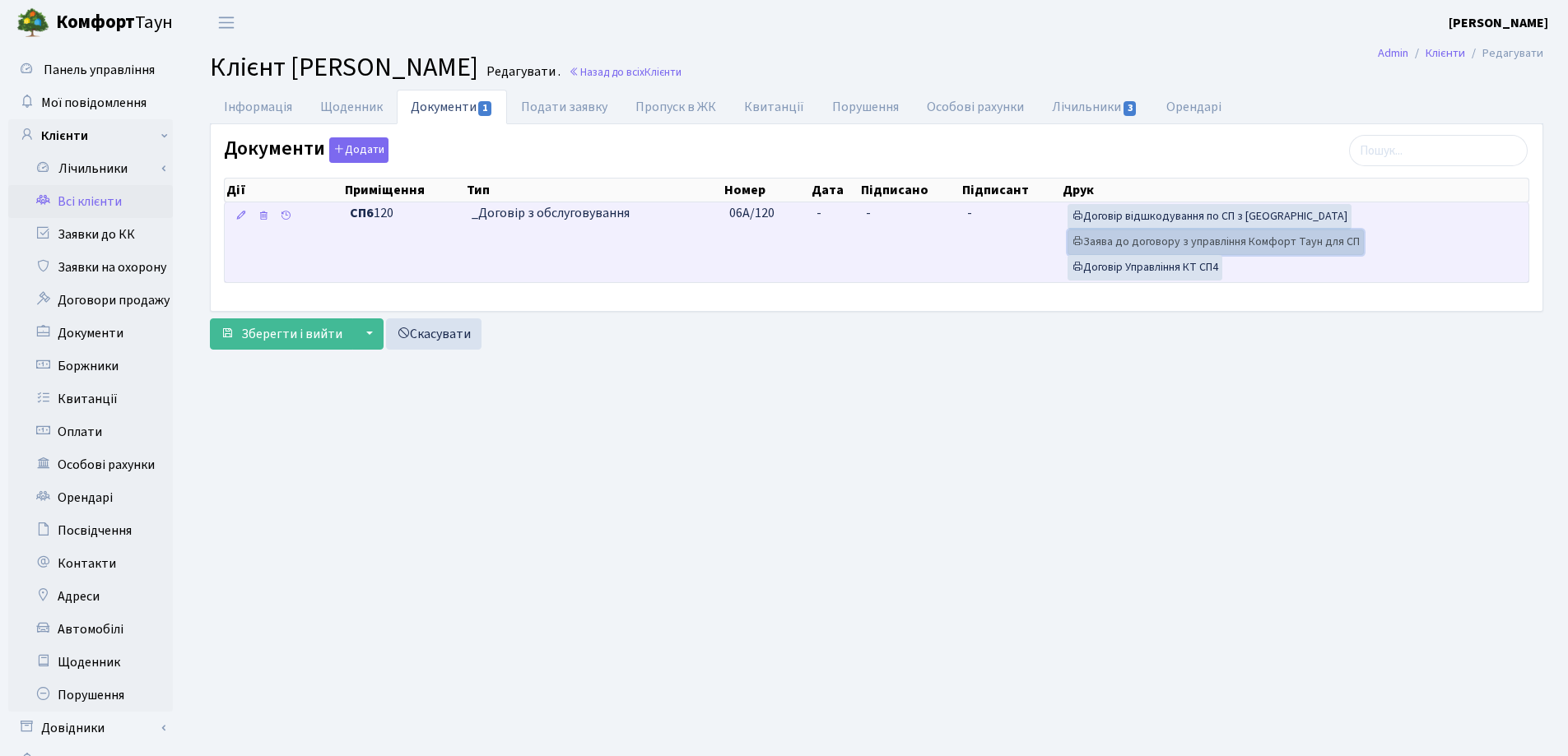
click at [1144, 233] on link "Заява до договору з управління Комфорт Таун для СП" at bounding box center [1216, 242] width 297 height 25
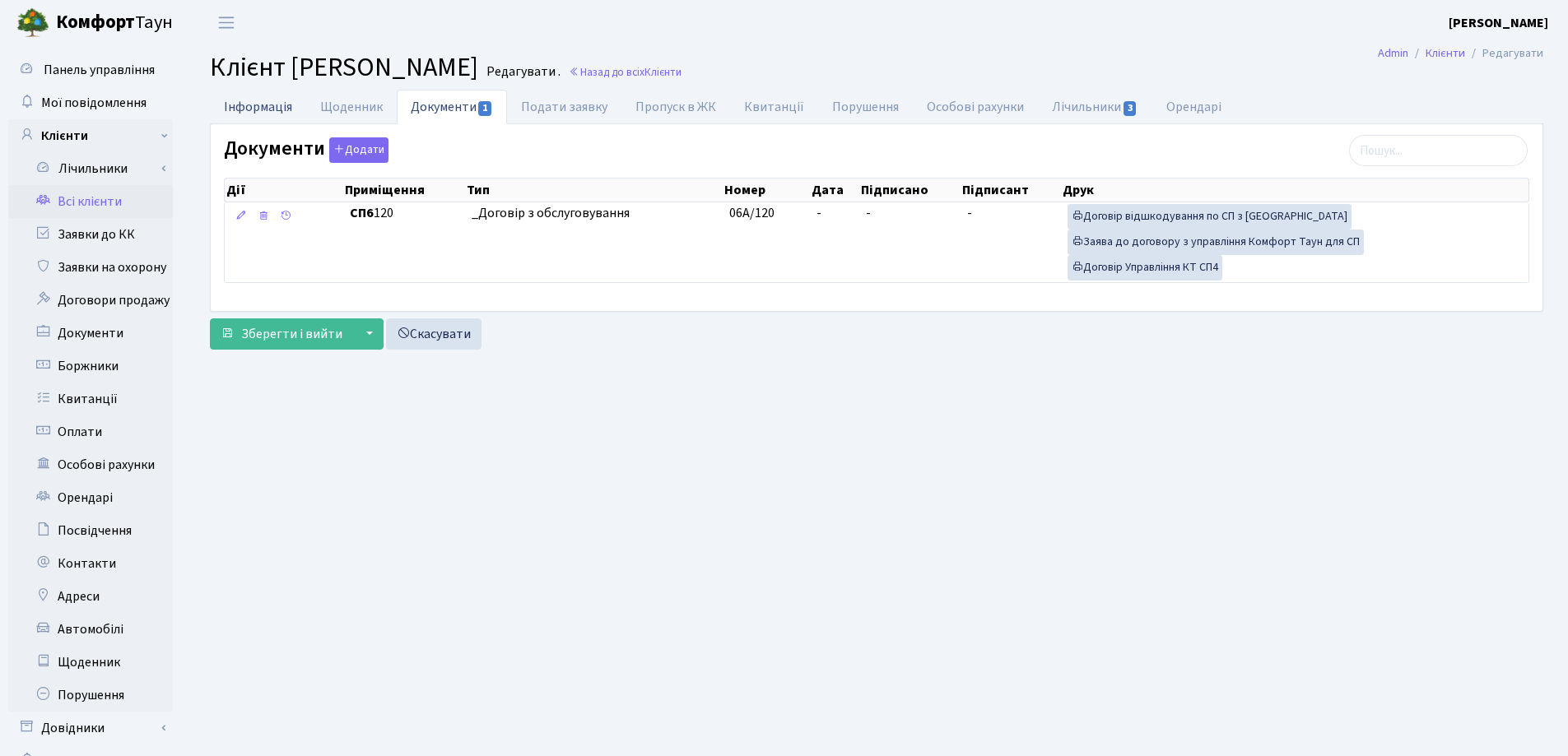
click at [263, 102] on link "Інформація" at bounding box center [258, 106] width 96 height 33
select select "25"
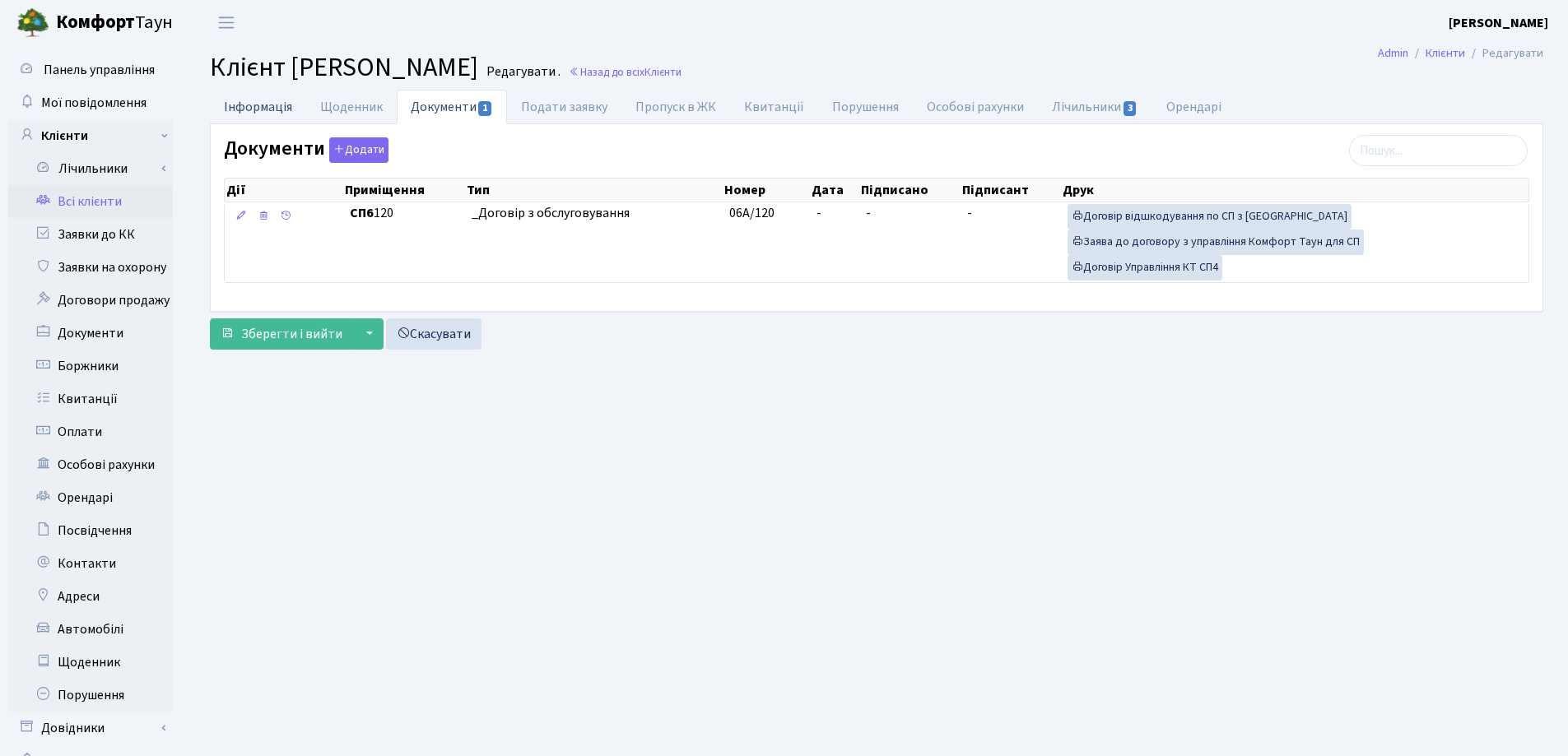
select select "25"
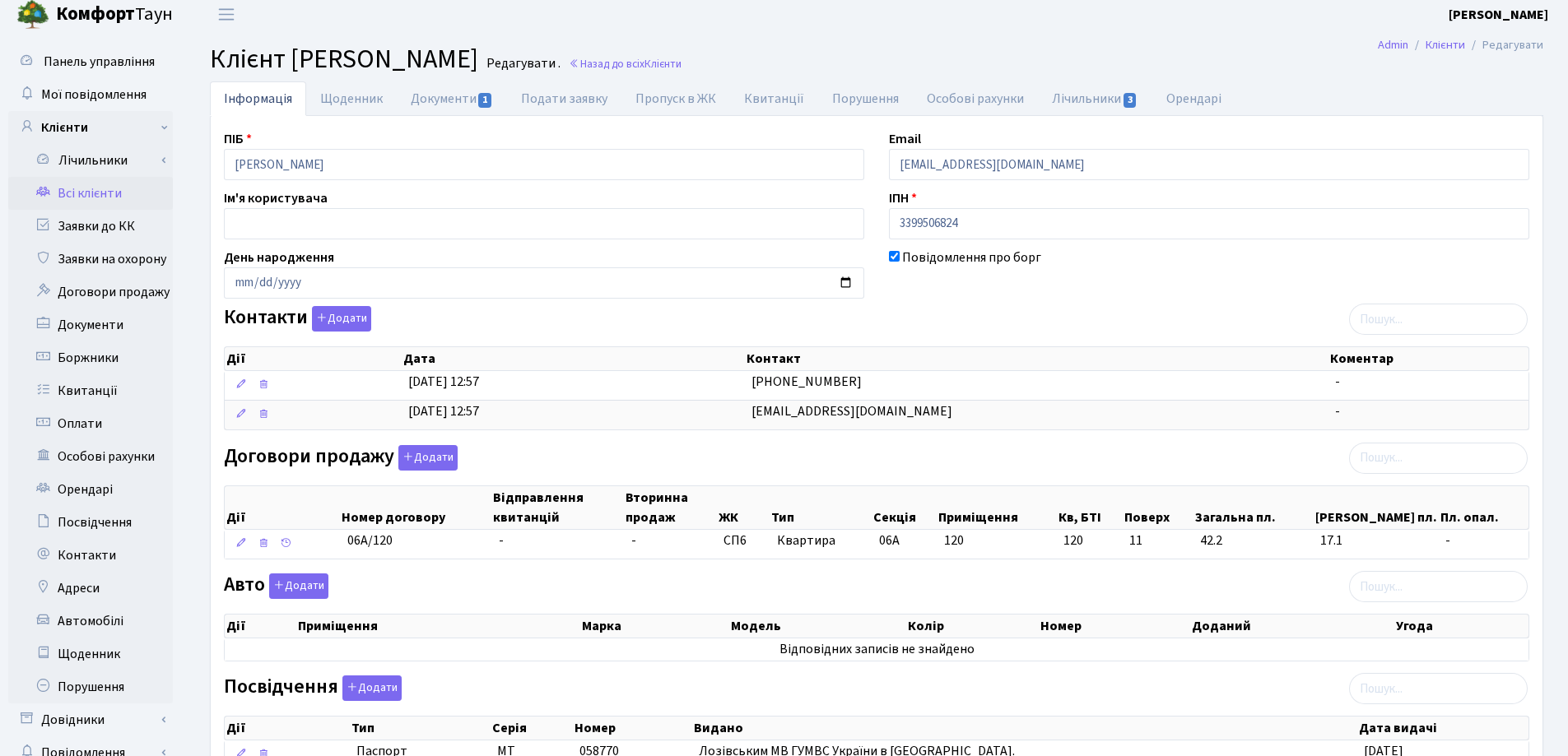
scroll to position [6, 0]
click at [681, 70] on link "Назад до всіх Клієнти" at bounding box center [625, 65] width 113 height 15
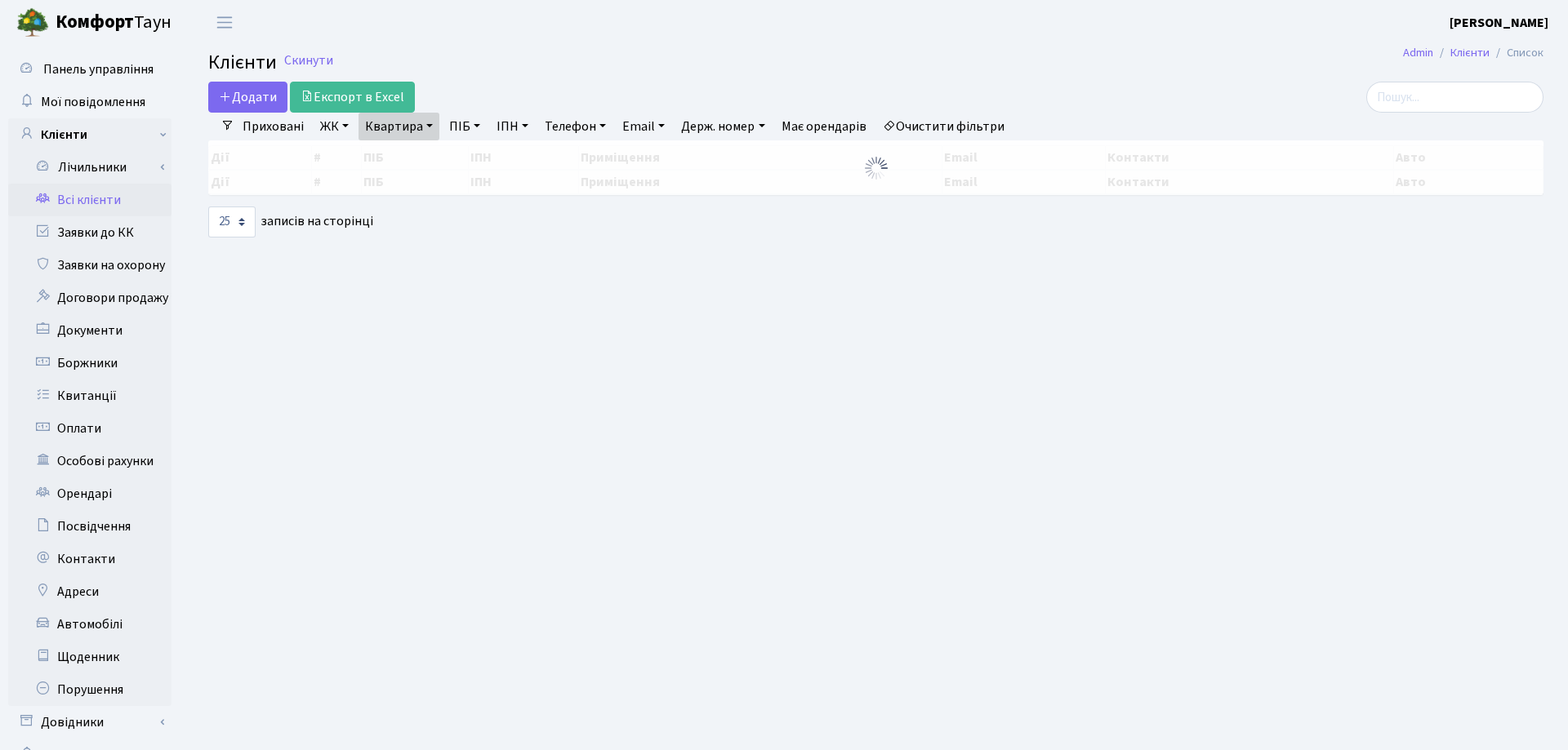
select select "25"
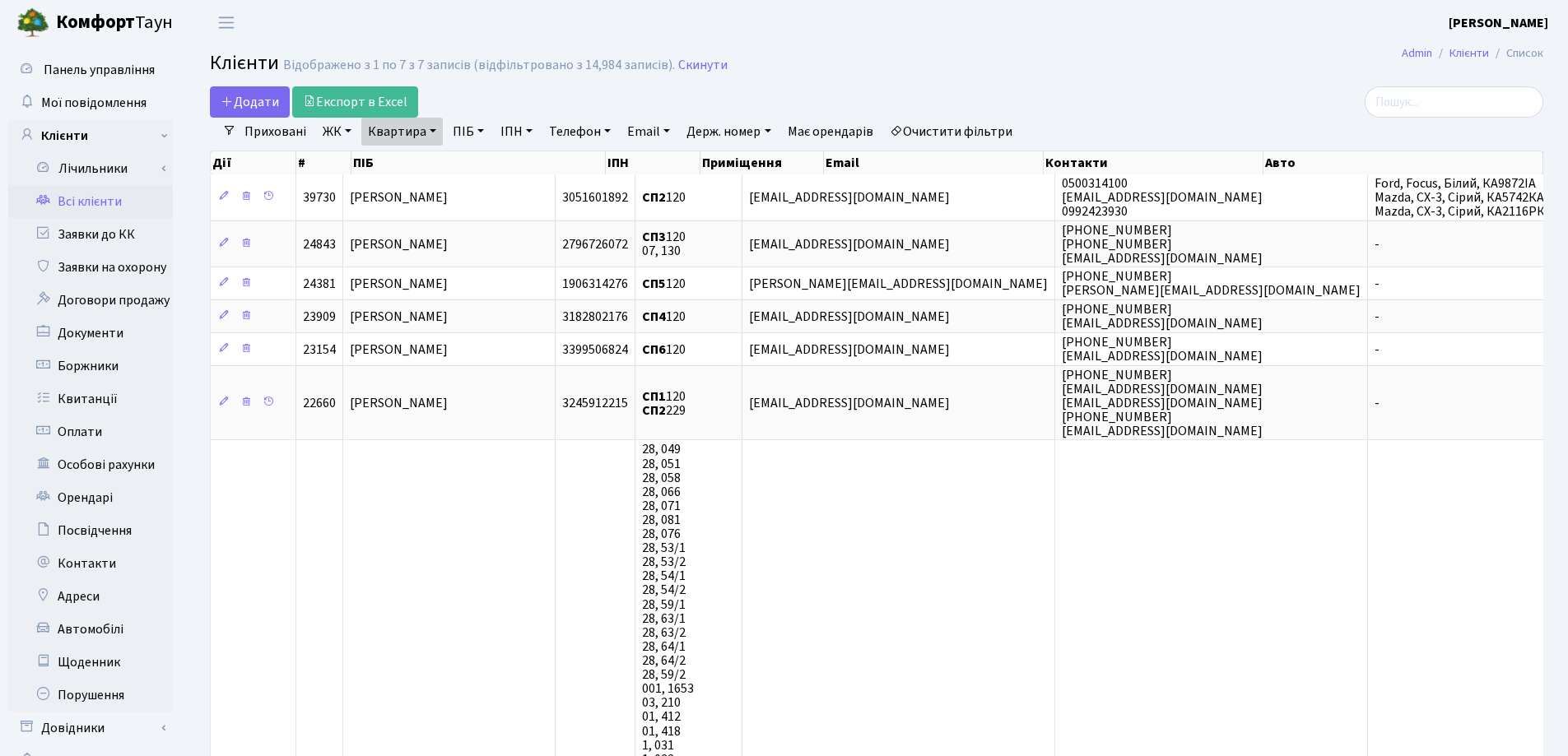
click at [432, 130] on link "Квартира" at bounding box center [402, 131] width 81 height 28
click at [480, 163] on icon at bounding box center [475, 164] width 14 height 14
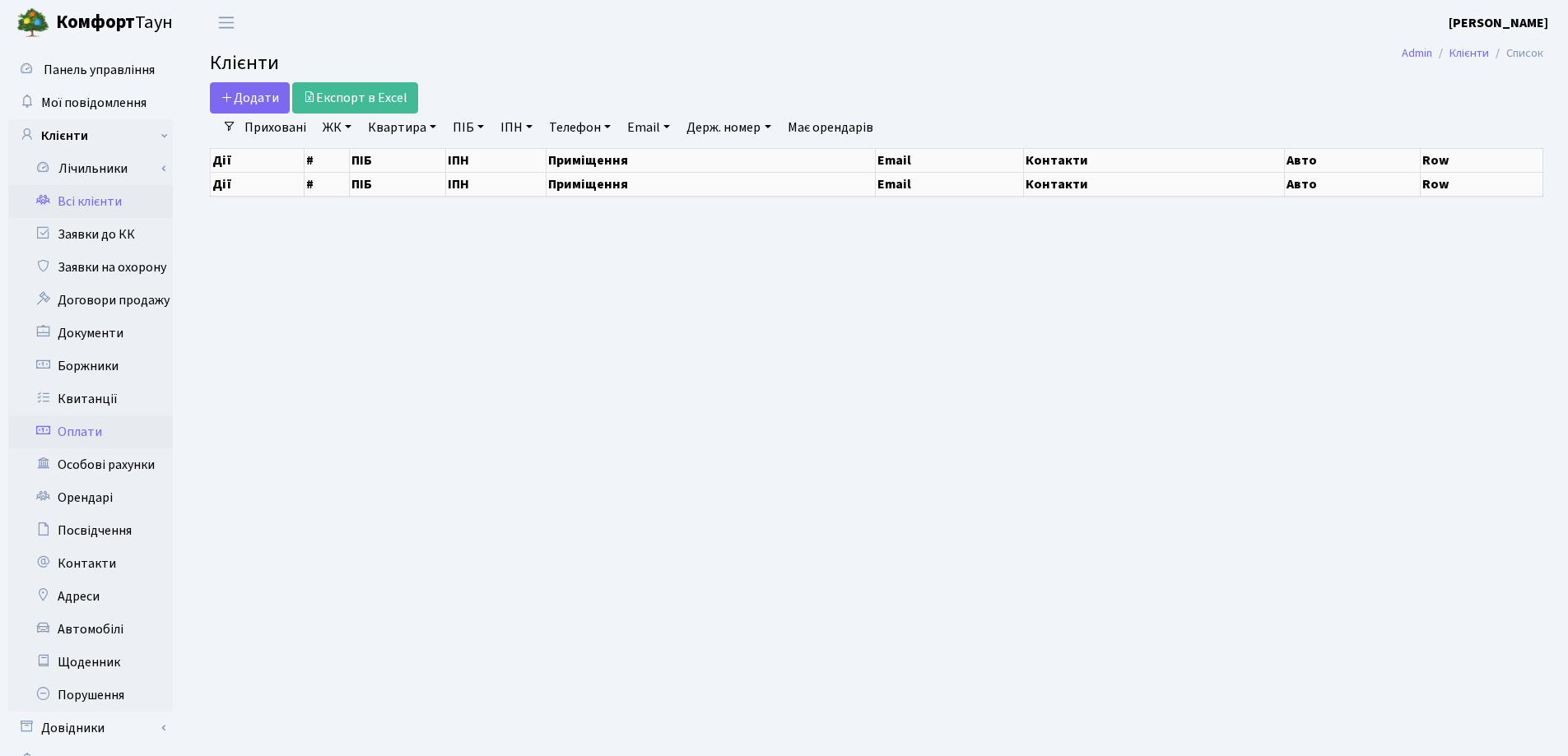
select select "25"
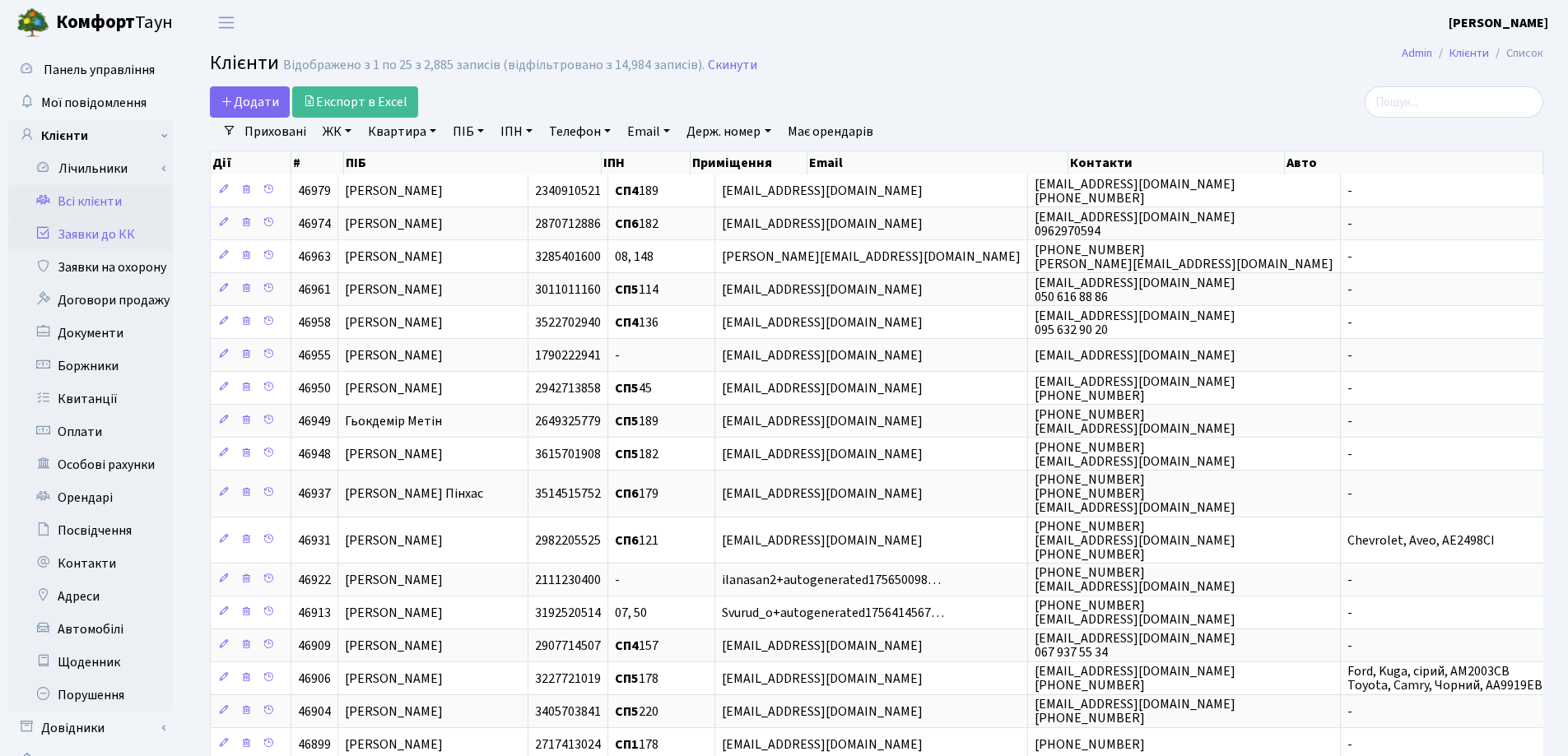
click at [102, 233] on link "Заявки до КК" at bounding box center [90, 234] width 165 height 33
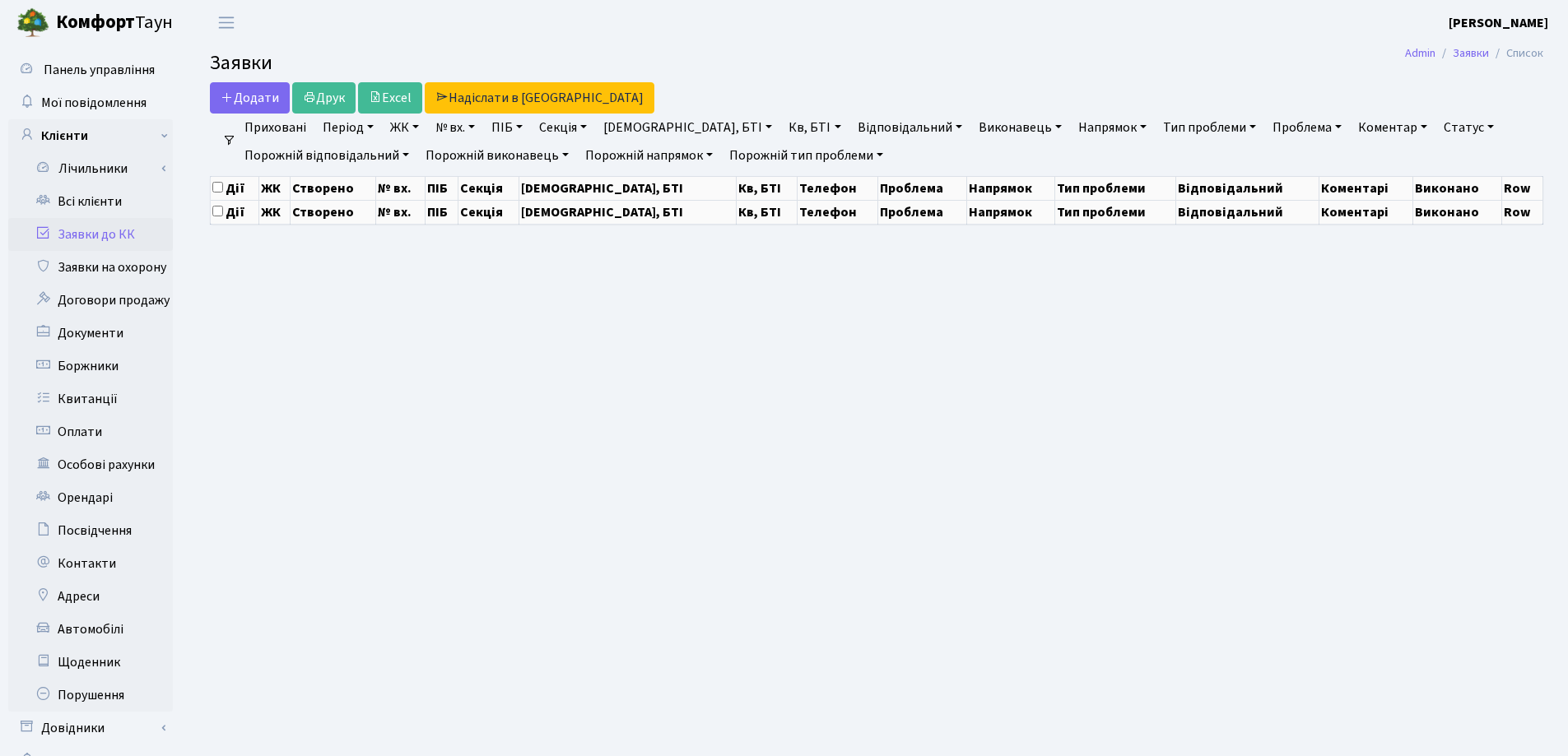
select select "25"
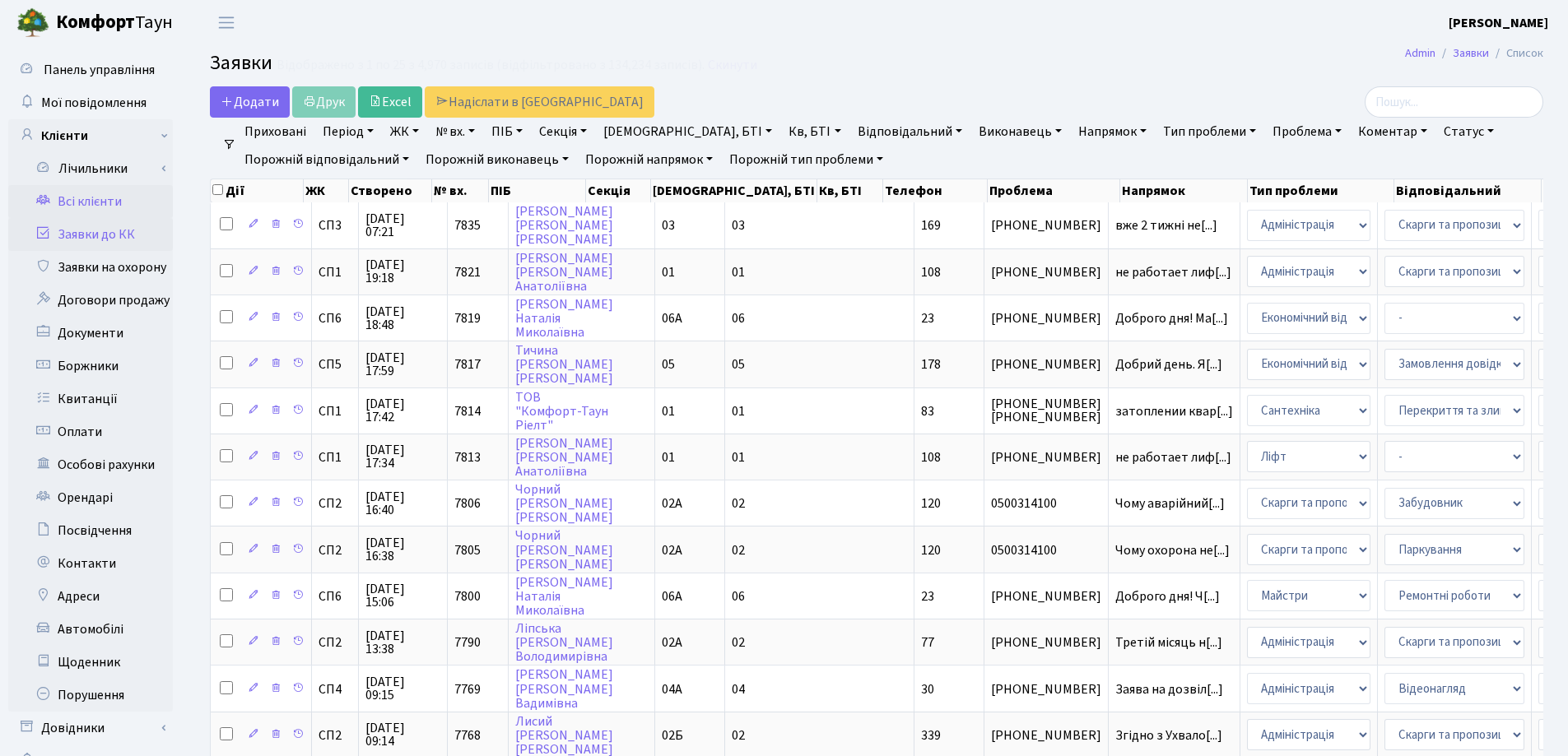
click at [87, 198] on link "Всі клієнти" at bounding box center [90, 202] width 165 height 33
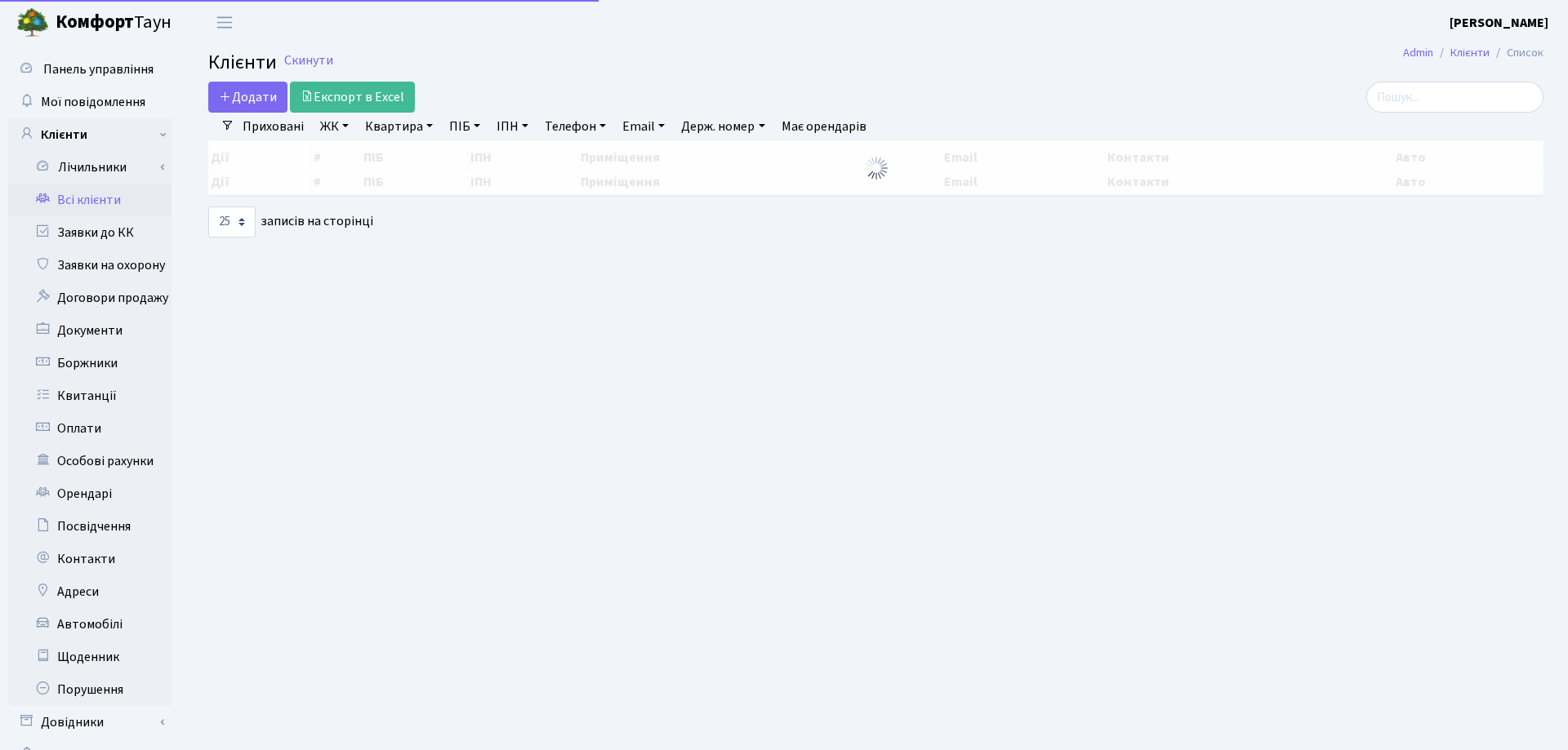
select select "25"
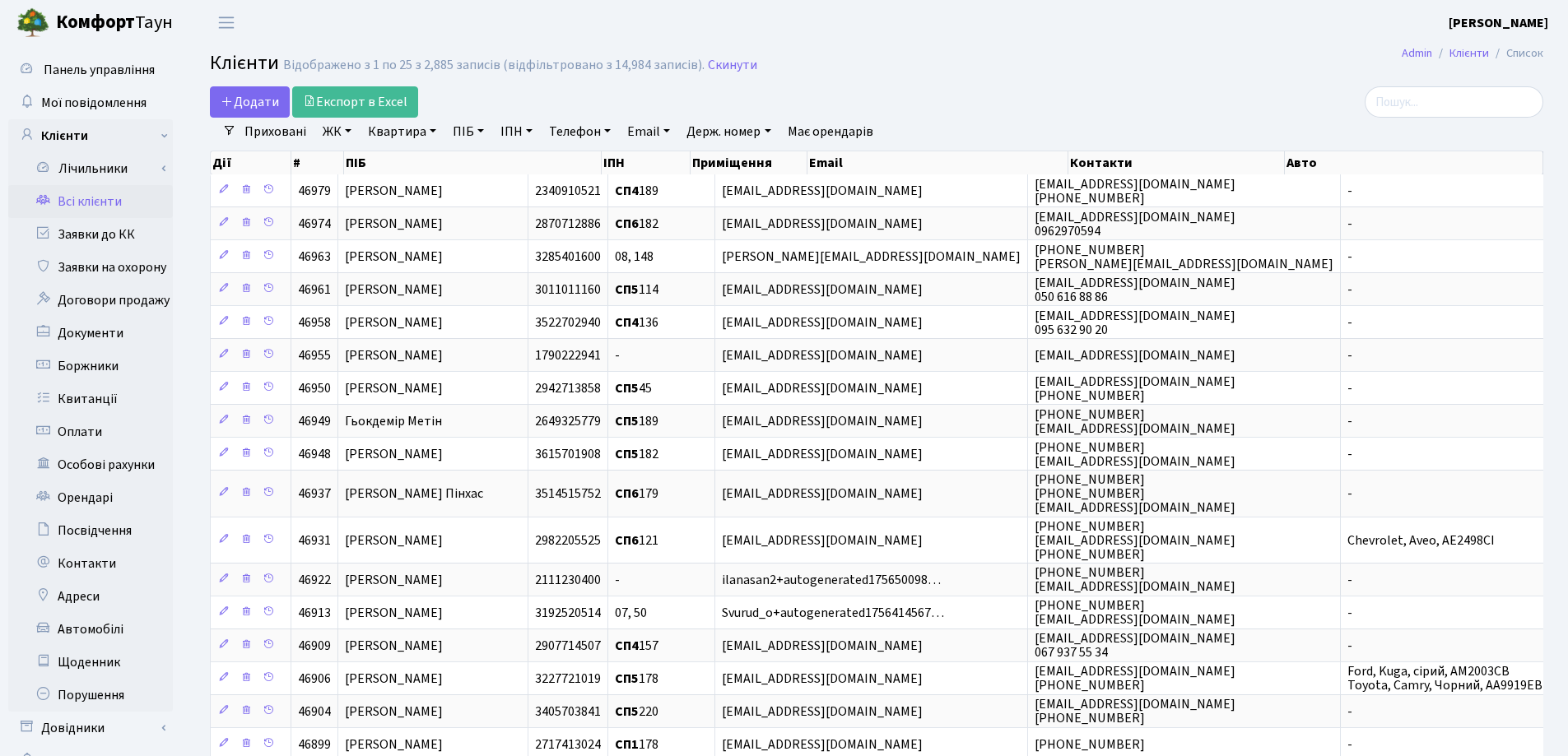
click at [432, 128] on link "Квартира" at bounding box center [402, 131] width 81 height 28
type input "237"
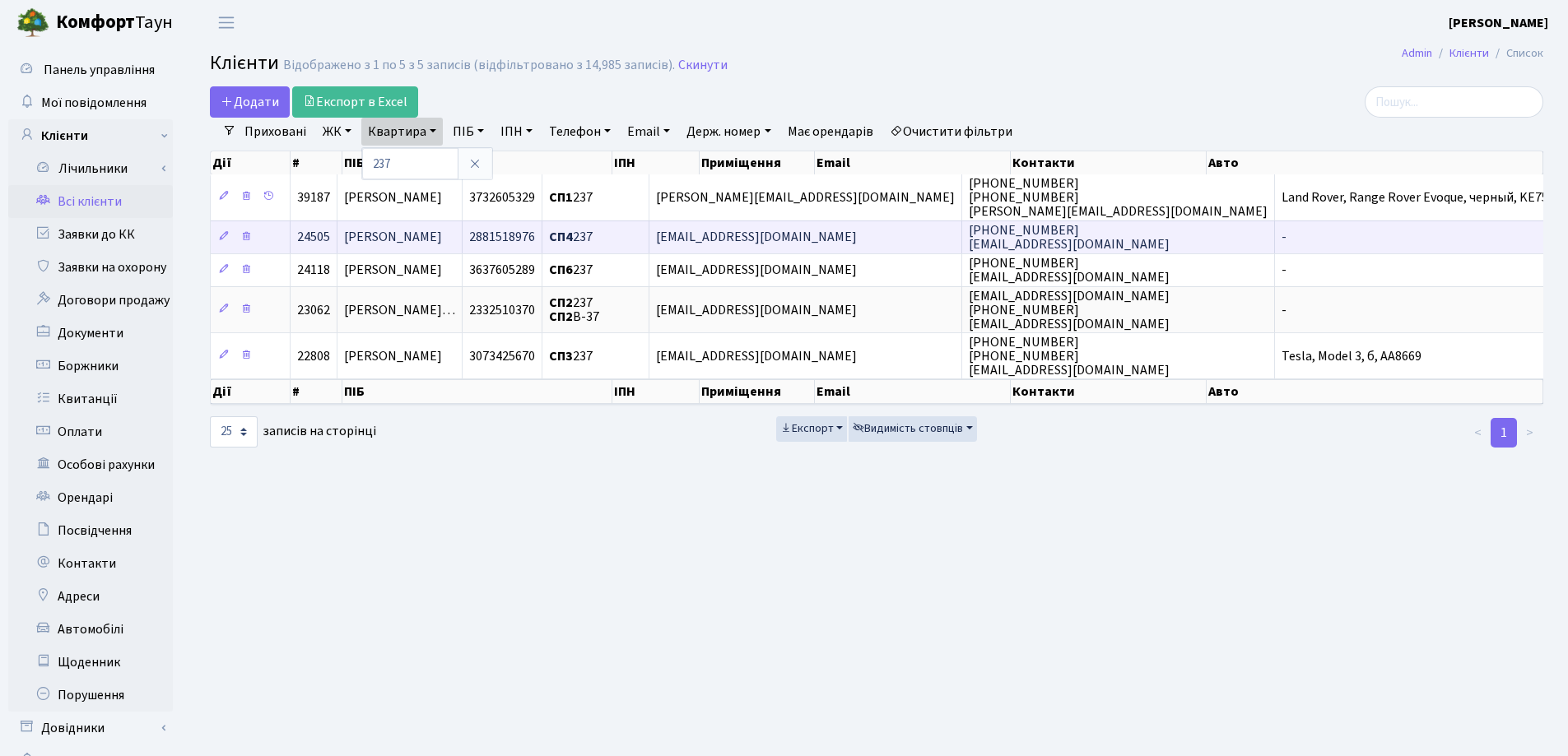
click at [462, 236] on td "[PERSON_NAME]" at bounding box center [400, 237] width 125 height 33
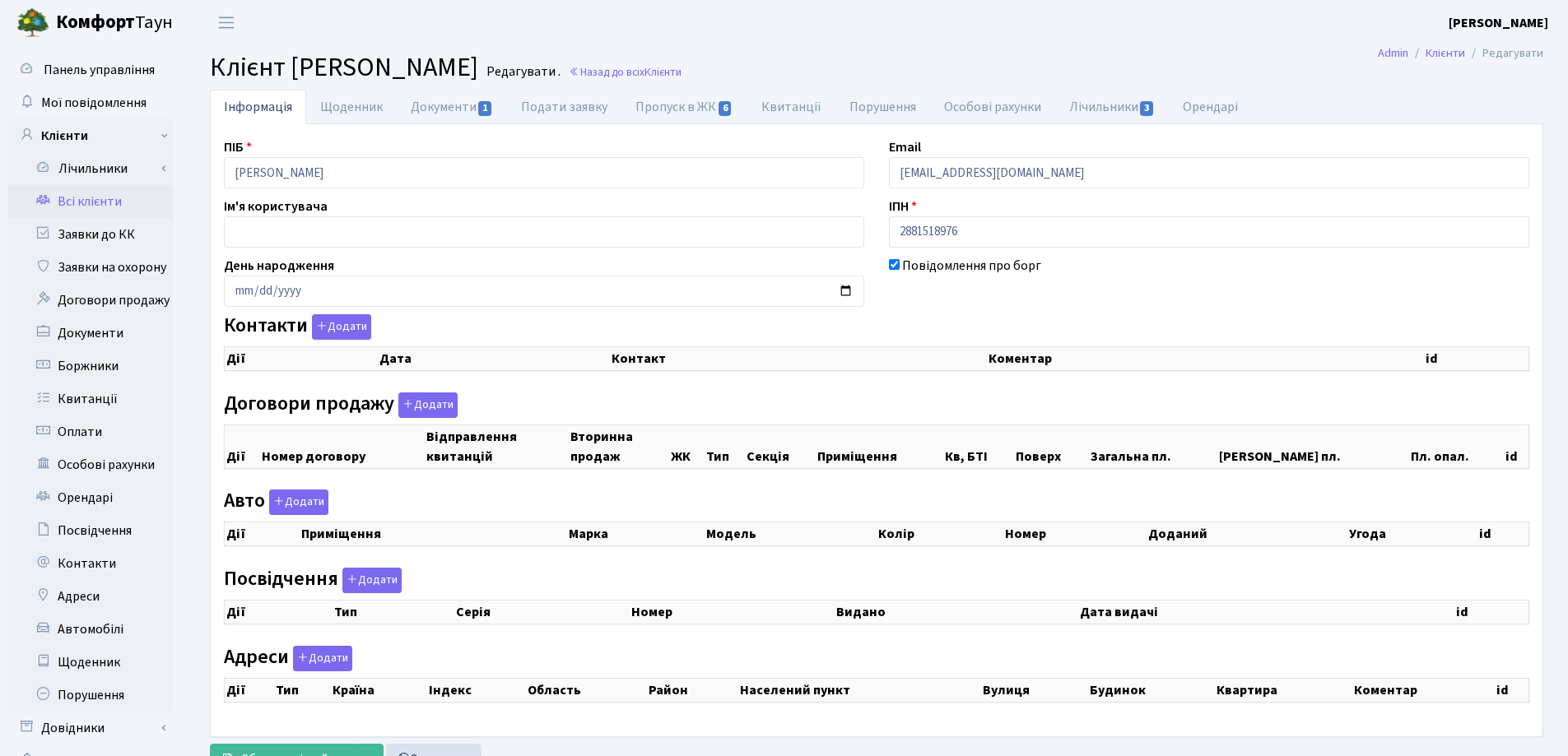
checkbox input "true"
select select "25"
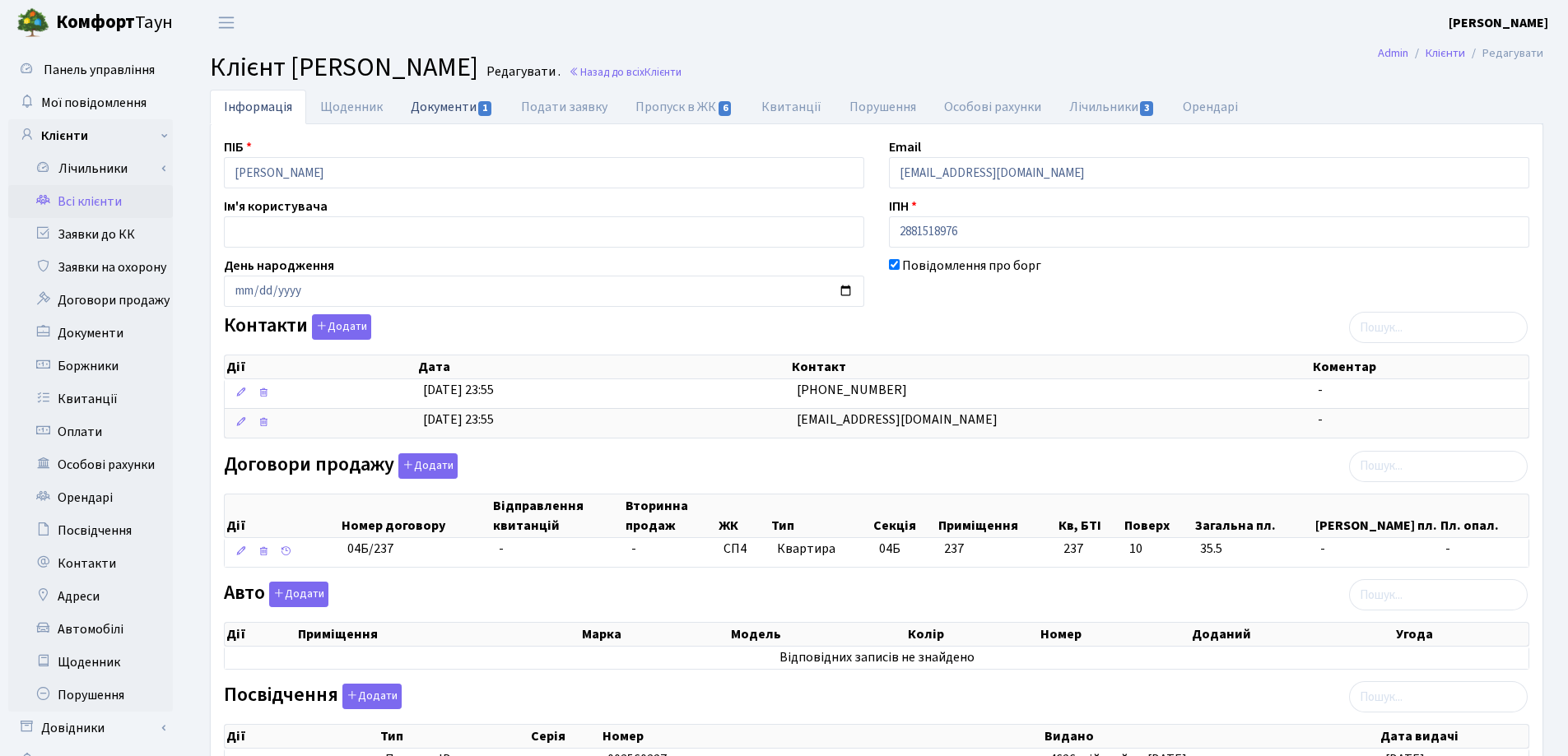
click at [420, 103] on link "Документи 1" at bounding box center [452, 106] width 110 height 33
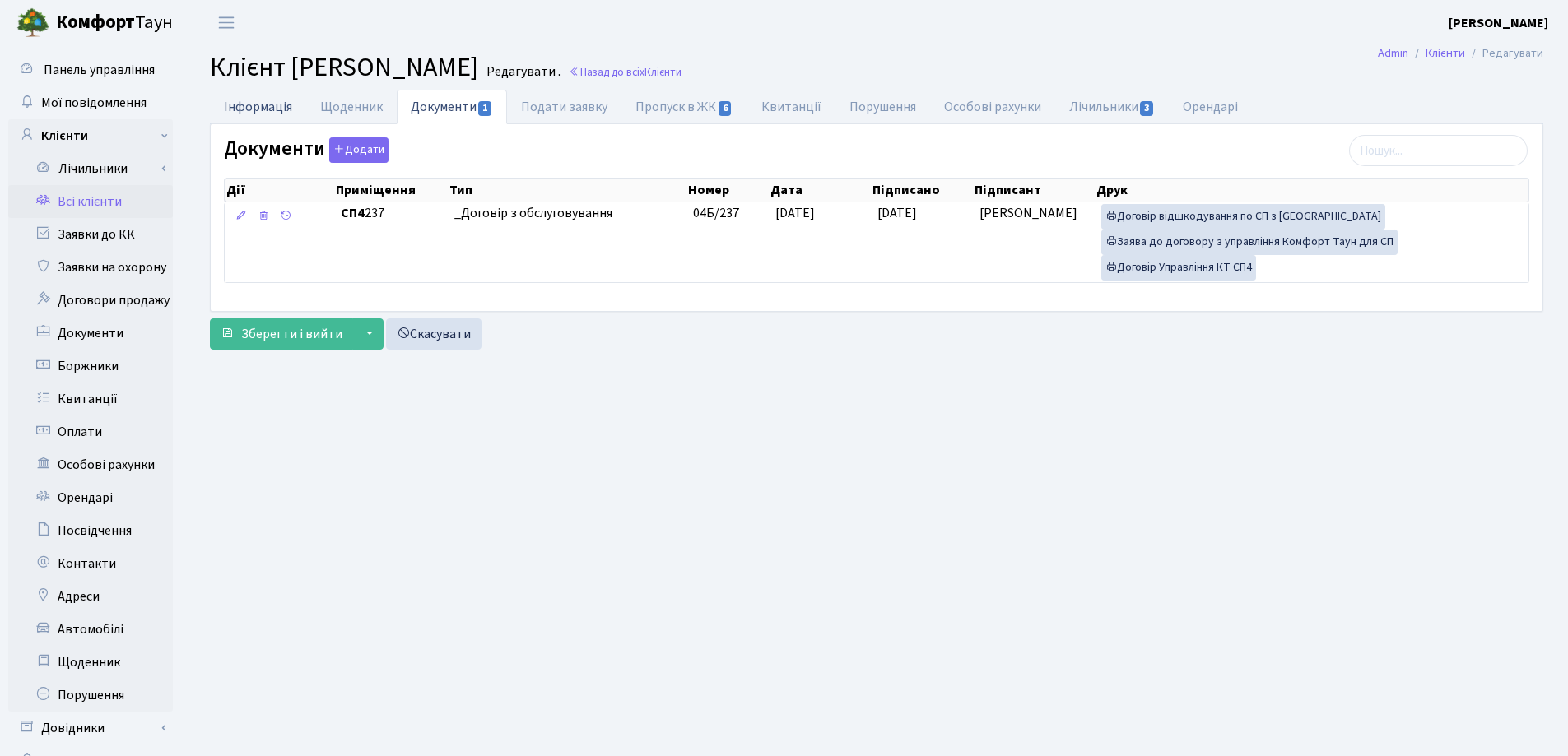
click at [252, 108] on link "Інформація" at bounding box center [258, 106] width 96 height 33
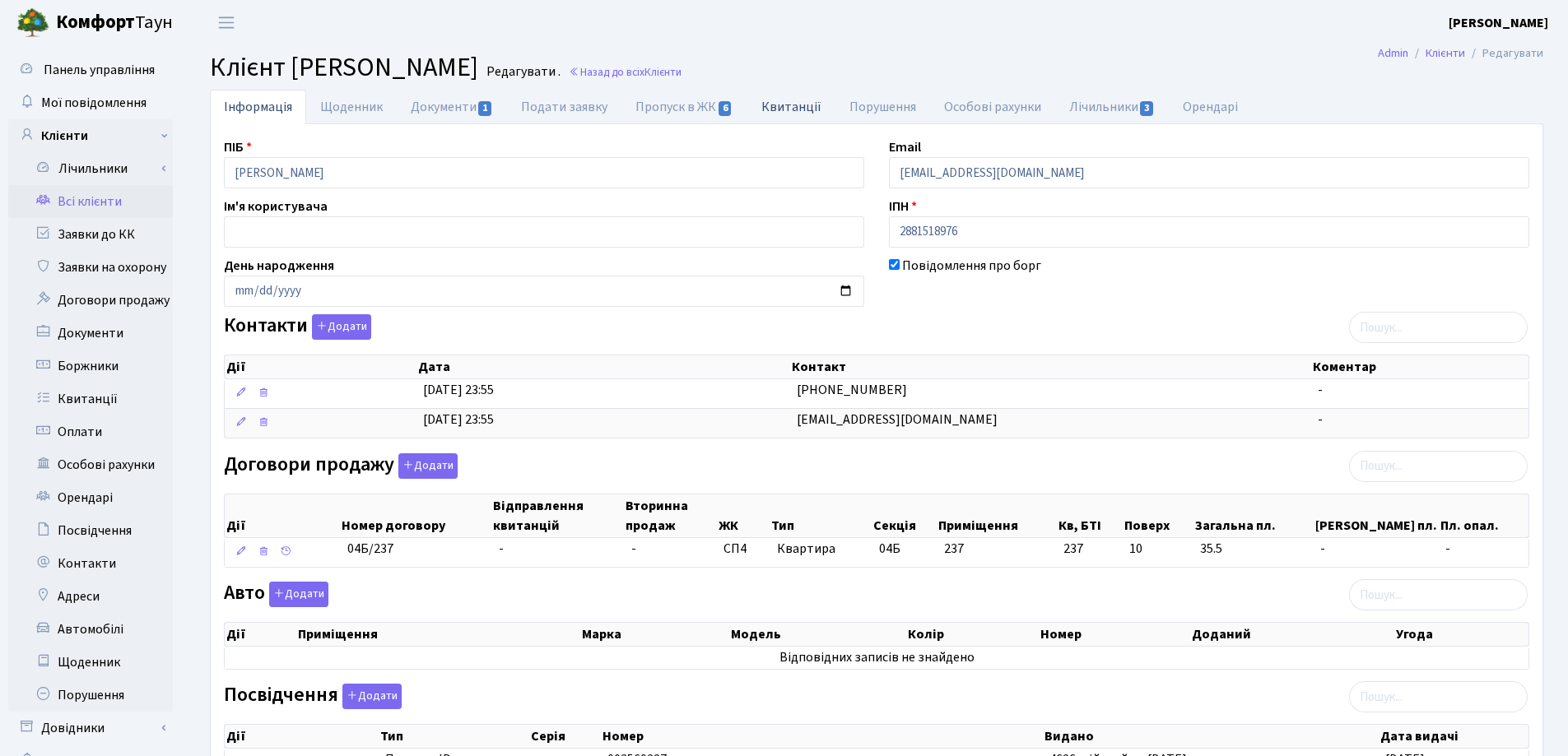
click at [782, 108] on link "Квитанції" at bounding box center [791, 106] width 88 height 33
select select "25"
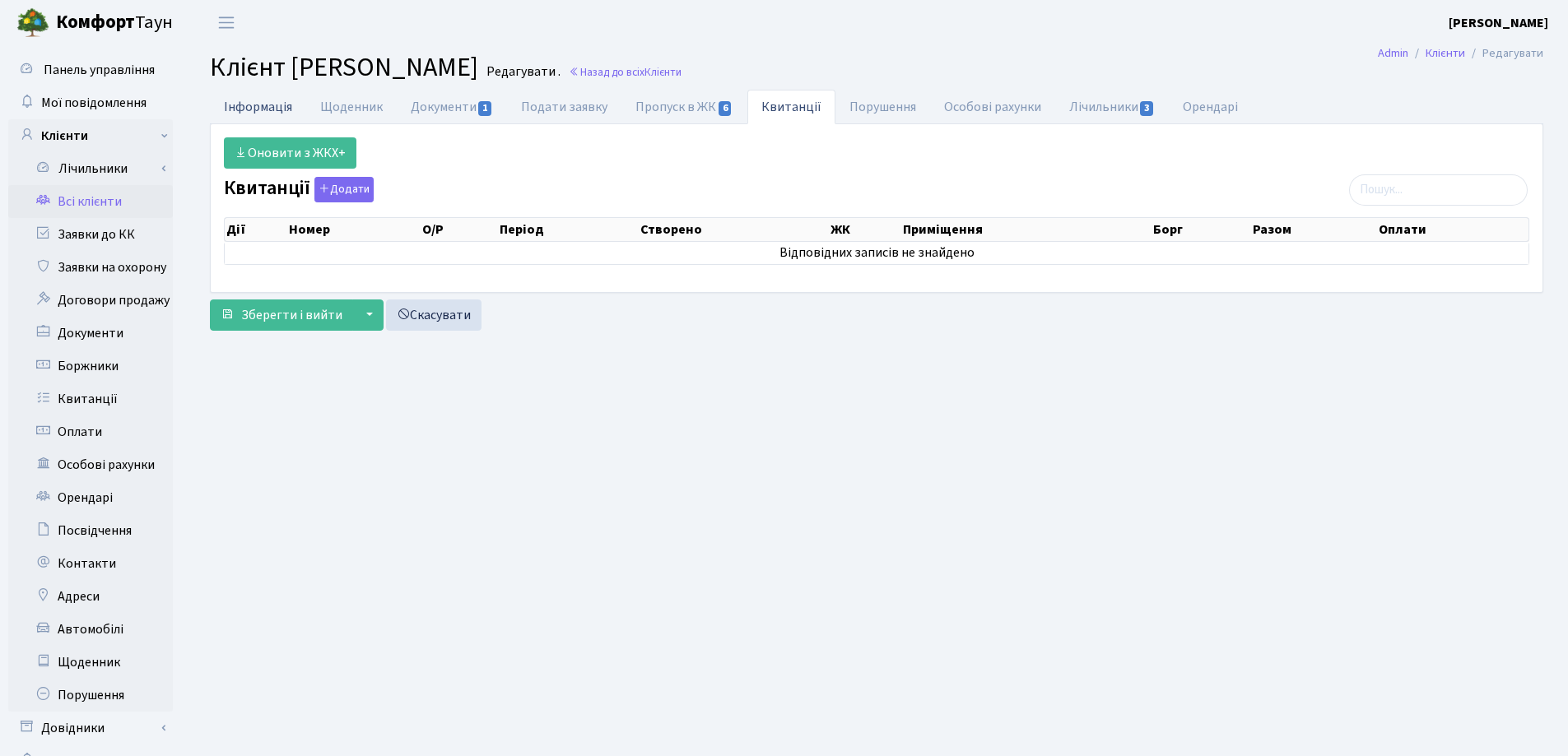
click at [271, 109] on link "Інформація" at bounding box center [258, 106] width 96 height 33
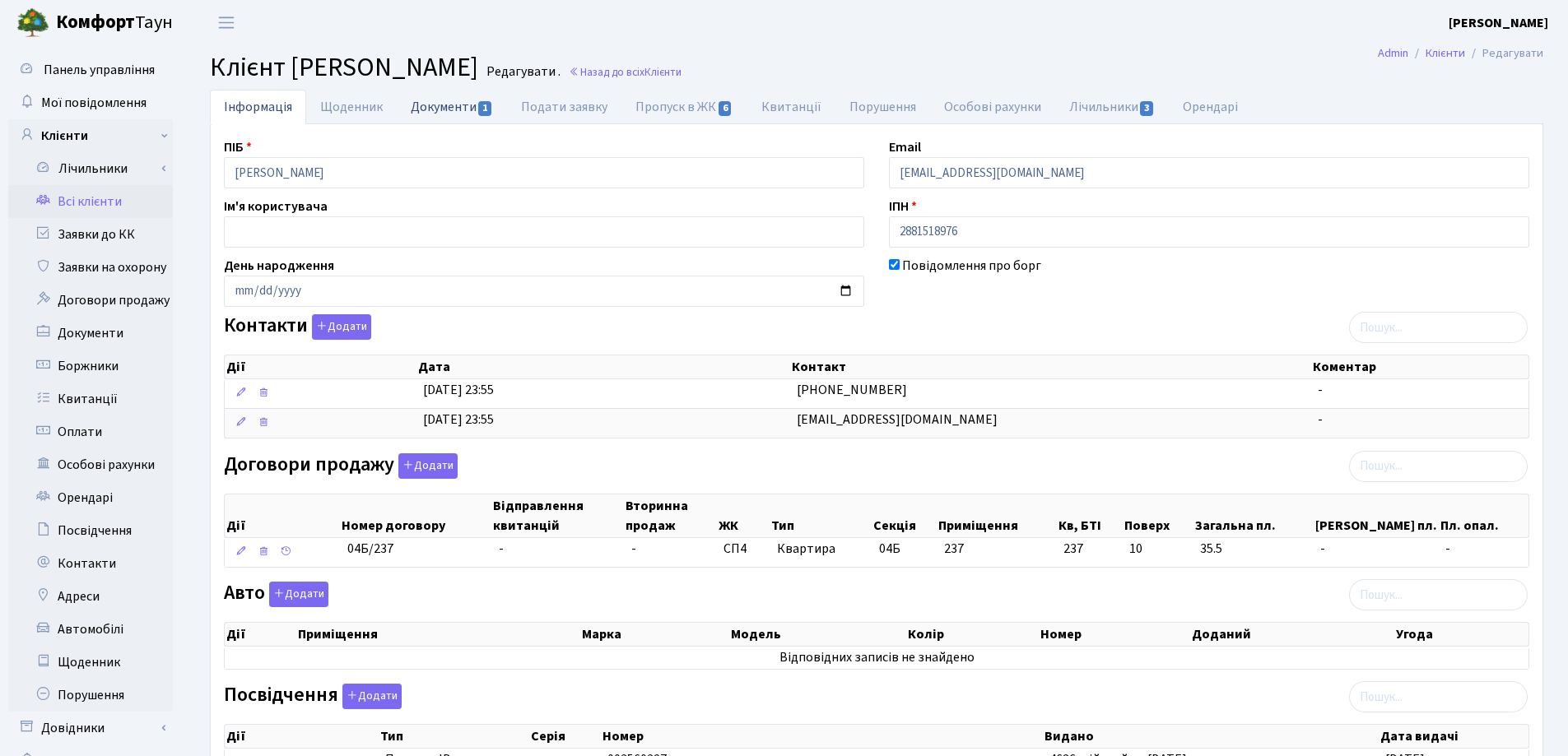
click at [434, 109] on link "Документи 1" at bounding box center [452, 106] width 110 height 33
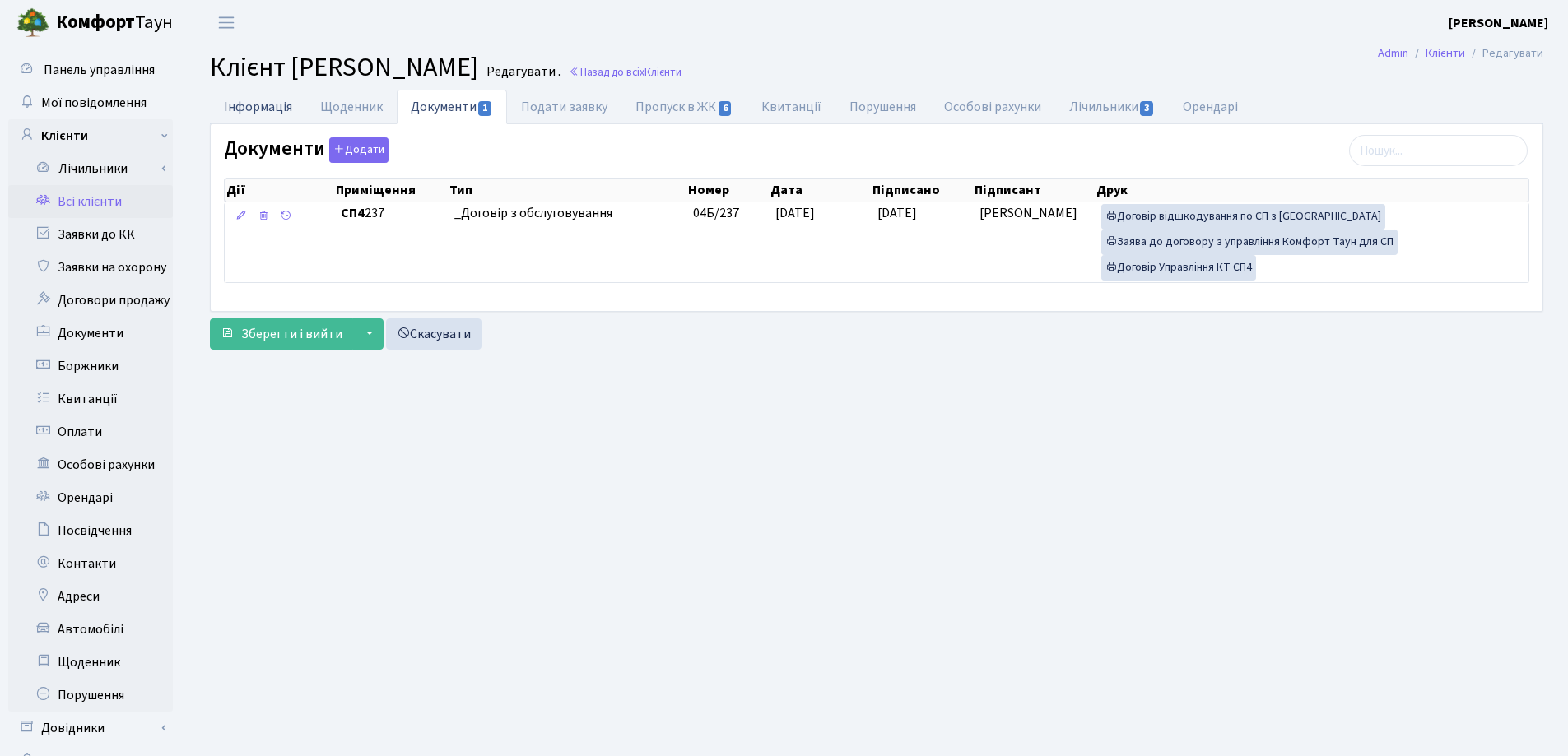
click at [258, 109] on link "Інформація" at bounding box center [258, 106] width 96 height 33
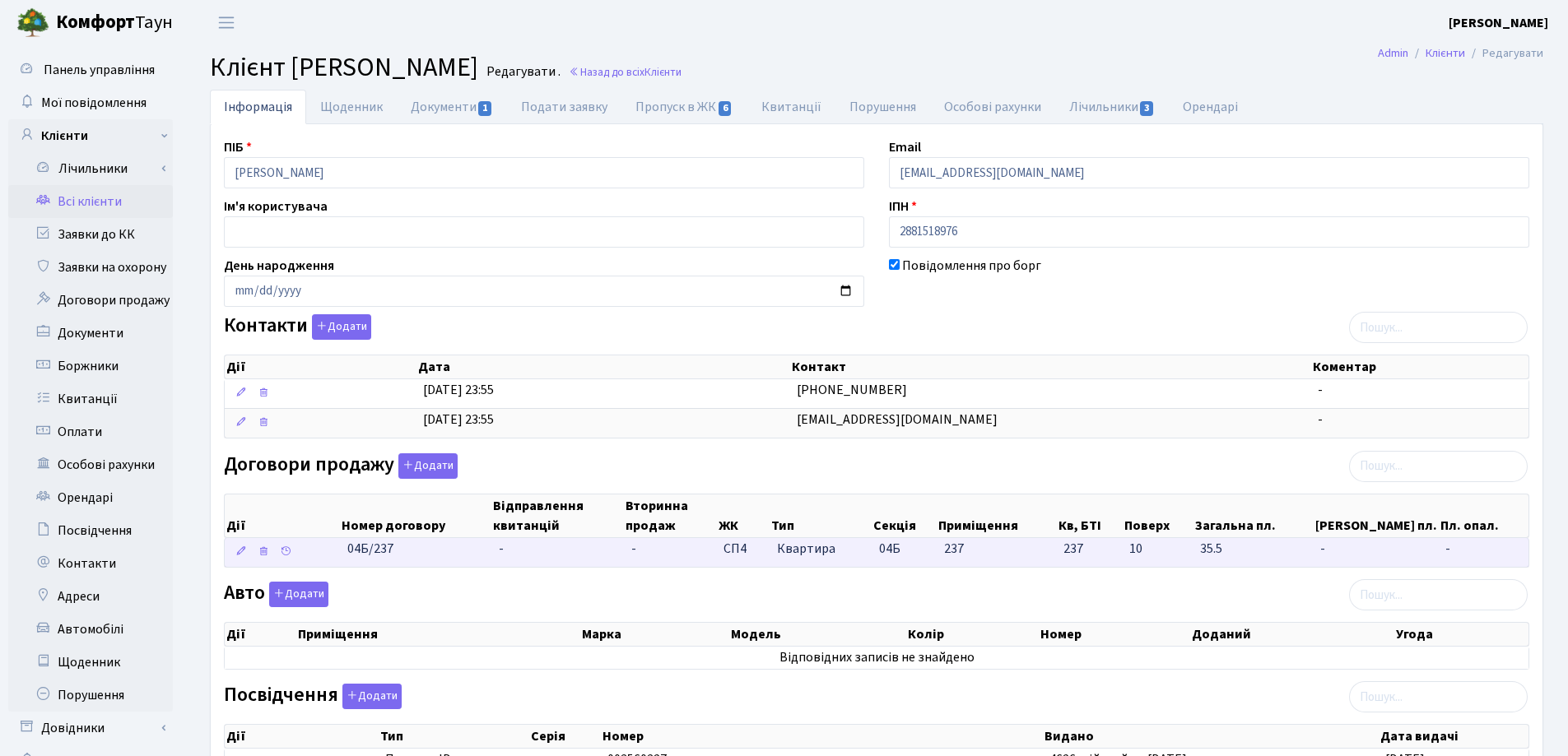
click at [513, 550] on td "-" at bounding box center [558, 553] width 133 height 29
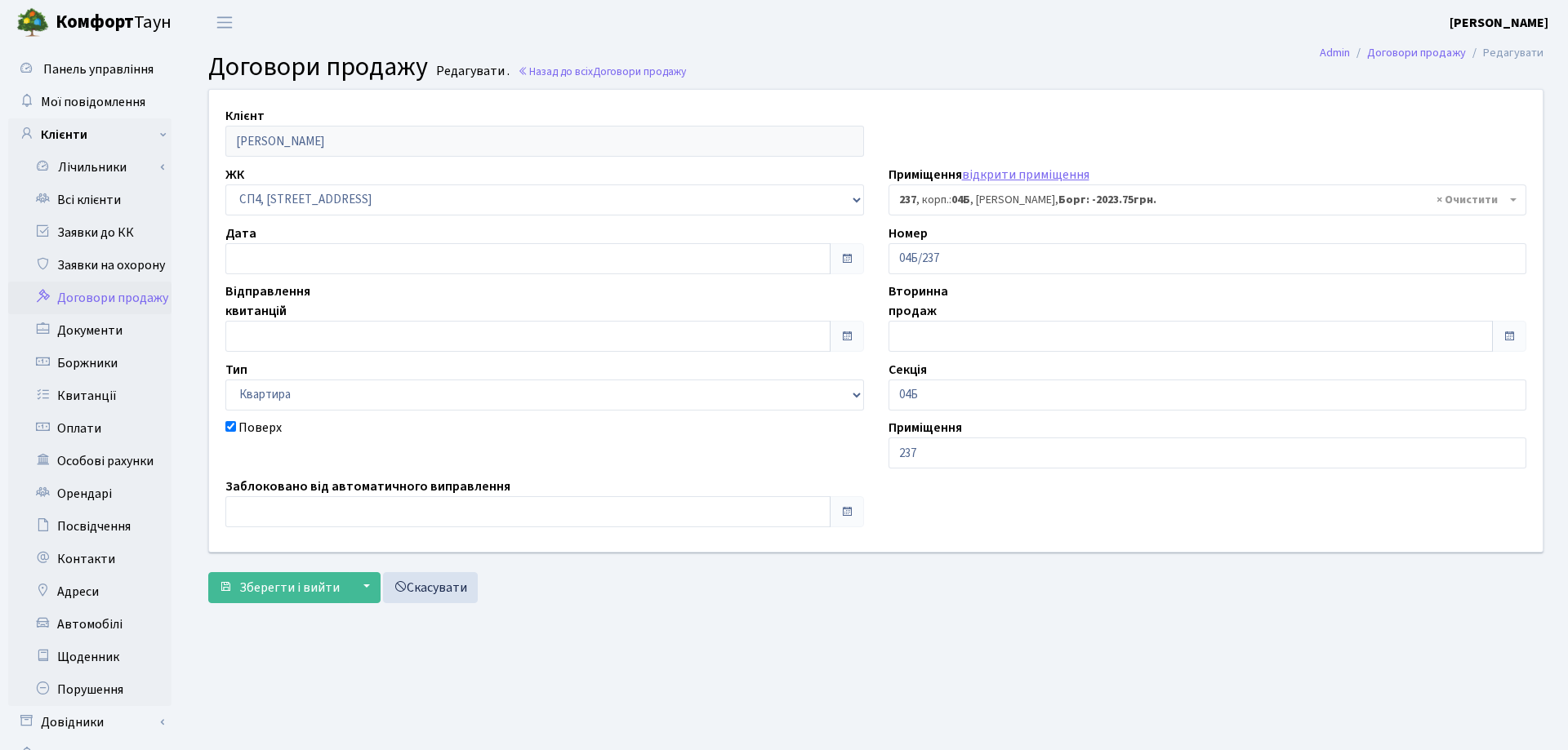
select select "21265"
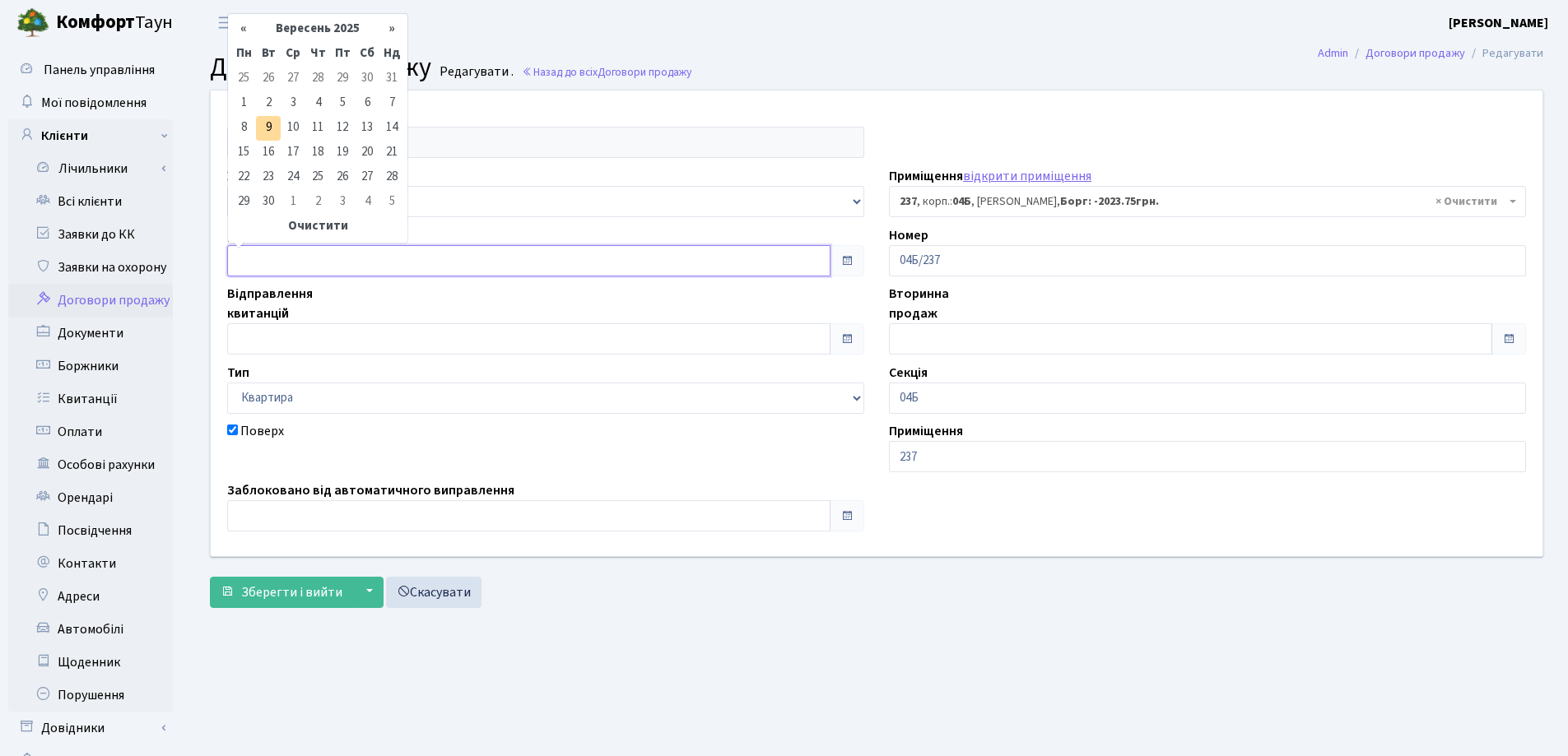
click at [291, 250] on input "text" at bounding box center [528, 260] width 603 height 32
click at [244, 25] on th "«" at bounding box center [243, 29] width 24 height 24
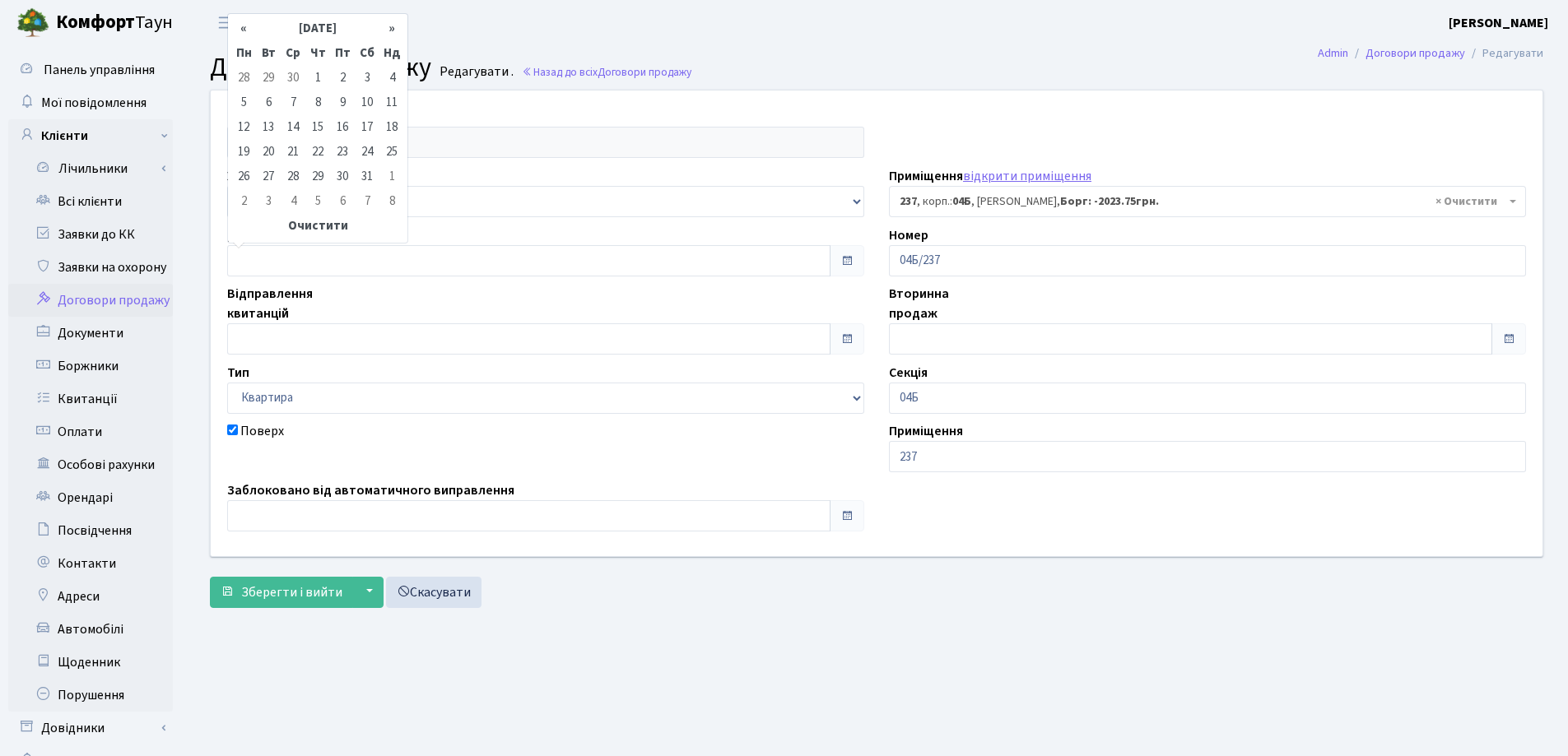
click at [244, 25] on th "«" at bounding box center [243, 29] width 24 height 24
click at [318, 150] on td "20" at bounding box center [318, 153] width 24 height 24
type input "[DATE]"
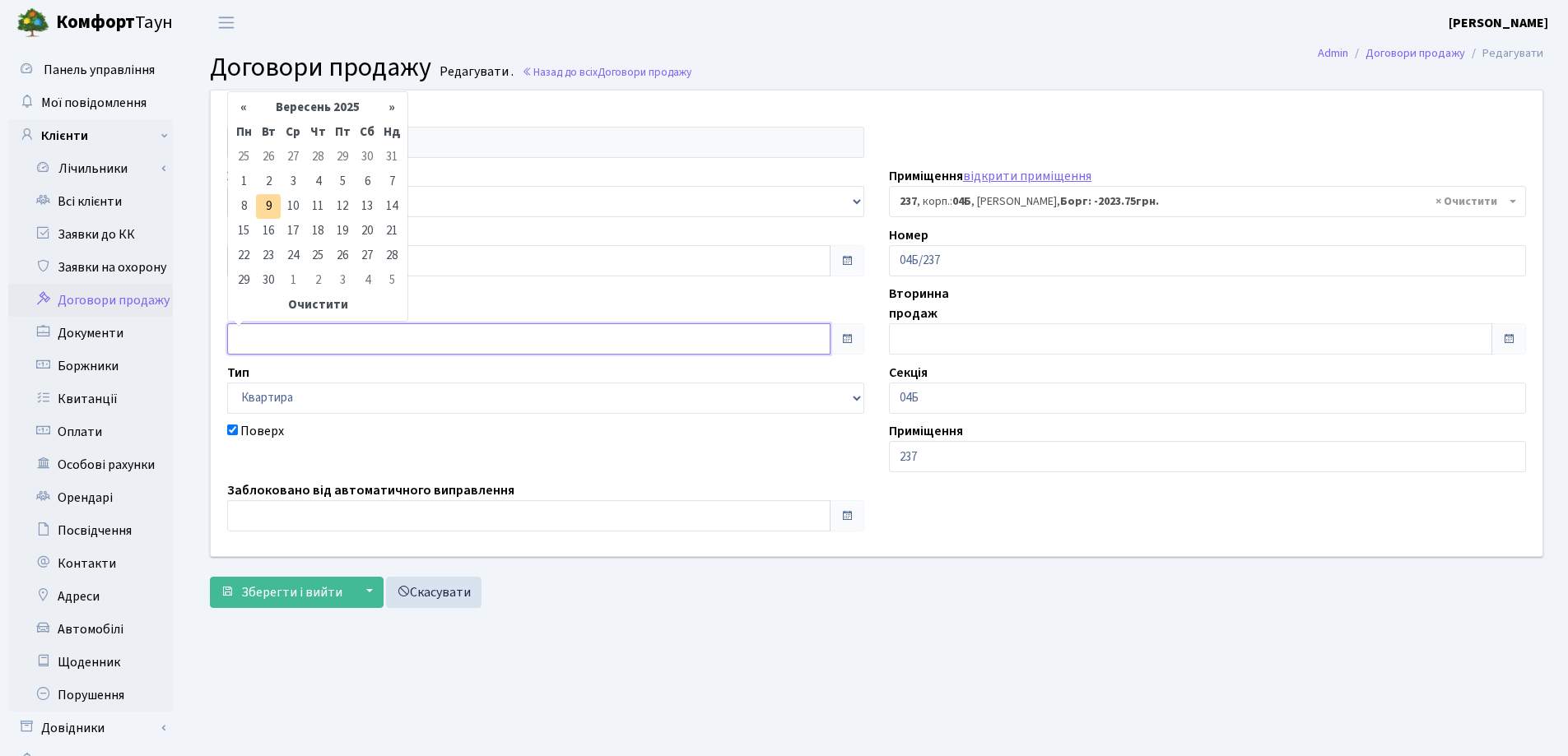
click at [302, 335] on input "text" at bounding box center [528, 339] width 603 height 32
click at [237, 104] on th "«" at bounding box center [243, 108] width 24 height 24
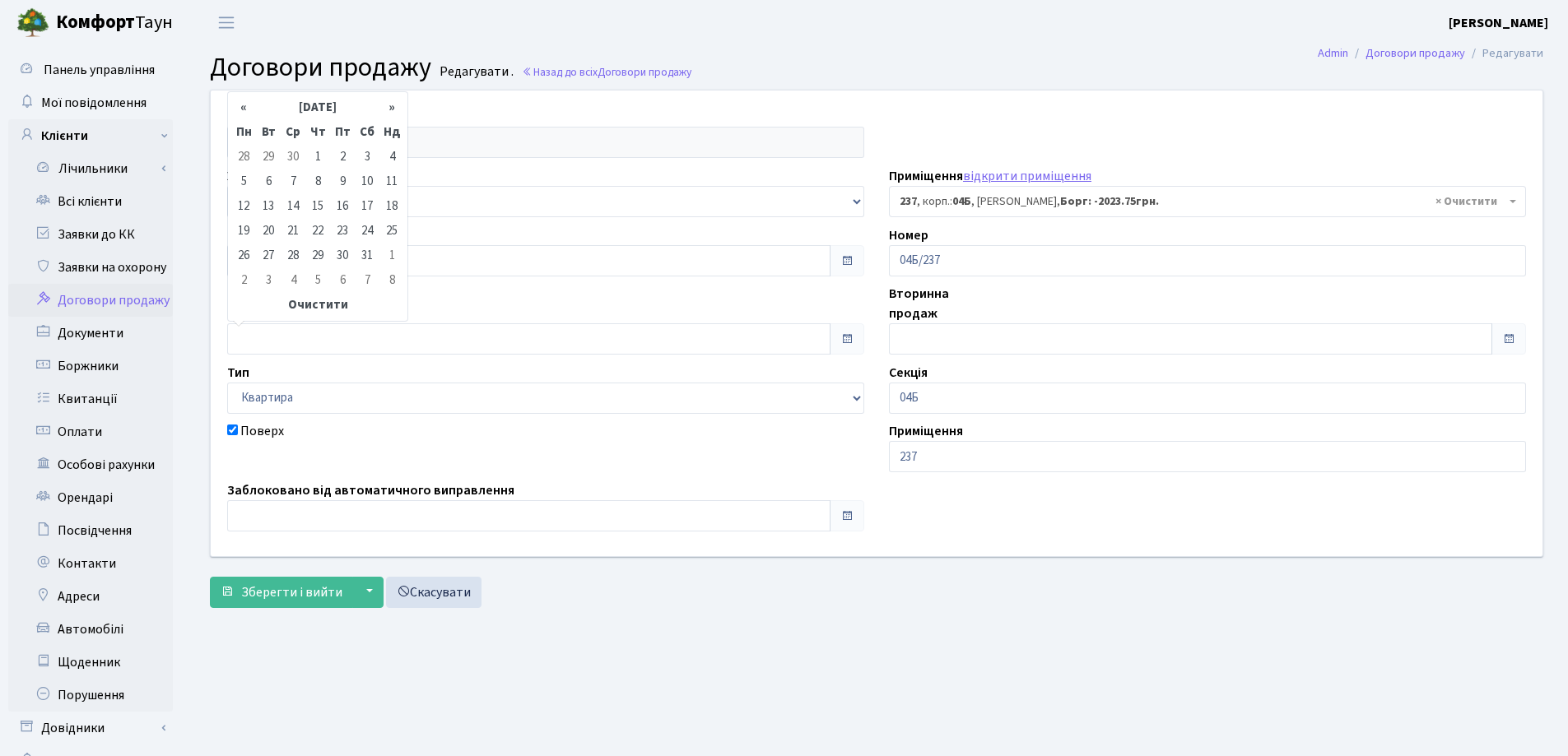
click at [237, 104] on th "«" at bounding box center [243, 108] width 24 height 24
click at [316, 227] on td "20" at bounding box center [318, 231] width 24 height 24
type input "[DATE]"
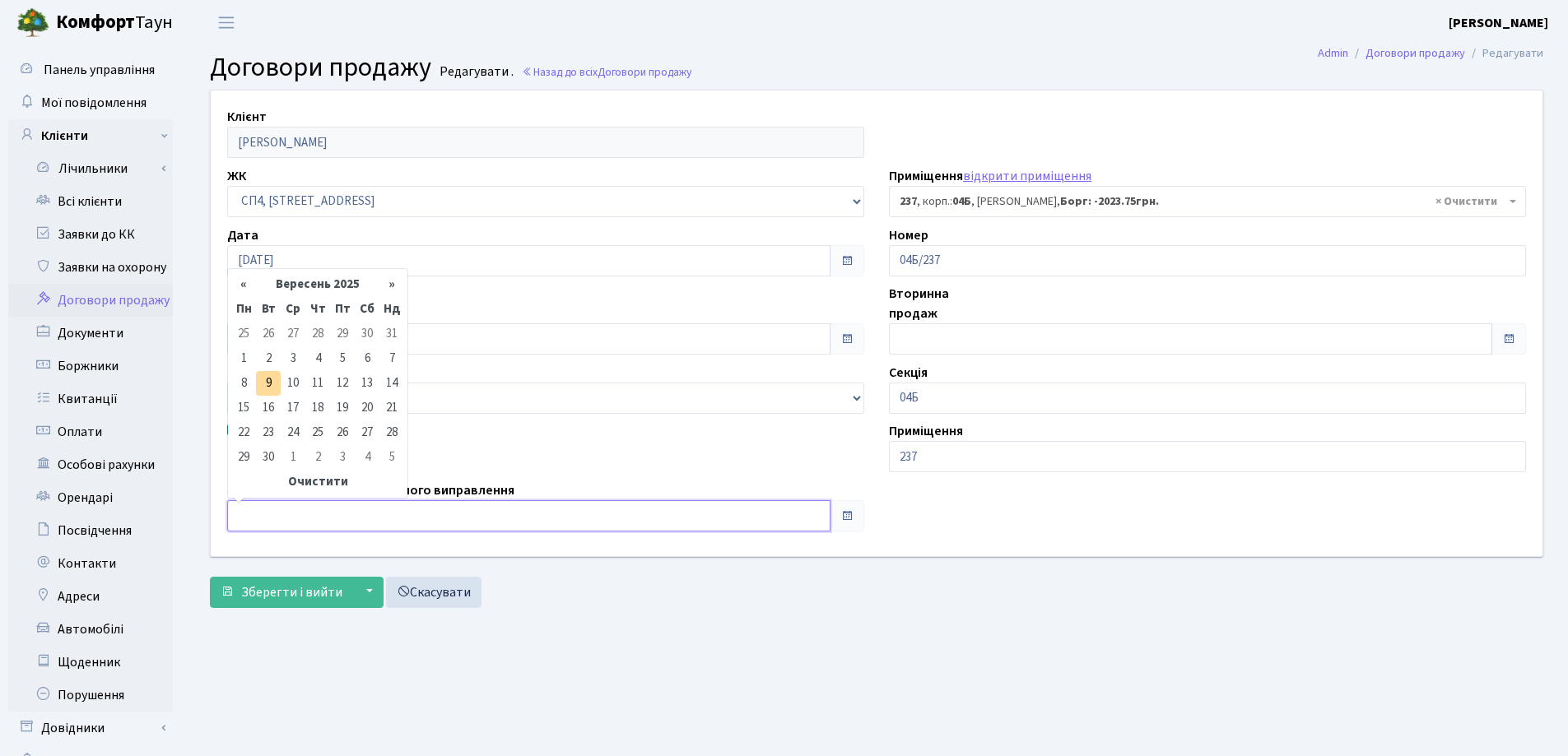
click at [368, 508] on input "text" at bounding box center [528, 515] width 603 height 32
click at [243, 286] on th "«" at bounding box center [243, 284] width 24 height 24
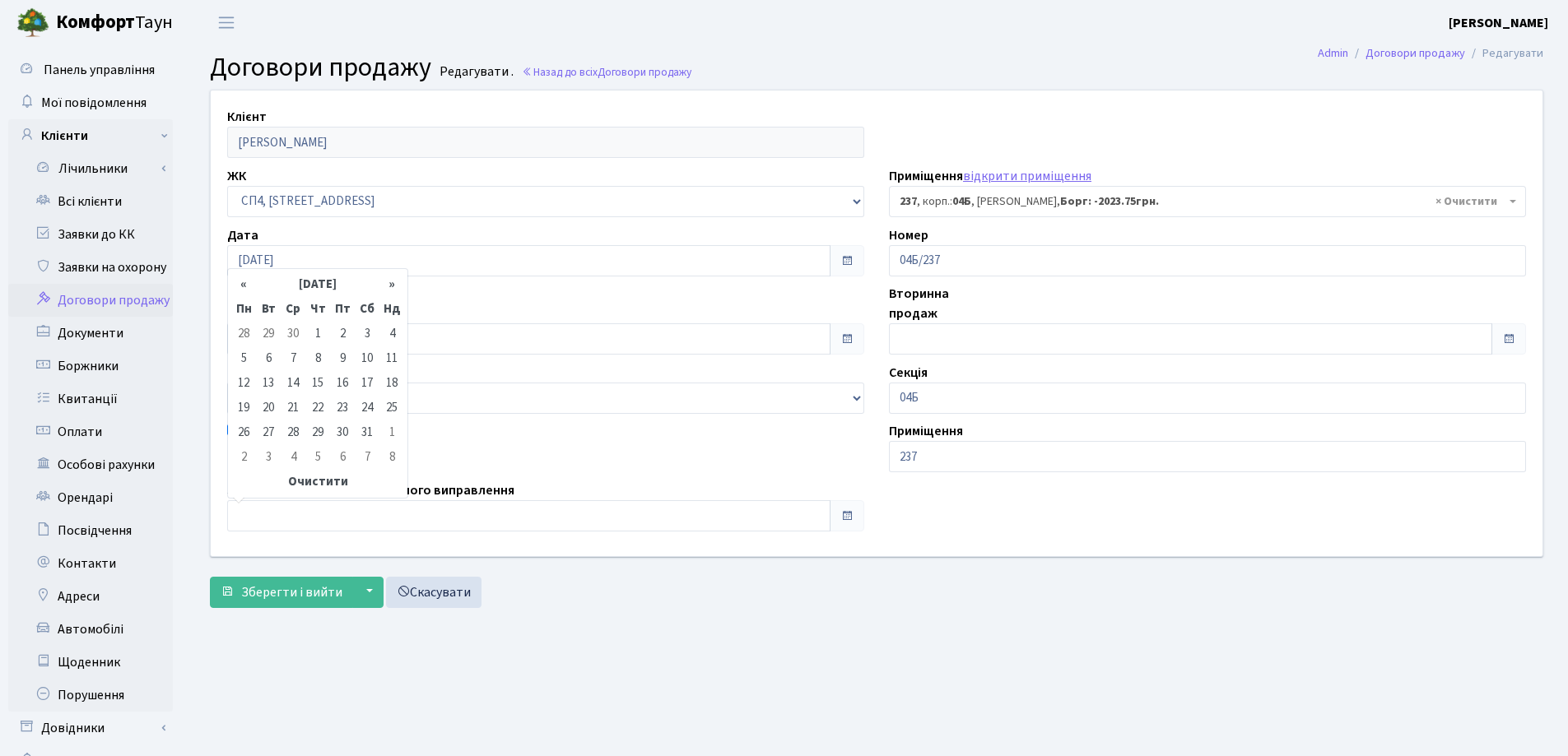
click at [243, 286] on th "«" at bounding box center [243, 284] width 24 height 24
click at [318, 407] on td "20" at bounding box center [318, 408] width 24 height 24
type input "[DATE]"
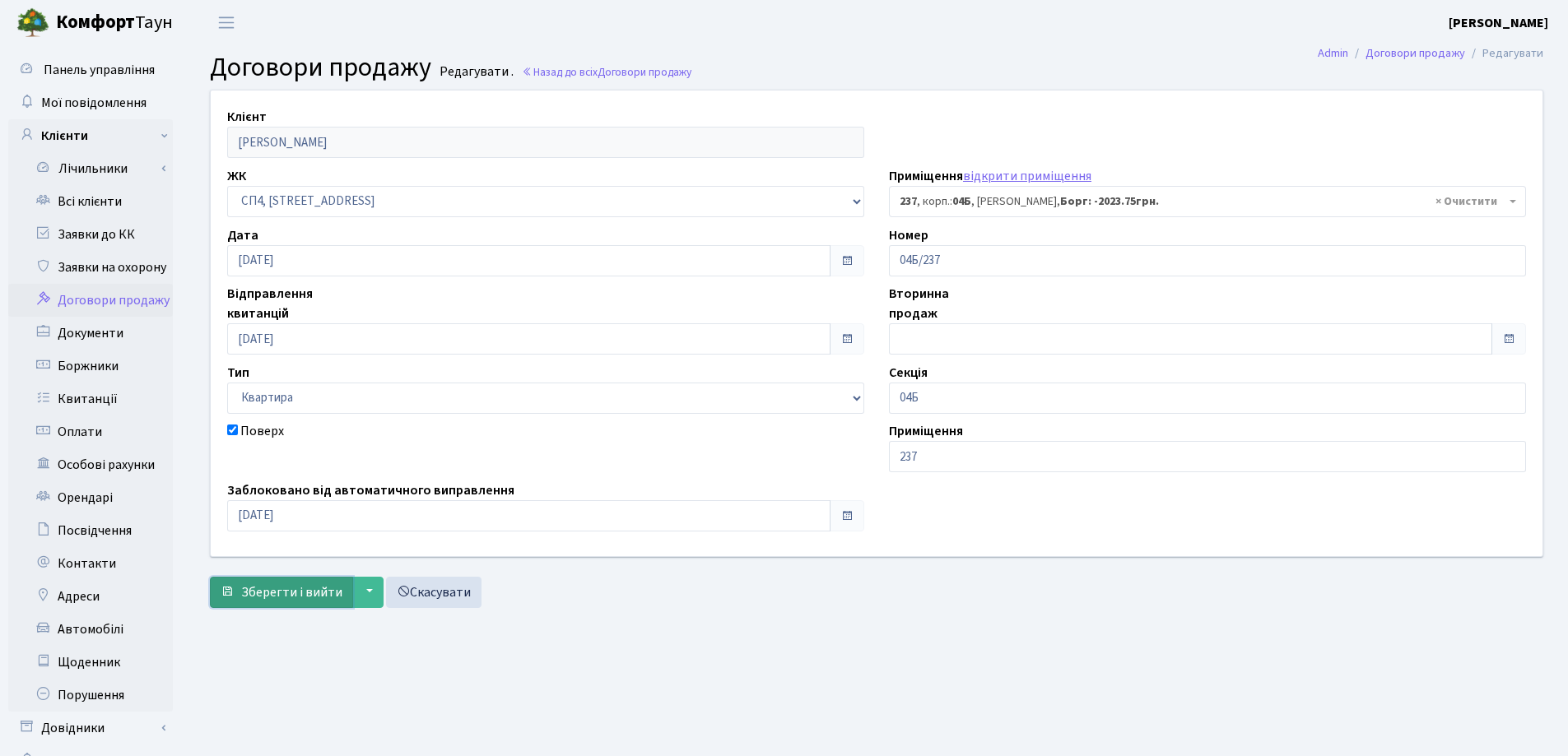
click at [293, 590] on span "Зберегти і вийти" at bounding box center [292, 592] width 101 height 18
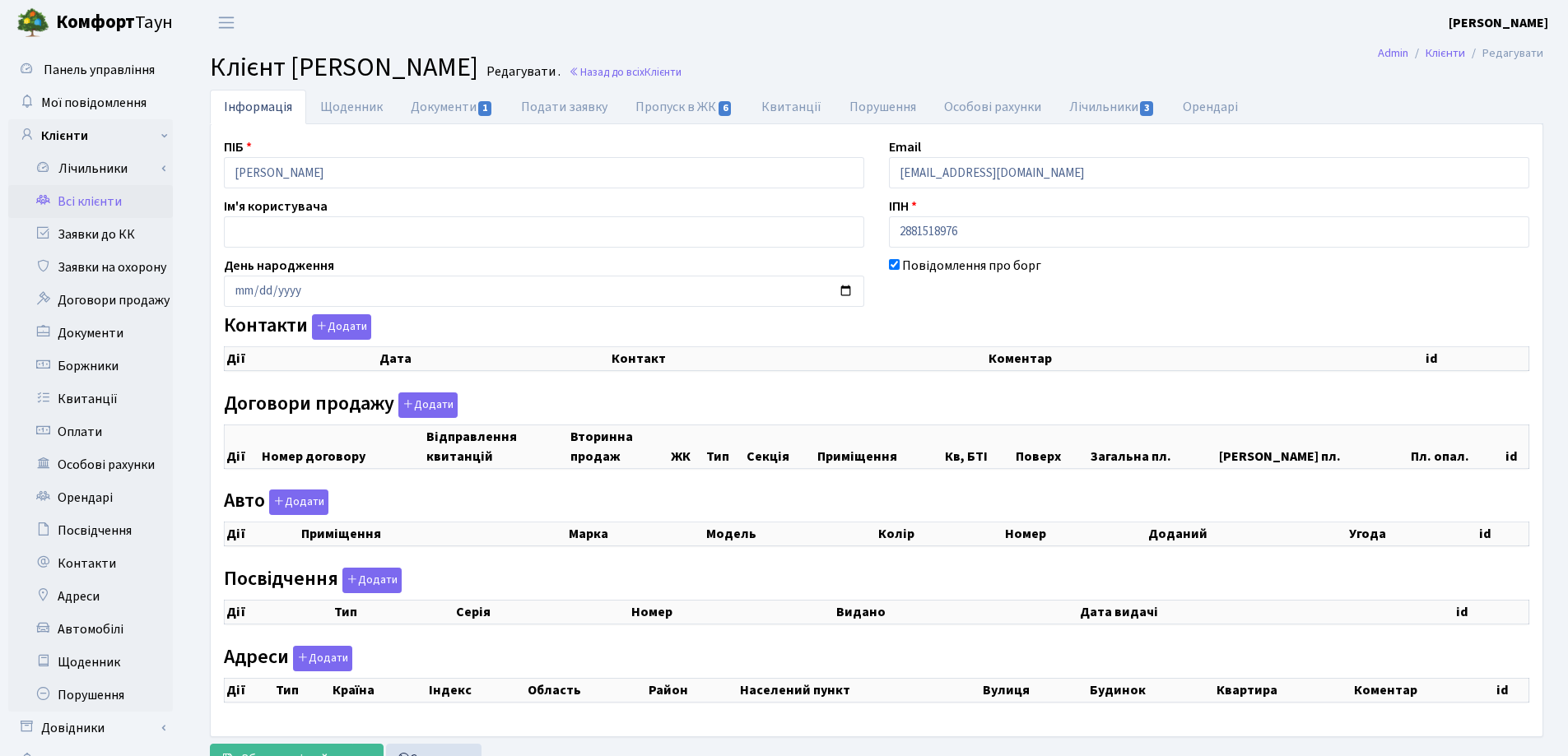
checkbox input "true"
select select "25"
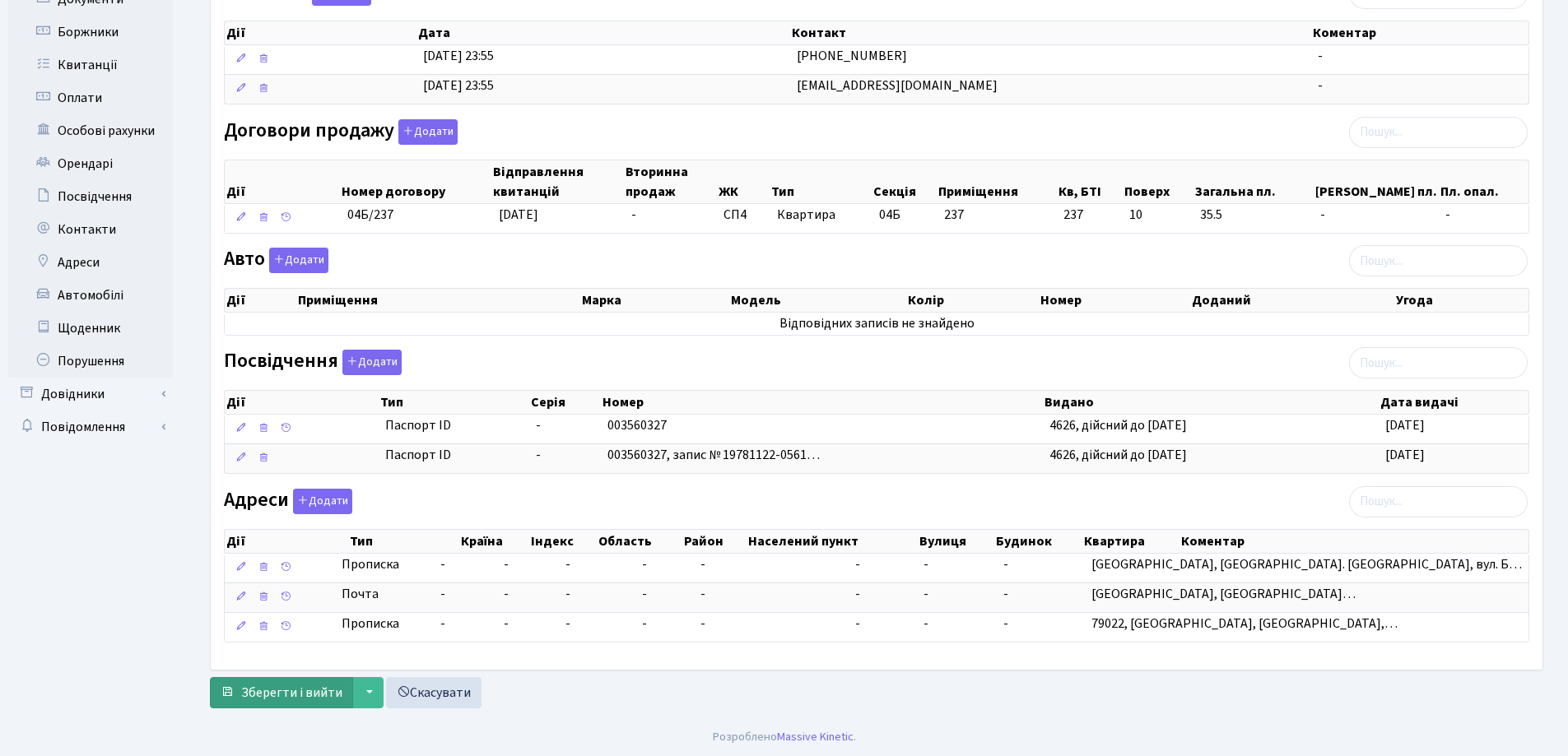
scroll to position [335, 0]
click at [286, 690] on span "Зберегти і вийти" at bounding box center [292, 691] width 101 height 18
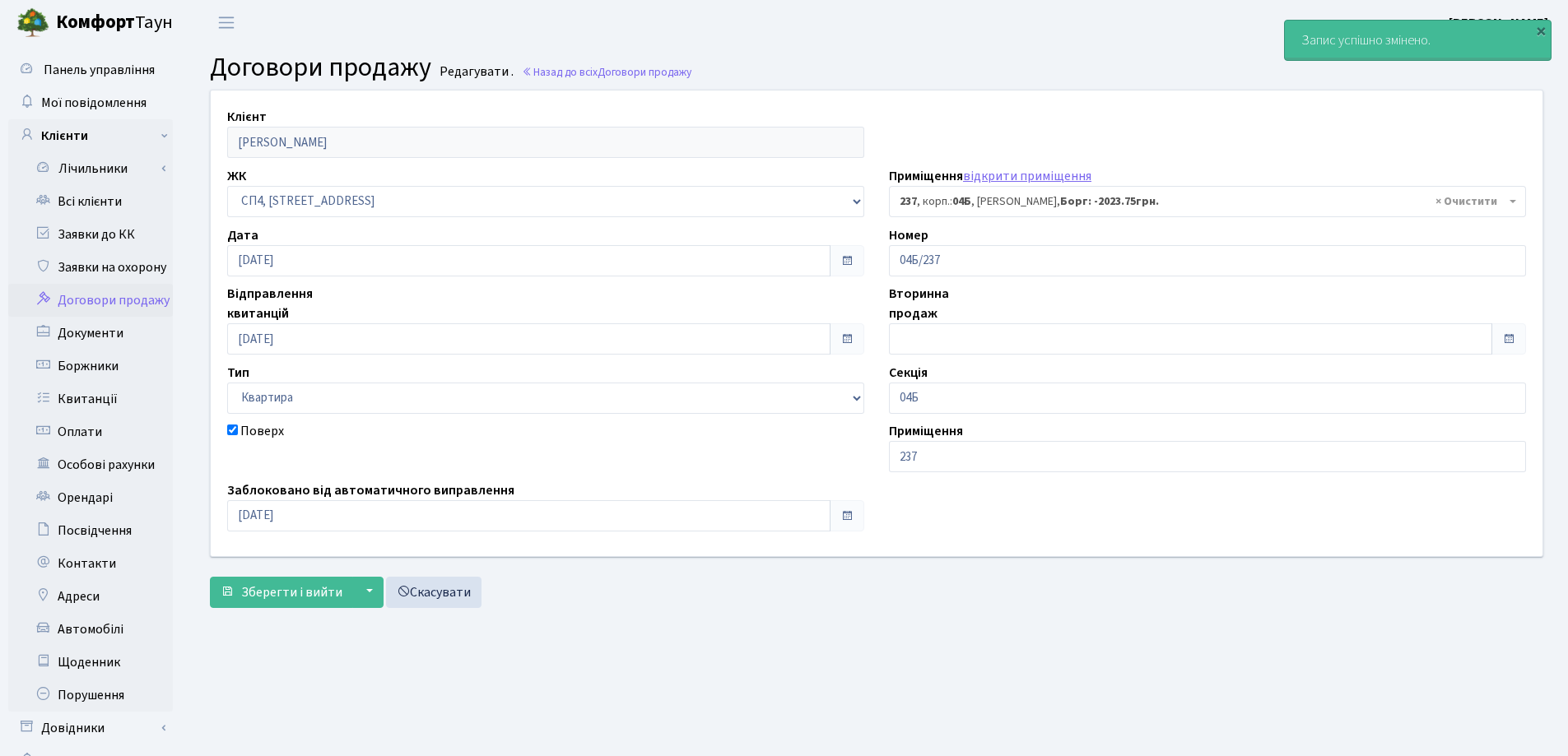
select select "21265"
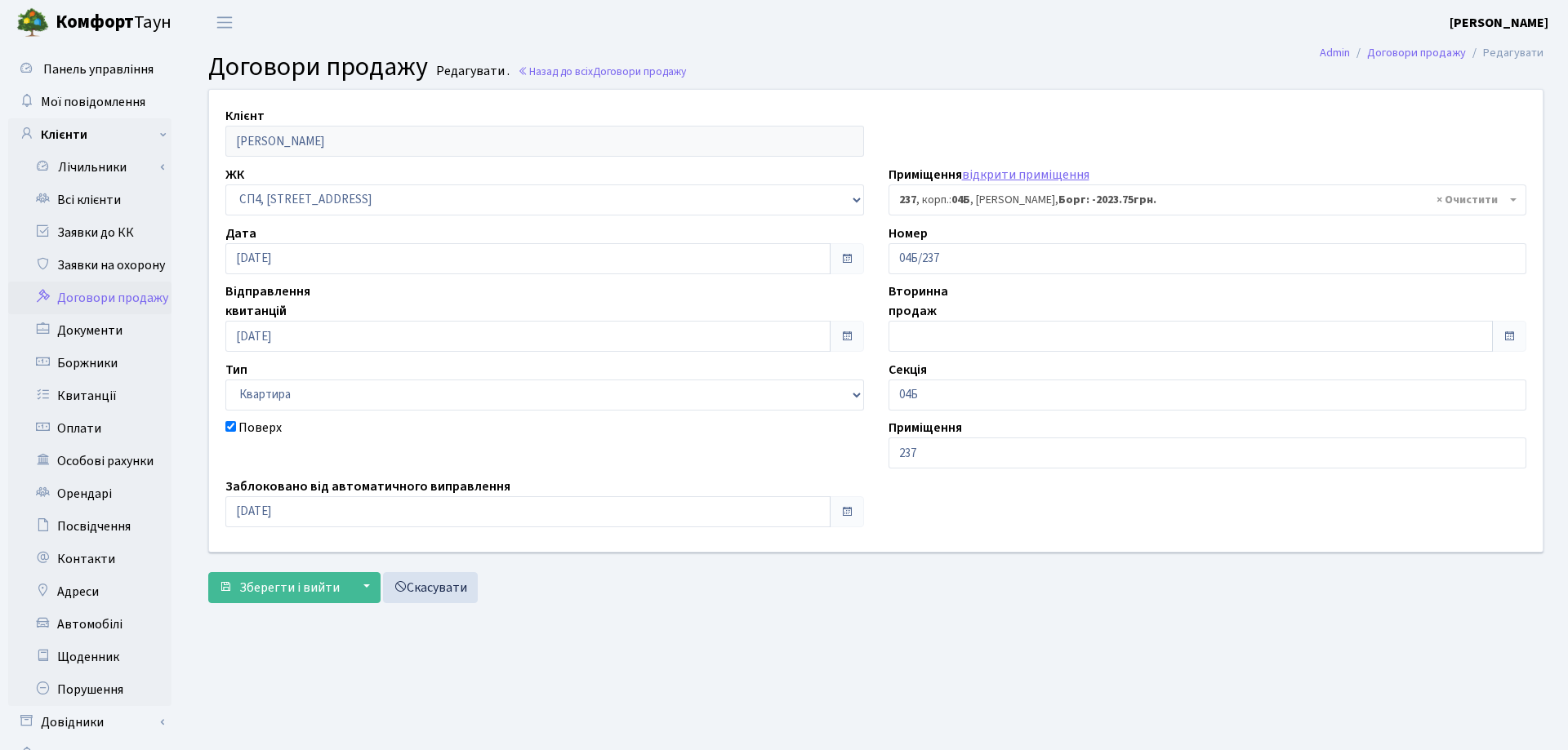
select select "21265"
click at [87, 197] on link "Всі клієнти" at bounding box center [90, 200] width 163 height 32
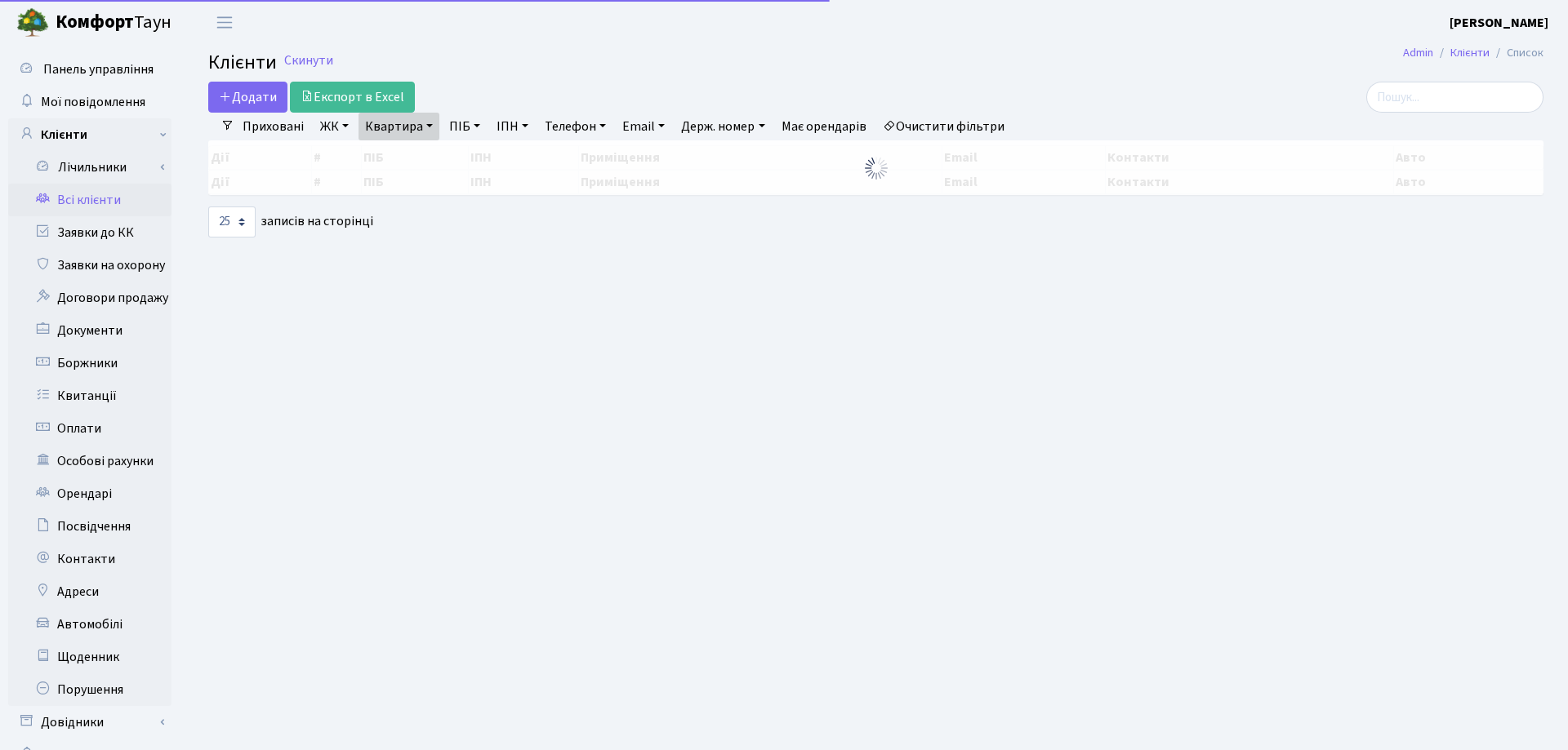
select select "25"
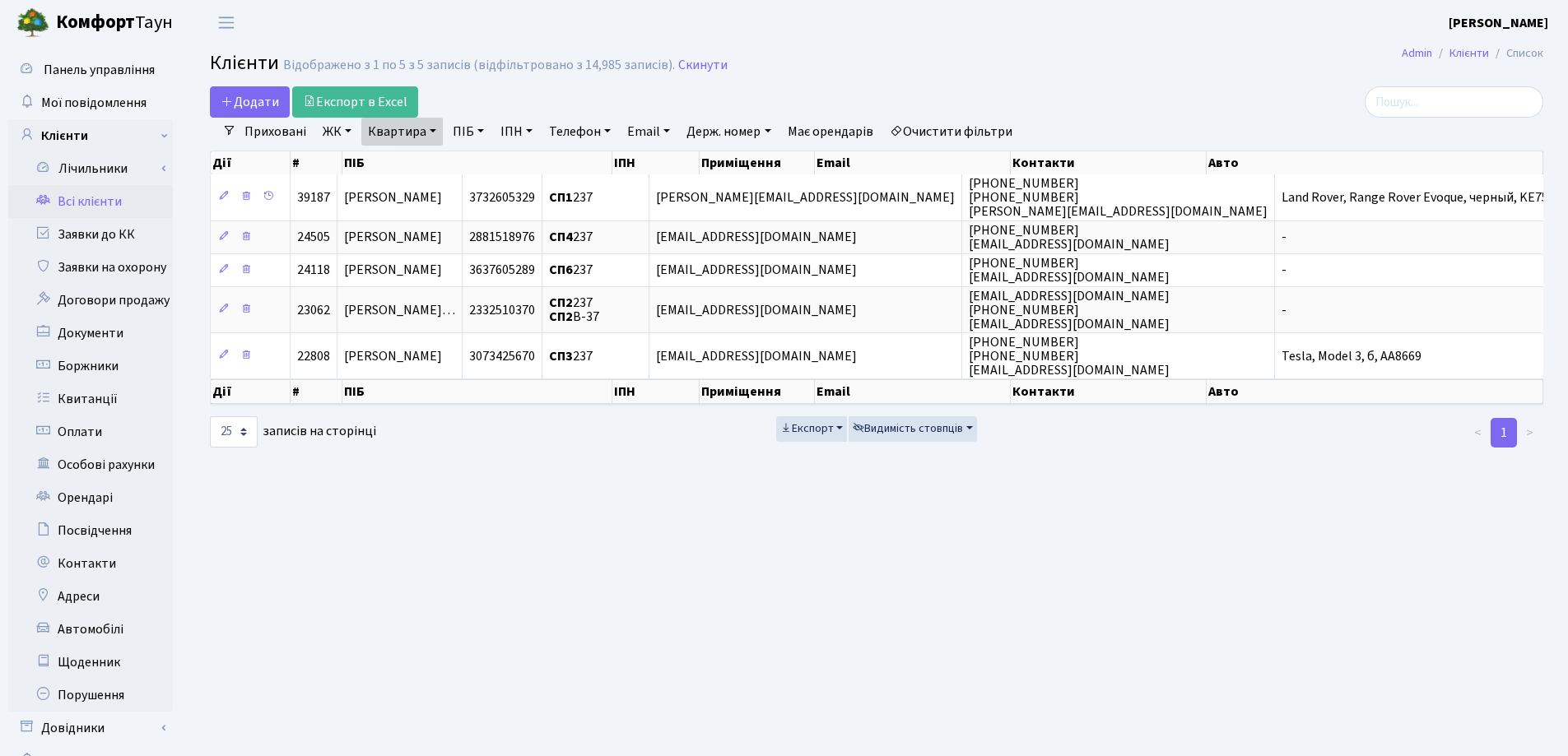
click at [439, 131] on link "Квартира" at bounding box center [402, 131] width 81 height 28
click at [476, 163] on icon at bounding box center [475, 164] width 14 height 14
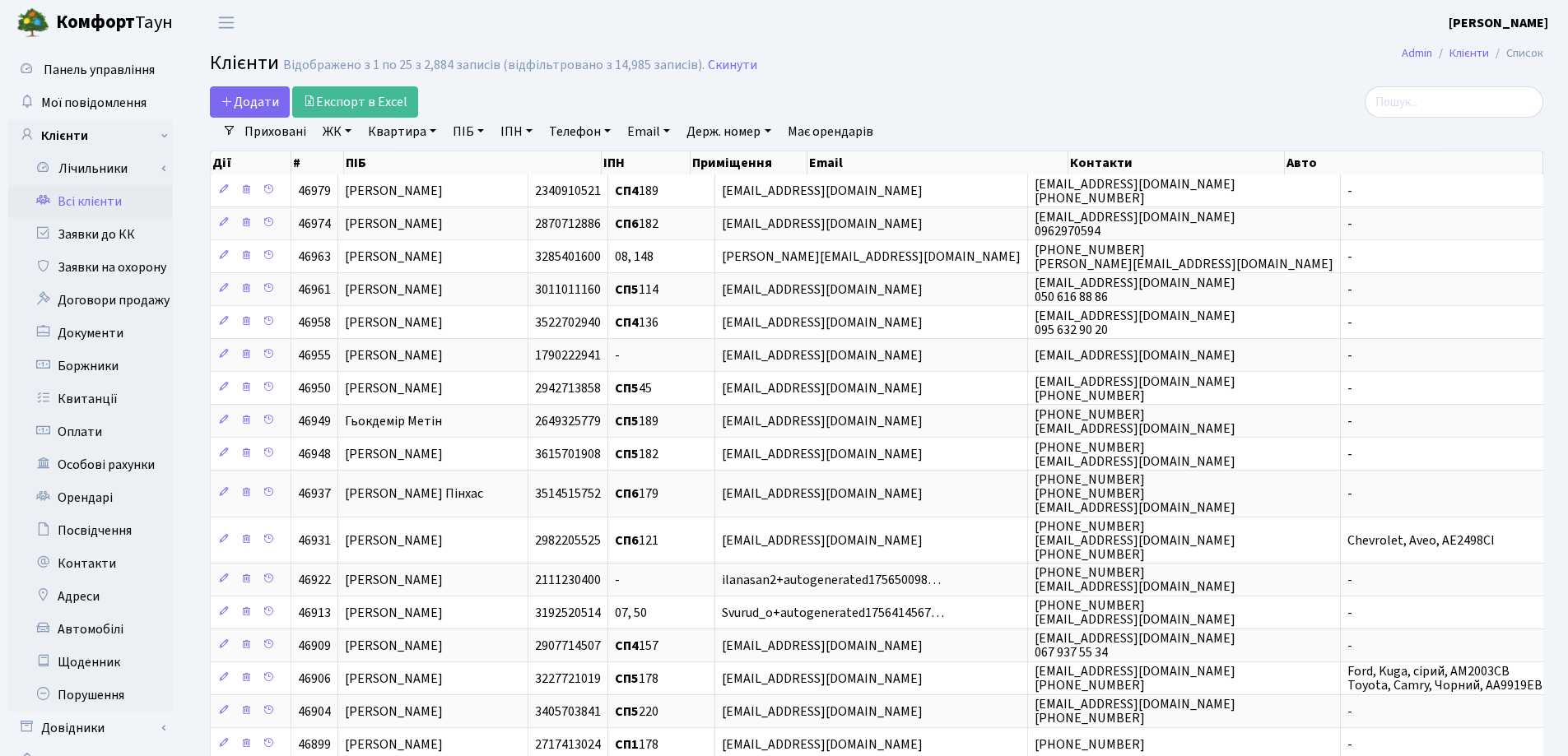
click at [432, 131] on link "Квартира" at bounding box center [402, 131] width 81 height 28
click at [426, 166] on input "text" at bounding box center [410, 164] width 96 height 32
type input "120"
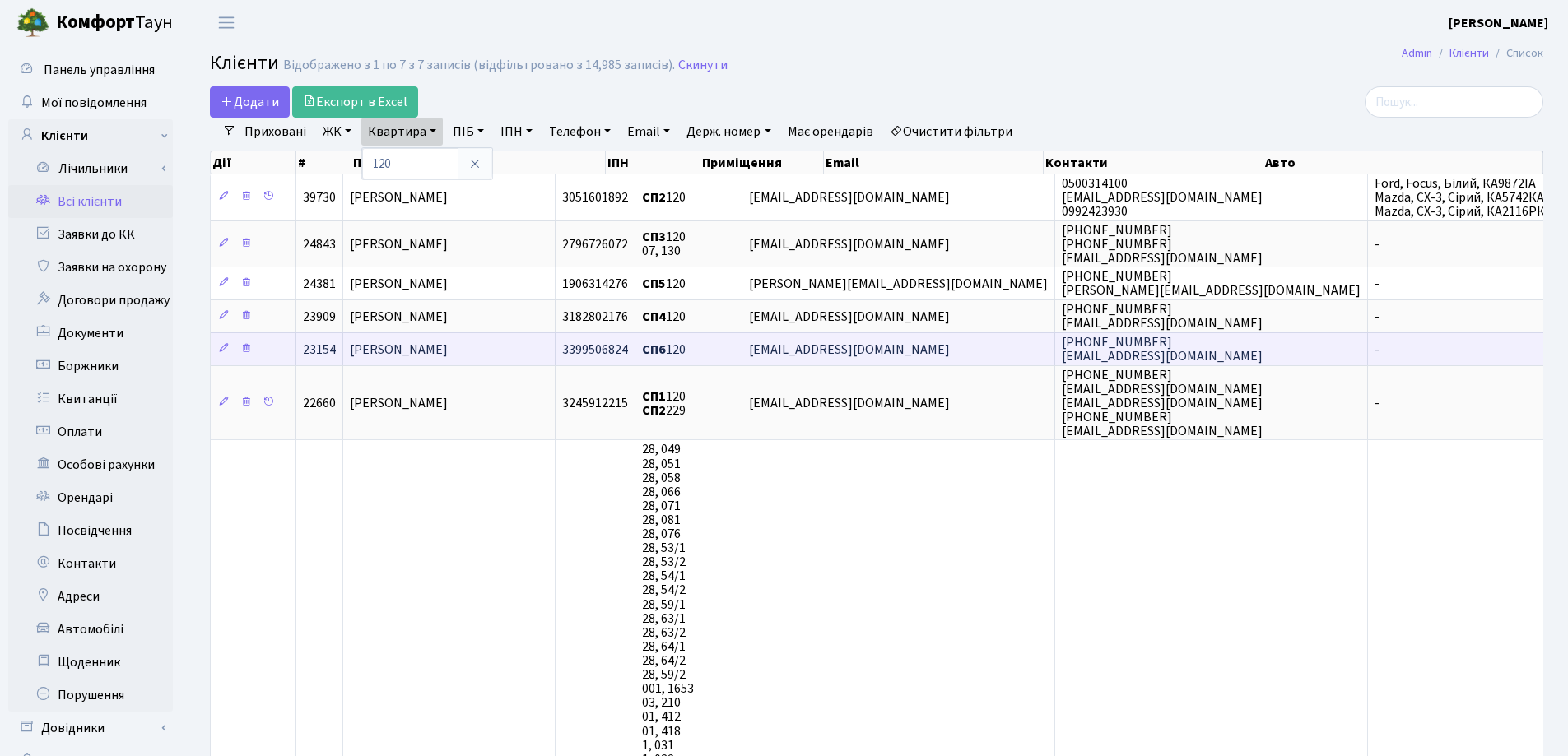
click at [553, 352] on td "[PERSON_NAME]" at bounding box center [449, 349] width 213 height 33
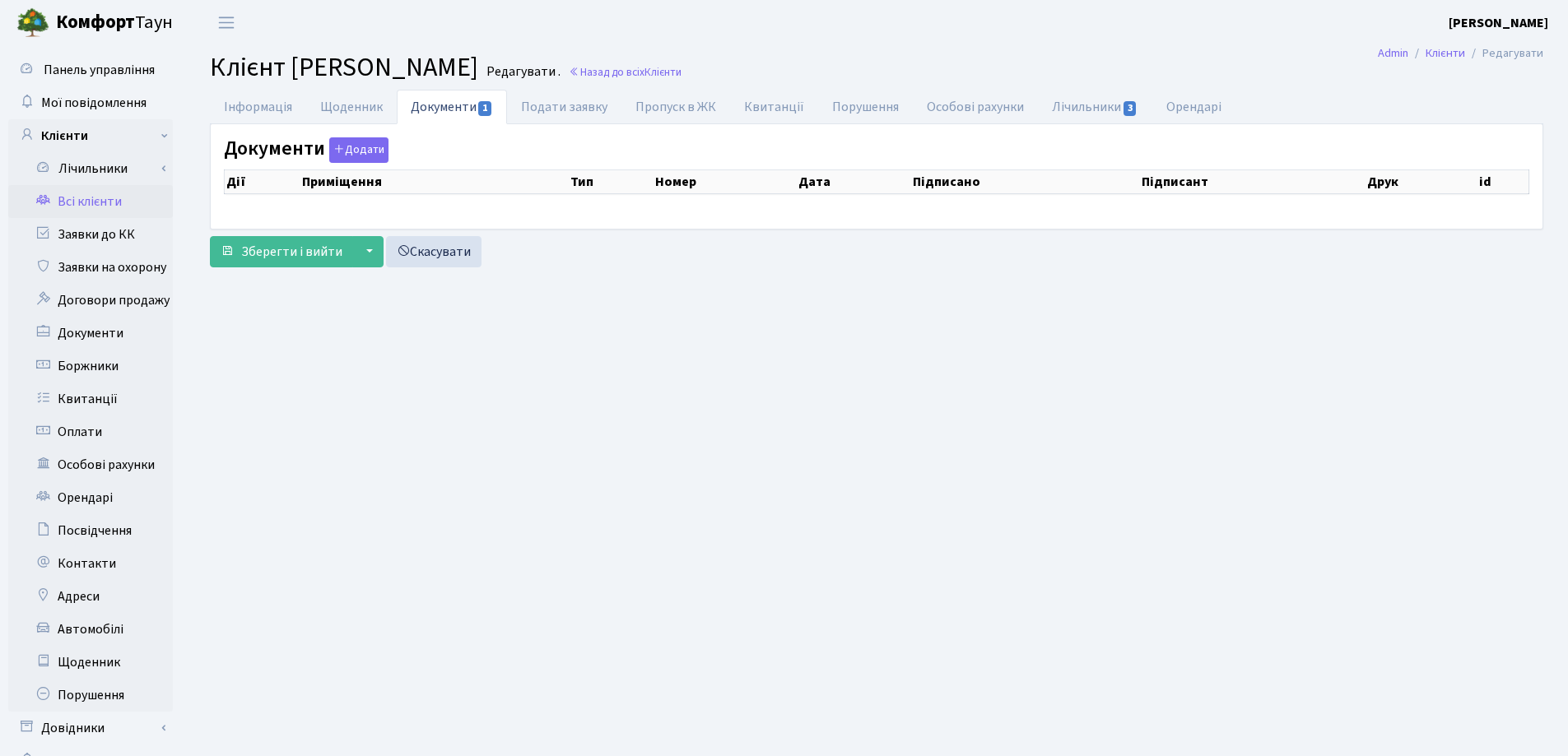
select select "25"
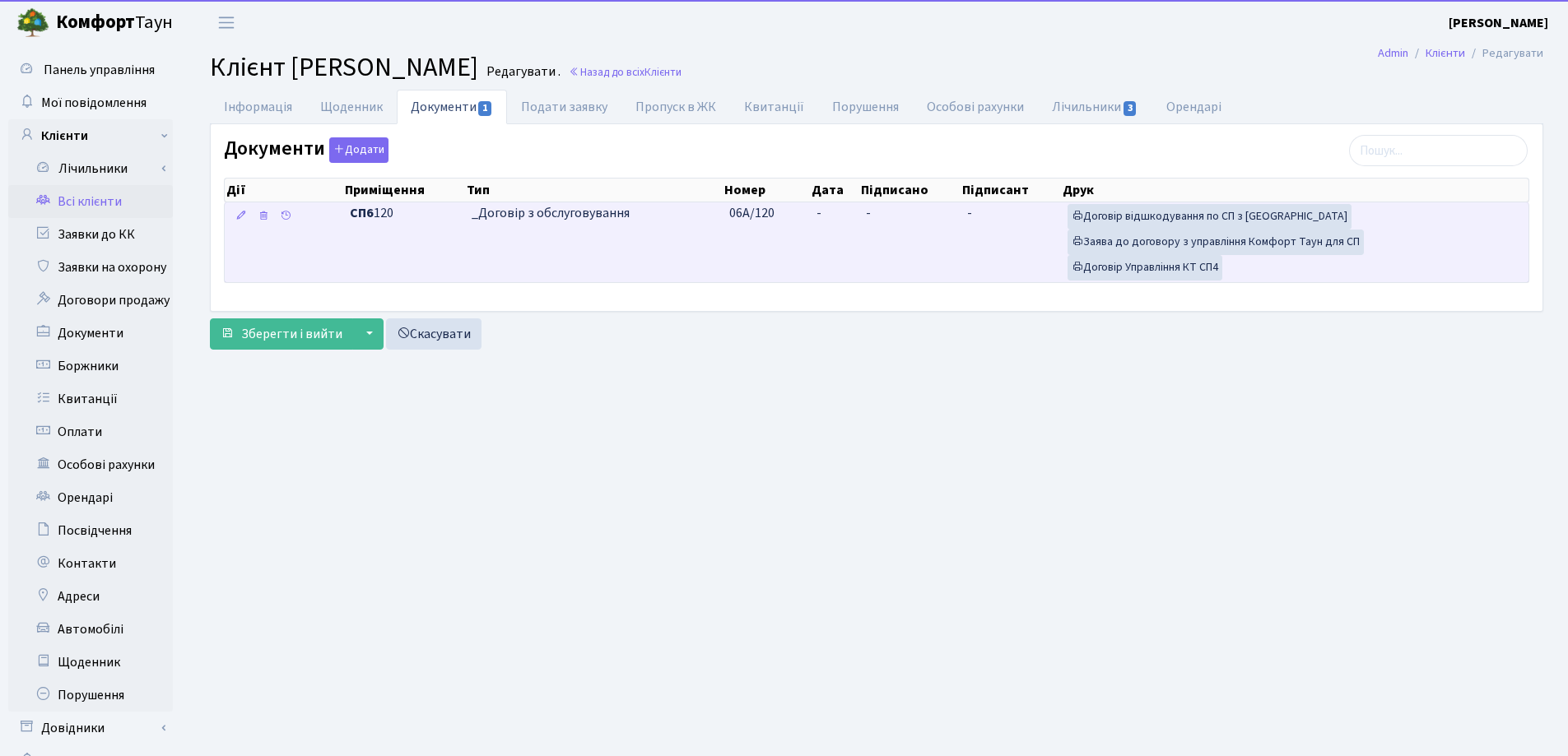
click at [832, 213] on td "-" at bounding box center [834, 242] width 50 height 80
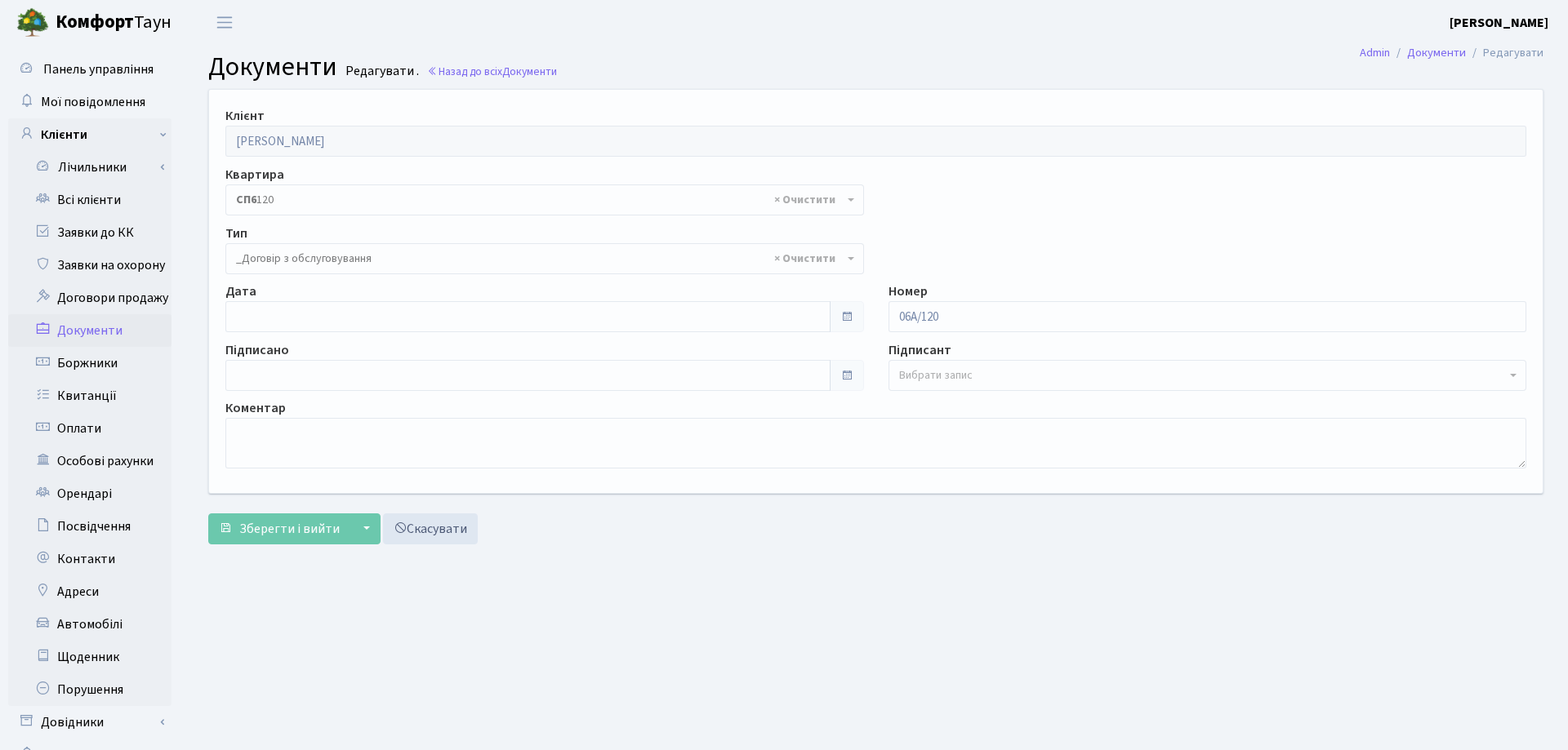
select select "289"
type input "09.09.2025"
click at [361, 322] on input "09.09.2025" at bounding box center [524, 317] width 599 height 31
click at [301, 536] on span "Зберегти і вийти" at bounding box center [290, 529] width 101 height 18
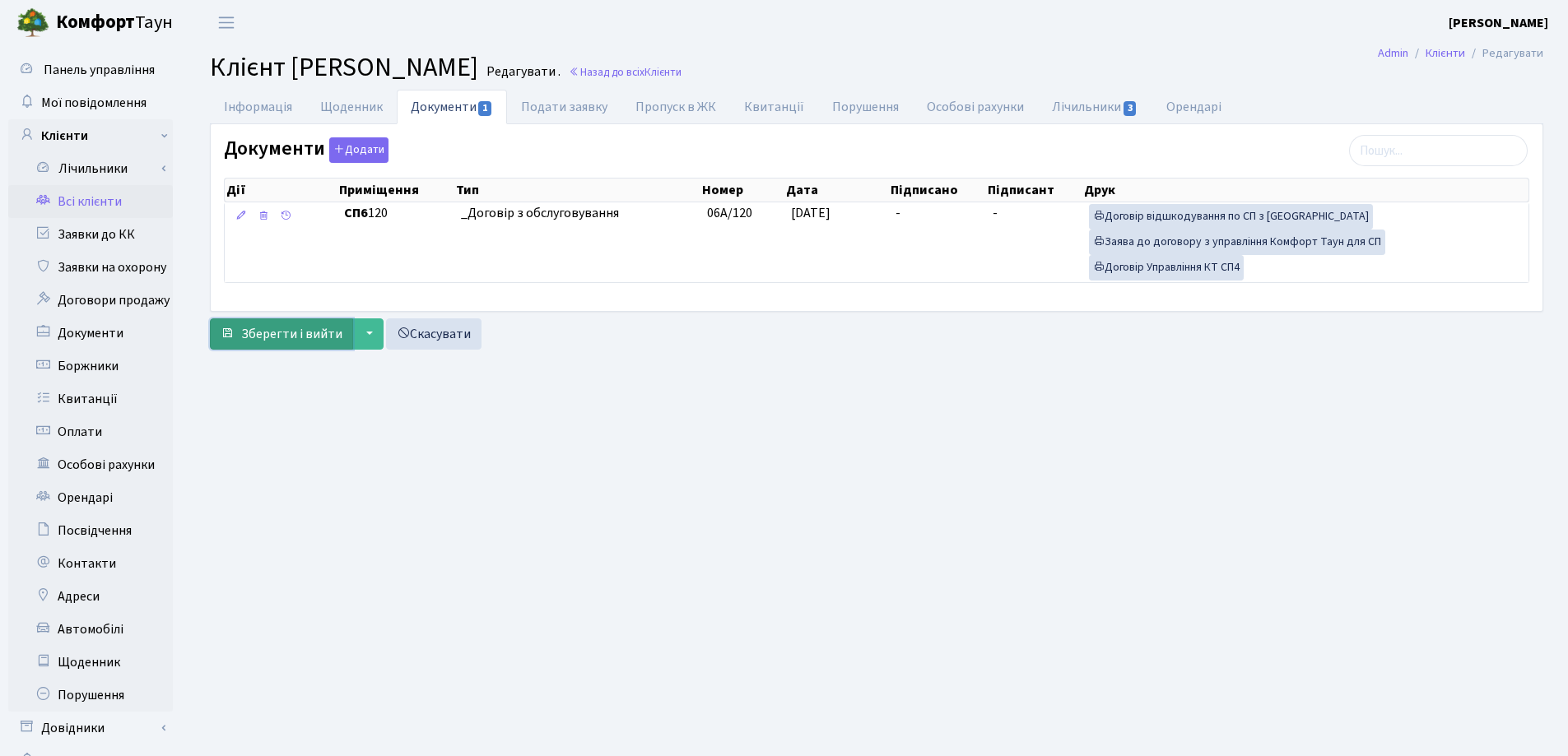
click at [265, 335] on span "Зберегти і вийти" at bounding box center [292, 334] width 101 height 18
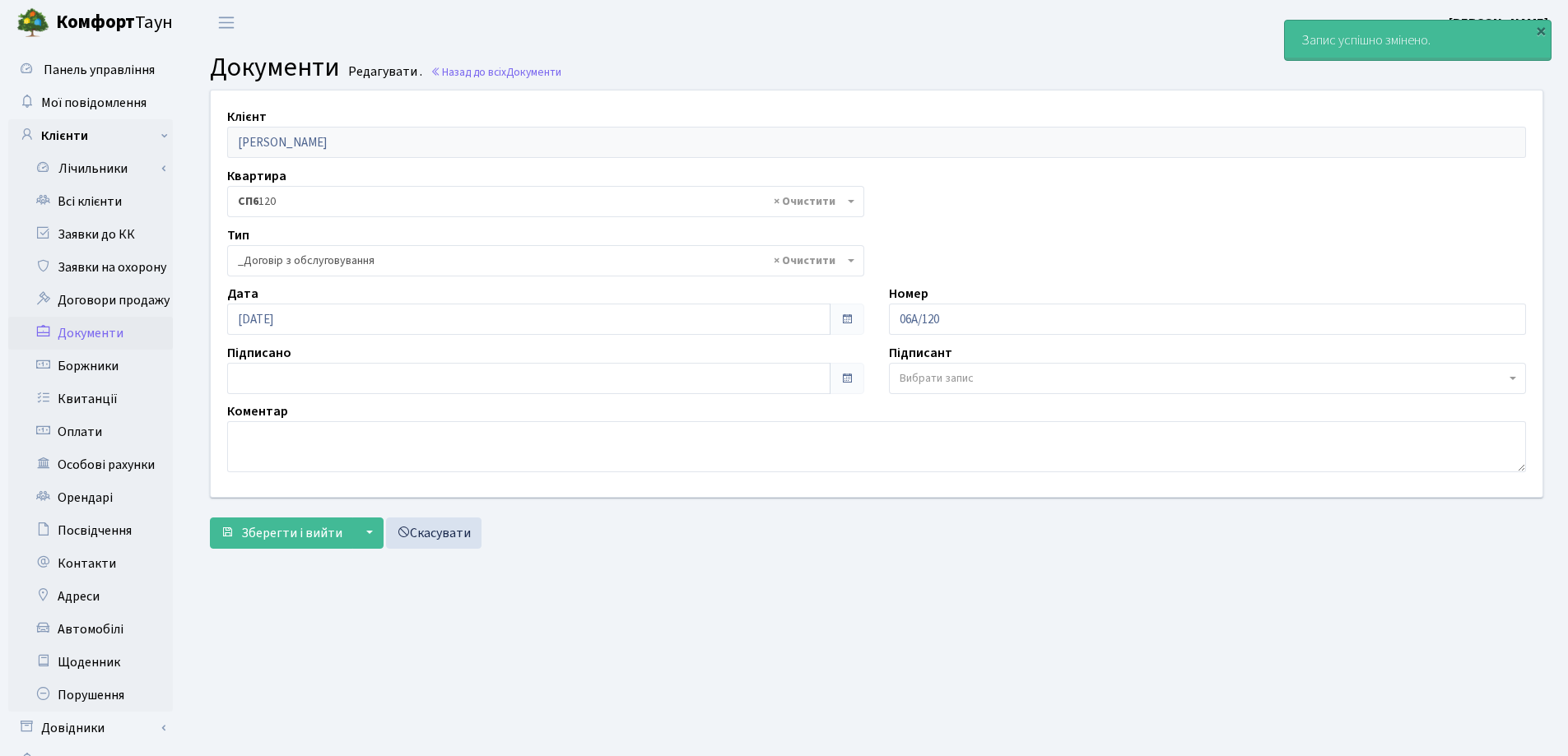
select select "289"
click at [87, 203] on link "Всі клієнти" at bounding box center [90, 202] width 165 height 33
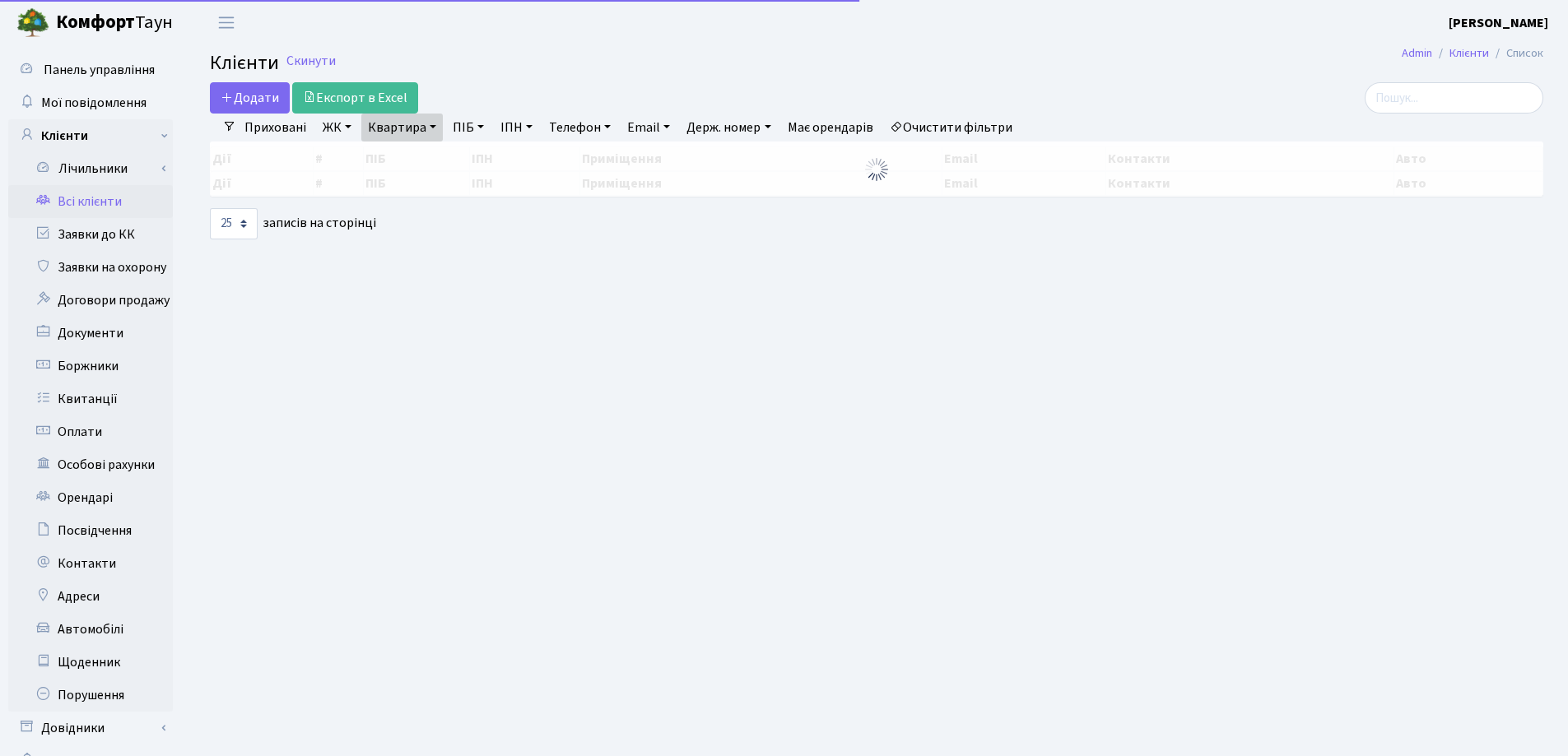
select select "25"
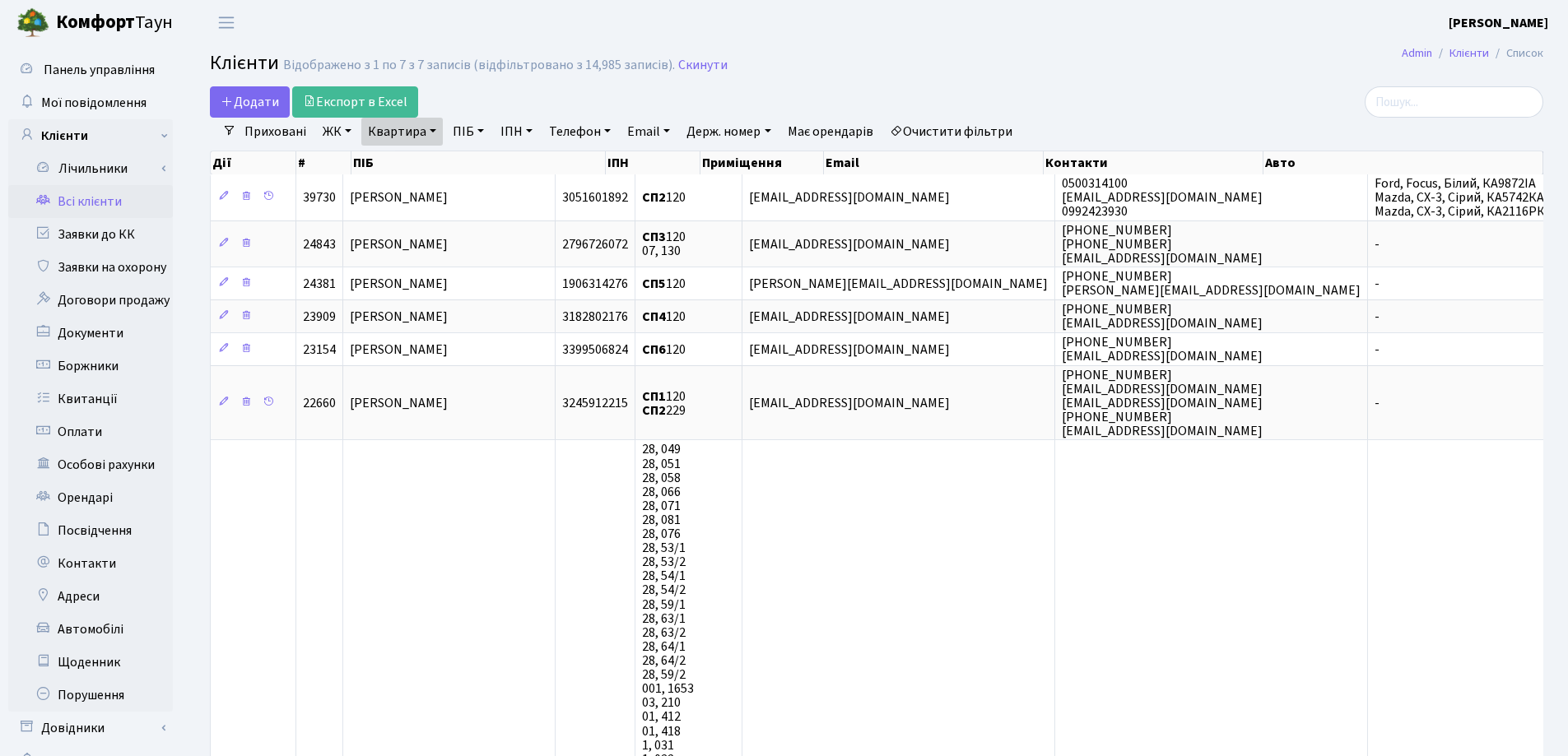
click at [432, 134] on link "Квартира" at bounding box center [402, 131] width 81 height 28
click at [465, 165] on link at bounding box center [475, 164] width 34 height 32
